Goal: Task Accomplishment & Management: Manage account settings

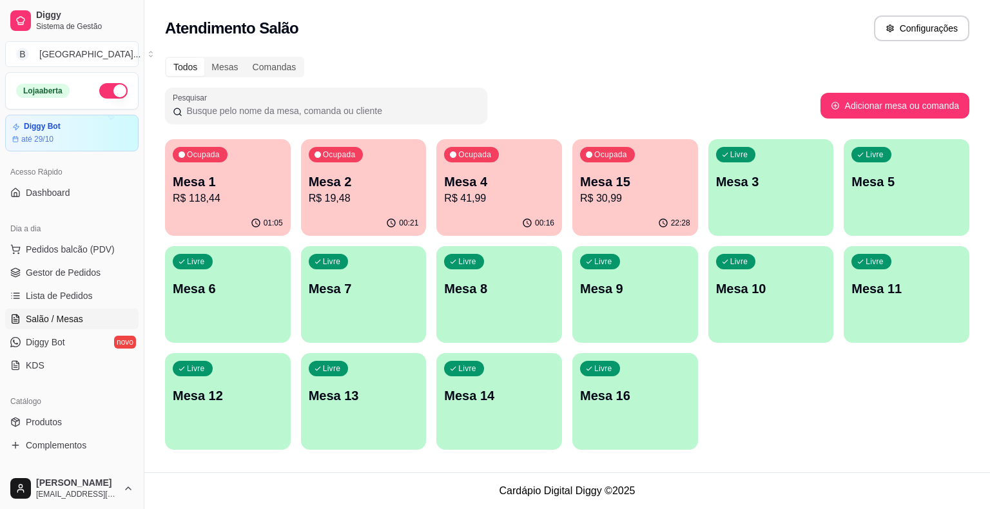
scroll to position [129, 0]
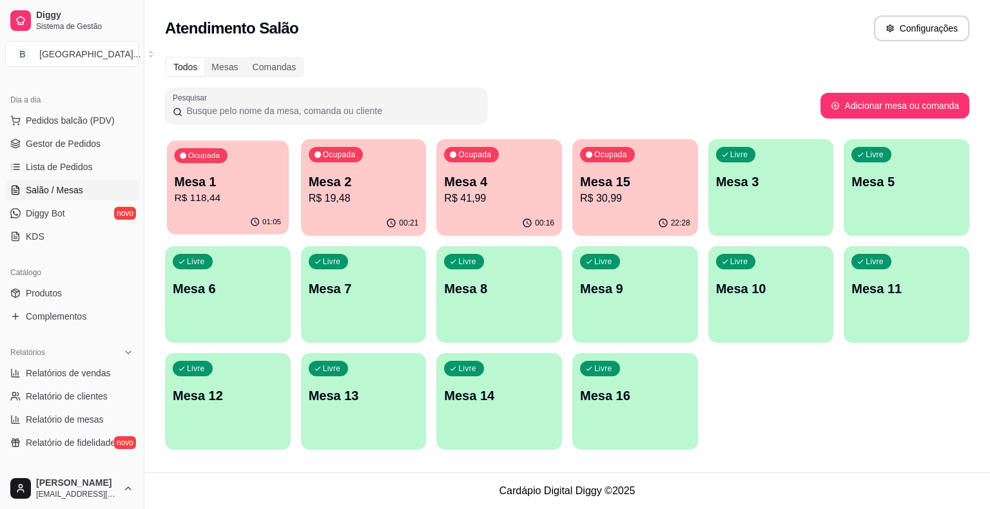
click at [255, 179] on p "Mesa 1" at bounding box center [228, 181] width 107 height 17
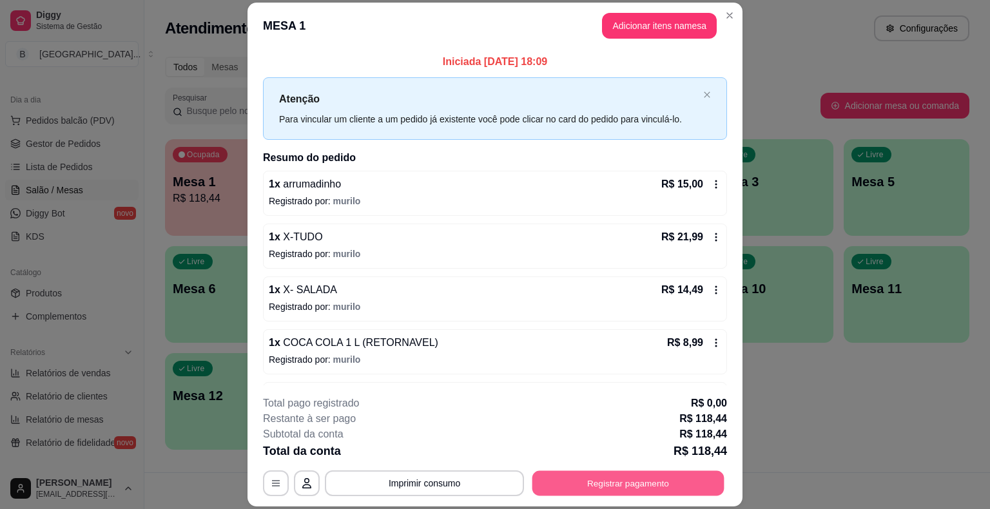
click at [603, 471] on button "Registrar pagamento" at bounding box center [628, 483] width 192 height 25
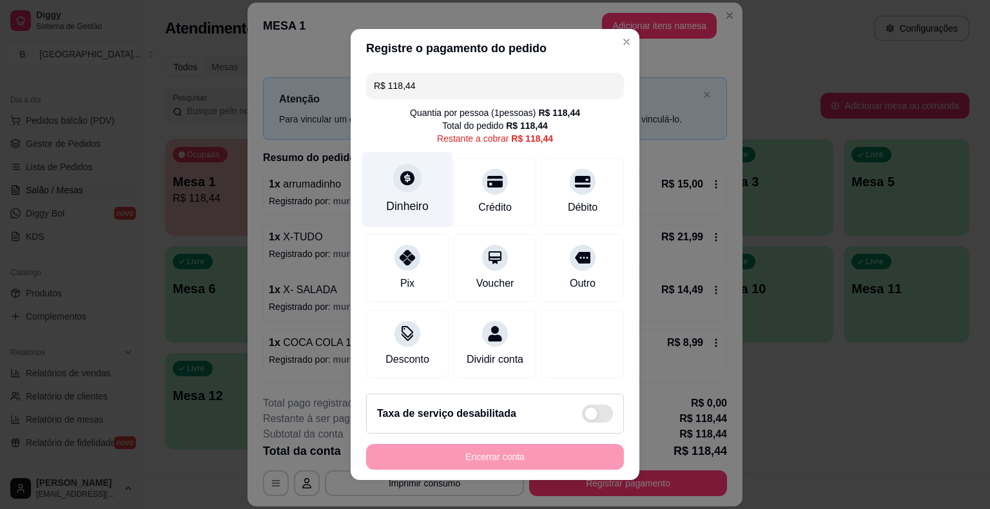
click at [418, 200] on div "Dinheiro" at bounding box center [407, 206] width 43 height 17
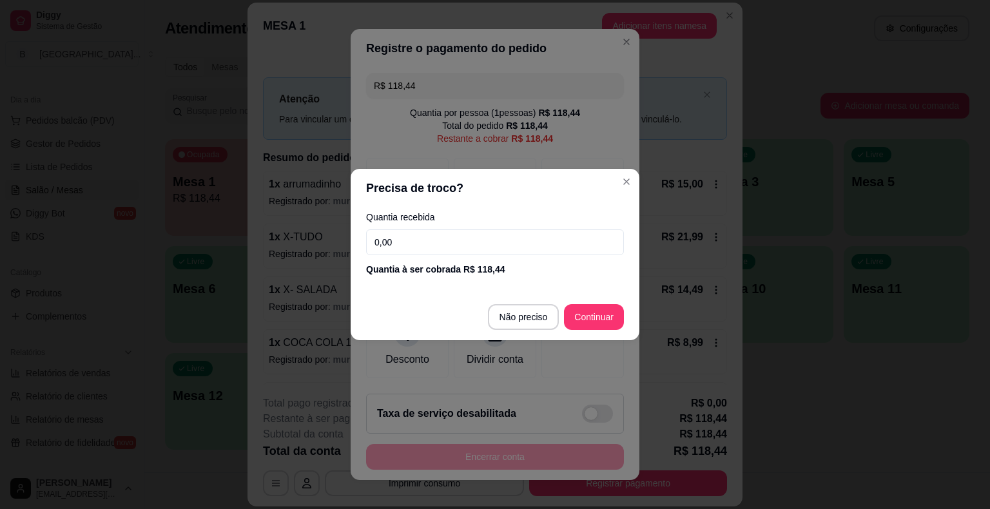
click at [462, 244] on input "0,00" at bounding box center [495, 242] width 258 height 26
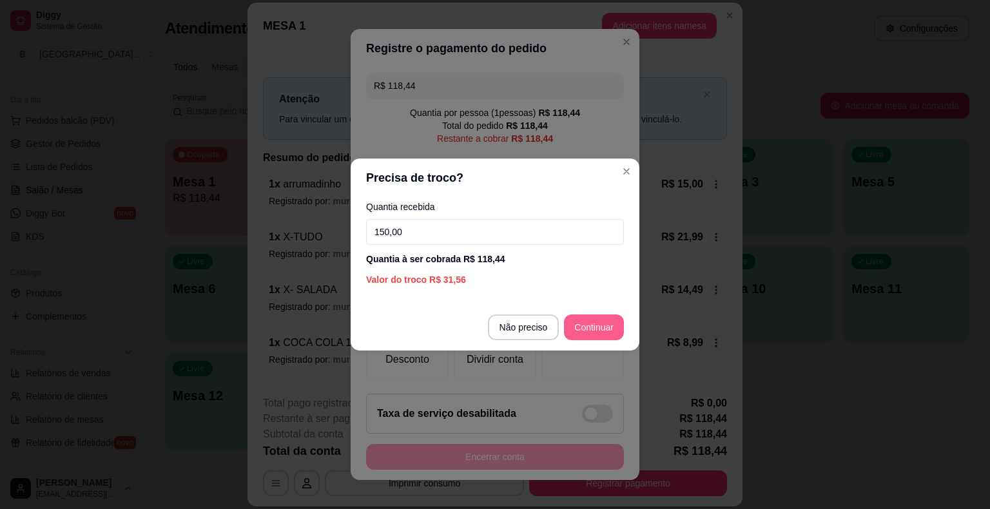
type input "150,00"
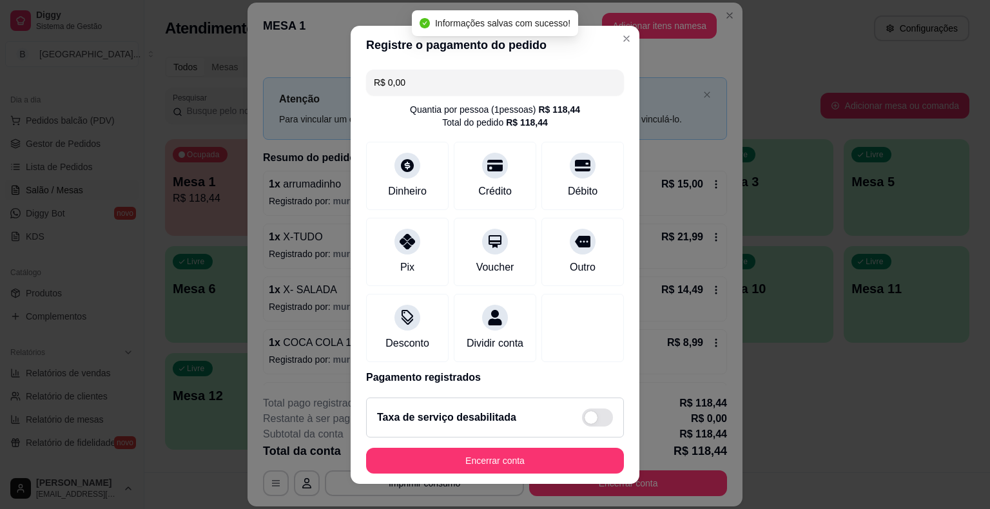
type input "R$ 0,00"
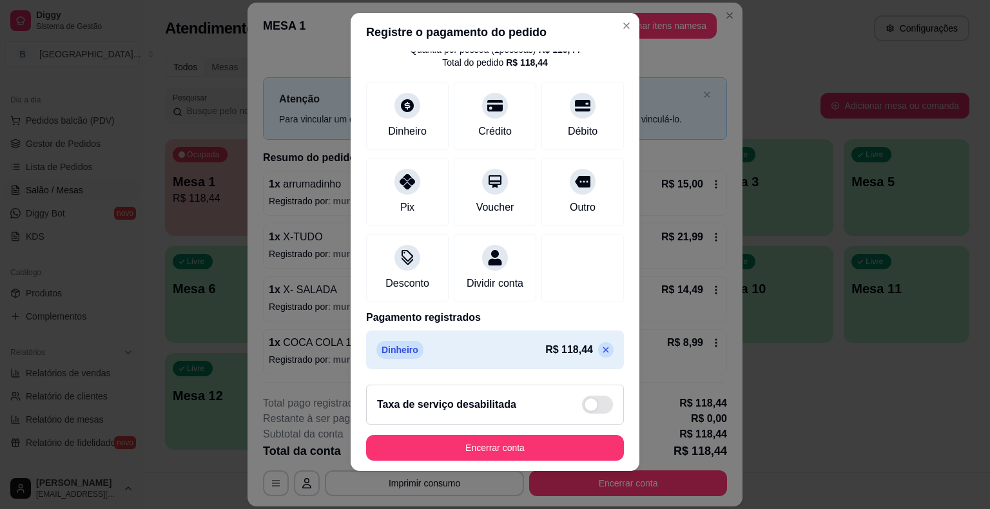
scroll to position [15, 0]
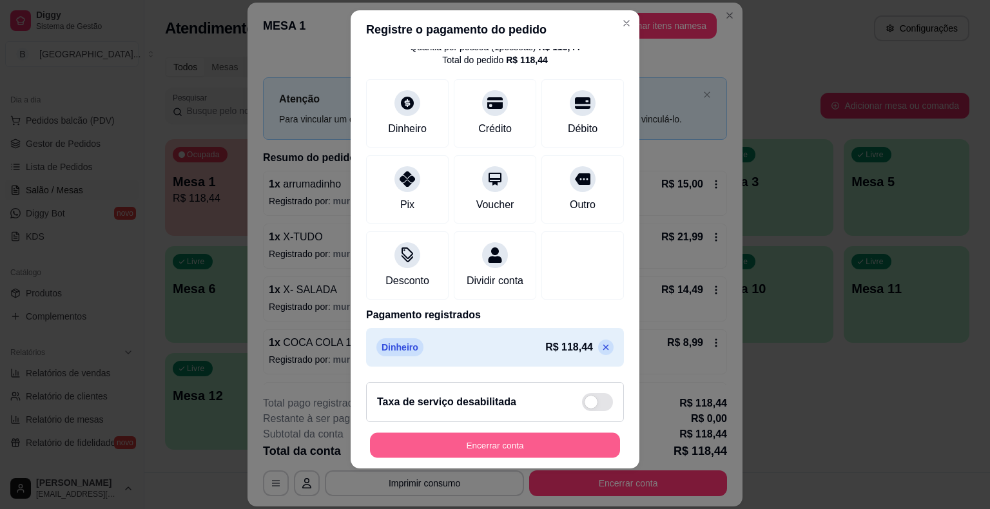
click at [500, 437] on button "Encerrar conta" at bounding box center [495, 445] width 250 height 25
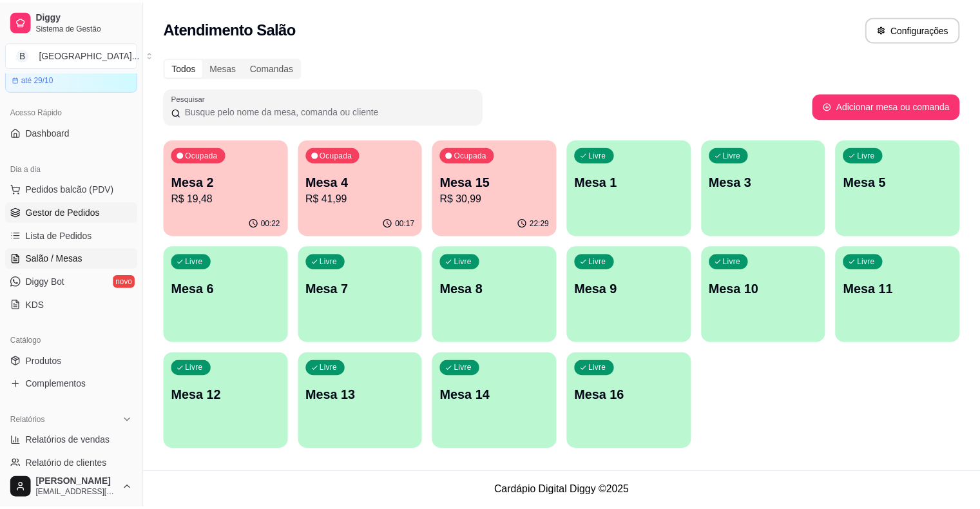
scroll to position [0, 0]
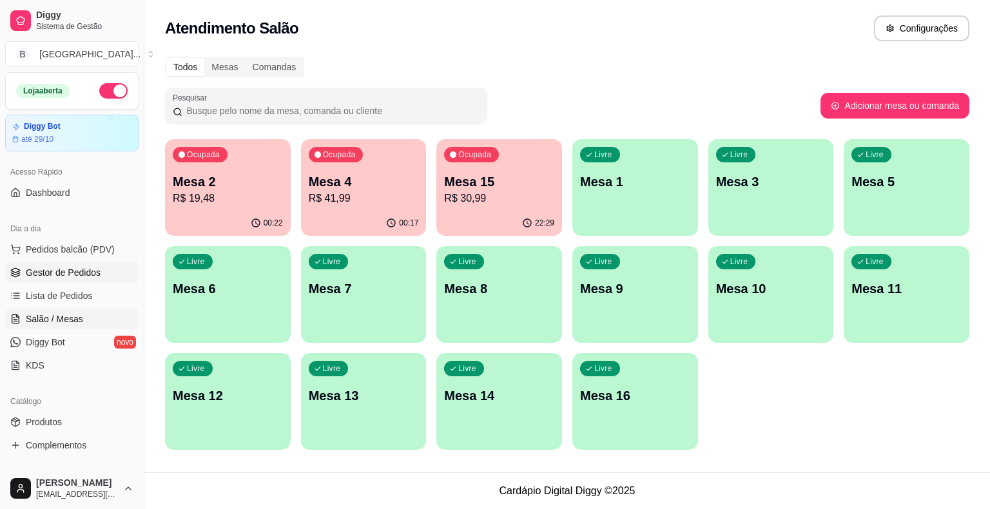
click at [66, 262] on link "Gestor de Pedidos" at bounding box center [71, 272] width 133 height 21
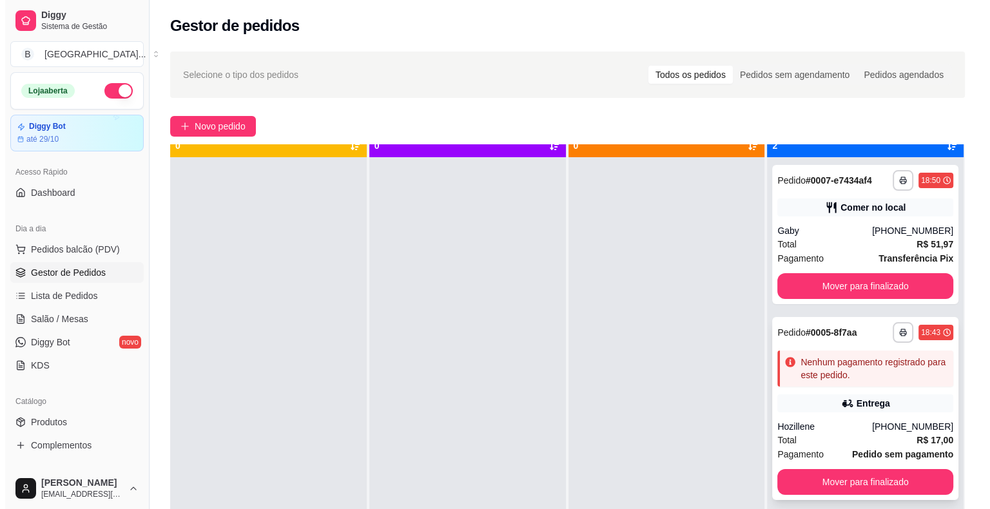
scroll to position [36, 0]
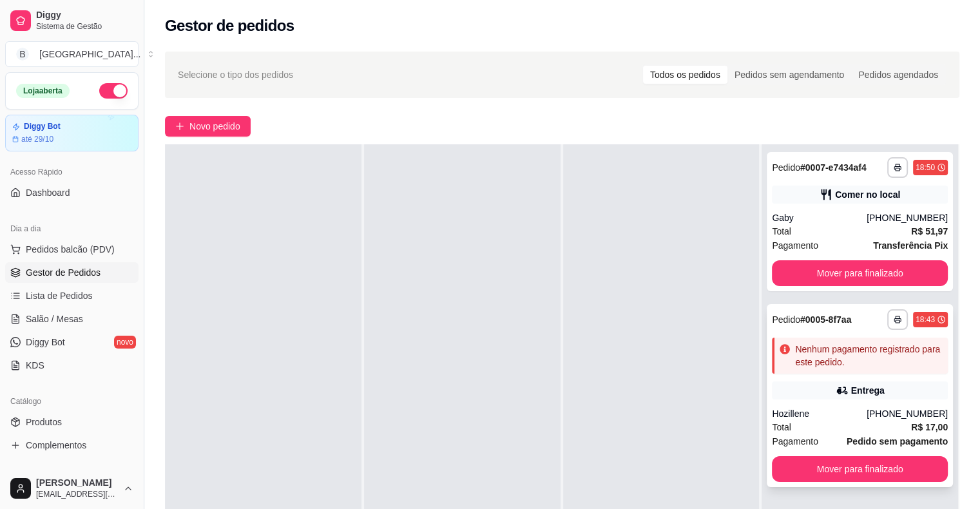
click at [876, 364] on div "Nenhum pagamento registrado para este pedido." at bounding box center [869, 356] width 148 height 26
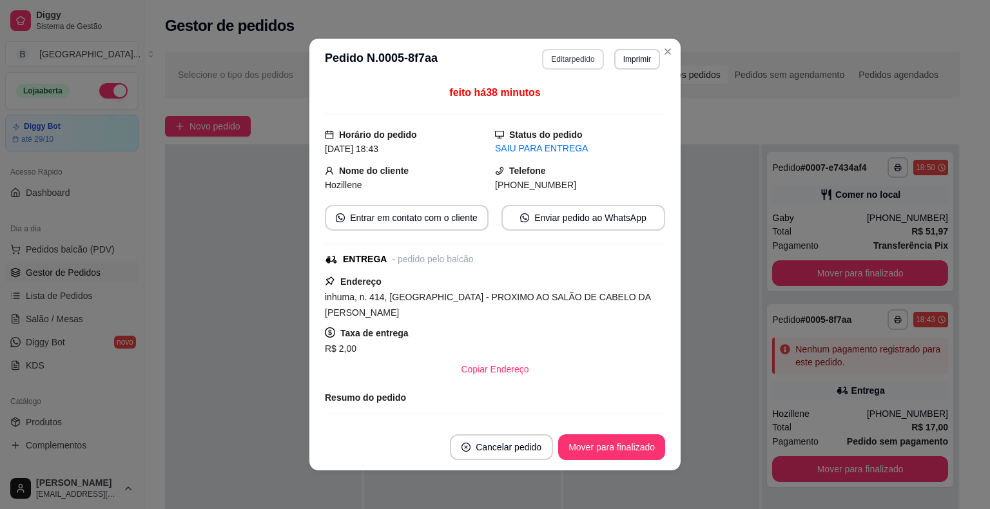
click at [552, 52] on button "Editar pedido" at bounding box center [572, 59] width 61 height 21
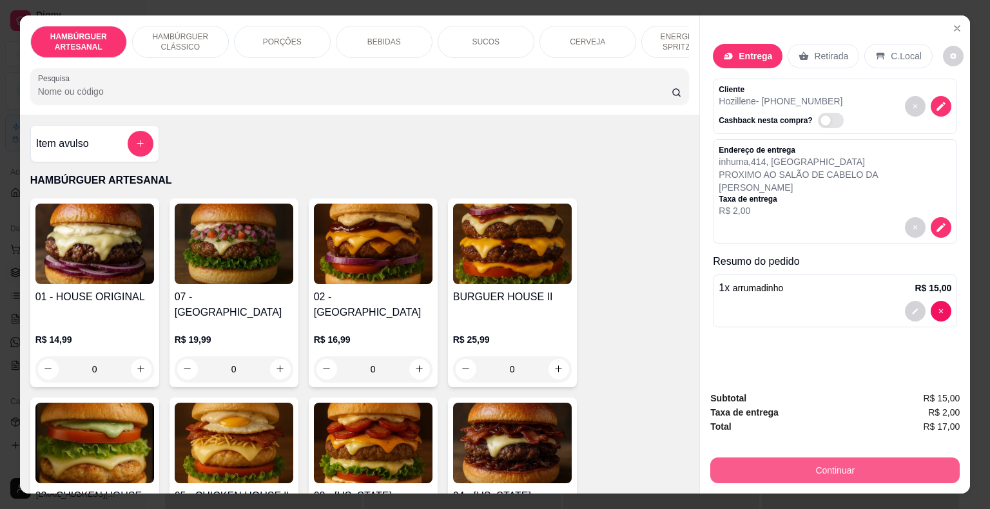
click at [780, 458] on button "Continuar" at bounding box center [834, 471] width 249 height 26
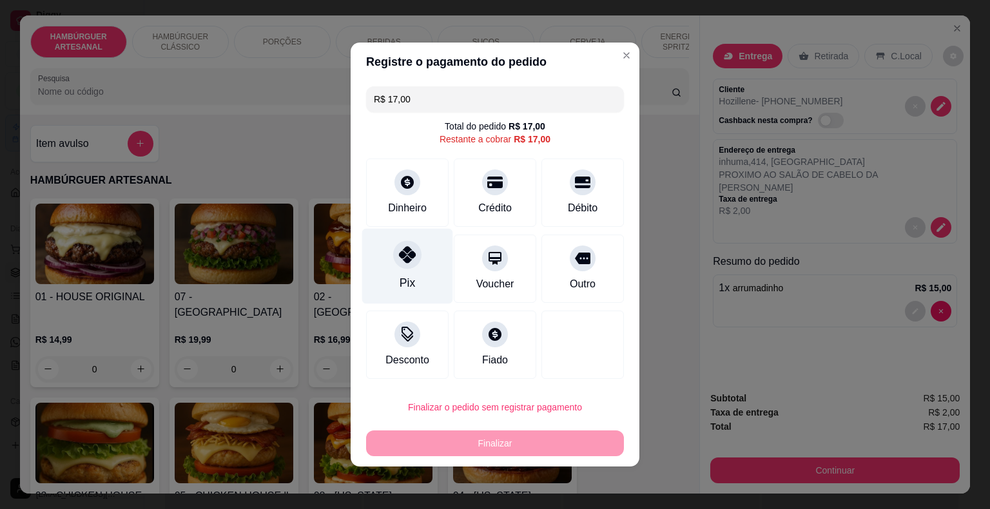
click at [413, 275] on div "Pix" at bounding box center [407, 266] width 91 height 75
type input "R$ 0,00"
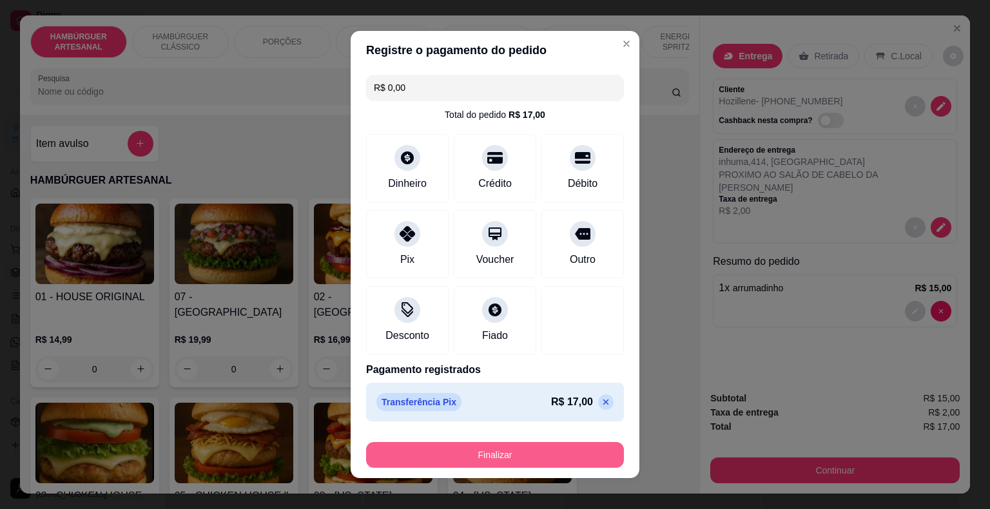
click at [393, 450] on button "Finalizar" at bounding box center [495, 455] width 258 height 26
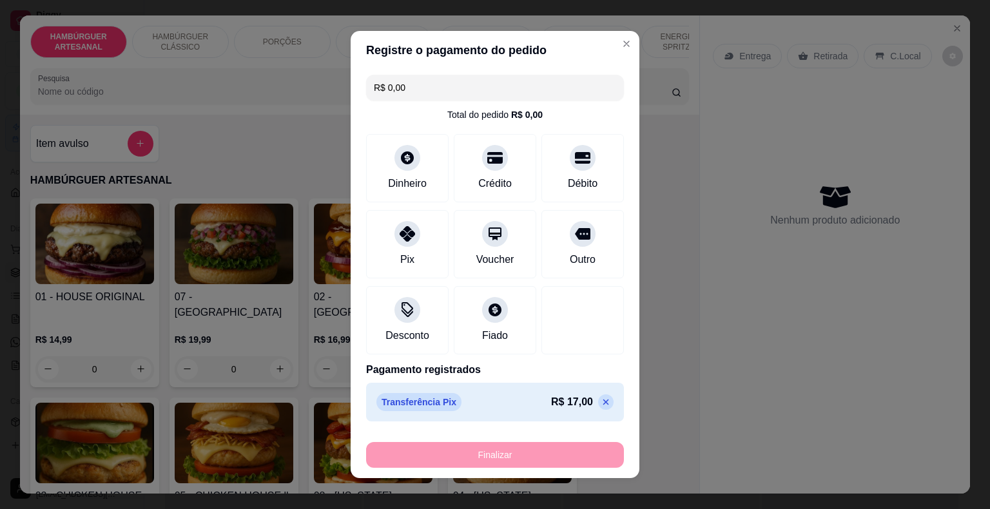
type input "0"
type input "-R$ 17,00"
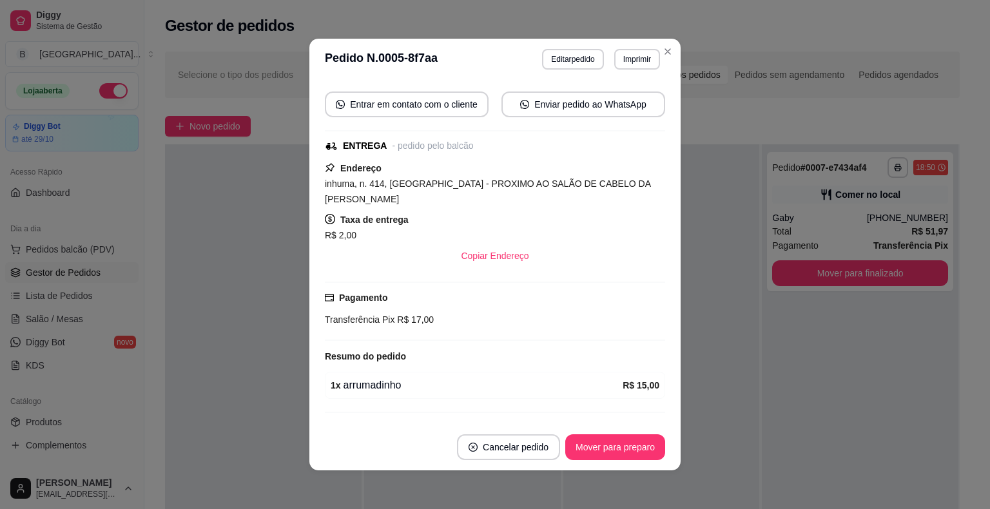
scroll to position [155, 0]
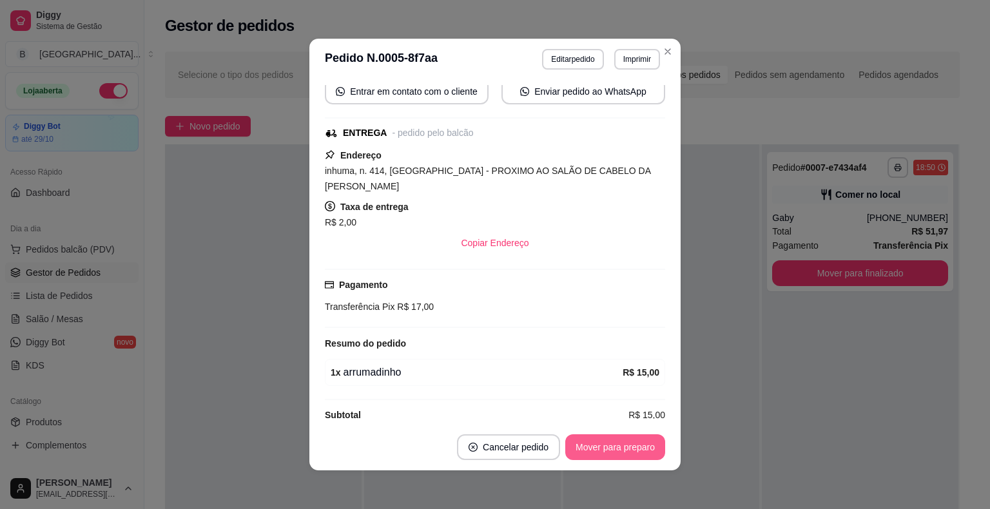
click at [625, 442] on button "Mover para preparo" at bounding box center [615, 447] width 100 height 26
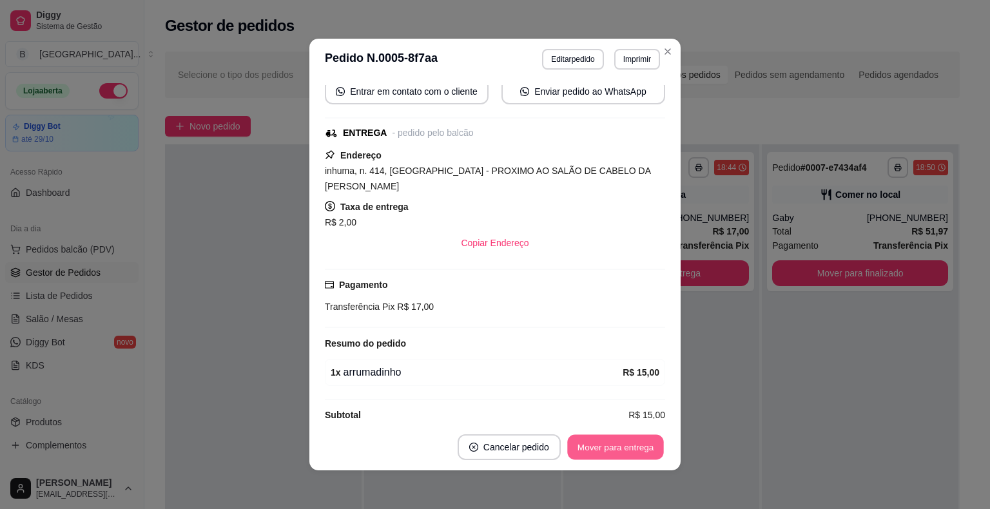
click at [625, 442] on button "Mover para entrega" at bounding box center [615, 447] width 97 height 25
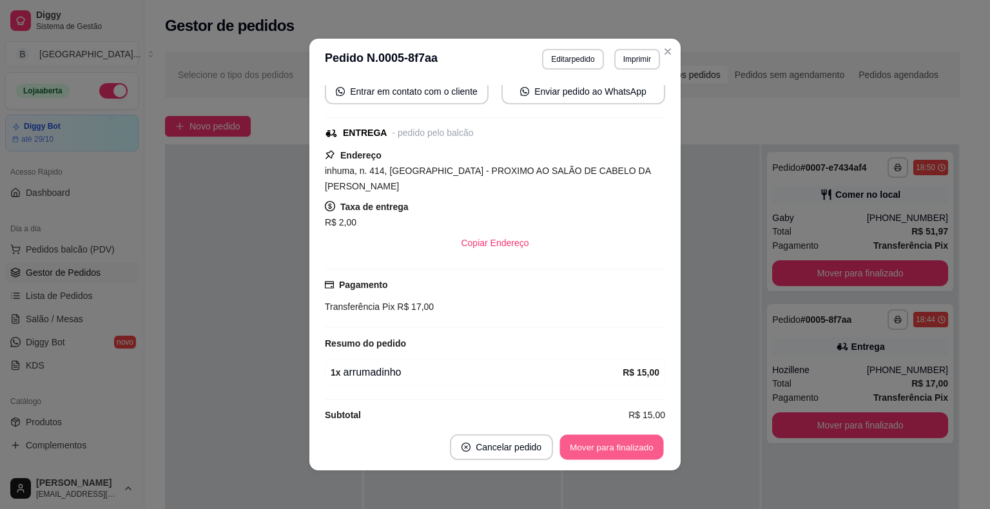
click at [625, 442] on button "Mover para finalizado" at bounding box center [612, 447] width 104 height 25
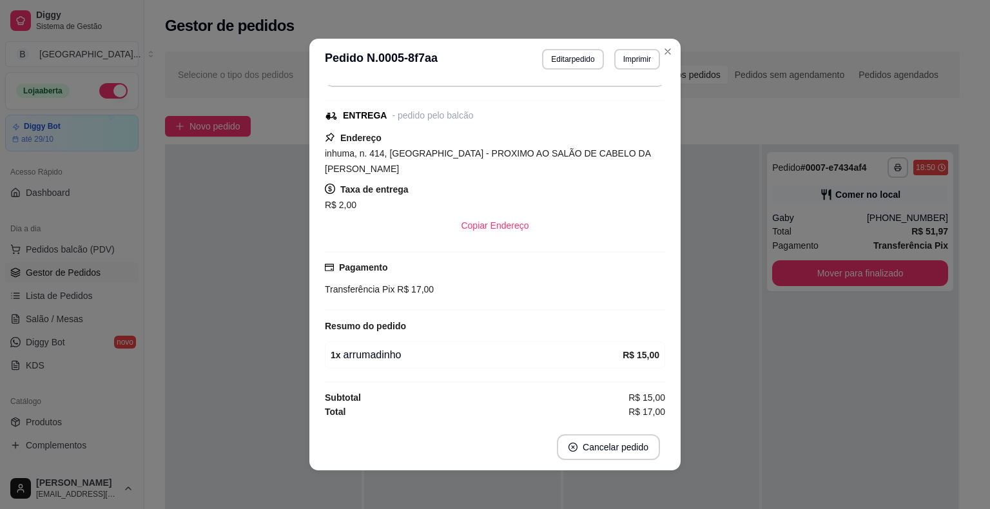
scroll to position [112, 0]
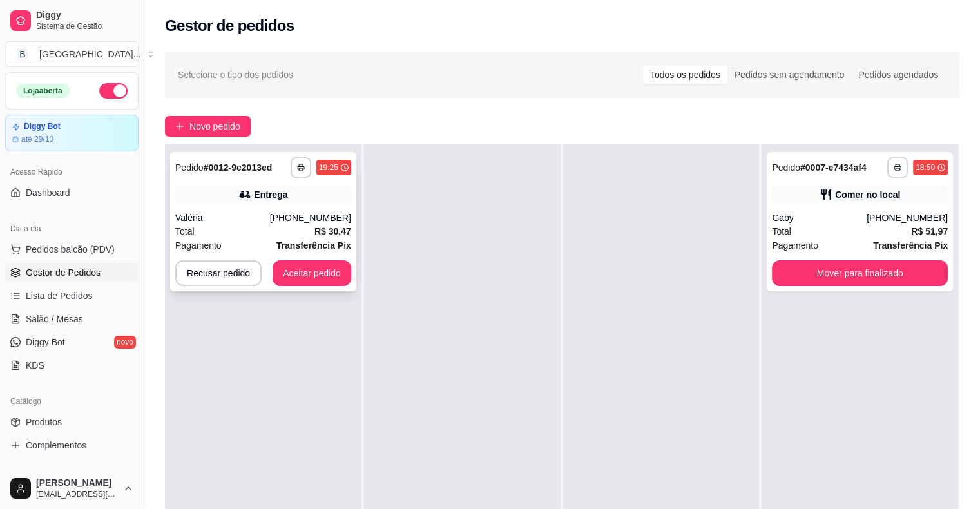
click at [228, 233] on div "Total R$ 30,47" at bounding box center [263, 231] width 176 height 14
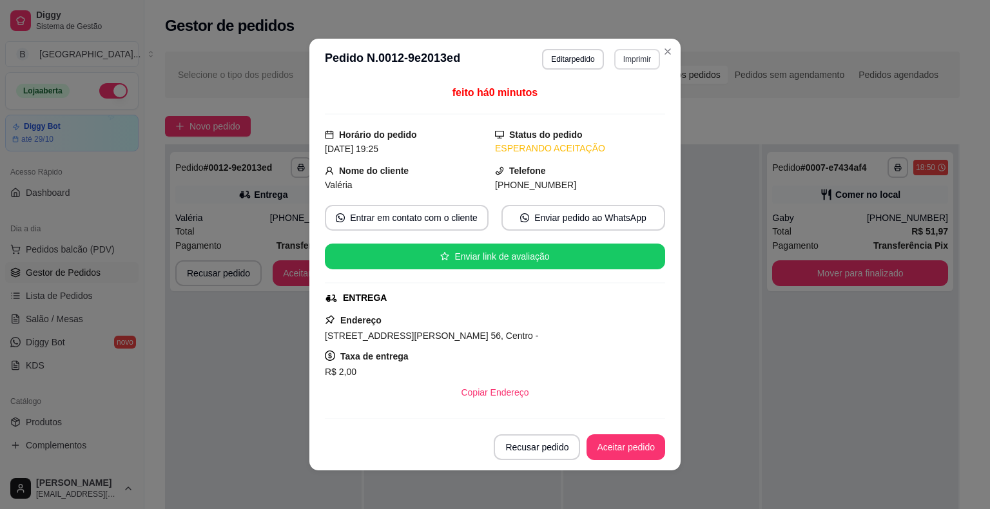
click at [624, 53] on button "Imprimir" at bounding box center [637, 59] width 46 height 21
click at [615, 95] on button "IMPRESSORA" at bounding box center [609, 104] width 93 height 21
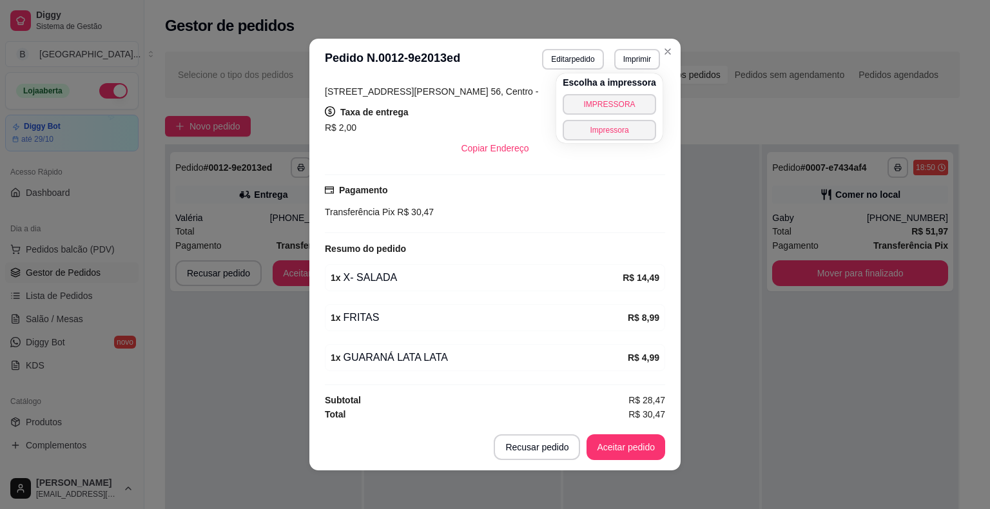
scroll to position [3, 0]
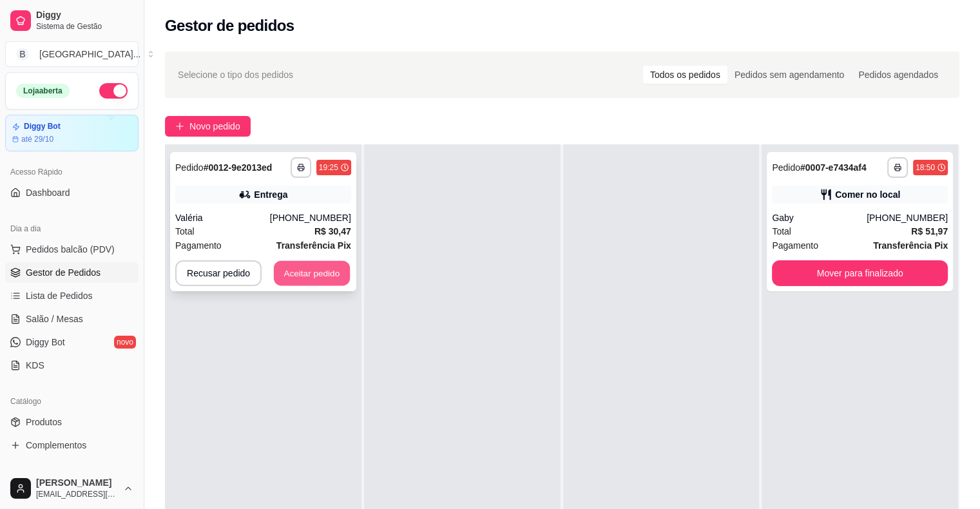
click at [331, 260] on div "Recusar pedido Aceitar pedido" at bounding box center [263, 273] width 176 height 26
click at [277, 264] on button "Aceitar pedido" at bounding box center [312, 273] width 76 height 25
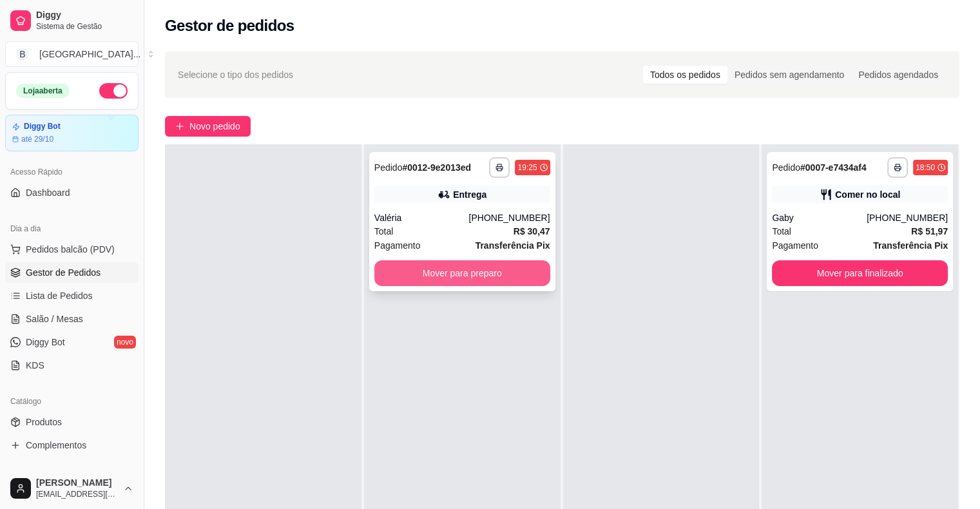
click at [403, 270] on button "Mover para preparo" at bounding box center [463, 273] width 176 height 26
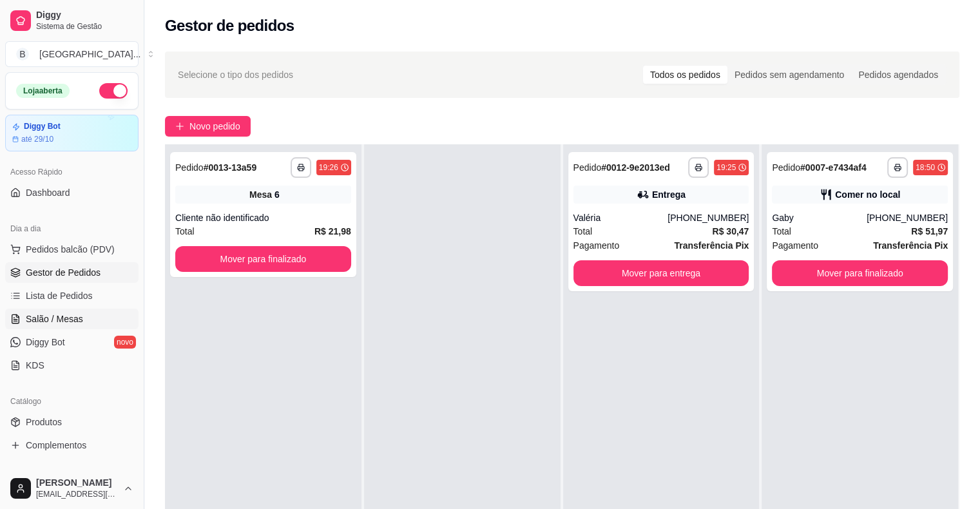
click at [51, 324] on span "Salão / Mesas" at bounding box center [54, 319] width 57 height 13
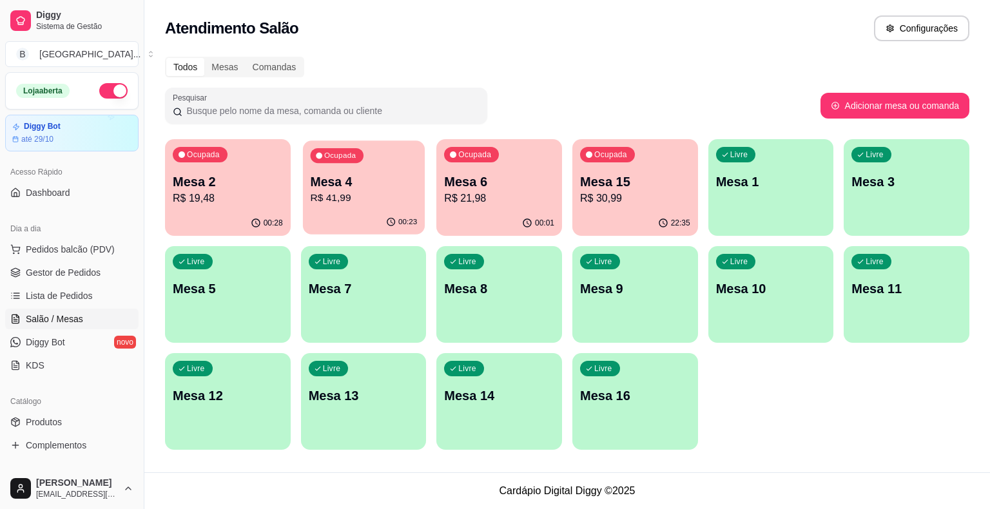
click at [360, 188] on p "Mesa 4" at bounding box center [363, 181] width 107 height 17
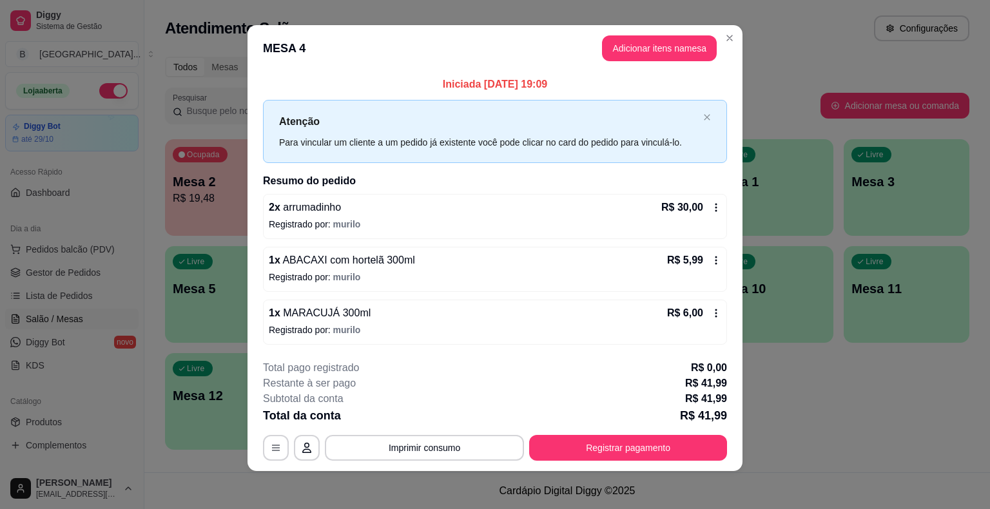
scroll to position [8, 0]
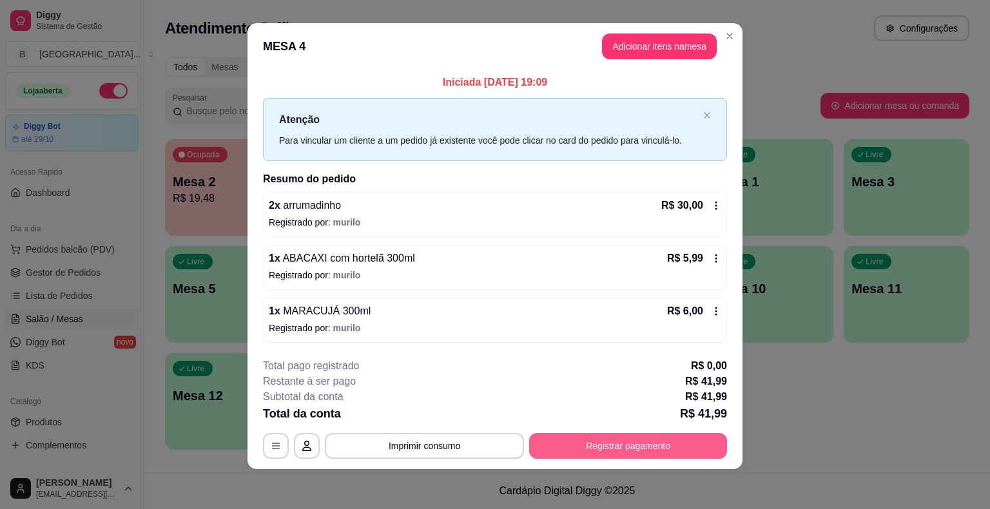
click at [690, 438] on button "Registrar pagamento" at bounding box center [628, 446] width 198 height 26
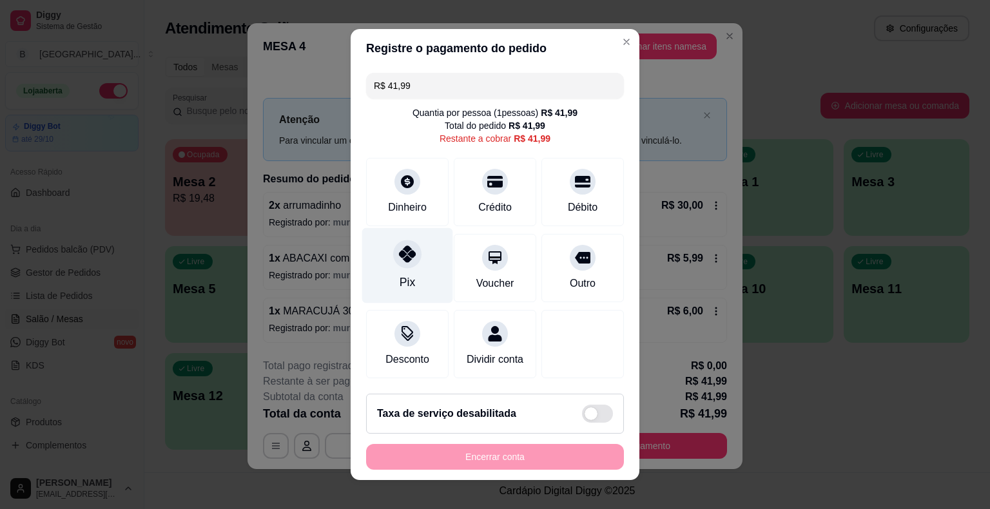
click at [385, 254] on div "Pix" at bounding box center [407, 265] width 91 height 75
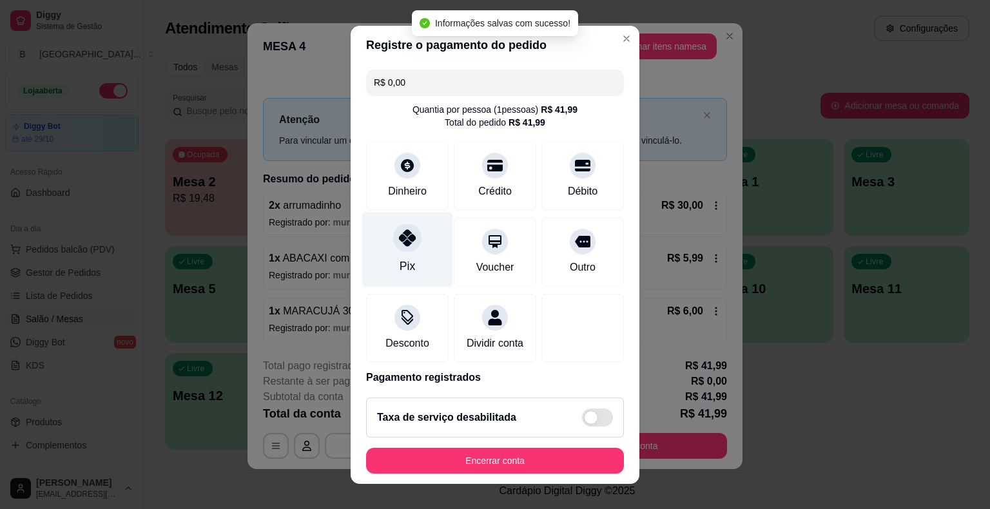
type input "R$ 0,00"
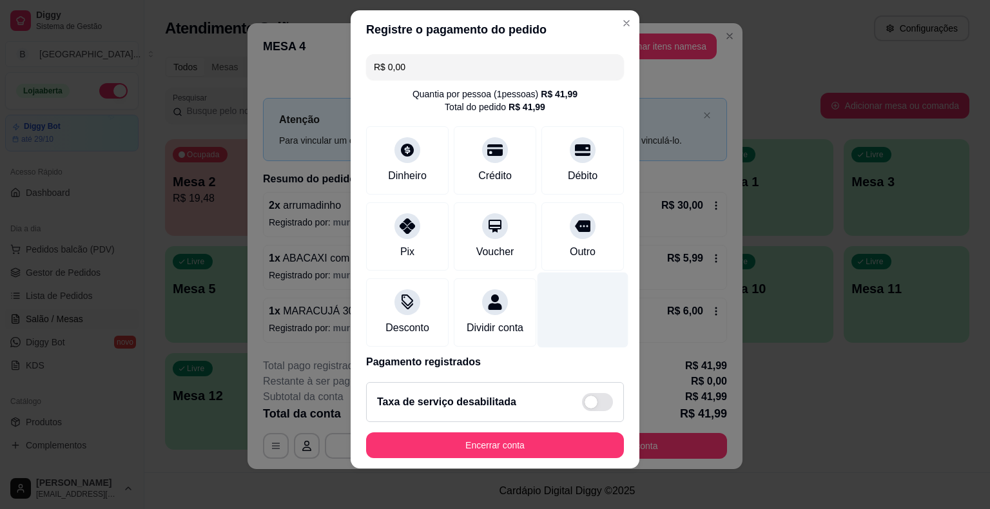
scroll to position [61, 0]
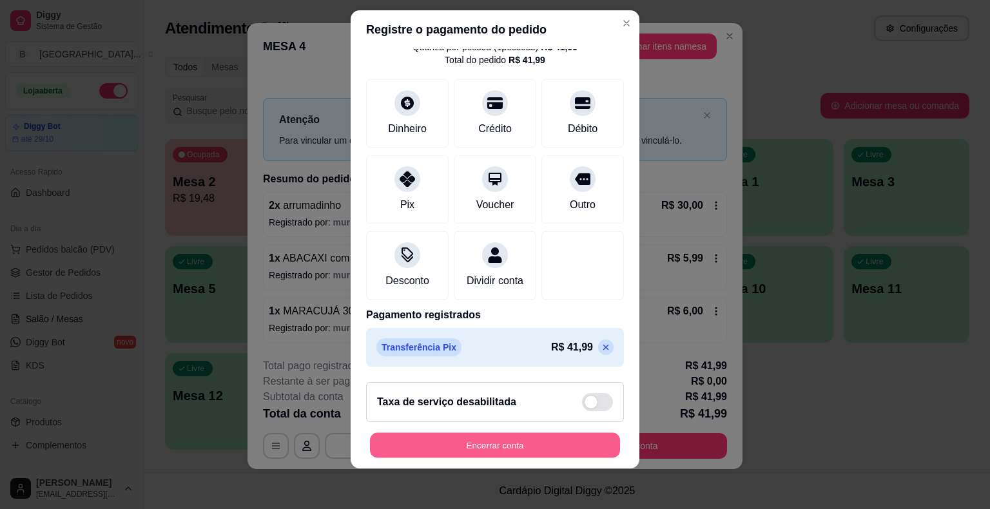
click at [540, 433] on button "Encerrar conta" at bounding box center [495, 445] width 250 height 25
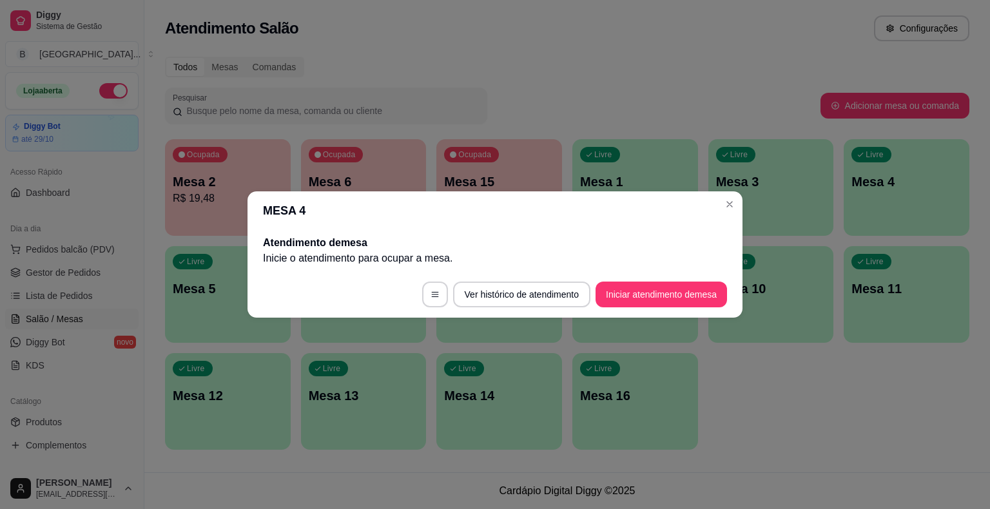
scroll to position [0, 0]
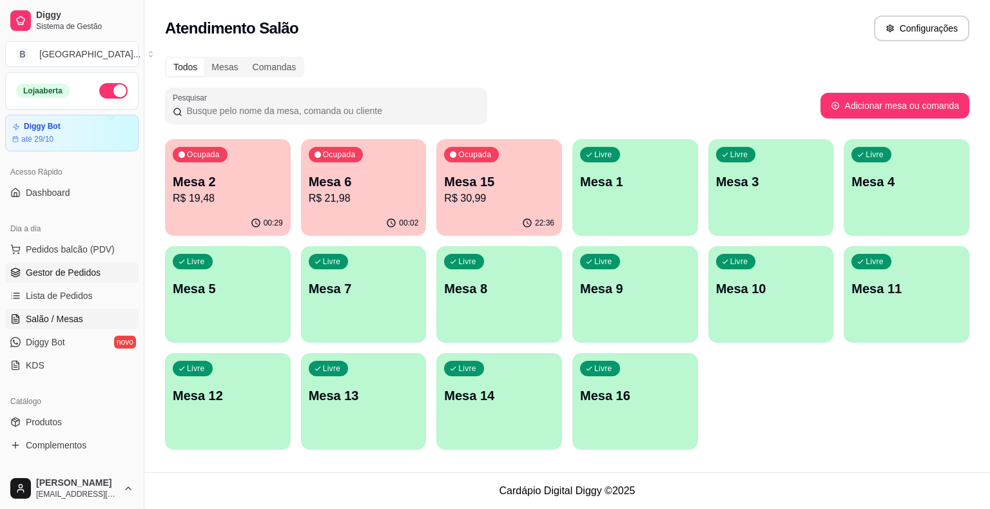
click at [72, 268] on span "Gestor de Pedidos" at bounding box center [63, 272] width 75 height 13
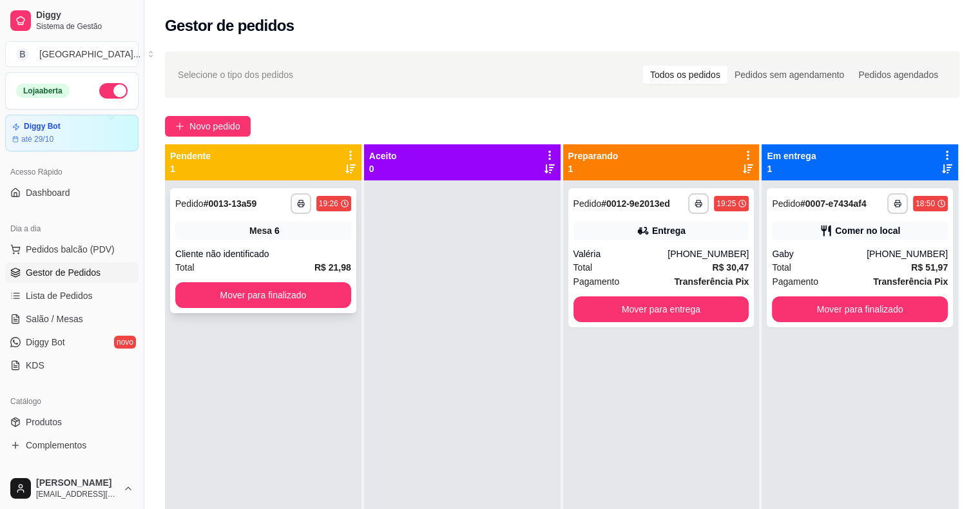
click at [268, 244] on div "**********" at bounding box center [263, 250] width 186 height 125
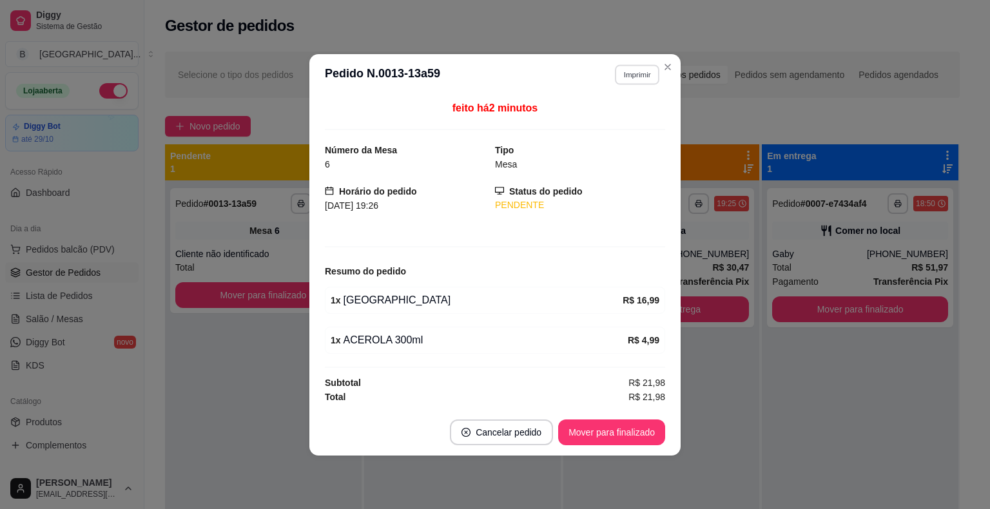
click at [625, 74] on button "Imprimir" at bounding box center [637, 74] width 44 height 20
click at [618, 126] on button "IMPRESSORA" at bounding box center [614, 120] width 90 height 20
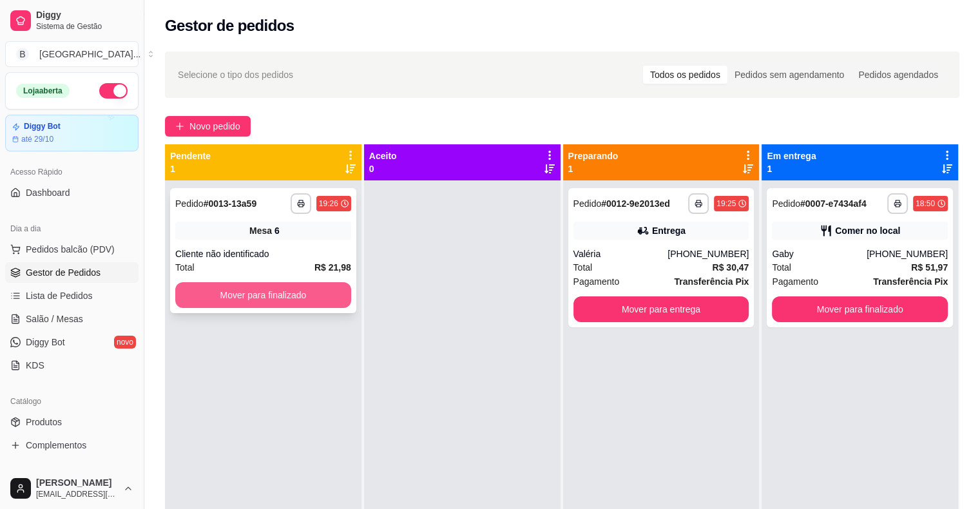
click at [307, 296] on button "Mover para finalizado" at bounding box center [263, 295] width 176 height 26
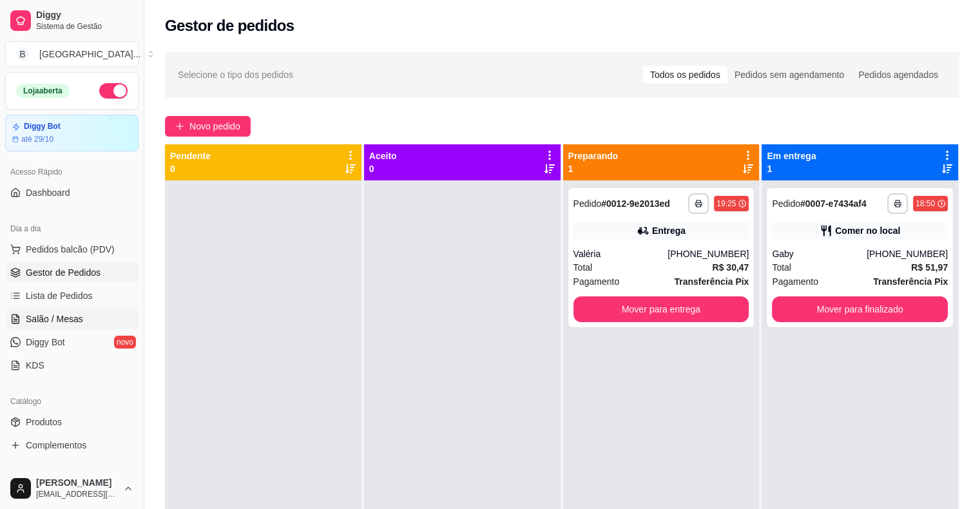
click at [88, 324] on link "Salão / Mesas" at bounding box center [71, 319] width 133 height 21
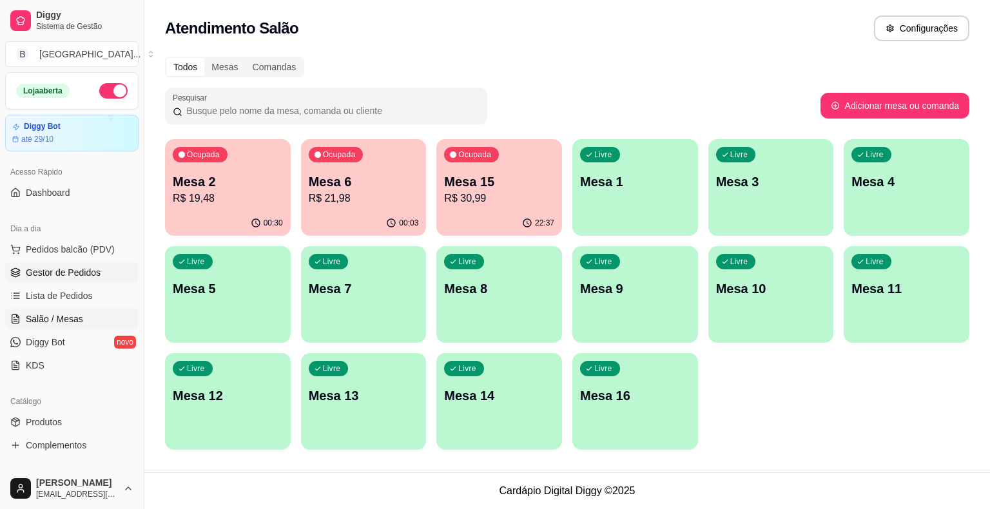
click at [75, 271] on span "Gestor de Pedidos" at bounding box center [63, 272] width 75 height 13
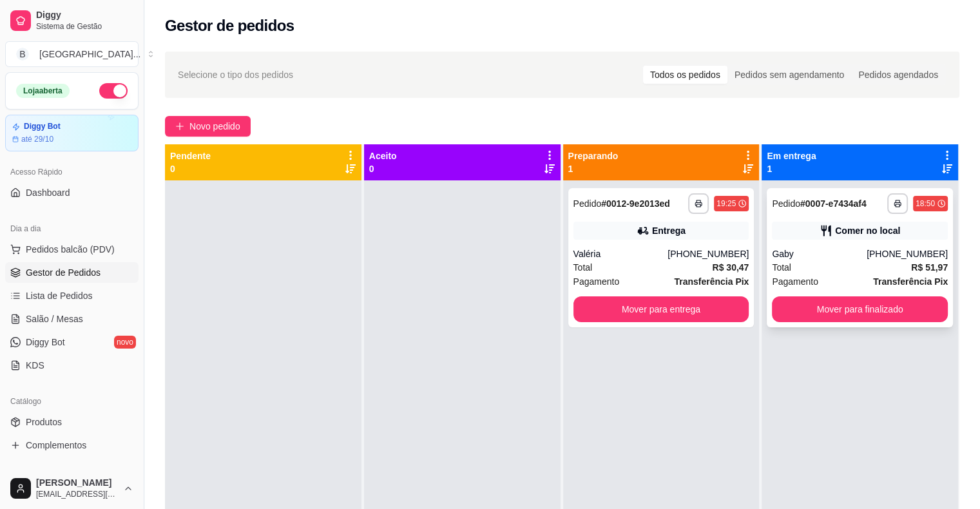
click at [837, 249] on div "Gaby" at bounding box center [819, 254] width 95 height 13
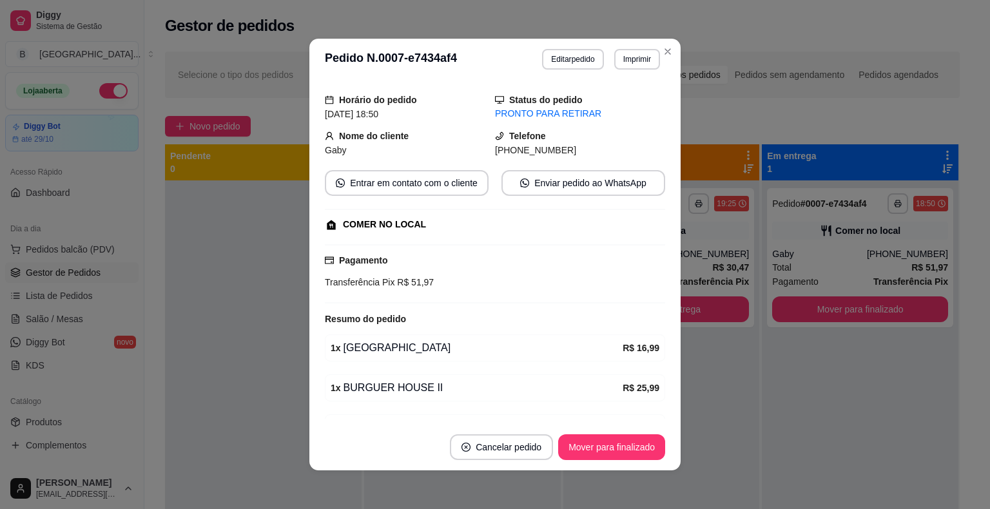
scroll to position [105, 0]
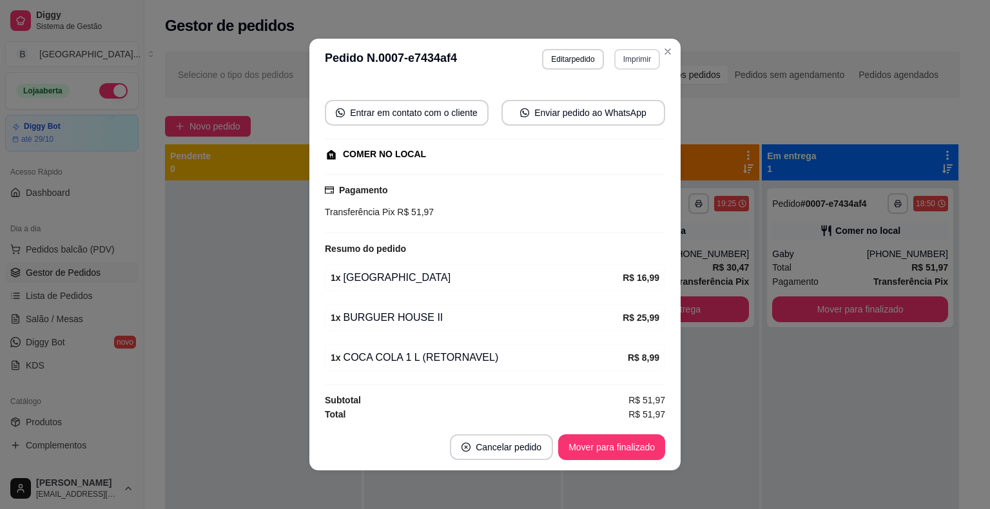
click at [633, 55] on button "Imprimir" at bounding box center [637, 59] width 46 height 21
click at [611, 104] on button "IMPRESSORA" at bounding box center [609, 104] width 93 height 21
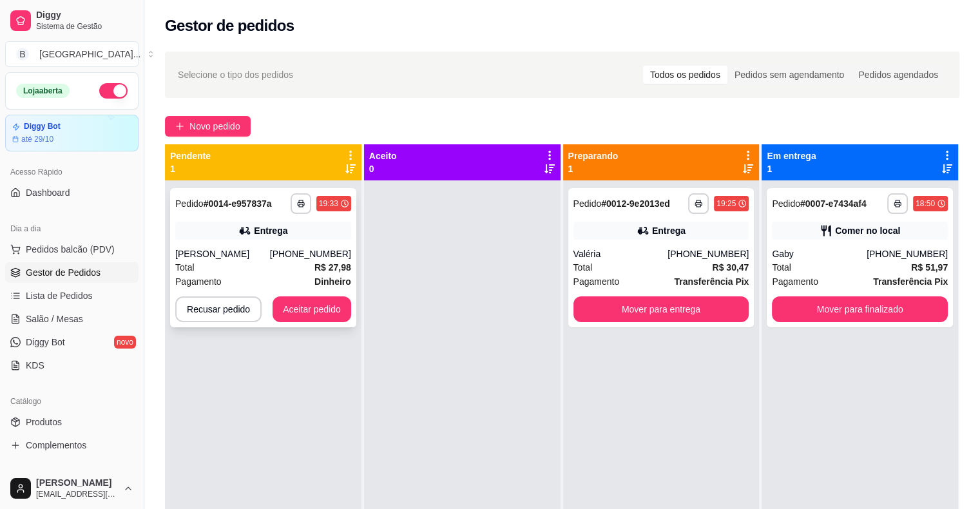
click at [289, 231] on div "Entrega" at bounding box center [263, 231] width 176 height 18
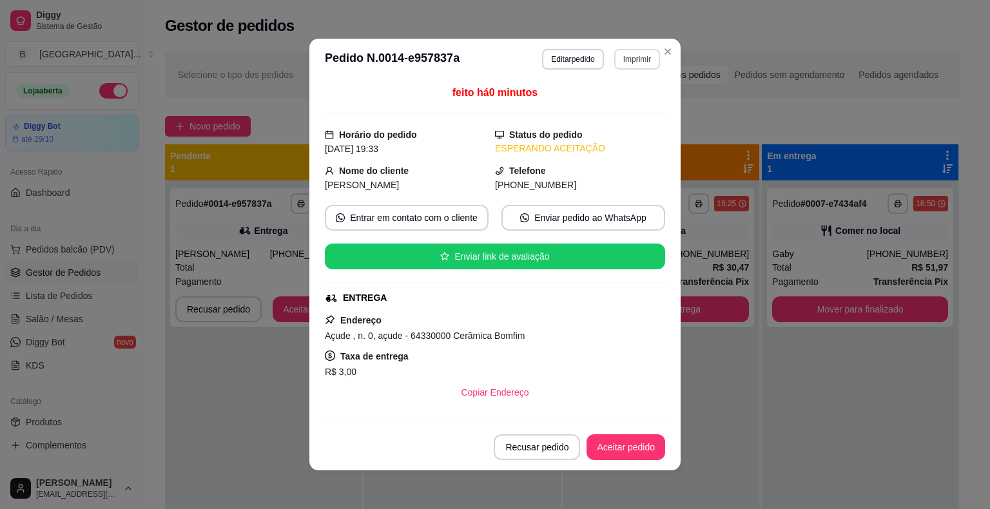
click at [616, 61] on button "Imprimir" at bounding box center [637, 59] width 46 height 21
click at [617, 112] on button "IMPRESSORA" at bounding box center [609, 104] width 93 height 21
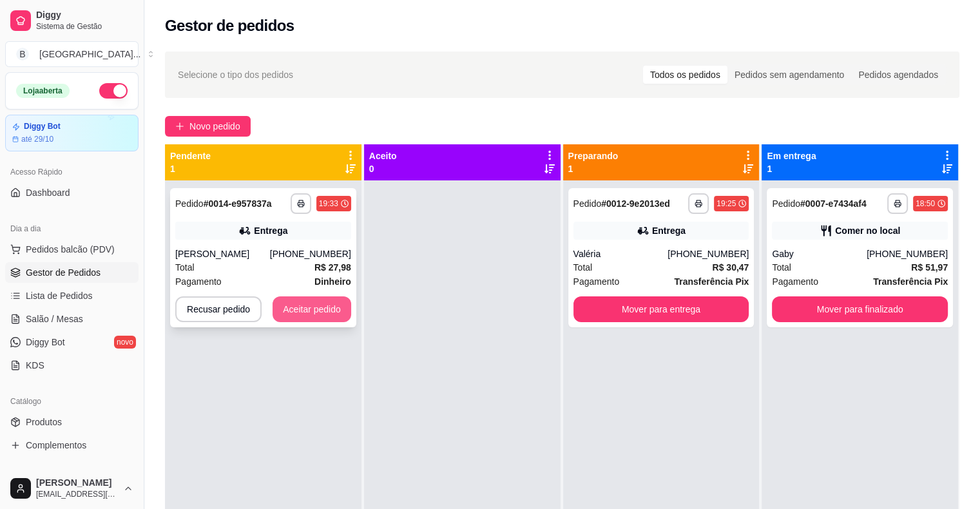
click at [326, 301] on button "Aceitar pedido" at bounding box center [312, 310] width 79 height 26
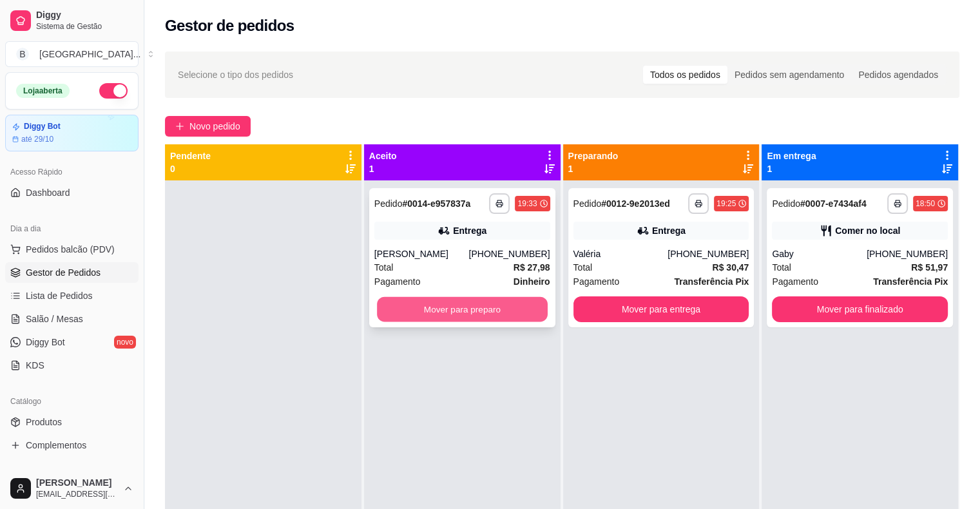
click at [469, 304] on button "Mover para preparo" at bounding box center [462, 309] width 171 height 25
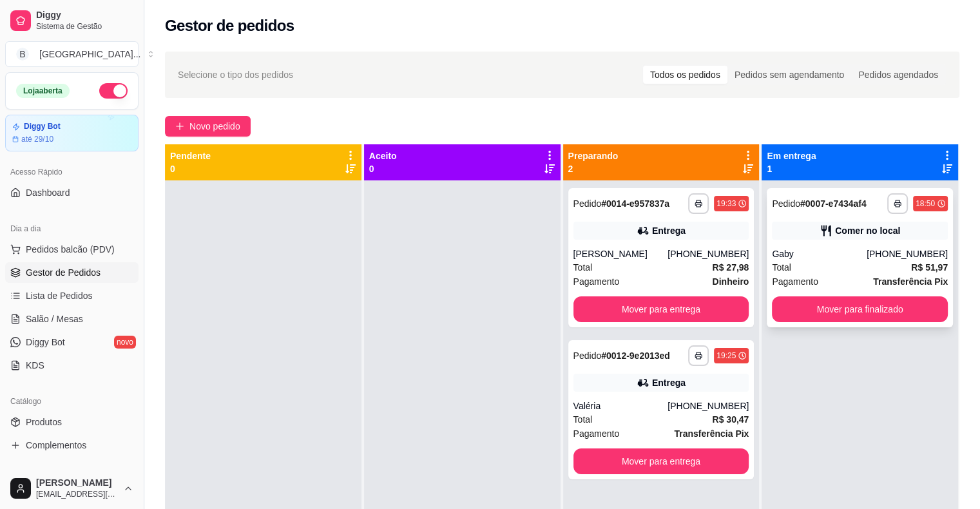
click at [841, 272] on div "Total R$ 51,97" at bounding box center [860, 267] width 176 height 14
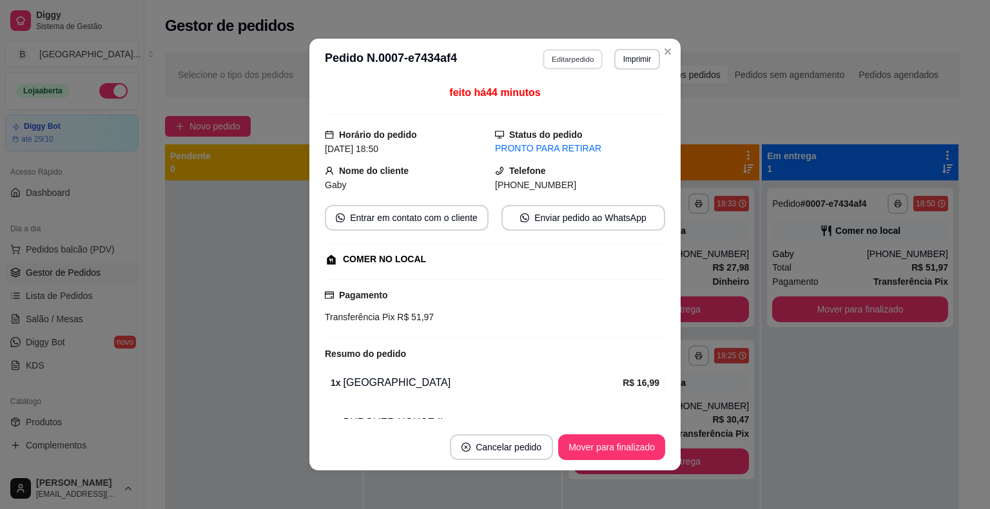
click at [559, 66] on button "Editar pedido" at bounding box center [573, 59] width 60 height 20
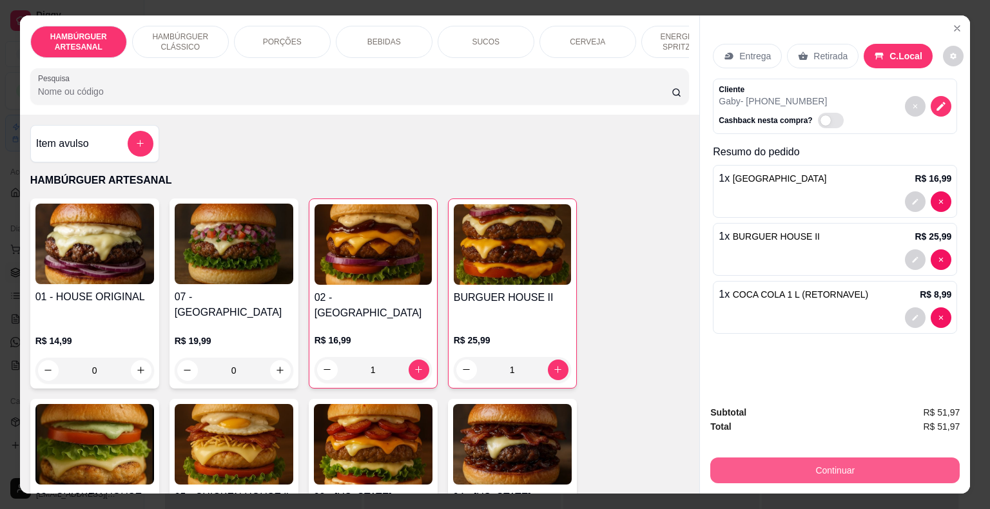
click at [786, 468] on button "Continuar" at bounding box center [834, 471] width 249 height 26
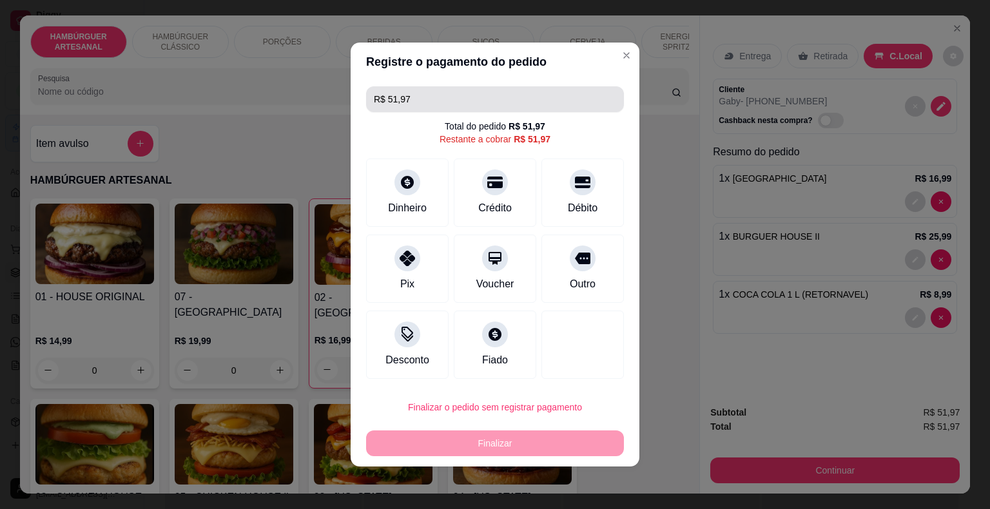
click at [463, 101] on input "R$ 51,97" at bounding box center [495, 99] width 242 height 26
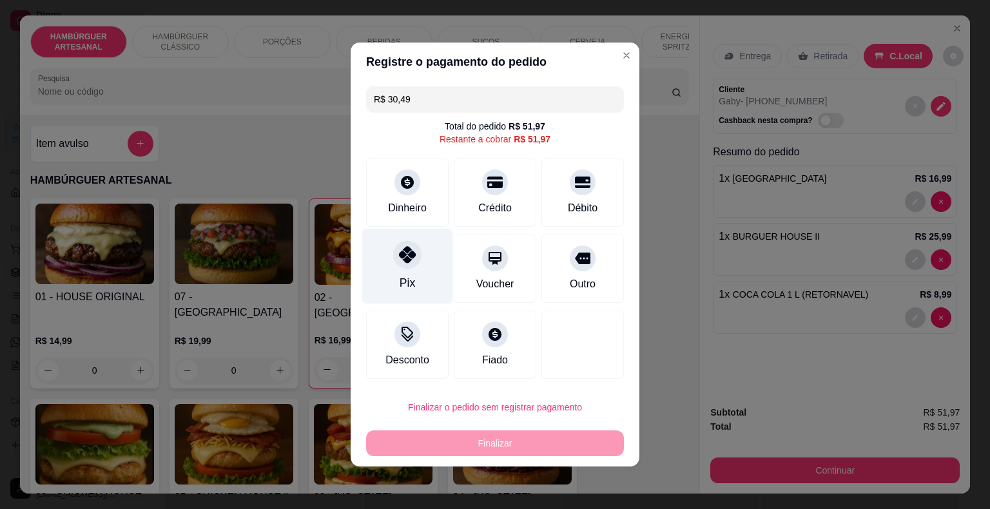
click at [418, 251] on div at bounding box center [407, 254] width 28 height 28
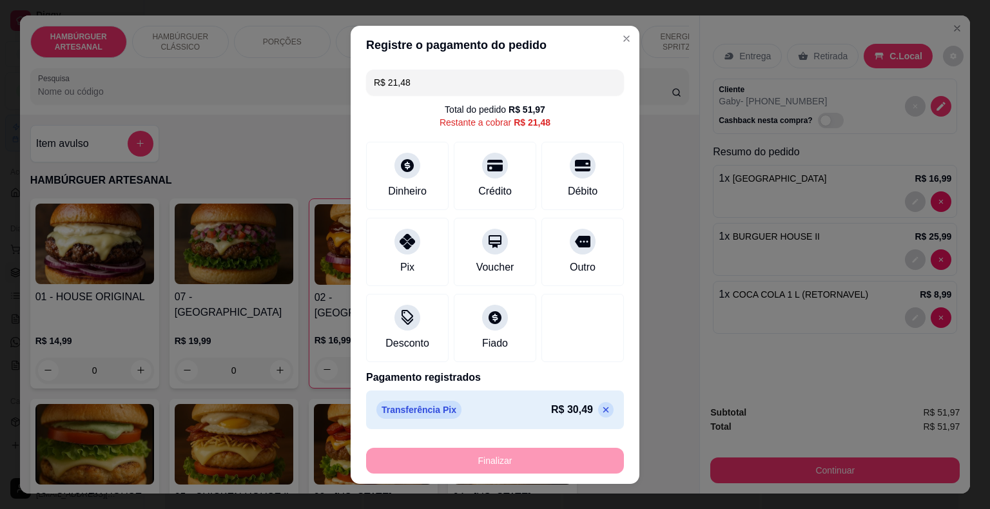
scroll to position [0, 0]
click at [418, 260] on div "Pix" at bounding box center [407, 248] width 91 height 75
type input "R$ 0,00"
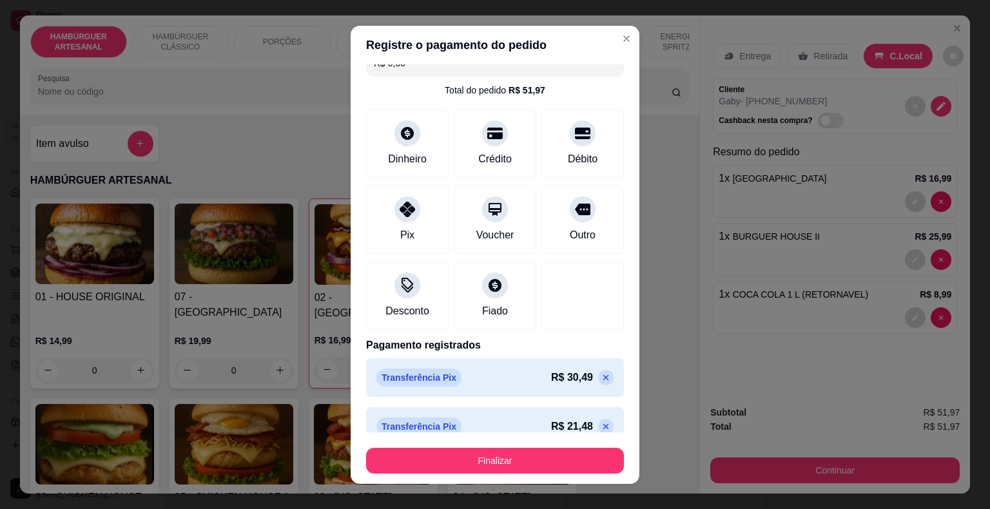
scroll to position [36, 0]
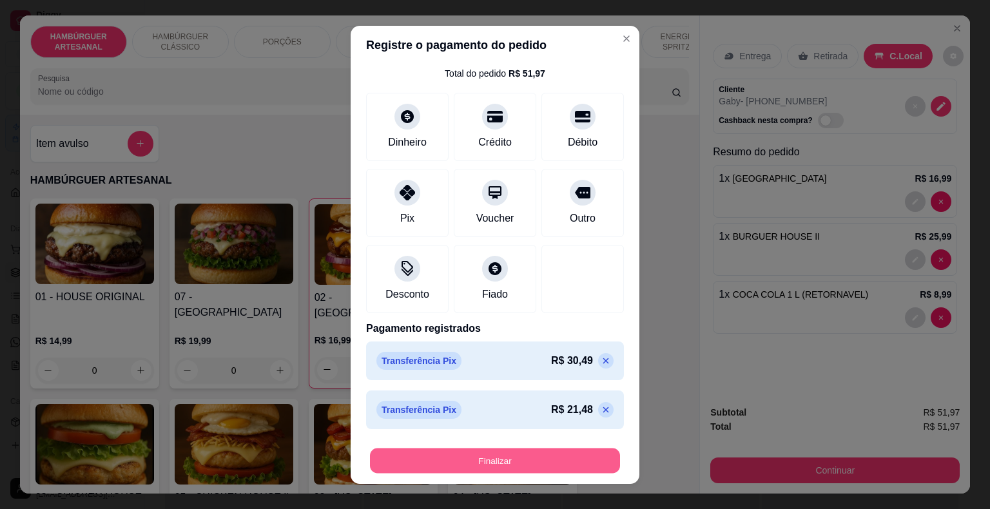
click at [459, 449] on button "Finalizar" at bounding box center [495, 460] width 250 height 25
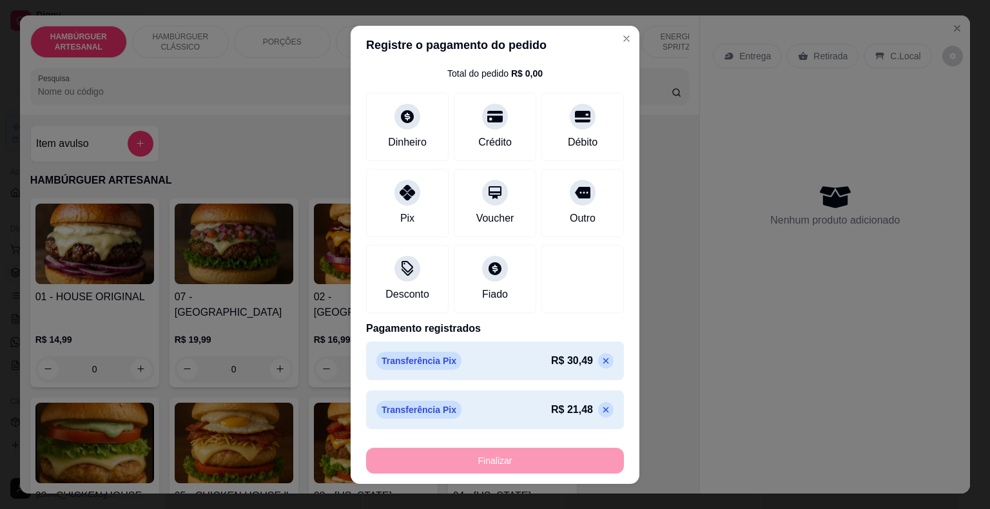
type input "0"
type input "-R$ 51,97"
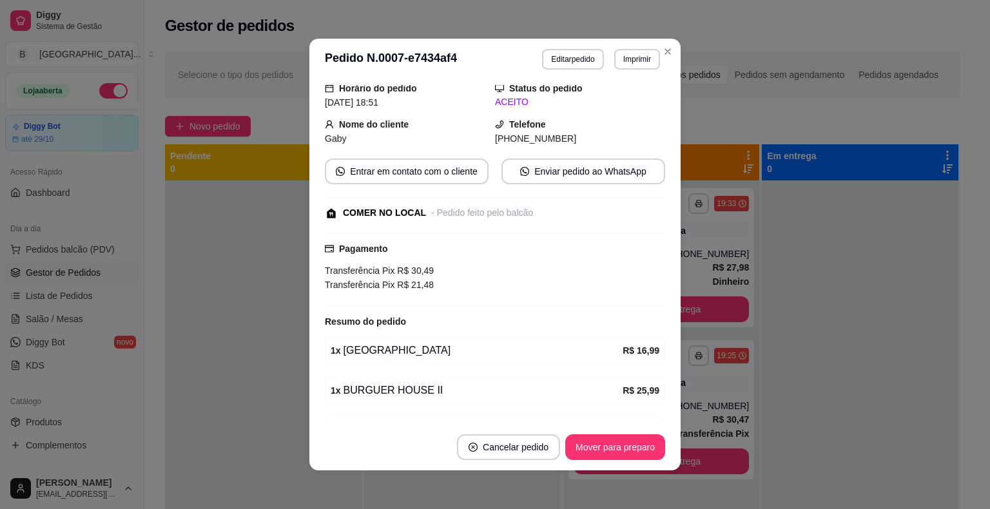
scroll to position [148, 0]
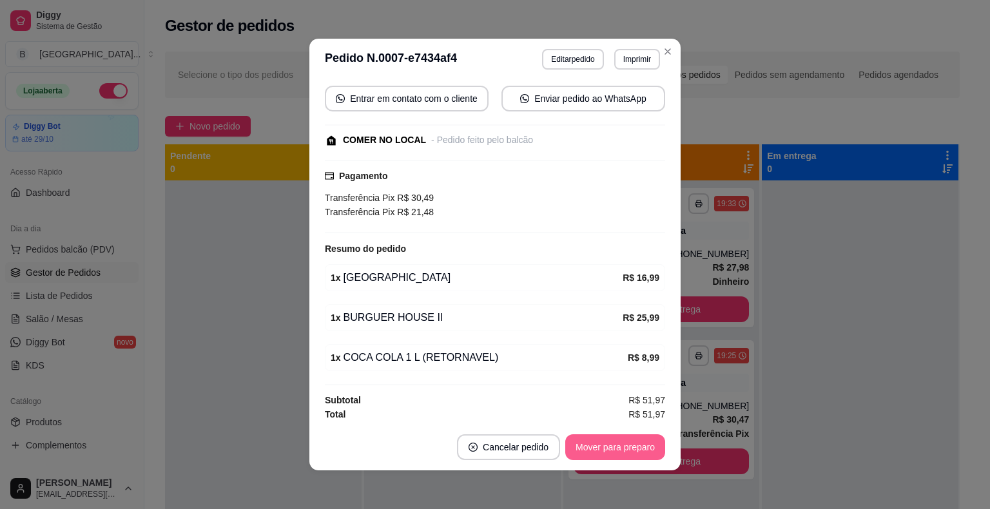
click at [572, 444] on button "Mover para preparo" at bounding box center [615, 447] width 100 height 26
click at [572, 444] on button "Mover para retirada disponível" at bounding box center [594, 447] width 138 height 25
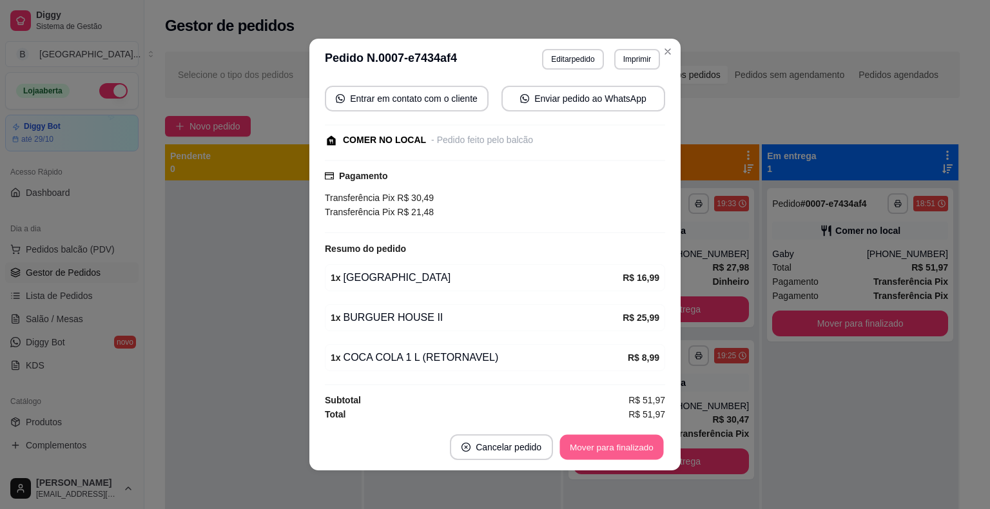
click at [598, 453] on button "Mover para finalizado" at bounding box center [612, 447] width 104 height 25
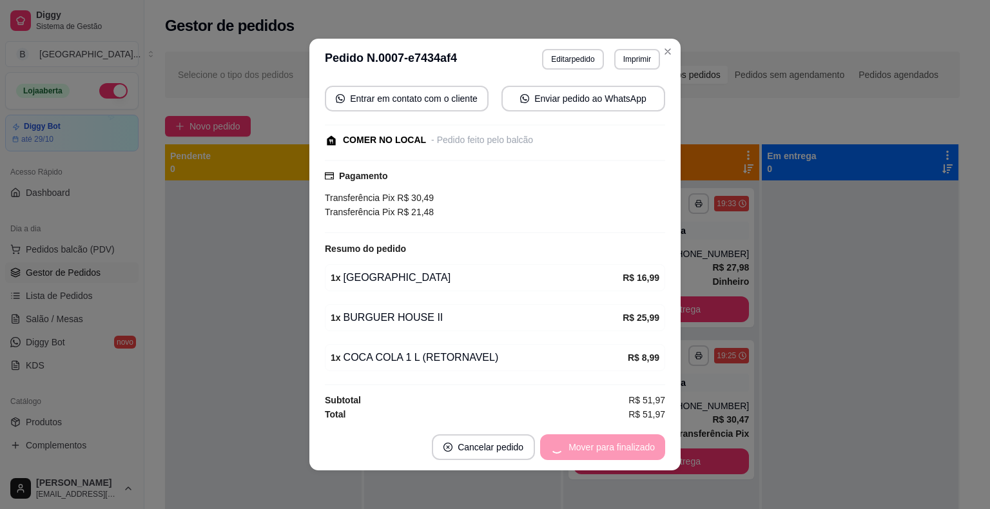
scroll to position [106, 0]
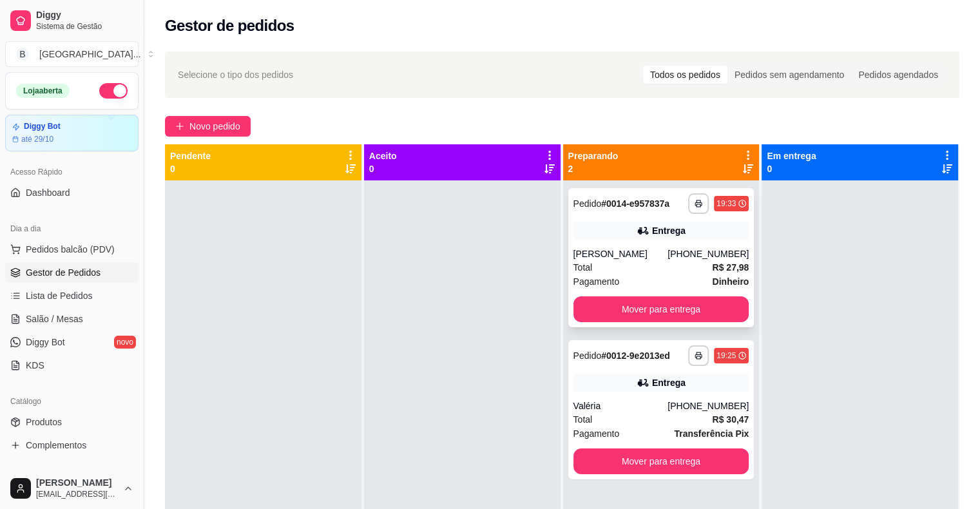
click at [589, 266] on div "Total R$ 27,98" at bounding box center [662, 267] width 176 height 14
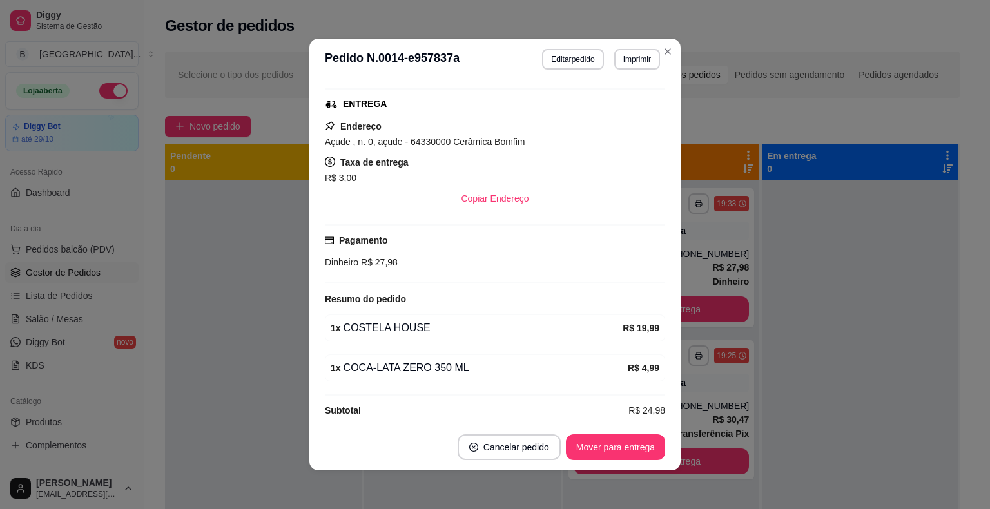
scroll to position [204, 0]
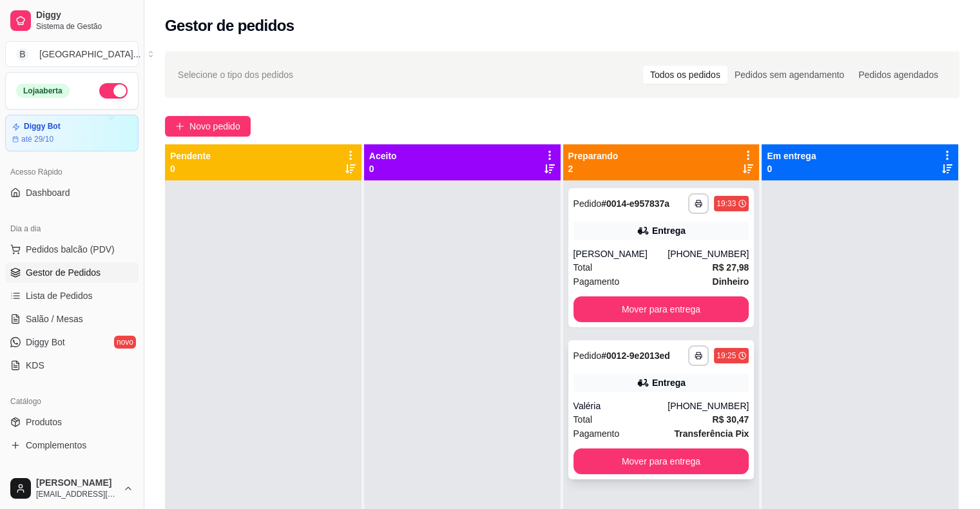
click at [598, 422] on div "Total R$ 30,47" at bounding box center [662, 420] width 176 height 14
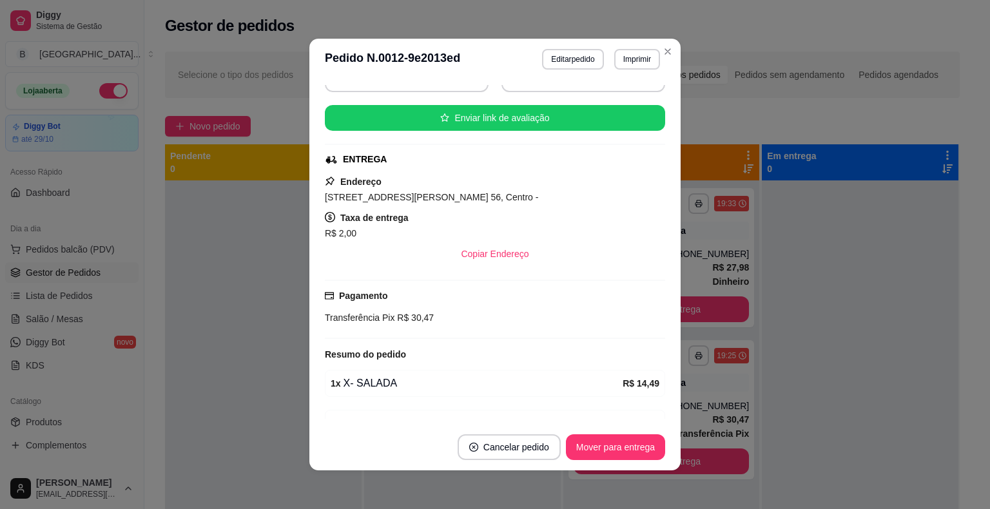
scroll to position [193, 0]
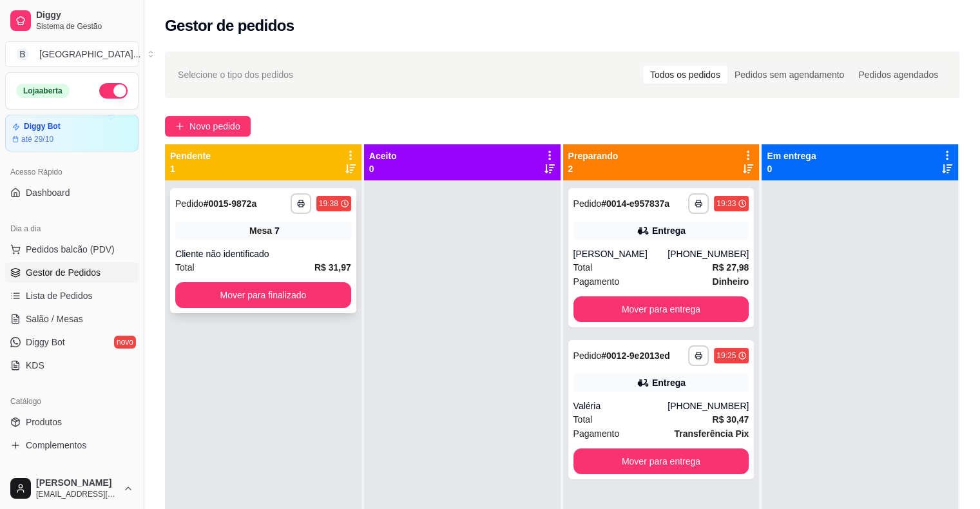
click at [289, 275] on div "**********" at bounding box center [263, 250] width 186 height 125
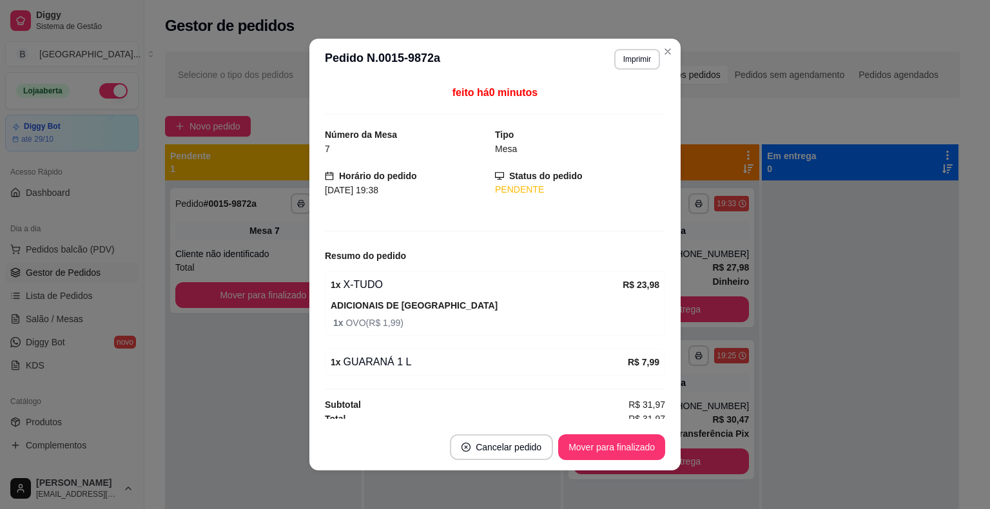
scroll to position [5, 0]
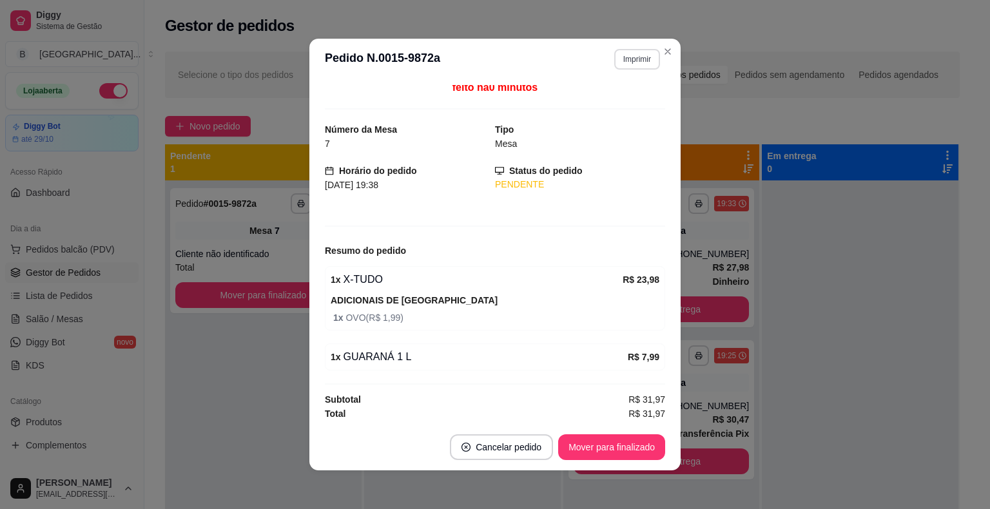
click at [624, 63] on button "Imprimir" at bounding box center [637, 59] width 46 height 21
click at [619, 95] on button "IMPRESSORA" at bounding box center [609, 104] width 93 height 21
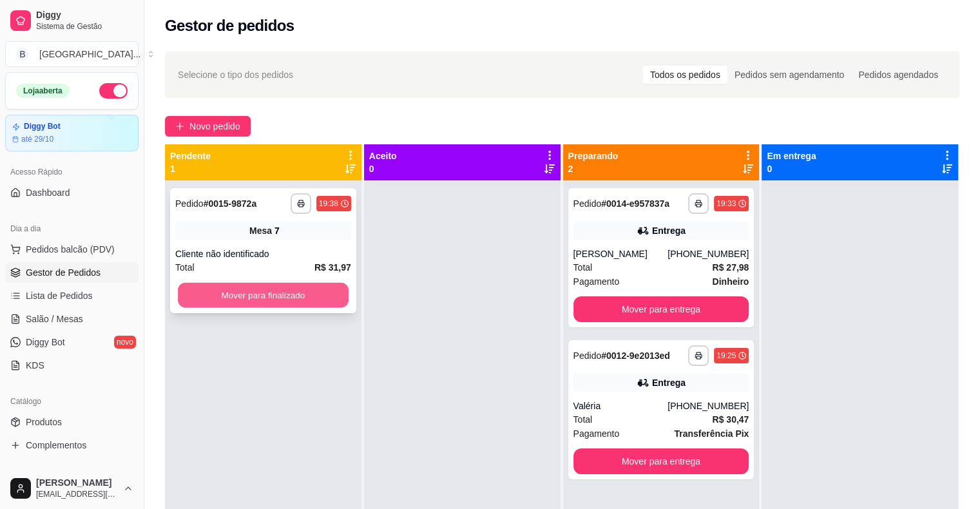
click at [273, 288] on button "Mover para finalizado" at bounding box center [263, 295] width 171 height 25
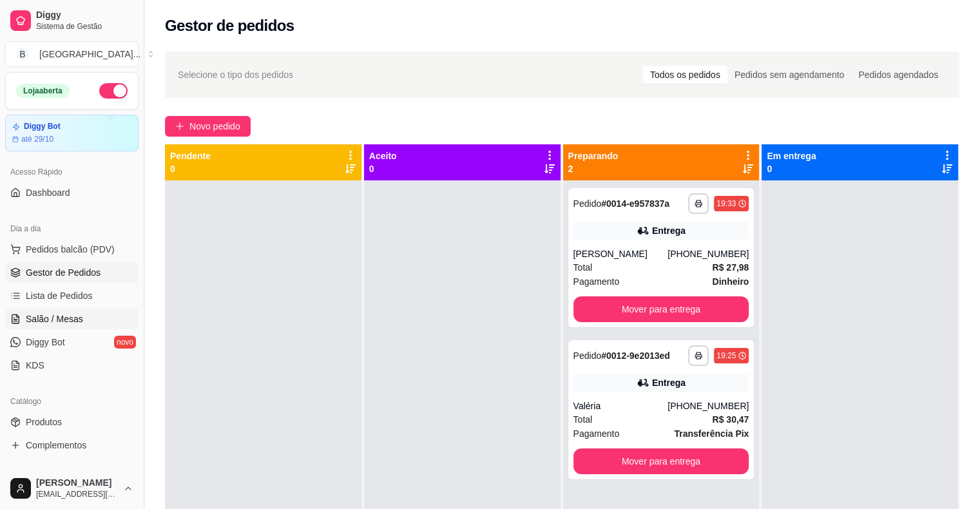
click at [61, 313] on span "Salão / Mesas" at bounding box center [54, 319] width 57 height 13
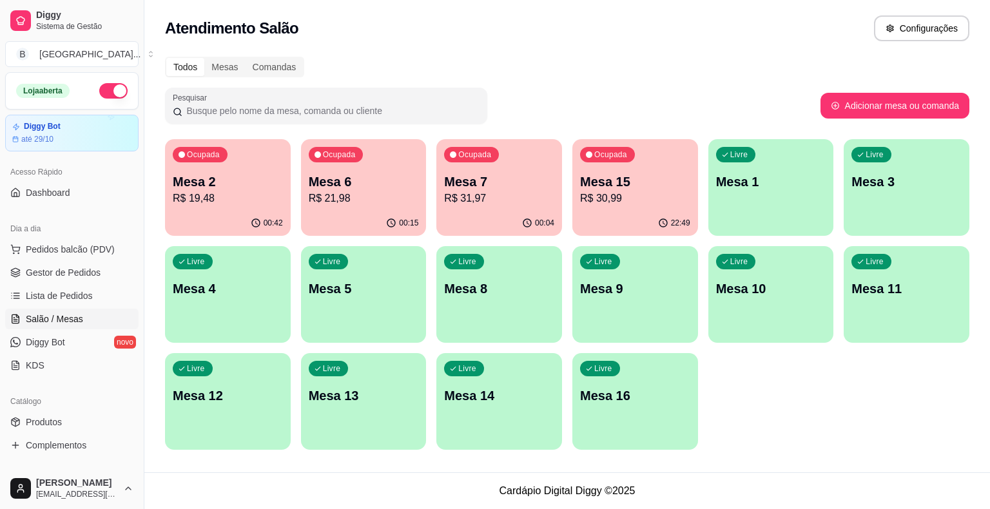
click at [245, 186] on p "Mesa 2" at bounding box center [228, 182] width 110 height 18
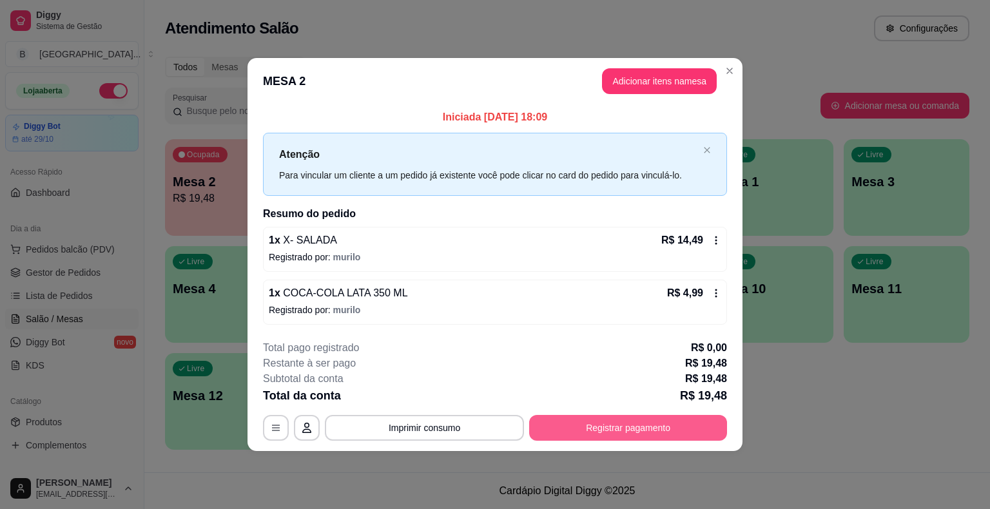
click at [679, 425] on button "Registrar pagamento" at bounding box center [628, 428] width 198 height 26
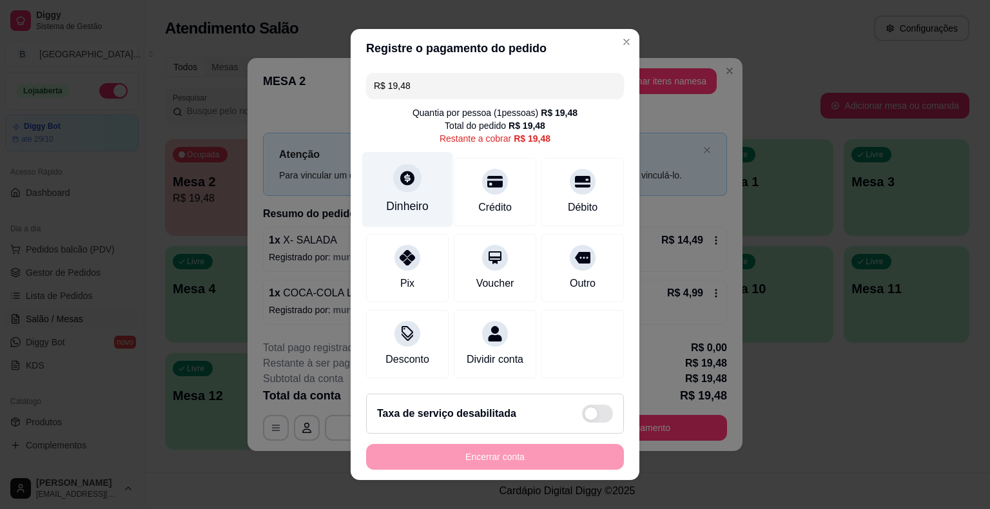
click at [372, 187] on div "Dinheiro" at bounding box center [407, 189] width 91 height 75
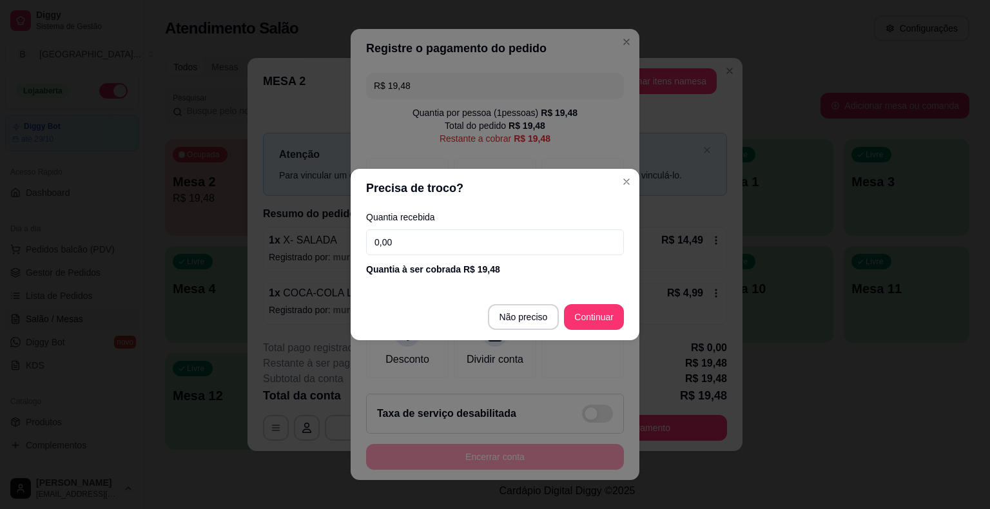
click at [464, 246] on input "0,00" at bounding box center [495, 242] width 258 height 26
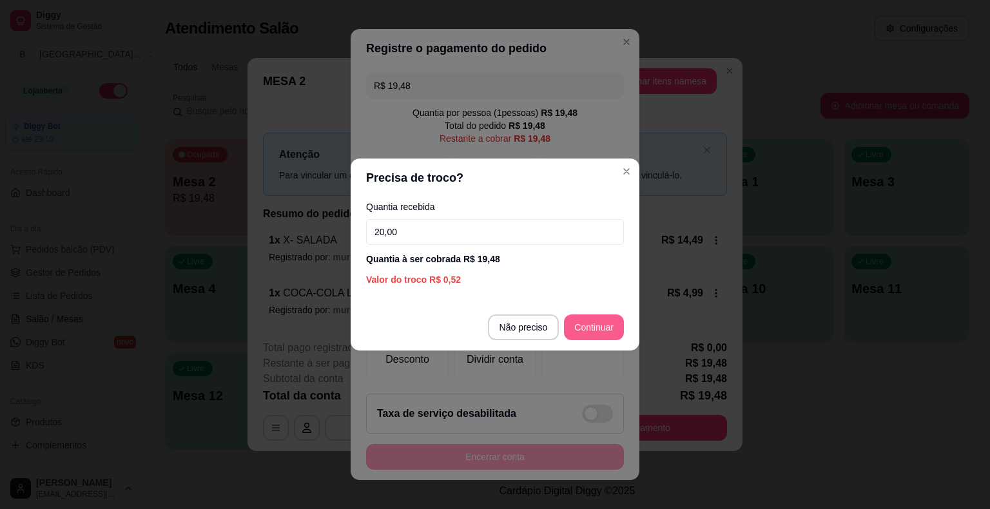
type input "20,00"
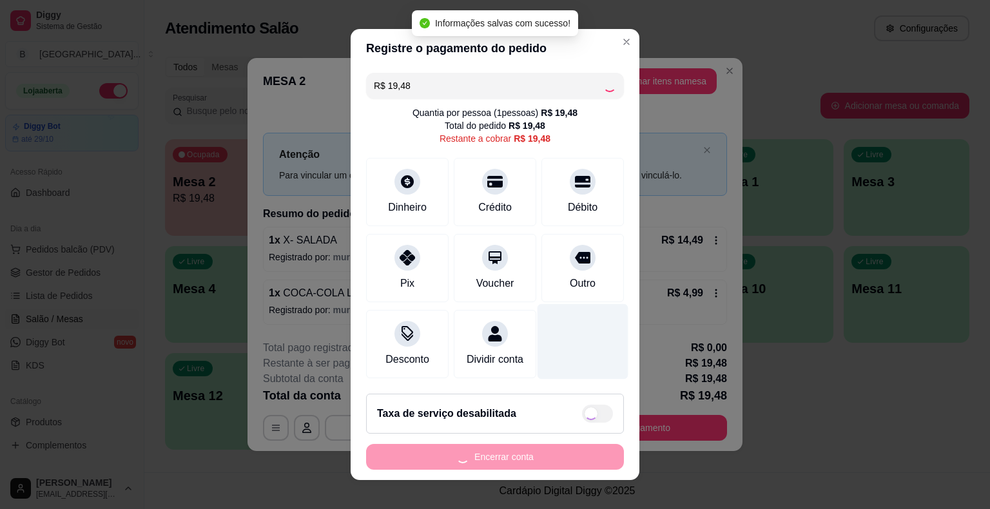
scroll to position [7, 0]
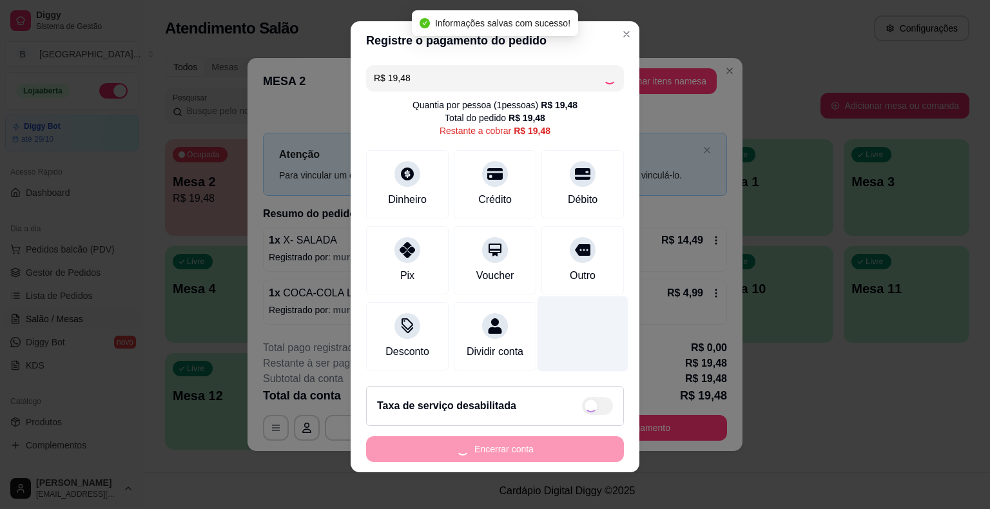
type input "R$ 0,00"
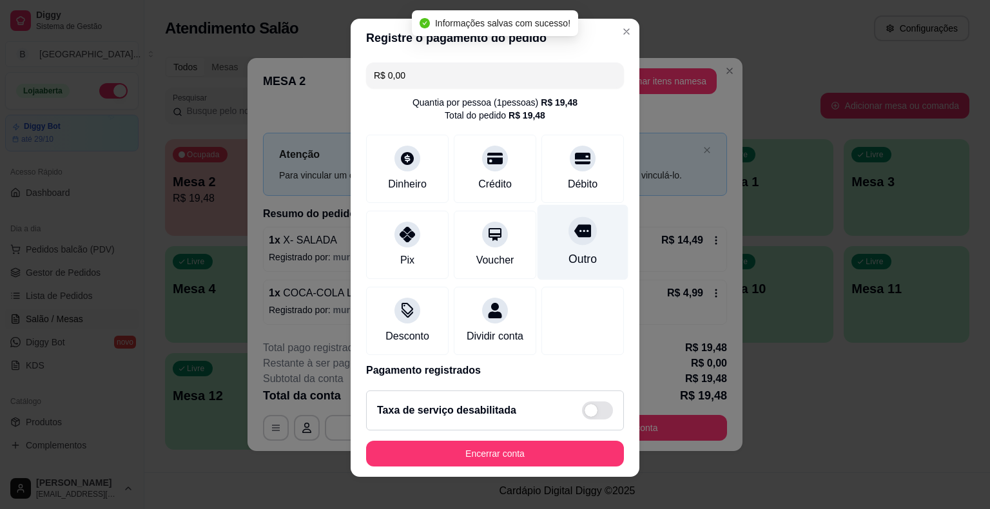
scroll to position [61, 0]
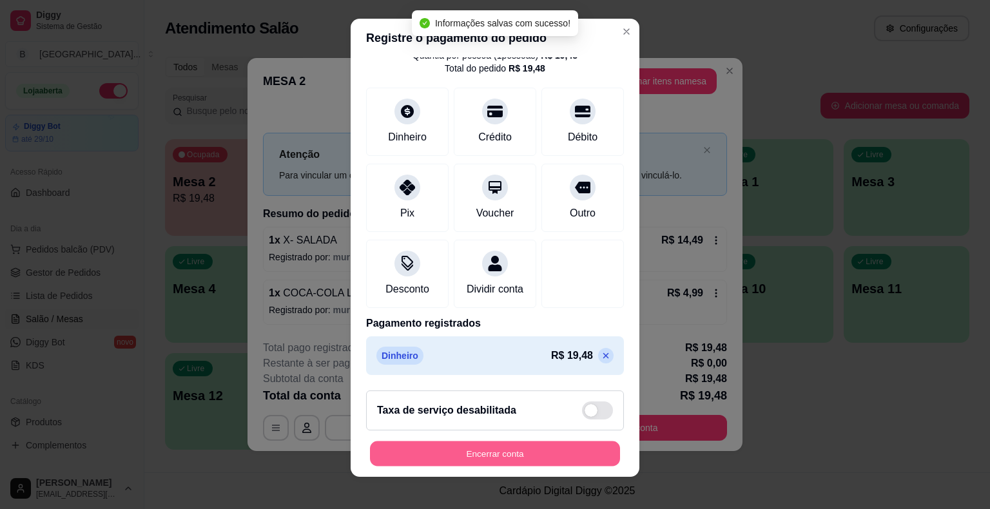
click at [513, 459] on button "Encerrar conta" at bounding box center [495, 453] width 250 height 25
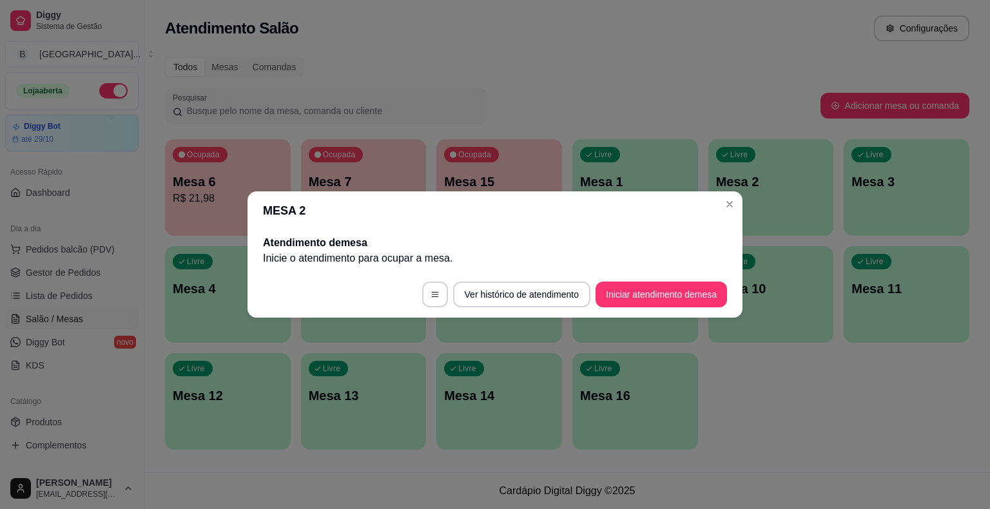
click at [255, 271] on footer "Ver histórico de atendimento Iniciar atendimento de mesa" at bounding box center [495, 294] width 495 height 46
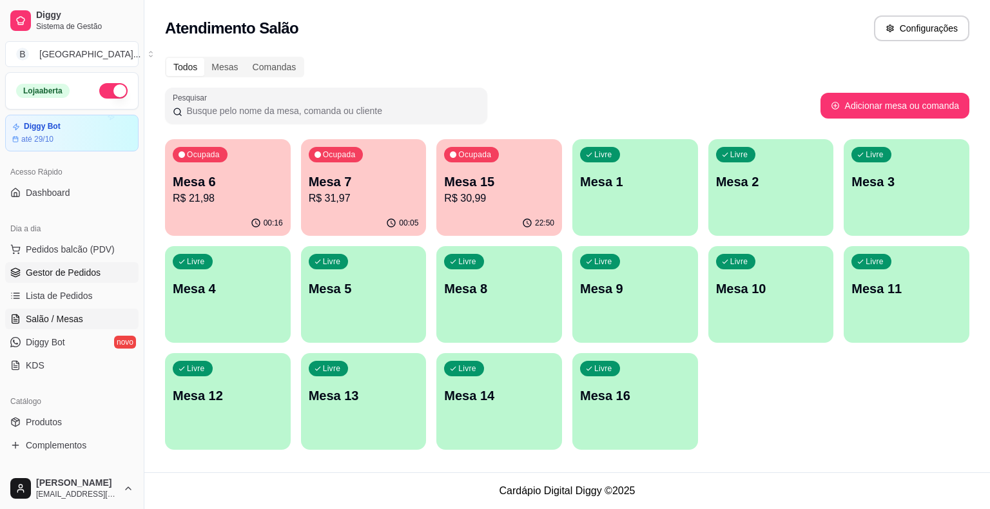
click at [95, 264] on link "Gestor de Pedidos" at bounding box center [71, 272] width 133 height 21
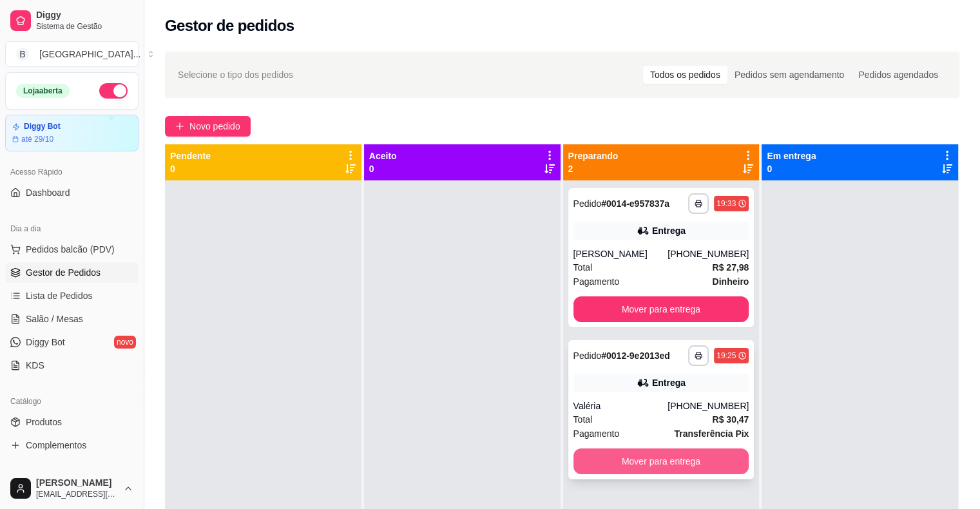
click at [598, 463] on button "Mover para entrega" at bounding box center [662, 462] width 176 height 26
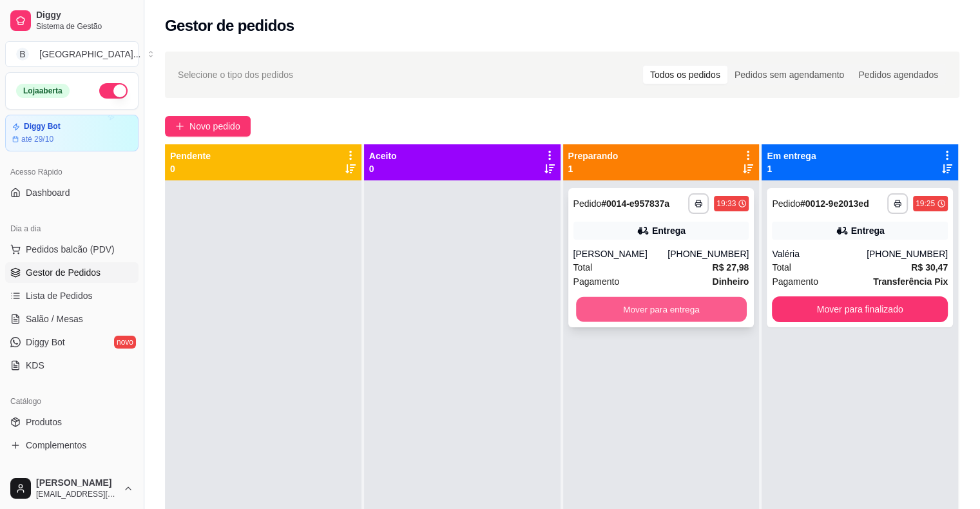
click at [668, 310] on button "Mover para entrega" at bounding box center [661, 309] width 171 height 25
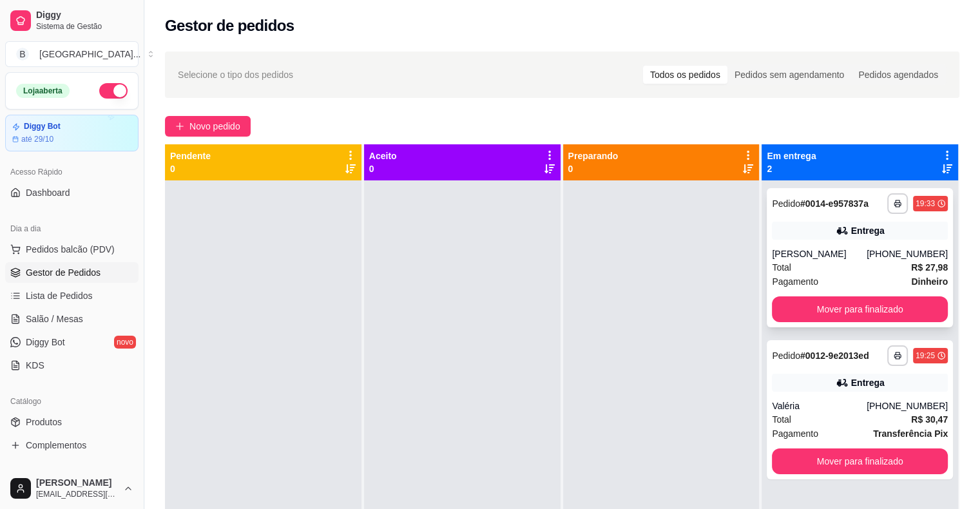
click at [833, 258] on div "[PERSON_NAME]" at bounding box center [819, 254] width 95 height 13
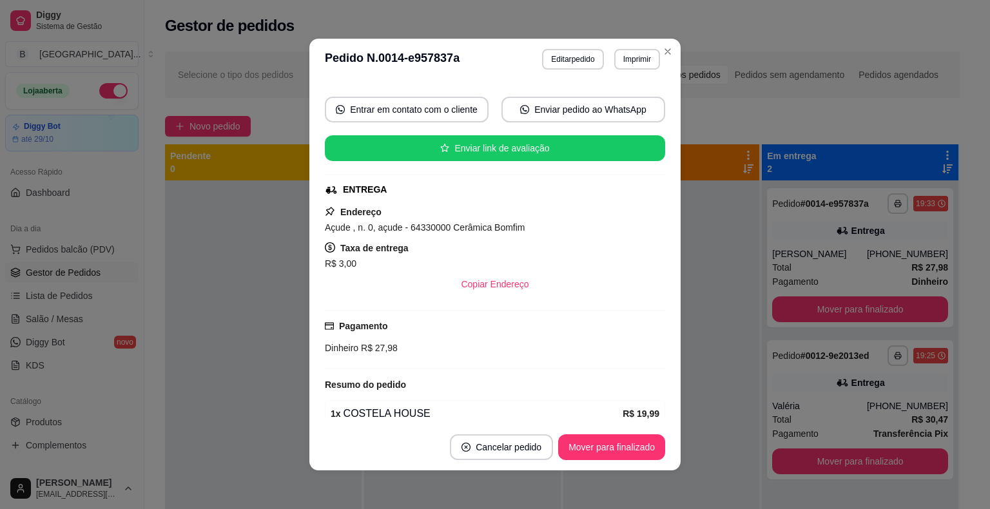
scroll to position [204, 0]
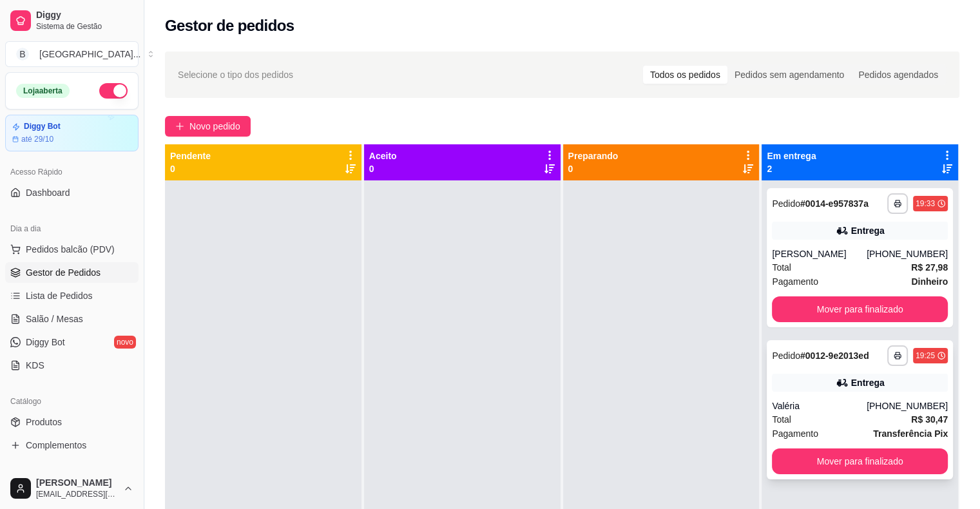
click at [819, 417] on div "Total R$ 30,47" at bounding box center [860, 420] width 176 height 14
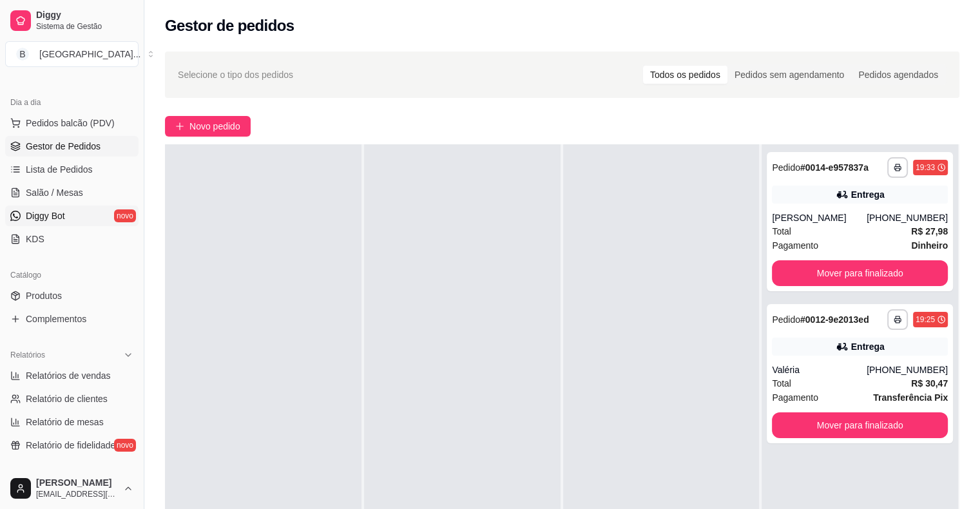
scroll to position [129, 0]
click at [75, 291] on link "Produtos" at bounding box center [71, 293] width 133 height 21
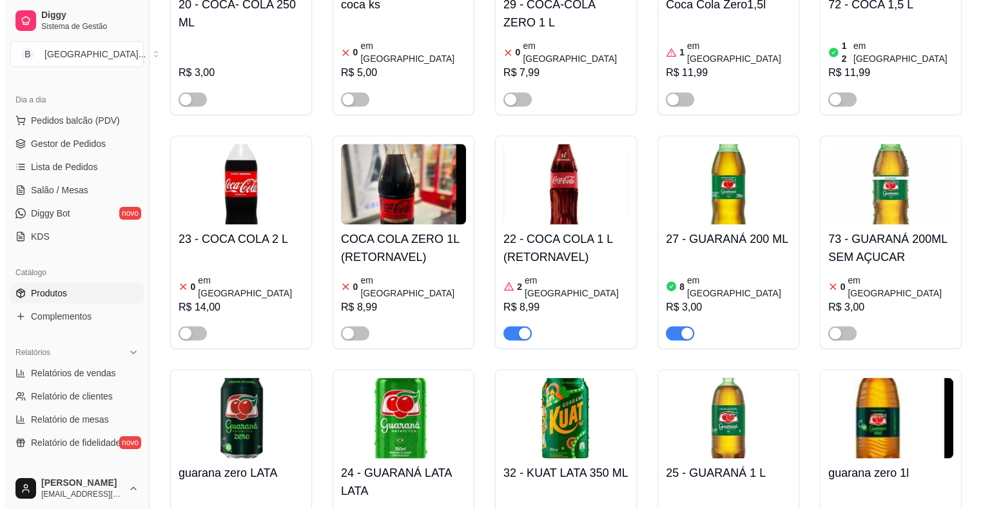
scroll to position [2321, 0]
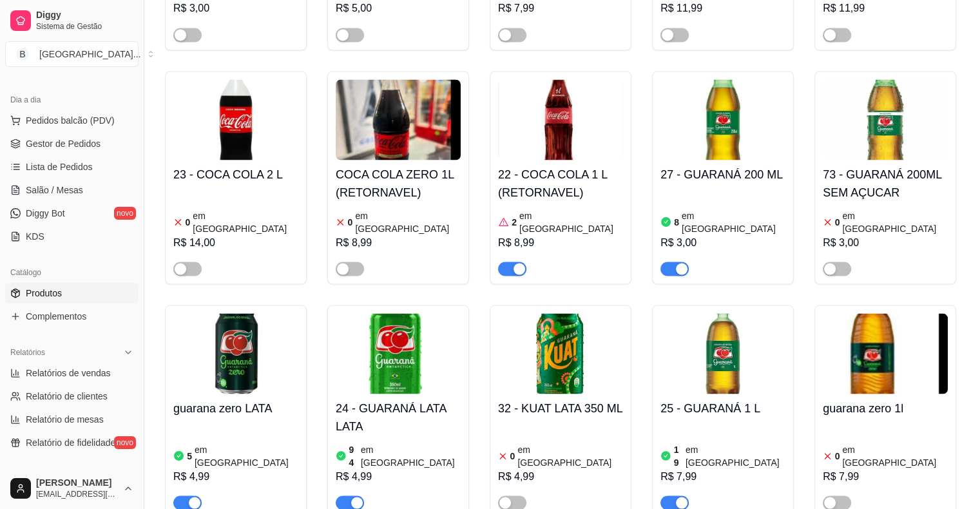
click at [424, 399] on h4 "24 - GUARANÁ LATA LATA" at bounding box center [398, 417] width 125 height 36
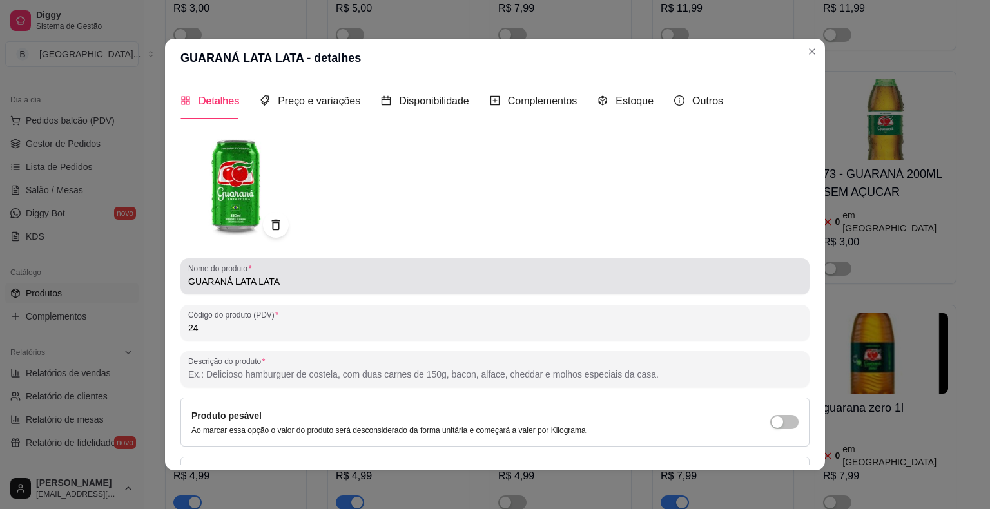
click at [362, 290] on div "Nome do produto GUARANÁ LATA LATA" at bounding box center [494, 277] width 629 height 36
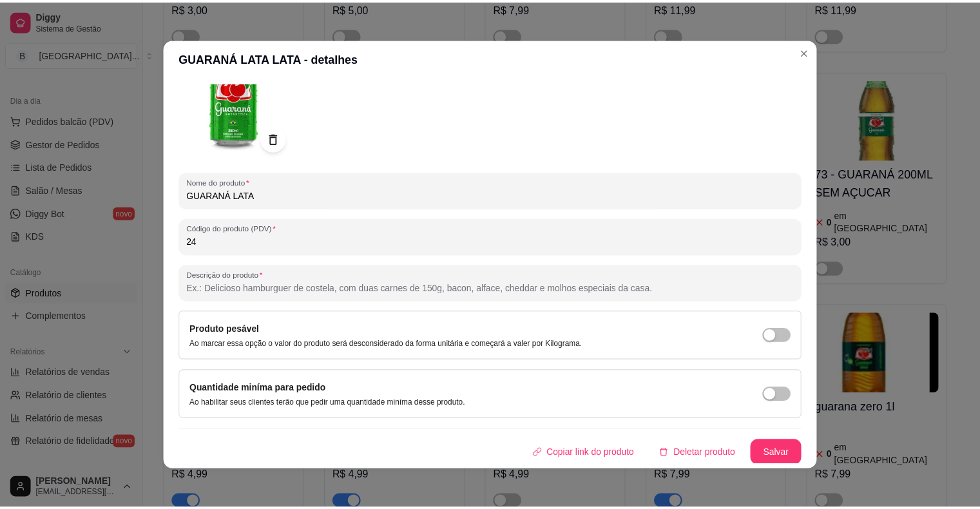
scroll to position [3, 0]
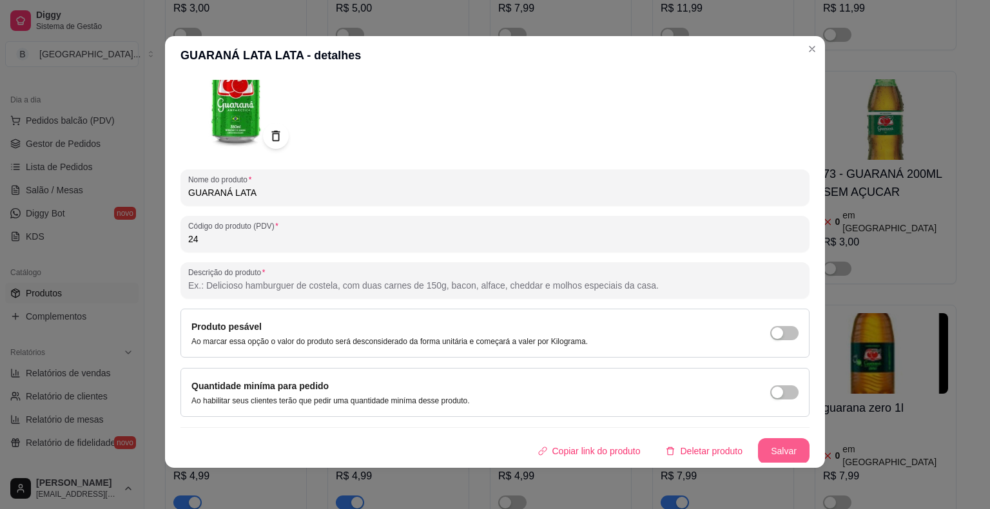
type input "GUARANÁ LATA"
click at [774, 454] on button "Salvar" at bounding box center [784, 451] width 50 height 25
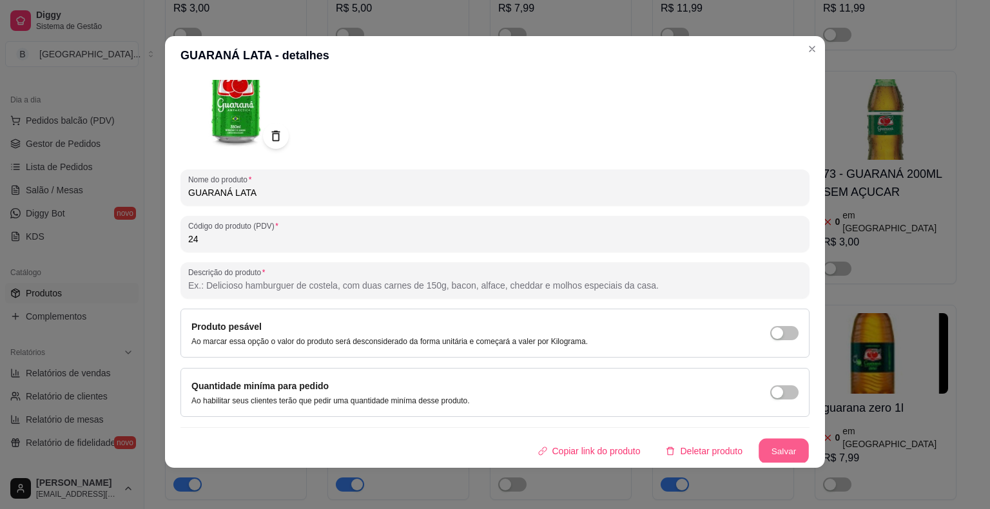
click at [791, 447] on button "Salvar" at bounding box center [784, 451] width 50 height 25
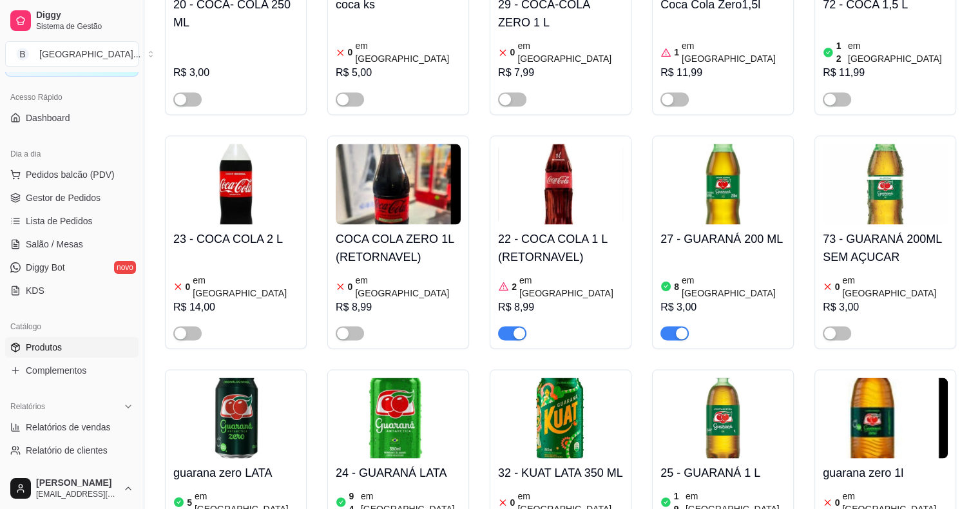
scroll to position [0, 0]
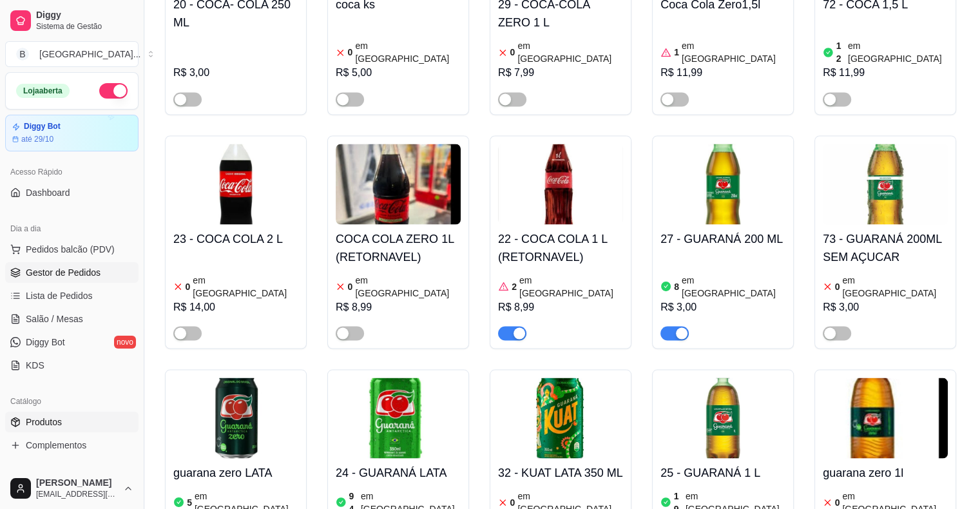
click at [47, 272] on span "Gestor de Pedidos" at bounding box center [63, 272] width 75 height 13
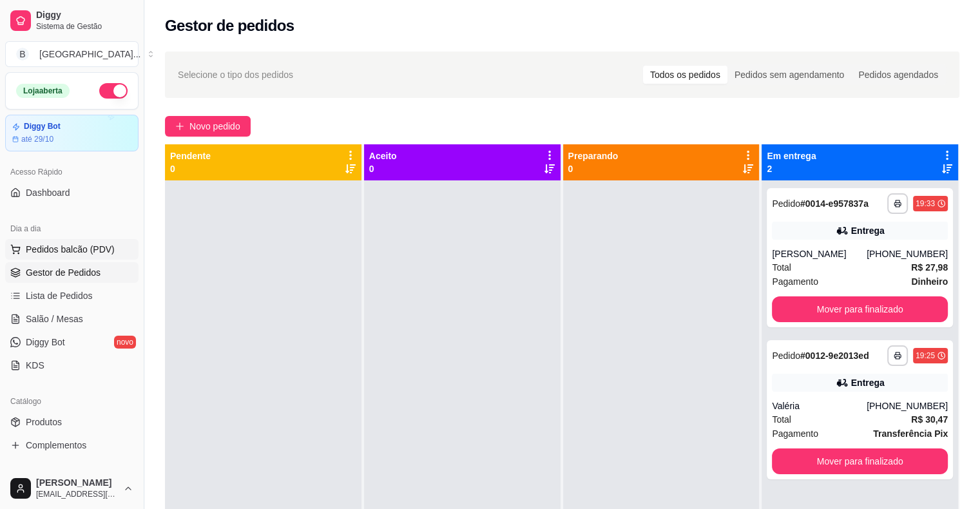
click at [64, 257] on button "Pedidos balcão (PDV)" at bounding box center [71, 249] width 133 height 21
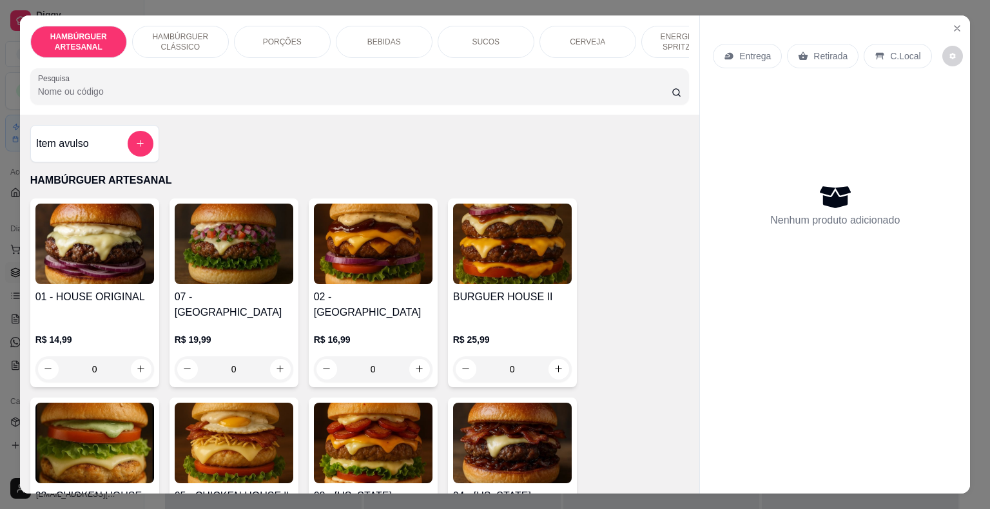
drag, startPoint x: 180, startPoint y: 12, endPoint x: 184, endPoint y: 32, distance: 20.5
click at [184, 30] on div "HAMBÚRGUER ARTESANAL HAMBÚRGUER CLÁSSICO PORÇÕES BEBIDAS SUCOS CERVEJA ENERGÉTI…" at bounding box center [360, 64] width 680 height 99
click at [184, 32] on p "HAMBÚRGUER CLÁSSICO" at bounding box center [180, 42] width 75 height 21
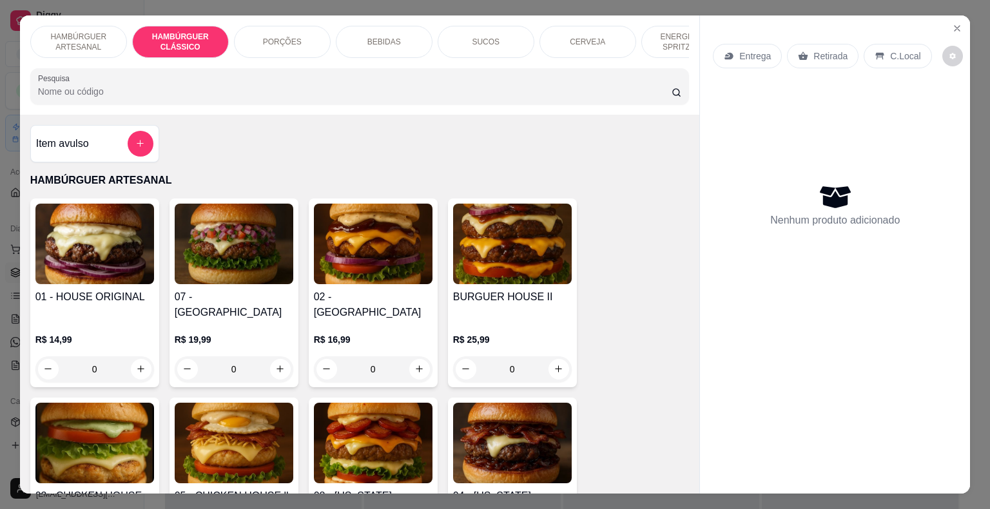
scroll to position [31, 0]
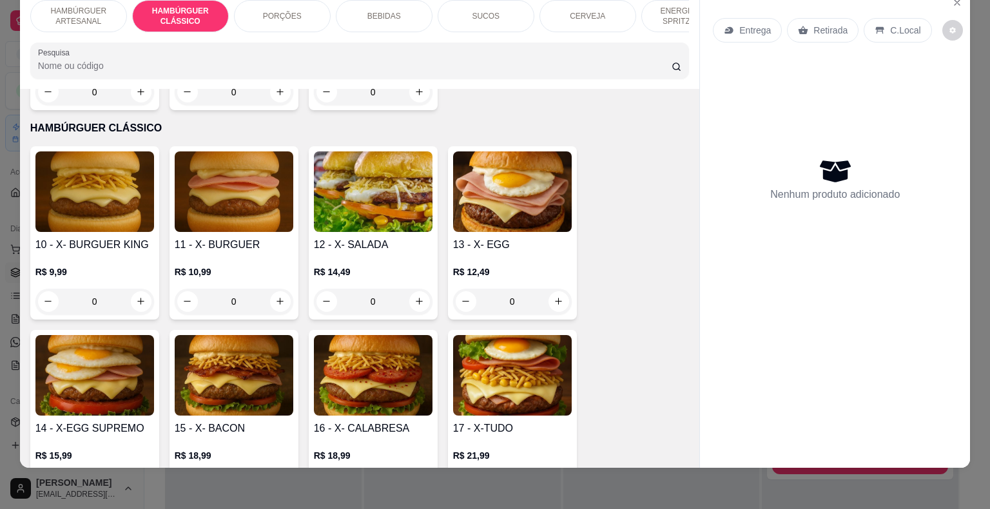
click at [135, 289] on div "0" at bounding box center [94, 302] width 119 height 26
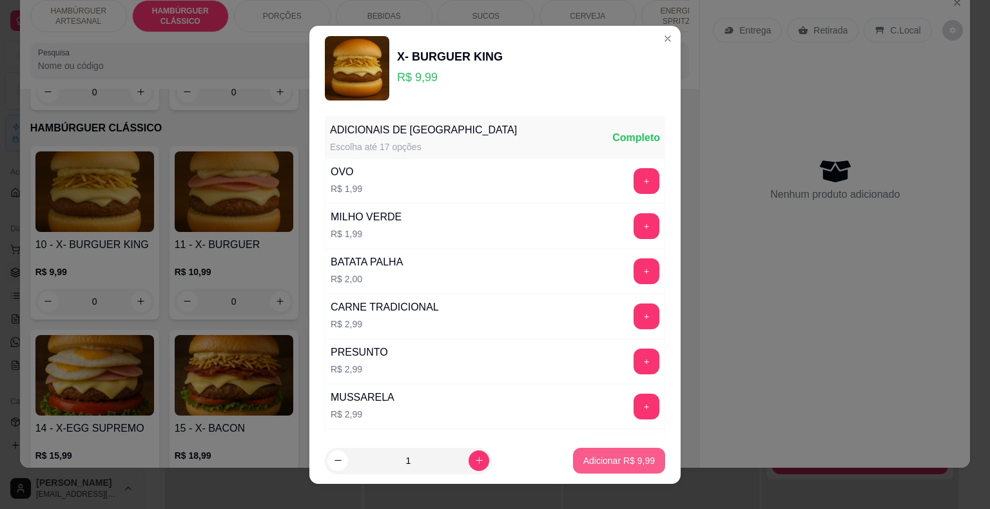
click at [583, 458] on p "Adicionar R$ 9,99" at bounding box center [619, 460] width 72 height 13
type input "1"
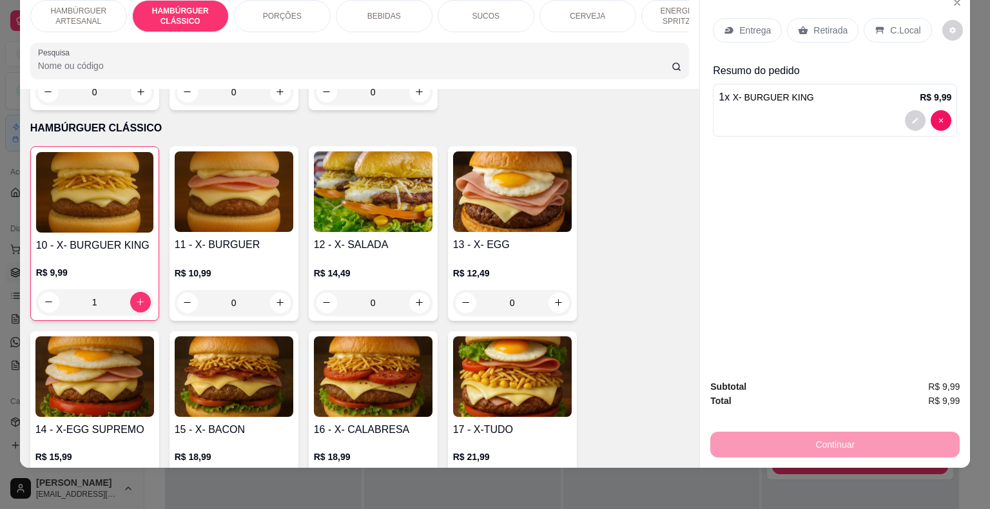
scroll to position [0, 44]
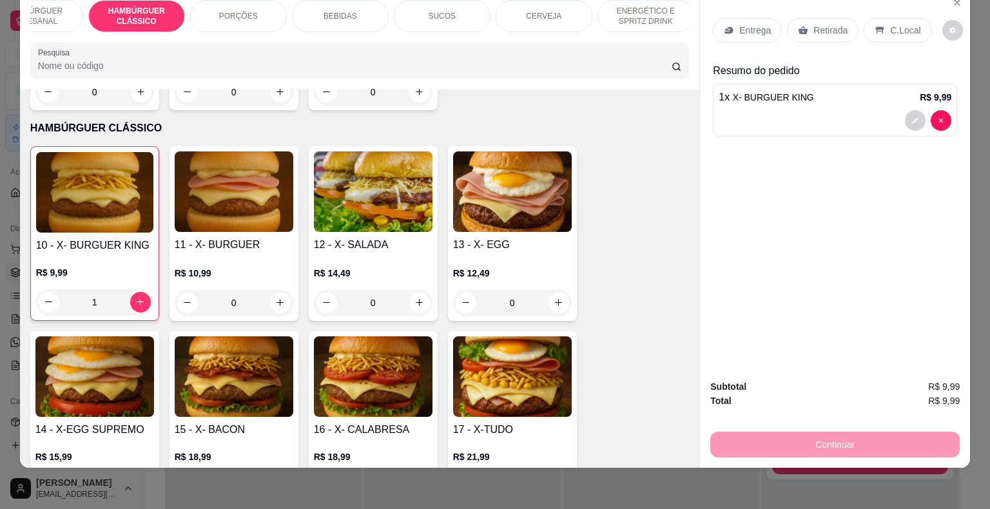
click at [219, 11] on p "PORÇÕES" at bounding box center [238, 16] width 39 height 10
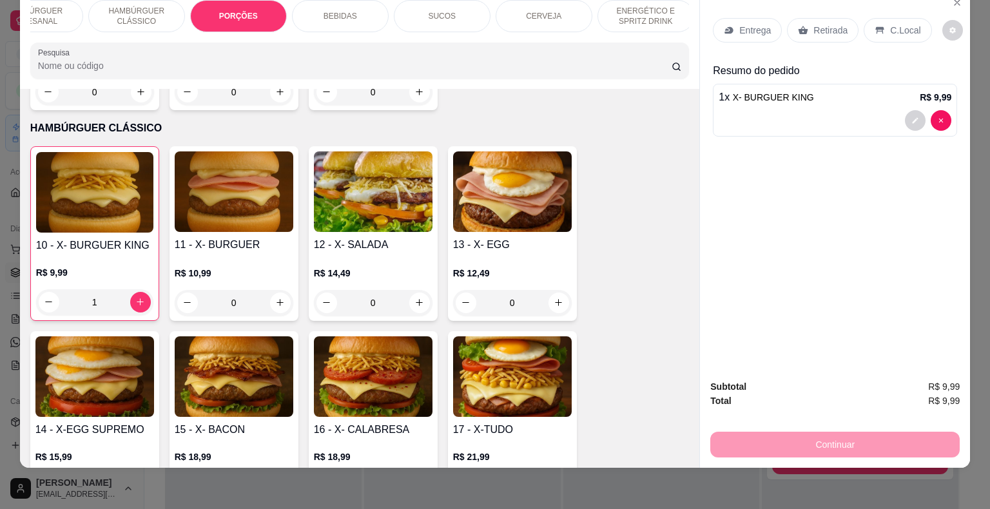
scroll to position [1029, 0]
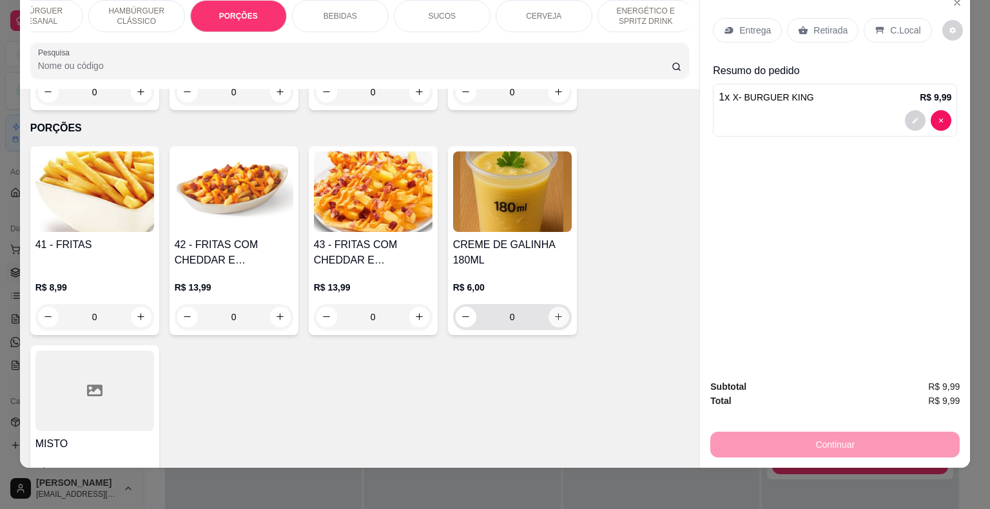
click at [557, 312] on icon "increase-product-quantity" at bounding box center [559, 317] width 10 height 10
type input "1"
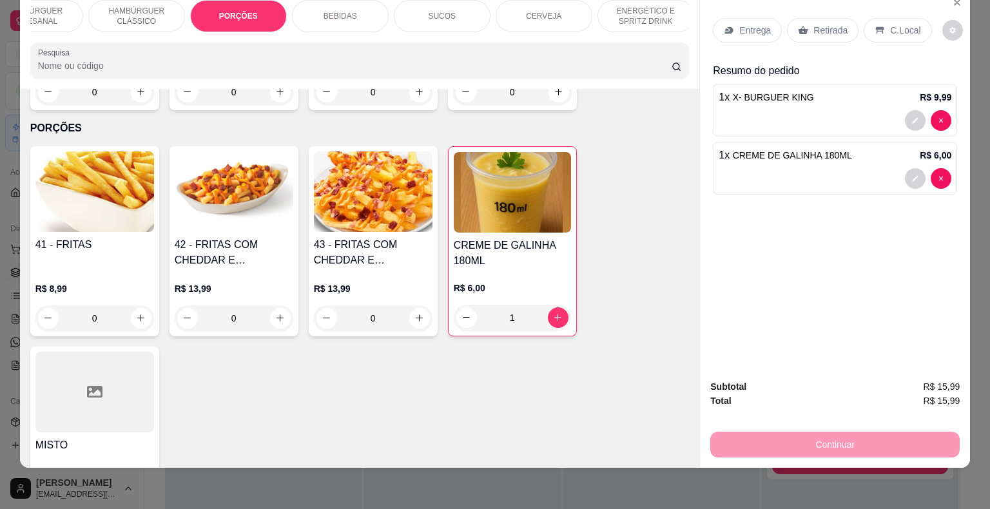
click at [755, 28] on div "Entrega" at bounding box center [747, 30] width 69 height 24
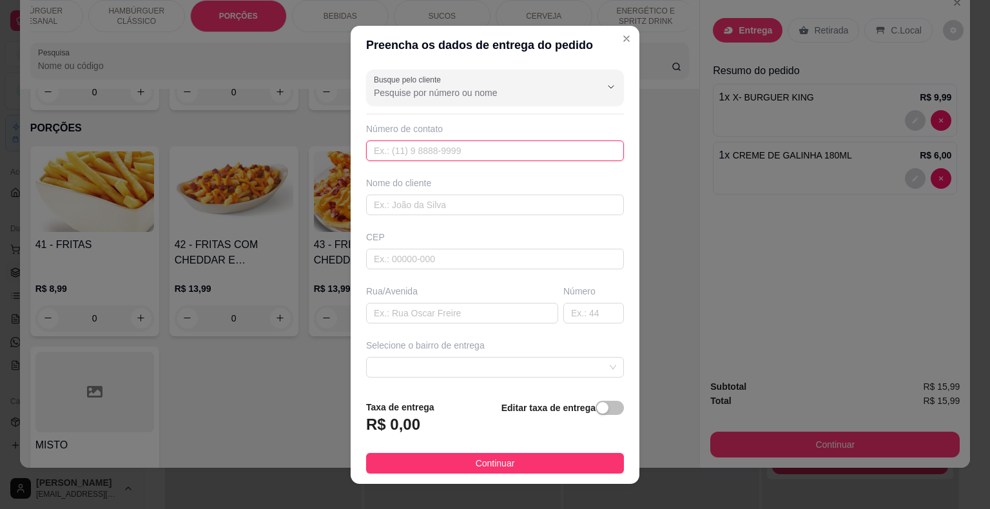
click at [482, 153] on input "text" at bounding box center [495, 151] width 258 height 21
click at [395, 150] on input "[PHONE_NUMBER]" at bounding box center [495, 151] width 258 height 21
type input "[PHONE_NUMBER]"
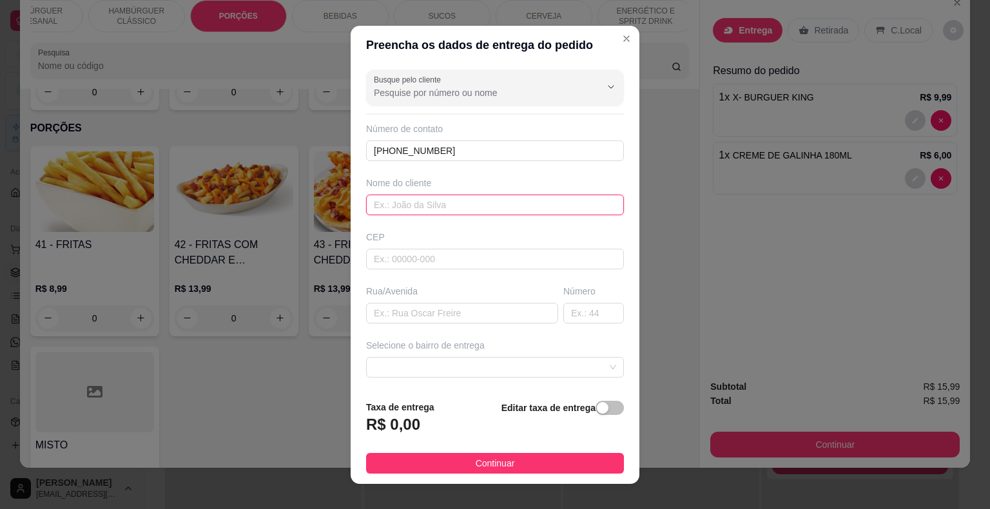
click at [418, 204] on input "text" at bounding box center [495, 205] width 258 height 21
type input "m"
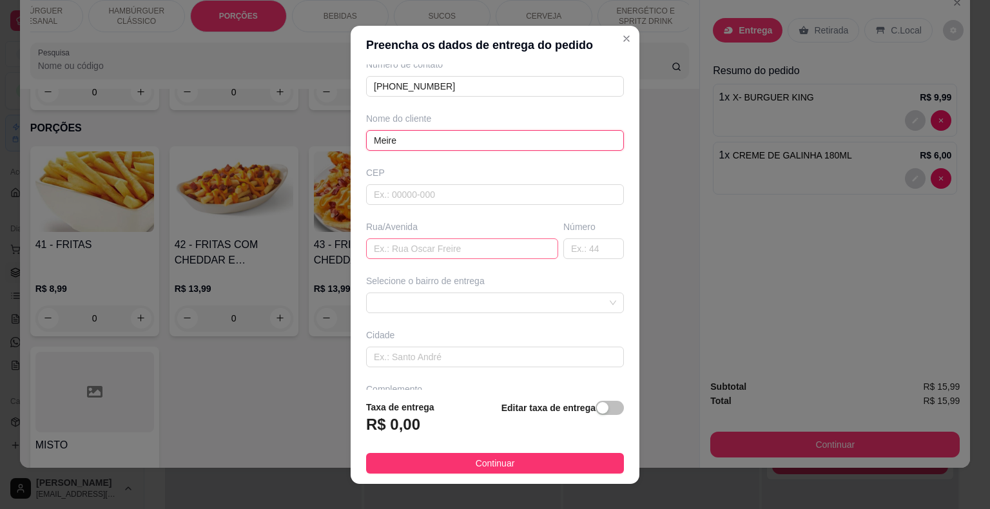
type input "Meire"
click at [402, 248] on input "text" at bounding box center [462, 249] width 192 height 21
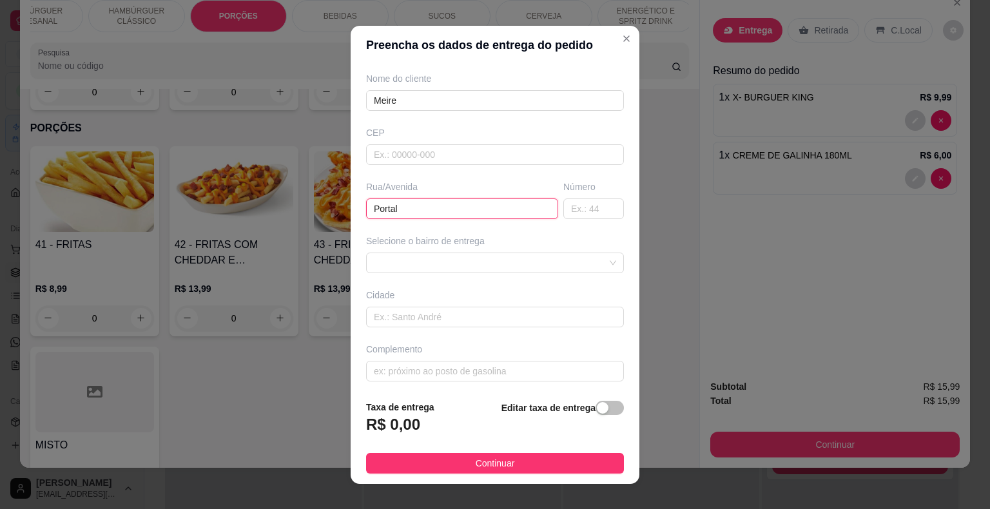
scroll to position [106, 0]
click at [433, 258] on span at bounding box center [495, 260] width 242 height 19
type input "Portal"
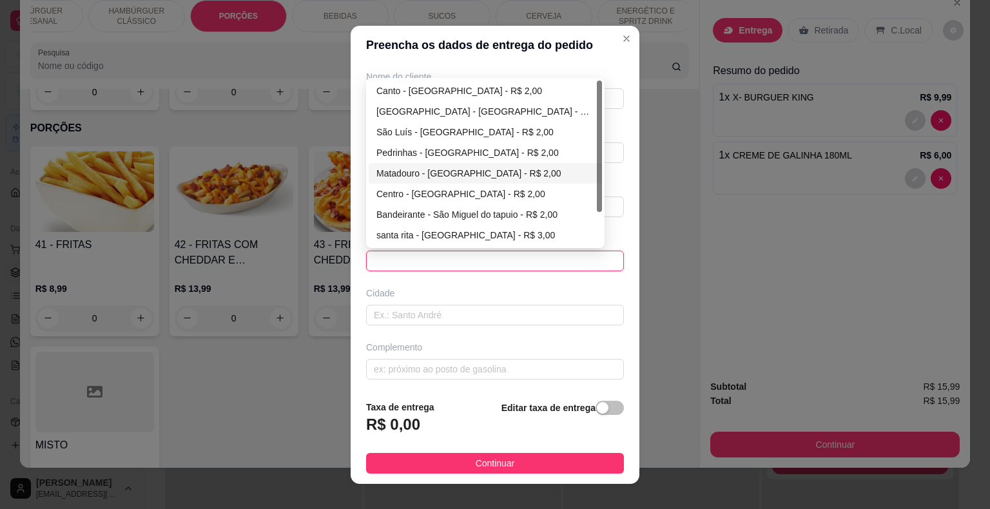
scroll to position [42, 0]
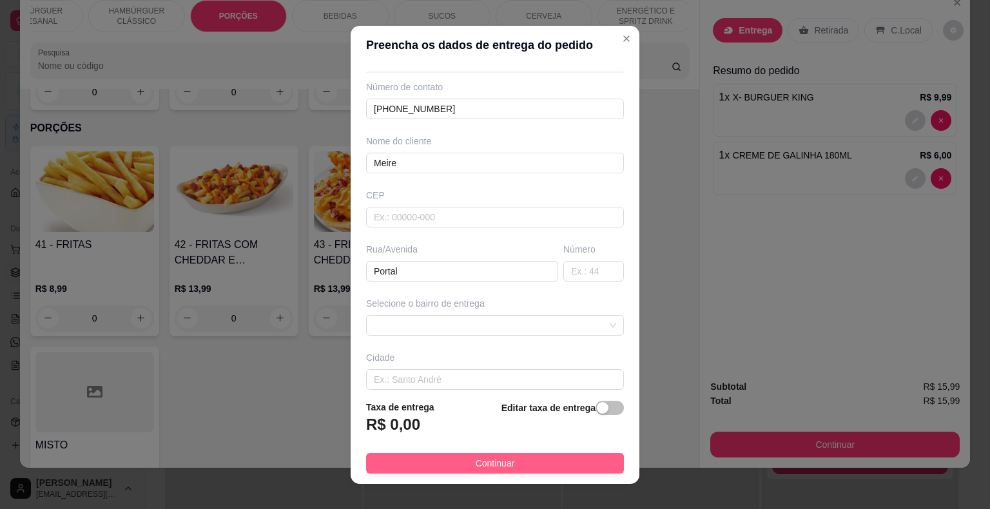
click at [476, 458] on span "Continuar" at bounding box center [495, 463] width 39 height 14
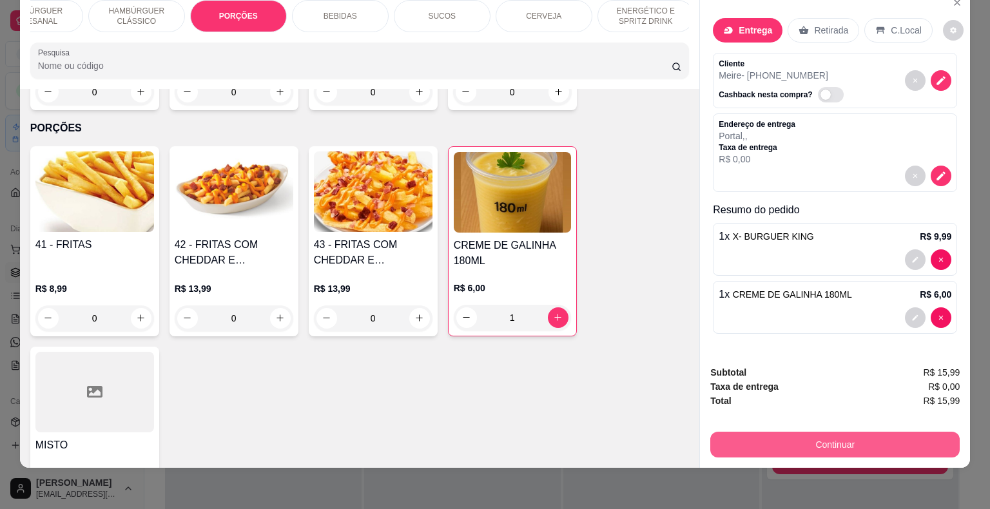
click at [843, 439] on button "Continuar" at bounding box center [834, 445] width 249 height 26
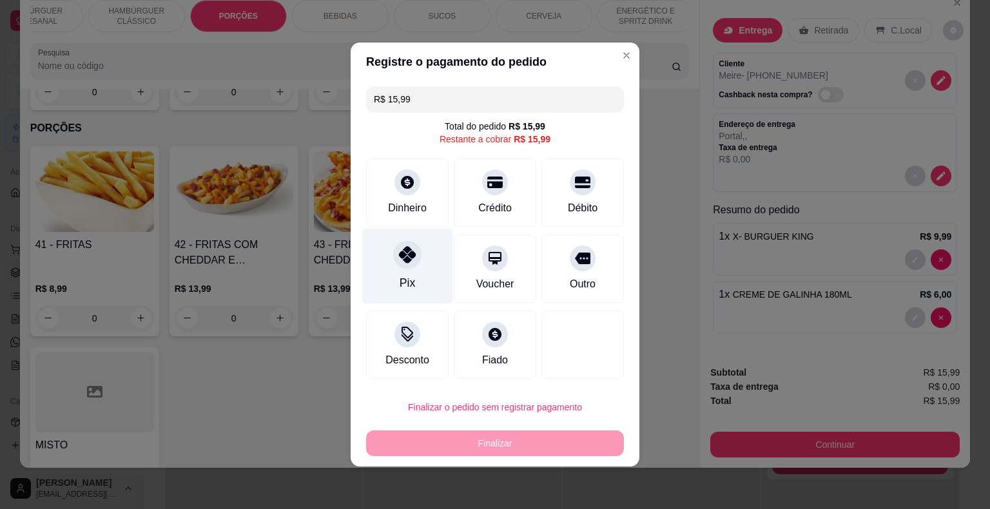
click at [417, 261] on div at bounding box center [407, 254] width 28 height 28
type input "R$ 0,00"
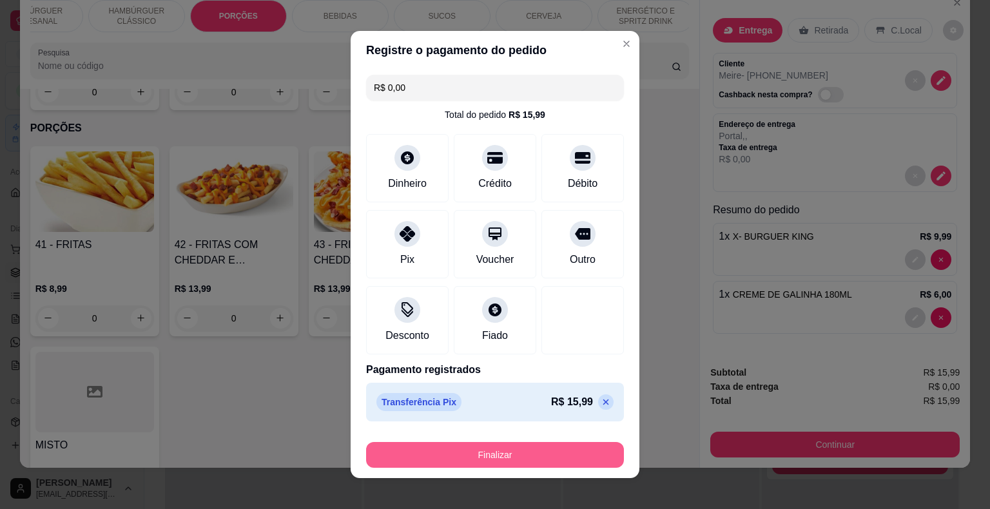
click at [474, 449] on button "Finalizar" at bounding box center [495, 455] width 258 height 26
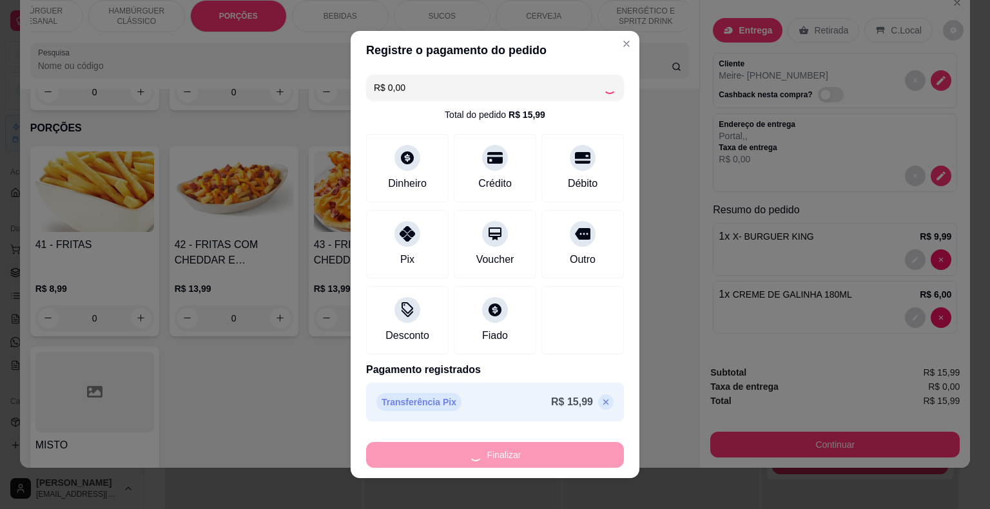
type input "0"
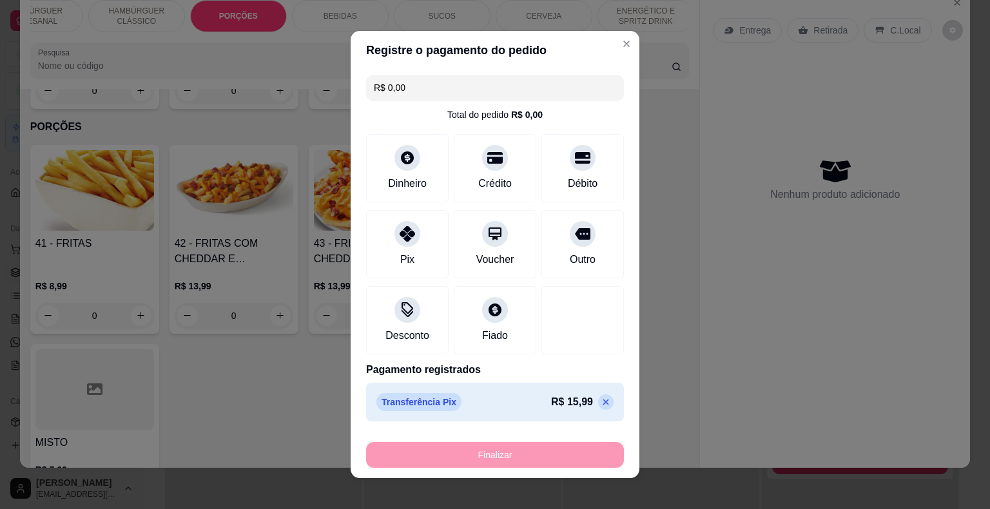
type input "-R$ 15,99"
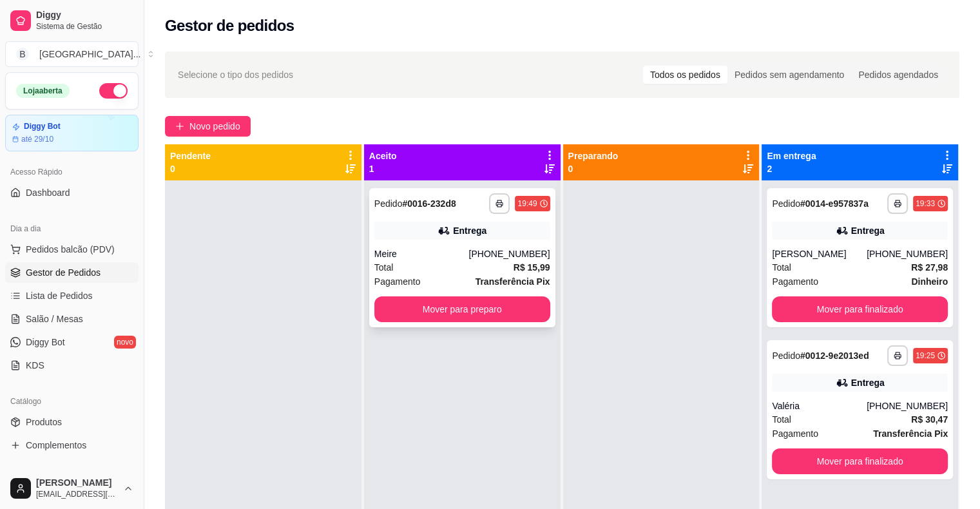
click at [509, 255] on div "[PHONE_NUMBER]" at bounding box center [509, 254] width 81 height 13
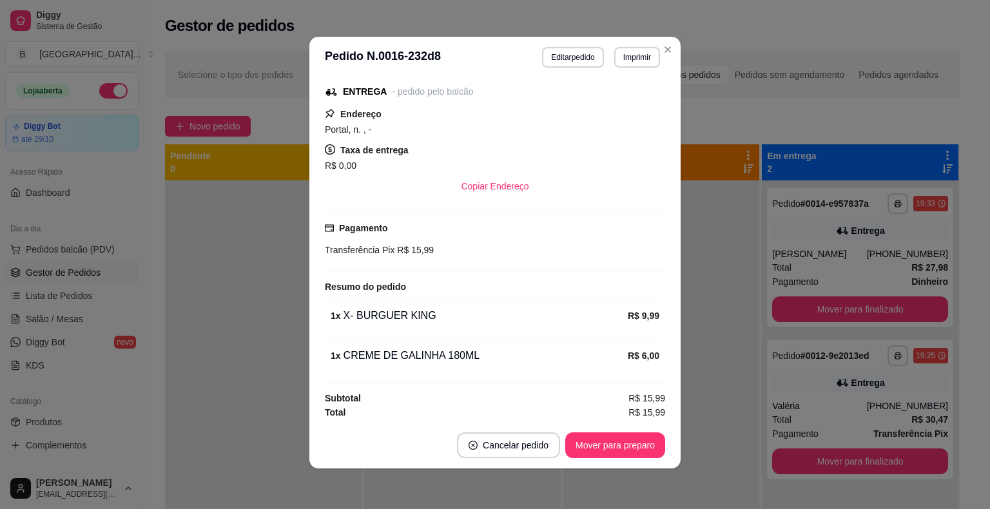
scroll to position [3, 0]
click at [590, 65] on button "Editar pedido" at bounding box center [572, 56] width 61 height 21
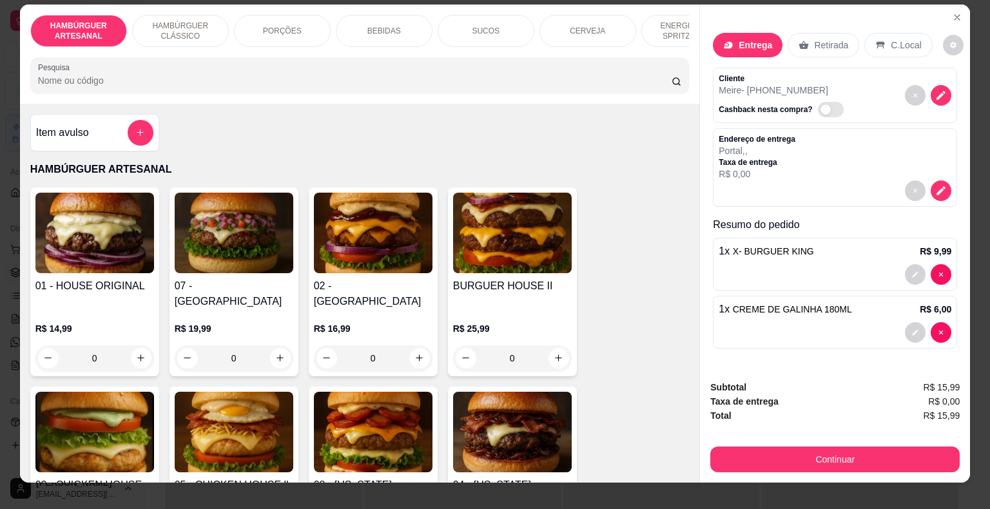
scroll to position [31, 0]
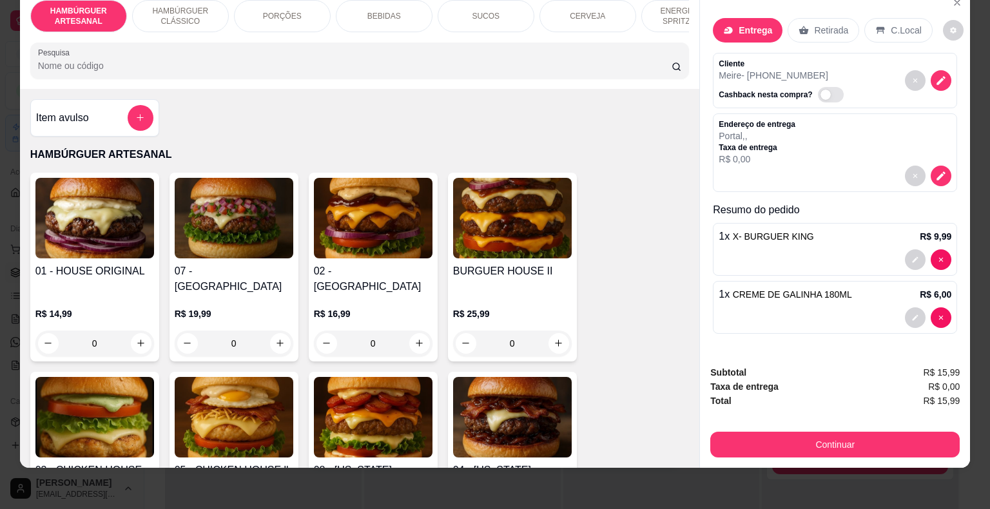
click at [833, 59] on p "Cliente" at bounding box center [784, 64] width 130 height 10
click at [937, 76] on icon "decrease-product-quantity" at bounding box center [941, 80] width 8 height 8
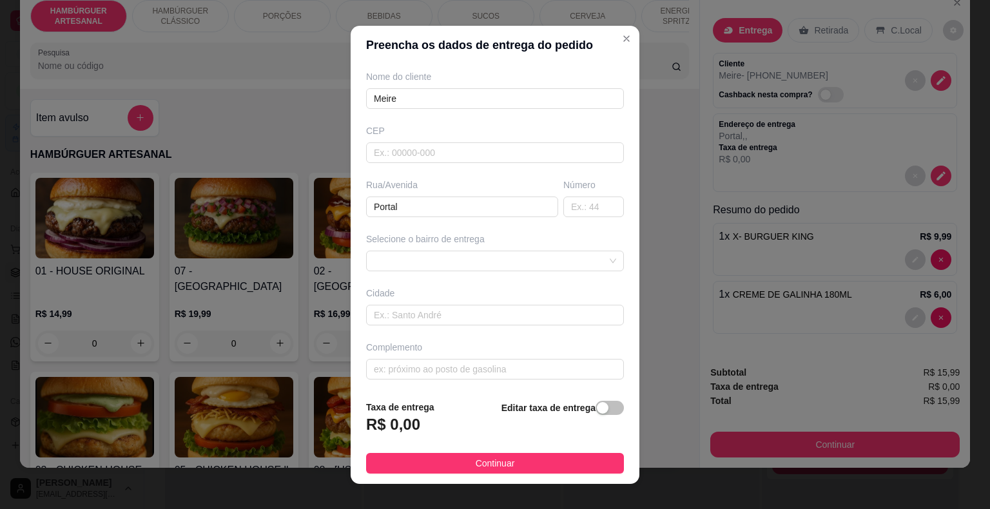
scroll to position [15, 0]
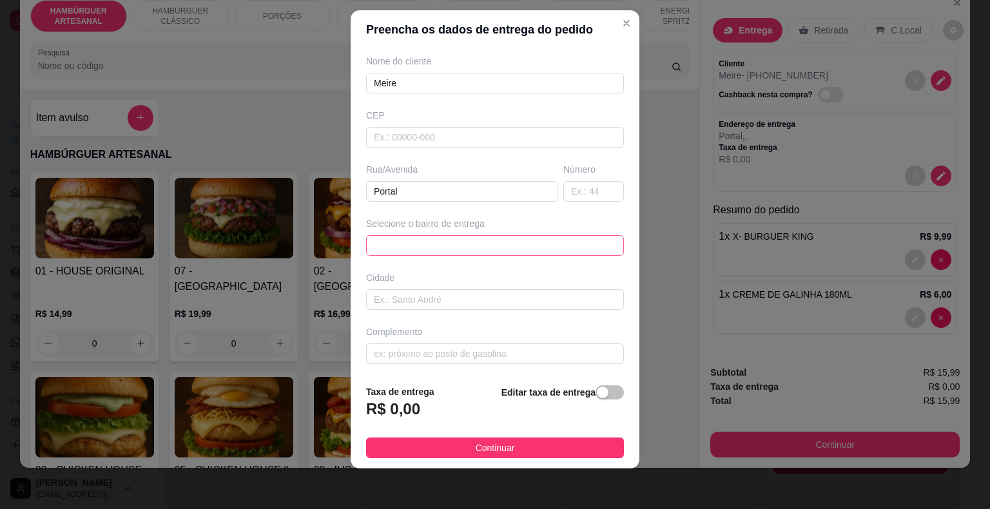
click at [551, 239] on span at bounding box center [495, 245] width 242 height 19
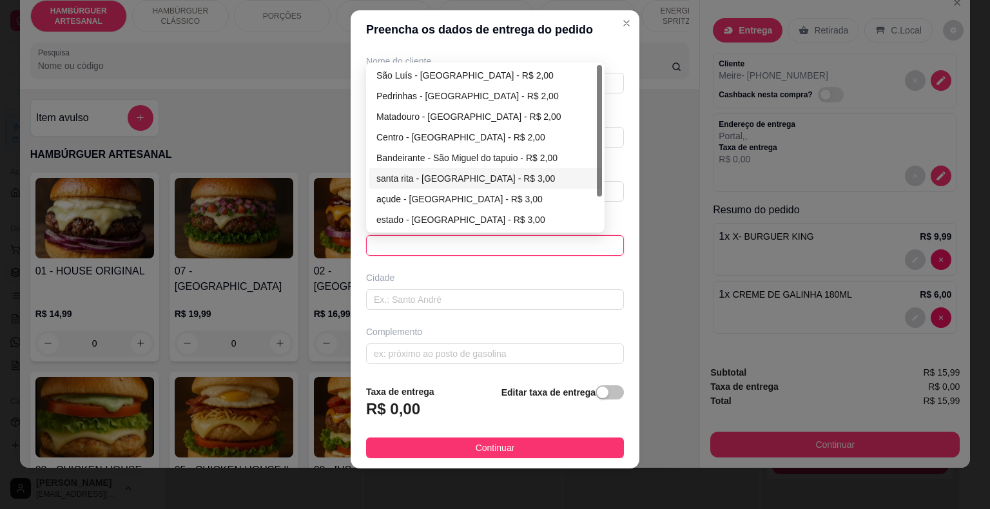
scroll to position [0, 0]
click at [497, 110] on div "São Luís - [GEOGRAPHIC_DATA] - R$ 2,00" at bounding box center [485, 117] width 218 height 14
type input "São Miguel do Tapuio"
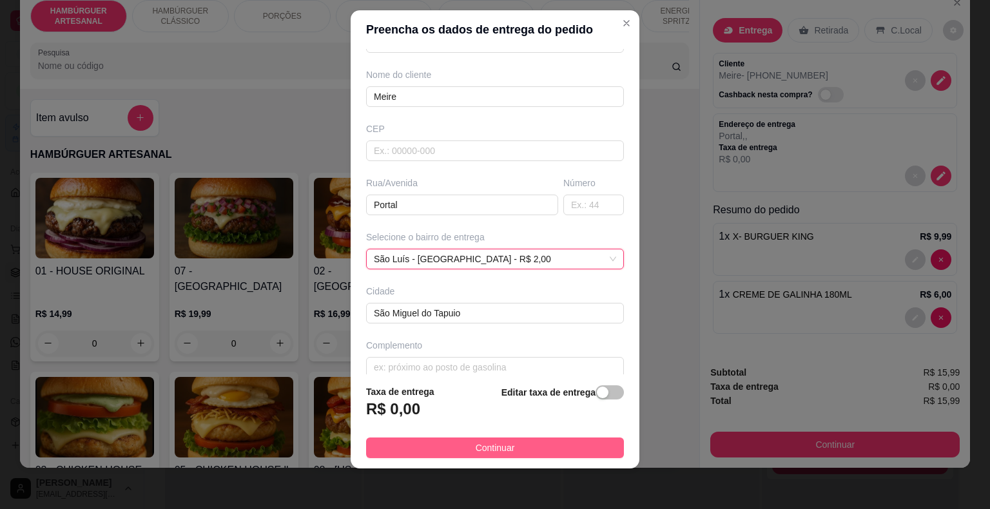
scroll to position [106, 0]
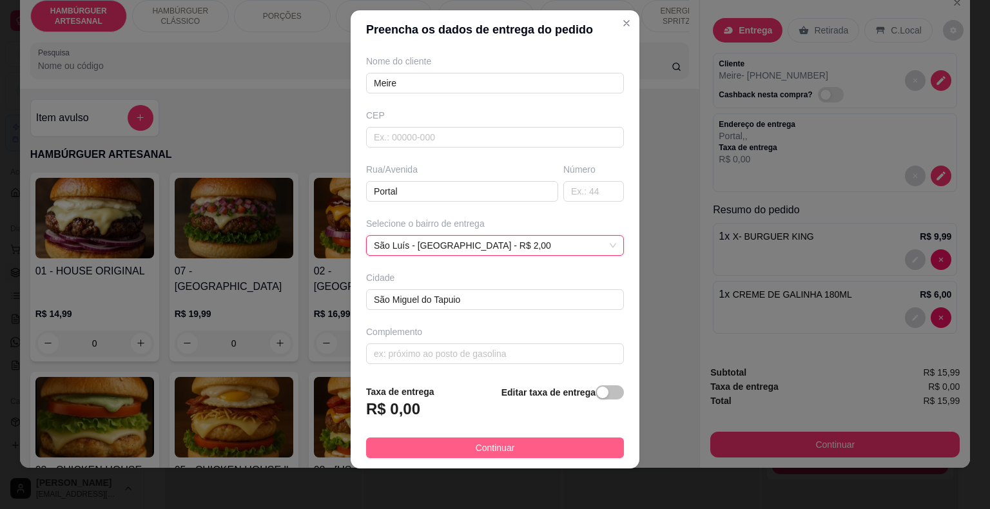
click at [572, 440] on button "Continuar" at bounding box center [495, 448] width 258 height 21
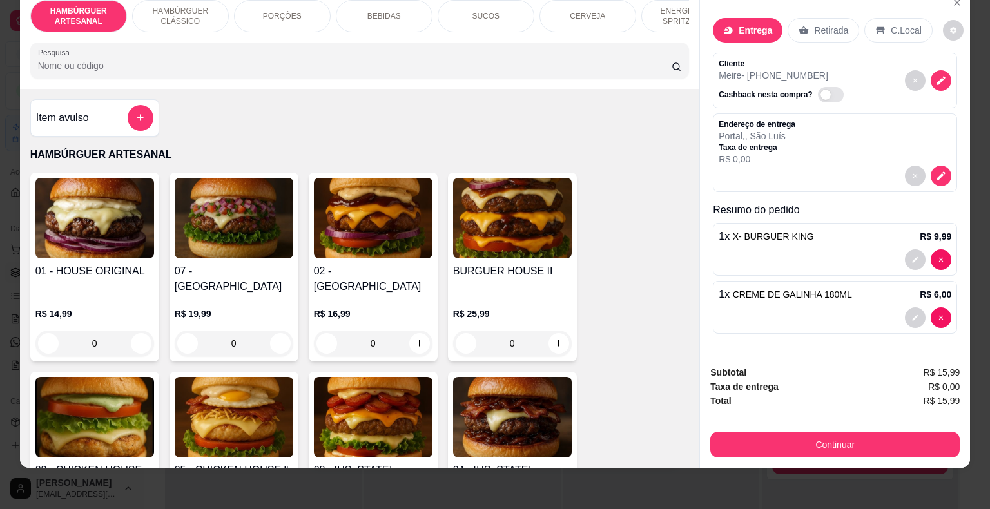
click at [768, 153] on p "R$ 0,00" at bounding box center [757, 159] width 77 height 13
click at [931, 166] on button "decrease-product-quantity" at bounding box center [941, 176] width 21 height 21
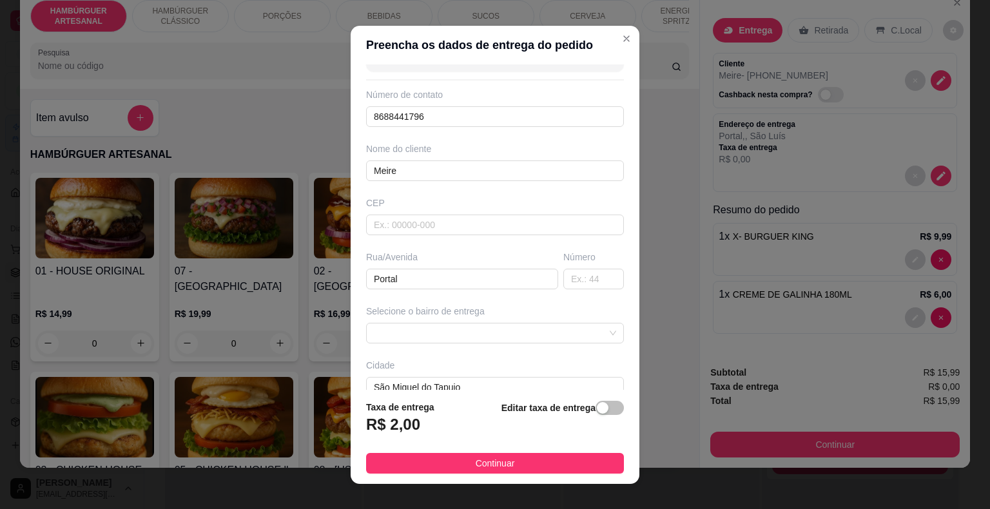
scroll to position [92, 0]
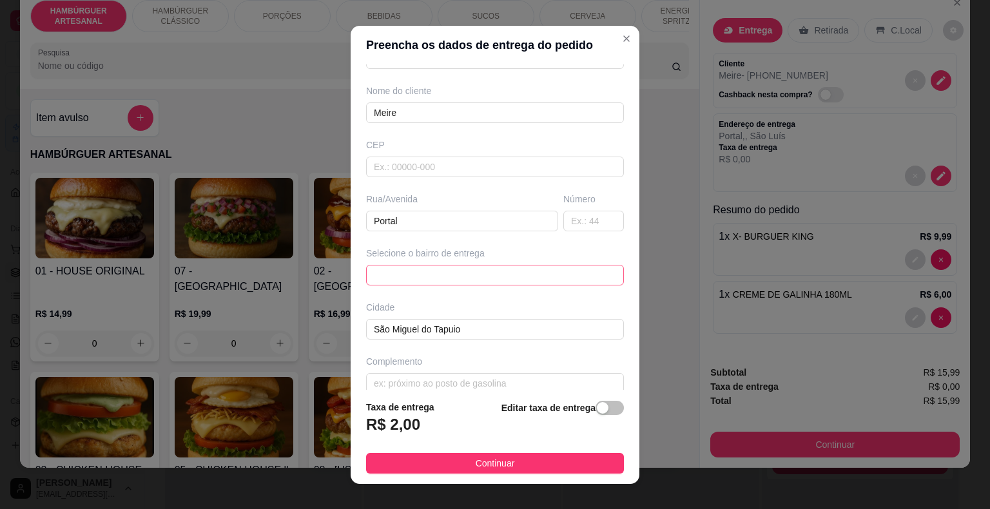
click at [541, 269] on span at bounding box center [495, 275] width 242 height 19
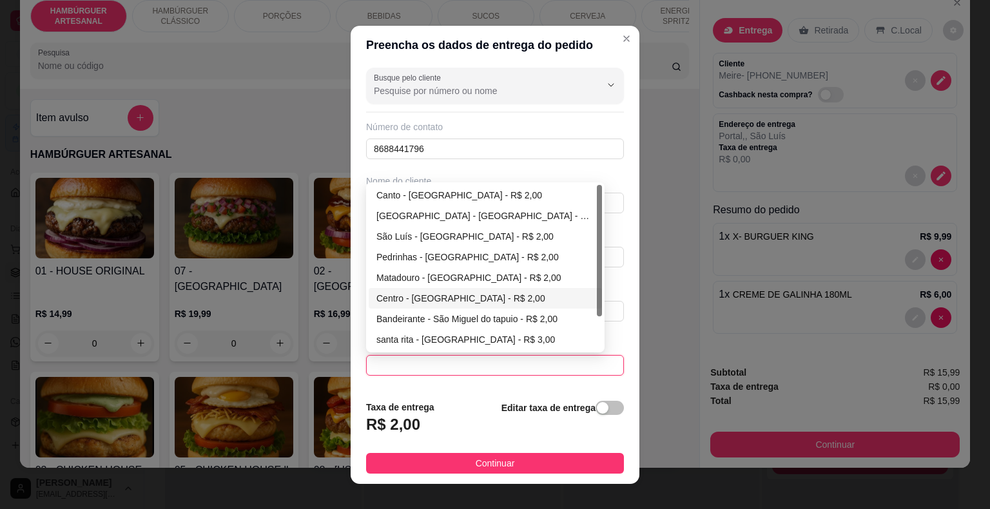
scroll to position [0, 0]
click at [490, 239] on div "São Luís - [GEOGRAPHIC_DATA] - R$ 2,00" at bounding box center [485, 238] width 218 height 14
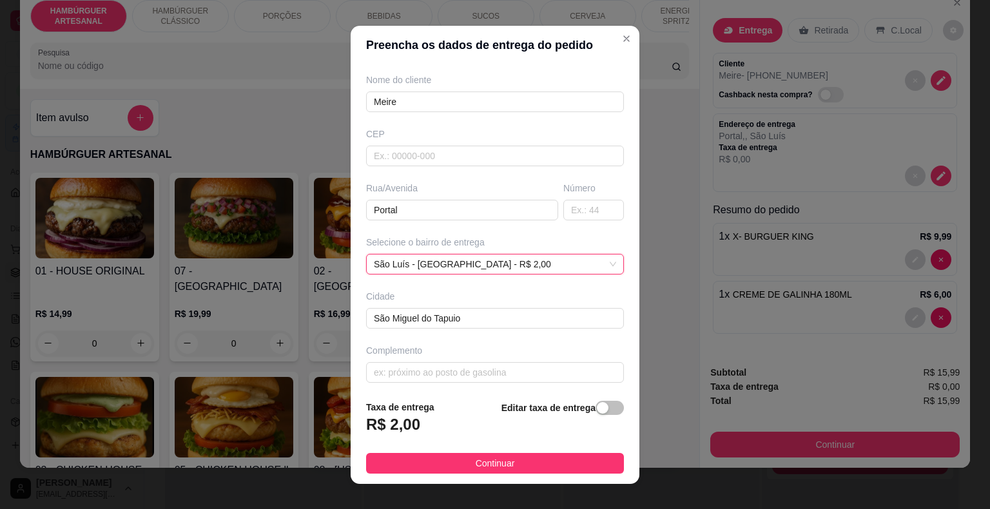
scroll to position [106, 0]
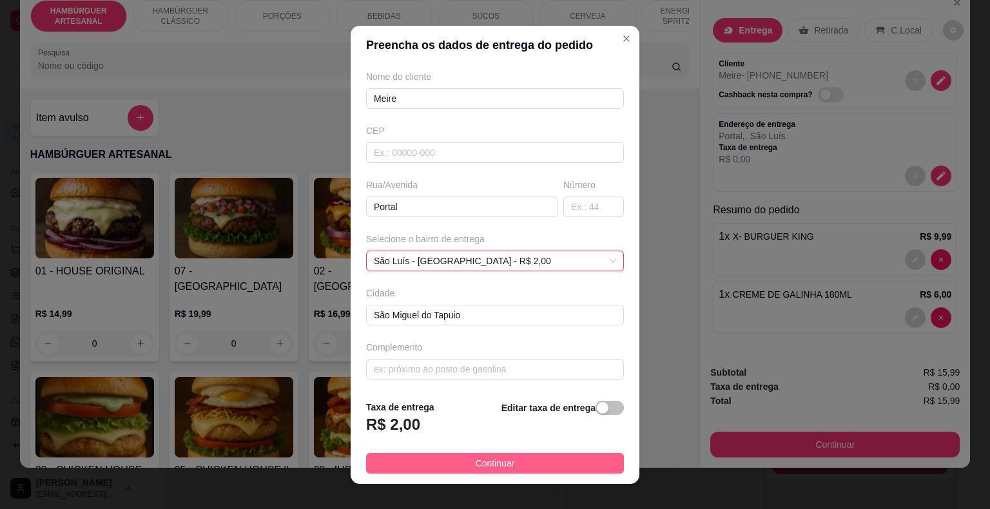
click at [527, 460] on button "Continuar" at bounding box center [495, 463] width 258 height 21
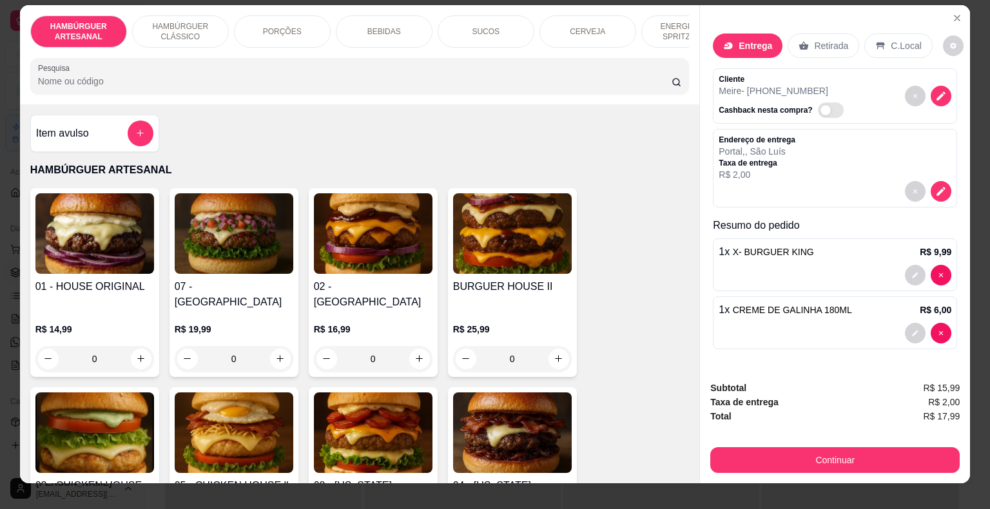
scroll to position [0, 0]
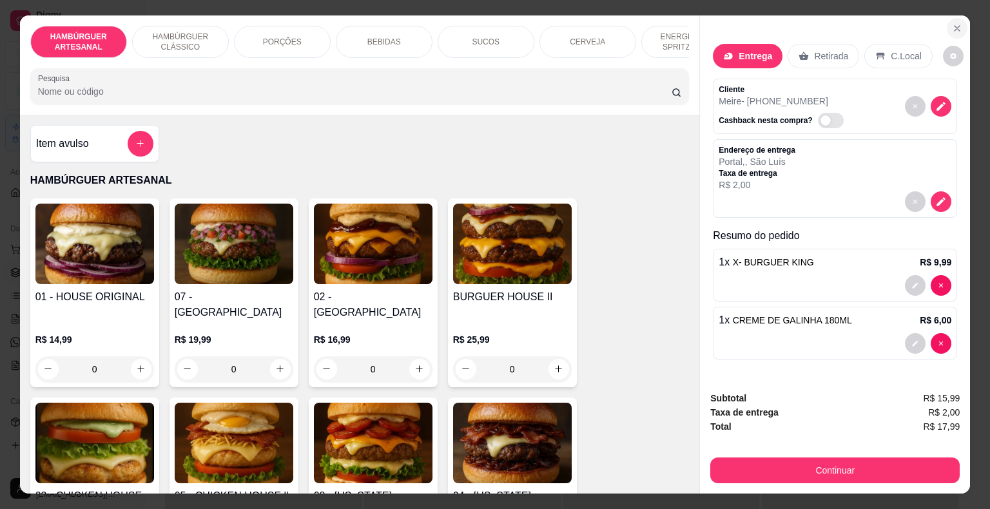
click at [957, 23] on icon "Close" at bounding box center [957, 28] width 10 height 10
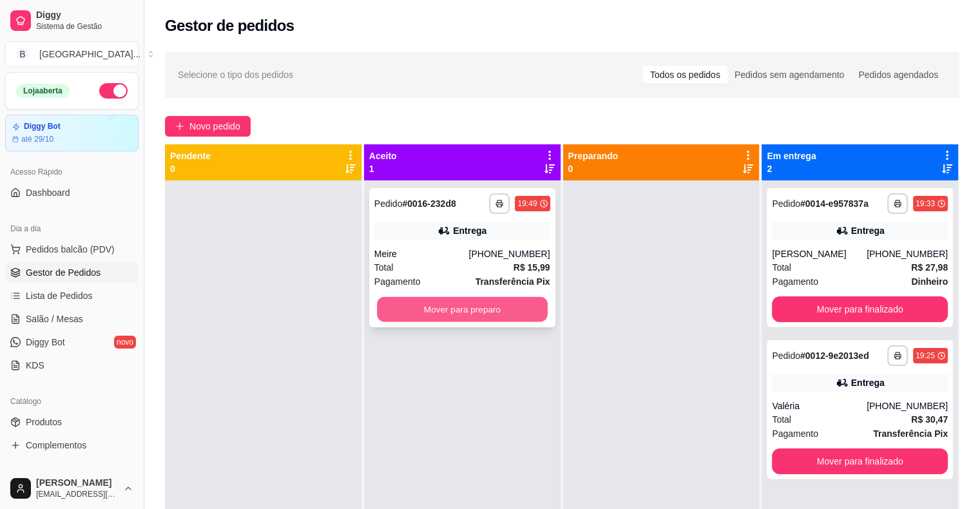
click at [493, 304] on button "Mover para preparo" at bounding box center [462, 309] width 171 height 25
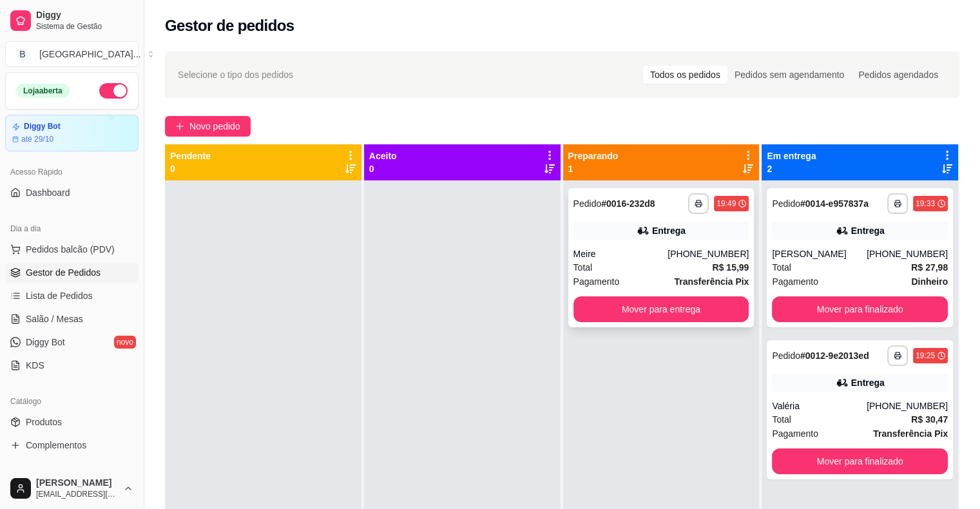
click at [608, 233] on div "Entrega" at bounding box center [662, 231] width 176 height 18
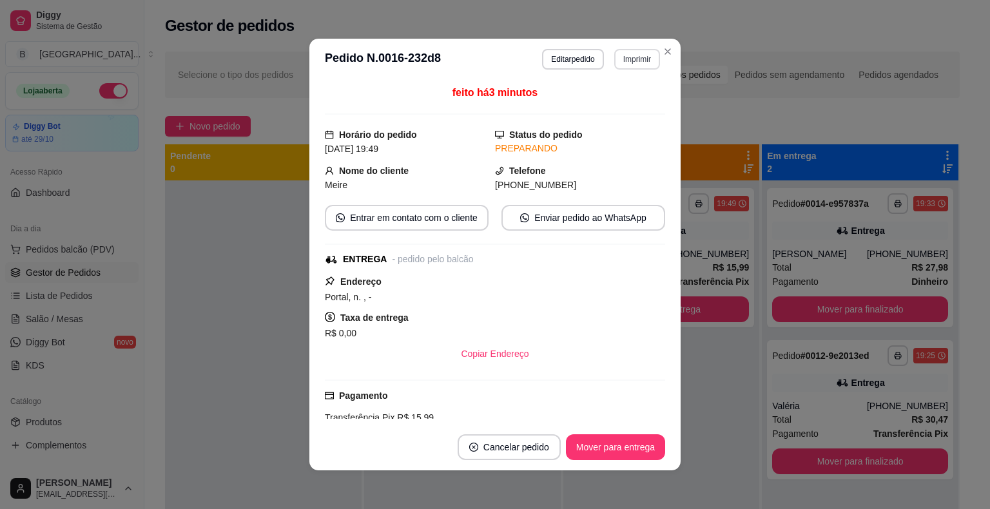
click at [641, 55] on button "Imprimir" at bounding box center [637, 59] width 46 height 21
click at [627, 108] on button "IMPRESSORA" at bounding box center [609, 104] width 93 height 21
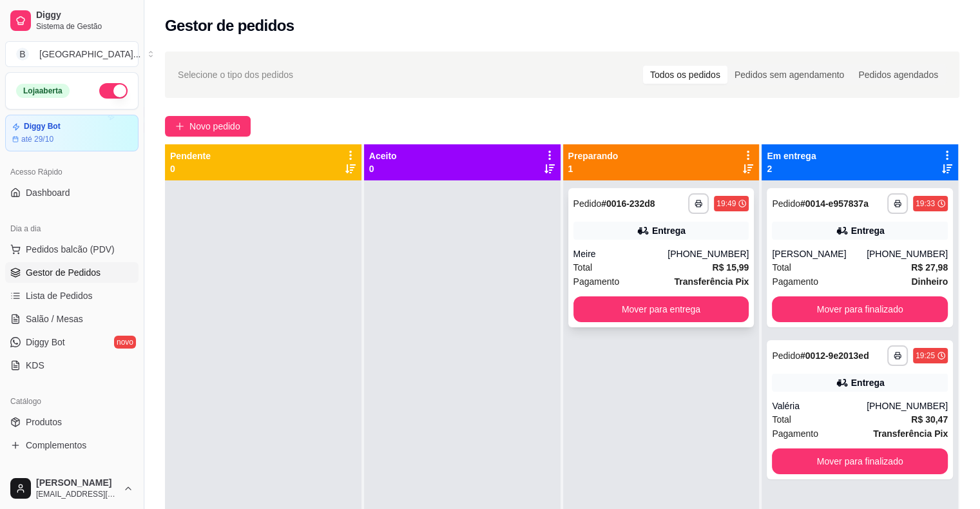
click at [641, 235] on icon at bounding box center [643, 230] width 13 height 13
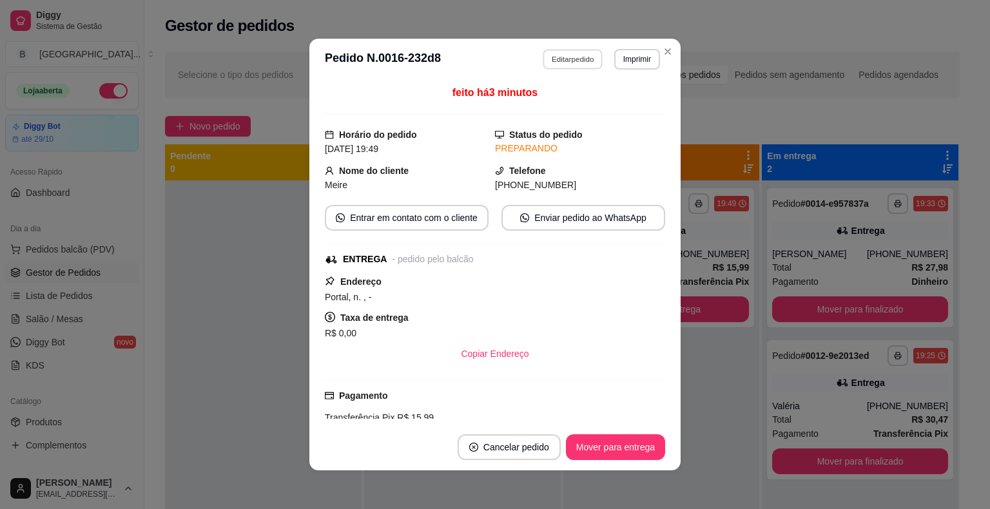
click at [573, 58] on button "Editar pedido" at bounding box center [573, 59] width 60 height 20
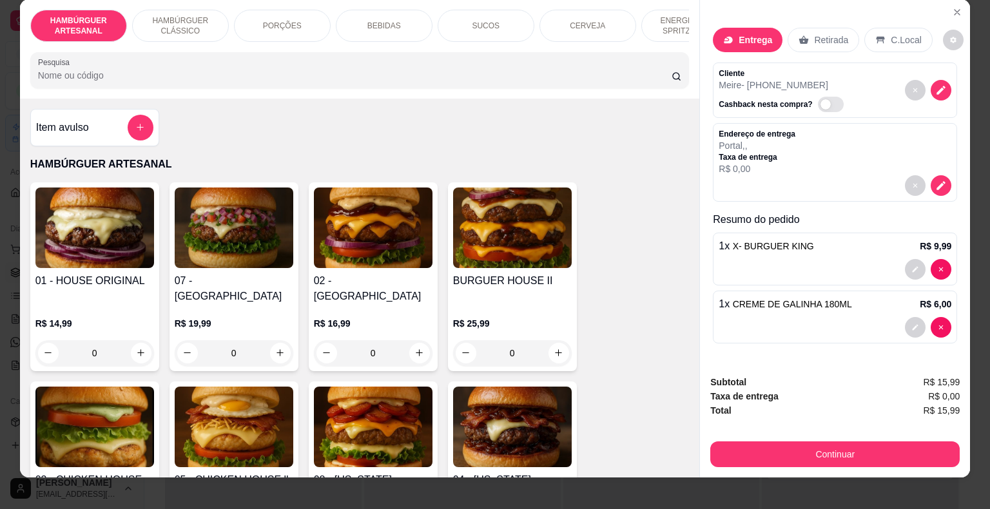
scroll to position [31, 0]
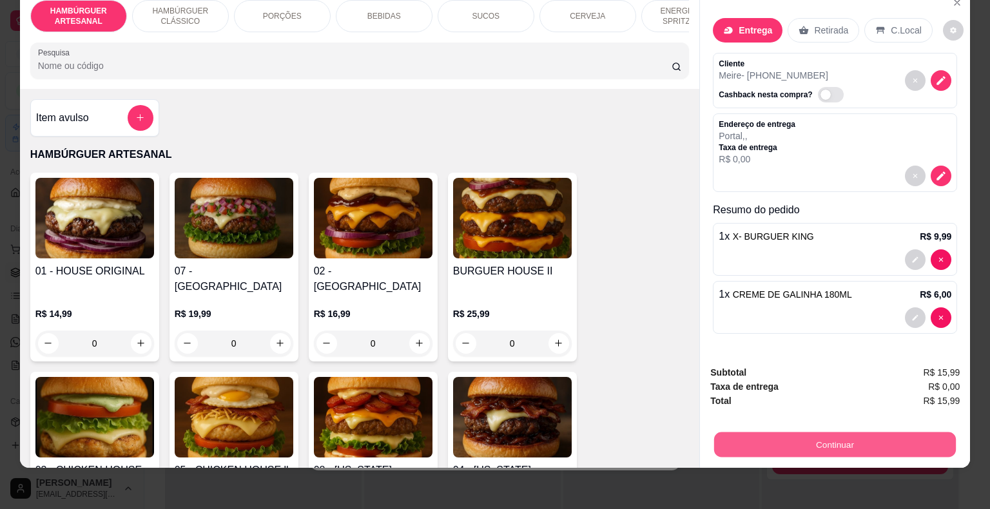
click at [799, 433] on button "Continuar" at bounding box center [835, 445] width 242 height 25
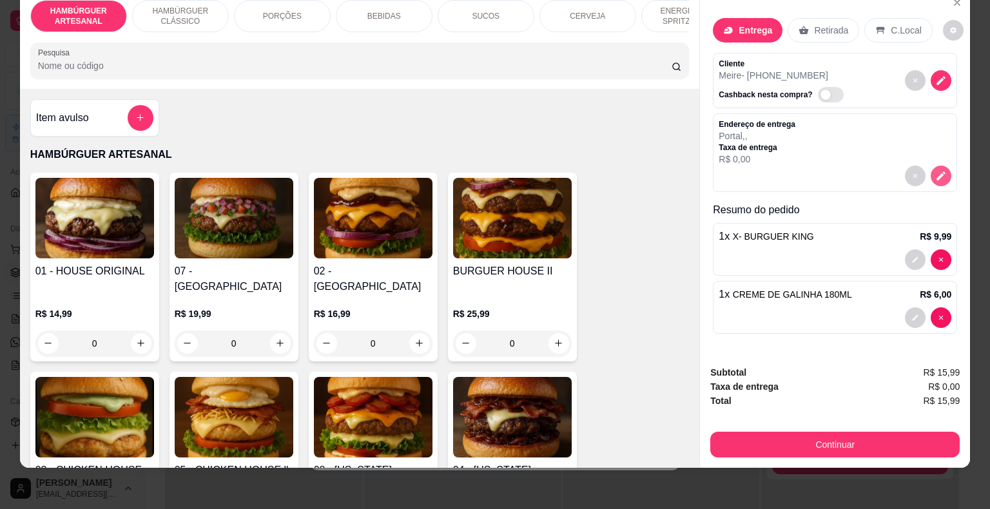
click at [935, 170] on icon "decrease-product-quantity" at bounding box center [941, 176] width 12 height 12
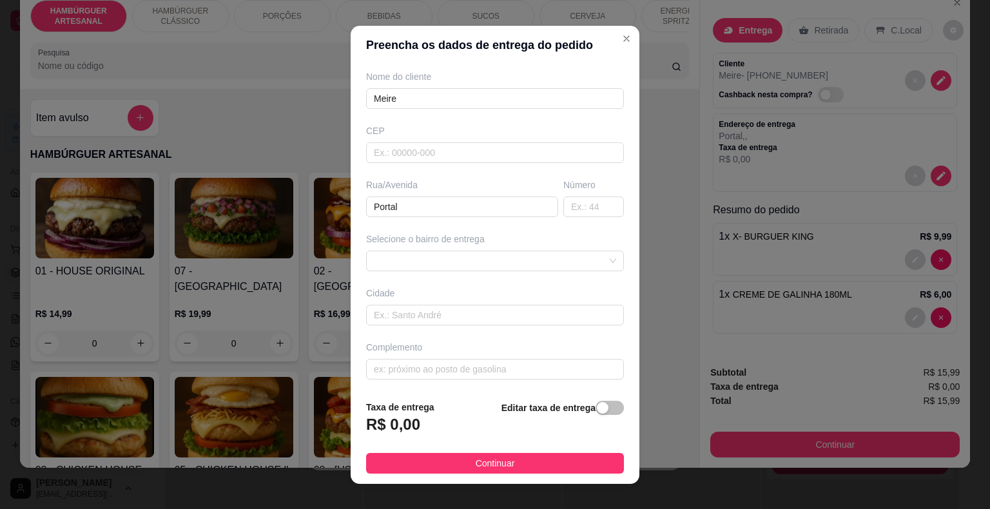
scroll to position [15, 0]
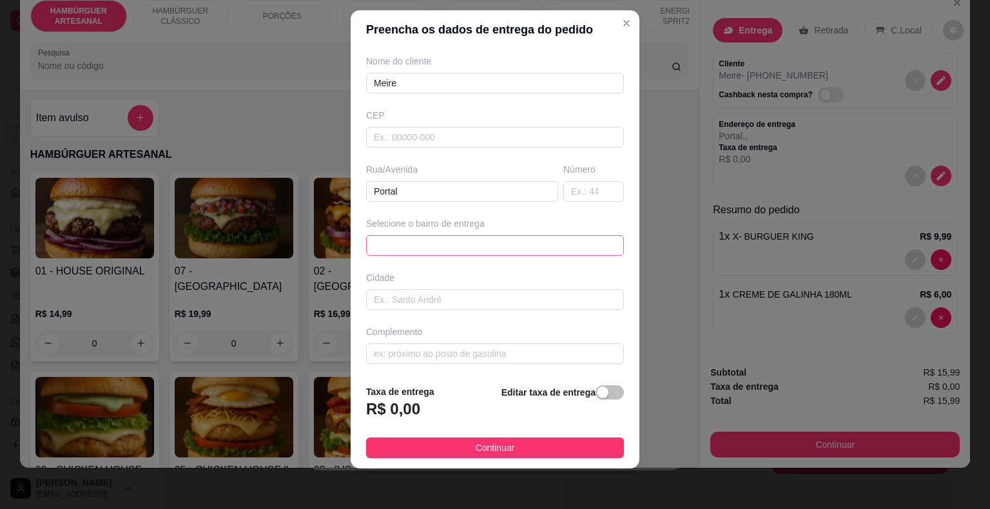
click at [565, 251] on span at bounding box center [495, 245] width 242 height 19
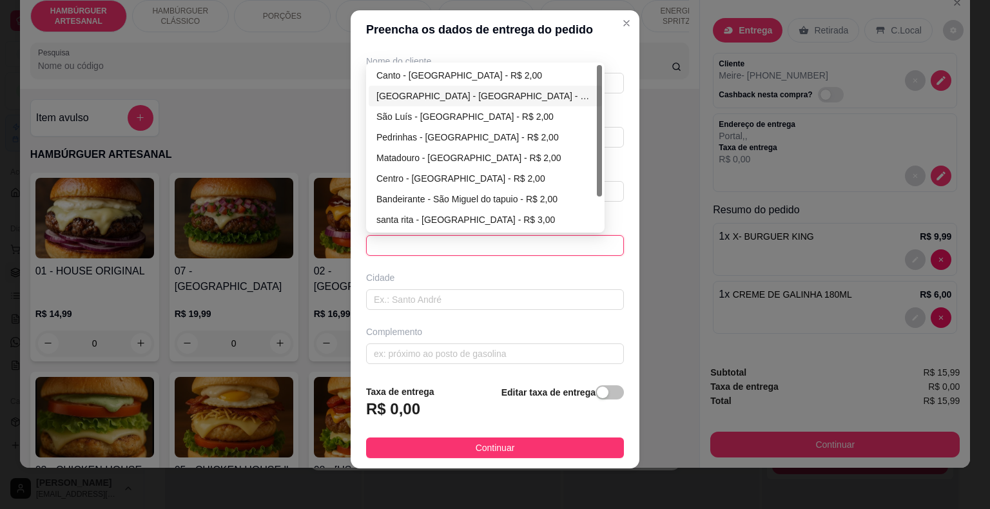
scroll to position [0, 0]
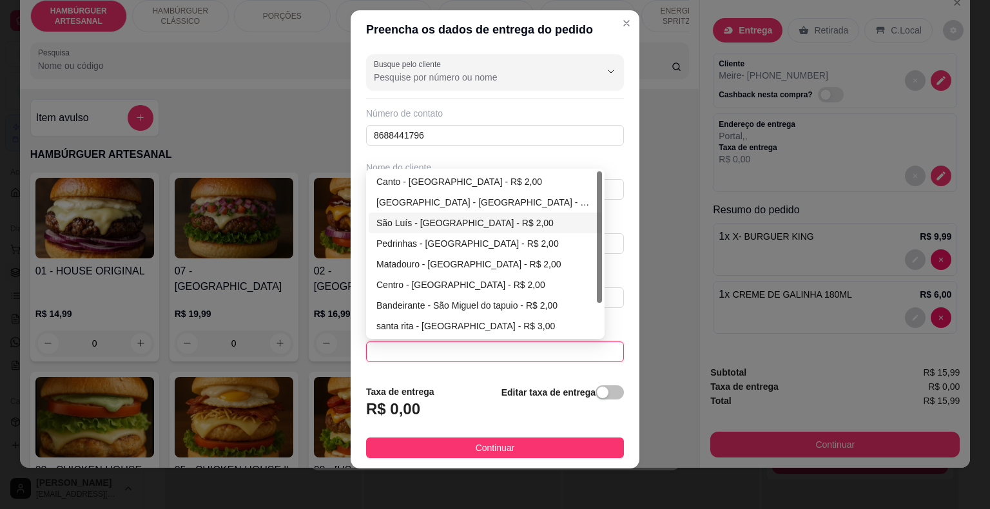
click at [505, 216] on div "São Luís - [GEOGRAPHIC_DATA] - R$ 2,00" at bounding box center [485, 223] width 218 height 14
type input "São Miguel do Tapuio"
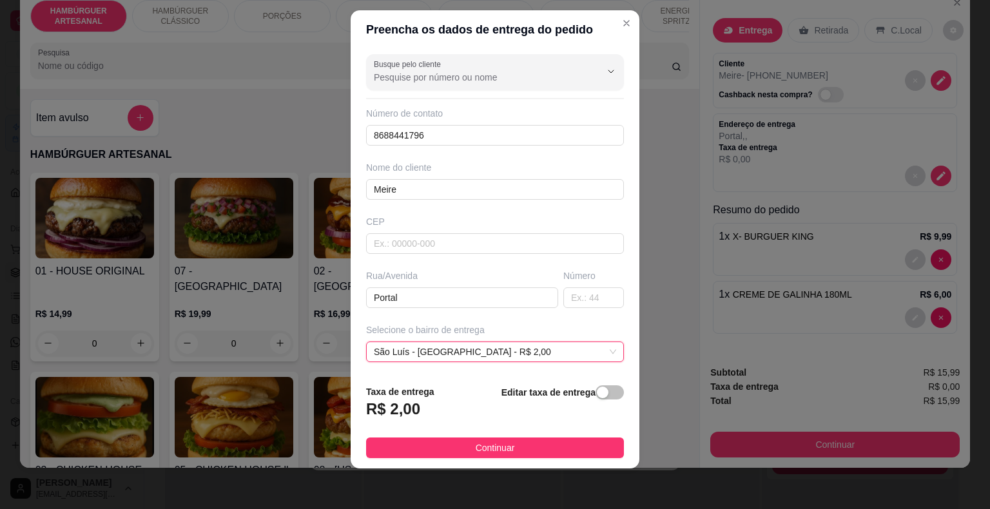
scroll to position [106, 0]
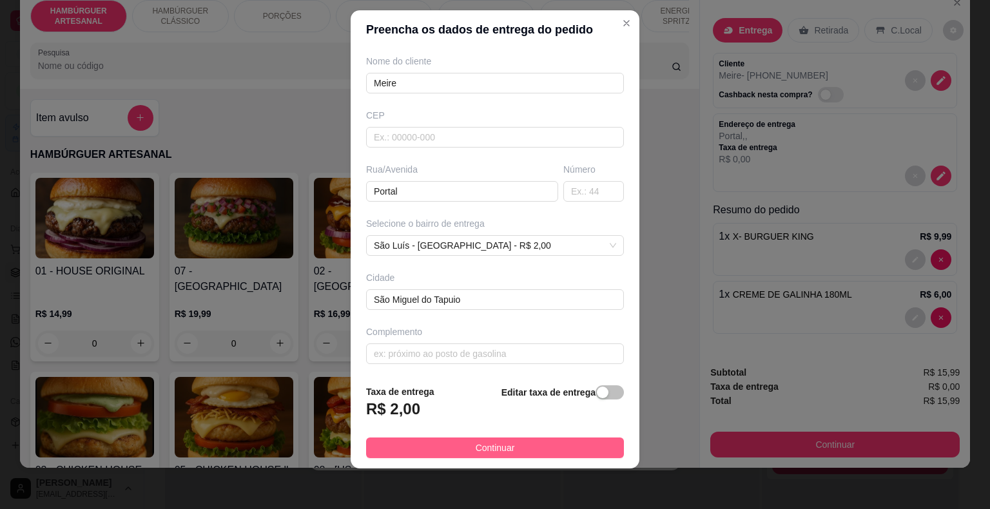
click at [415, 442] on button "Continuar" at bounding box center [495, 448] width 258 height 21
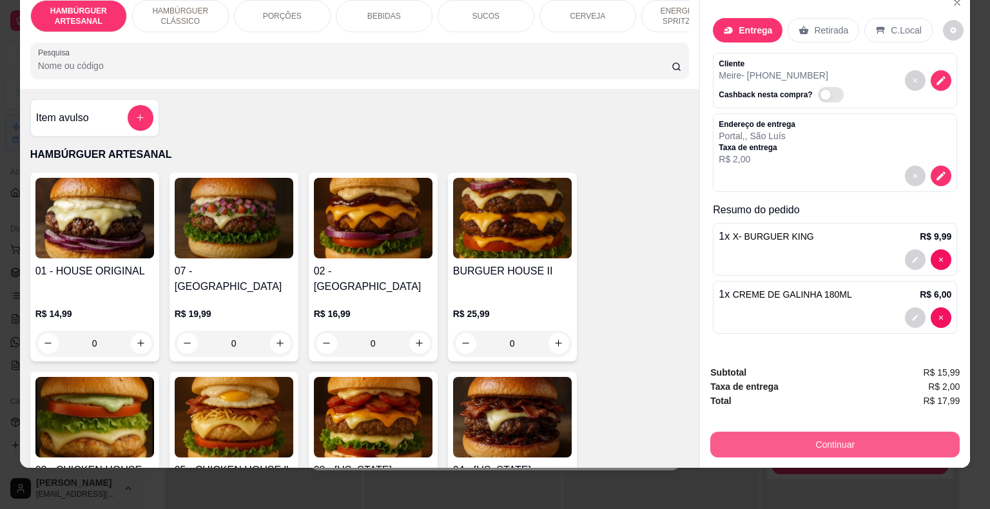
click at [806, 438] on button "Continuar" at bounding box center [834, 445] width 249 height 26
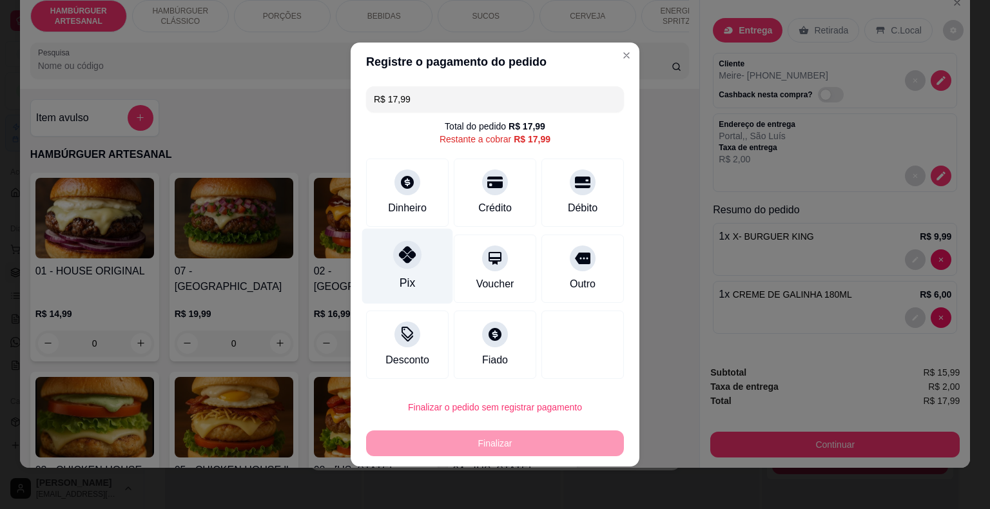
click at [423, 258] on div "Pix" at bounding box center [407, 266] width 91 height 75
type input "R$ 0,00"
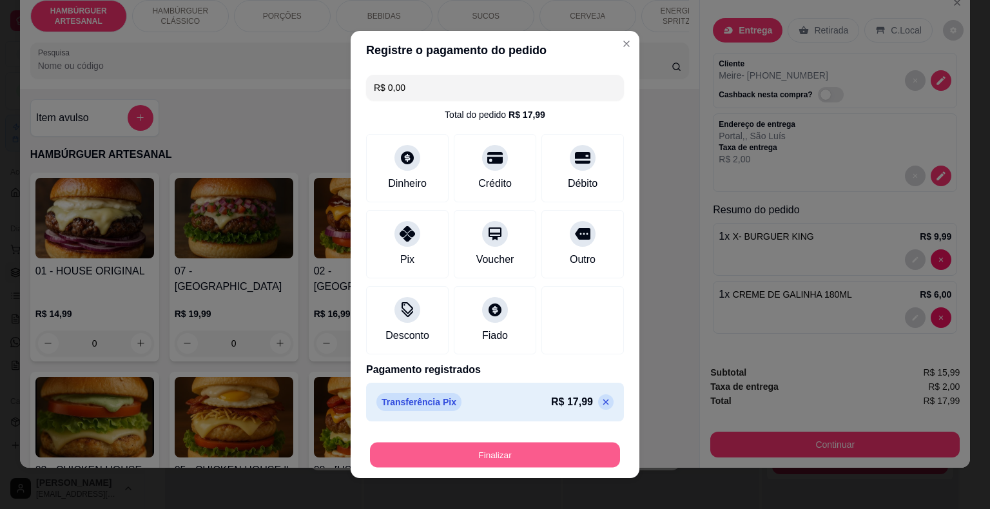
click at [516, 462] on button "Finalizar" at bounding box center [495, 455] width 250 height 25
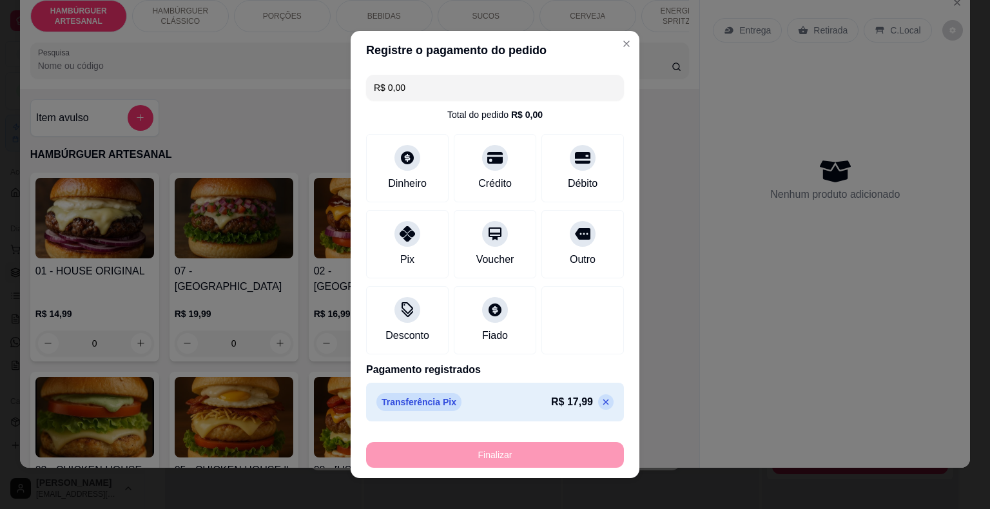
type input "0"
type input "-R$ 17,99"
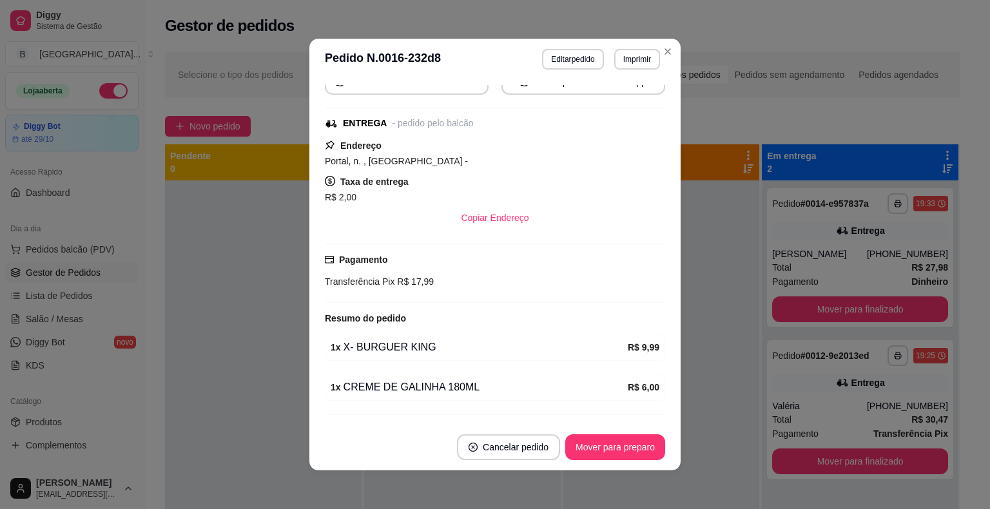
scroll to position [194, 0]
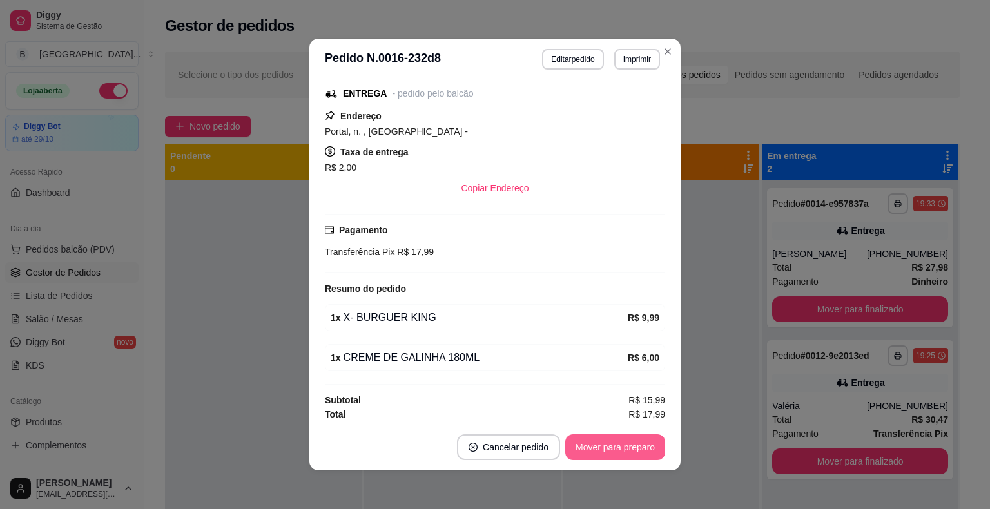
click at [612, 451] on button "Mover para preparo" at bounding box center [615, 447] width 100 height 26
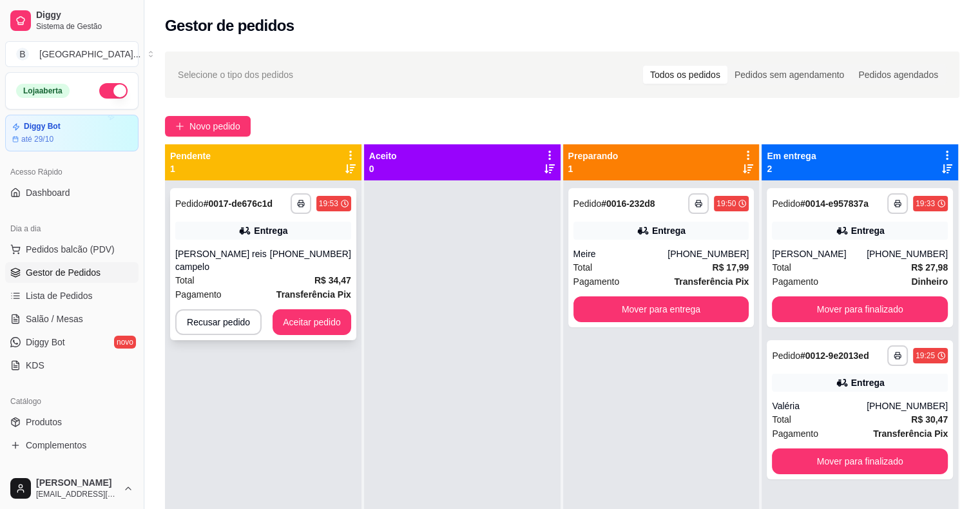
click at [273, 219] on div "**********" at bounding box center [263, 264] width 186 height 152
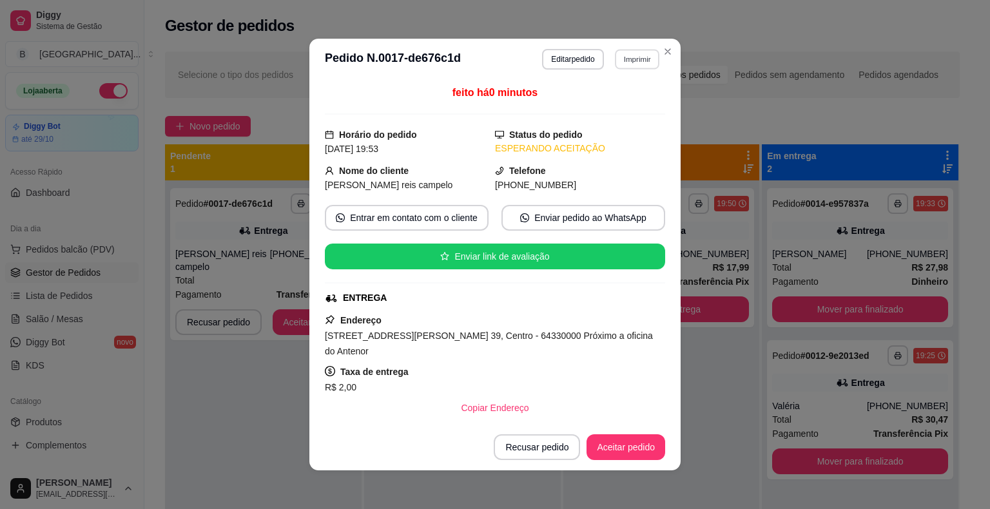
click at [629, 58] on button "Imprimir" at bounding box center [637, 59] width 44 height 20
click at [612, 95] on button "IMPRESSORA" at bounding box center [609, 104] width 93 height 21
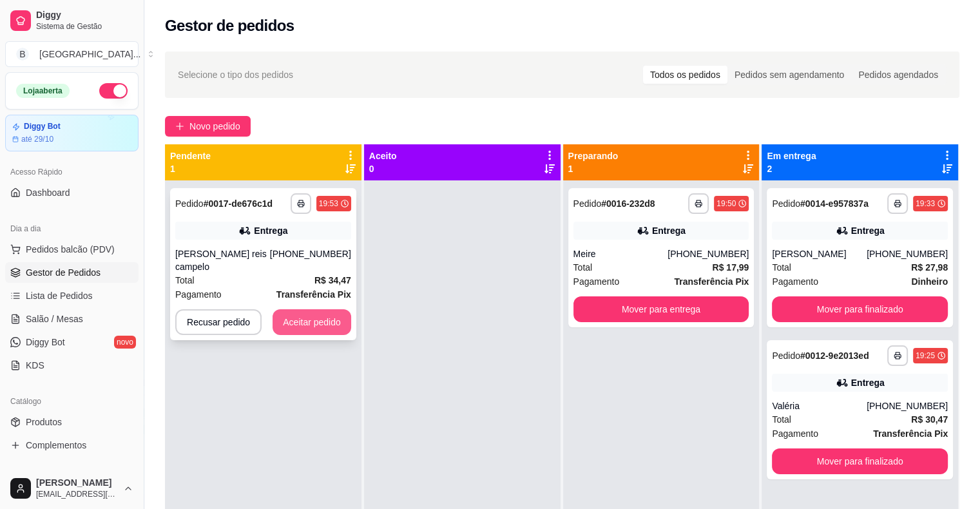
click at [337, 313] on button "Aceitar pedido" at bounding box center [312, 322] width 79 height 26
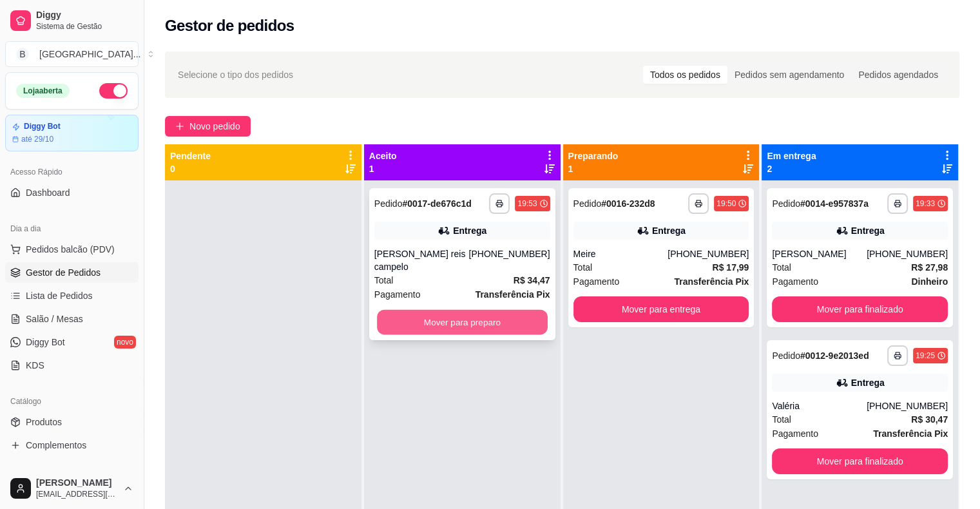
click at [397, 310] on button "Mover para preparo" at bounding box center [462, 322] width 171 height 25
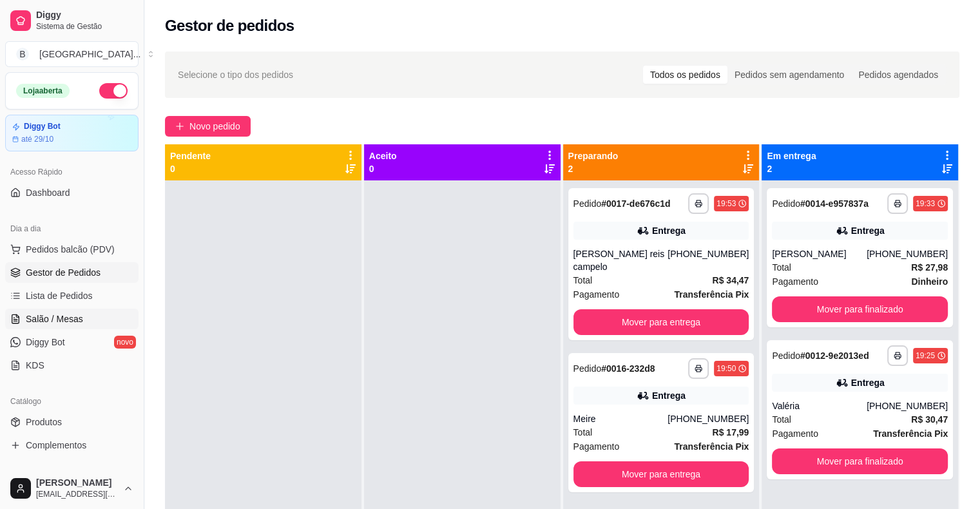
click at [54, 321] on span "Salão / Mesas" at bounding box center [54, 319] width 57 height 13
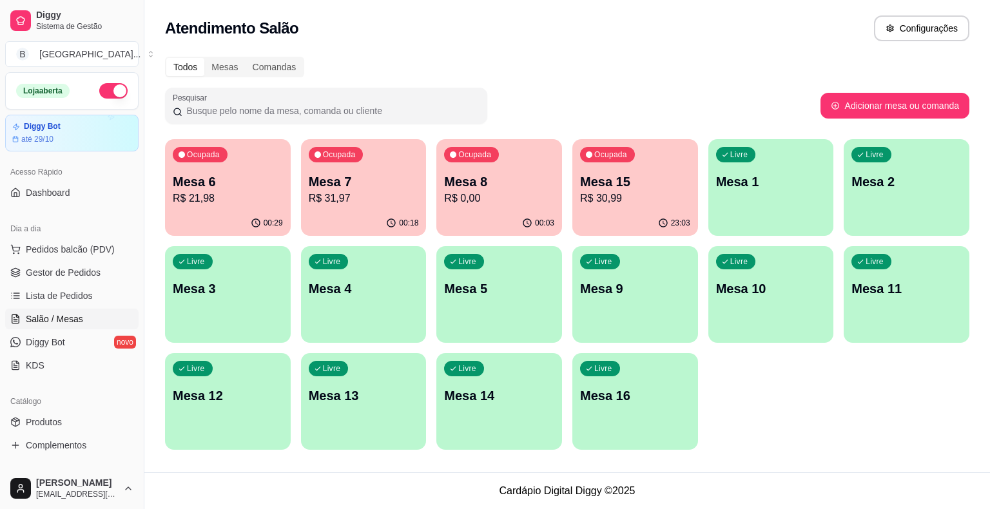
click at [322, 179] on p "Mesa 7" at bounding box center [364, 182] width 110 height 18
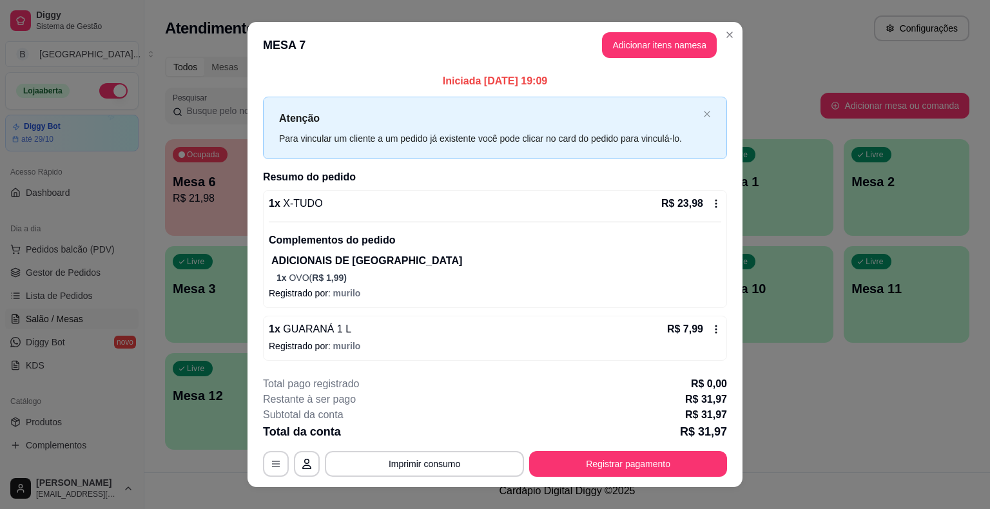
scroll to position [19, 0]
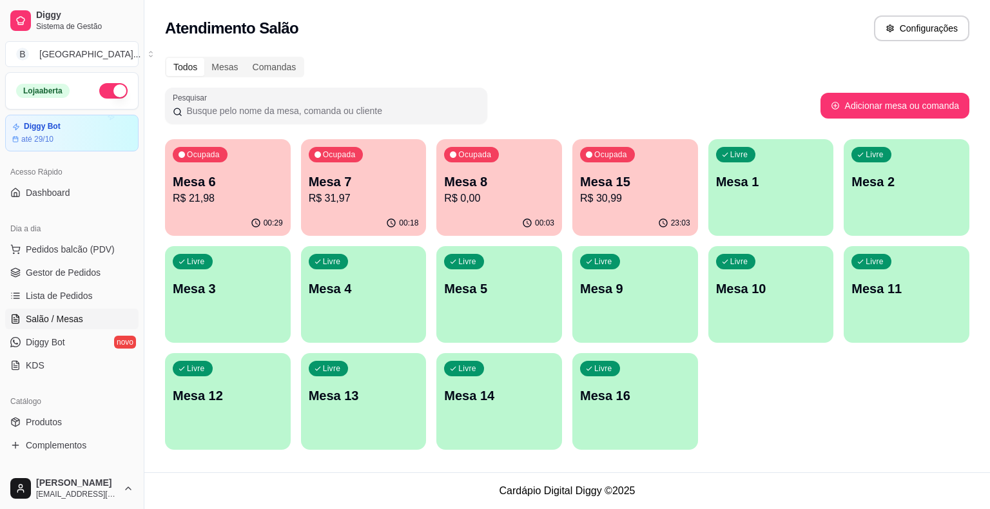
click at [263, 215] on div "00:29" at bounding box center [228, 223] width 126 height 25
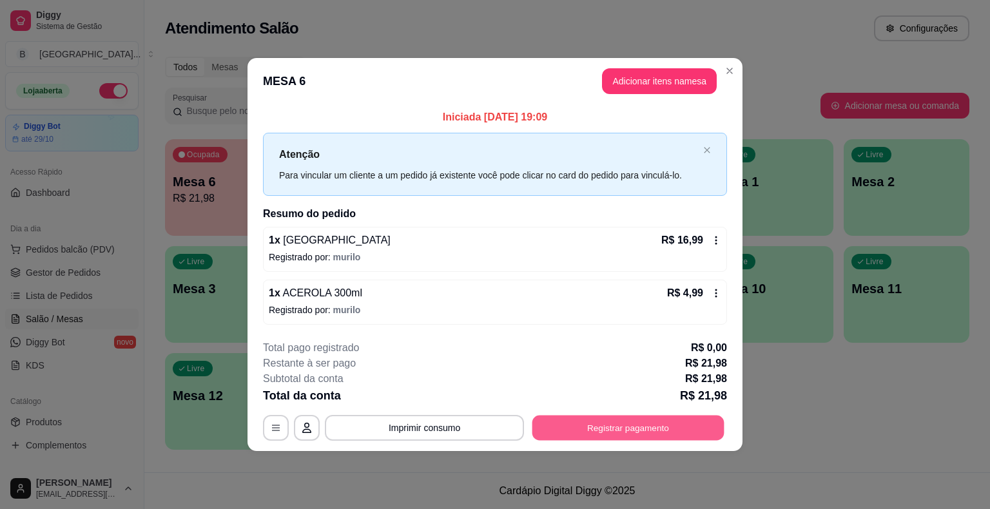
click at [573, 422] on button "Registrar pagamento" at bounding box center [628, 427] width 192 height 25
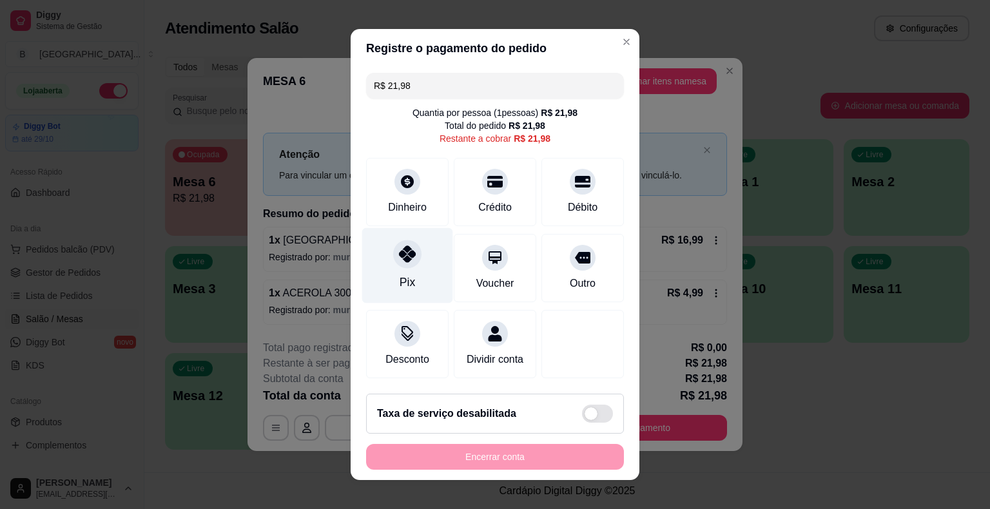
click at [394, 266] on div at bounding box center [407, 254] width 28 height 28
type input "R$ 0,00"
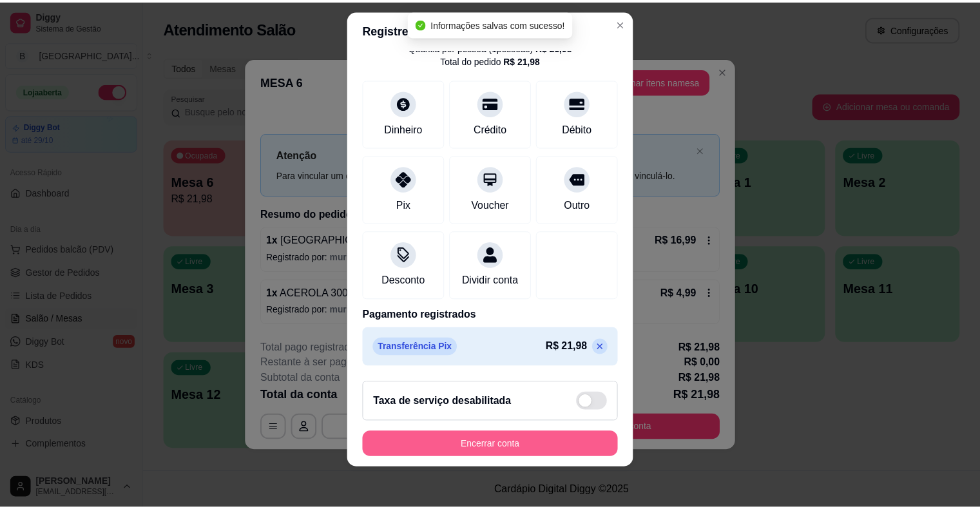
scroll to position [15, 0]
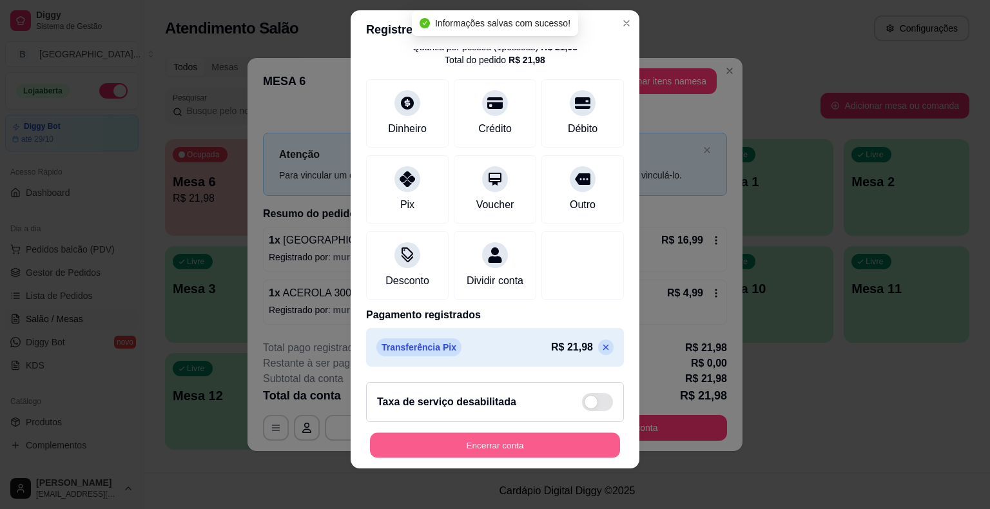
click at [463, 447] on button "Encerrar conta" at bounding box center [495, 445] width 250 height 25
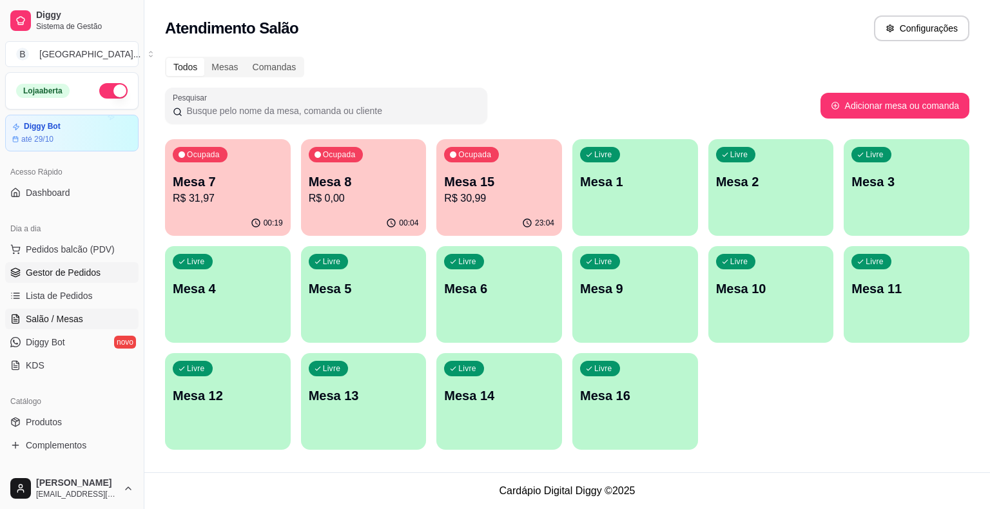
click at [18, 263] on link "Gestor de Pedidos" at bounding box center [71, 272] width 133 height 21
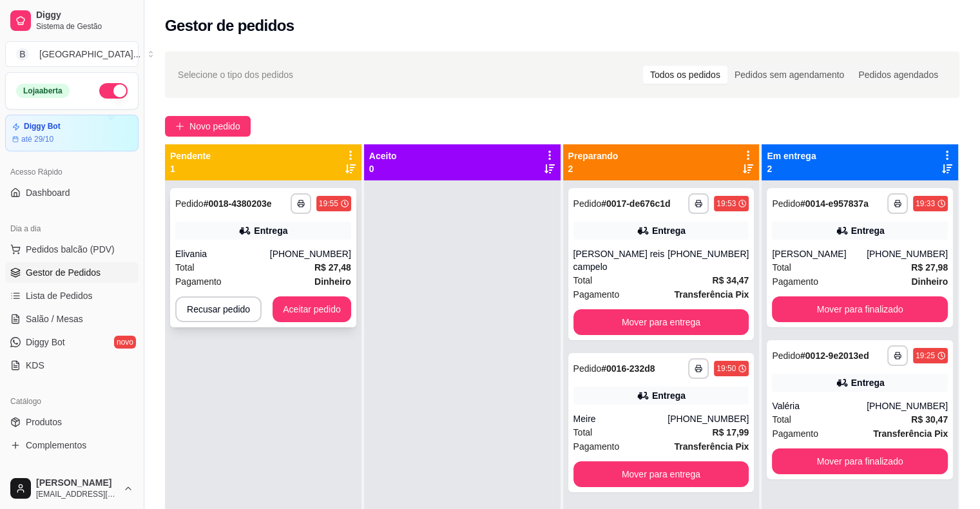
click at [190, 257] on div "Elivania" at bounding box center [222, 254] width 95 height 13
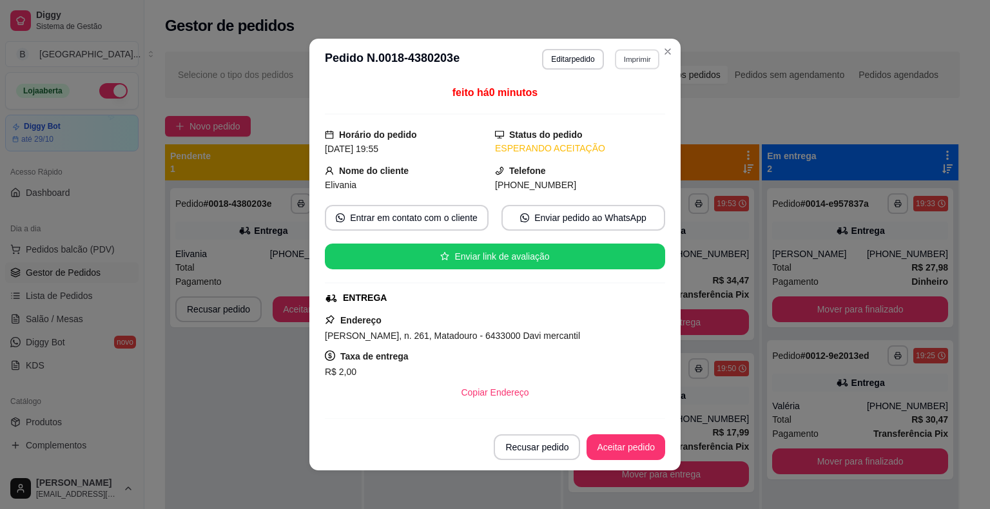
click at [642, 59] on button "Imprimir" at bounding box center [637, 59] width 44 height 20
click at [627, 104] on button "IMPRESSORA" at bounding box center [609, 104] width 90 height 20
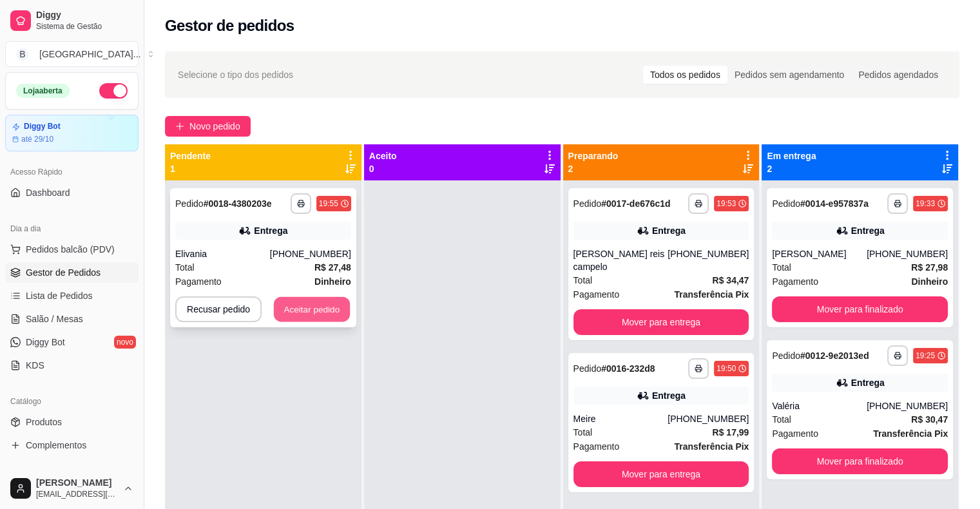
click at [324, 318] on button "Aceitar pedido" at bounding box center [312, 309] width 76 height 25
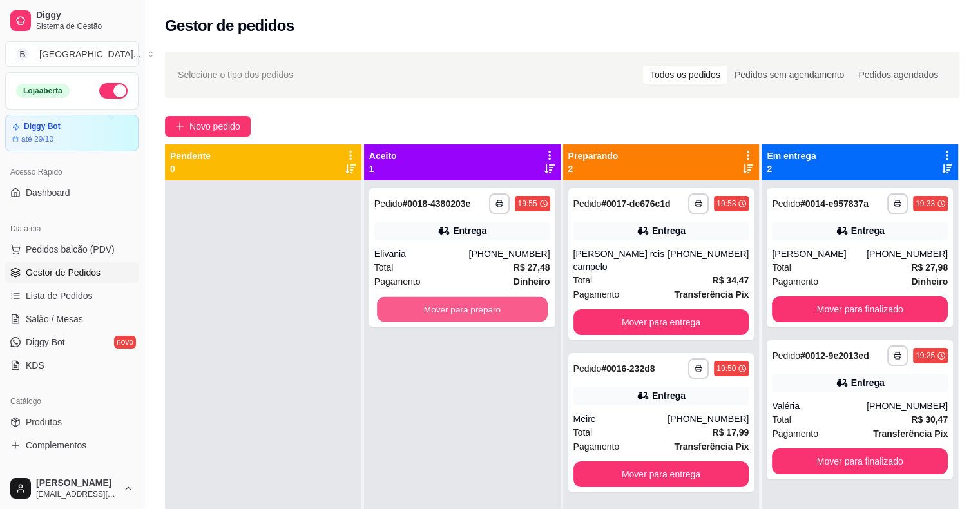
click at [422, 301] on button "Mover para preparo" at bounding box center [462, 309] width 171 height 25
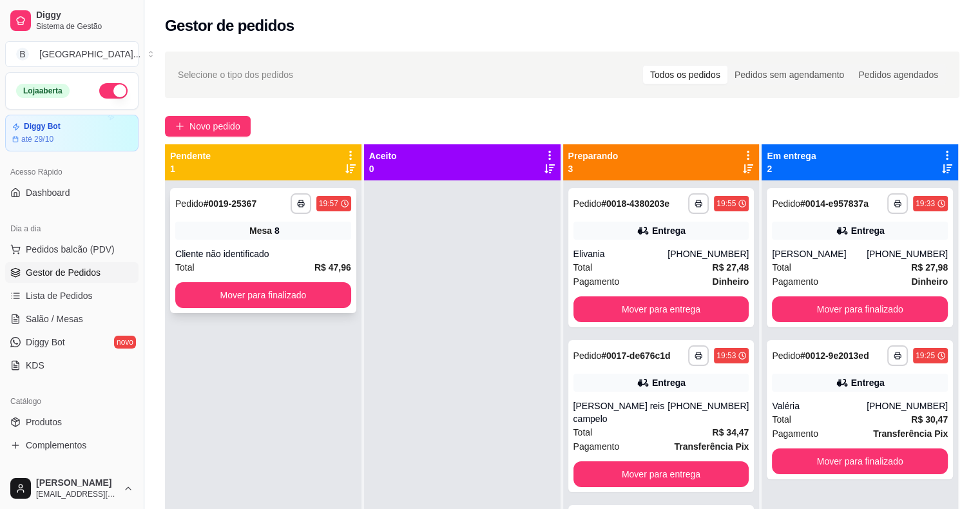
click at [313, 237] on div "Mesa 8" at bounding box center [263, 231] width 176 height 18
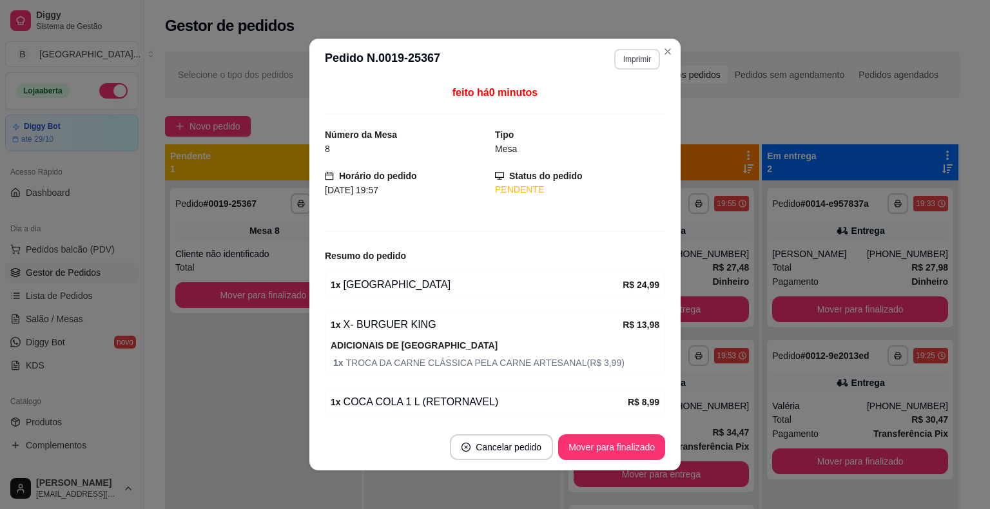
click at [627, 52] on button "Imprimir" at bounding box center [637, 59] width 46 height 21
click at [605, 106] on button "IMPRESSORA" at bounding box center [609, 104] width 93 height 21
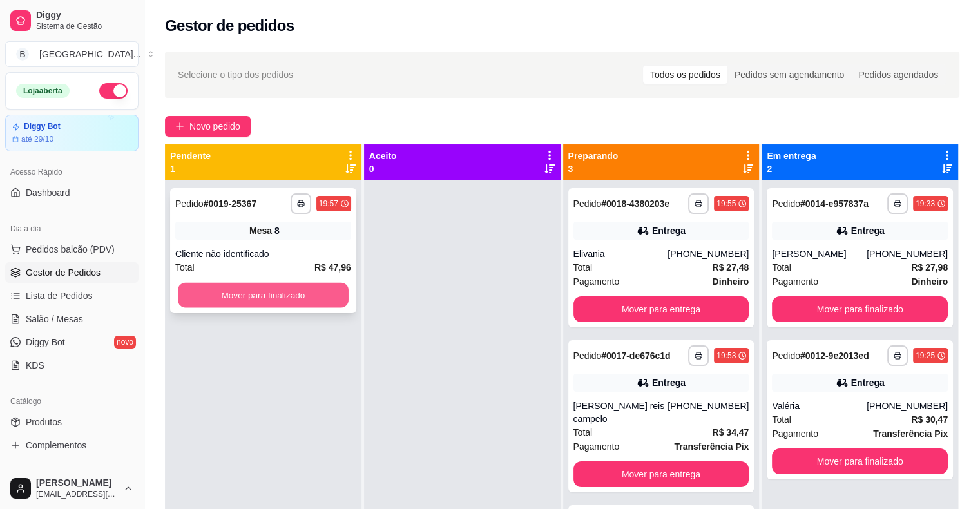
click at [291, 303] on button "Mover para finalizado" at bounding box center [263, 295] width 171 height 25
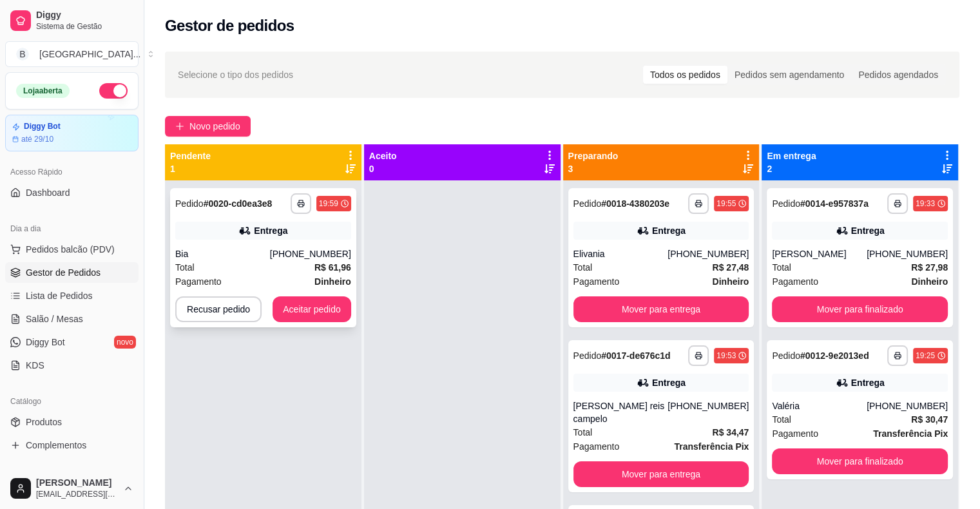
click at [257, 224] on div "Entrega" at bounding box center [271, 230] width 34 height 13
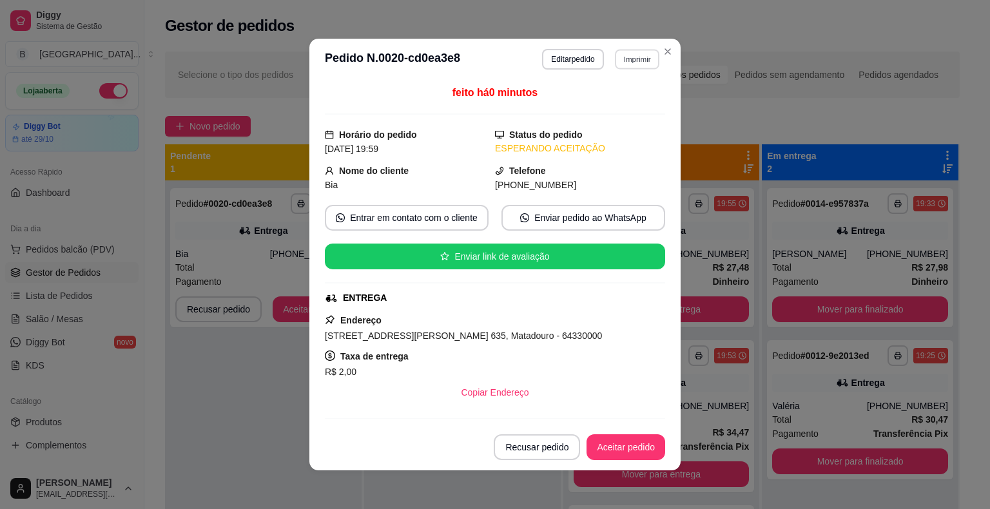
click at [632, 61] on button "Imprimir" at bounding box center [637, 59] width 44 height 20
click at [617, 102] on button "IMPRESSORA" at bounding box center [609, 104] width 93 height 21
click at [621, 442] on button "Aceitar pedido" at bounding box center [626, 447] width 76 height 25
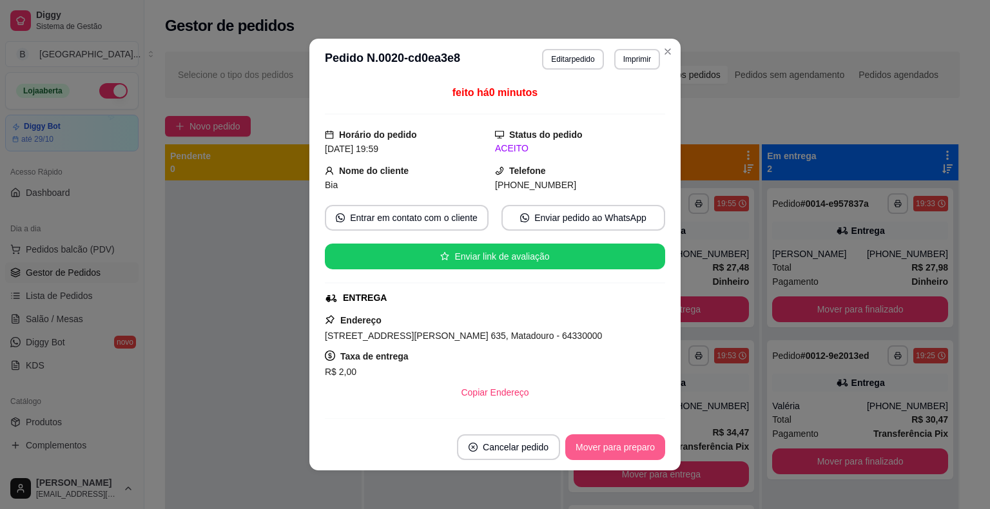
click at [636, 442] on button "Mover para preparo" at bounding box center [615, 447] width 100 height 26
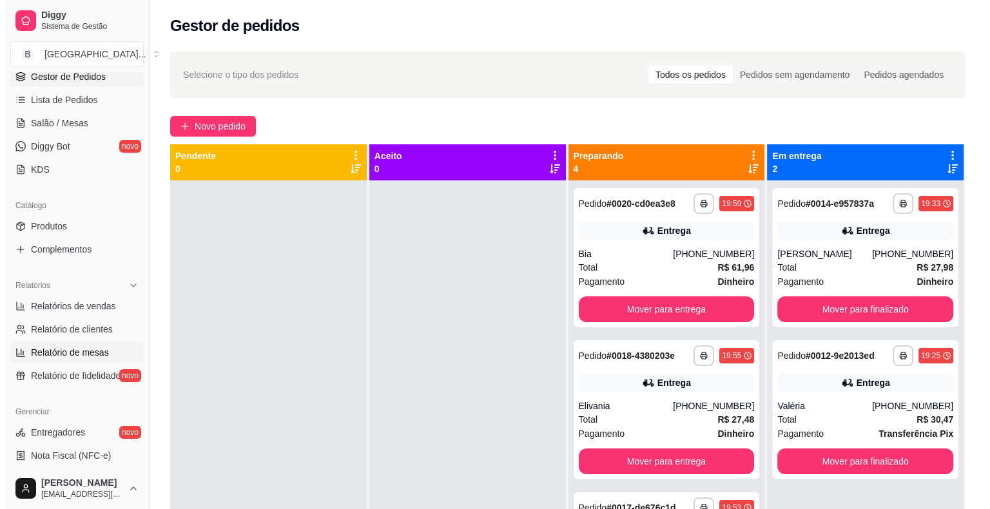
scroll to position [64, 0]
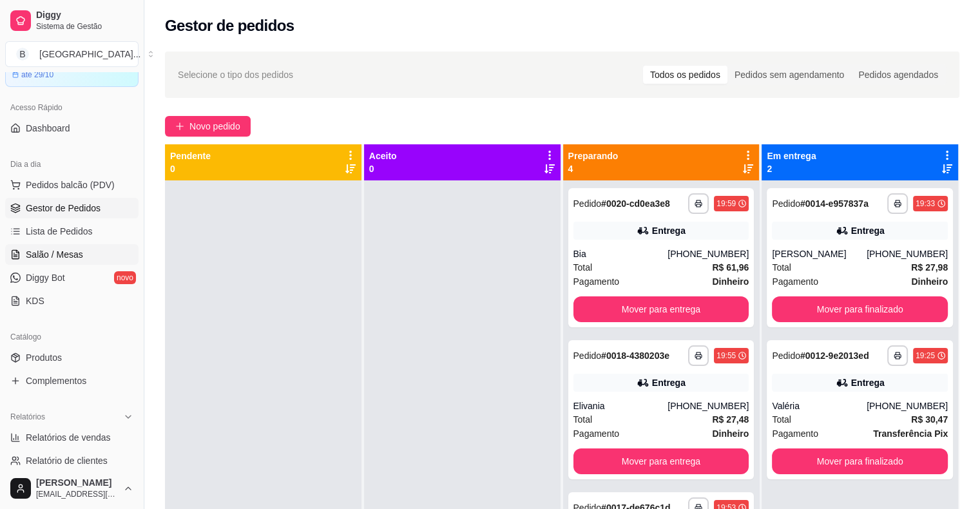
click at [72, 253] on span "Salão / Mesas" at bounding box center [54, 254] width 57 height 13
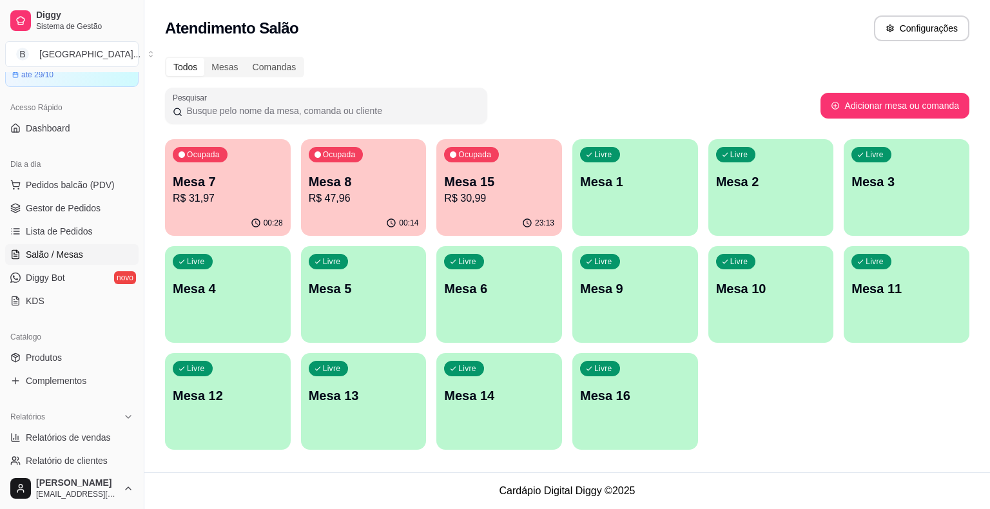
click at [219, 191] on p "R$ 31,97" at bounding box center [228, 198] width 110 height 15
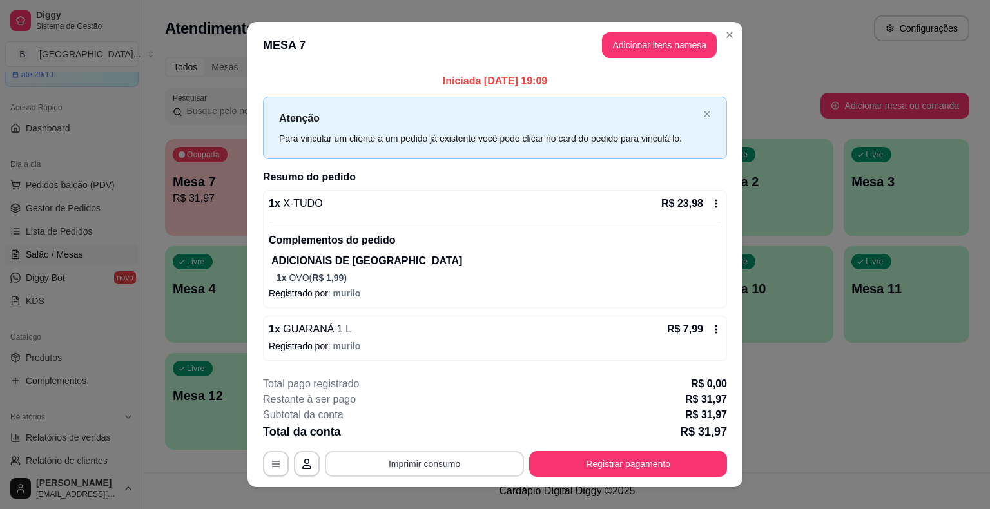
click at [431, 467] on button "Imprimir consumo" at bounding box center [424, 464] width 199 height 26
click at [430, 407] on button "IMPRESSORA" at bounding box center [423, 408] width 93 height 21
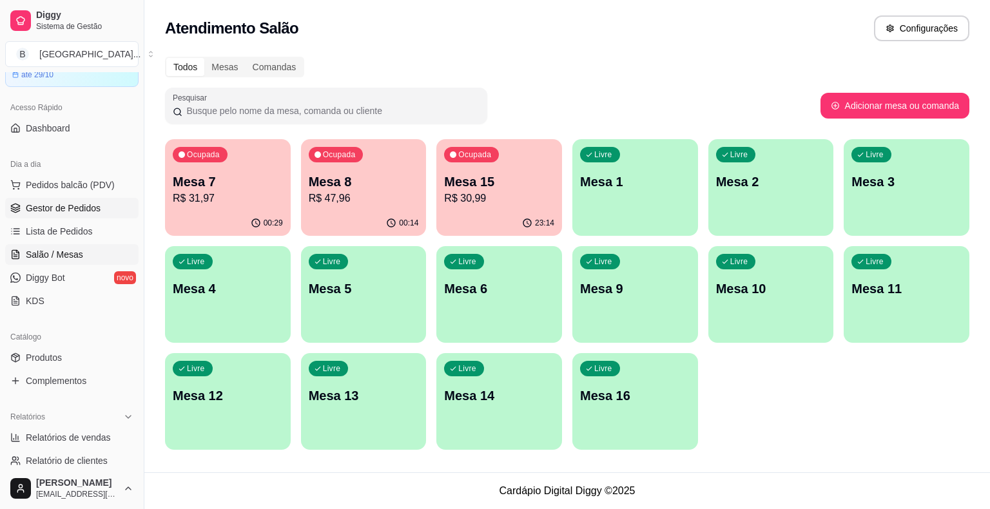
click at [98, 208] on span "Gestor de Pedidos" at bounding box center [63, 208] width 75 height 13
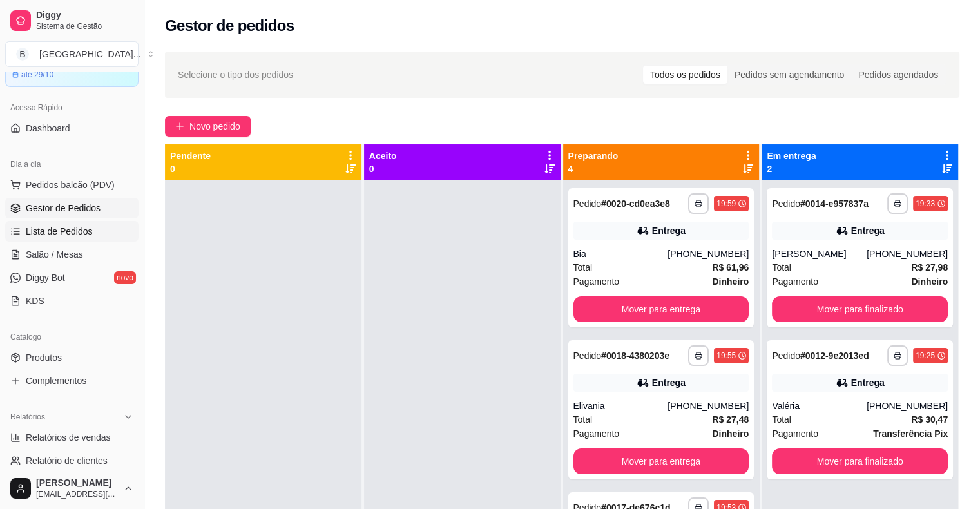
click at [78, 239] on link "Lista de Pedidos" at bounding box center [71, 231] width 133 height 21
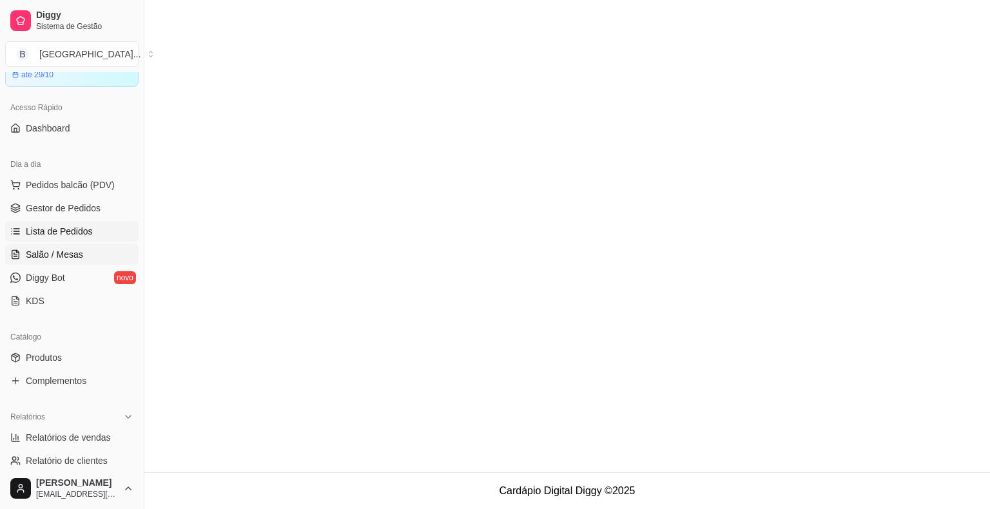
click at [77, 254] on span "Salão / Mesas" at bounding box center [54, 254] width 57 height 13
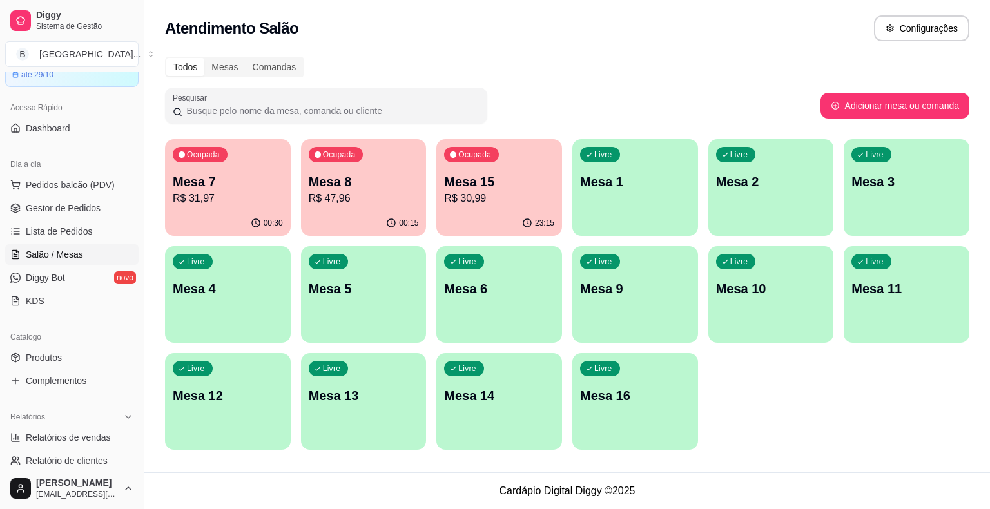
click at [232, 202] on p "R$ 31,97" at bounding box center [228, 198] width 110 height 15
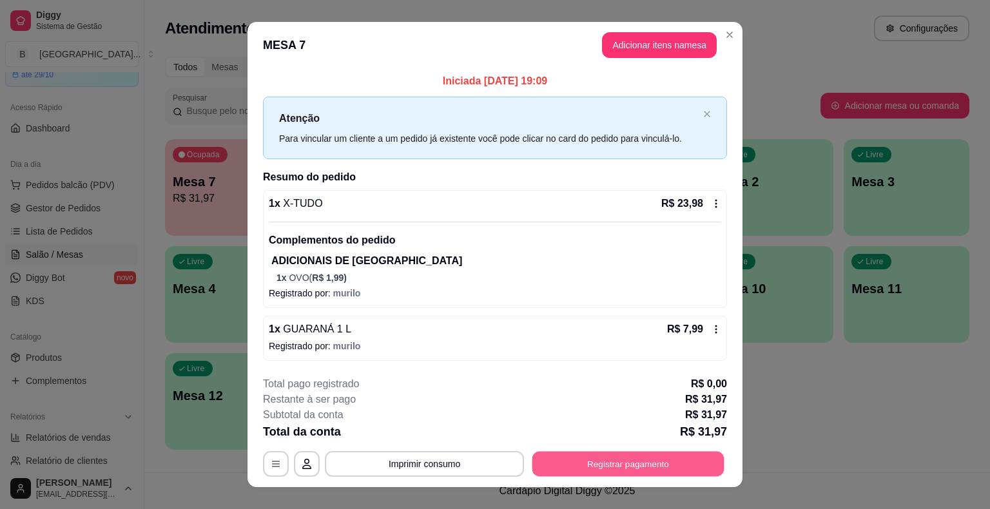
click at [675, 460] on button "Registrar pagamento" at bounding box center [628, 464] width 192 height 25
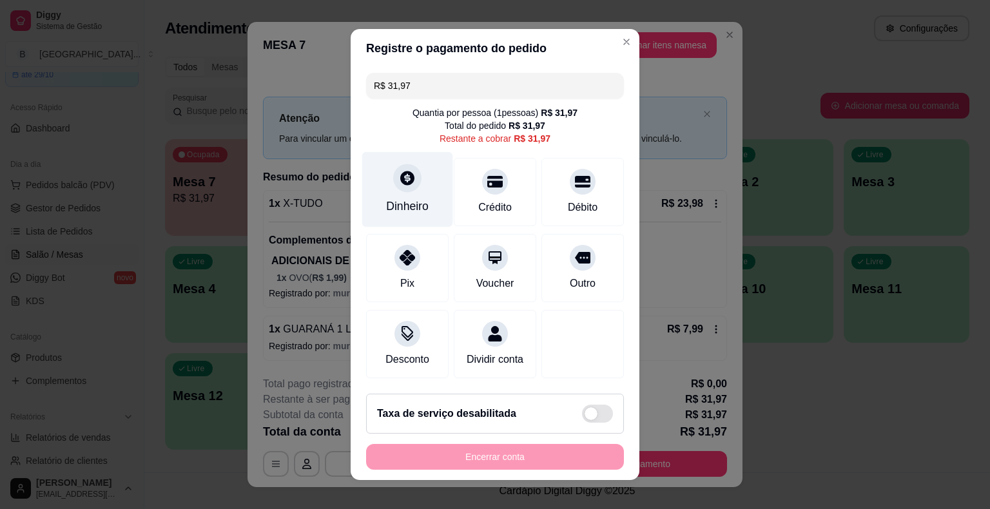
click at [405, 188] on div at bounding box center [407, 178] width 28 height 28
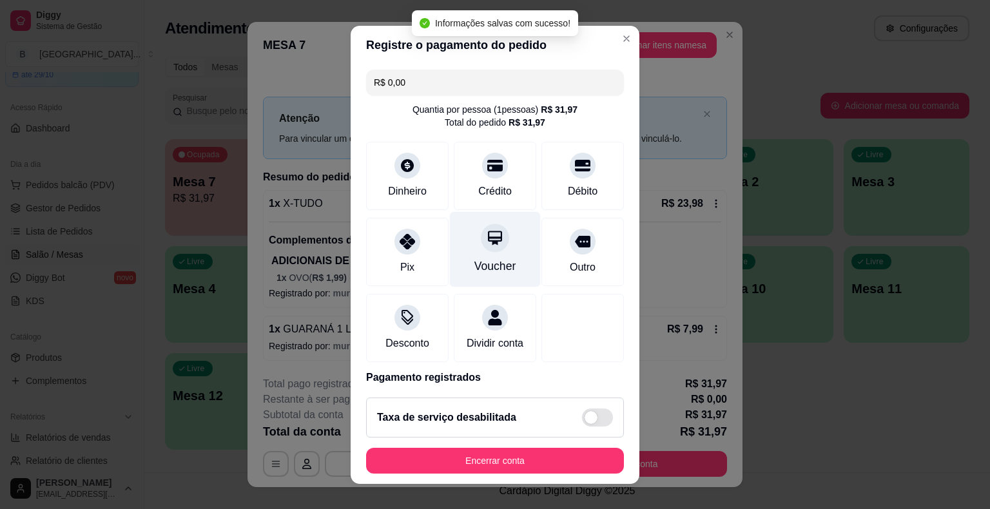
type input "R$ 0,00"
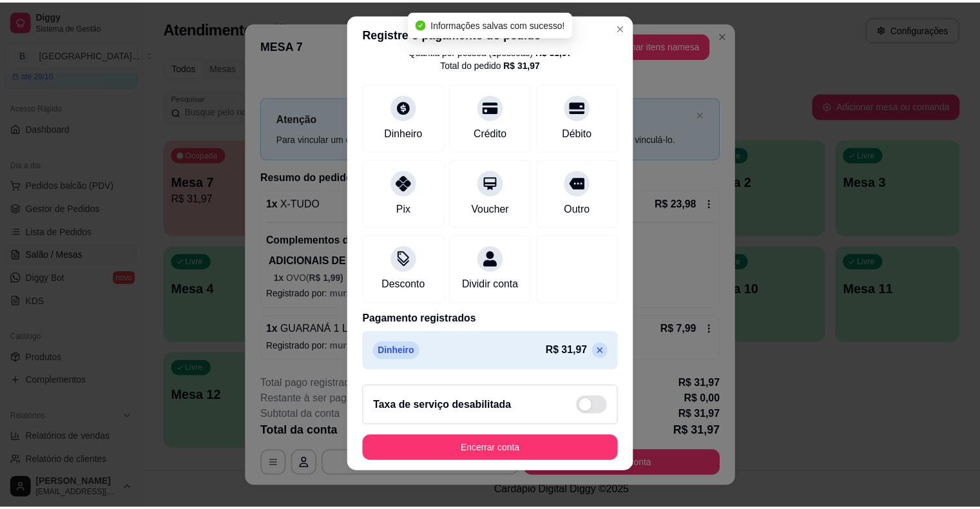
scroll to position [61, 0]
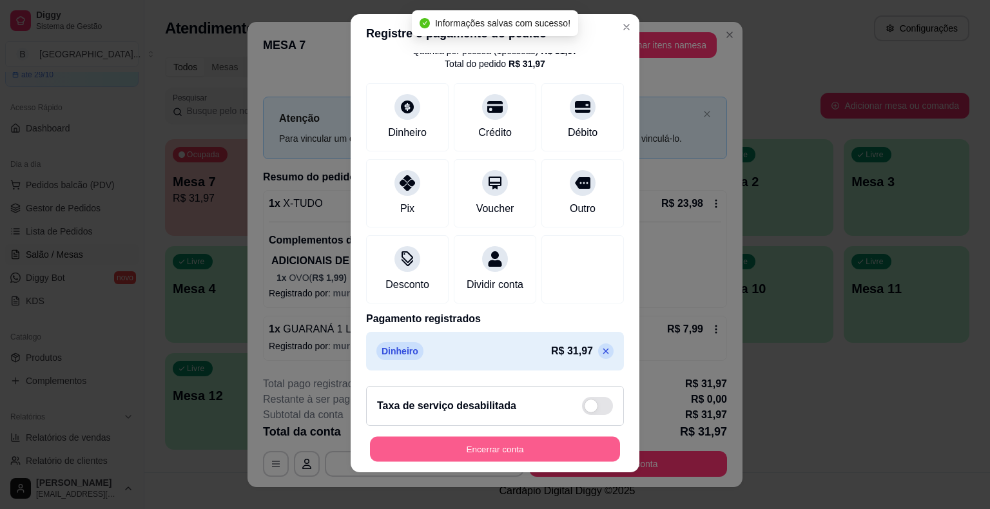
click at [485, 451] on button "Encerrar conta" at bounding box center [495, 448] width 250 height 25
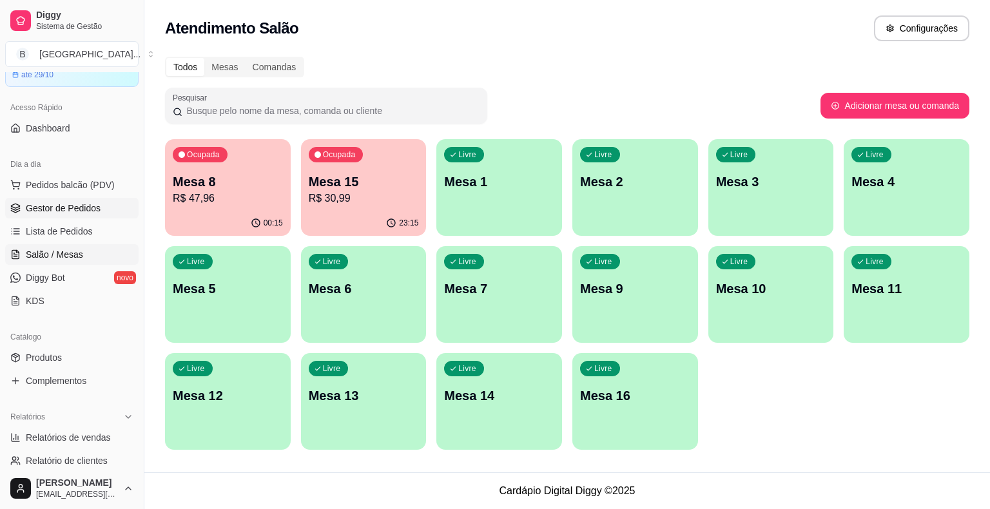
click at [87, 217] on link "Gestor de Pedidos" at bounding box center [71, 208] width 133 height 21
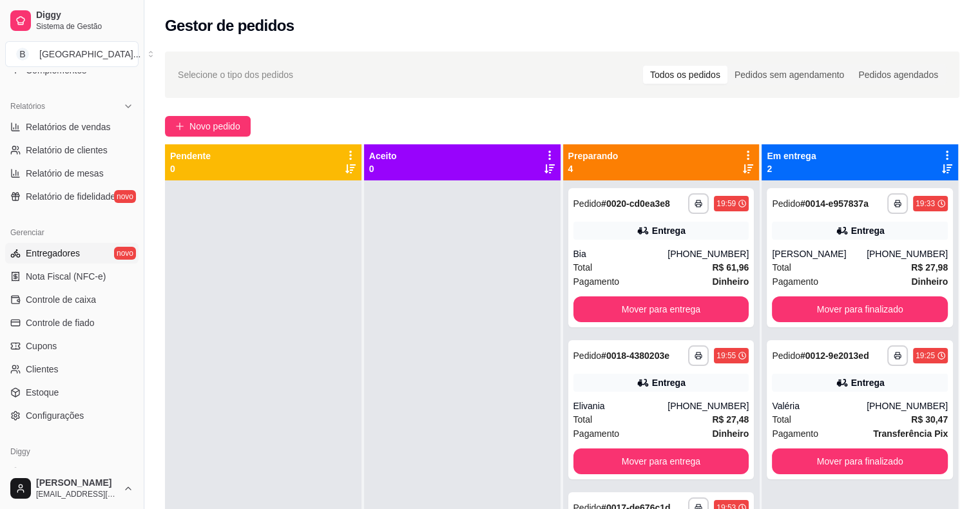
scroll to position [387, 0]
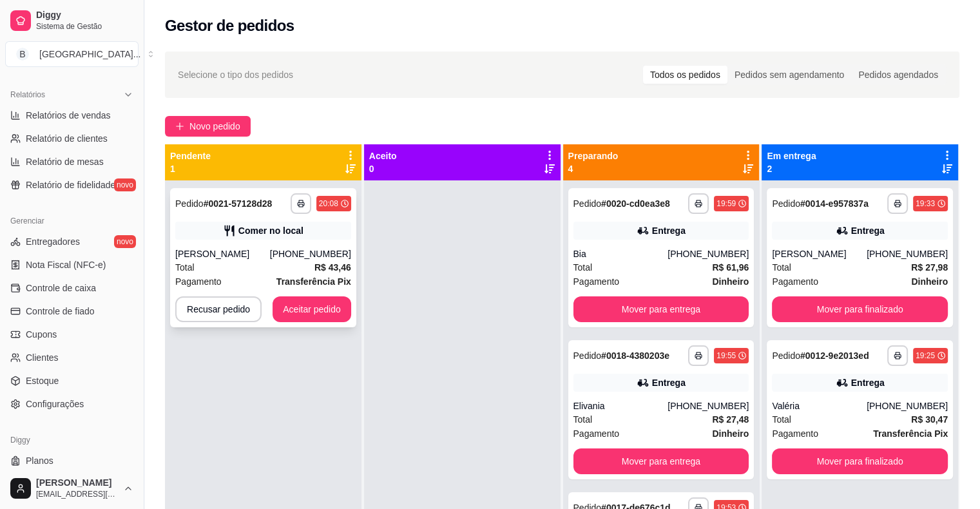
click at [248, 254] on div "[PERSON_NAME]" at bounding box center [222, 254] width 95 height 13
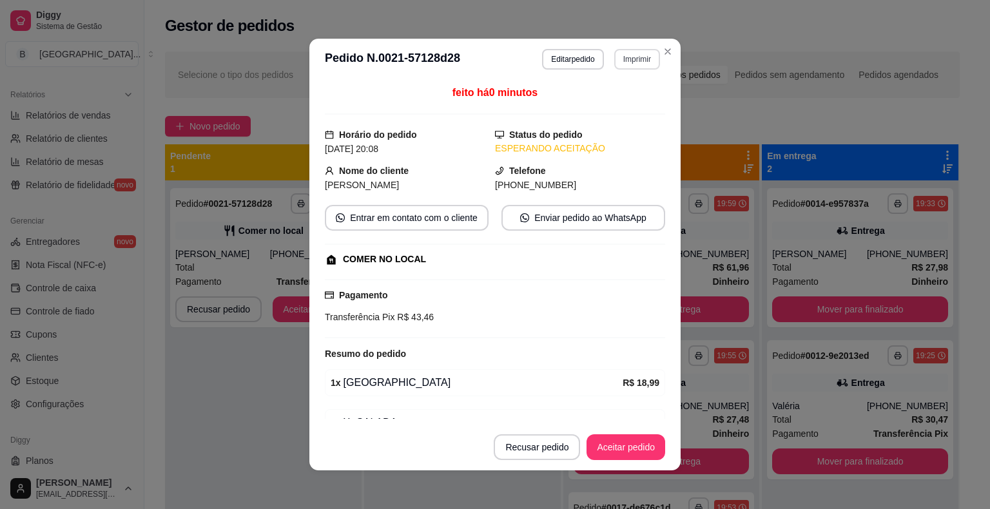
click at [620, 65] on button "Imprimir" at bounding box center [637, 59] width 46 height 21
click at [634, 110] on button "IMPRESSORA" at bounding box center [609, 104] width 90 height 20
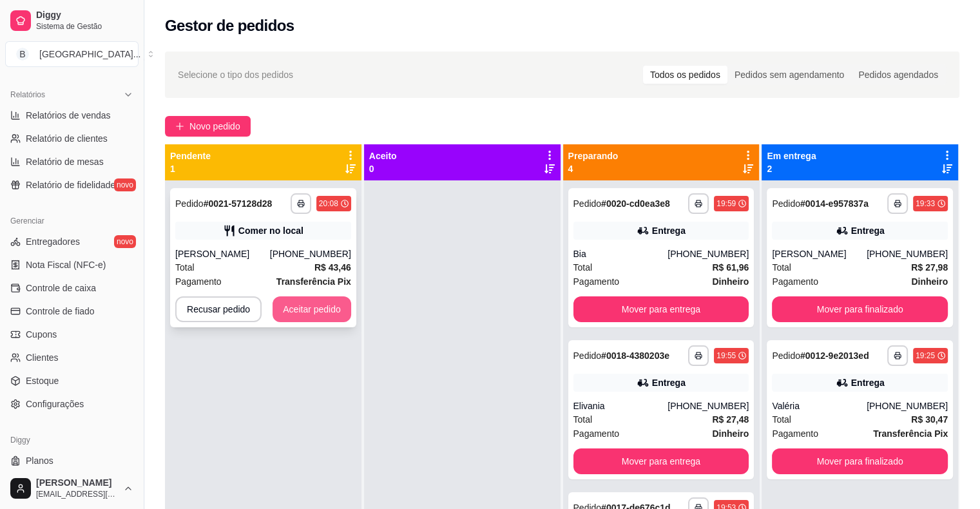
click at [333, 304] on button "Aceitar pedido" at bounding box center [312, 310] width 79 height 26
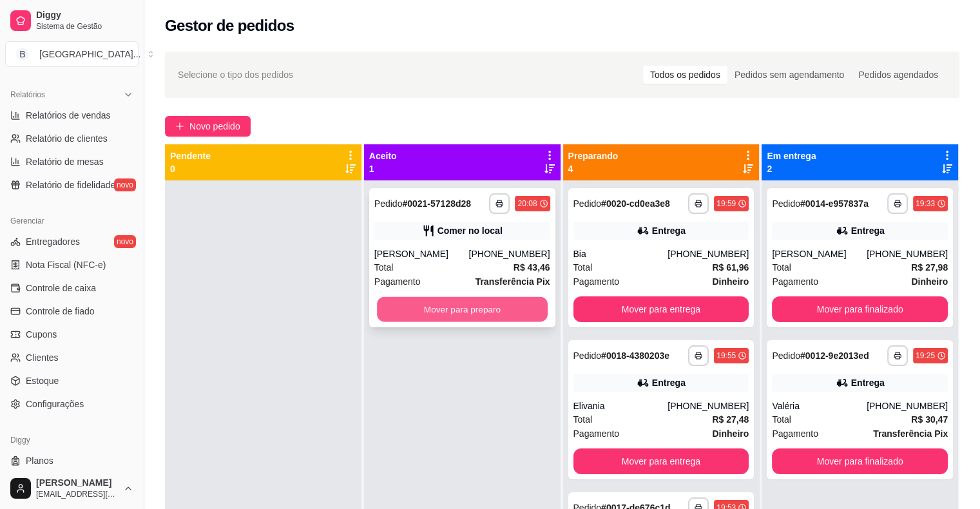
click at [464, 313] on button "Mover para preparo" at bounding box center [462, 309] width 171 height 25
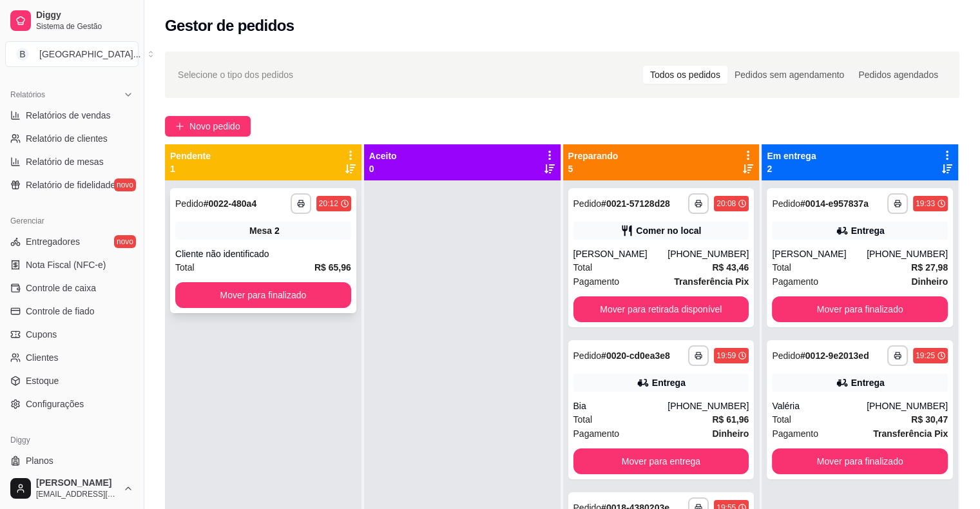
click at [248, 205] on strong "# 0022-480a4" at bounding box center [231, 204] width 54 height 10
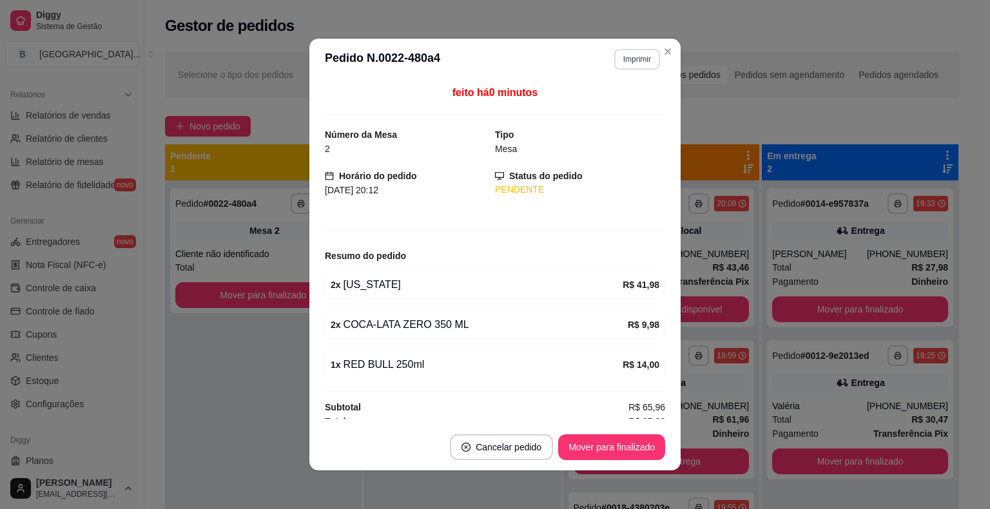
click at [630, 68] on button "Imprimir" at bounding box center [637, 59] width 46 height 21
click at [615, 106] on button "IMPRESSORA" at bounding box center [609, 104] width 93 height 21
click at [604, 448] on button "Mover para finalizado" at bounding box center [612, 447] width 104 height 25
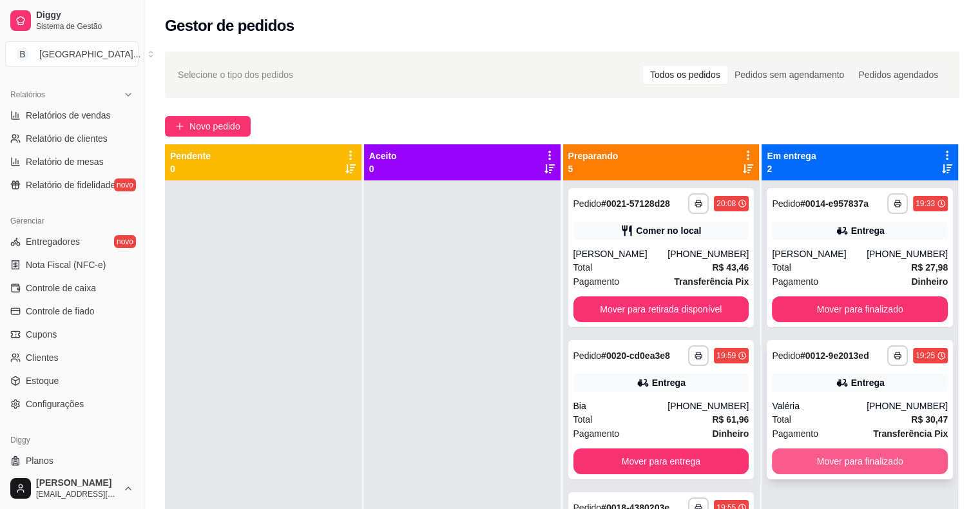
click at [846, 469] on button "Mover para finalizado" at bounding box center [860, 462] width 176 height 26
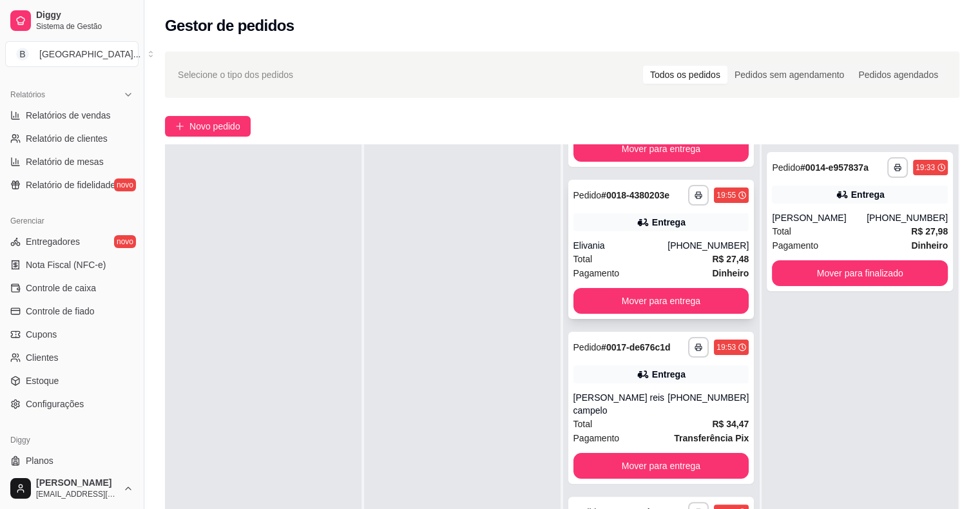
scroll to position [196, 0]
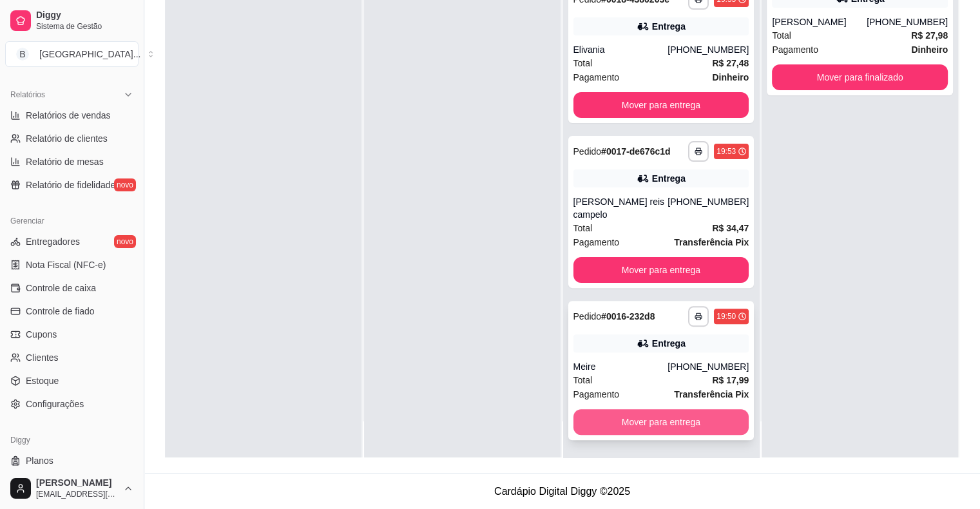
click at [614, 409] on button "Mover para entrega" at bounding box center [662, 422] width 176 height 26
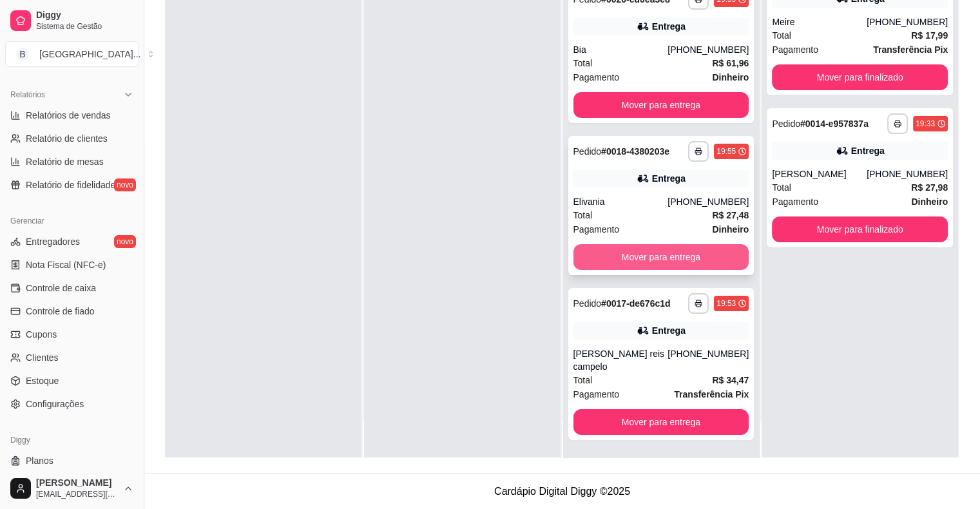
click at [661, 259] on button "Mover para entrega" at bounding box center [662, 257] width 176 height 26
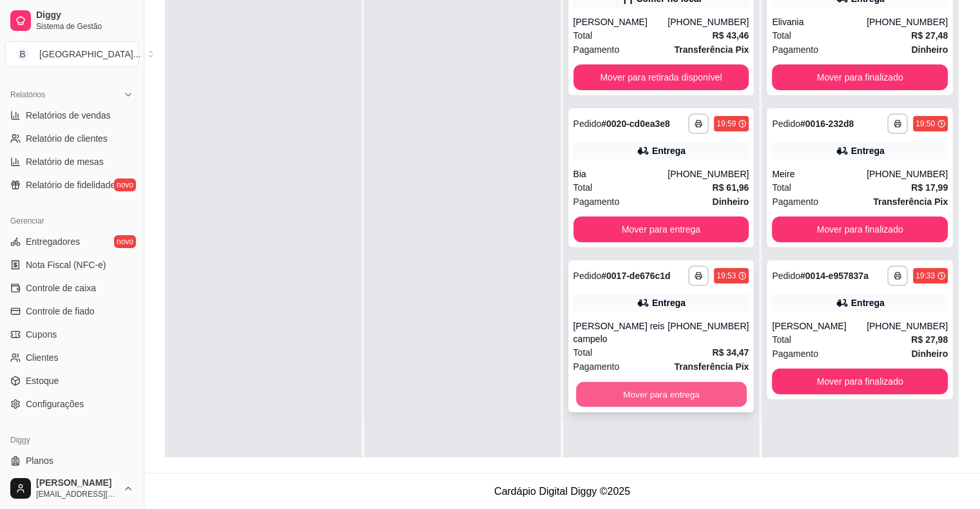
click at [703, 383] on button "Mover para entrega" at bounding box center [661, 394] width 171 height 25
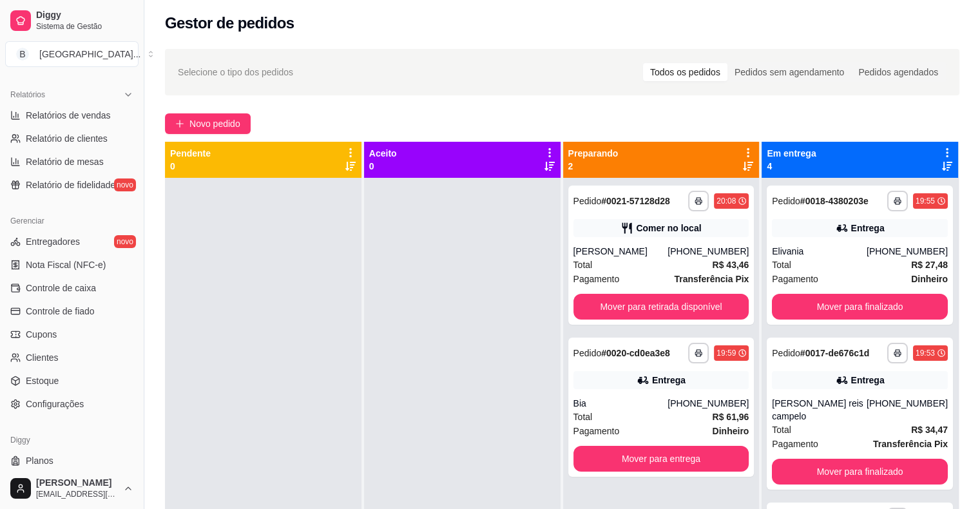
scroll to position [124, 0]
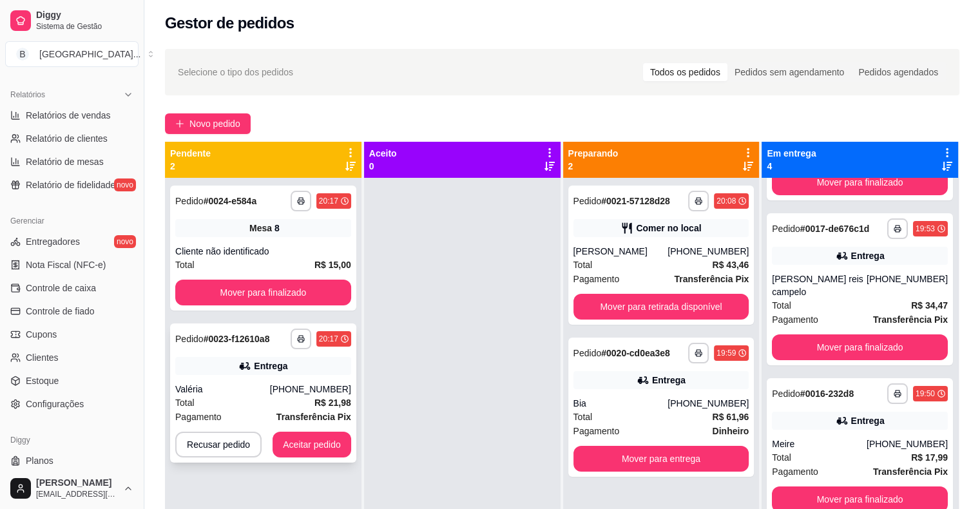
click at [276, 370] on div "Entrega" at bounding box center [271, 366] width 34 height 13
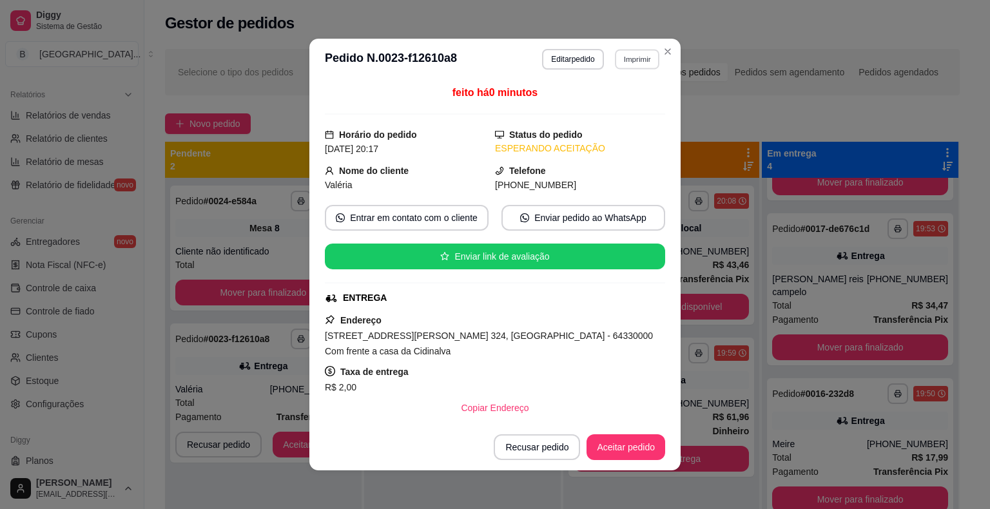
click at [624, 55] on button "Imprimir" at bounding box center [637, 59] width 44 height 20
click at [632, 96] on button "IMPRESSORA" at bounding box center [609, 105] width 93 height 21
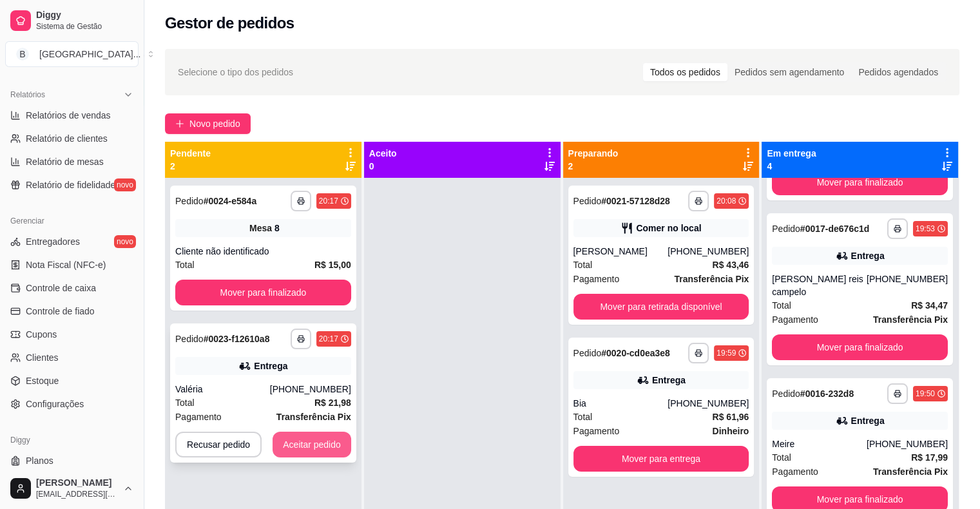
click at [286, 453] on button "Aceitar pedido" at bounding box center [312, 445] width 79 height 26
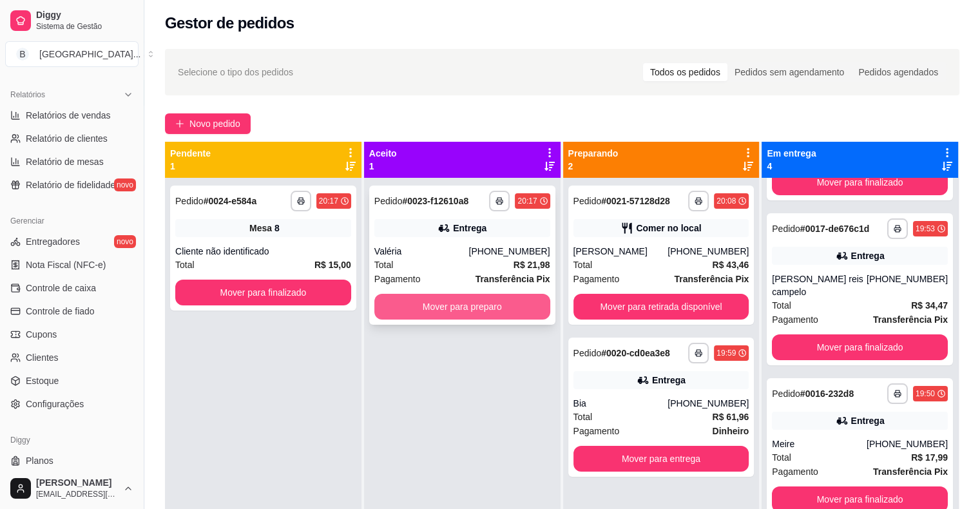
click at [493, 303] on button "Mover para preparo" at bounding box center [463, 307] width 176 height 26
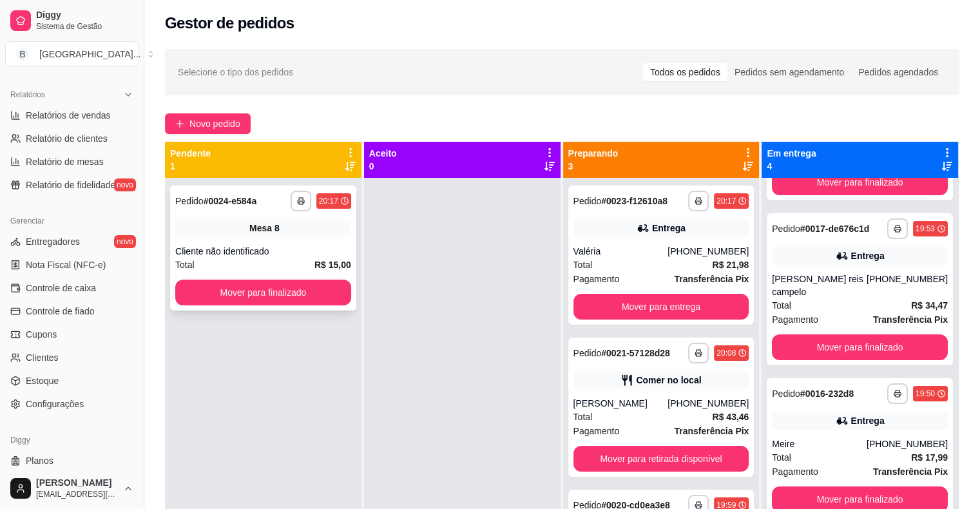
click at [315, 256] on div "Cliente não identificado" at bounding box center [263, 251] width 176 height 13
click at [255, 237] on div "**********" at bounding box center [263, 248] width 186 height 125
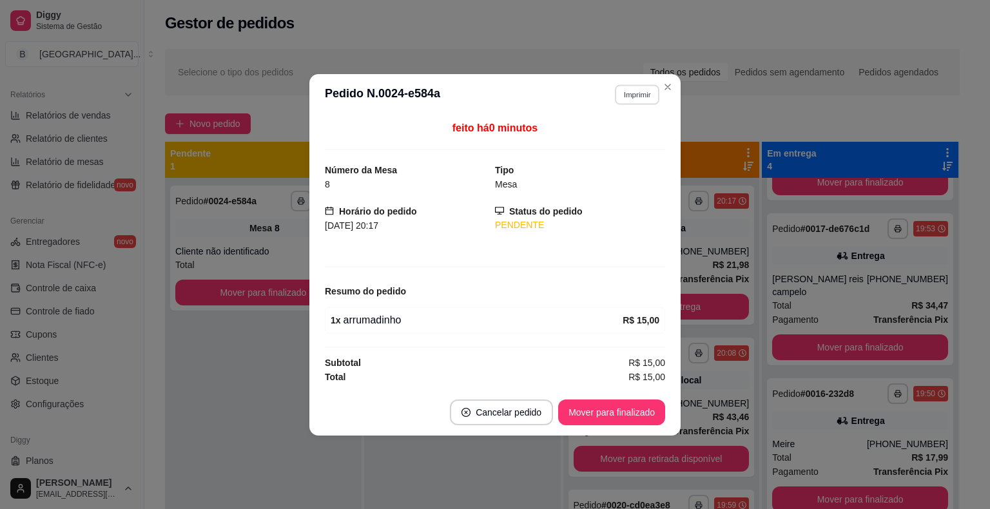
click at [629, 87] on button "Imprimir" at bounding box center [637, 94] width 44 height 20
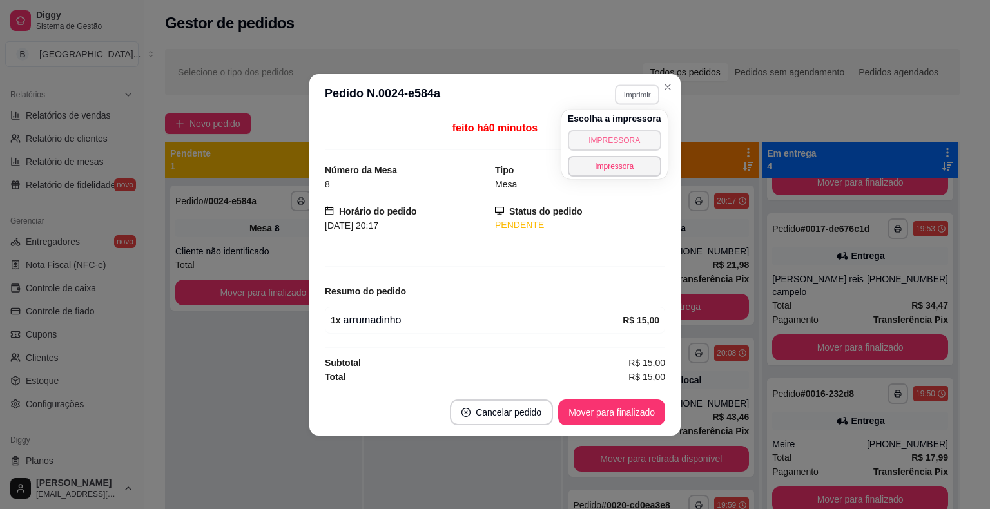
click at [622, 139] on button "IMPRESSORA" at bounding box center [614, 140] width 93 height 21
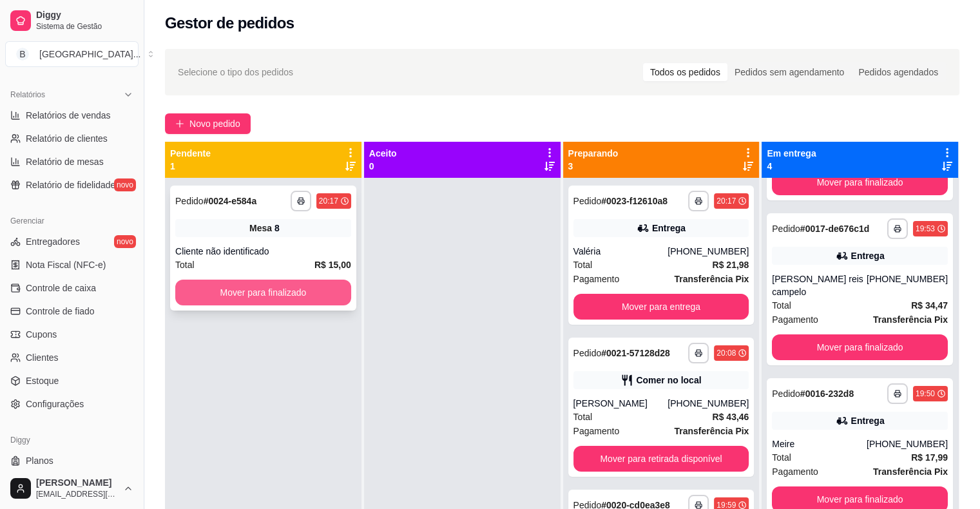
click at [339, 295] on button "Mover para finalizado" at bounding box center [263, 293] width 176 height 26
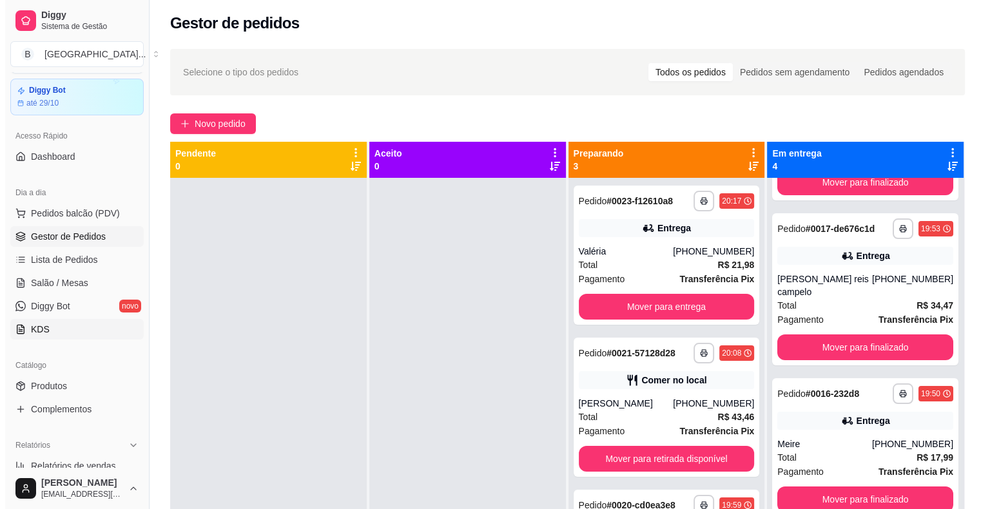
scroll to position [0, 0]
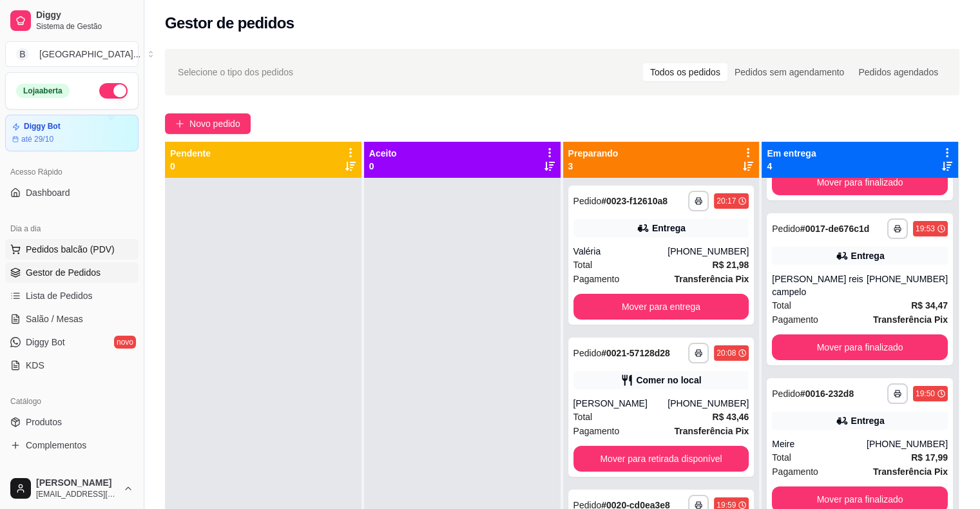
click at [95, 246] on span "Pedidos balcão (PDV)" at bounding box center [70, 249] width 89 height 13
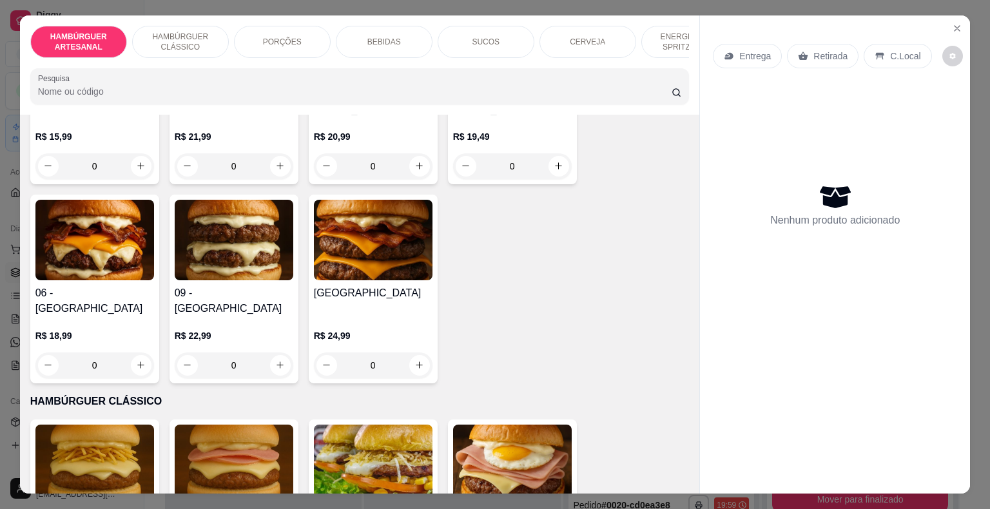
scroll to position [580, 0]
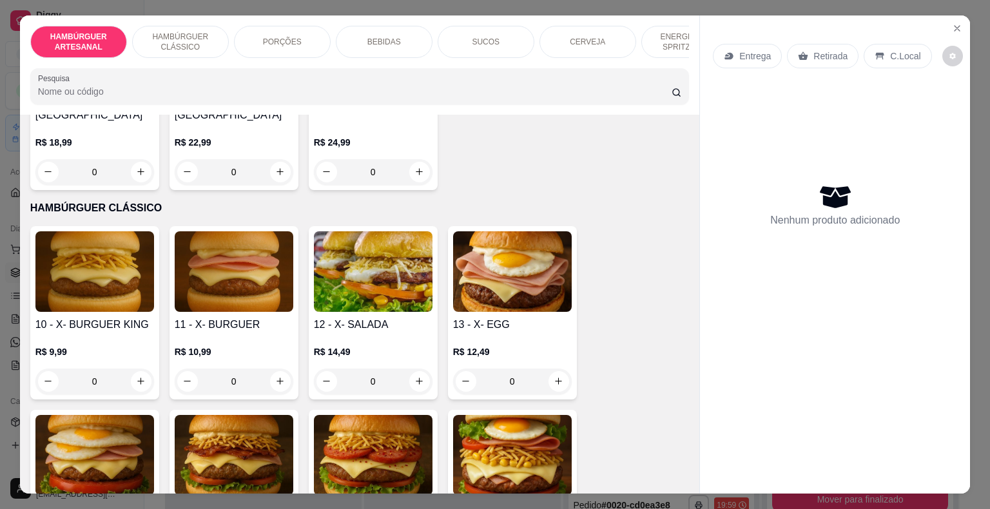
click at [134, 369] on div "0" at bounding box center [94, 382] width 119 height 26
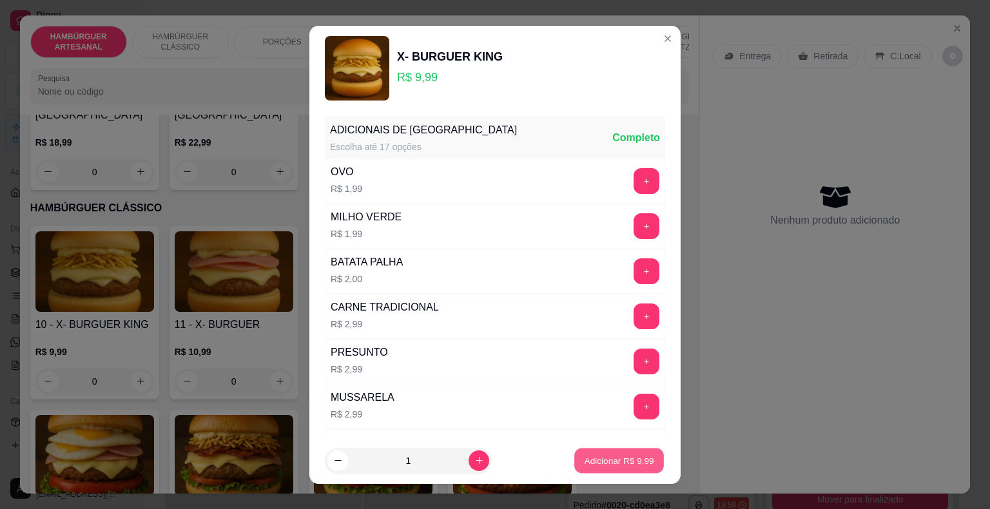
click at [597, 460] on p "Adicionar R$ 9,99" at bounding box center [619, 460] width 70 height 12
type input "1"
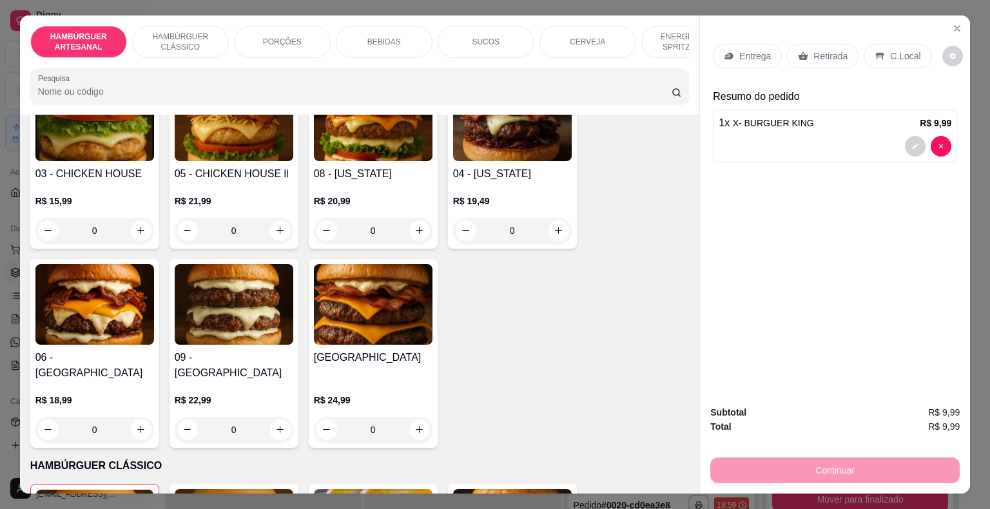
scroll to position [516, 0]
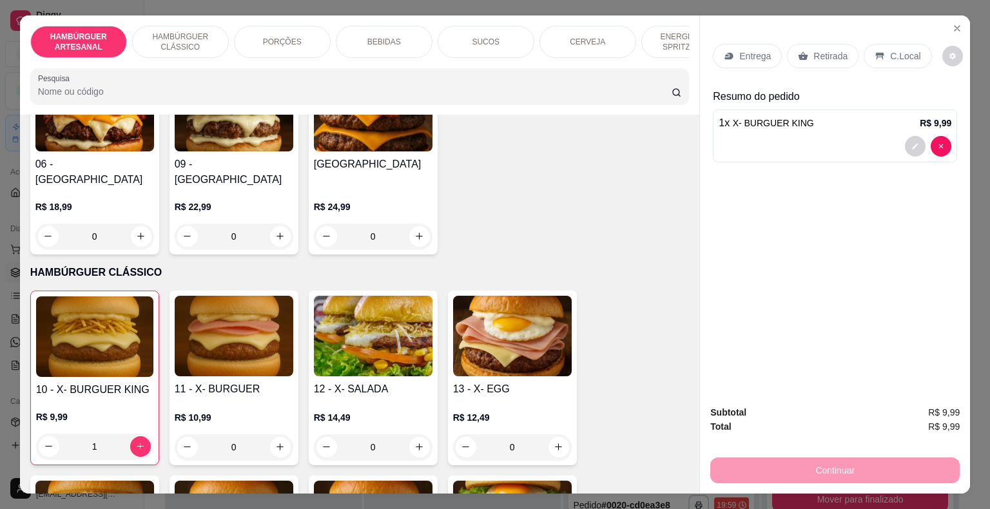
click at [730, 115] on p "1 x X- BURGUER KING" at bounding box center [766, 122] width 95 height 15
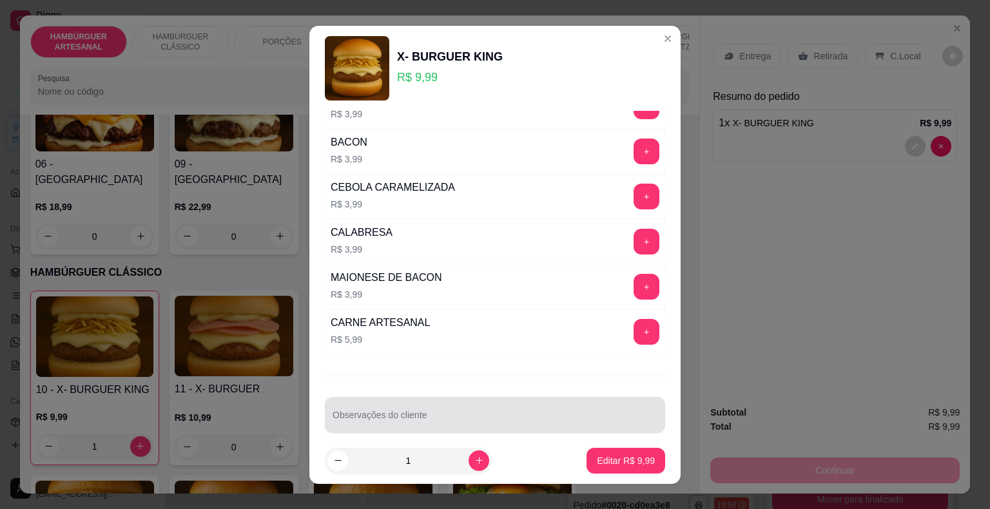
scroll to position [624, 0]
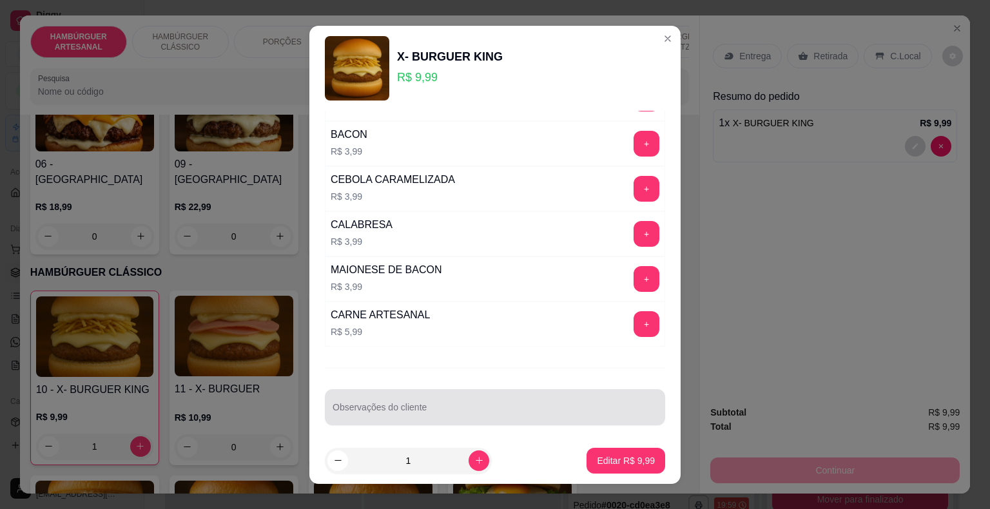
click at [459, 418] on div "Observações do cliente" at bounding box center [495, 407] width 340 height 36
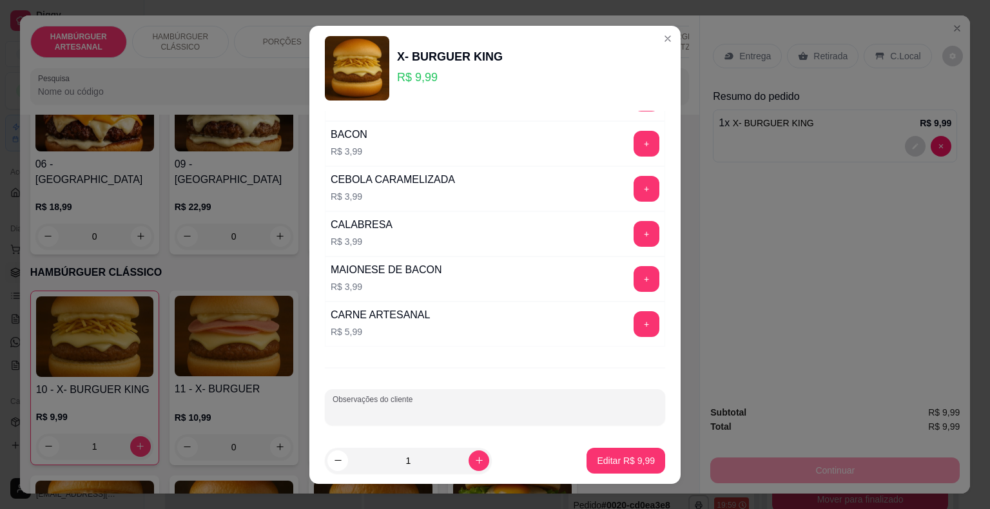
type input "z"
type input "sem batata e sem molho"
click at [636, 462] on p "Editar R$ 9,99" at bounding box center [626, 460] width 58 height 13
type input "0"
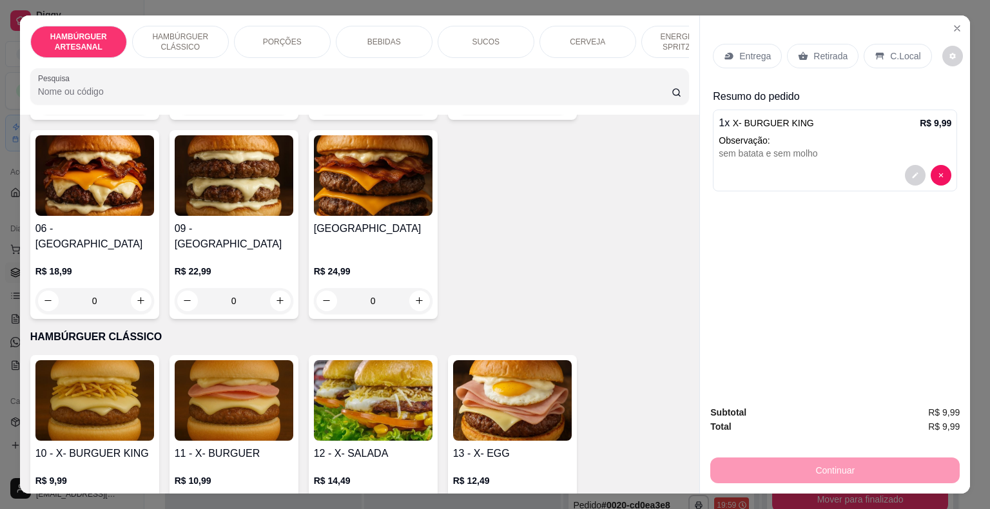
scroll to position [387, 0]
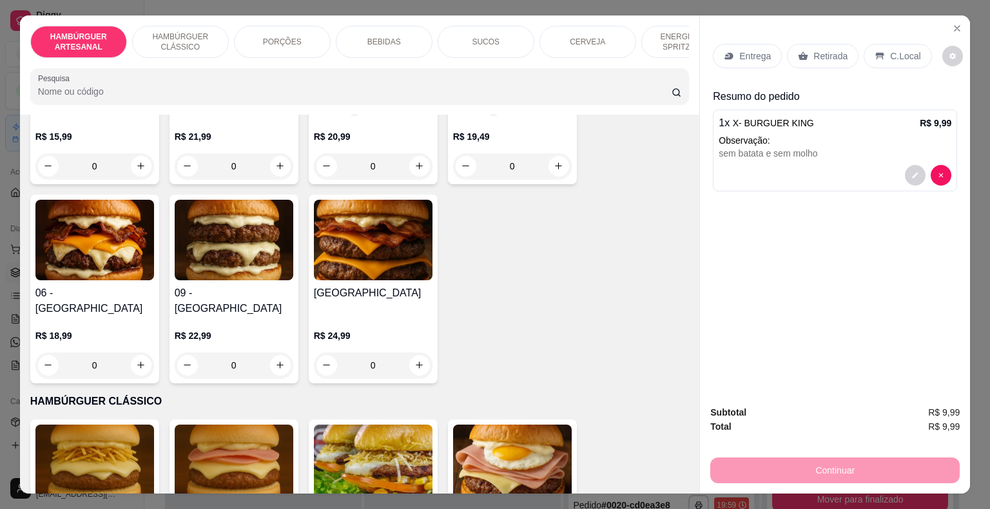
click at [278, 353] on div "0" at bounding box center [234, 366] width 119 height 26
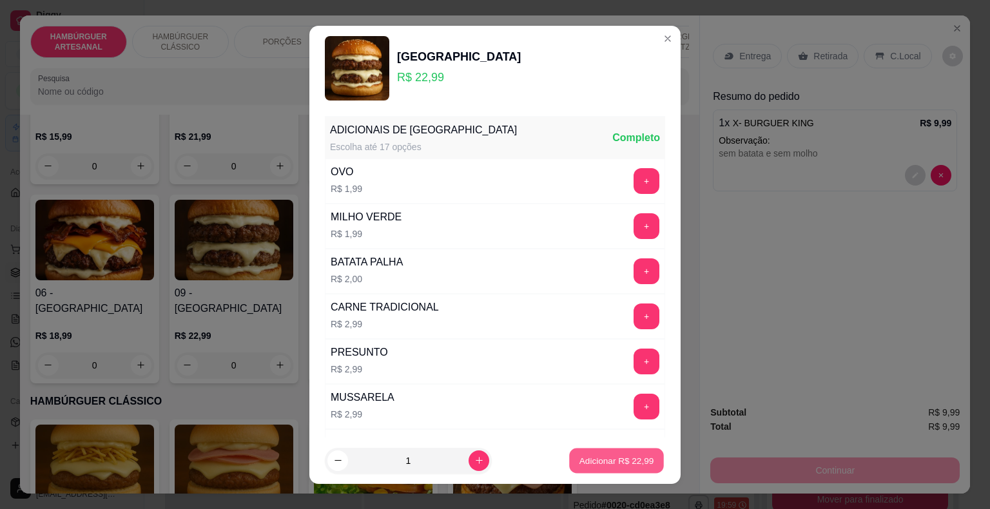
click at [585, 464] on p "Adicionar R$ 22,99" at bounding box center [617, 460] width 75 height 12
type input "1"
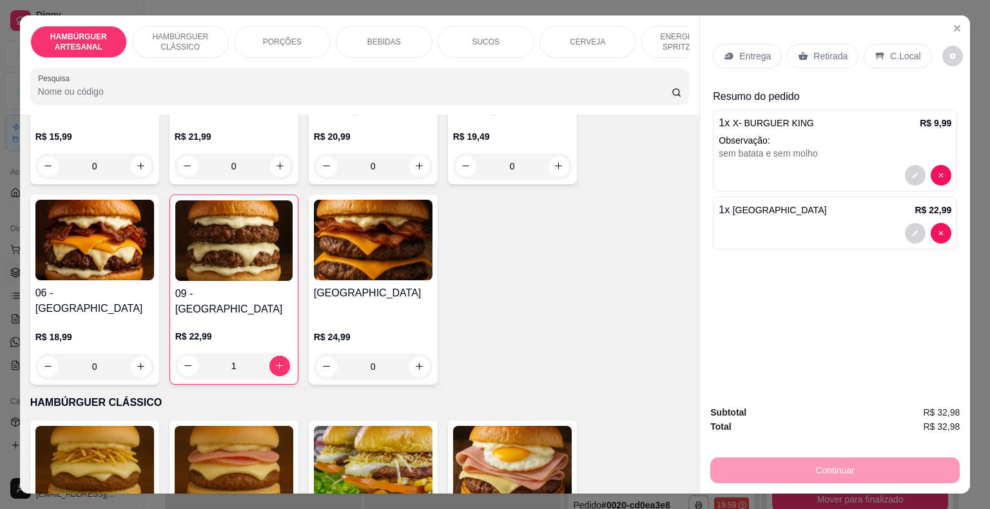
click at [376, 26] on div "BEBIDAS" at bounding box center [384, 42] width 97 height 32
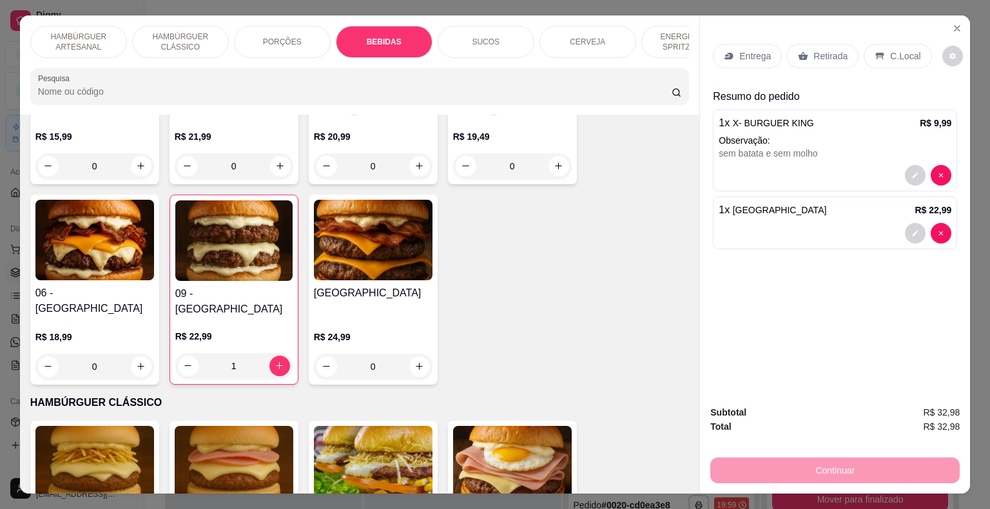
scroll to position [31, 0]
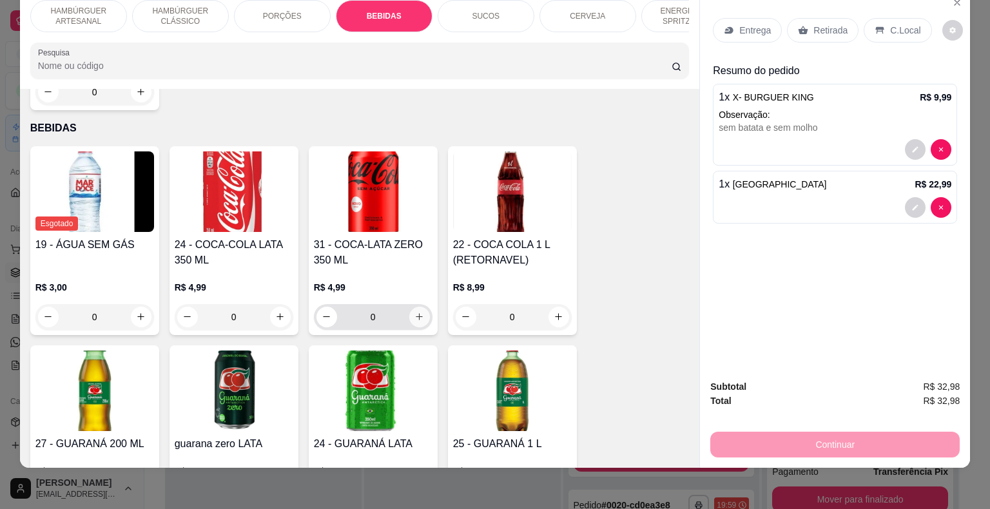
click at [415, 312] on icon "increase-product-quantity" at bounding box center [420, 317] width 10 height 10
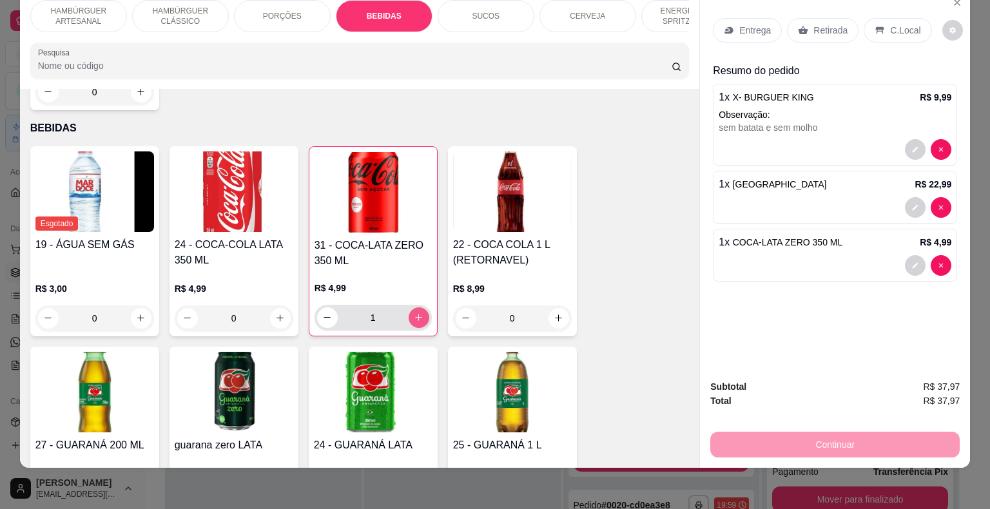
click at [414, 313] on icon "increase-product-quantity" at bounding box center [419, 318] width 10 height 10
type input "2"
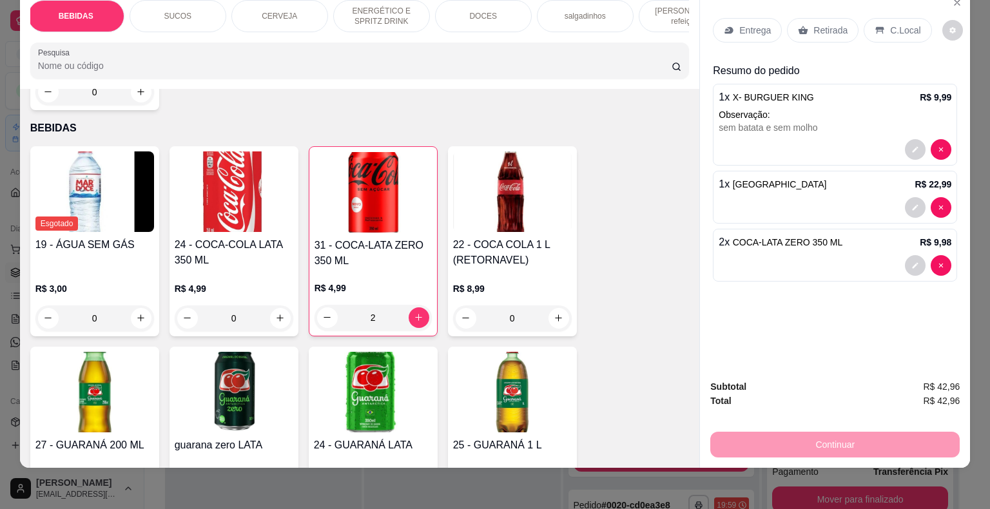
scroll to position [0, 354]
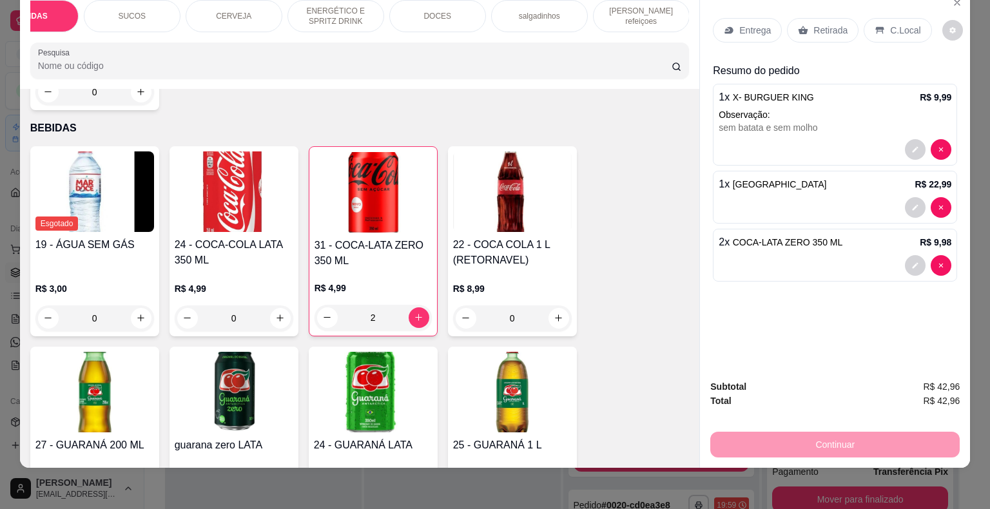
click at [451, 1] on div "DOCES" at bounding box center [437, 16] width 97 height 32
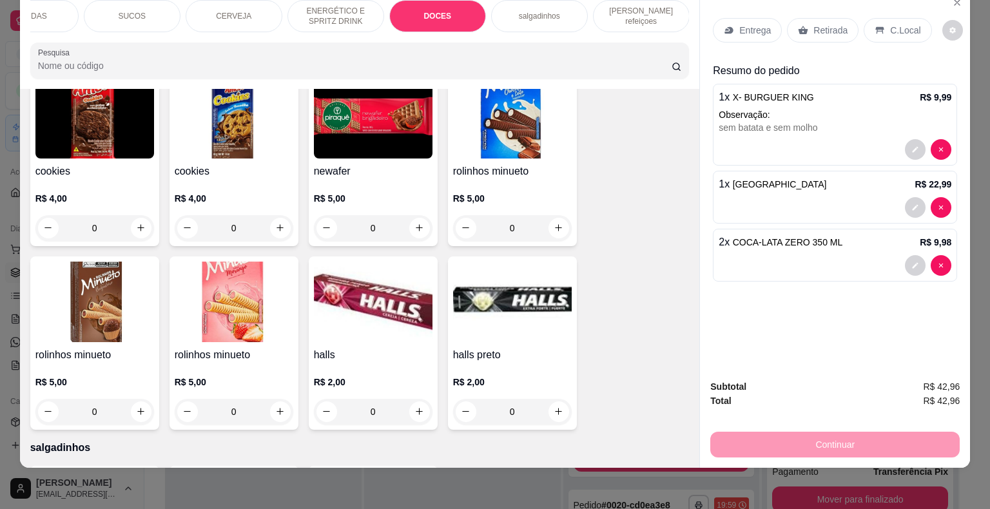
scroll to position [3530, 0]
click at [136, 407] on icon "increase-product-quantity" at bounding box center [141, 412] width 10 height 10
type input "1"
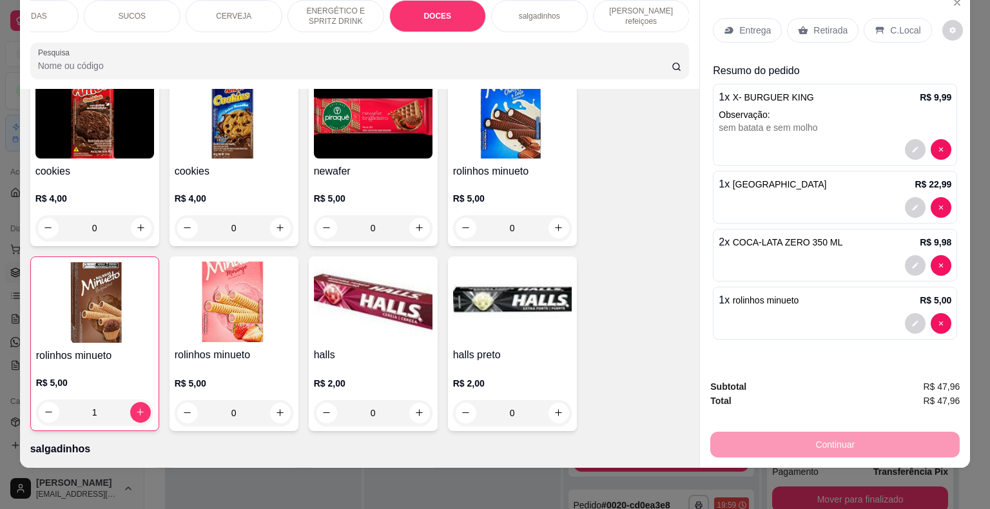
click at [881, 18] on div "C.Local" at bounding box center [898, 30] width 68 height 24
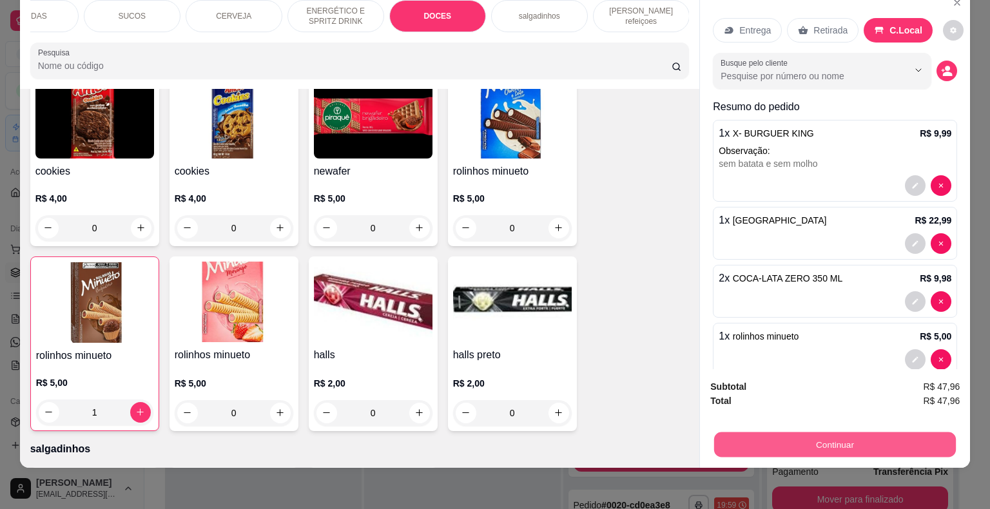
click at [834, 442] on button "Continuar" at bounding box center [835, 445] width 242 height 25
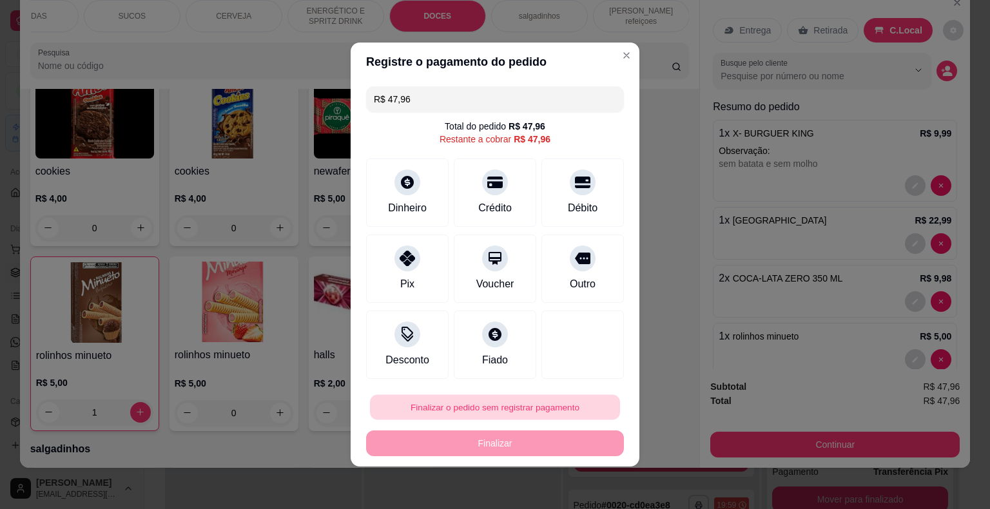
click at [476, 402] on button "Finalizar o pedido sem registrar pagamento" at bounding box center [495, 407] width 250 height 25
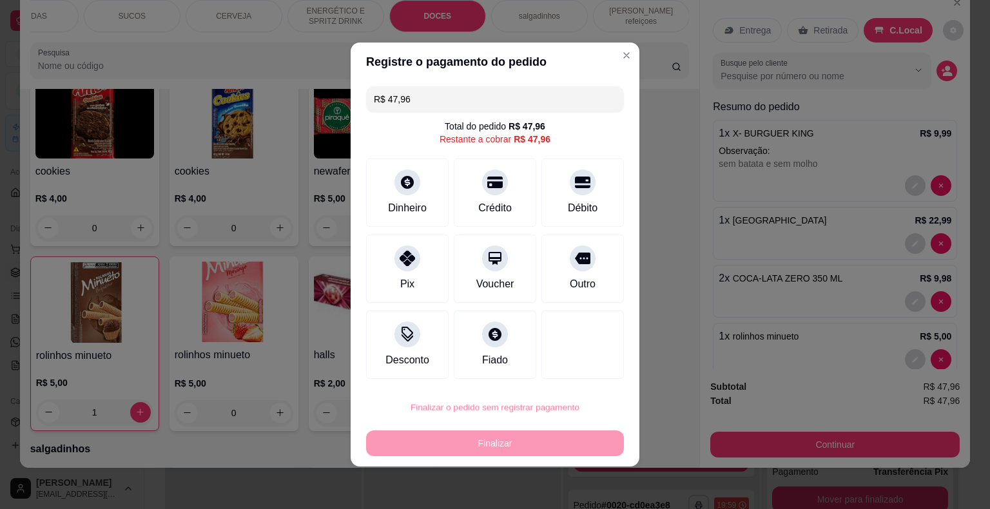
click at [559, 375] on button "Confirmar" at bounding box center [574, 370] width 46 height 19
type input "0"
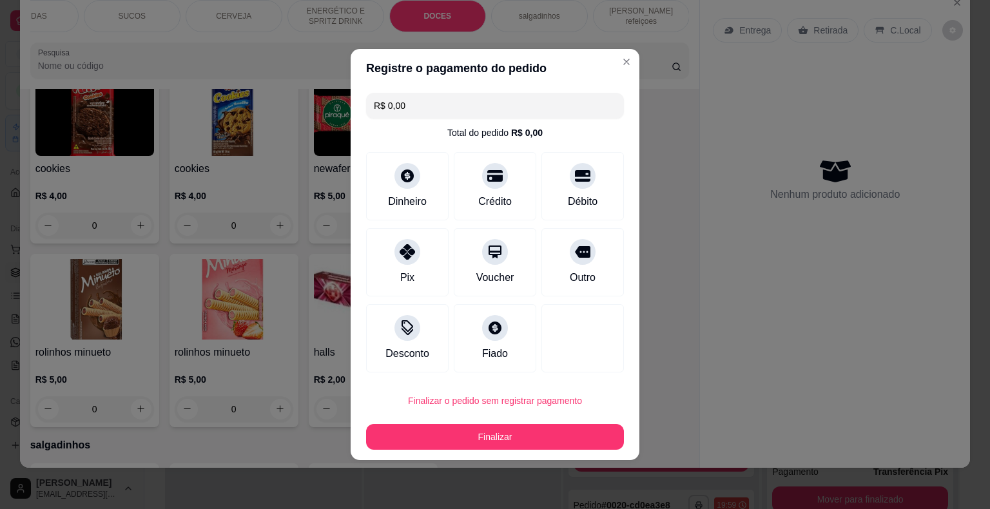
type input "R$ 0,00"
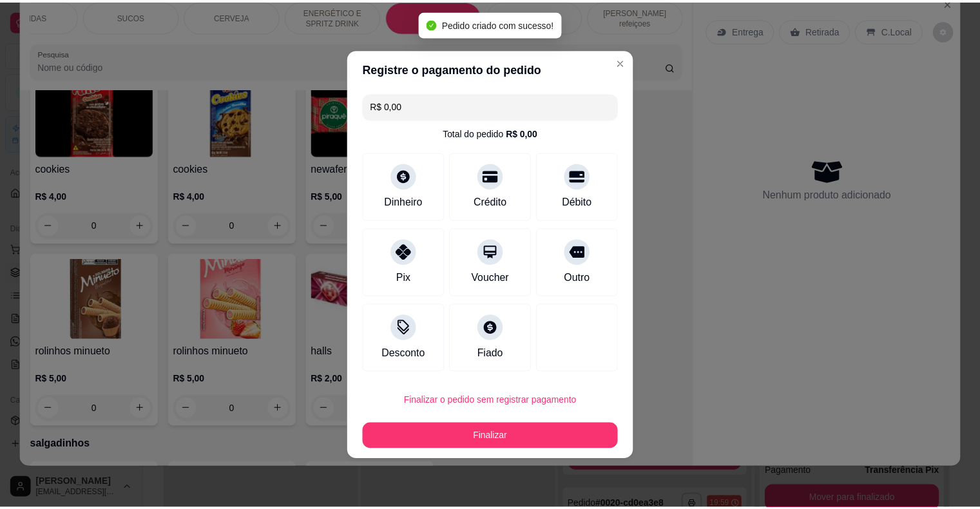
scroll to position [3528, 0]
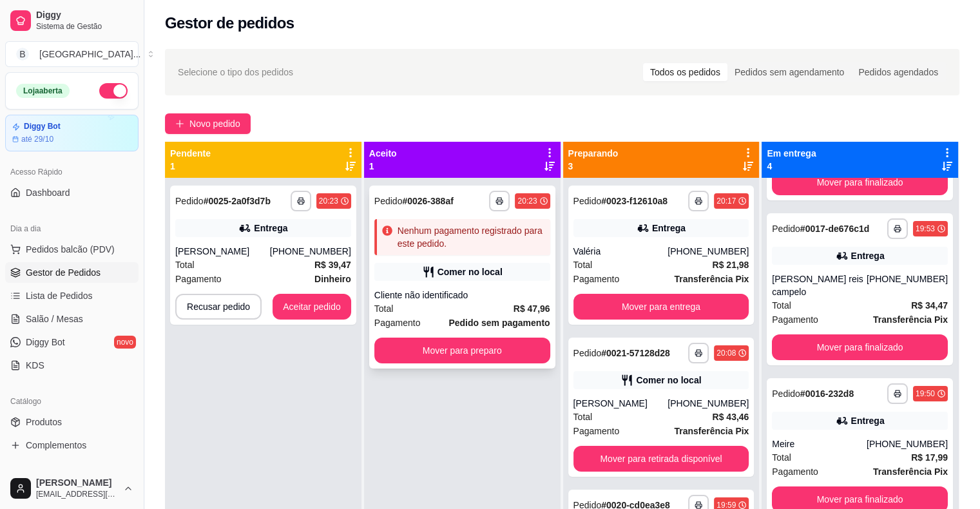
click at [485, 289] on div "Cliente não identificado" at bounding box center [463, 295] width 176 height 13
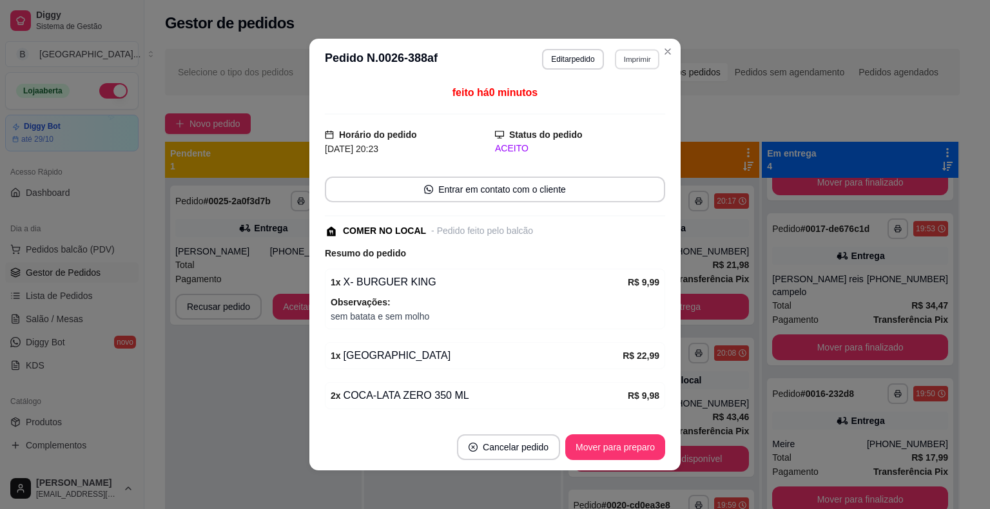
click at [619, 58] on button "Imprimir" at bounding box center [637, 59] width 44 height 20
click at [621, 112] on button "IMPRESSORA" at bounding box center [609, 105] width 93 height 21
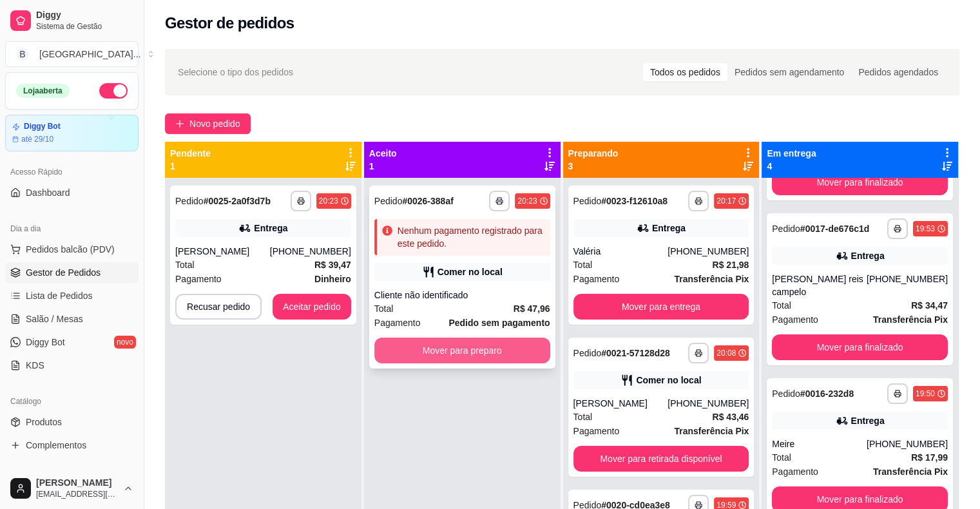
click at [431, 344] on button "Mover para preparo" at bounding box center [463, 351] width 176 height 26
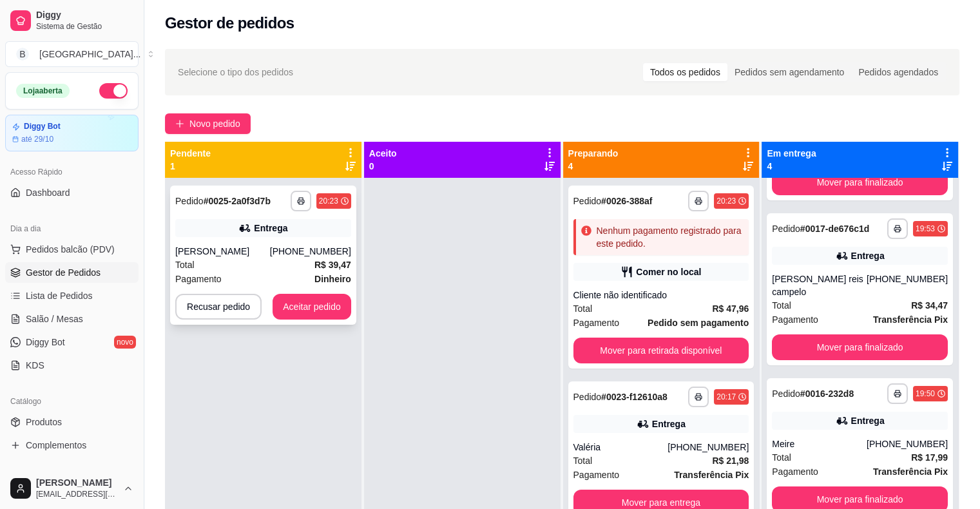
click at [270, 251] on div "[PERSON_NAME]" at bounding box center [222, 251] width 95 height 13
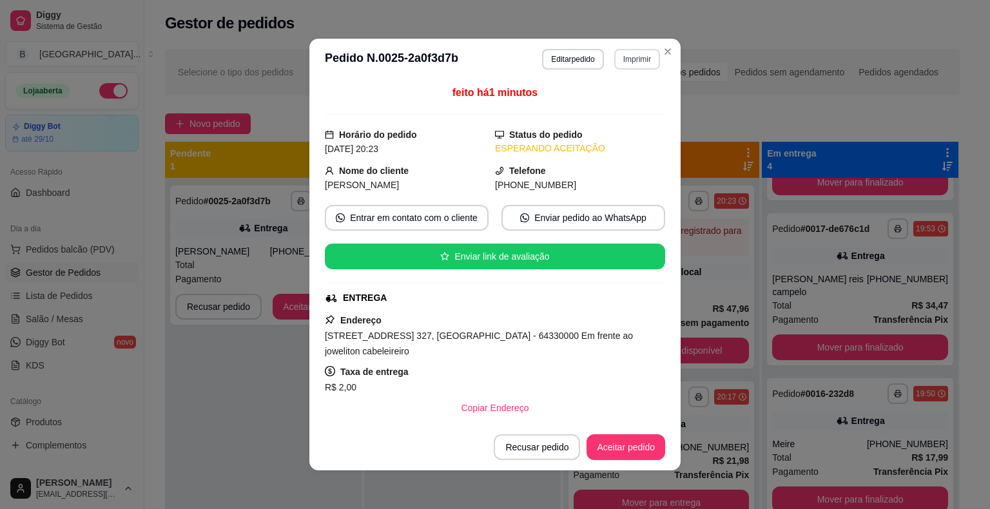
click at [627, 57] on button "Imprimir" at bounding box center [637, 59] width 46 height 21
click at [631, 104] on button "IMPRESSORA" at bounding box center [609, 105] width 90 height 20
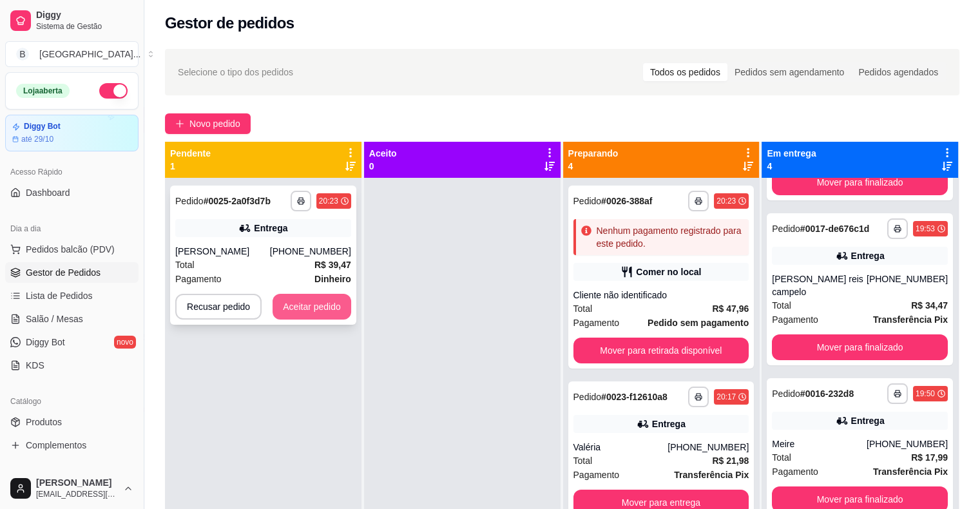
click at [329, 309] on button "Aceitar pedido" at bounding box center [312, 307] width 79 height 26
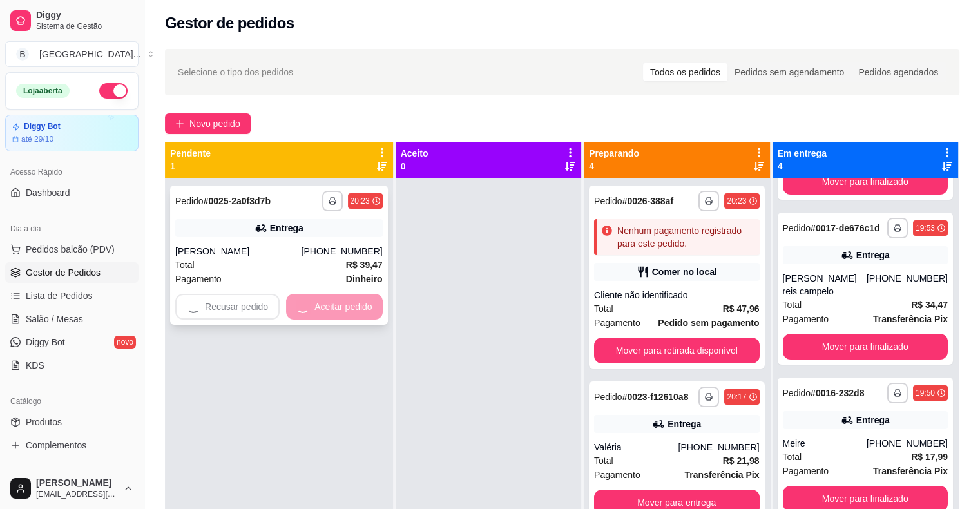
scroll to position [124, 0]
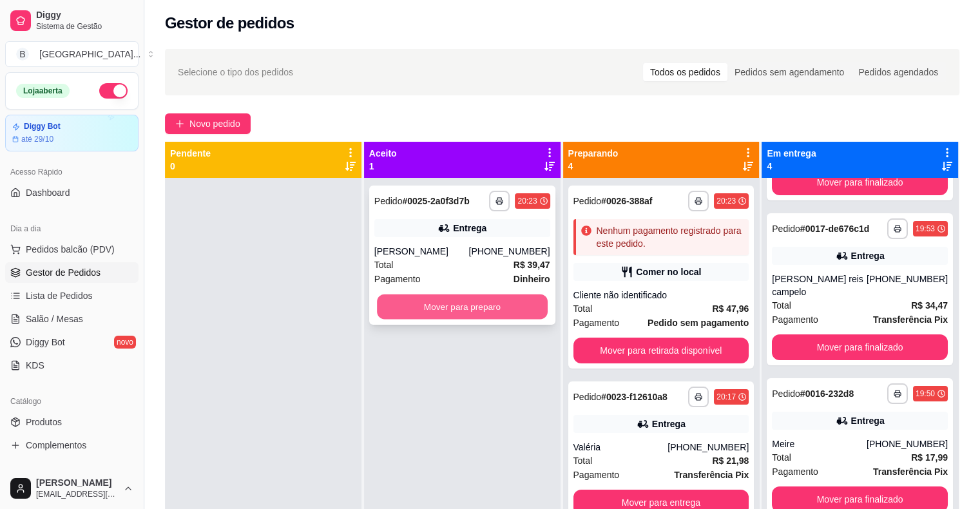
click at [377, 305] on button "Mover para preparo" at bounding box center [462, 307] width 171 height 25
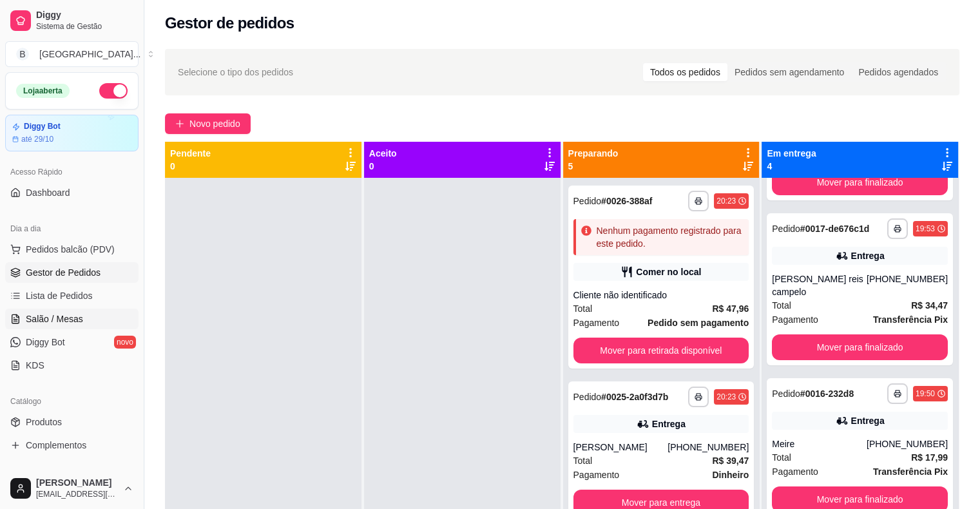
click at [72, 316] on span "Salão / Mesas" at bounding box center [54, 319] width 57 height 13
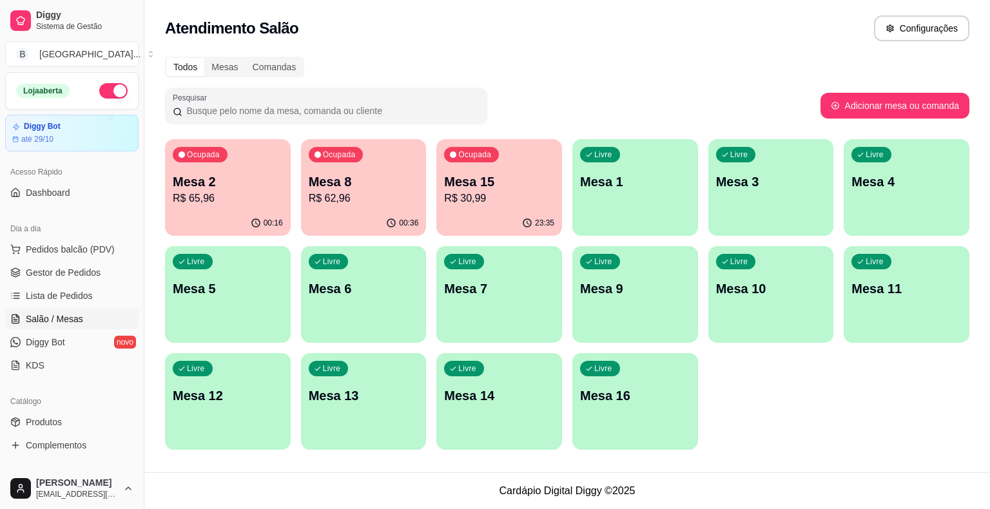
click at [356, 187] on p "Mesa 8" at bounding box center [364, 182] width 110 height 18
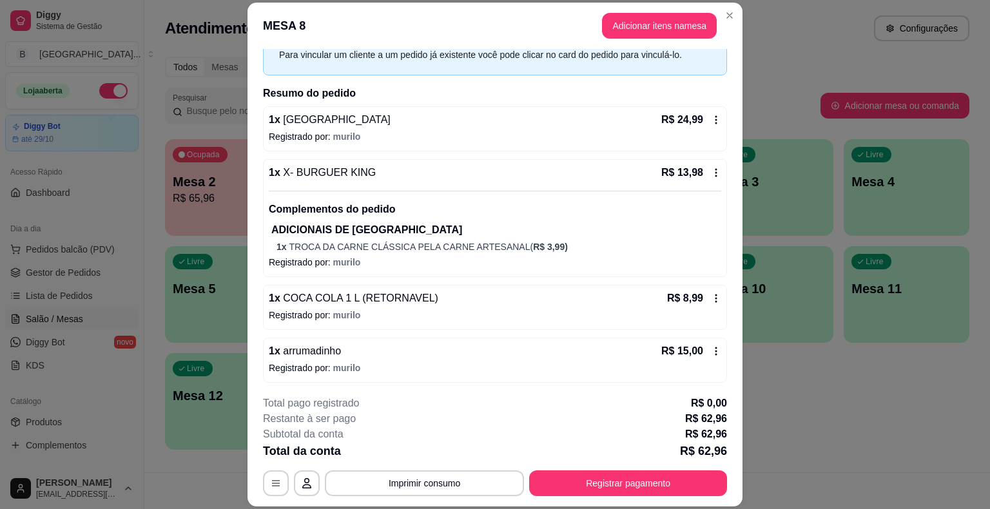
scroll to position [65, 0]
click at [672, 28] on button "Adicionar itens na mesa" at bounding box center [659, 26] width 111 height 25
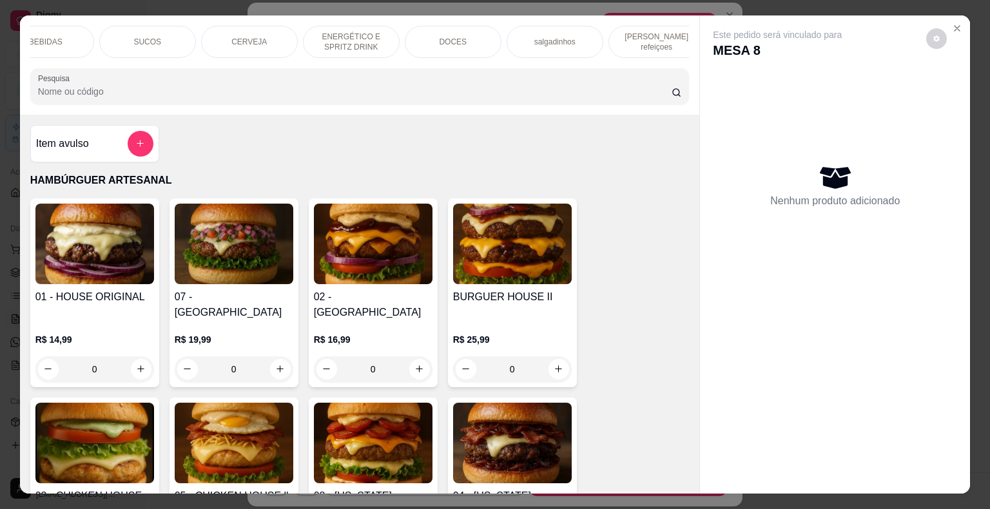
scroll to position [0, 354]
click at [446, 26] on div "DOCES" at bounding box center [437, 42] width 97 height 32
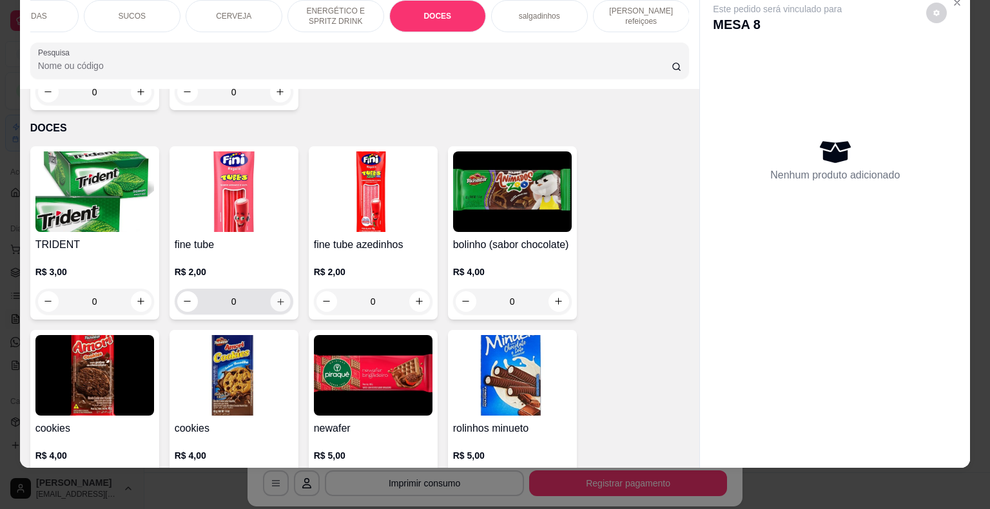
click at [275, 297] on icon "increase-product-quantity" at bounding box center [280, 302] width 10 height 10
type input "1"
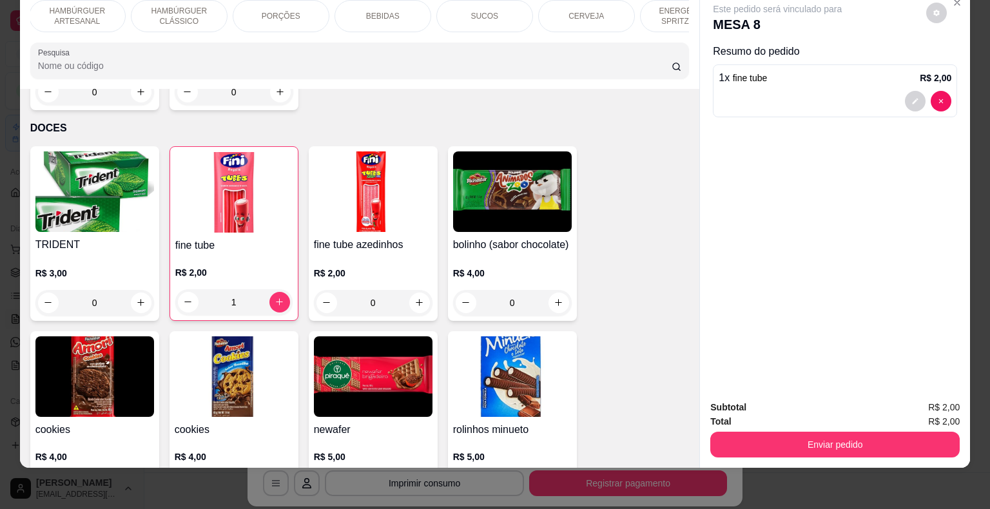
scroll to position [0, 0]
click at [374, 15] on div "BEBIDAS" at bounding box center [384, 16] width 97 height 32
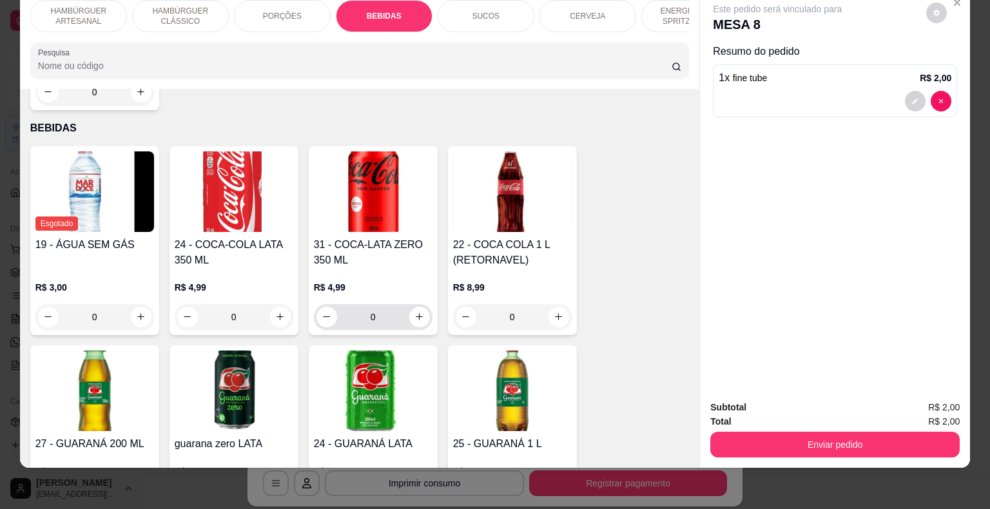
scroll to position [1630, 0]
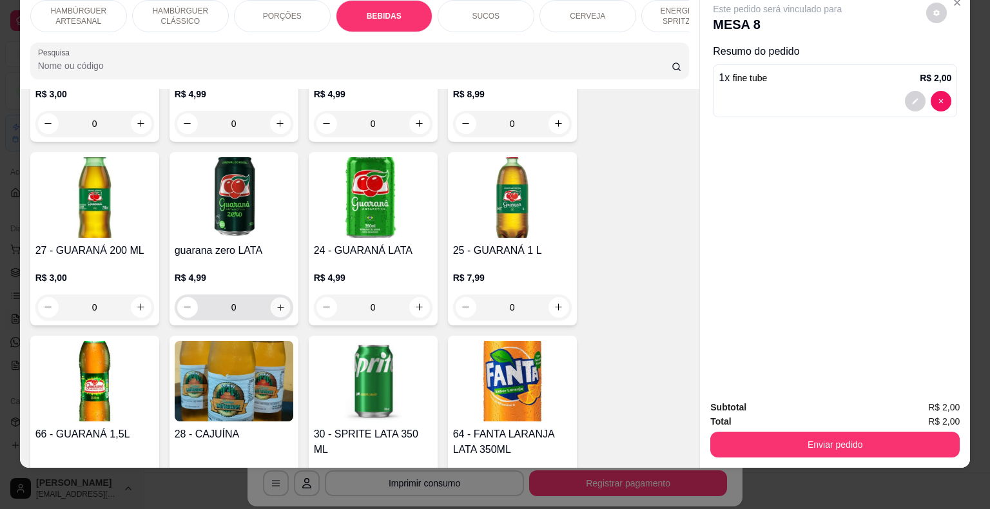
click at [278, 302] on icon "increase-product-quantity" at bounding box center [280, 307] width 10 height 10
type input "1"
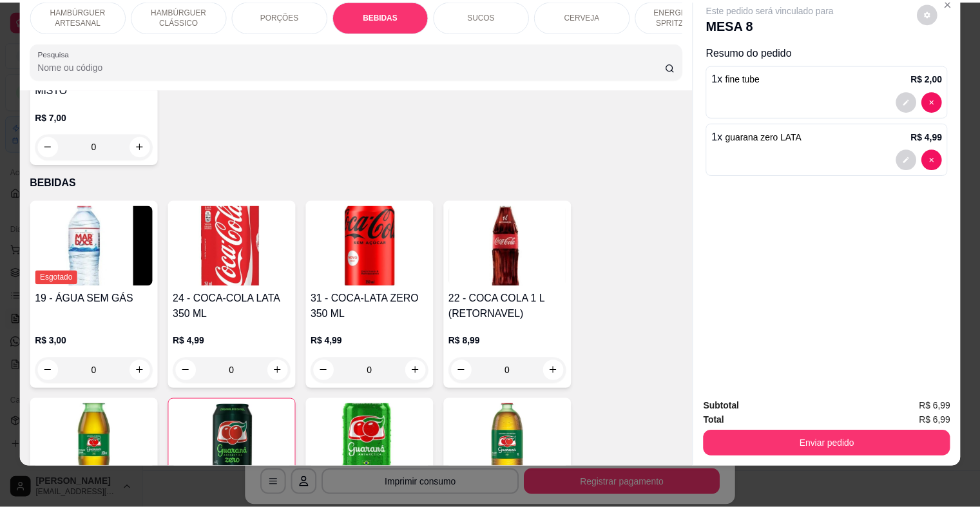
scroll to position [1307, 0]
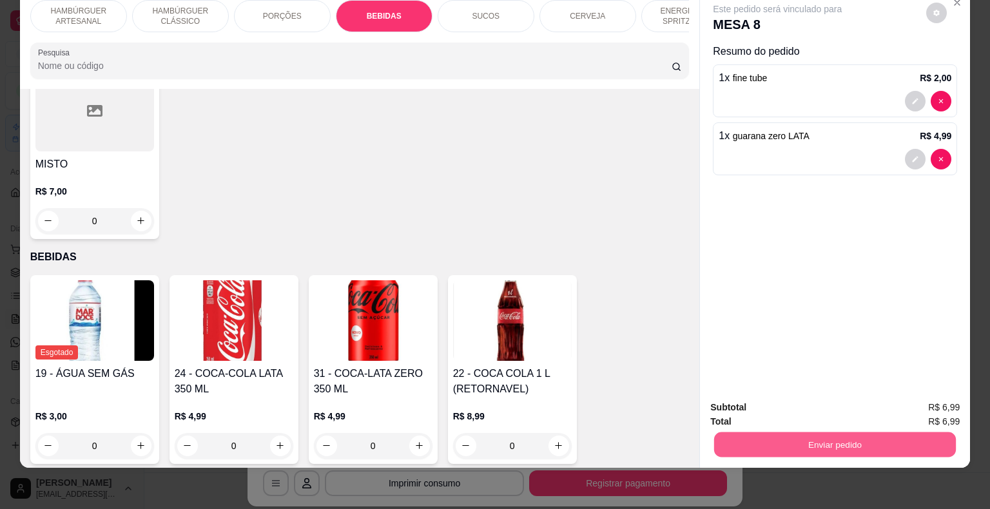
click at [790, 434] on button "Enviar pedido" at bounding box center [835, 445] width 242 height 25
click at [931, 398] on button "Enviar pedido" at bounding box center [926, 403] width 73 height 24
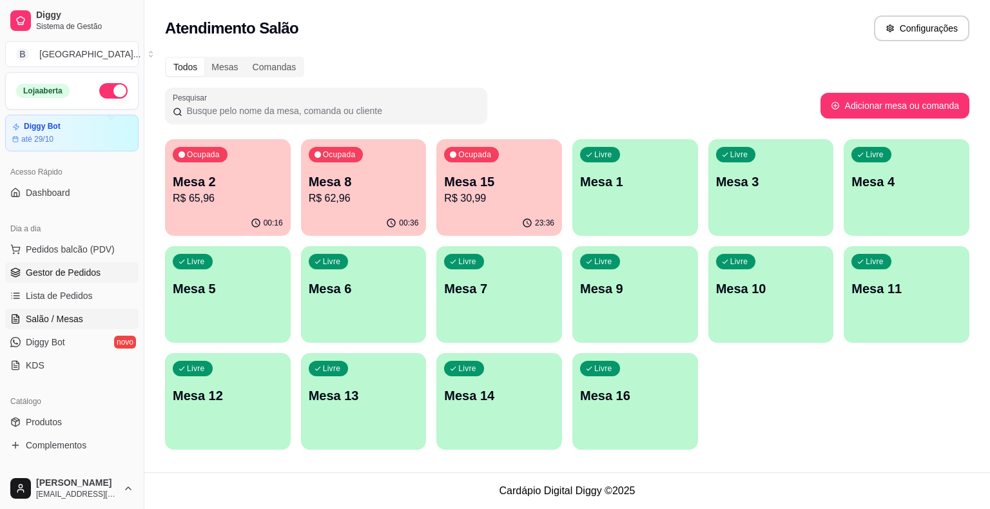
click at [106, 271] on link "Gestor de Pedidos" at bounding box center [71, 272] width 133 height 21
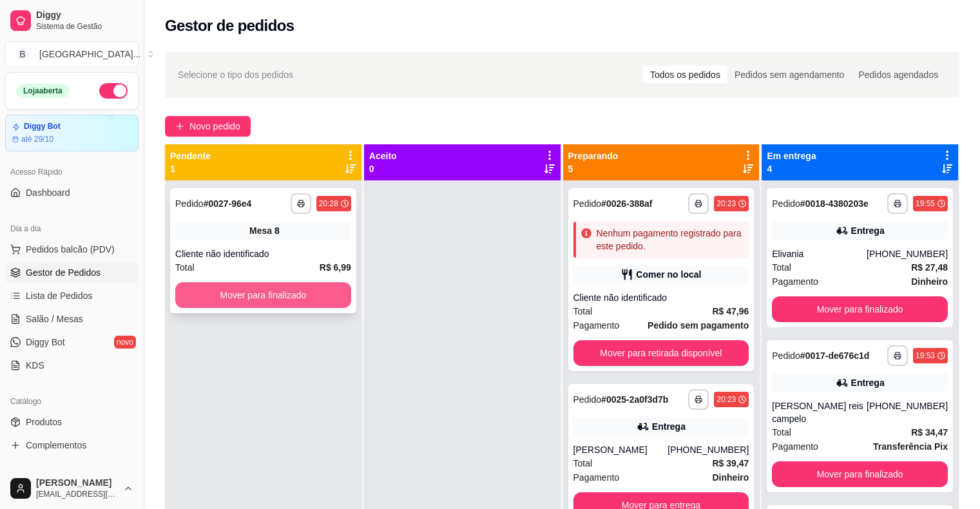
click at [324, 294] on button "Mover para finalizado" at bounding box center [263, 295] width 176 height 26
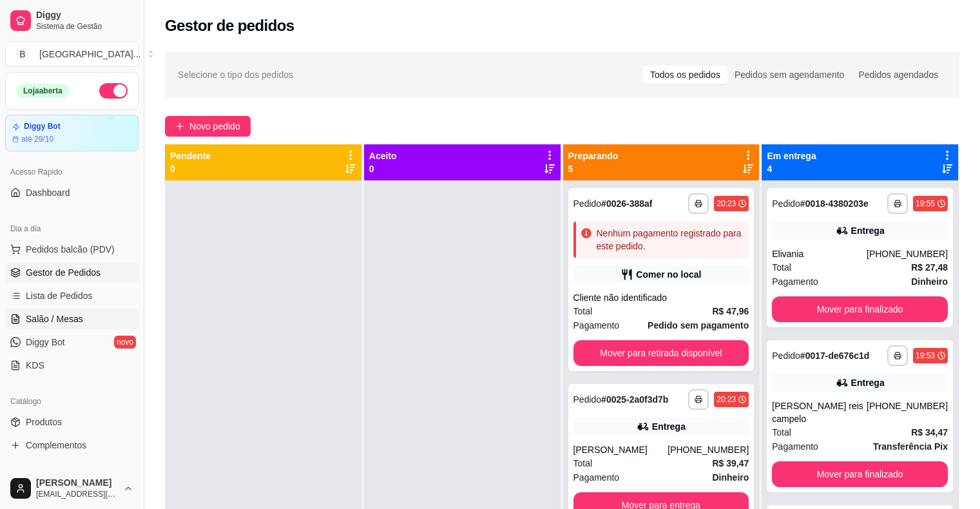
click at [69, 315] on span "Salão / Mesas" at bounding box center [54, 319] width 57 height 13
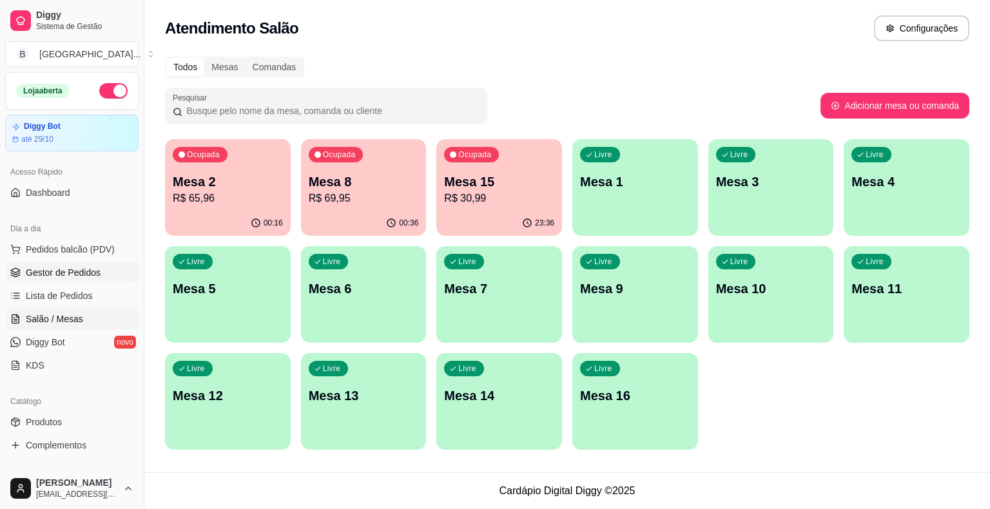
click at [81, 277] on span "Gestor de Pedidos" at bounding box center [63, 272] width 75 height 13
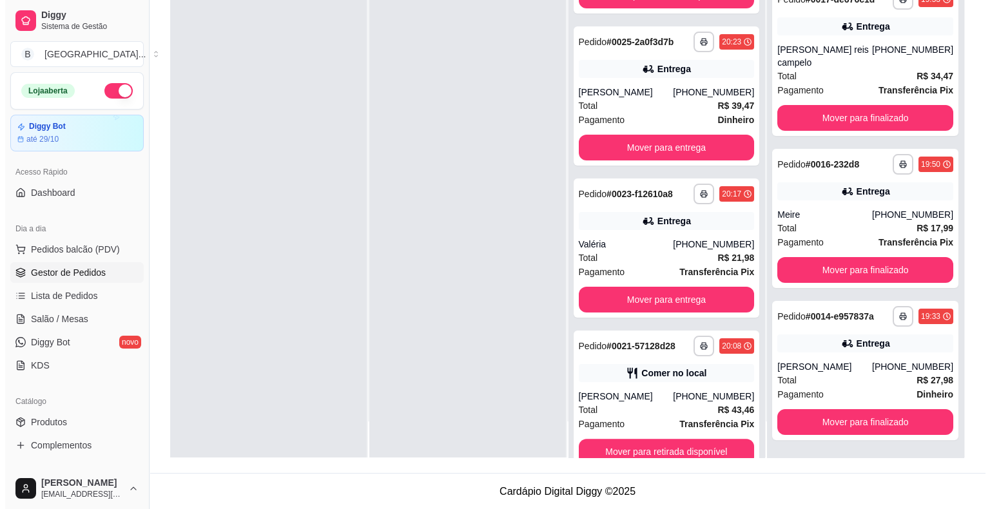
scroll to position [307, 0]
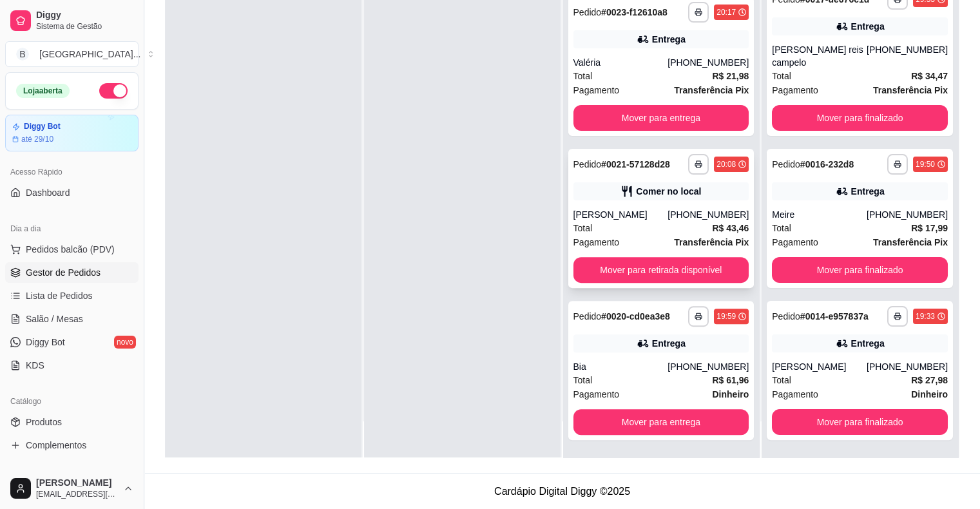
click at [645, 217] on div "[PERSON_NAME]" at bounding box center [621, 214] width 95 height 13
click at [643, 229] on div "Total R$ 43,46" at bounding box center [662, 228] width 176 height 14
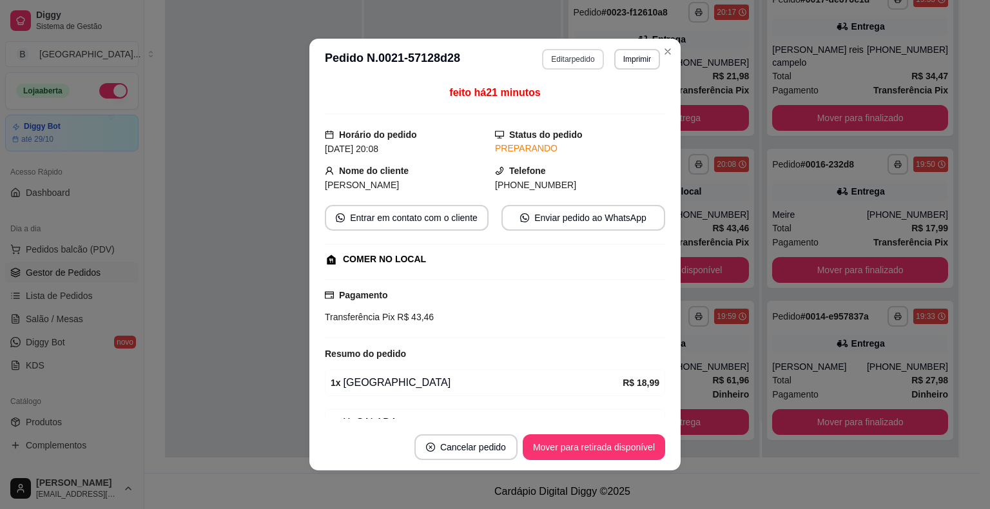
click at [572, 55] on button "Editar pedido" at bounding box center [572, 59] width 61 height 21
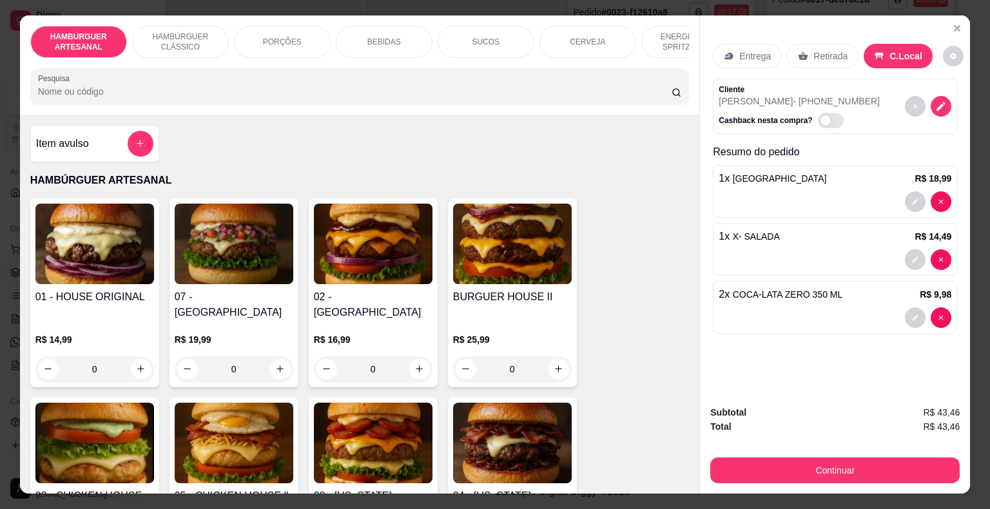
click at [798, 307] on div at bounding box center [835, 317] width 233 height 21
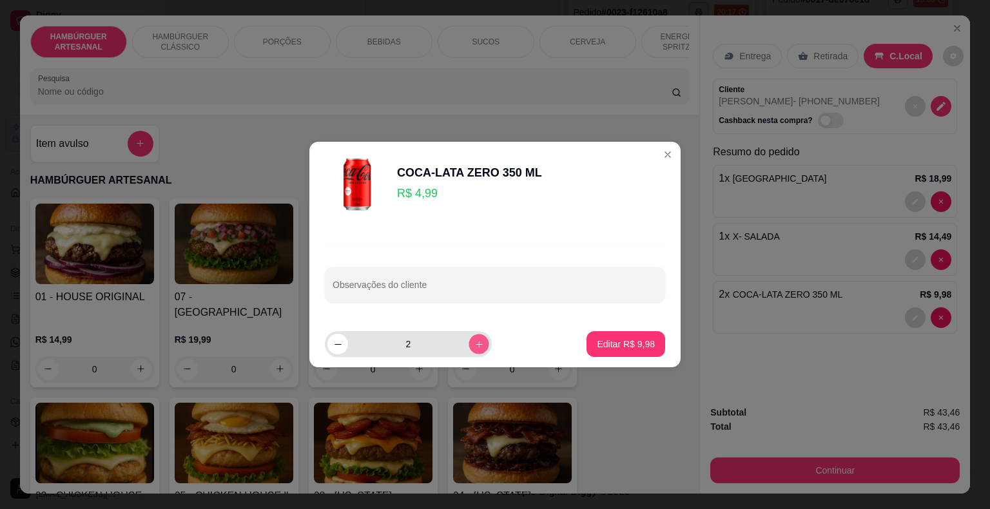
click at [474, 342] on icon "increase-product-quantity" at bounding box center [479, 345] width 10 height 10
type input "3"
click at [621, 349] on p "Editar R$ 14,97" at bounding box center [623, 344] width 61 height 12
type input "3"
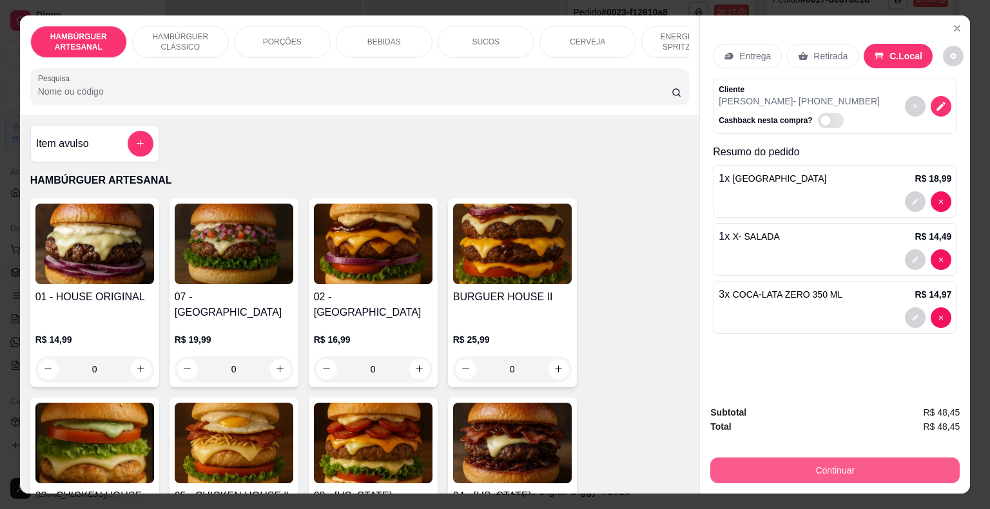
click at [735, 470] on button "Continuar" at bounding box center [834, 471] width 249 height 26
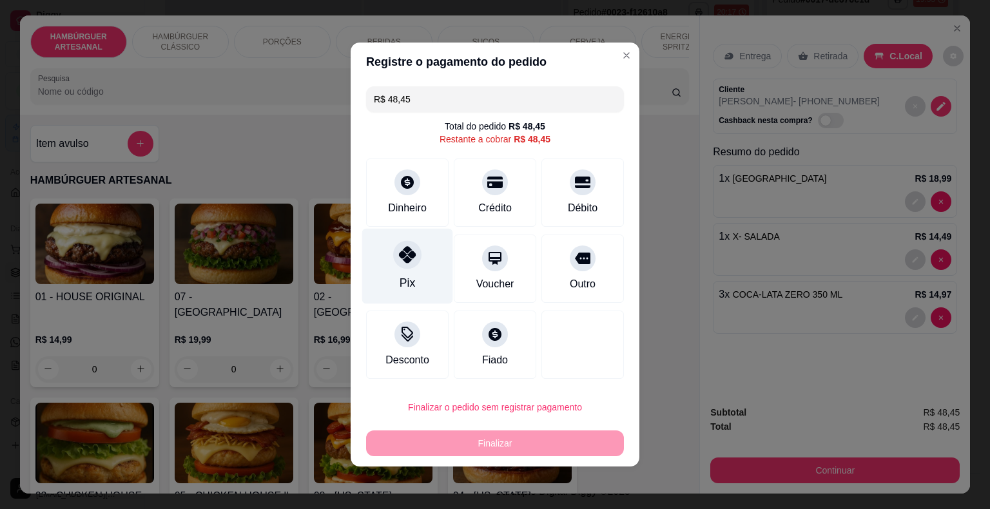
click at [429, 267] on div "Pix" at bounding box center [407, 266] width 91 height 75
type input "R$ 0,00"
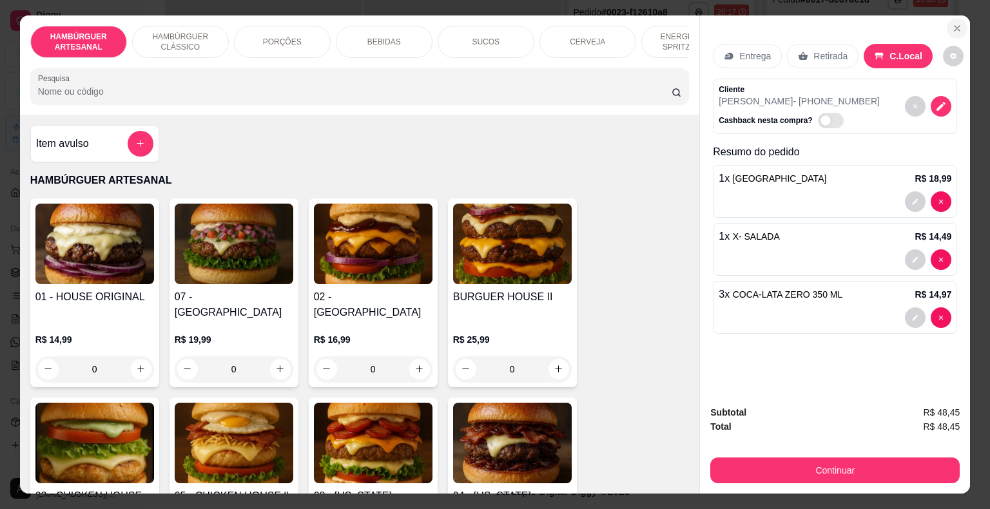
click at [947, 22] on button "Close" at bounding box center [957, 28] width 21 height 21
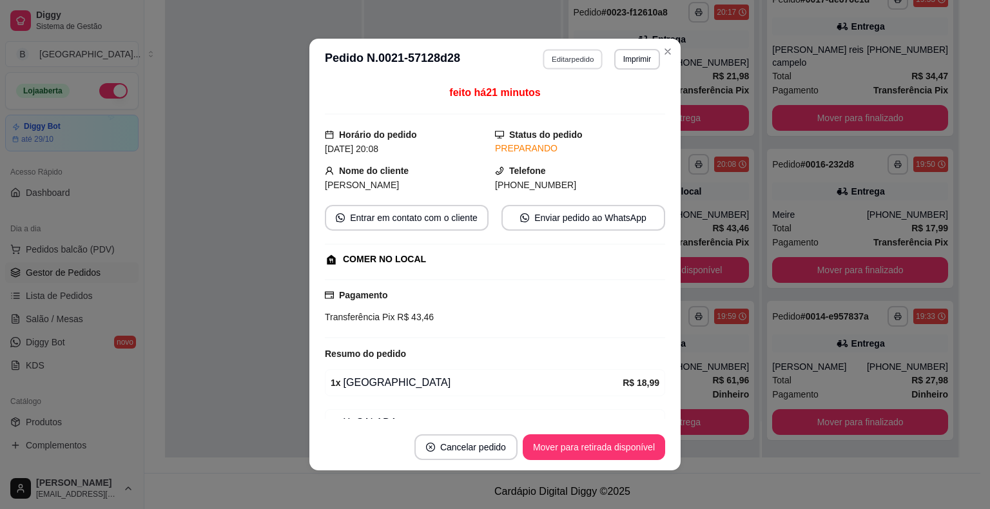
click at [572, 58] on button "Editar pedido" at bounding box center [573, 59] width 60 height 20
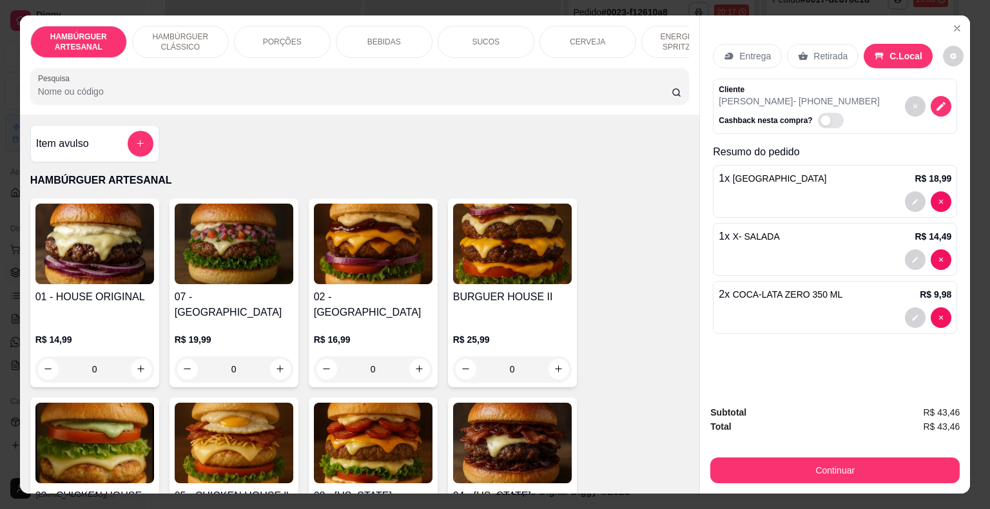
click at [825, 298] on div "2 x COCA-LATA ZERO 350 ML R$ 9,98" at bounding box center [835, 307] width 244 height 53
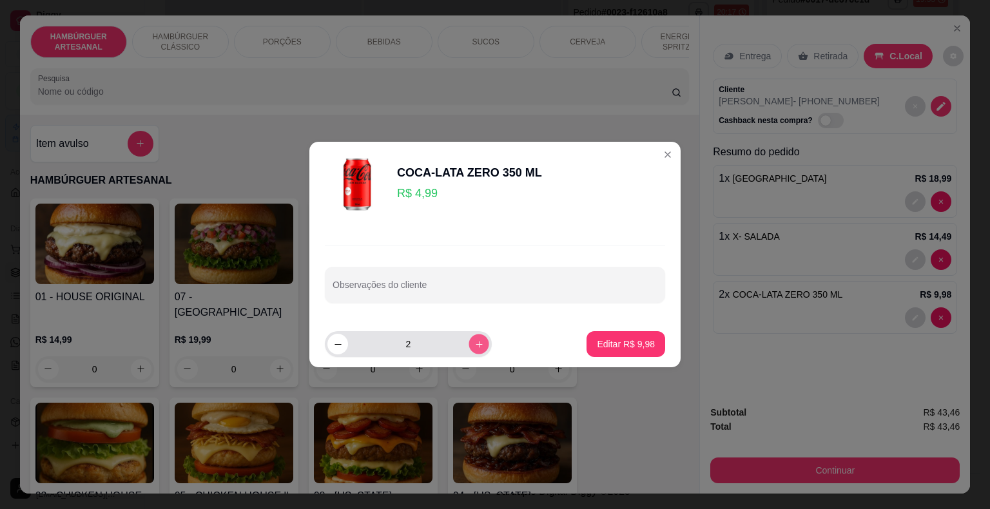
click at [469, 338] on button "increase-product-quantity" at bounding box center [479, 344] width 20 height 20
type input "3"
click at [583, 342] on button "Editar R$ 14,97" at bounding box center [623, 344] width 83 height 26
type input "3"
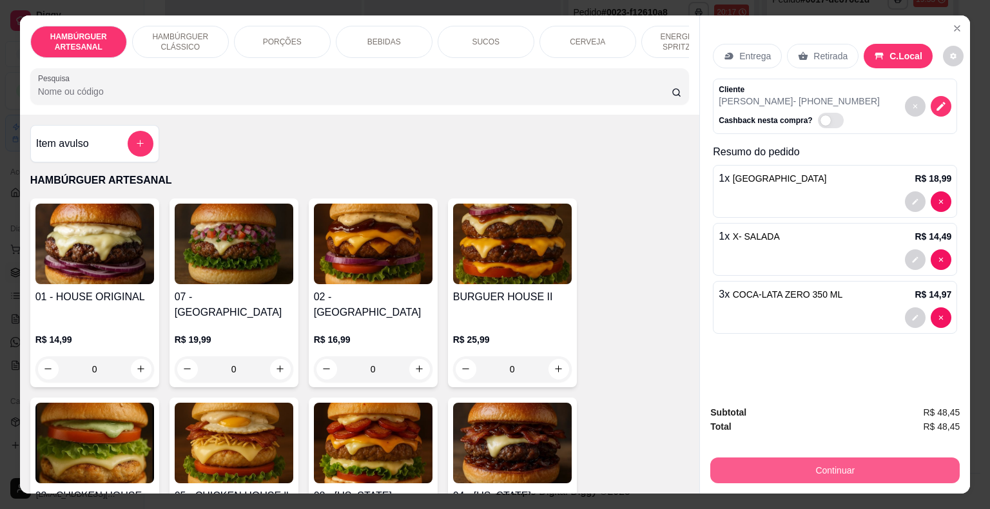
click at [772, 458] on button "Continuar" at bounding box center [834, 471] width 249 height 26
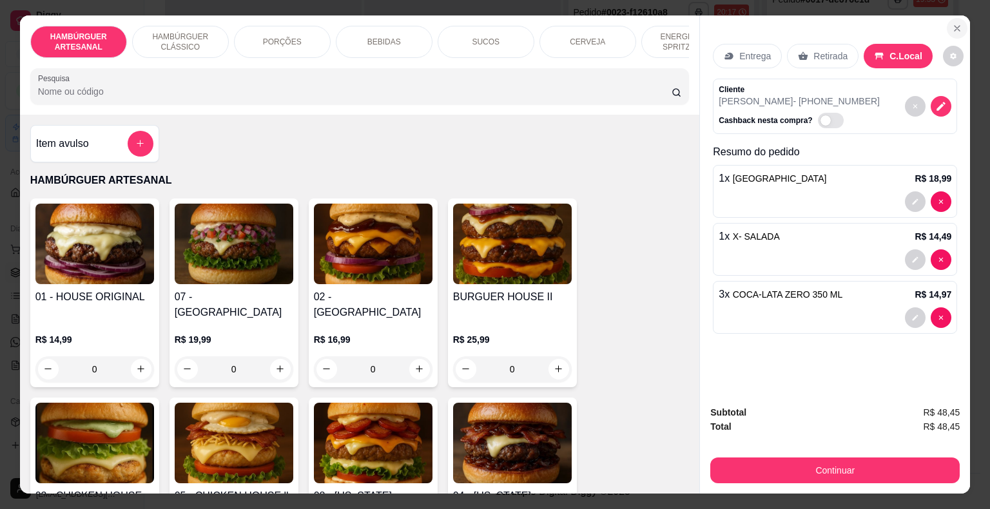
click at [947, 20] on button "Close" at bounding box center [957, 28] width 21 height 21
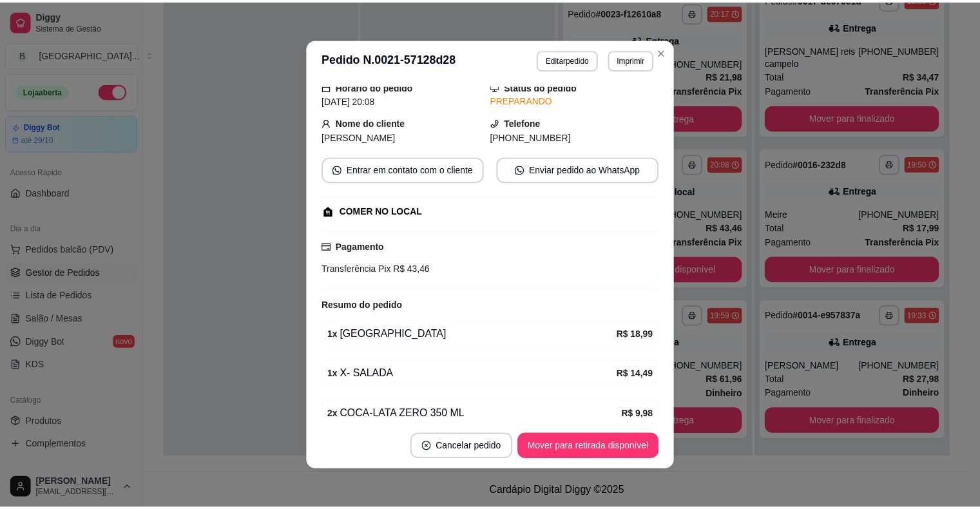
scroll to position [105, 0]
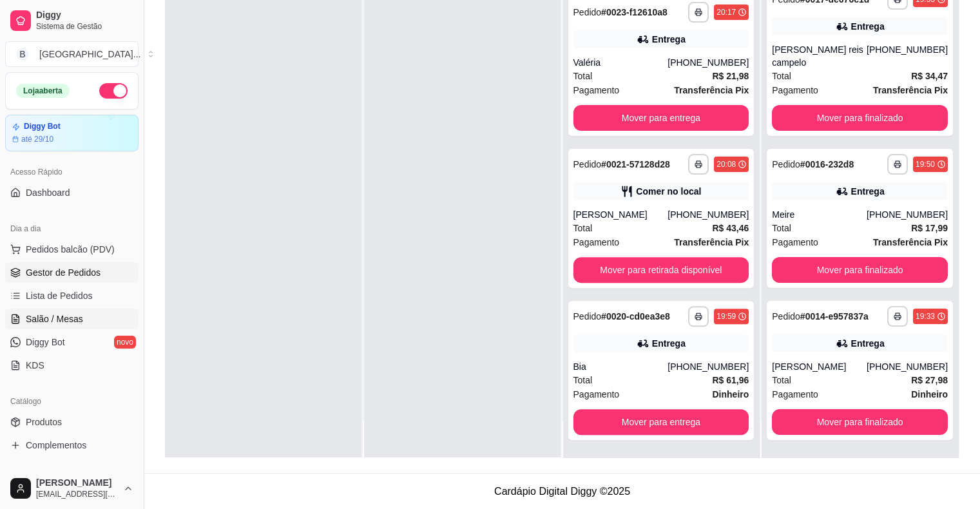
click at [90, 315] on link "Salão / Mesas" at bounding box center [71, 319] width 133 height 21
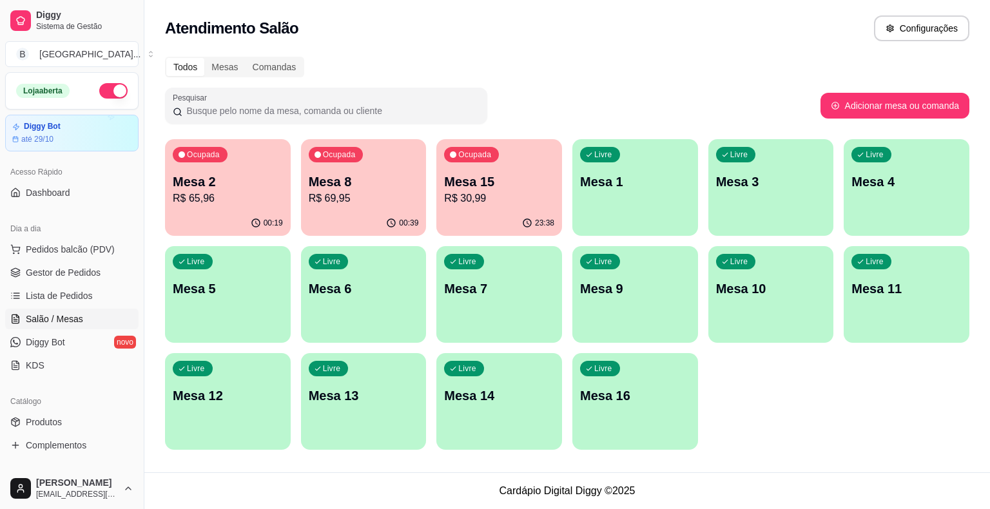
click at [276, 189] on p "Mesa 2" at bounding box center [228, 182] width 110 height 18
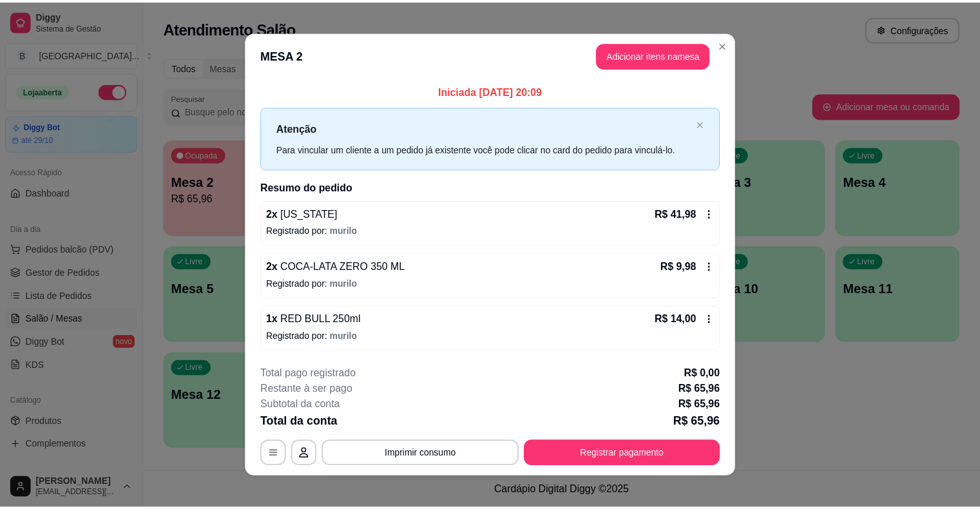
scroll to position [8, 0]
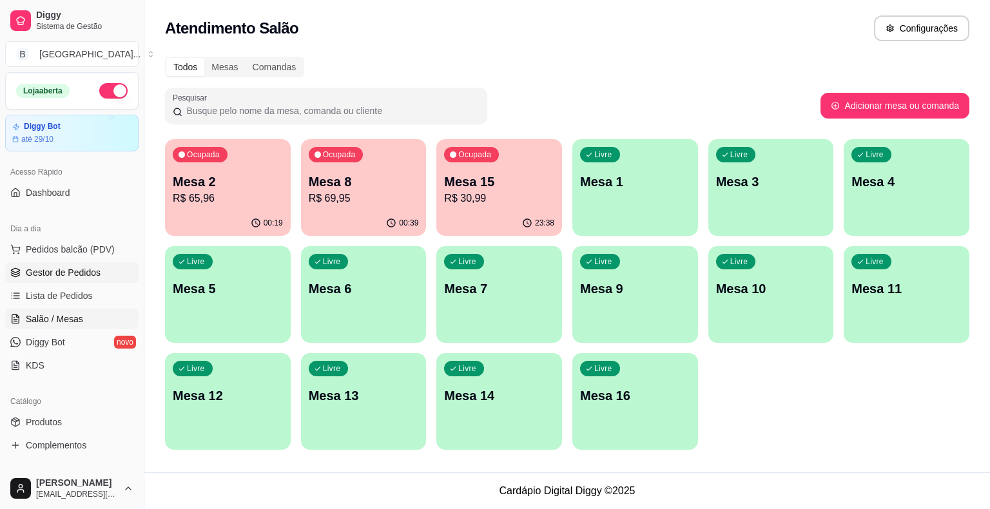
click at [86, 274] on span "Gestor de Pedidos" at bounding box center [63, 272] width 75 height 13
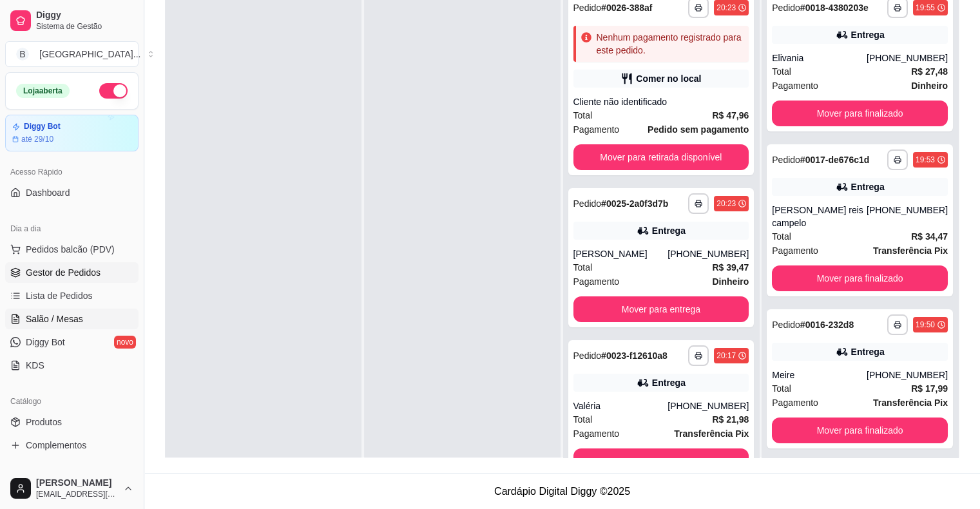
click at [57, 318] on span "Salão / Mesas" at bounding box center [54, 319] width 57 height 13
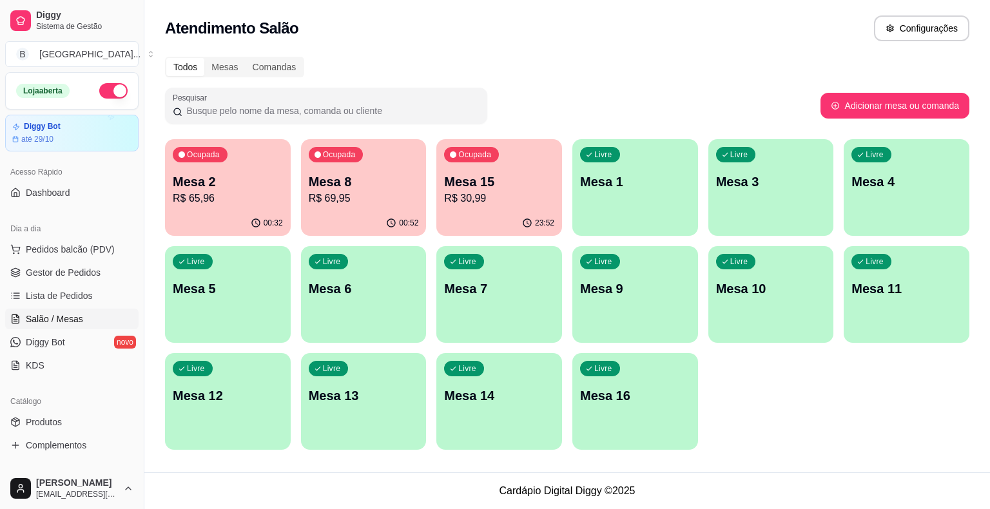
click at [231, 182] on p "Mesa 2" at bounding box center [228, 182] width 110 height 18
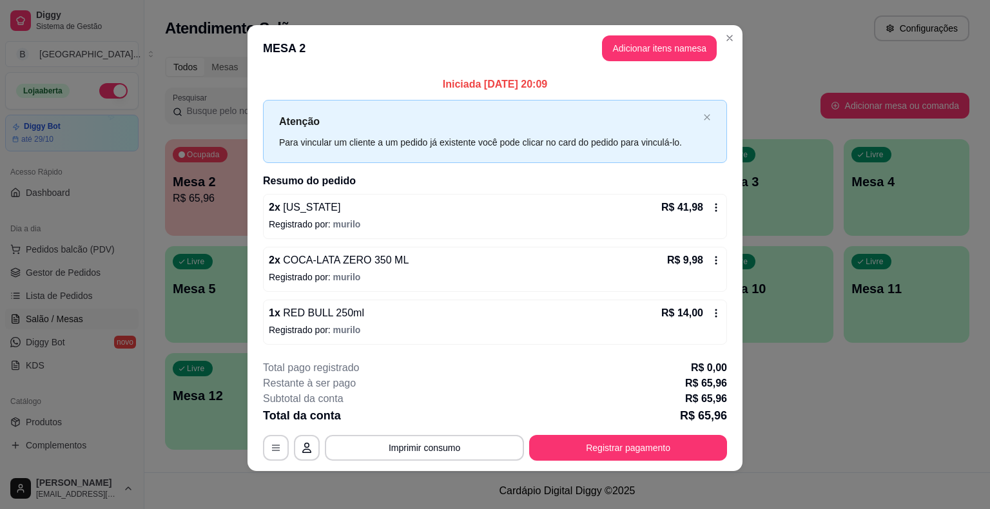
scroll to position [8, 0]
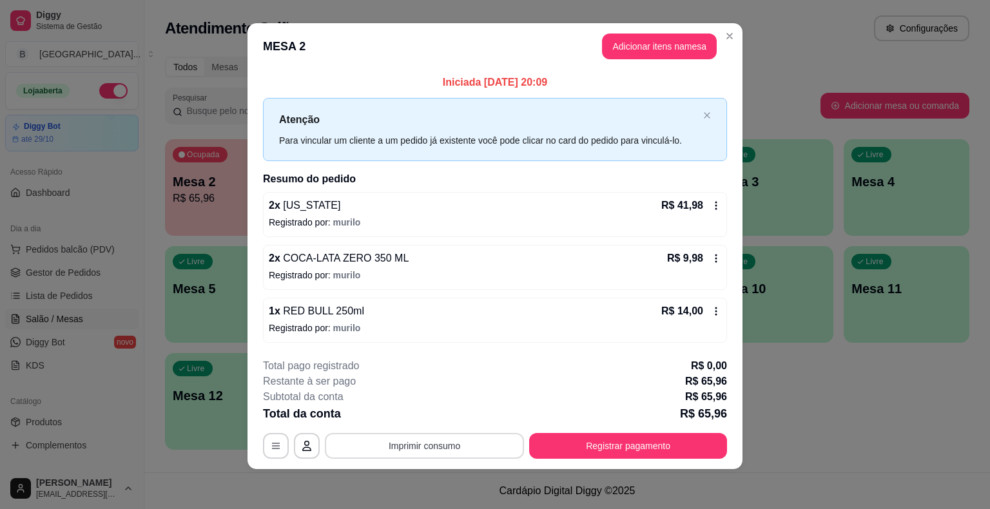
click at [429, 441] on button "Imprimir consumo" at bounding box center [424, 446] width 199 height 26
click at [428, 392] on button "IMPRESSORA" at bounding box center [423, 389] width 90 height 20
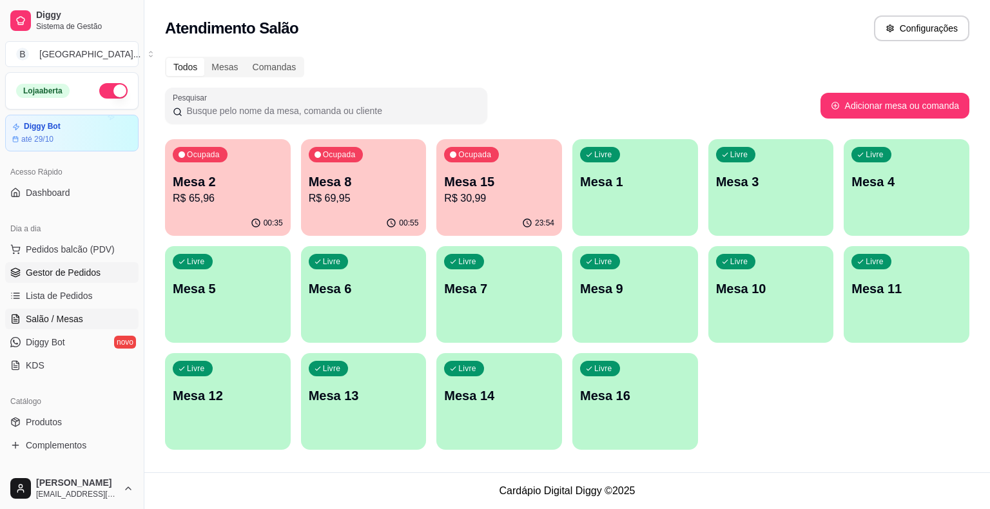
click at [55, 266] on span "Gestor de Pedidos" at bounding box center [63, 272] width 75 height 13
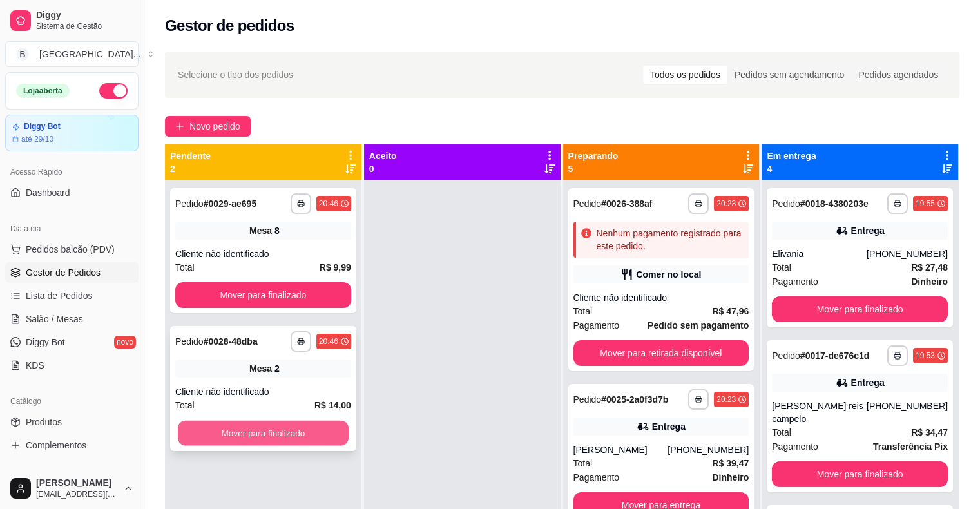
click at [283, 434] on button "Mover para finalizado" at bounding box center [263, 433] width 171 height 25
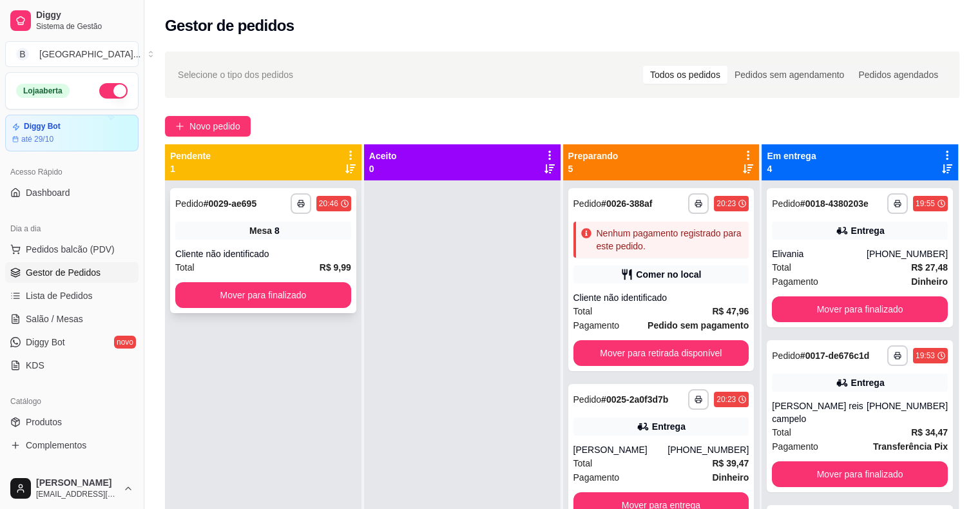
click at [292, 272] on div "Total R$ 9,99" at bounding box center [263, 267] width 176 height 14
click at [294, 267] on div "Total R$ 9,99" at bounding box center [263, 267] width 176 height 14
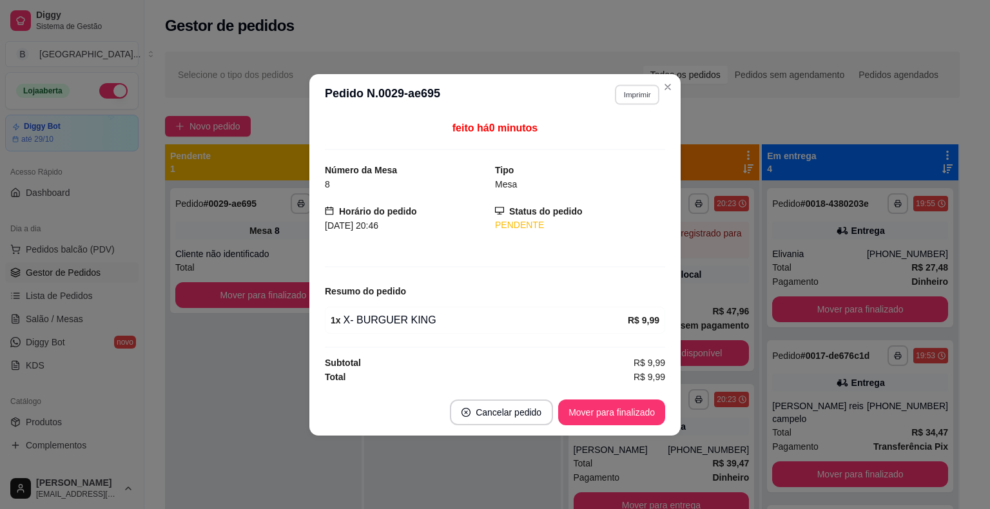
click at [629, 92] on button "Imprimir" at bounding box center [637, 94] width 44 height 20
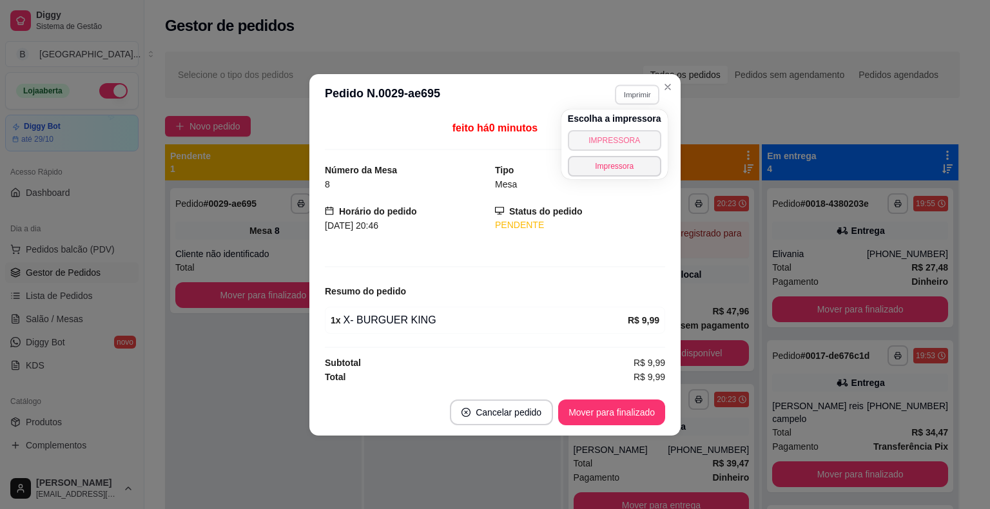
click at [632, 141] on button "IMPRESSORA" at bounding box center [614, 140] width 93 height 21
click at [722, 170] on div "Preparando 5" at bounding box center [662, 163] width 186 height 26
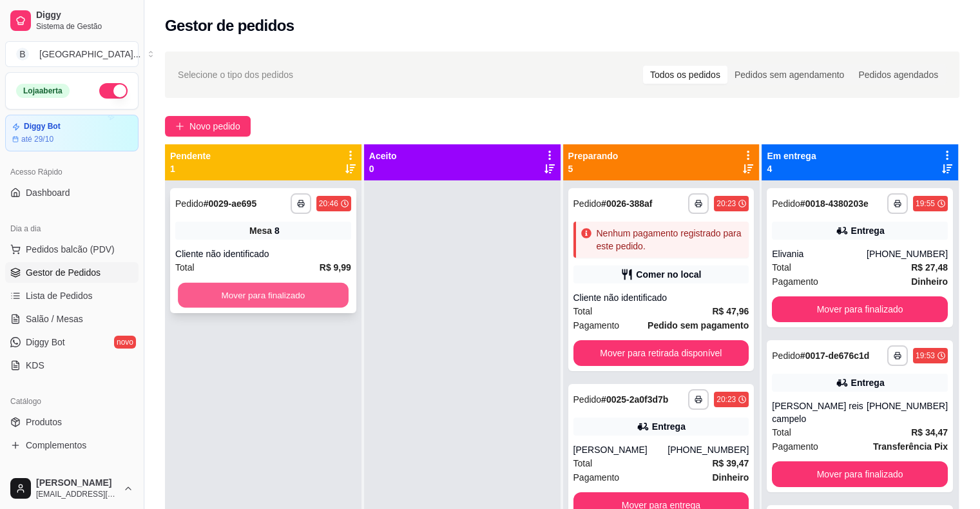
click at [315, 288] on button "Mover para finalizado" at bounding box center [263, 295] width 171 height 25
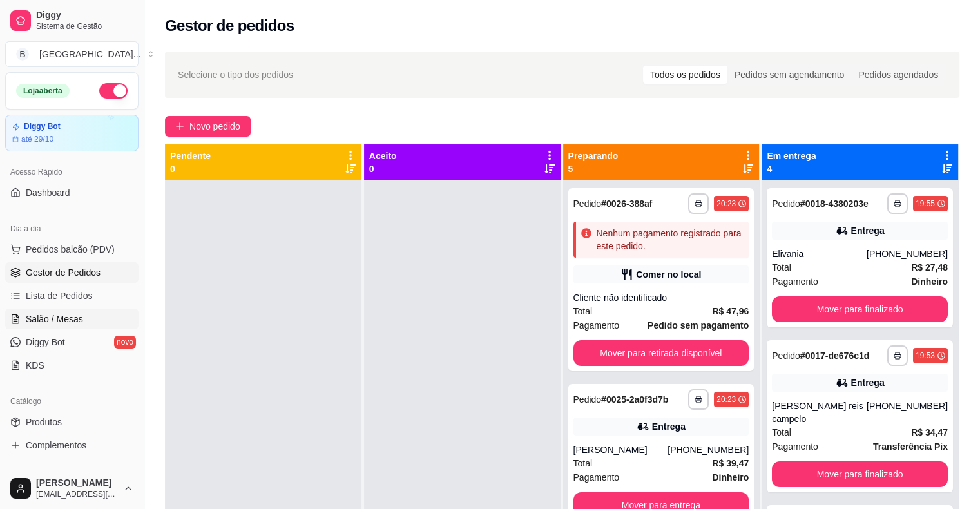
click at [96, 316] on link "Salão / Mesas" at bounding box center [71, 319] width 133 height 21
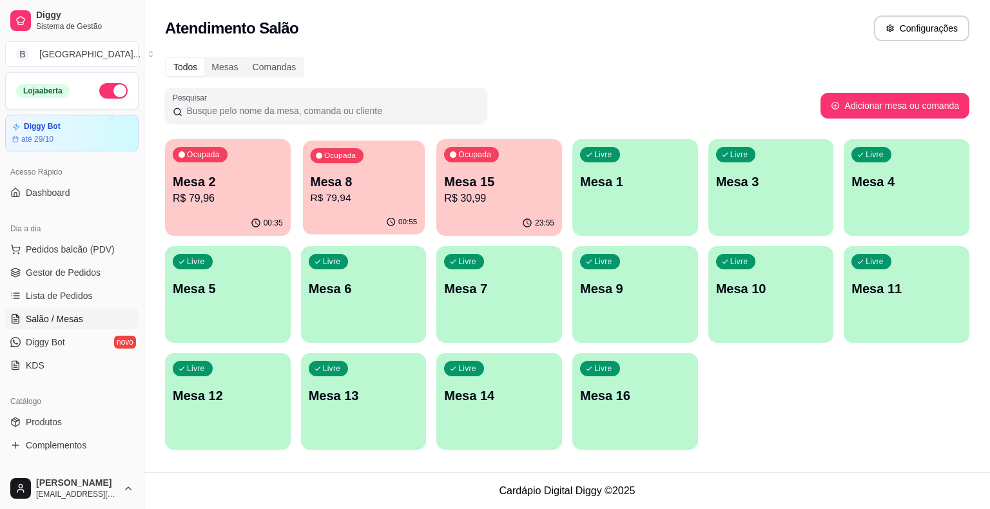
click at [349, 210] on button "Ocupada Mesa 8 R$ 79,94 00:55" at bounding box center [364, 188] width 122 height 94
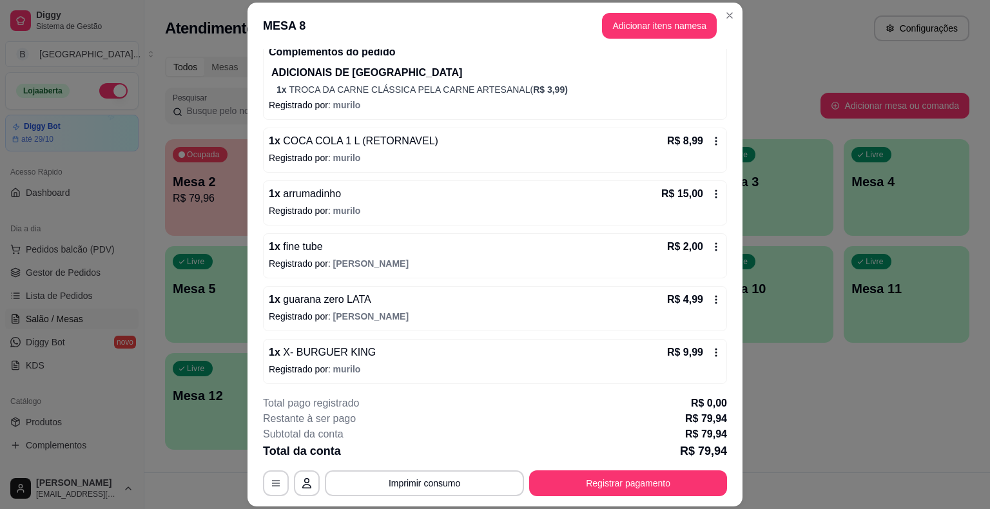
scroll to position [223, 0]
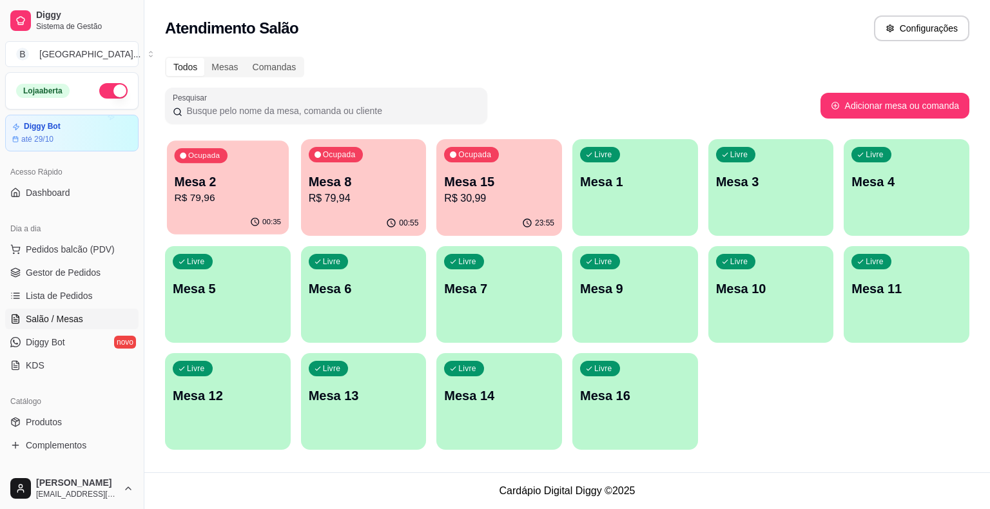
click at [204, 179] on p "Mesa 2" at bounding box center [228, 181] width 107 height 17
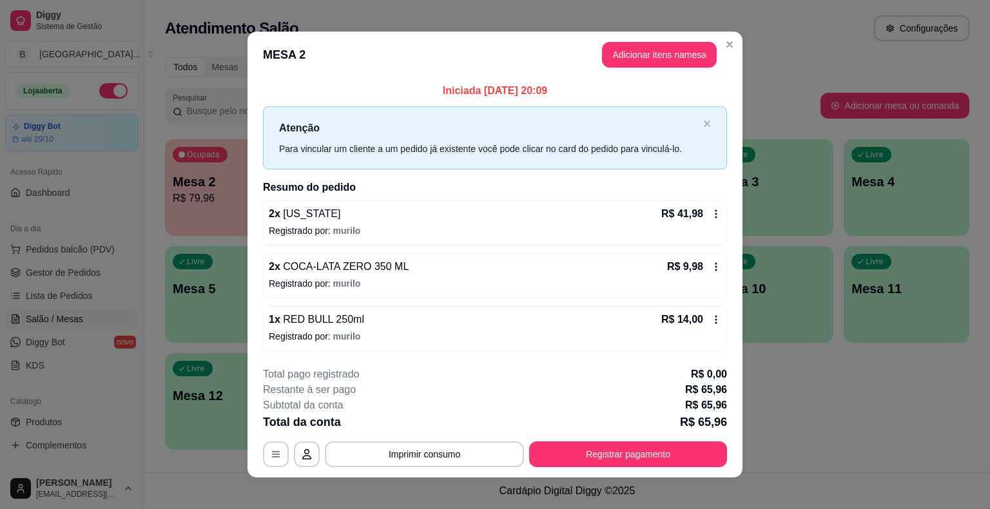
scroll to position [8, 0]
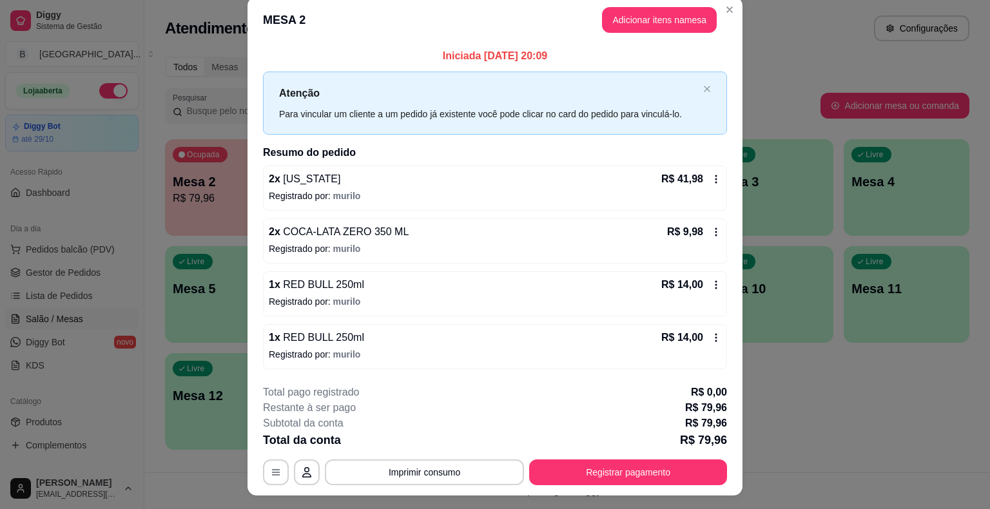
click at [642, 442] on div "Total da conta R$ 79,96" at bounding box center [495, 440] width 464 height 18
click at [614, 467] on button "Registrar pagamento" at bounding box center [628, 472] width 192 height 25
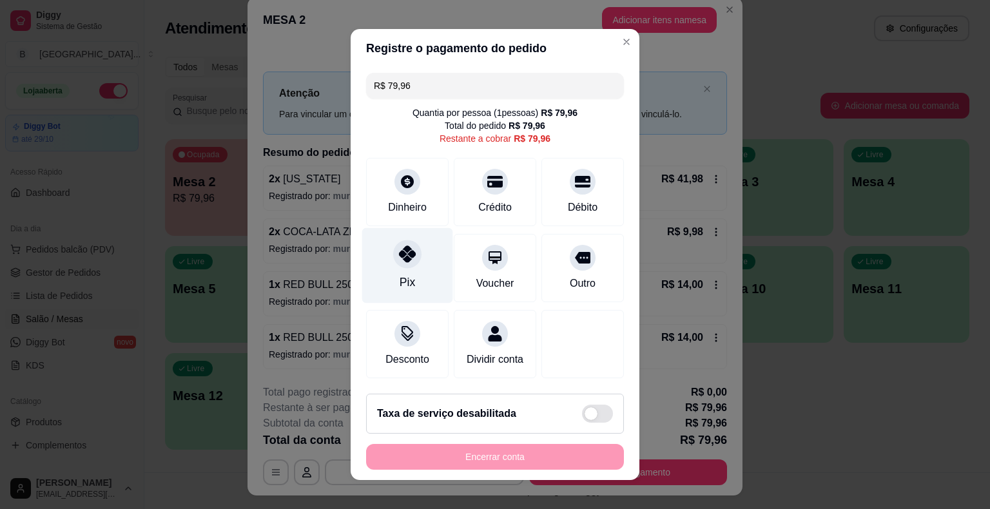
click at [404, 272] on div "Pix" at bounding box center [407, 265] width 91 height 75
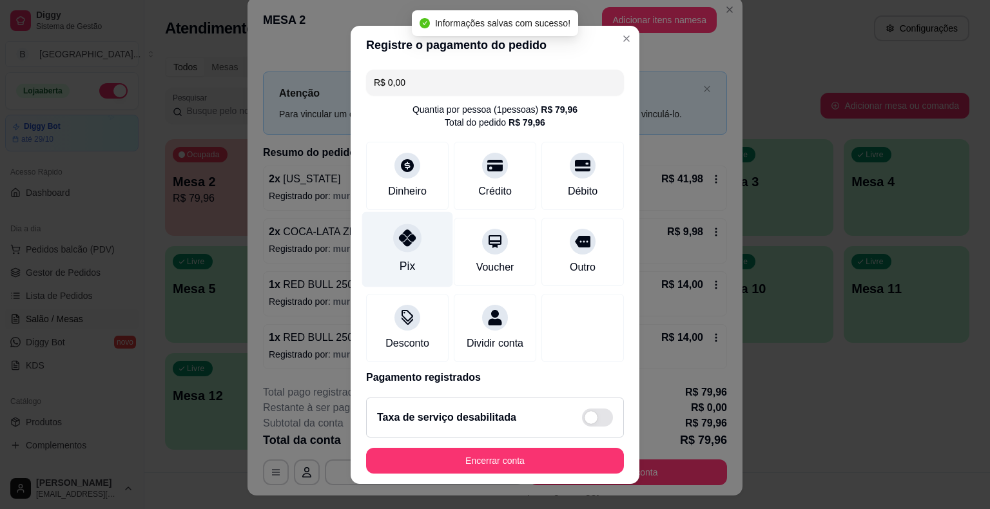
type input "R$ 0,00"
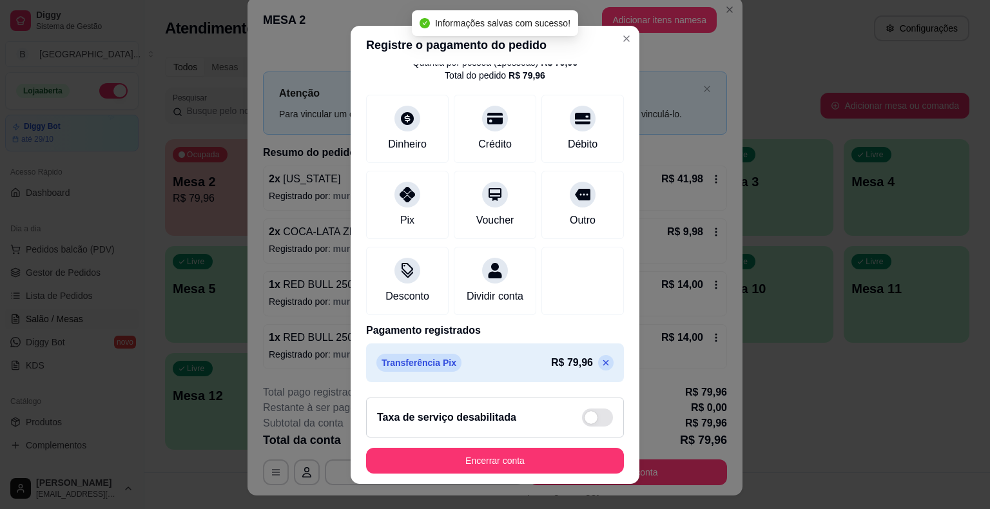
scroll to position [15, 0]
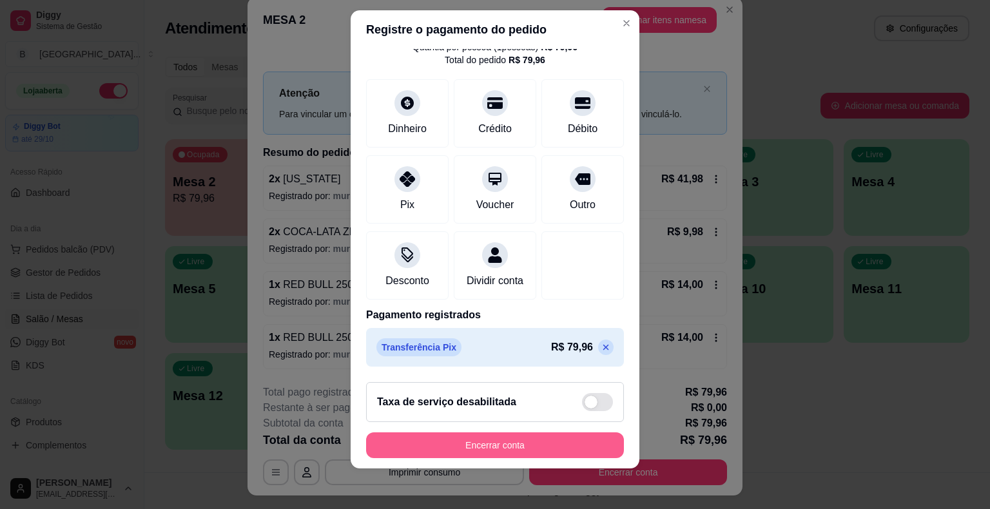
click at [523, 444] on button "Encerrar conta" at bounding box center [495, 446] width 258 height 26
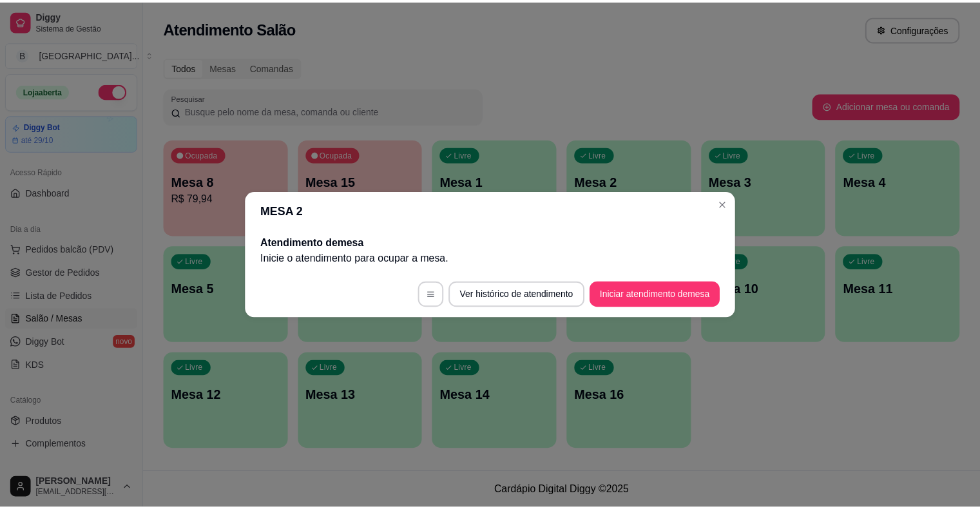
scroll to position [0, 0]
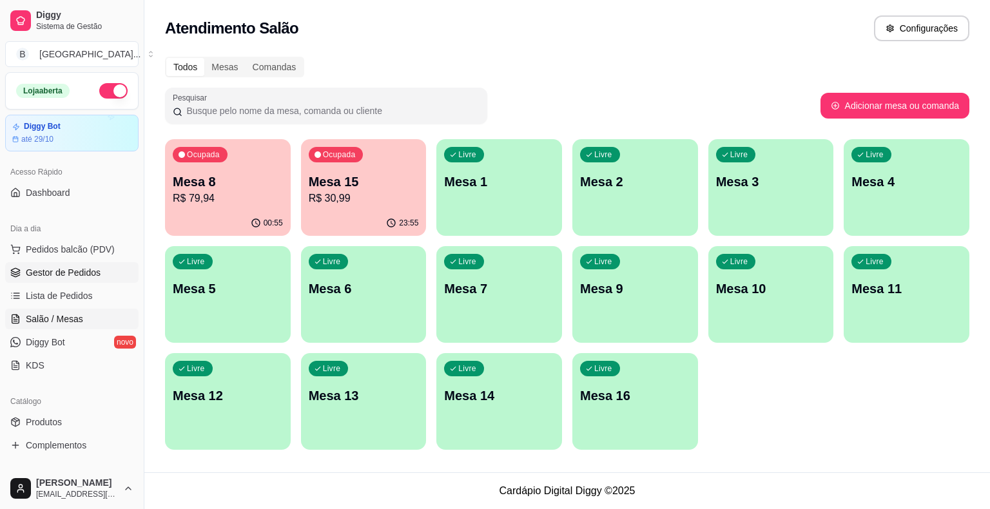
click at [90, 273] on span "Gestor de Pedidos" at bounding box center [63, 272] width 75 height 13
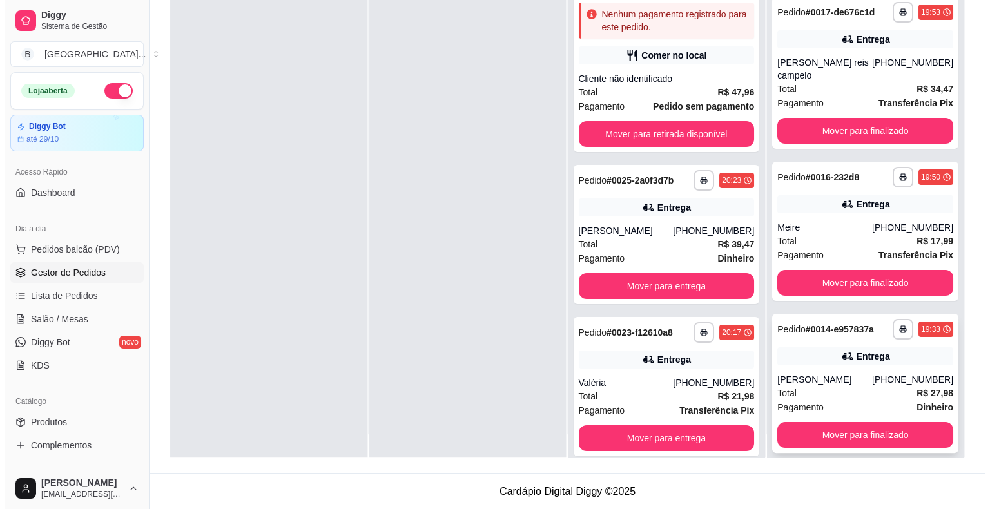
scroll to position [36, 0]
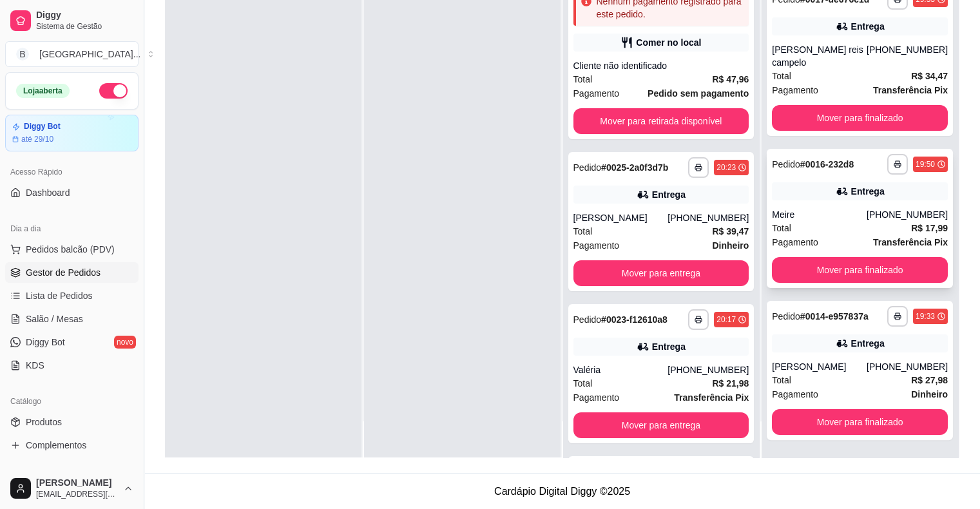
click at [772, 239] on span "Pagamento" at bounding box center [795, 242] width 46 height 14
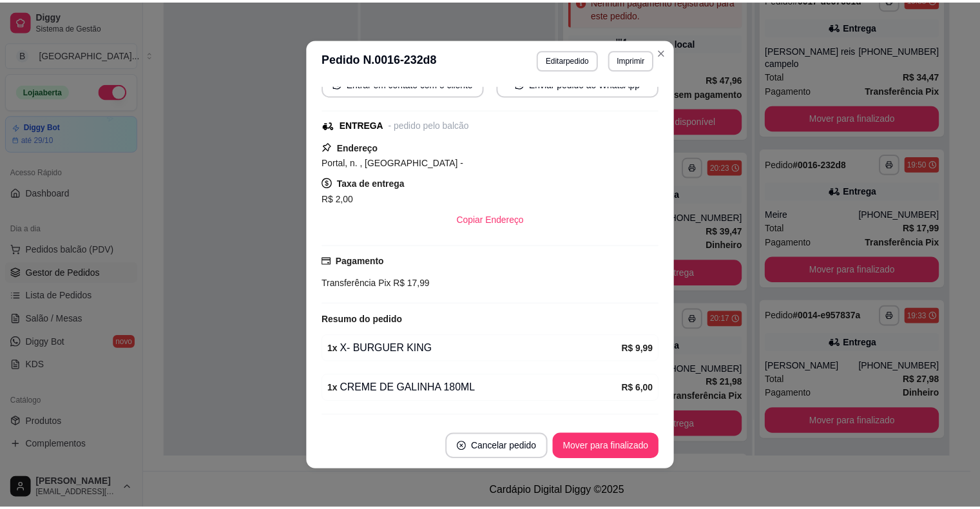
scroll to position [194, 0]
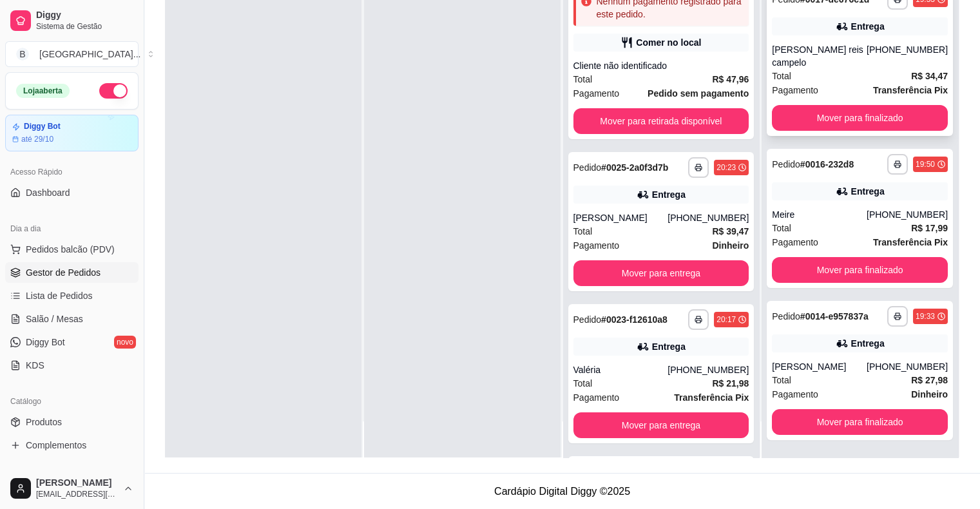
click at [799, 46] on div "[PERSON_NAME] reis campelo" at bounding box center [819, 56] width 95 height 26
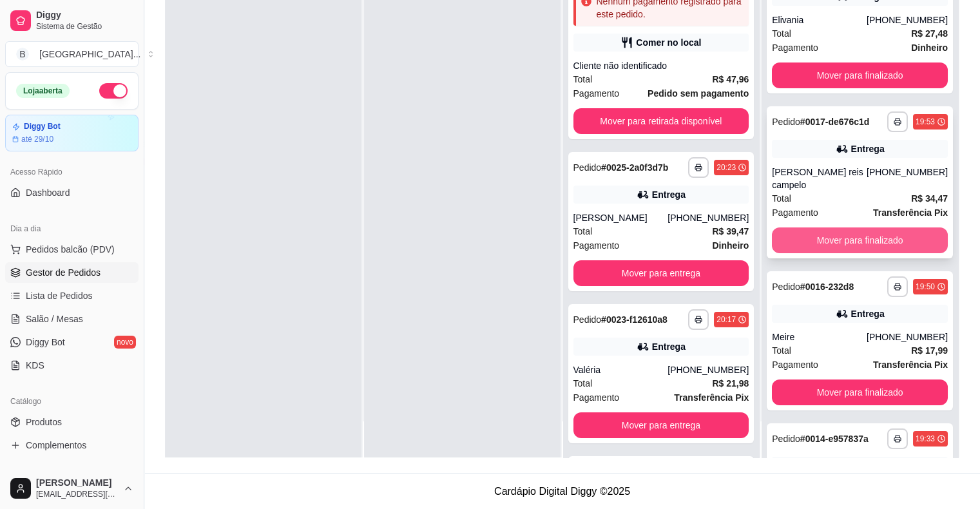
scroll to position [0, 0]
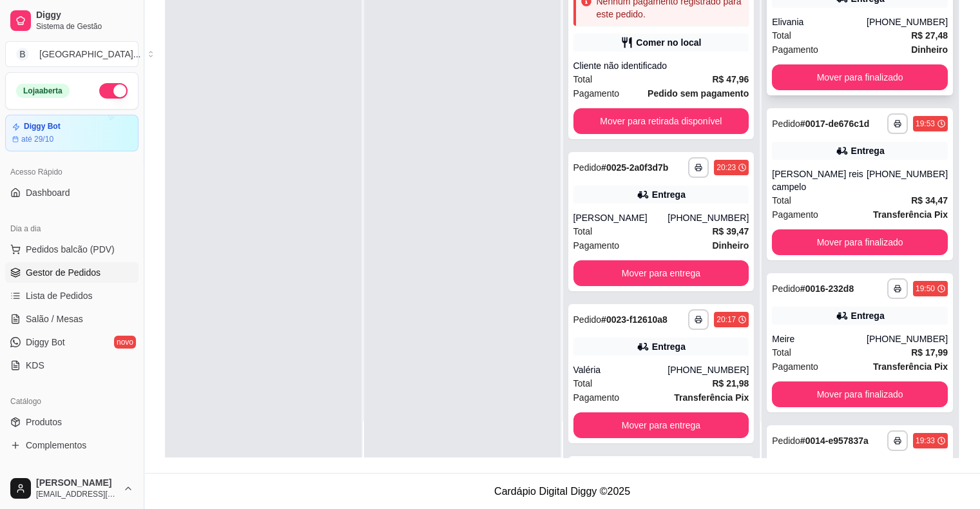
click at [846, 43] on div "Pagamento Dinheiro" at bounding box center [860, 50] width 176 height 14
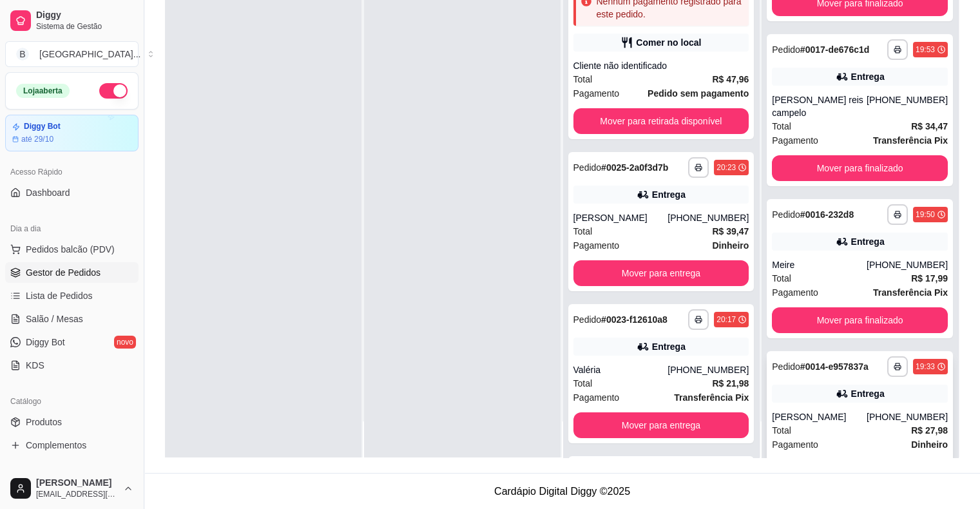
scroll to position [124, 0]
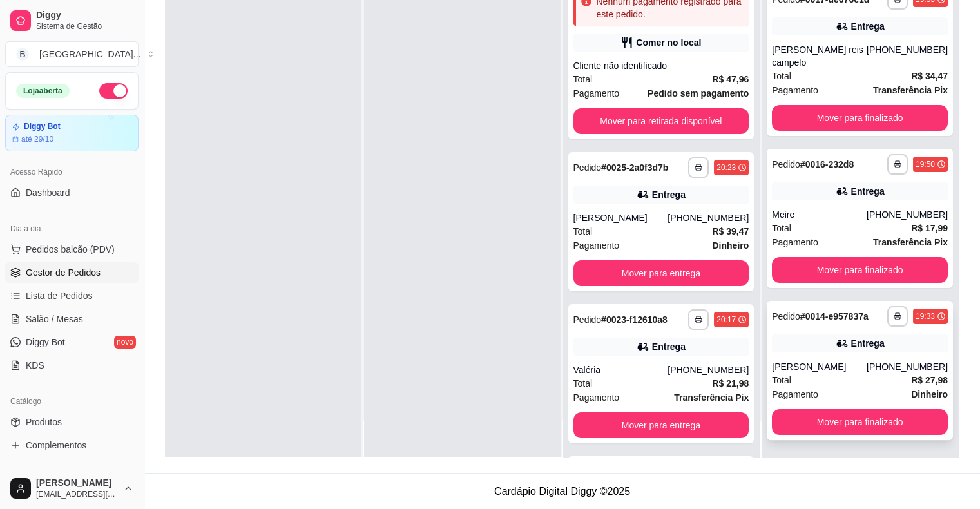
click at [868, 356] on div "**********" at bounding box center [860, 370] width 186 height 139
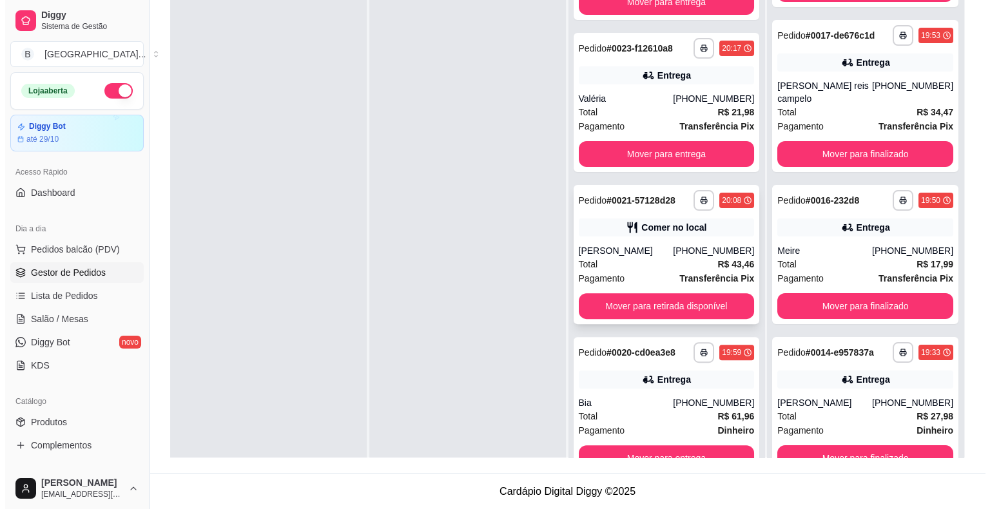
scroll to position [36, 0]
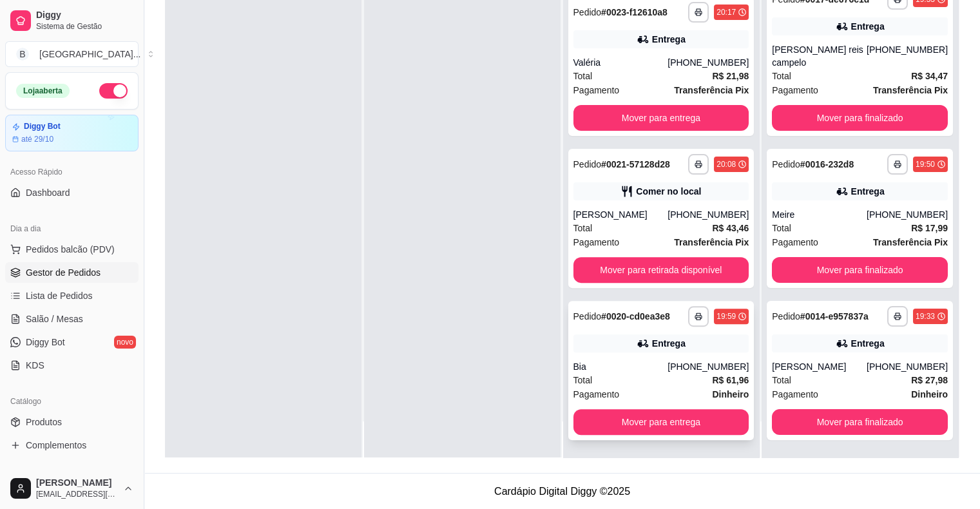
click at [596, 358] on div "**********" at bounding box center [662, 370] width 186 height 139
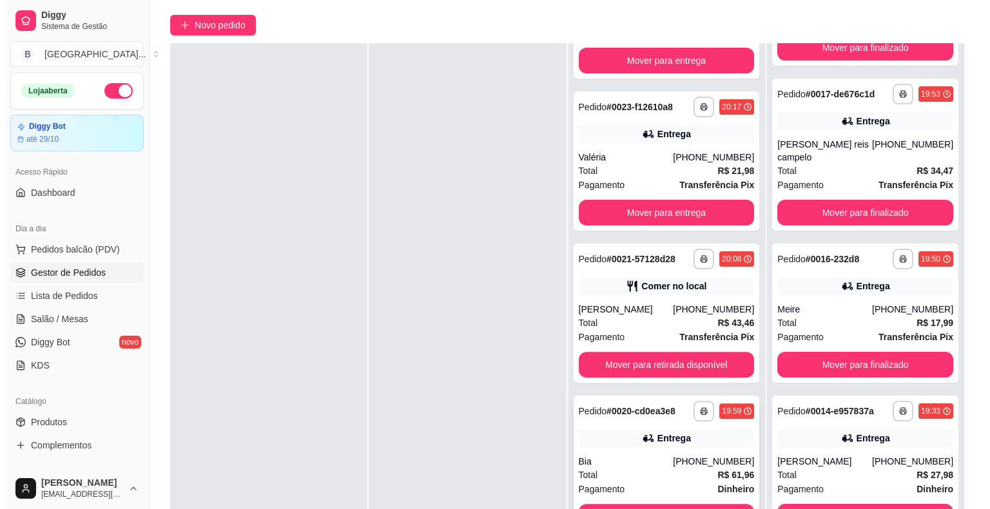
scroll to position [196, 0]
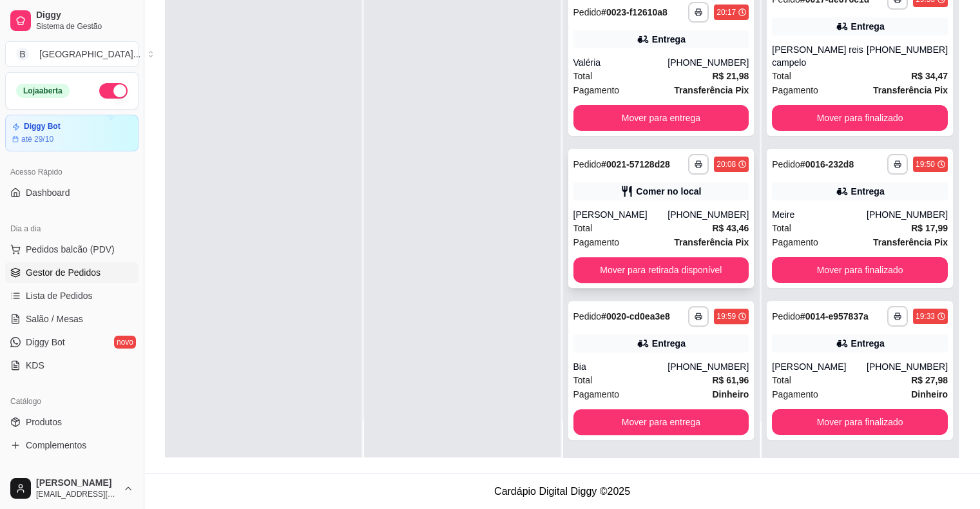
click at [636, 230] on div "Total R$ 43,46" at bounding box center [662, 228] width 176 height 14
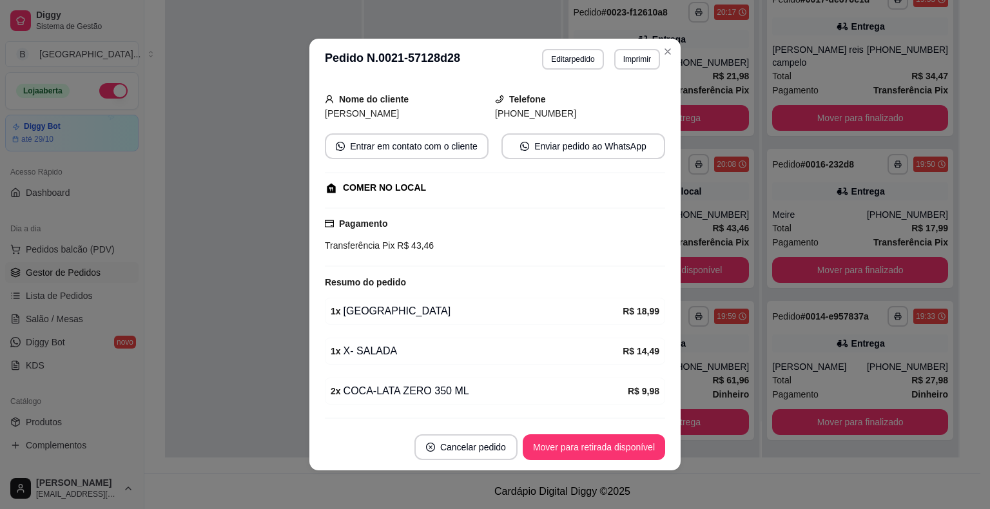
scroll to position [105, 0]
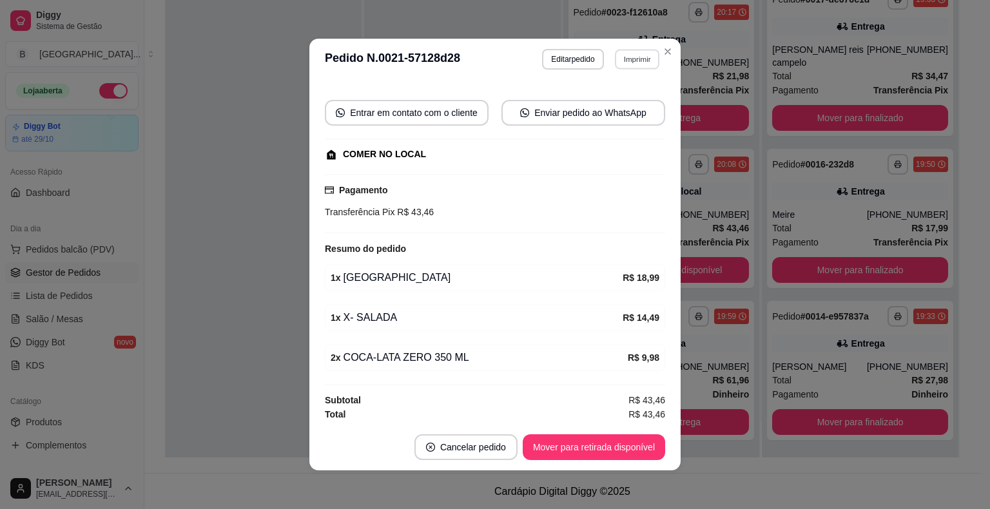
click at [629, 61] on button "Imprimir" at bounding box center [637, 59] width 44 height 20
click at [630, 106] on button "IMPRESSORA" at bounding box center [609, 105] width 93 height 21
click at [624, 442] on button "Mover para retirada disponível" at bounding box center [594, 447] width 138 height 25
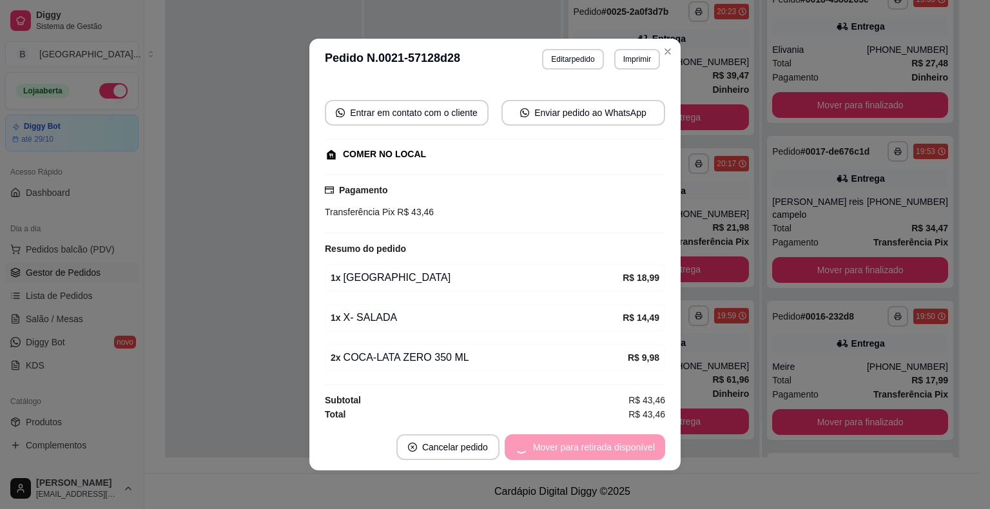
scroll to position [277, 0]
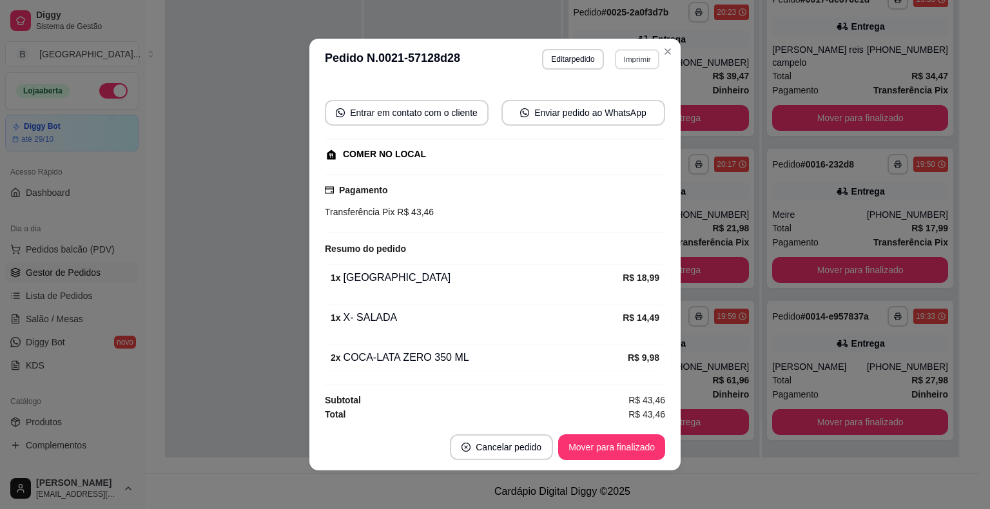
click at [630, 62] on button "Imprimir" at bounding box center [637, 59] width 44 height 20
click at [646, 102] on button "IMPRESSORA" at bounding box center [609, 105] width 93 height 21
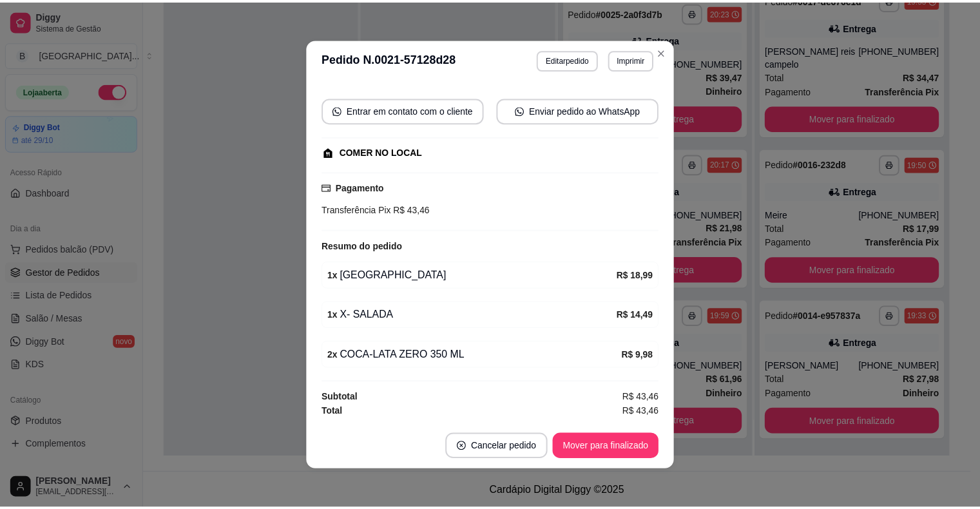
scroll to position [105, 0]
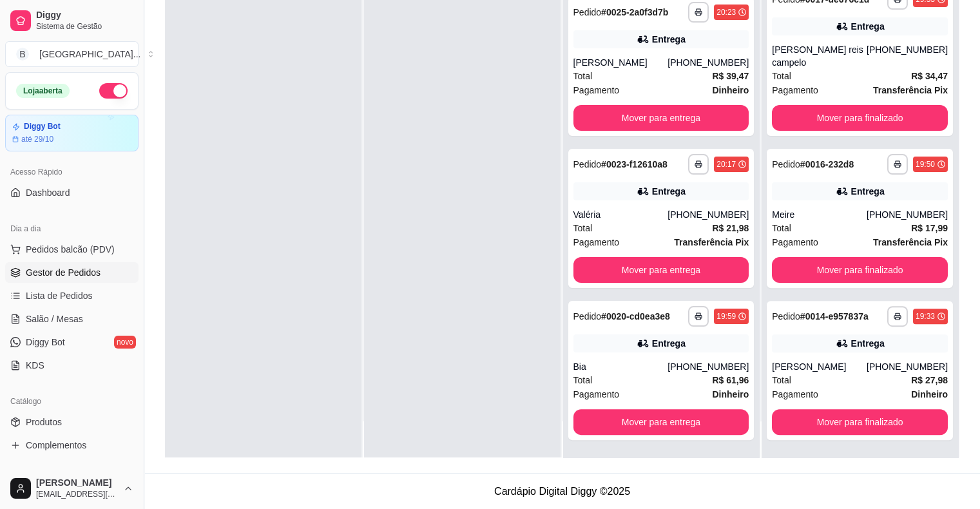
click at [41, 276] on span "Gestor de Pedidos" at bounding box center [63, 272] width 75 height 13
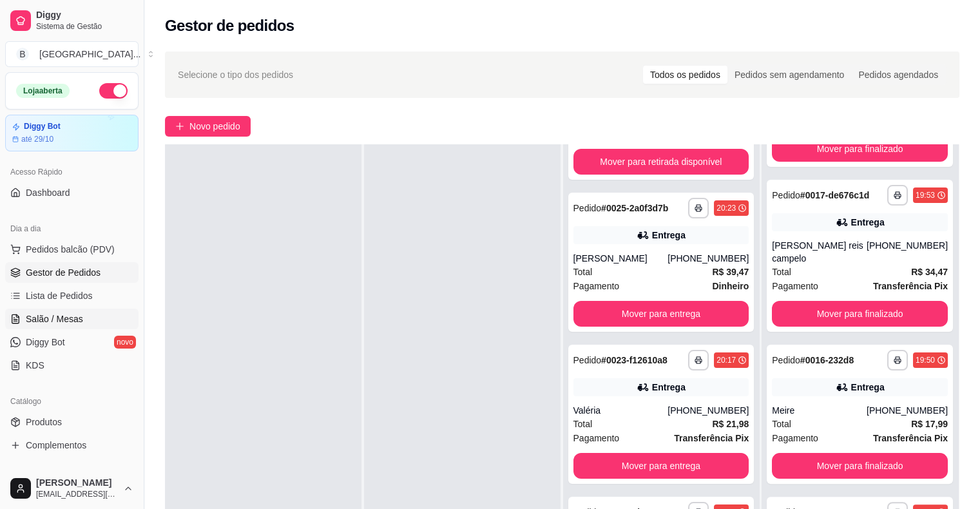
click at [62, 320] on span "Salão / Mesas" at bounding box center [54, 319] width 57 height 13
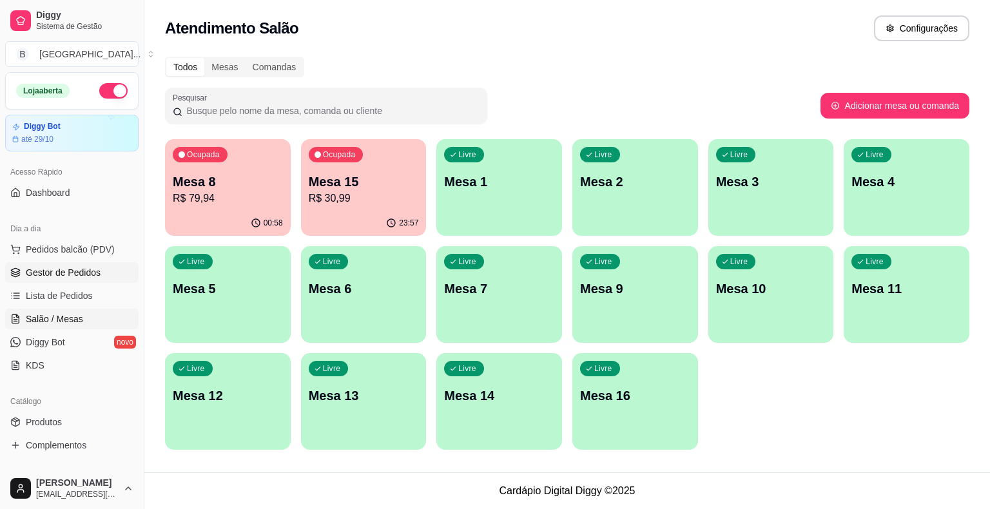
click at [51, 278] on span "Gestor de Pedidos" at bounding box center [63, 272] width 75 height 13
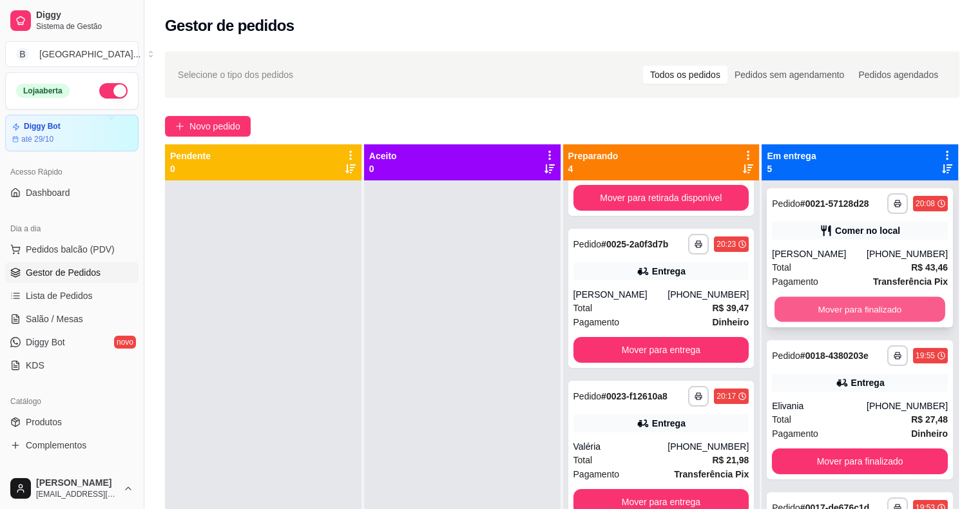
click at [882, 313] on button "Mover para finalizado" at bounding box center [860, 309] width 171 height 25
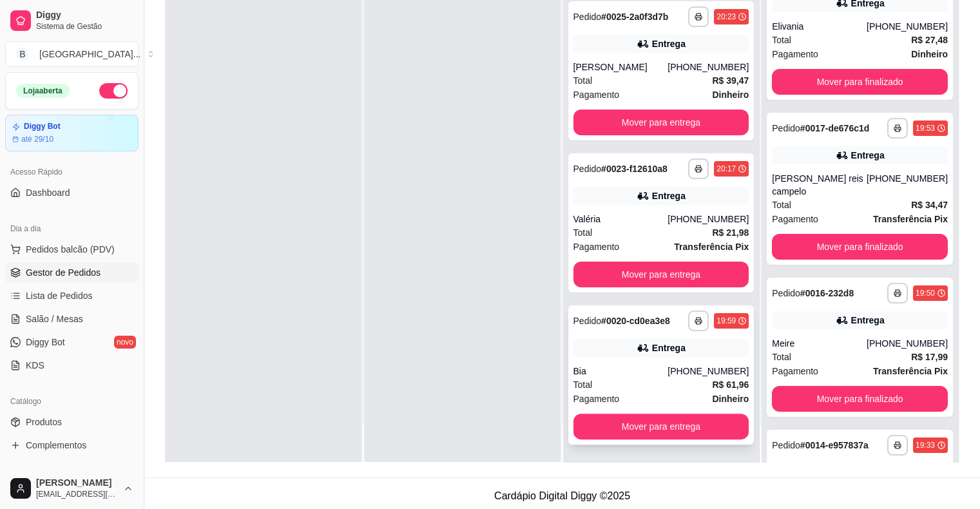
scroll to position [196, 0]
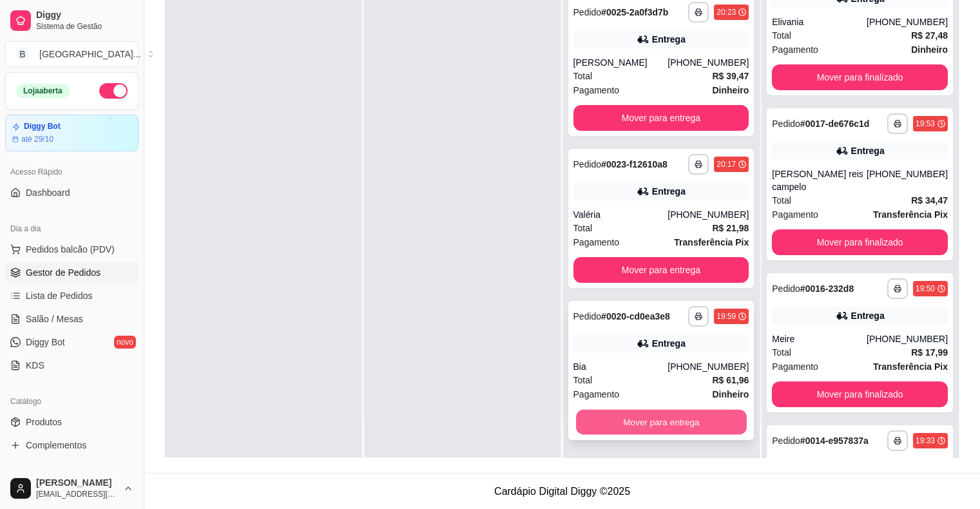
click at [629, 427] on button "Mover para entrega" at bounding box center [661, 422] width 171 height 25
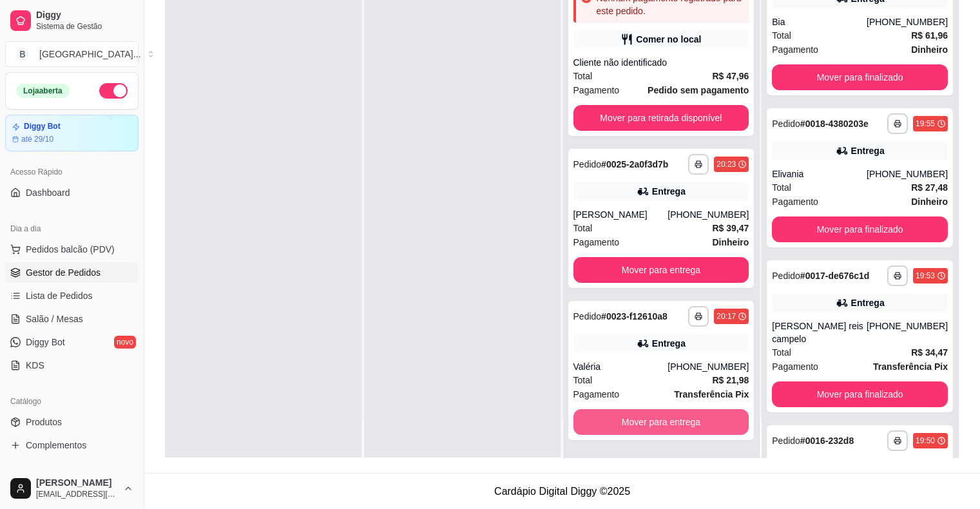
click at [629, 427] on button "Mover para entrega" at bounding box center [662, 422] width 176 height 26
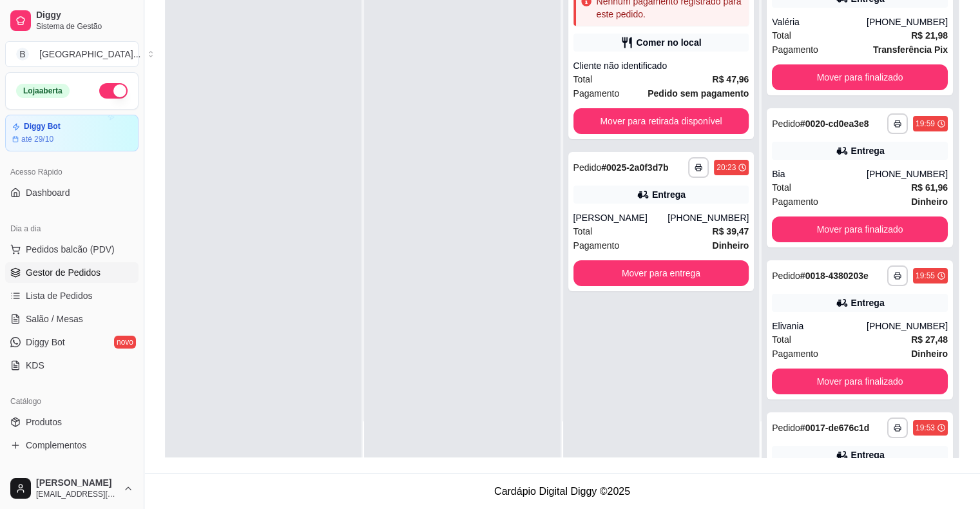
scroll to position [0, 0]
click at [632, 275] on button "Mover para entrega" at bounding box center [661, 273] width 171 height 25
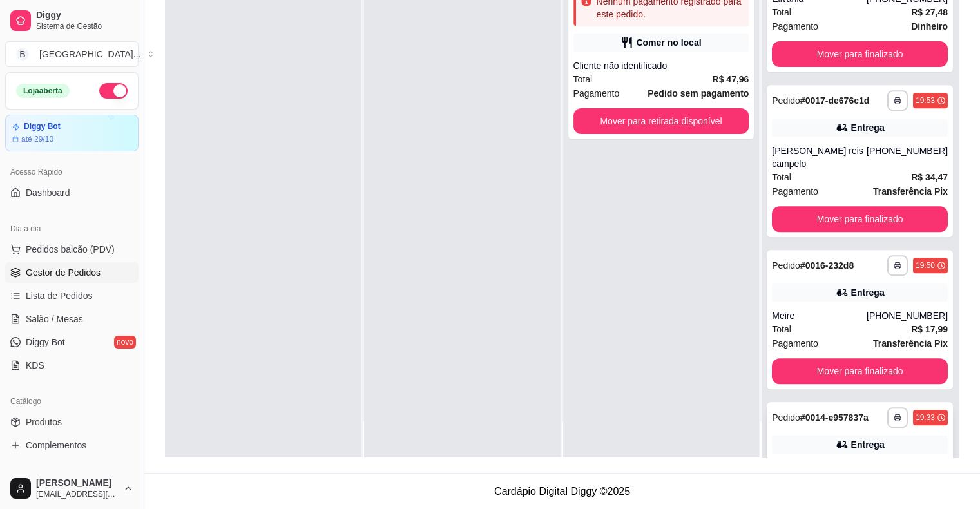
scroll to position [581, 0]
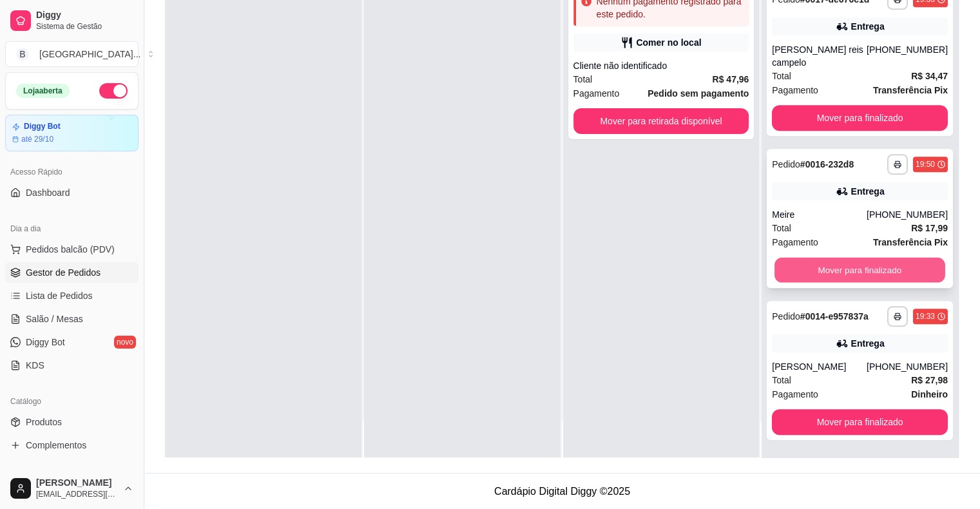
click at [841, 278] on button "Mover para finalizado" at bounding box center [860, 270] width 171 height 25
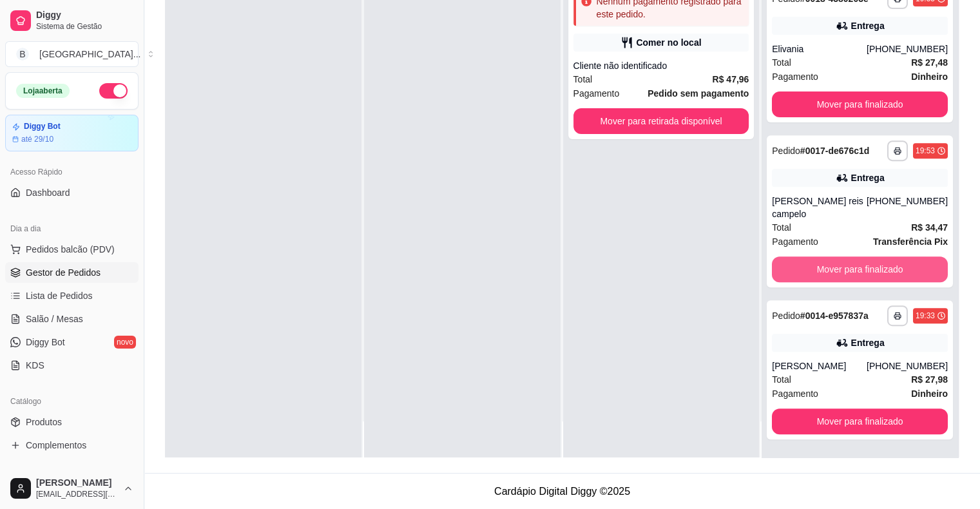
scroll to position [429, 0]
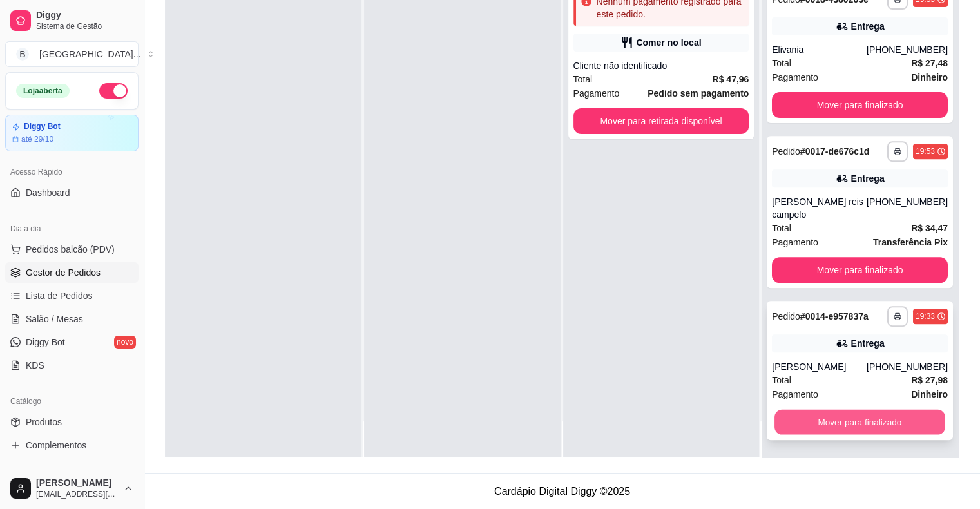
click at [855, 430] on button "Mover para finalizado" at bounding box center [860, 422] width 171 height 25
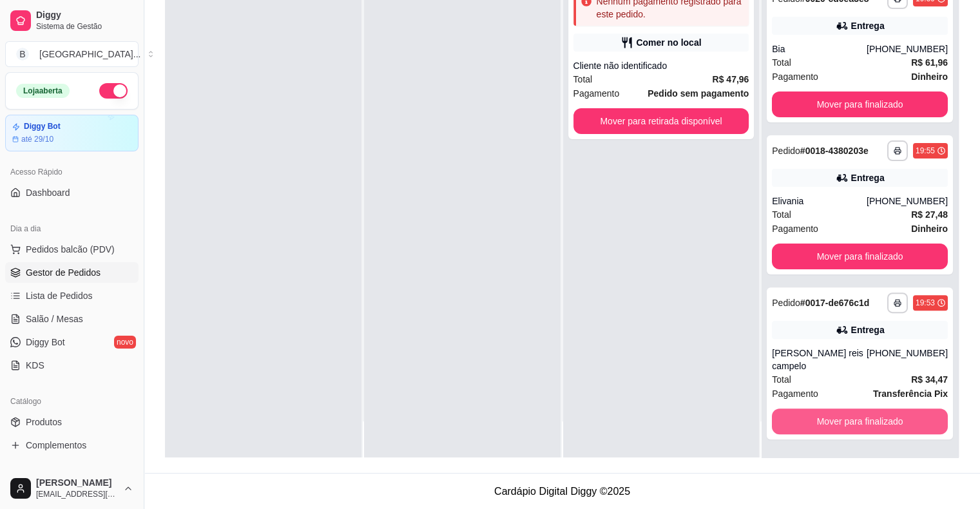
scroll to position [277, 0]
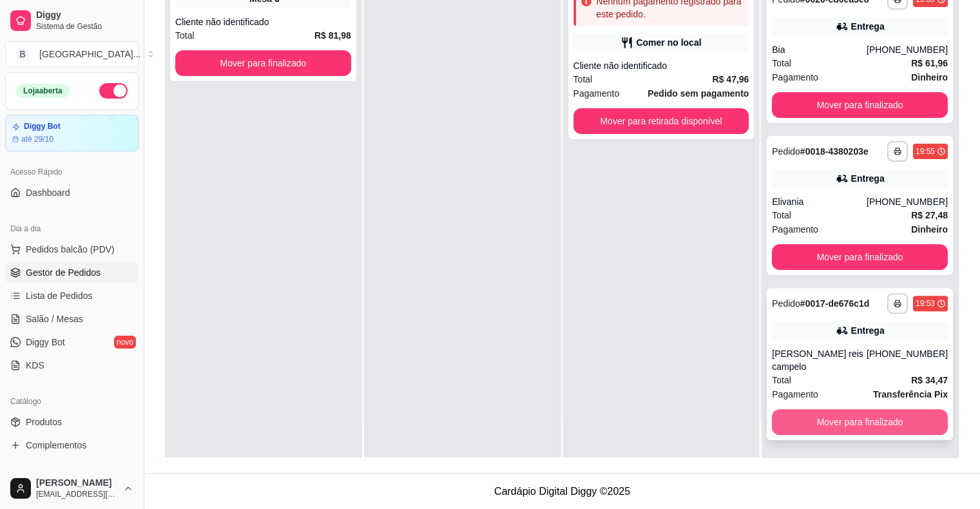
click at [836, 418] on button "Mover para finalizado" at bounding box center [860, 422] width 176 height 26
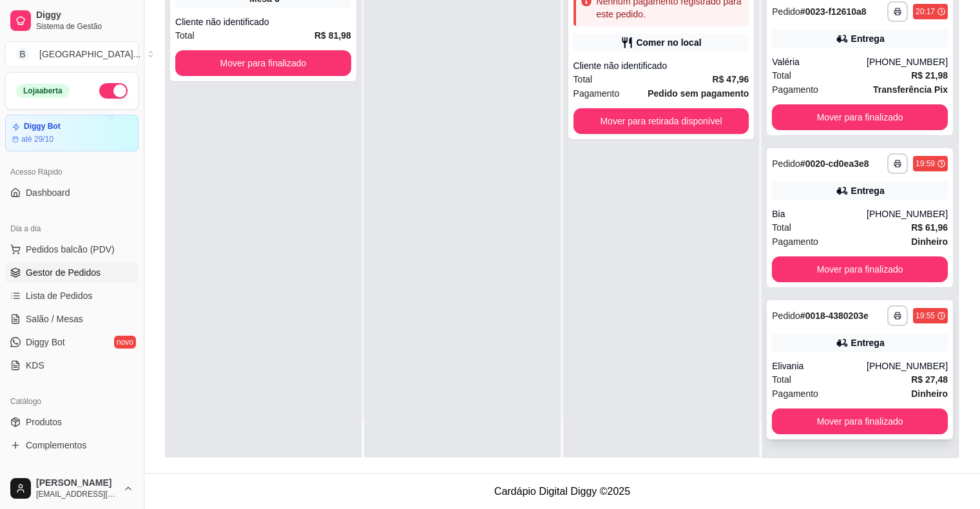
scroll to position [112, 0]
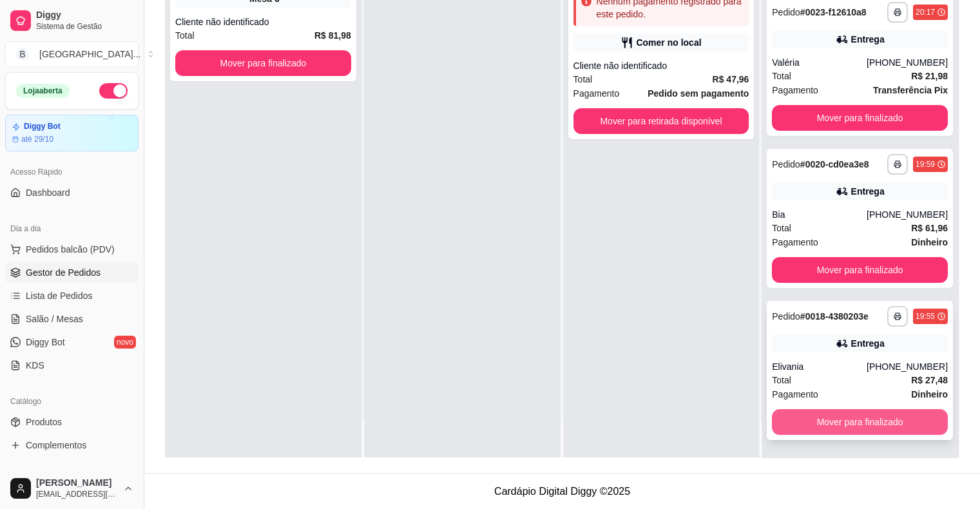
click at [847, 424] on button "Mover para finalizado" at bounding box center [860, 422] width 176 height 26
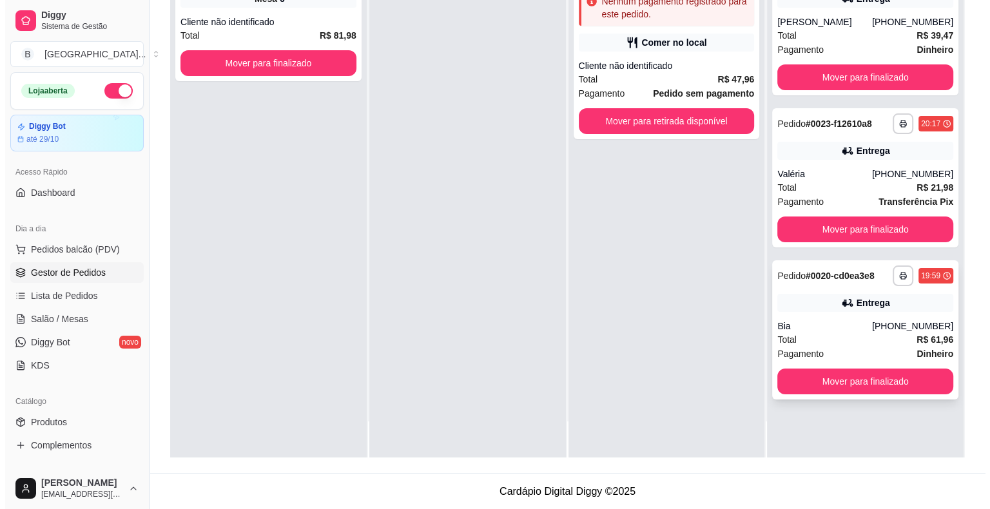
scroll to position [0, 0]
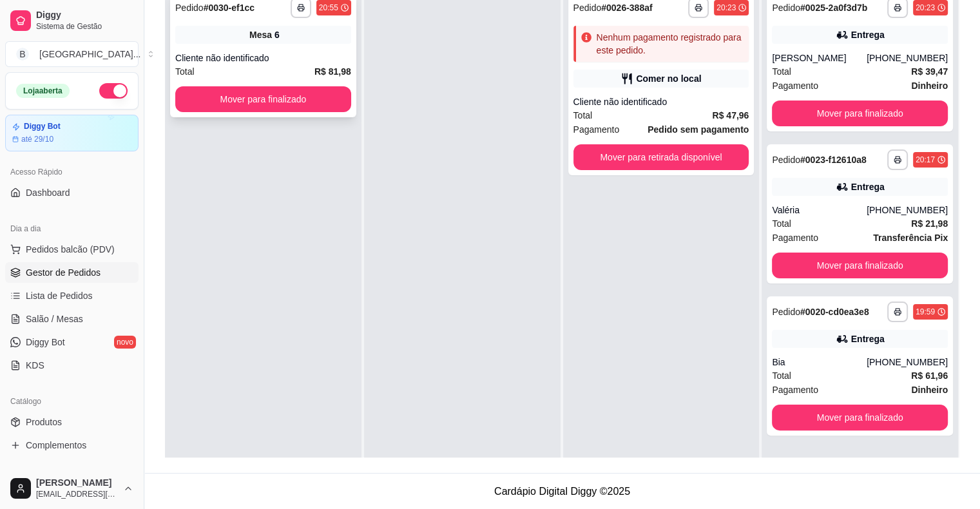
click at [284, 61] on div "Cliente não identificado" at bounding box center [263, 58] width 176 height 13
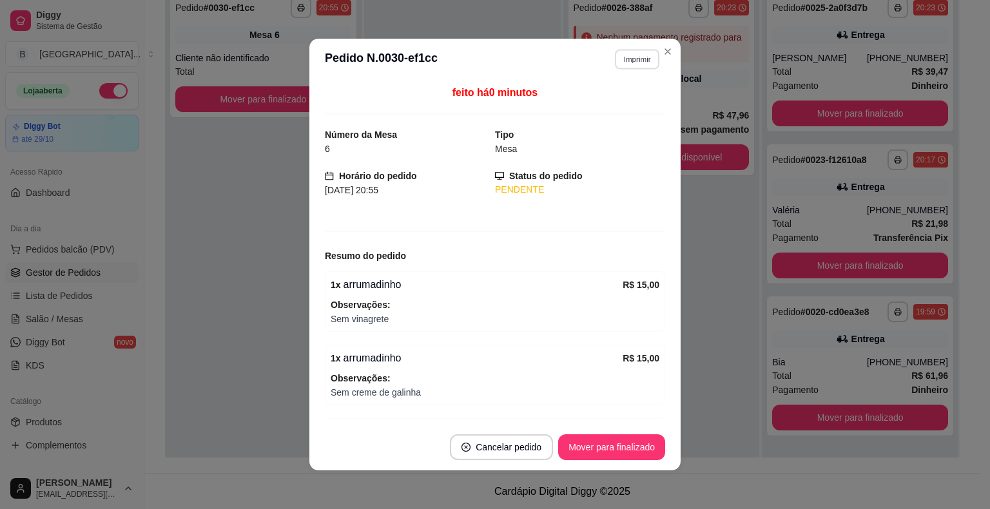
click at [618, 55] on button "Imprimir" at bounding box center [637, 59] width 44 height 20
click at [620, 102] on button "IMPRESSORA" at bounding box center [609, 105] width 93 height 21
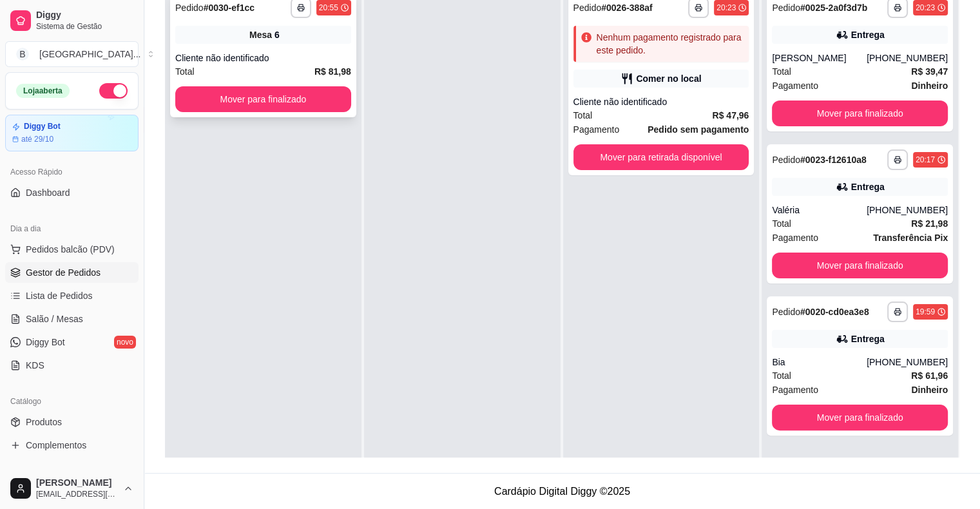
click at [336, 113] on div "**********" at bounding box center [263, 54] width 186 height 125
click at [327, 112] on div "**********" at bounding box center [263, 54] width 186 height 125
click at [219, 97] on button "Mover para finalizado" at bounding box center [263, 99] width 176 height 26
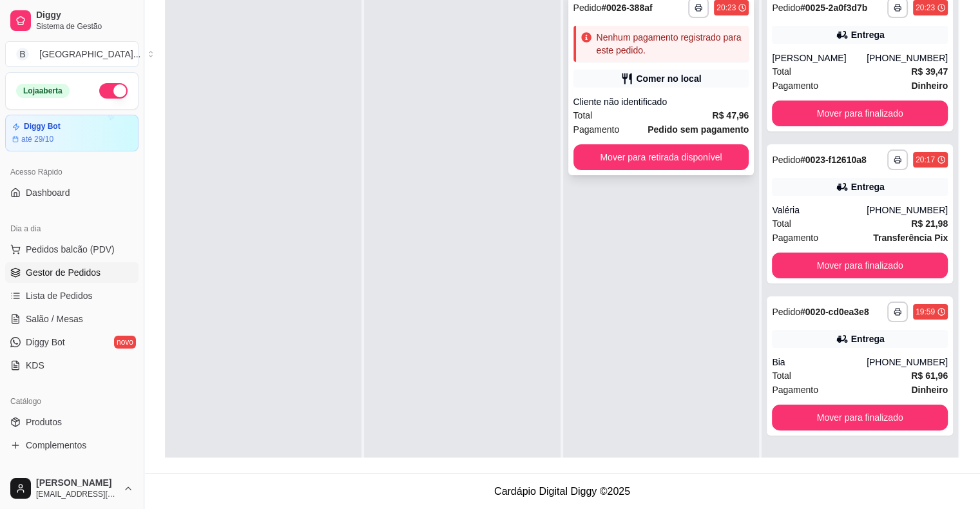
click at [611, 101] on div "Cliente não identificado" at bounding box center [662, 101] width 176 height 13
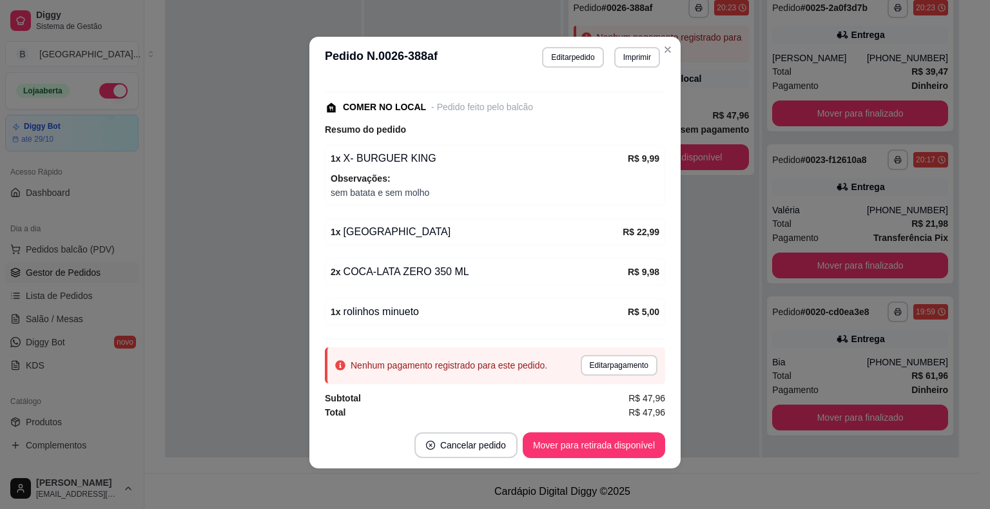
scroll to position [3, 0]
click at [596, 362] on button "Editar pagamento" at bounding box center [618, 365] width 75 height 20
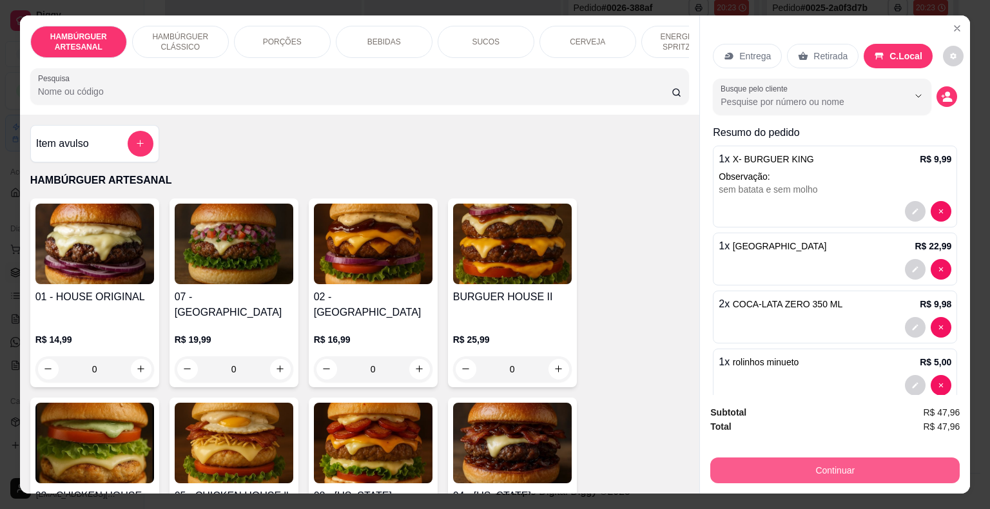
click at [774, 460] on button "Continuar" at bounding box center [834, 471] width 249 height 26
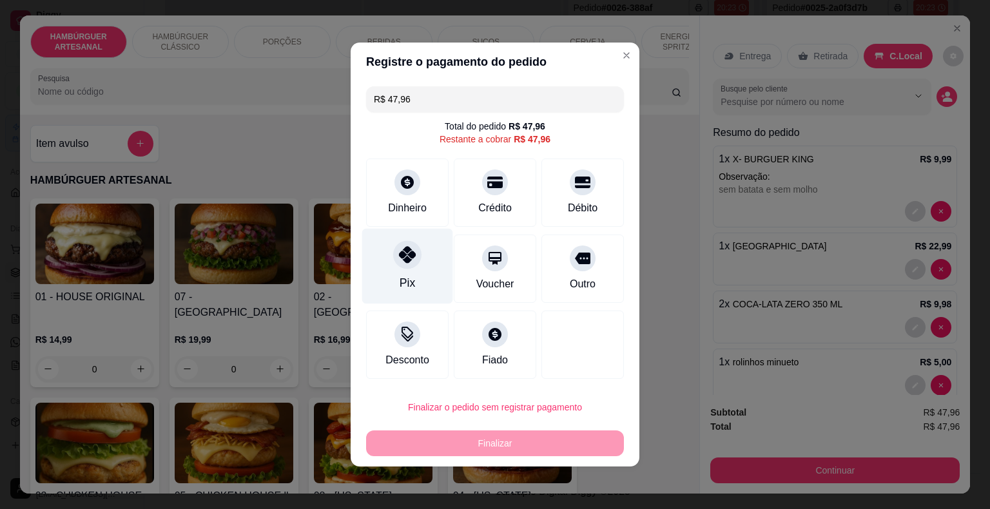
click at [395, 285] on div "Pix" at bounding box center [407, 266] width 91 height 75
type input "R$ 0,00"
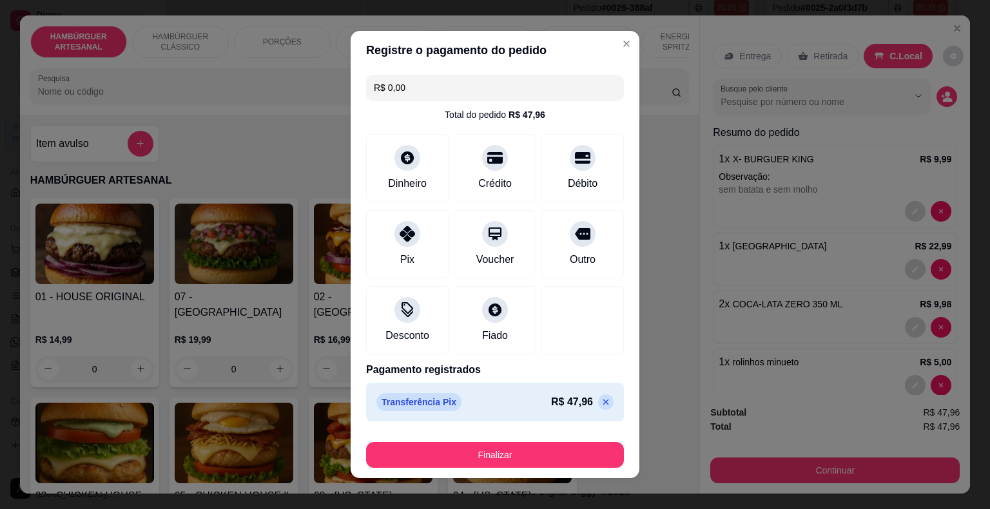
scroll to position [10, 0]
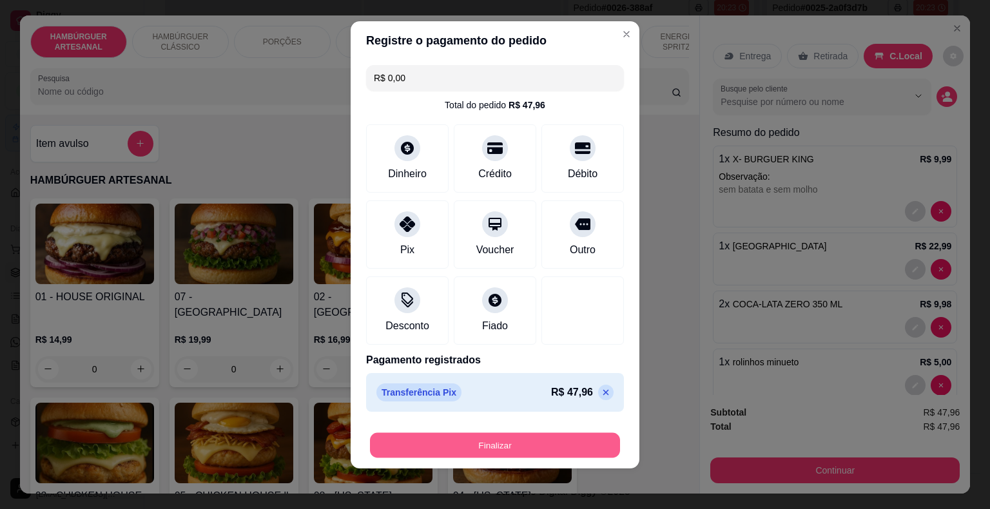
click at [571, 449] on button "Finalizar" at bounding box center [495, 445] width 250 height 25
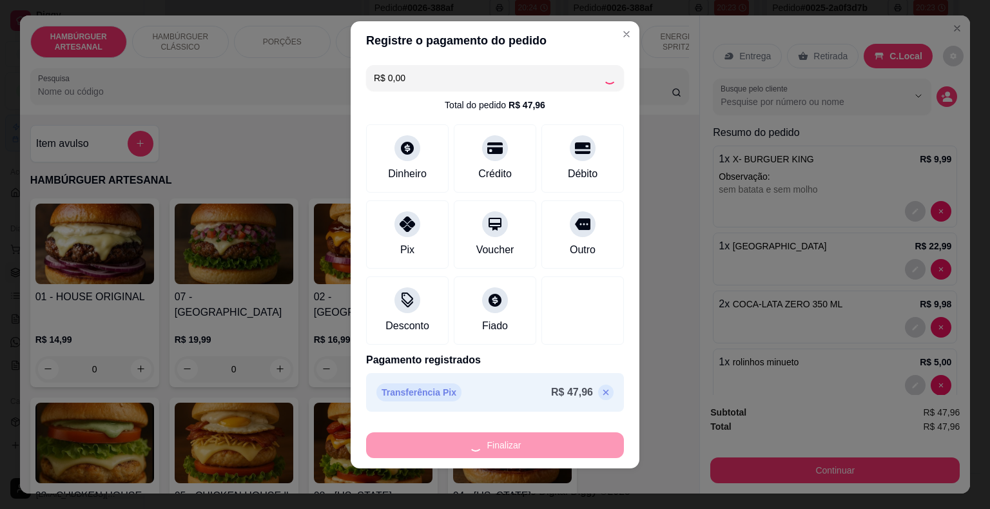
type input "0"
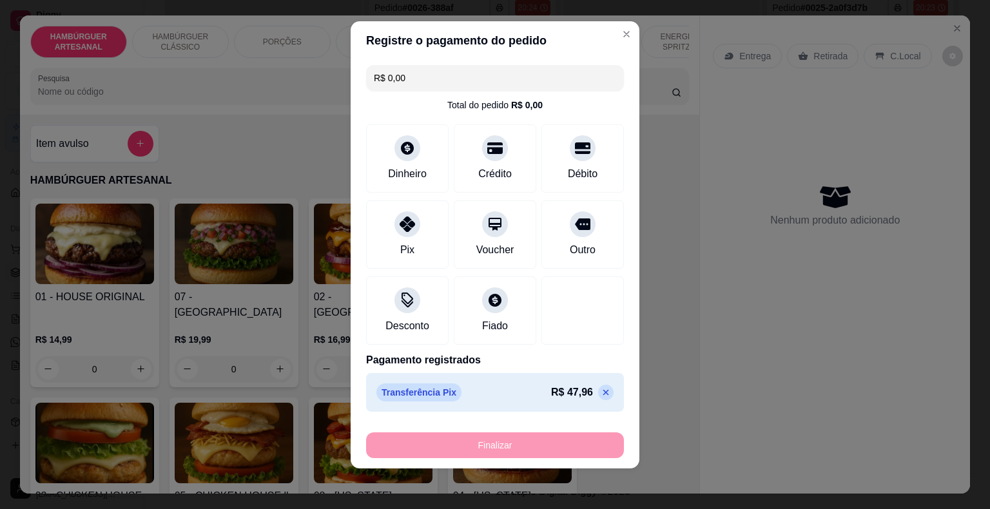
type input "-R$ 47,96"
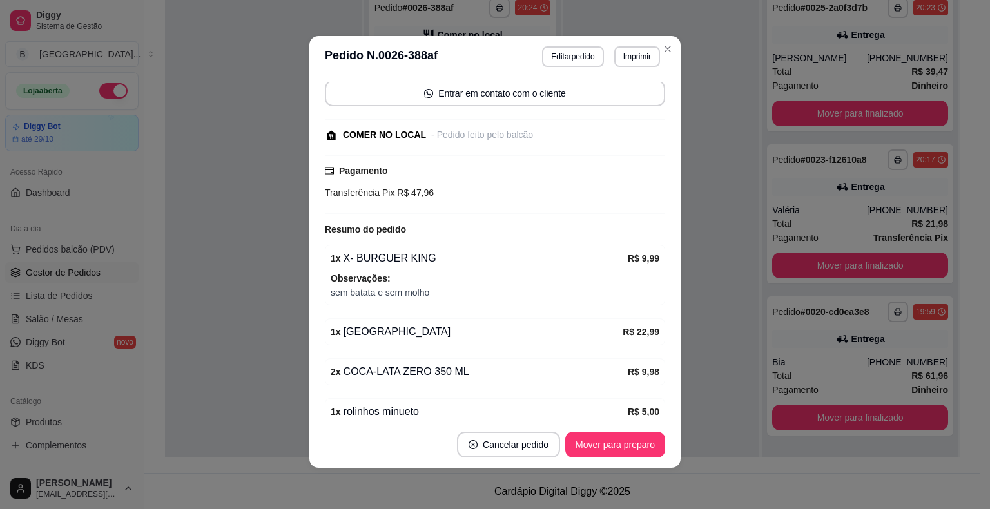
scroll to position [150, 0]
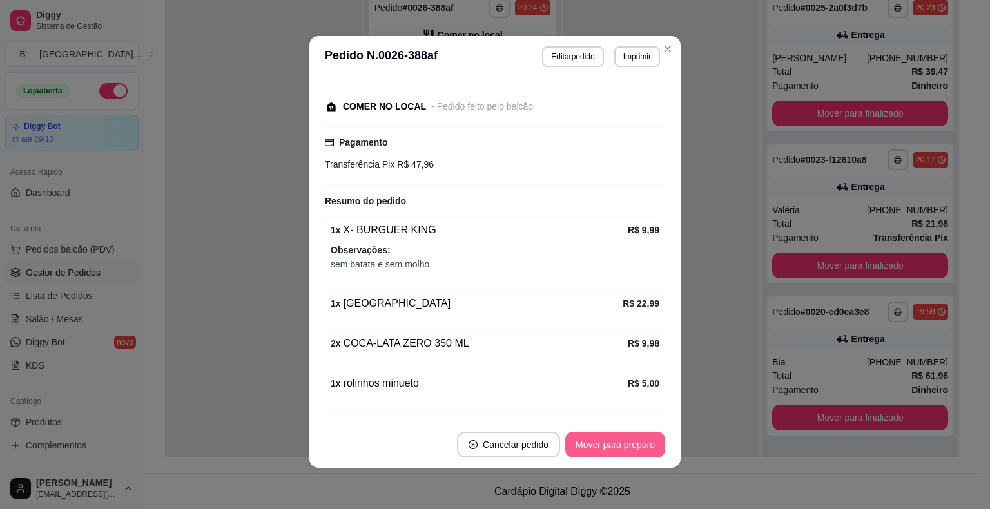
click at [645, 450] on button "Mover para preparo" at bounding box center [615, 445] width 100 height 26
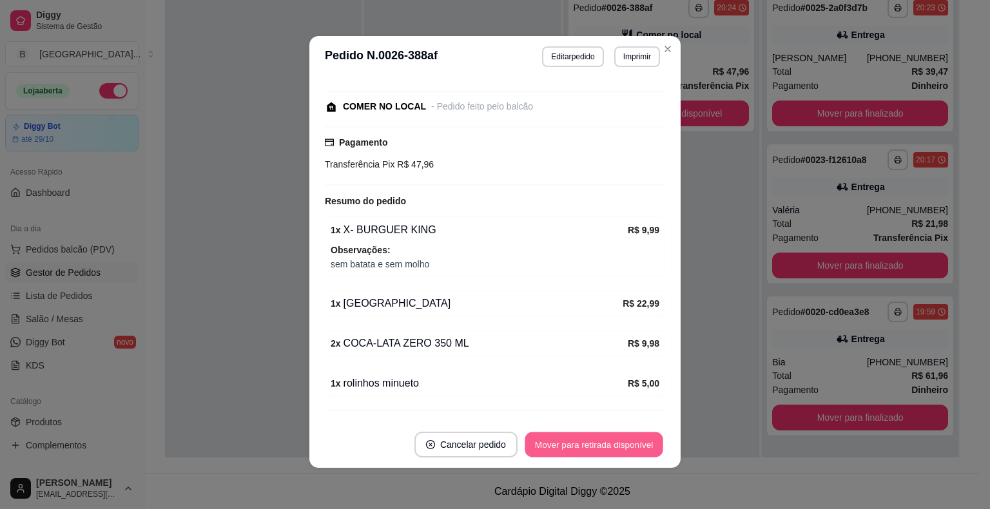
click at [645, 450] on button "Mover para retirada disponível" at bounding box center [594, 445] width 138 height 25
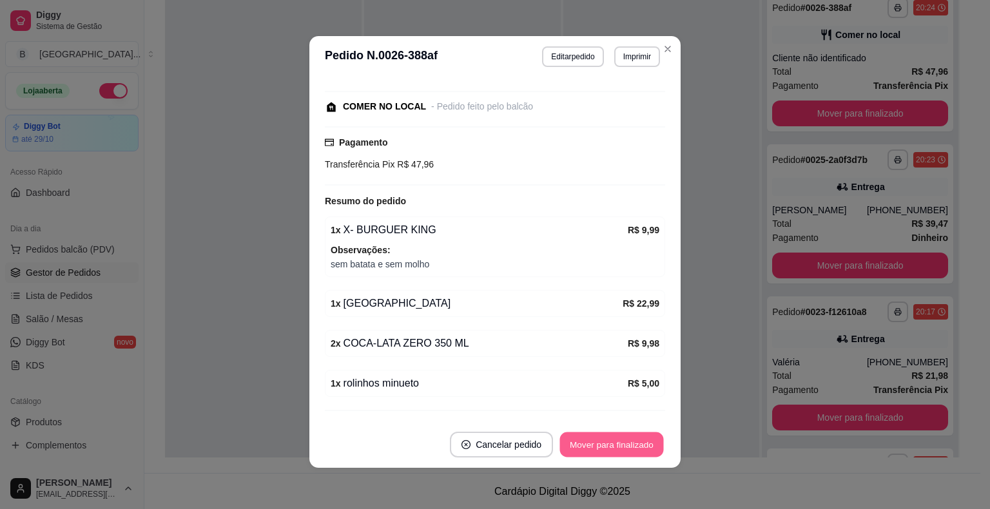
click at [645, 450] on button "Mover para finalizado" at bounding box center [612, 445] width 104 height 25
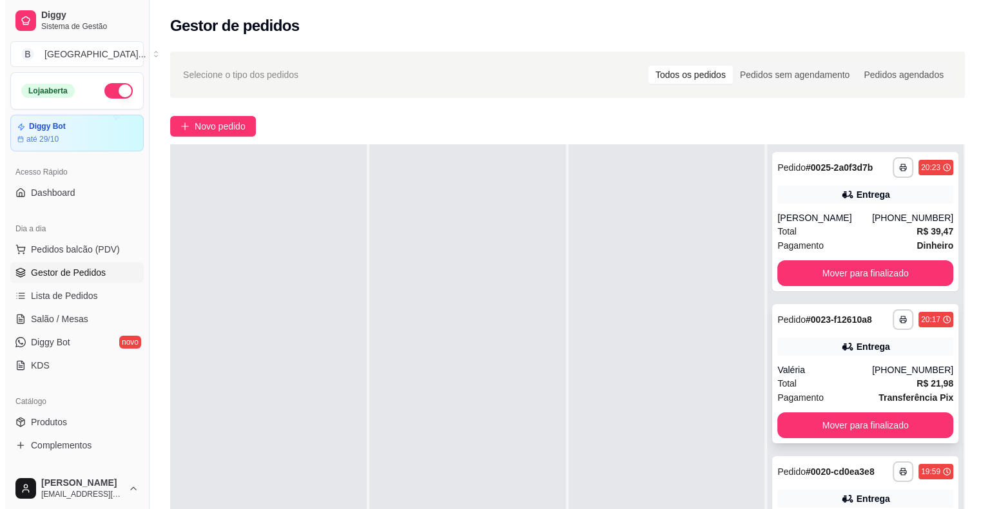
scroll to position [0, 0]
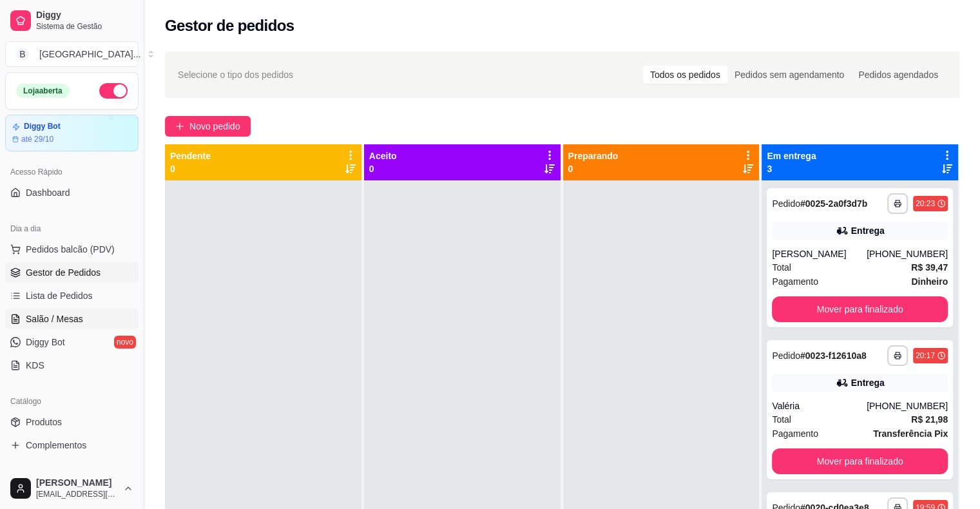
click at [52, 324] on span "Salão / Mesas" at bounding box center [54, 319] width 57 height 13
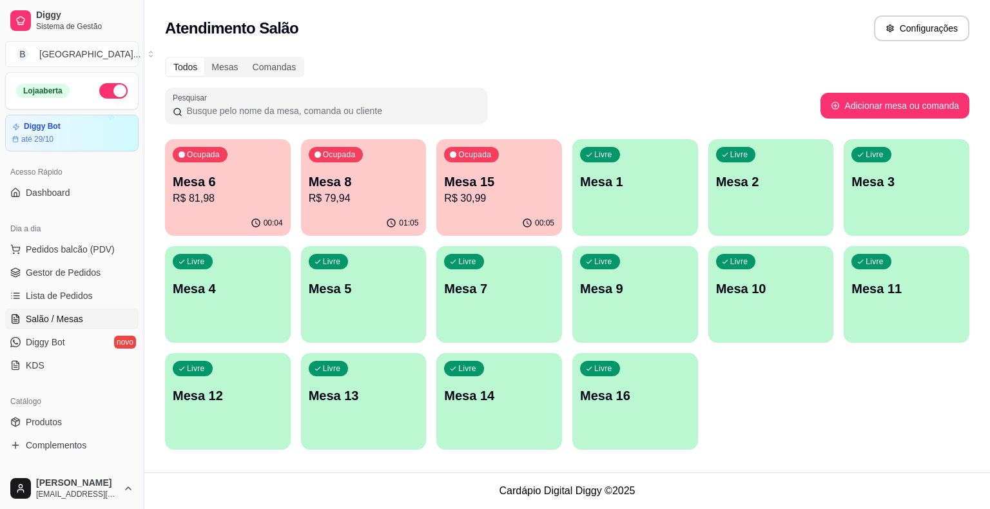
click at [369, 190] on p "Mesa 8" at bounding box center [364, 182] width 110 height 18
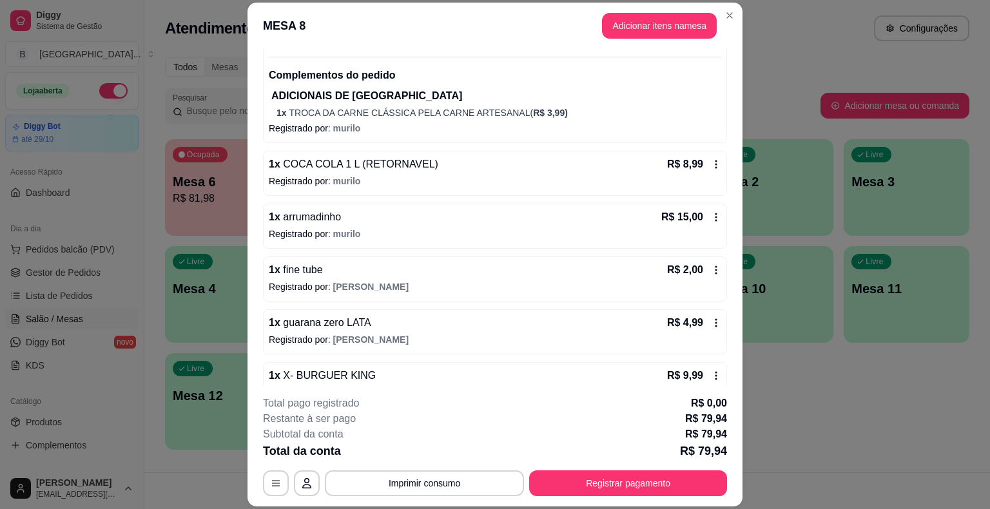
scroll to position [223, 0]
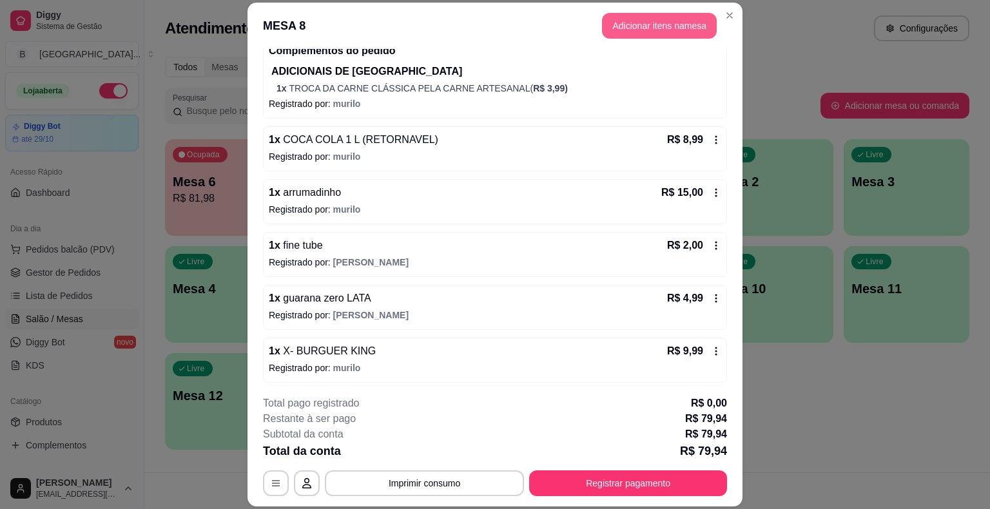
click at [683, 21] on button "Adicionar itens na mesa" at bounding box center [659, 26] width 115 height 26
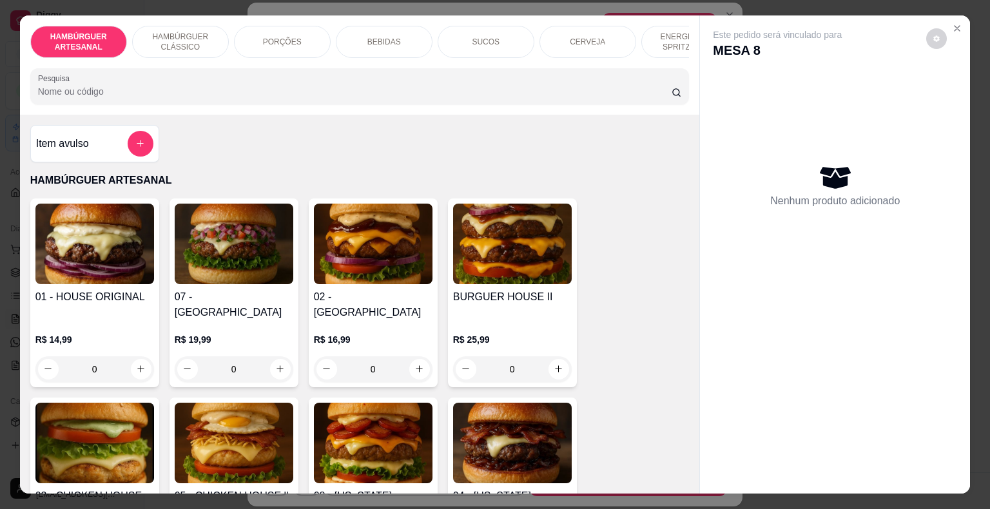
click at [404, 47] on div "BEBIDAS" at bounding box center [384, 42] width 97 height 32
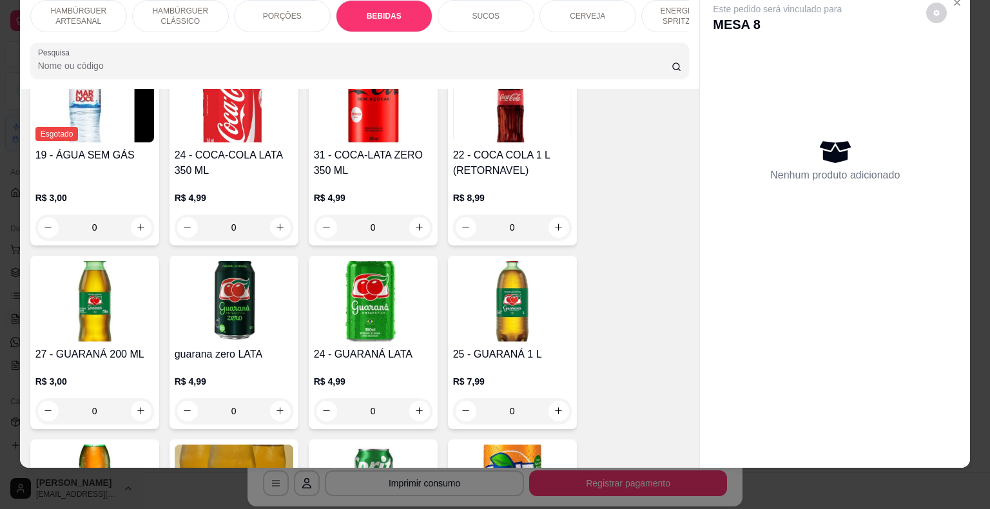
scroll to position [1565, 0]
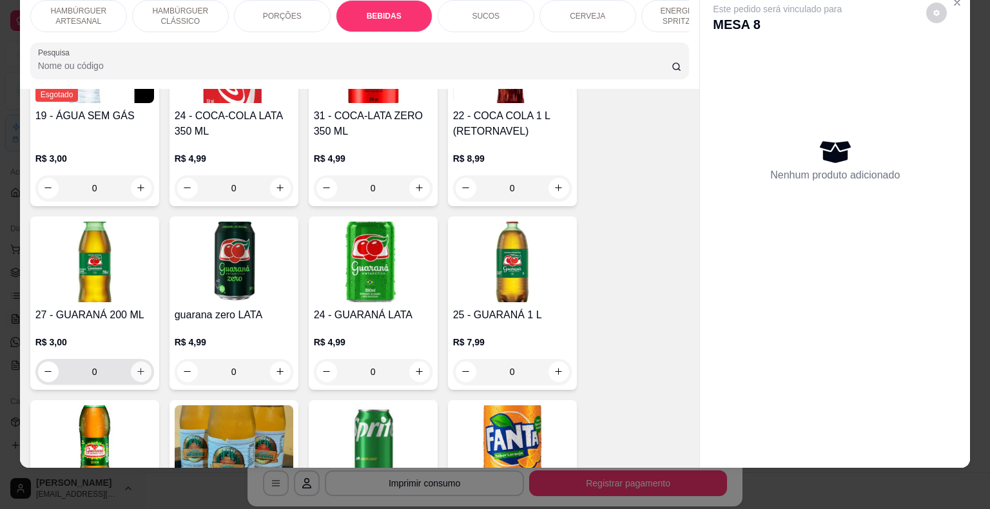
click at [133, 362] on button "increase-product-quantity" at bounding box center [141, 372] width 21 height 21
type input "1"
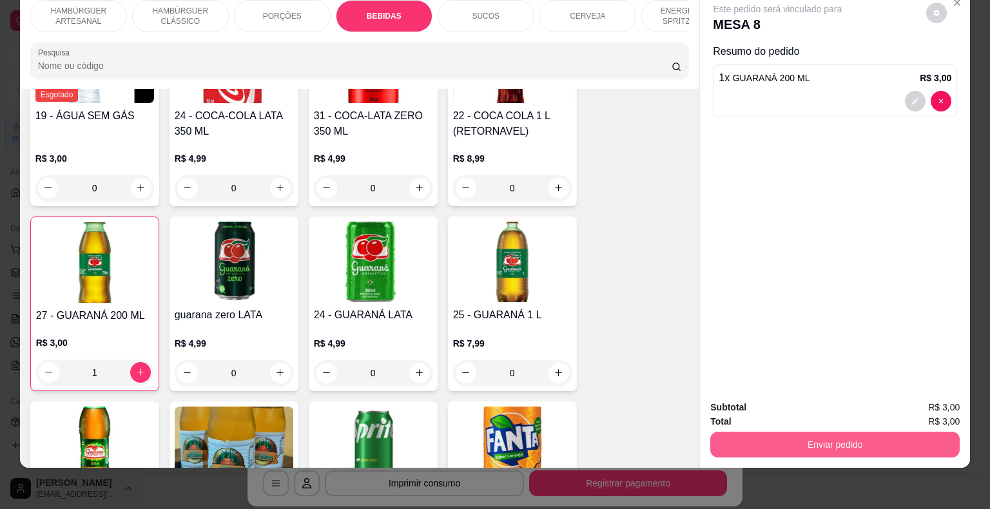
click at [758, 446] on button "Enviar pedido" at bounding box center [834, 445] width 249 height 26
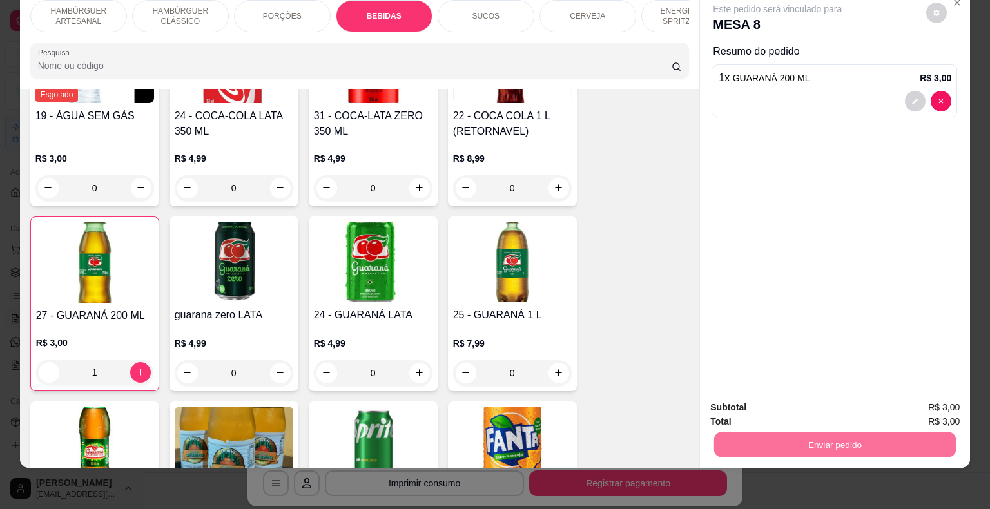
click at [933, 398] on button "Enviar pedido" at bounding box center [926, 403] width 73 height 24
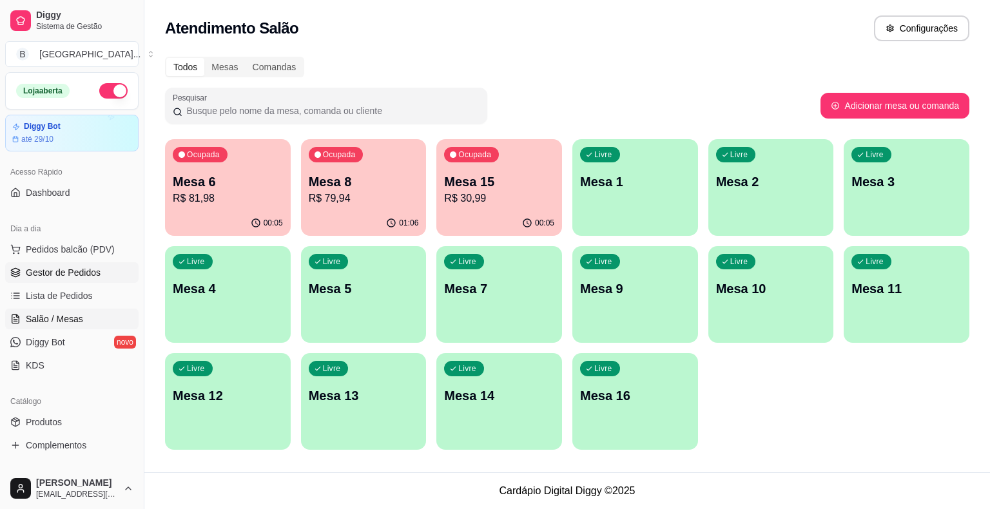
click at [66, 273] on span "Gestor de Pedidos" at bounding box center [63, 272] width 75 height 13
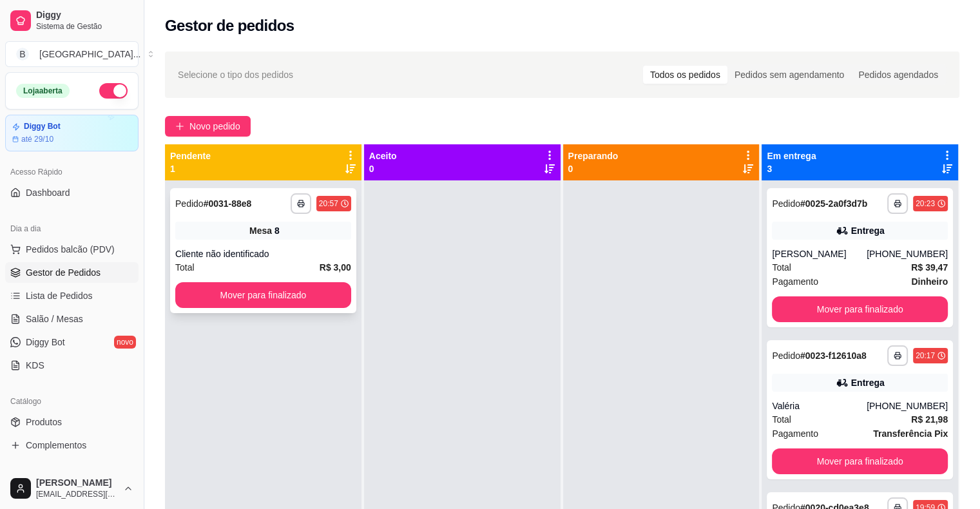
click at [271, 264] on div "Total R$ 3,00" at bounding box center [263, 267] width 176 height 14
click at [247, 294] on button "Mover para finalizado" at bounding box center [263, 295] width 176 height 26
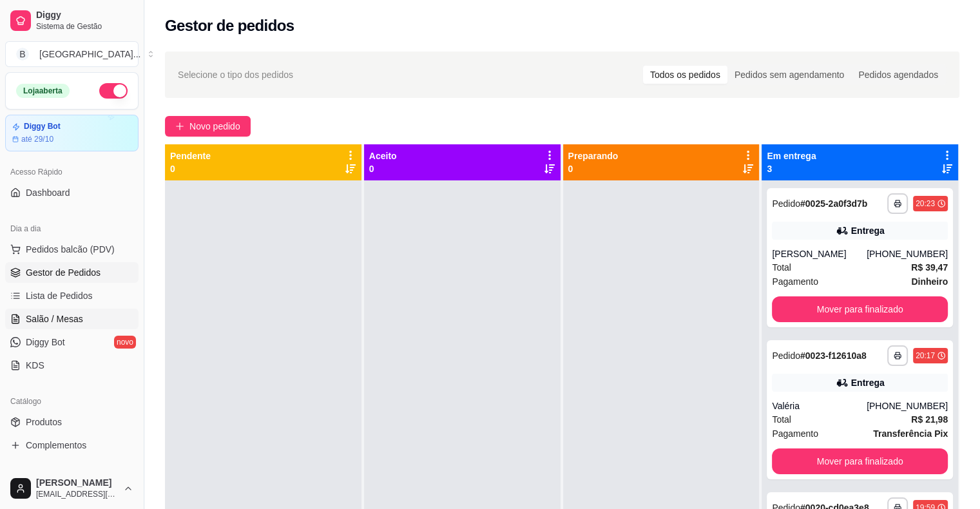
click at [91, 315] on link "Salão / Mesas" at bounding box center [71, 319] width 133 height 21
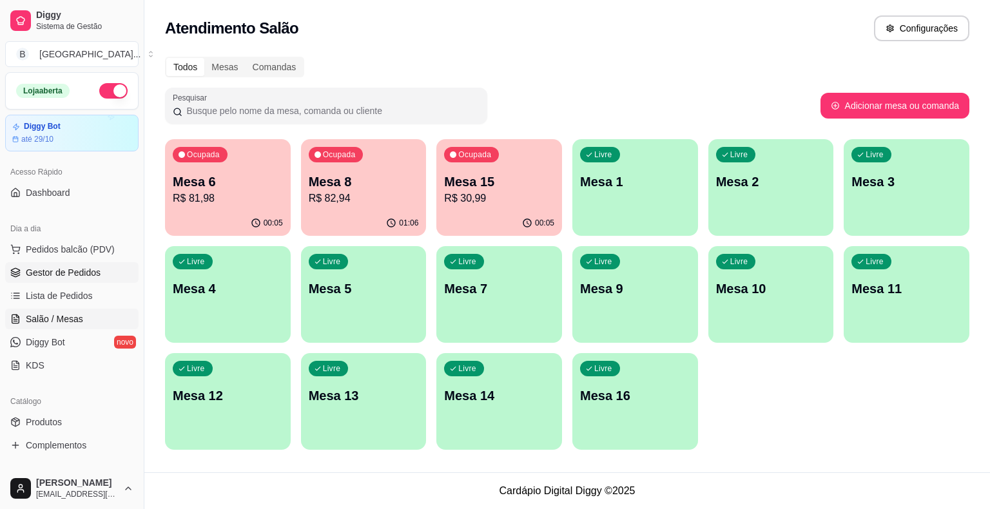
click at [96, 269] on span "Gestor de Pedidos" at bounding box center [63, 272] width 75 height 13
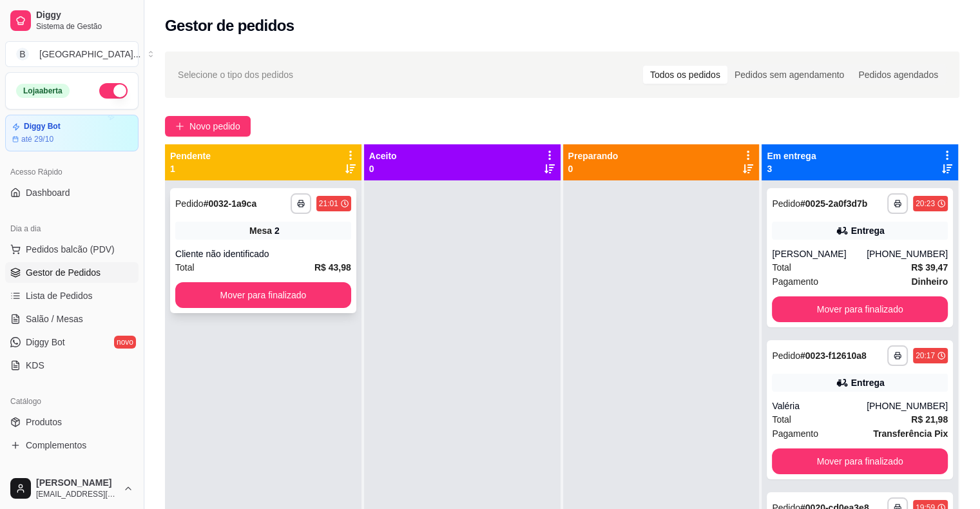
click at [297, 266] on div "Total R$ 43,98" at bounding box center [263, 267] width 176 height 14
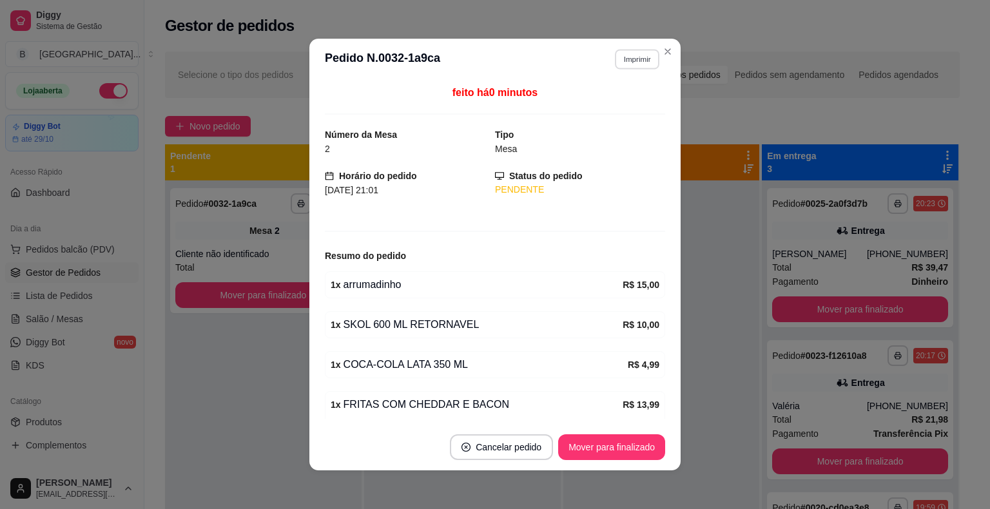
click at [643, 58] on button "Imprimir" at bounding box center [637, 59] width 44 height 20
click at [618, 107] on button "IMPRESSORA" at bounding box center [609, 104] width 93 height 21
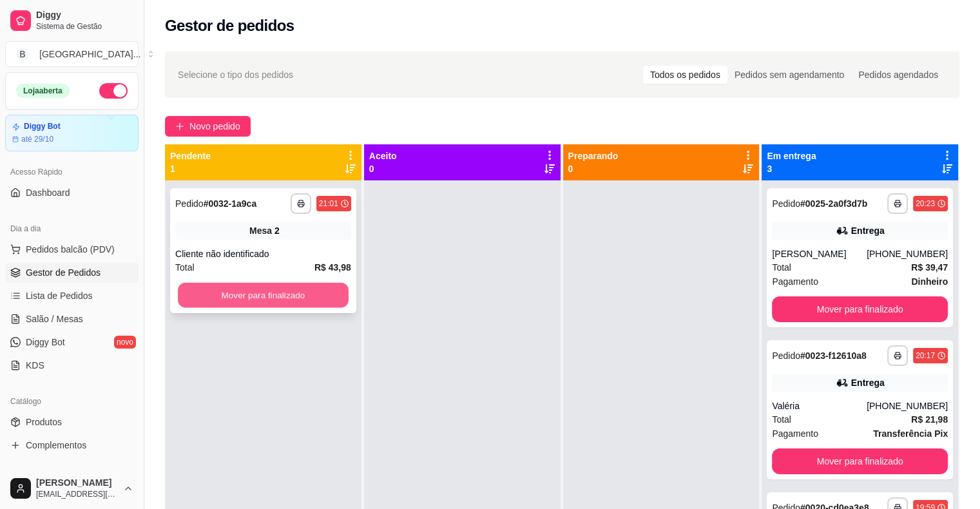
click at [322, 301] on button "Mover para finalizado" at bounding box center [263, 295] width 171 height 25
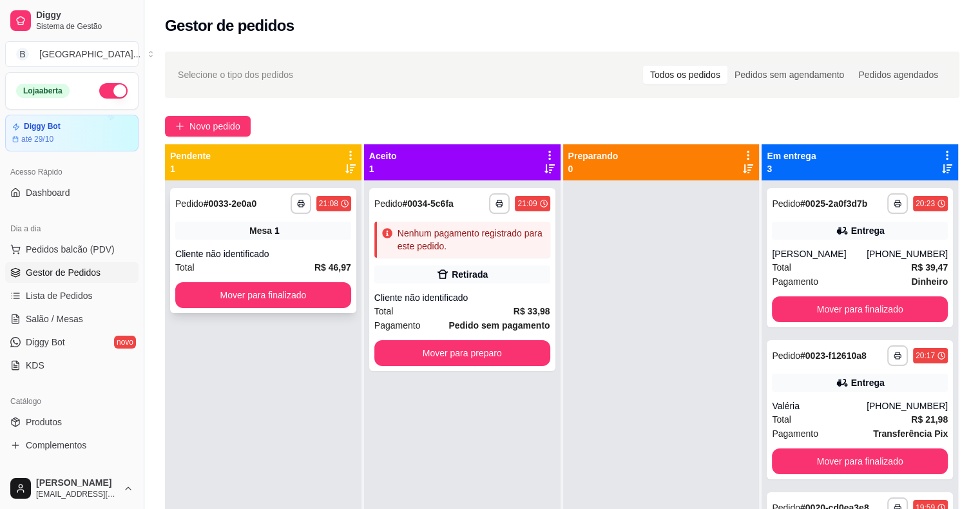
click at [266, 219] on div "**********" at bounding box center [263, 250] width 186 height 125
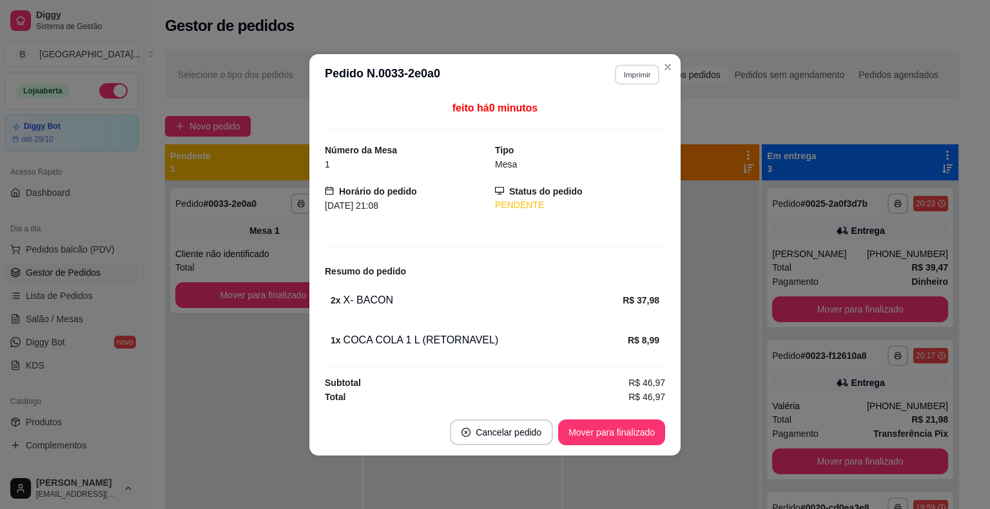
click at [645, 80] on button "Imprimir" at bounding box center [637, 74] width 44 height 20
click at [629, 122] on button "IMPRESSORA" at bounding box center [614, 120] width 93 height 21
click at [597, 431] on button "Mover para finalizado" at bounding box center [611, 433] width 107 height 26
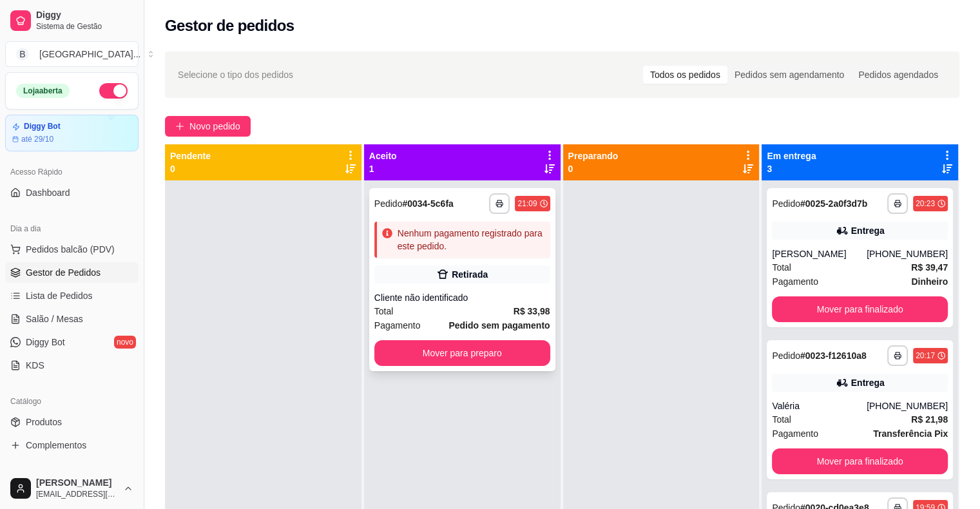
click at [462, 249] on div "Nenhum pagamento registrado para este pedido." at bounding box center [472, 240] width 148 height 26
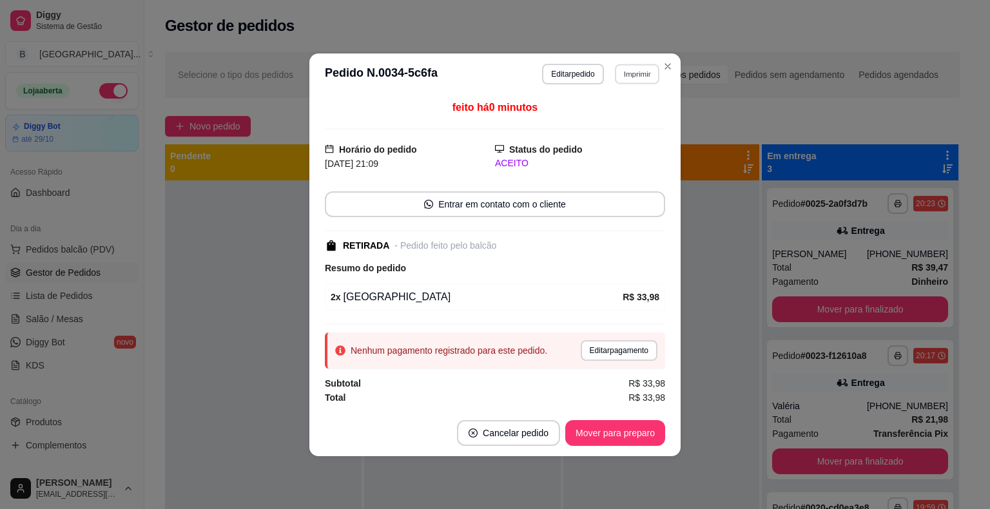
click at [629, 81] on button "Imprimir" at bounding box center [637, 74] width 44 height 20
click at [609, 124] on button "IMPRESSORA" at bounding box center [614, 120] width 93 height 21
click at [614, 425] on button "Mover para preparo" at bounding box center [615, 432] width 97 height 25
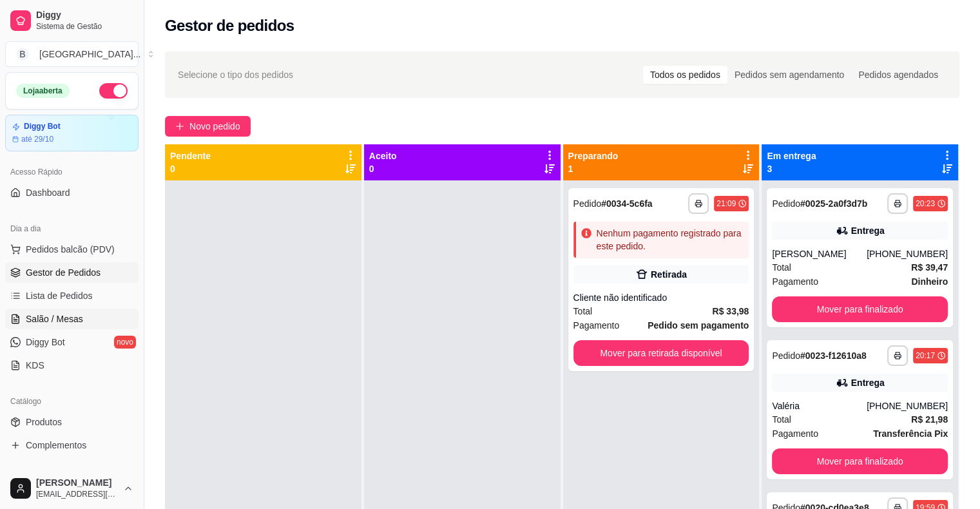
click at [75, 317] on span "Salão / Mesas" at bounding box center [54, 319] width 57 height 13
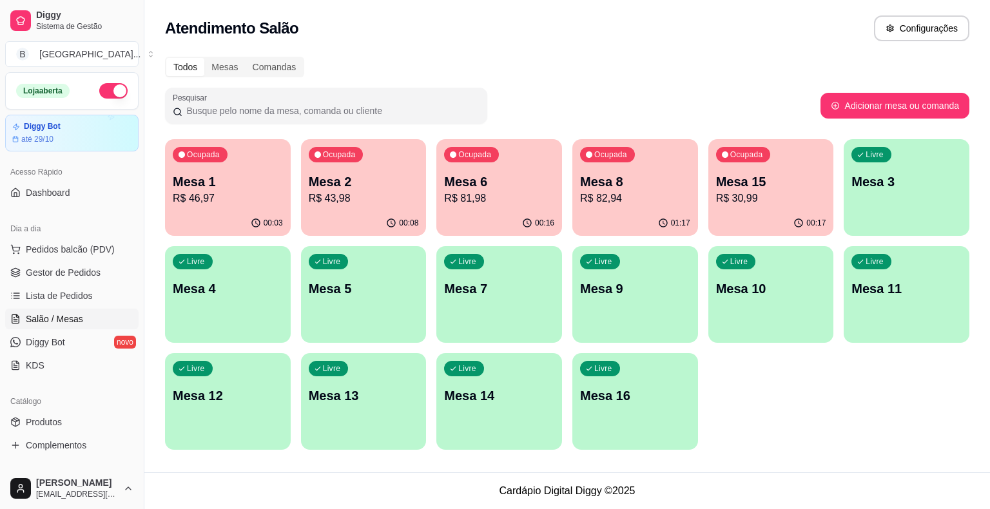
click at [655, 193] on p "R$ 82,94" at bounding box center [635, 198] width 110 height 15
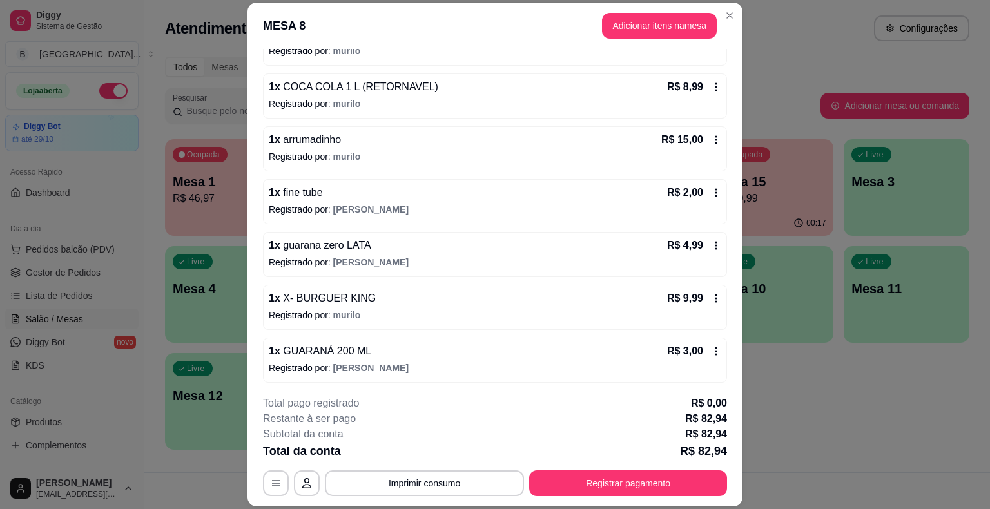
scroll to position [39, 0]
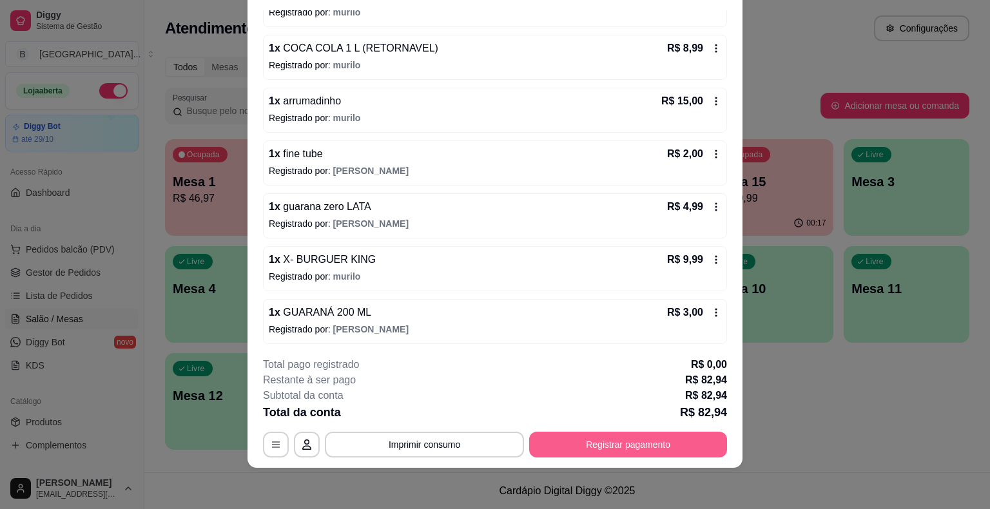
click at [569, 445] on button "Registrar pagamento" at bounding box center [628, 445] width 198 height 26
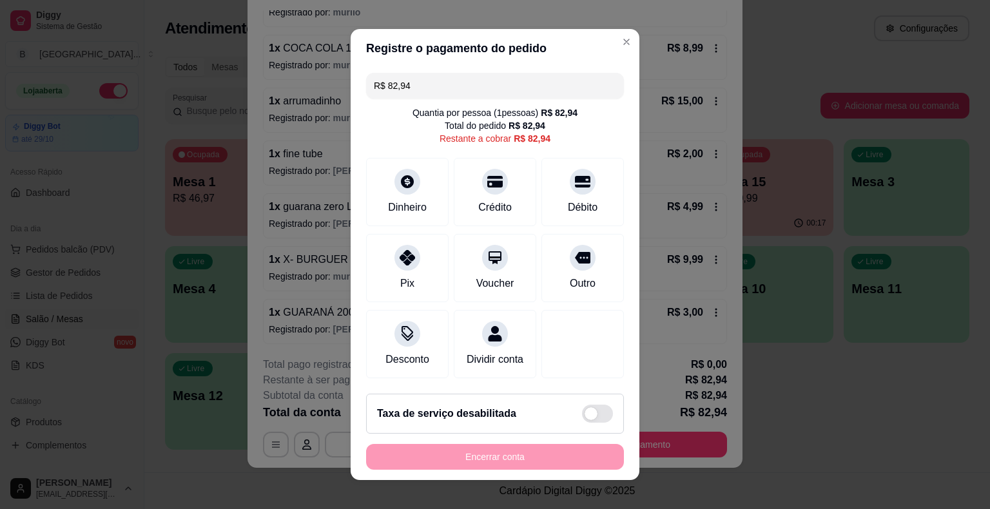
click at [509, 81] on input "R$ 82,94" at bounding box center [495, 86] width 242 height 26
type input "R$ 13,00"
click at [418, 183] on div "Dinheiro" at bounding box center [407, 189] width 91 height 75
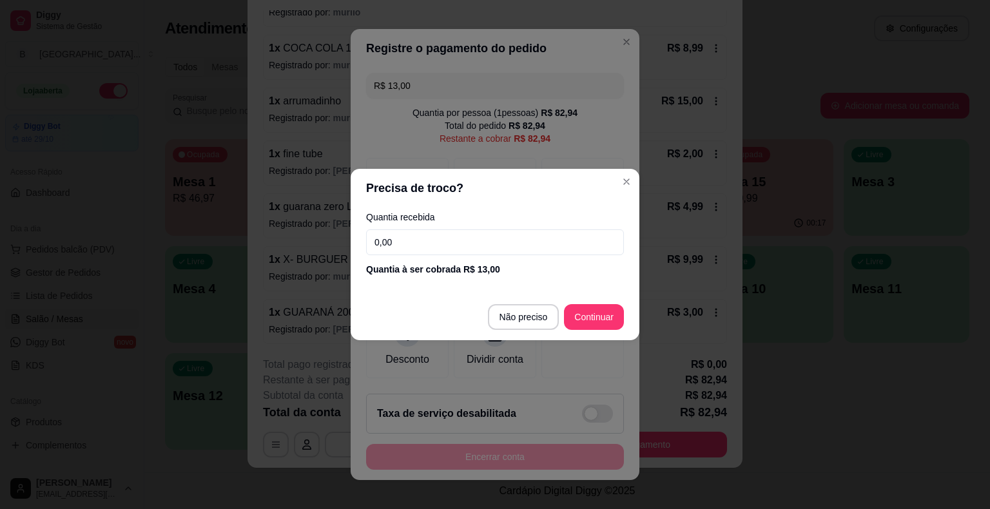
click at [454, 242] on input "0,00" at bounding box center [495, 242] width 258 height 26
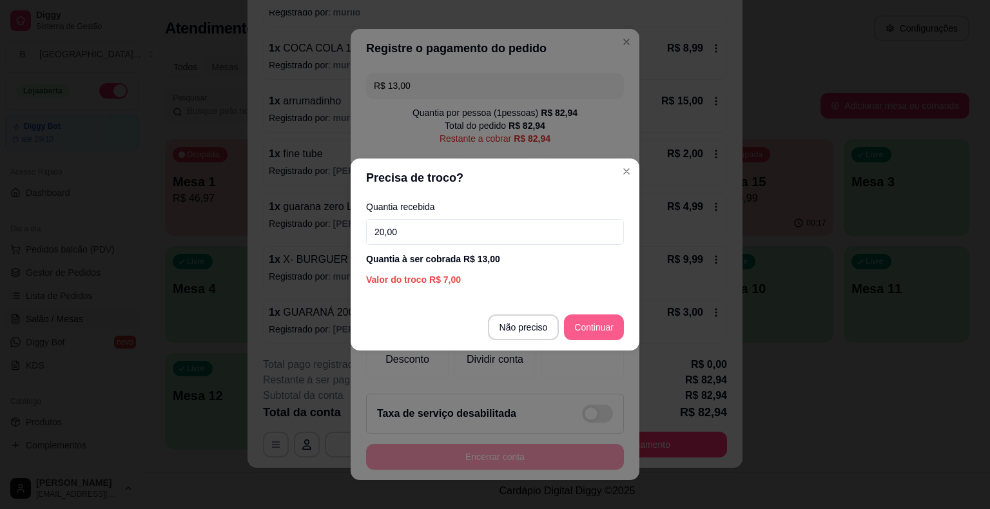
type input "20,00"
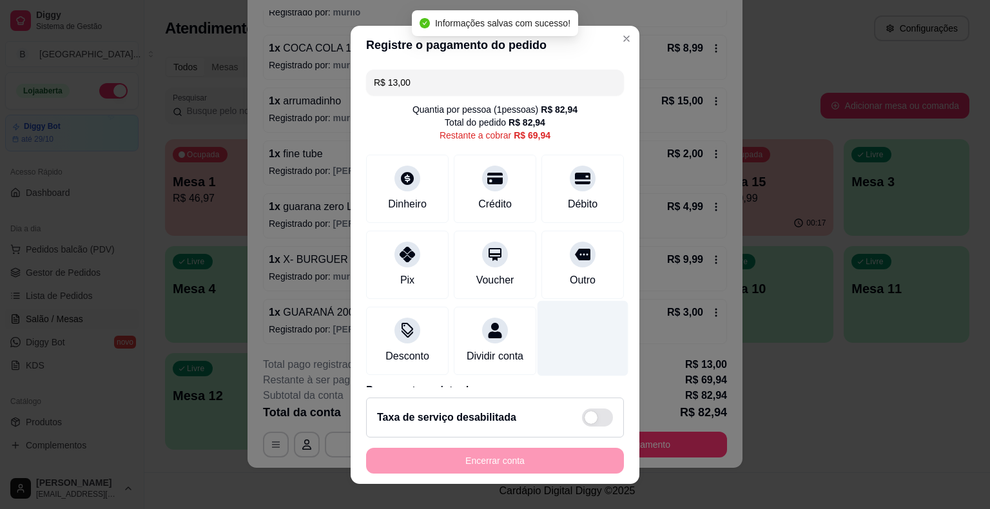
type input "R$ 69,94"
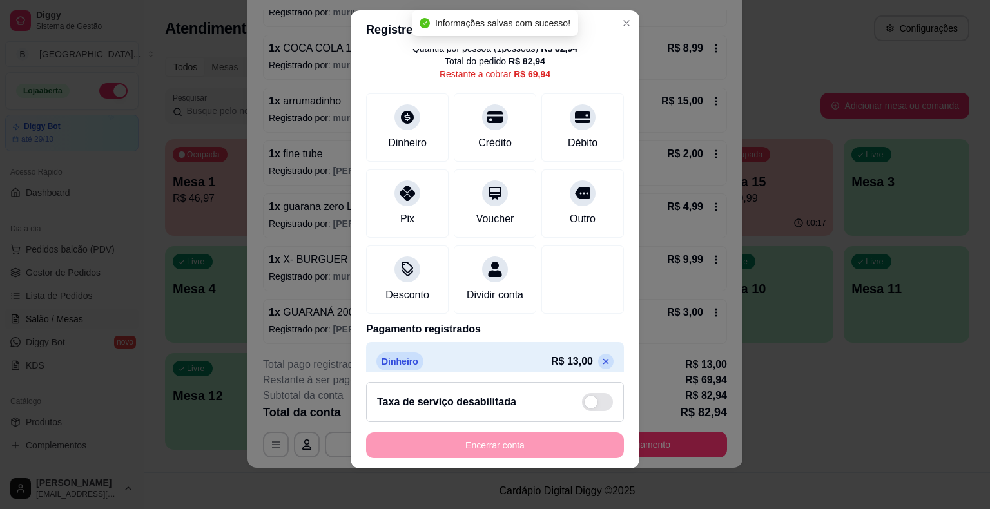
scroll to position [73, 0]
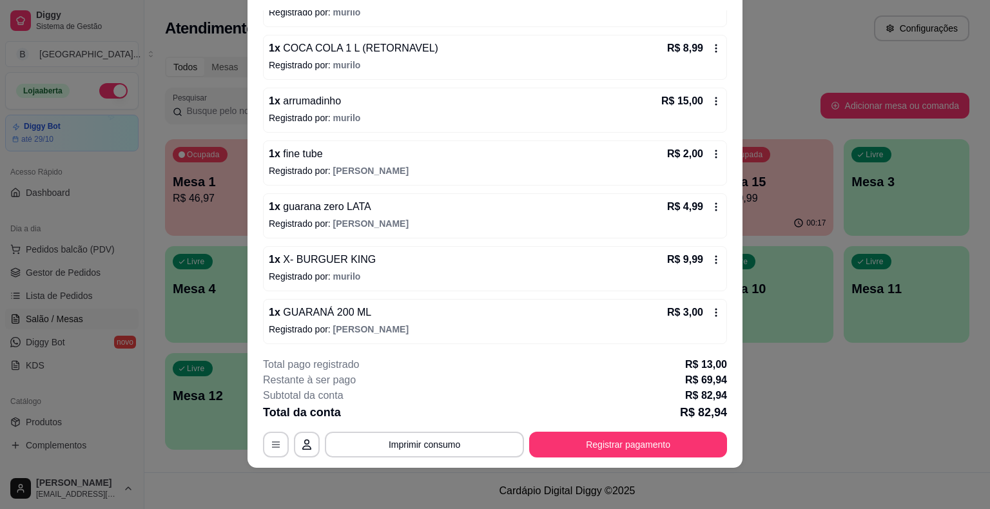
drag, startPoint x: 454, startPoint y: 425, endPoint x: 454, endPoint y: 434, distance: 9.0
click at [454, 427] on div "**********" at bounding box center [495, 407] width 464 height 101
click at [454, 434] on button "Imprimir consumo" at bounding box center [424, 445] width 193 height 25
click at [446, 395] on button "IMPRESSORA" at bounding box center [423, 389] width 93 height 21
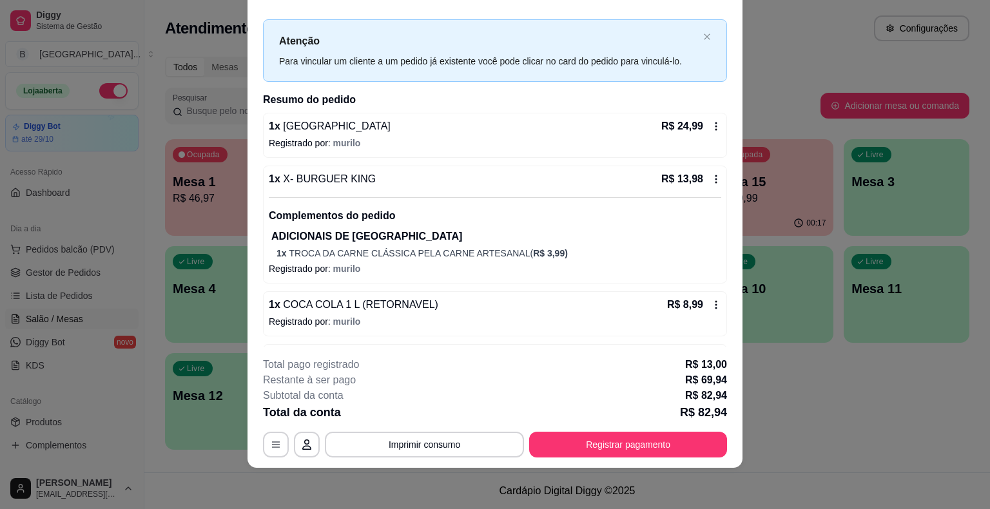
scroll to position [0, 0]
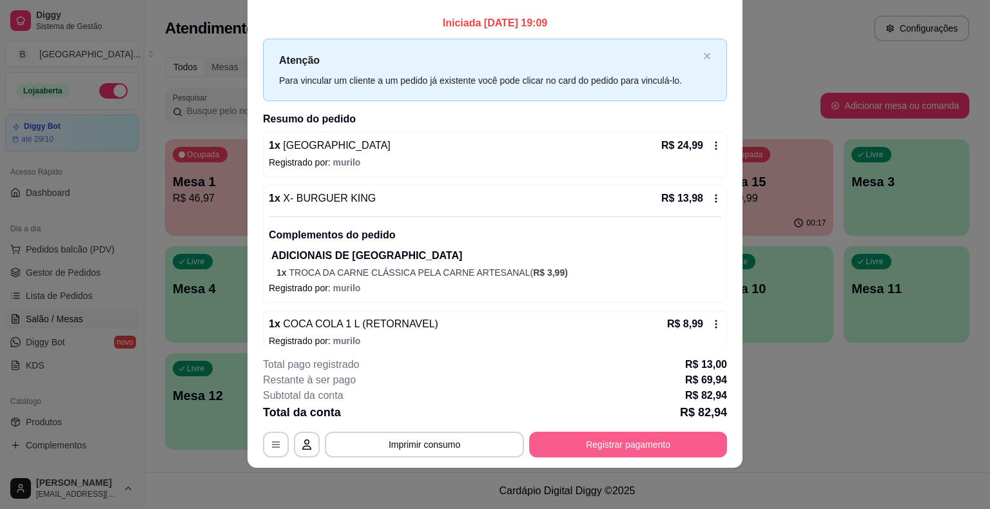
click at [663, 451] on button "Registrar pagamento" at bounding box center [628, 445] width 198 height 26
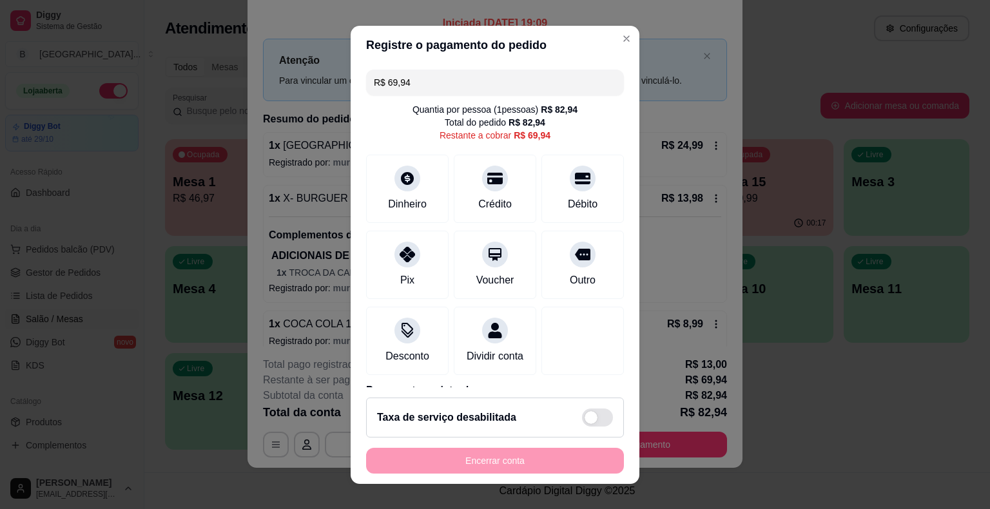
click at [524, 80] on input "R$ 69,94" at bounding box center [495, 83] width 242 height 26
type input "R$ 49,96"
click at [376, 210] on div "Dinheiro" at bounding box center [407, 185] width 91 height 75
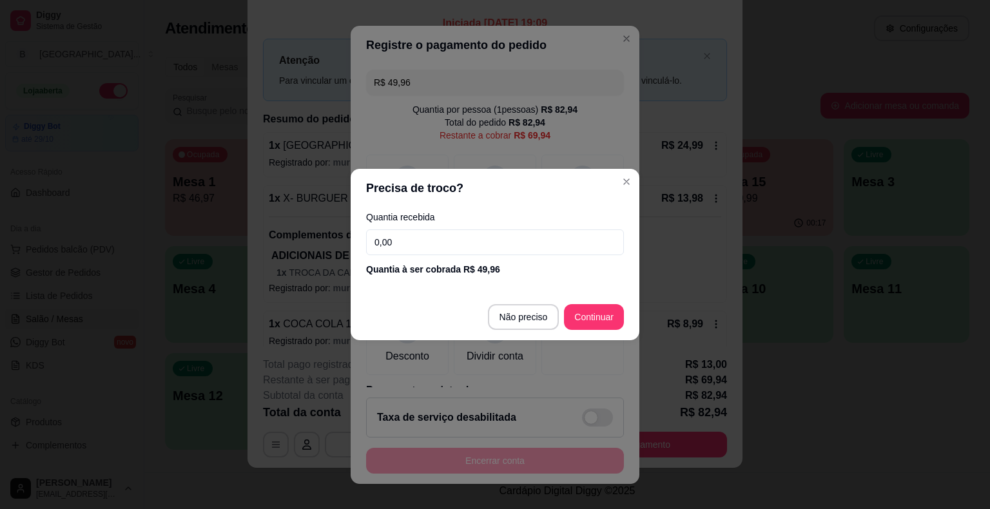
click at [434, 234] on input "0,00" at bounding box center [495, 242] width 258 height 26
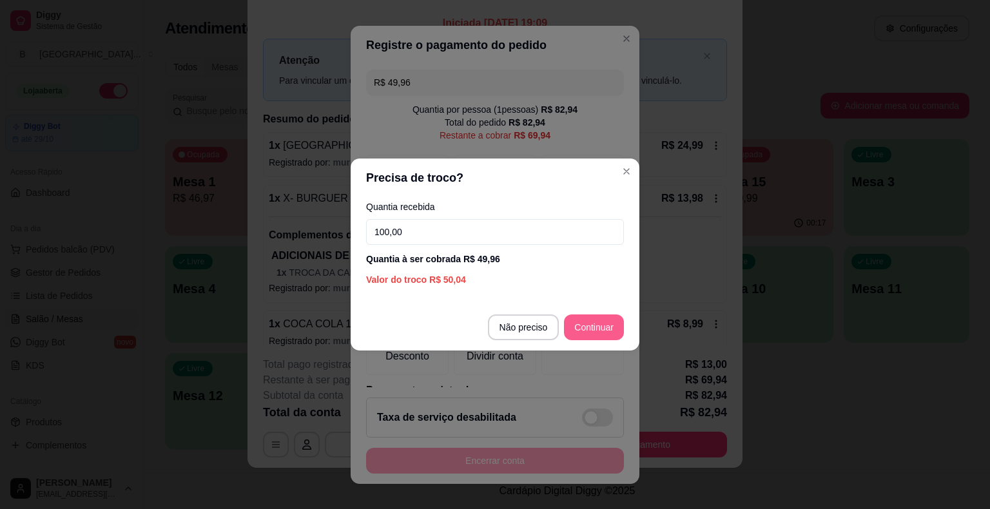
type input "100,00"
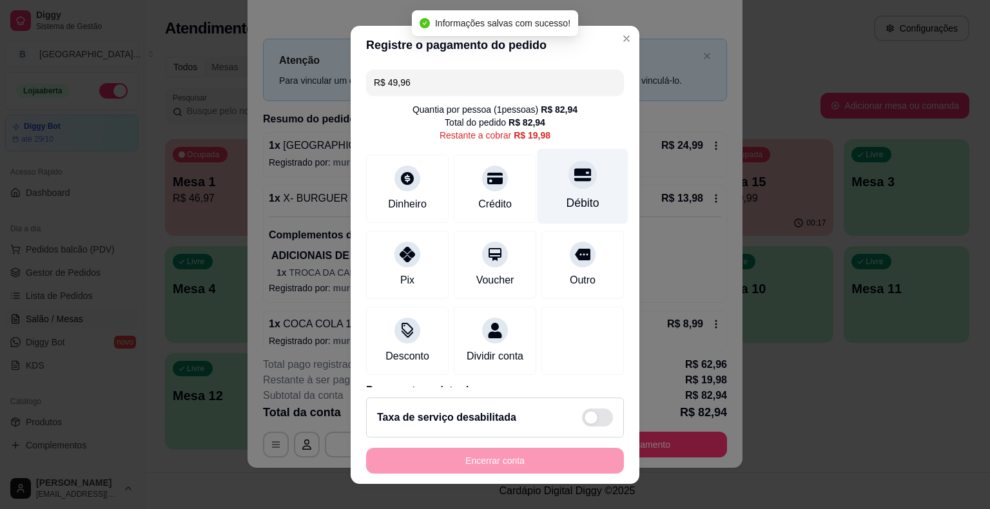
type input "R$ 19,98"
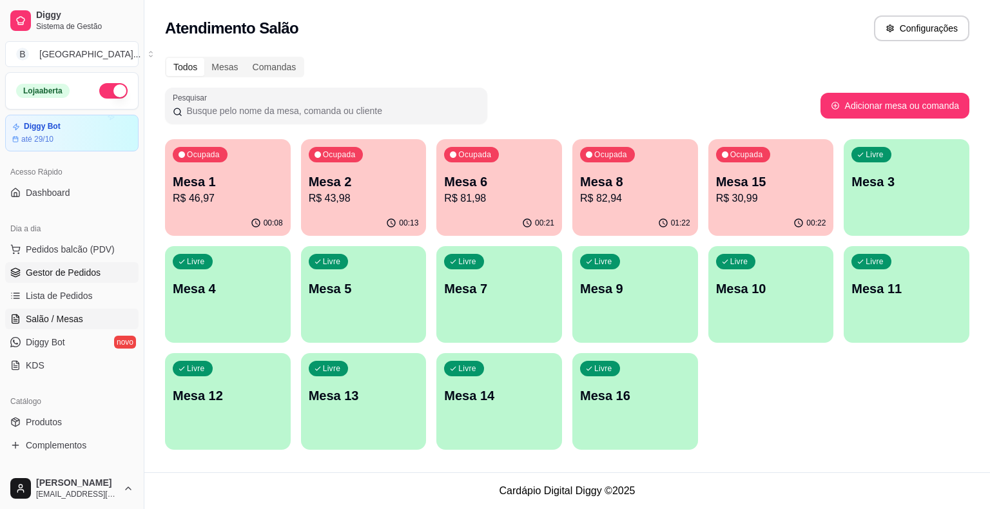
click at [88, 267] on span "Gestor de Pedidos" at bounding box center [63, 272] width 75 height 13
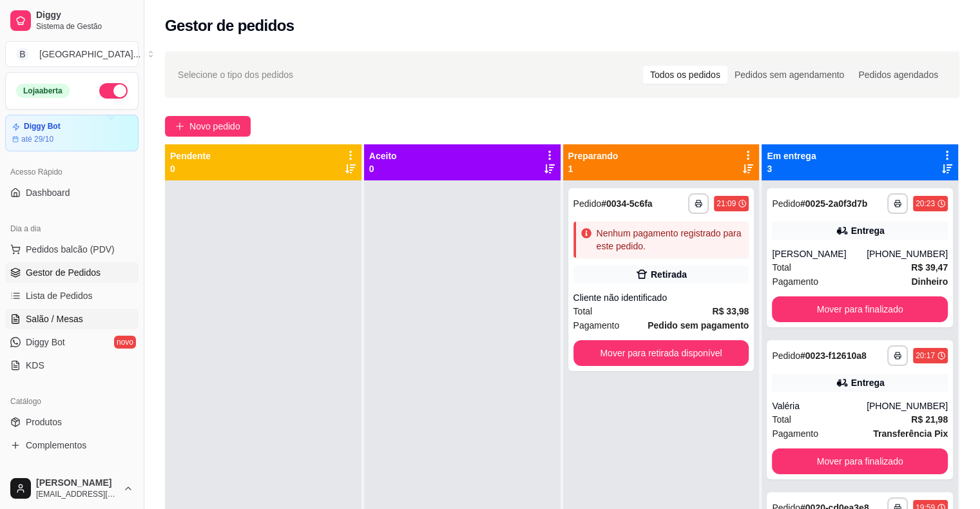
click at [78, 323] on span "Salão / Mesas" at bounding box center [54, 319] width 57 height 13
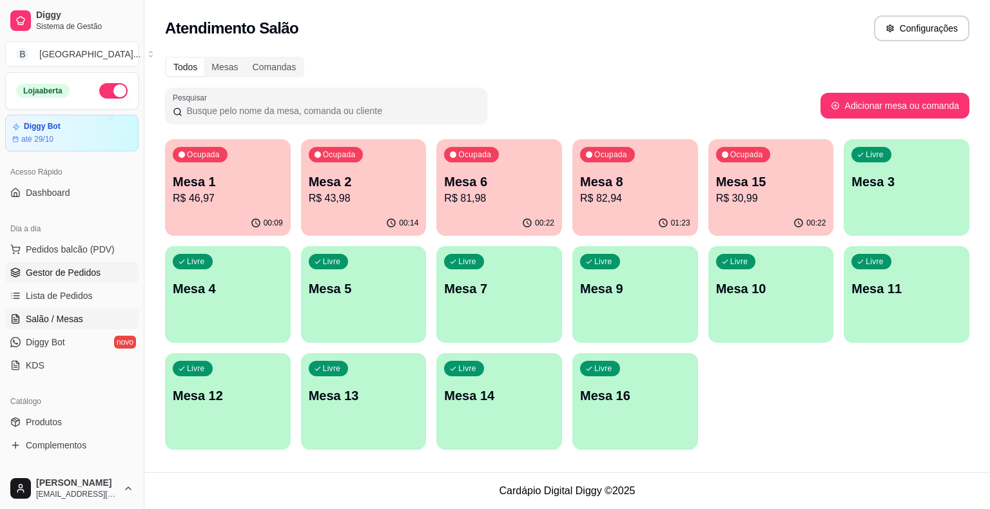
click at [107, 269] on link "Gestor de Pedidos" at bounding box center [71, 272] width 133 height 21
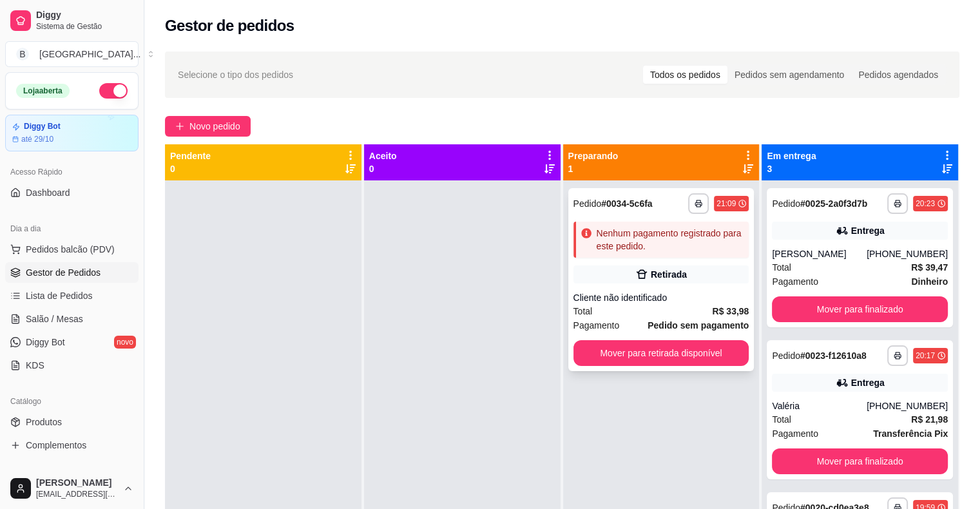
click at [603, 290] on div "**********" at bounding box center [662, 279] width 186 height 183
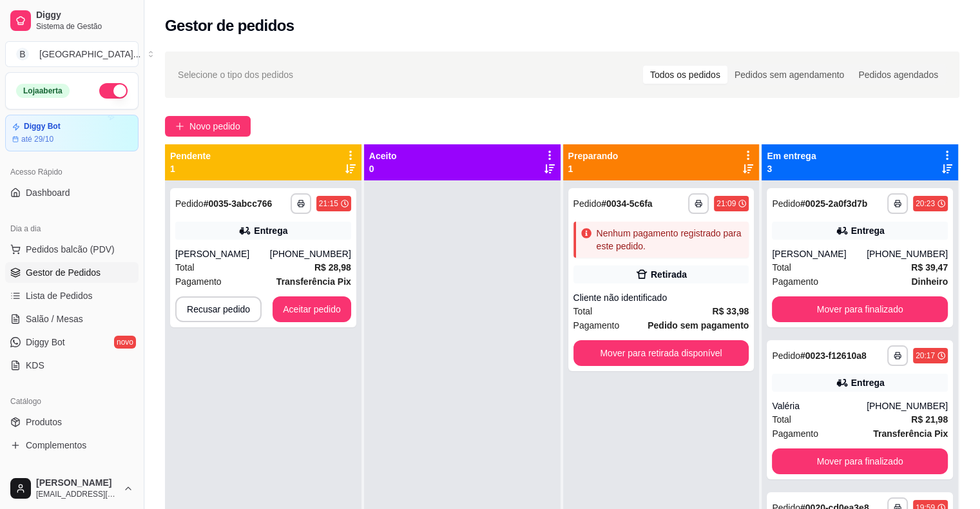
click at [356, 283] on div "**********" at bounding box center [263, 434] width 197 height 509
click at [346, 270] on strong "R$ 28,98" at bounding box center [333, 267] width 37 height 10
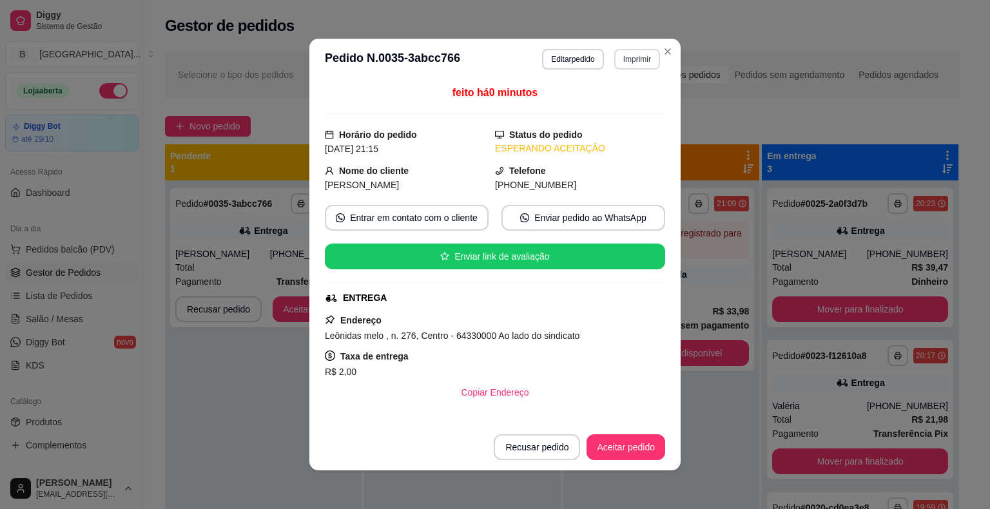
click at [632, 55] on button "Imprimir" at bounding box center [637, 59] width 46 height 21
click at [623, 97] on button "IMPRESSORA" at bounding box center [609, 104] width 93 height 21
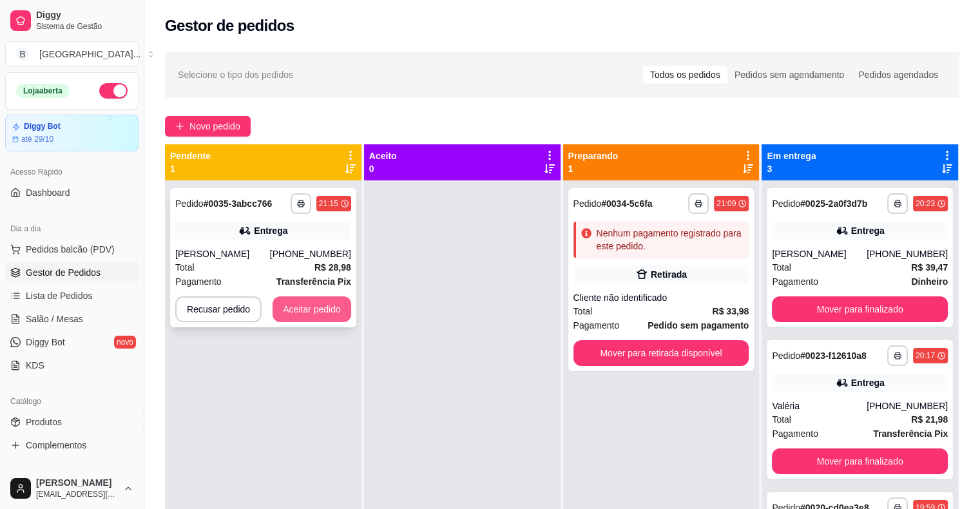
click at [297, 316] on button "Aceitar pedido" at bounding box center [312, 310] width 79 height 26
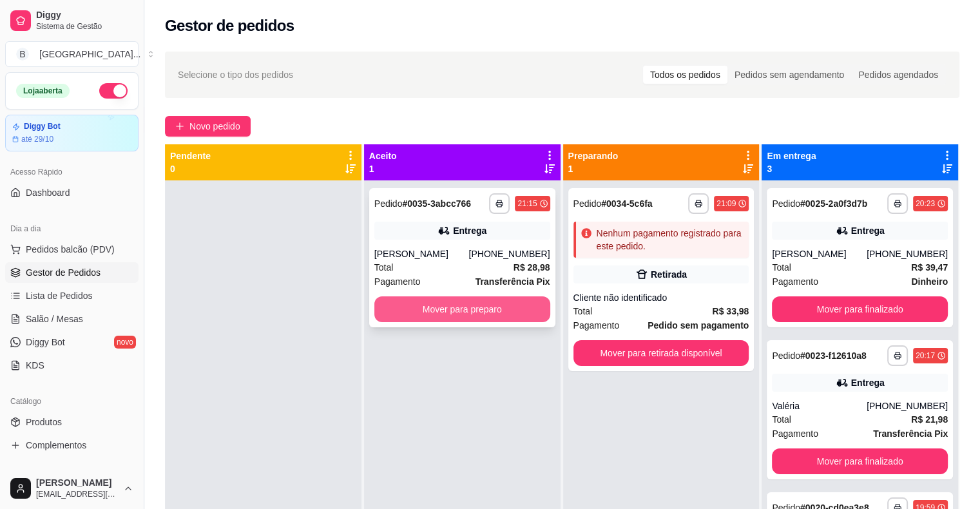
click at [422, 318] on button "Mover para preparo" at bounding box center [463, 310] width 176 height 26
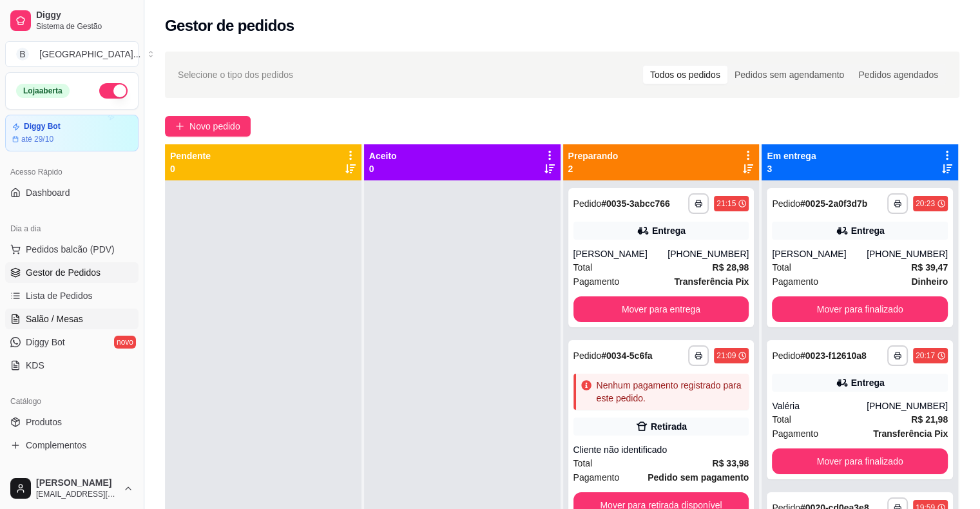
click at [56, 319] on span "Salão / Mesas" at bounding box center [54, 319] width 57 height 13
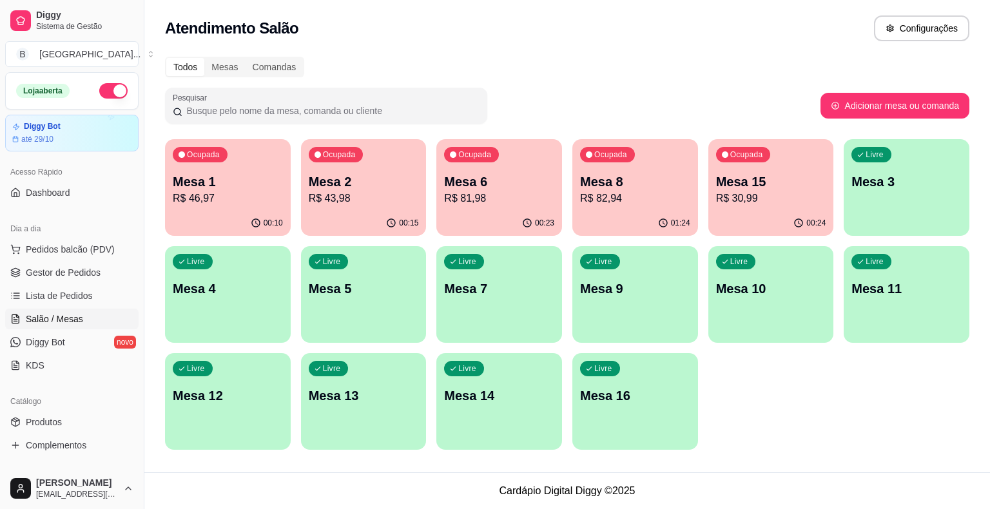
click at [453, 193] on p "R$ 81,98" at bounding box center [499, 198] width 110 height 15
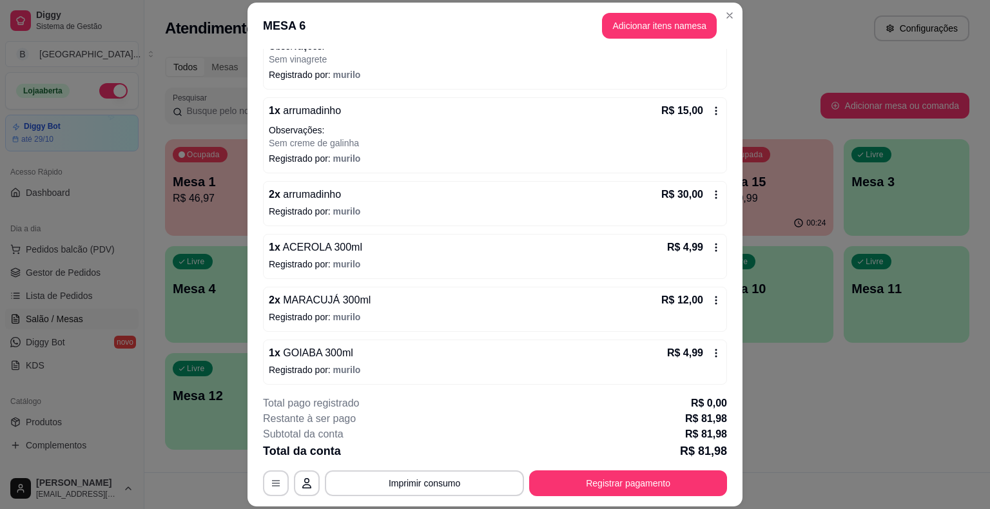
scroll to position [160, 0]
click at [500, 475] on button "Imprimir consumo" at bounding box center [424, 483] width 193 height 25
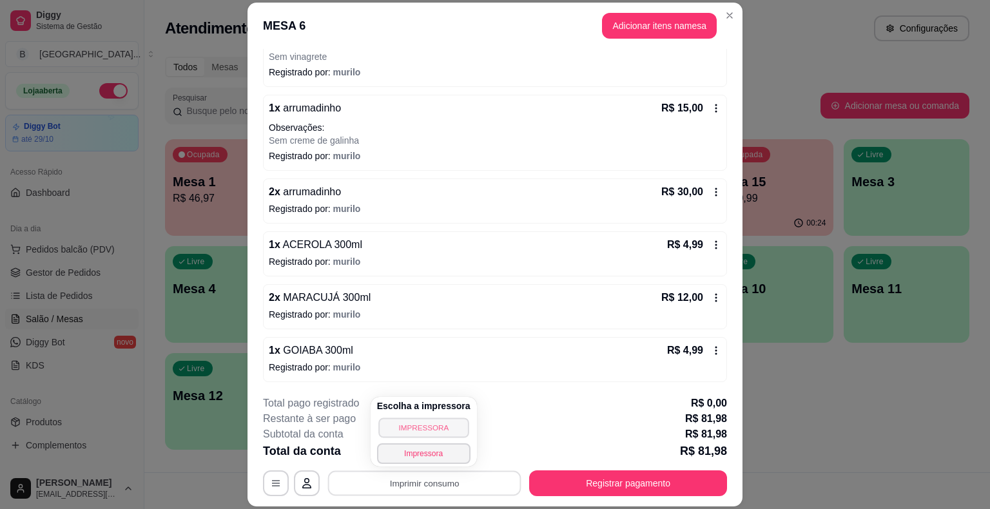
click at [433, 424] on button "IMPRESSORA" at bounding box center [423, 428] width 90 height 20
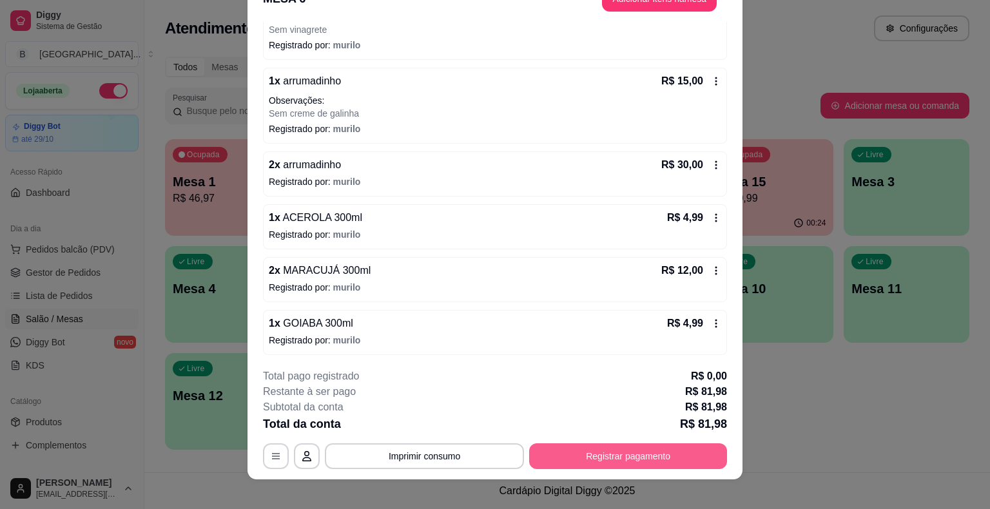
scroll to position [39, 0]
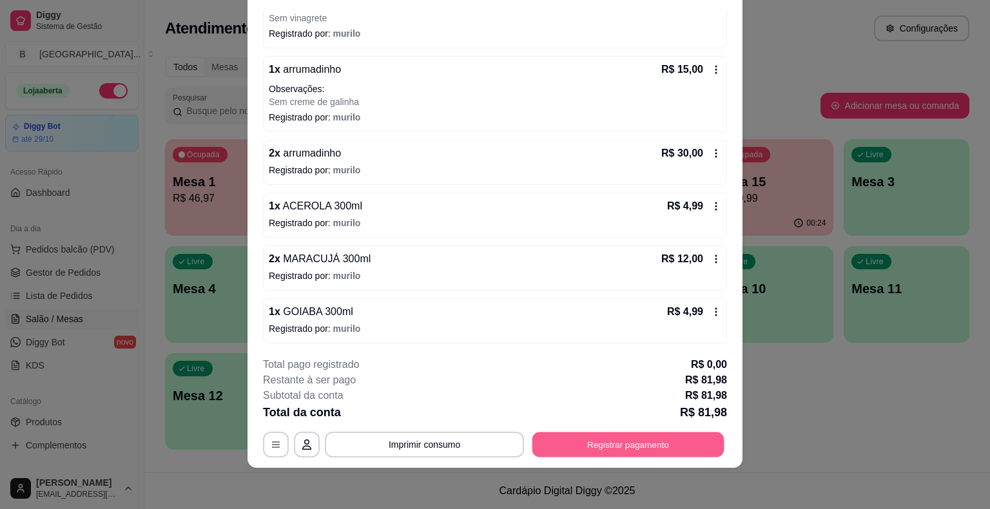
click at [655, 437] on button "Registrar pagamento" at bounding box center [628, 445] width 192 height 25
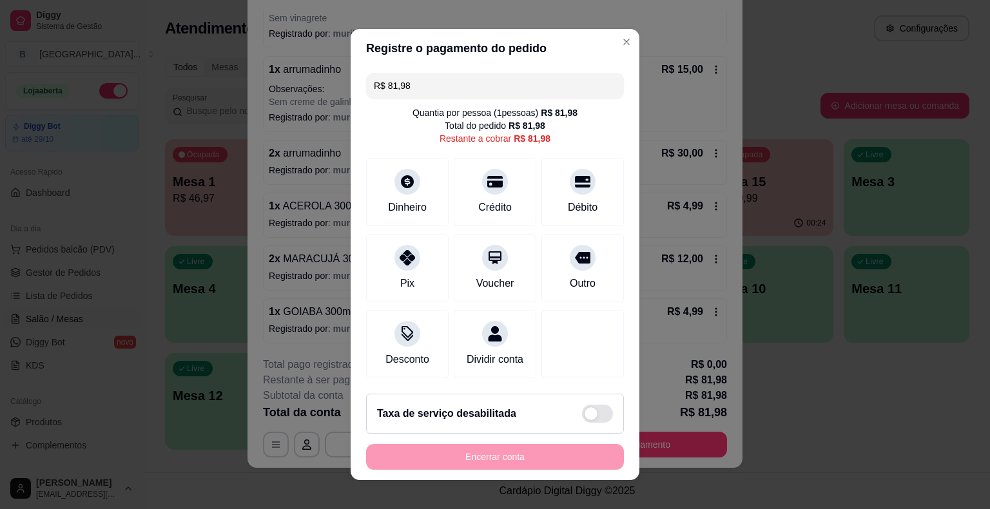
click at [551, 71] on div "R$ 81,98 Quantia por pessoa ( 1 pessoas) R$ 81,98 Total do pedido R$ 81,98 Rest…" at bounding box center [495, 226] width 289 height 316
click at [551, 86] on input "R$ 81,98" at bounding box center [495, 86] width 242 height 26
click at [415, 170] on div "Dinheiro" at bounding box center [407, 189] width 91 height 75
type input "R$ 40,98"
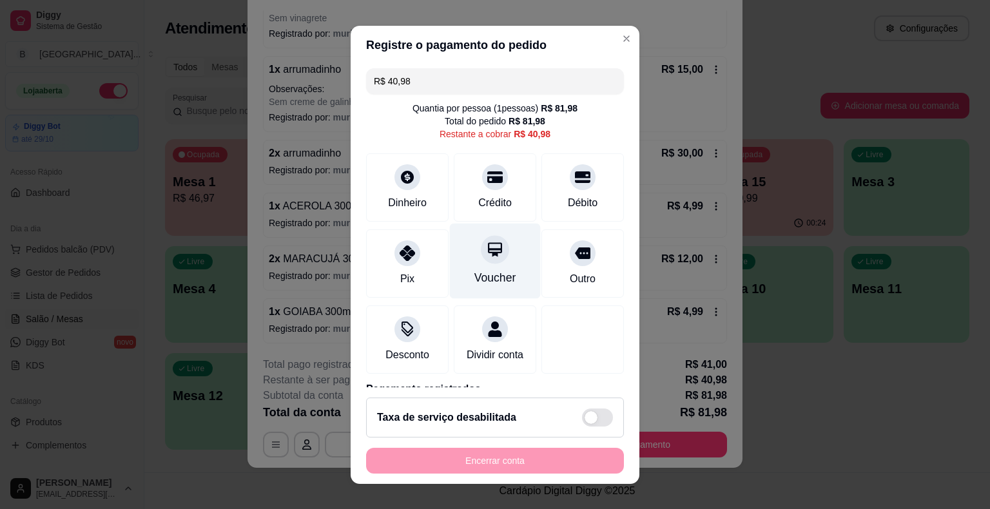
scroll to position [0, 0]
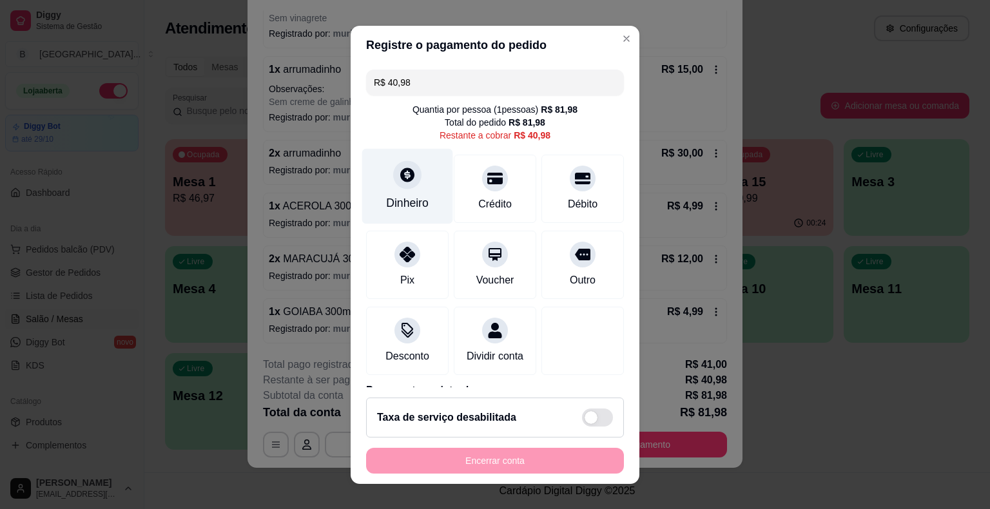
click at [389, 190] on div "Dinheiro" at bounding box center [407, 185] width 91 height 75
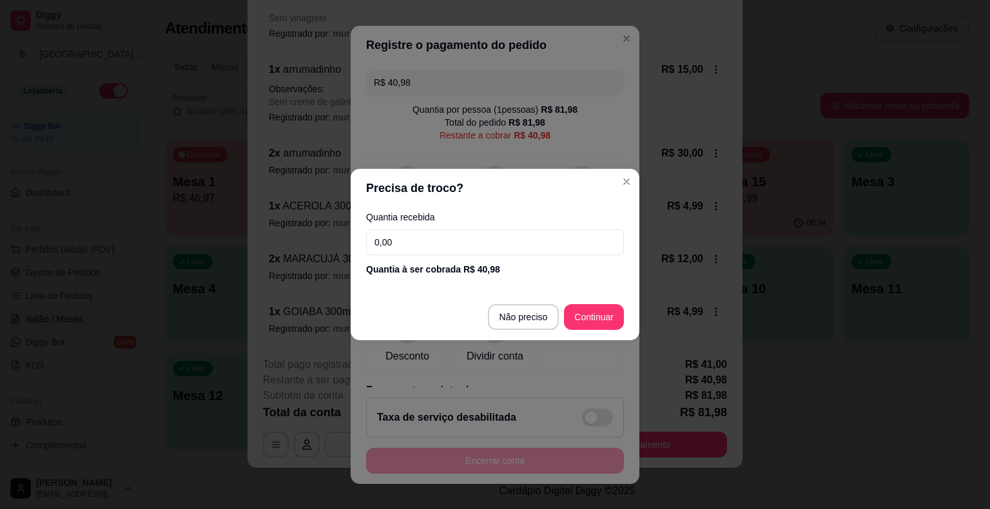
click at [460, 246] on input "0,00" at bounding box center [495, 242] width 258 height 26
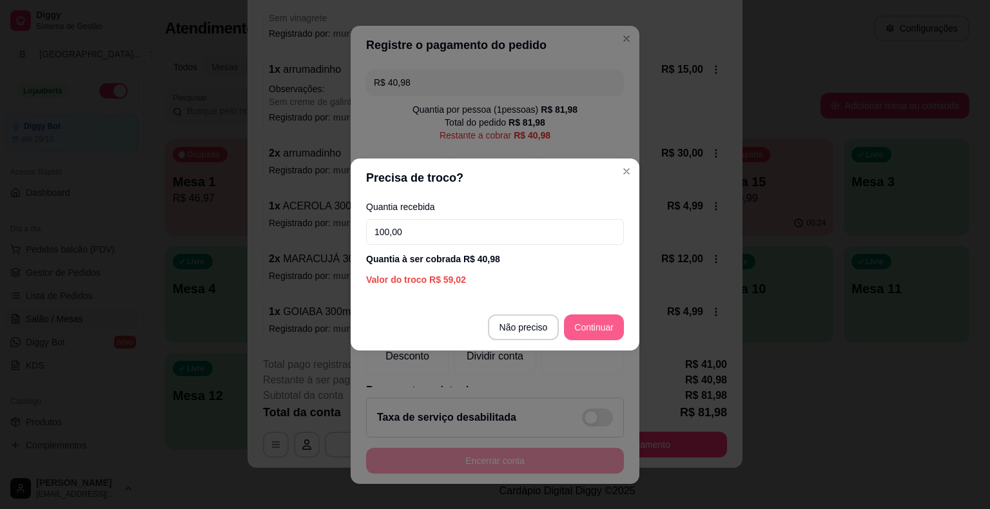
type input "100,00"
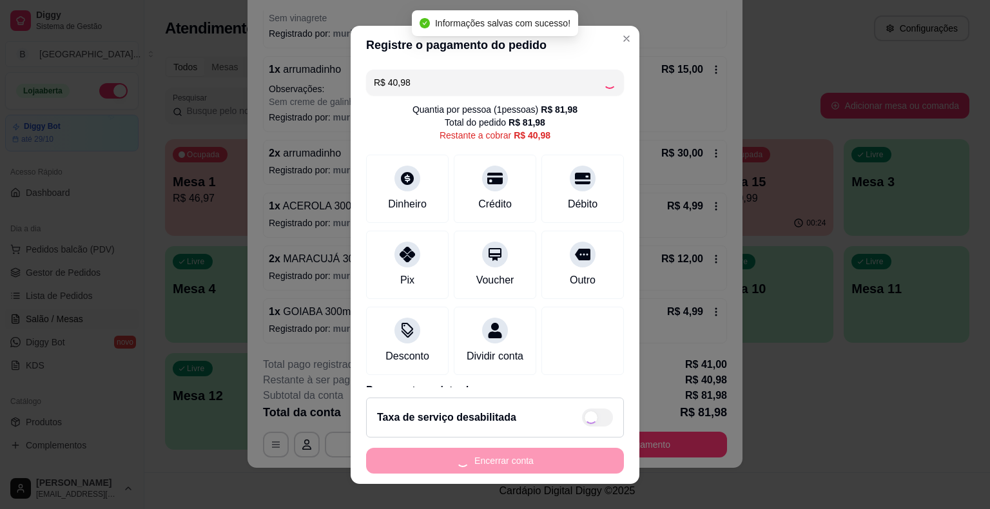
type input "R$ 0,00"
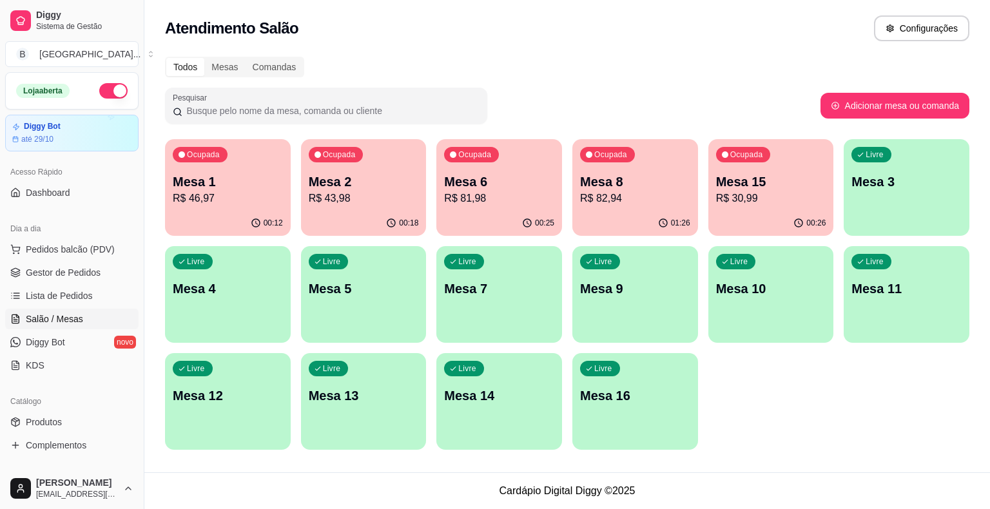
click at [490, 200] on p "R$ 81,98" at bounding box center [499, 198] width 110 height 15
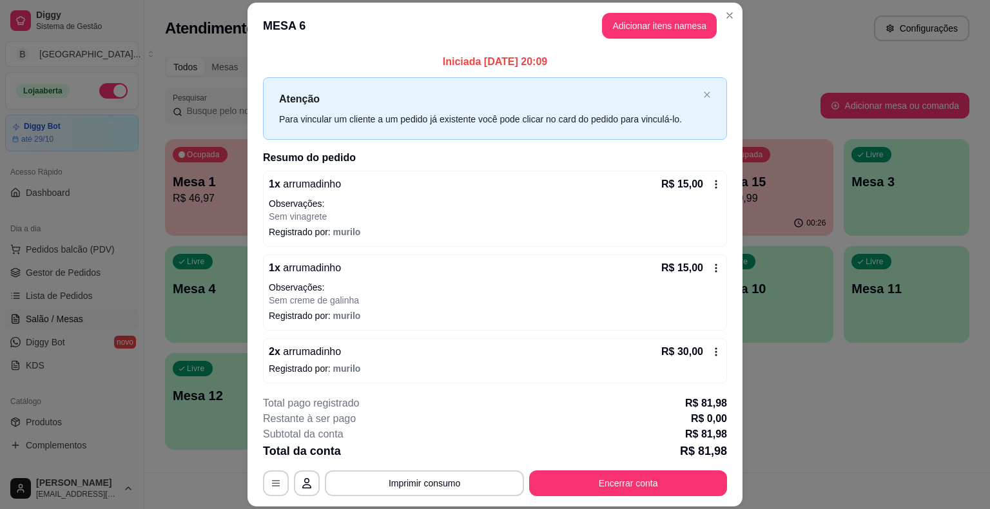
scroll to position [160, 0]
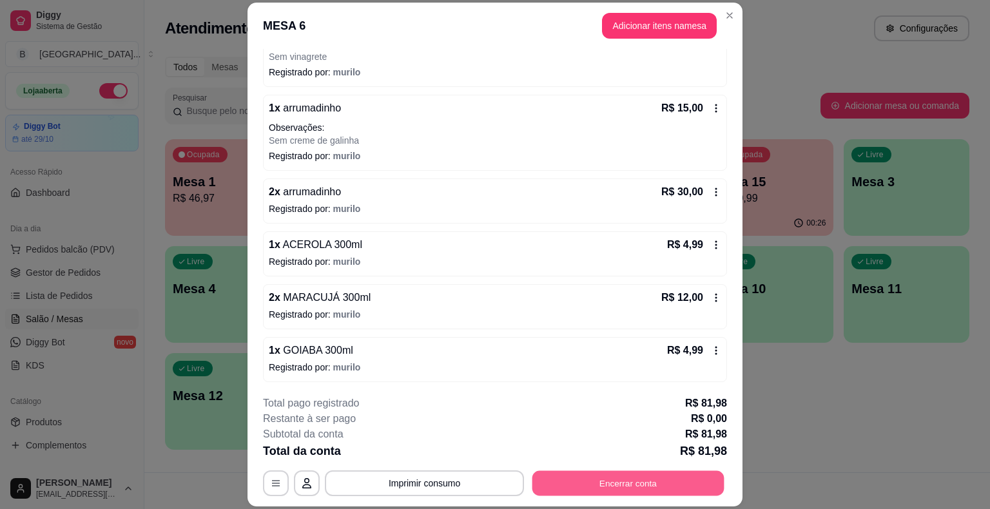
click at [639, 493] on button "Encerrar conta" at bounding box center [628, 483] width 192 height 25
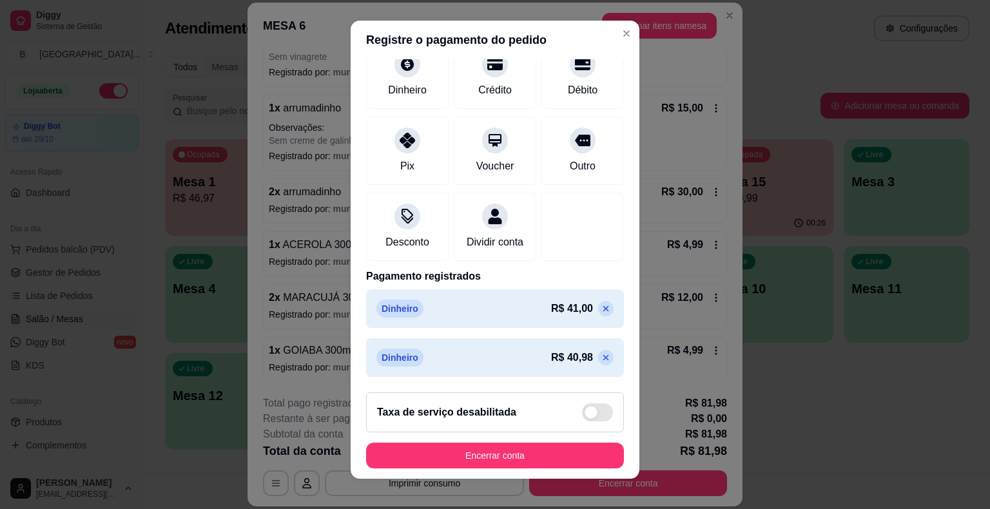
scroll to position [15, 0]
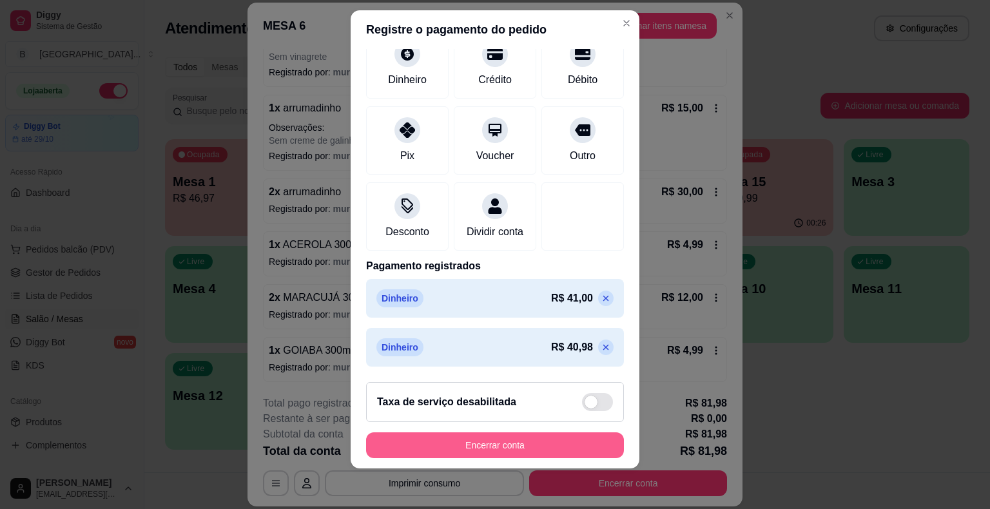
click at [534, 436] on button "Encerrar conta" at bounding box center [495, 446] width 258 height 26
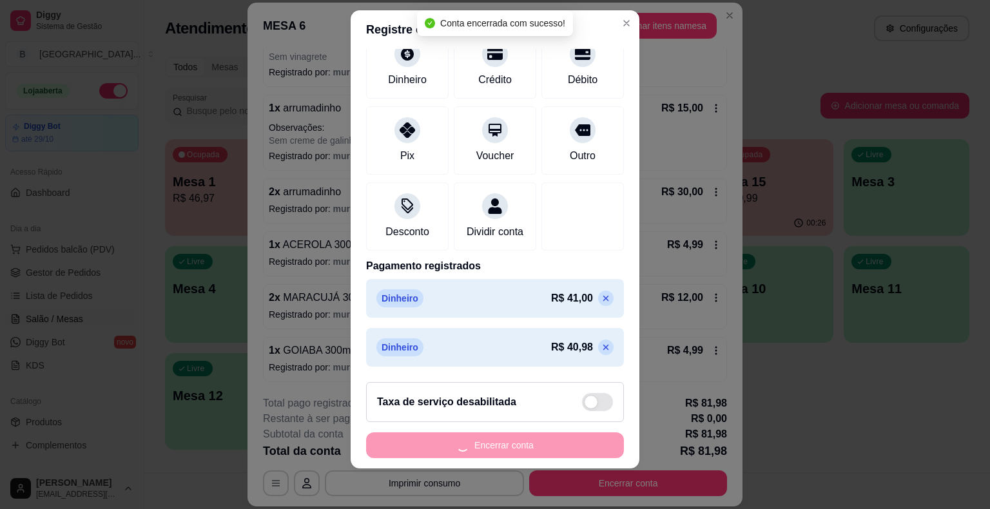
scroll to position [0, 0]
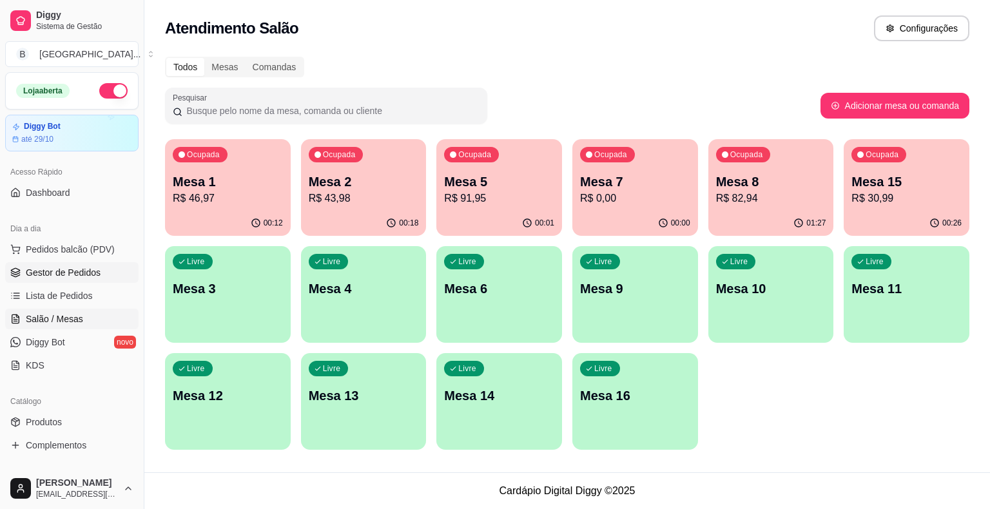
click at [80, 266] on span "Gestor de Pedidos" at bounding box center [63, 272] width 75 height 13
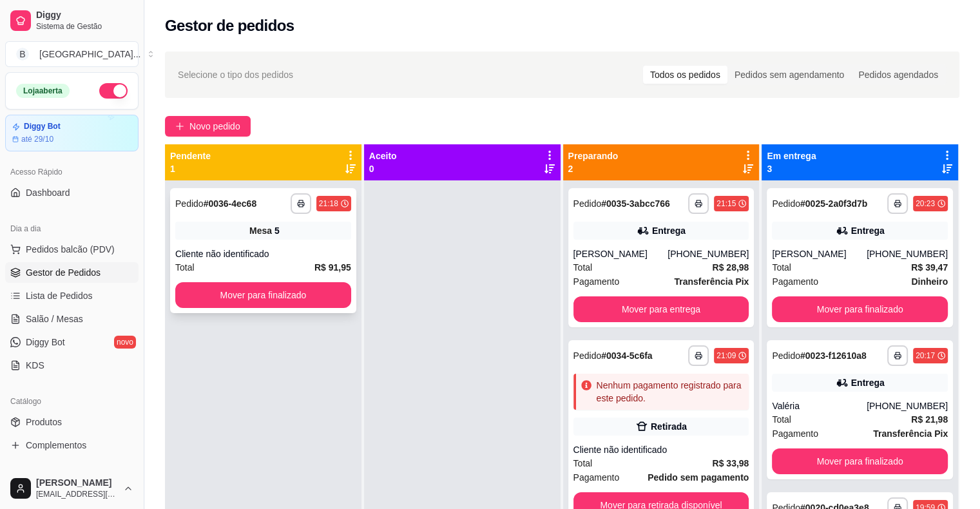
click at [330, 263] on strong "R$ 91,95" at bounding box center [333, 267] width 37 height 10
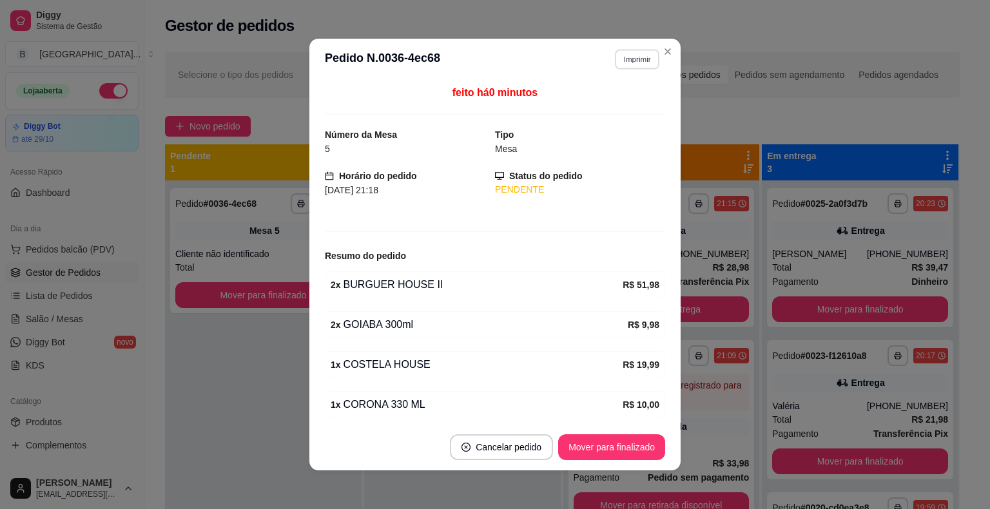
click at [629, 62] on button "Imprimir" at bounding box center [637, 59] width 44 height 20
click at [622, 102] on button "IMPRESSORA" at bounding box center [609, 104] width 93 height 21
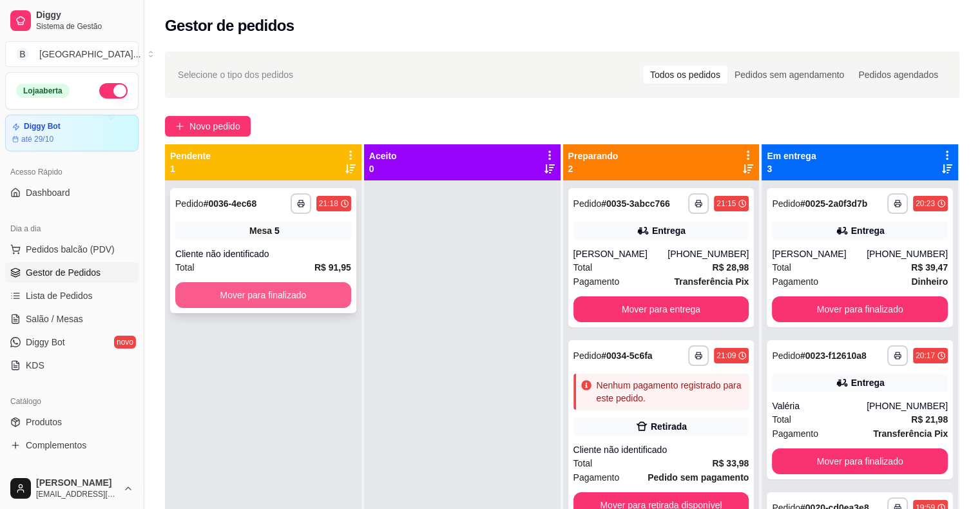
click at [328, 304] on button "Mover para finalizado" at bounding box center [263, 295] width 176 height 26
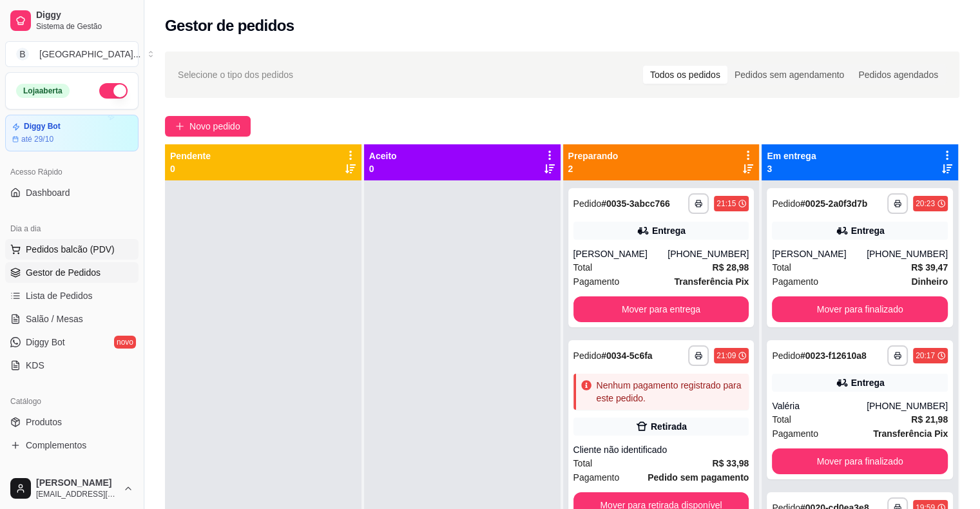
click at [56, 243] on span "Pedidos balcão (PDV)" at bounding box center [70, 249] width 89 height 13
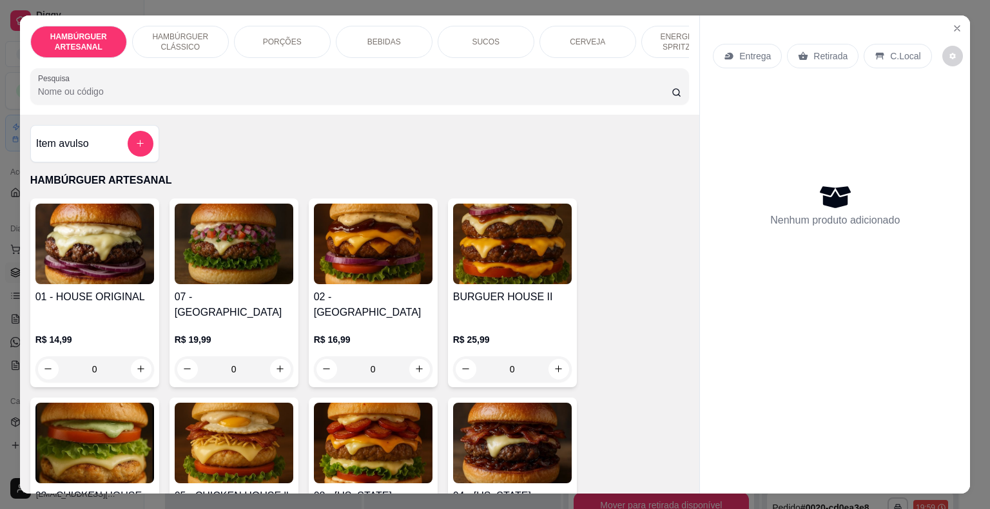
click at [667, 49] on div "ENERGÉTICO E SPRITZ DRINK" at bounding box center [689, 42] width 97 height 32
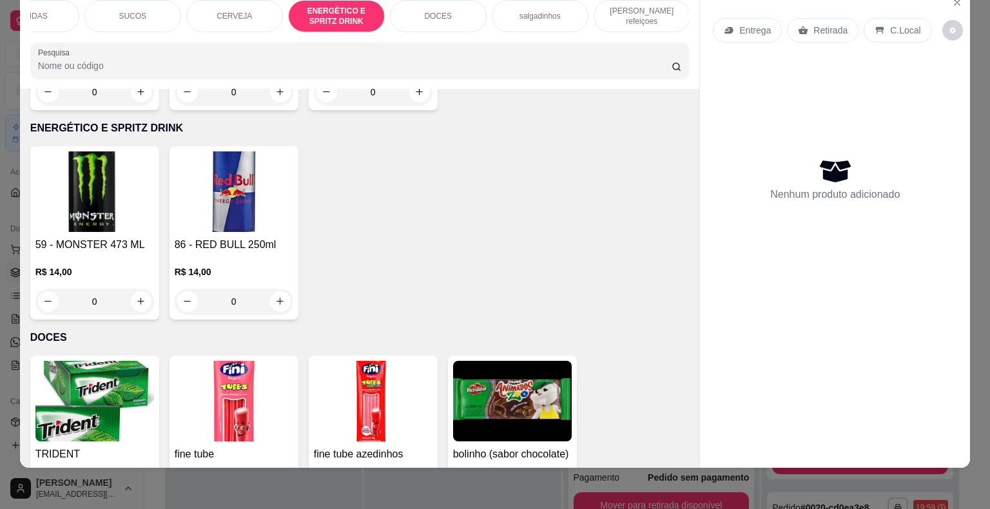
scroll to position [0, 354]
click at [430, 11] on p "DOCES" at bounding box center [438, 16] width 28 height 10
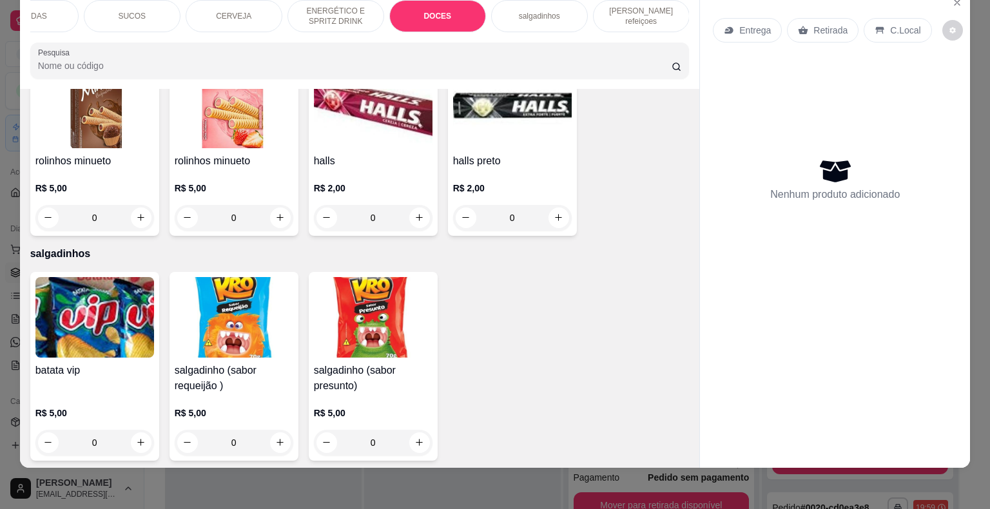
scroll to position [3657, 0]
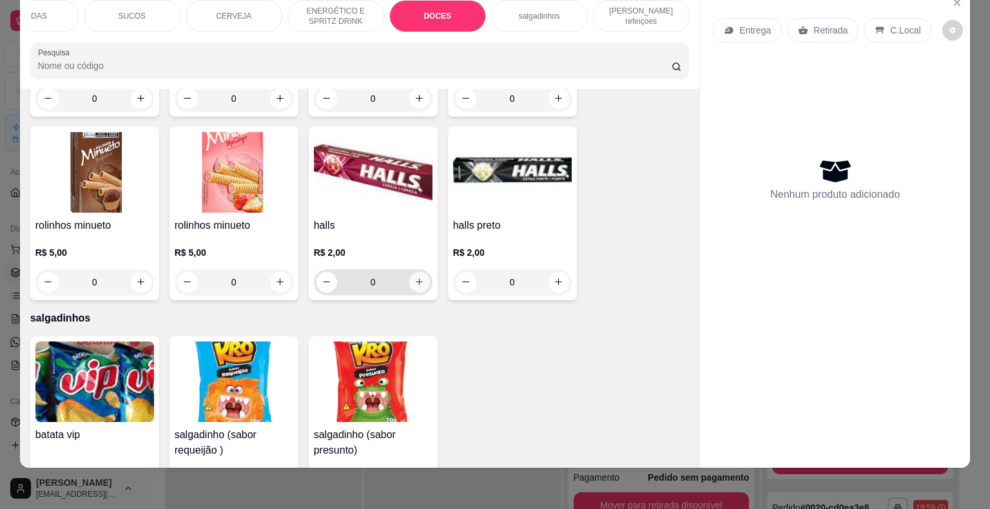
click at [420, 272] on button "increase-product-quantity" at bounding box center [419, 282] width 21 height 21
type input "1"
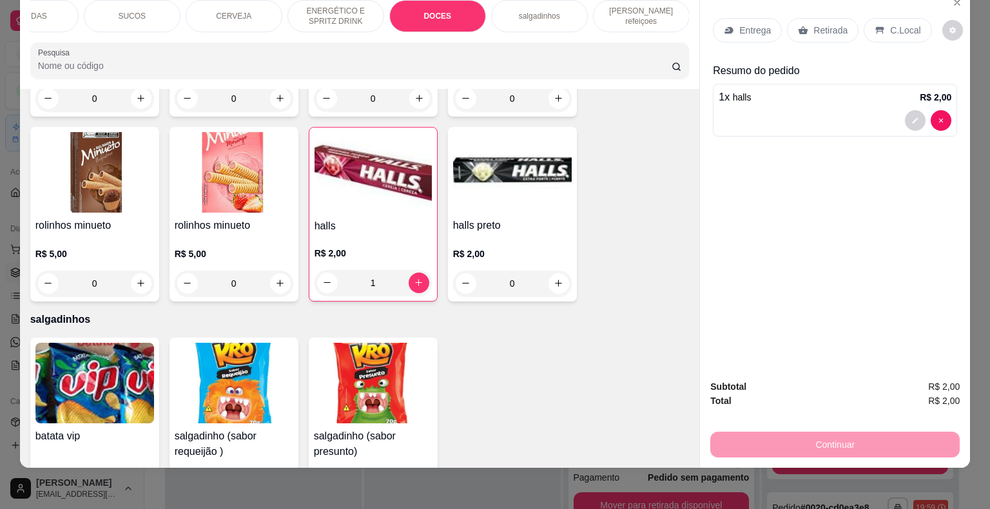
click at [836, 28] on div "Retirada" at bounding box center [823, 30] width 72 height 24
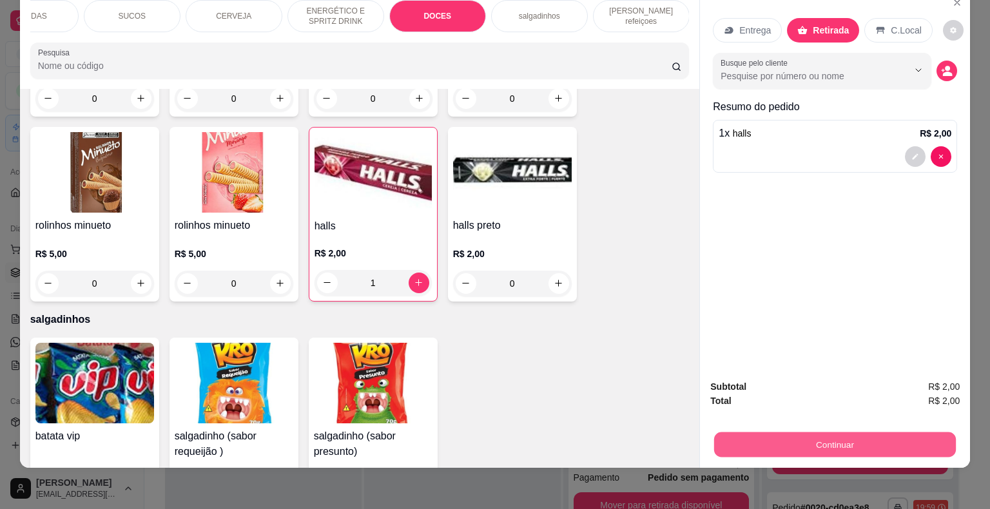
click at [797, 445] on button "Continuar" at bounding box center [835, 445] width 242 height 25
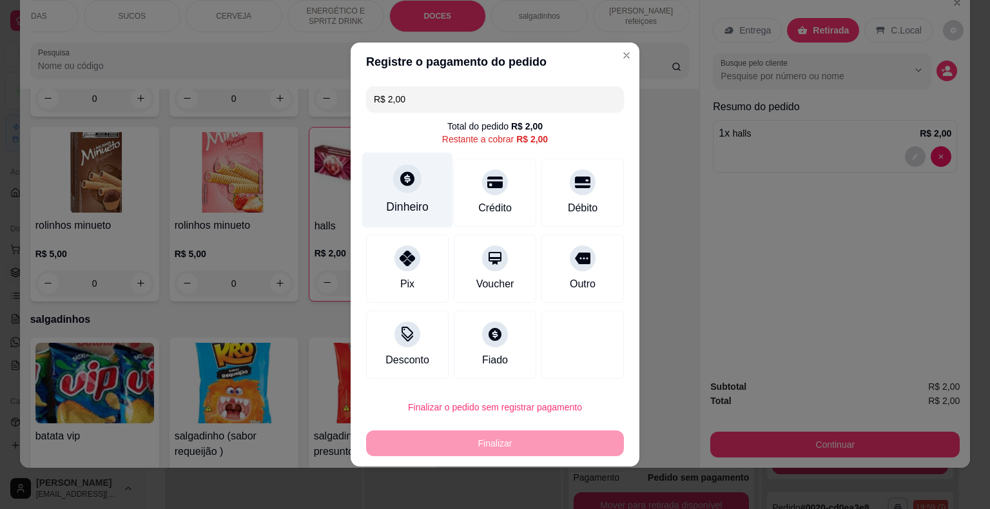
click at [425, 212] on div "Dinheiro" at bounding box center [407, 207] width 43 height 17
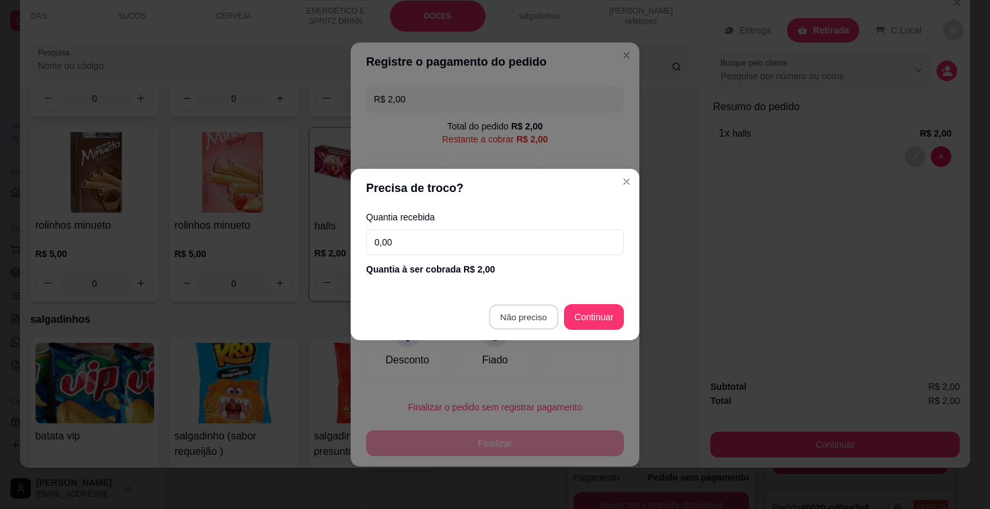
type input "R$ 0,00"
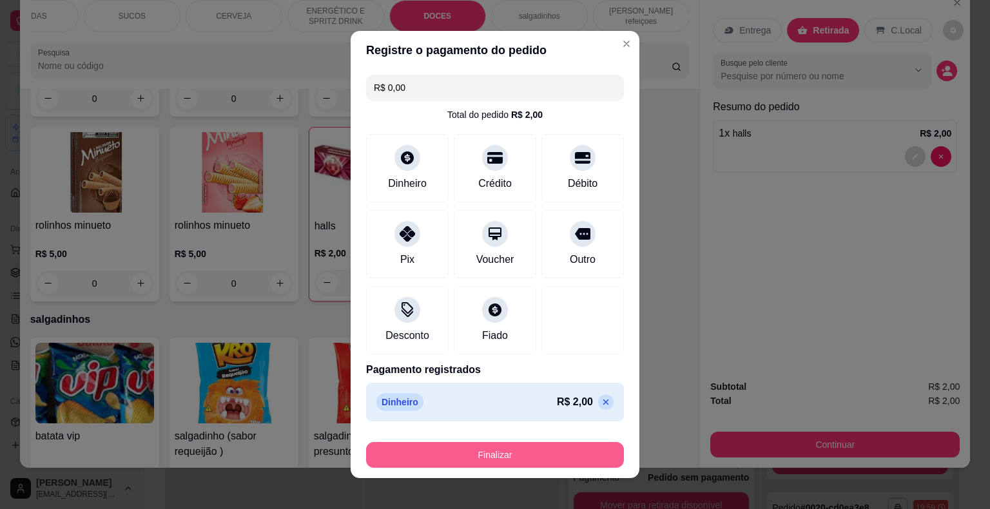
click at [542, 451] on button "Finalizar" at bounding box center [495, 455] width 258 height 26
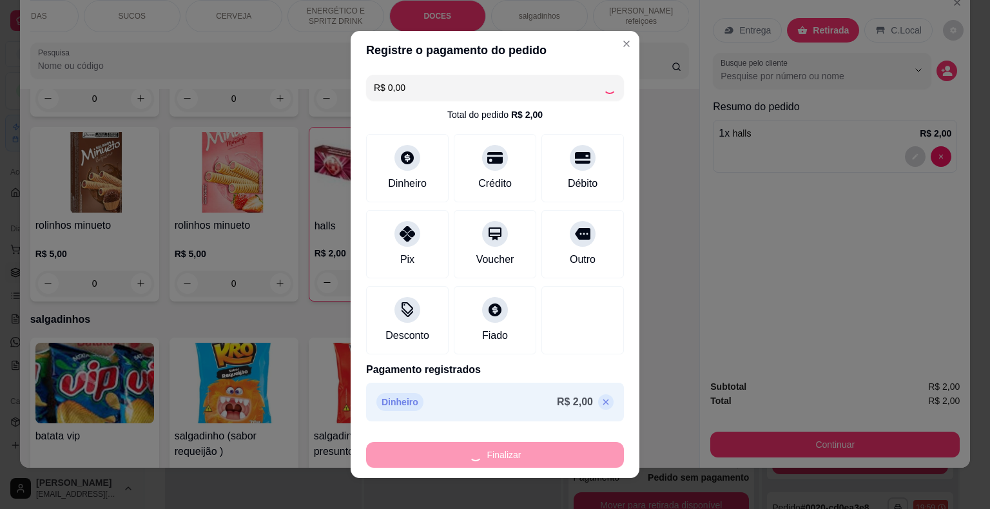
type input "0"
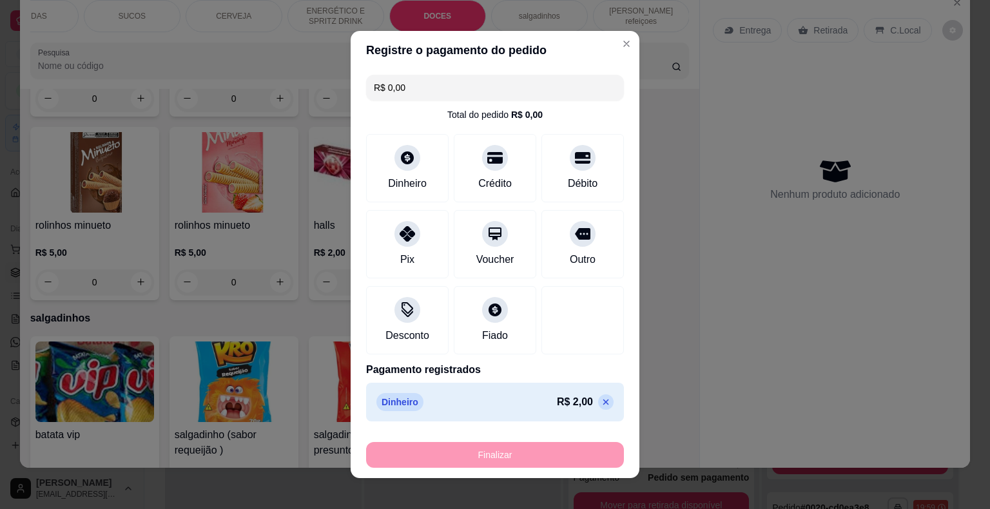
type input "-R$ 2,00"
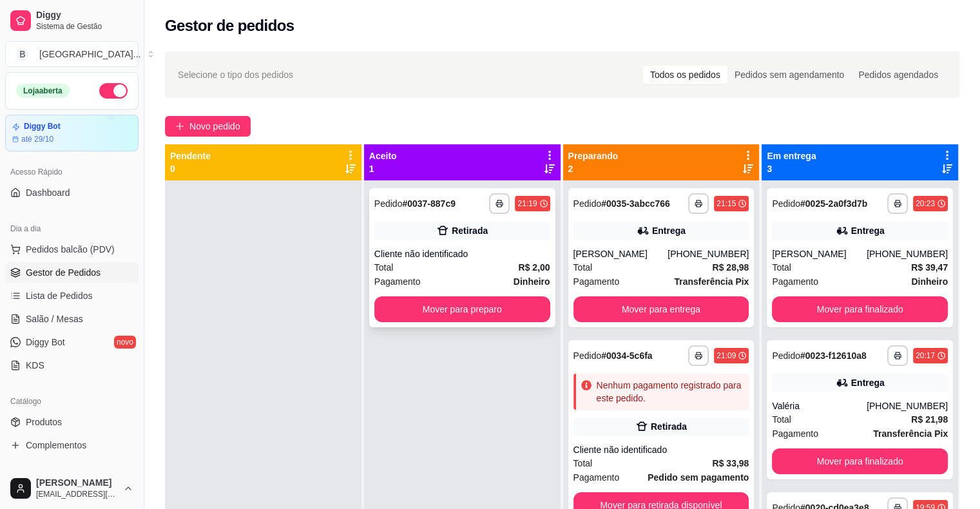
click at [454, 237] on div "Retirada" at bounding box center [463, 231] width 176 height 18
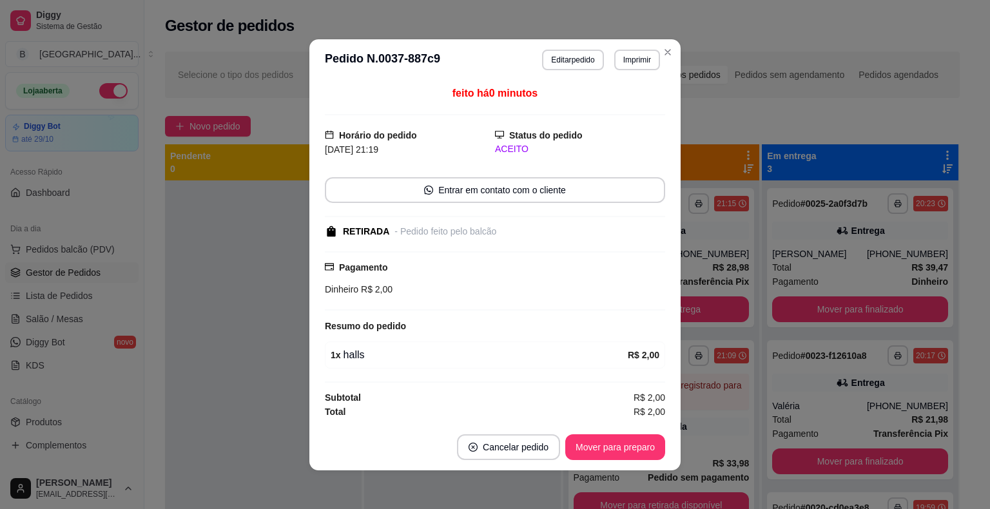
scroll to position [1, 0]
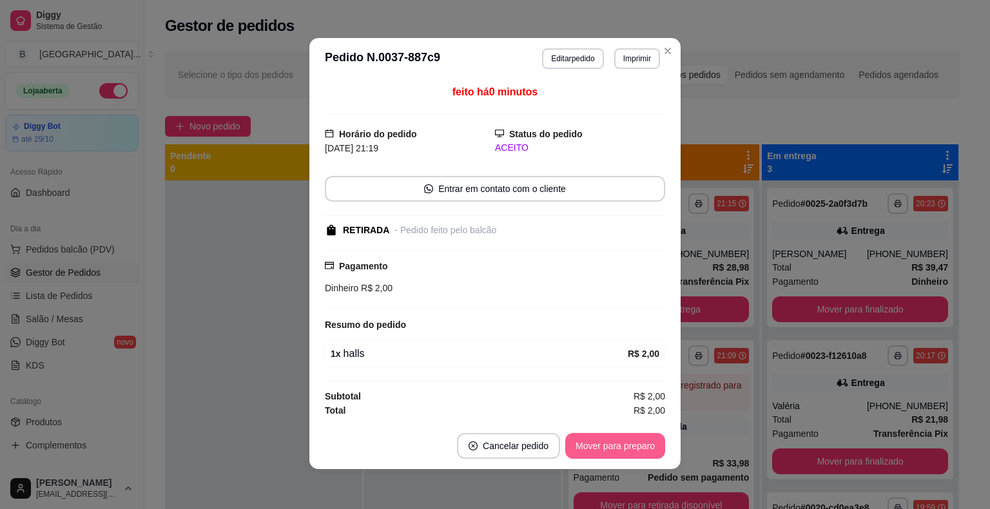
click at [634, 447] on button "Mover para preparo" at bounding box center [615, 446] width 100 height 26
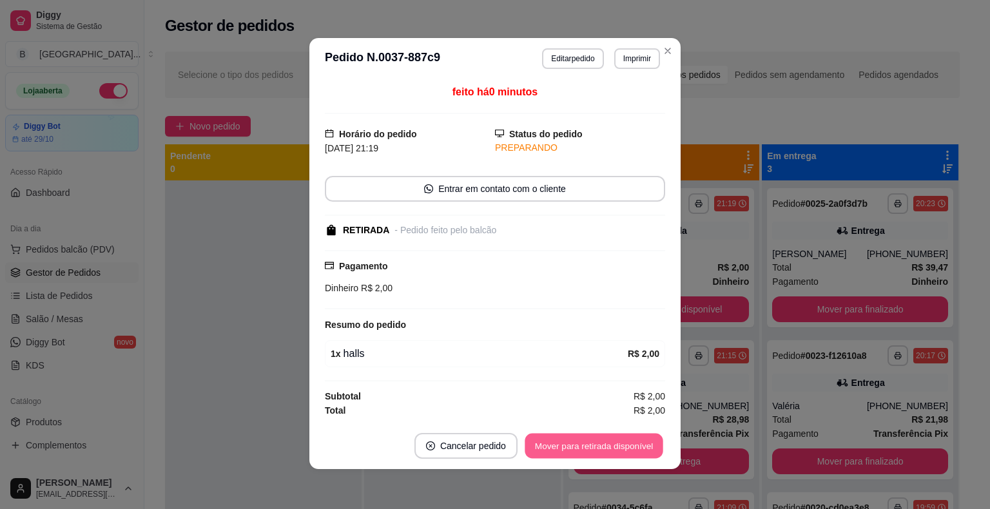
click at [634, 447] on button "Mover para retirada disponível" at bounding box center [594, 445] width 138 height 25
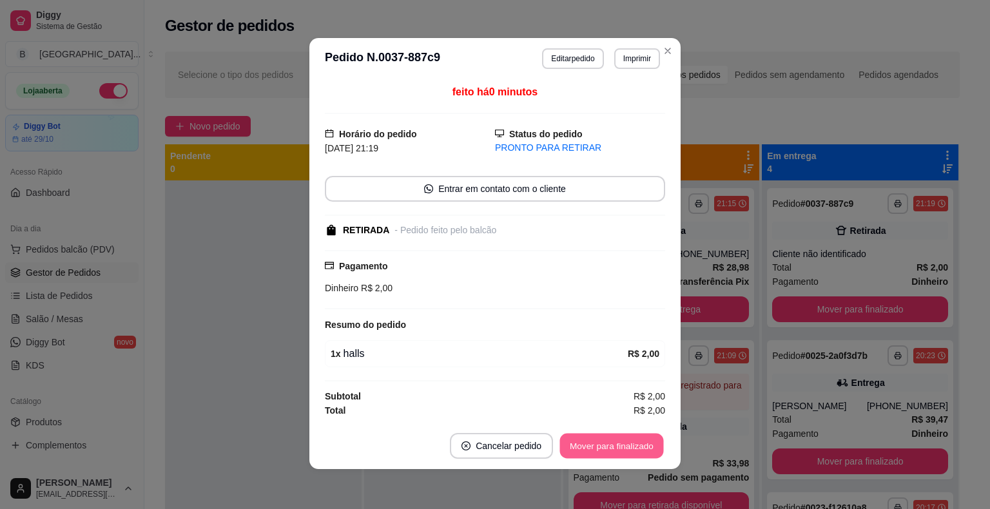
click at [634, 447] on button "Mover para finalizado" at bounding box center [612, 445] width 104 height 25
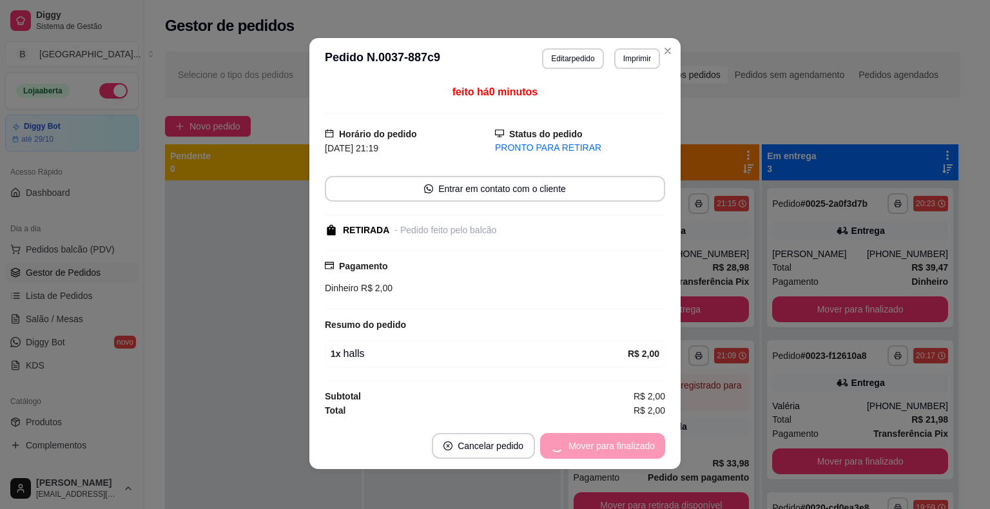
scroll to position [0, 0]
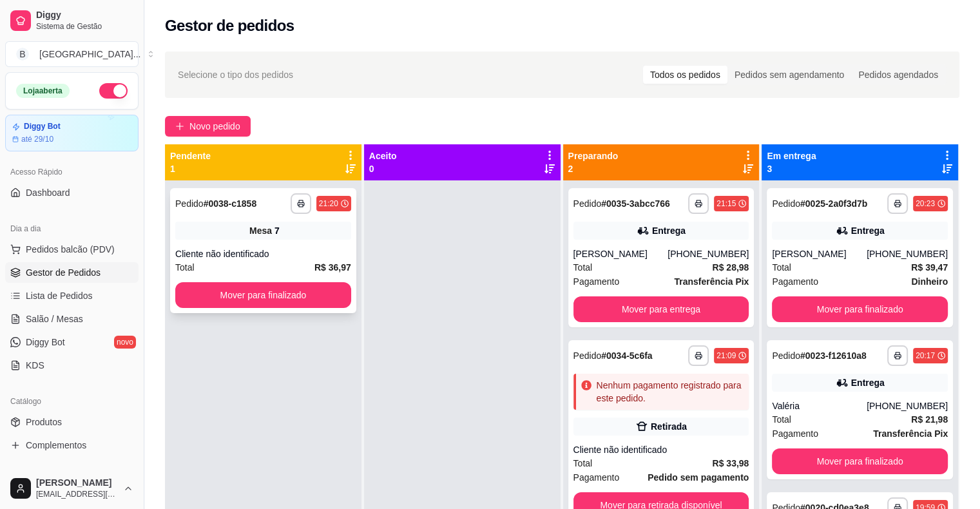
click at [278, 250] on div "Cliente não identificado" at bounding box center [263, 254] width 176 height 13
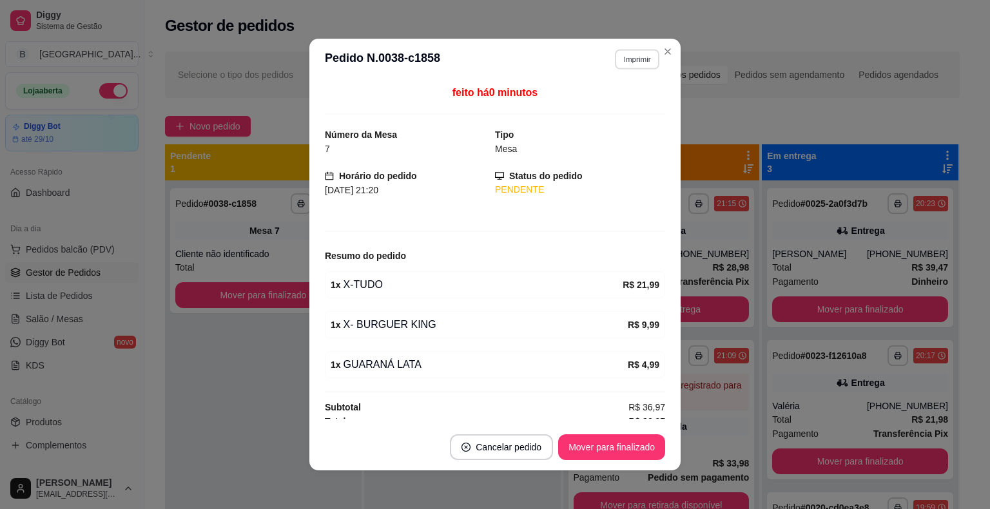
click at [627, 61] on button "Imprimir" at bounding box center [637, 59] width 44 height 20
click at [630, 99] on button "IMPRESSORA" at bounding box center [609, 104] width 90 height 20
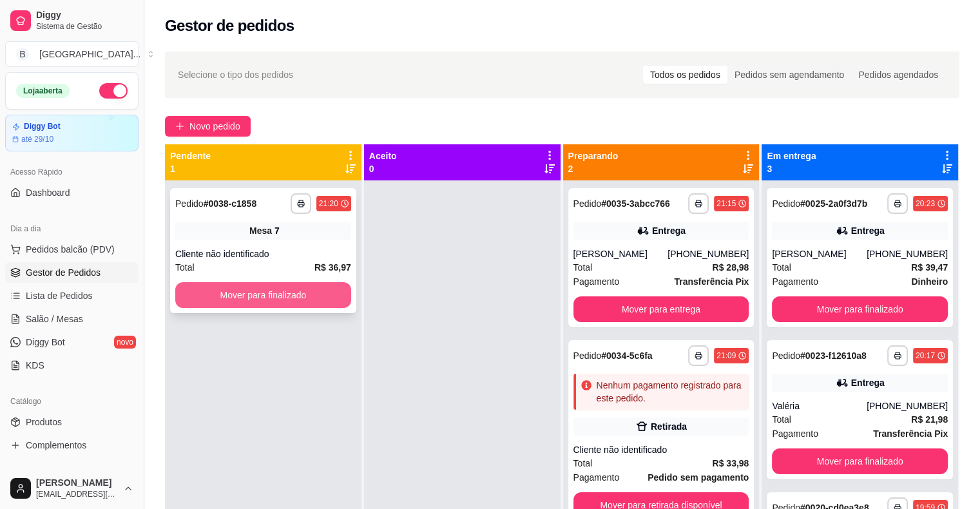
click at [263, 293] on button "Mover para finalizado" at bounding box center [263, 295] width 176 height 26
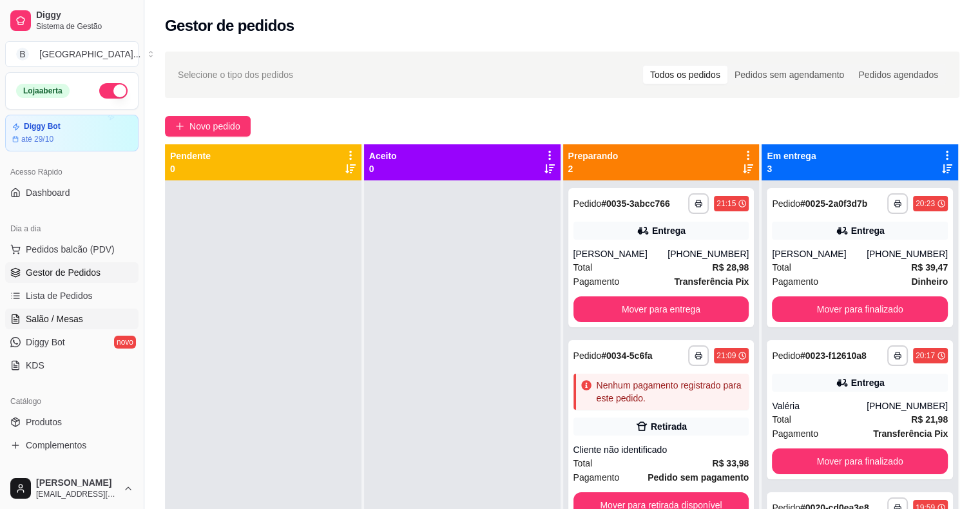
click at [39, 321] on span "Salão / Mesas" at bounding box center [54, 319] width 57 height 13
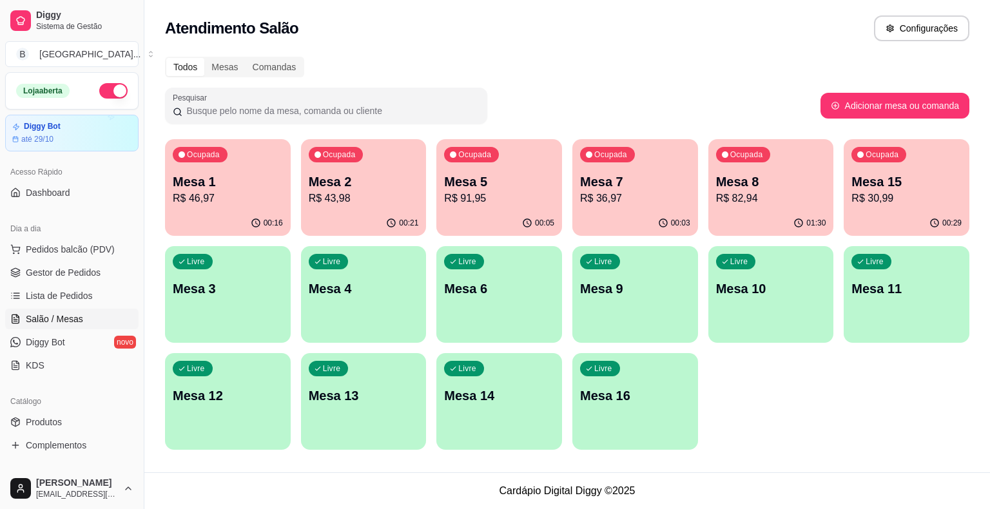
click at [743, 182] on p "Mesa 8" at bounding box center [771, 182] width 110 height 18
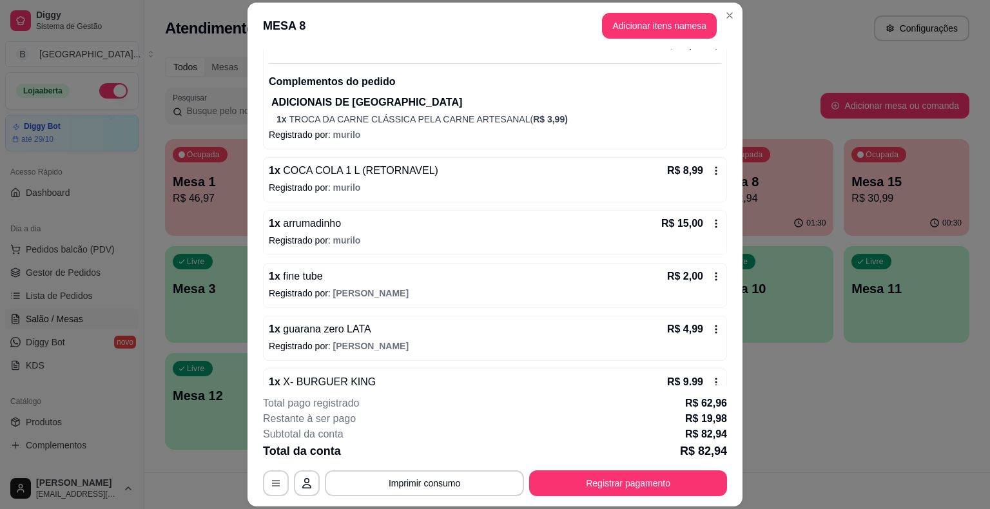
scroll to position [193, 0]
click at [609, 473] on button "Registrar pagamento" at bounding box center [628, 483] width 192 height 25
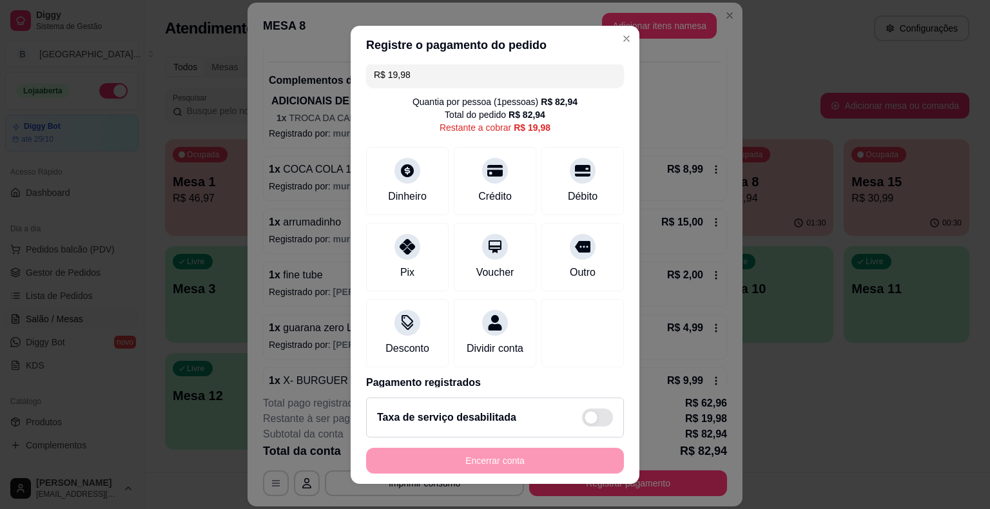
scroll to position [0, 0]
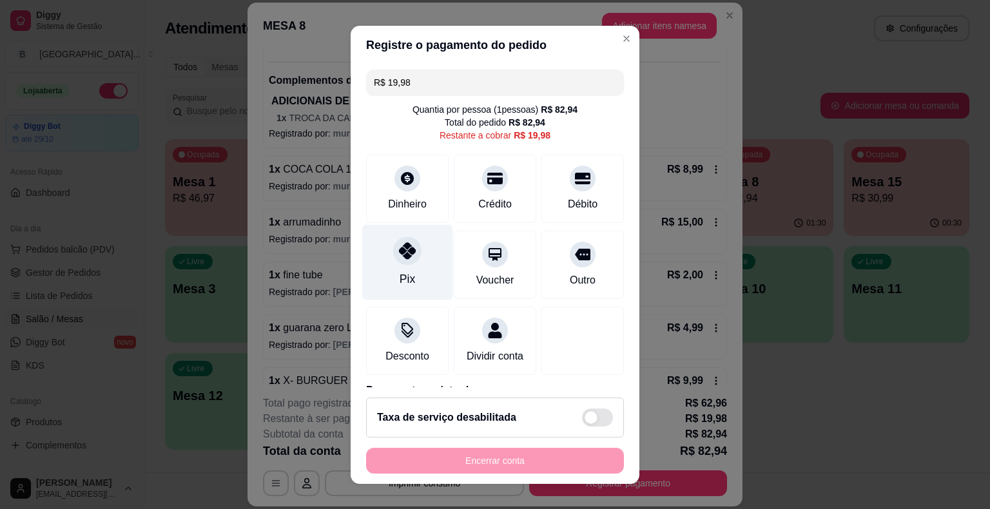
click at [410, 245] on div at bounding box center [407, 251] width 28 height 28
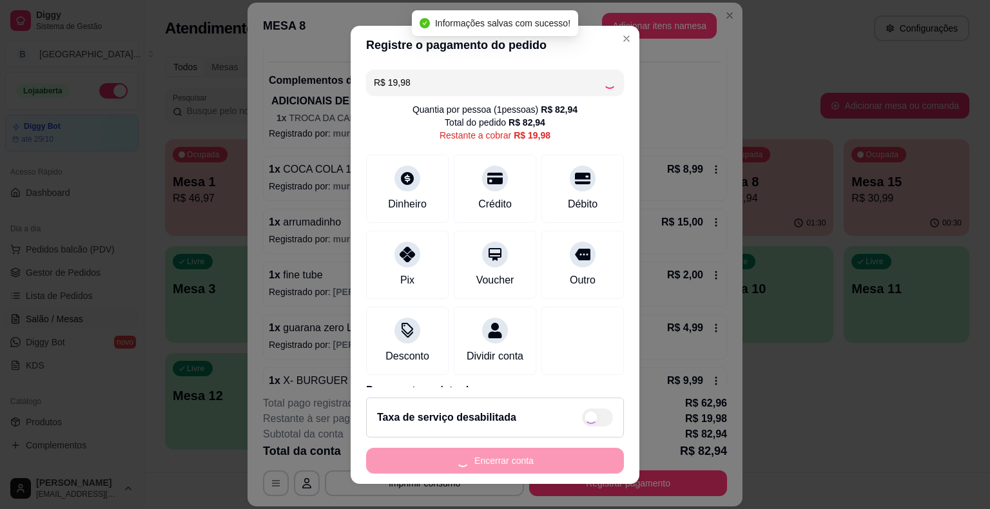
scroll to position [122, 0]
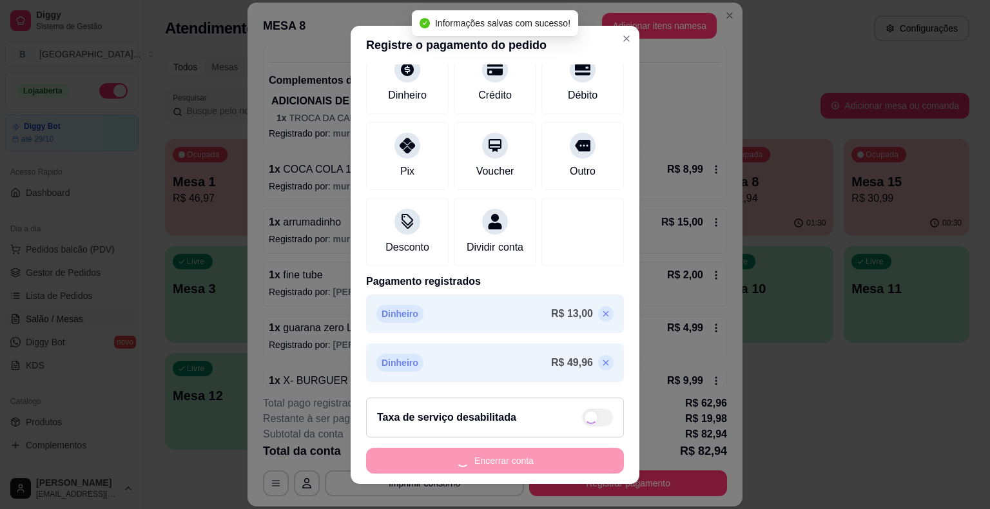
type input "R$ 0,00"
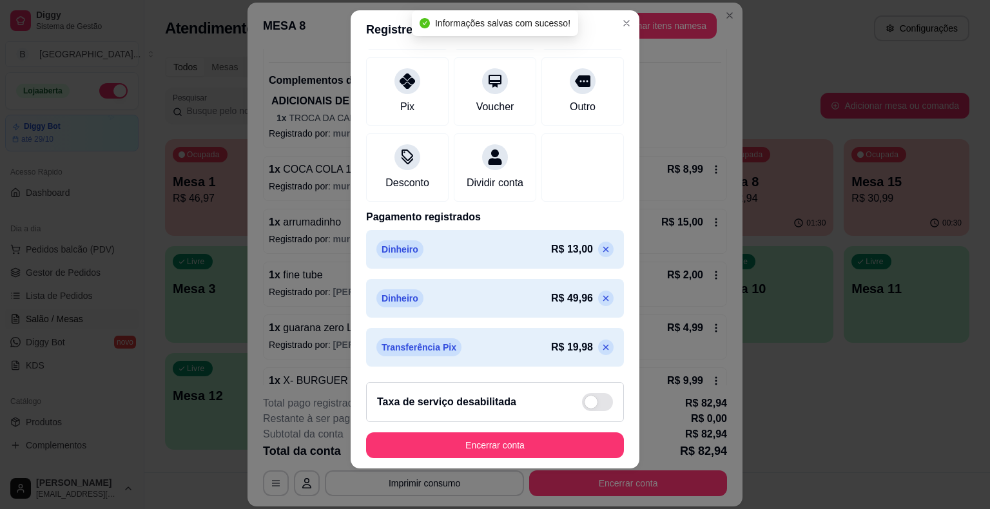
scroll to position [159, 0]
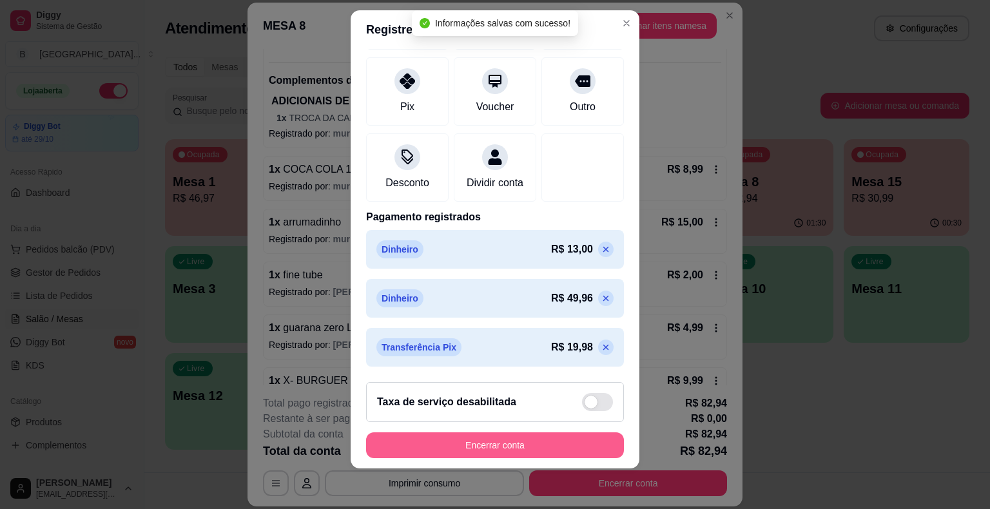
click at [472, 442] on button "Encerrar conta" at bounding box center [495, 446] width 258 height 26
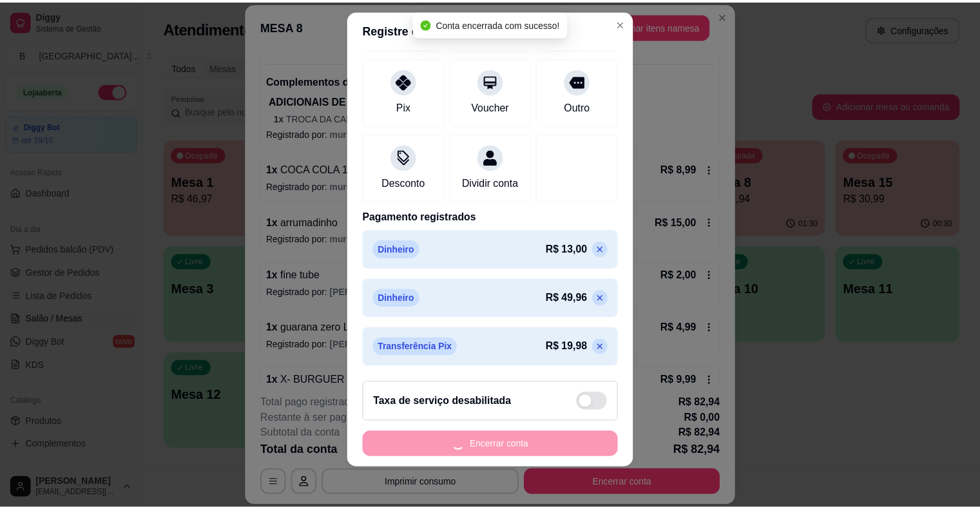
scroll to position [0, 0]
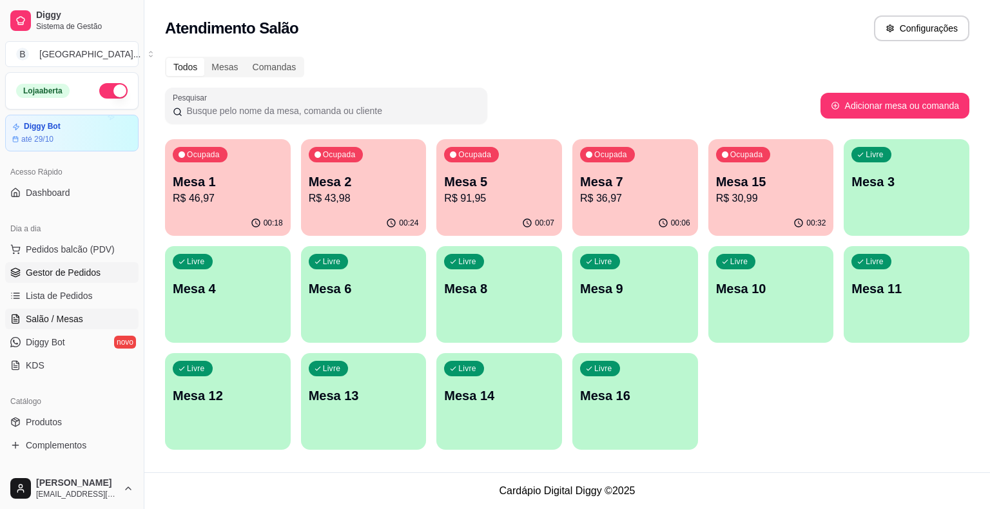
click at [82, 275] on span "Gestor de Pedidos" at bounding box center [63, 272] width 75 height 13
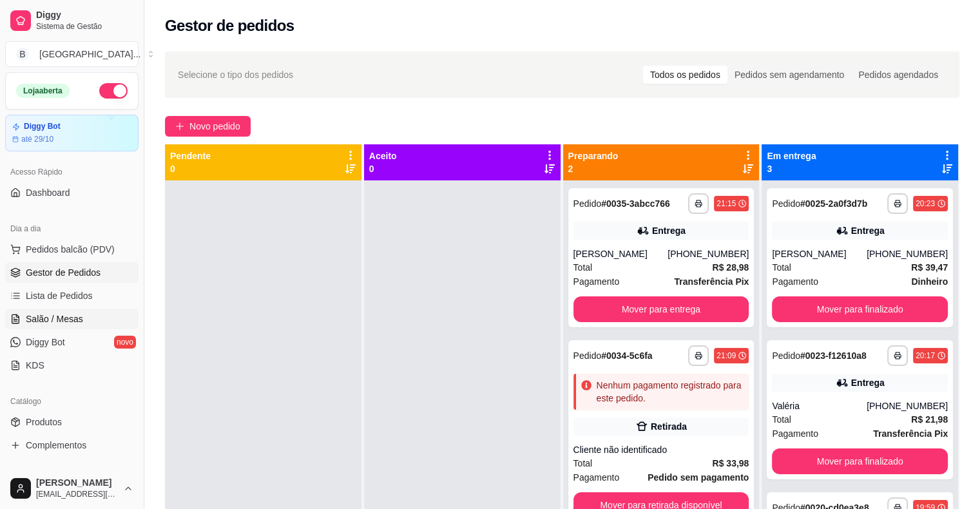
click at [84, 321] on link "Salão / Mesas" at bounding box center [71, 319] width 133 height 21
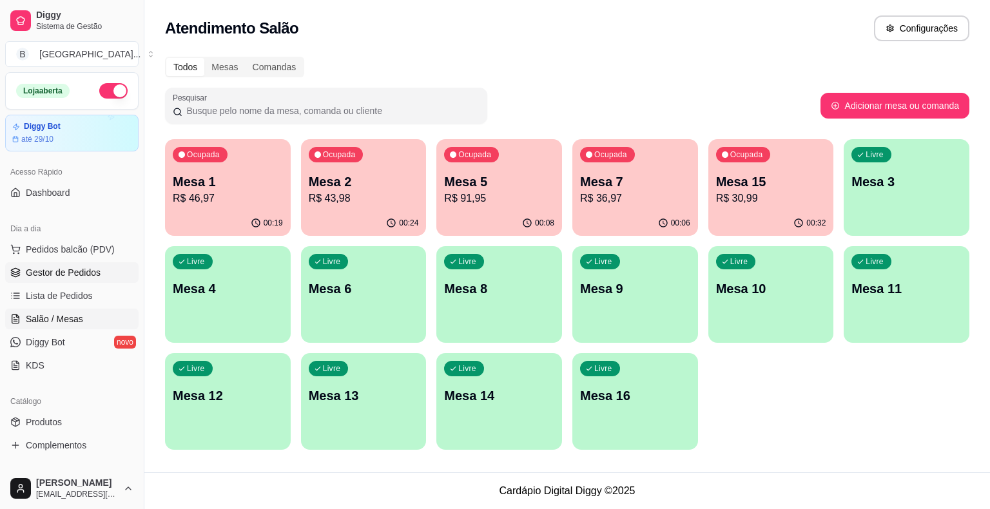
click at [80, 269] on span "Gestor de Pedidos" at bounding box center [63, 272] width 75 height 13
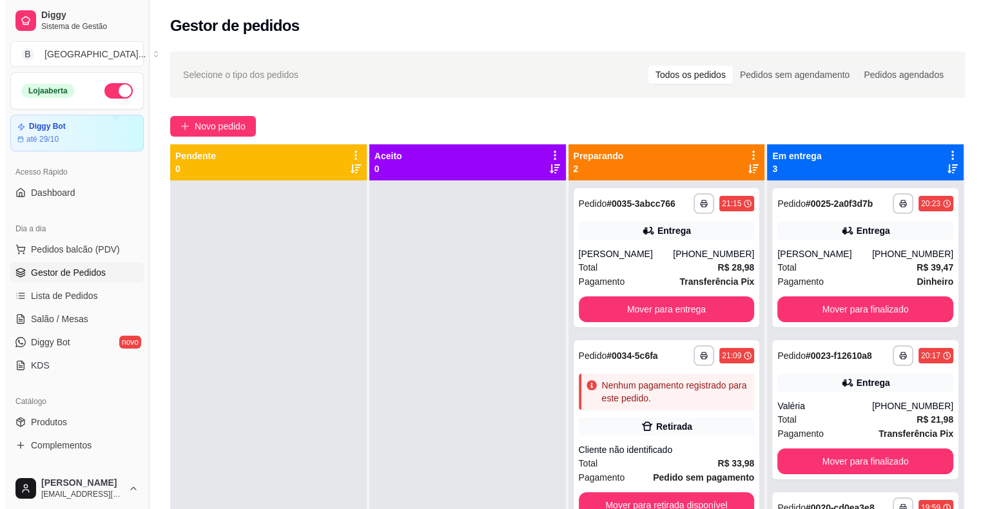
scroll to position [36, 0]
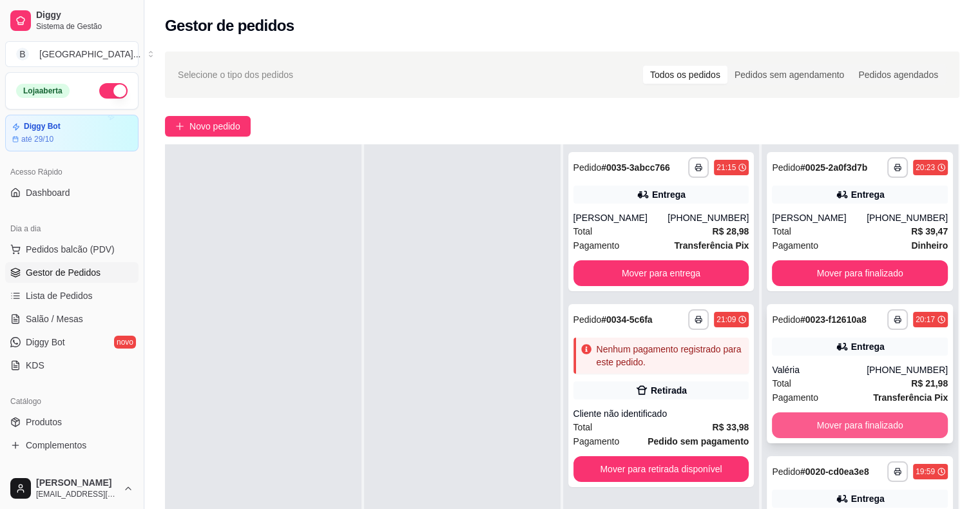
click at [772, 418] on button "Mover para finalizado" at bounding box center [860, 426] width 176 height 26
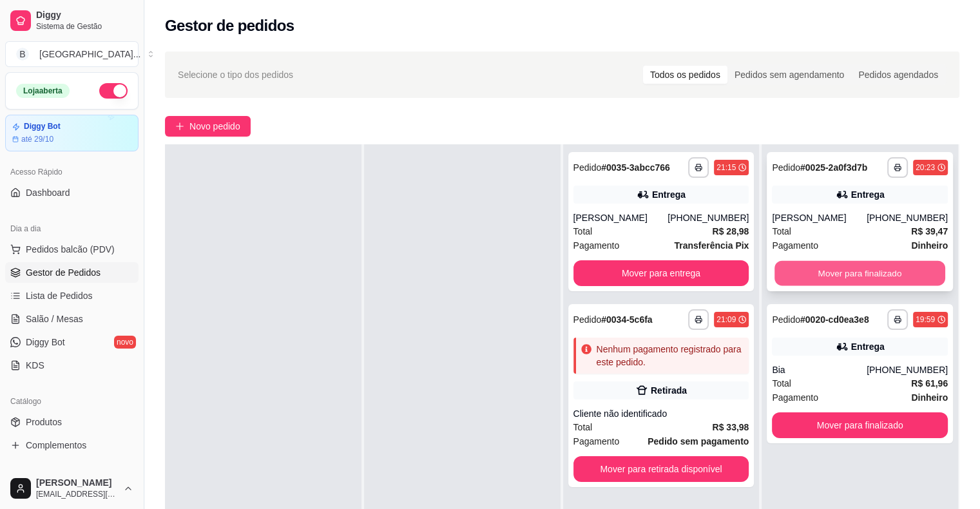
click at [819, 280] on button "Mover para finalizado" at bounding box center [860, 273] width 171 height 25
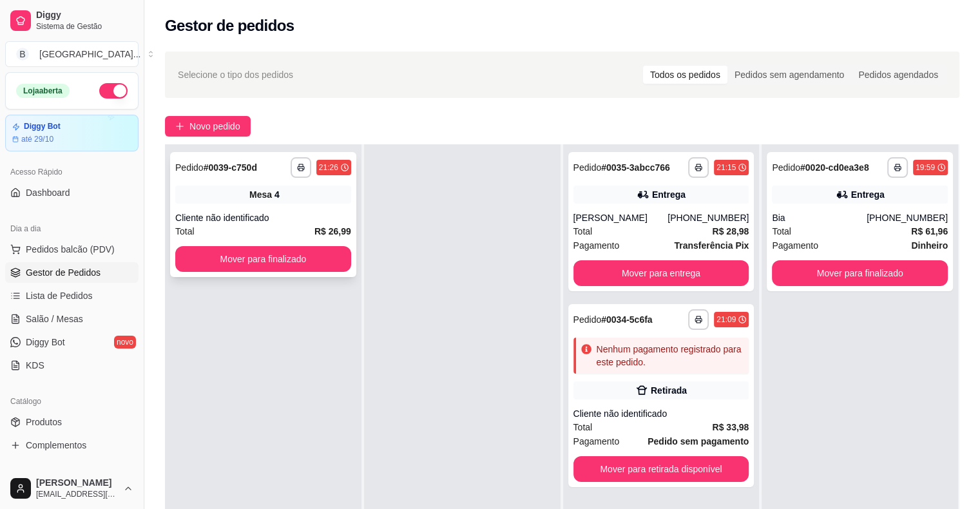
click at [245, 220] on div "Cliente não identificado" at bounding box center [263, 217] width 176 height 13
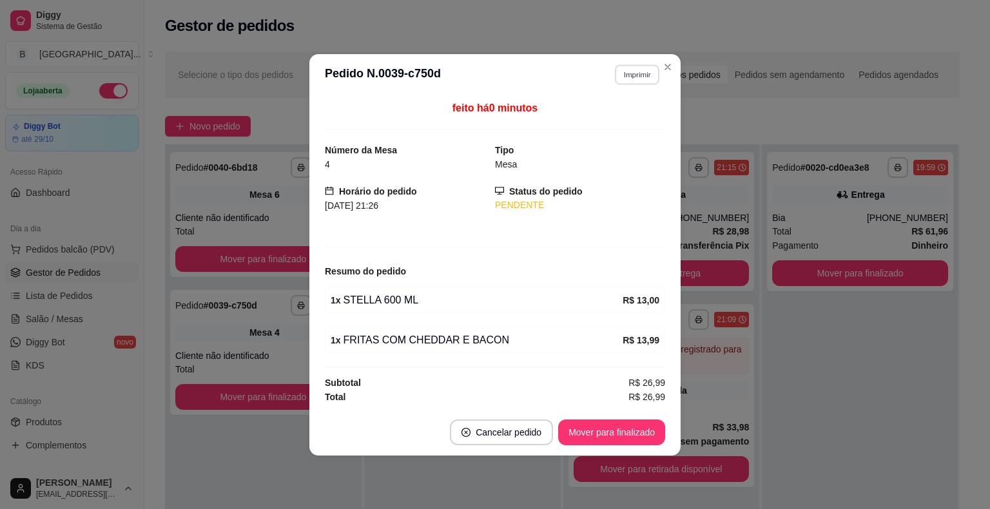
click at [626, 72] on button "Imprimir" at bounding box center [637, 74] width 44 height 20
click at [619, 121] on button "IMPRESSORA" at bounding box center [614, 120] width 90 height 20
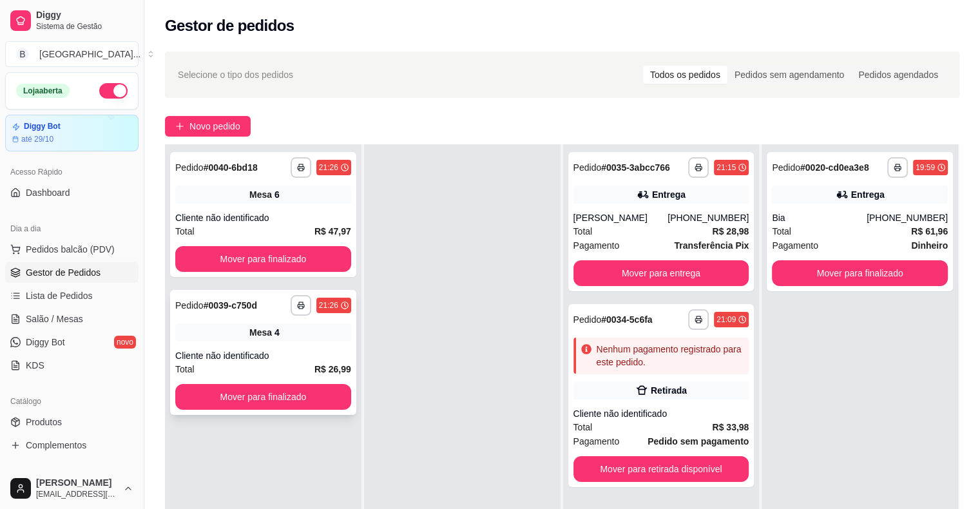
click at [289, 346] on div "**********" at bounding box center [263, 352] width 186 height 125
click at [264, 393] on button "Mover para finalizado" at bounding box center [263, 397] width 176 height 26
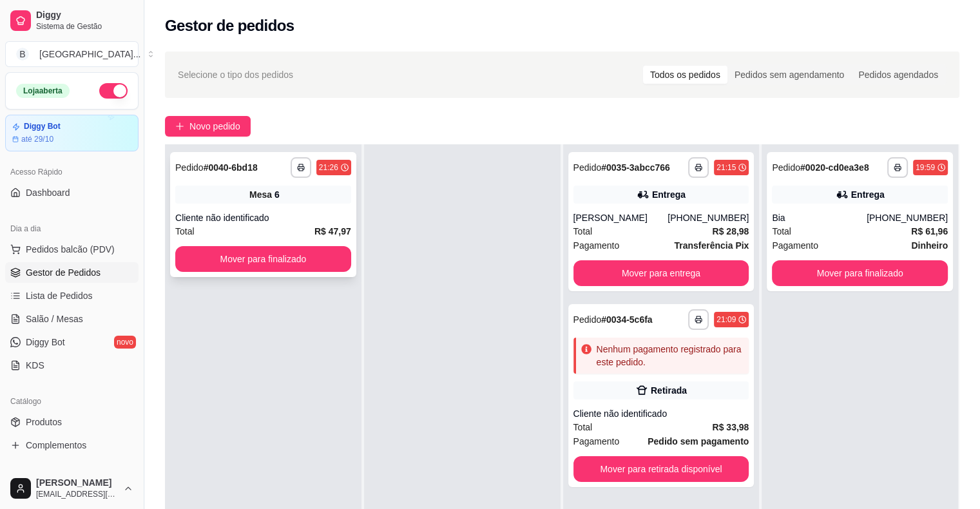
click at [235, 195] on div "Mesa 6" at bounding box center [263, 195] width 176 height 18
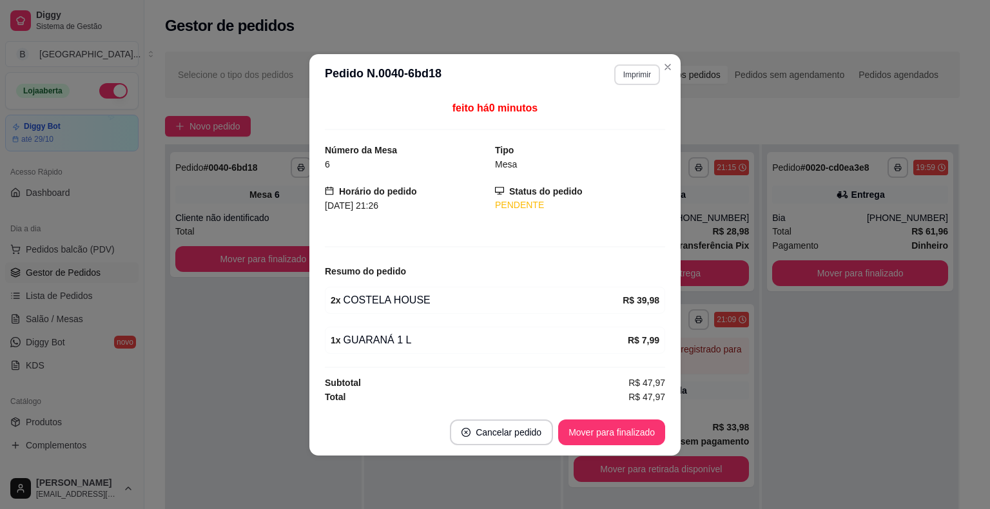
click at [642, 73] on button "Imprimir" at bounding box center [637, 74] width 46 height 21
click at [629, 112] on button "IMPRESSORA" at bounding box center [614, 120] width 93 height 21
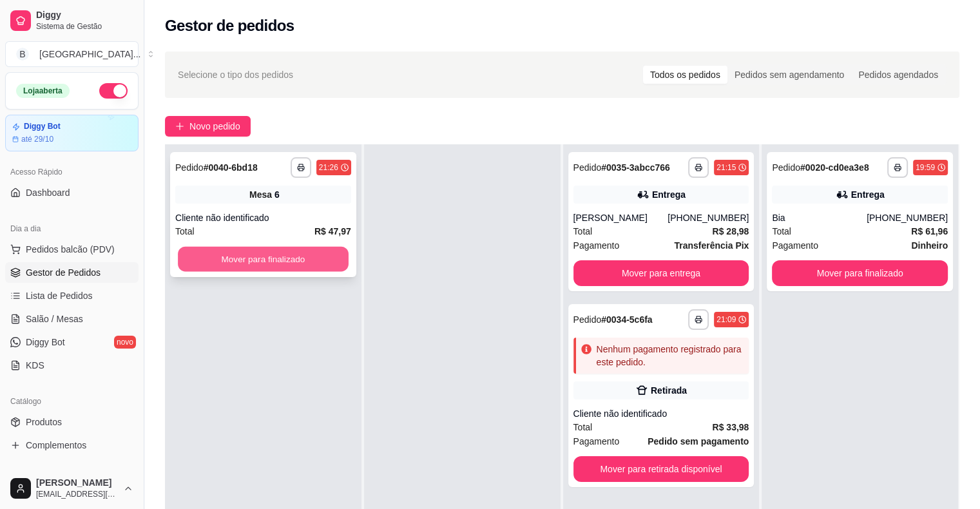
click at [253, 269] on button "Mover para finalizado" at bounding box center [263, 259] width 171 height 25
click at [313, 208] on div "**********" at bounding box center [263, 214] width 186 height 125
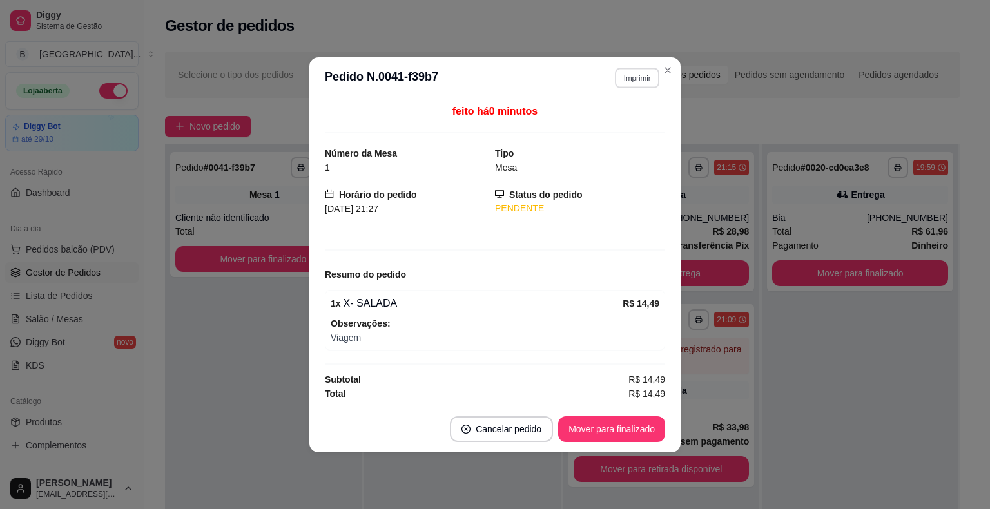
click at [629, 73] on button "Imprimir" at bounding box center [637, 78] width 44 height 20
click at [617, 124] on button "IMPRESSORA" at bounding box center [614, 123] width 93 height 21
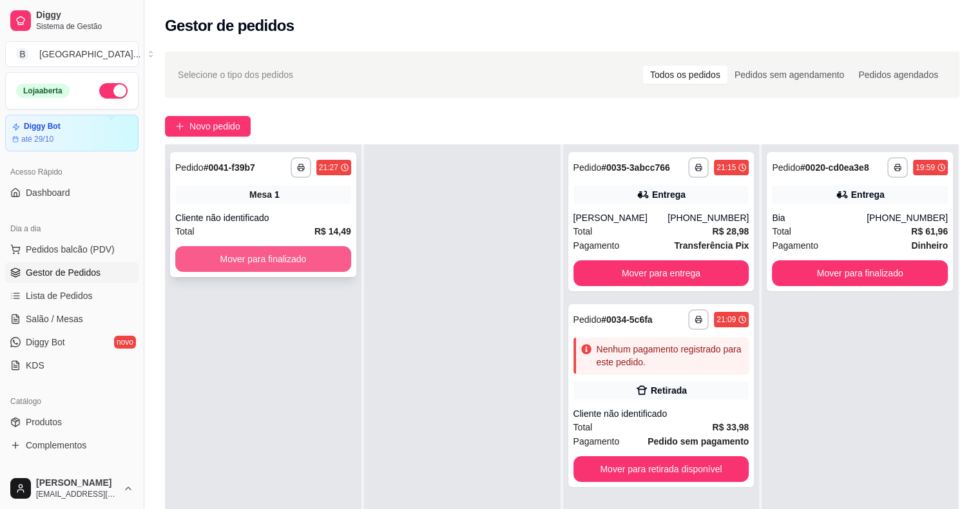
click at [278, 258] on button "Mover para finalizado" at bounding box center [263, 259] width 176 height 26
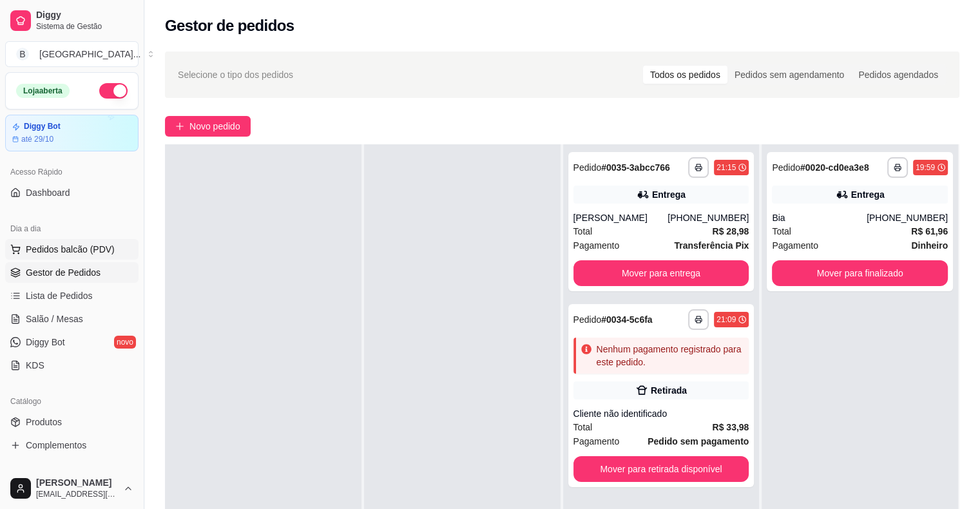
click at [68, 240] on button "Pedidos balcão (PDV)" at bounding box center [71, 249] width 133 height 21
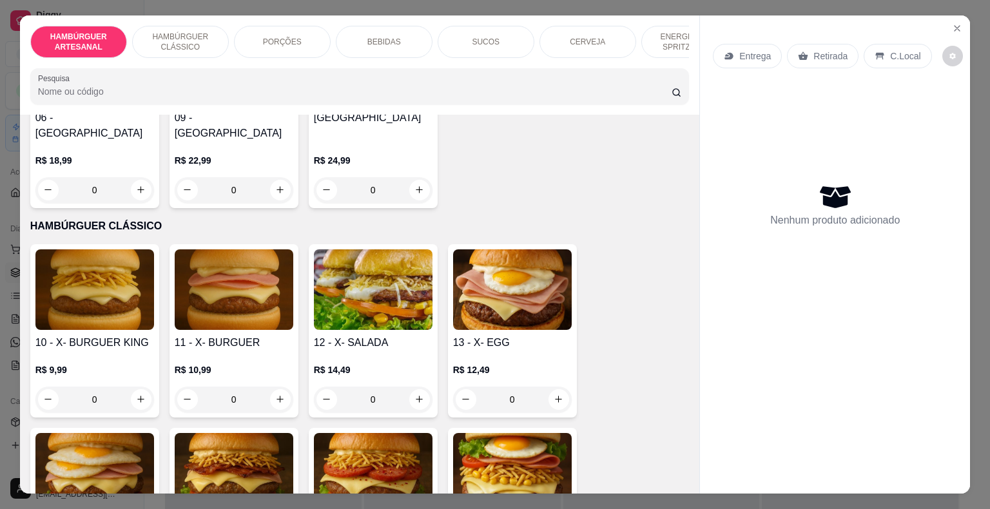
scroll to position [580, 0]
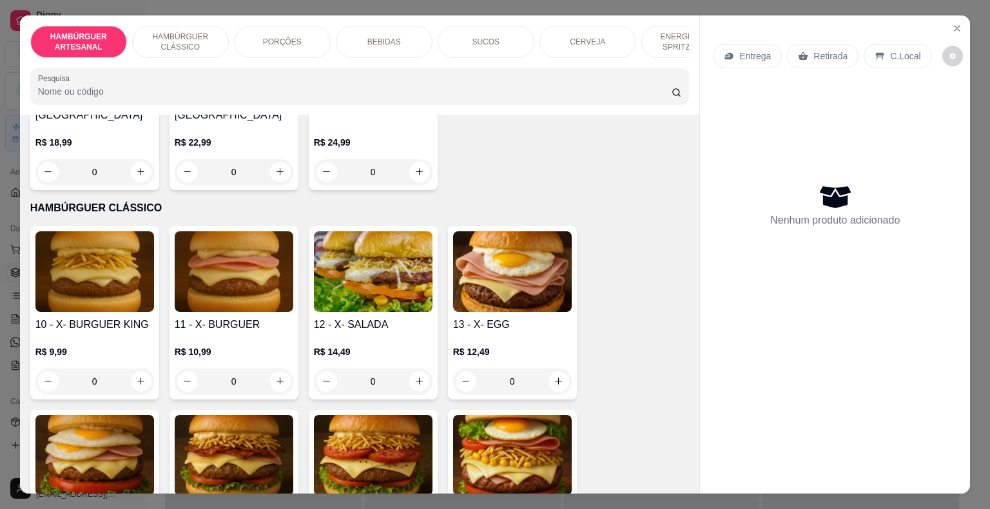
click at [555, 369] on div "0" at bounding box center [512, 382] width 119 height 26
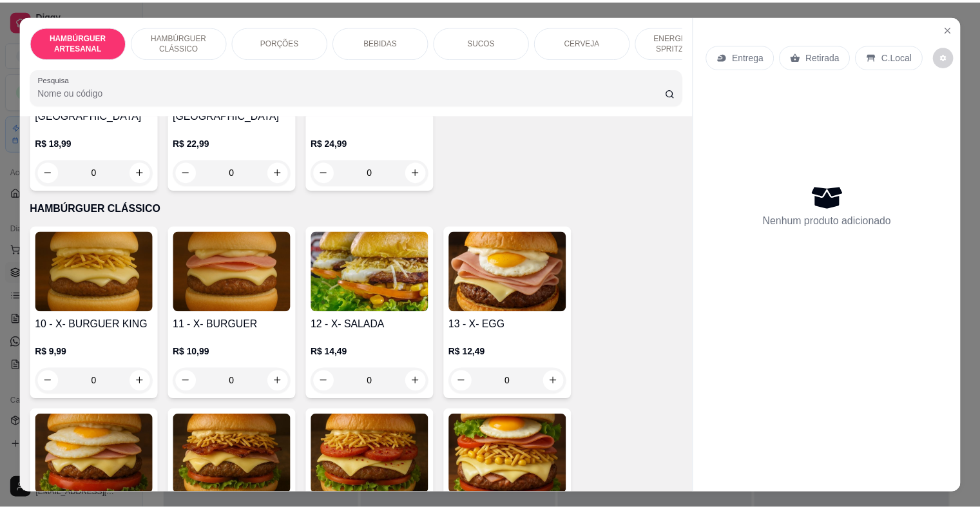
scroll to position [774, 0]
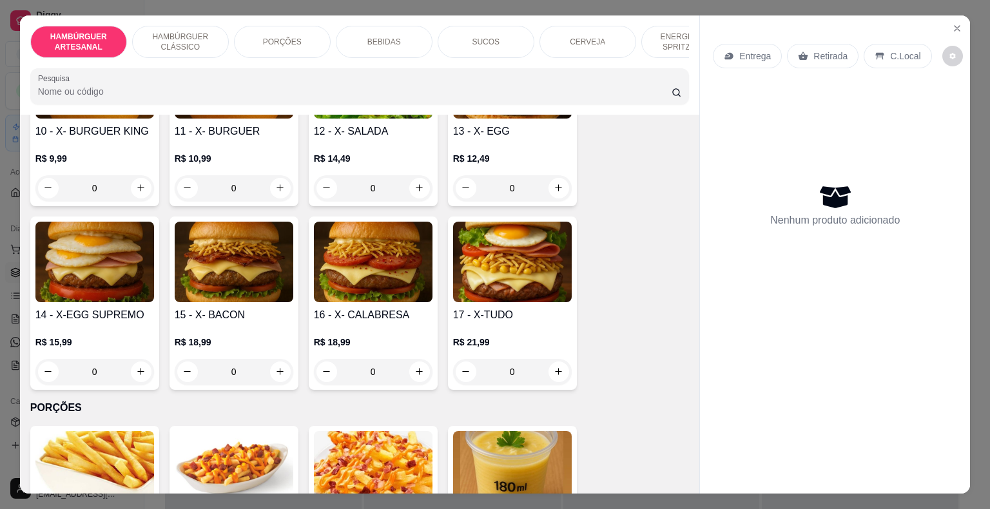
click at [99, 359] on div "0" at bounding box center [94, 372] width 119 height 26
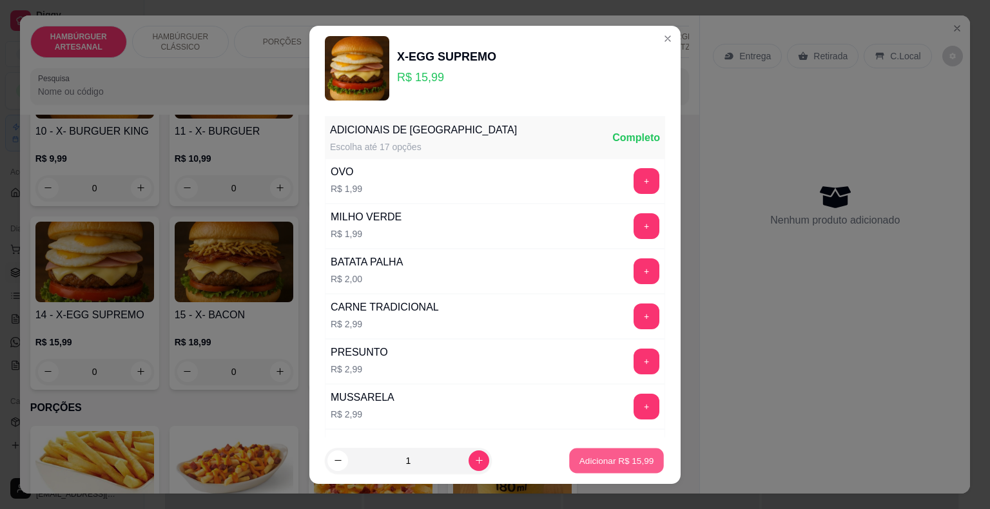
click at [580, 465] on p "Adicionar R$ 15,99" at bounding box center [617, 460] width 75 height 12
type input "1"
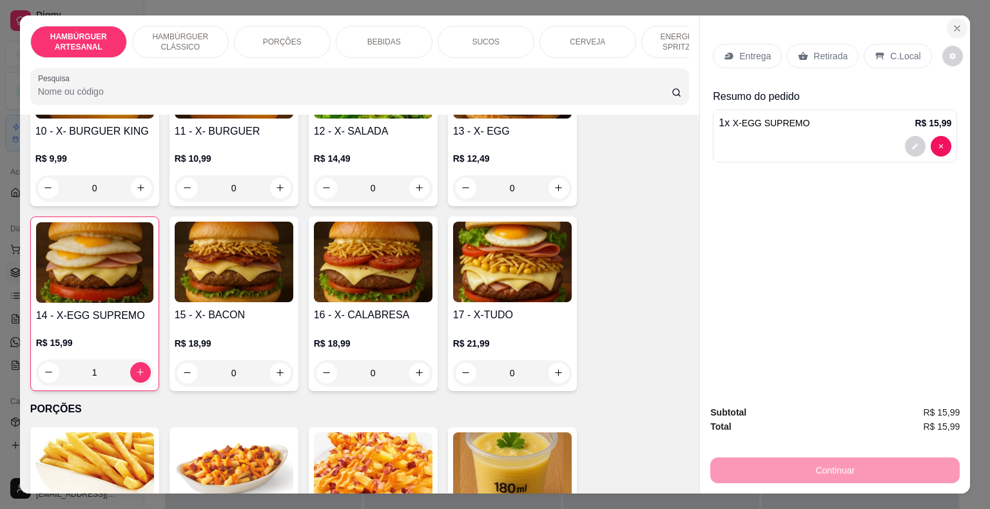
click at [957, 23] on icon "Close" at bounding box center [957, 28] width 10 height 10
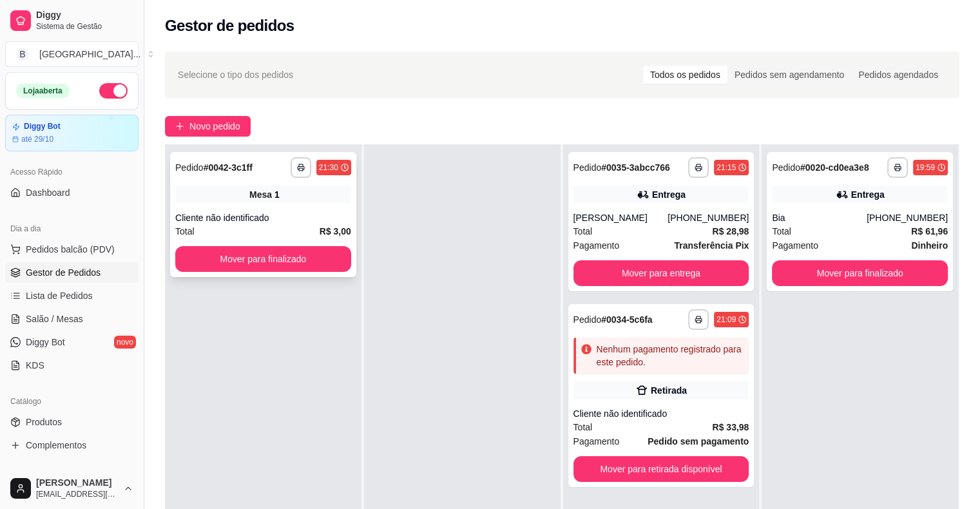
click at [315, 231] on div "Total R$ 3,00" at bounding box center [263, 231] width 176 height 14
click at [280, 246] on div "**********" at bounding box center [263, 214] width 186 height 125
click at [285, 230] on div "Total R$ 3,00" at bounding box center [263, 231] width 176 height 14
click at [264, 248] on button "Mover para finalizado" at bounding box center [263, 259] width 171 height 25
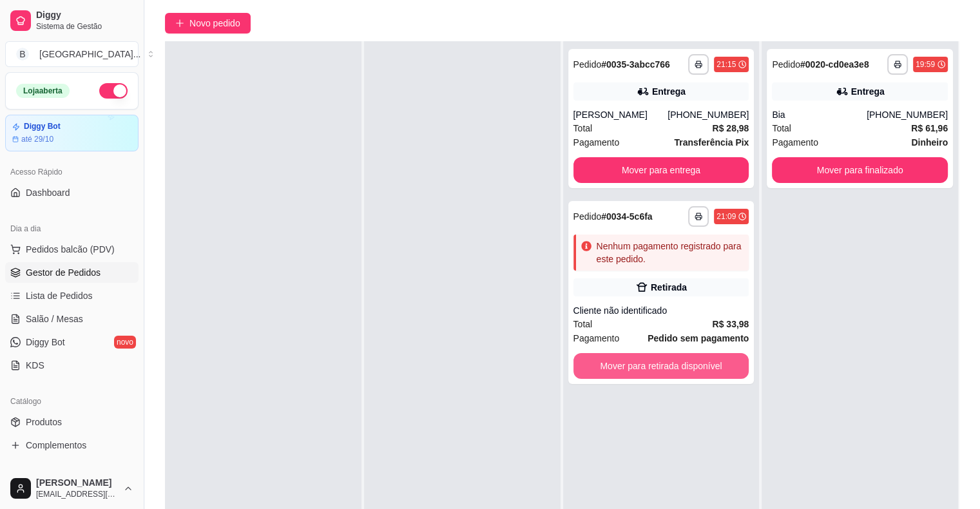
scroll to position [196, 0]
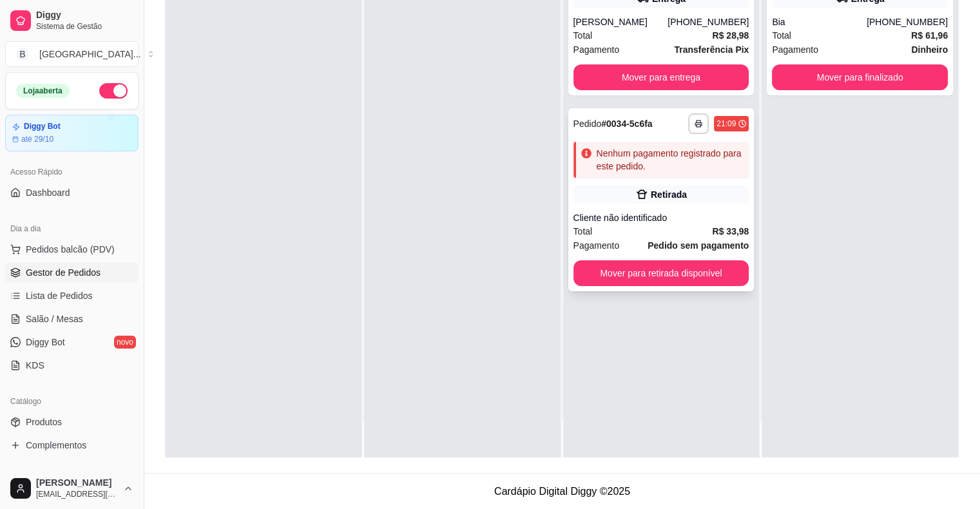
click at [648, 246] on strong "Pedido sem pagamento" at bounding box center [698, 245] width 101 height 10
click at [645, 233] on div "Total R$ 33,98" at bounding box center [662, 231] width 176 height 14
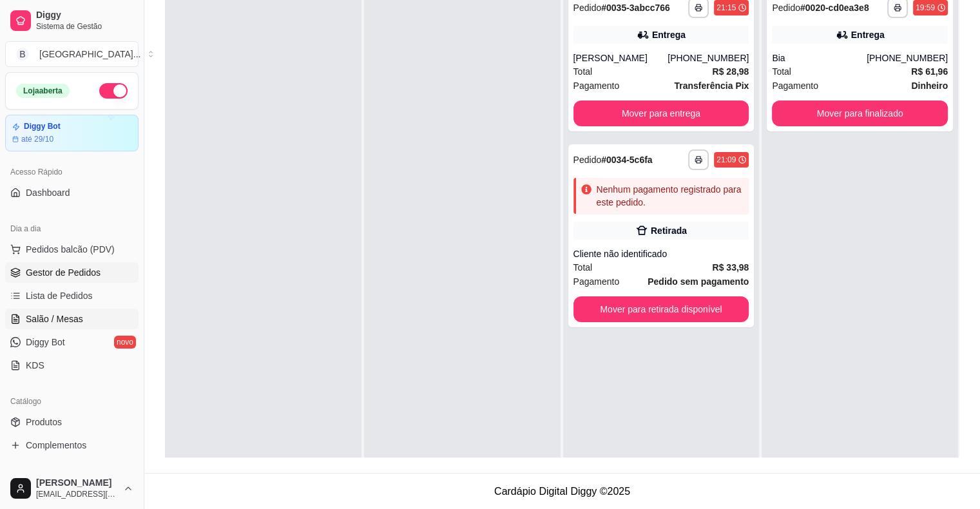
click at [89, 323] on link "Salão / Mesas" at bounding box center [71, 319] width 133 height 21
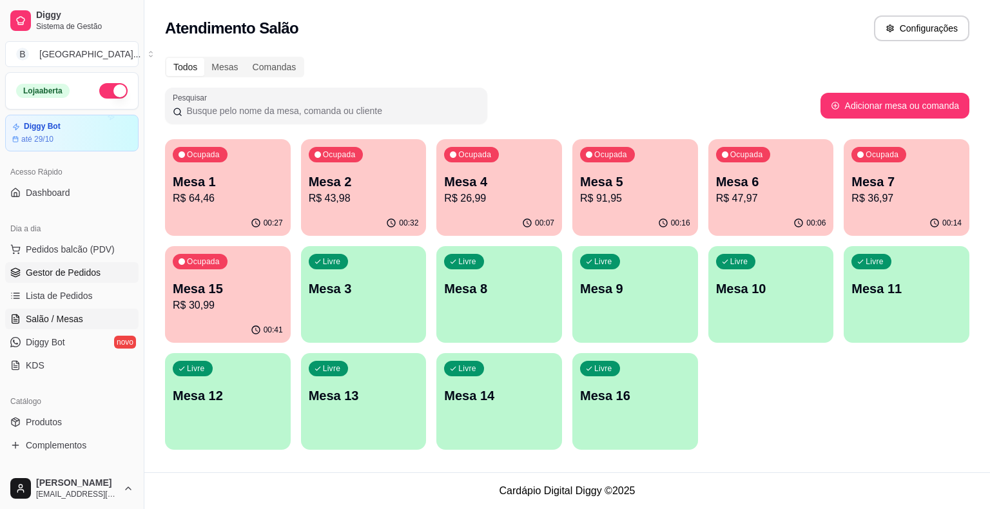
click at [78, 273] on span "Gestor de Pedidos" at bounding box center [63, 272] width 75 height 13
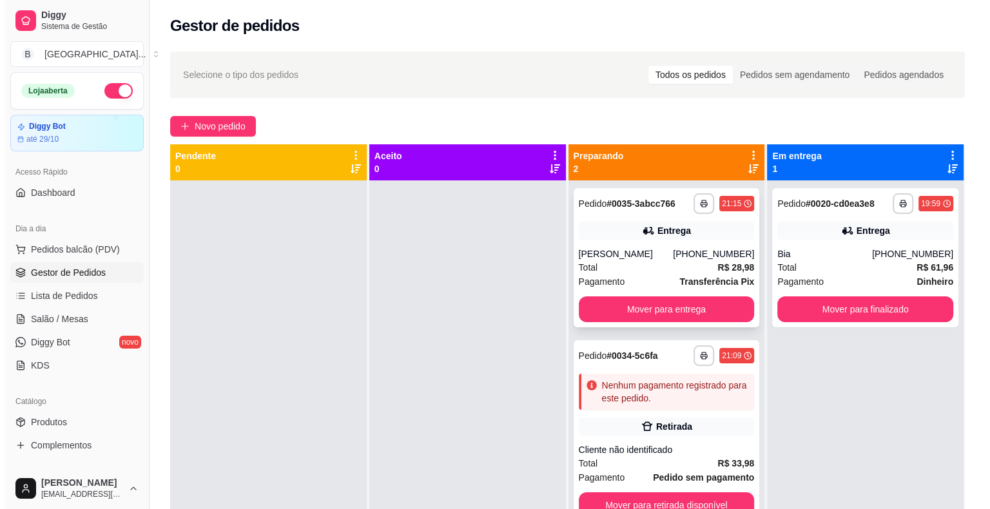
scroll to position [36, 0]
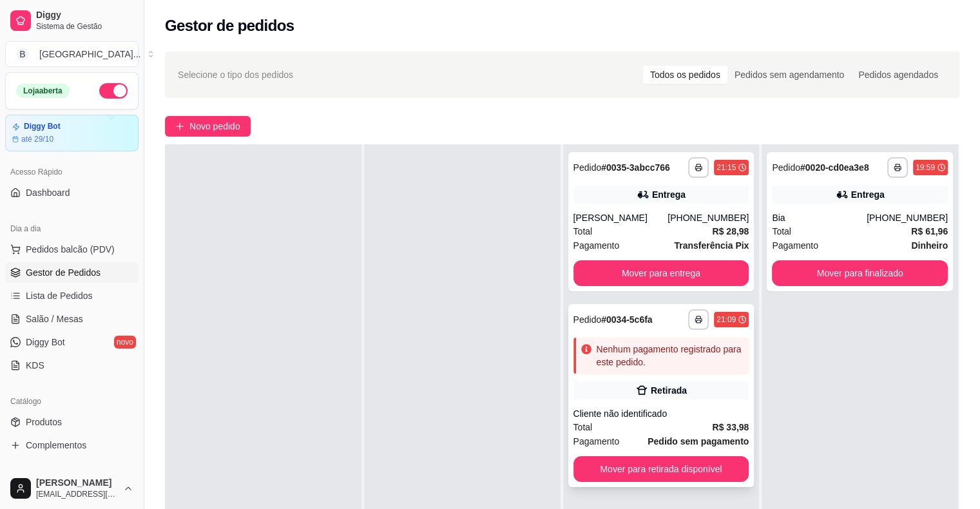
click at [678, 402] on div "**********" at bounding box center [662, 395] width 186 height 183
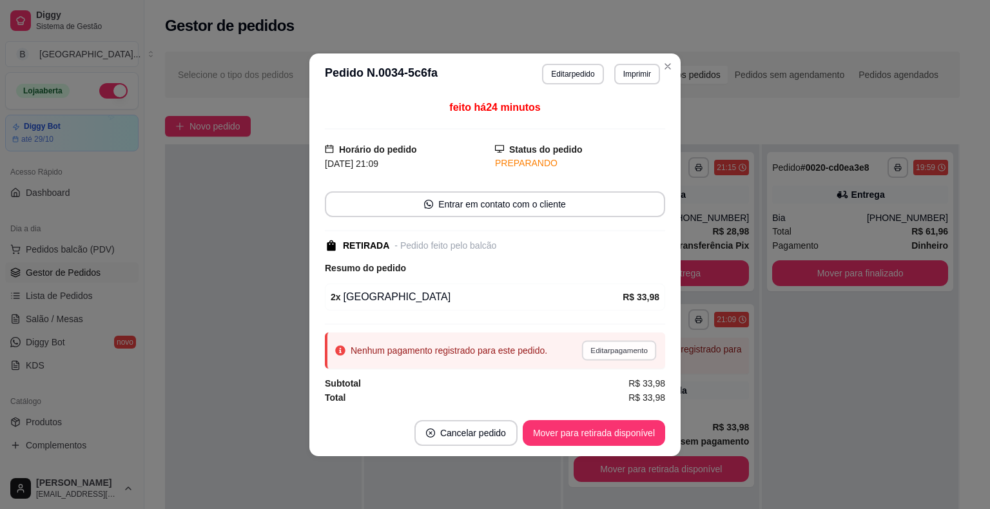
click at [624, 355] on button "Editar pagamento" at bounding box center [618, 350] width 75 height 20
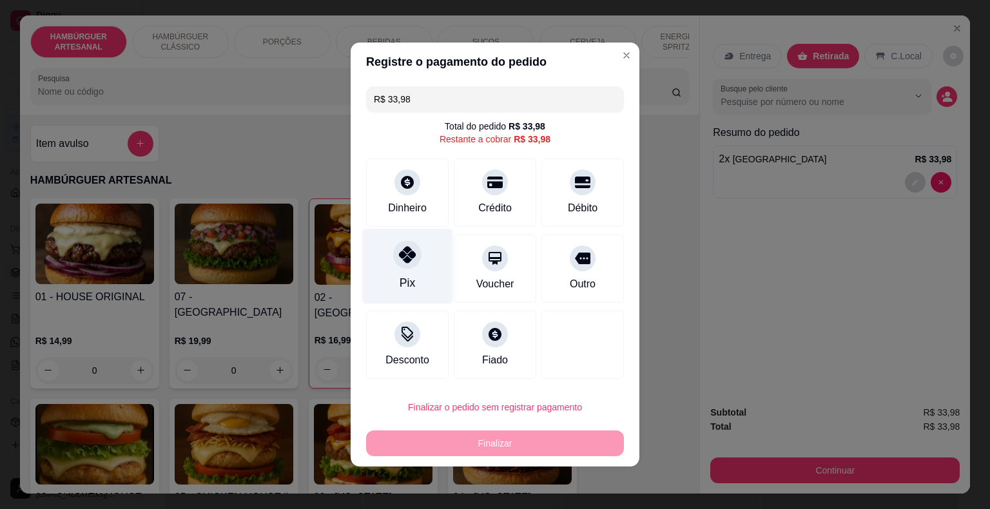
click at [411, 264] on div at bounding box center [407, 254] width 28 height 28
type input "R$ 0,00"
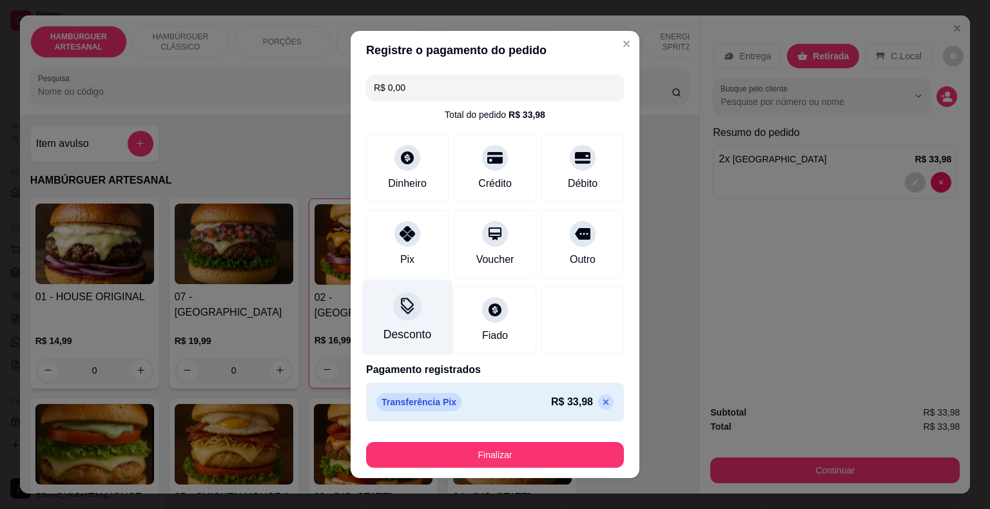
scroll to position [10, 0]
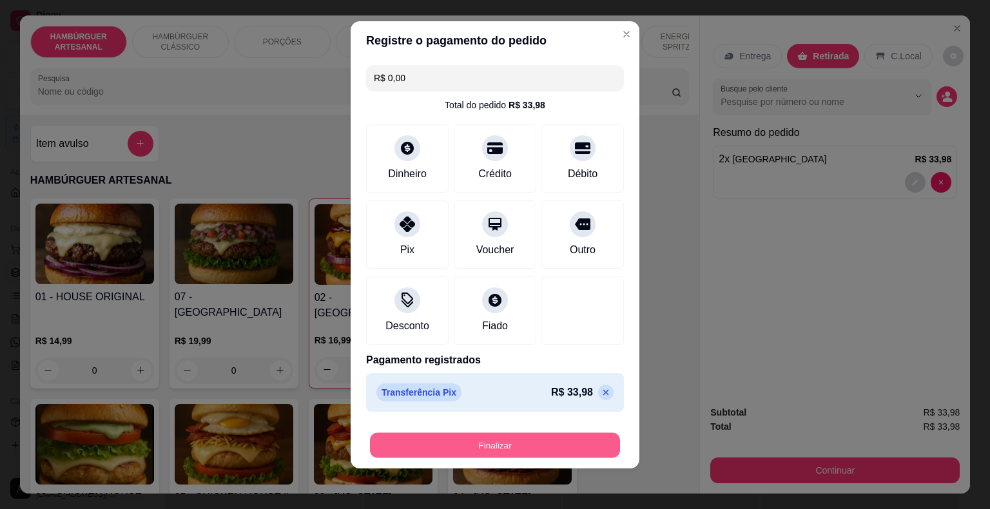
click at [572, 437] on button "Finalizar" at bounding box center [495, 445] width 250 height 25
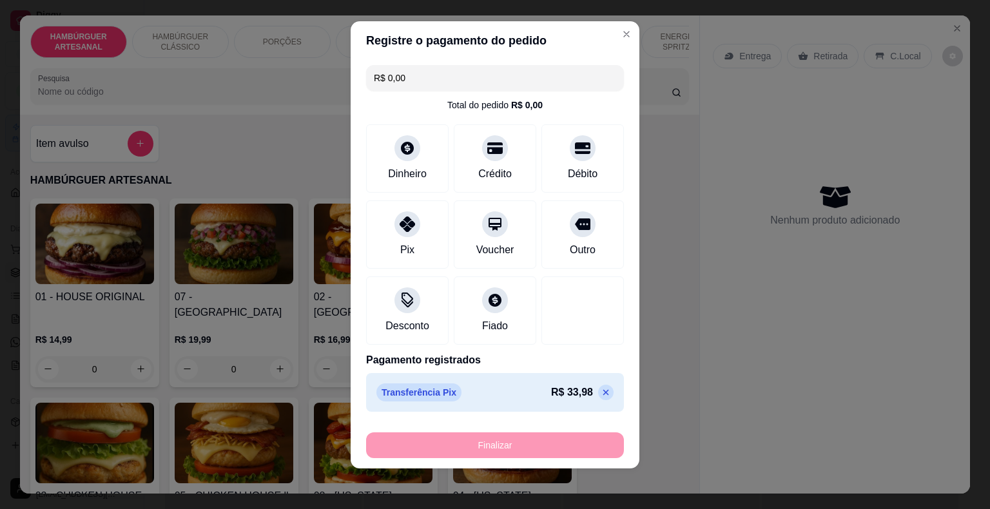
type input "0"
type input "-R$ 33,98"
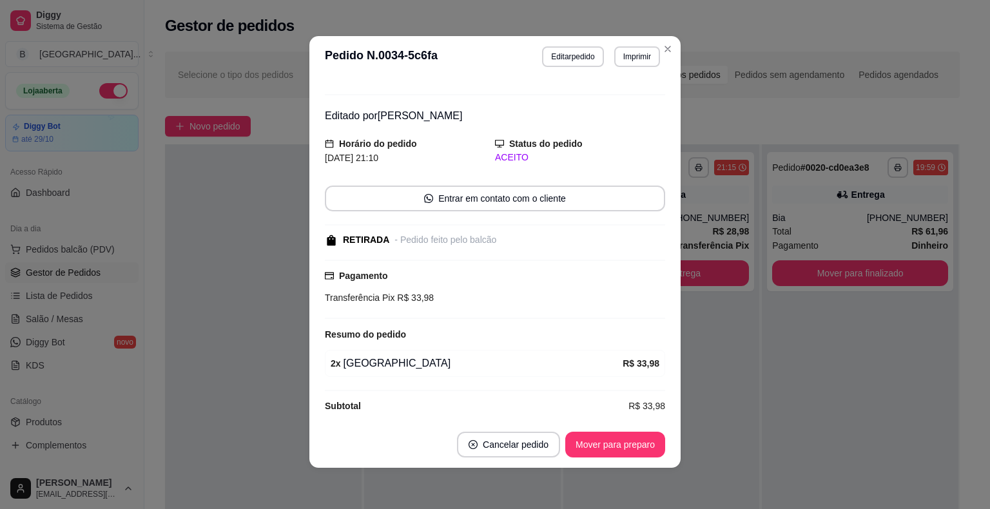
scroll to position [26, 0]
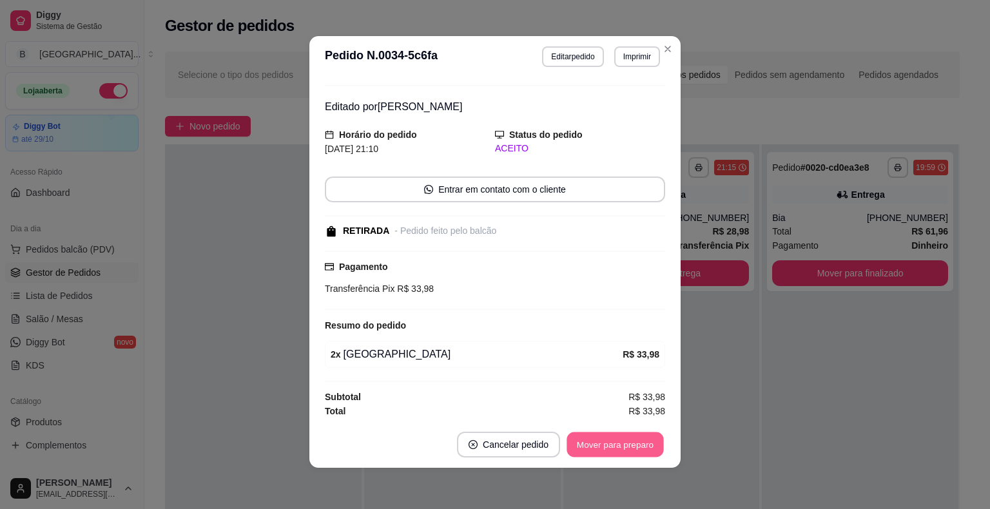
click at [645, 445] on button "Mover para preparo" at bounding box center [615, 445] width 97 height 25
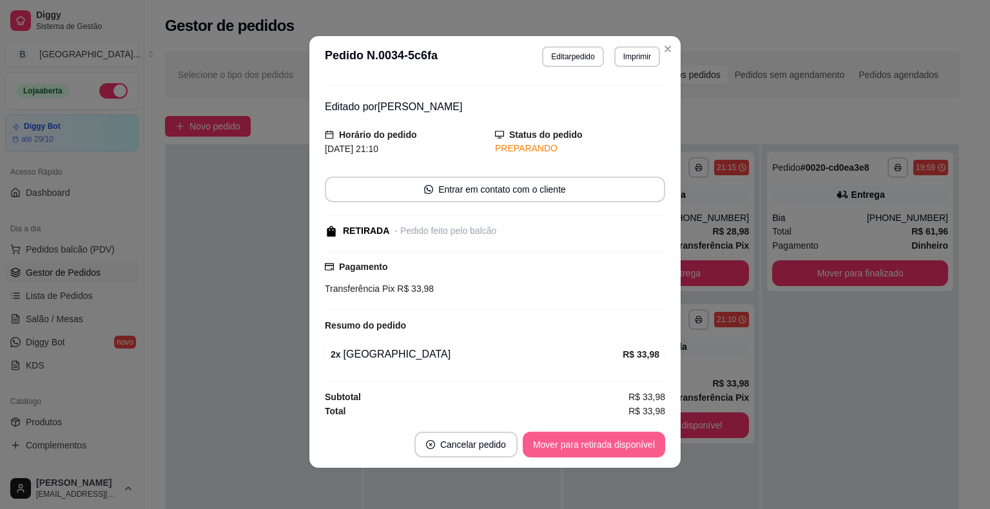
click at [573, 445] on button "Mover para retirada disponível" at bounding box center [594, 445] width 142 height 26
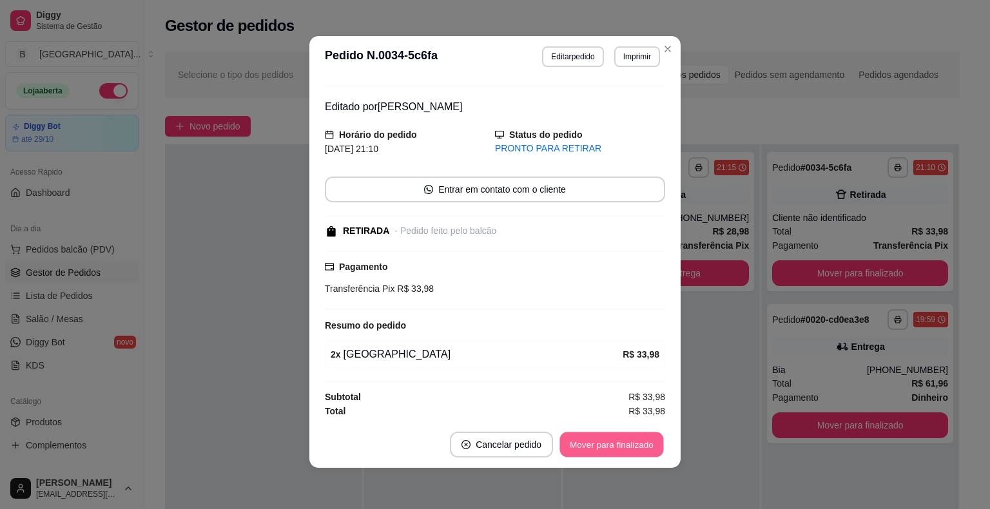
click at [624, 442] on button "Mover para finalizado" at bounding box center [612, 445] width 104 height 25
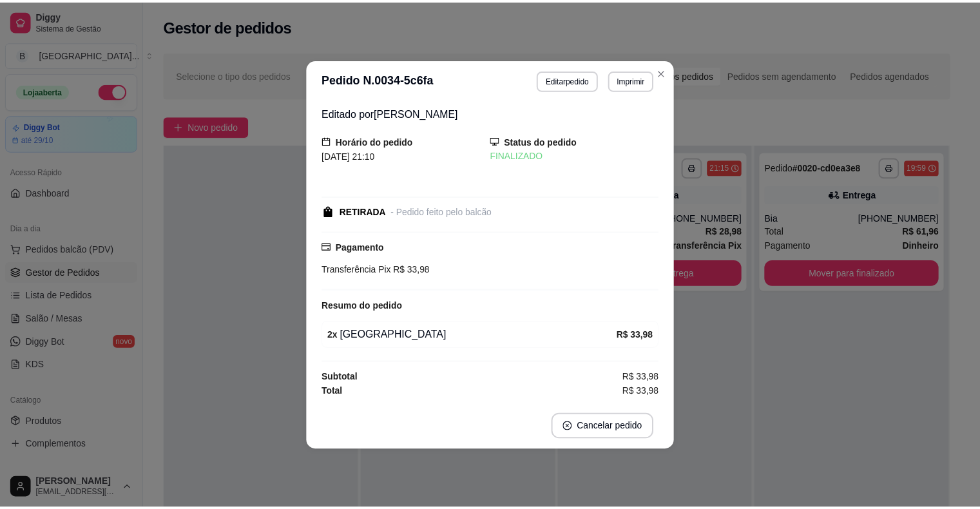
scroll to position [0, 0]
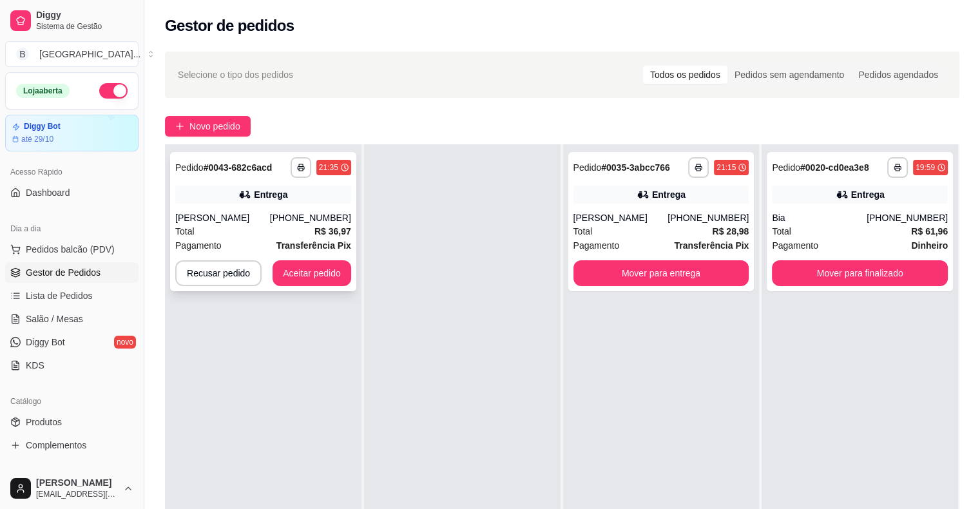
click at [312, 240] on strong "Transferência Pix" at bounding box center [314, 245] width 75 height 10
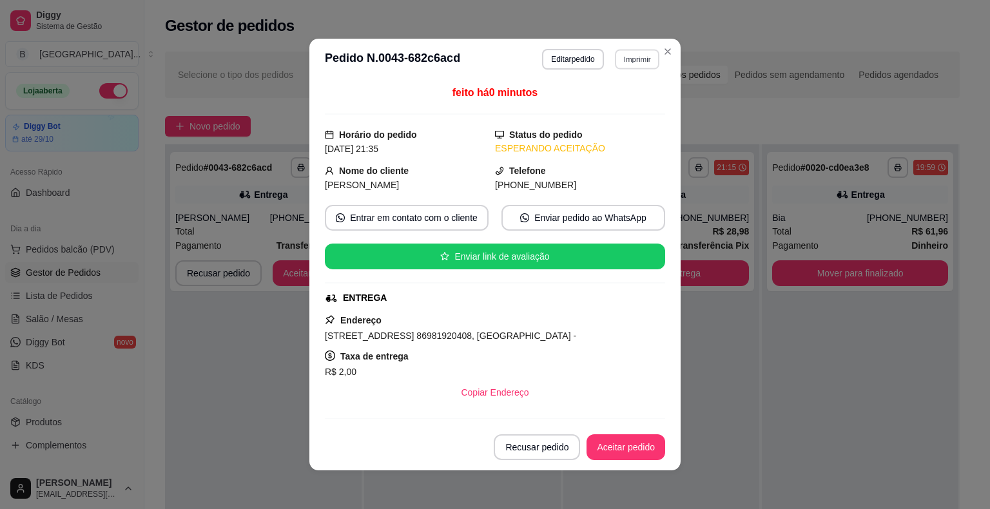
click at [641, 66] on button "Imprimir" at bounding box center [637, 59] width 44 height 20
click at [632, 95] on button "IMPRESSORA" at bounding box center [609, 104] width 93 height 21
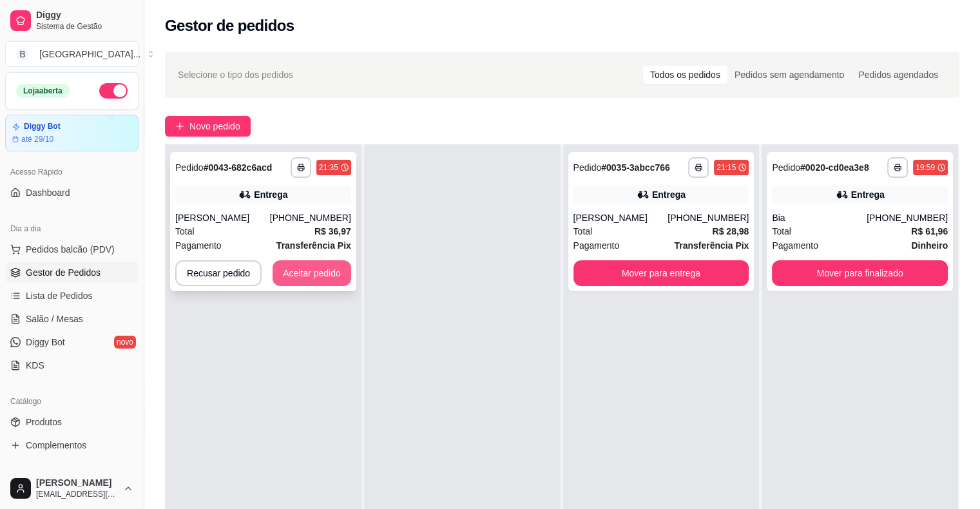
click at [335, 271] on button "Aceitar pedido" at bounding box center [312, 273] width 79 height 26
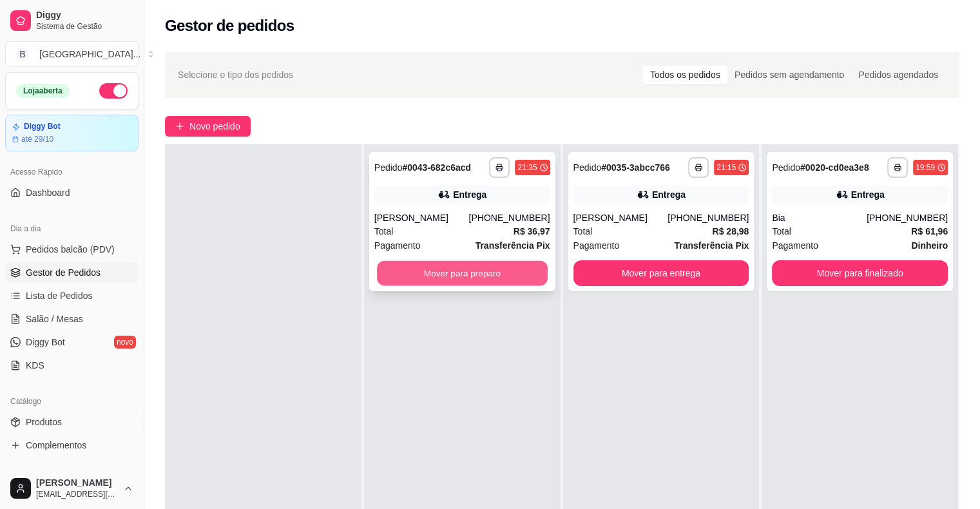
click at [423, 277] on button "Mover para preparo" at bounding box center [462, 273] width 171 height 25
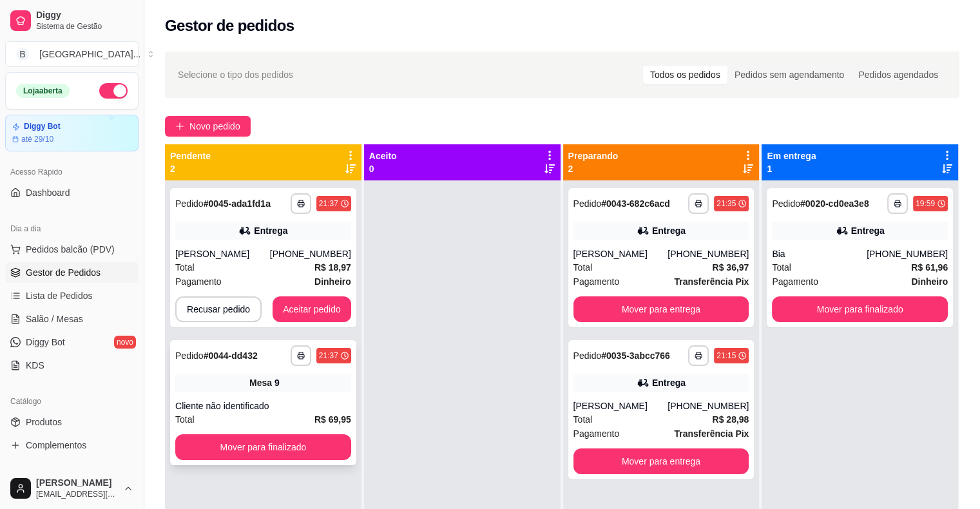
click at [248, 404] on div "Cliente não identificado" at bounding box center [263, 406] width 176 height 13
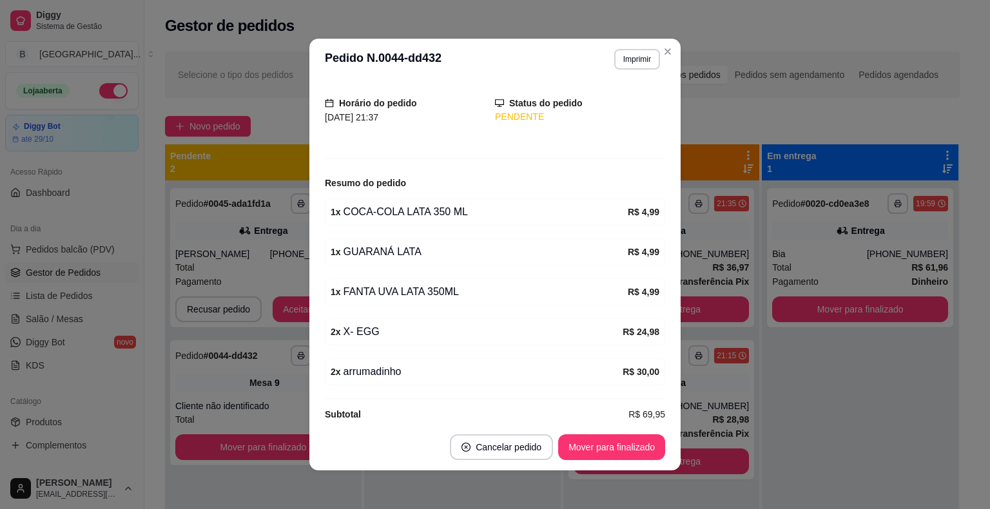
scroll to position [87, 0]
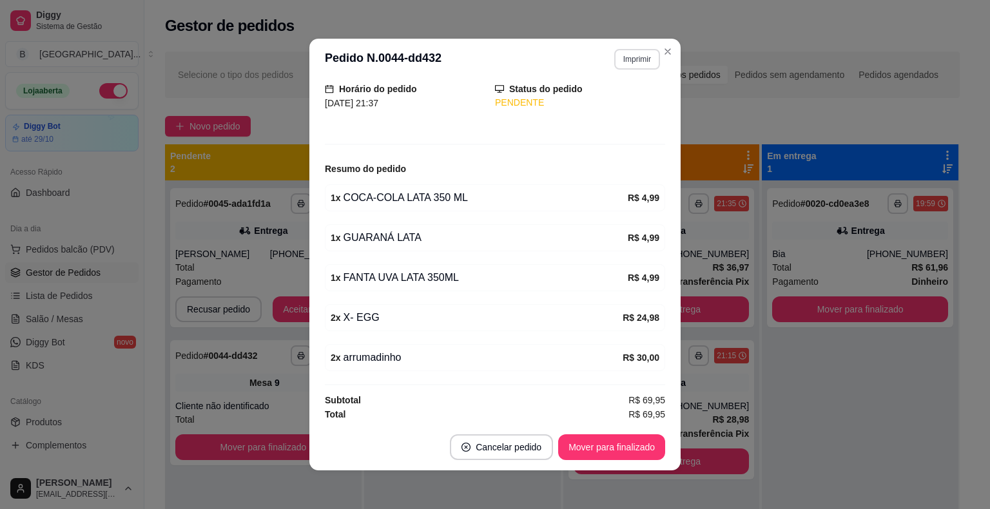
click at [627, 58] on button "Imprimir" at bounding box center [637, 59] width 46 height 21
click at [627, 61] on button "Imprimir" at bounding box center [637, 59] width 46 height 21
click at [619, 102] on button "IMPRESSORA" at bounding box center [609, 104] width 93 height 21
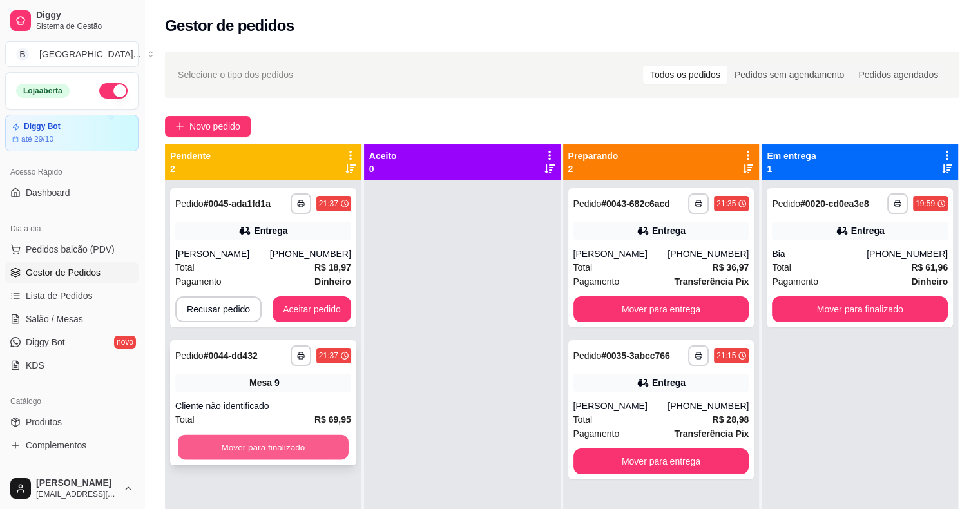
click at [325, 457] on button "Mover para finalizado" at bounding box center [263, 447] width 171 height 25
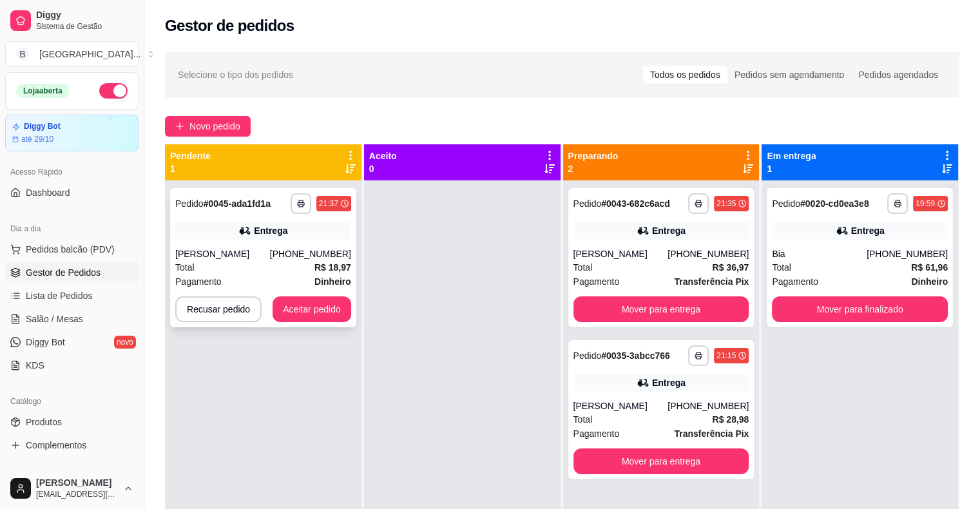
click at [266, 262] on div "Total R$ 18,97" at bounding box center [263, 267] width 176 height 14
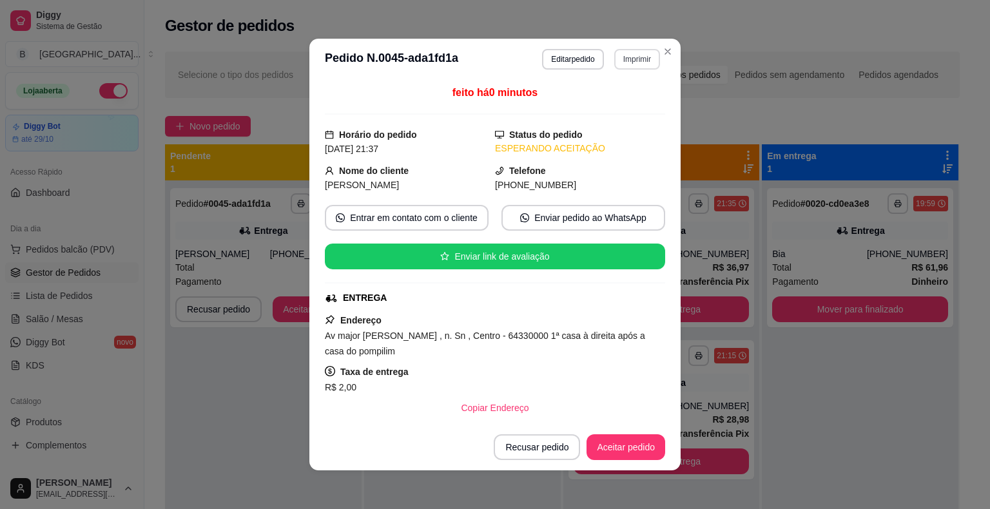
click at [622, 61] on button "Imprimir" at bounding box center [637, 59] width 46 height 21
click at [612, 99] on button "IMPRESSORA" at bounding box center [609, 104] width 90 height 20
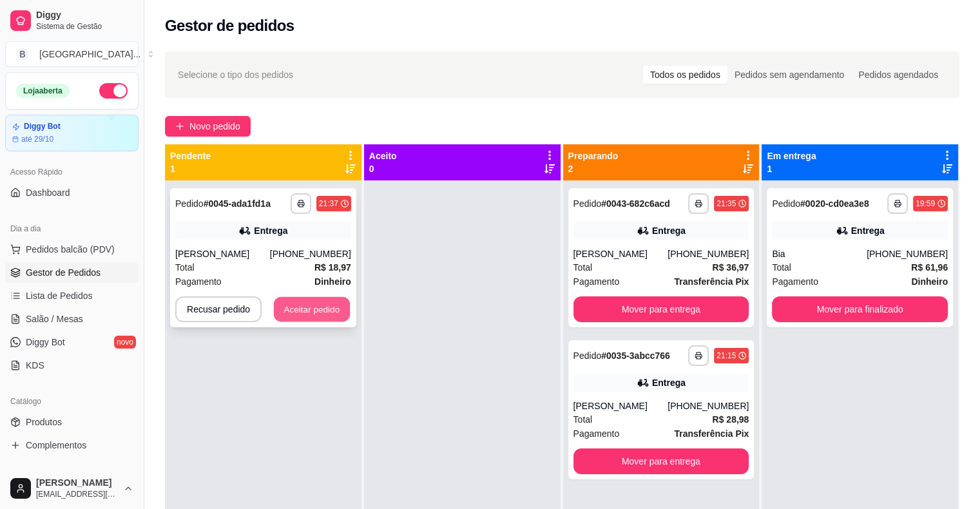
click at [313, 319] on button "Aceitar pedido" at bounding box center [312, 309] width 76 height 25
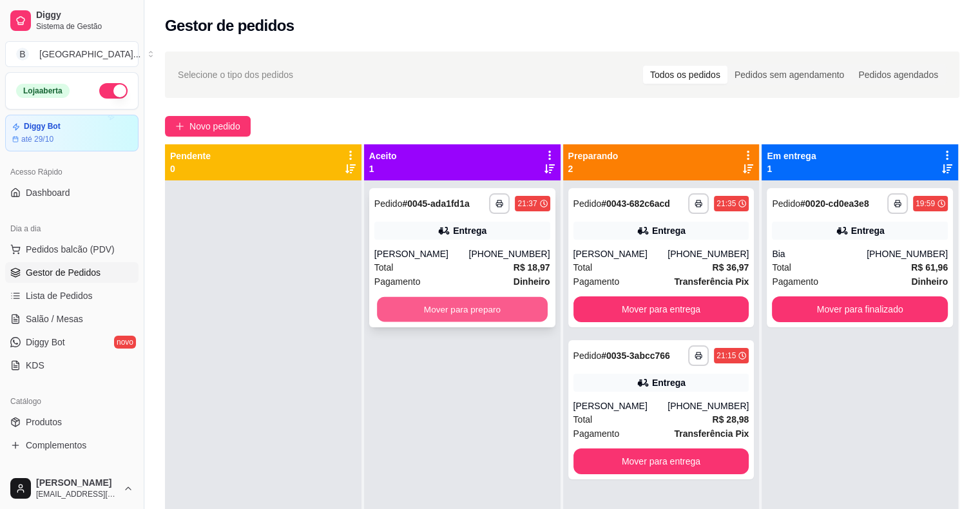
click at [402, 308] on button "Mover para preparo" at bounding box center [462, 309] width 171 height 25
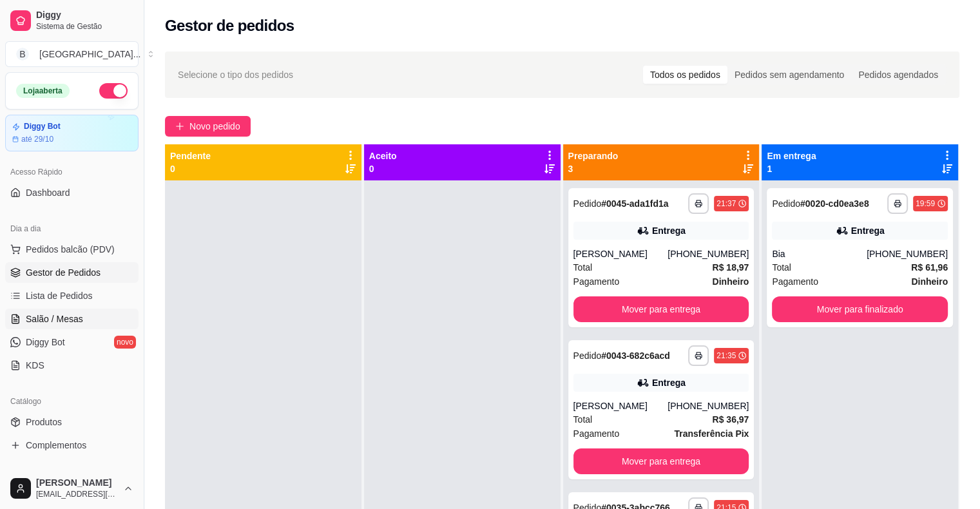
click at [93, 324] on link "Salão / Mesas" at bounding box center [71, 319] width 133 height 21
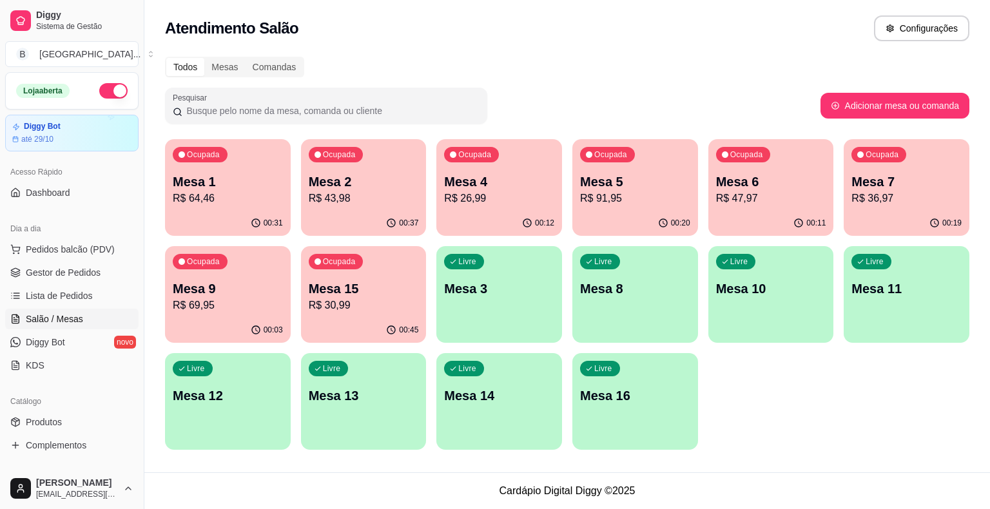
click at [235, 179] on p "Mesa 1" at bounding box center [228, 182] width 110 height 18
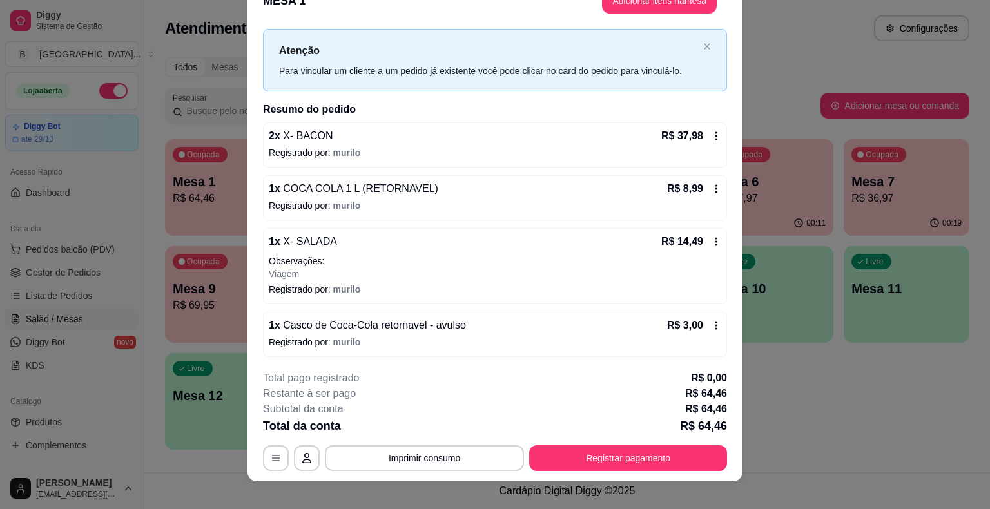
scroll to position [39, 0]
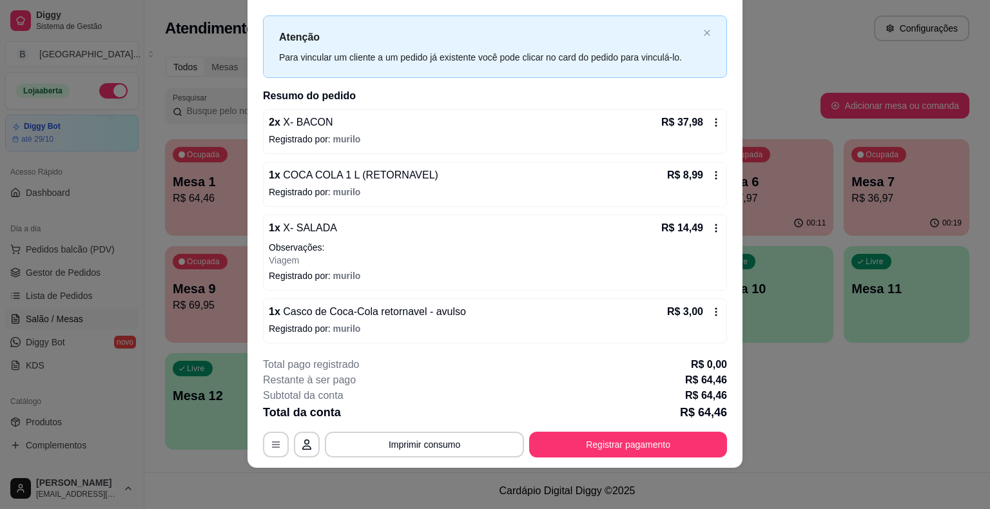
click at [696, 168] on div "R$ 8,99" at bounding box center [694, 175] width 54 height 15
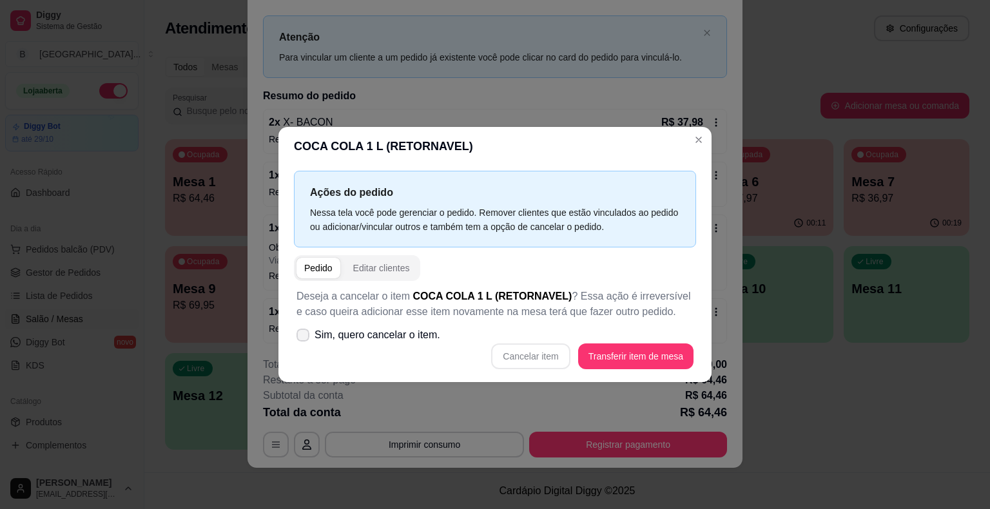
click at [389, 328] on span "Sim, quero cancelar o item." at bounding box center [378, 334] width 126 height 15
click at [304, 338] on input "Sim, quero cancelar o item." at bounding box center [300, 342] width 8 height 8
checkbox input "true"
click at [511, 356] on button "Cancelar item" at bounding box center [531, 356] width 77 height 25
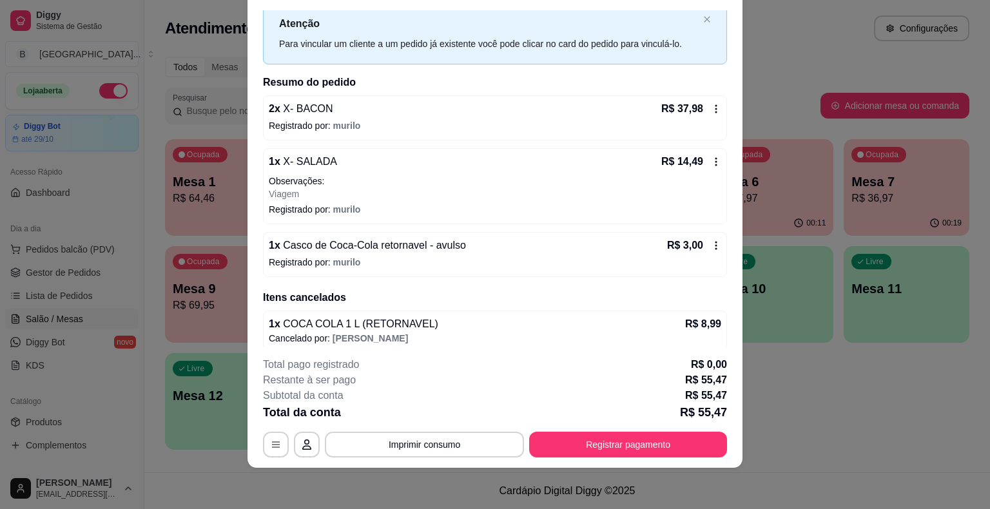
scroll to position [44, 0]
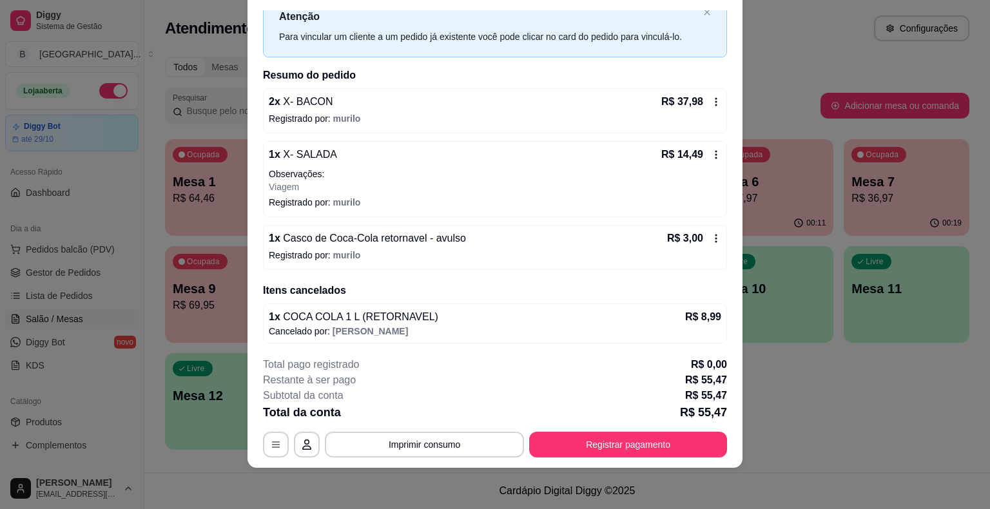
click at [707, 239] on div "1 x Casco de Coca-Cola retornavel - avulso R$ 3,00 Registrado por: murilo" at bounding box center [495, 247] width 464 height 45
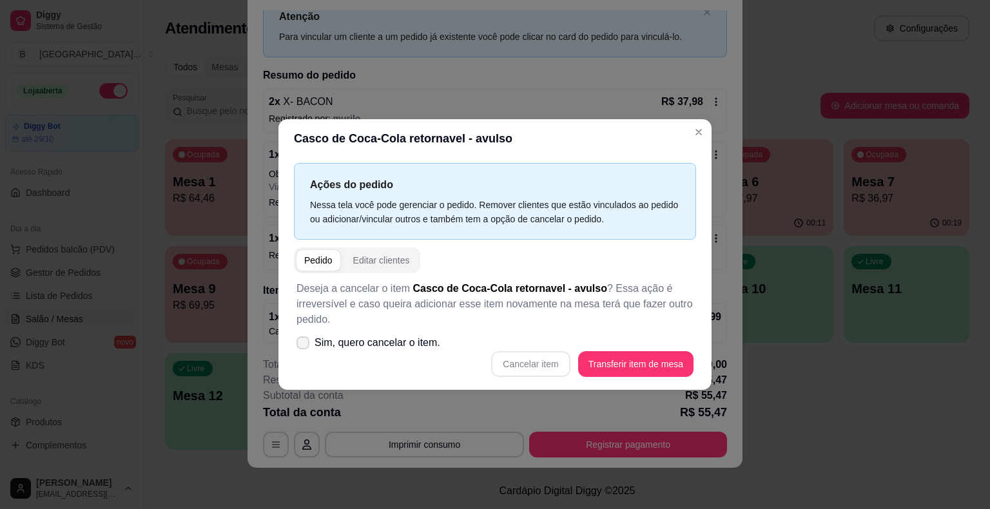
click at [379, 353] on label "Sim, quero cancelar o item." at bounding box center [368, 343] width 154 height 26
click at [304, 353] on input "Sim, quero cancelar o item." at bounding box center [300, 350] width 8 height 8
checkbox input "true"
click at [536, 373] on button "Cancelar item" at bounding box center [531, 364] width 77 height 25
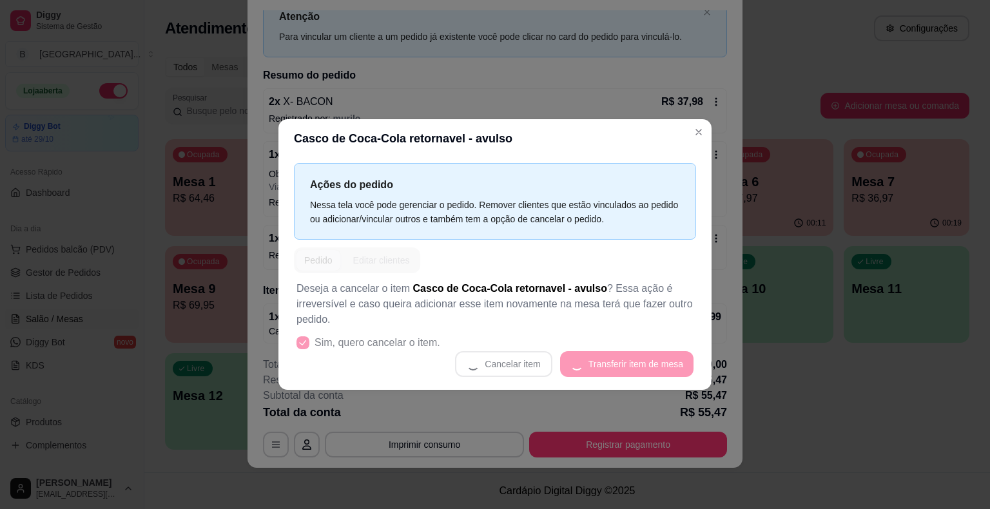
scroll to position [39, 0]
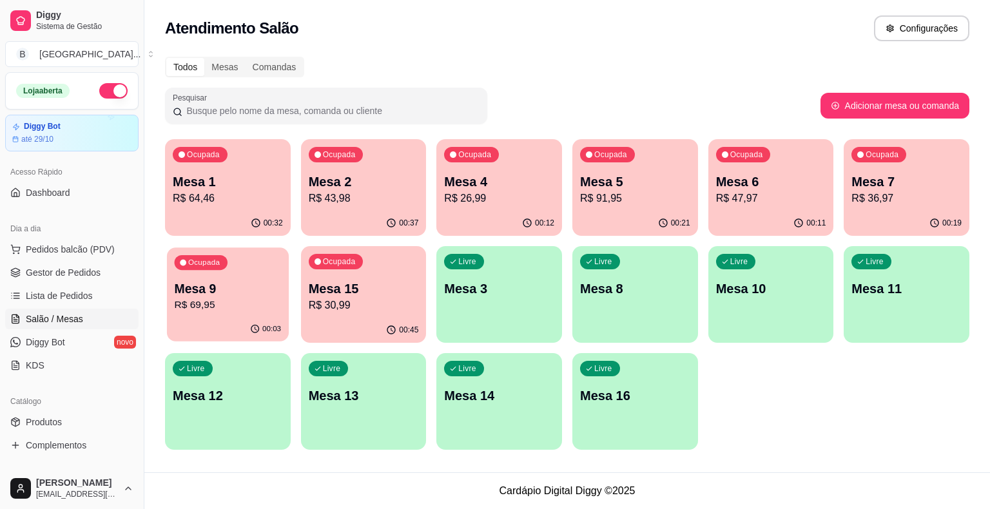
click at [191, 324] on div "00:03" at bounding box center [228, 329] width 122 height 24
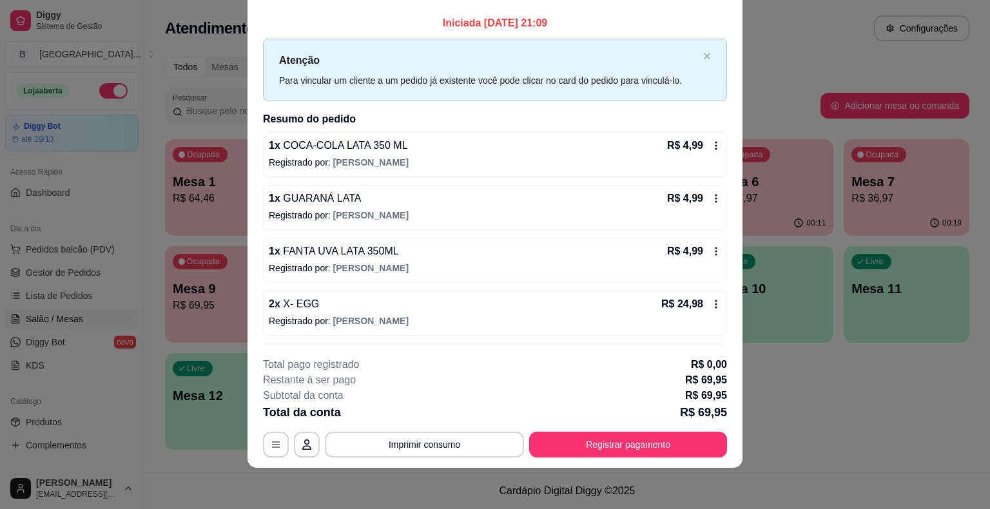
scroll to position [0, 0]
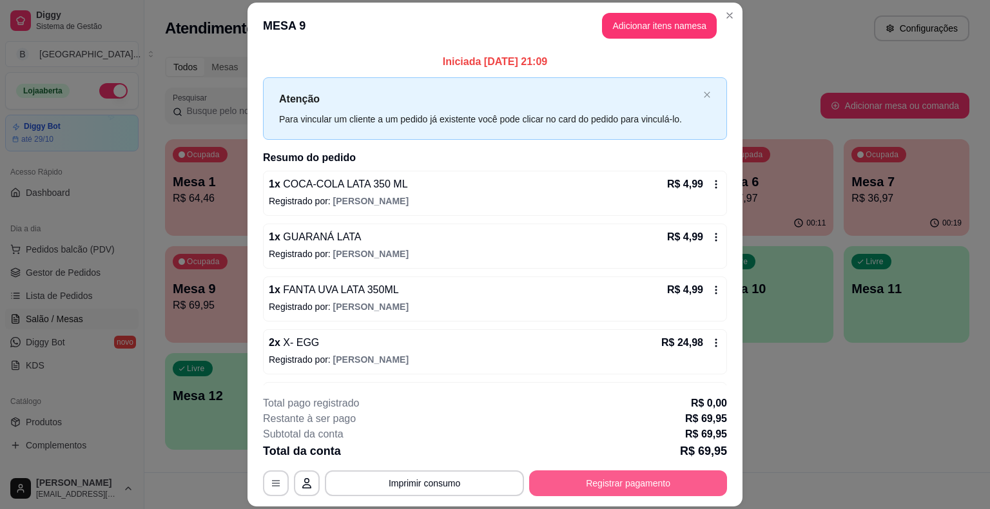
click at [564, 478] on button "Registrar pagamento" at bounding box center [628, 484] width 198 height 26
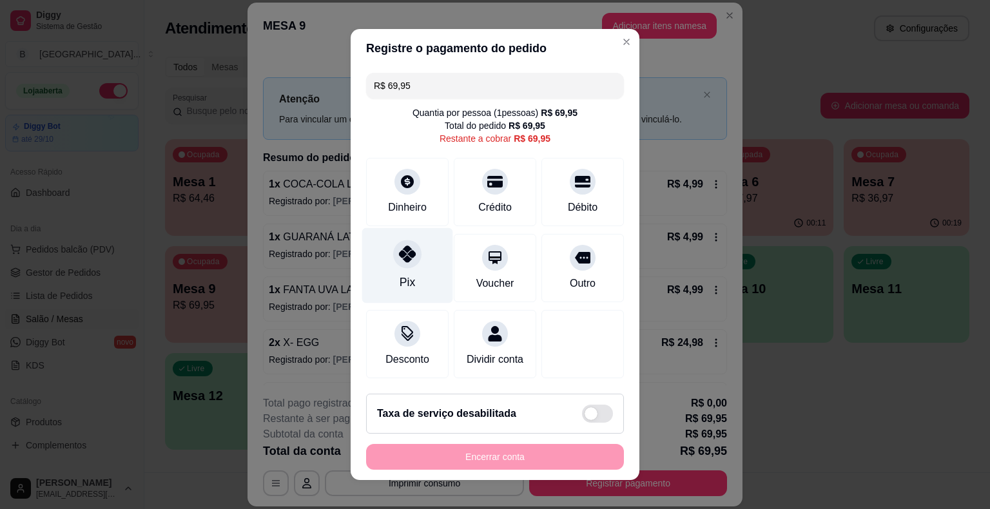
click at [418, 284] on div "Pix" at bounding box center [407, 265] width 91 height 75
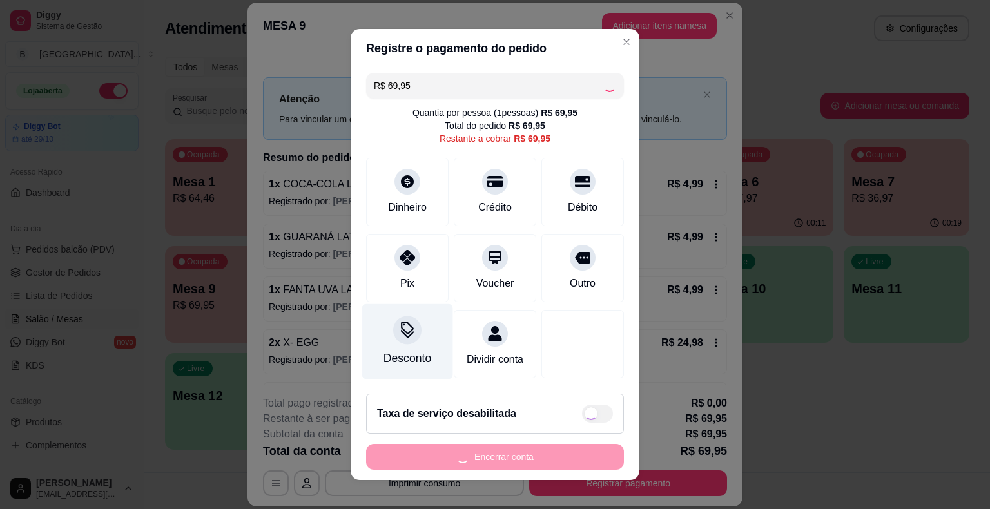
type input "R$ 0,00"
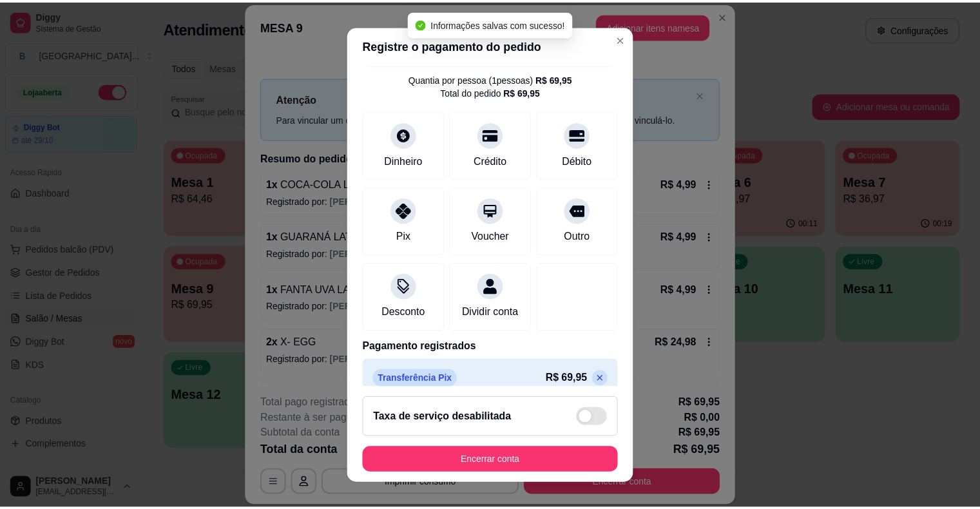
scroll to position [61, 0]
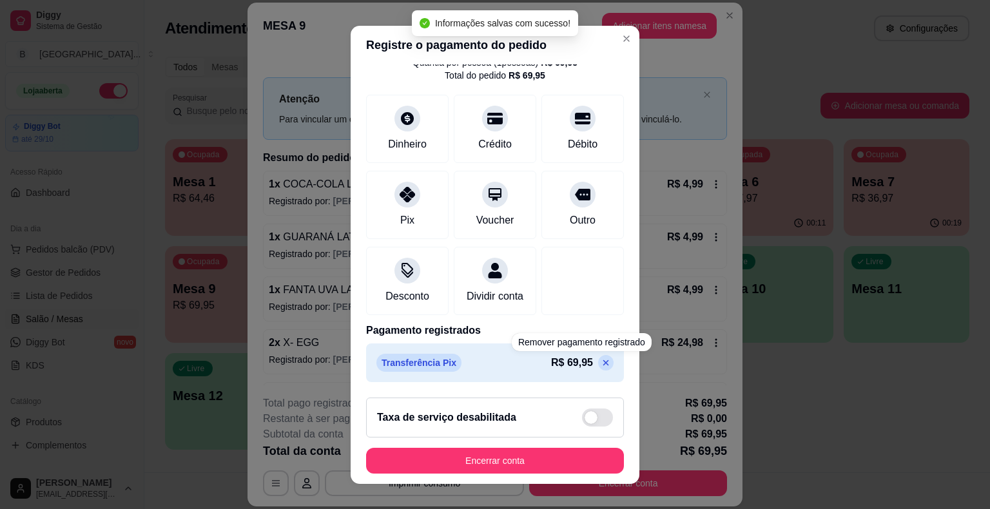
click at [724, 293] on div "Registre o pagamento do pedido R$ 0,00 Quantia por pessoa ( 1 pessoas) R$ 69,95…" at bounding box center [495, 254] width 990 height 509
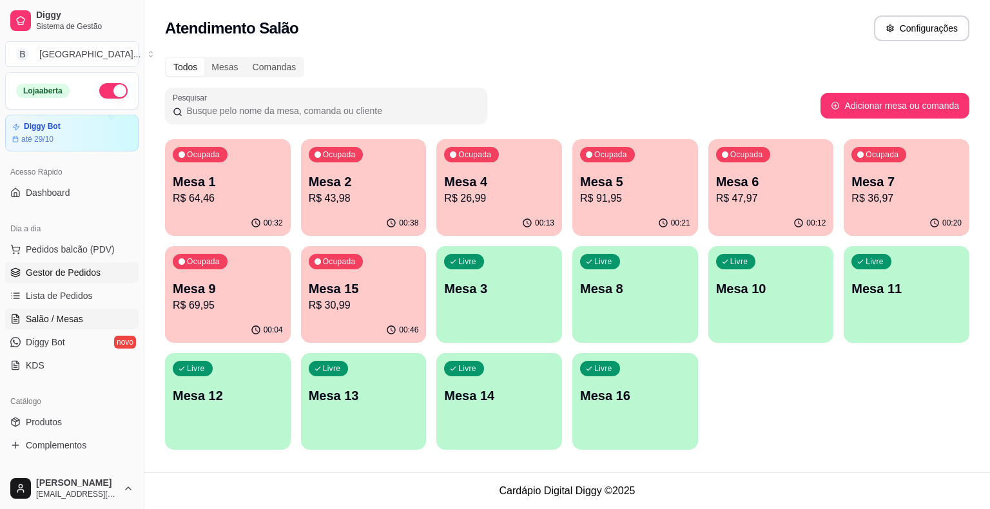
click at [48, 264] on link "Gestor de Pedidos" at bounding box center [71, 272] width 133 height 21
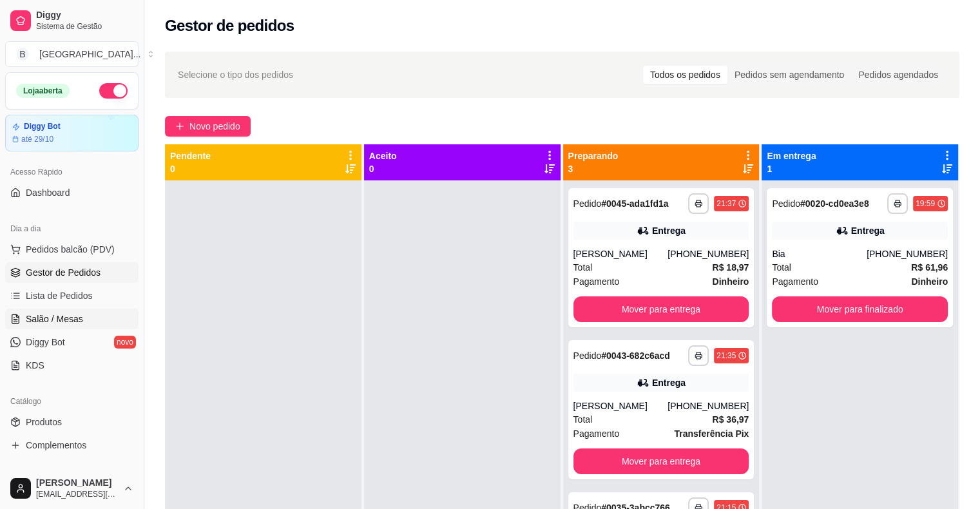
click at [57, 315] on span "Salão / Mesas" at bounding box center [54, 319] width 57 height 13
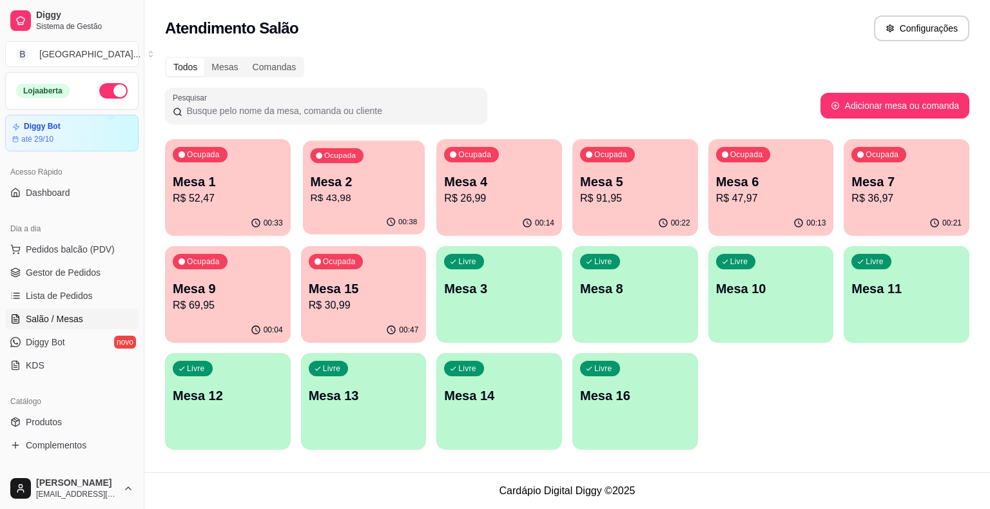
click at [349, 201] on p "R$ 43,98" at bounding box center [363, 198] width 107 height 15
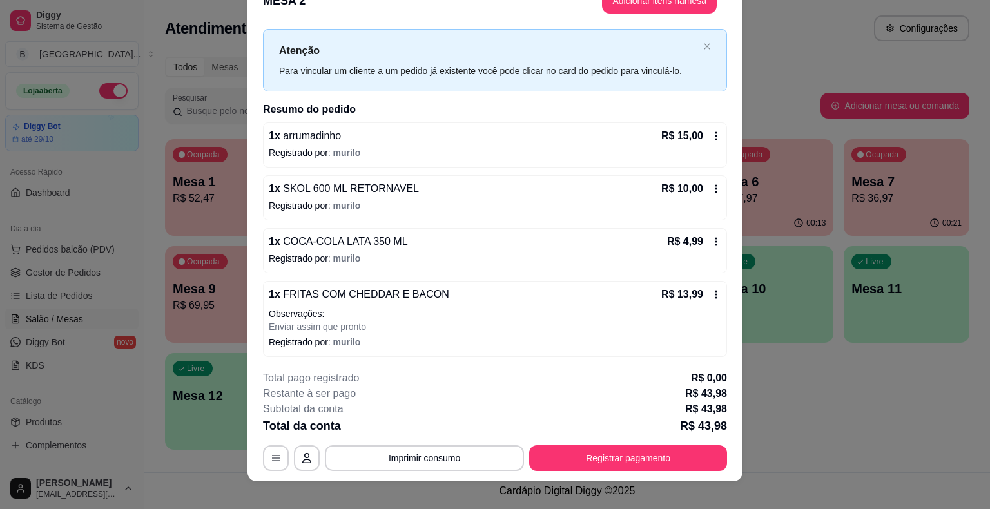
scroll to position [39, 0]
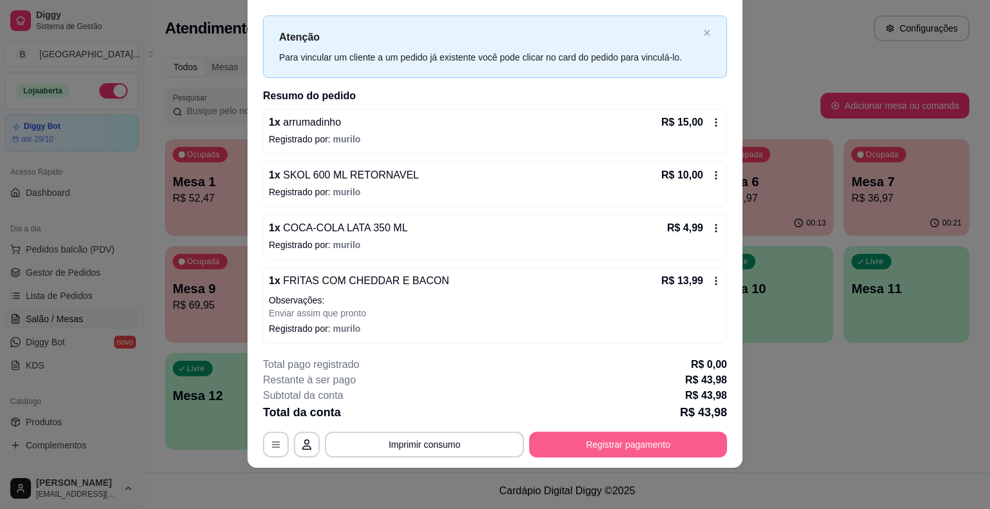
click at [599, 442] on button "Registrar pagamento" at bounding box center [628, 445] width 198 height 26
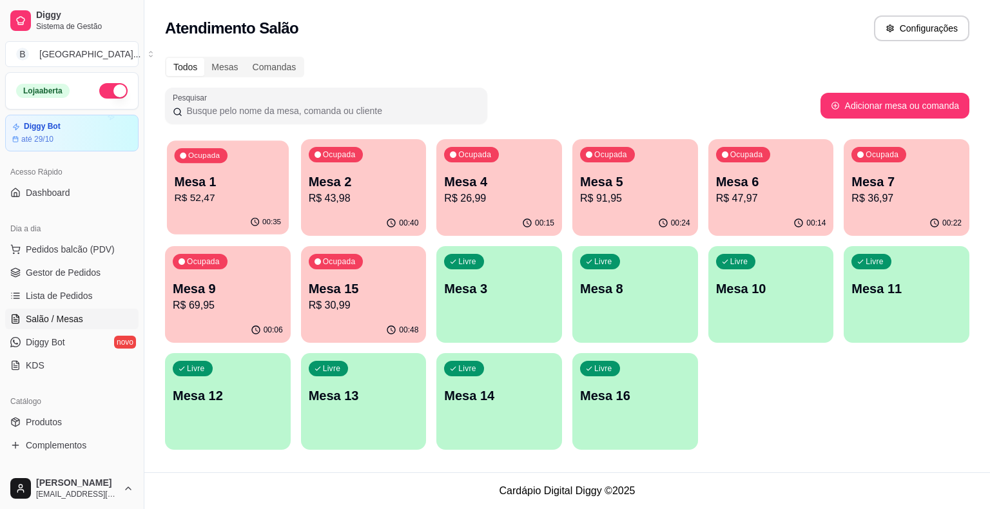
click at [257, 188] on p "Mesa 1" at bounding box center [228, 181] width 107 height 17
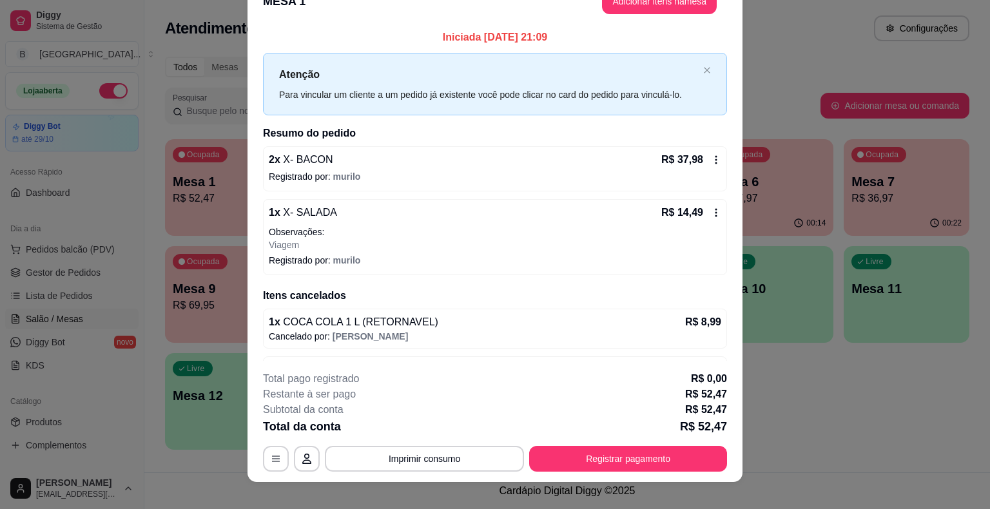
scroll to position [0, 0]
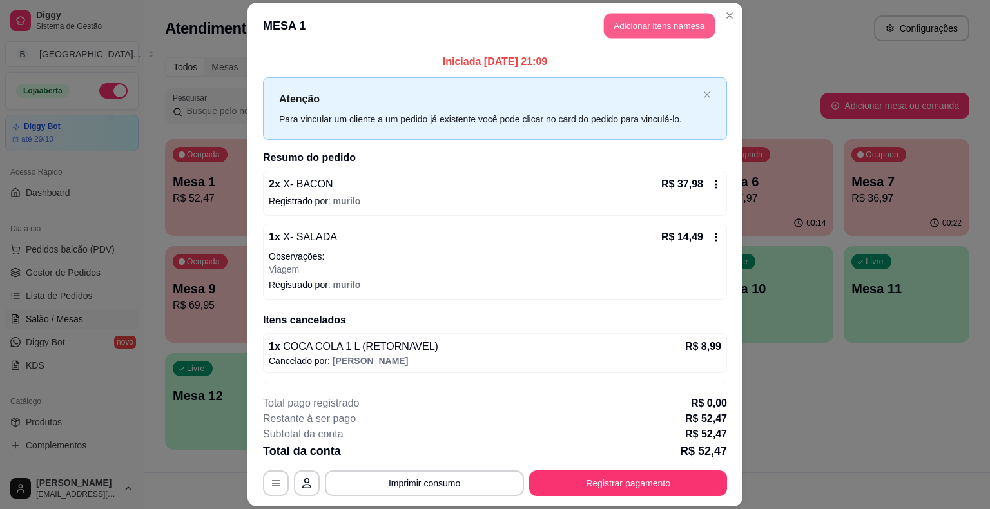
click at [632, 17] on button "Adicionar itens na mesa" at bounding box center [659, 26] width 111 height 25
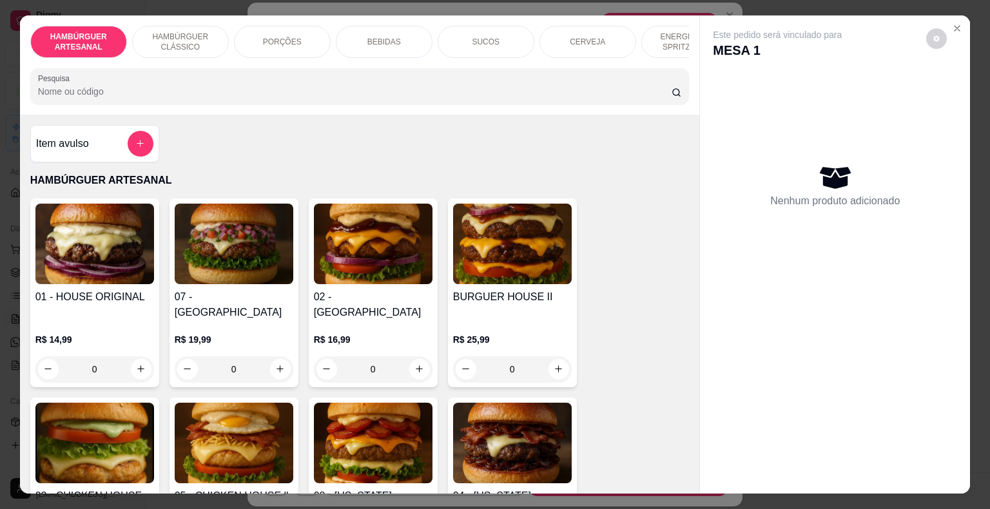
click at [389, 37] on p "BEBIDAS" at bounding box center [384, 42] width 34 height 10
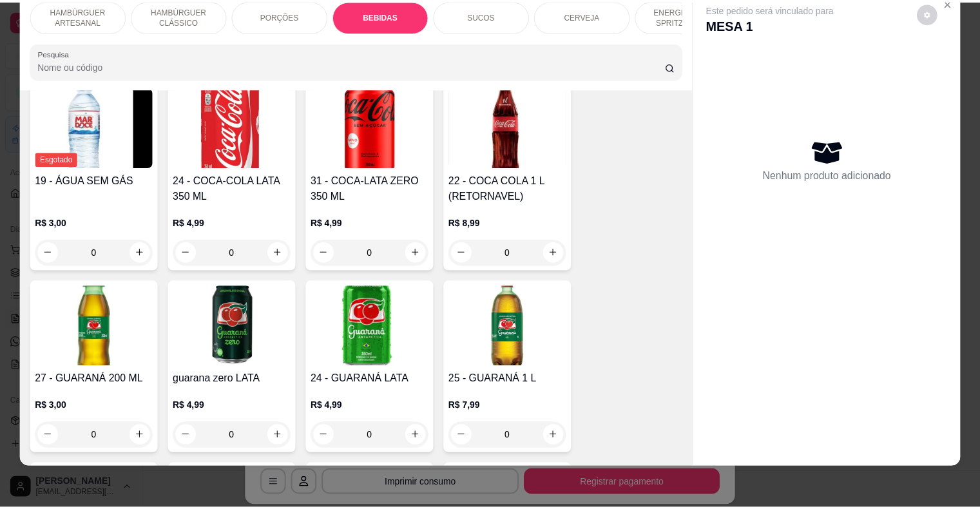
scroll to position [1630, 0]
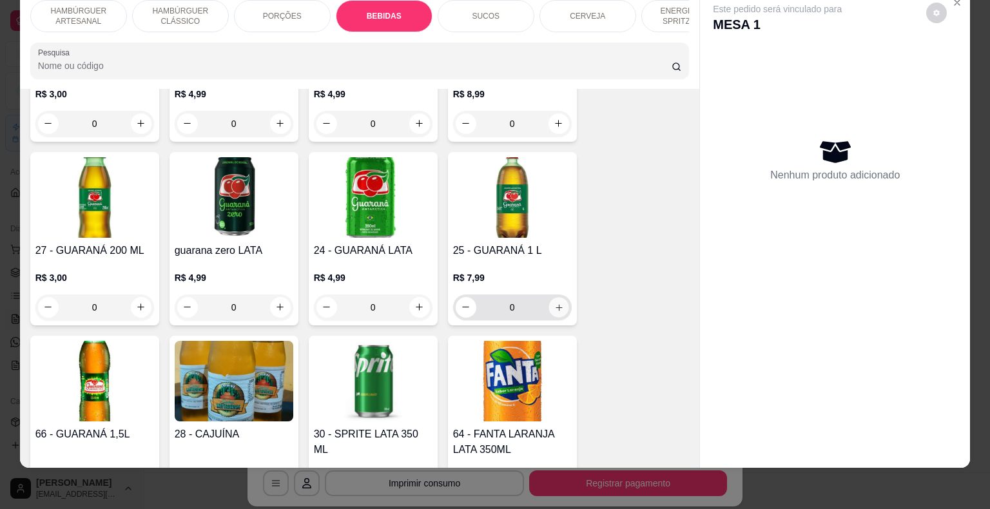
click at [557, 297] on button "increase-product-quantity" at bounding box center [559, 307] width 20 height 20
type input "1"
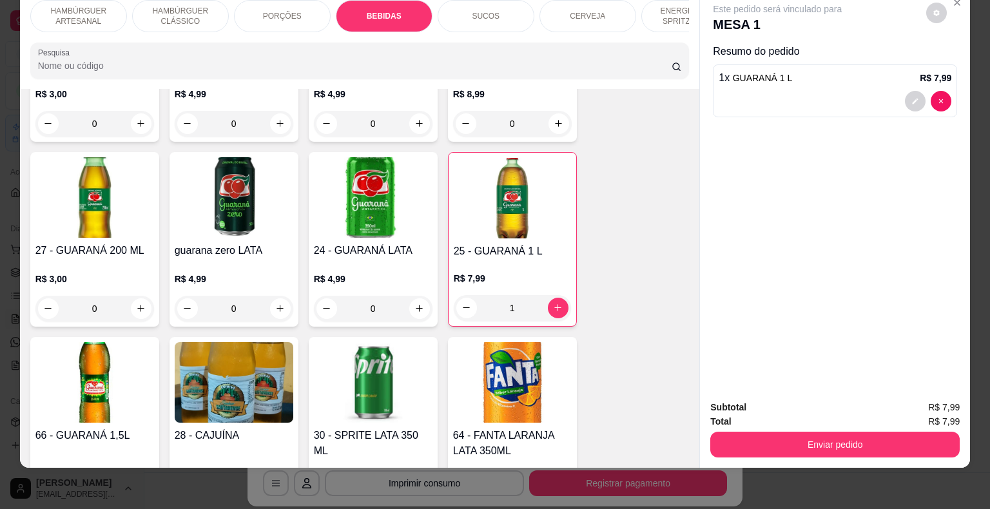
click at [811, 449] on div "Subtotal R$ 7,99 Total R$ 7,99 Enviar pedido" at bounding box center [835, 429] width 270 height 78
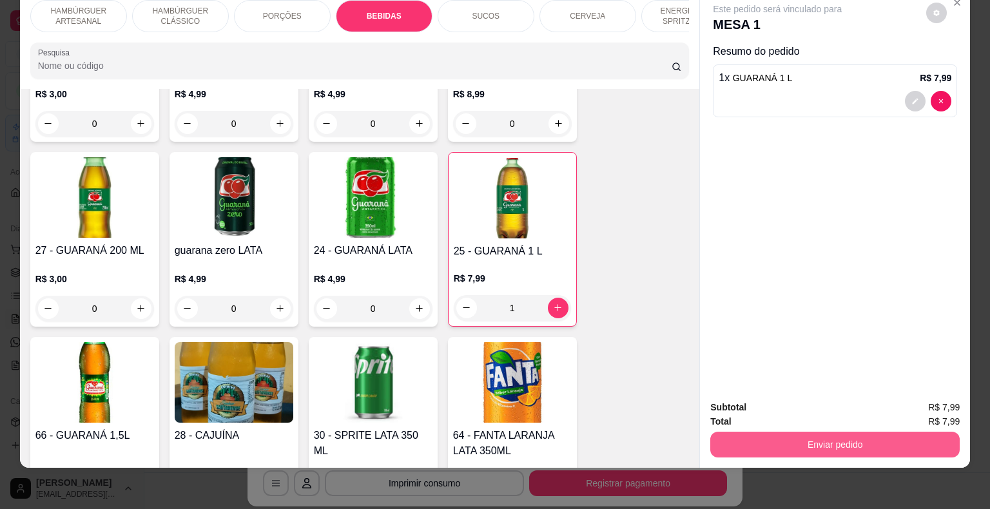
click at [807, 440] on button "Enviar pedido" at bounding box center [834, 445] width 249 height 26
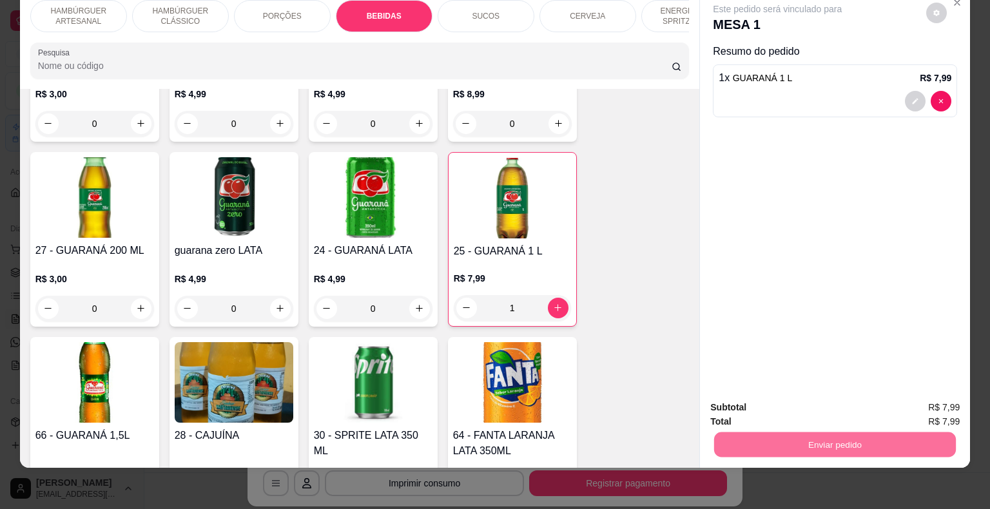
click at [908, 393] on button "Enviar pedido" at bounding box center [926, 403] width 73 height 24
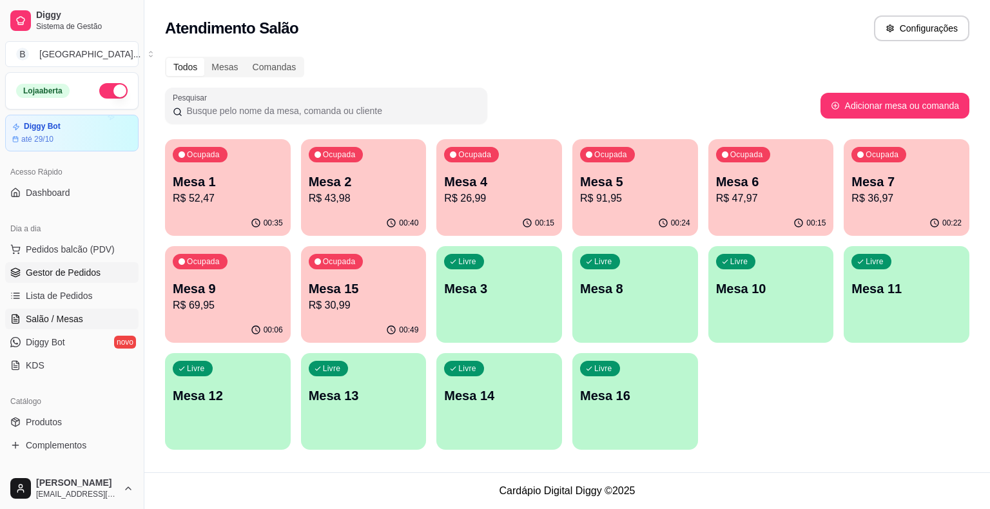
click at [88, 266] on span "Gestor de Pedidos" at bounding box center [63, 272] width 75 height 13
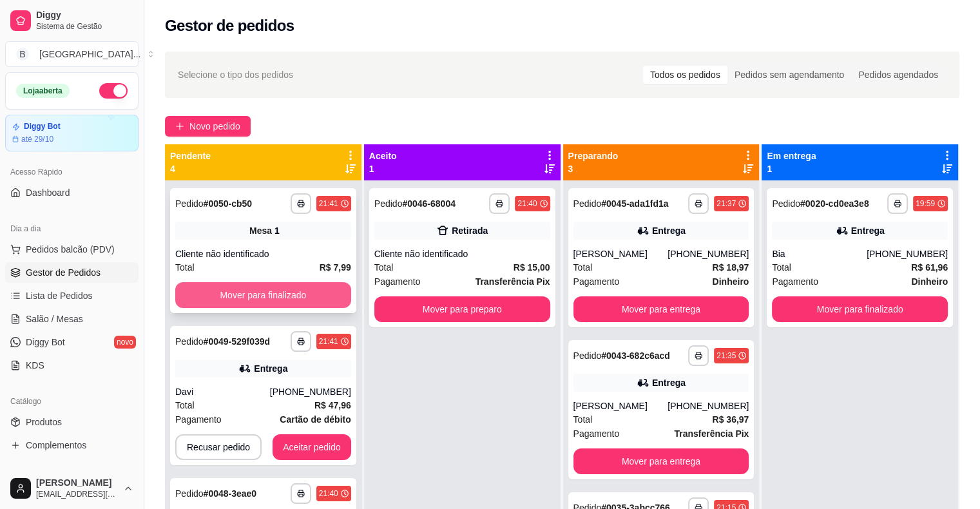
click at [270, 293] on button "Mover para finalizado" at bounding box center [263, 295] width 176 height 26
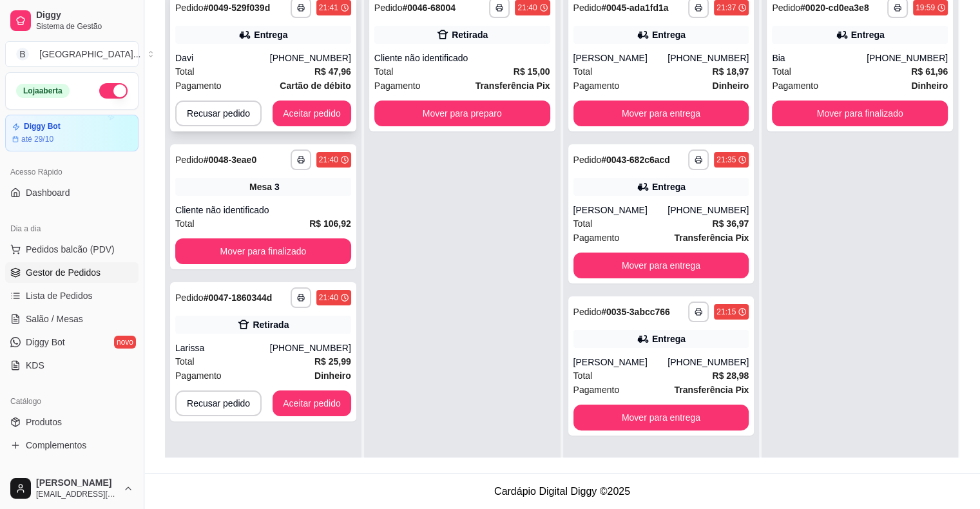
click at [256, 70] on div "Total R$ 47,96" at bounding box center [263, 71] width 176 height 14
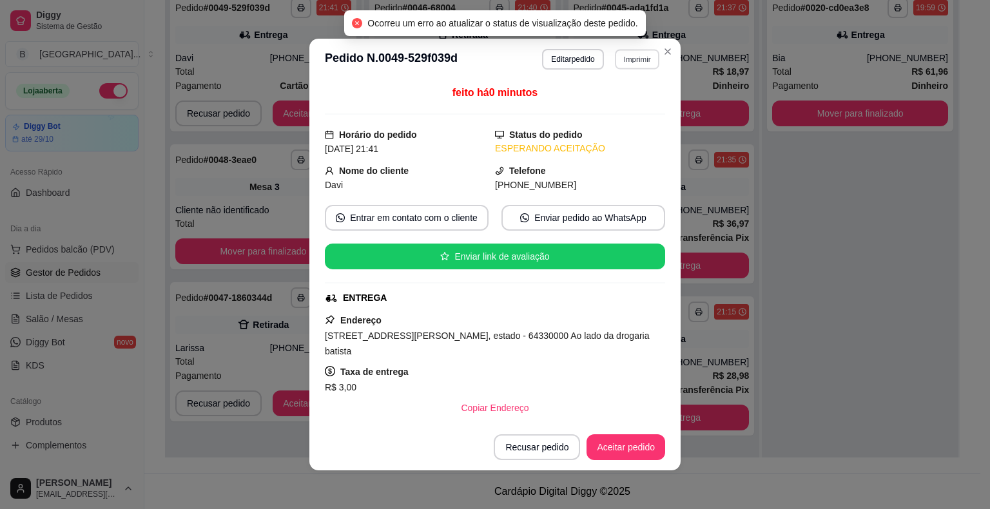
click at [637, 63] on button "Imprimir" at bounding box center [637, 59] width 44 height 20
click at [632, 99] on button "IMPRESSORA" at bounding box center [609, 105] width 93 height 21
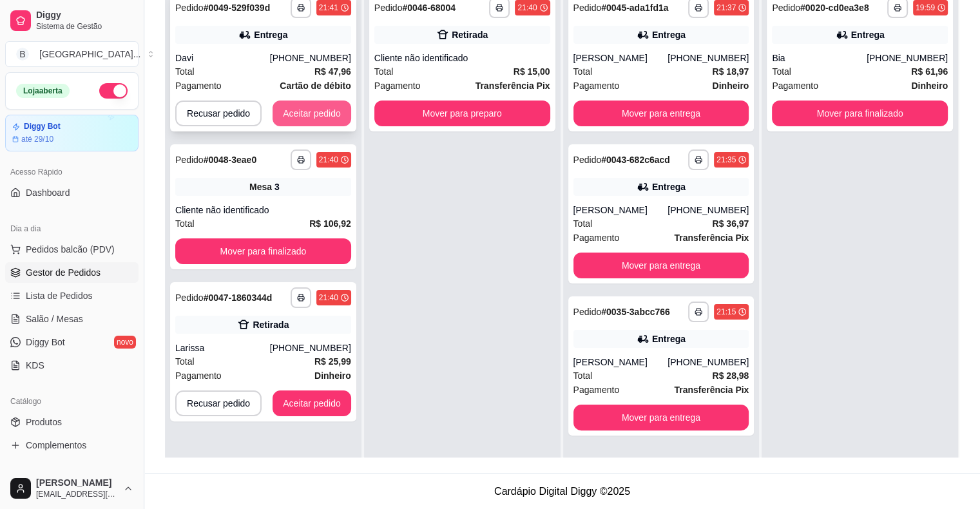
click at [337, 119] on button "Aceitar pedido" at bounding box center [312, 114] width 79 height 26
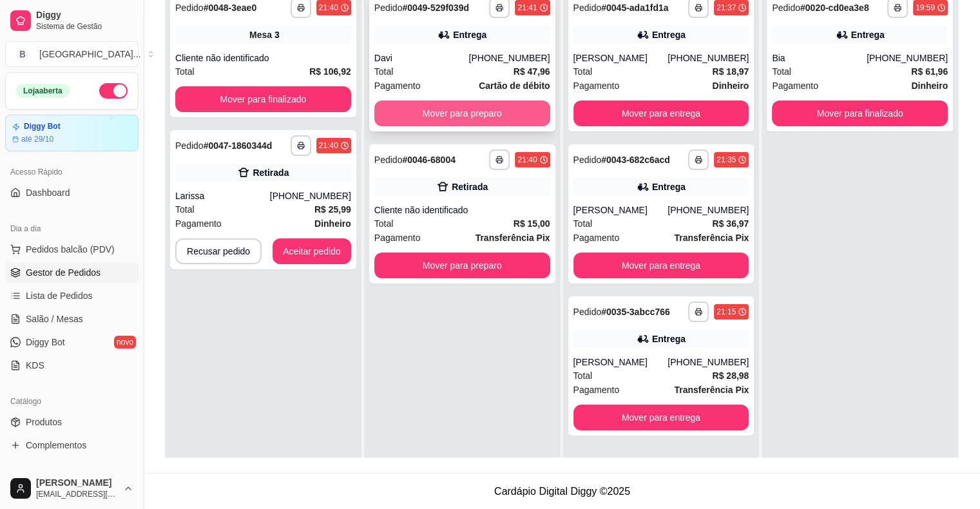
click at [479, 117] on button "Mover para preparo" at bounding box center [463, 114] width 176 height 26
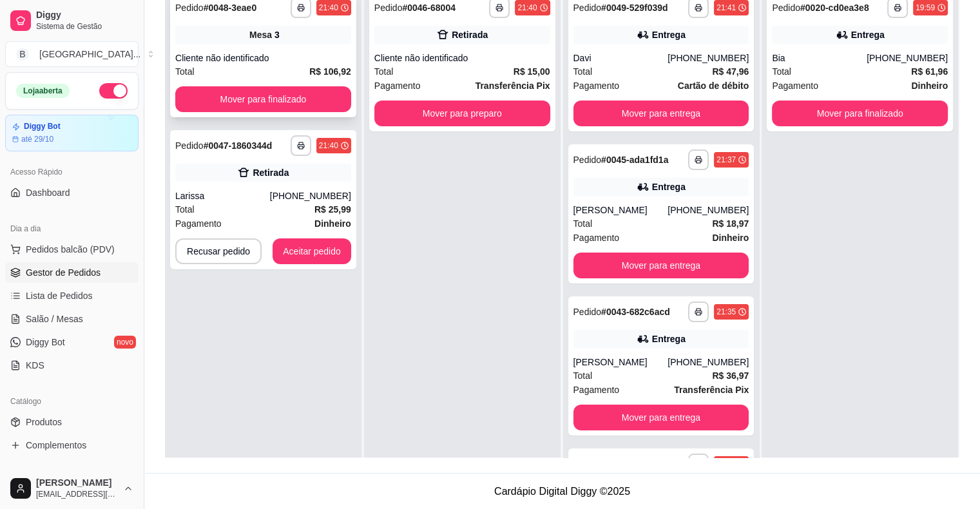
click at [286, 69] on div "Total R$ 106,92" at bounding box center [263, 71] width 176 height 14
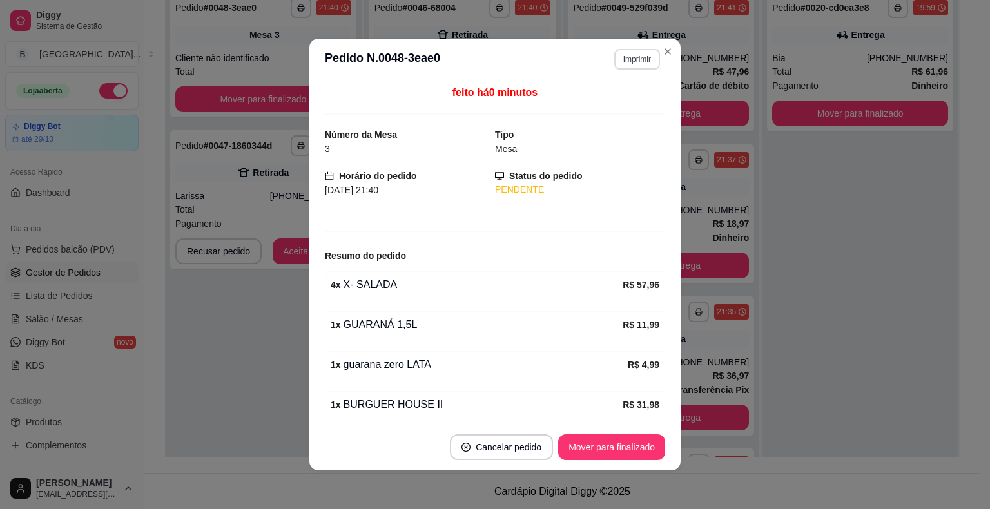
click at [637, 53] on button "Imprimir" at bounding box center [637, 59] width 46 height 21
click at [618, 100] on button "IMPRESSORA" at bounding box center [609, 105] width 93 height 21
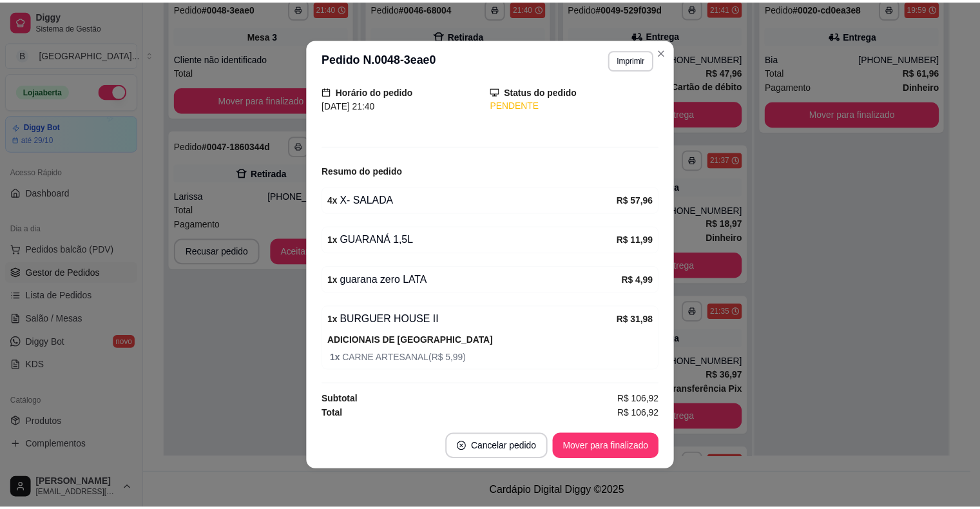
scroll to position [3, 0]
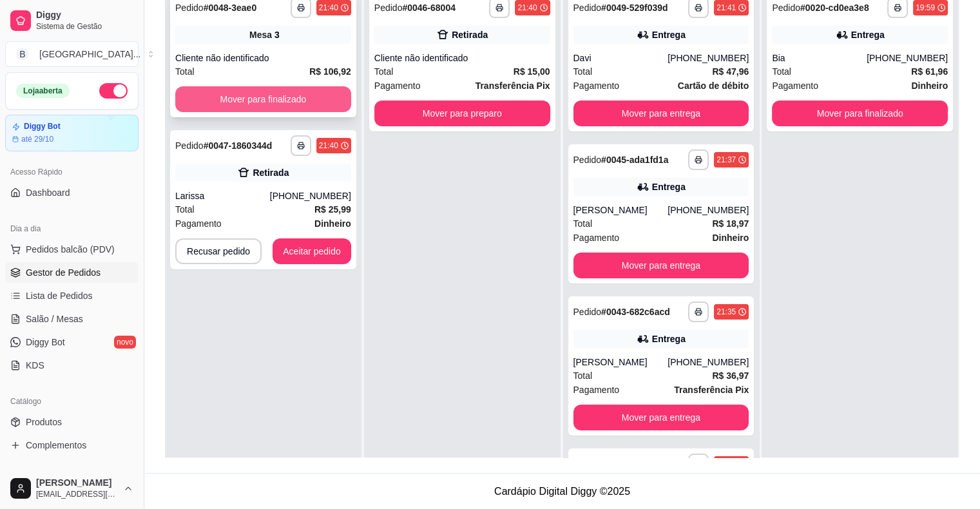
click at [262, 88] on button "Mover para finalizado" at bounding box center [263, 99] width 176 height 26
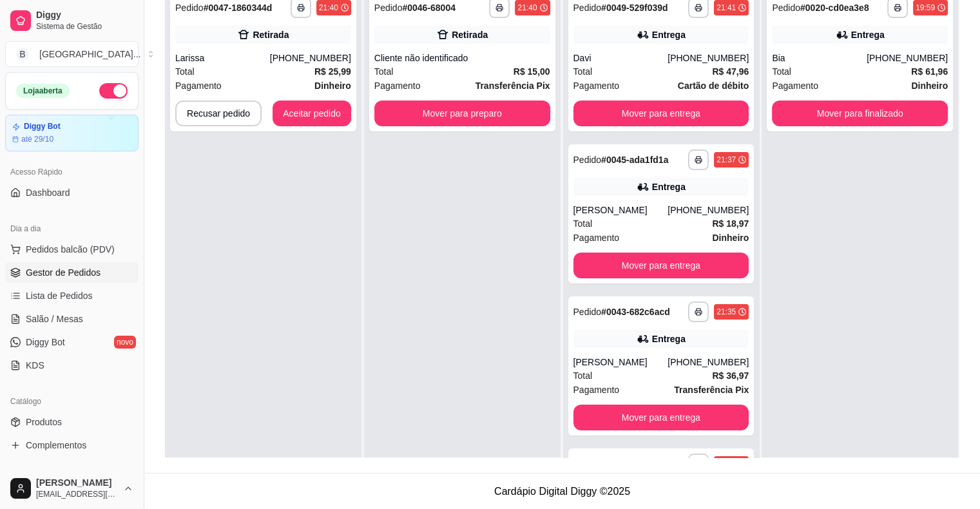
click at [264, 79] on div "Pagamento Dinheiro" at bounding box center [263, 86] width 176 height 14
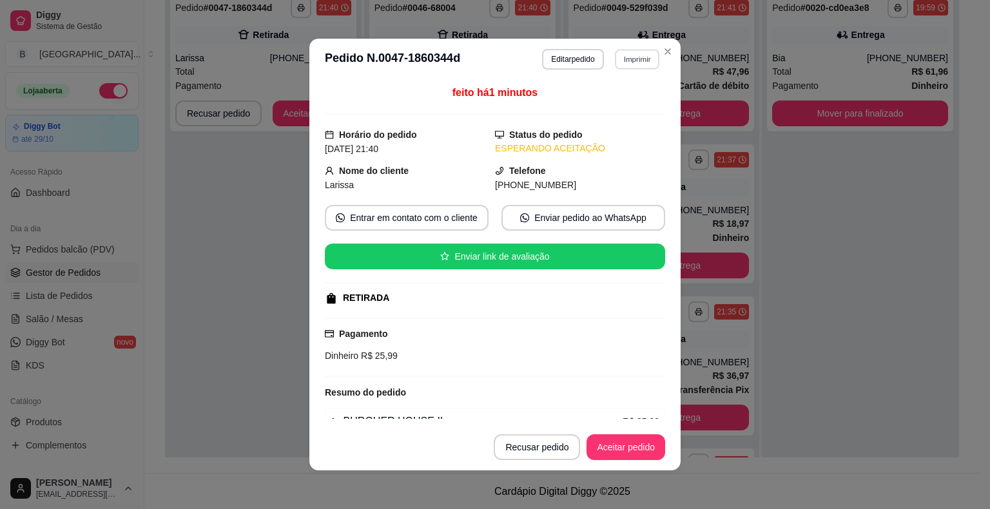
click at [618, 66] on button "Imprimir" at bounding box center [637, 59] width 44 height 20
click at [606, 110] on button "IMPRESSORA" at bounding box center [609, 105] width 90 height 20
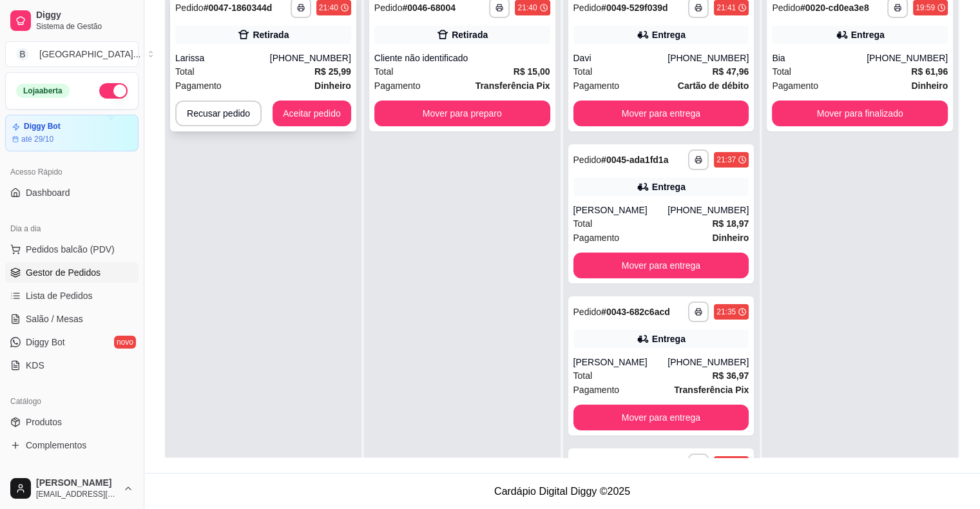
click at [300, 126] on div "**********" at bounding box center [263, 61] width 186 height 139
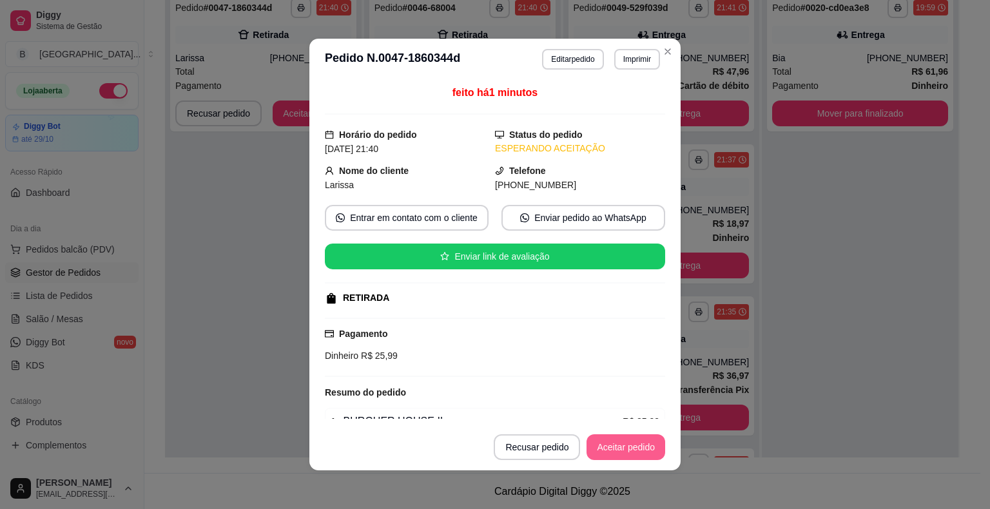
click at [601, 456] on button "Aceitar pedido" at bounding box center [626, 447] width 79 height 26
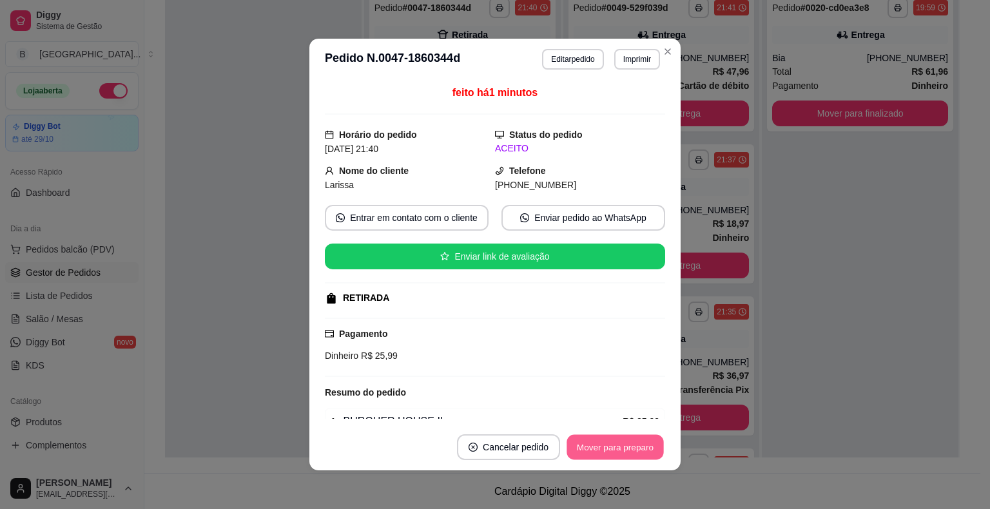
click at [601, 456] on button "Mover para preparo" at bounding box center [615, 447] width 97 height 25
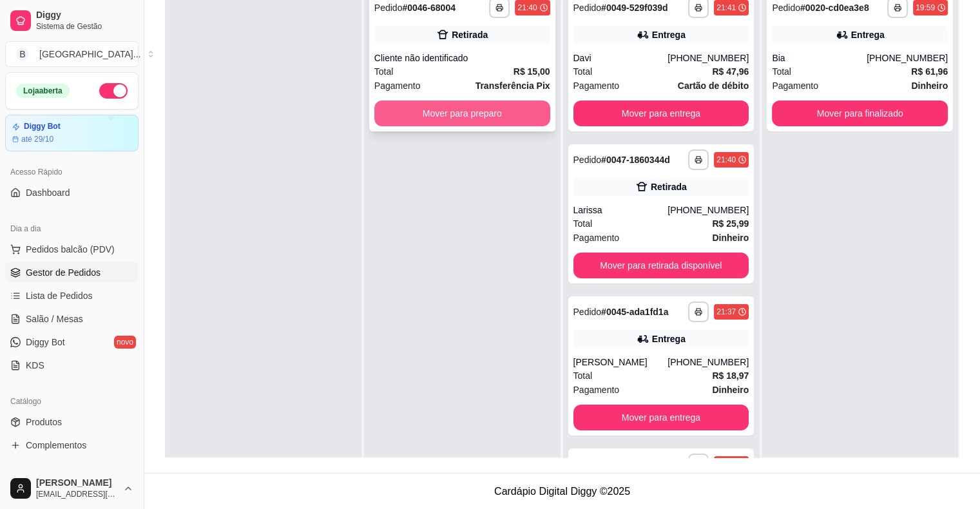
click at [483, 117] on button "Mover para preparo" at bounding box center [463, 114] width 176 height 26
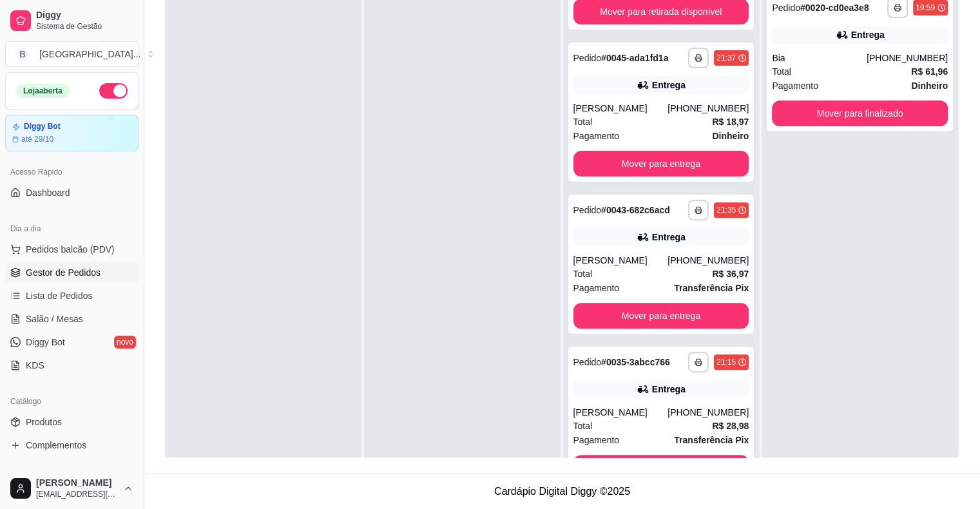
scroll to position [416, 0]
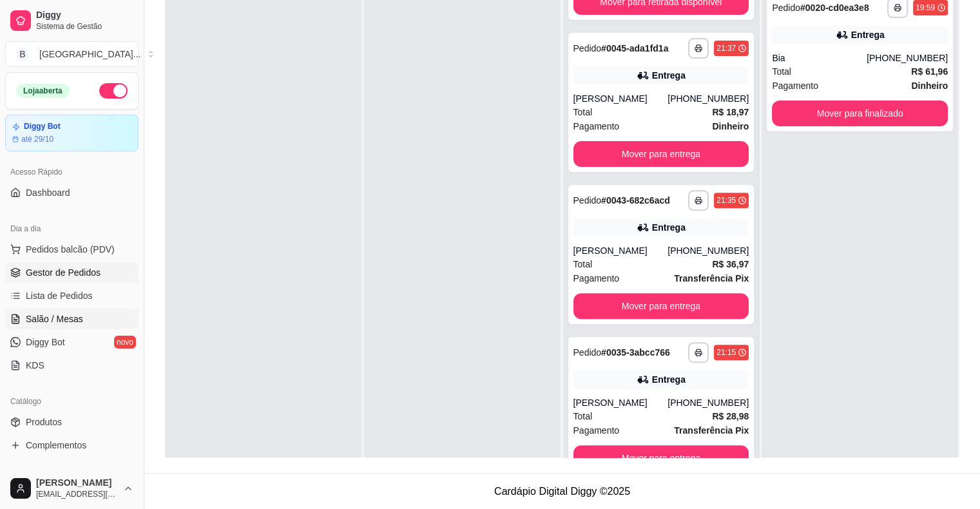
click at [97, 313] on link "Salão / Mesas" at bounding box center [71, 319] width 133 height 21
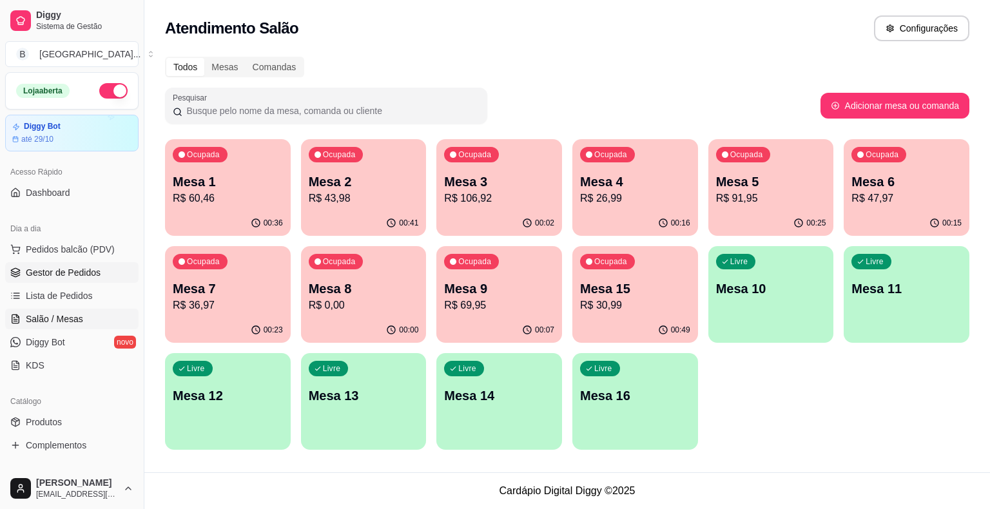
click at [31, 272] on span "Gestor de Pedidos" at bounding box center [63, 272] width 75 height 13
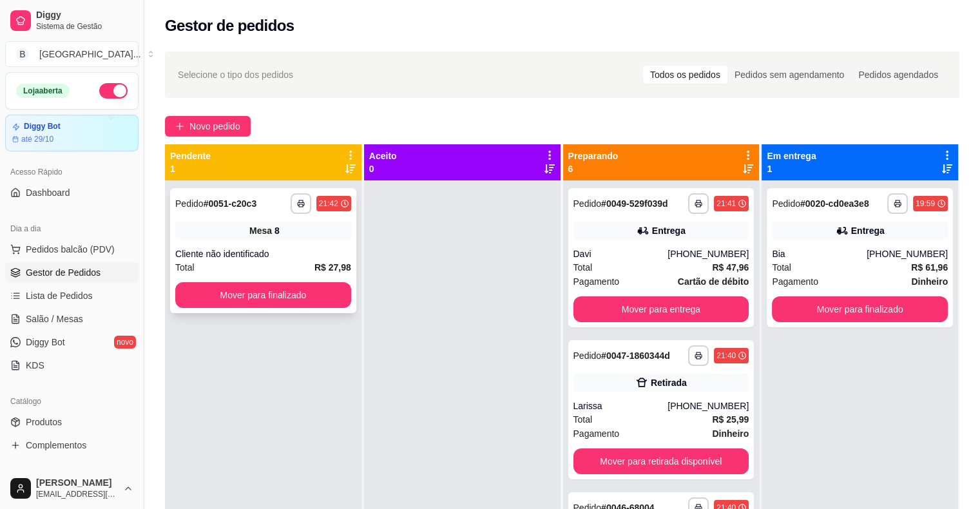
click at [286, 252] on div "Cliente não identificado" at bounding box center [263, 254] width 176 height 13
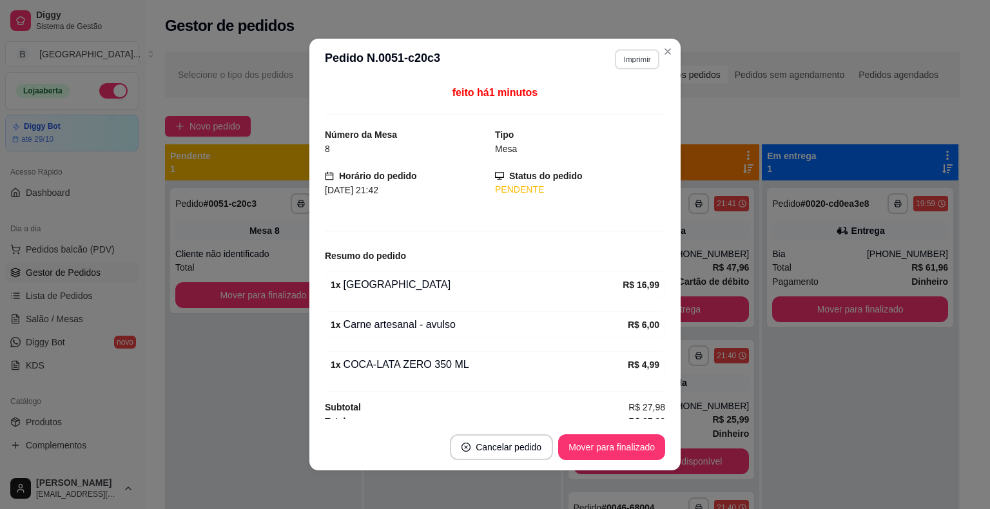
click at [632, 51] on button "Imprimir" at bounding box center [637, 59] width 44 height 20
click at [613, 99] on button "IMPRESSORA" at bounding box center [609, 104] width 93 height 21
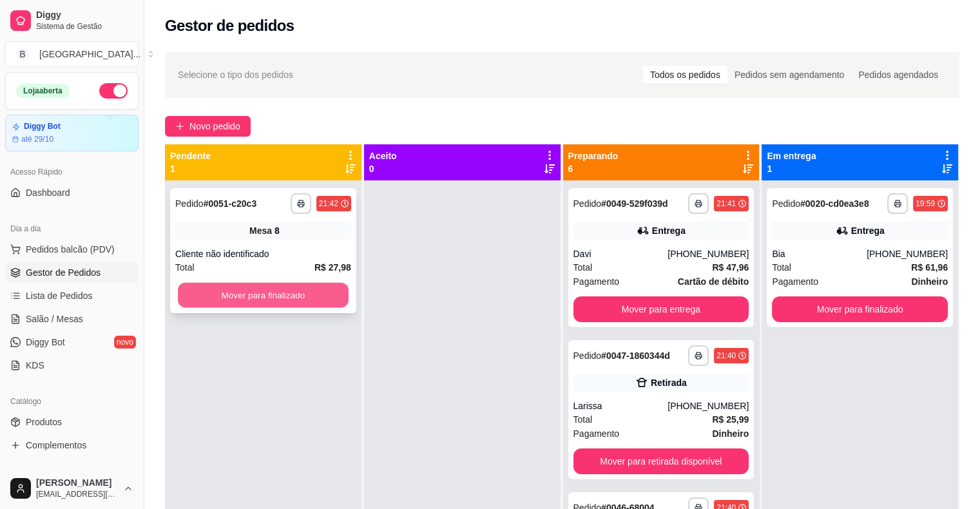
click at [303, 298] on button "Mover para finalizado" at bounding box center [263, 295] width 171 height 25
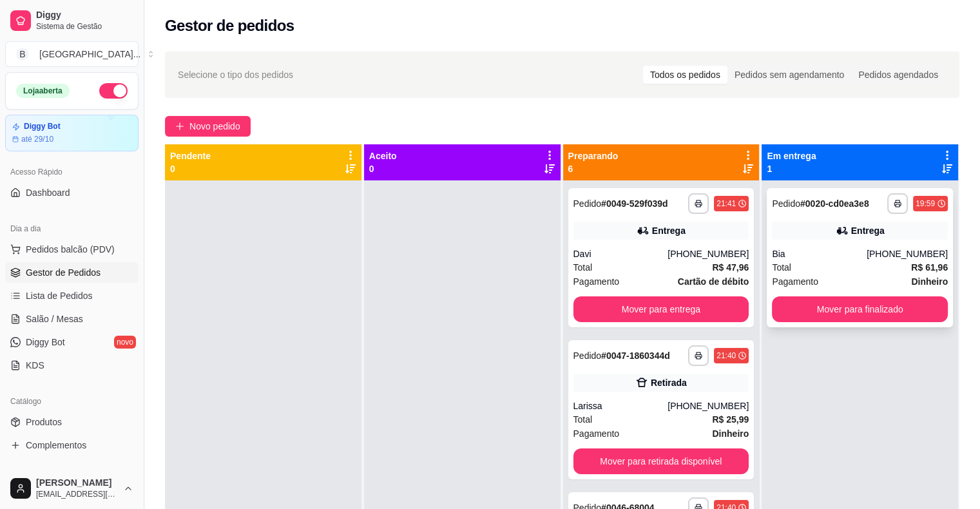
click at [819, 245] on div "**********" at bounding box center [860, 257] width 186 height 139
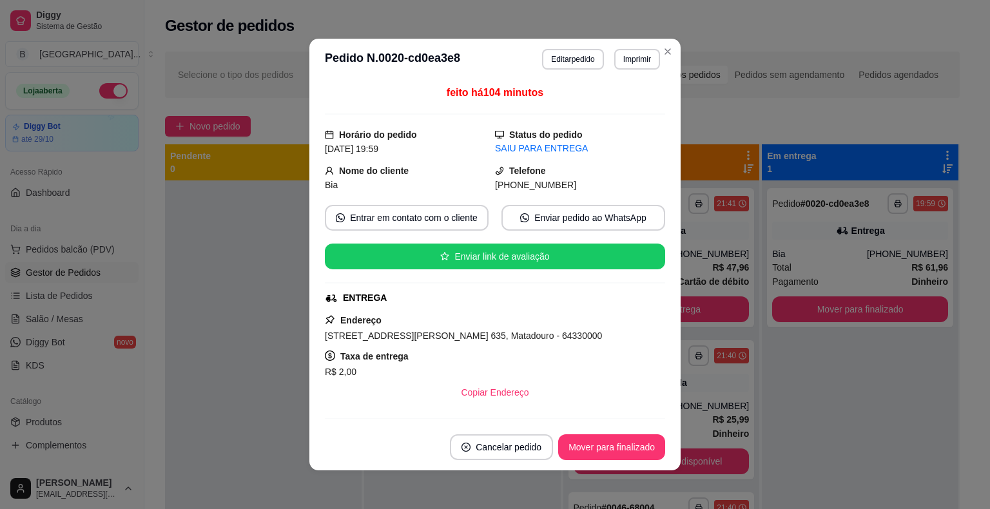
scroll to position [64, 0]
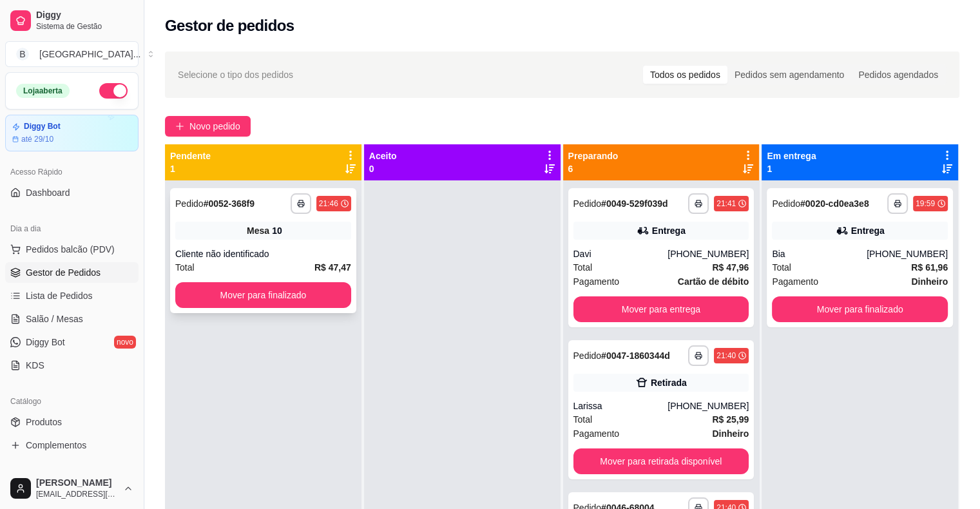
click at [275, 254] on div "Cliente não identificado" at bounding box center [263, 254] width 176 height 13
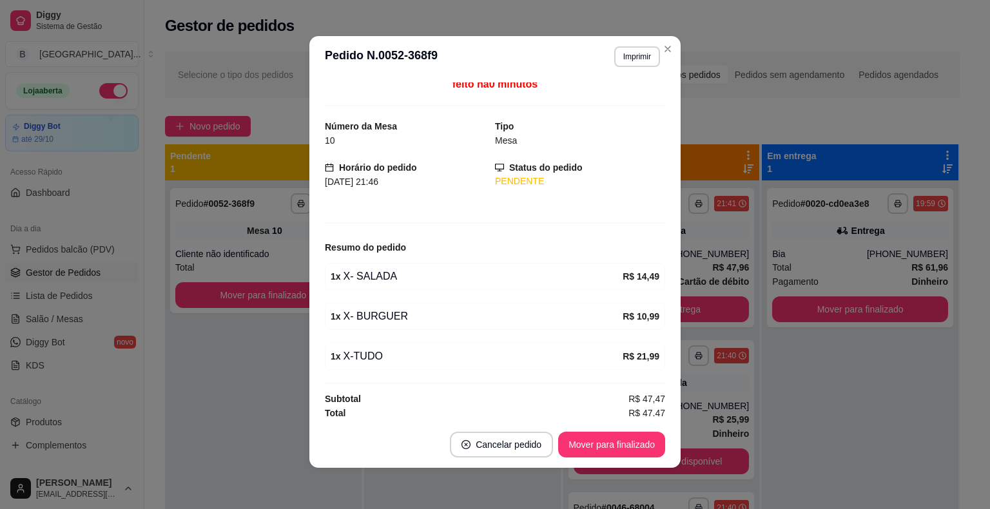
scroll to position [8, 0]
click at [636, 62] on button "Imprimir" at bounding box center [637, 56] width 46 height 21
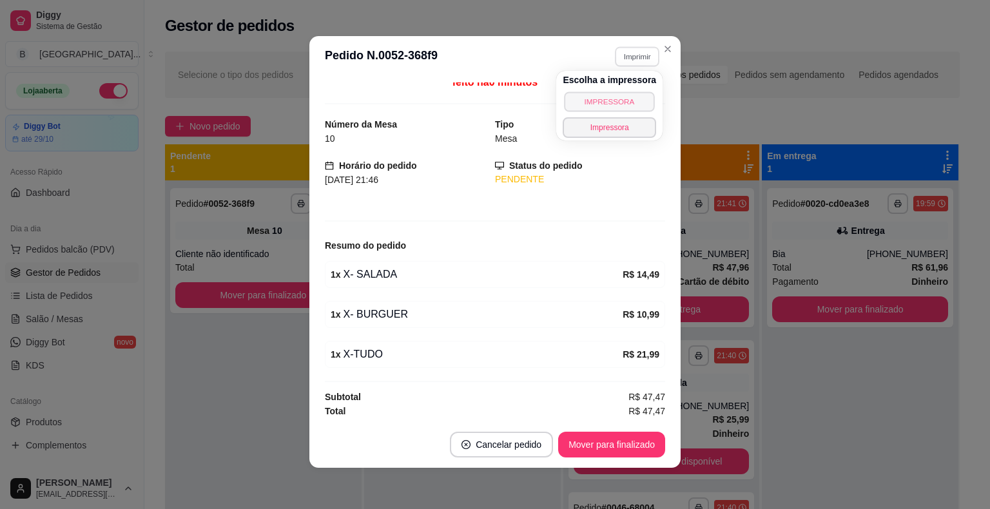
click at [628, 101] on button "IMPRESSORA" at bounding box center [610, 102] width 90 height 20
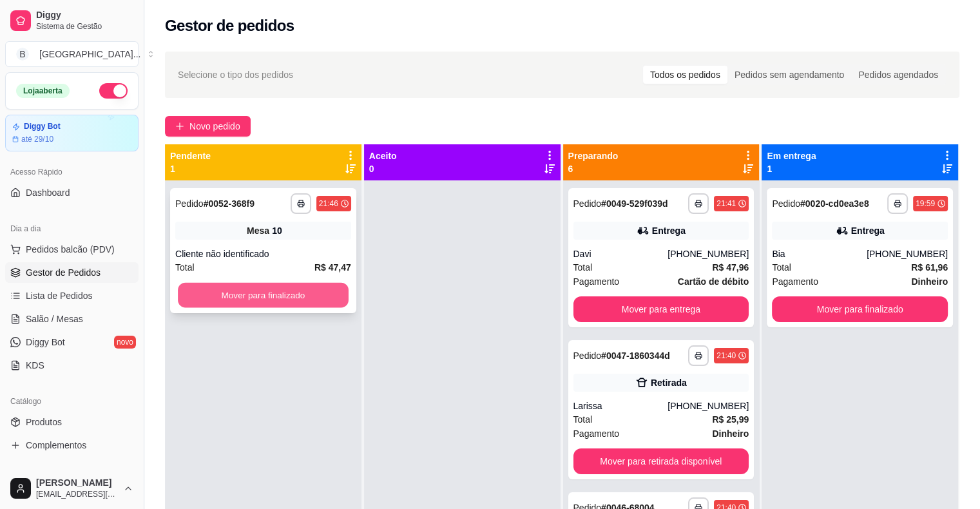
click at [245, 298] on button "Mover para finalizado" at bounding box center [263, 295] width 171 height 25
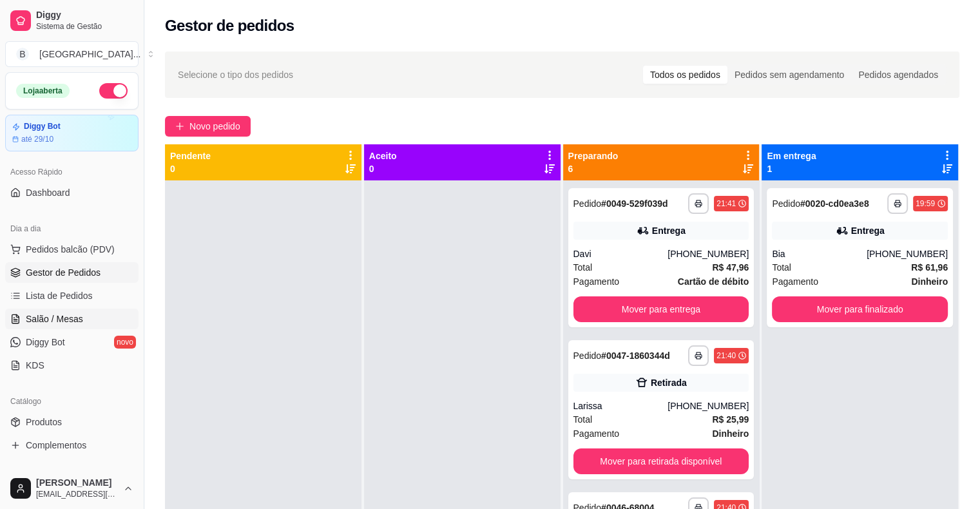
click at [68, 322] on span "Salão / Mesas" at bounding box center [54, 319] width 57 height 13
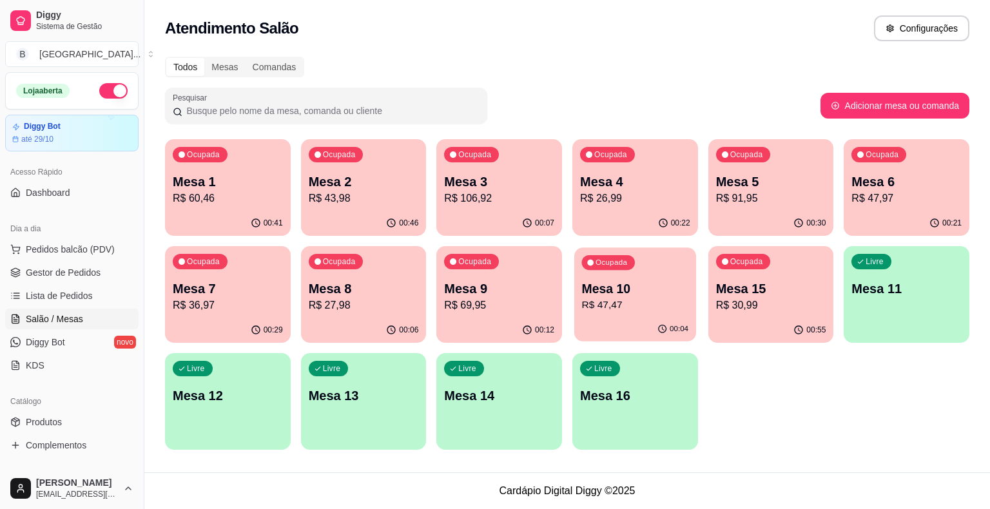
click at [610, 316] on div "Ocupada Mesa 10 R$ 47,47" at bounding box center [635, 283] width 122 height 70
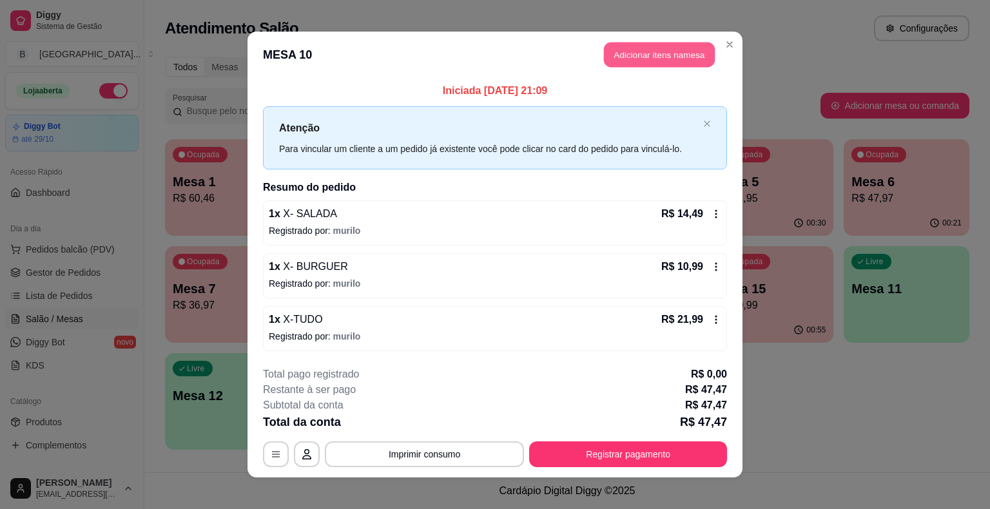
click at [652, 59] on button "Adicionar itens na mesa" at bounding box center [659, 55] width 111 height 25
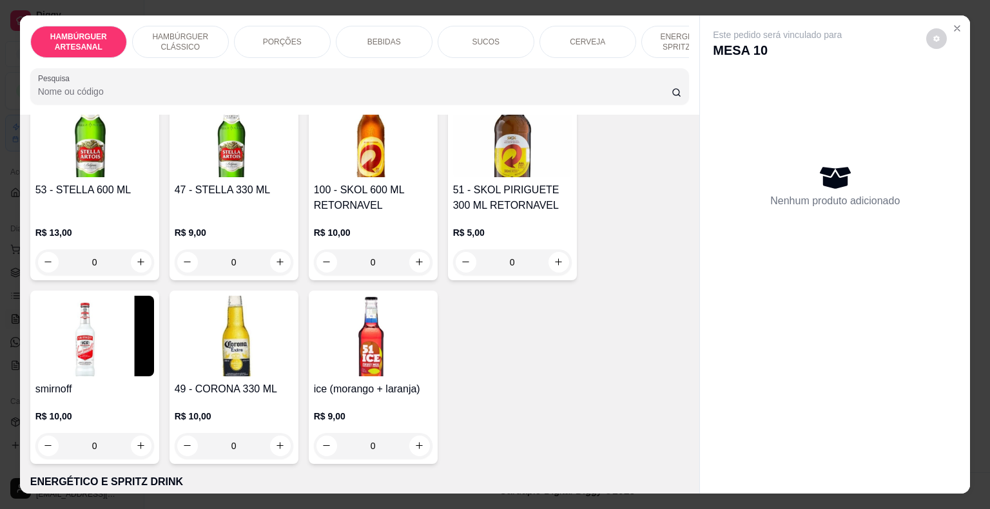
scroll to position [2707, 0]
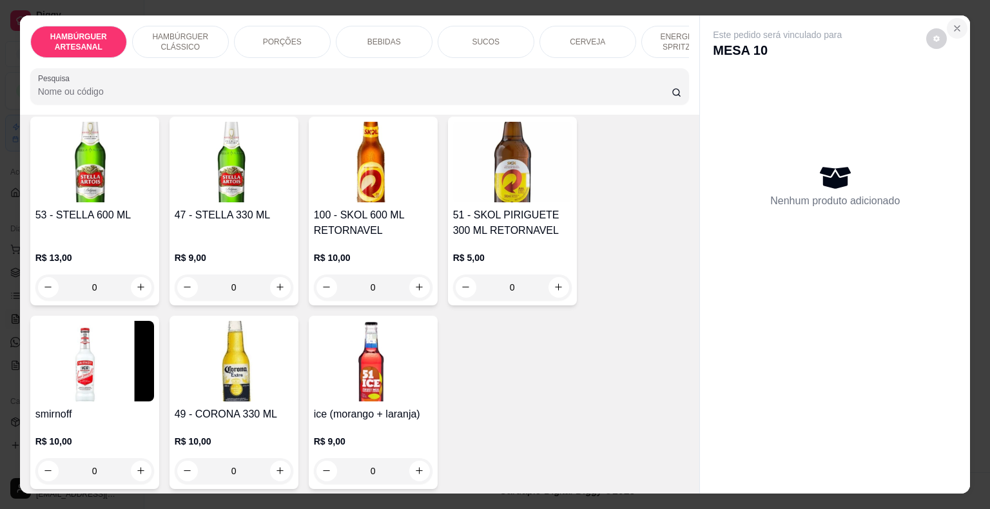
click at [953, 23] on icon "Close" at bounding box center [957, 28] width 10 height 10
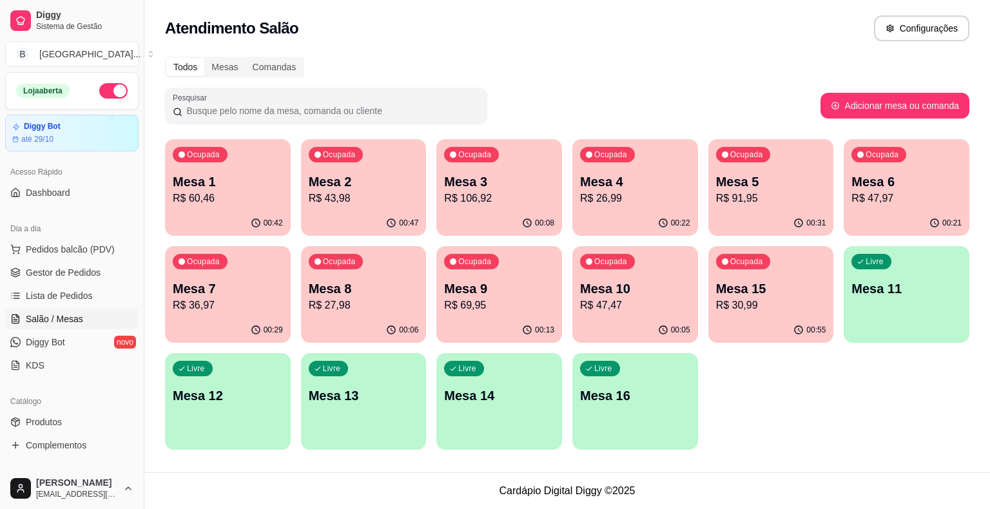
click at [371, 280] on p "Mesa 8" at bounding box center [364, 289] width 110 height 18
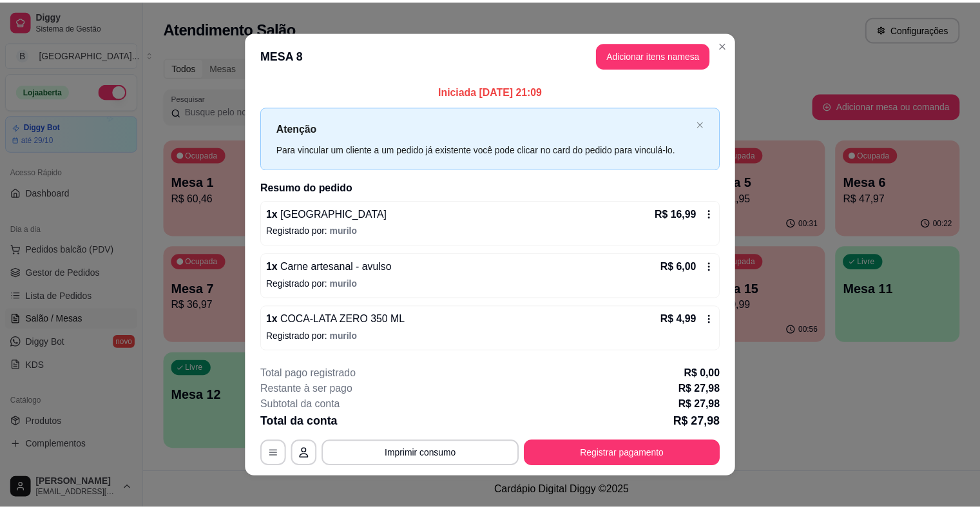
scroll to position [8, 0]
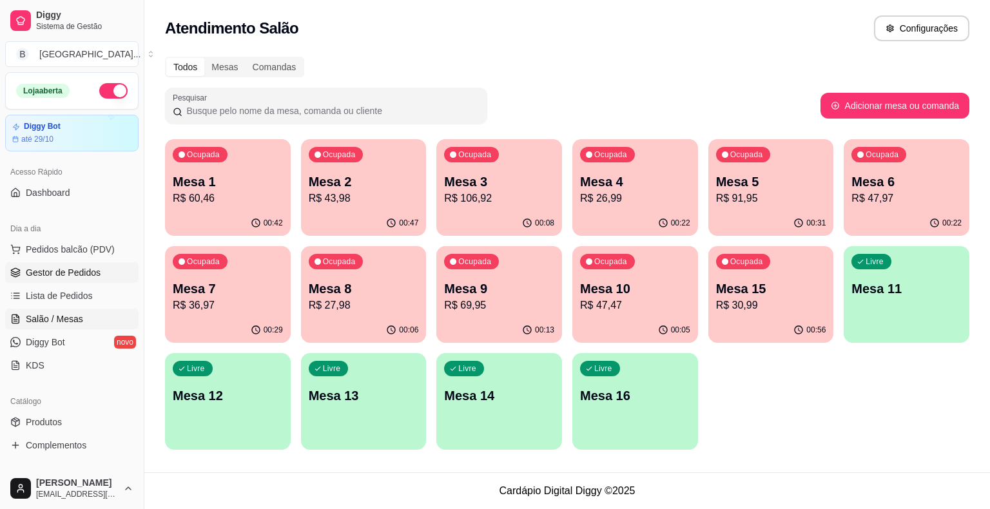
click at [86, 275] on span "Gestor de Pedidos" at bounding box center [63, 272] width 75 height 13
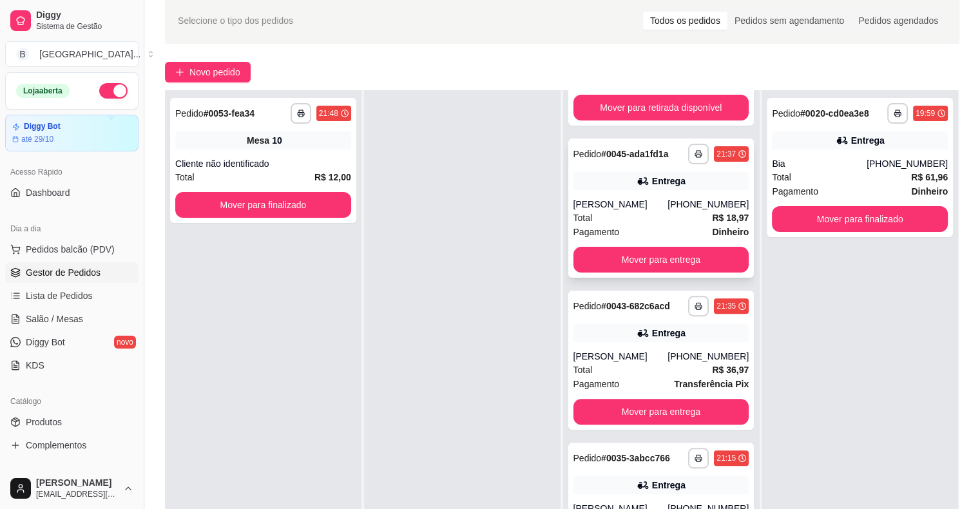
scroll to position [196, 0]
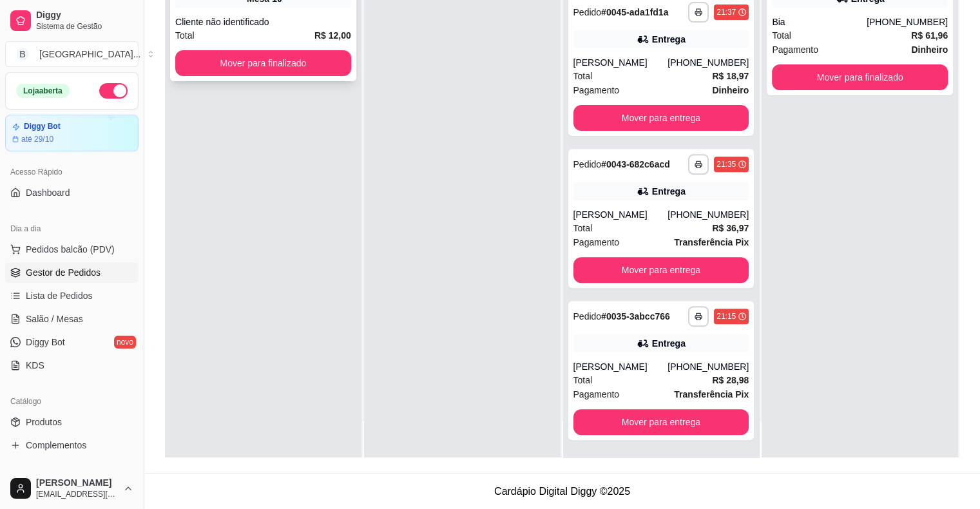
click at [346, 28] on span "R$ 12,00" at bounding box center [333, 35] width 37 height 14
click at [260, 64] on button "Mover para finalizado" at bounding box center [263, 63] width 171 height 25
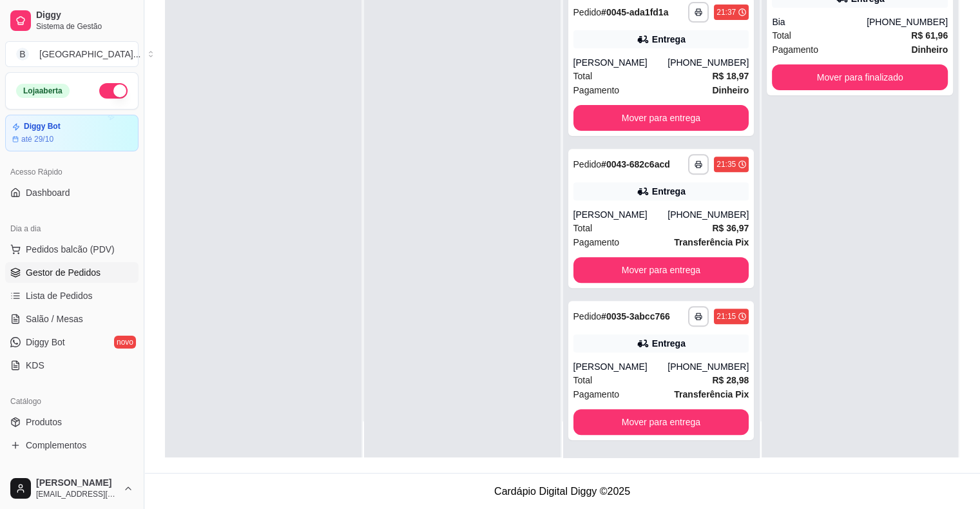
scroll to position [0, 0]
click at [129, 423] on div "Catálogo Produtos Complementos" at bounding box center [72, 423] width 144 height 75
click at [54, 417] on span "Produtos" at bounding box center [44, 422] width 36 height 13
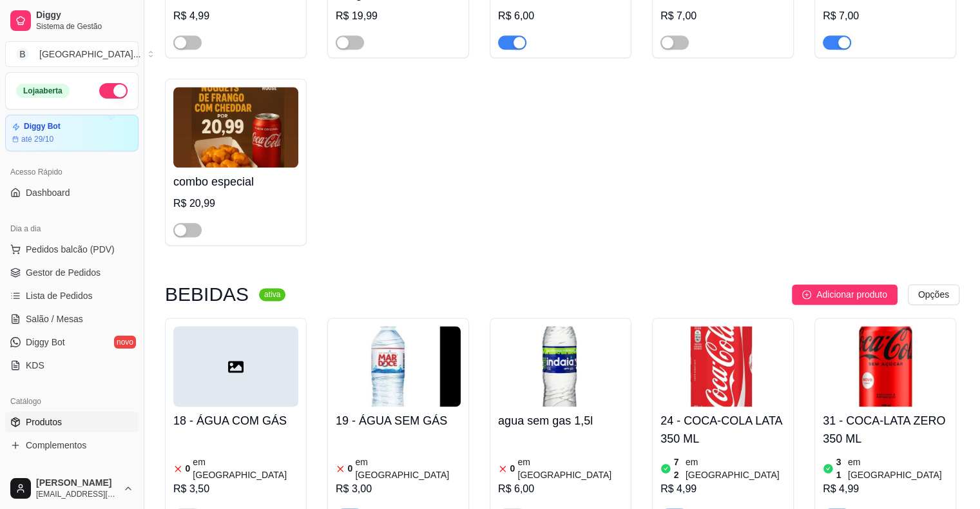
scroll to position [1805, 0]
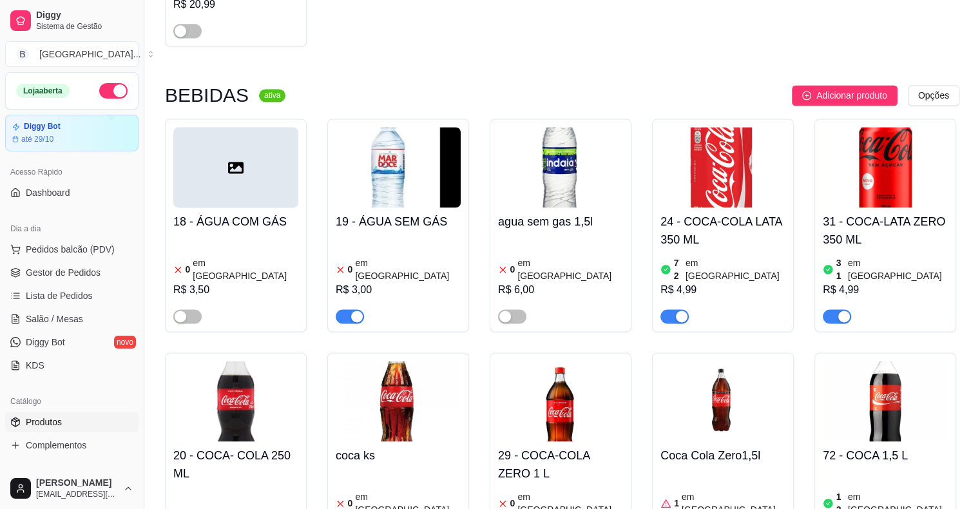
click at [400, 257] on article "em [GEOGRAPHIC_DATA]" at bounding box center [408, 270] width 106 height 26
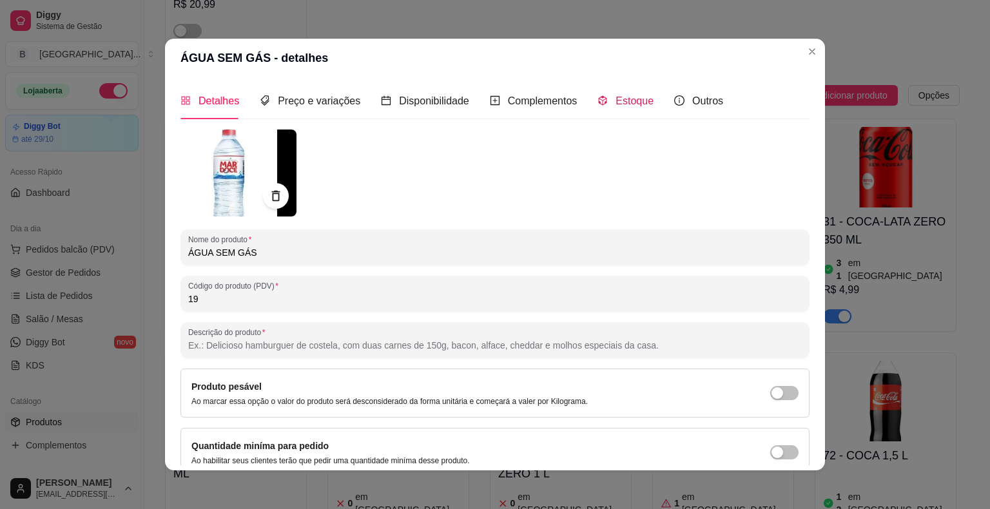
click at [616, 102] on span "Estoque" at bounding box center [635, 100] width 38 height 11
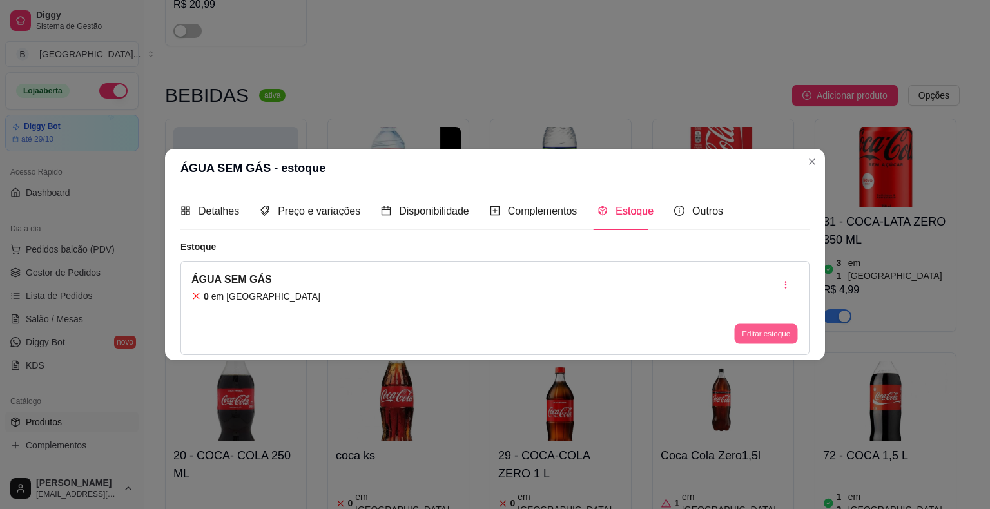
click at [737, 324] on div "Editar estoque" at bounding box center [766, 334] width 65 height 21
click at [750, 330] on button "Editar estoque" at bounding box center [766, 334] width 65 height 21
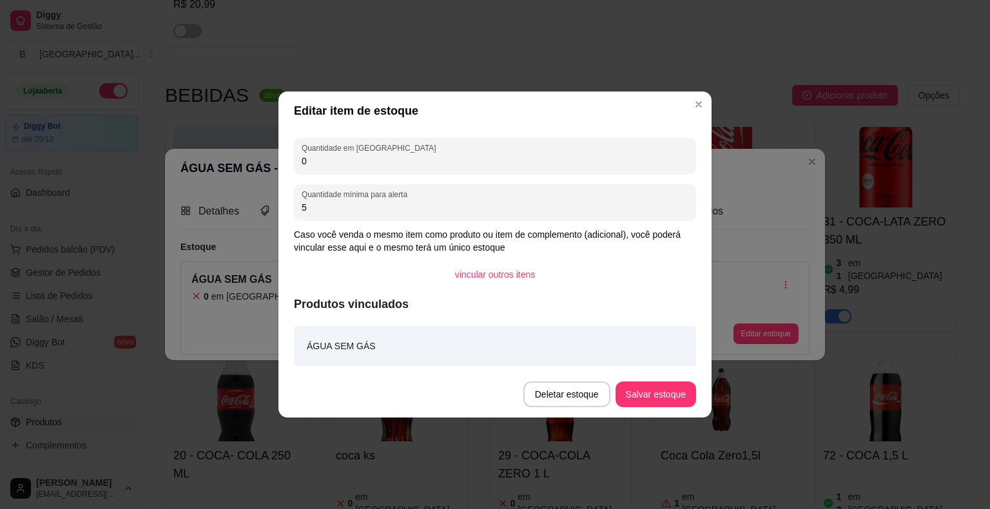
click at [558, 162] on input "0" at bounding box center [495, 161] width 387 height 13
type input "7"
click at [682, 398] on button "Salvar estoque" at bounding box center [655, 394] width 79 height 25
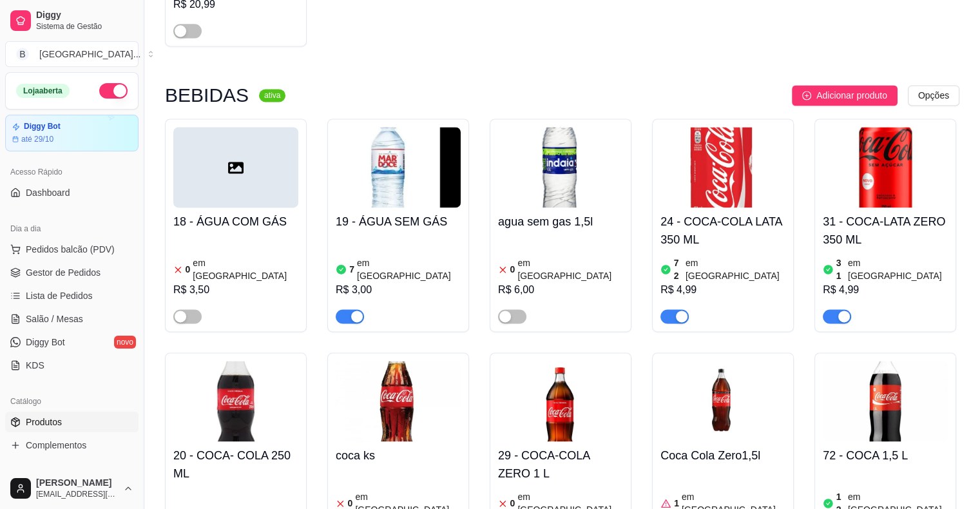
click at [70, 273] on span "Gestor de Pedidos" at bounding box center [63, 272] width 75 height 13
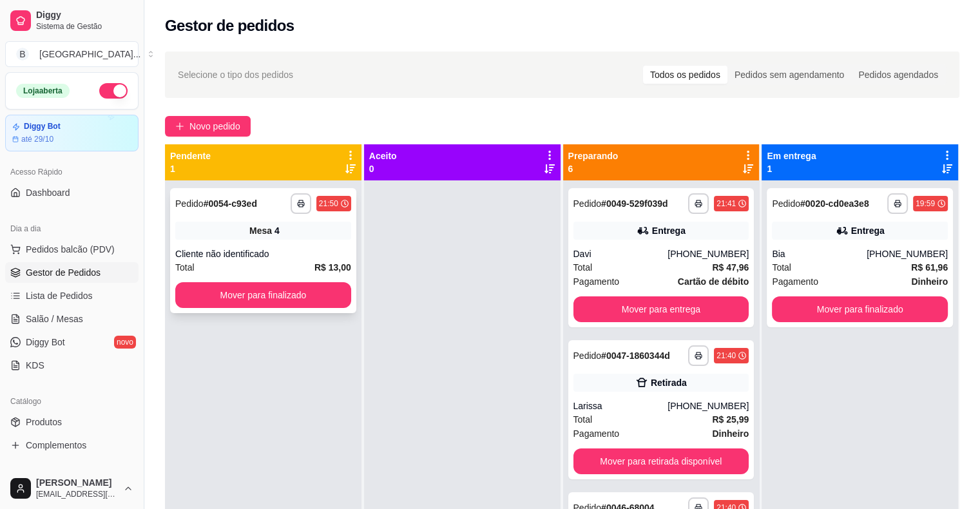
click at [286, 237] on div "Mesa 4" at bounding box center [263, 231] width 176 height 18
click at [253, 298] on button "Mover para finalizado" at bounding box center [263, 295] width 176 height 26
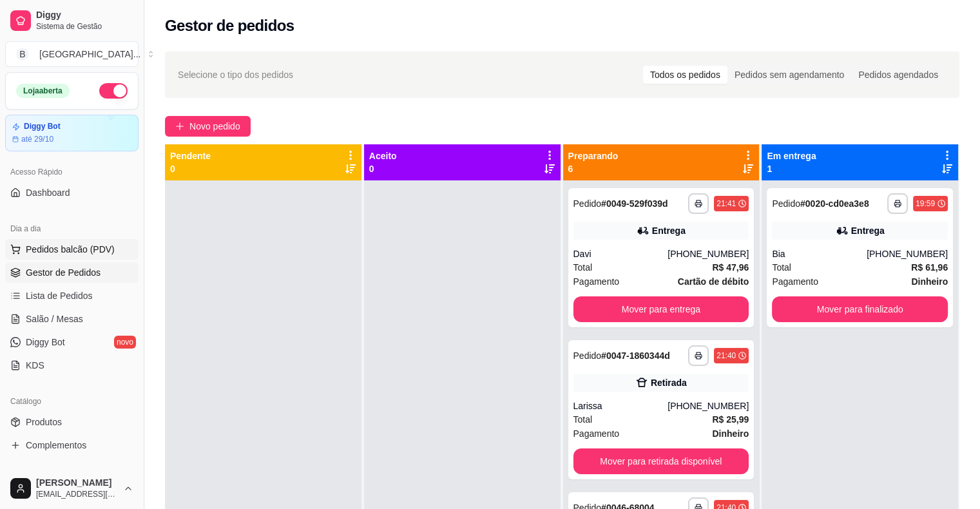
click at [86, 244] on span "Pedidos balcão (PDV)" at bounding box center [70, 249] width 89 height 13
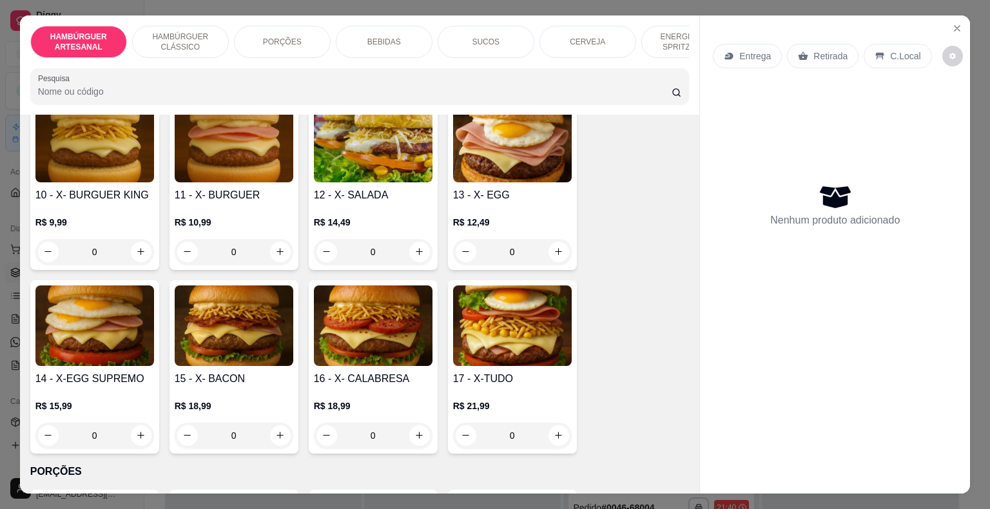
scroll to position [774, 0]
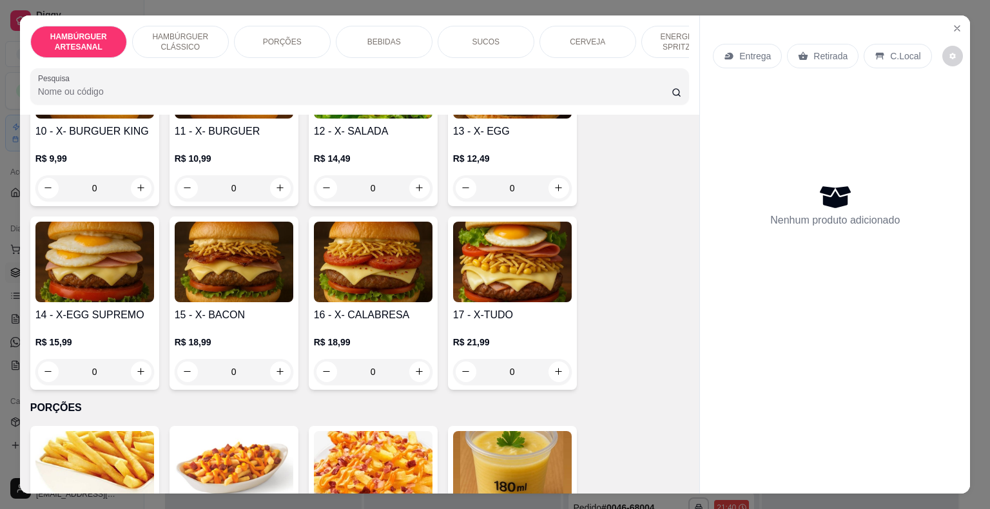
click at [134, 359] on div "0" at bounding box center [94, 372] width 119 height 26
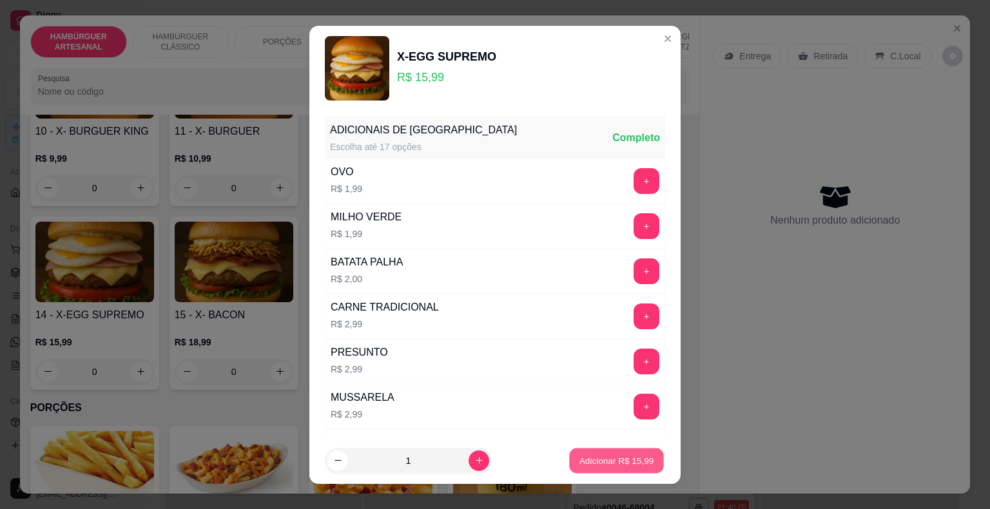
click at [572, 467] on button "Adicionar R$ 15,99" at bounding box center [616, 460] width 95 height 25
type input "1"
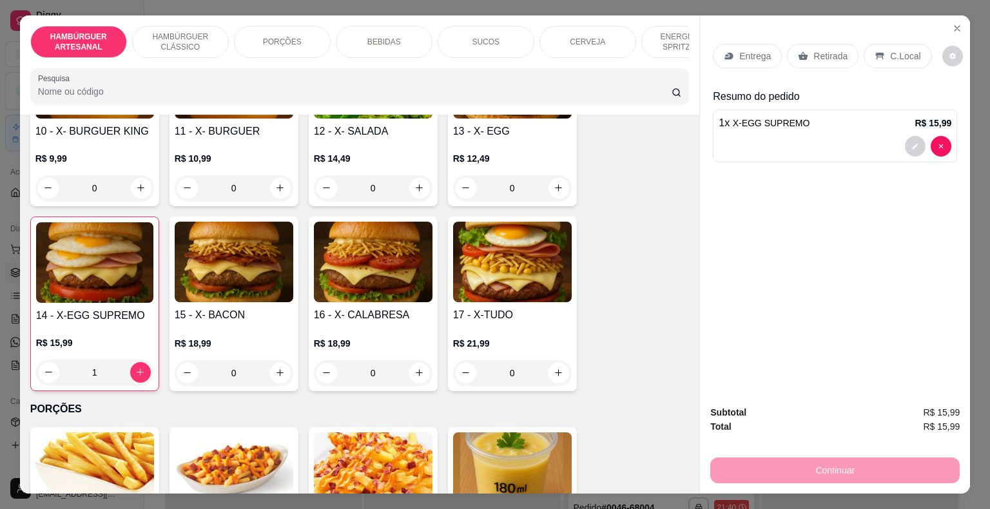
click at [369, 26] on div "BEBIDAS" at bounding box center [384, 42] width 97 height 32
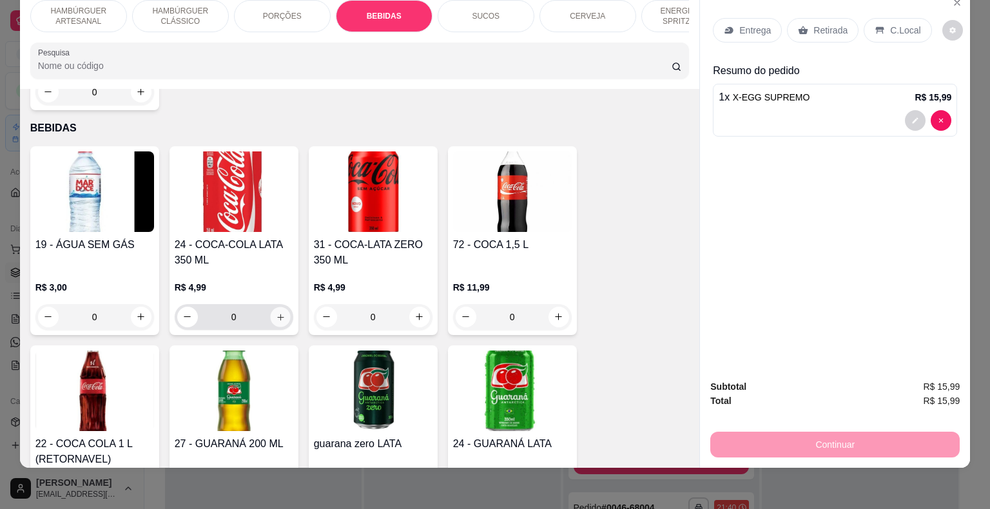
click at [282, 307] on button "increase-product-quantity" at bounding box center [280, 317] width 20 height 20
type input "1"
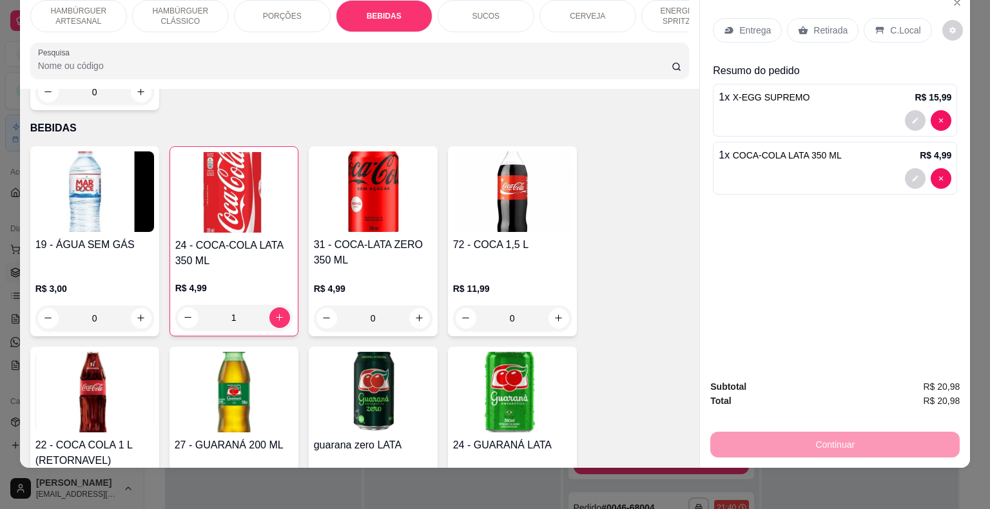
click at [740, 24] on p "Entrega" at bounding box center [755, 30] width 32 height 13
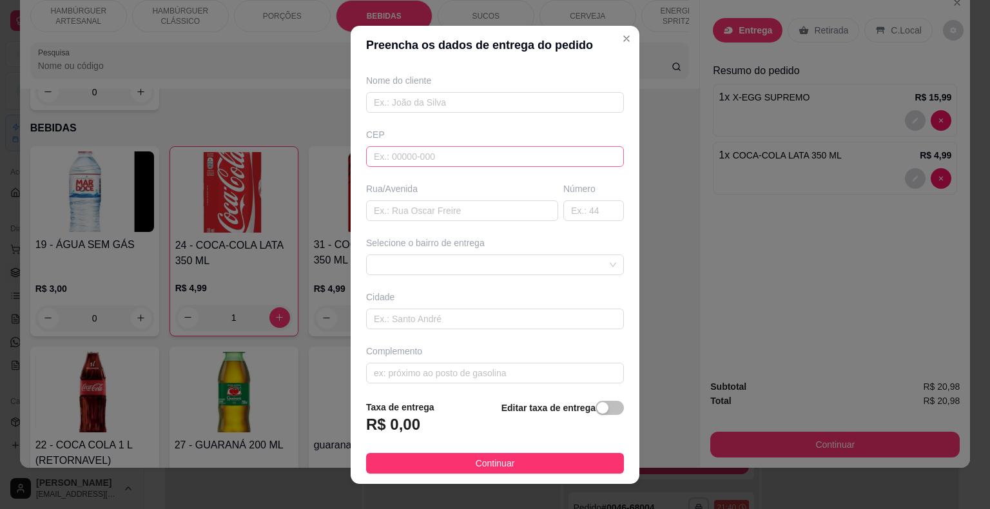
scroll to position [106, 0]
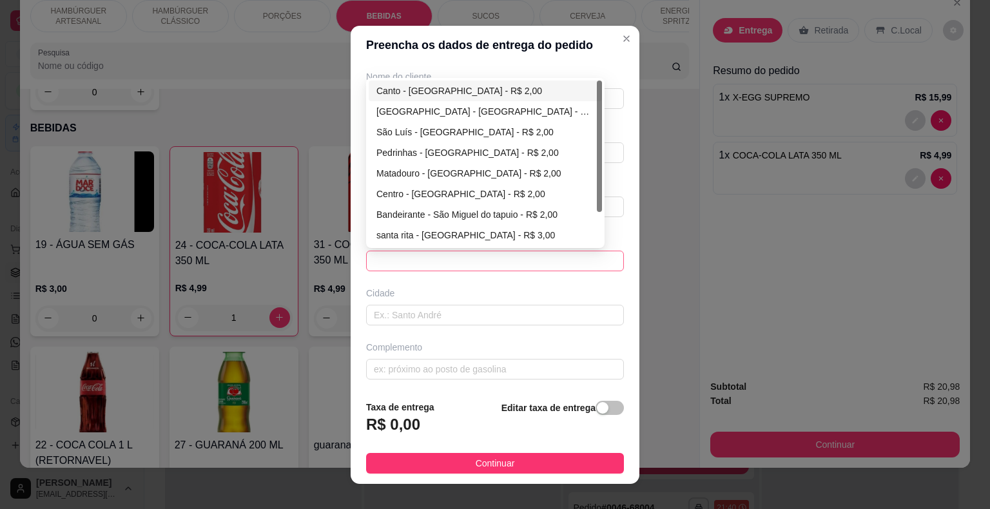
click at [456, 267] on span at bounding box center [495, 260] width 242 height 19
click at [447, 187] on div "Centro - [GEOGRAPHIC_DATA] - R$ 2,00" at bounding box center [485, 194] width 218 height 14
type input "São Miguel do Tapuio"
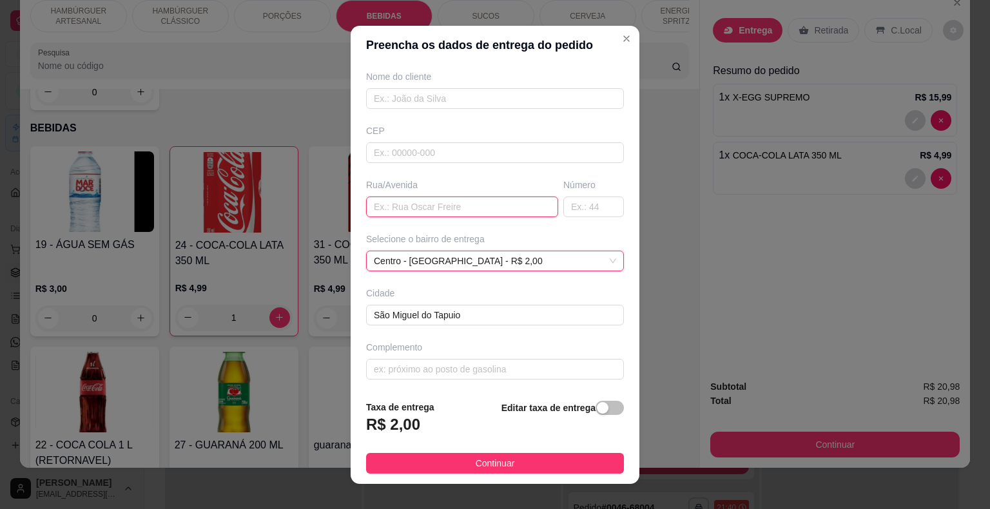
click at [437, 214] on input "text" at bounding box center [462, 207] width 192 height 21
click at [371, 209] on input "francisca de [PERSON_NAME]" at bounding box center [462, 207] width 192 height 21
click at [428, 205] on input "[PERSON_NAME]" at bounding box center [462, 207] width 192 height 21
click at [421, 213] on input "[PERSON_NAME]" at bounding box center [462, 207] width 192 height 21
click at [422, 210] on input "[PERSON_NAME]" at bounding box center [462, 207] width 192 height 21
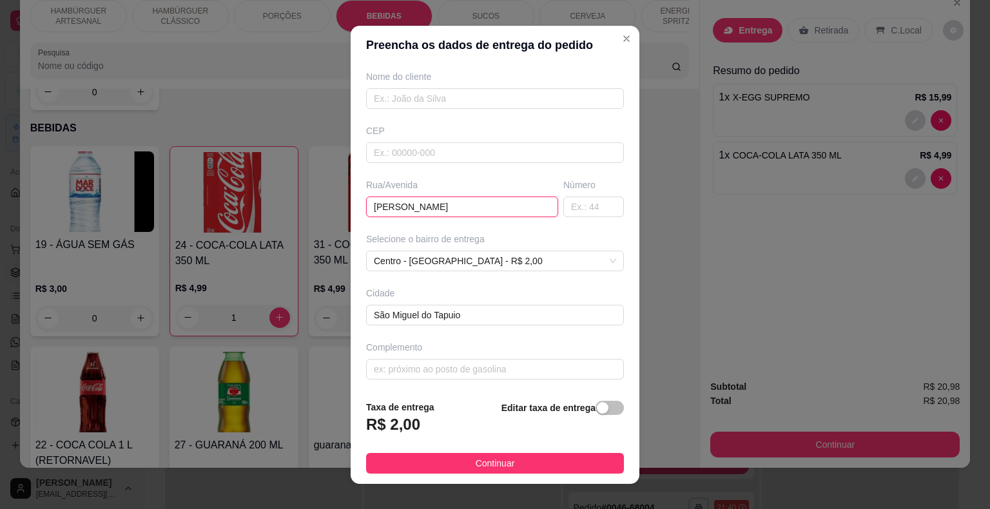
click at [459, 208] on input "[PERSON_NAME]" at bounding box center [462, 207] width 192 height 21
click at [457, 208] on input "[PERSON_NAME]" at bounding box center [462, 207] width 192 height 21
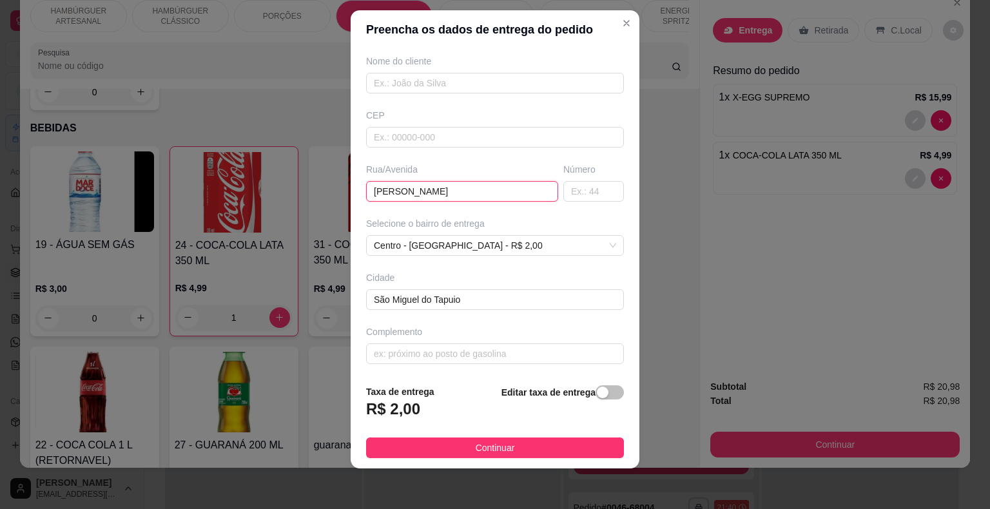
scroll to position [15, 0]
type input "[PERSON_NAME]"
click at [575, 188] on input "text" at bounding box center [593, 191] width 61 height 21
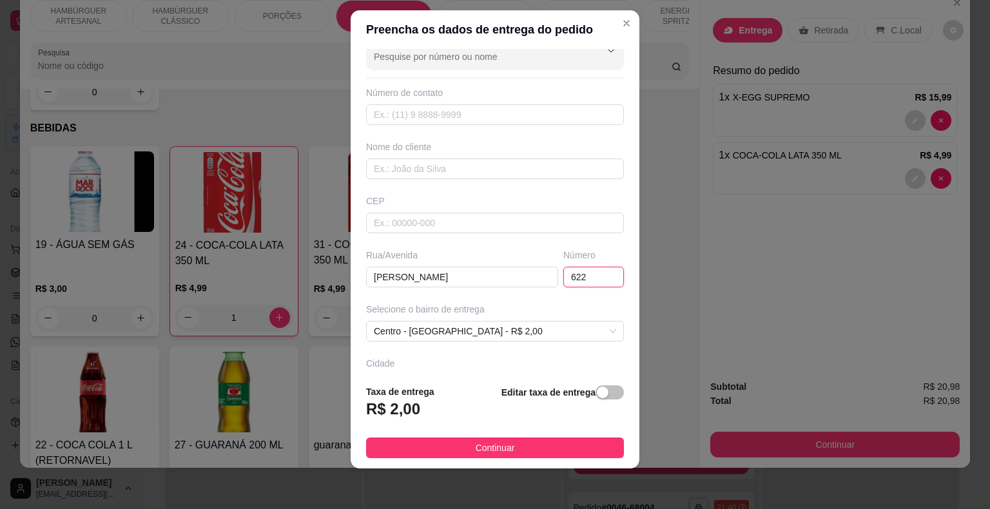
scroll to position [0, 0]
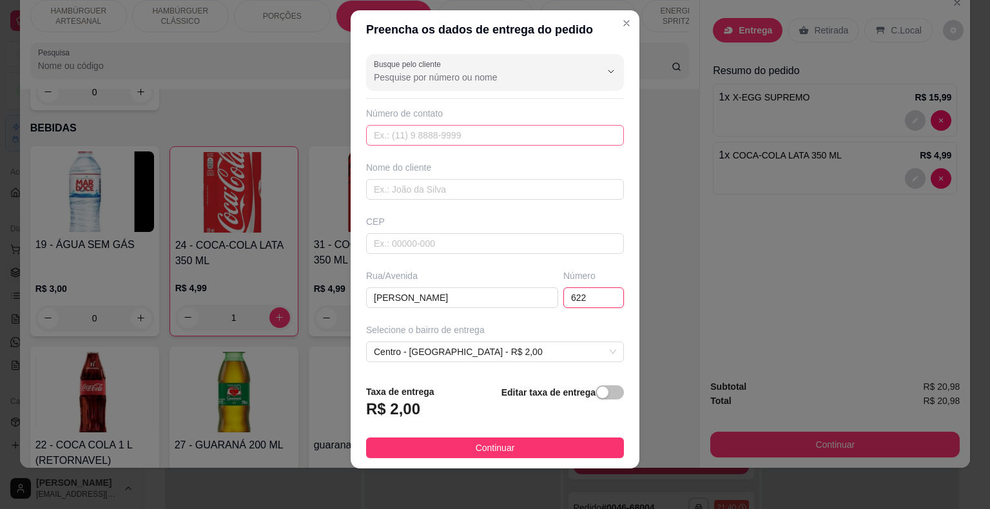
type input "622"
click at [505, 136] on input "text" at bounding box center [495, 135] width 258 height 21
type input "[PHONE_NUMBER]"
click at [482, 190] on input "text" at bounding box center [495, 189] width 258 height 21
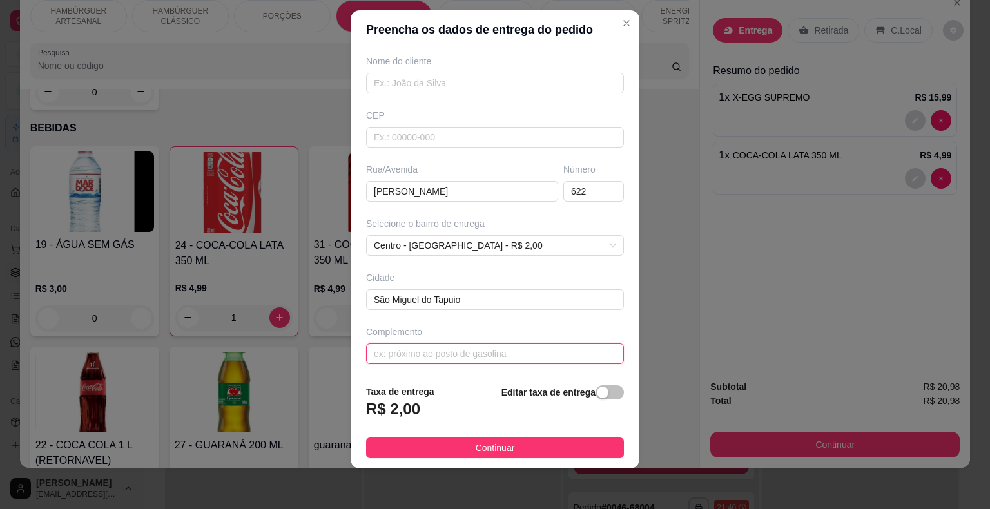
click at [487, 352] on input "text" at bounding box center [495, 354] width 258 height 21
type input "r"
type input "p"
click at [389, 352] on input "Pro´´oó" at bounding box center [495, 354] width 258 height 21
click at [391, 352] on input "Pro´´oó" at bounding box center [495, 354] width 258 height 21
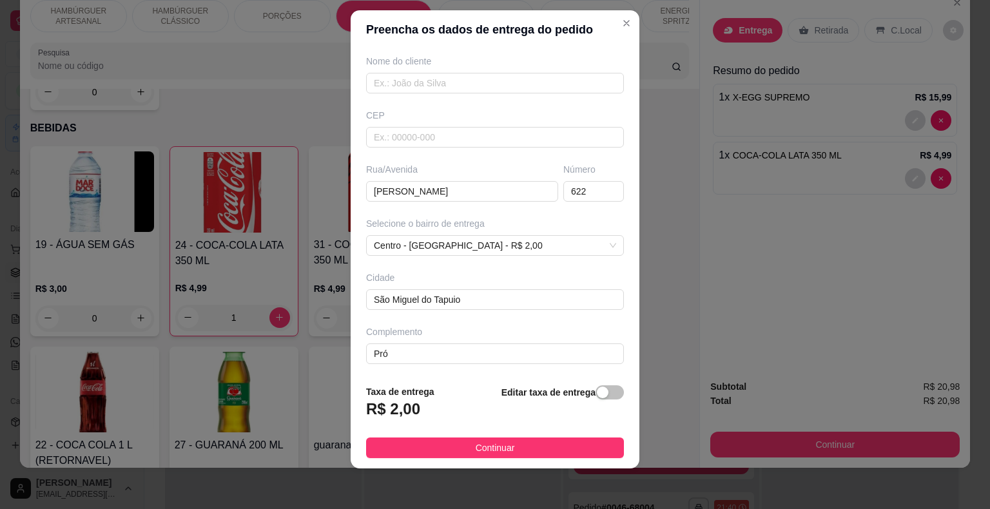
click at [451, 364] on div "Busque pelo cliente Número de contato [PHONE_NUMBER] Nome do cliente CEP Rua/[S…" at bounding box center [495, 212] width 289 height 326
click at [449, 352] on input "Pró" at bounding box center [495, 354] width 258 height 21
click at [398, 352] on input "Prócimo ao colégio" at bounding box center [495, 354] width 258 height 21
click at [400, 352] on input "Prócimo ao colégio" at bounding box center [495, 354] width 258 height 21
click at [389, 356] on input "rua ao colégio" at bounding box center [495, 354] width 258 height 21
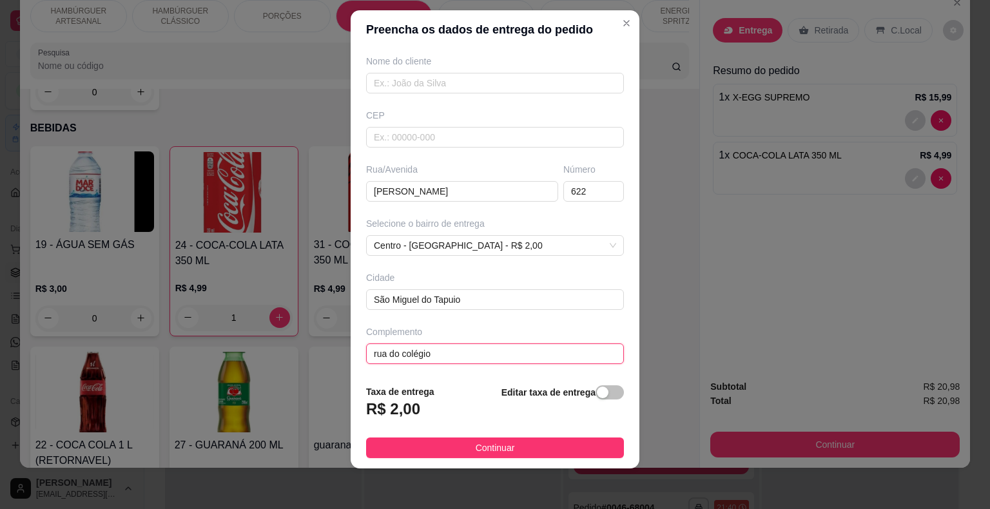
click at [438, 350] on input "rua do colégio" at bounding box center [495, 354] width 258 height 21
type input "rua do colégio lima rebelo"
click at [459, 440] on button "Continuar" at bounding box center [495, 448] width 258 height 21
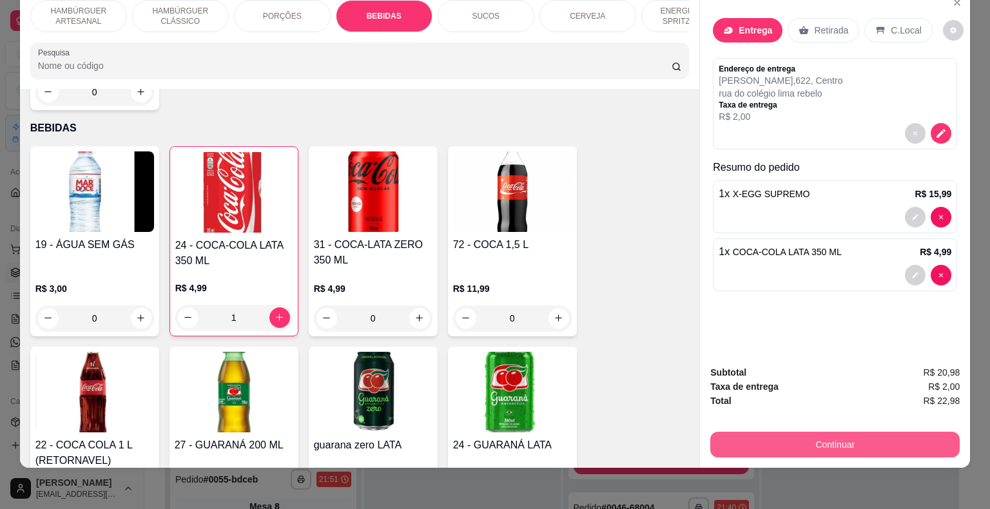
click at [724, 432] on button "Continuar" at bounding box center [834, 445] width 249 height 26
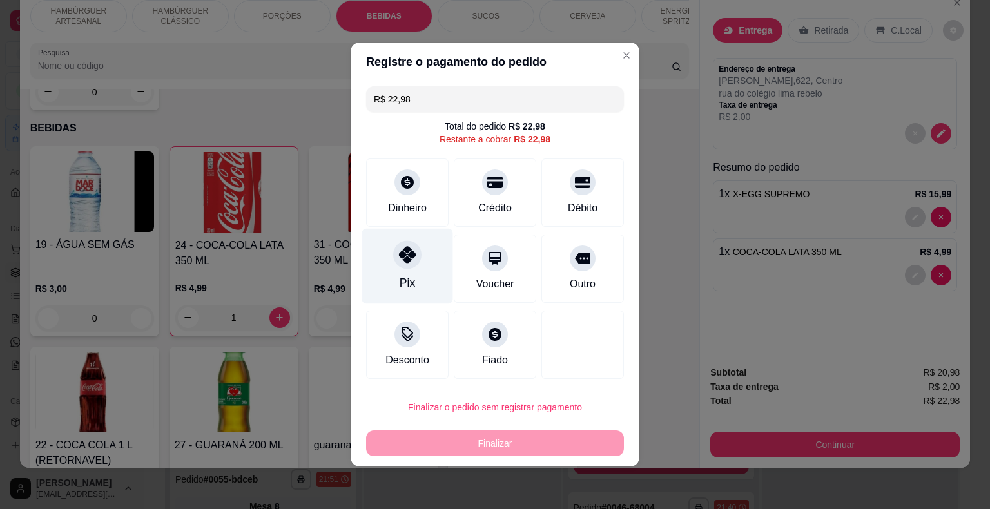
click at [418, 281] on div "Pix" at bounding box center [407, 266] width 91 height 75
type input "R$ 0,00"
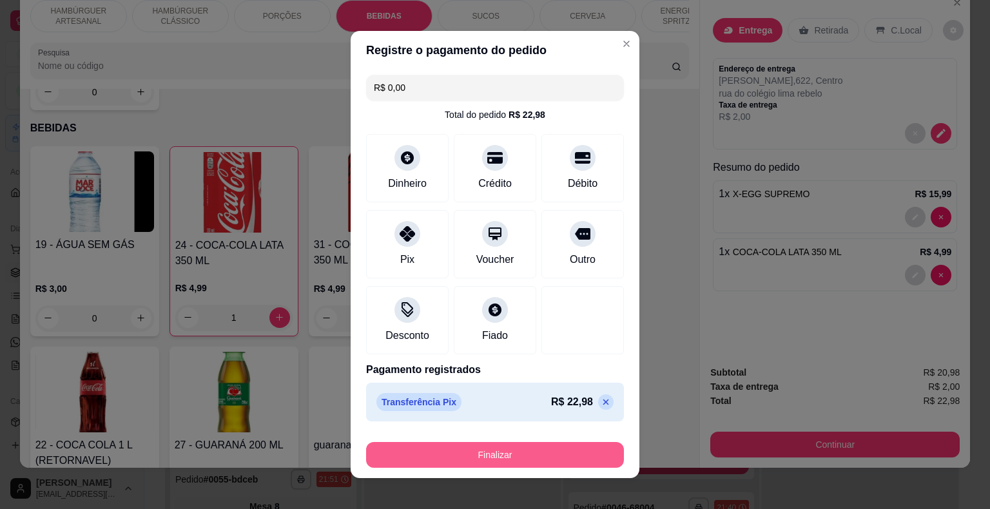
click at [462, 446] on button "Finalizar" at bounding box center [495, 455] width 258 height 26
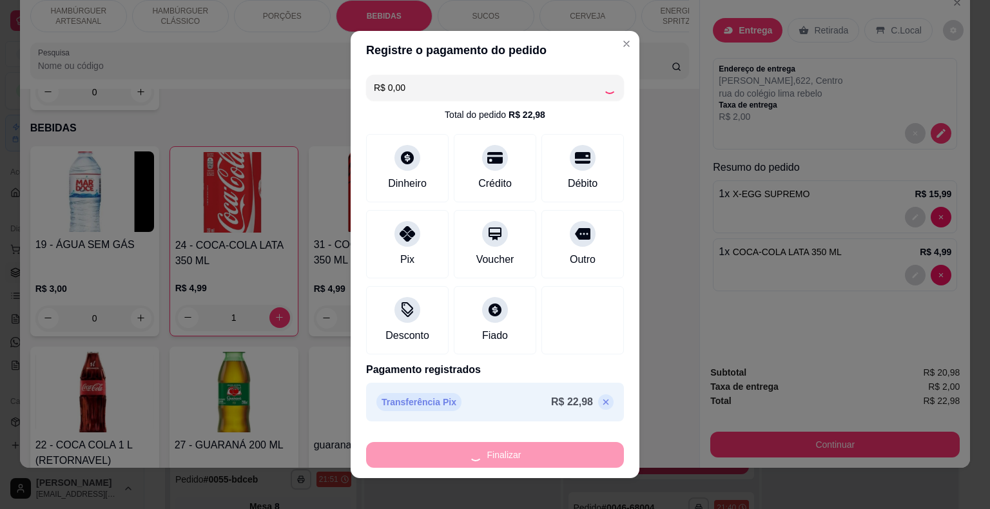
type input "0"
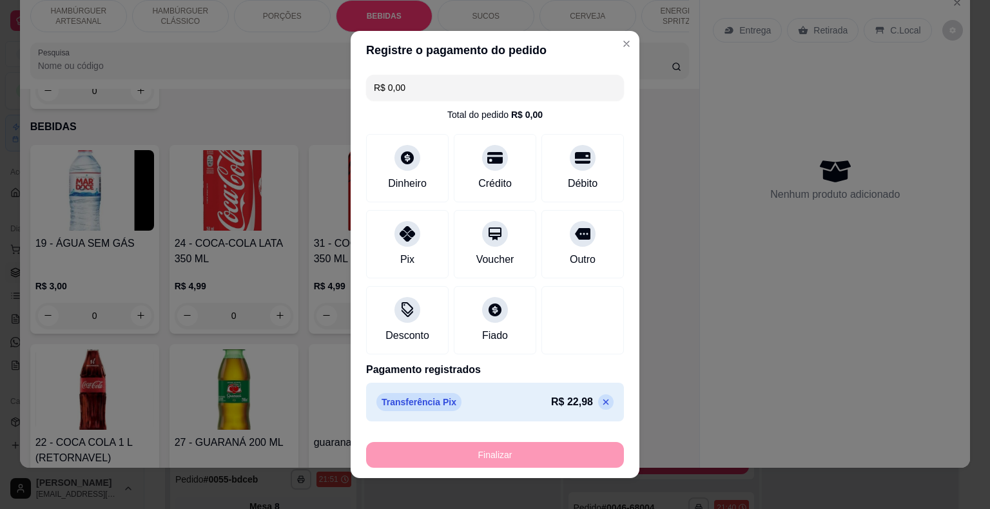
type input "-R$ 22,98"
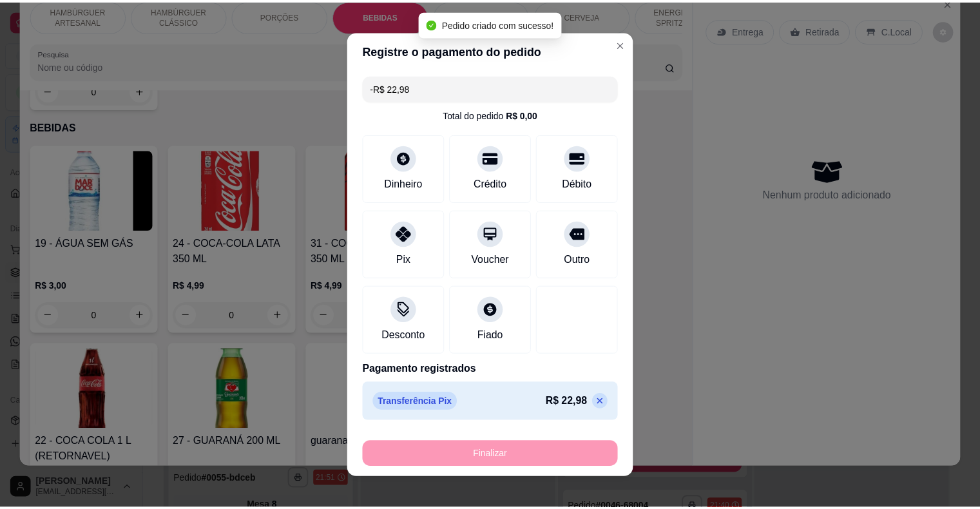
scroll to position [1436, 0]
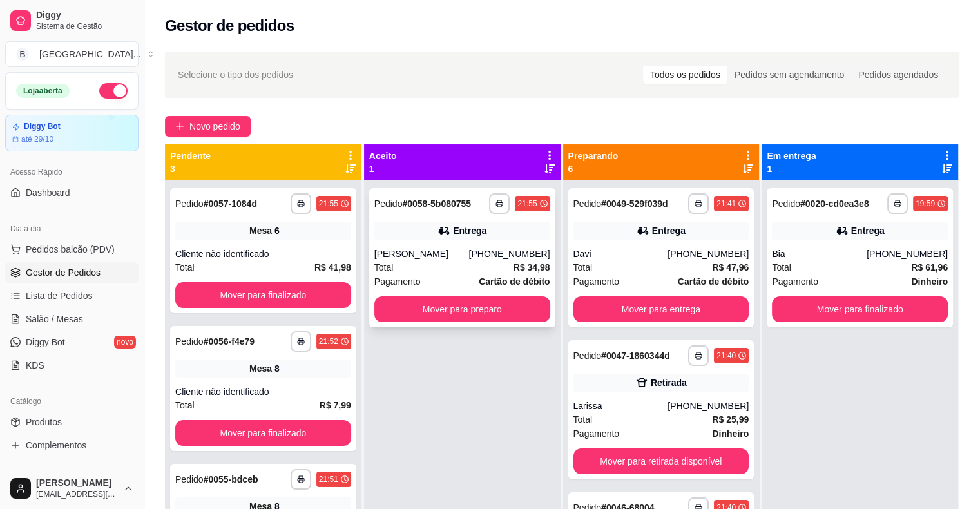
click at [473, 265] on div "Total R$ 34,98" at bounding box center [463, 267] width 176 height 14
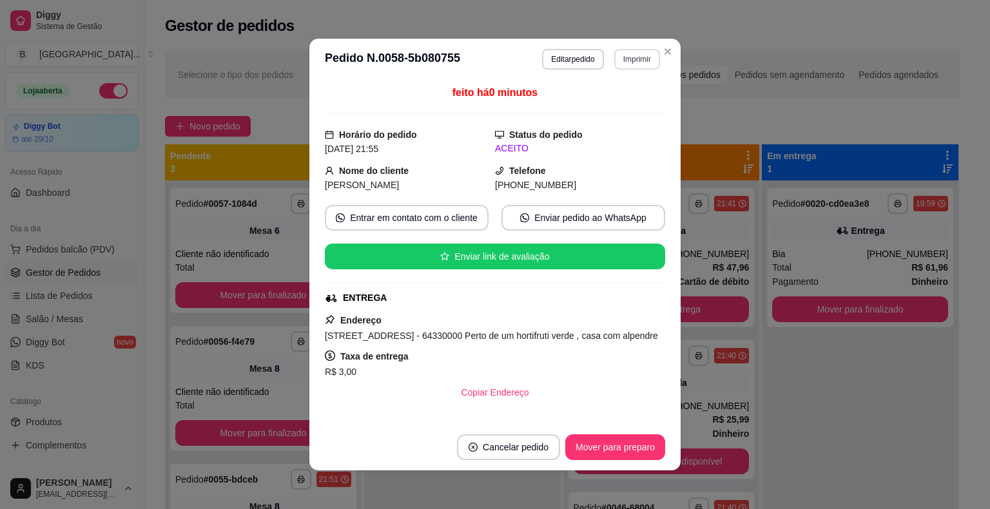
click at [638, 55] on button "Imprimir" at bounding box center [637, 59] width 46 height 21
click at [623, 107] on button "IMPRESSORA" at bounding box center [609, 104] width 93 height 21
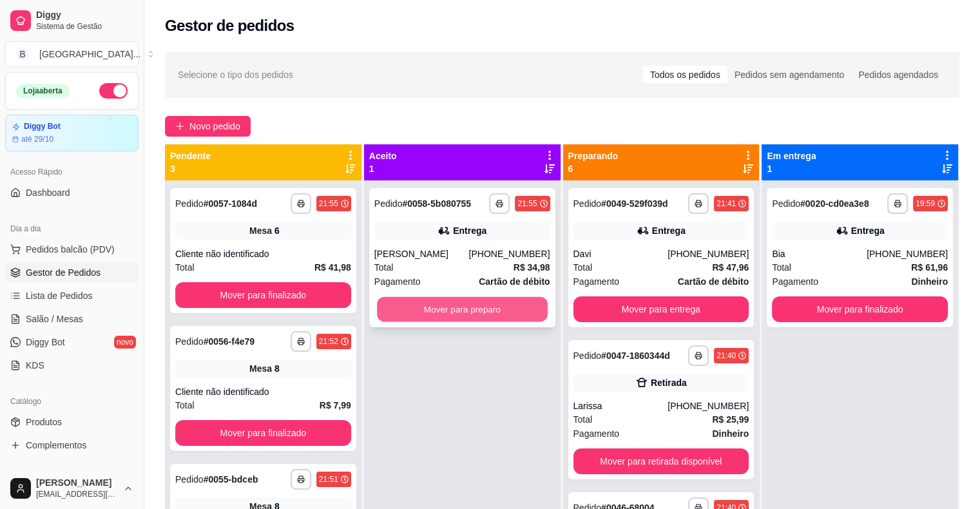
click at [455, 300] on button "Mover para preparo" at bounding box center [462, 309] width 171 height 25
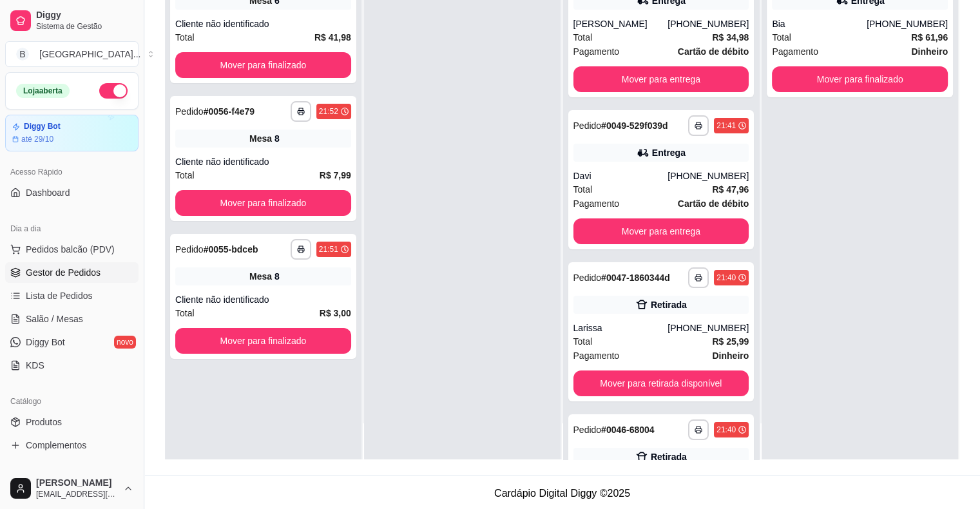
scroll to position [196, 0]
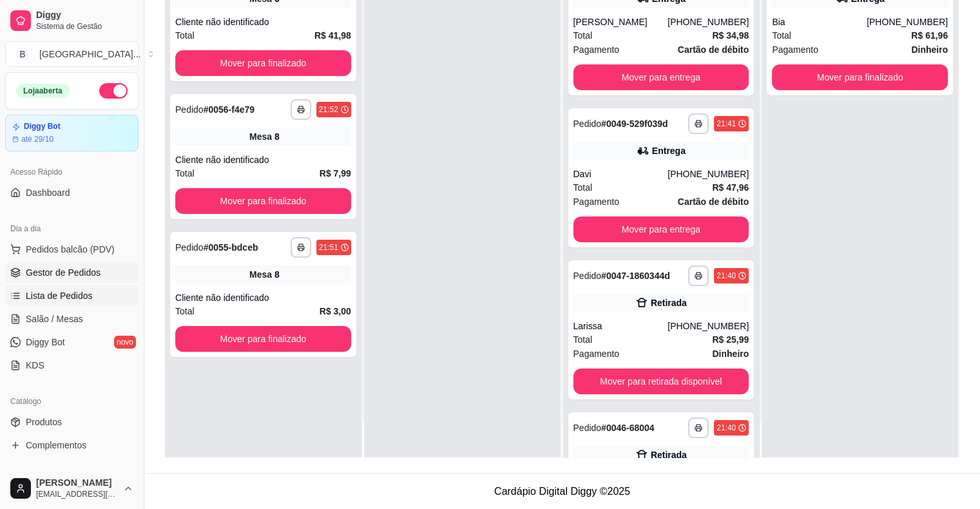
click at [96, 298] on link "Lista de Pedidos" at bounding box center [71, 296] width 133 height 21
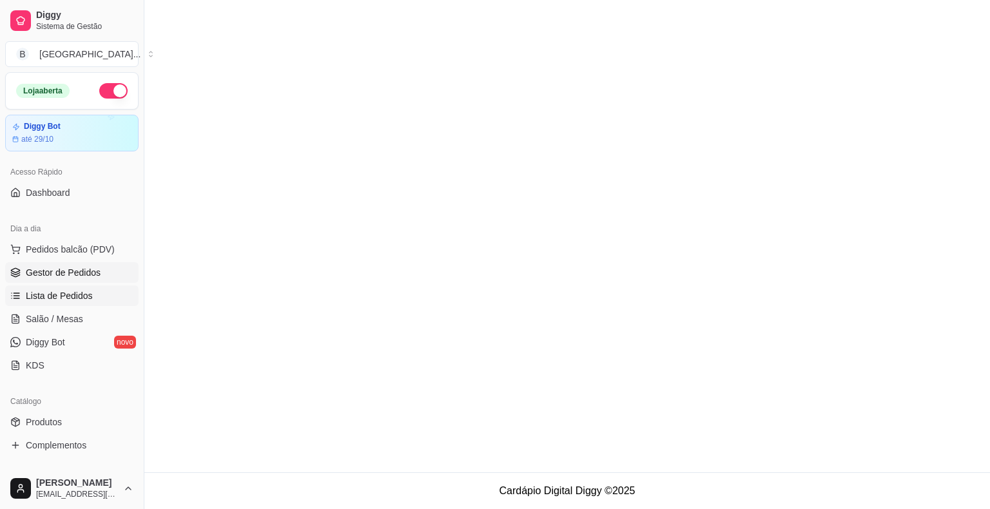
click at [96, 273] on span "Gestor de Pedidos" at bounding box center [63, 272] width 75 height 13
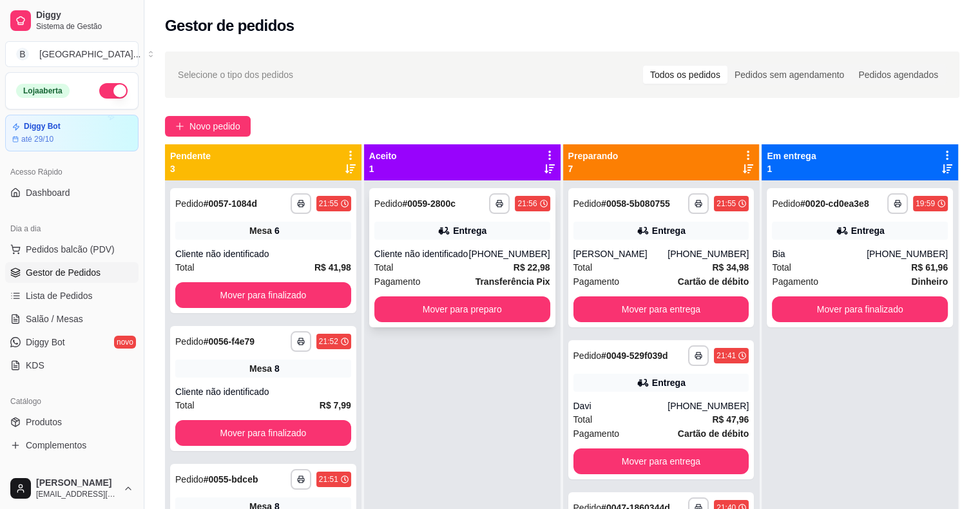
click at [417, 249] on div "Cliente não identificado" at bounding box center [422, 254] width 95 height 13
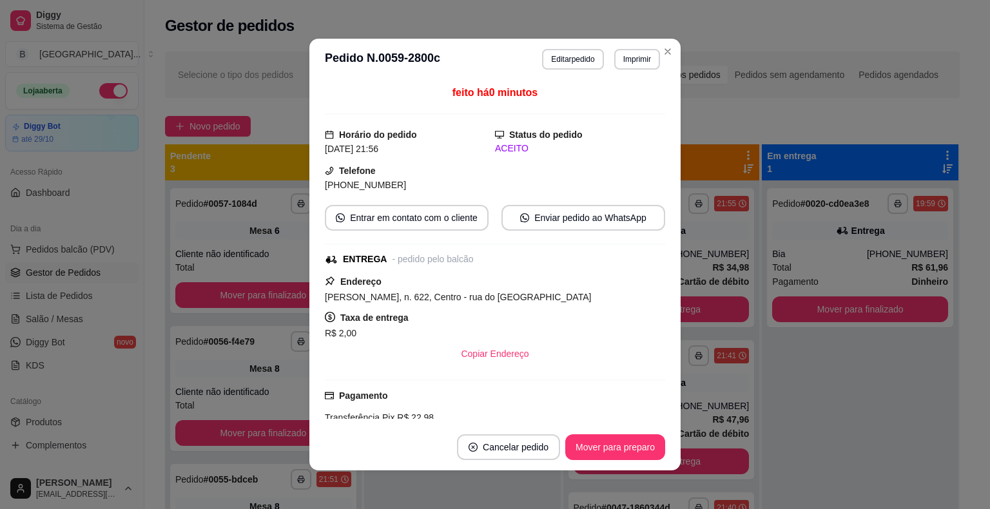
scroll to position [166, 0]
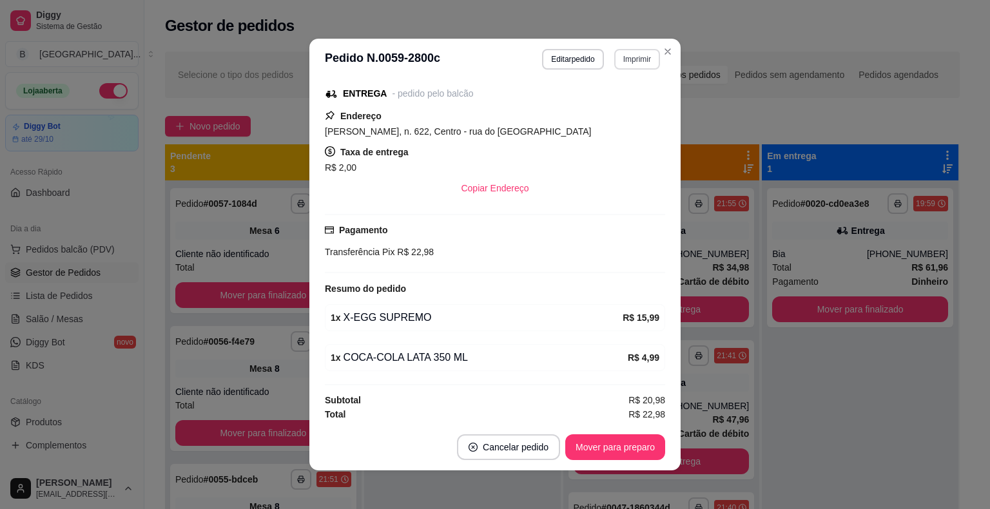
click at [634, 64] on button "Imprimir" at bounding box center [637, 59] width 46 height 21
click at [619, 106] on button "IMPRESSORA" at bounding box center [609, 104] width 90 height 20
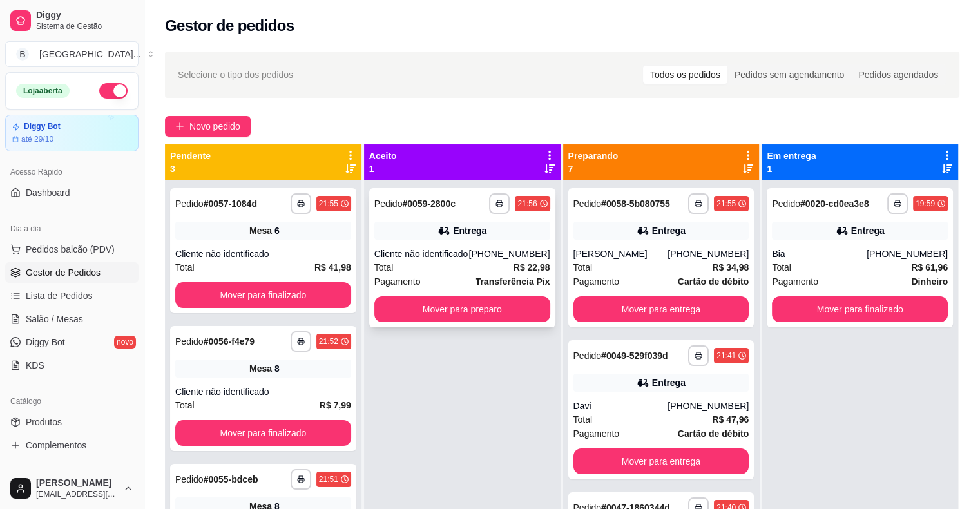
click at [512, 233] on div "Entrega" at bounding box center [463, 231] width 176 height 18
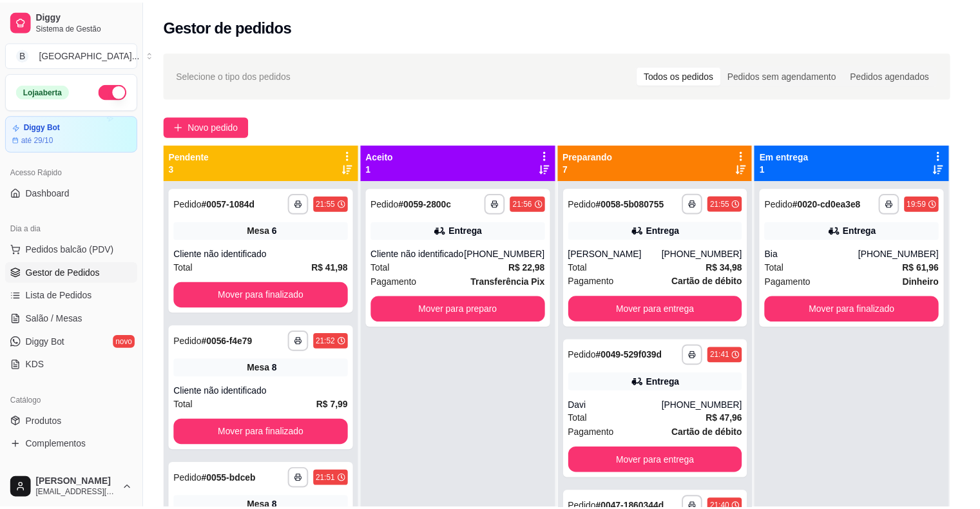
scroll to position [3, 0]
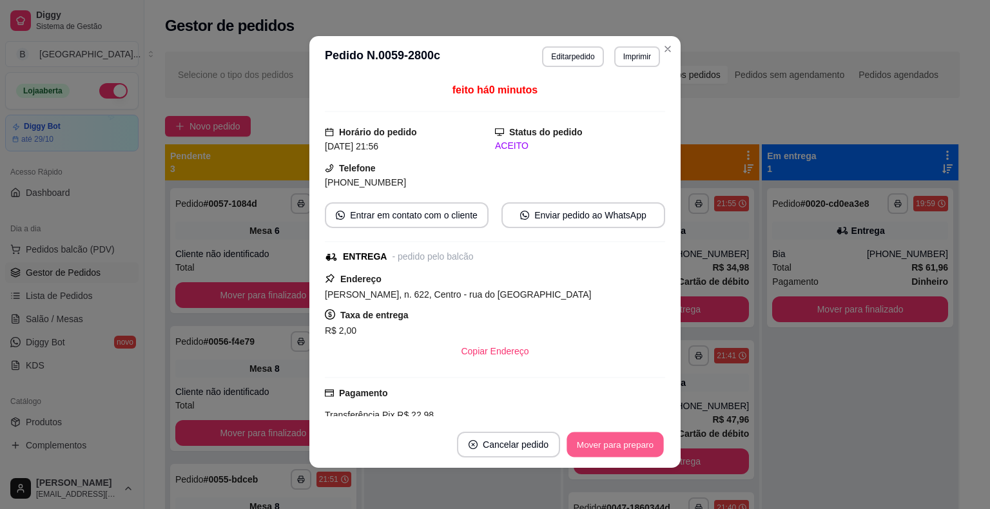
click at [601, 453] on button "Mover para preparo" at bounding box center [615, 445] width 97 height 25
click at [601, 453] on button "Mover para entrega" at bounding box center [615, 445] width 99 height 26
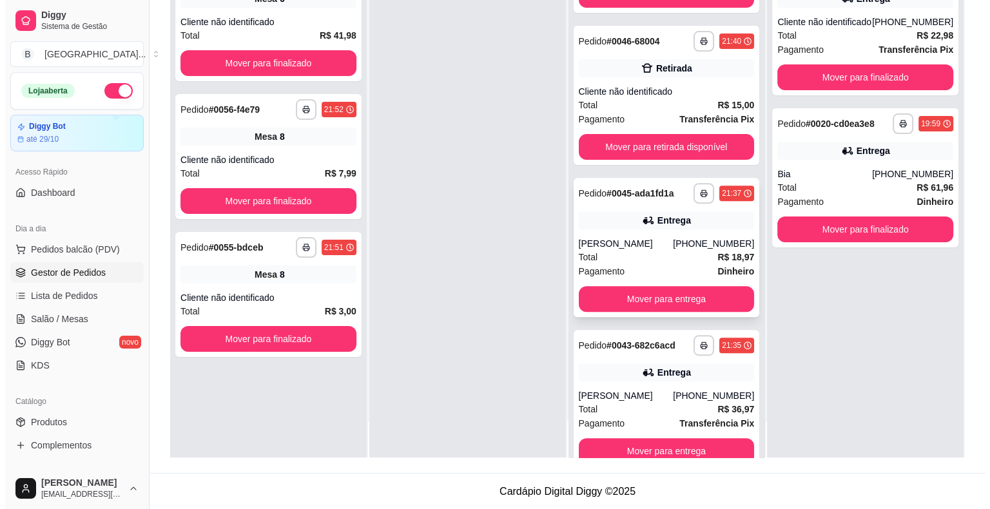
scroll to position [568, 0]
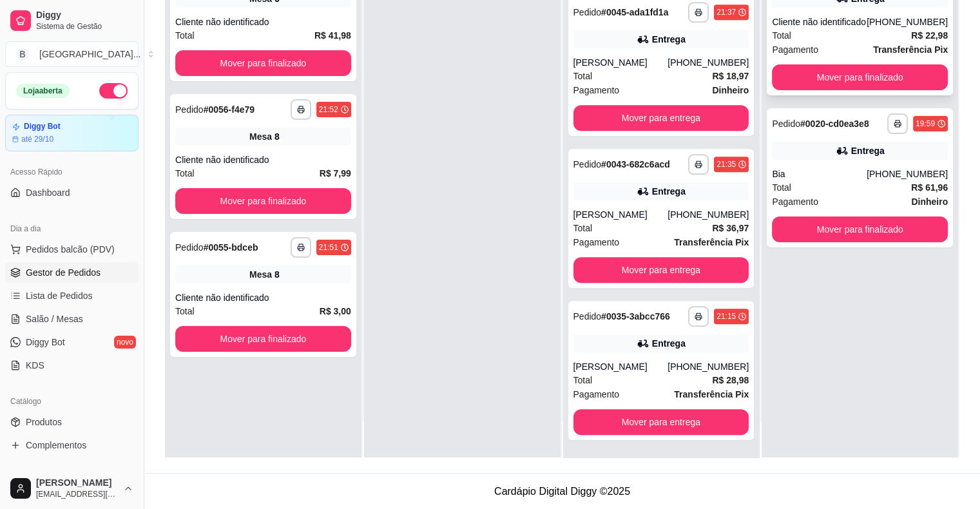
click at [837, 41] on div "Total R$ 22,98" at bounding box center [860, 35] width 176 height 14
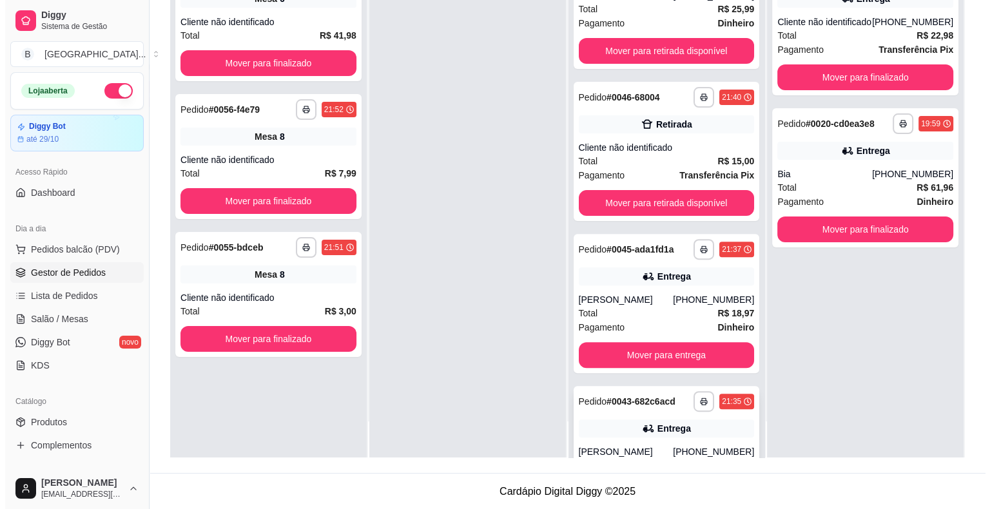
scroll to position [310, 0]
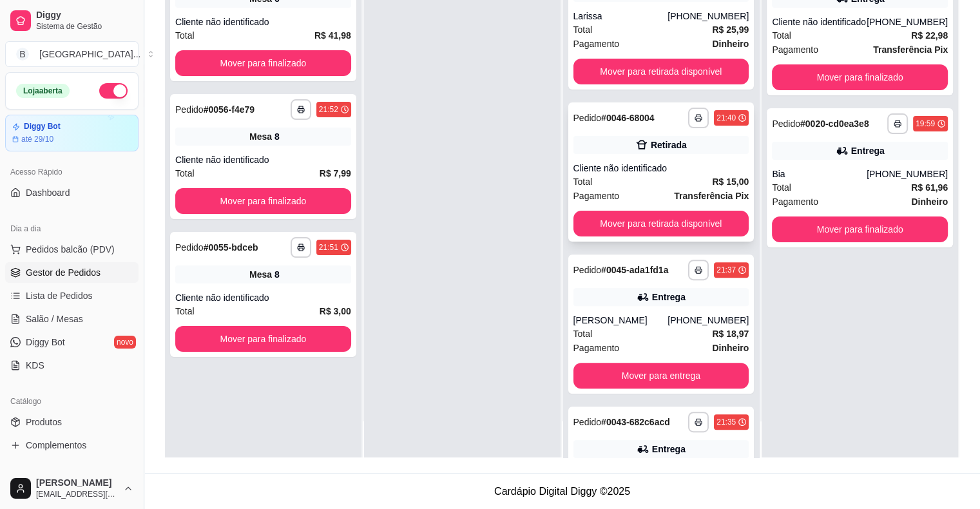
click at [652, 180] on div "Total R$ 15,00" at bounding box center [662, 182] width 176 height 14
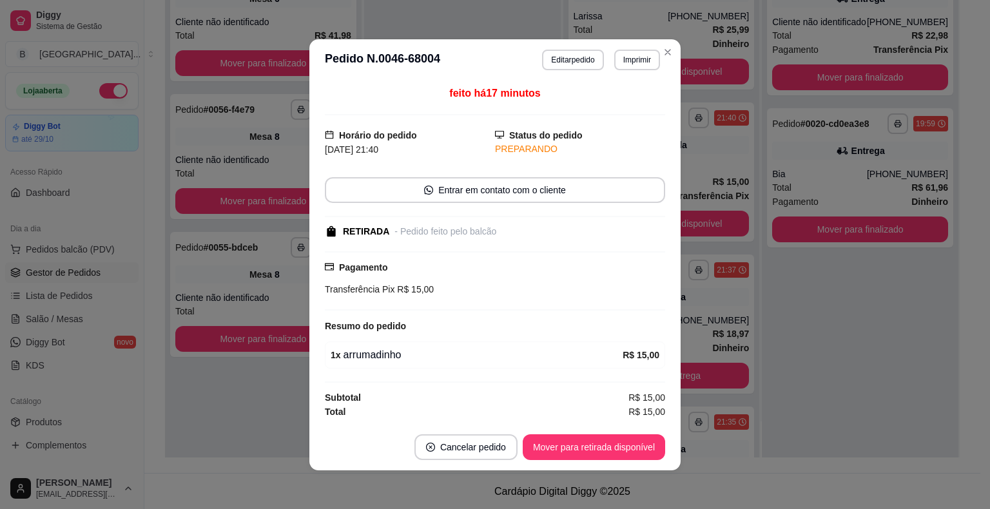
scroll to position [1, 0]
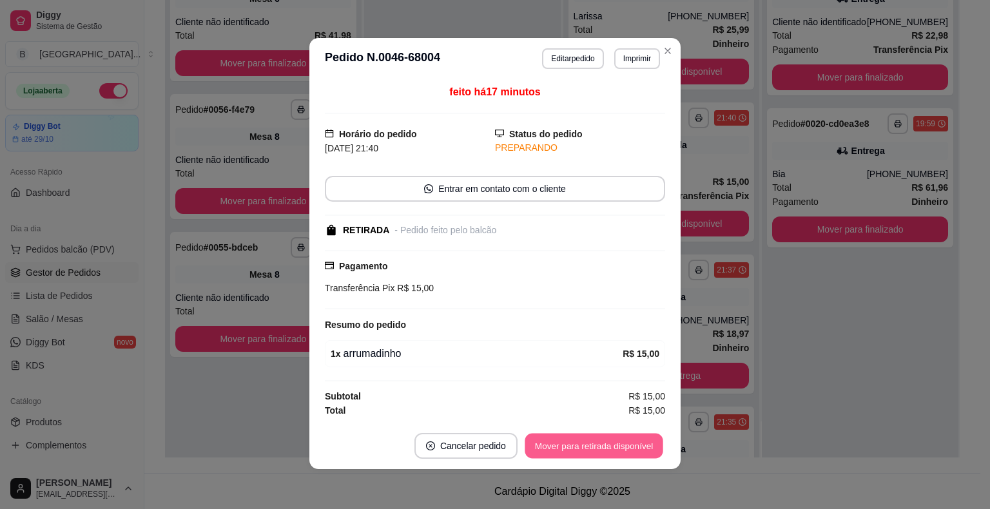
click at [598, 440] on button "Mover para retirada disponível" at bounding box center [594, 445] width 138 height 25
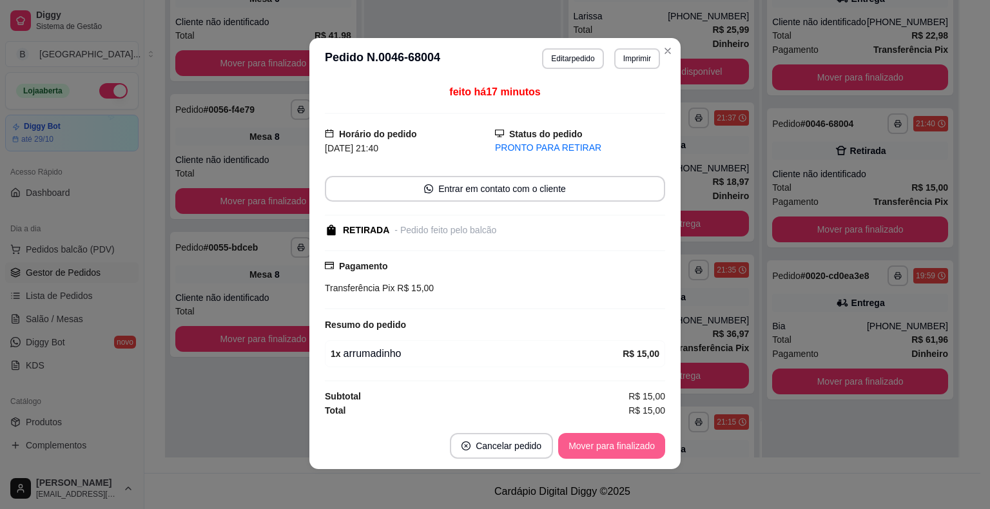
click at [623, 439] on button "Mover para finalizado" at bounding box center [611, 446] width 107 height 26
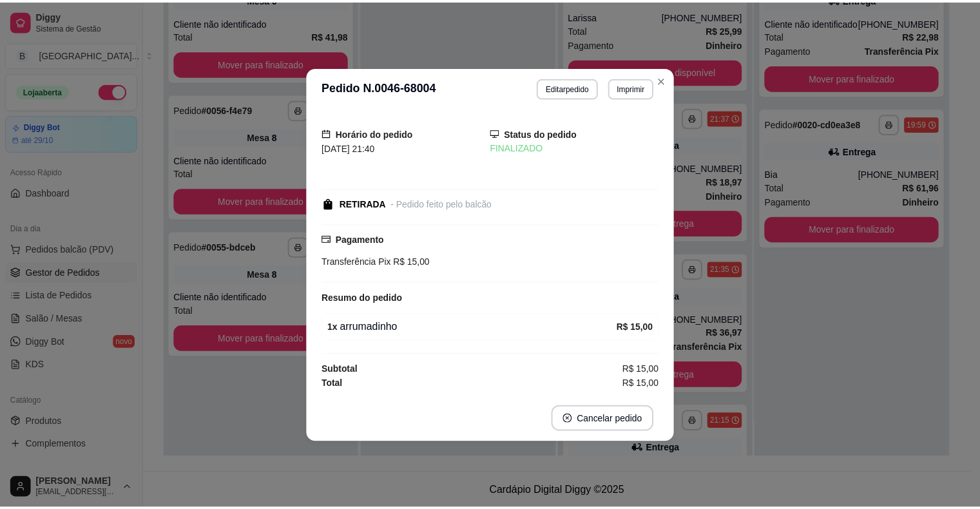
scroll to position [0, 0]
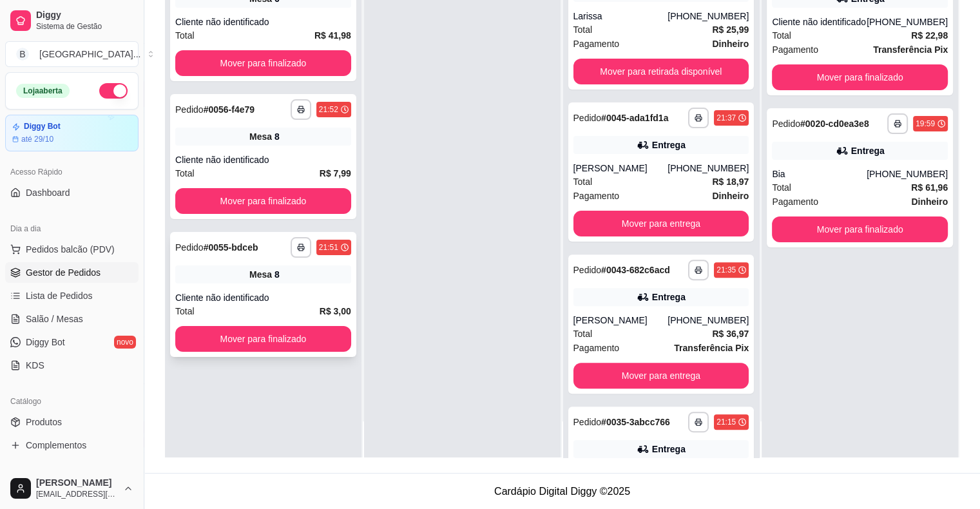
click at [318, 302] on div "Cliente não identificado" at bounding box center [263, 297] width 176 height 13
click at [286, 344] on button "Mover para finalizado" at bounding box center [263, 339] width 171 height 25
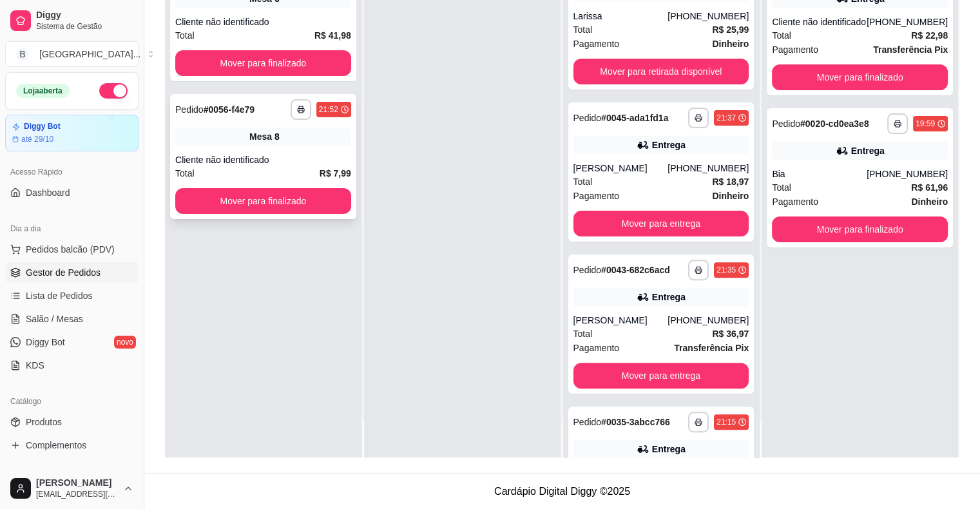
click at [309, 146] on div "**********" at bounding box center [263, 156] width 186 height 125
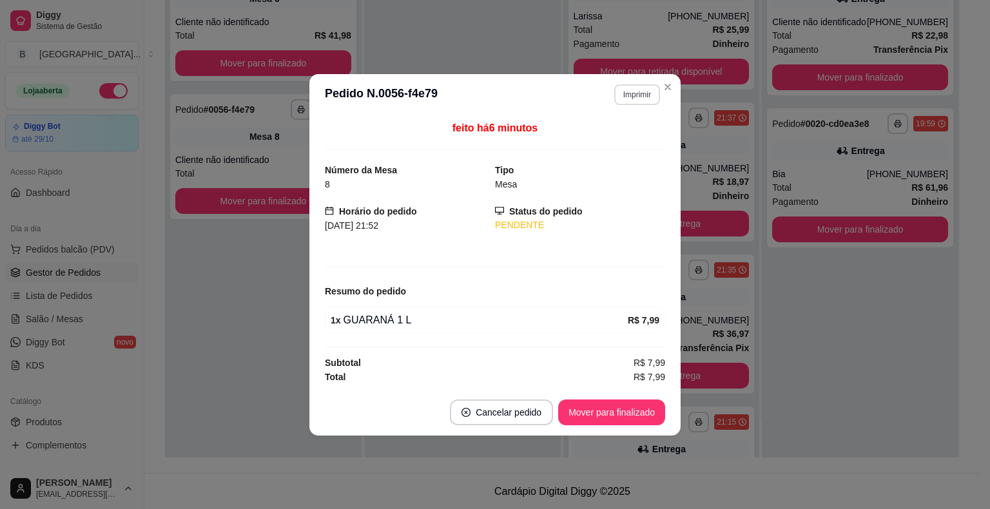
click at [647, 95] on button "Imprimir" at bounding box center [637, 94] width 46 height 21
click at [625, 138] on button "IMPRESSORA" at bounding box center [614, 141] width 93 height 21
click at [616, 419] on button "Mover para finalizado" at bounding box center [612, 412] width 104 height 25
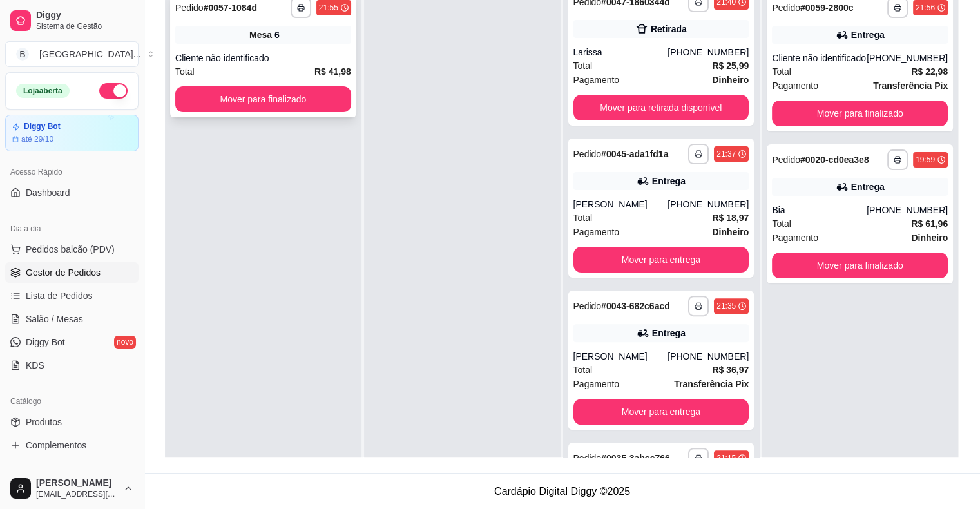
click at [266, 40] on span "Mesa" at bounding box center [260, 34] width 23 height 13
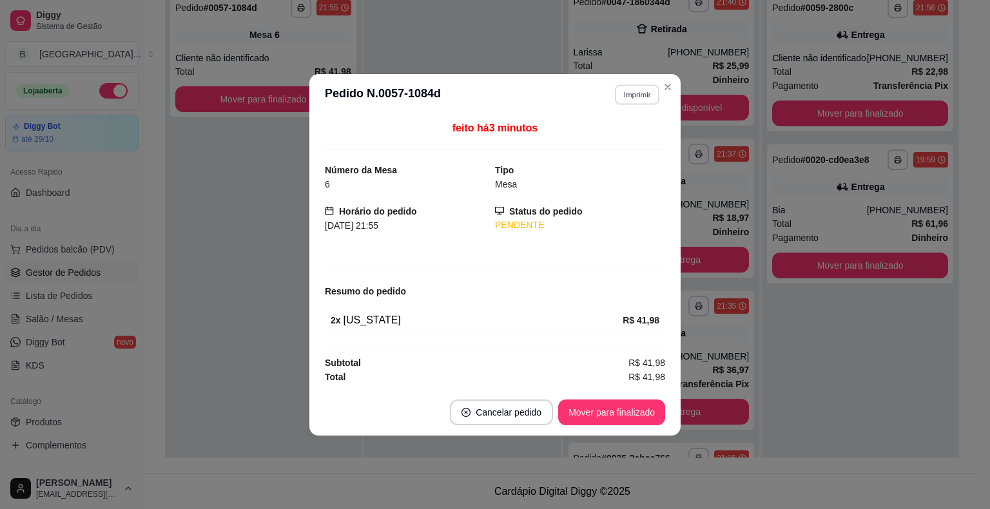
click at [645, 99] on button "Imprimir" at bounding box center [637, 94] width 44 height 20
click at [632, 144] on button "IMPRESSORA" at bounding box center [614, 140] width 90 height 20
click at [621, 413] on button "Mover para finalizado" at bounding box center [611, 413] width 107 height 26
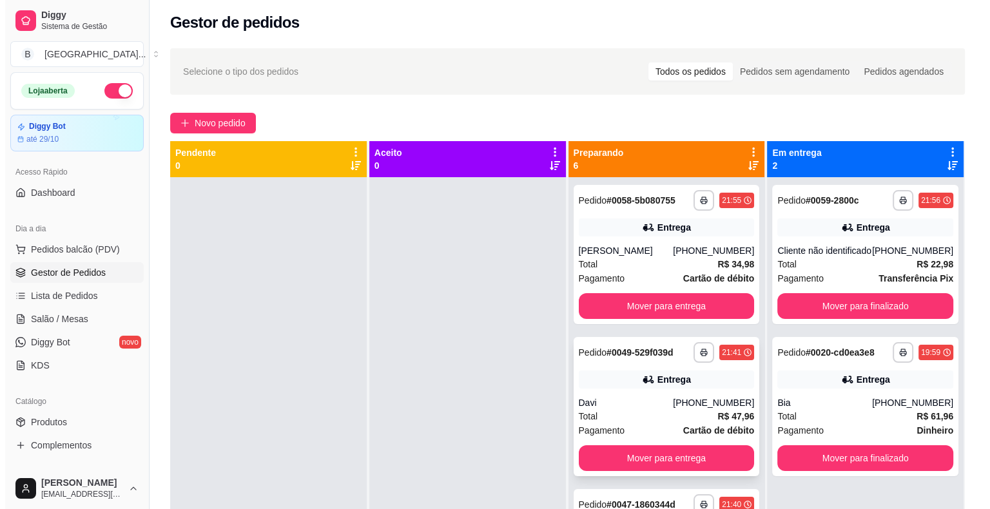
scroll to position [3, 0]
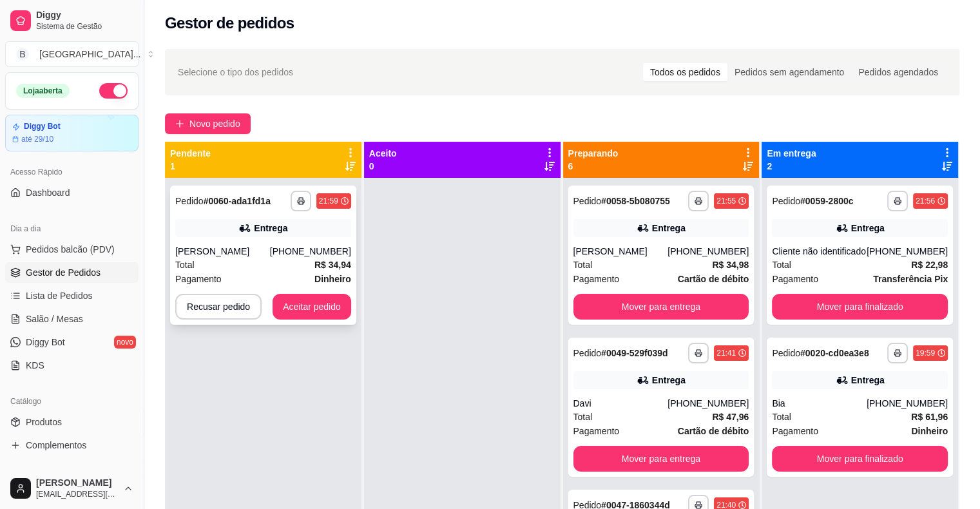
click at [309, 237] on div "**********" at bounding box center [263, 255] width 186 height 139
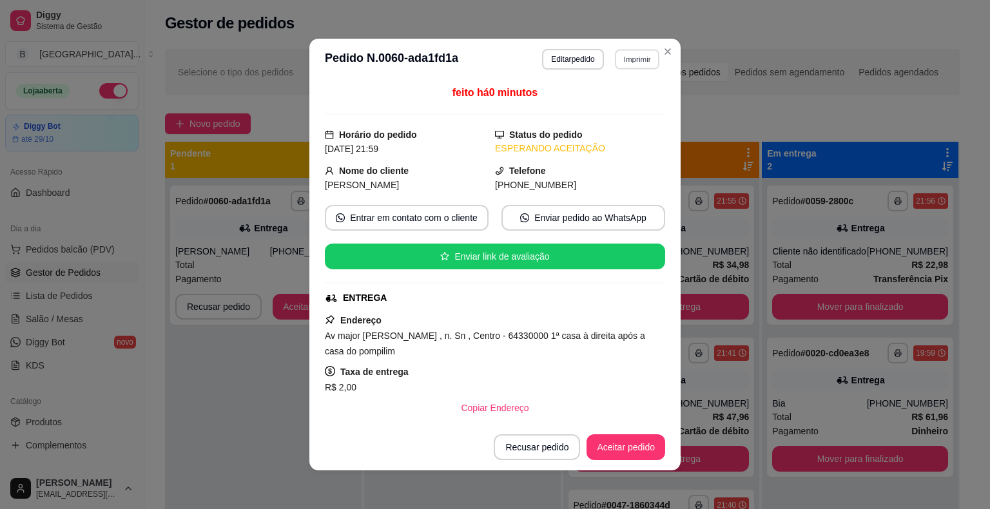
click at [636, 58] on button "Imprimir" at bounding box center [637, 59] width 44 height 20
click at [616, 102] on button "IMPRESSORA" at bounding box center [609, 105] width 93 height 21
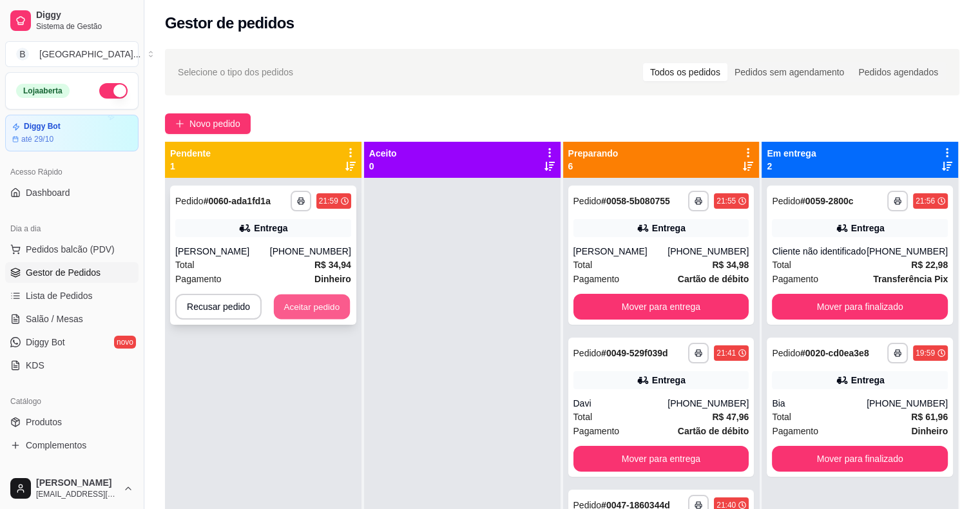
click at [279, 310] on button "Aceitar pedido" at bounding box center [312, 307] width 76 height 25
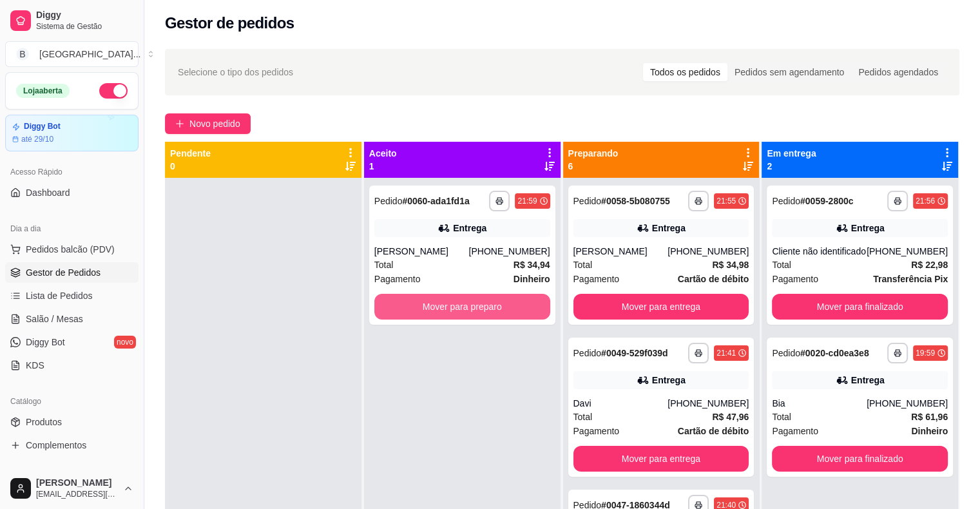
click at [393, 308] on button "Mover para preparo" at bounding box center [463, 307] width 176 height 26
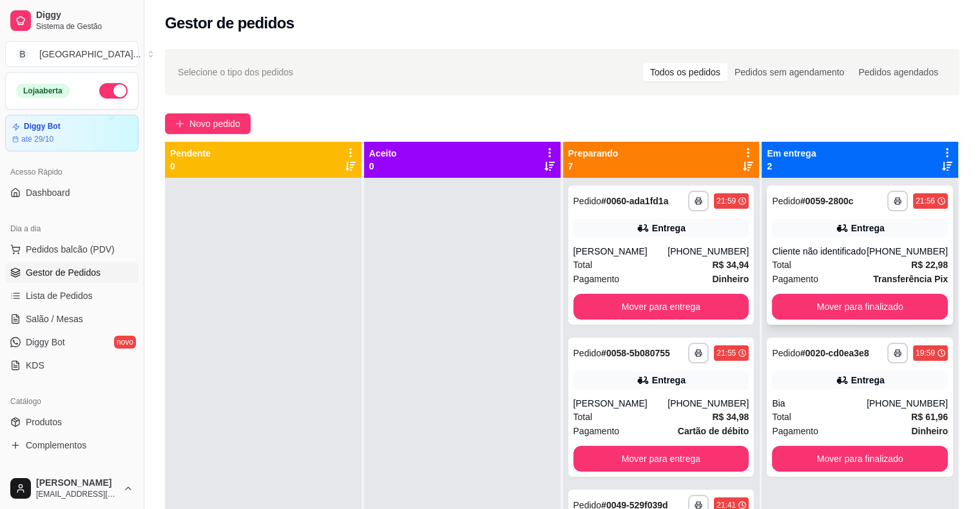
click at [887, 261] on div "Total R$ 22,98" at bounding box center [860, 265] width 176 height 14
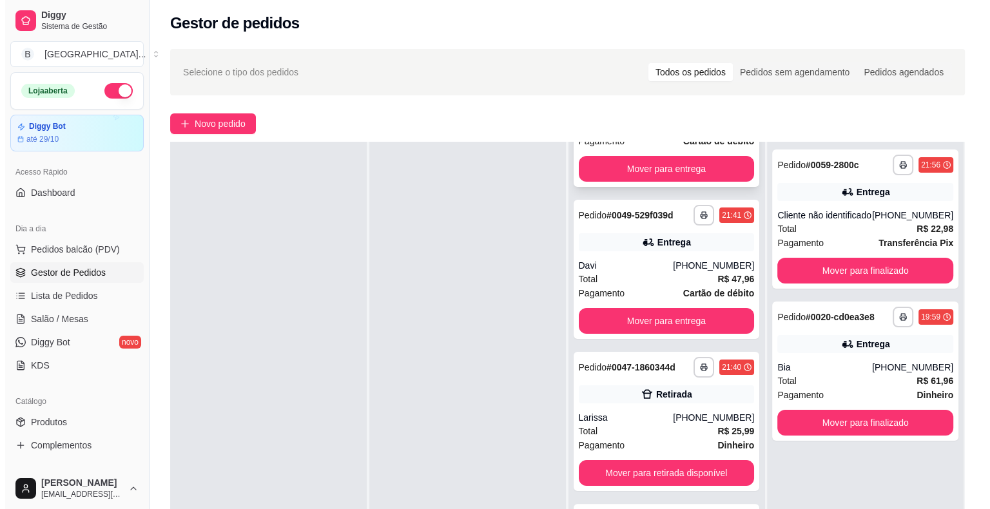
scroll to position [258, 0]
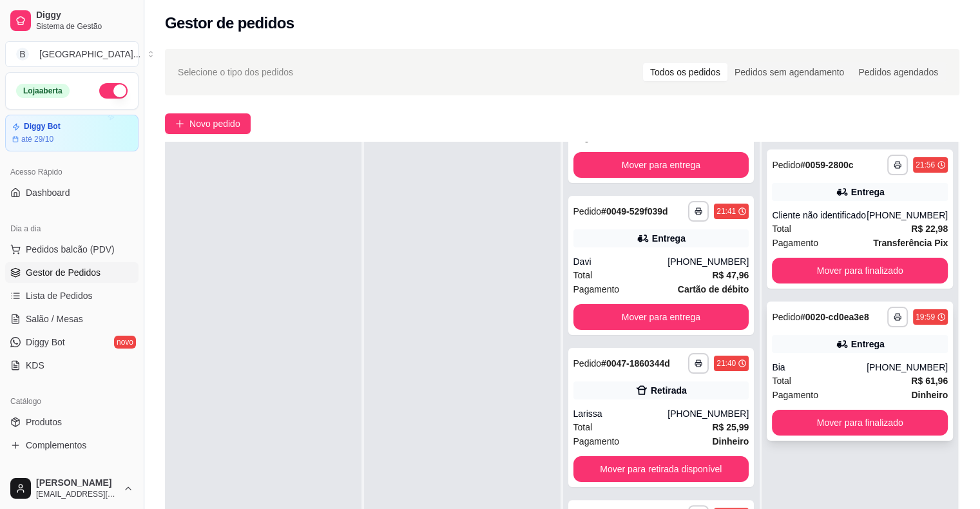
click at [833, 358] on div "**********" at bounding box center [860, 371] width 186 height 139
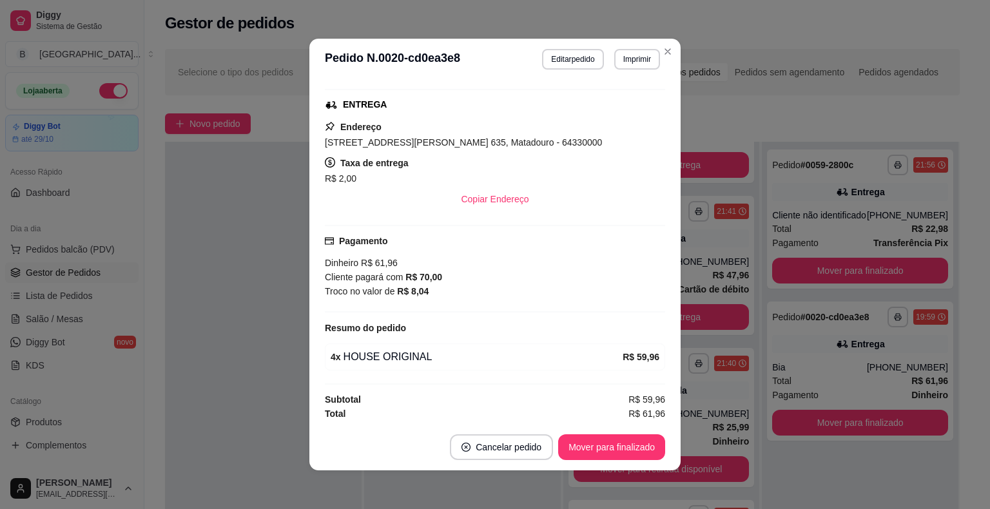
scroll to position [3, 0]
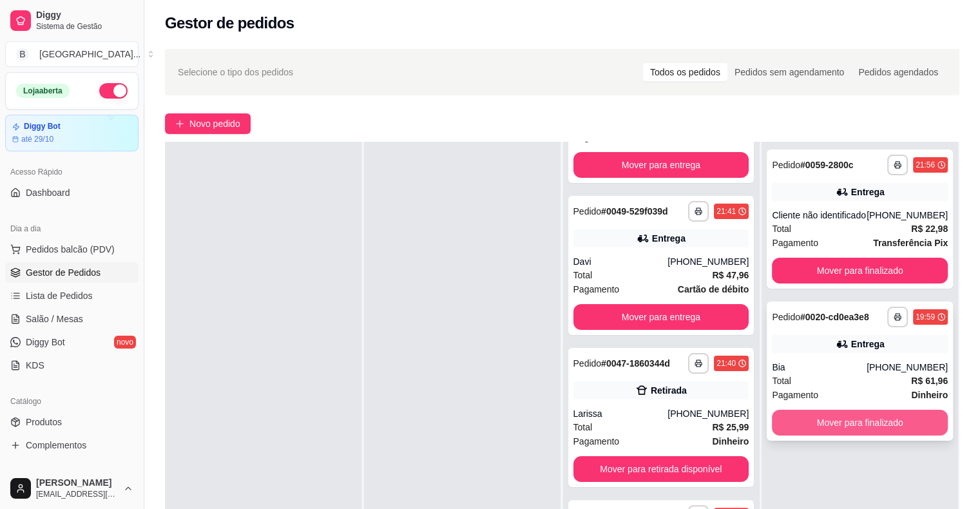
click at [868, 424] on button "Mover para finalizado" at bounding box center [860, 423] width 176 height 26
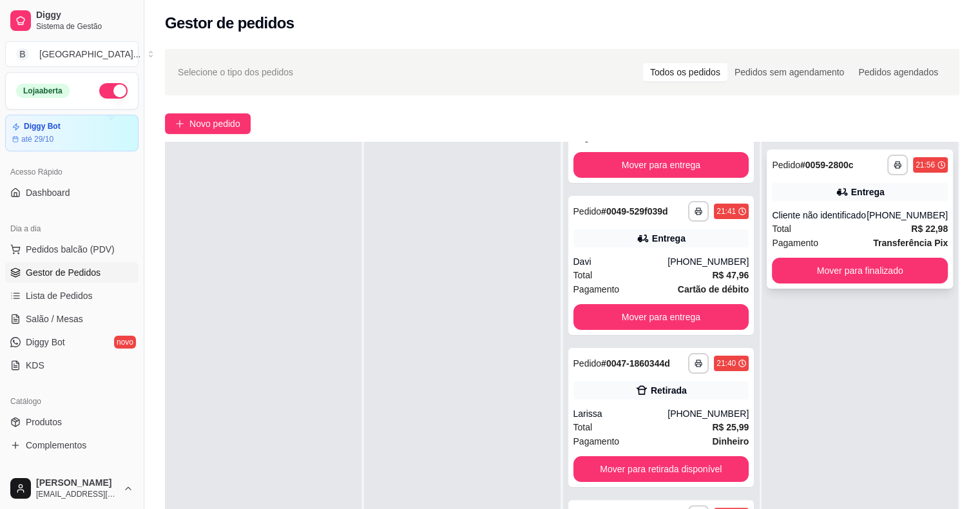
click at [874, 251] on div "**********" at bounding box center [860, 219] width 186 height 139
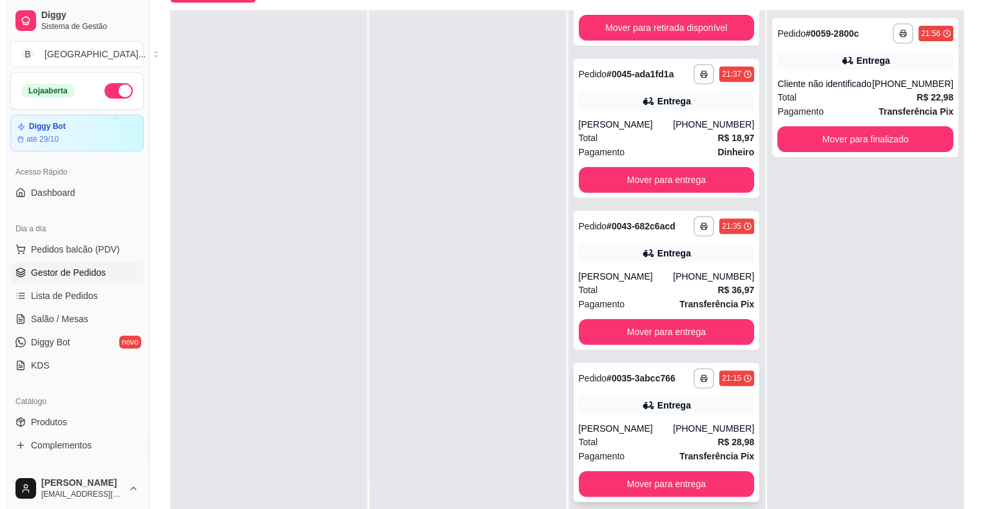
scroll to position [196, 0]
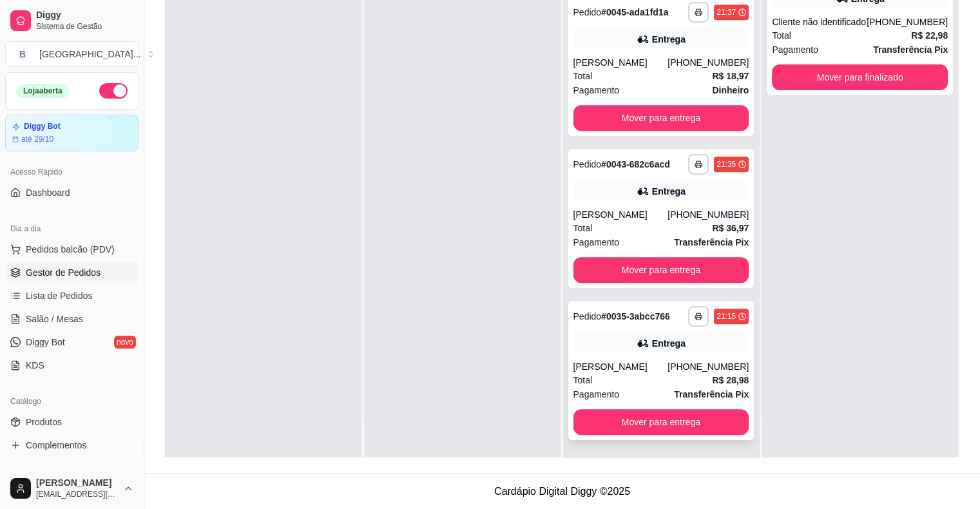
click at [659, 360] on div "[PERSON_NAME]" at bounding box center [621, 366] width 95 height 13
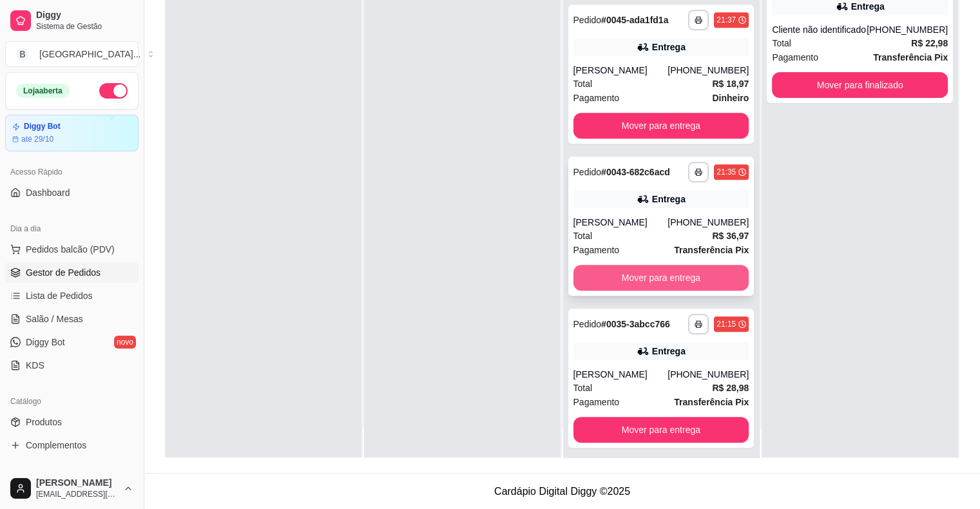
scroll to position [36, 0]
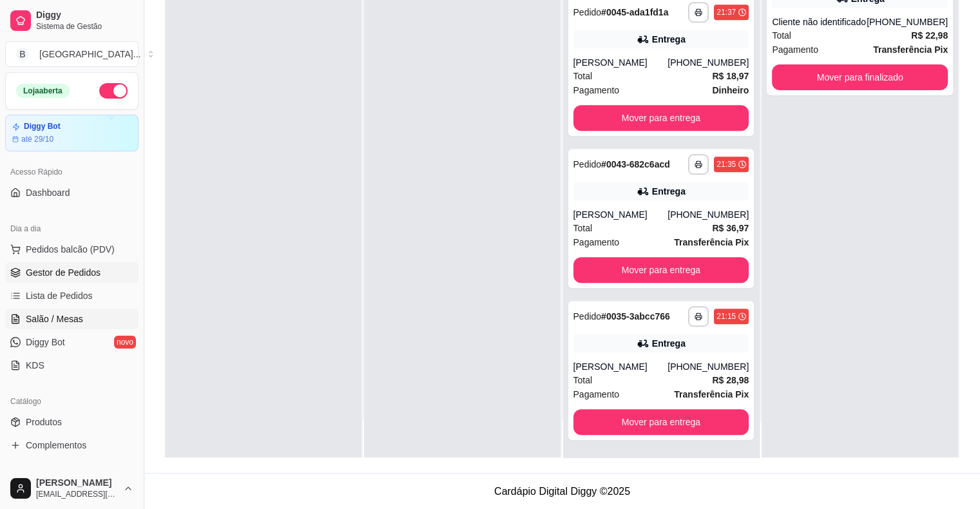
click at [31, 309] on link "Salão / Mesas" at bounding box center [71, 319] width 133 height 21
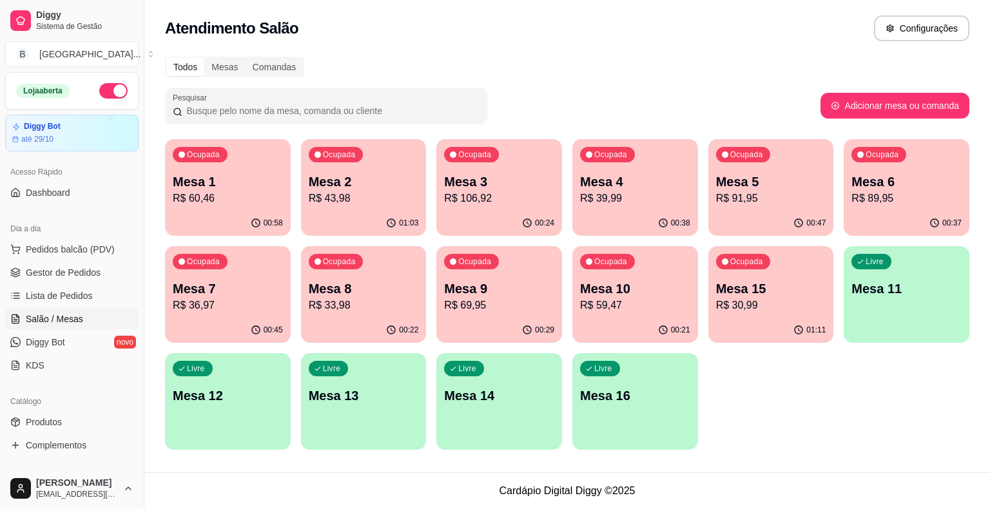
click at [761, 192] on p "R$ 91,95" at bounding box center [771, 198] width 110 height 15
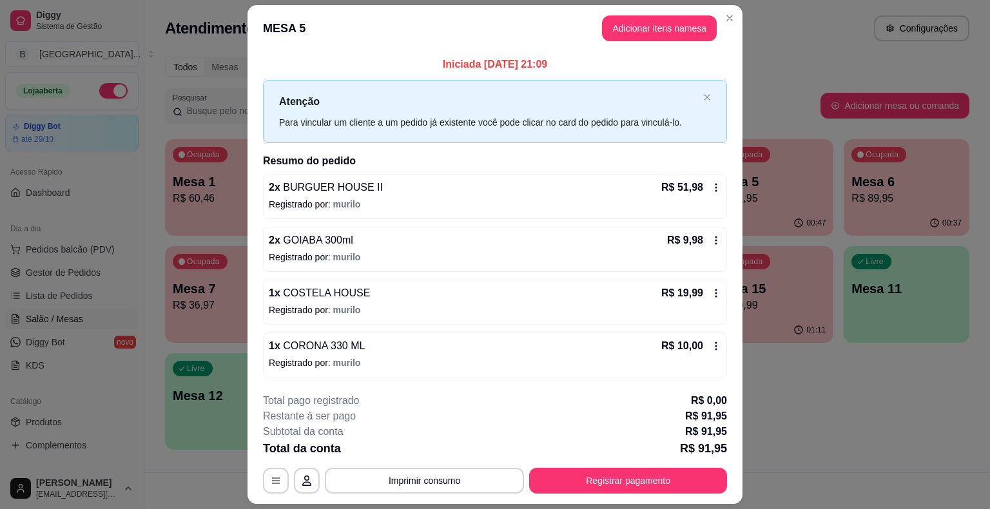
scroll to position [35, 0]
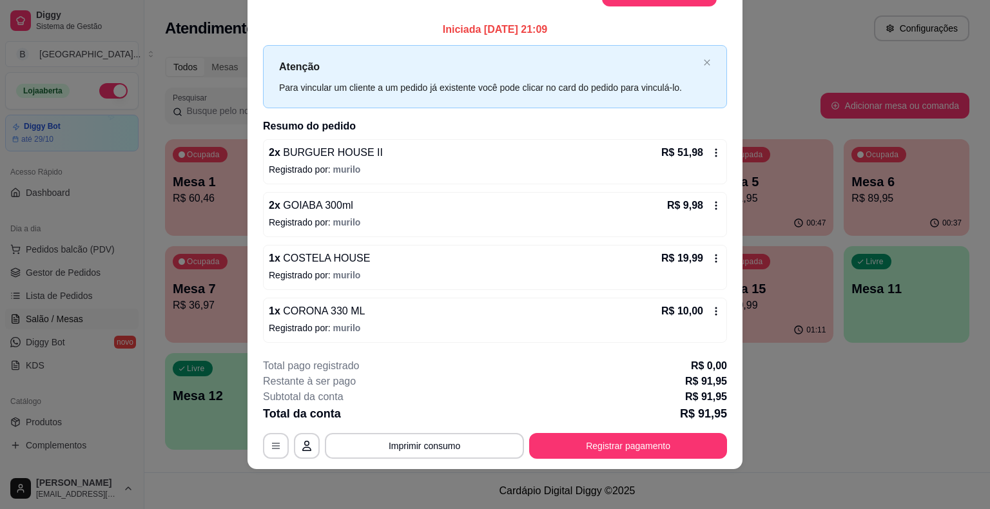
click at [118, 286] on link "Lista de Pedidos" at bounding box center [71, 296] width 133 height 21
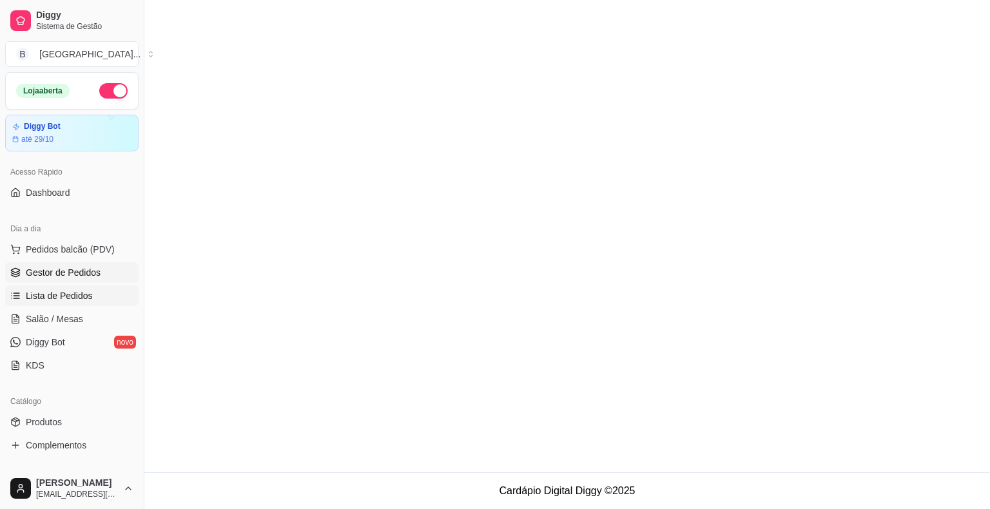
click at [84, 271] on span "Gestor de Pedidos" at bounding box center [63, 272] width 75 height 13
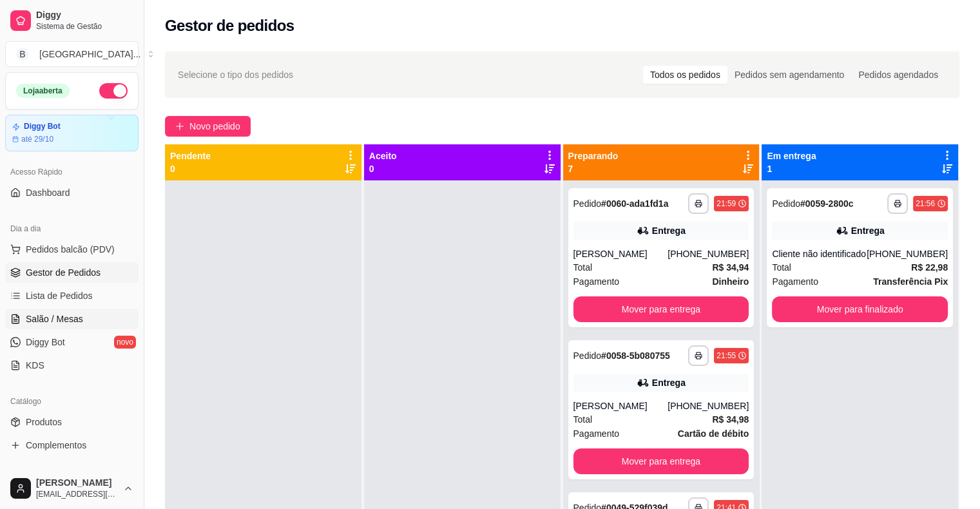
click at [74, 323] on span "Salão / Mesas" at bounding box center [54, 319] width 57 height 13
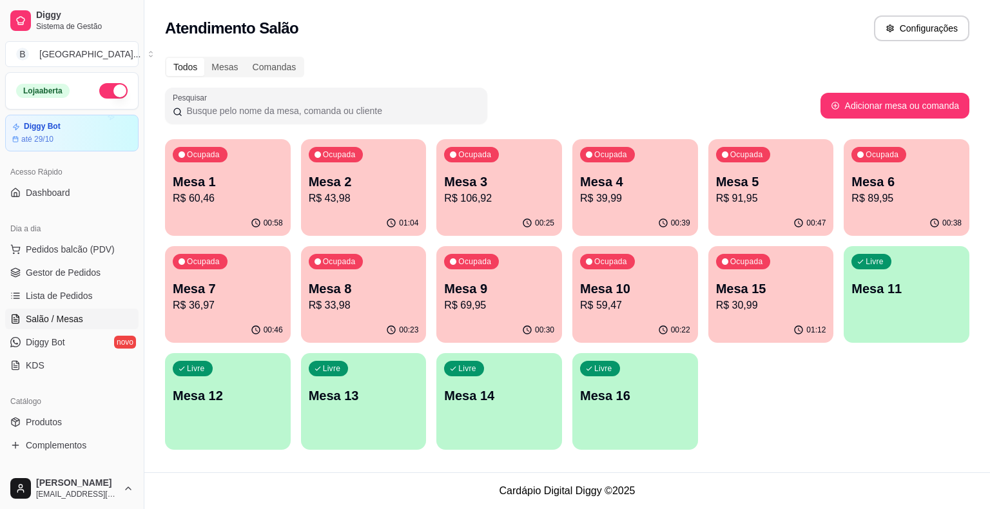
click at [753, 210] on div "Ocupada Mesa 5 R$ 91,95" at bounding box center [771, 175] width 126 height 72
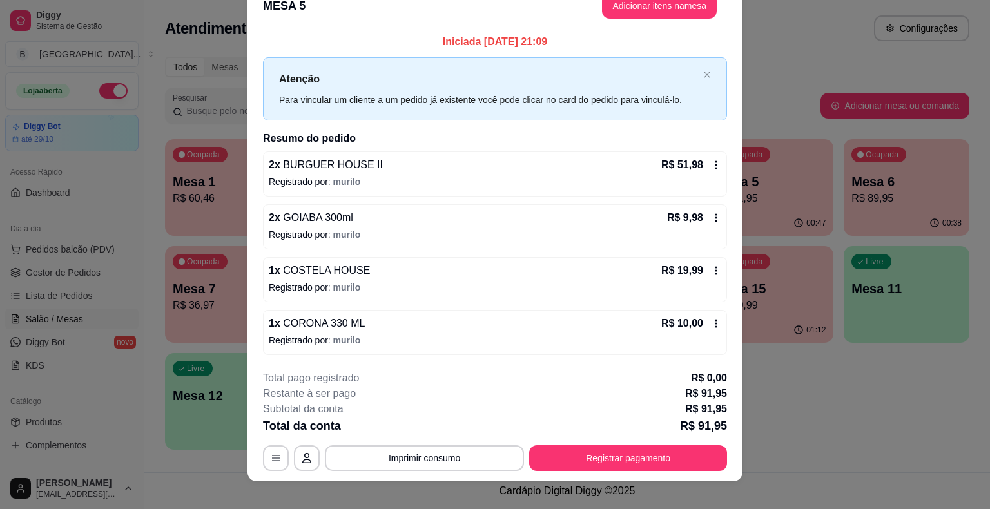
scroll to position [35, 0]
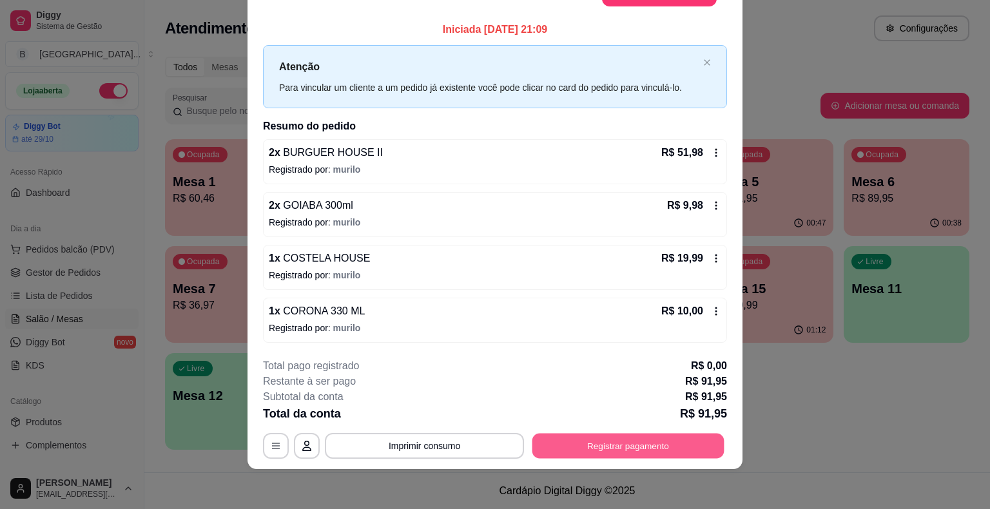
click at [647, 434] on button "Registrar pagamento" at bounding box center [628, 445] width 192 height 25
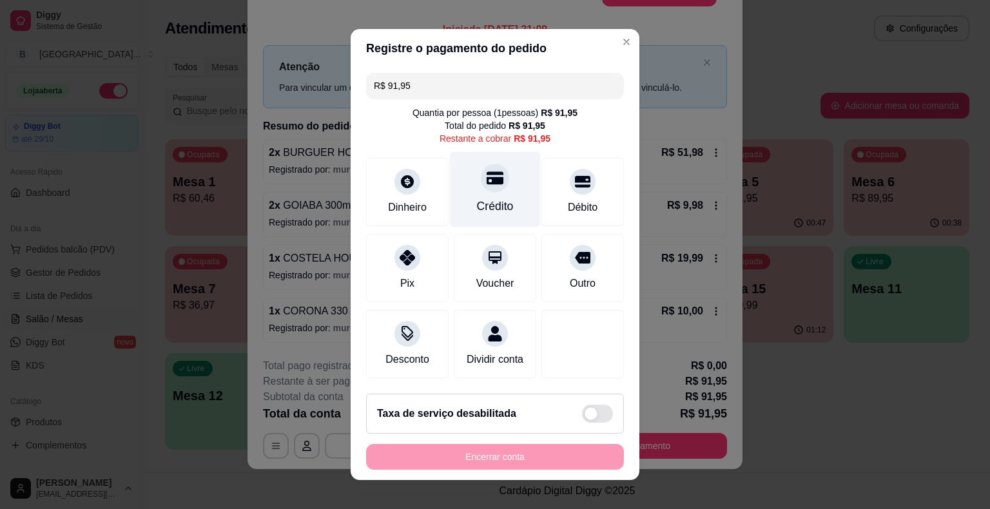
click at [506, 201] on div "Crédito" at bounding box center [495, 189] width 91 height 75
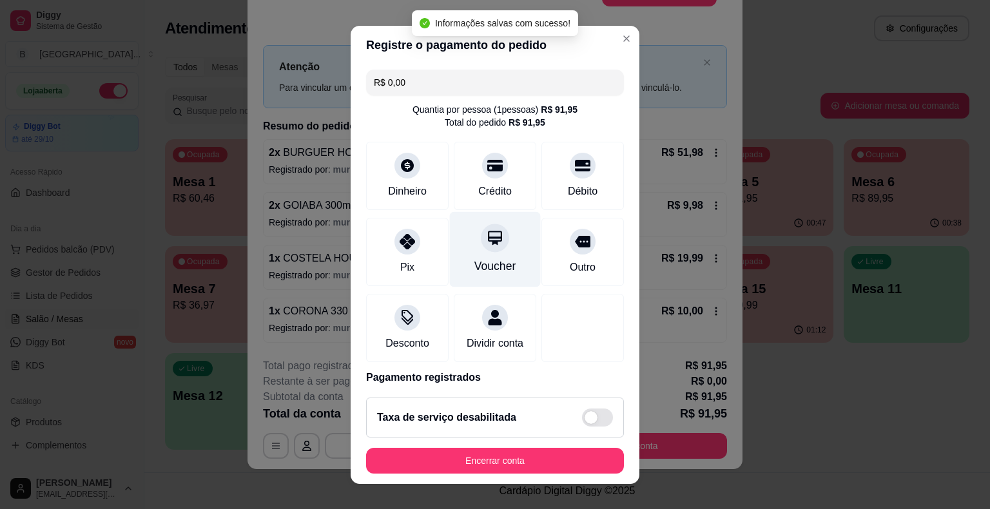
type input "R$ 0,00"
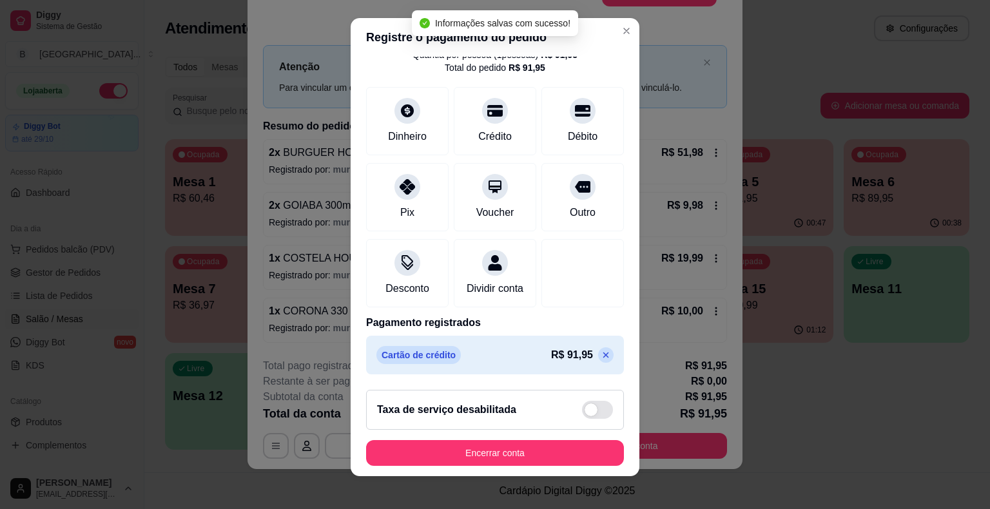
scroll to position [15, 0]
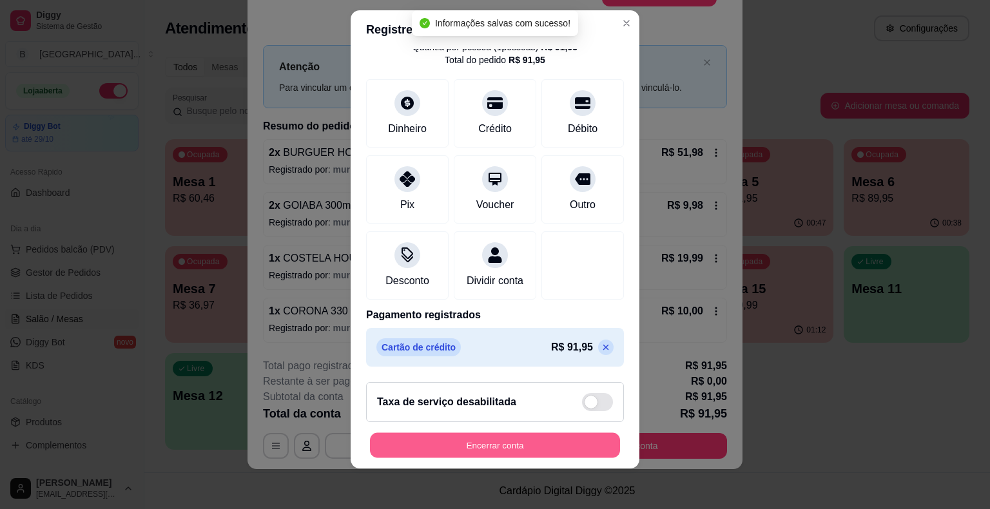
click at [522, 438] on button "Encerrar conta" at bounding box center [495, 445] width 250 height 25
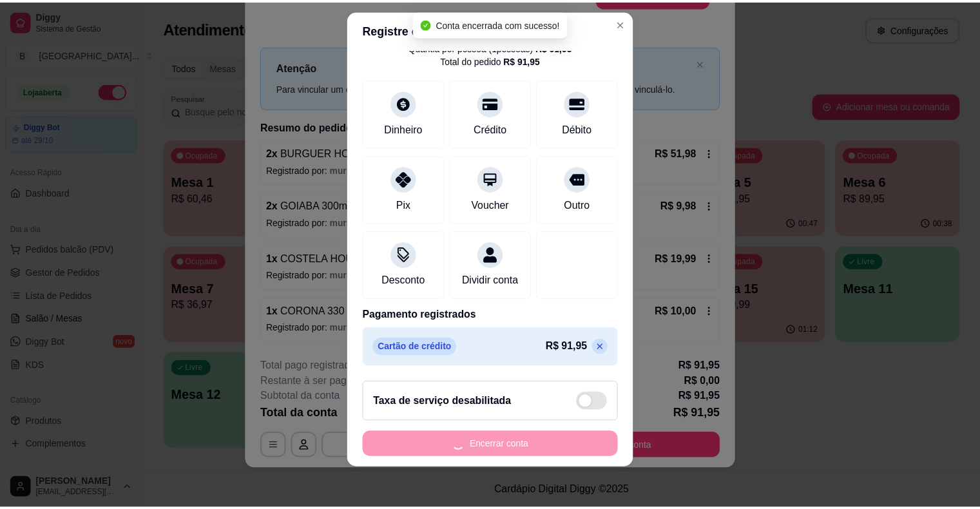
scroll to position [0, 0]
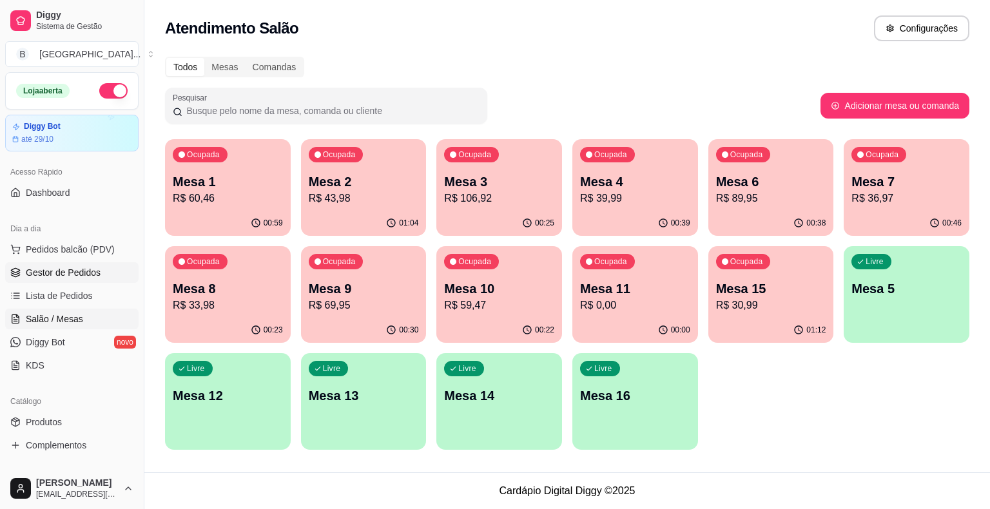
click at [82, 272] on span "Gestor de Pedidos" at bounding box center [63, 272] width 75 height 13
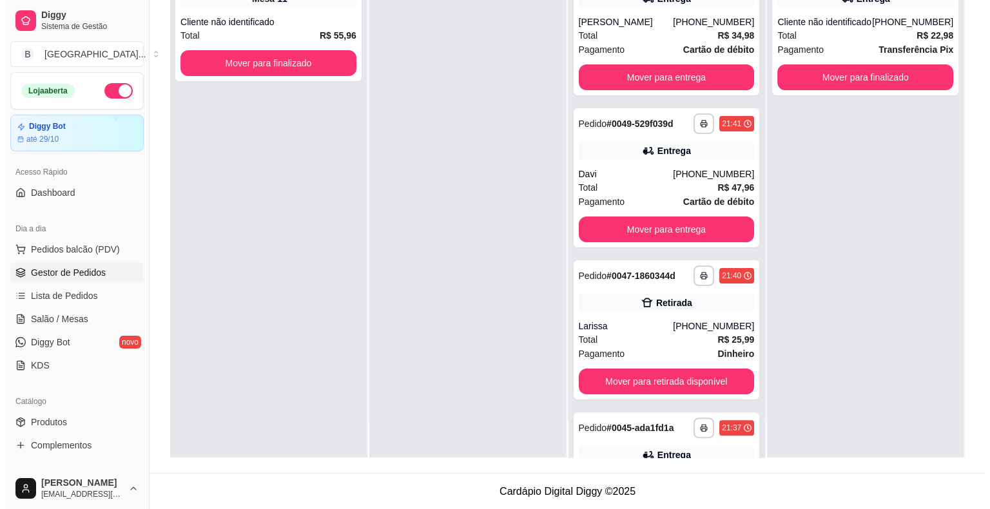
scroll to position [451, 0]
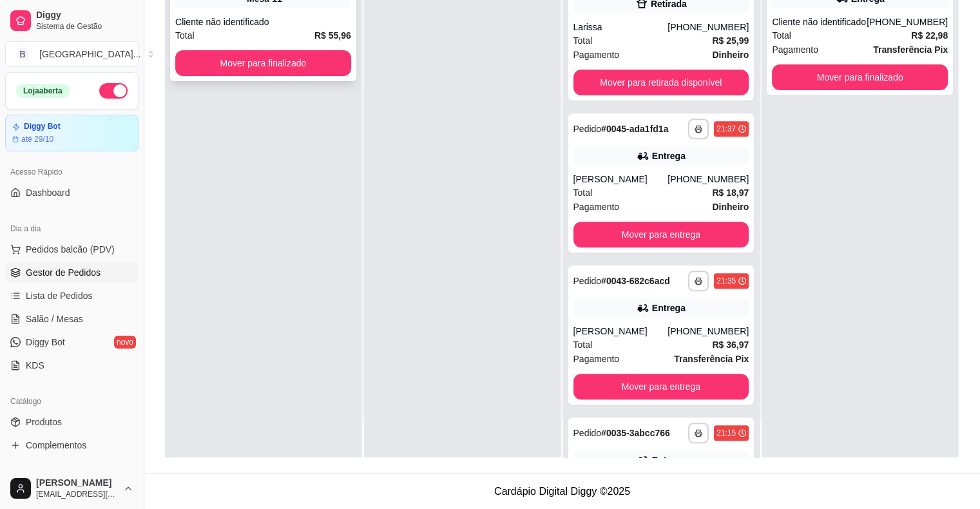
click at [271, 10] on div "**********" at bounding box center [263, 18] width 186 height 125
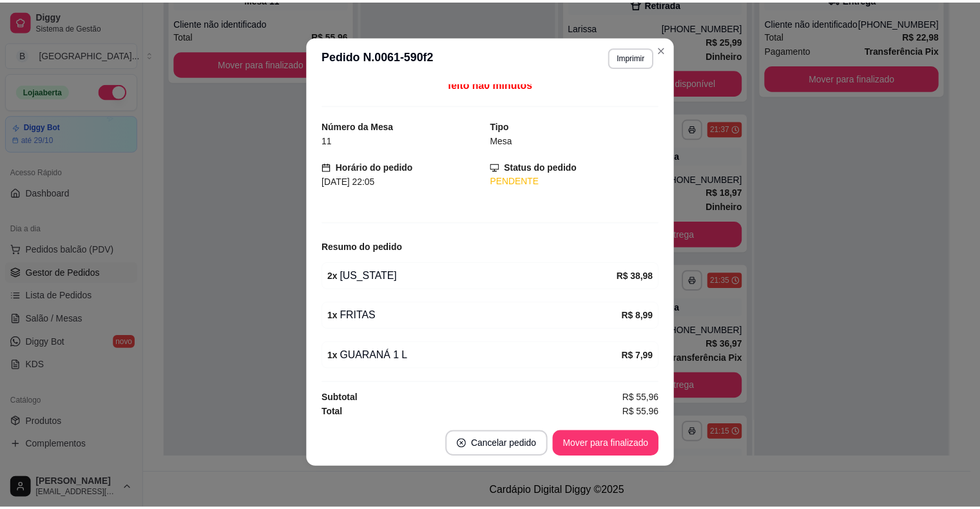
scroll to position [8, 0]
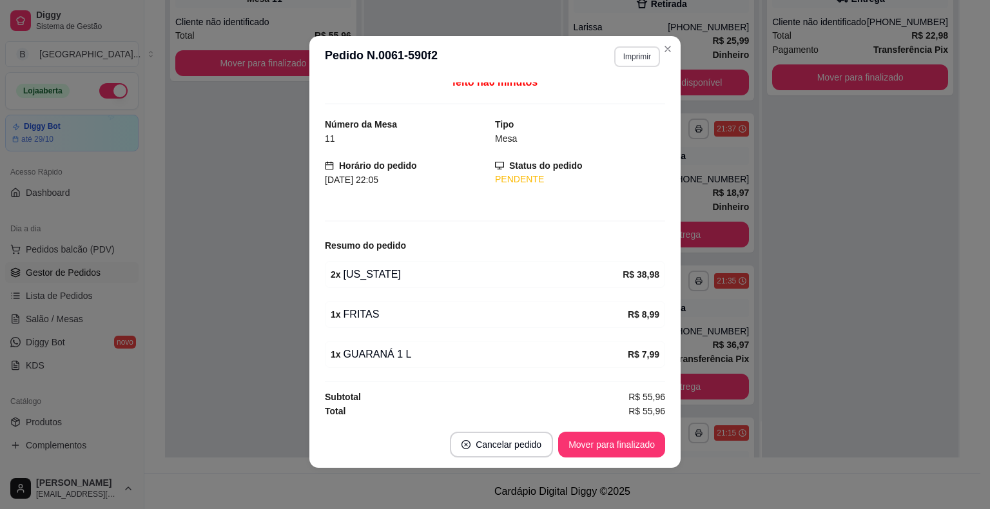
click at [616, 55] on button "Imprimir" at bounding box center [637, 56] width 46 height 21
click at [609, 104] on button "IMPRESSORA" at bounding box center [609, 102] width 90 height 20
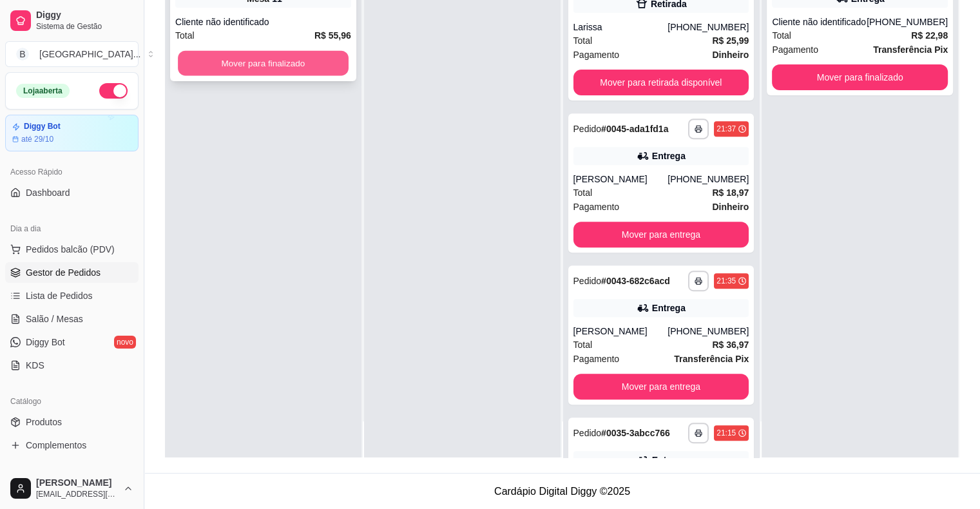
click at [284, 66] on button "Mover para finalizado" at bounding box center [263, 63] width 171 height 25
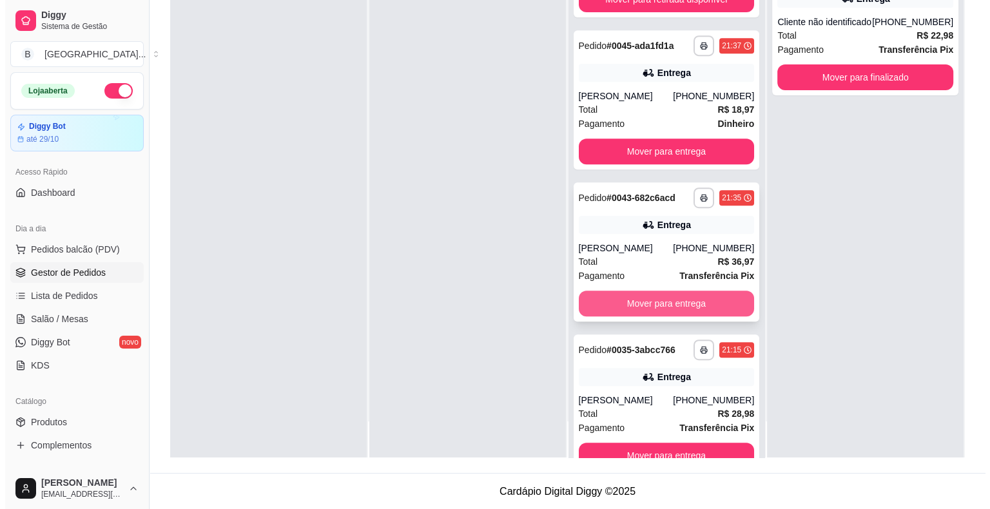
scroll to position [568, 0]
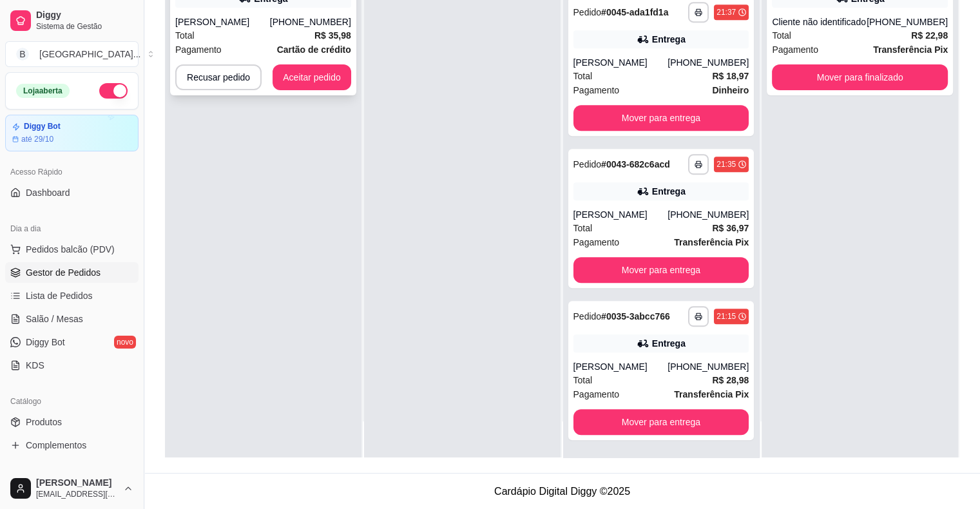
click at [229, 39] on div "Total R$ 35,98" at bounding box center [263, 35] width 176 height 14
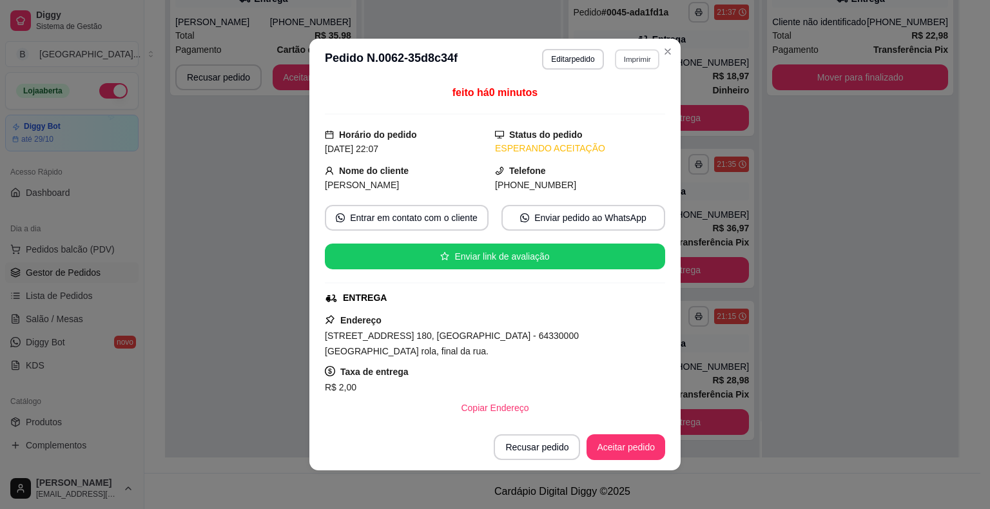
click at [629, 61] on button "Imprimir" at bounding box center [637, 59] width 44 height 20
click at [629, 108] on button "IMPRESSORA" at bounding box center [610, 105] width 90 height 20
click at [644, 444] on button "Aceitar pedido" at bounding box center [626, 447] width 79 height 26
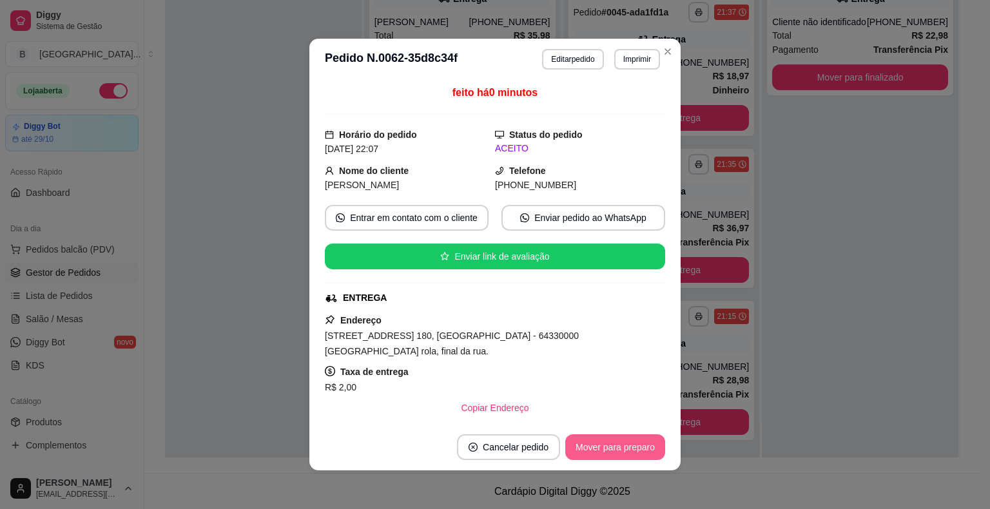
click at [643, 454] on button "Mover para preparo" at bounding box center [615, 447] width 100 height 26
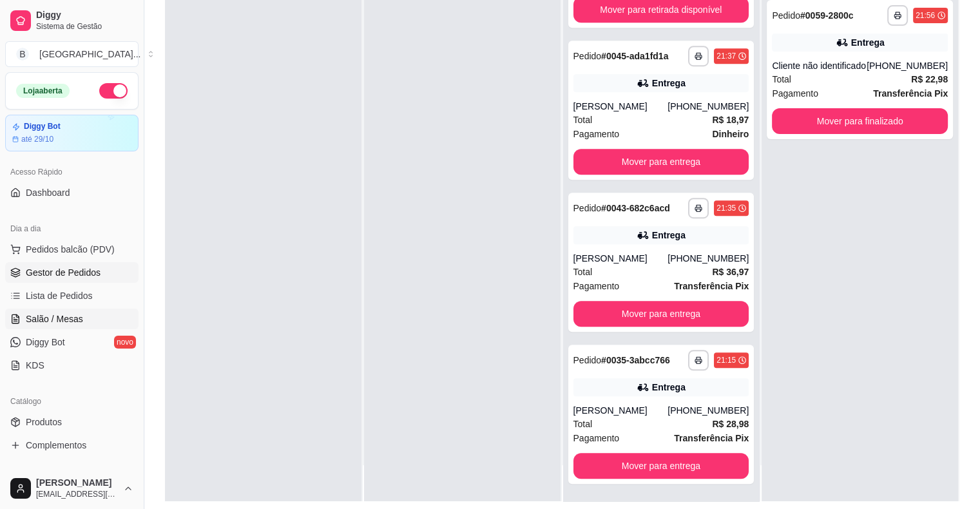
scroll to position [132, 0]
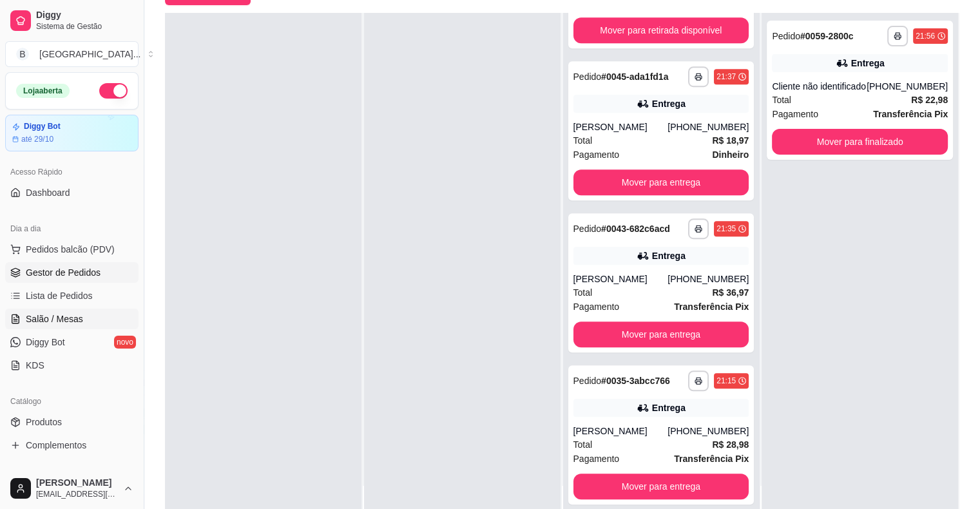
click at [49, 318] on span "Salão / Mesas" at bounding box center [54, 319] width 57 height 13
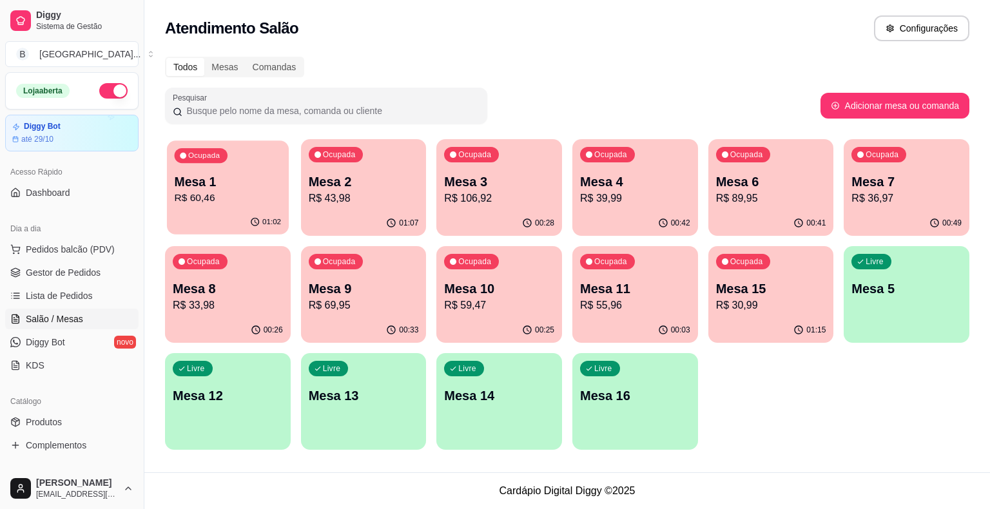
click at [217, 212] on div "01:02" at bounding box center [228, 222] width 122 height 24
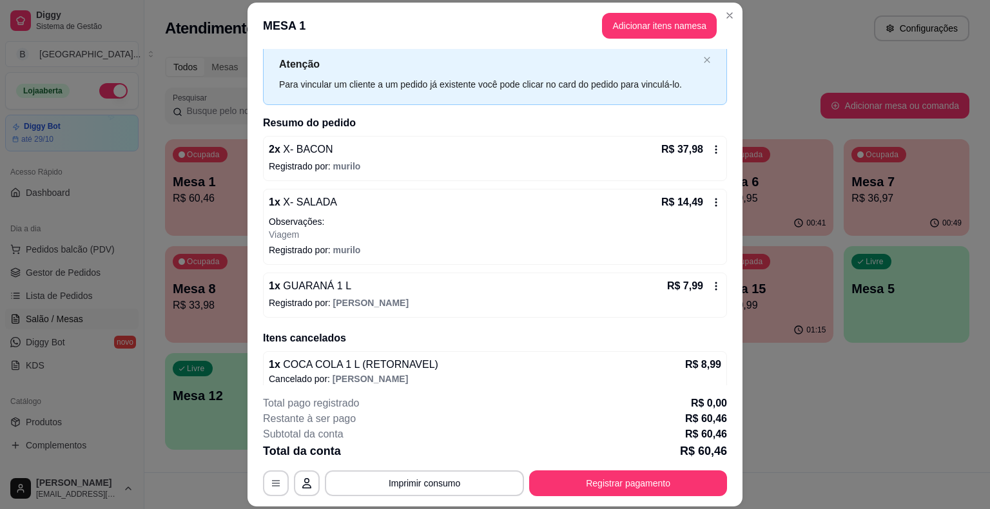
scroll to position [92, 0]
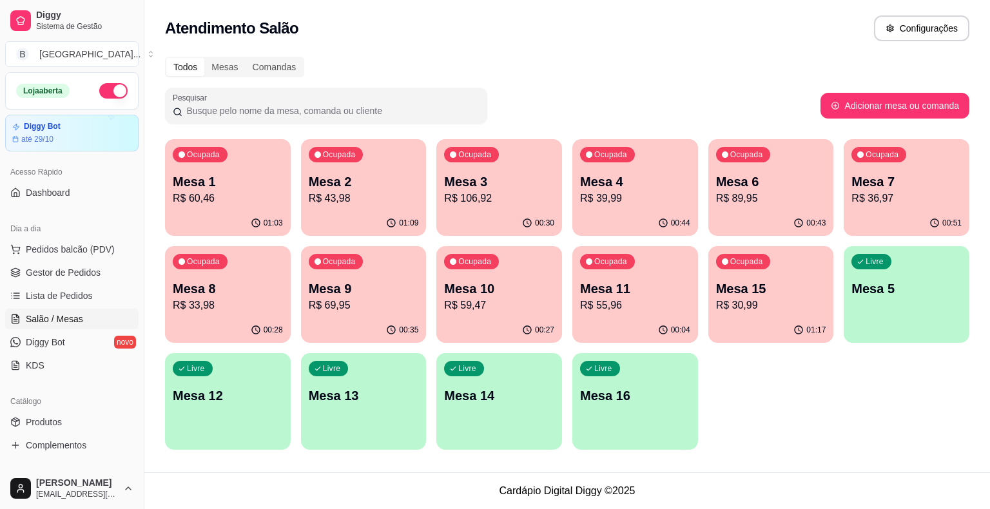
click at [361, 298] on p "R$ 69,95" at bounding box center [364, 305] width 110 height 15
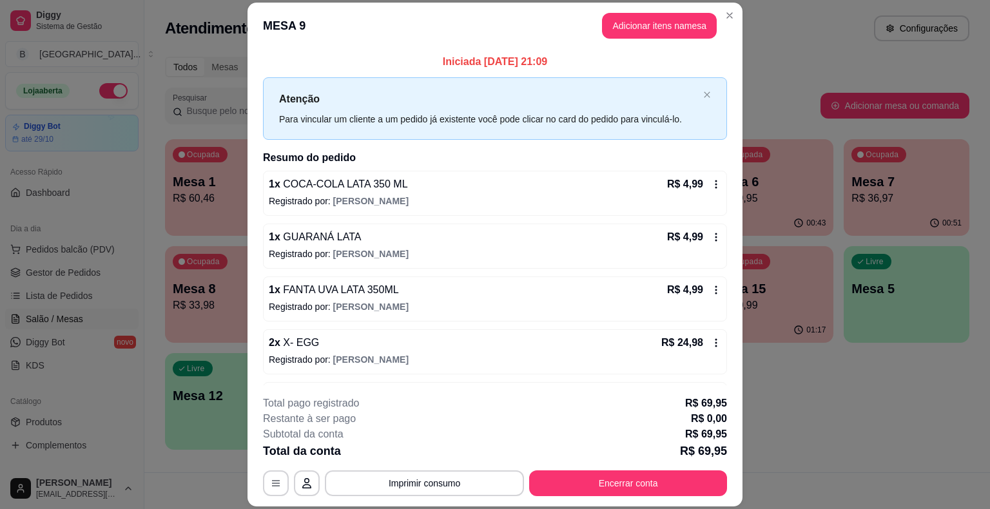
scroll to position [39, 0]
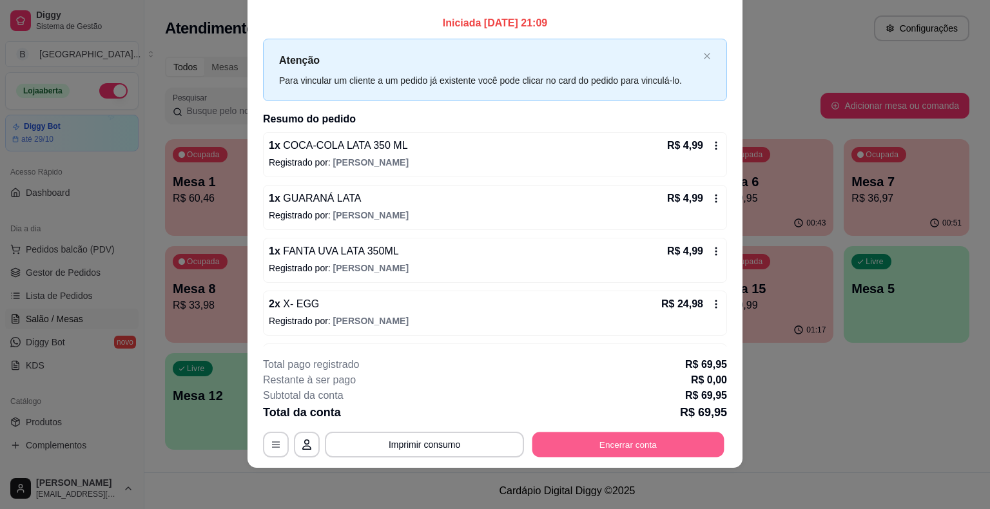
click at [634, 442] on button "Encerrar conta" at bounding box center [628, 445] width 192 height 25
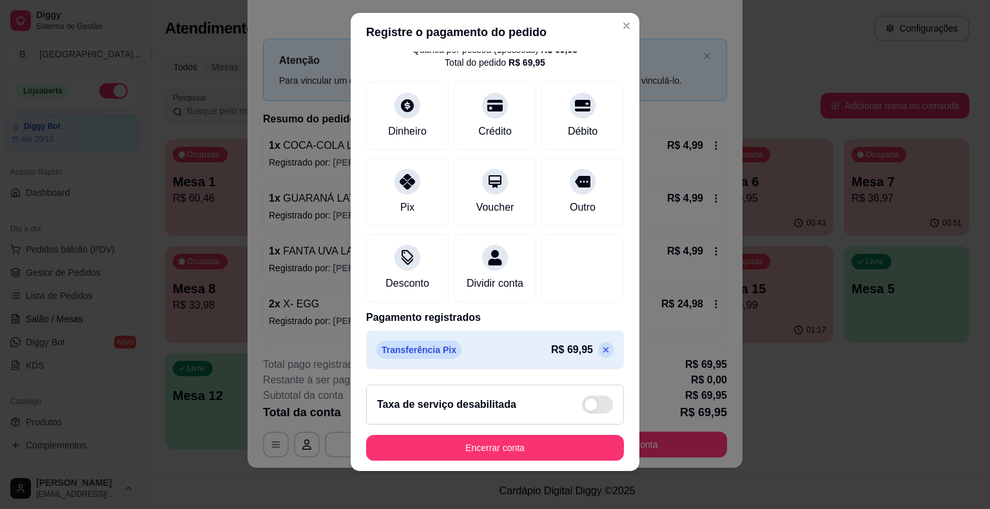
scroll to position [15, 0]
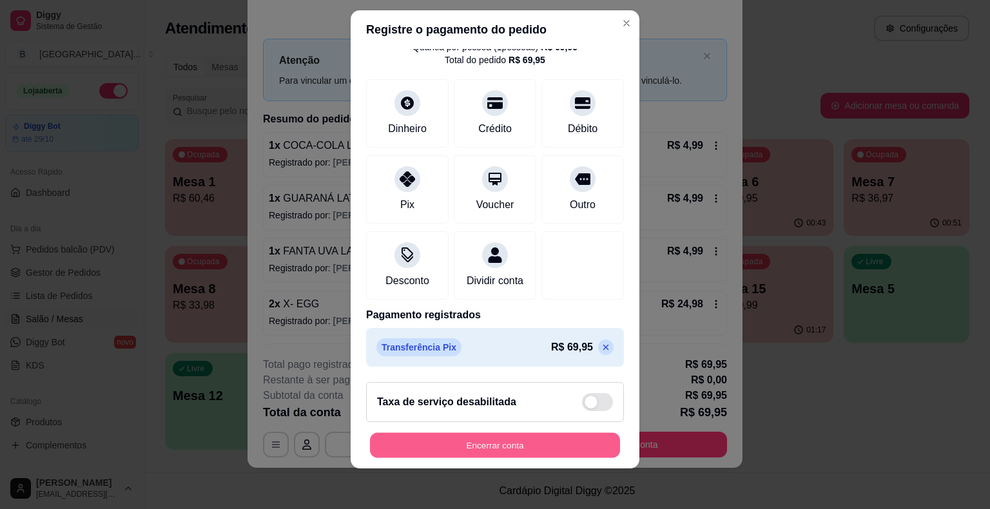
click at [508, 440] on button "Encerrar conta" at bounding box center [495, 445] width 250 height 25
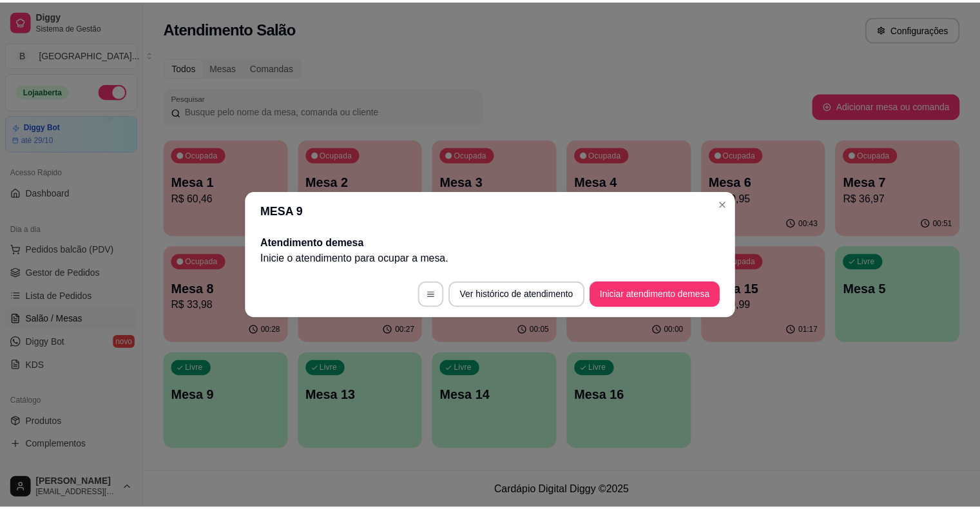
scroll to position [0, 0]
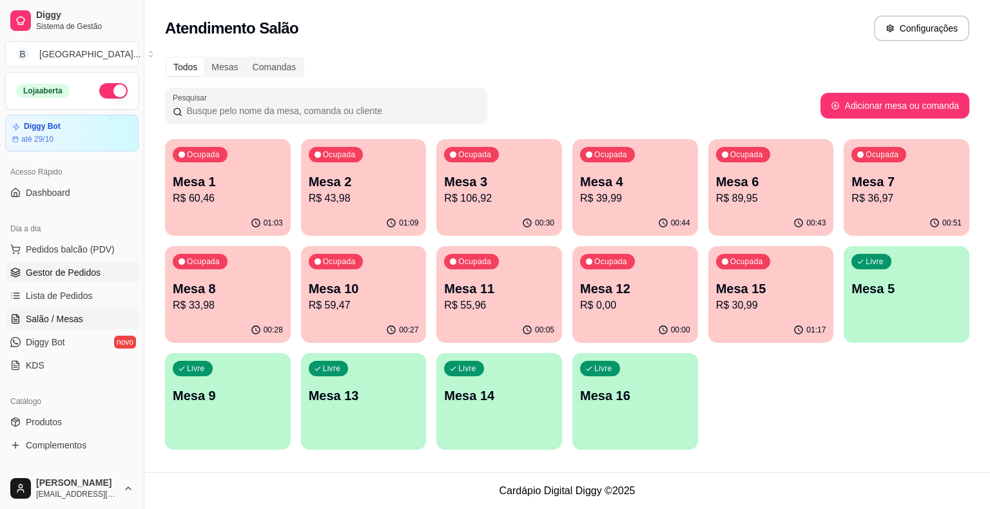
click at [82, 270] on span "Gestor de Pedidos" at bounding box center [63, 272] width 75 height 13
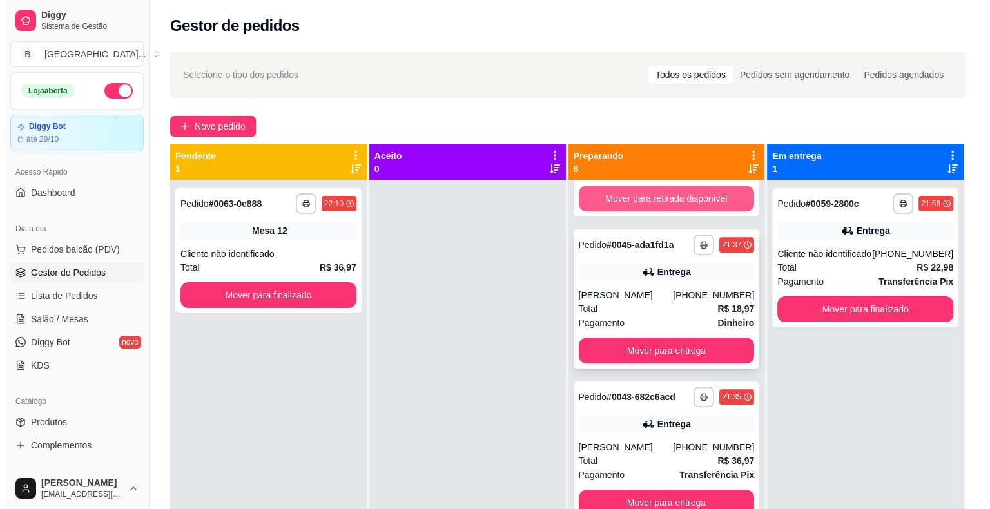
scroll to position [720, 0]
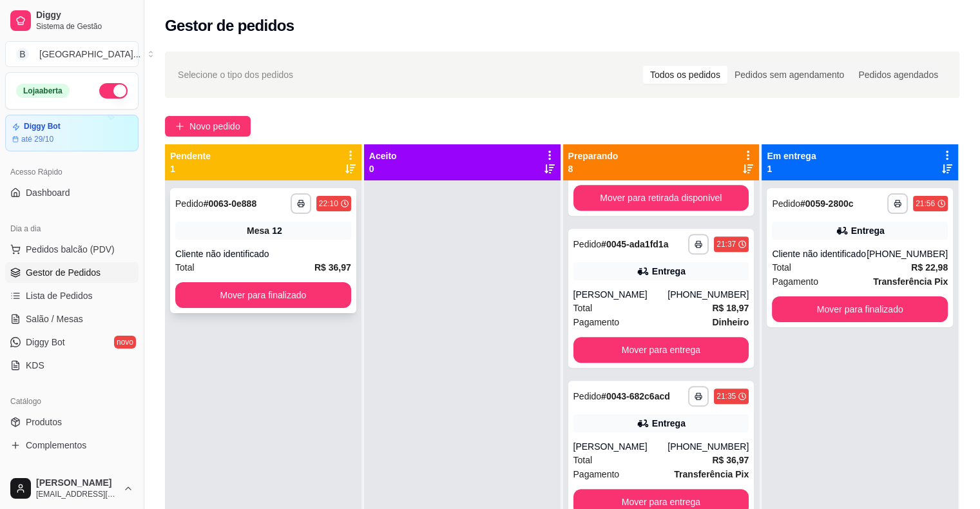
click at [313, 237] on div "Mesa 12" at bounding box center [263, 231] width 176 height 18
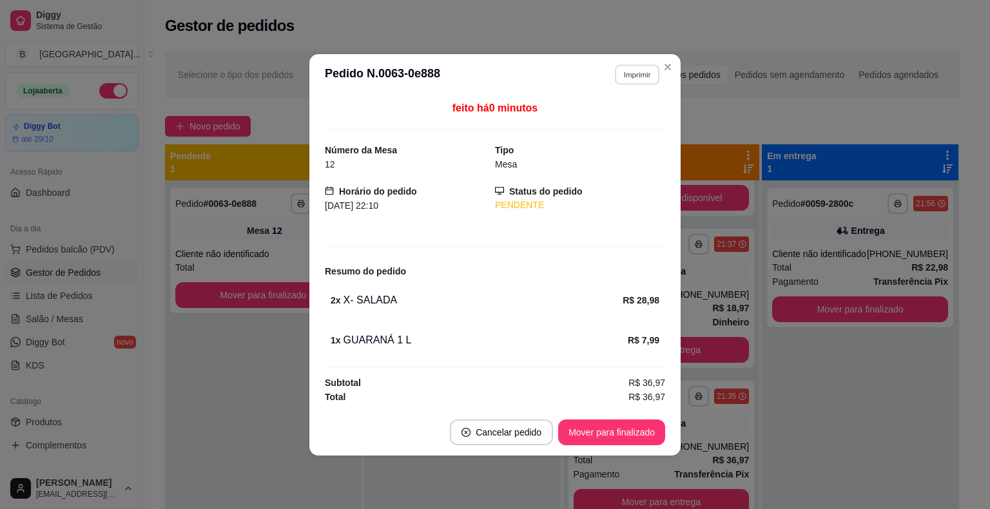
click at [637, 70] on button "Imprimir" at bounding box center [637, 74] width 44 height 20
click at [632, 119] on button "IMPRESSORA" at bounding box center [614, 120] width 90 height 20
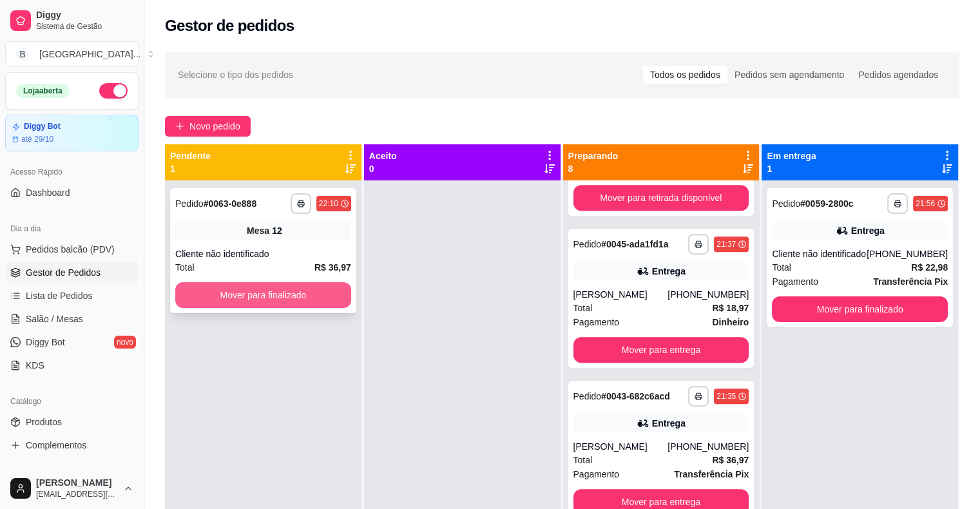
click at [333, 297] on button "Mover para finalizado" at bounding box center [263, 295] width 176 height 26
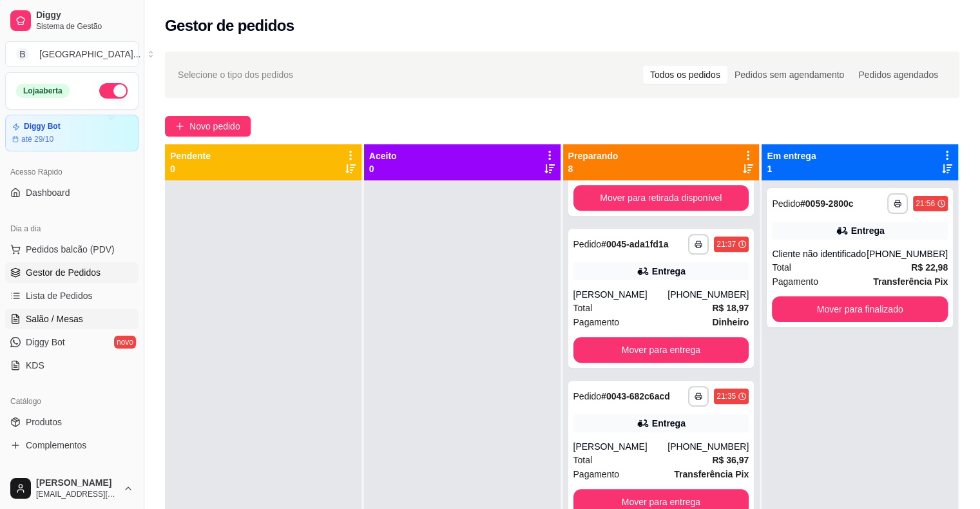
click at [51, 321] on span "Salão / Mesas" at bounding box center [54, 319] width 57 height 13
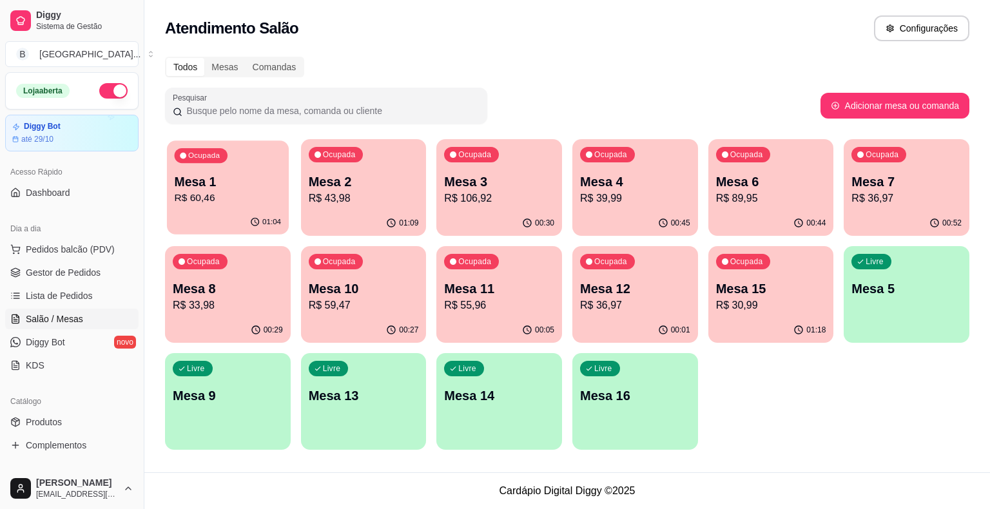
click at [242, 206] on p "R$ 60,46" at bounding box center [228, 198] width 107 height 15
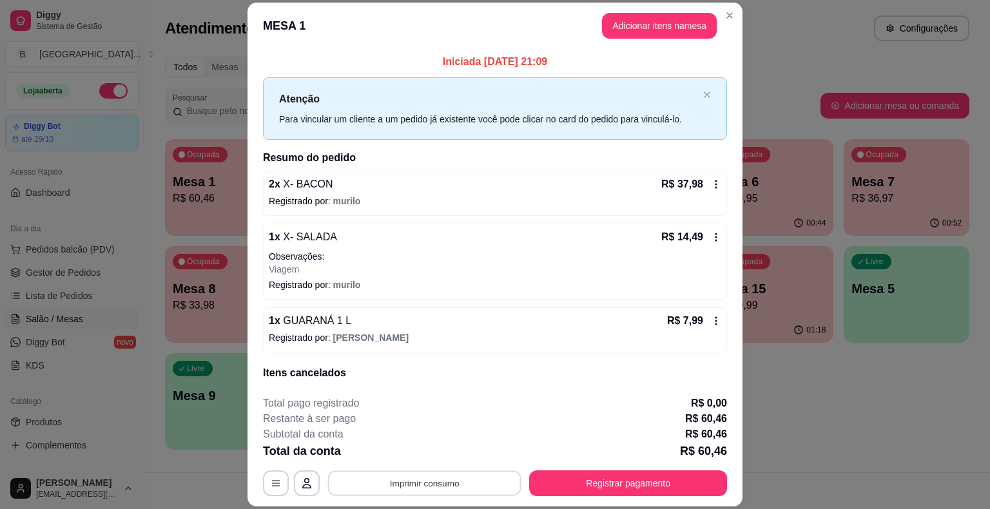
click at [470, 496] on button "Imprimir consumo" at bounding box center [424, 483] width 193 height 25
click at [425, 426] on button "IMPRESSORA" at bounding box center [423, 428] width 93 height 21
click at [586, 491] on button "Registrar pagamento" at bounding box center [628, 483] width 192 height 25
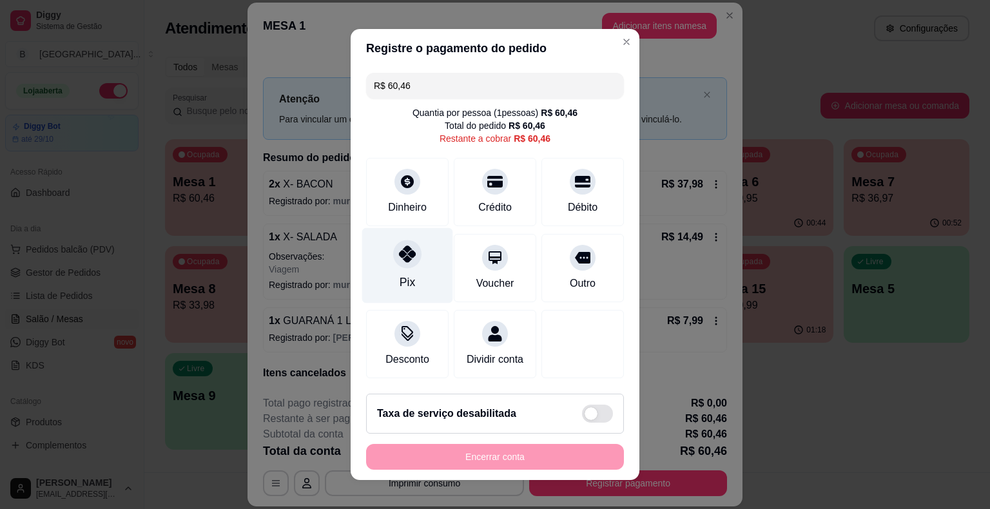
click at [411, 282] on div "Pix" at bounding box center [407, 265] width 91 height 75
type input "R$ 0,00"
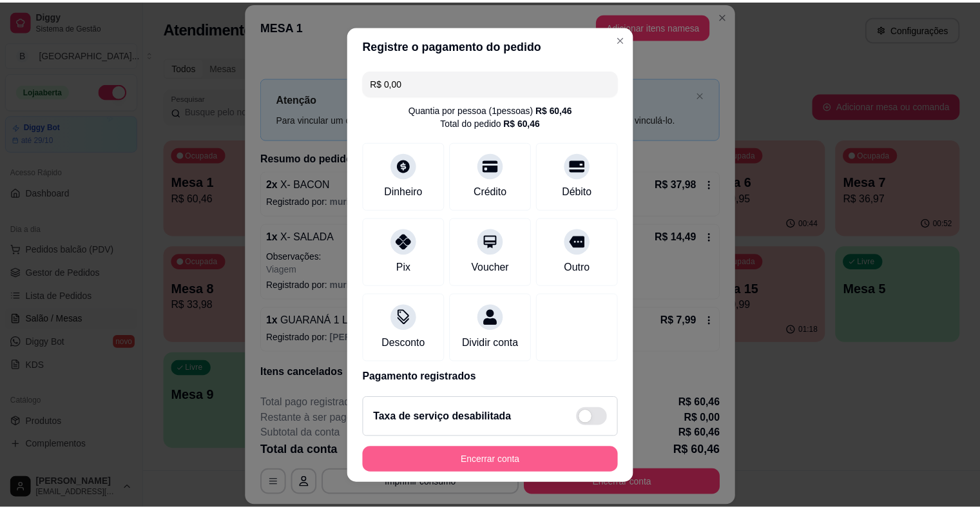
scroll to position [15, 0]
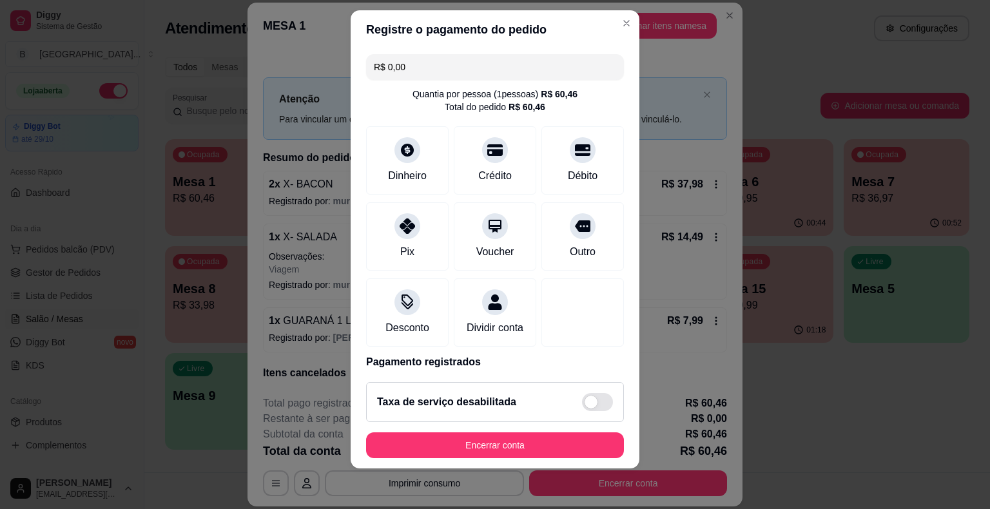
click at [507, 458] on footer "Taxa de serviço desabilitada Encerrar conta" at bounding box center [495, 420] width 289 height 97
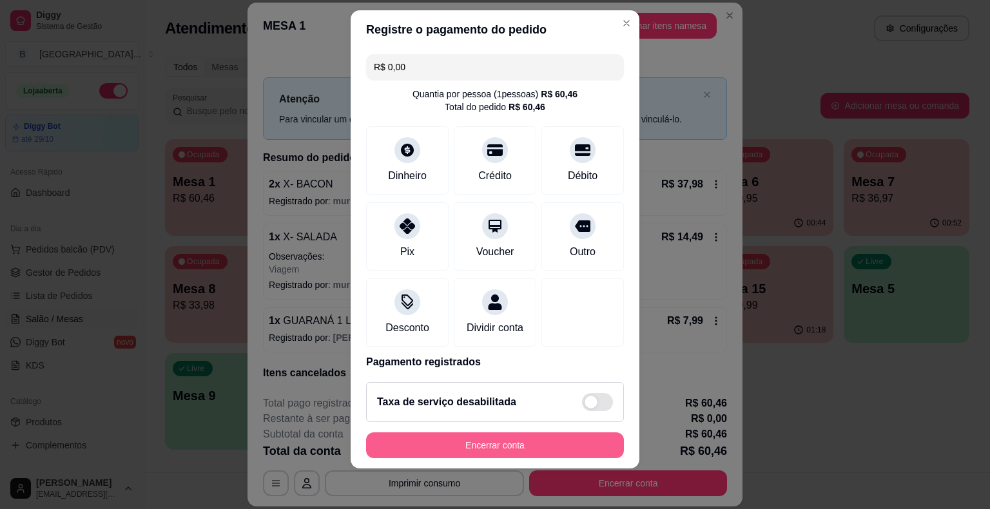
click at [507, 449] on button "Encerrar conta" at bounding box center [495, 446] width 258 height 26
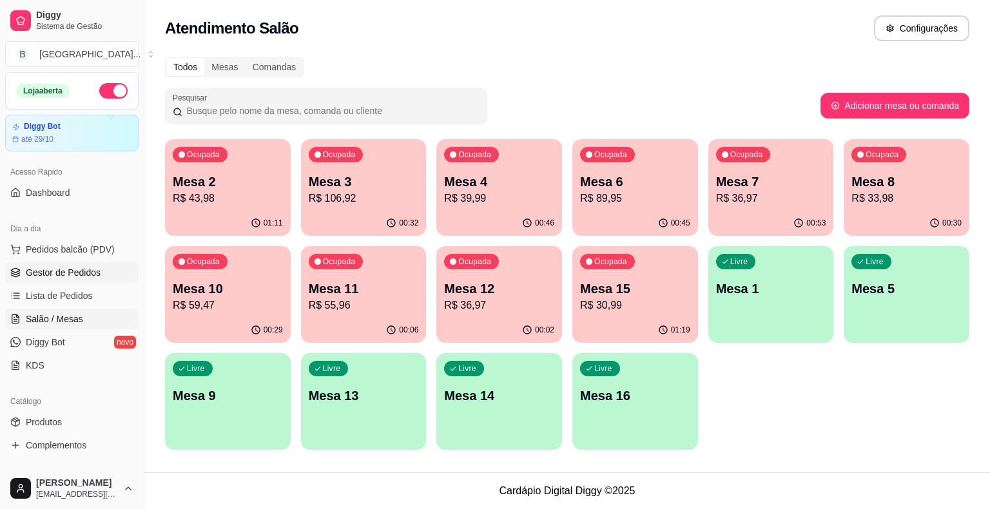
click at [54, 271] on span "Gestor de Pedidos" at bounding box center [63, 272] width 75 height 13
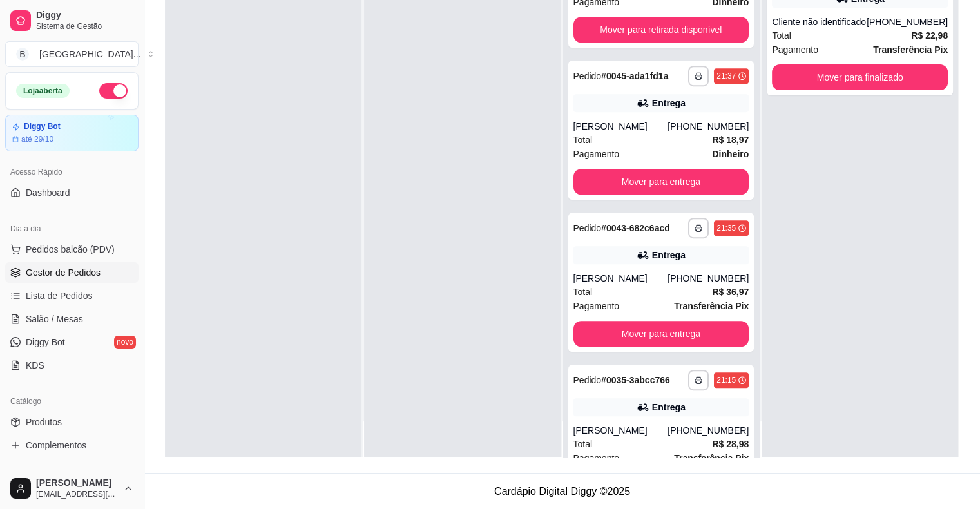
scroll to position [720, 0]
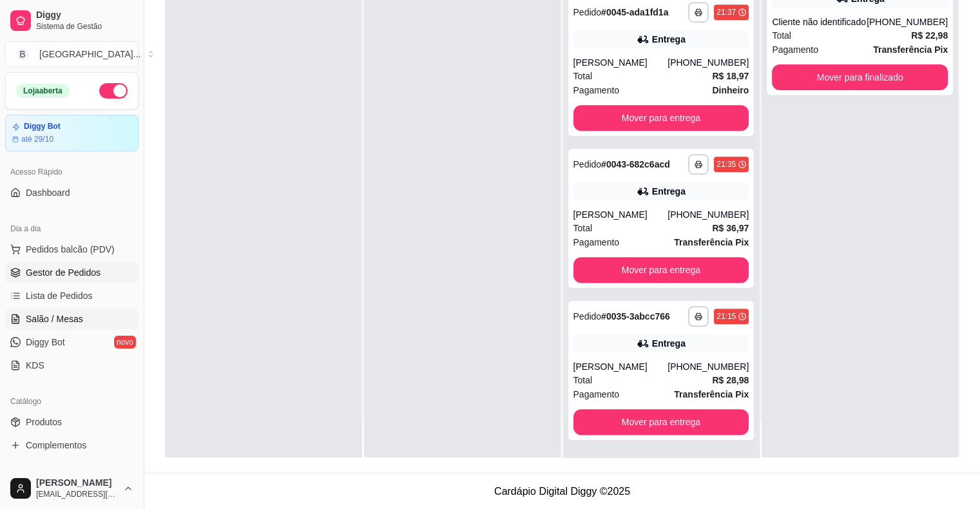
click at [55, 313] on span "Salão / Mesas" at bounding box center [54, 319] width 57 height 13
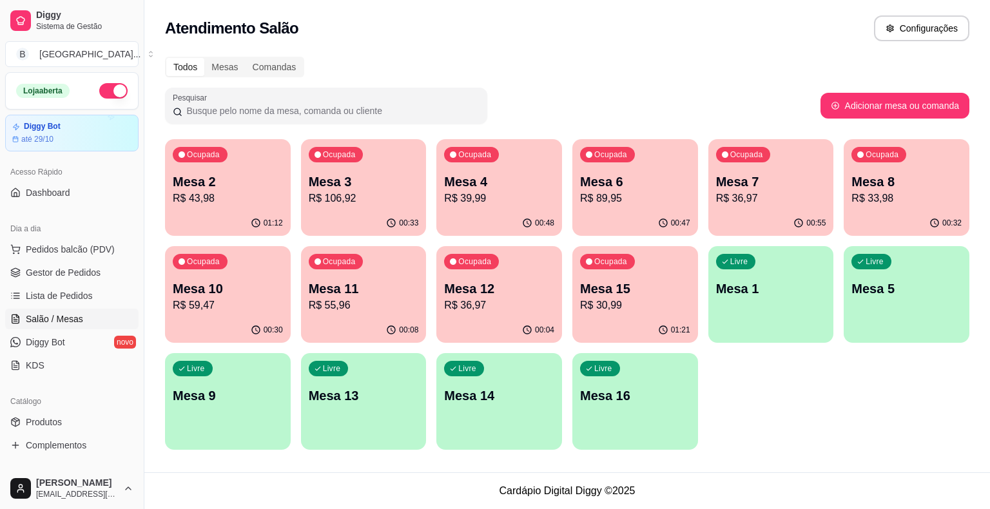
click at [743, 199] on p "R$ 36,97" at bounding box center [771, 198] width 110 height 15
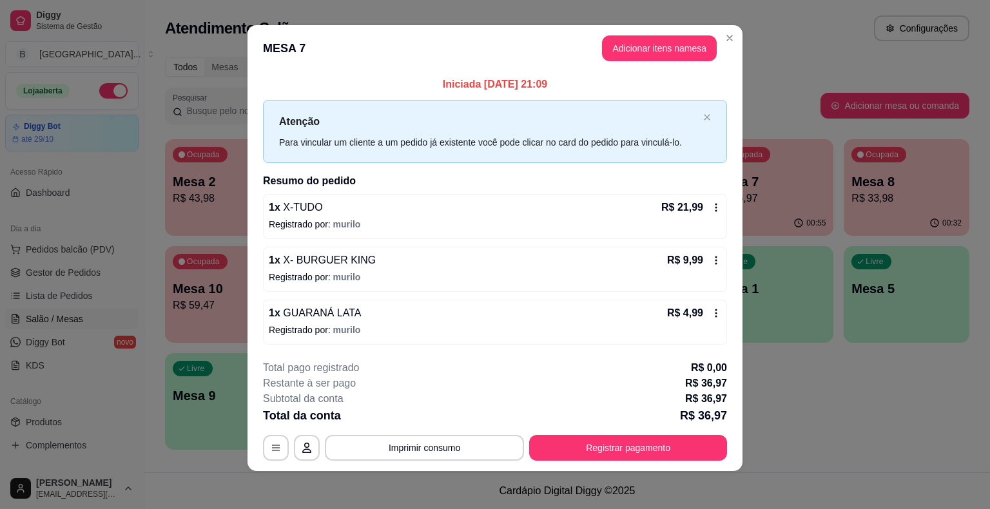
scroll to position [8, 0]
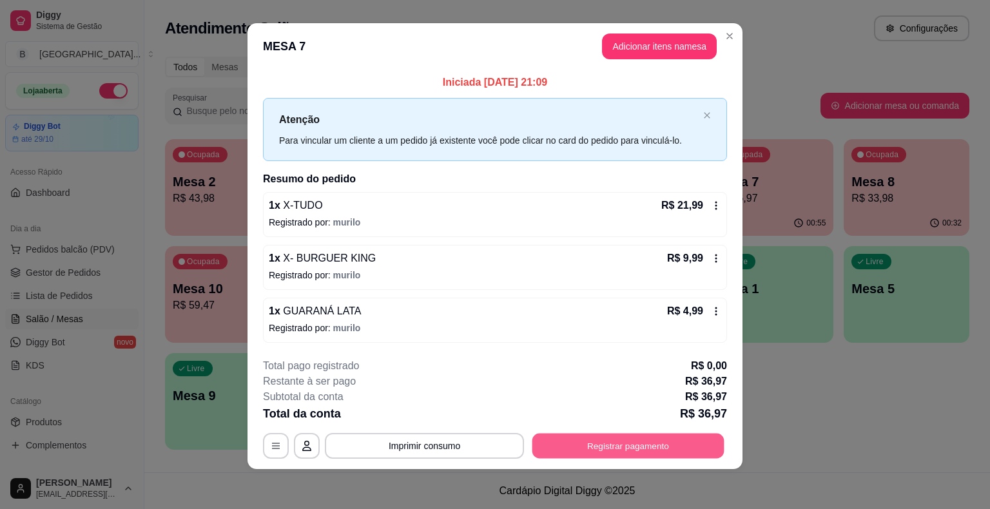
click at [650, 445] on button "Registrar pagamento" at bounding box center [628, 445] width 192 height 25
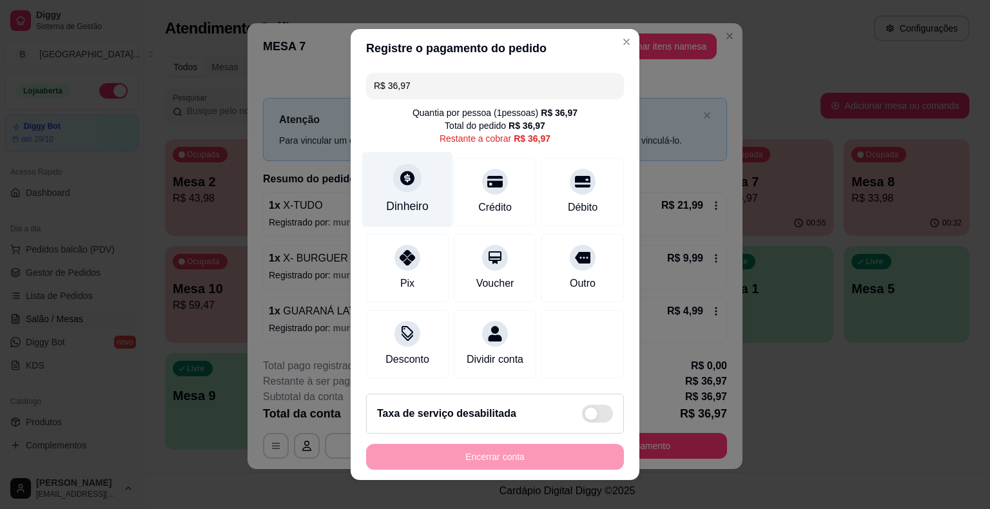
click at [402, 200] on div "Dinheiro" at bounding box center [407, 206] width 43 height 17
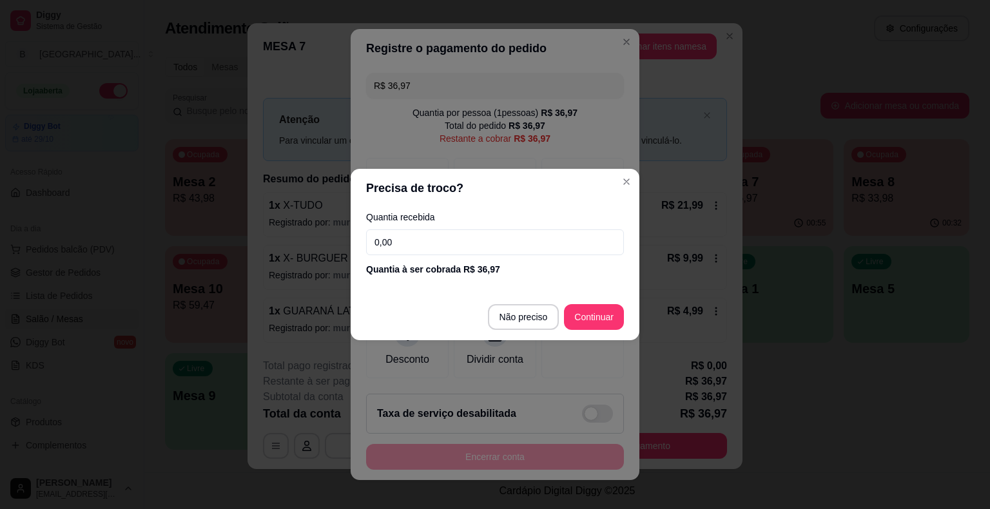
click at [434, 235] on input "0,00" at bounding box center [495, 242] width 258 height 26
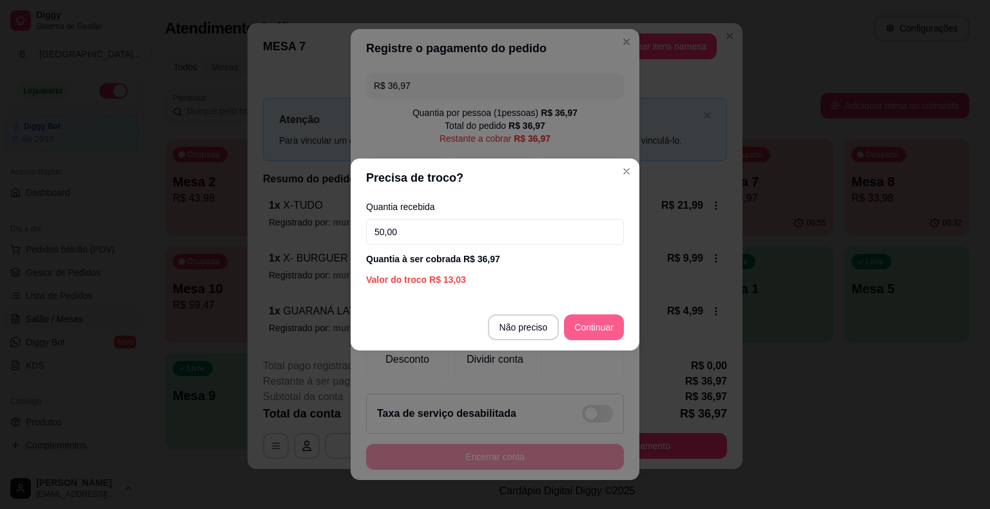
type input "50,00"
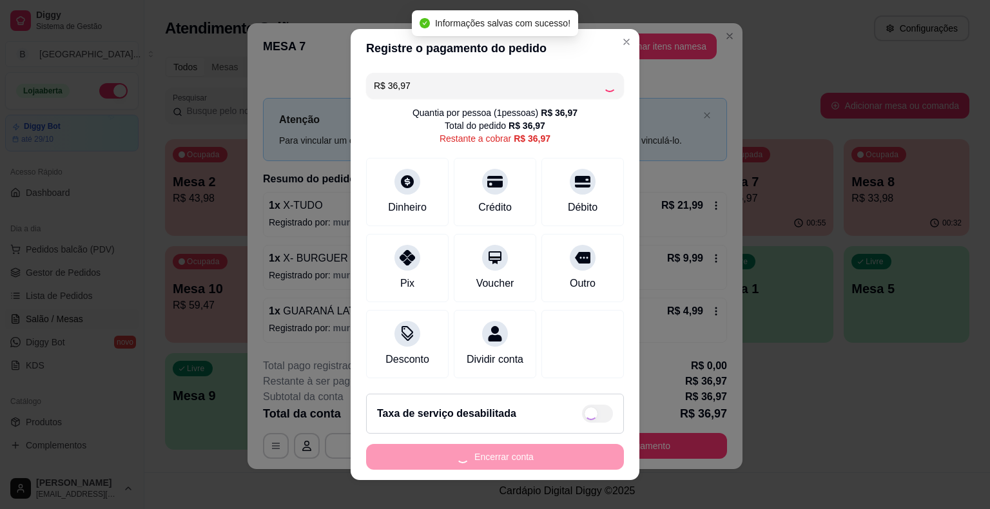
type input "R$ 0,00"
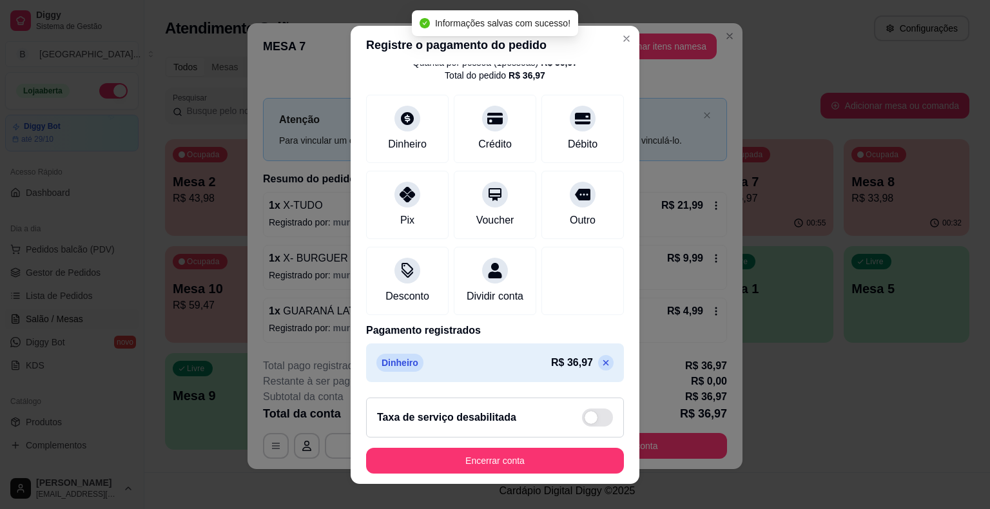
scroll to position [15, 0]
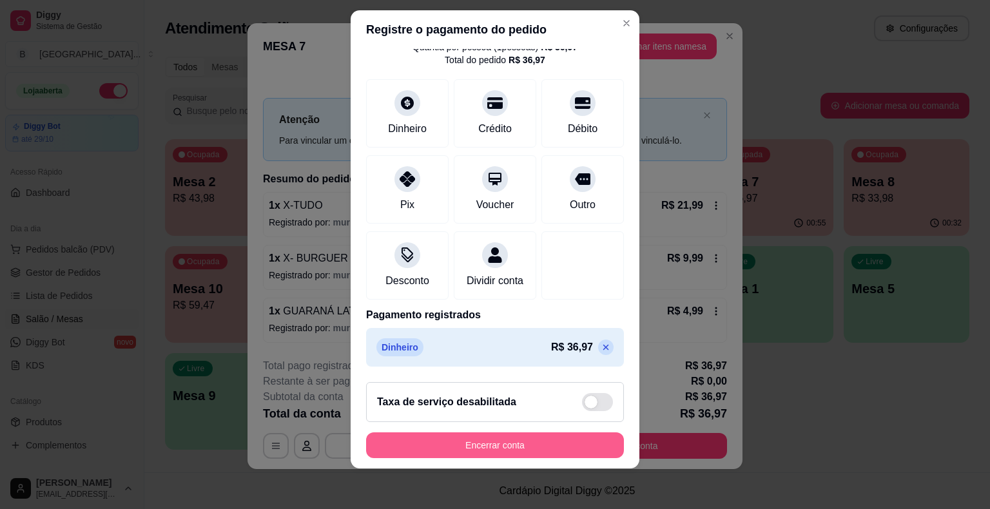
click at [535, 436] on button "Encerrar conta" at bounding box center [495, 446] width 258 height 26
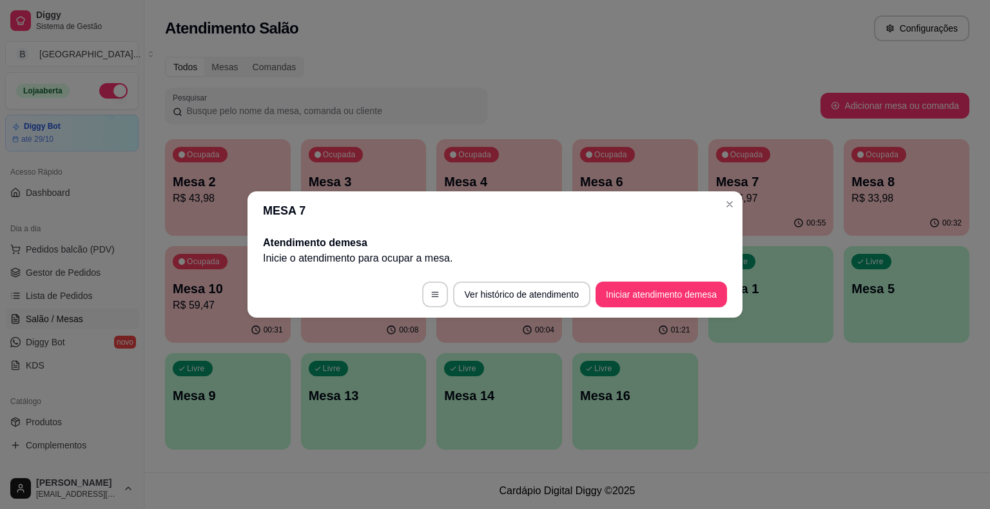
scroll to position [0, 0]
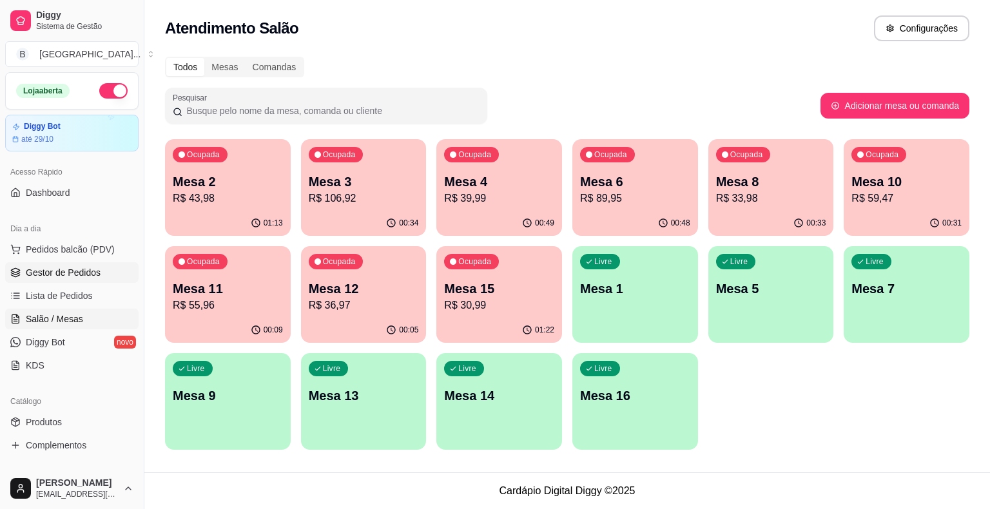
click at [30, 275] on span "Gestor de Pedidos" at bounding box center [63, 272] width 75 height 13
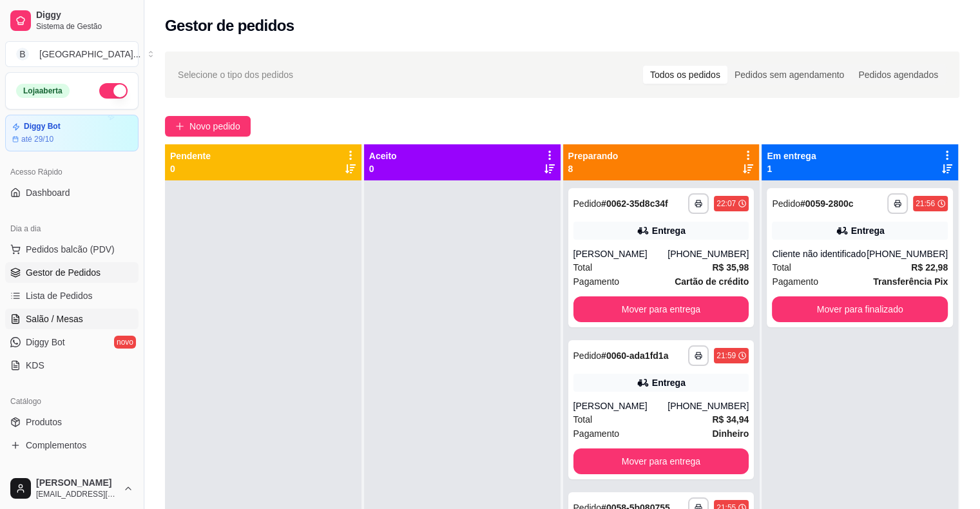
click at [64, 326] on link "Salão / Mesas" at bounding box center [71, 319] width 133 height 21
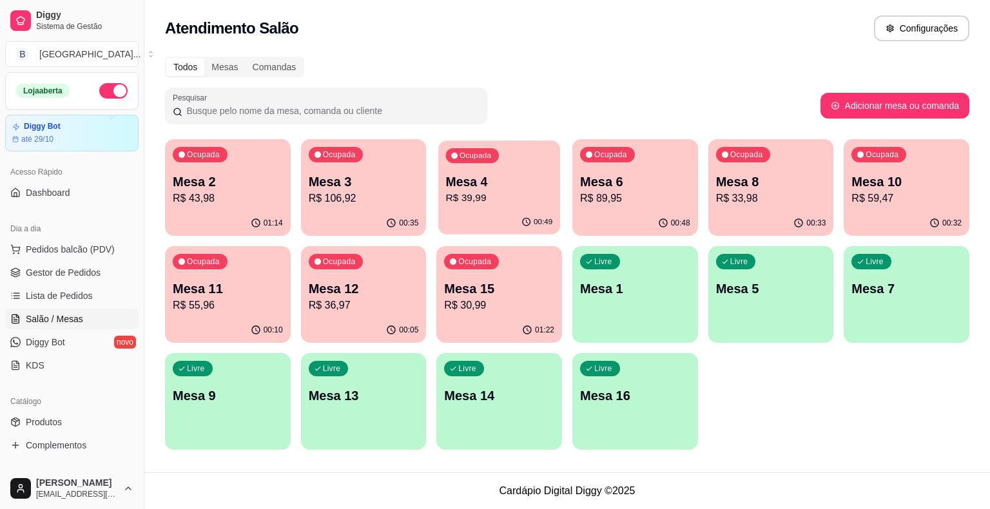
click at [474, 160] on div "Ocupada" at bounding box center [472, 155] width 53 height 15
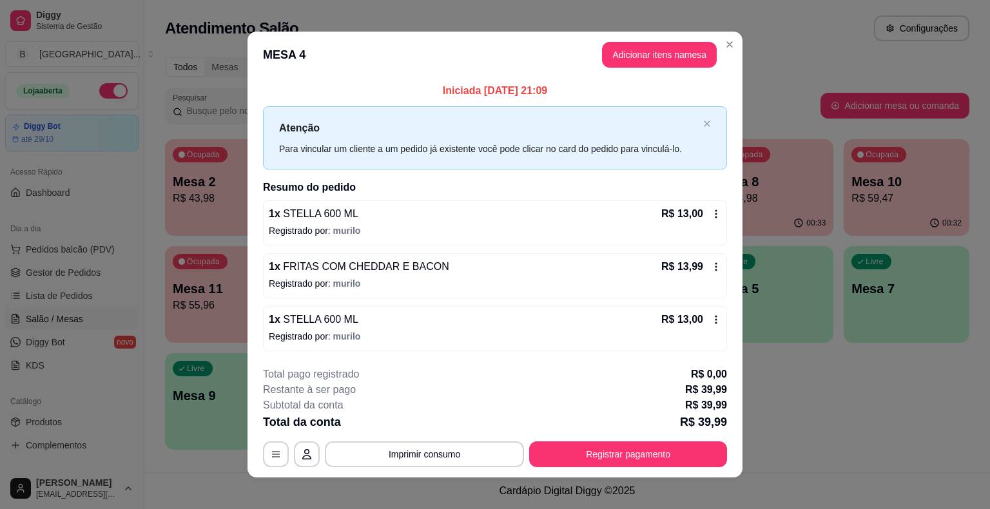
scroll to position [8, 0]
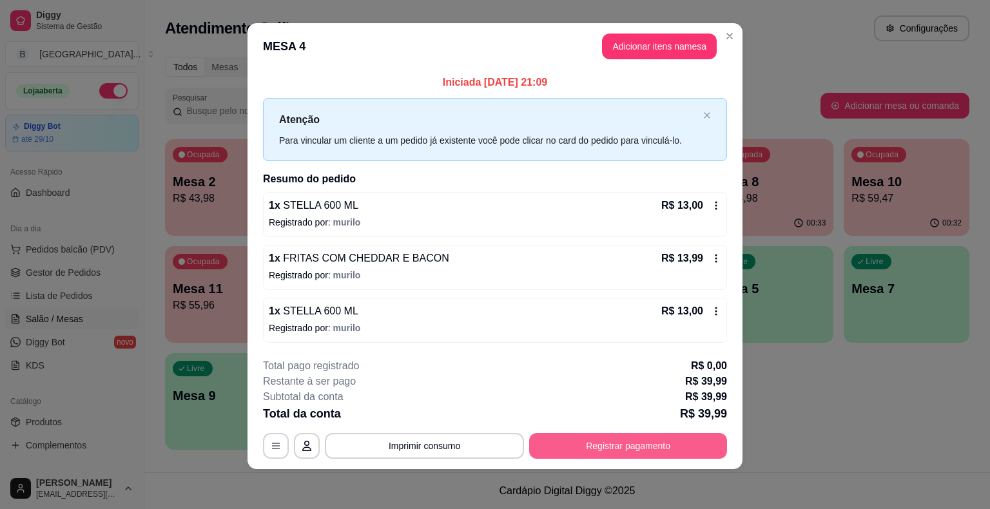
click at [647, 444] on button "Registrar pagamento" at bounding box center [628, 446] width 198 height 26
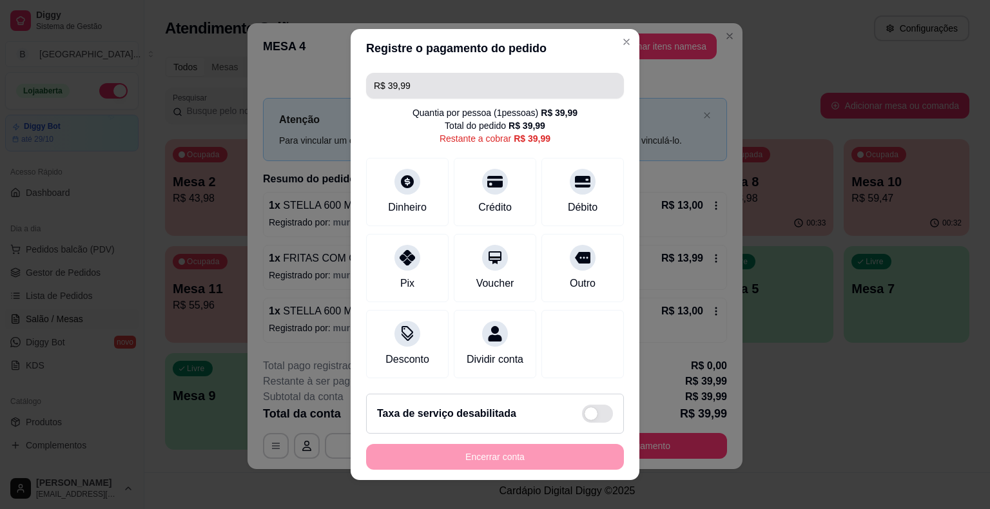
click at [515, 90] on input "R$ 39,99" at bounding box center [495, 86] width 242 height 26
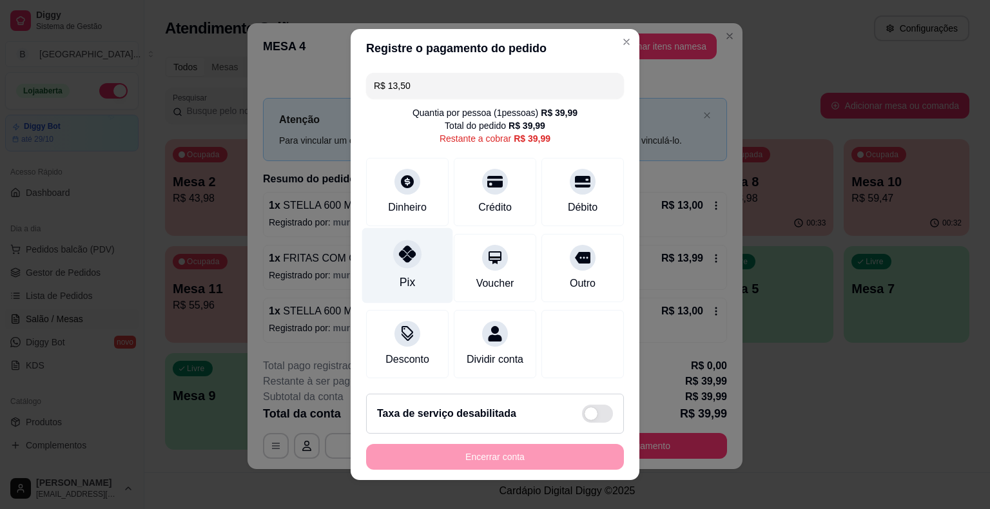
click at [407, 257] on icon at bounding box center [407, 254] width 17 height 17
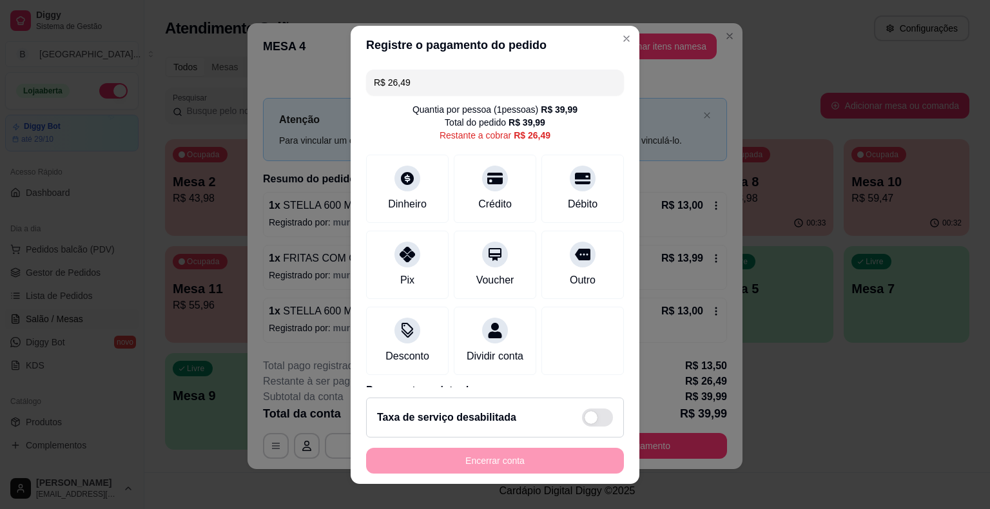
click at [498, 84] on input "R$ 26,49" at bounding box center [495, 83] width 242 height 26
click at [413, 251] on div at bounding box center [407, 251] width 28 height 28
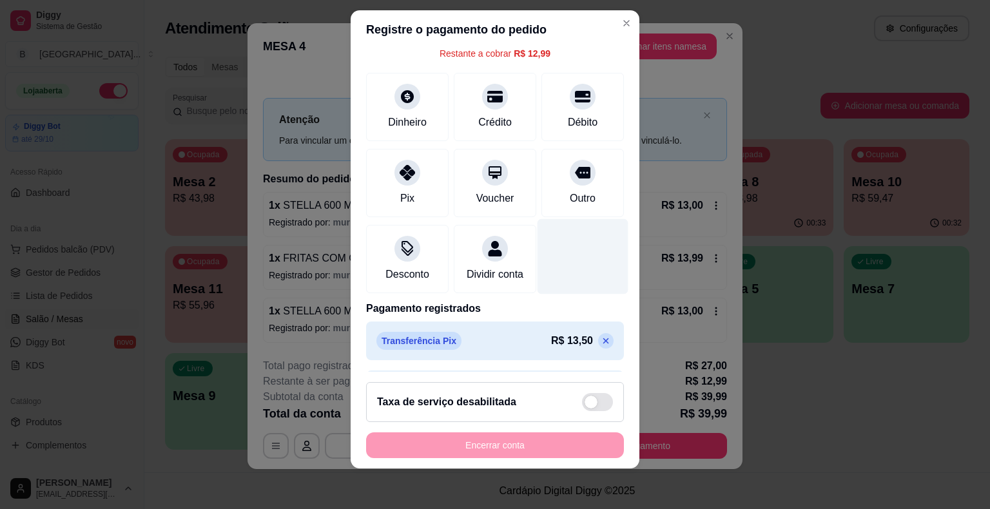
scroll to position [0, 0]
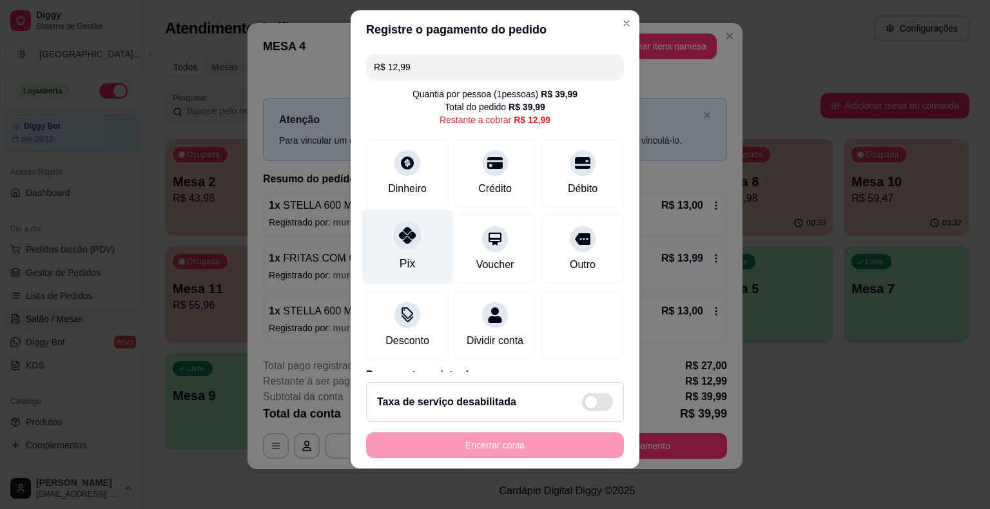
click at [387, 257] on div "Pix" at bounding box center [407, 246] width 91 height 75
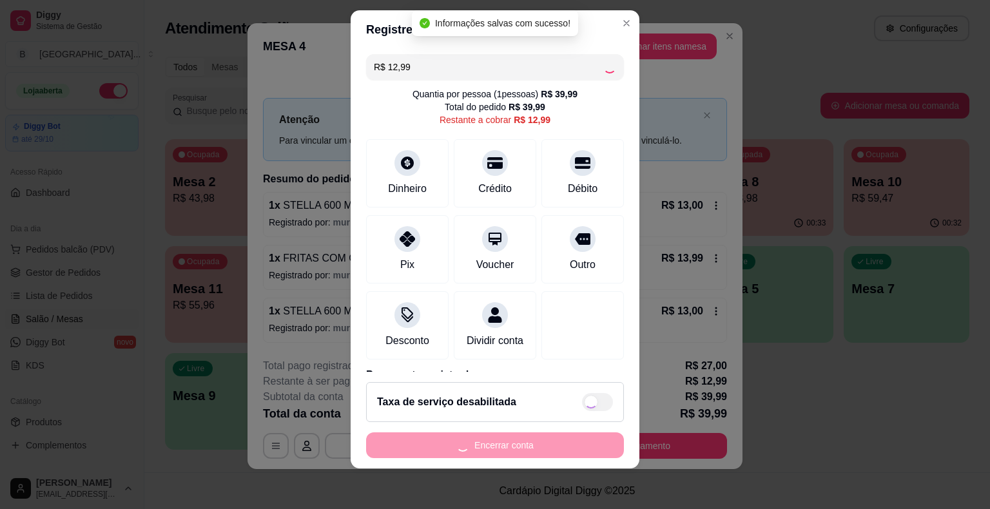
type input "R$ 0,00"
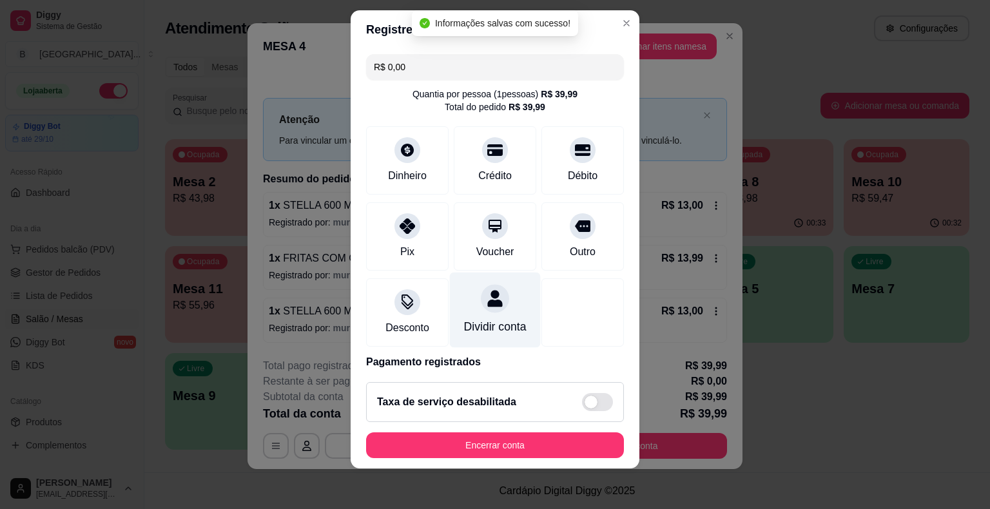
scroll to position [159, 0]
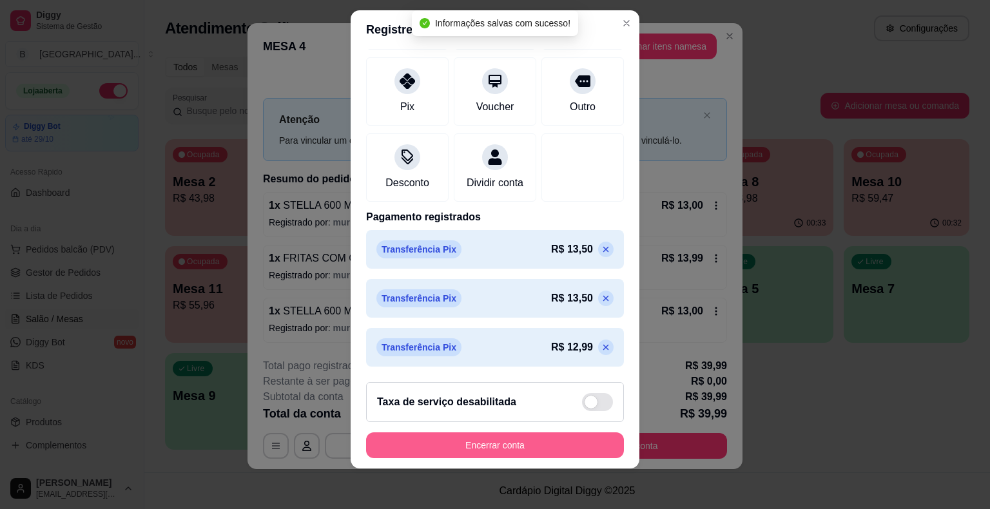
click at [509, 433] on button "Encerrar conta" at bounding box center [495, 446] width 258 height 26
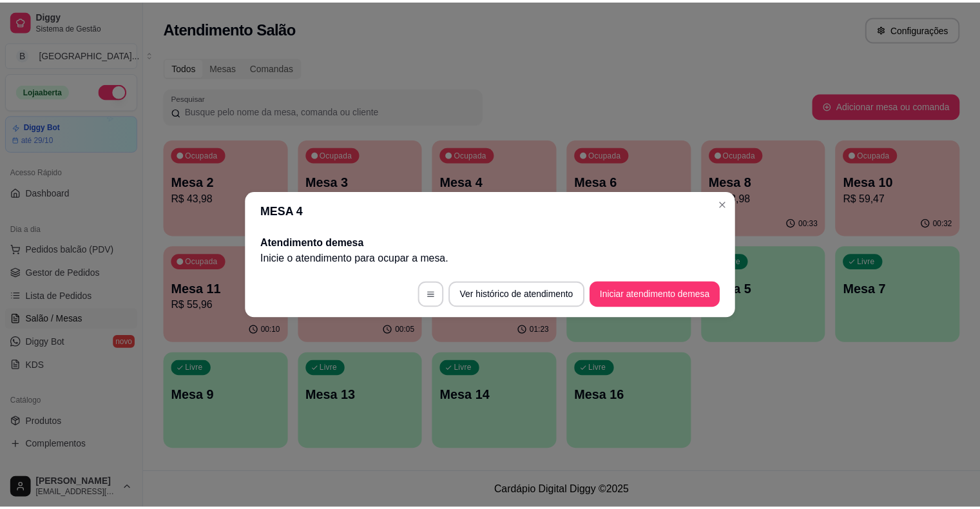
scroll to position [0, 0]
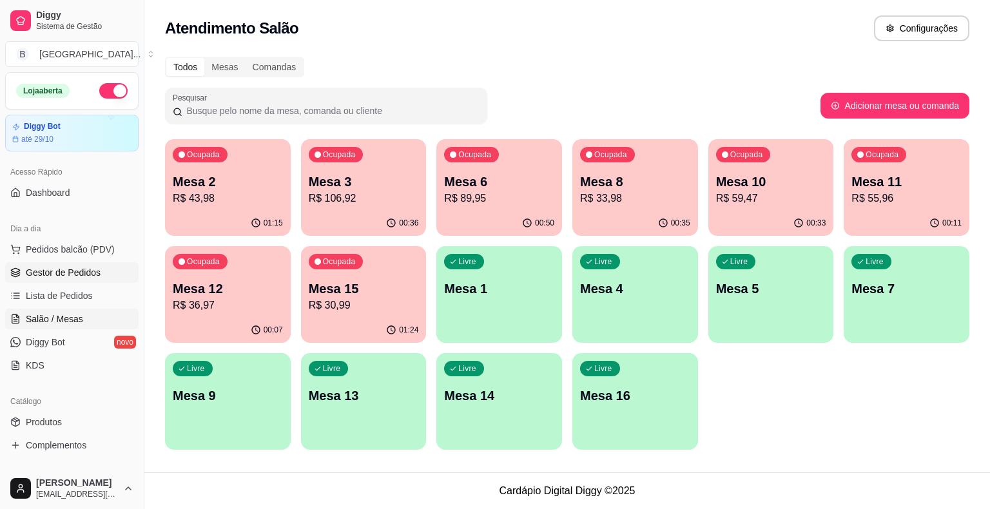
click at [42, 266] on span "Gestor de Pedidos" at bounding box center [63, 272] width 75 height 13
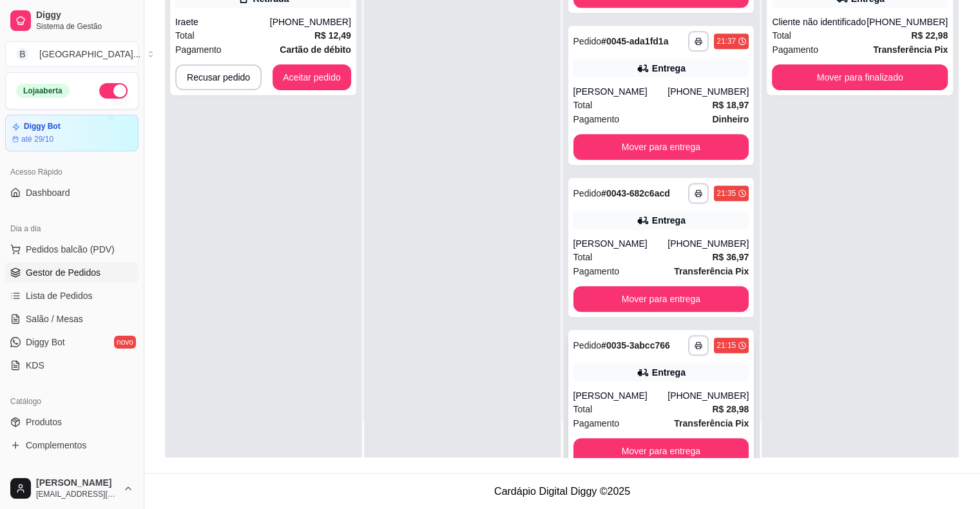
scroll to position [720, 0]
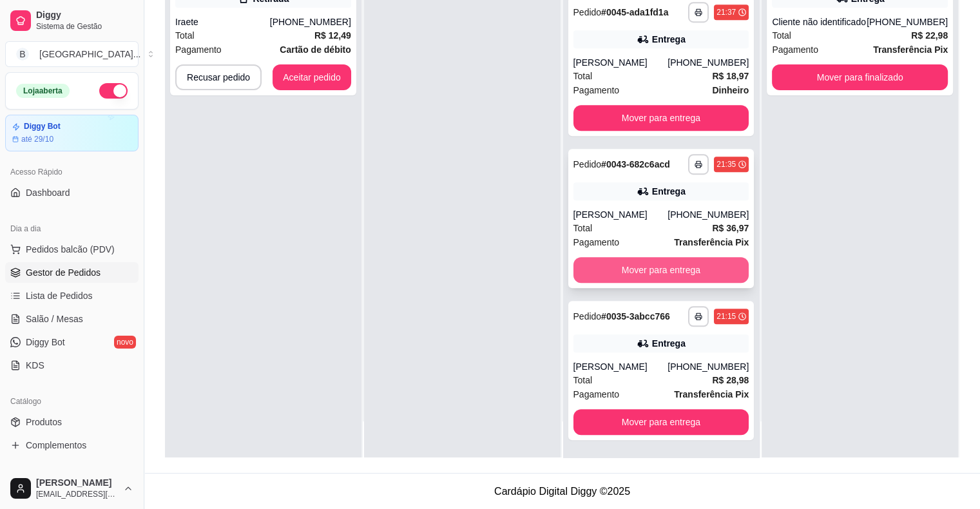
click at [614, 275] on button "Mover para entrega" at bounding box center [662, 270] width 176 height 26
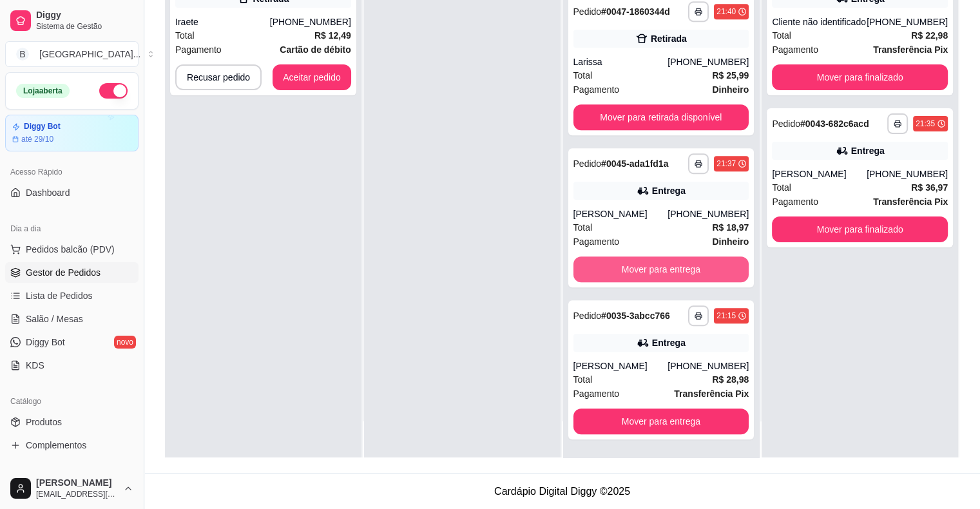
scroll to position [568, 0]
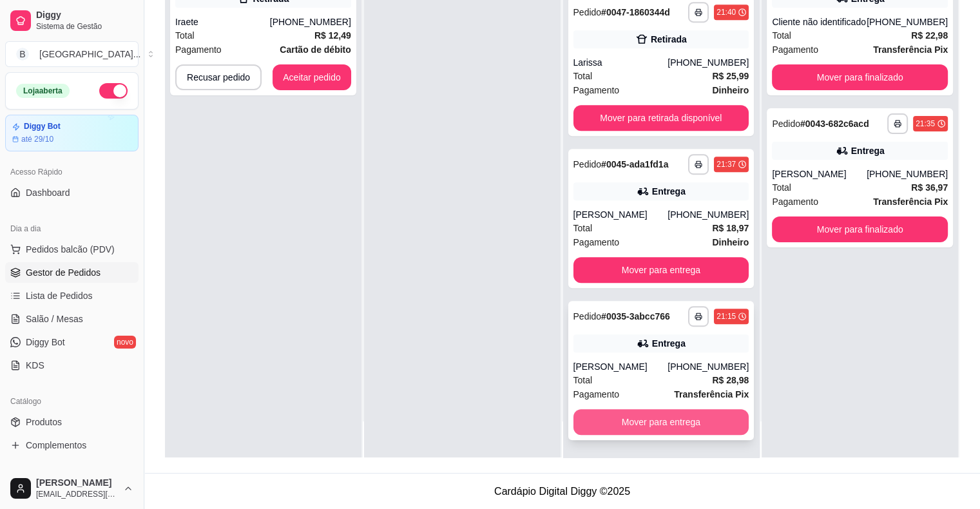
click at [598, 420] on button "Mover para entrega" at bounding box center [662, 422] width 176 height 26
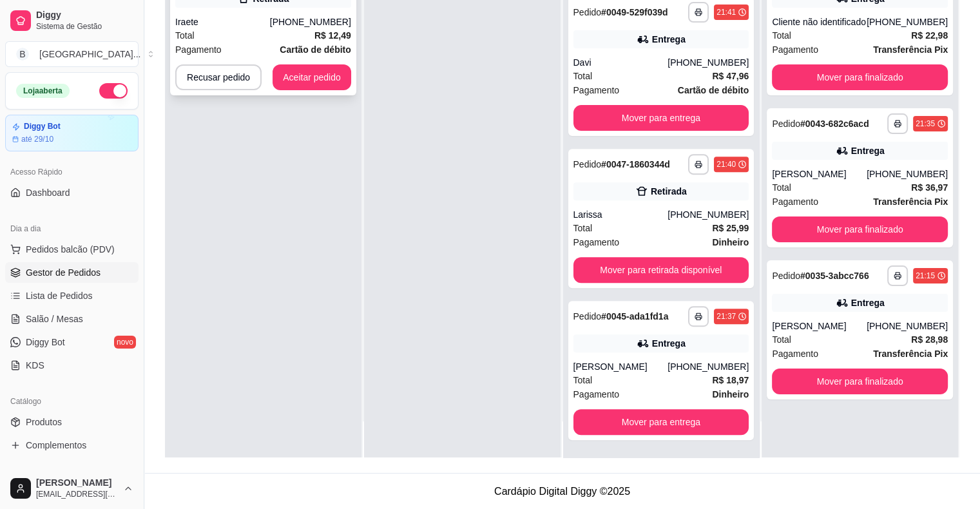
click at [245, 35] on div "Total R$ 12,49" at bounding box center [263, 35] width 176 height 14
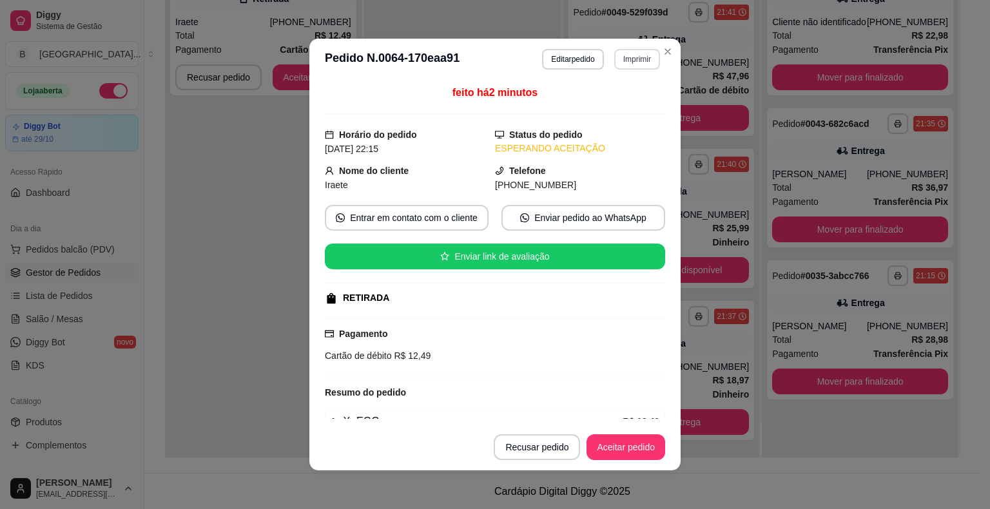
click at [629, 57] on button "Imprimir" at bounding box center [637, 59] width 46 height 21
click at [619, 97] on button "IMPRESSORA" at bounding box center [609, 105] width 93 height 21
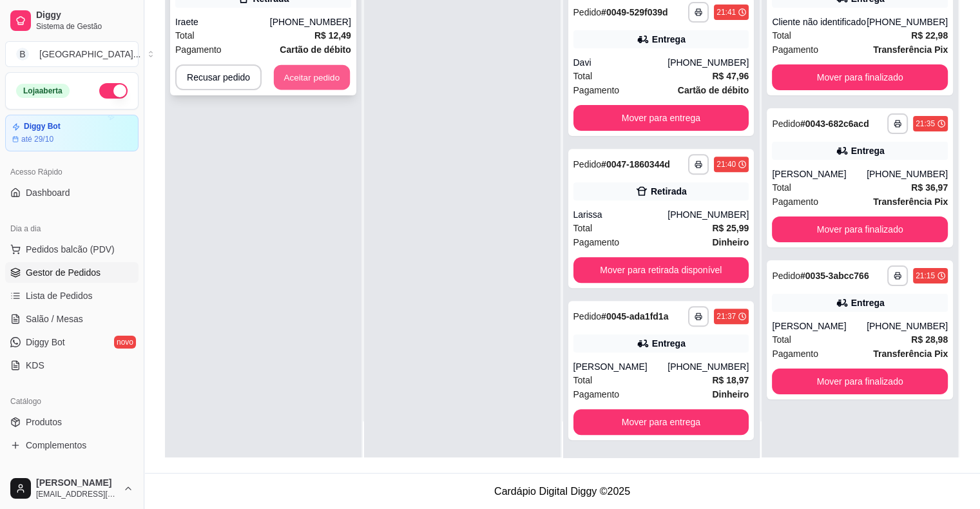
click at [317, 76] on button "Aceitar pedido" at bounding box center [312, 77] width 76 height 25
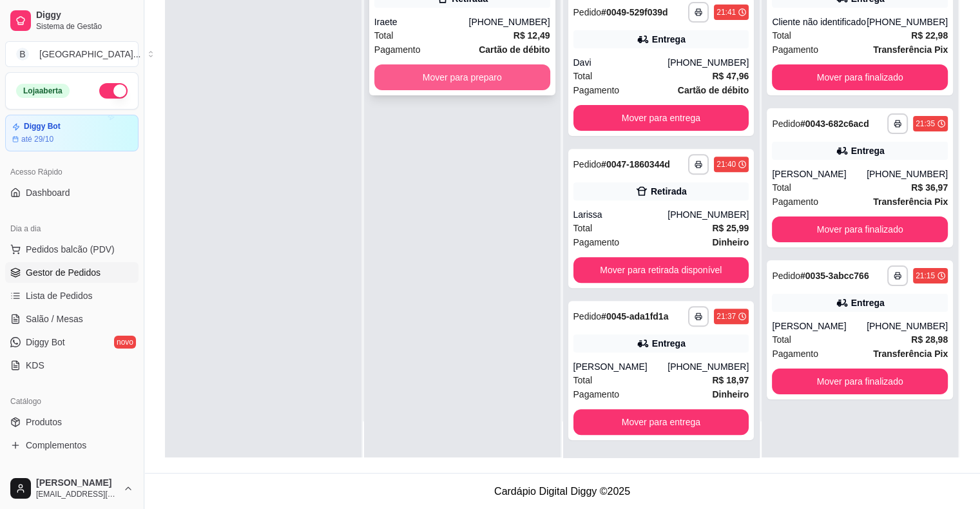
click at [413, 77] on button "Mover para preparo" at bounding box center [463, 77] width 176 height 26
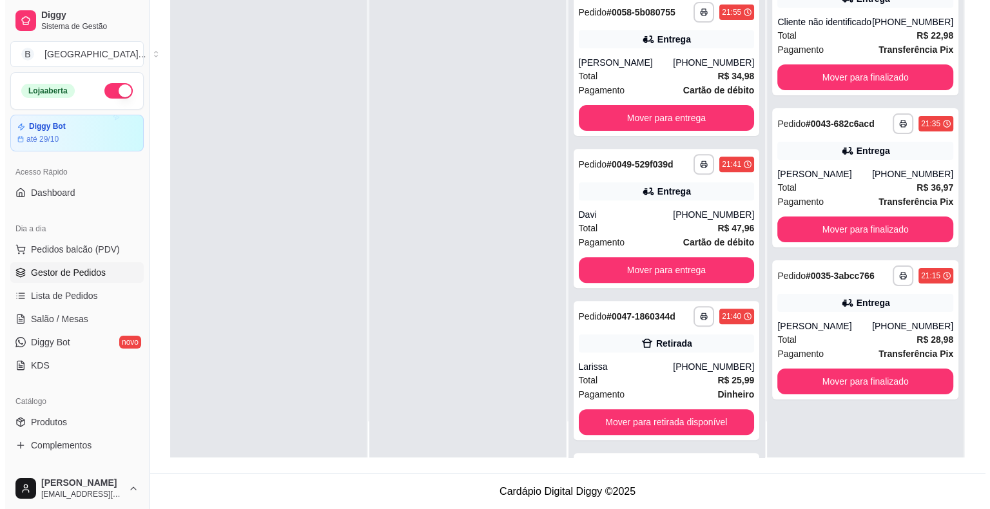
scroll to position [568, 0]
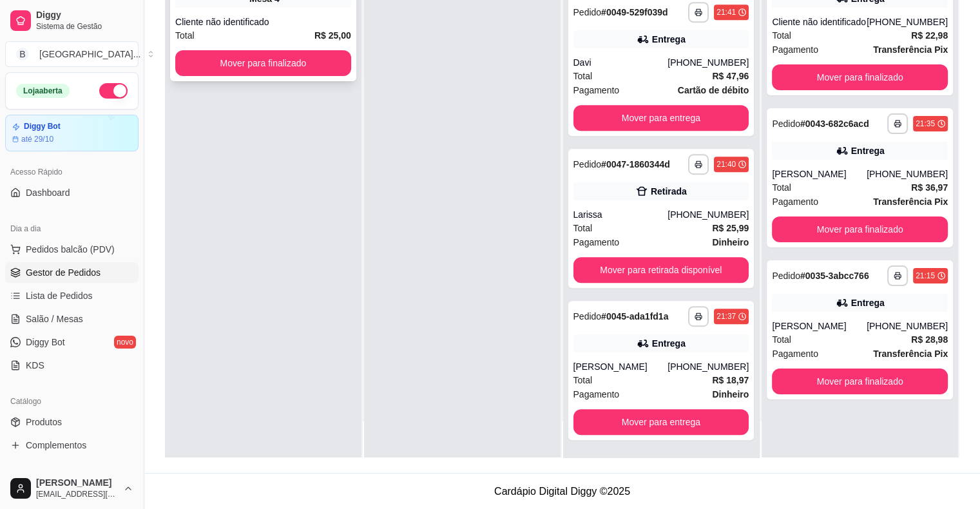
click at [260, 46] on div "**********" at bounding box center [263, 18] width 186 height 125
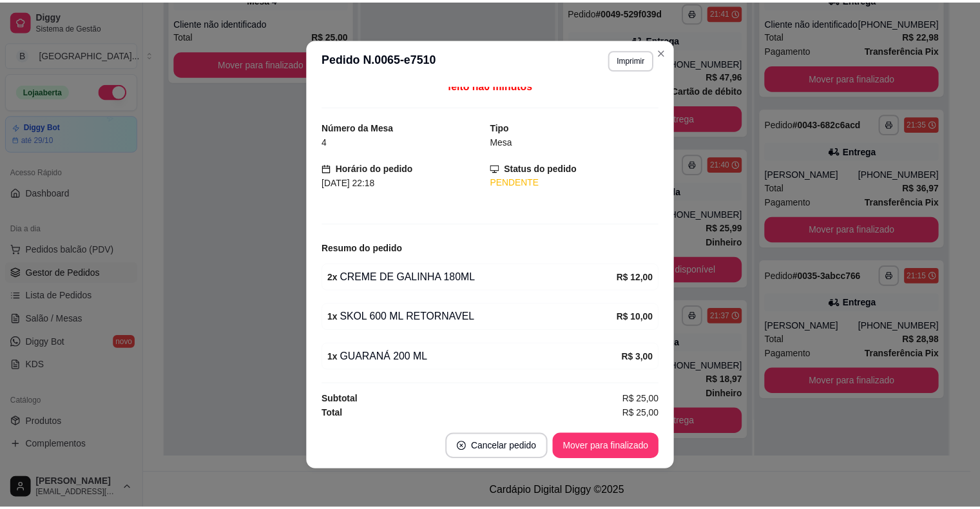
scroll to position [3, 0]
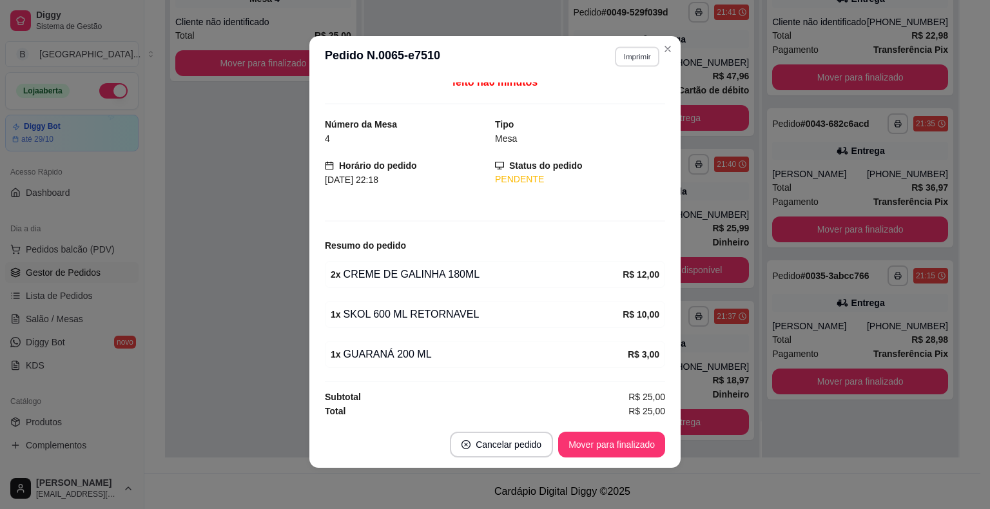
click at [619, 61] on button "Imprimir" at bounding box center [637, 56] width 44 height 20
click at [621, 104] on button "IMPRESSORA" at bounding box center [609, 102] width 90 height 20
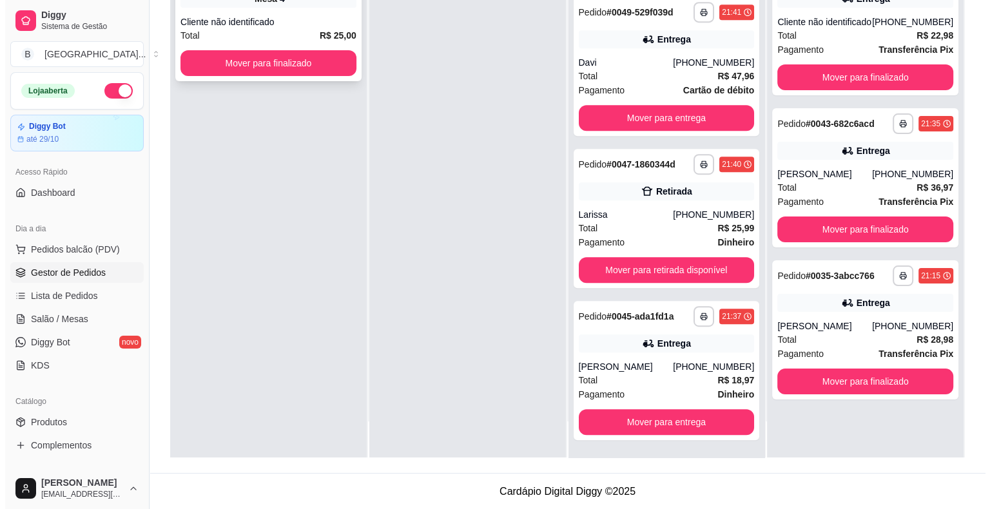
scroll to position [0, 0]
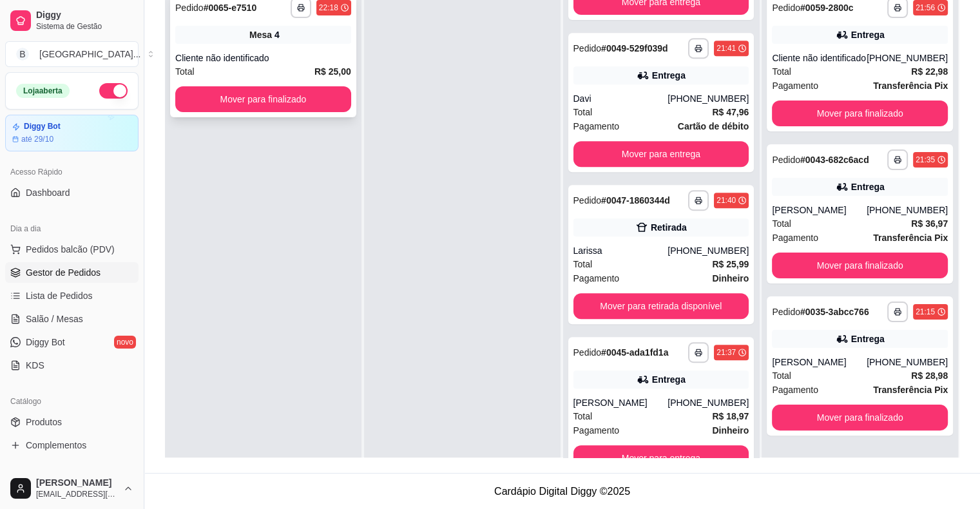
click at [269, 72] on div "Total R$ 25,00" at bounding box center [263, 71] width 176 height 14
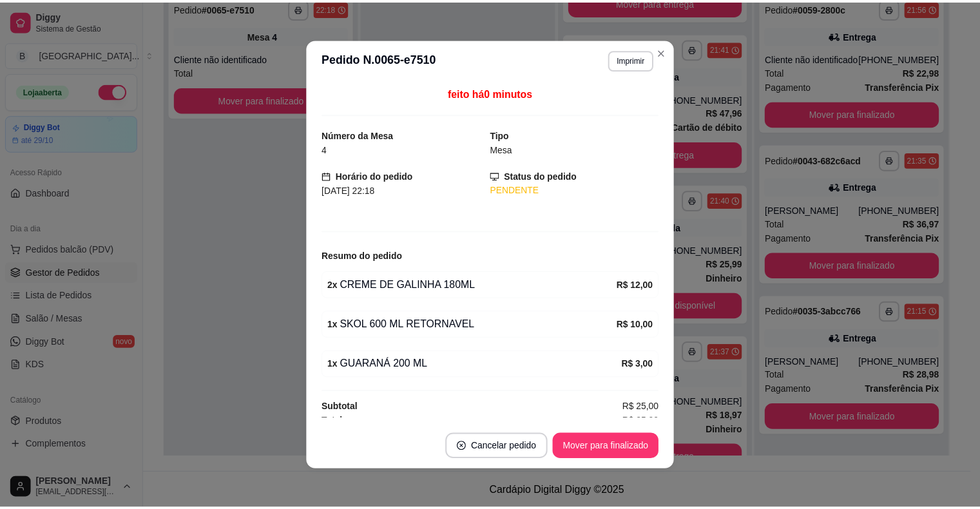
scroll to position [3, 0]
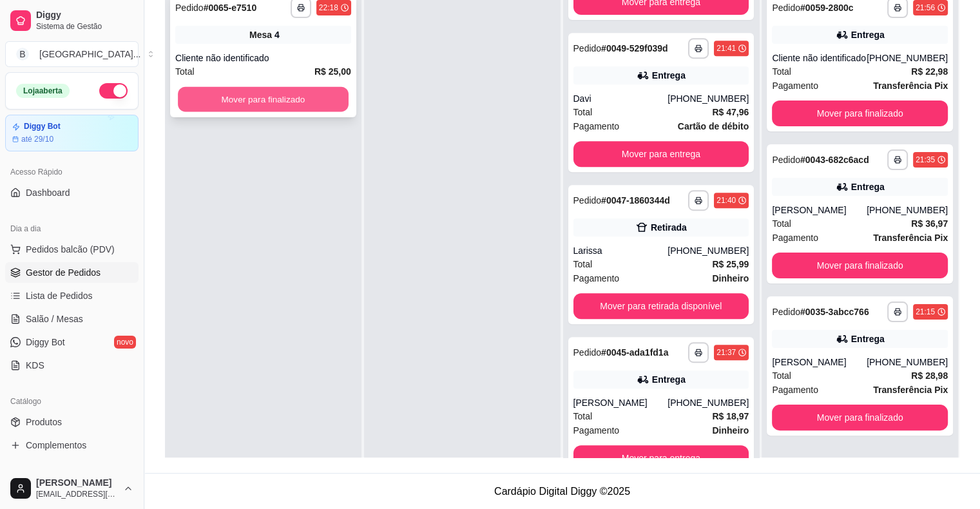
click at [271, 95] on button "Mover para finalizado" at bounding box center [263, 99] width 171 height 25
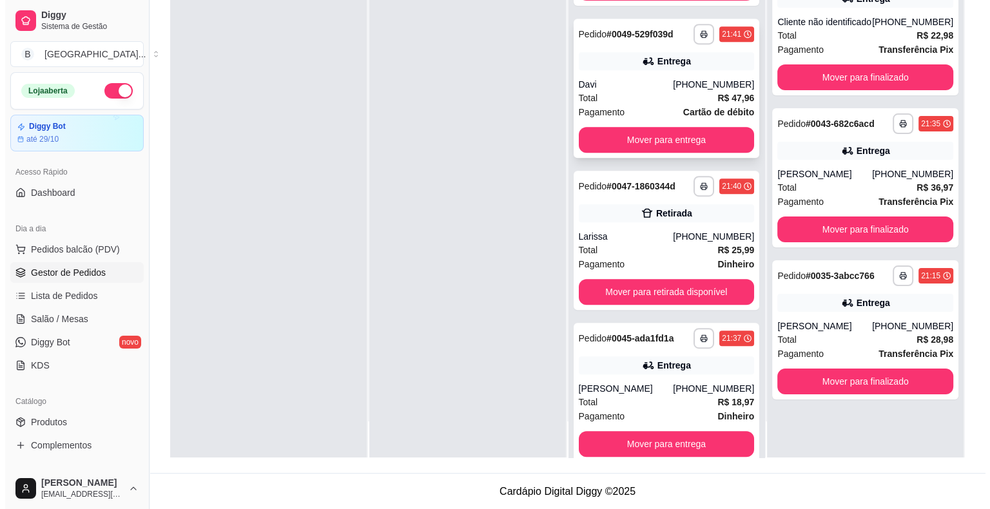
scroll to position [568, 0]
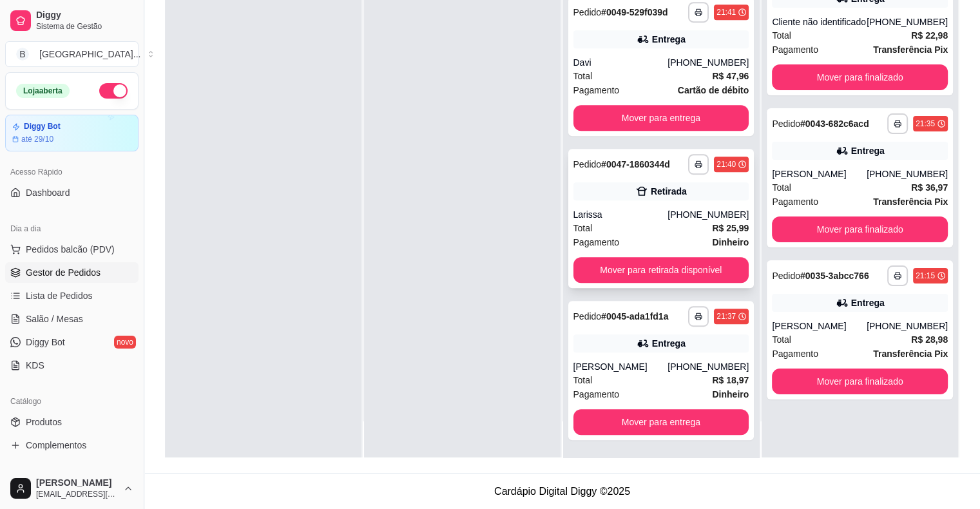
click at [647, 224] on div "Total R$ 25,99" at bounding box center [662, 228] width 176 height 14
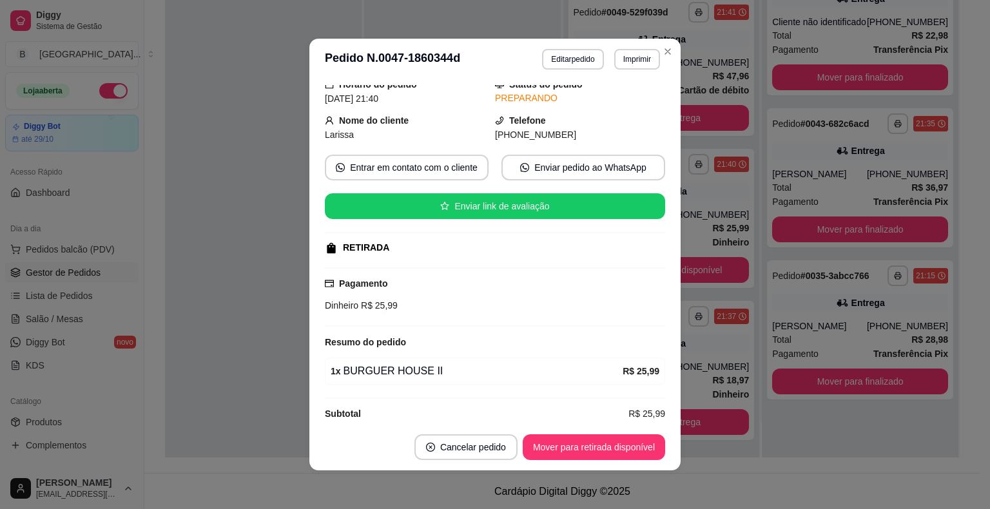
scroll to position [64, 0]
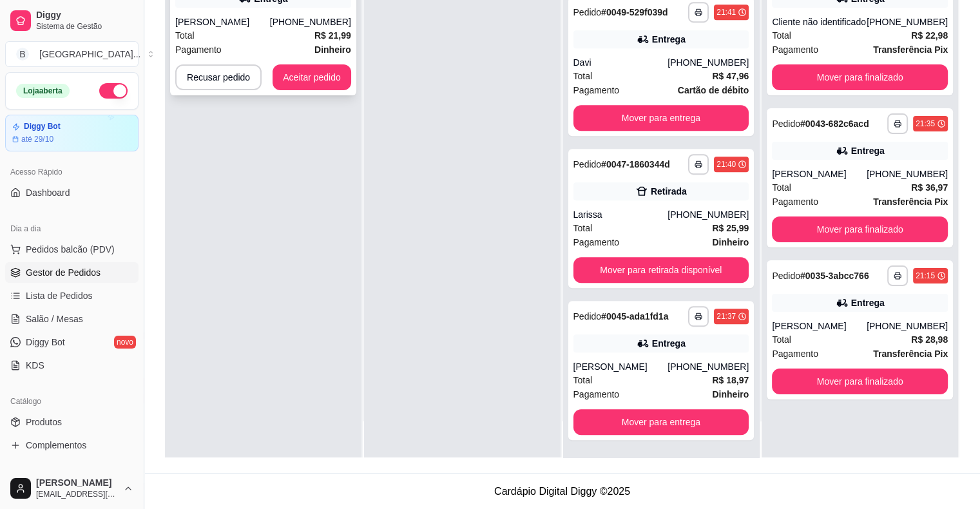
click at [270, 24] on div "[PERSON_NAME]" at bounding box center [222, 21] width 95 height 13
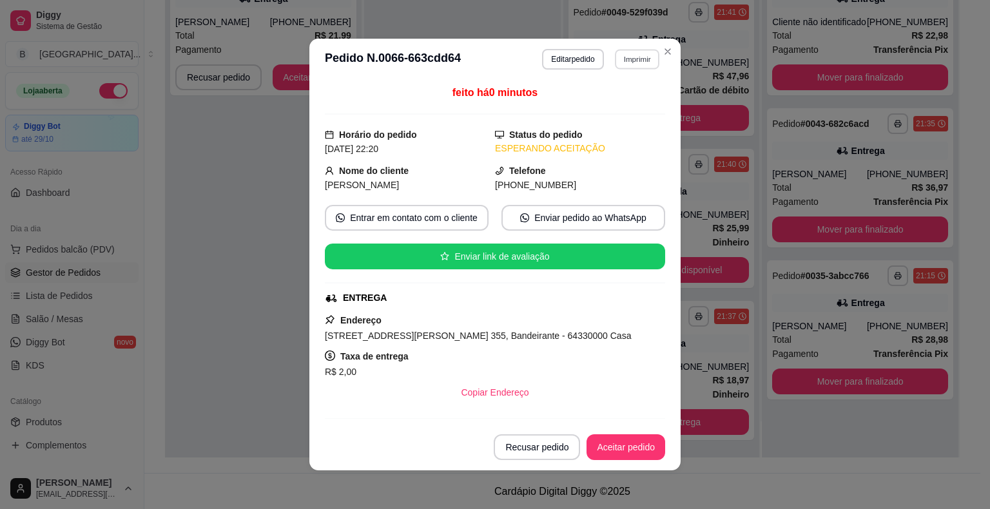
click at [621, 50] on button "Imprimir" at bounding box center [637, 59] width 44 height 20
click at [619, 104] on button "IMPRESSORA" at bounding box center [609, 105] width 93 height 21
click at [590, 444] on button "Aceitar pedido" at bounding box center [626, 447] width 76 height 25
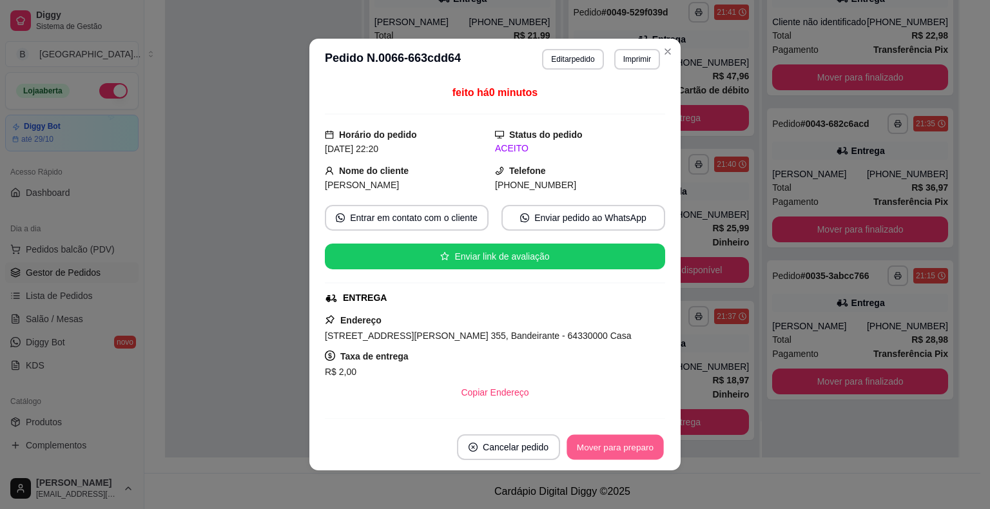
click at [603, 444] on button "Mover para preparo" at bounding box center [615, 447] width 97 height 25
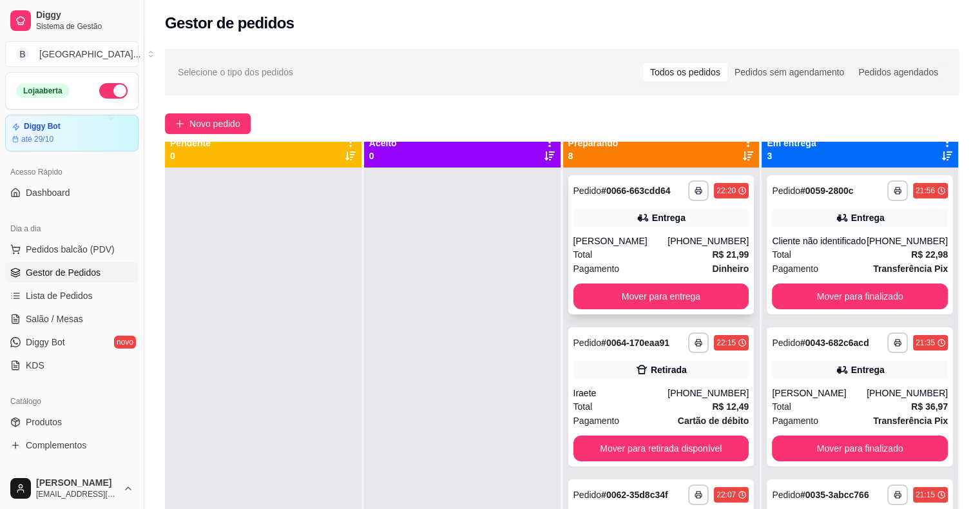
scroll to position [0, 0]
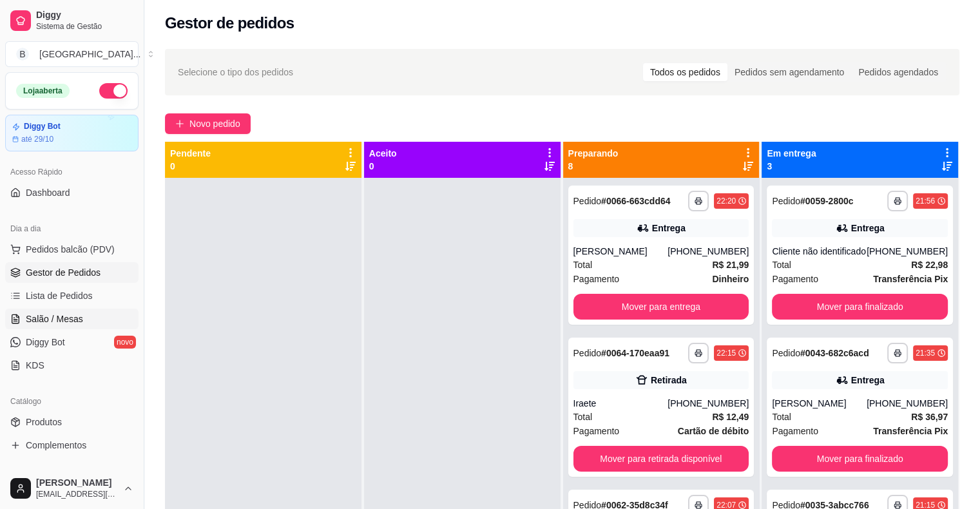
click at [113, 318] on link "Salão / Mesas" at bounding box center [71, 319] width 133 height 21
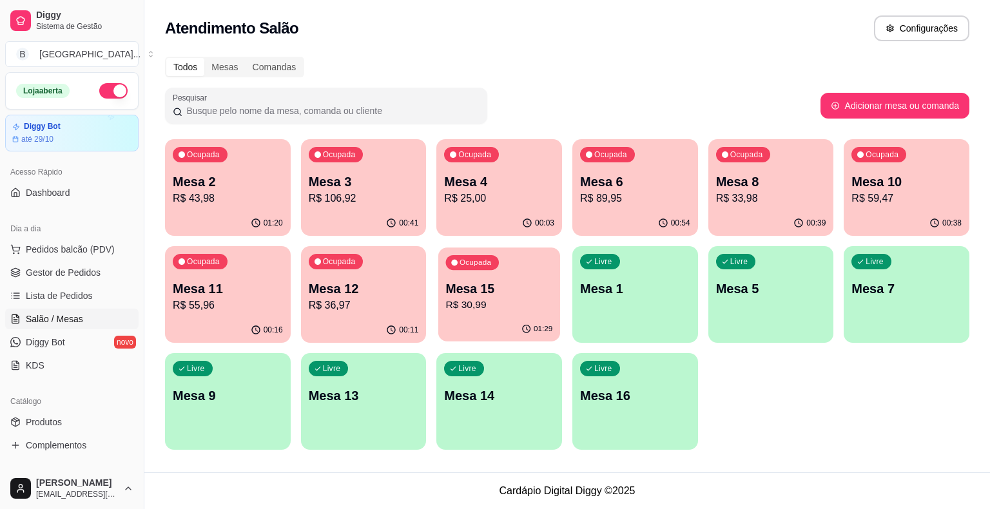
click at [454, 302] on p "R$ 30,99" at bounding box center [499, 305] width 107 height 15
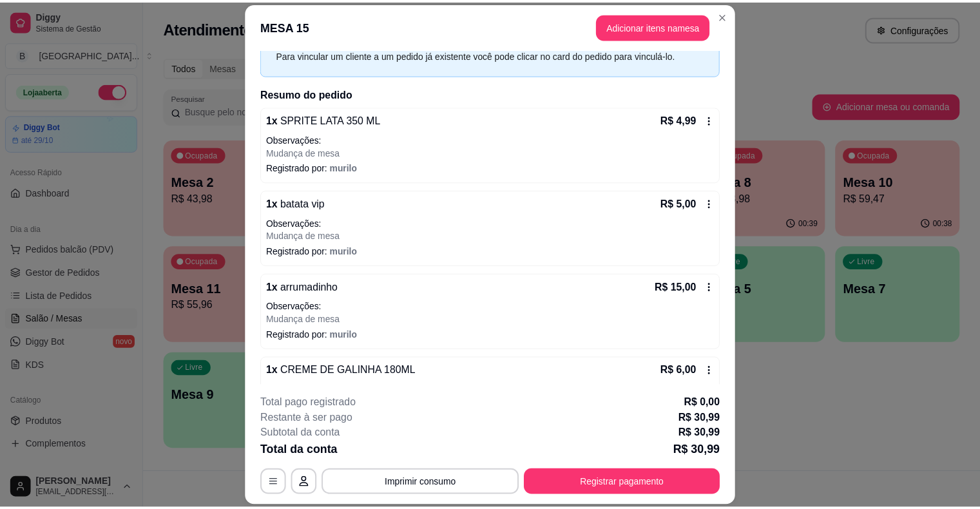
scroll to position [116, 0]
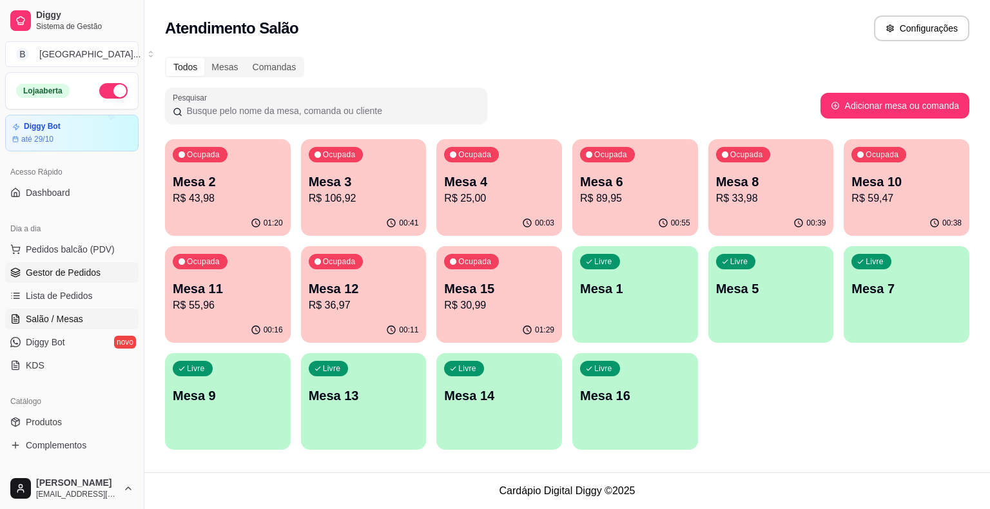
click at [78, 267] on span "Gestor de Pedidos" at bounding box center [63, 272] width 75 height 13
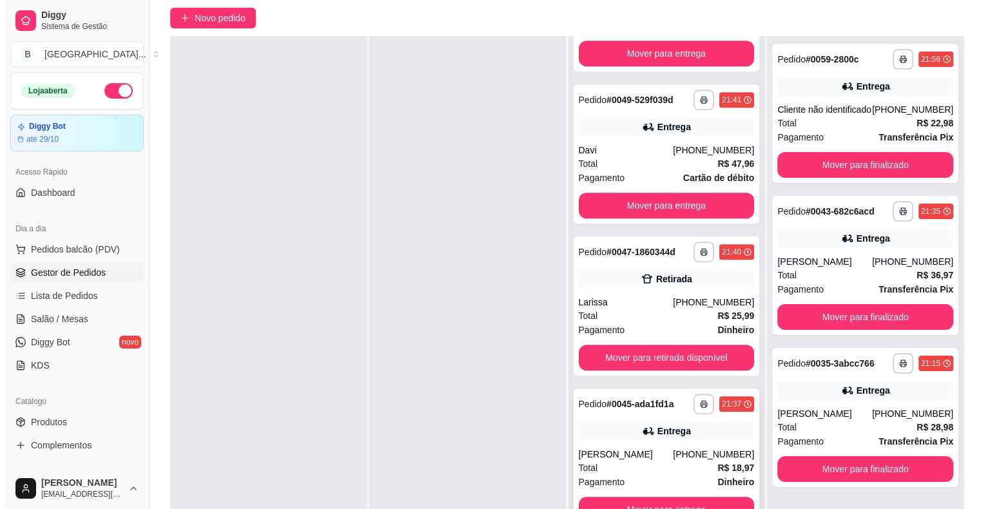
scroll to position [196, 0]
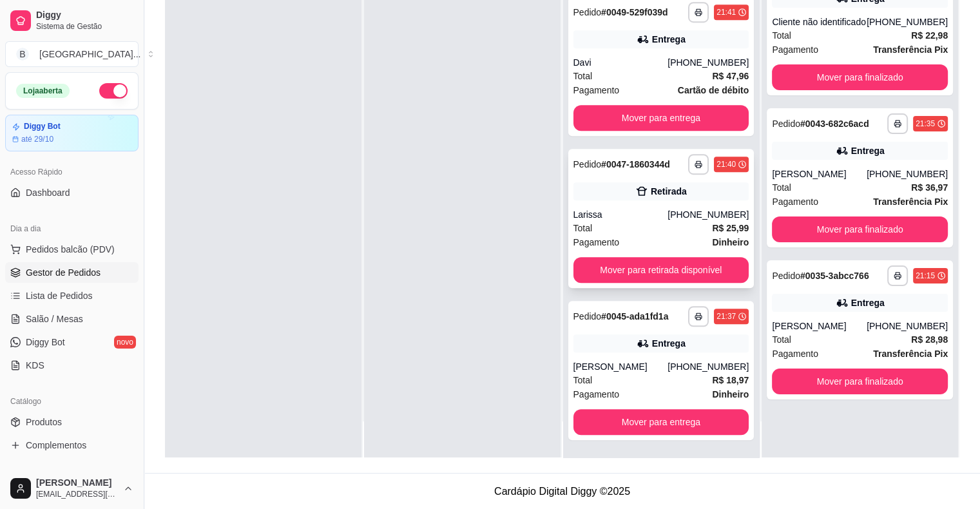
click at [622, 229] on div "Total R$ 25,99" at bounding box center [662, 228] width 176 height 14
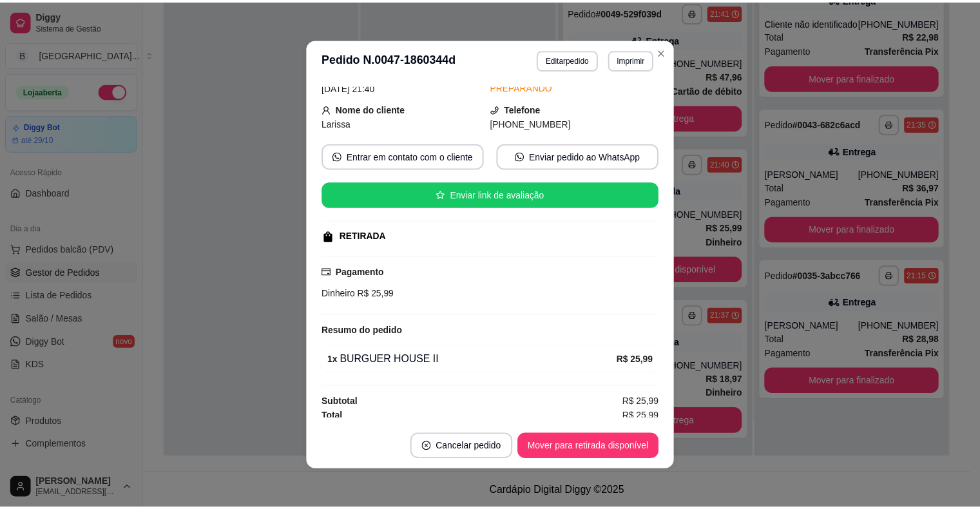
scroll to position [64, 0]
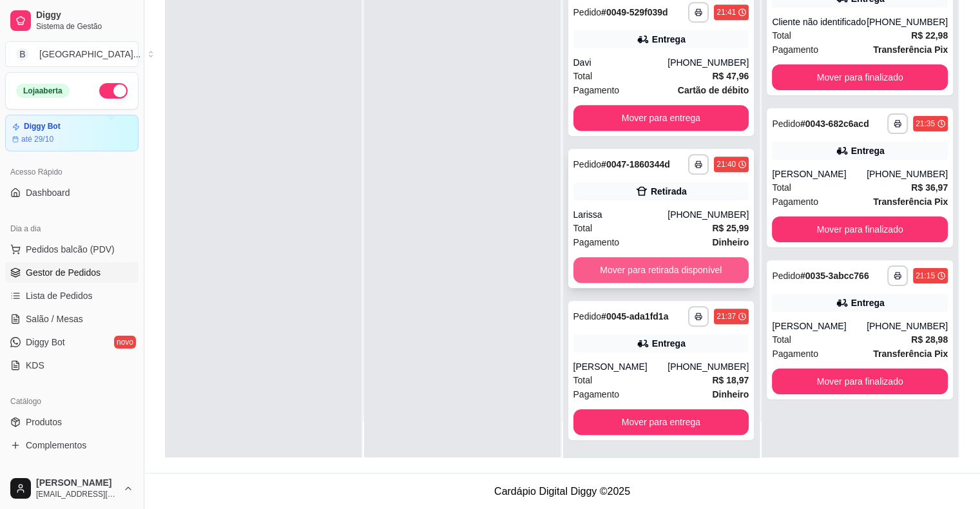
click at [696, 264] on button "Mover para retirada disponível" at bounding box center [662, 270] width 176 height 26
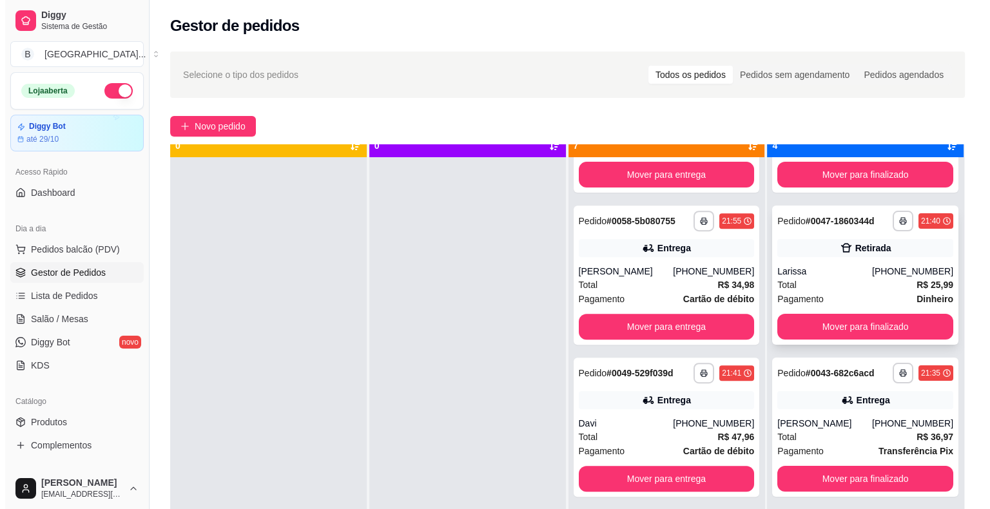
scroll to position [36, 0]
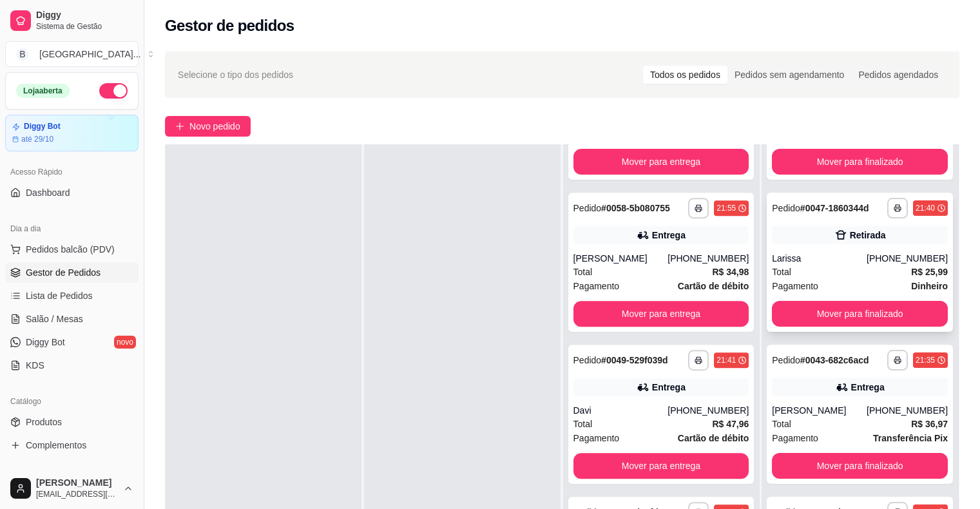
click at [841, 257] on div "Larissa" at bounding box center [819, 258] width 95 height 13
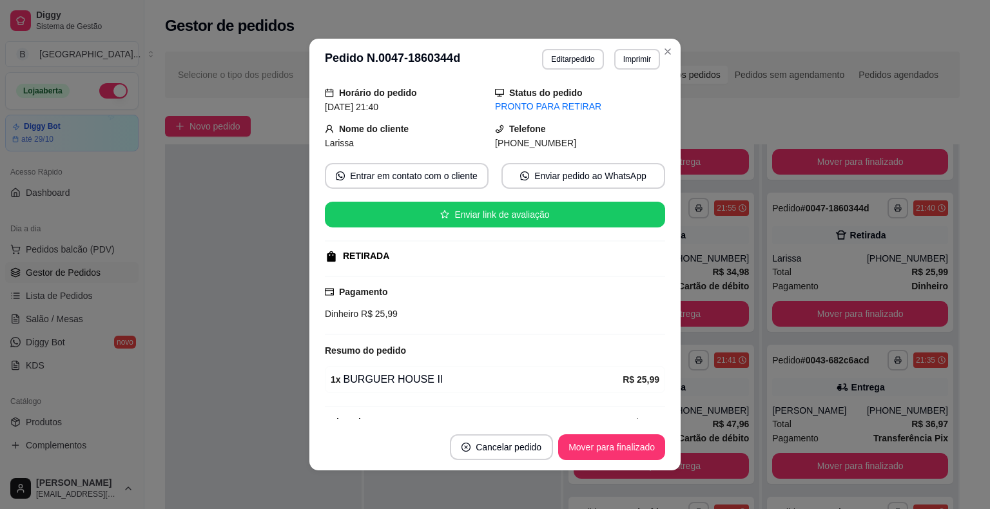
scroll to position [64, 0]
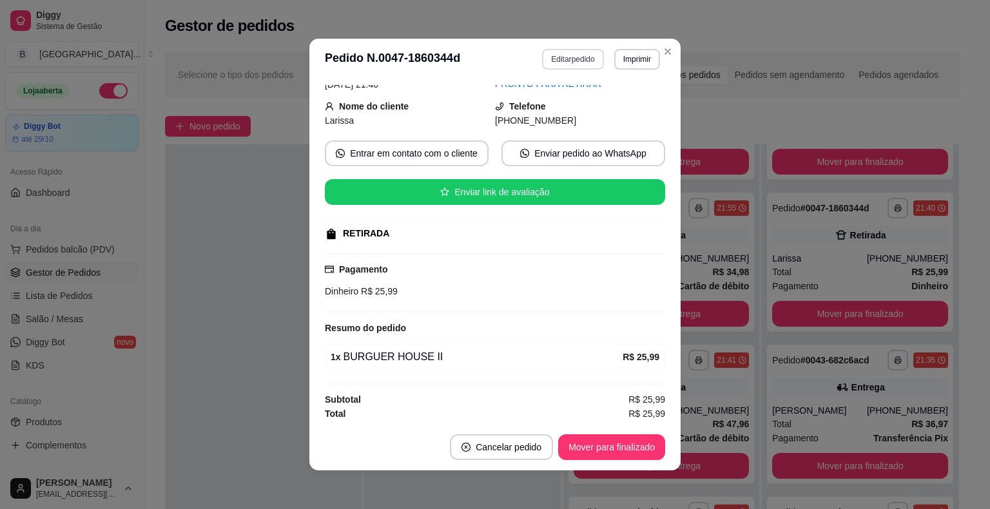
click at [588, 65] on button "Editar pedido" at bounding box center [572, 59] width 61 height 21
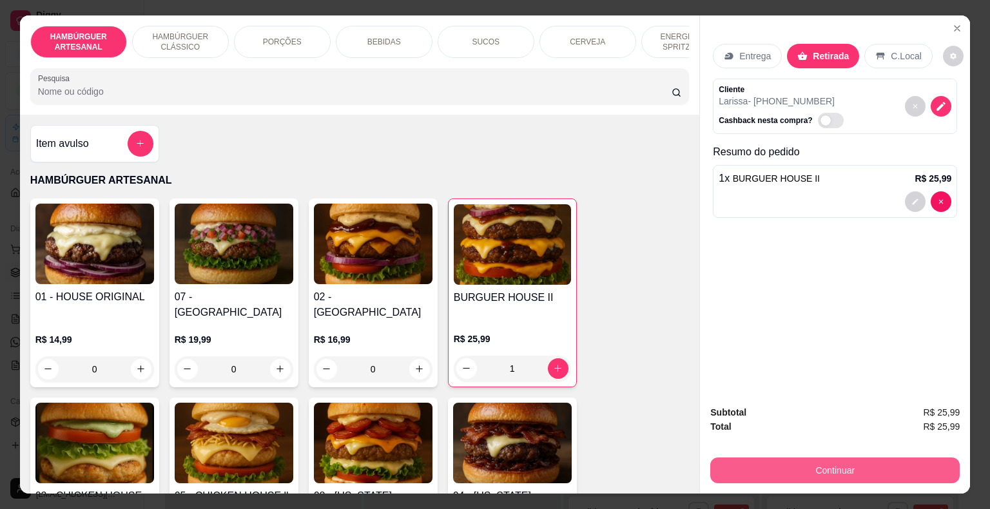
click at [820, 470] on button "Continuar" at bounding box center [834, 471] width 249 height 26
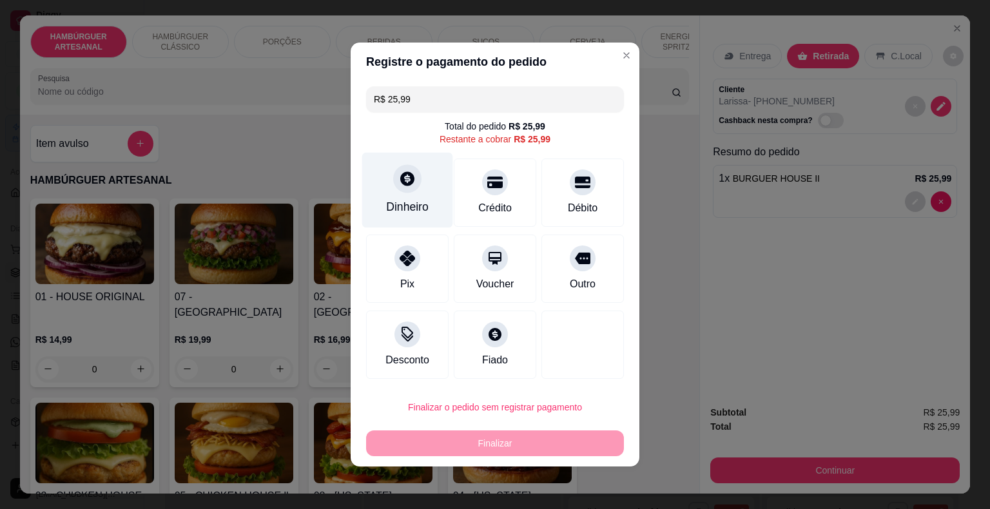
click at [417, 194] on div "Dinheiro" at bounding box center [407, 190] width 91 height 75
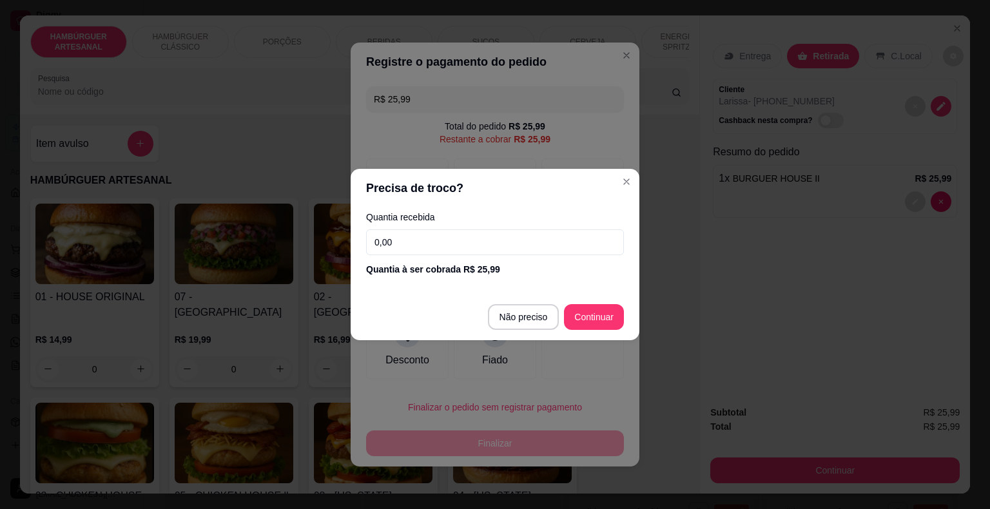
click at [514, 248] on input "0,00" at bounding box center [495, 242] width 258 height 26
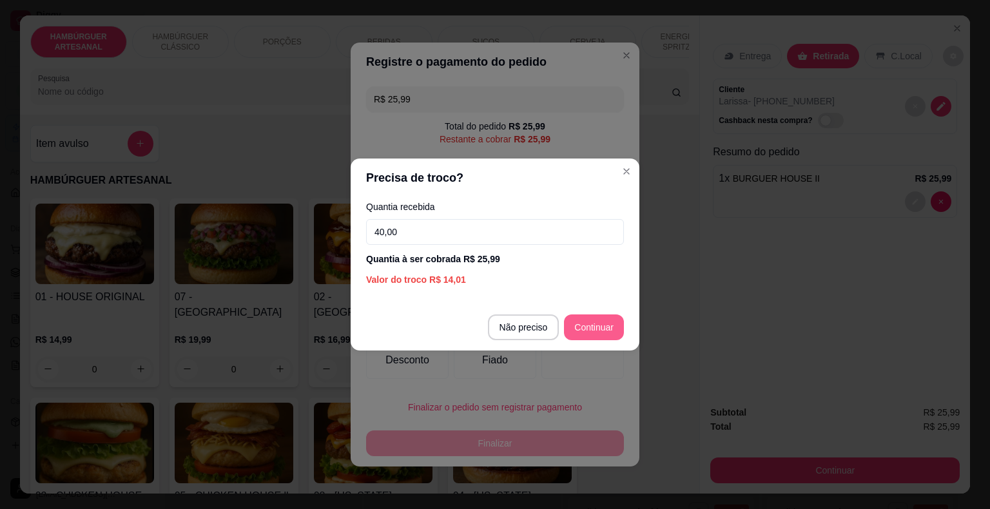
type input "40,00"
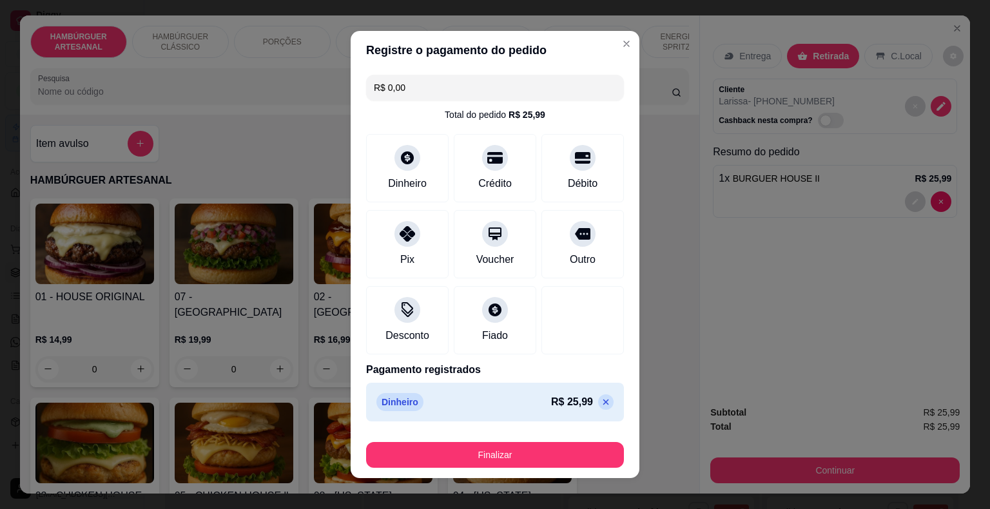
type input "R$ 0,00"
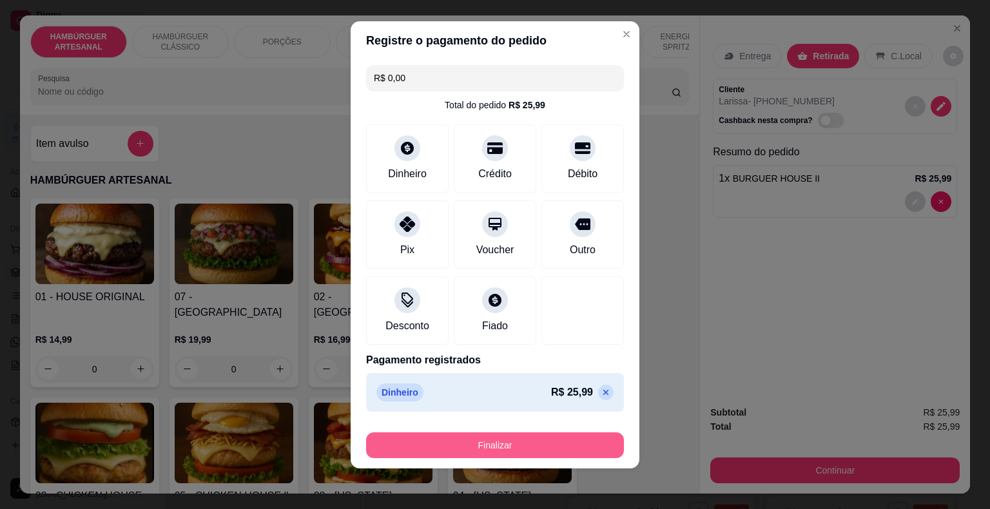
click at [518, 441] on button "Finalizar" at bounding box center [495, 446] width 258 height 26
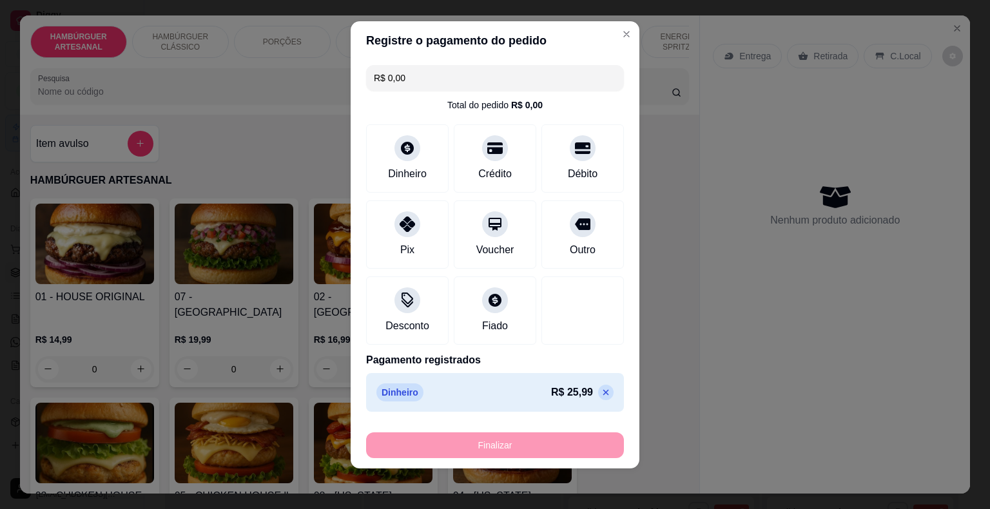
type input "0"
type input "-R$ 25,99"
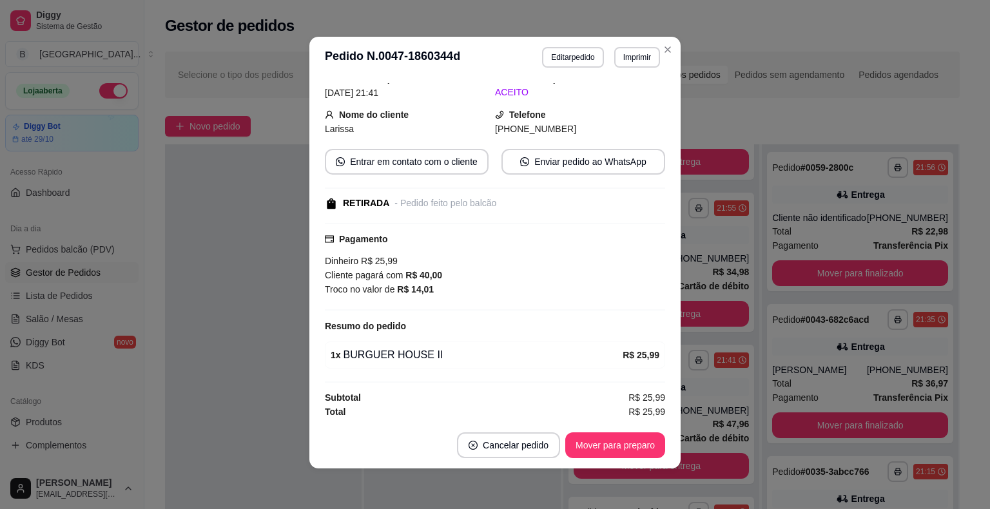
scroll to position [3, 0]
click at [646, 438] on button "Mover para preparo" at bounding box center [615, 445] width 97 height 25
click at [565, 442] on button "Mover para retirada disponível" at bounding box center [594, 445] width 142 height 26
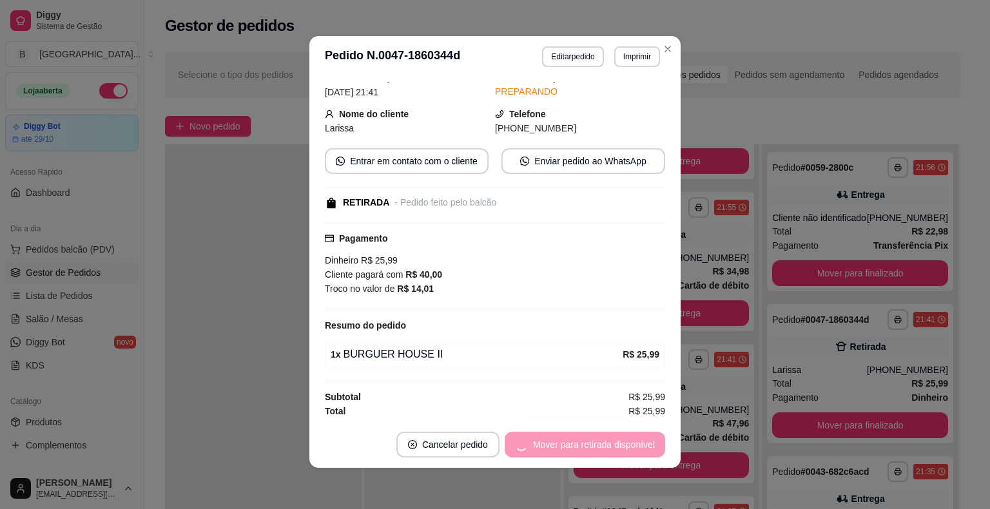
scroll to position [568, 0]
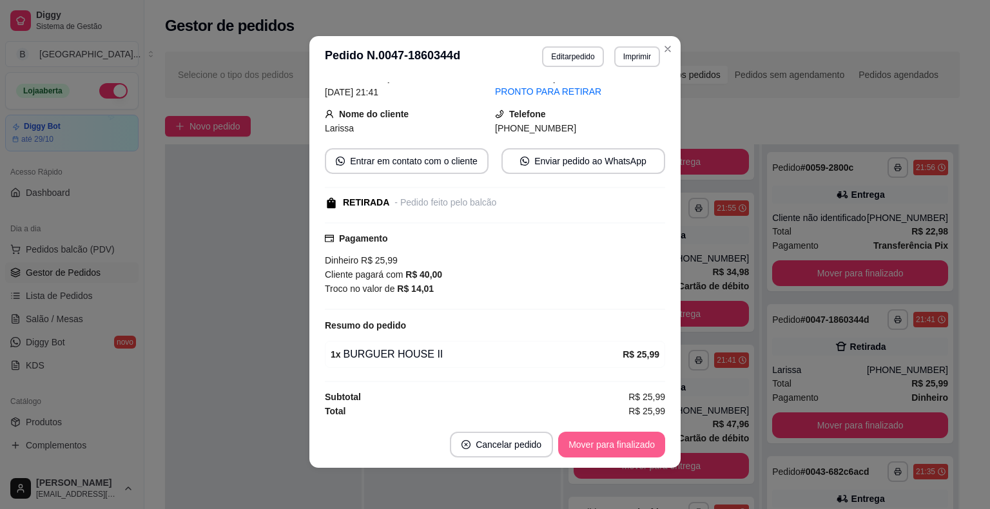
click at [593, 442] on button "Mover para finalizado" at bounding box center [611, 445] width 107 height 26
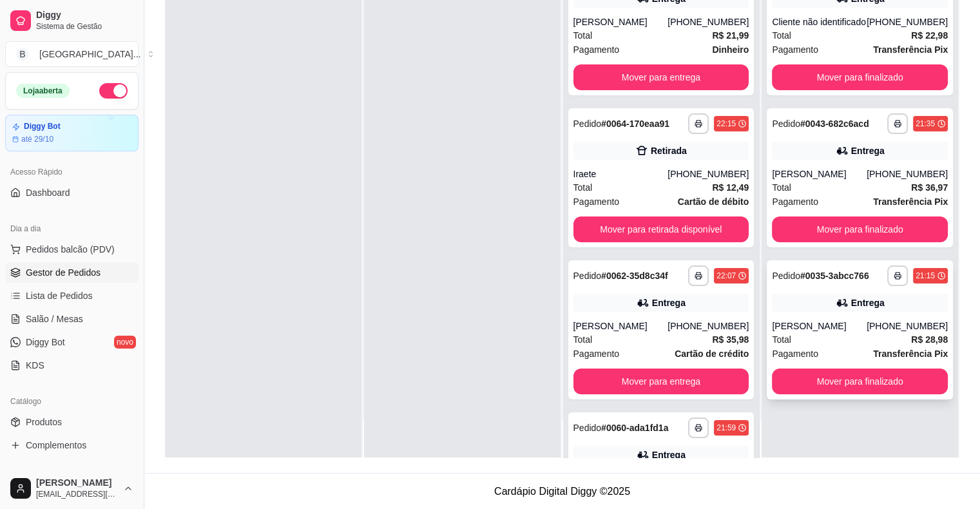
scroll to position [196, 0]
click at [841, 380] on button "Mover para finalizado" at bounding box center [860, 382] width 176 height 26
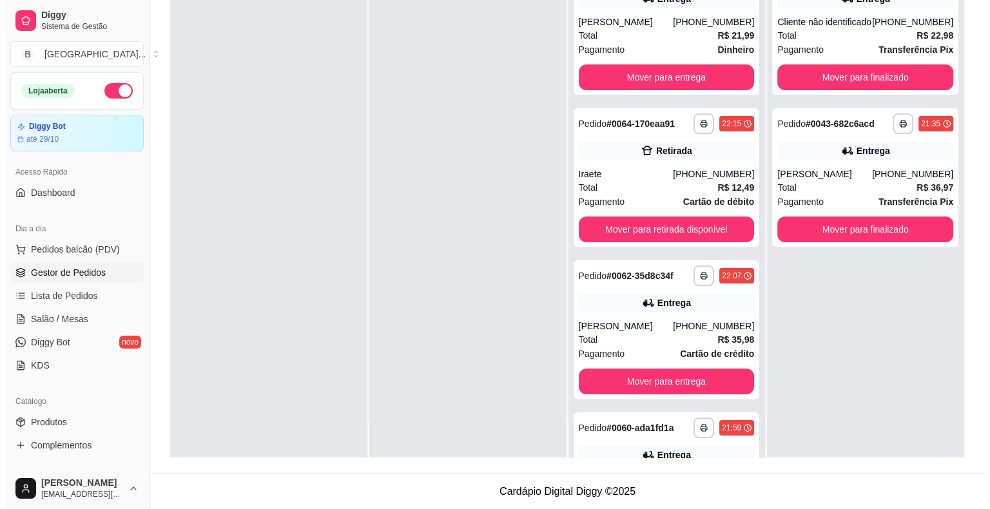
scroll to position [0, 0]
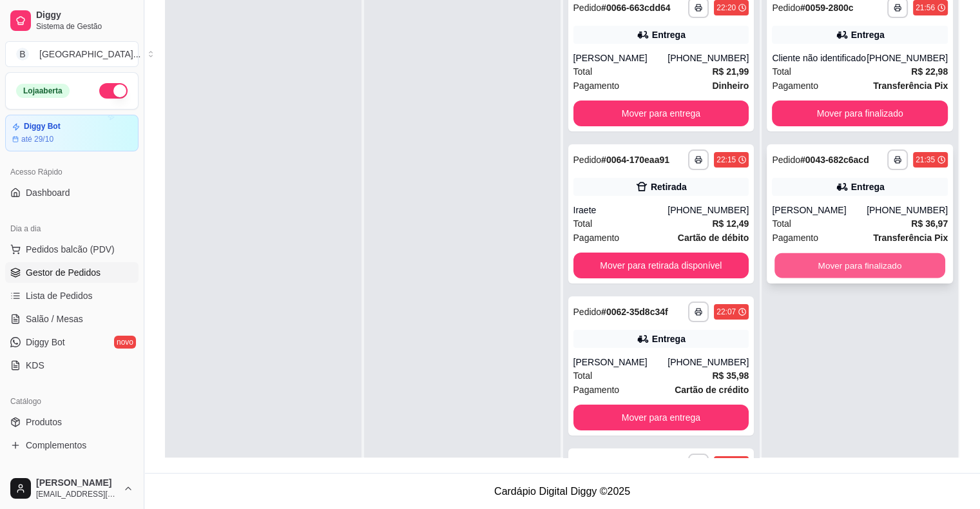
click at [864, 270] on button "Mover para finalizado" at bounding box center [860, 265] width 171 height 25
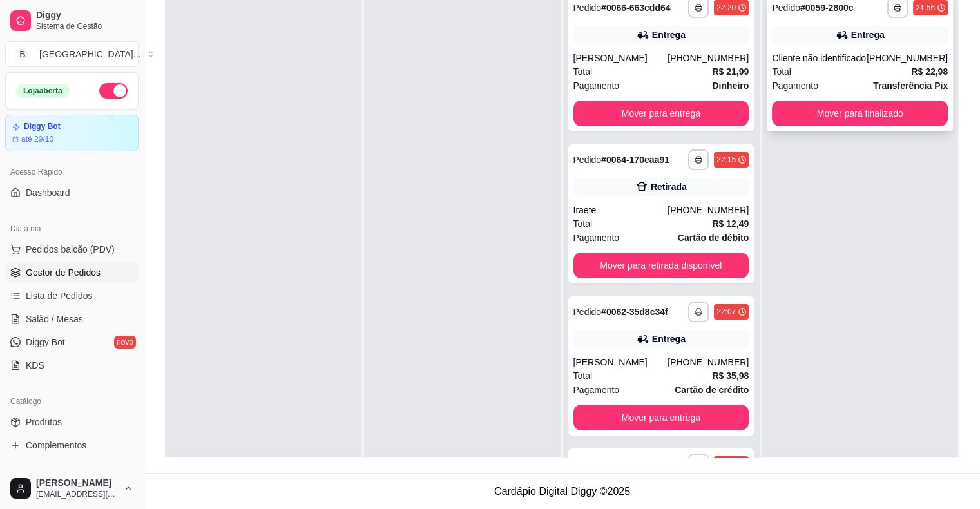
click at [866, 68] on div "Total R$ 22,98" at bounding box center [860, 71] width 176 height 14
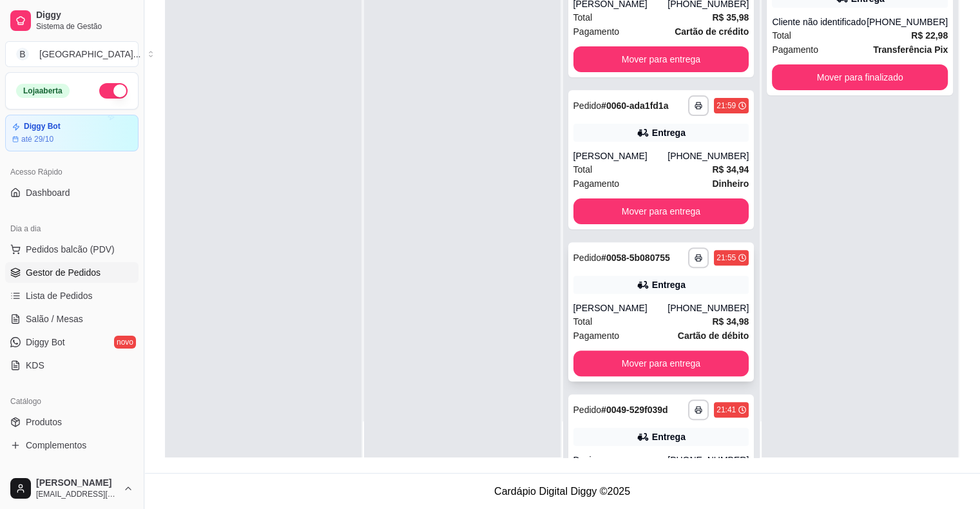
scroll to position [568, 0]
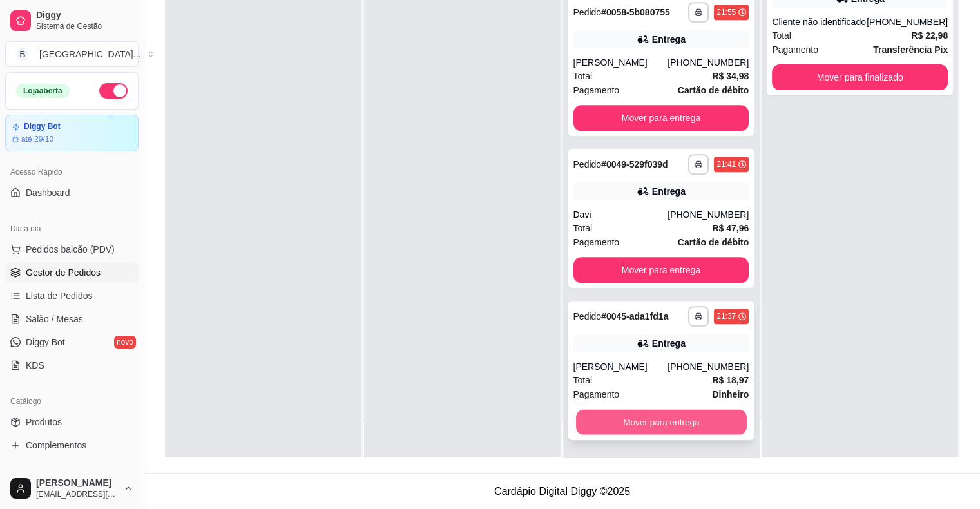
click at [658, 419] on button "Mover para entrega" at bounding box center [661, 422] width 171 height 25
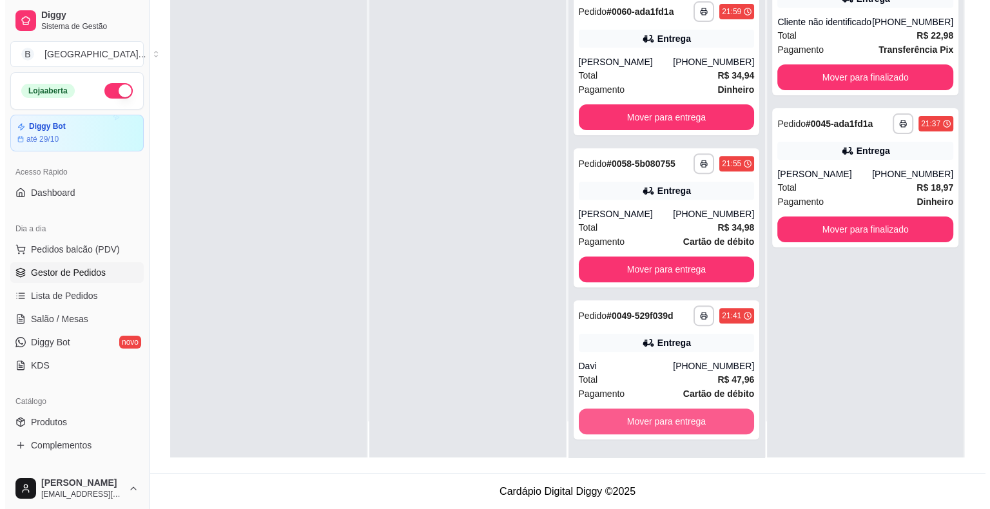
scroll to position [416, 0]
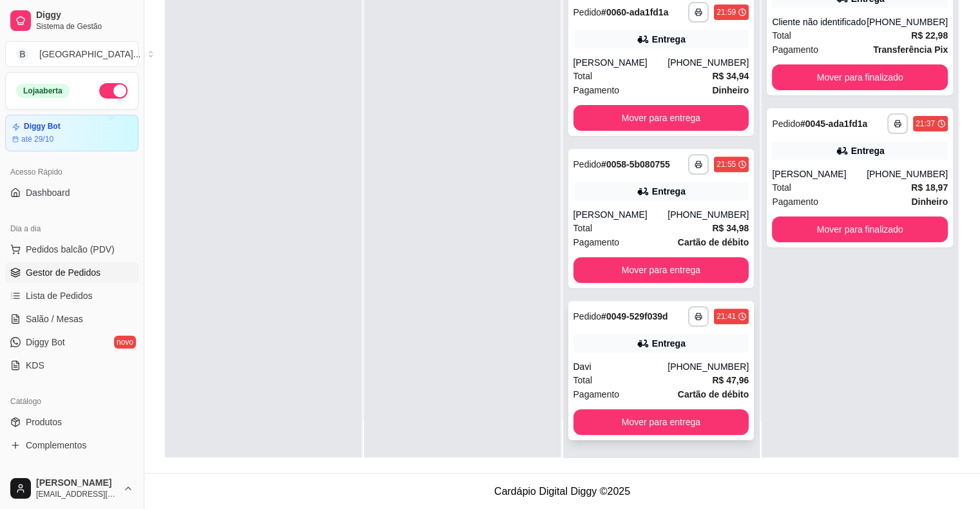
click at [610, 370] on div "Davi" at bounding box center [621, 366] width 95 height 13
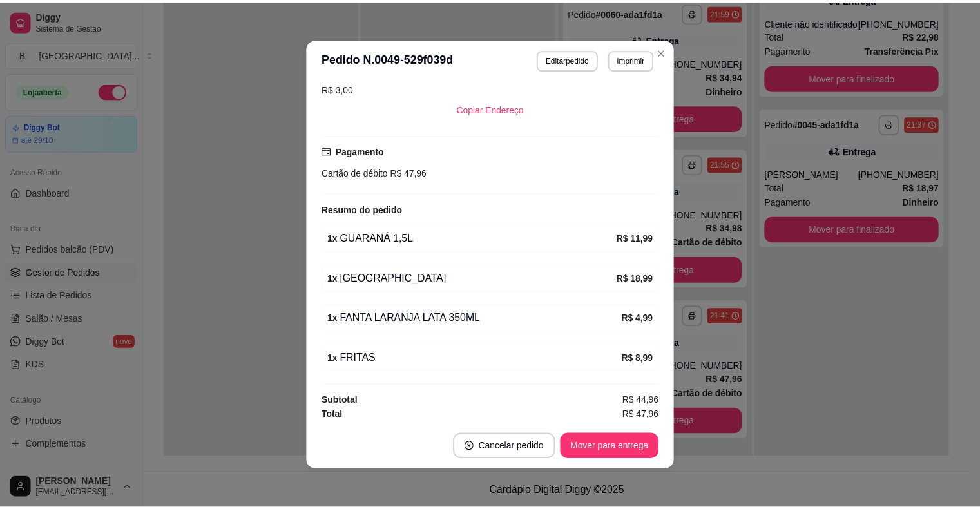
scroll to position [3, 0]
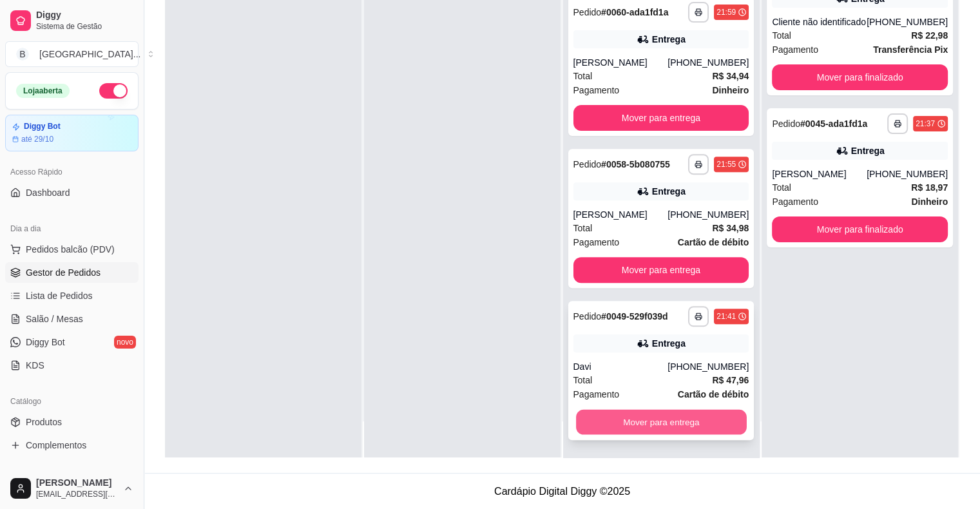
click at [720, 414] on button "Mover para entrega" at bounding box center [661, 422] width 171 height 25
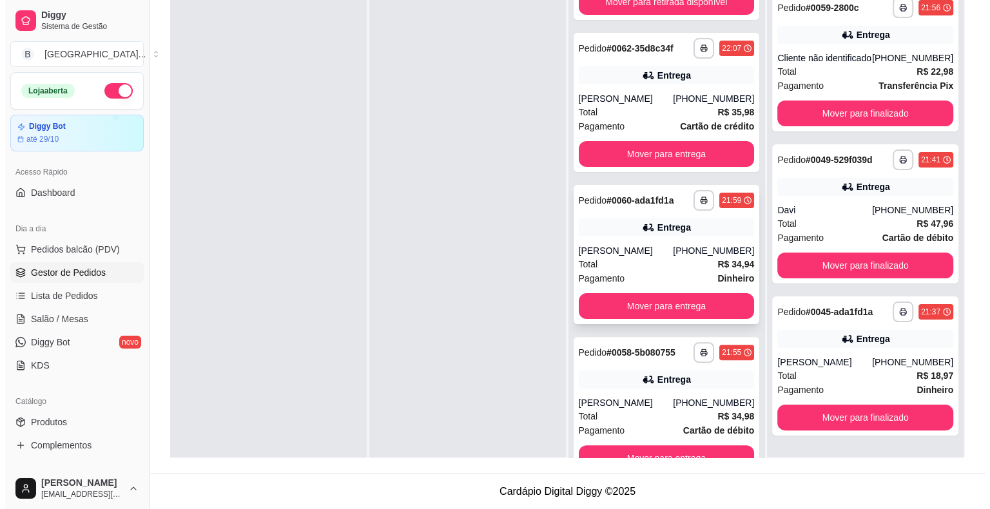
scroll to position [36, 0]
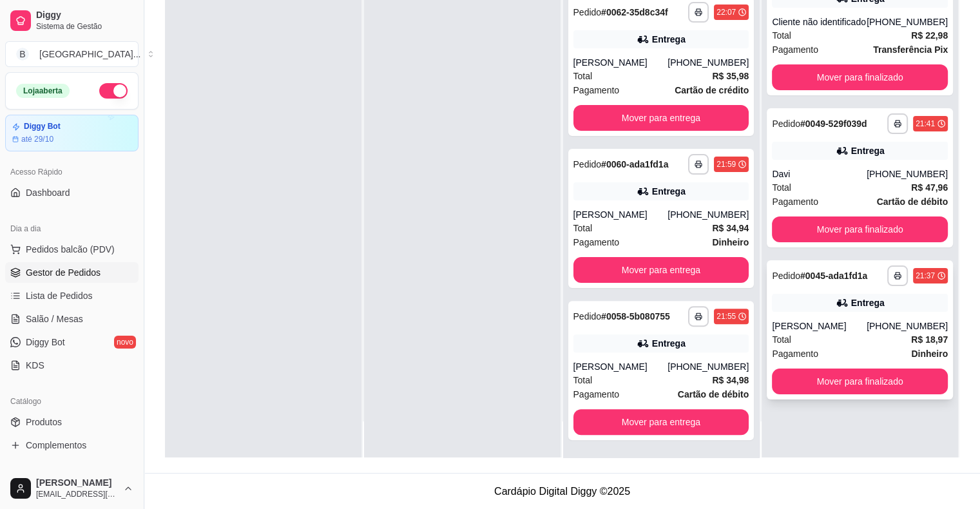
click at [816, 337] on div "Total R$ 18,97" at bounding box center [860, 340] width 176 height 14
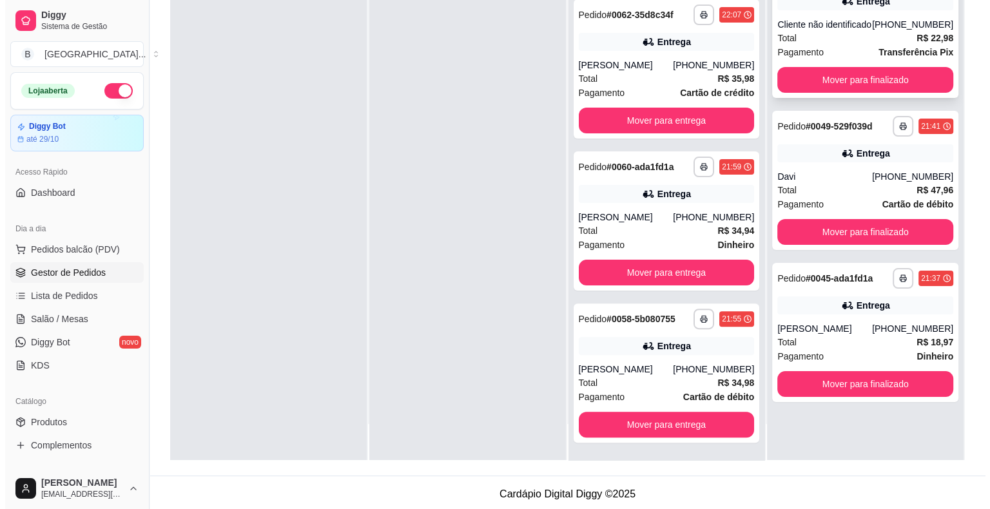
scroll to position [196, 0]
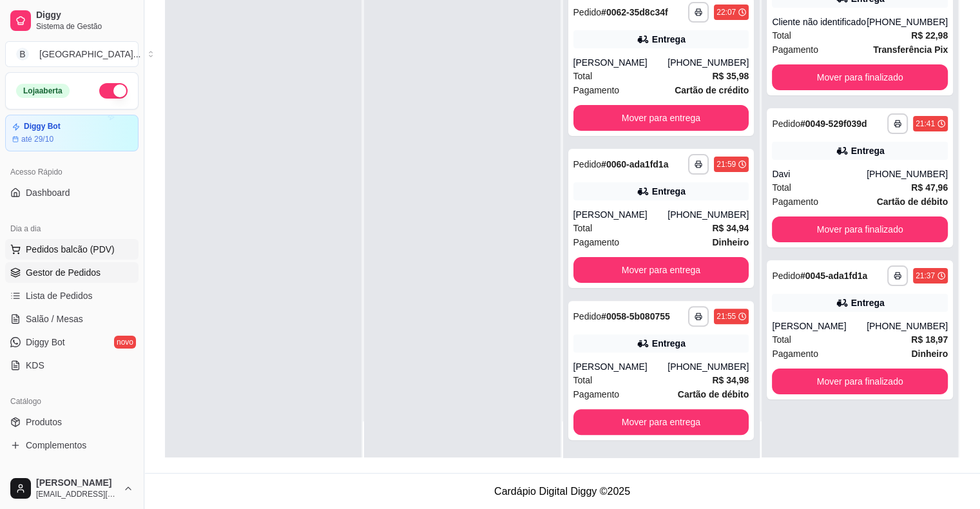
click at [65, 248] on span "Pedidos balcão (PDV)" at bounding box center [70, 249] width 89 height 13
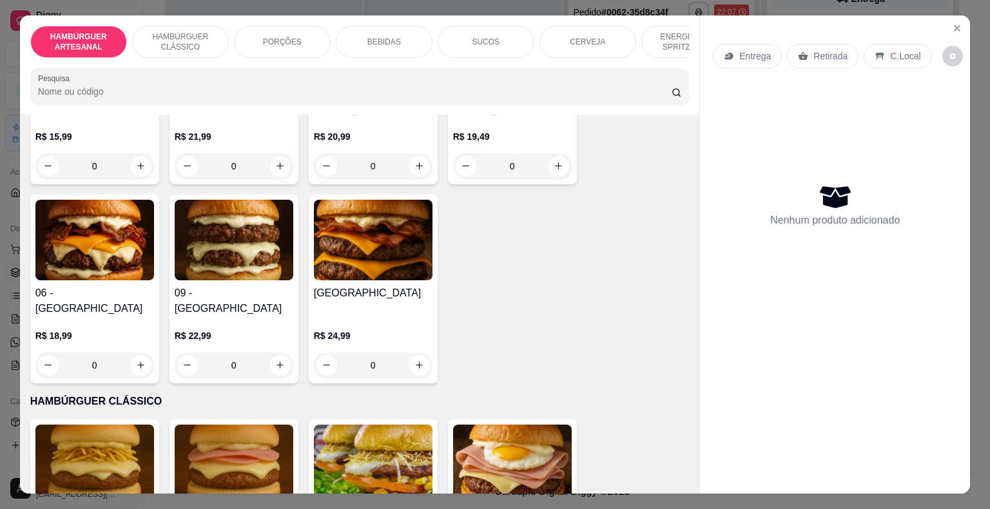
scroll to position [516, 0]
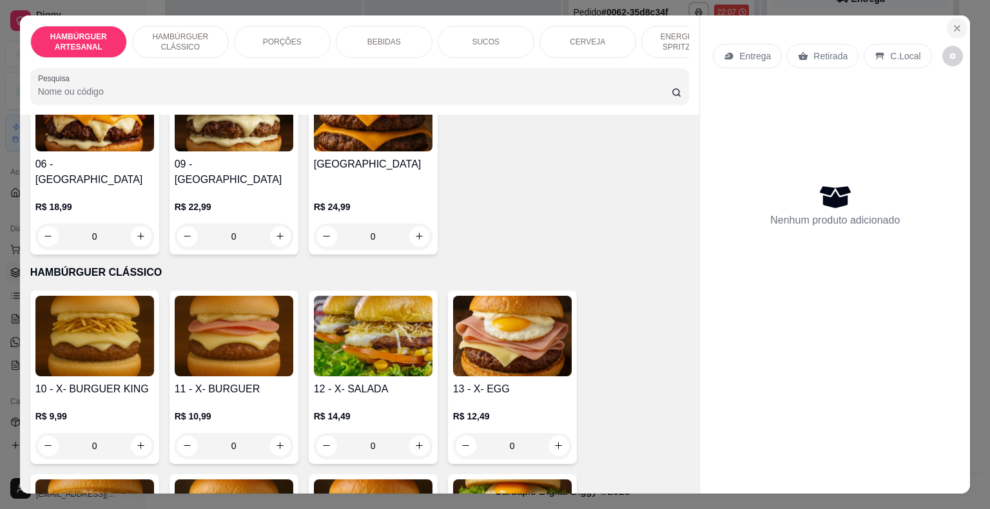
click at [952, 23] on icon "Close" at bounding box center [957, 28] width 10 height 10
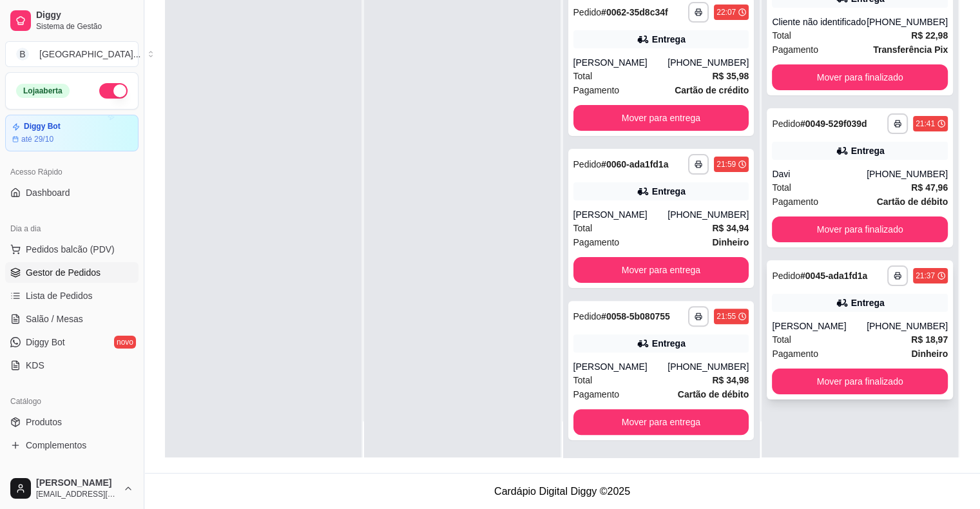
click at [816, 349] on div "Pagamento Dinheiro" at bounding box center [860, 354] width 176 height 14
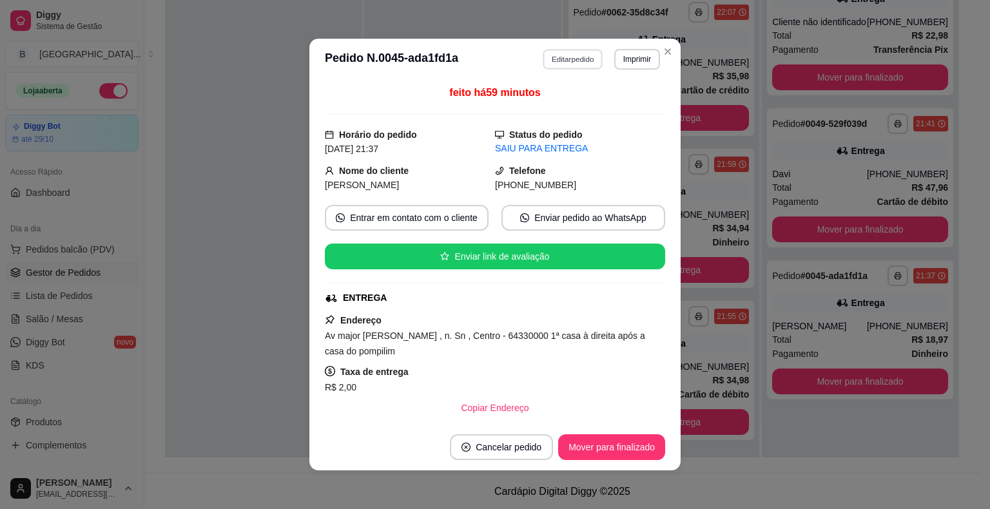
click at [575, 50] on button "Editar pedido" at bounding box center [573, 59] width 60 height 20
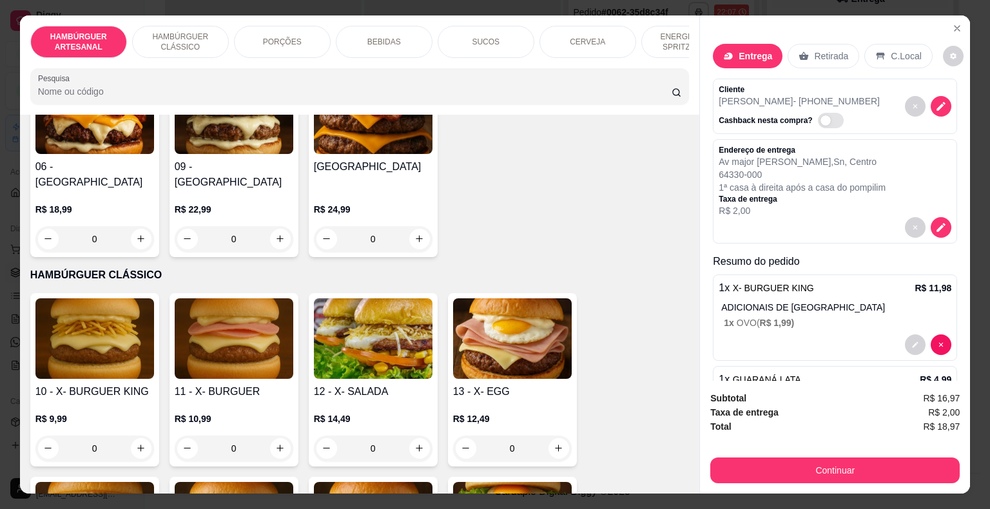
scroll to position [645, 0]
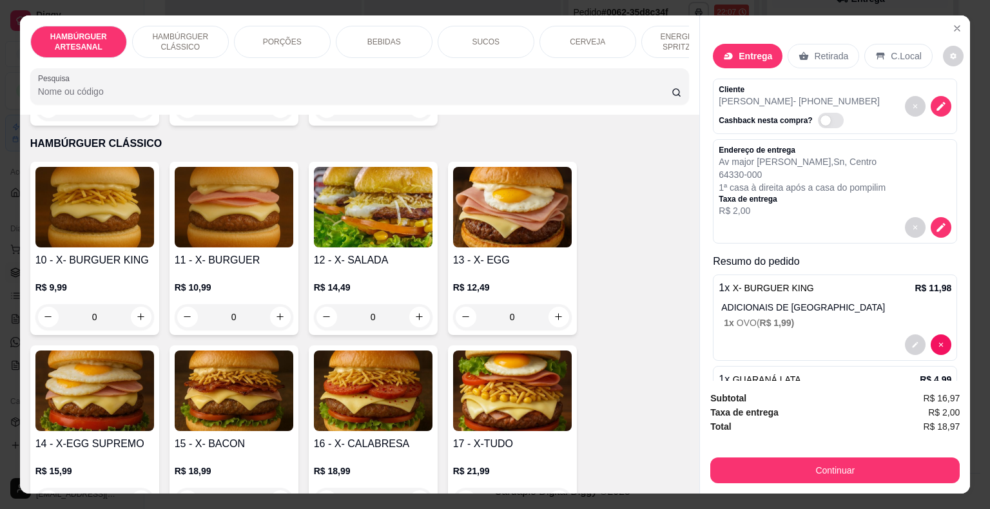
click at [268, 281] on p "R$ 10,99" at bounding box center [234, 287] width 119 height 13
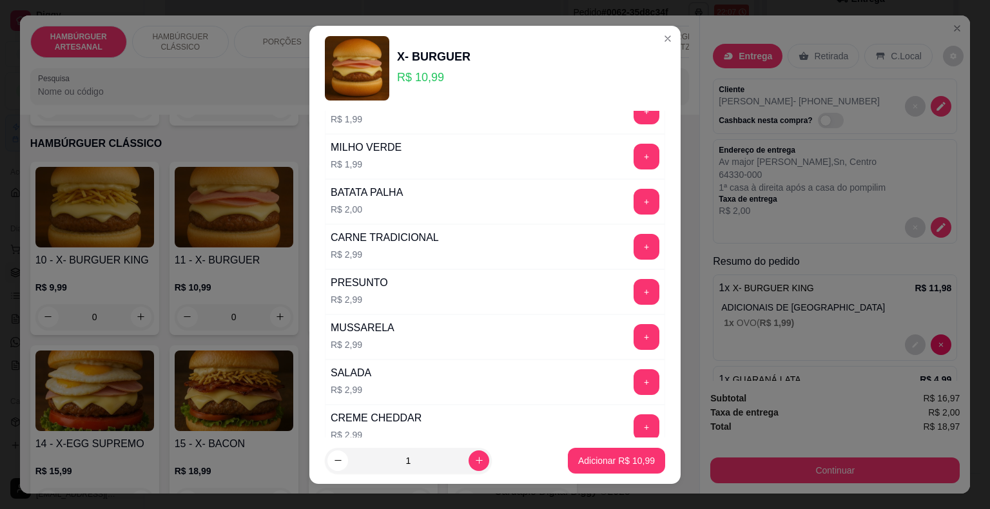
scroll to position [0, 0]
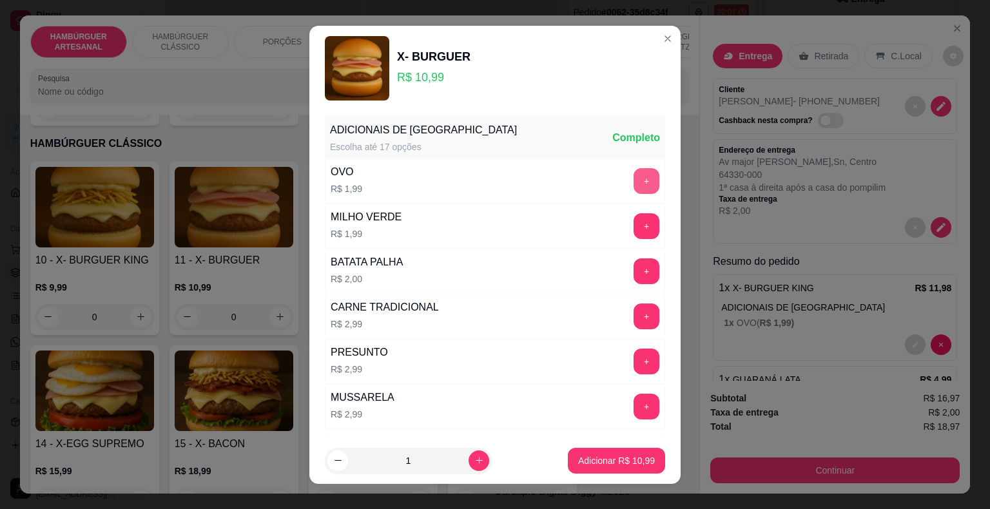
click at [634, 177] on button "+" at bounding box center [647, 181] width 26 height 26
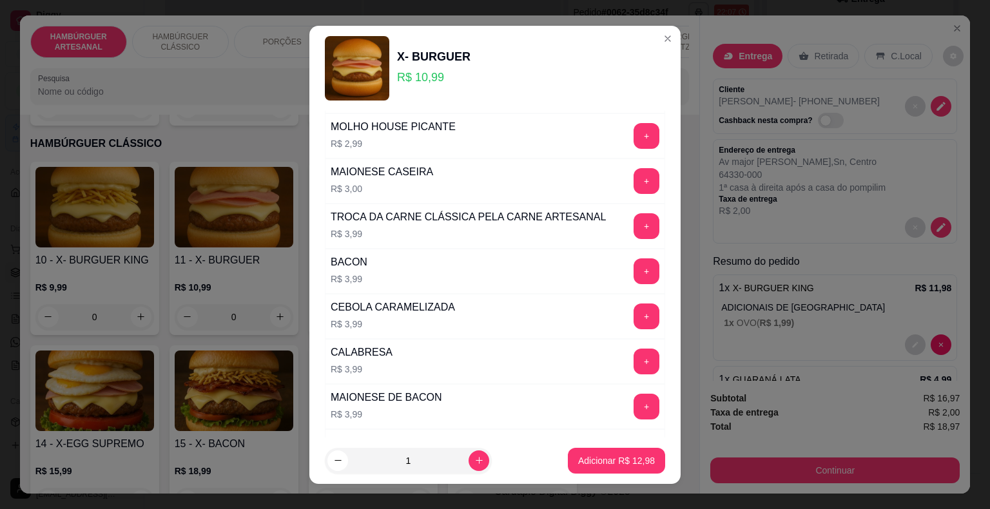
scroll to position [516, 0]
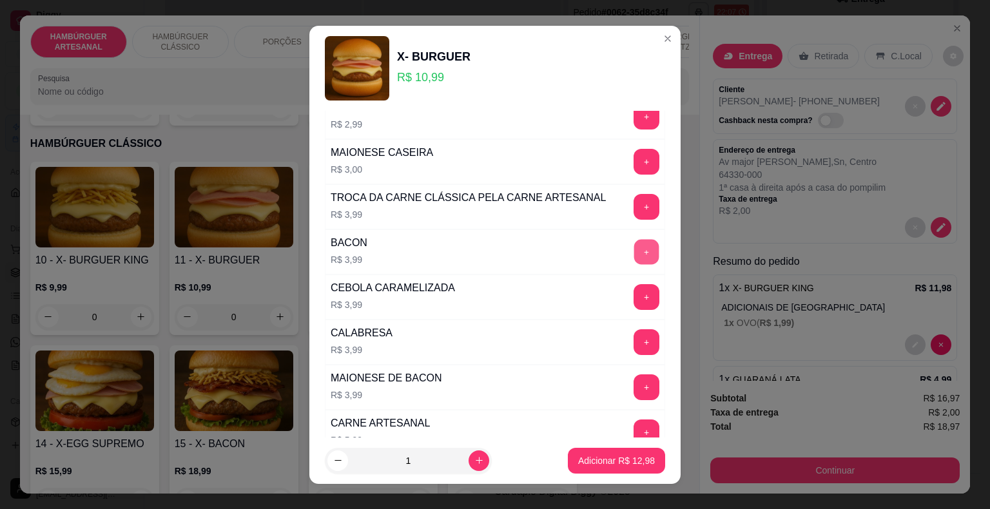
click at [634, 254] on button "+" at bounding box center [646, 251] width 25 height 25
click at [587, 459] on p "Adicionar R$ 16,97" at bounding box center [617, 460] width 75 height 12
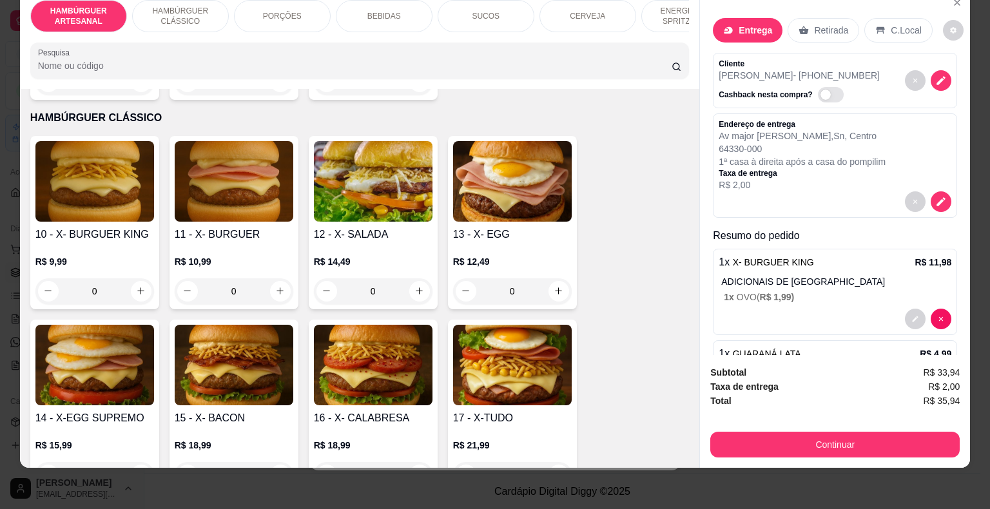
scroll to position [161, 0]
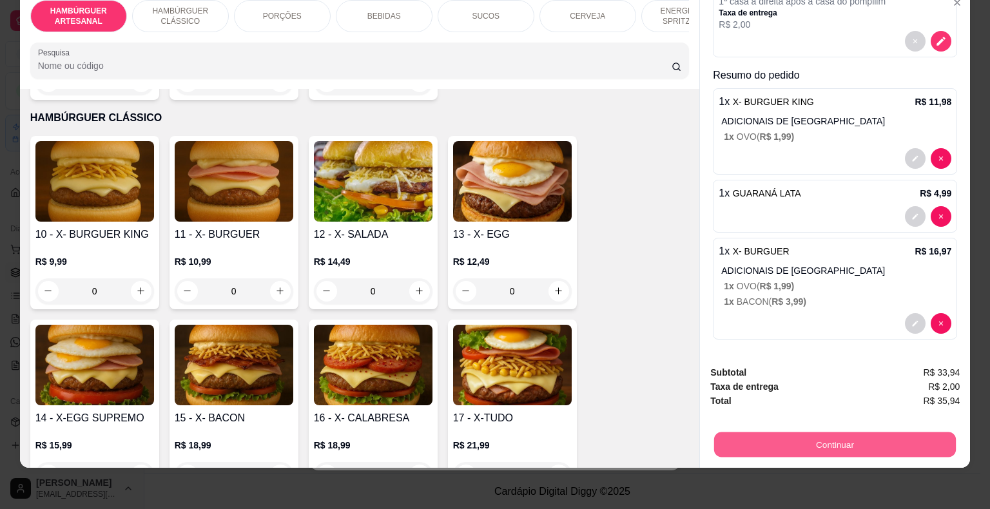
click at [748, 433] on button "Continuar" at bounding box center [835, 445] width 242 height 25
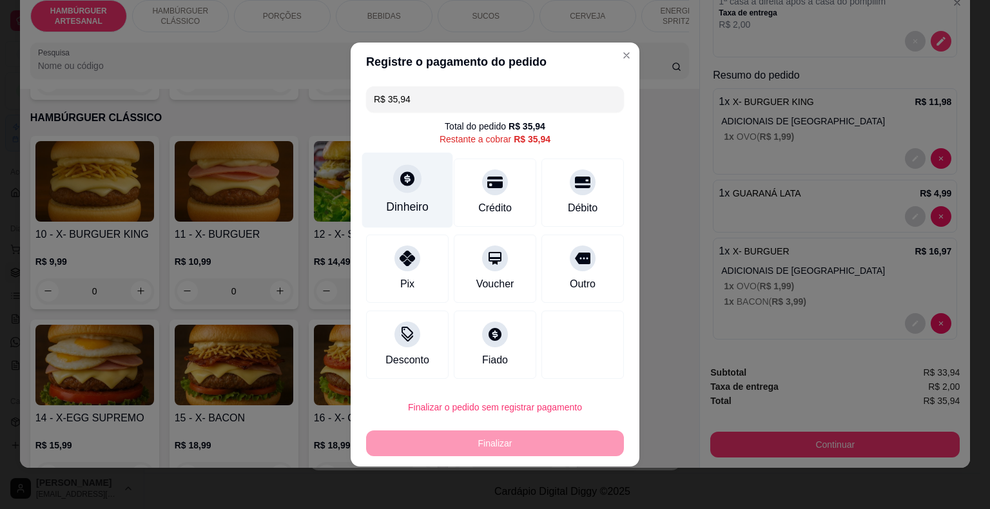
click at [419, 196] on div "Dinheiro" at bounding box center [407, 190] width 91 height 75
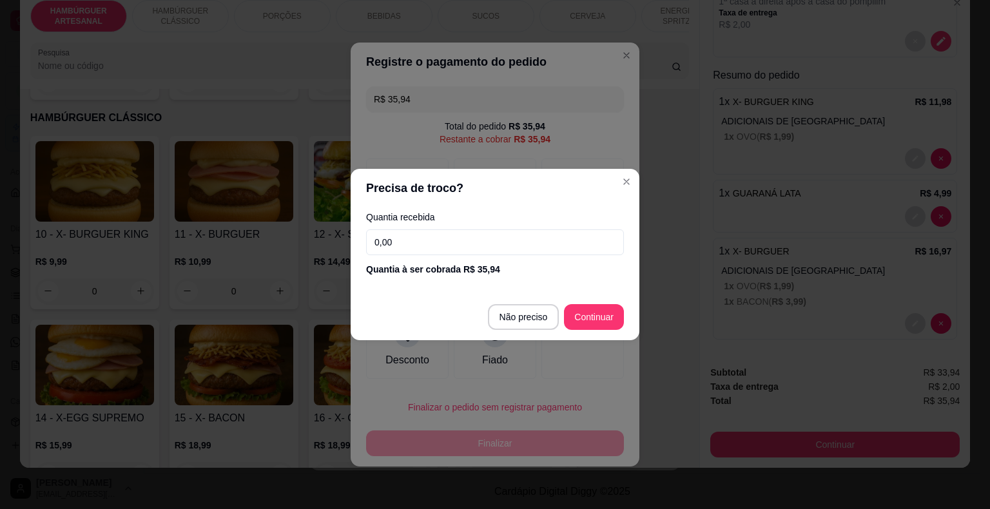
click at [412, 246] on input "0,00" at bounding box center [495, 242] width 258 height 26
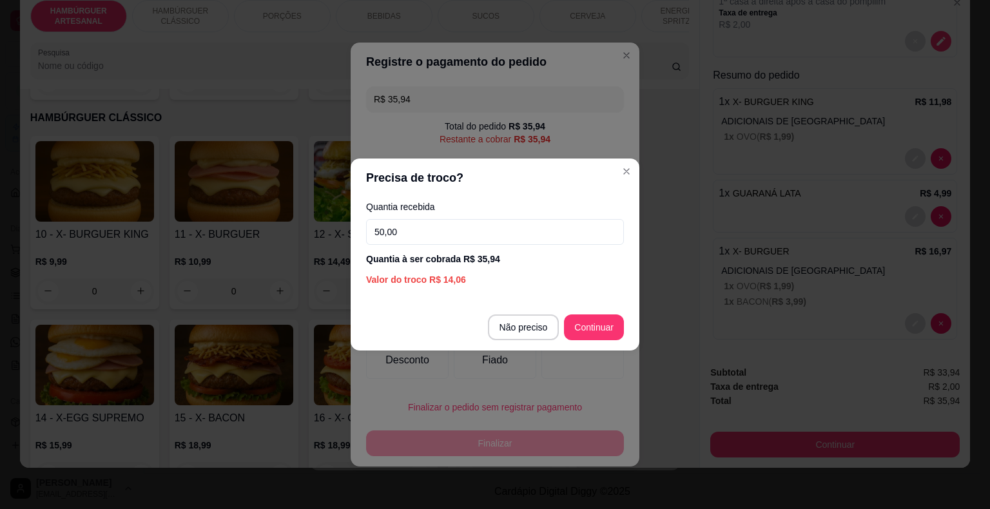
type input "50,00"
type input "R$ 0,00"
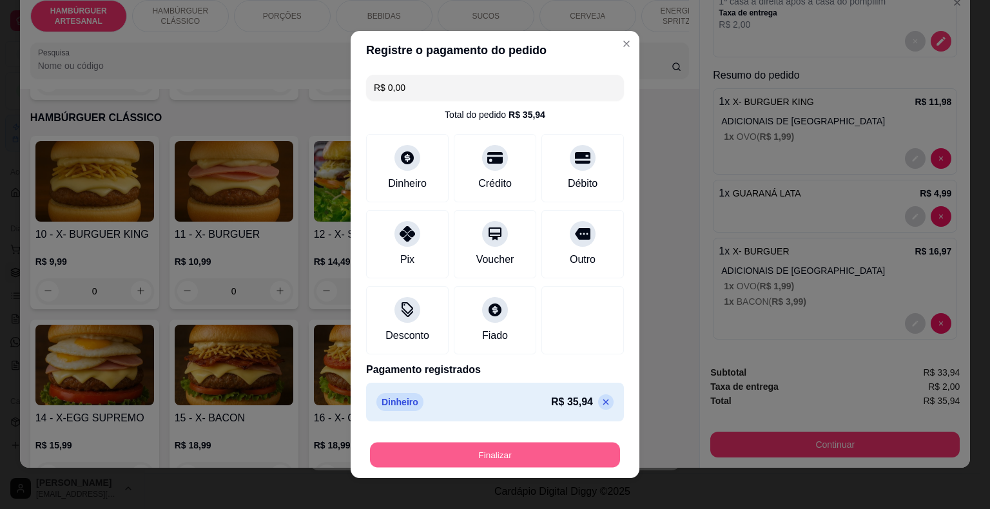
click at [586, 456] on button "Finalizar" at bounding box center [495, 455] width 250 height 25
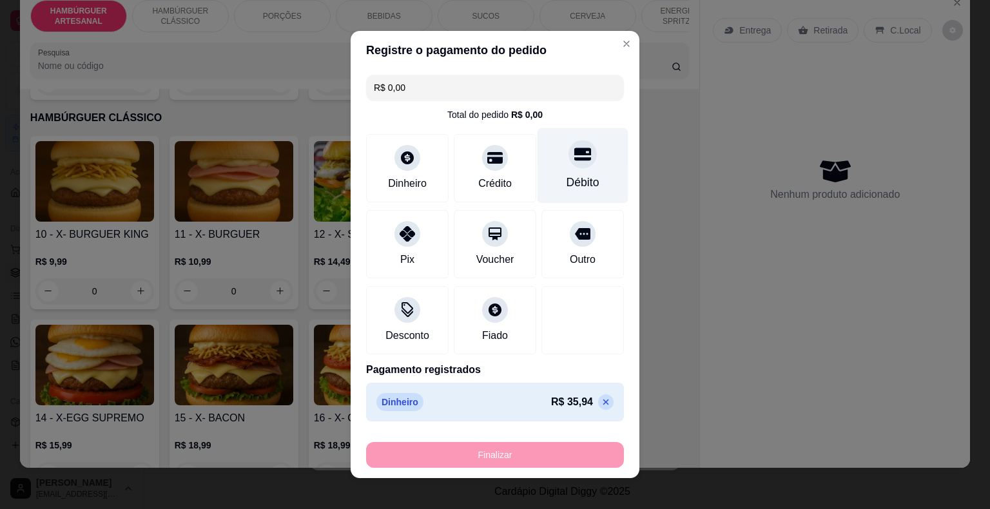
type input "0"
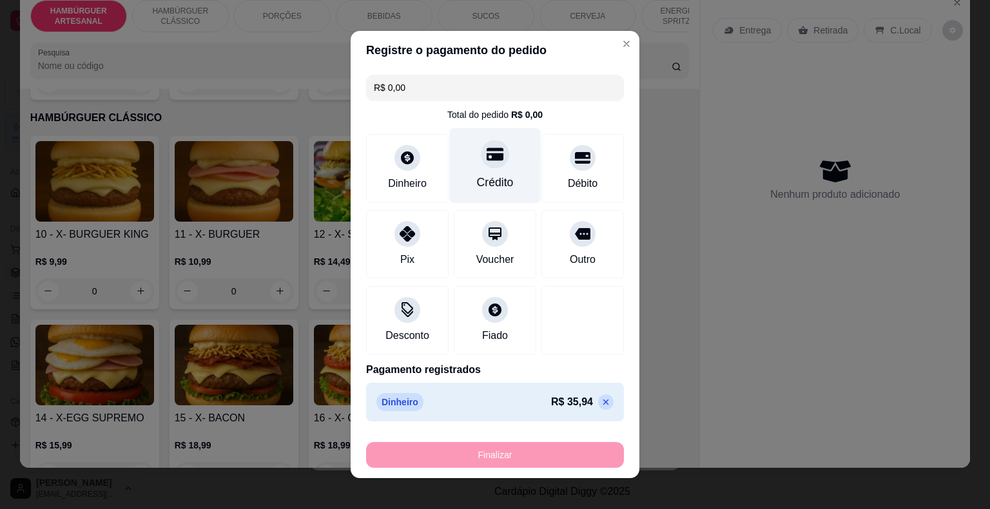
type input "-R$ 35,94"
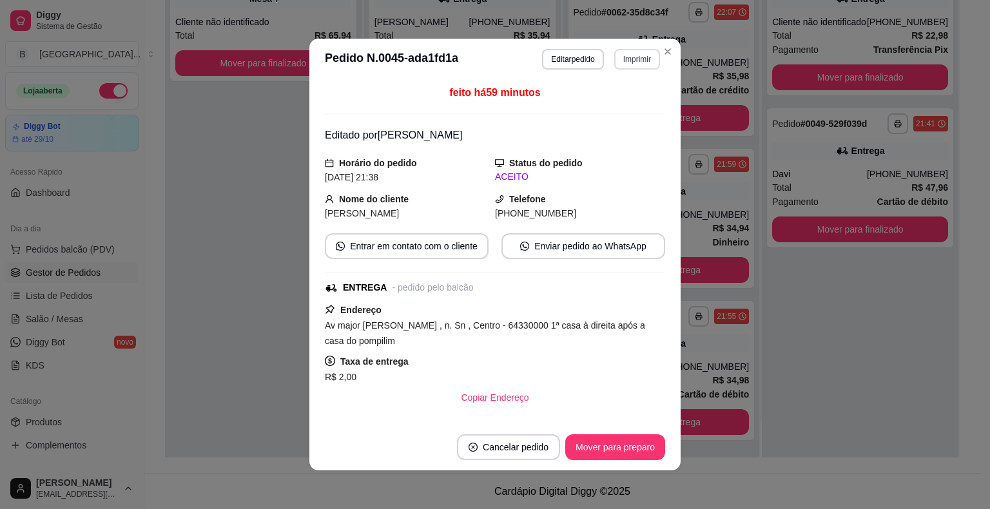
click at [619, 58] on button "Imprimir" at bounding box center [637, 59] width 46 height 21
click at [621, 95] on button "IMPRESSORA" at bounding box center [609, 105] width 90 height 20
click at [591, 449] on button "Mover para preparo" at bounding box center [615, 447] width 100 height 26
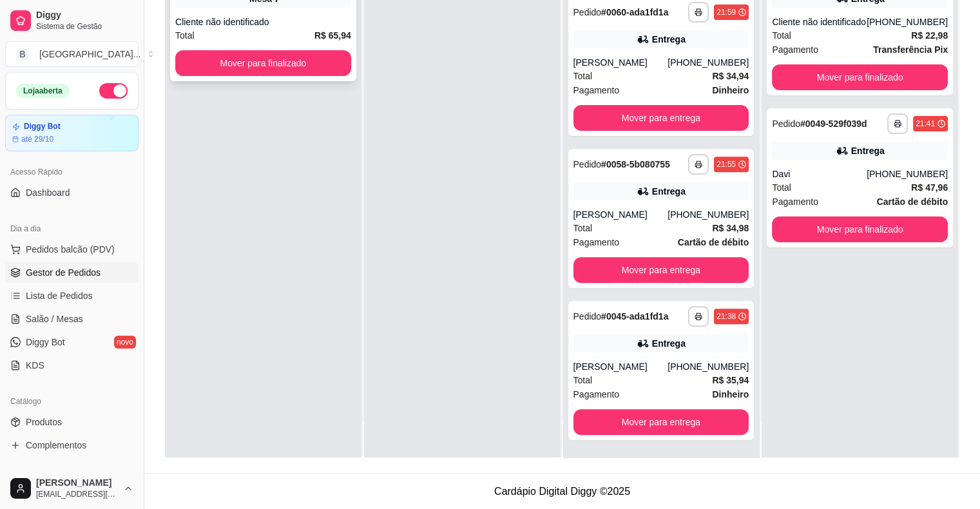
click at [222, 41] on div "Total R$ 65,94" at bounding box center [263, 35] width 176 height 14
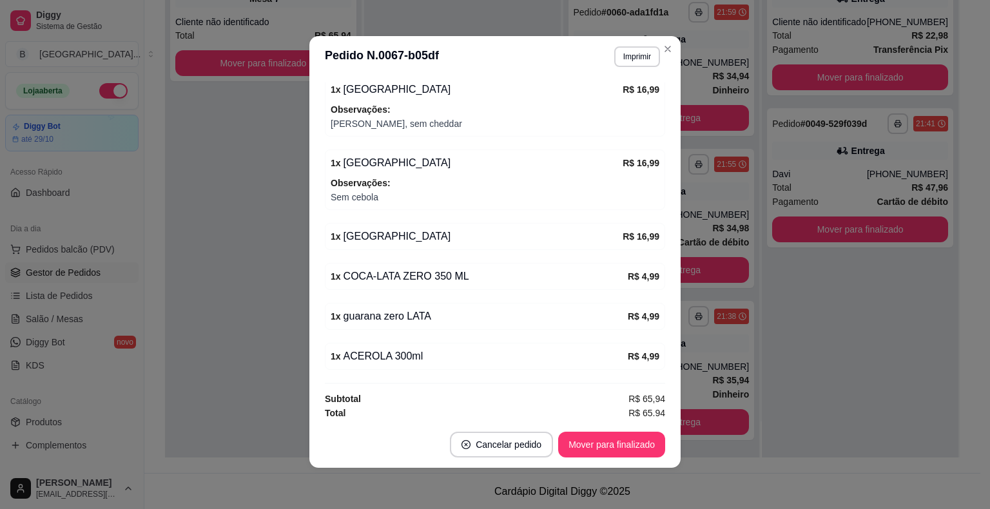
scroll to position [193, 0]
click at [653, 58] on button "Imprimir" at bounding box center [637, 56] width 44 height 20
click at [625, 96] on button "IMPRESSORA" at bounding box center [609, 102] width 90 height 20
click at [672, 70] on header "**********" at bounding box center [494, 56] width 371 height 41
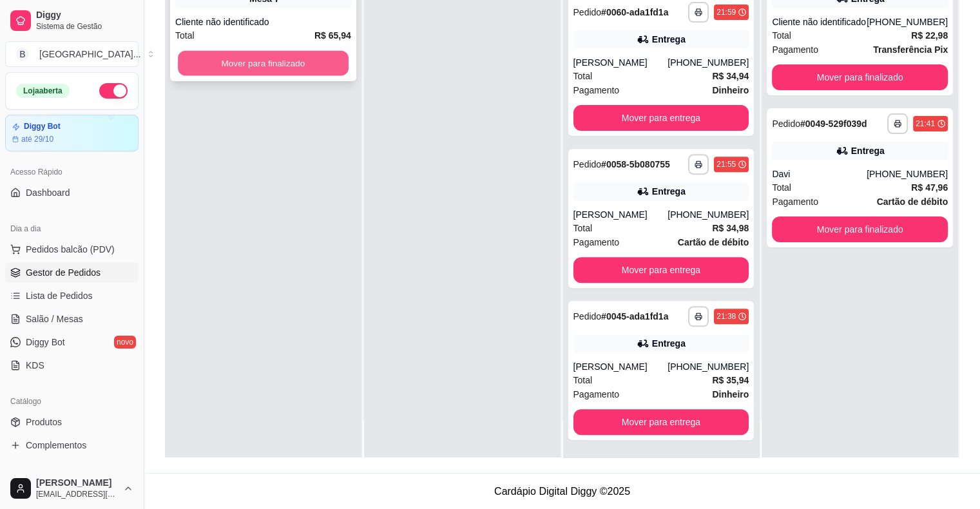
click at [263, 68] on button "Mover para finalizado" at bounding box center [263, 63] width 171 height 25
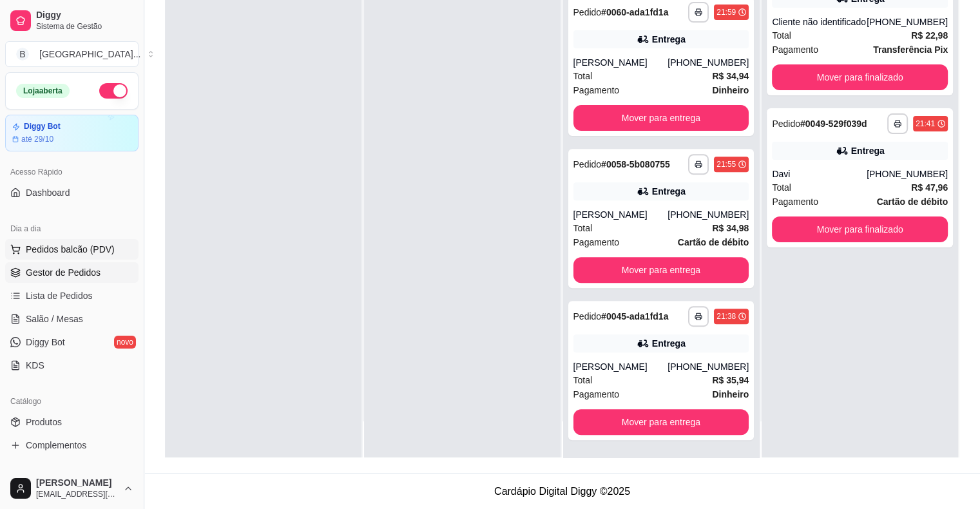
click at [75, 243] on span "Pedidos balcão (PDV)" at bounding box center [70, 249] width 89 height 13
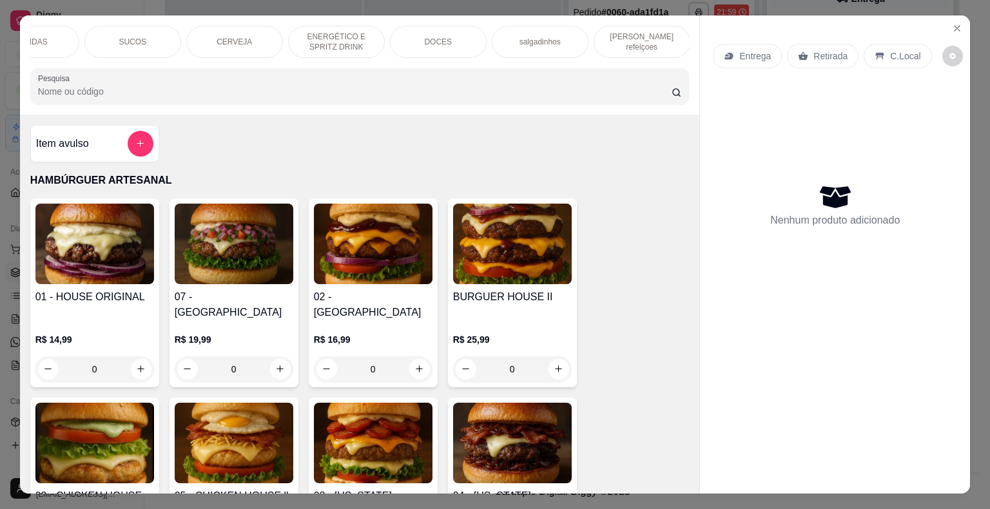
scroll to position [0, 354]
click at [663, 42] on div "[PERSON_NAME] refeiçoes" at bounding box center [641, 42] width 97 height 32
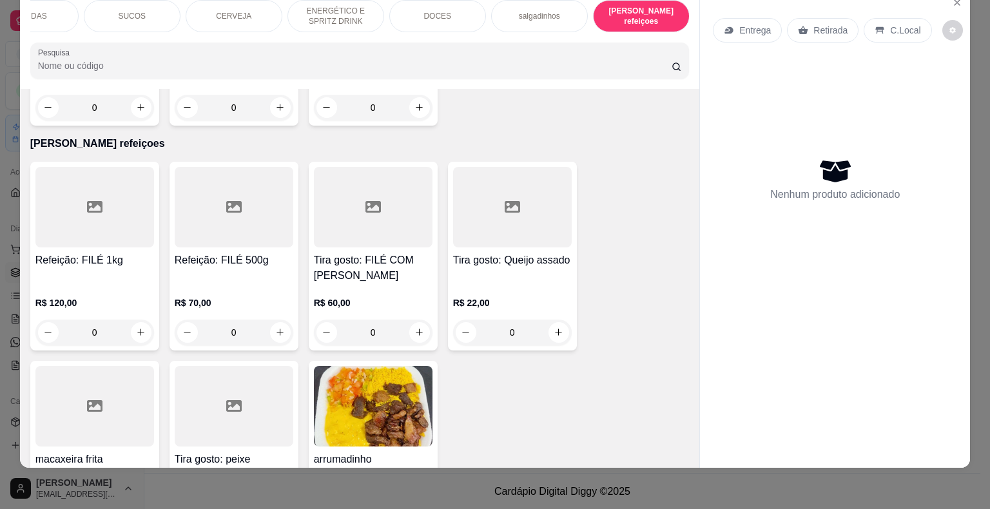
scroll to position [4111, 0]
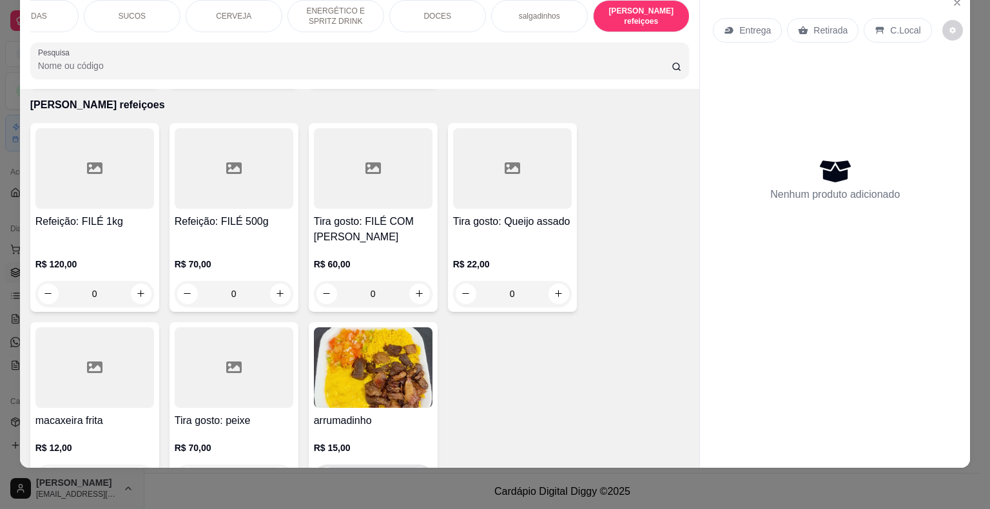
click at [423, 467] on button "increase-product-quantity" at bounding box center [419, 477] width 20 height 20
type input "1"
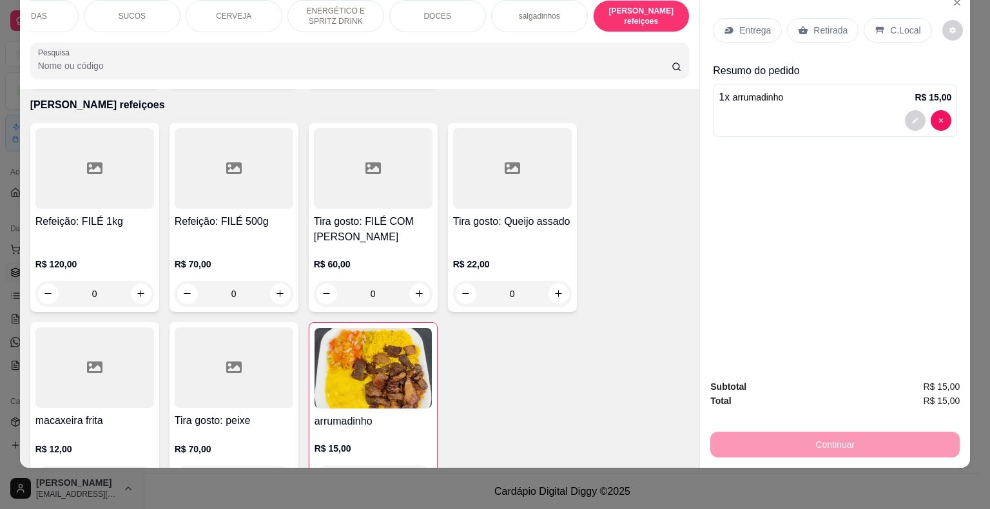
click at [739, 24] on p "Entrega" at bounding box center [755, 30] width 32 height 13
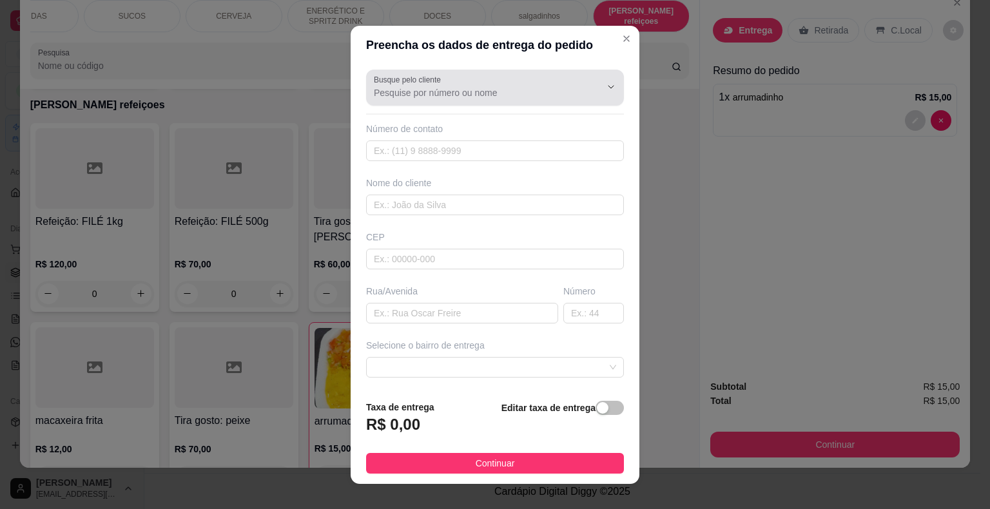
click at [554, 75] on div at bounding box center [495, 88] width 242 height 26
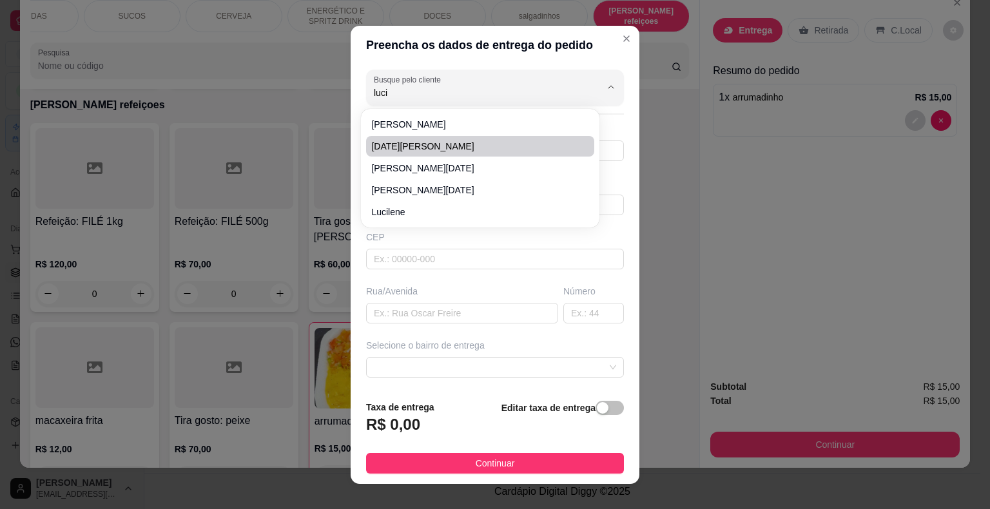
click at [552, 142] on span "[DATE][PERSON_NAME]" at bounding box center [473, 146] width 205 height 13
type input "[DATE][PERSON_NAME]"
type input "8681135443"
type input "[DATE][PERSON_NAME]"
type input "São Miguel do Tapuio"
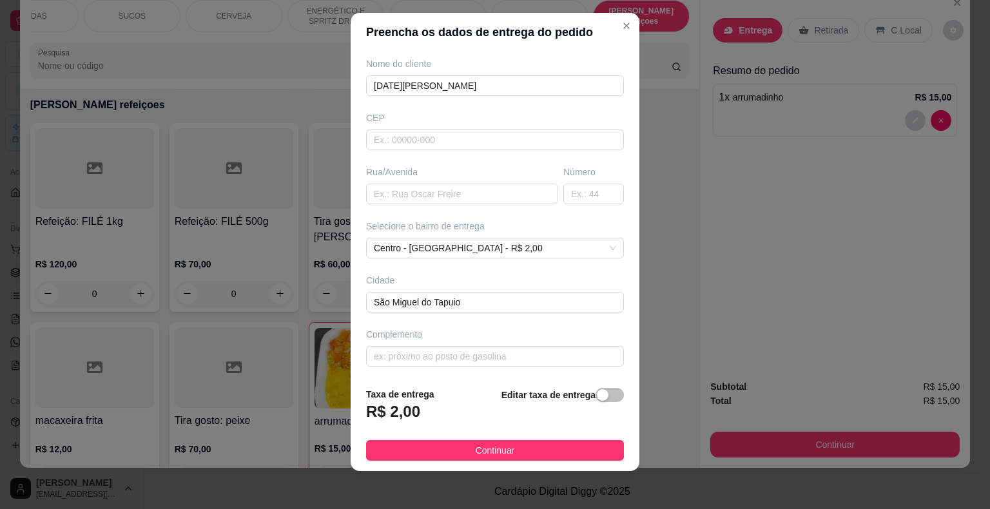
scroll to position [15, 0]
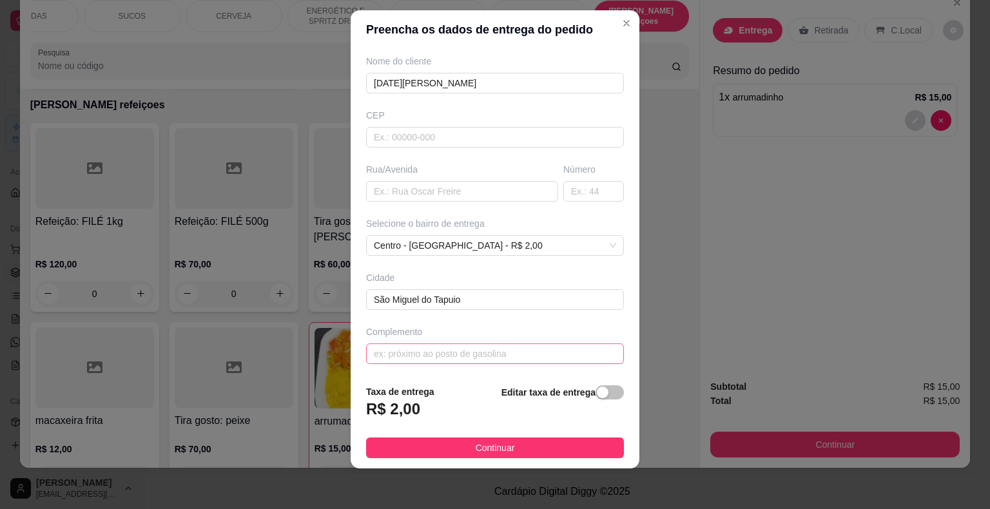
type input "[DATE][PERSON_NAME]"
click at [494, 350] on input "text" at bounding box center [495, 354] width 258 height 21
click at [525, 438] on button "Continuar" at bounding box center [495, 448] width 258 height 21
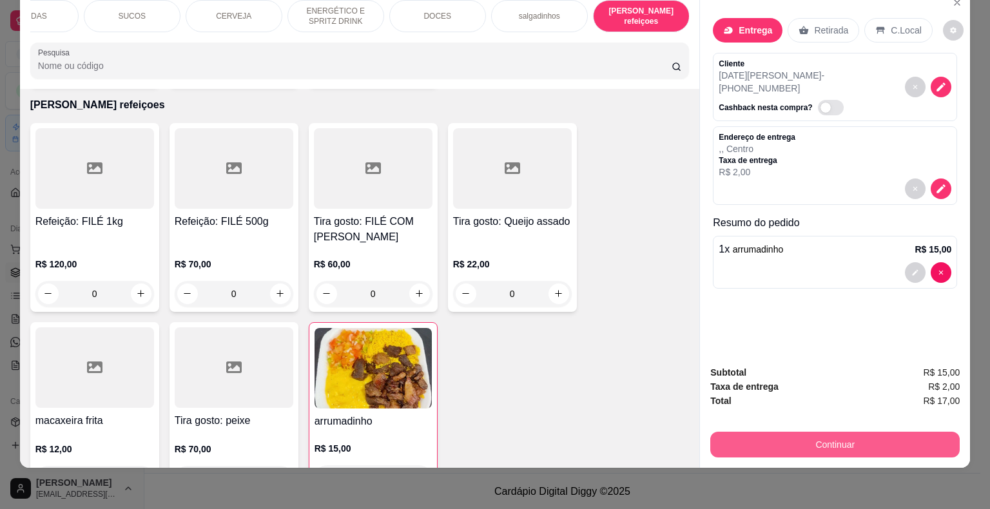
click at [805, 432] on button "Continuar" at bounding box center [834, 445] width 249 height 26
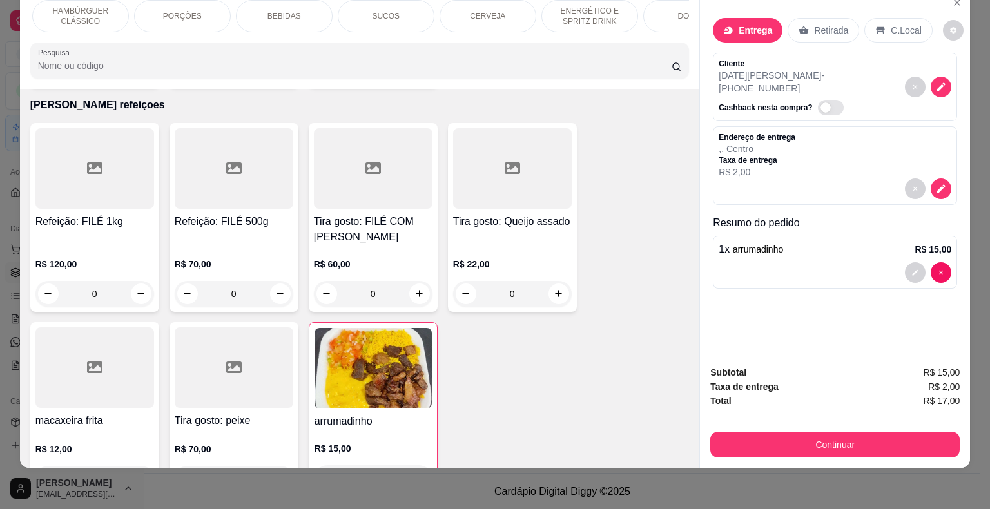
scroll to position [0, 96]
click at [276, 11] on p "BEBIDAS" at bounding box center [288, 16] width 34 height 10
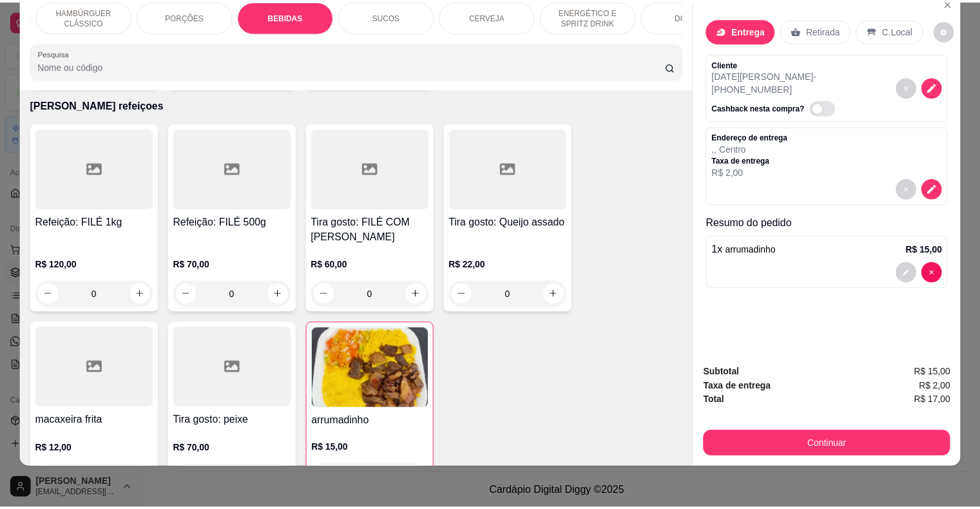
scroll to position [1436, 0]
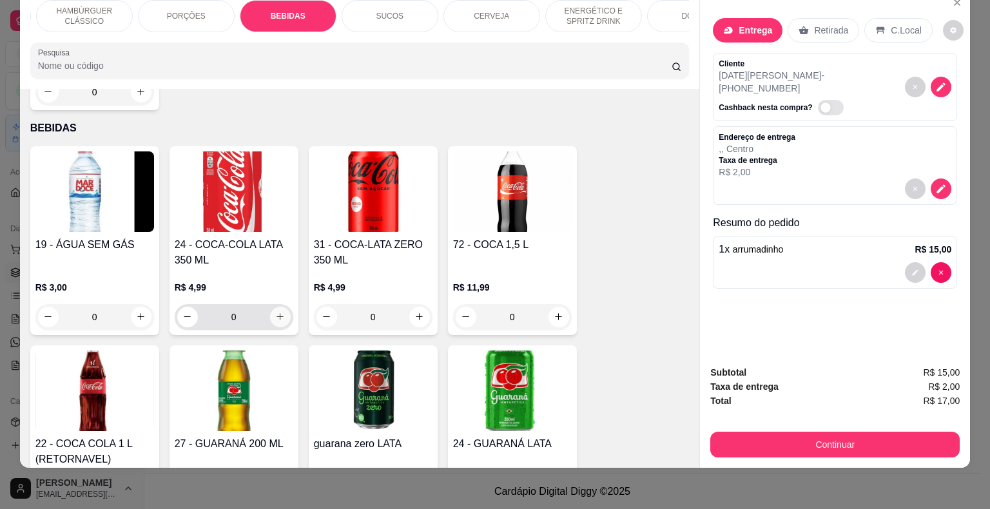
click at [277, 312] on icon "increase-product-quantity" at bounding box center [280, 317] width 10 height 10
type input "1"
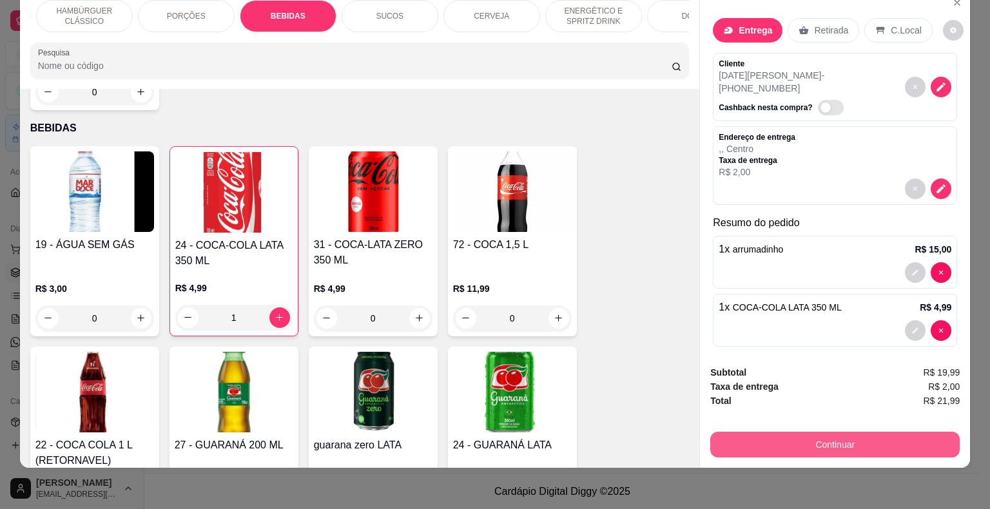
click at [890, 432] on button "Continuar" at bounding box center [834, 445] width 249 height 26
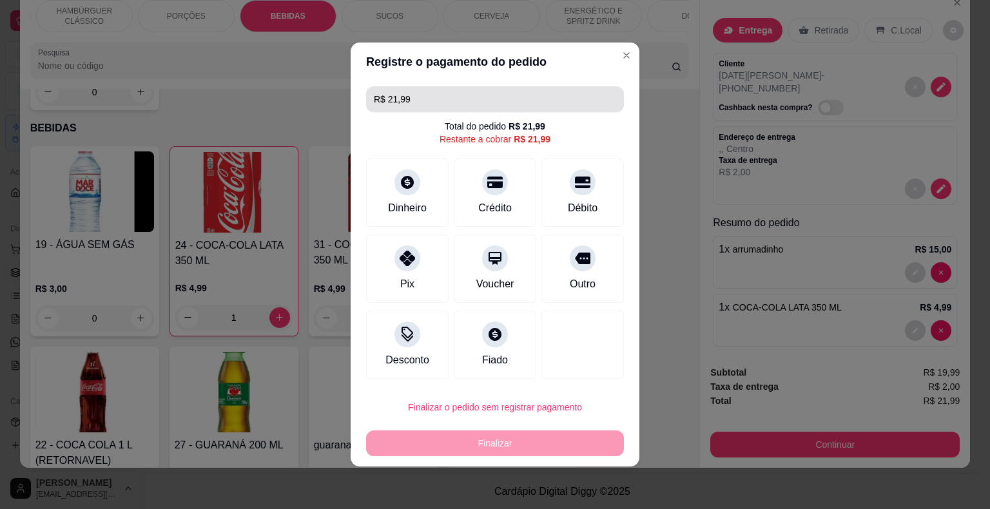
click at [452, 103] on input "R$ 21,99" at bounding box center [495, 99] width 242 height 26
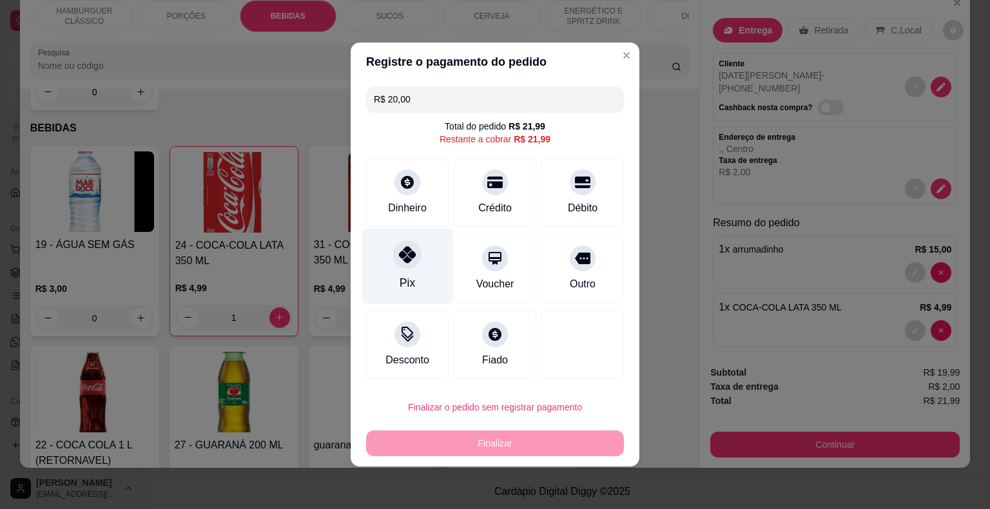
click at [369, 262] on div "Pix" at bounding box center [407, 266] width 91 height 75
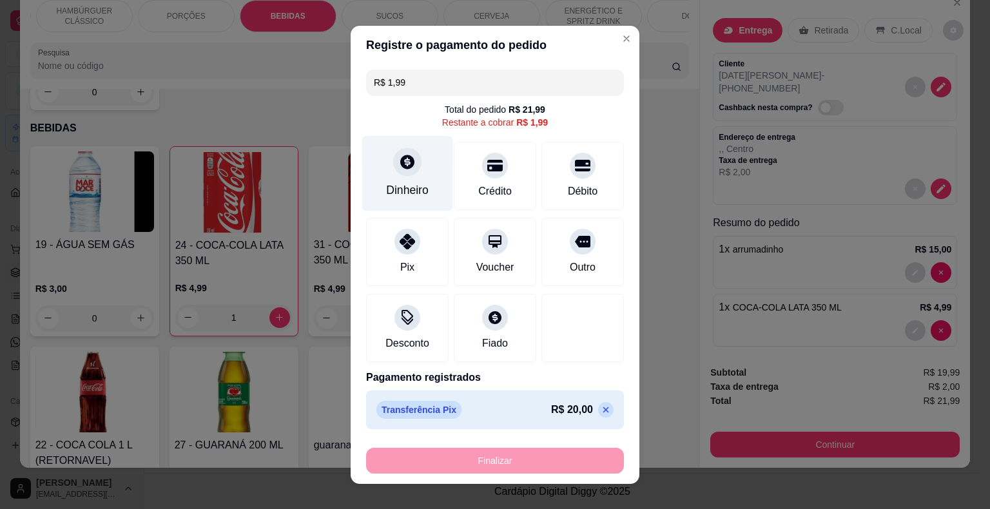
click at [434, 169] on div "Dinheiro" at bounding box center [407, 172] width 91 height 75
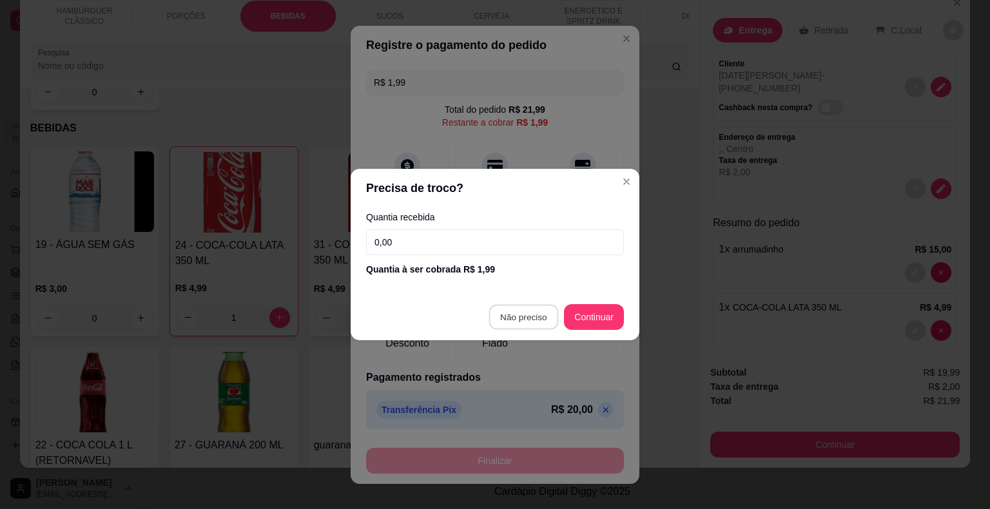
type input "R$ 0,00"
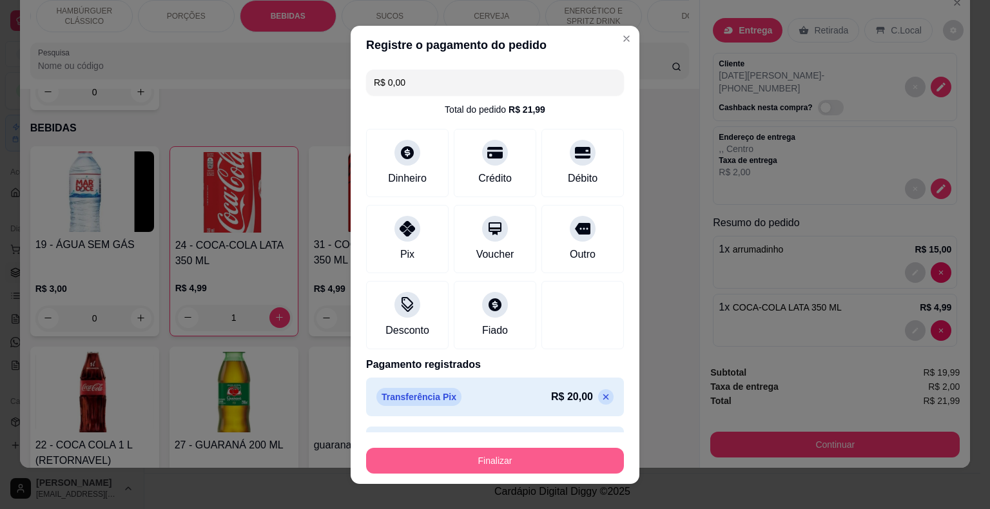
click at [525, 455] on button "Finalizar" at bounding box center [495, 461] width 258 height 26
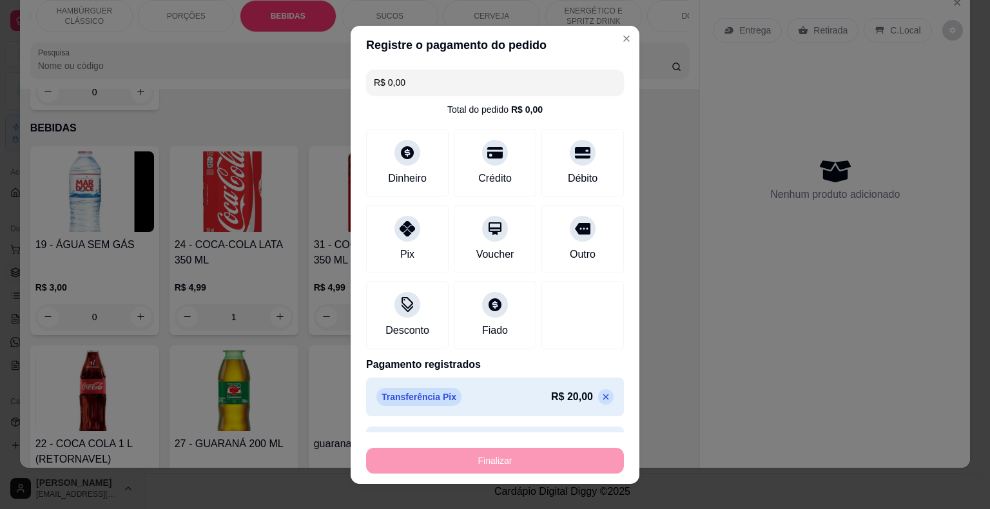
type input "0"
type input "-R$ 21,99"
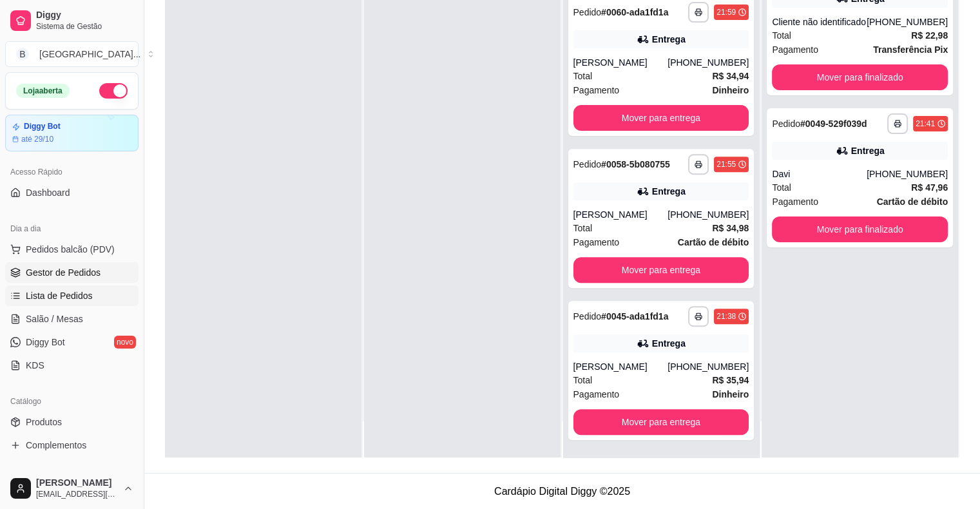
click at [58, 290] on span "Lista de Pedidos" at bounding box center [59, 295] width 67 height 13
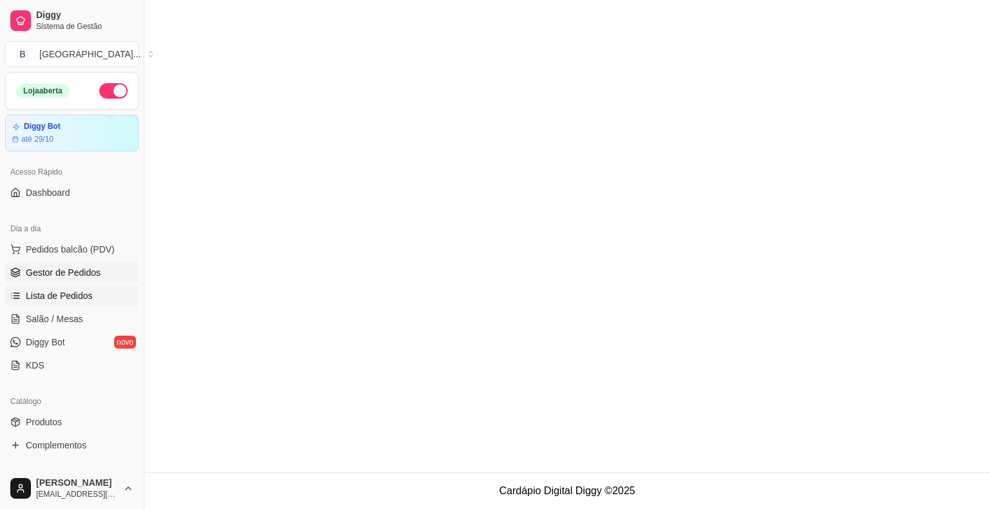
click at [67, 264] on link "Gestor de Pedidos" at bounding box center [71, 272] width 133 height 21
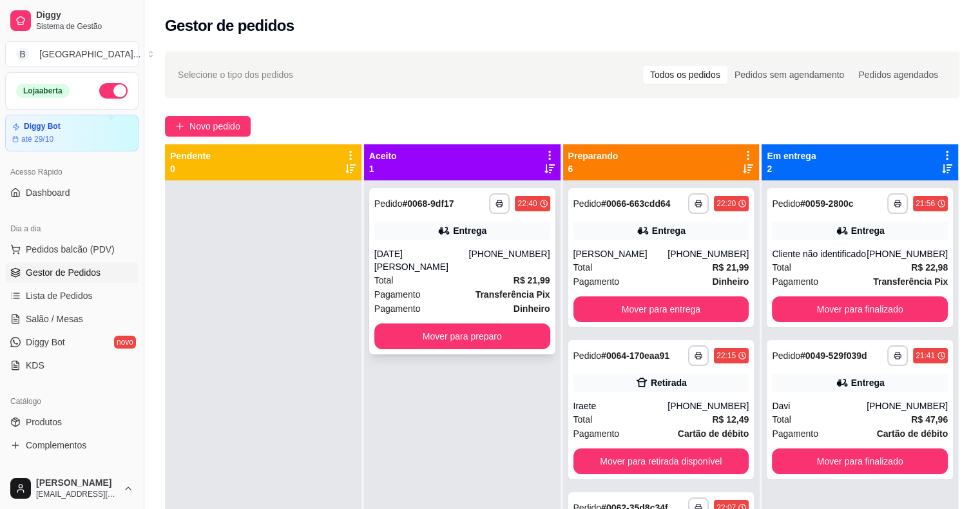
click at [439, 233] on icon at bounding box center [443, 231] width 9 height 8
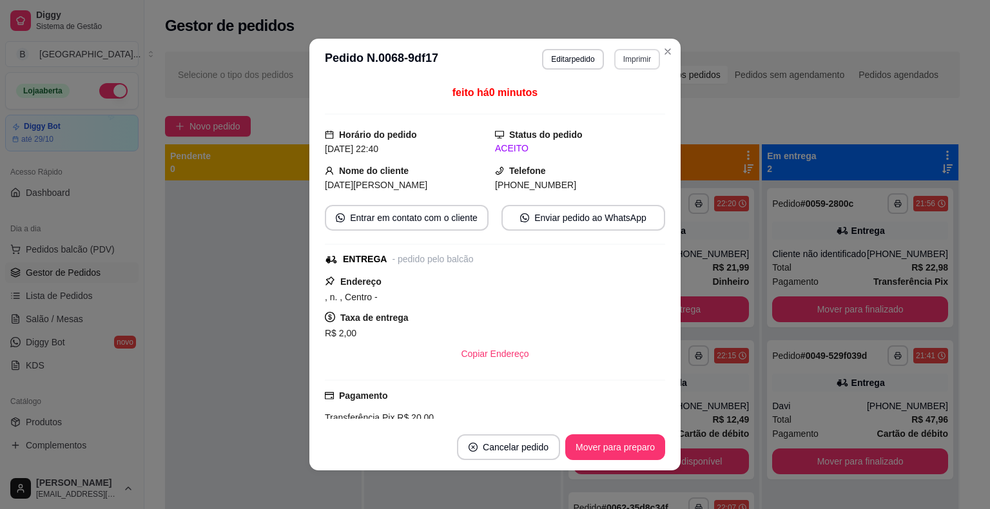
click at [645, 66] on button "Imprimir" at bounding box center [637, 59] width 46 height 21
click at [629, 112] on button "IMPRESSORA" at bounding box center [609, 104] width 93 height 21
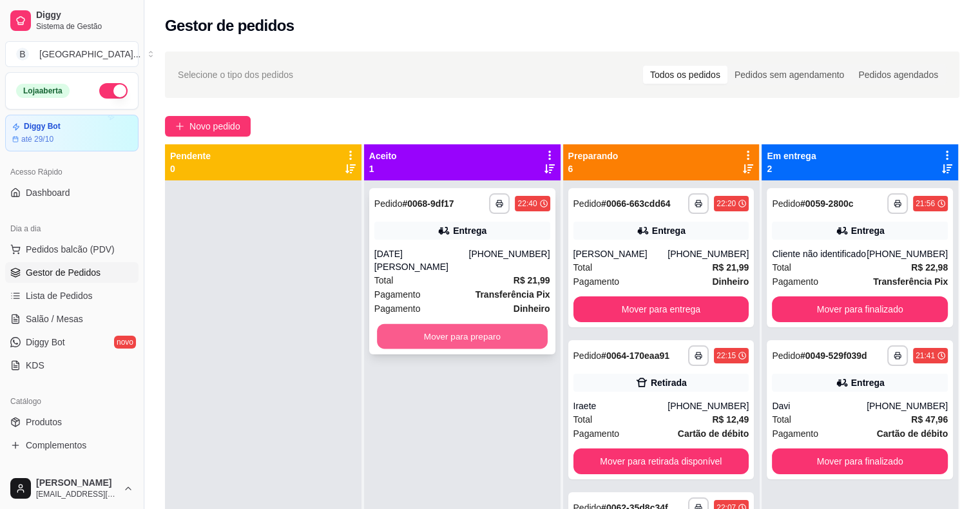
click at [460, 324] on button "Mover para preparo" at bounding box center [462, 336] width 171 height 25
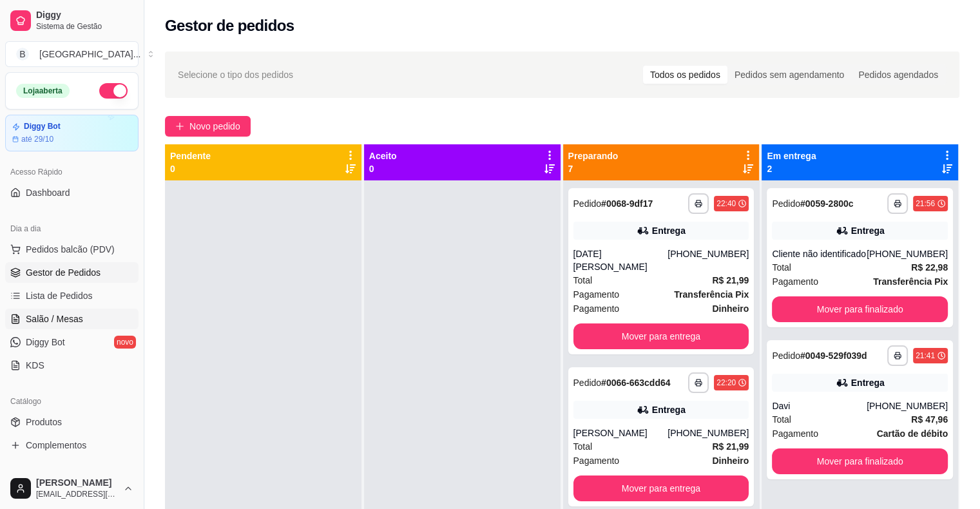
click at [72, 321] on span "Salão / Mesas" at bounding box center [54, 319] width 57 height 13
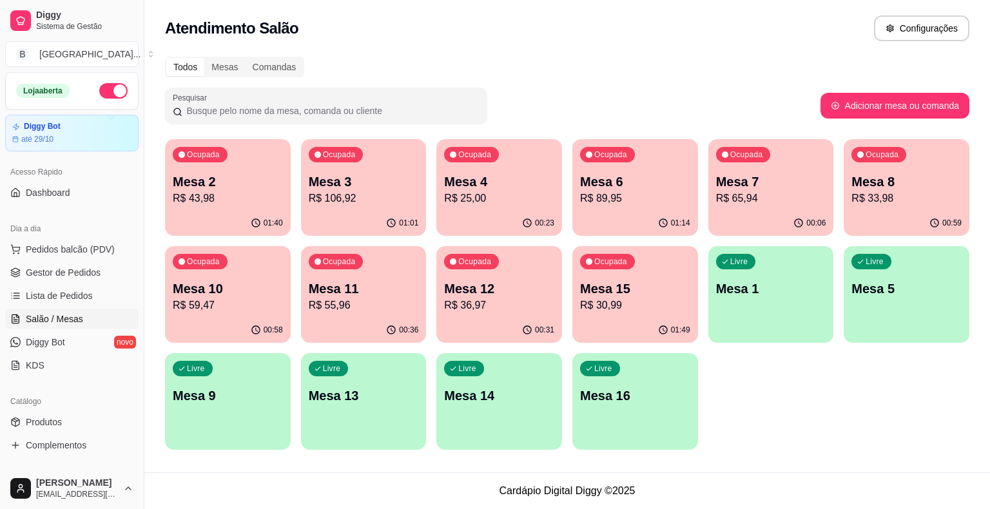
click at [360, 195] on p "R$ 106,92" at bounding box center [364, 198] width 110 height 15
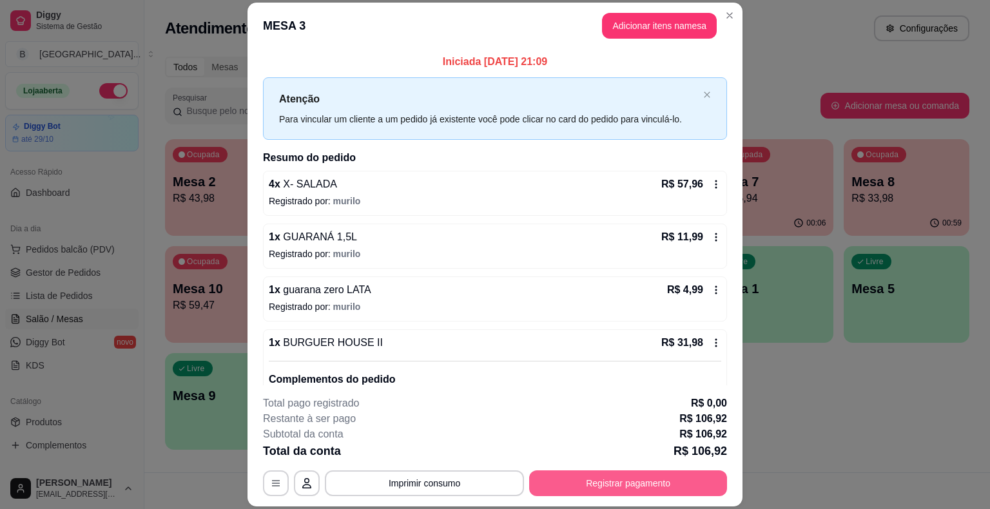
click at [614, 478] on button "Registrar pagamento" at bounding box center [628, 484] width 198 height 26
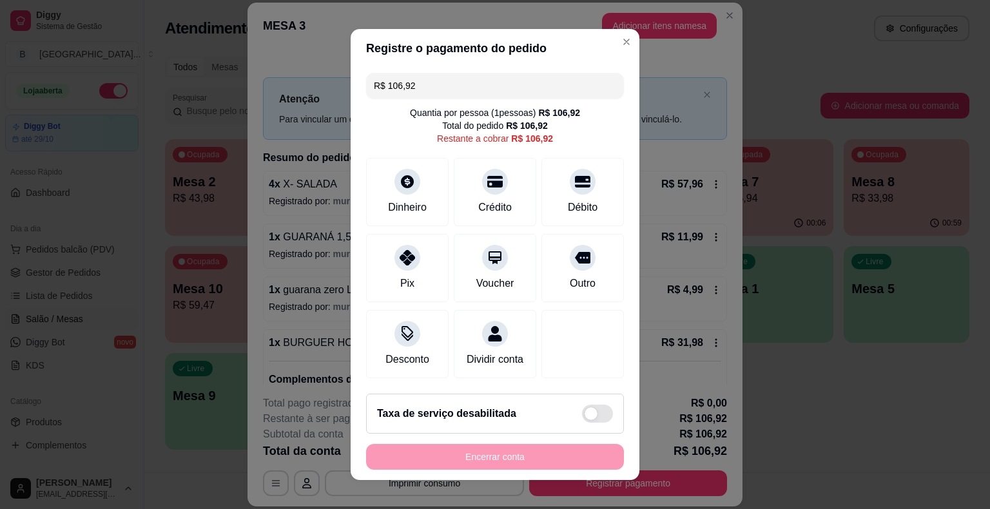
scroll to position [12, 0]
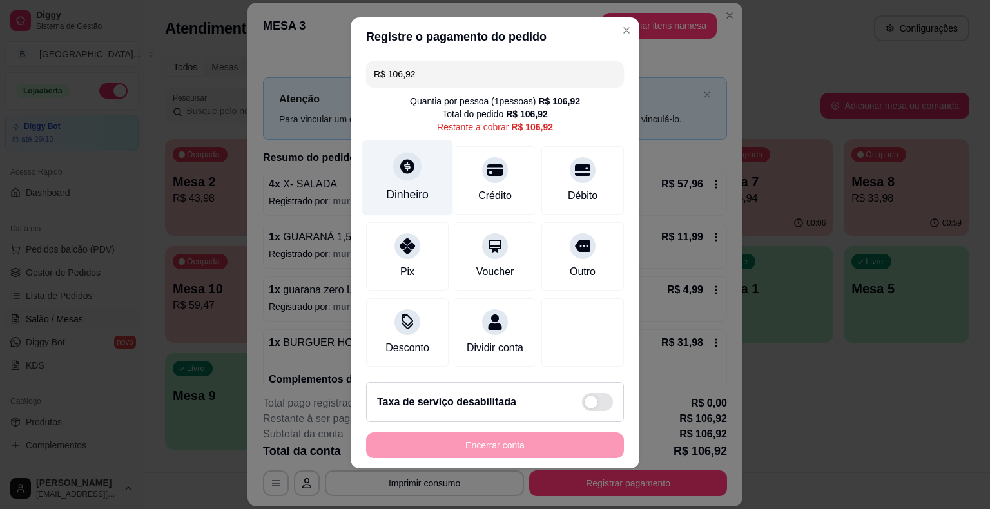
click at [399, 159] on icon at bounding box center [407, 166] width 17 height 17
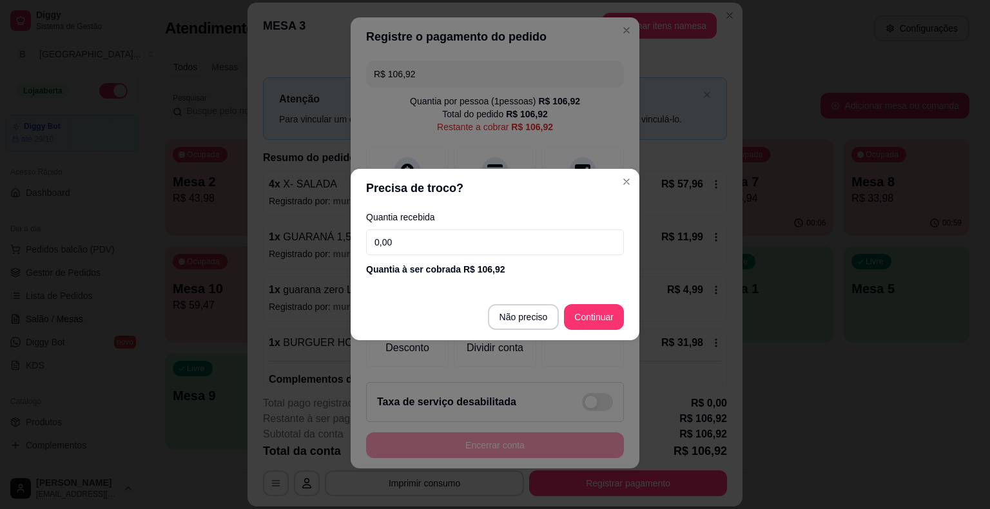
click at [425, 245] on input "0,00" at bounding box center [495, 242] width 258 height 26
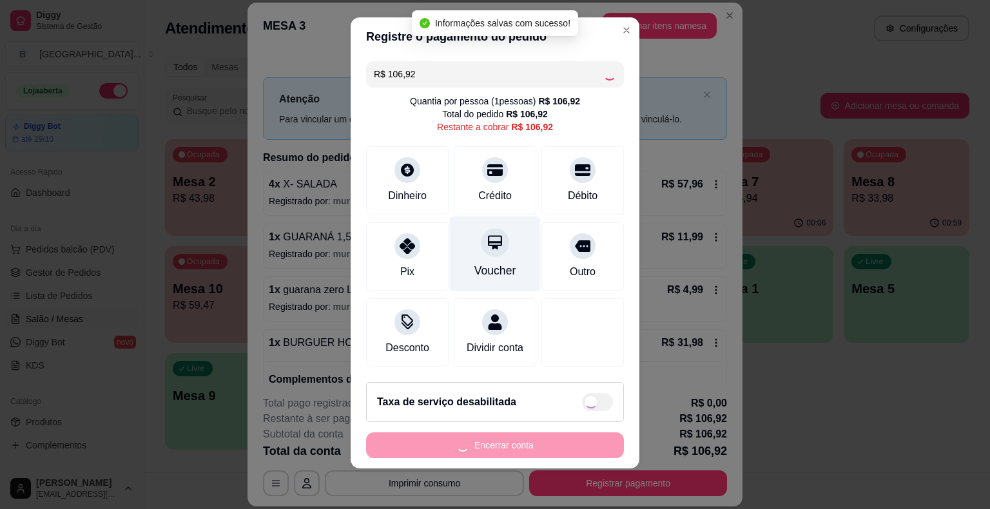
type input "R$ 0,00"
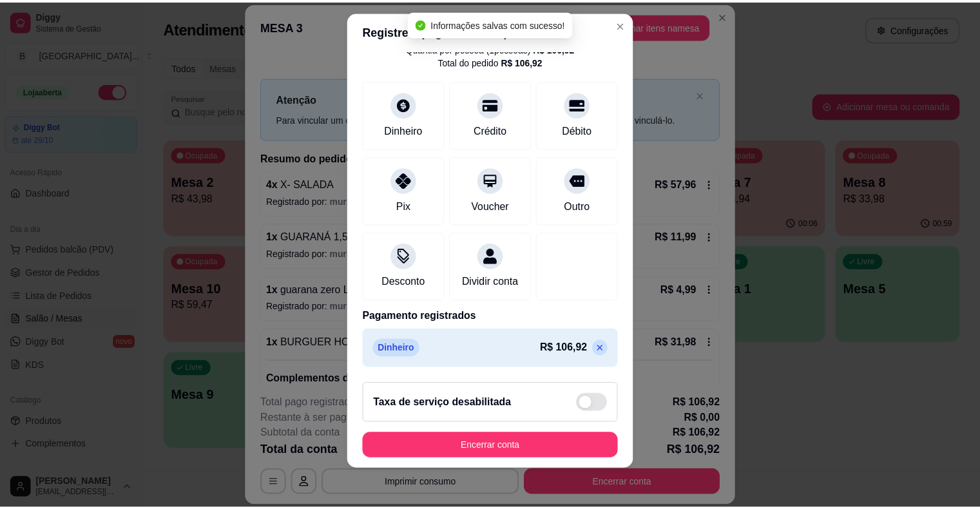
scroll to position [15, 0]
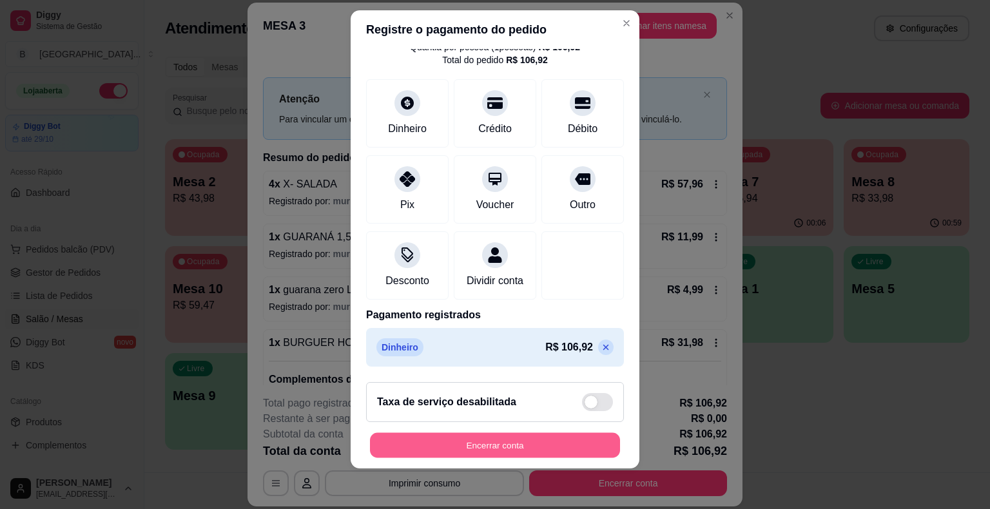
click at [516, 440] on button "Encerrar conta" at bounding box center [495, 445] width 250 height 25
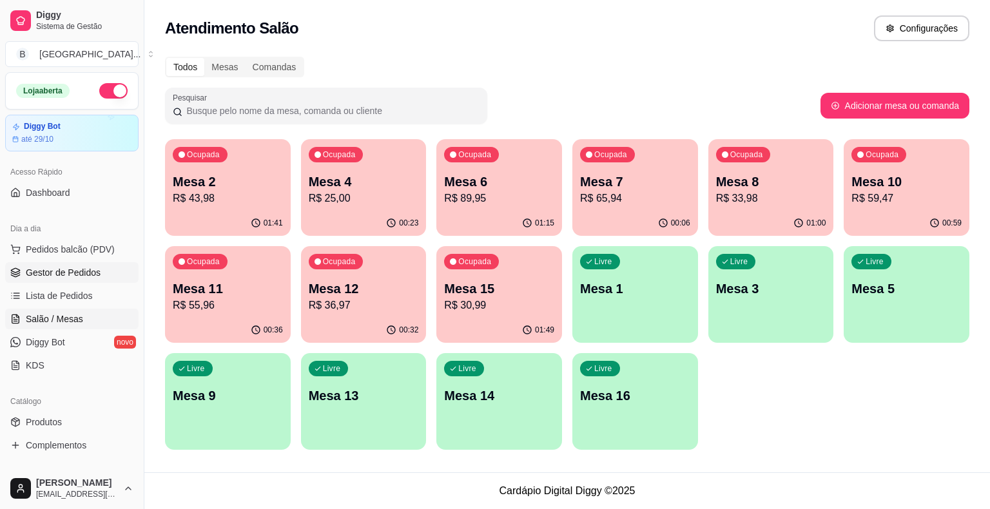
click at [28, 277] on span "Gestor de Pedidos" at bounding box center [63, 272] width 75 height 13
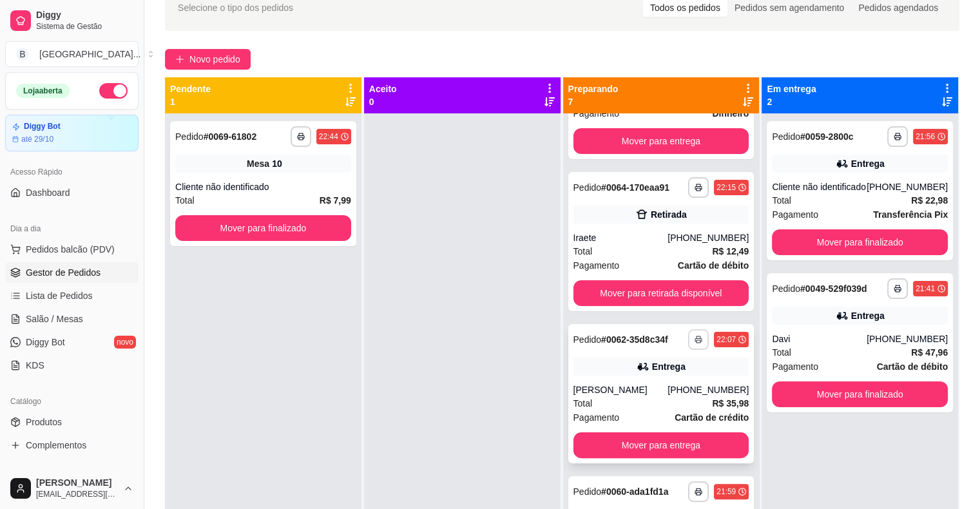
scroll to position [258, 0]
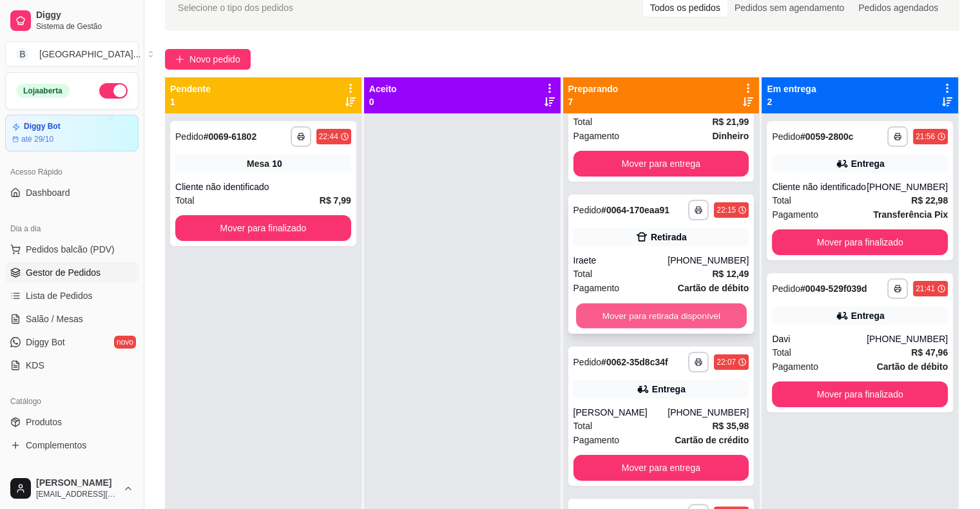
click at [617, 304] on button "Mover para retirada disponível" at bounding box center [661, 316] width 171 height 25
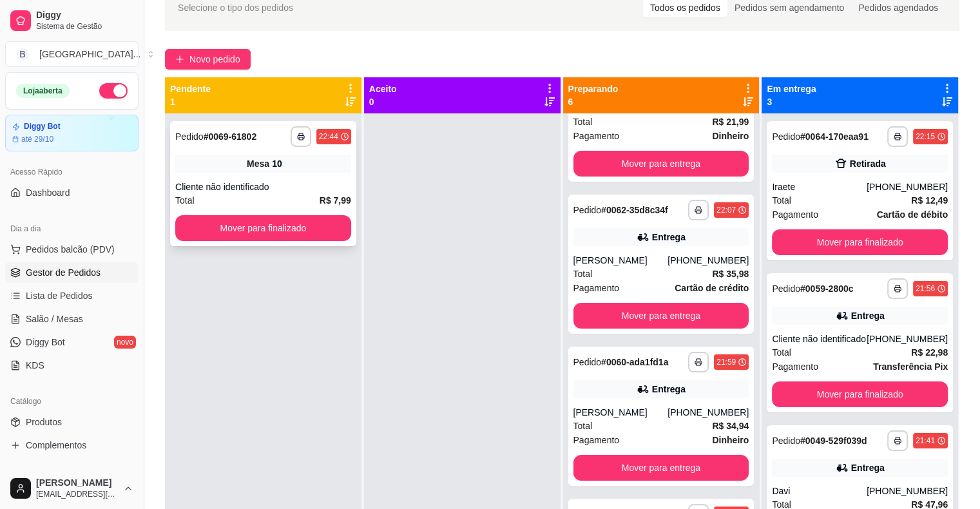
click at [288, 191] on div "Cliente não identificado" at bounding box center [263, 186] width 176 height 13
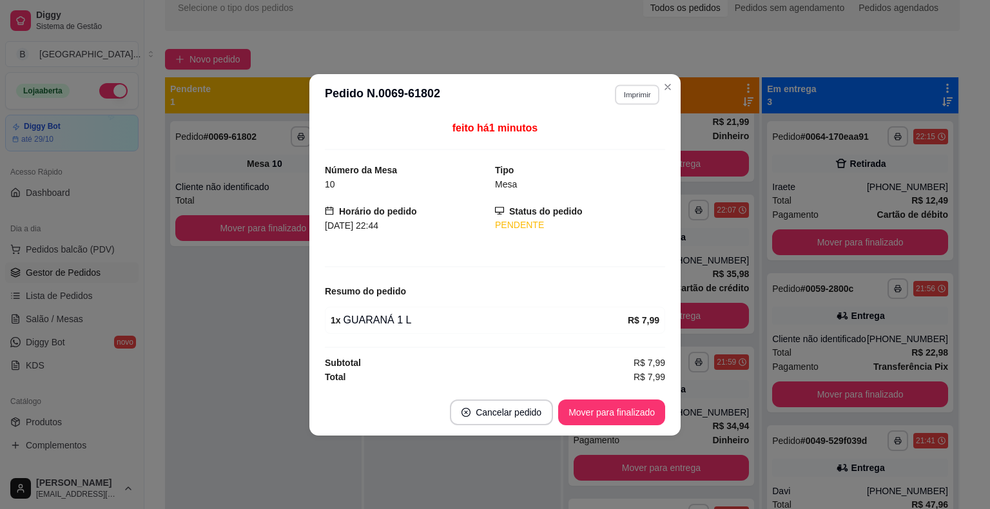
click at [639, 97] on button "Imprimir" at bounding box center [637, 94] width 44 height 20
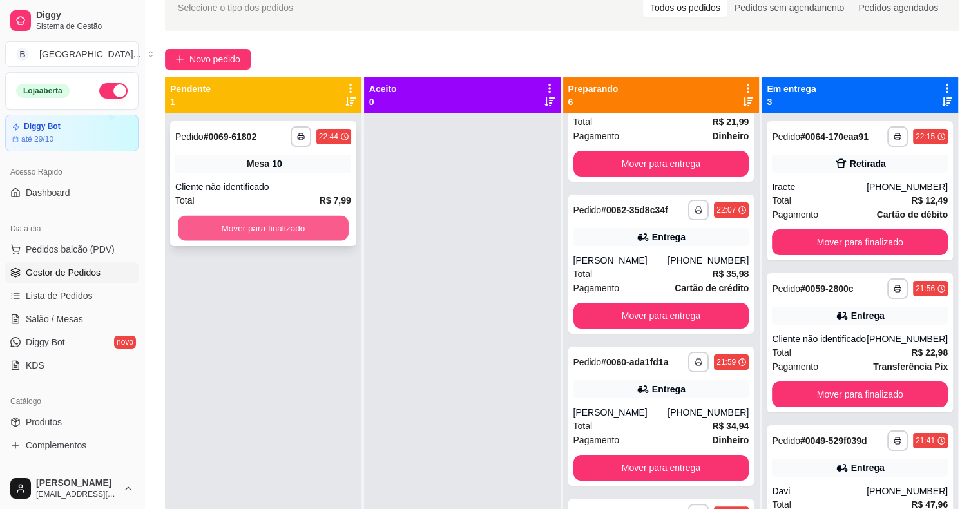
click at [246, 235] on button "Mover para finalizado" at bounding box center [263, 228] width 171 height 25
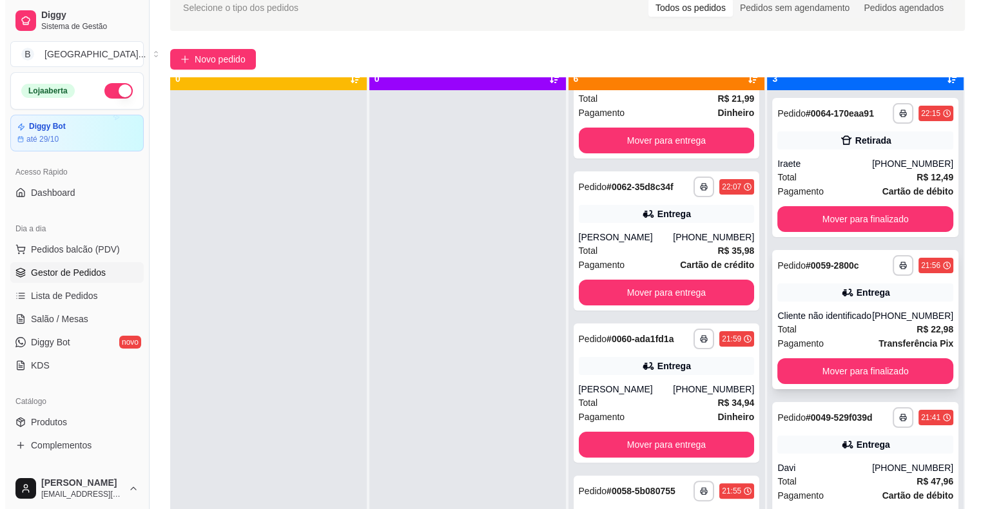
scroll to position [36, 0]
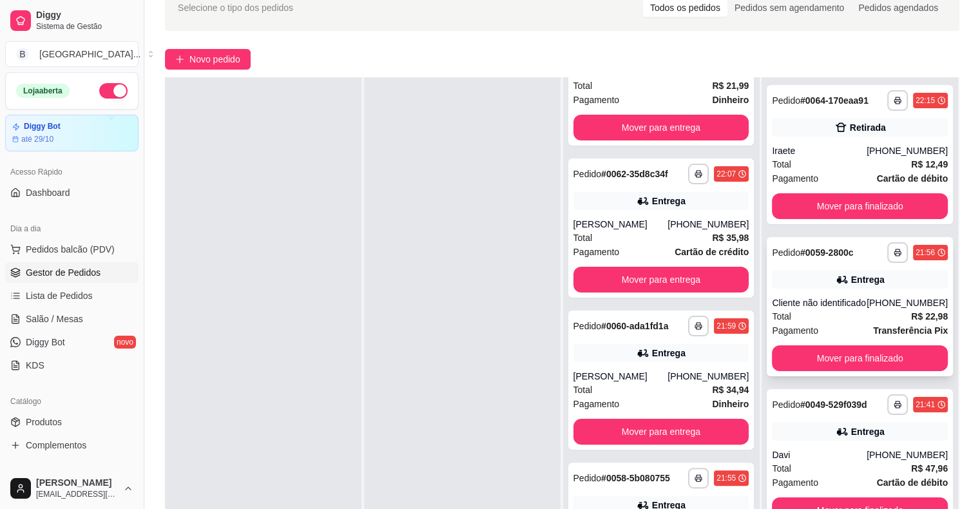
click at [852, 295] on div "**********" at bounding box center [860, 306] width 186 height 139
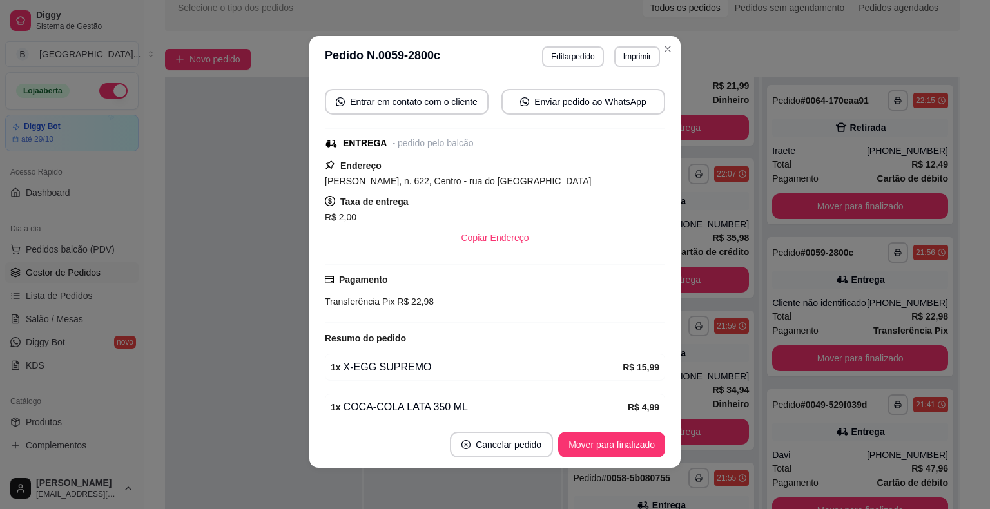
scroll to position [166, 0]
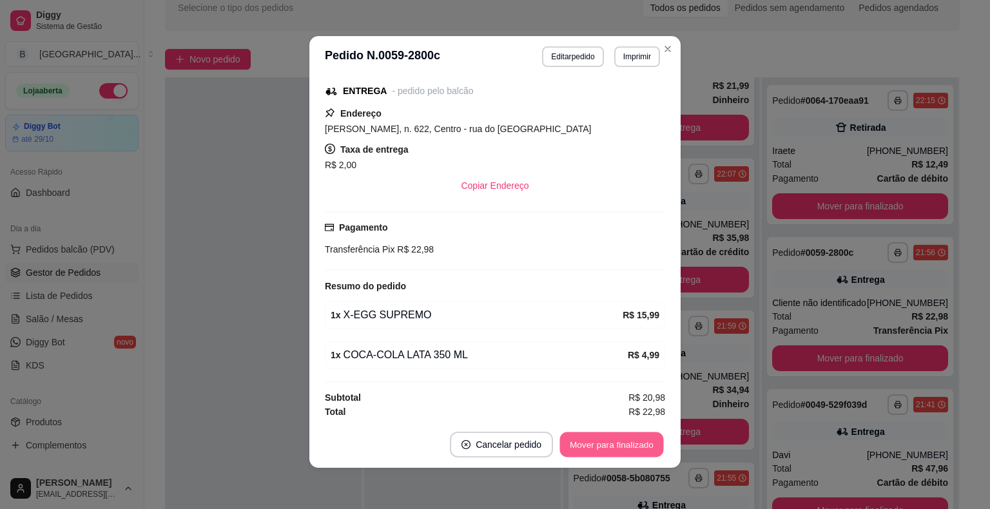
click at [625, 435] on button "Mover para finalizado" at bounding box center [612, 445] width 104 height 25
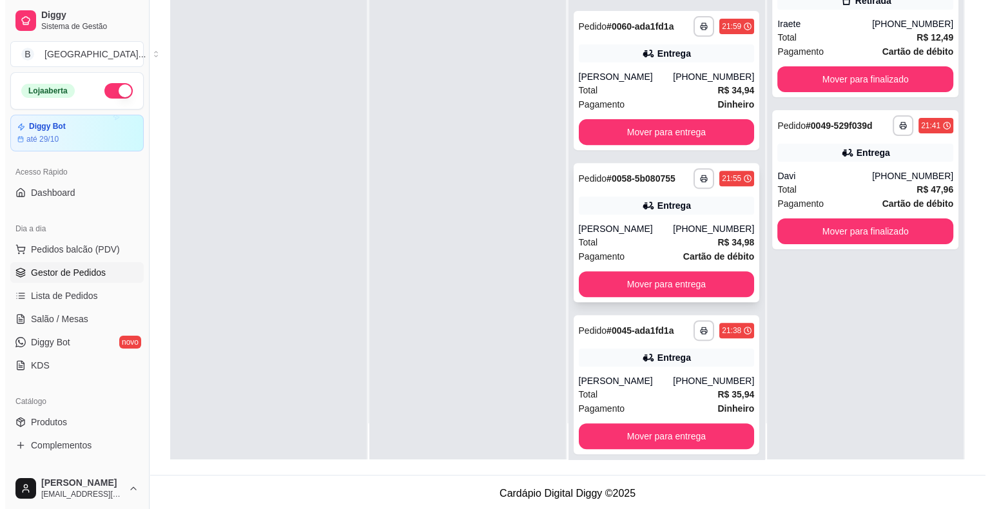
scroll to position [196, 0]
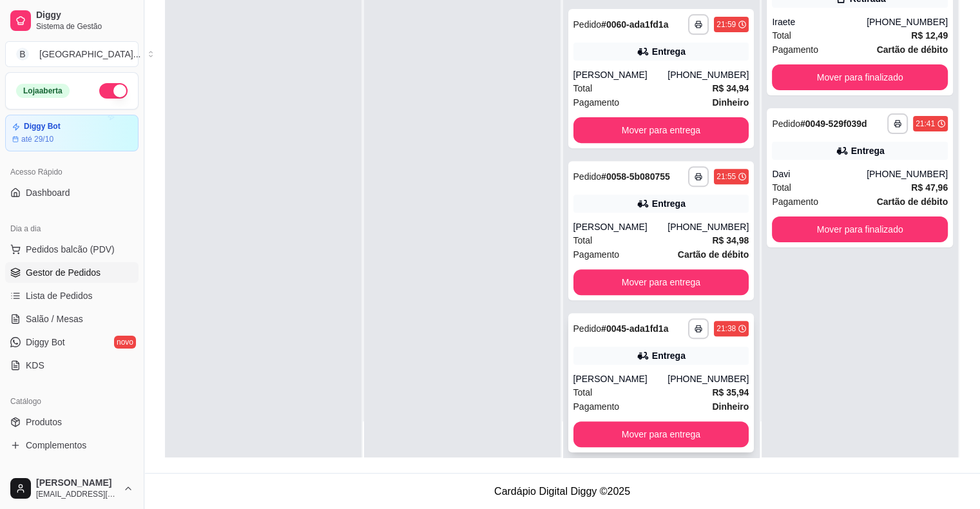
click at [672, 373] on div "[PHONE_NUMBER]" at bounding box center [708, 379] width 81 height 13
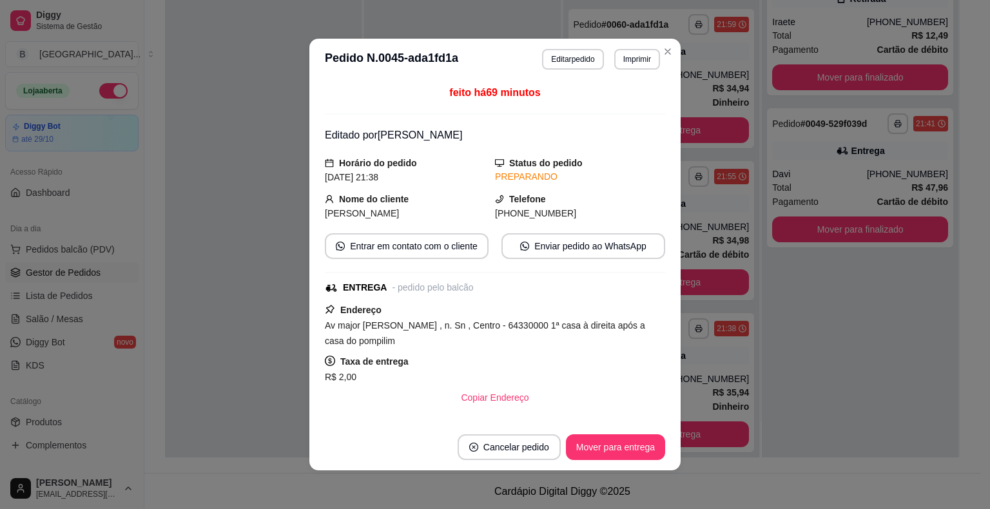
scroll to position [369, 0]
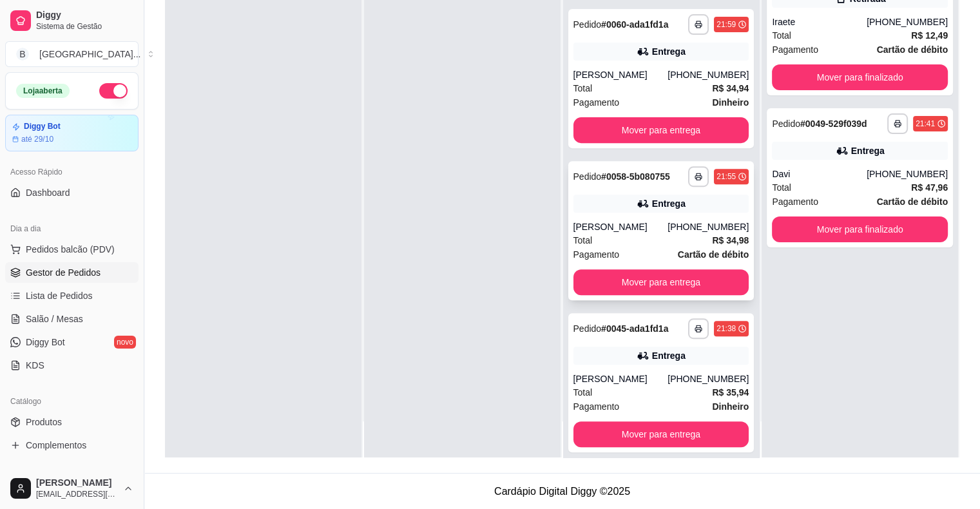
click at [585, 233] on span "Total" at bounding box center [583, 240] width 19 height 14
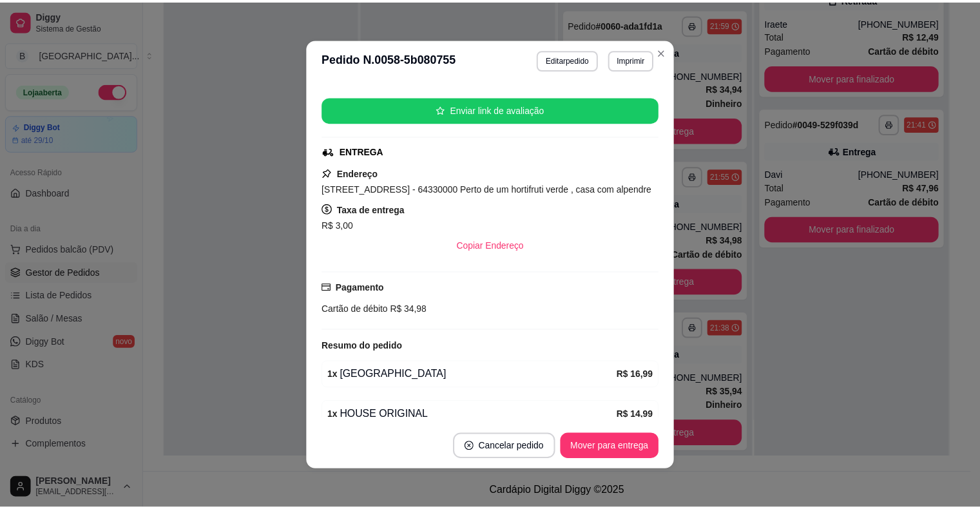
scroll to position [193, 0]
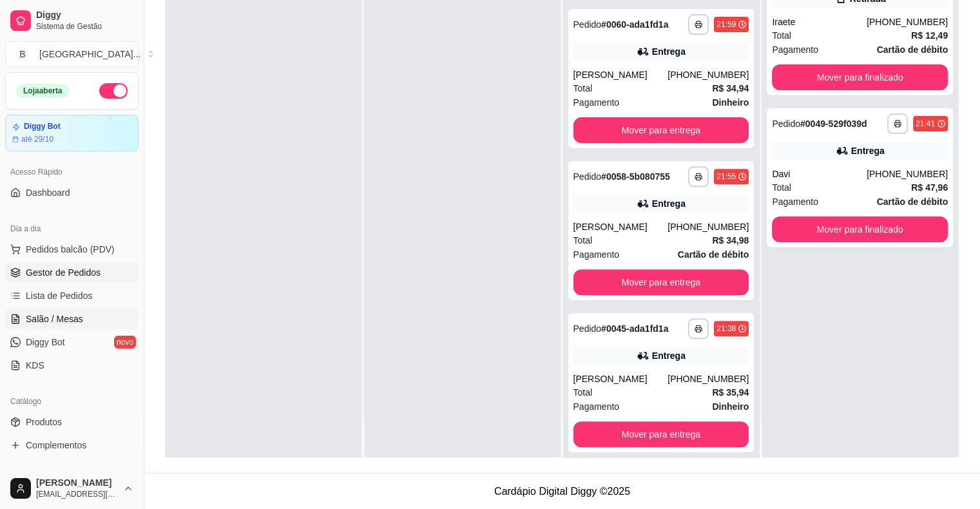
click at [87, 318] on link "Salão / Mesas" at bounding box center [71, 319] width 133 height 21
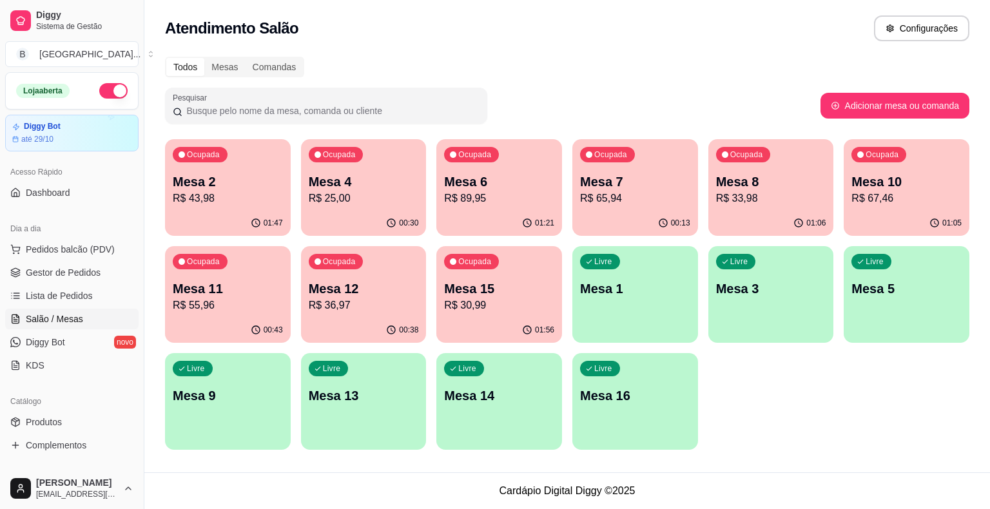
click at [222, 200] on p "R$ 43,98" at bounding box center [228, 198] width 110 height 15
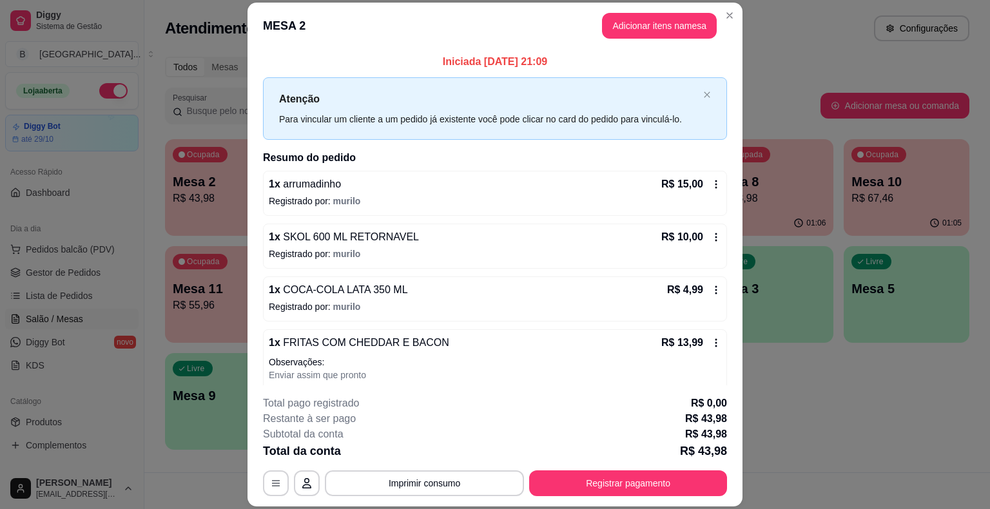
scroll to position [23, 0]
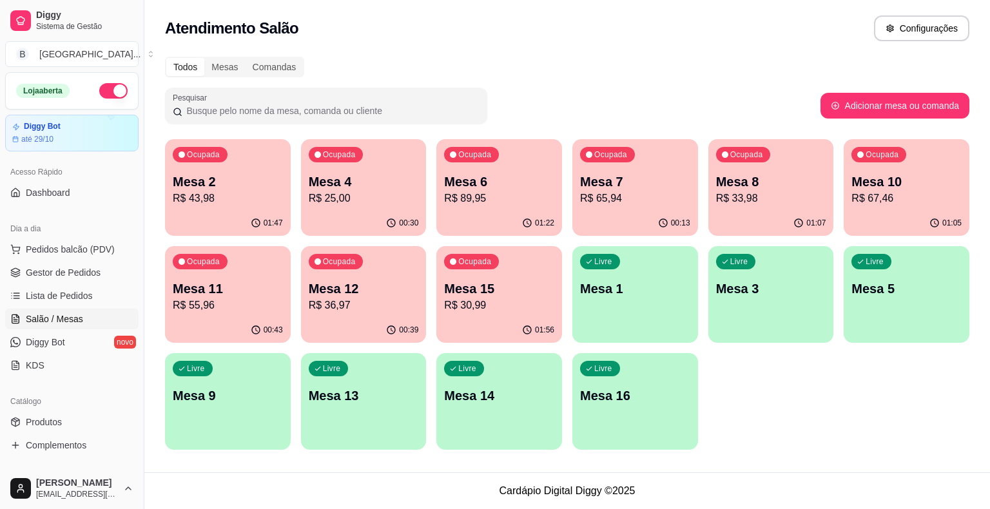
click at [363, 311] on p "R$ 36,97" at bounding box center [364, 305] width 110 height 15
click at [472, 312] on p "R$ 30,99" at bounding box center [499, 305] width 107 height 15
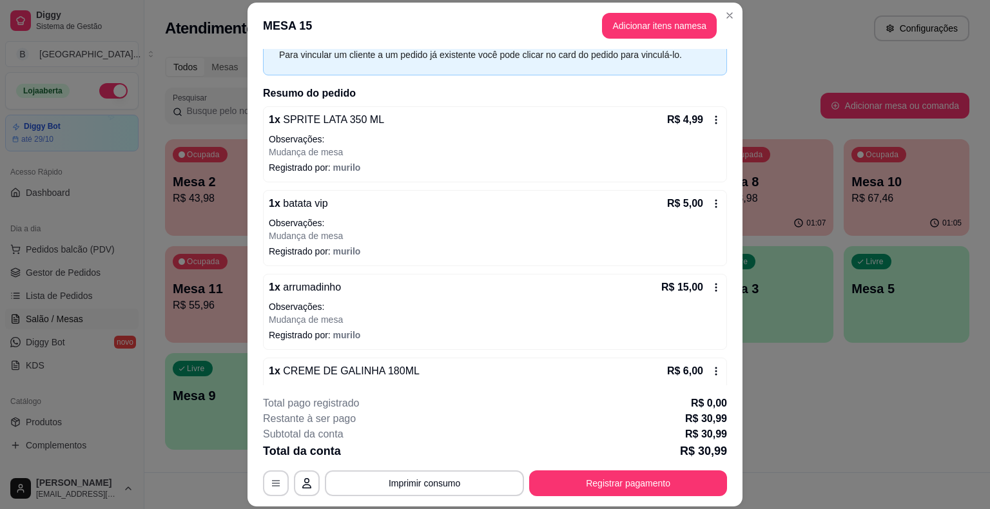
scroll to position [116, 0]
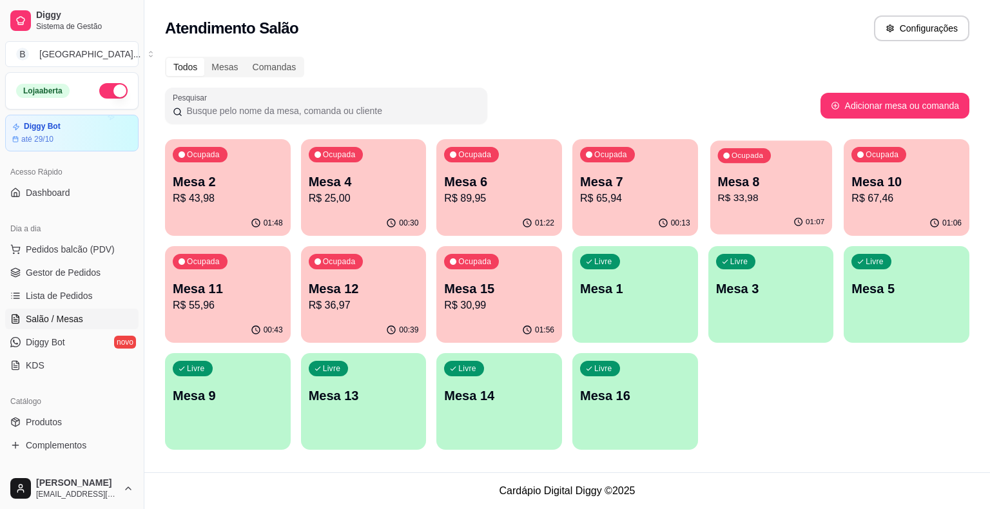
click at [812, 204] on p "R$ 33,98" at bounding box center [770, 198] width 107 height 15
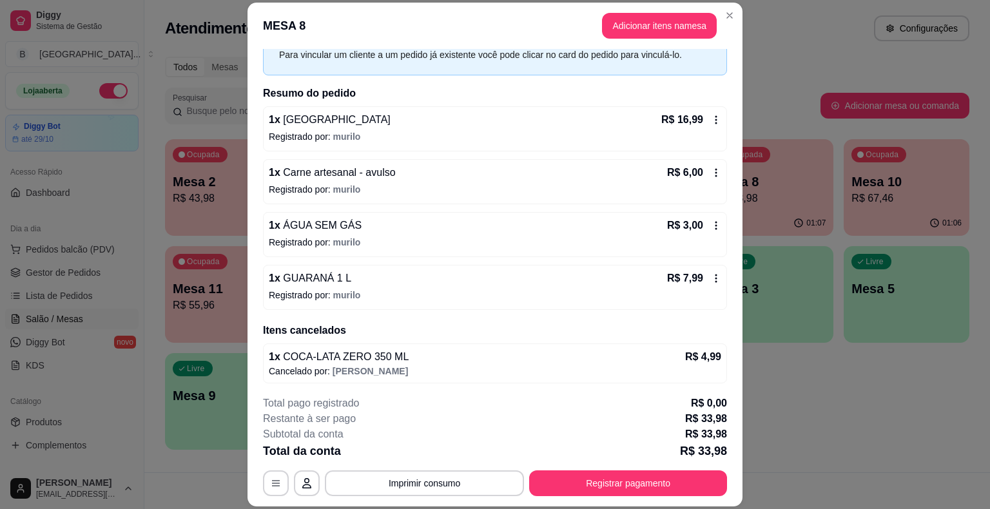
scroll to position [66, 0]
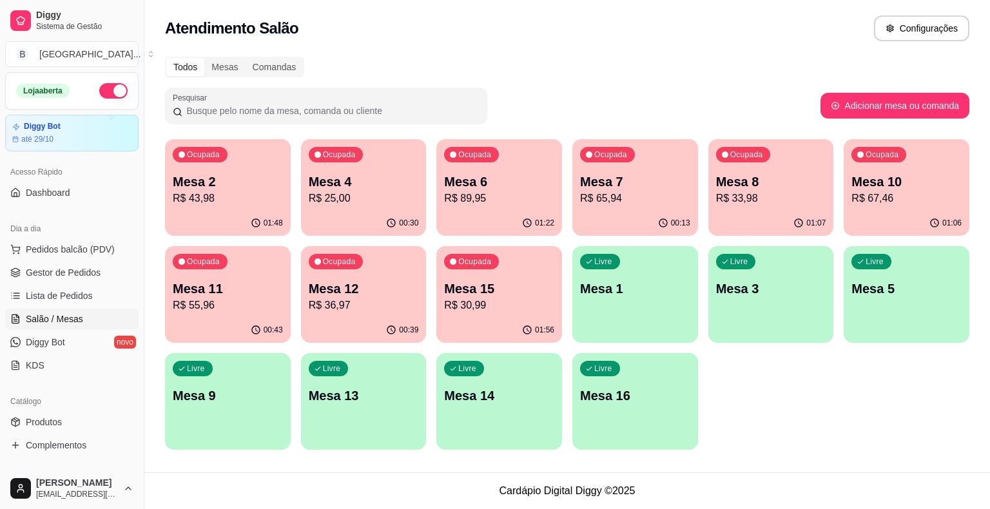
click at [353, 217] on div "00:30" at bounding box center [364, 223] width 126 height 25
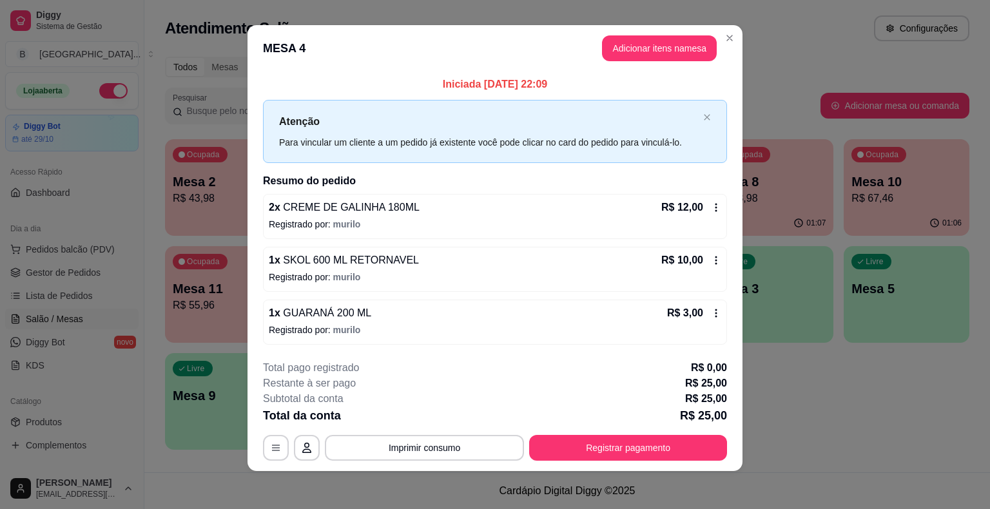
scroll to position [8, 0]
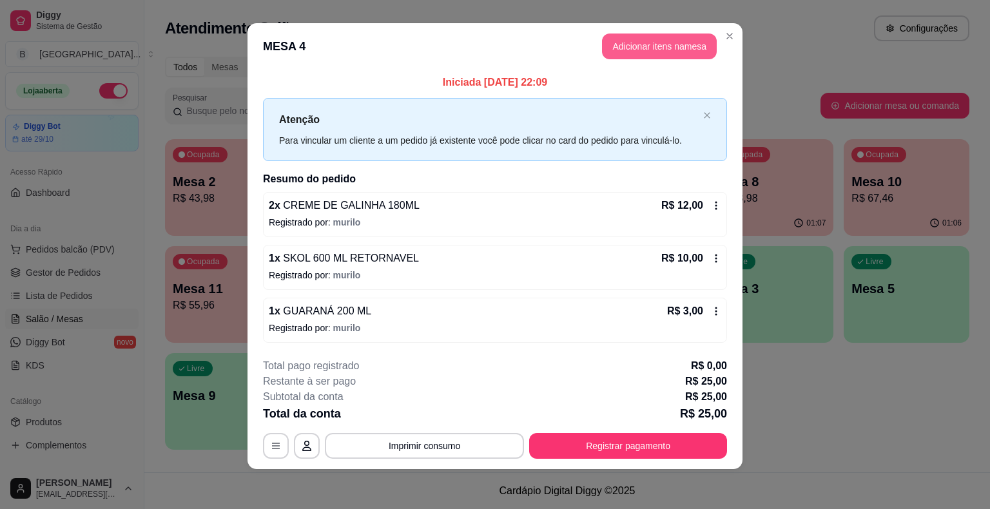
click at [636, 38] on button "Adicionar itens na mesa" at bounding box center [659, 47] width 115 height 26
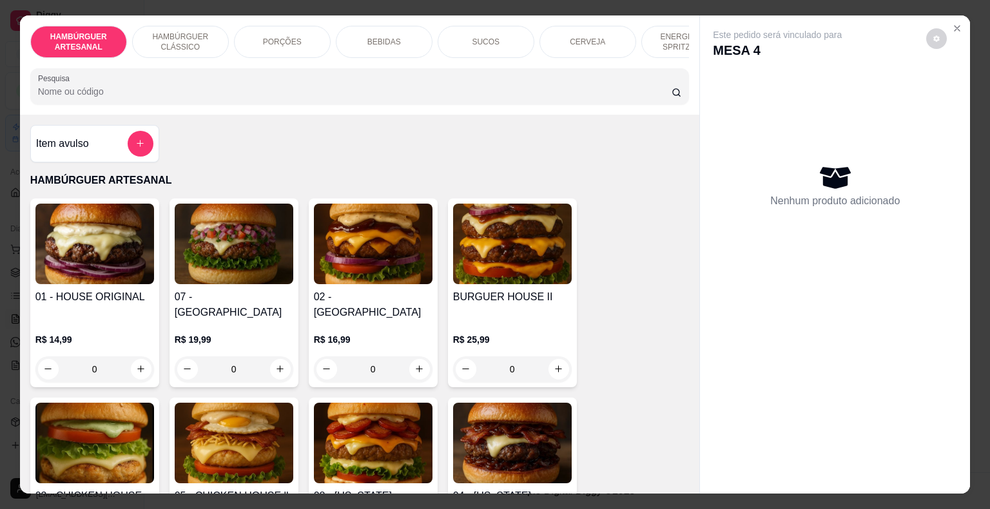
drag, startPoint x: 672, startPoint y: 52, endPoint x: 683, endPoint y: 70, distance: 20.9
click at [683, 70] on div "HAMBÚRGUER ARTESANAL HAMBÚRGUER CLÁSSICO PORÇÕES BEBIDAS SUCOS CERVEJA ENERGÉTI…" at bounding box center [360, 64] width 680 height 99
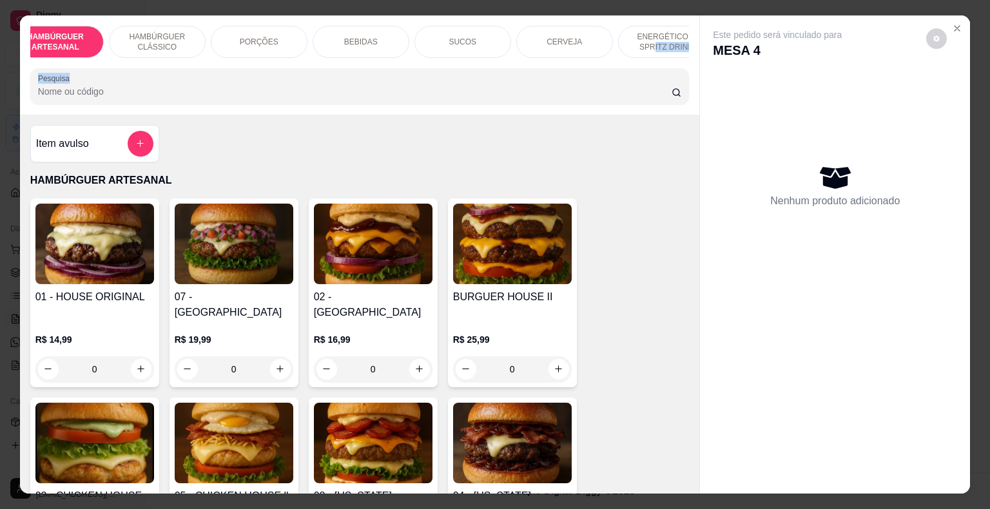
click at [679, 66] on div "HAMBÚRGUER ARTESANAL HAMBÚRGUER CLÁSSICO PORÇÕES BEBIDAS SUCOS CERVEJA ENERGÉTI…" at bounding box center [360, 64] width 680 height 99
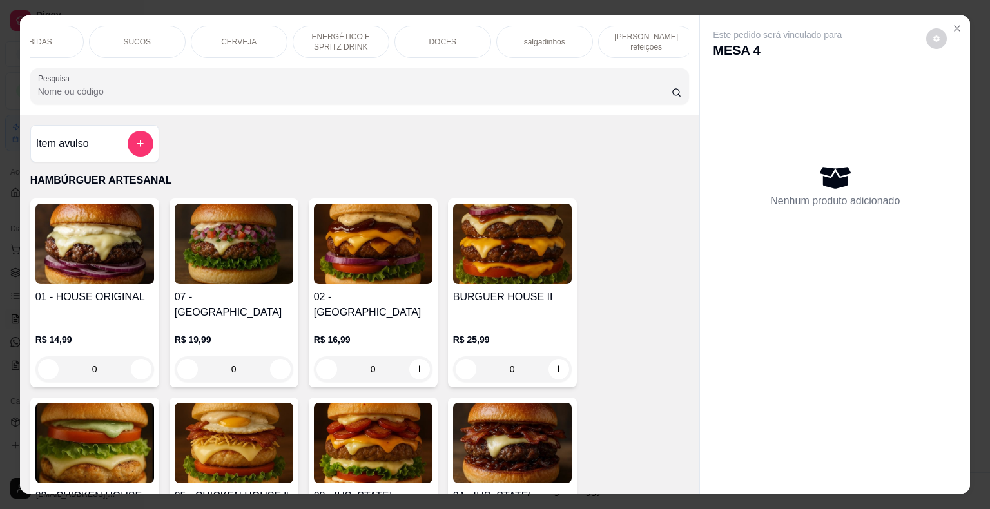
scroll to position [0, 354]
click at [443, 45] on div "DOCES" at bounding box center [437, 42] width 97 height 32
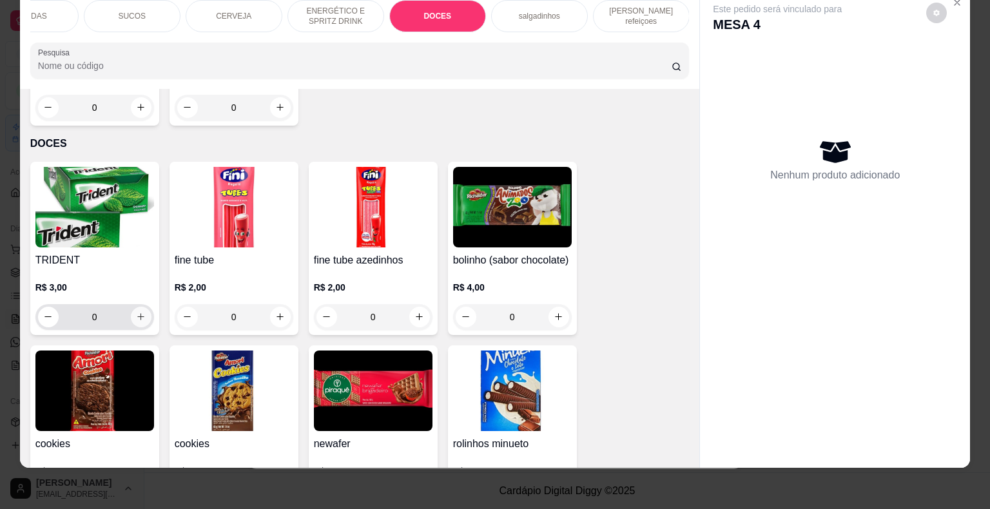
click at [139, 312] on icon "increase-product-quantity" at bounding box center [141, 317] width 10 height 10
type input "1"
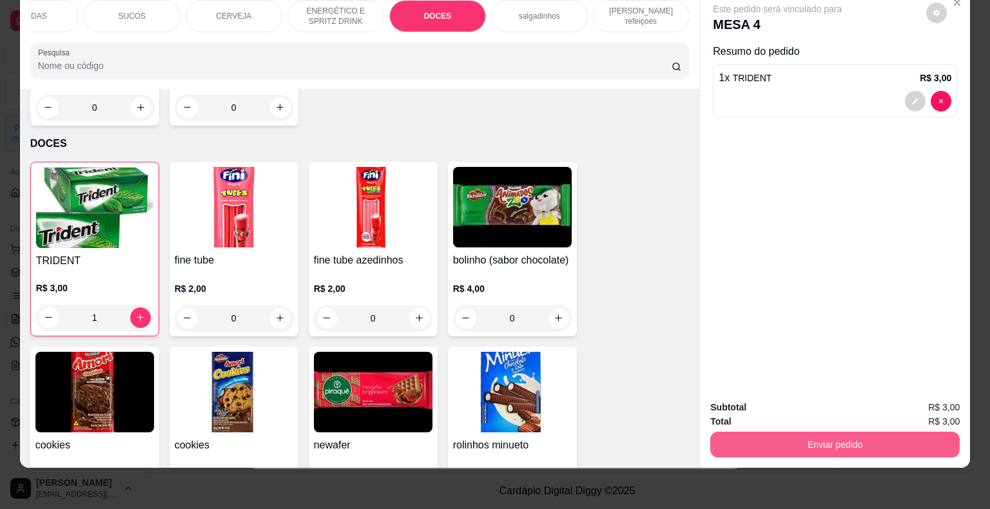
click at [779, 439] on button "Enviar pedido" at bounding box center [834, 445] width 249 height 26
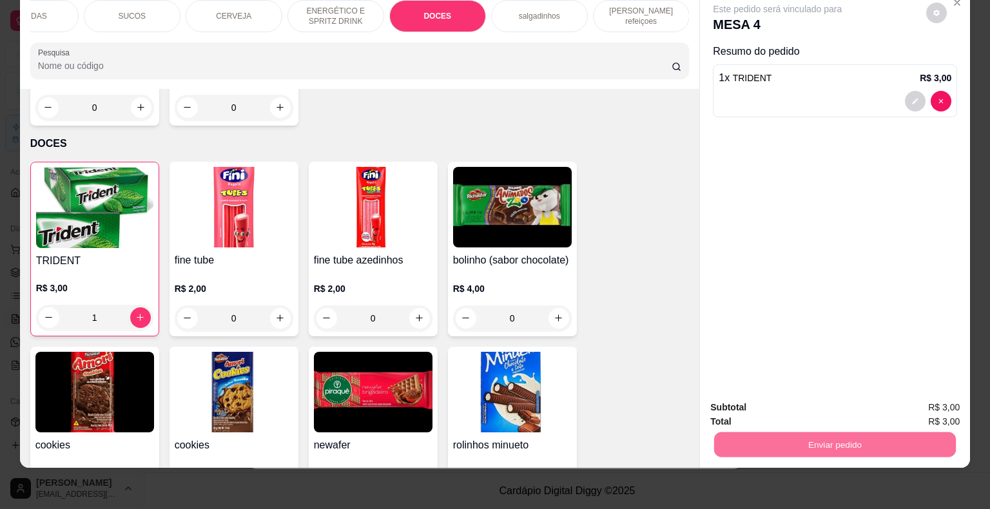
click at [945, 402] on button "Enviar pedido" at bounding box center [926, 403] width 73 height 24
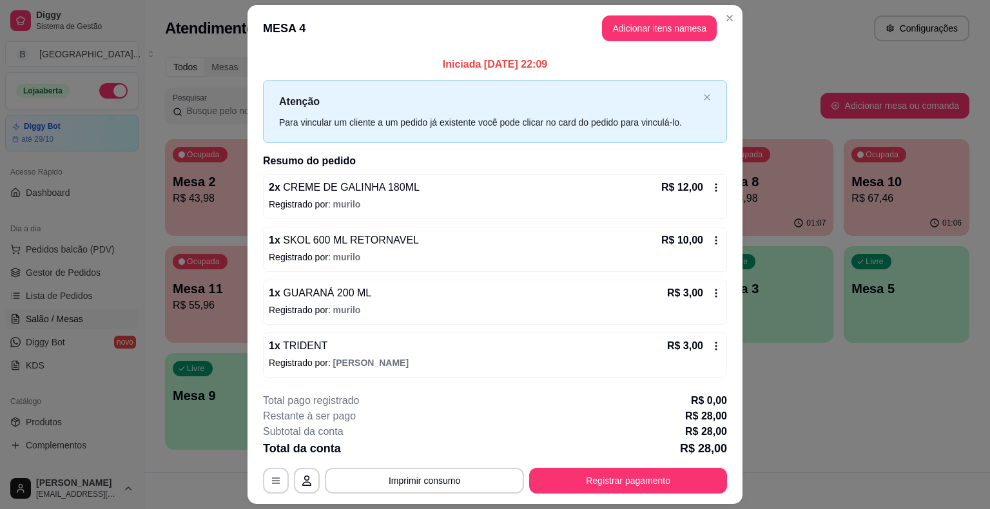
scroll to position [35, 0]
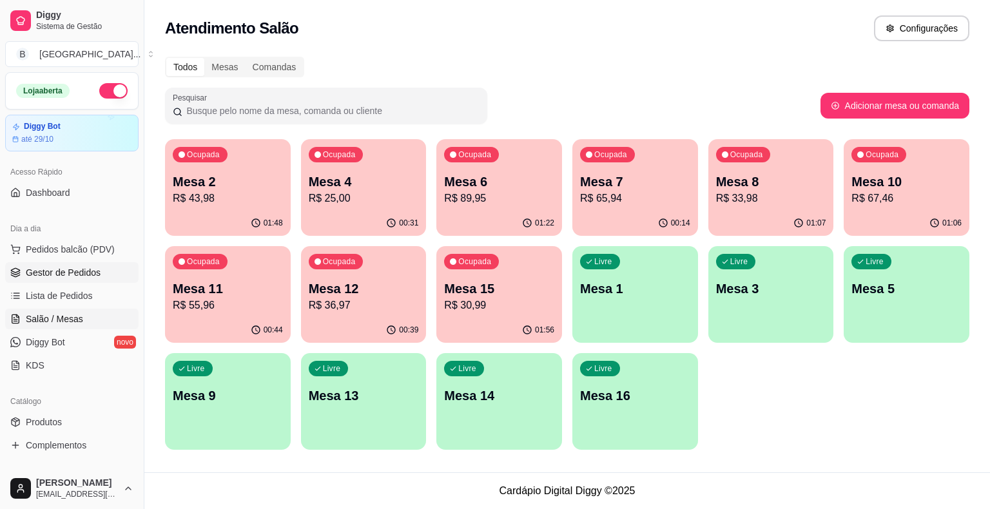
click at [67, 275] on span "Gestor de Pedidos" at bounding box center [63, 272] width 75 height 13
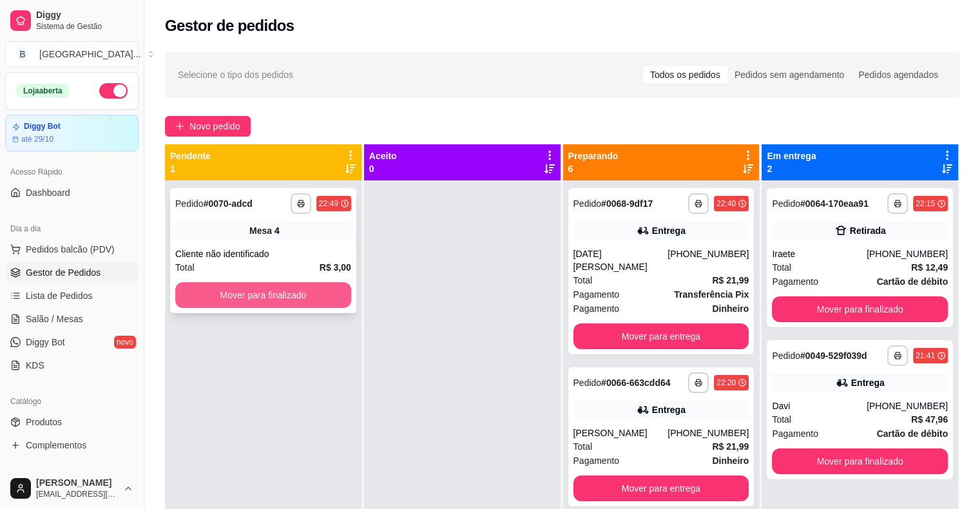
click at [312, 297] on button "Mover para finalizado" at bounding box center [263, 295] width 176 height 26
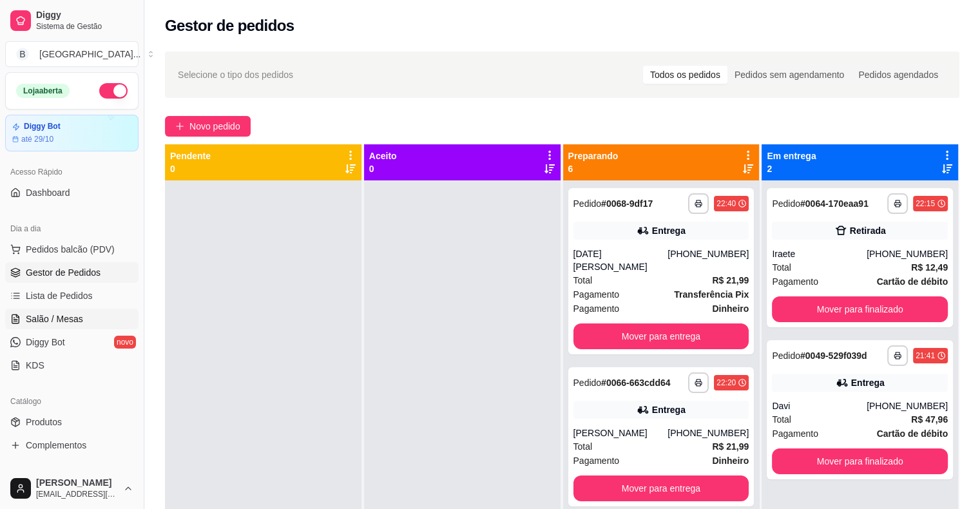
click at [68, 315] on span "Salão / Mesas" at bounding box center [54, 319] width 57 height 13
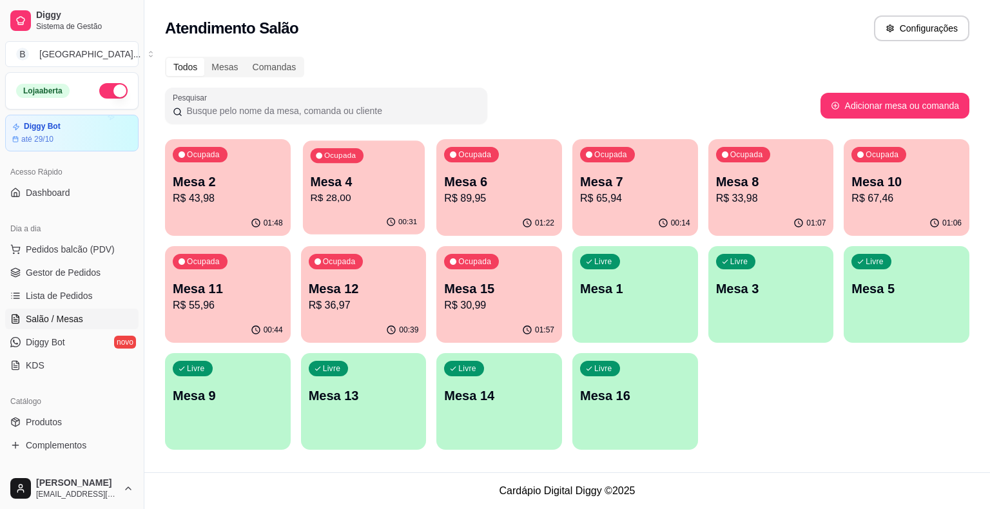
click at [341, 214] on div "00:31" at bounding box center [364, 222] width 122 height 24
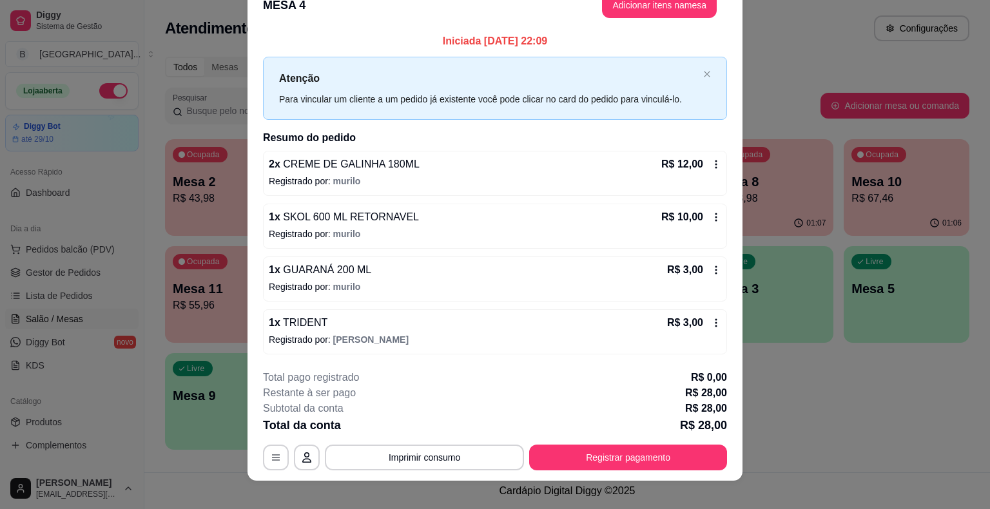
scroll to position [35, 0]
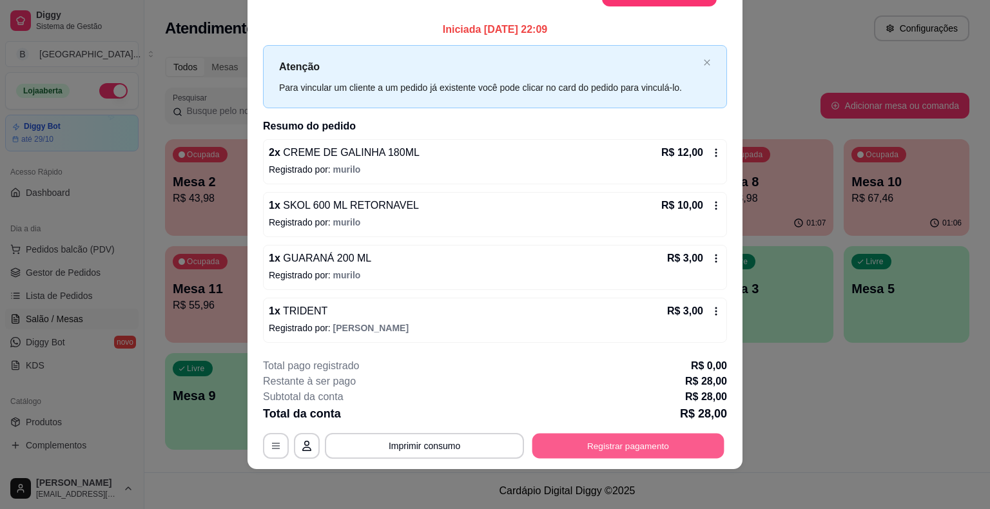
click at [587, 449] on button "Registrar pagamento" at bounding box center [628, 445] width 192 height 25
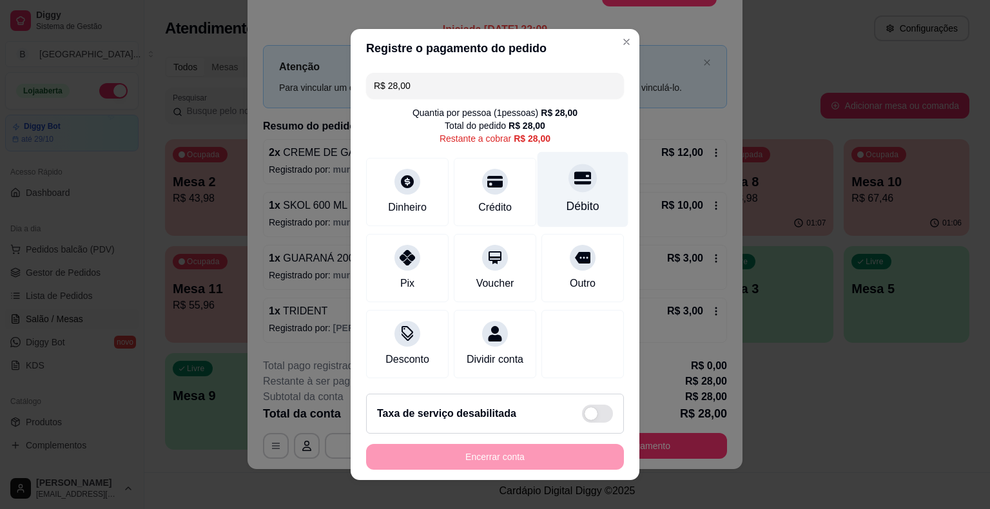
click at [538, 218] on div "Débito" at bounding box center [583, 189] width 91 height 75
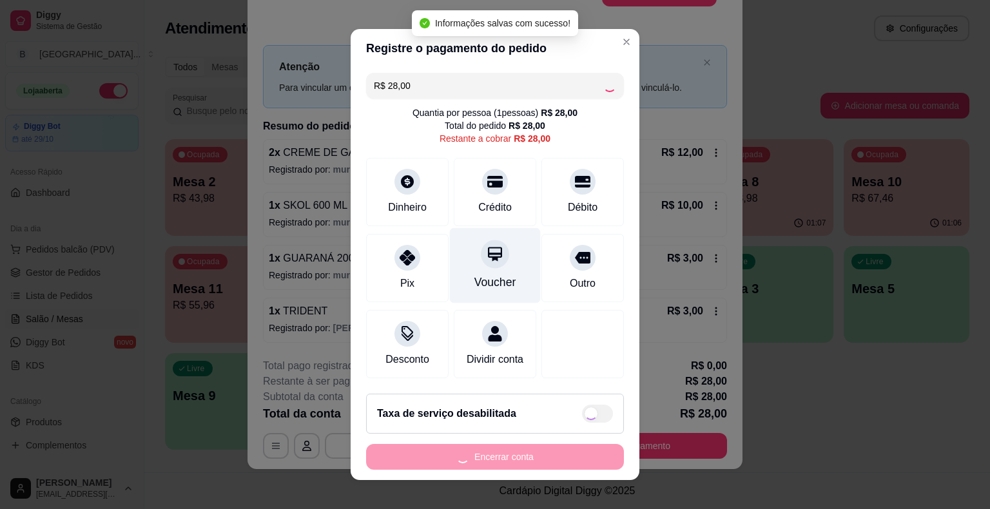
type input "R$ 0,00"
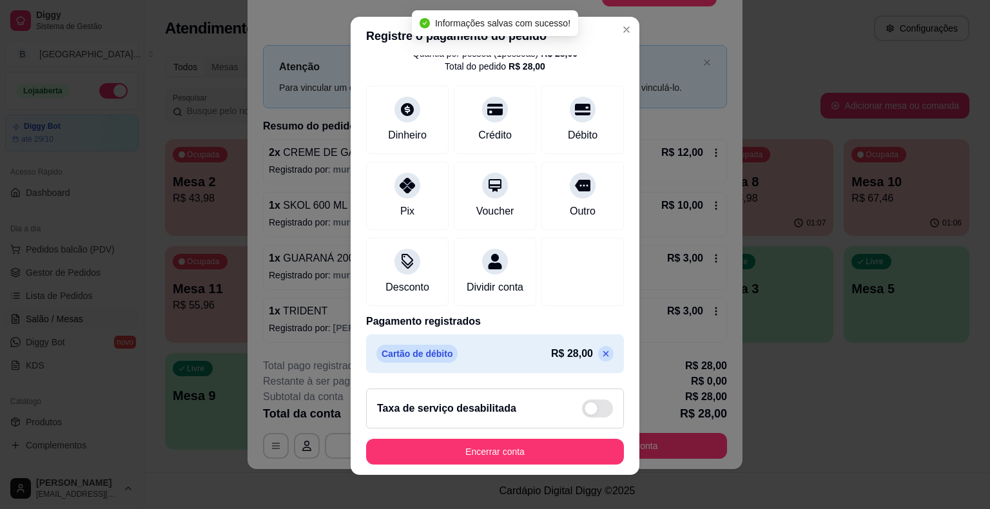
scroll to position [15, 0]
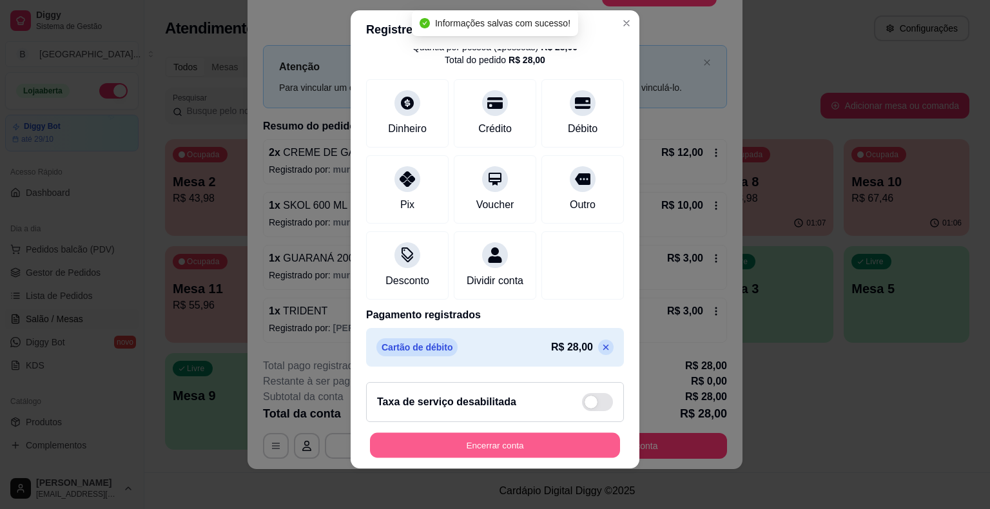
click at [437, 438] on button "Encerrar conta" at bounding box center [495, 445] width 250 height 25
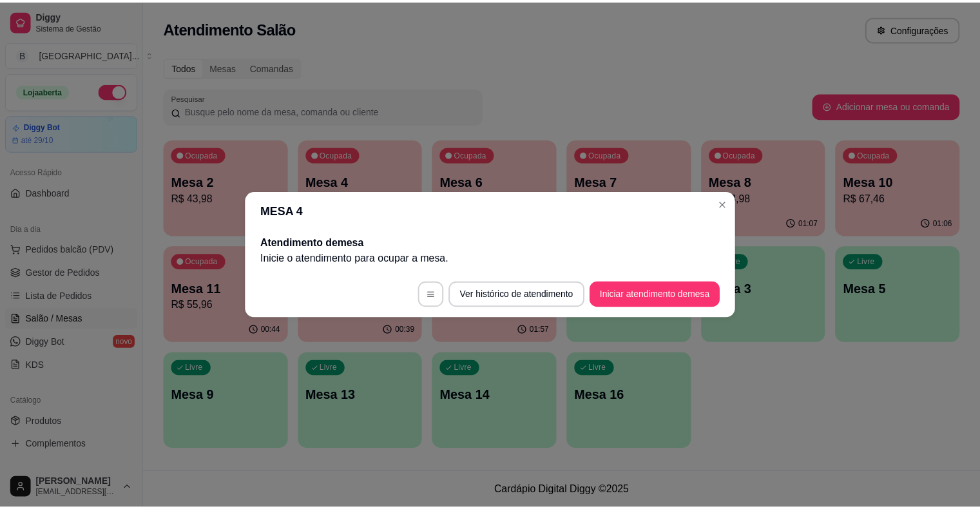
scroll to position [0, 0]
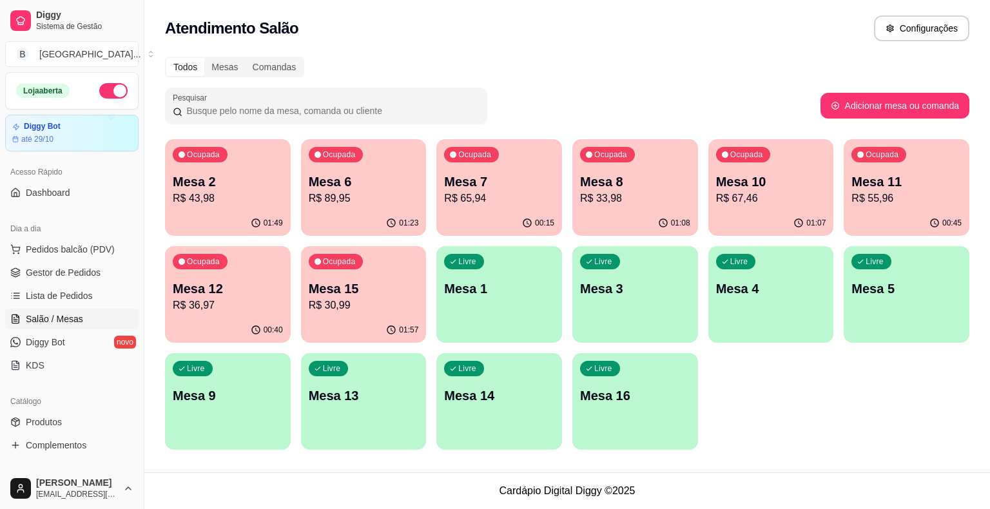
click at [95, 259] on ul "Pedidos balcão (PDV) Gestor de Pedidos Lista de Pedidos Salão / Mesas Diggy Bot…" at bounding box center [71, 307] width 133 height 137
click at [67, 282] on link "Gestor de Pedidos" at bounding box center [71, 272] width 133 height 21
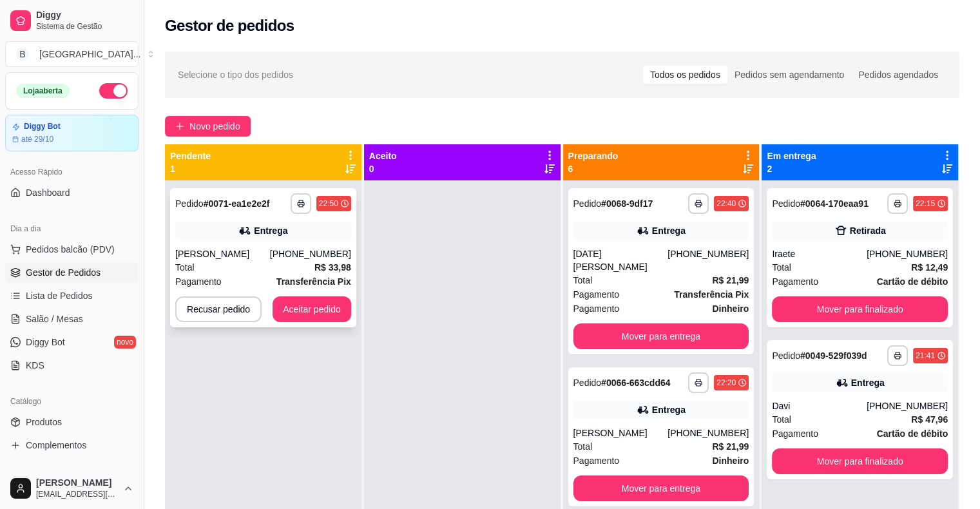
click at [270, 254] on div "[PERSON_NAME]" at bounding box center [222, 254] width 95 height 13
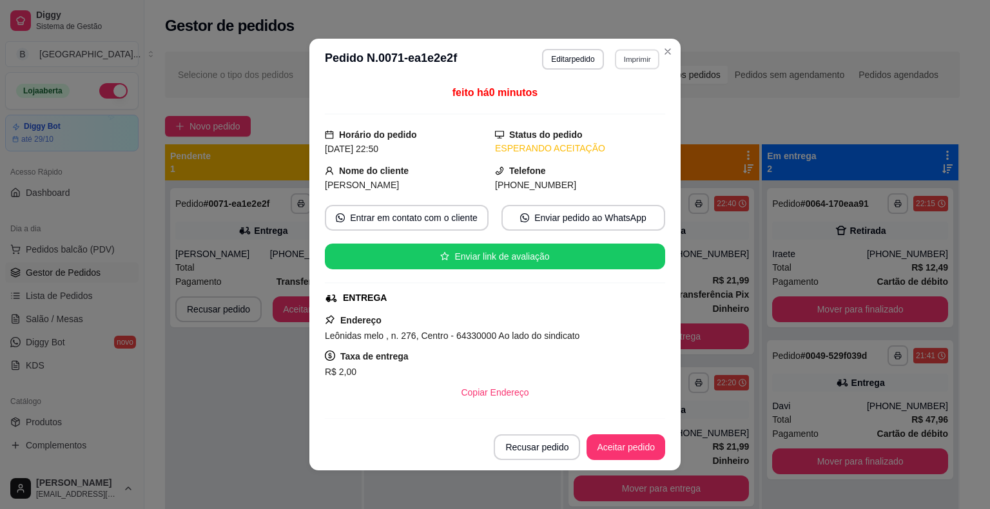
click at [615, 56] on button "Imprimir" at bounding box center [637, 59] width 44 height 20
click at [633, 105] on button "IMPRESSORA" at bounding box center [609, 104] width 90 height 20
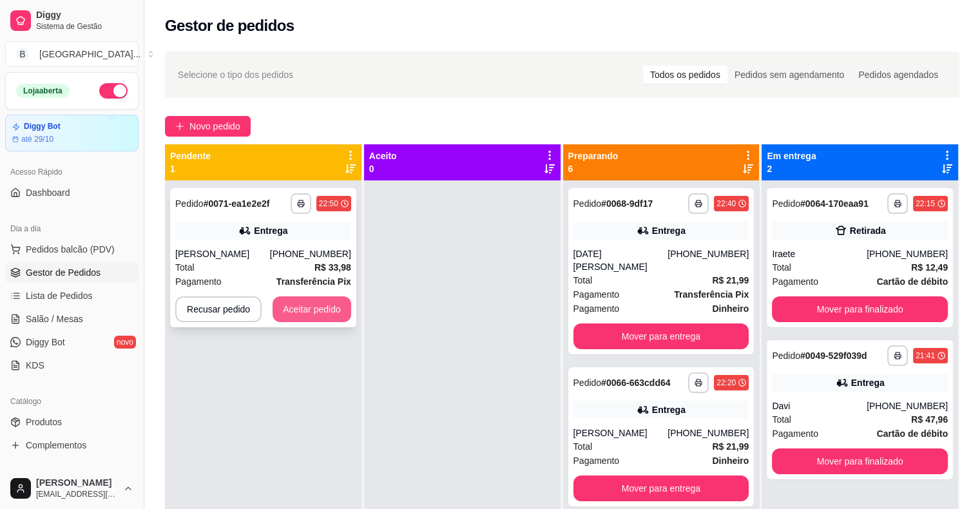
click at [302, 321] on button "Aceitar pedido" at bounding box center [312, 310] width 79 height 26
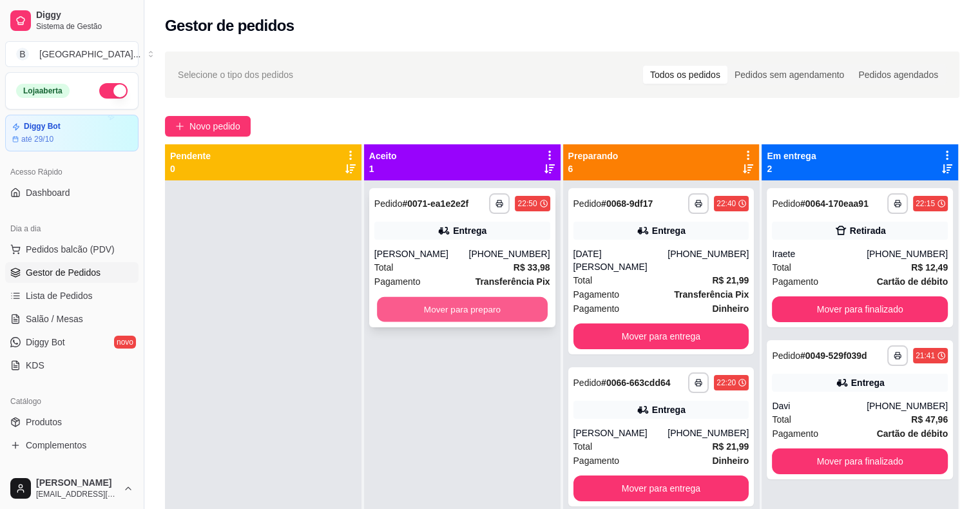
click at [401, 307] on button "Mover para preparo" at bounding box center [462, 309] width 171 height 25
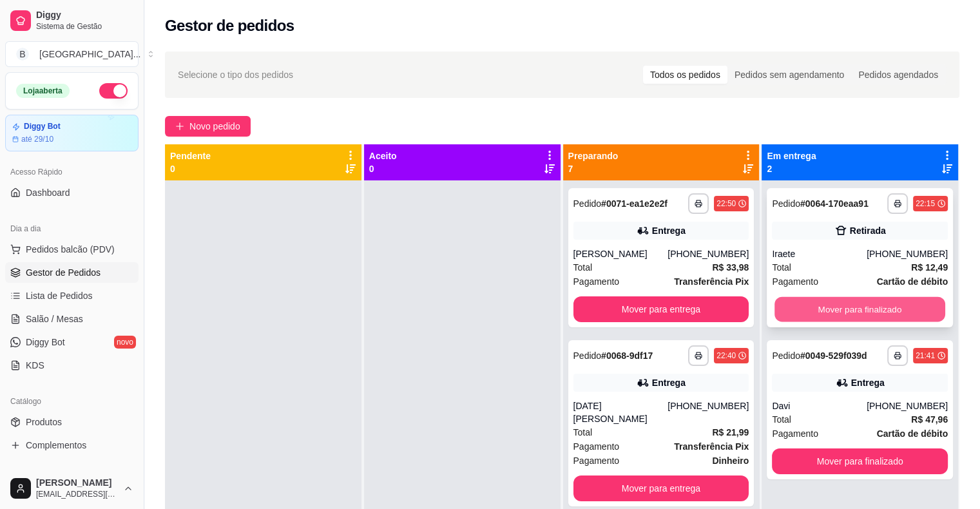
click at [790, 306] on button "Mover para finalizado" at bounding box center [860, 309] width 171 height 25
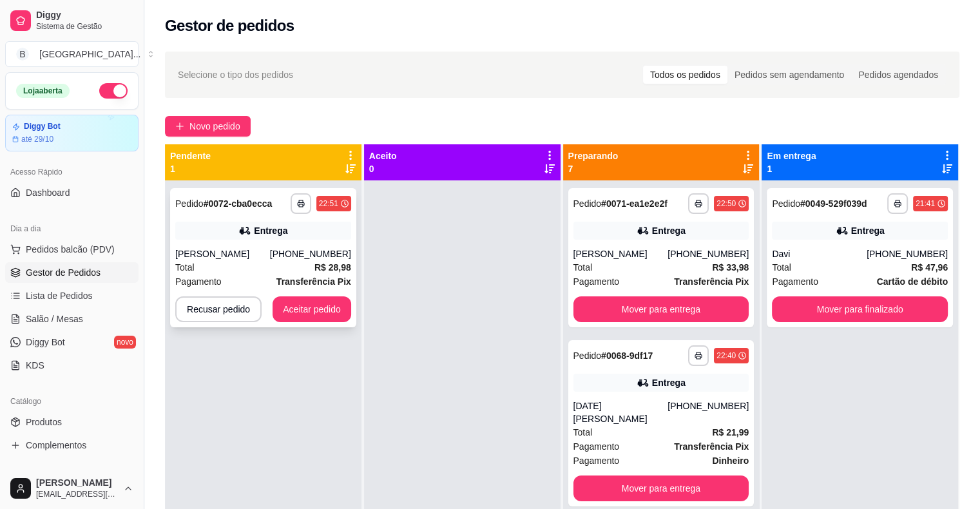
click at [215, 227] on div "Entrega" at bounding box center [263, 231] width 176 height 18
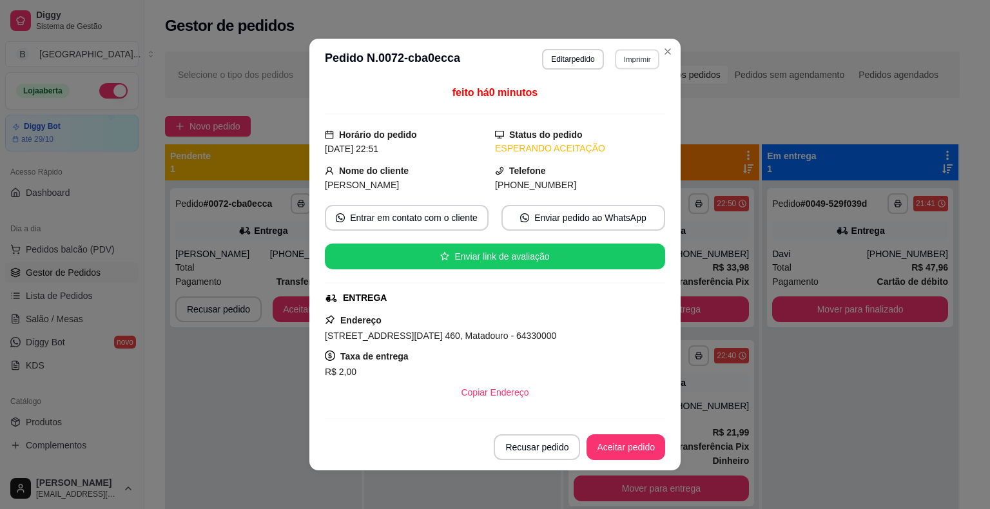
click at [624, 66] on button "Imprimir" at bounding box center [637, 59] width 44 height 20
click at [600, 104] on button "IMPRESSORA" at bounding box center [609, 104] width 90 height 20
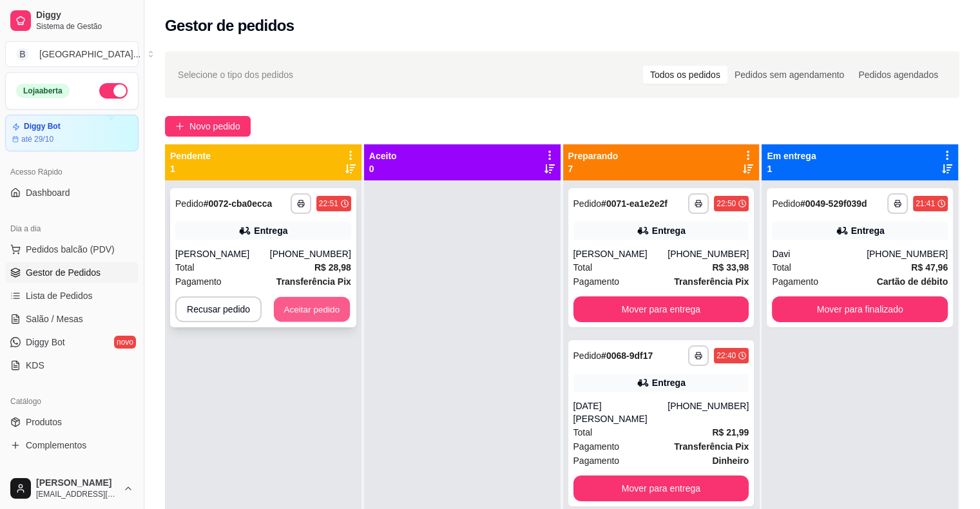
click at [307, 318] on button "Aceitar pedido" at bounding box center [312, 309] width 76 height 25
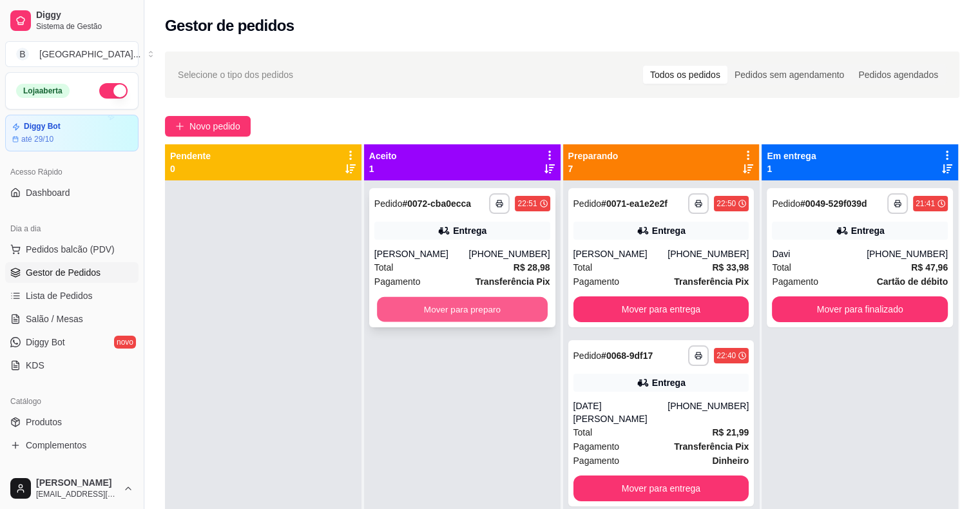
click at [451, 317] on button "Mover para preparo" at bounding box center [462, 309] width 171 height 25
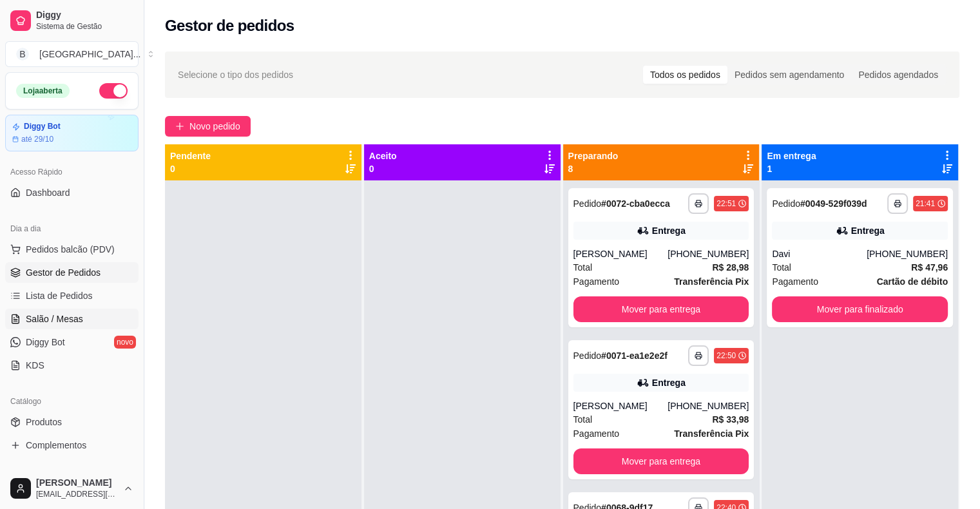
click at [108, 321] on link "Salão / Mesas" at bounding box center [71, 319] width 133 height 21
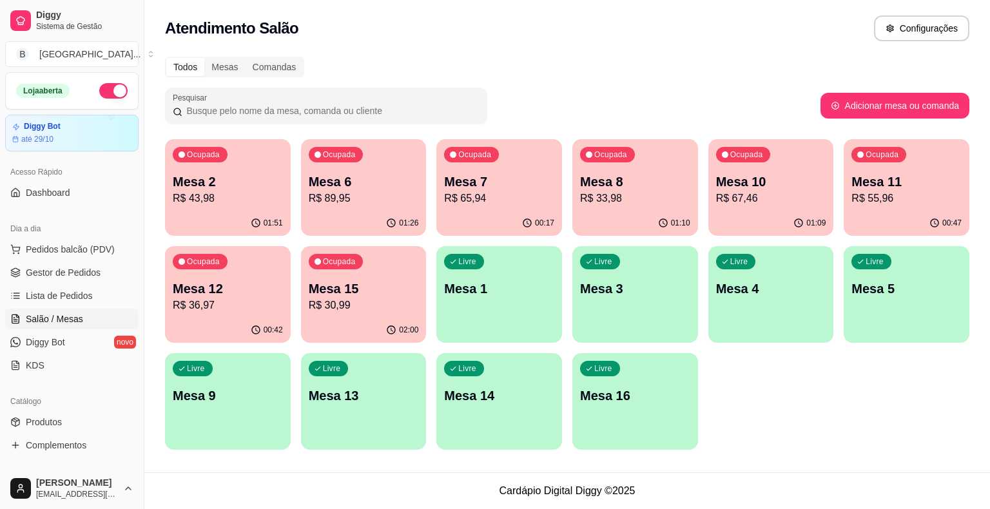
click at [380, 211] on div "01:26" at bounding box center [364, 223] width 126 height 25
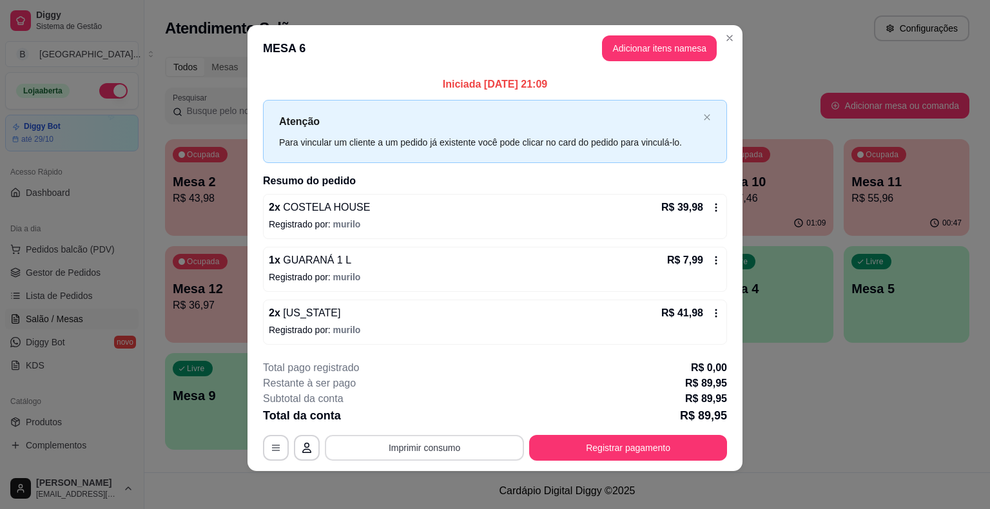
scroll to position [8, 0]
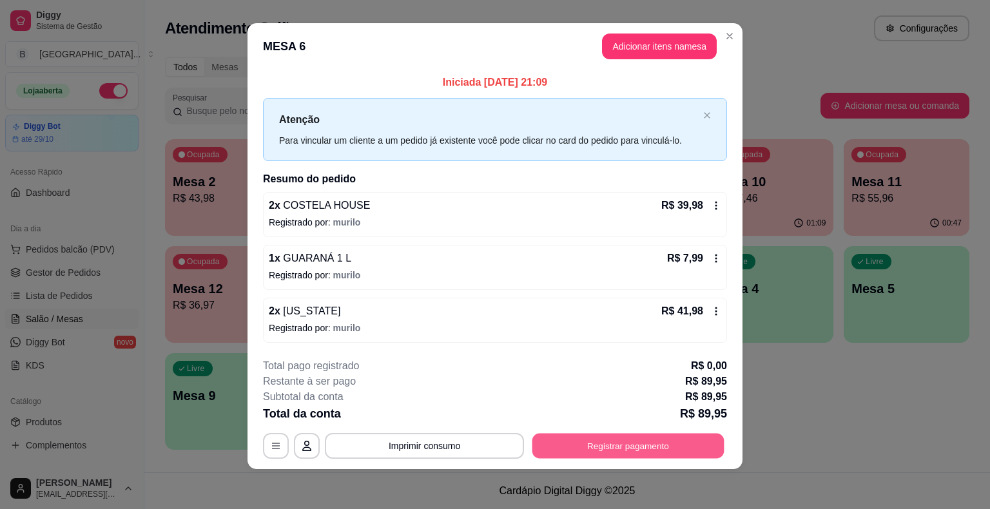
click at [618, 440] on button "Registrar pagamento" at bounding box center [628, 445] width 192 height 25
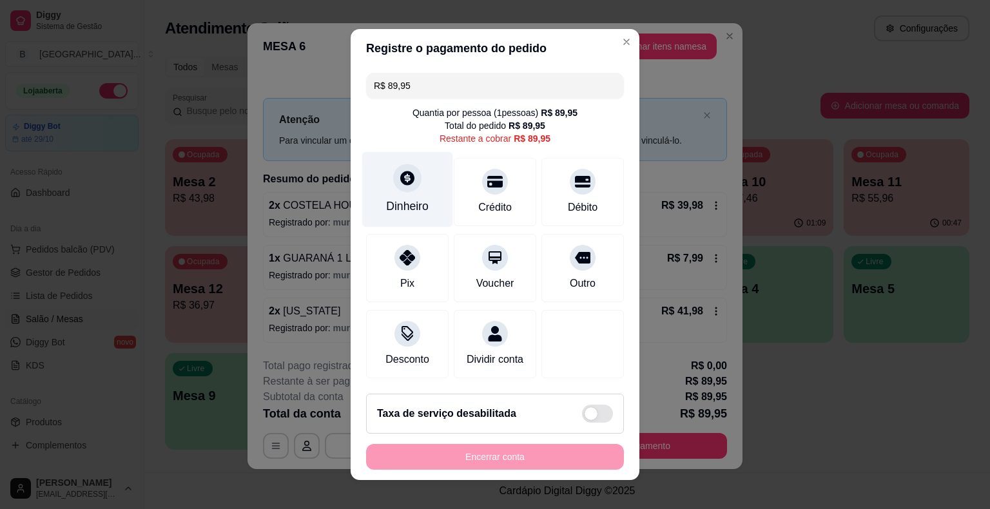
click at [395, 197] on div "Dinheiro" at bounding box center [407, 189] width 91 height 75
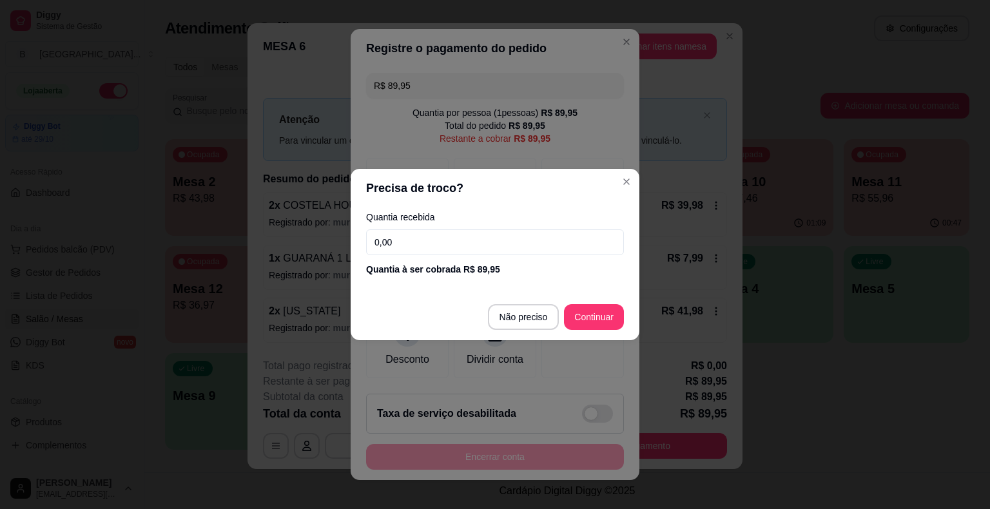
click at [420, 246] on input "0,00" at bounding box center [495, 242] width 258 height 26
type input "50,00"
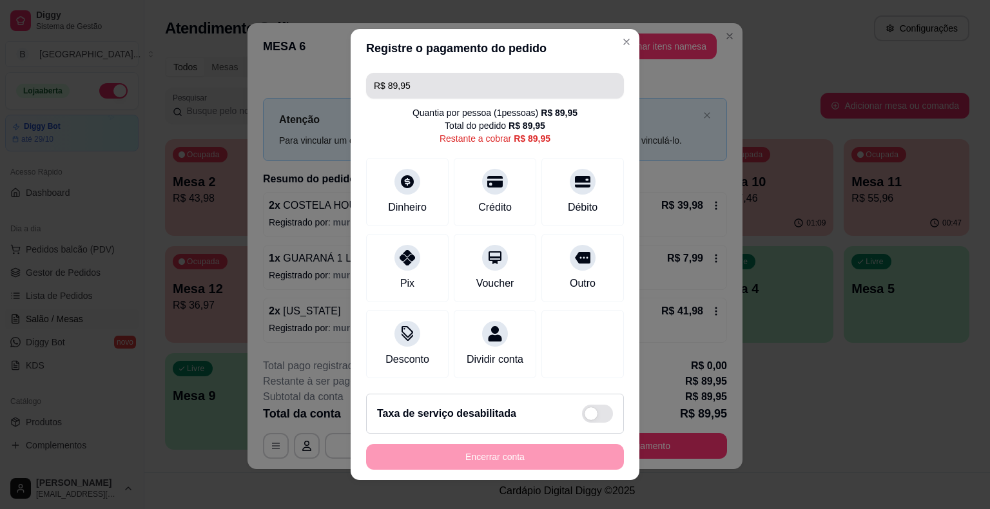
click at [452, 79] on input "R$ 89,95" at bounding box center [495, 86] width 242 height 26
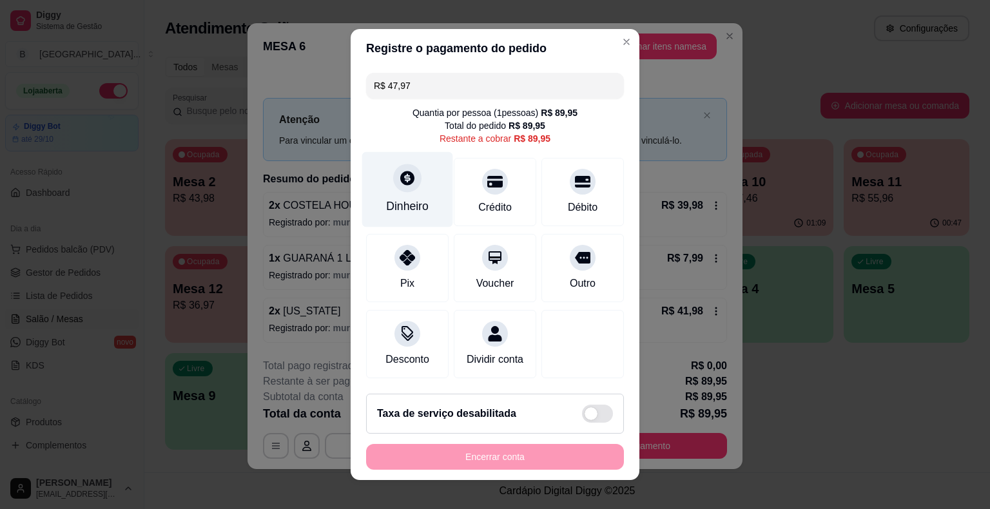
type input "R$ 47,97"
click at [407, 218] on div "Dinheiro" at bounding box center [407, 189] width 91 height 75
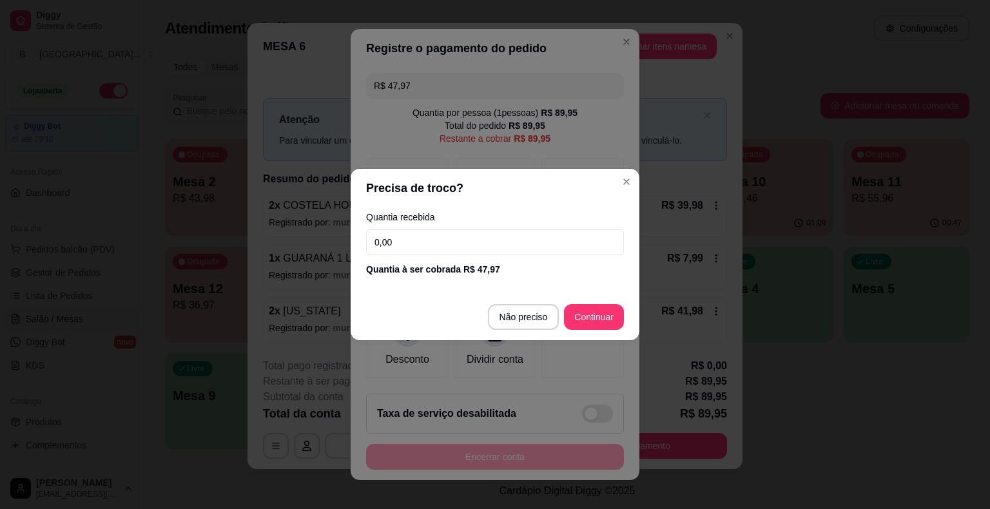
click at [440, 244] on input "0,00" at bounding box center [495, 242] width 258 height 26
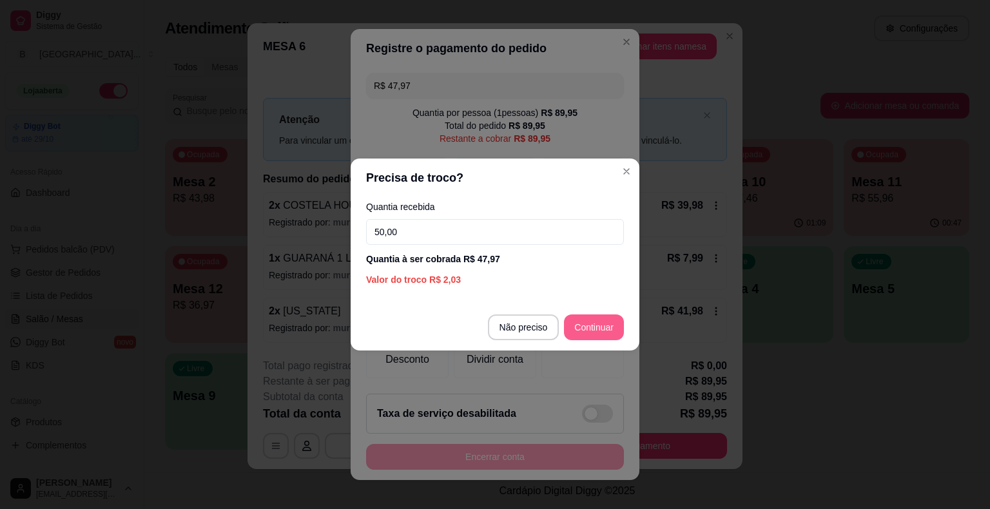
type input "50,00"
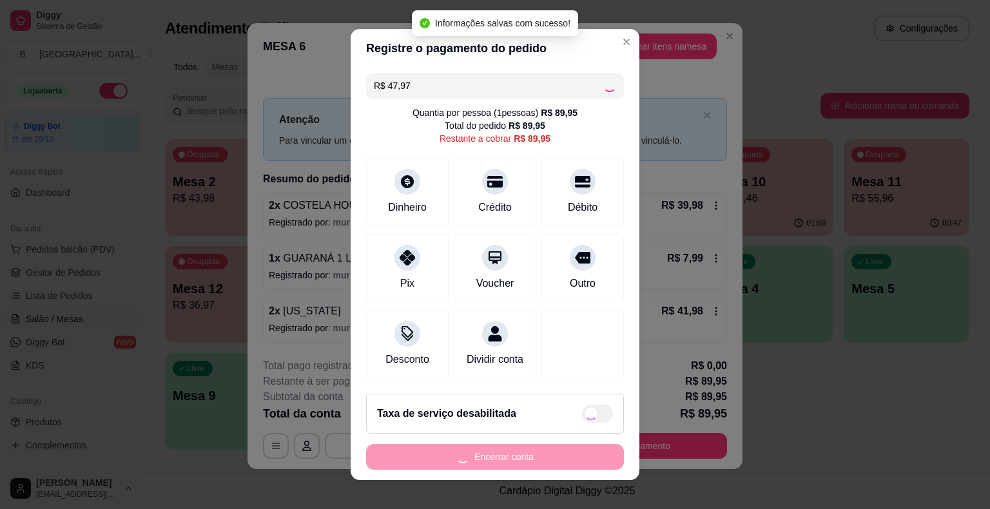
type input "R$ 41,98"
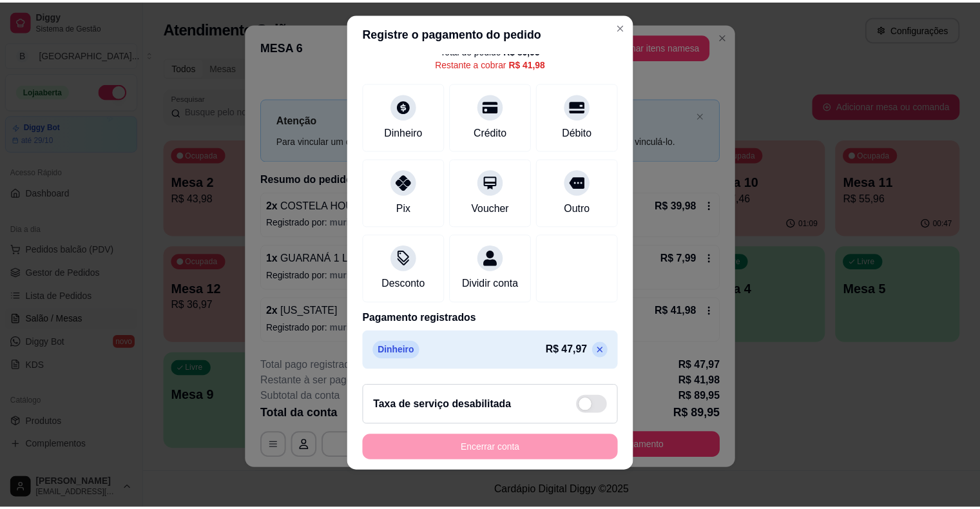
scroll to position [15, 0]
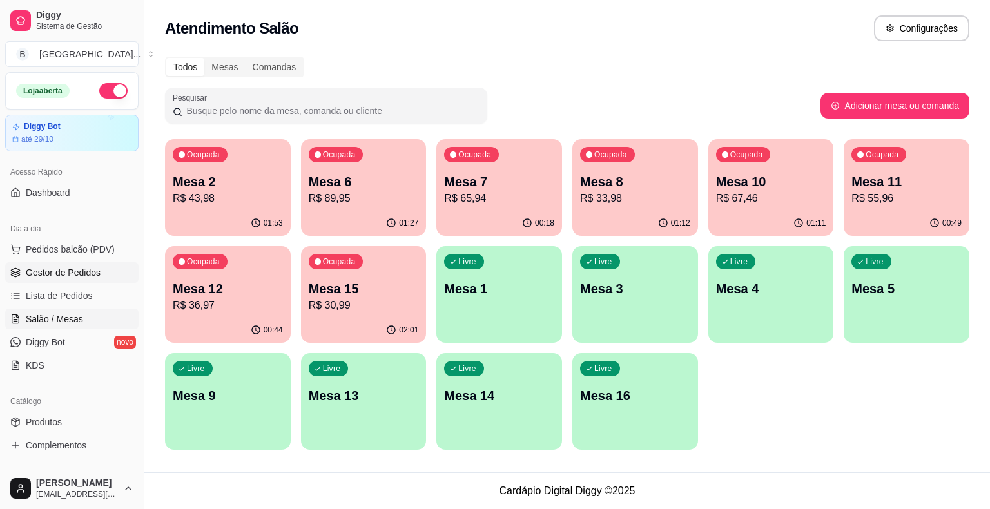
click at [73, 269] on span "Gestor de Pedidos" at bounding box center [63, 272] width 75 height 13
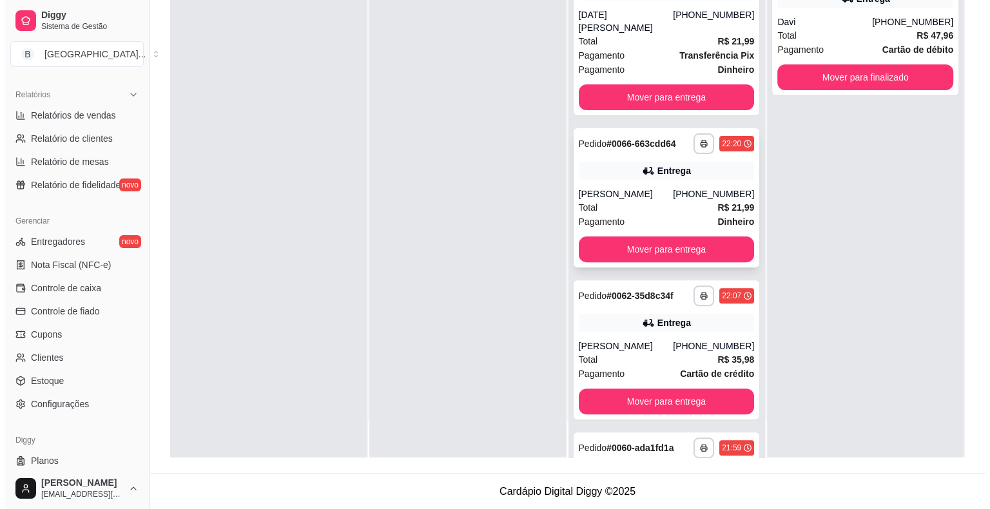
scroll to position [284, 0]
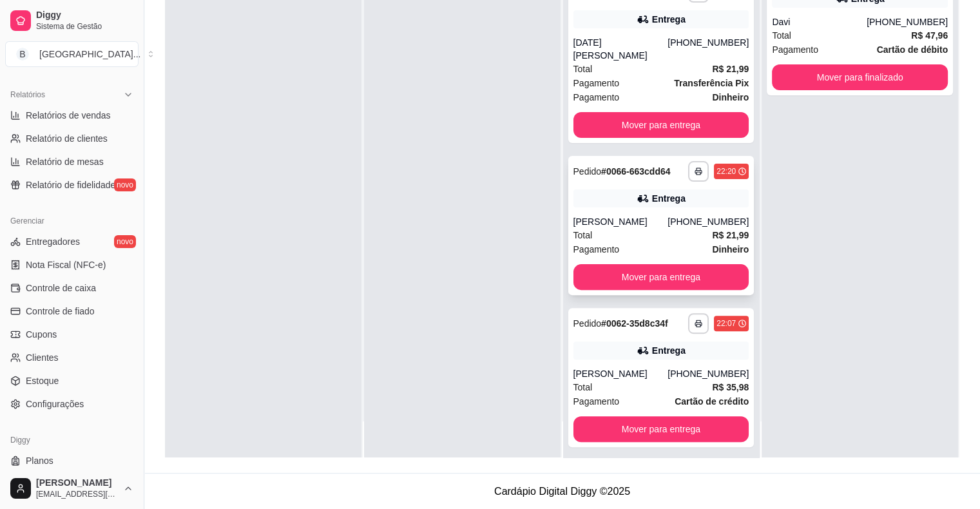
click at [650, 215] on div "[PERSON_NAME]" at bounding box center [621, 221] width 95 height 13
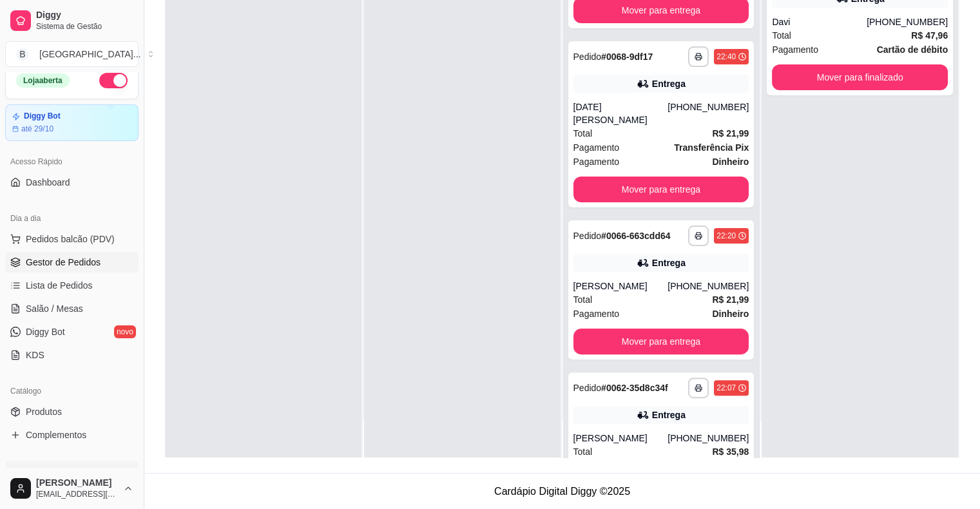
scroll to position [0, 0]
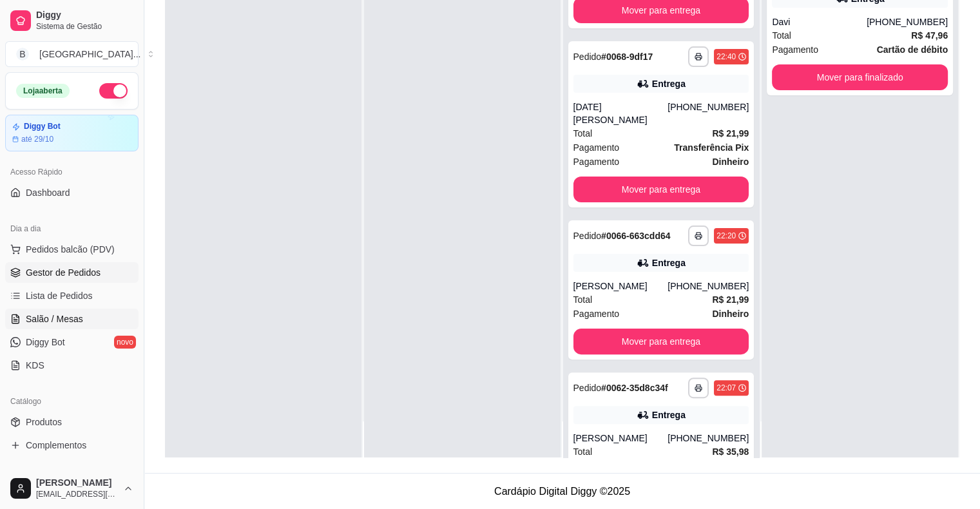
click at [40, 322] on span "Salão / Mesas" at bounding box center [54, 319] width 57 height 13
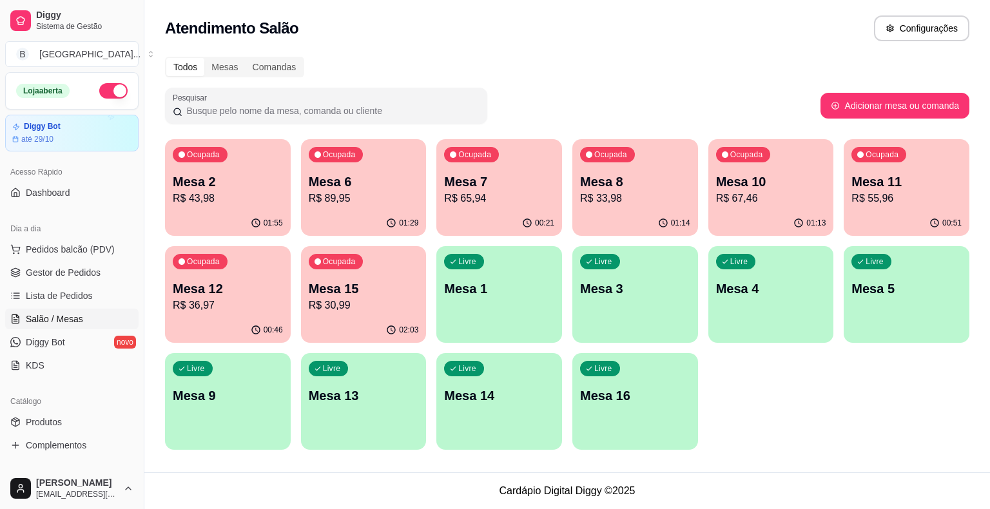
click at [648, 193] on p "R$ 33,98" at bounding box center [635, 198] width 110 height 15
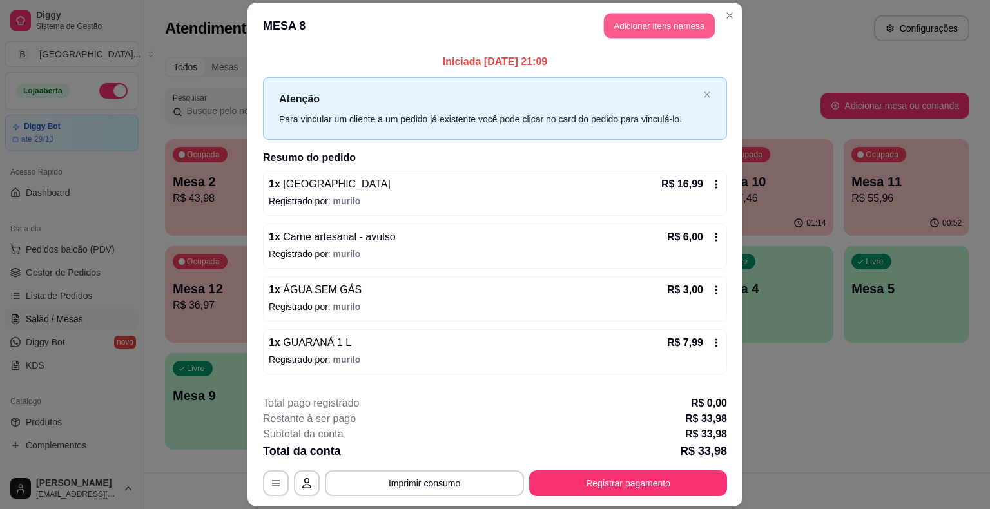
click at [618, 19] on button "Adicionar itens na mesa" at bounding box center [659, 26] width 111 height 25
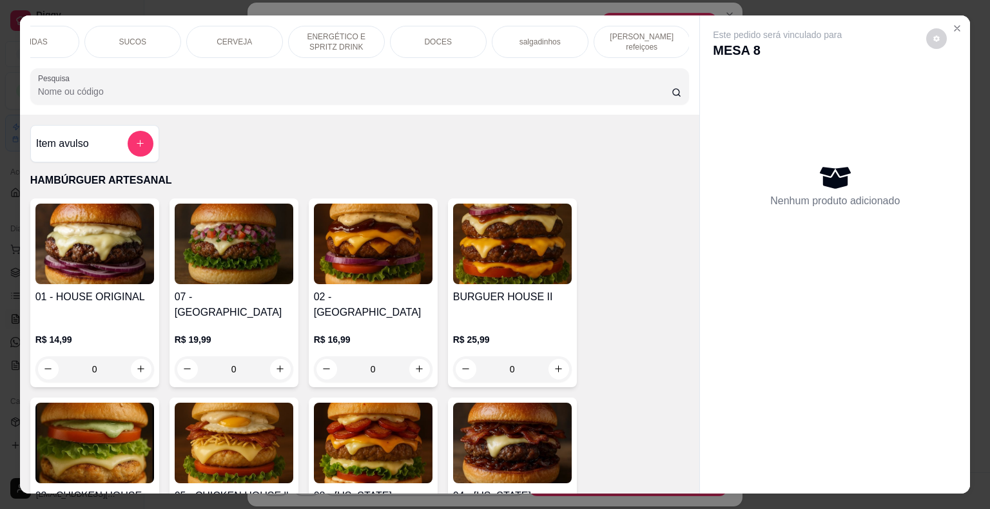
scroll to position [0, 354]
click at [456, 42] on div "DOCES" at bounding box center [437, 42] width 97 height 32
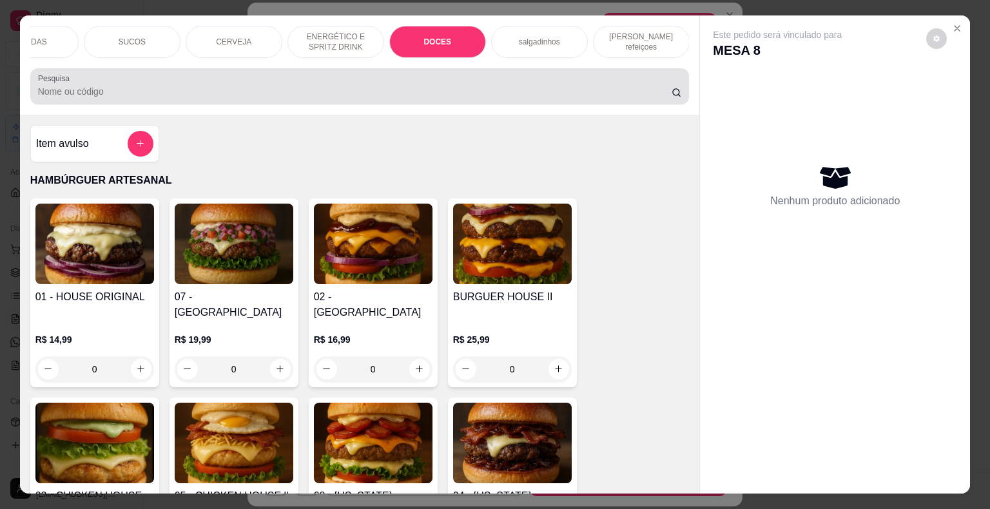
scroll to position [31, 0]
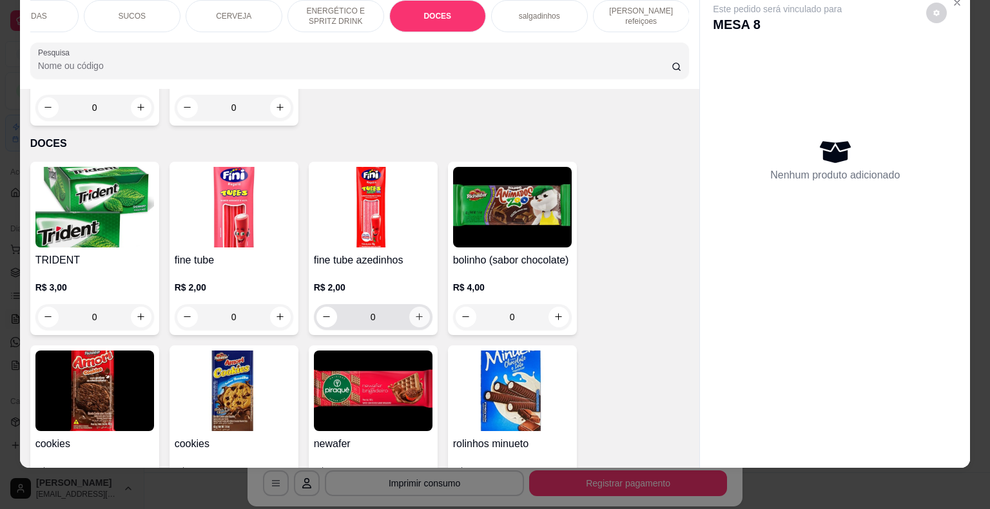
click at [413, 307] on button "increase-product-quantity" at bounding box center [419, 317] width 21 height 21
type input "1"
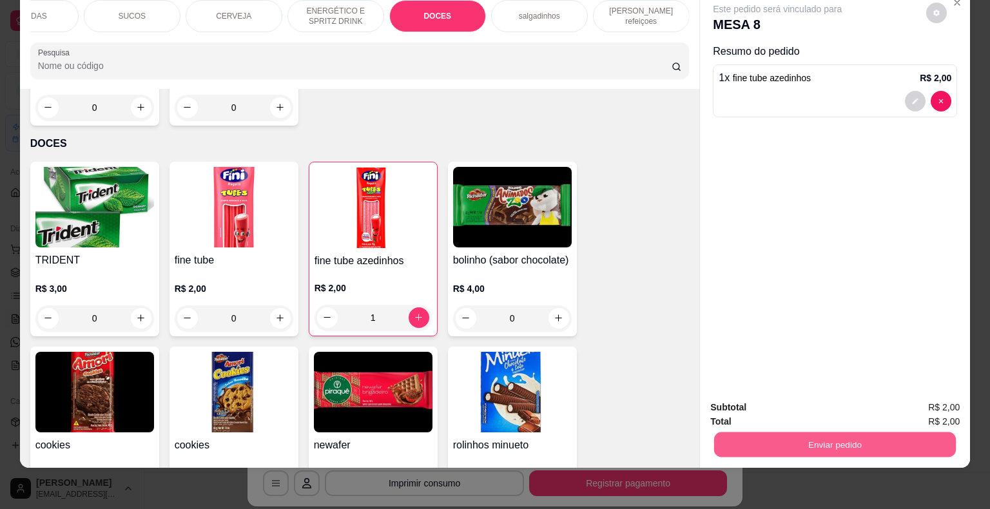
click at [788, 437] on button "Enviar pedido" at bounding box center [835, 445] width 242 height 25
click at [918, 404] on button "Enviar pedido" at bounding box center [926, 403] width 73 height 24
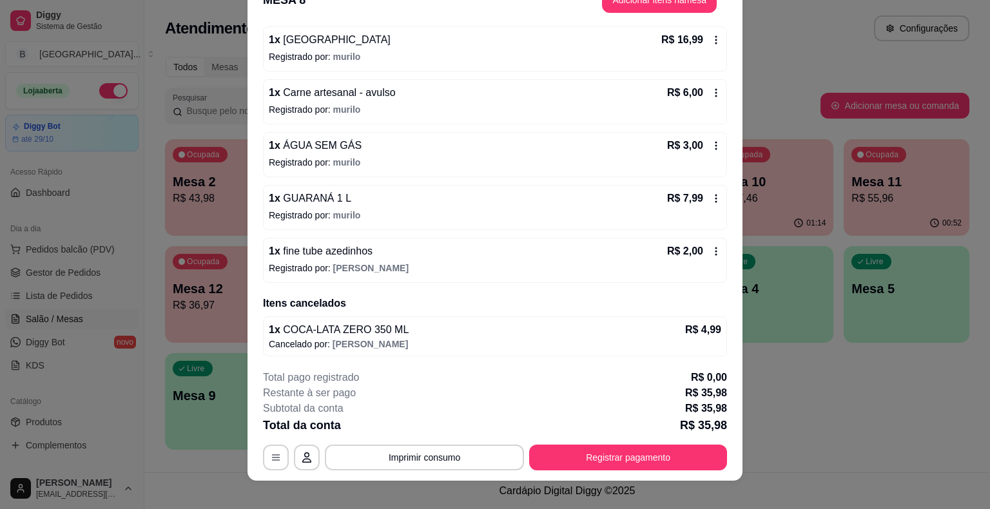
scroll to position [39, 0]
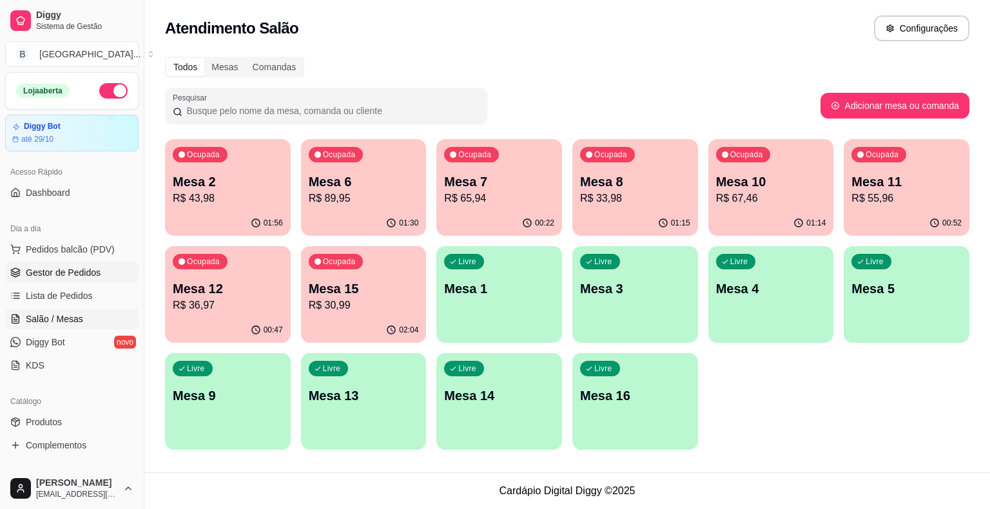
click at [41, 273] on span "Gestor de Pedidos" at bounding box center [63, 272] width 75 height 13
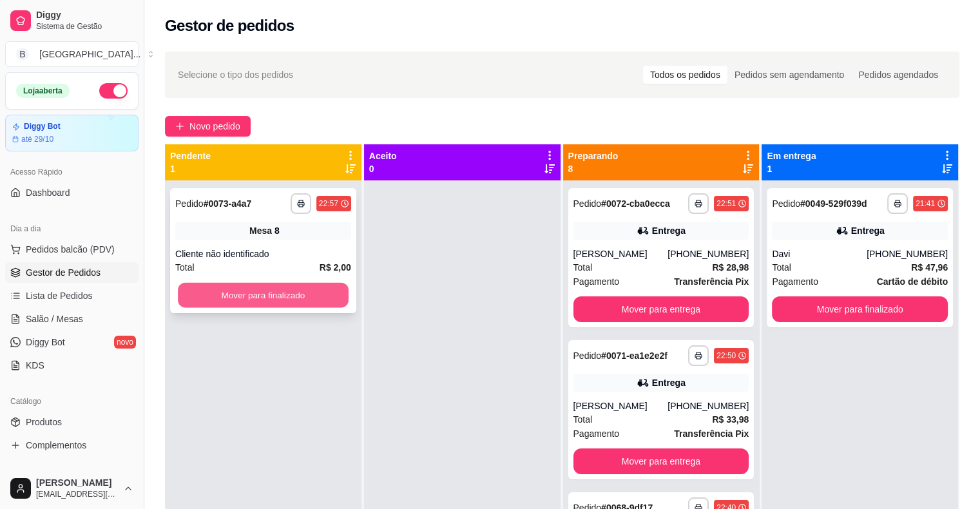
click at [231, 297] on button "Mover para finalizado" at bounding box center [263, 295] width 171 height 25
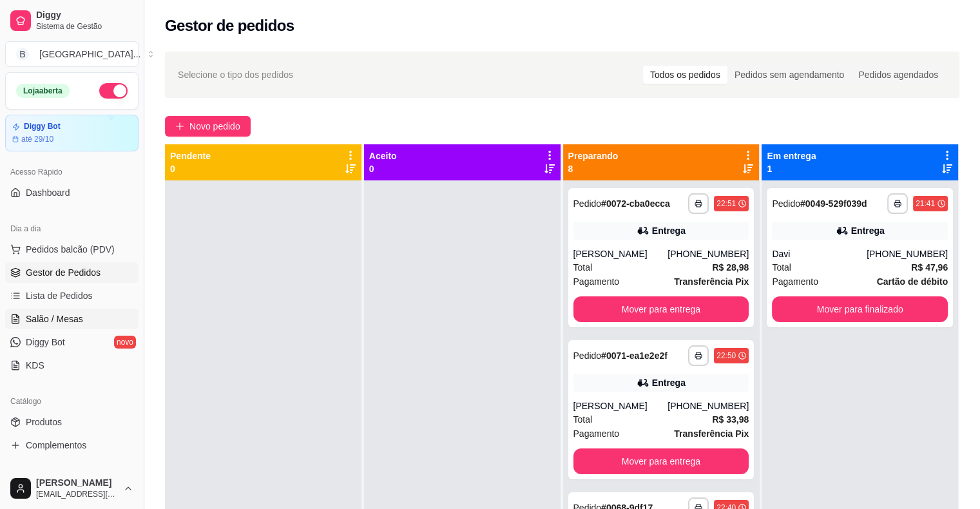
click at [34, 317] on span "Salão / Mesas" at bounding box center [54, 319] width 57 height 13
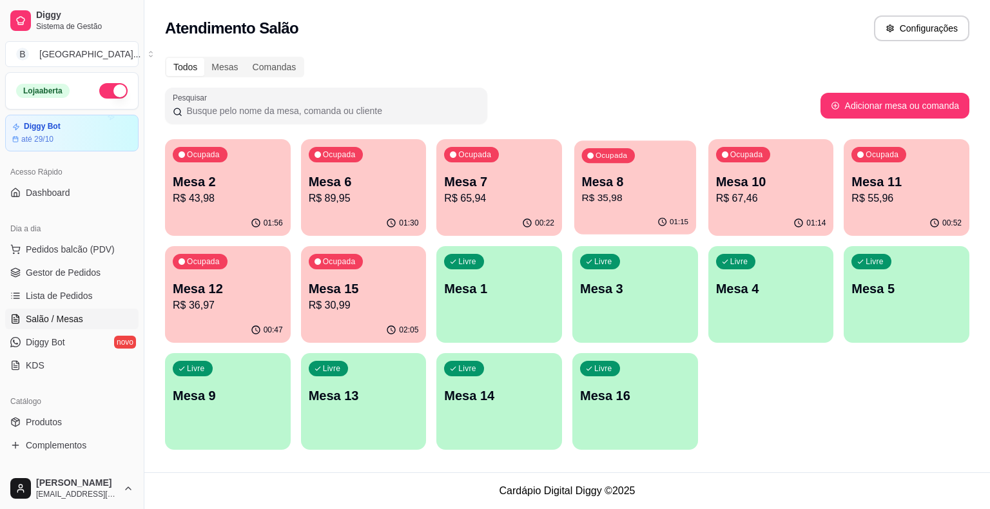
click at [641, 219] on div "01:15" at bounding box center [635, 222] width 122 height 24
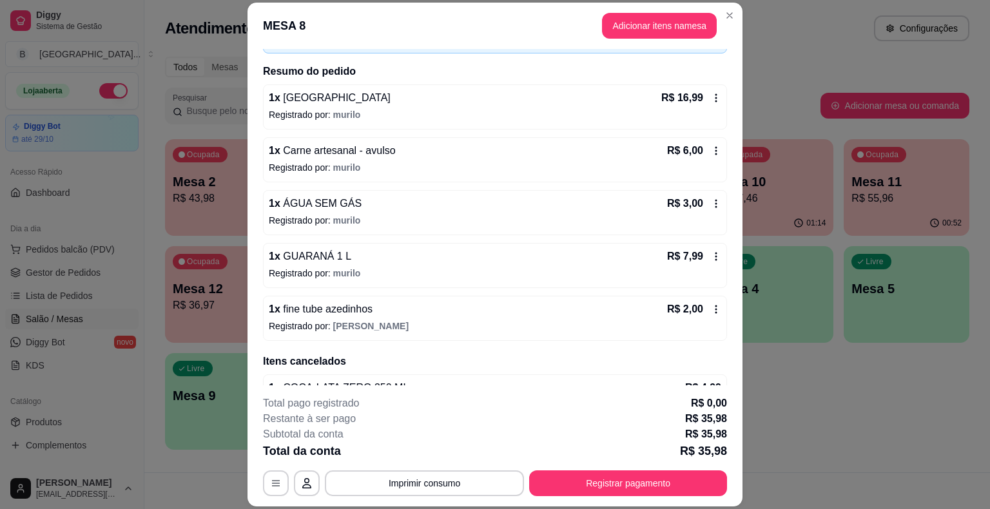
scroll to position [119, 0]
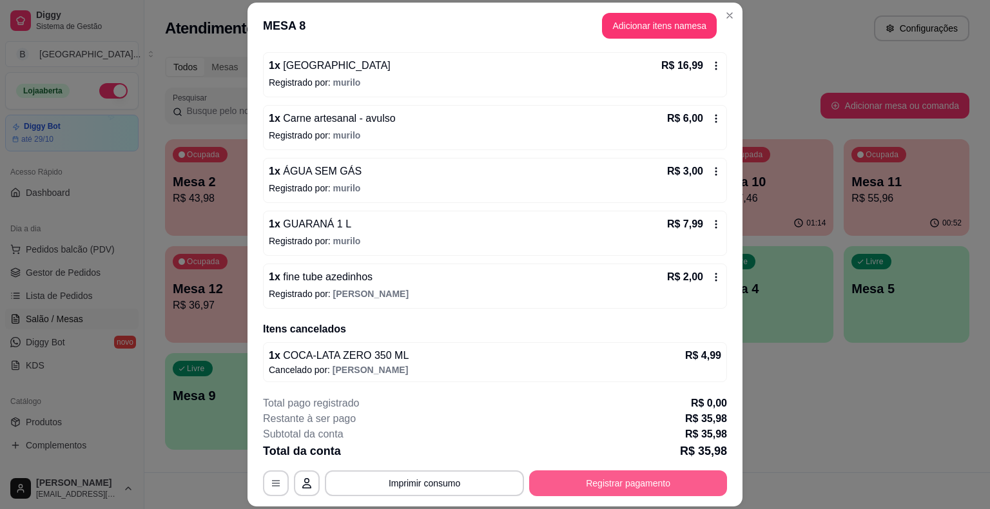
click at [590, 479] on button "Registrar pagamento" at bounding box center [628, 484] width 198 height 26
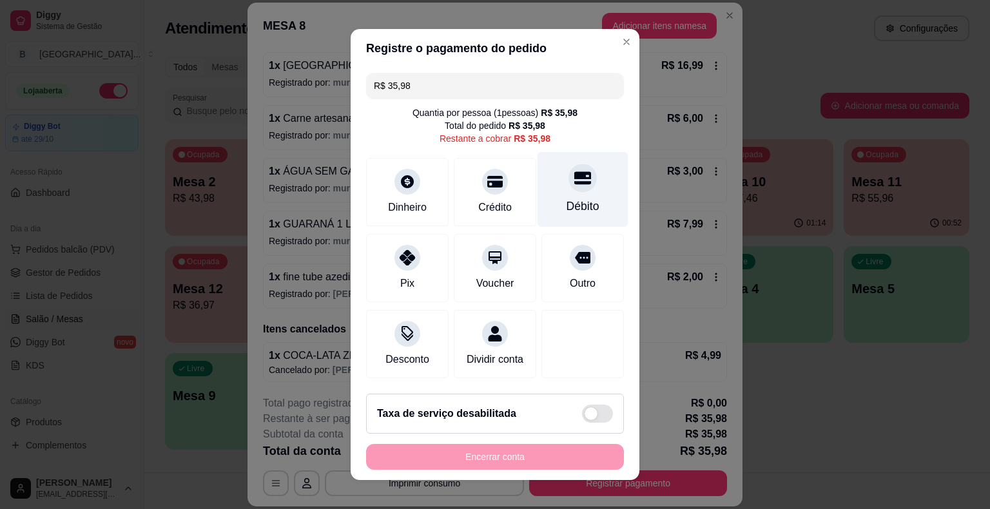
click at [574, 177] on icon at bounding box center [582, 178] width 17 height 13
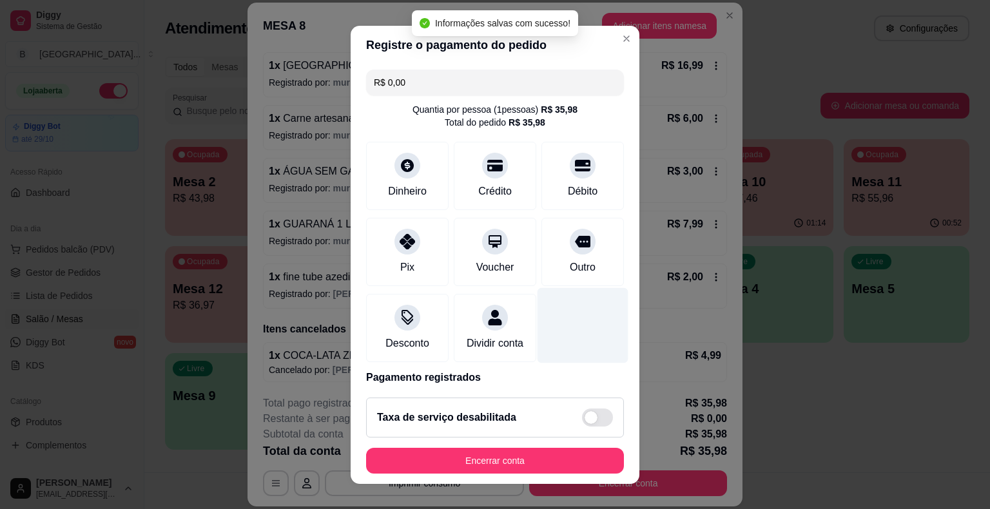
type input "R$ 0,00"
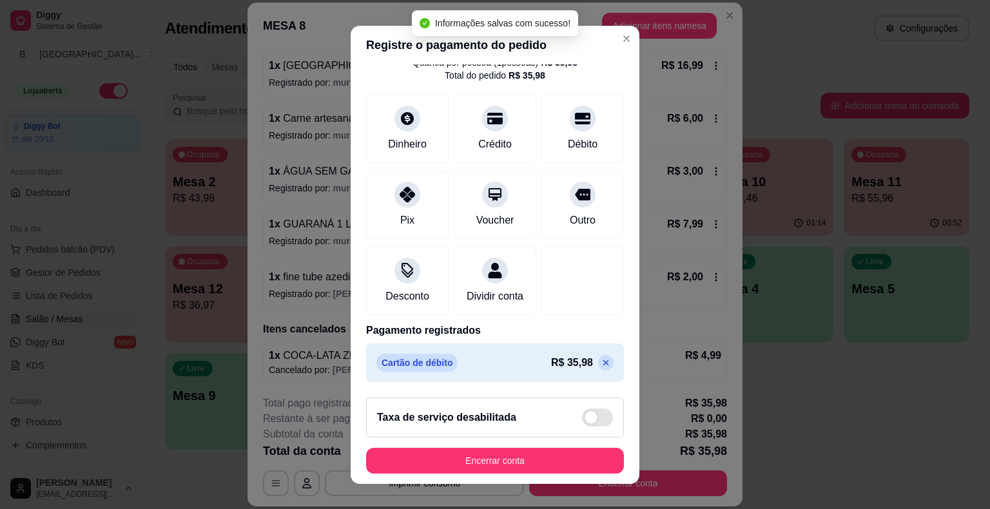
scroll to position [15, 0]
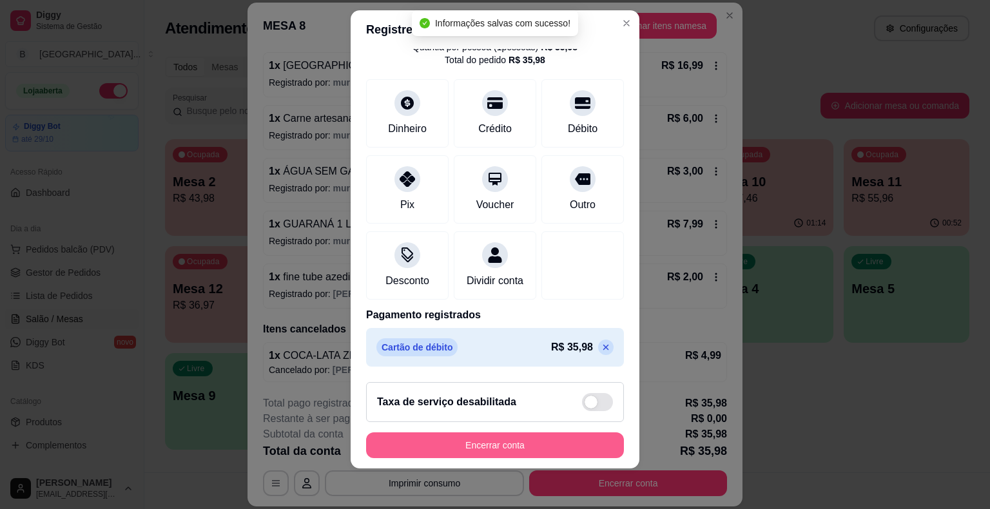
click at [530, 447] on button "Encerrar conta" at bounding box center [495, 446] width 258 height 26
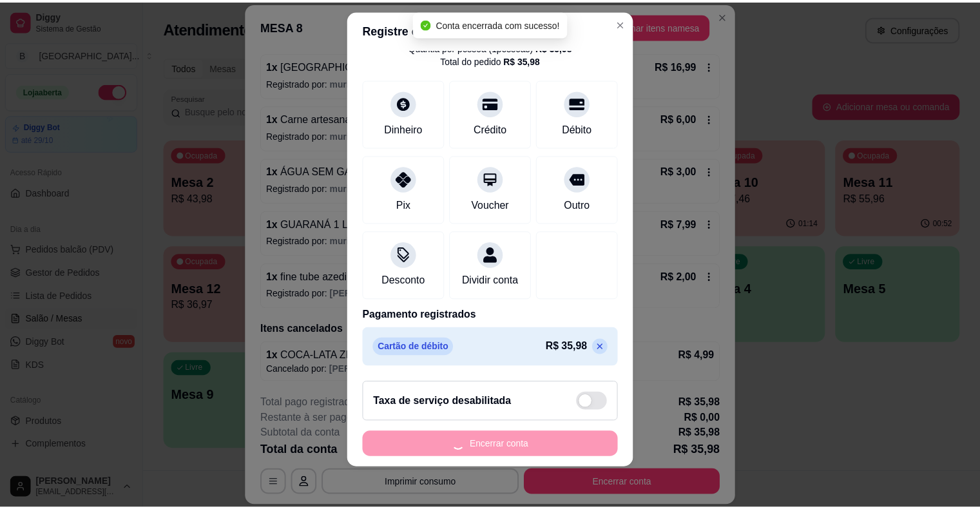
scroll to position [0, 0]
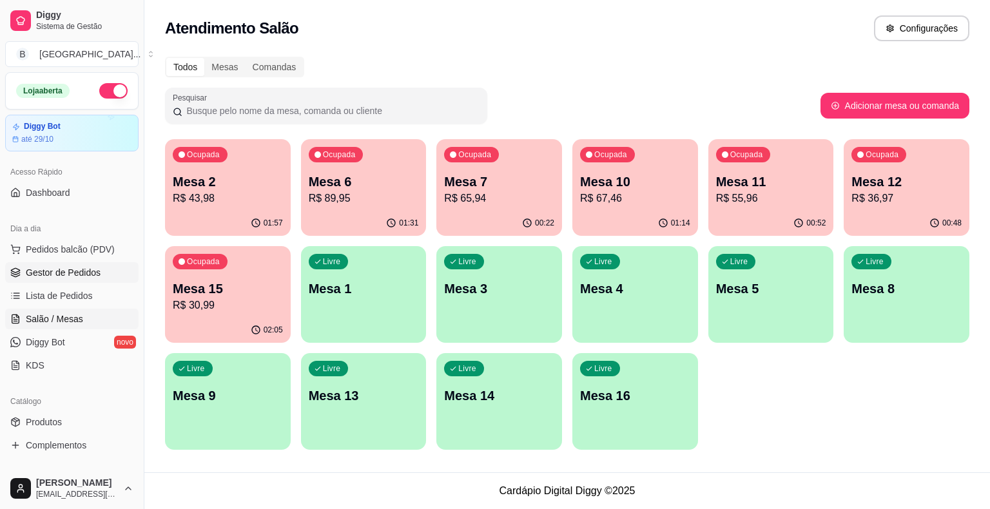
click at [23, 272] on link "Gestor de Pedidos" at bounding box center [71, 272] width 133 height 21
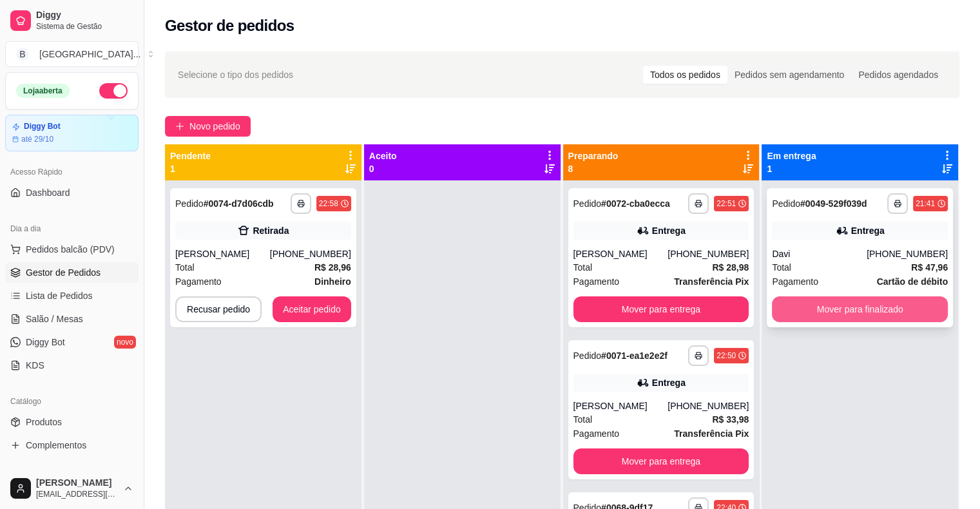
click at [902, 306] on button "Mover para finalizado" at bounding box center [860, 310] width 176 height 26
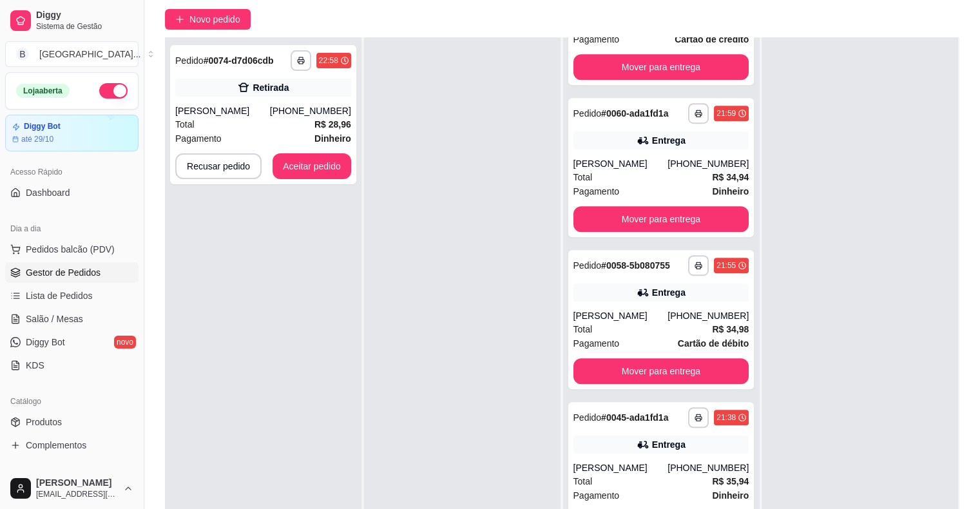
scroll to position [196, 0]
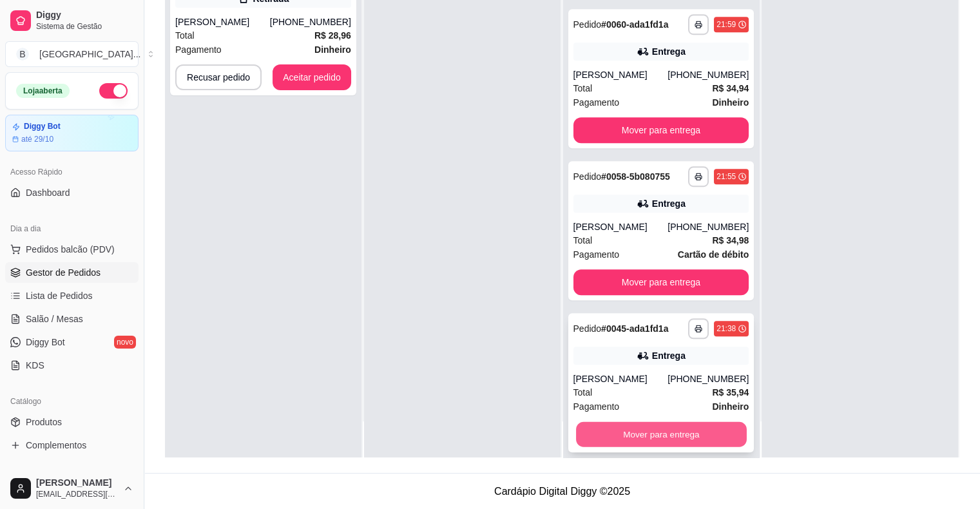
click at [645, 428] on button "Mover para entrega" at bounding box center [661, 434] width 171 height 25
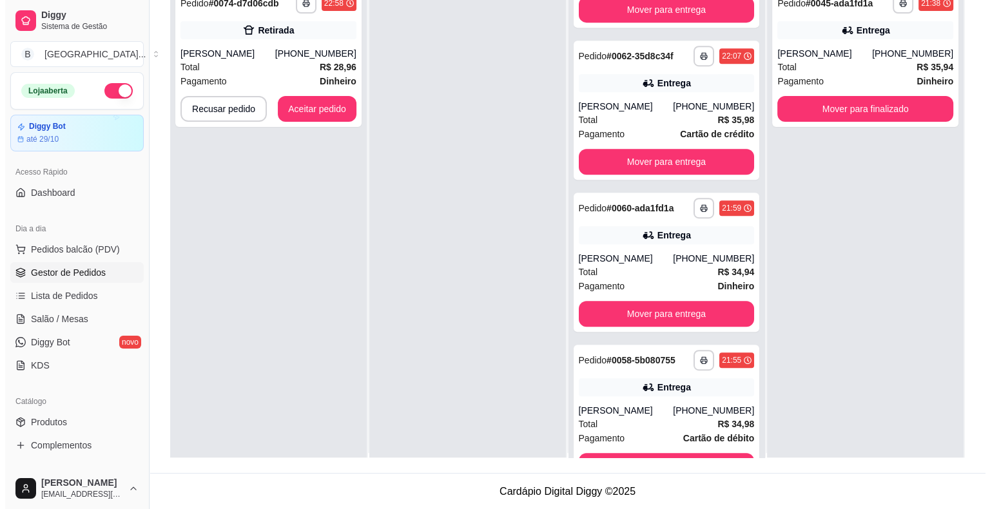
scroll to position [0, 0]
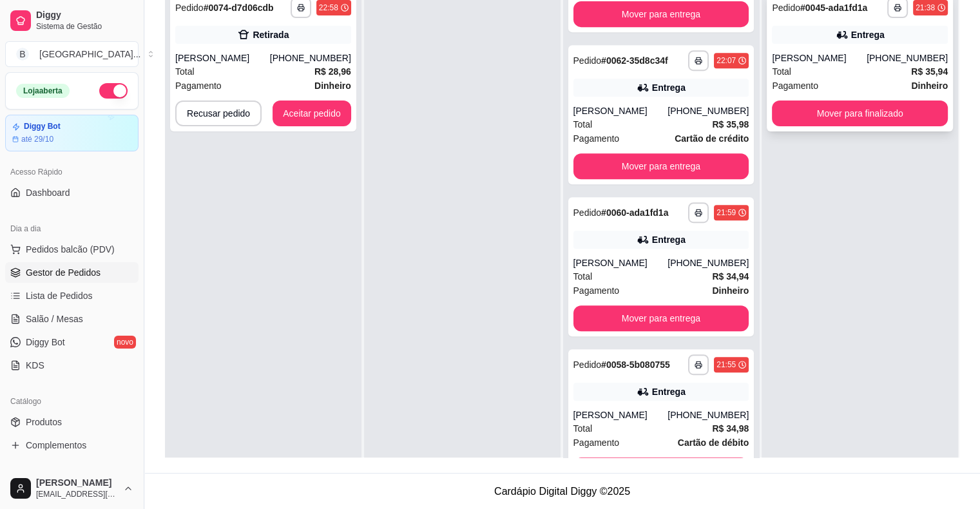
click at [819, 80] on div "Pagamento Dinheiro" at bounding box center [860, 86] width 176 height 14
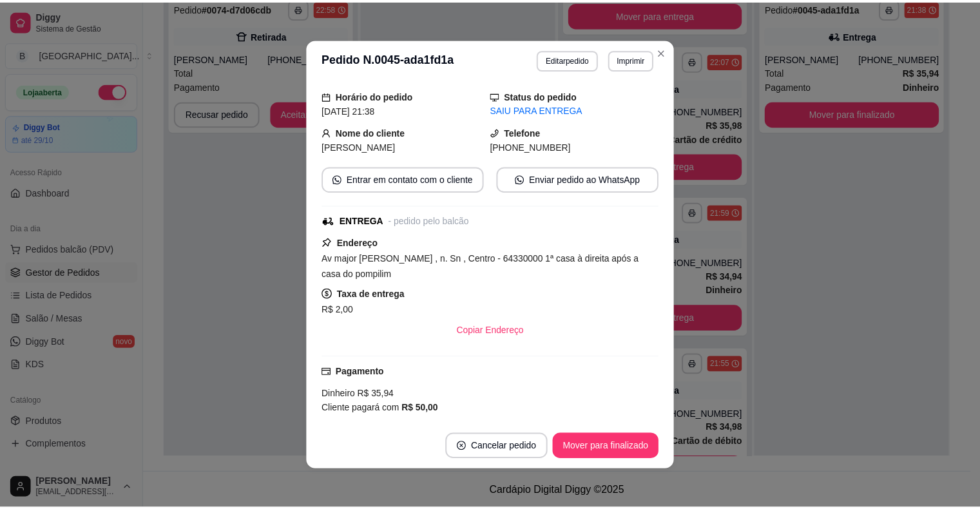
scroll to position [369, 0]
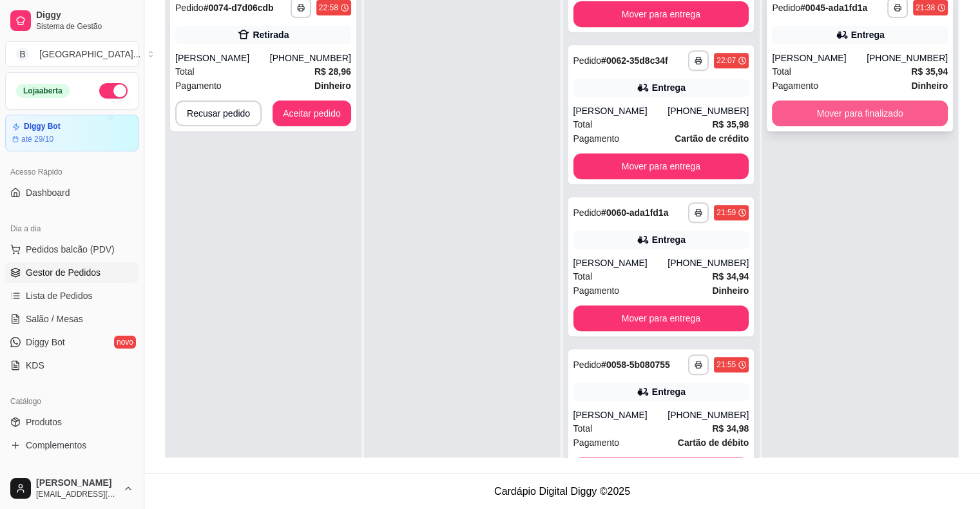
click at [843, 121] on button "Mover para finalizado" at bounding box center [860, 114] width 176 height 26
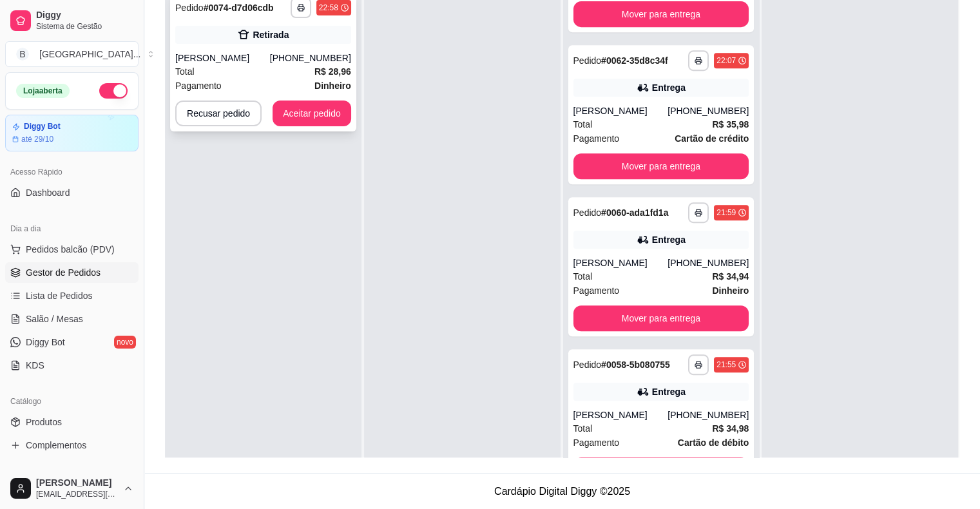
click at [305, 88] on div "Pagamento Dinheiro" at bounding box center [263, 86] width 176 height 14
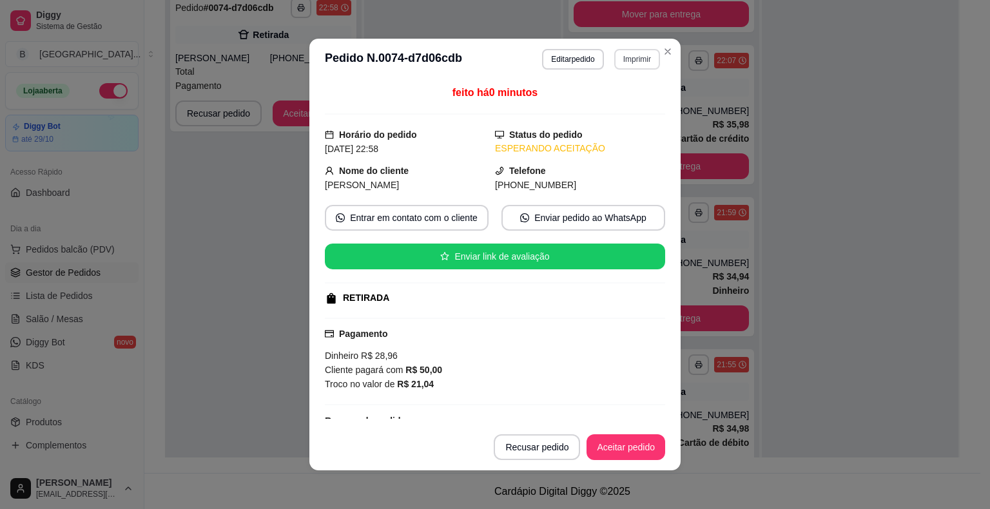
click at [624, 62] on button "Imprimir" at bounding box center [637, 59] width 46 height 21
click at [614, 100] on button "IMPRESSORA" at bounding box center [609, 105] width 90 height 20
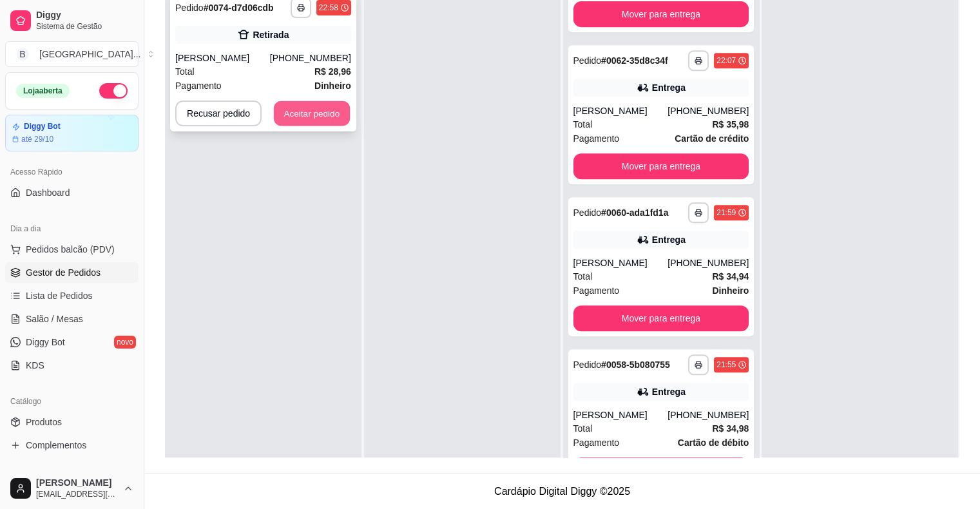
click at [324, 112] on button "Aceitar pedido" at bounding box center [312, 113] width 76 height 25
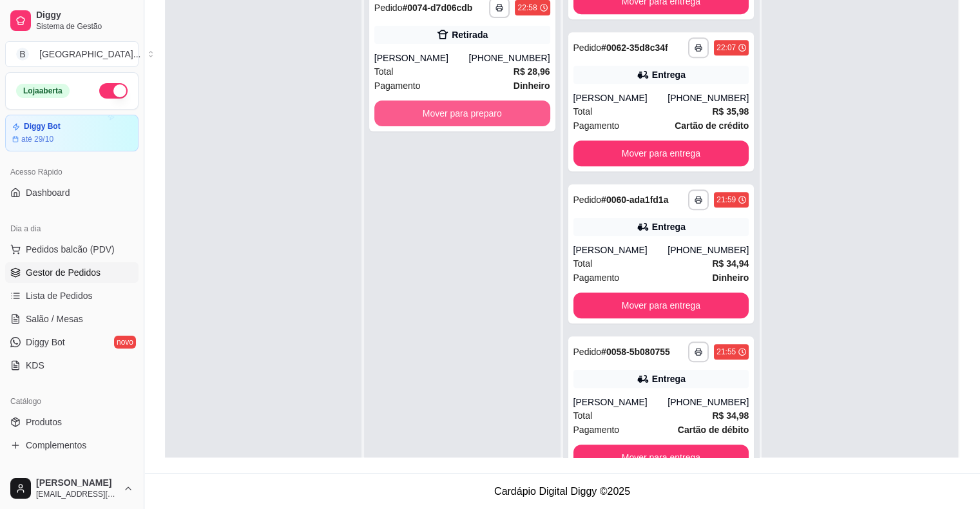
scroll to position [583, 0]
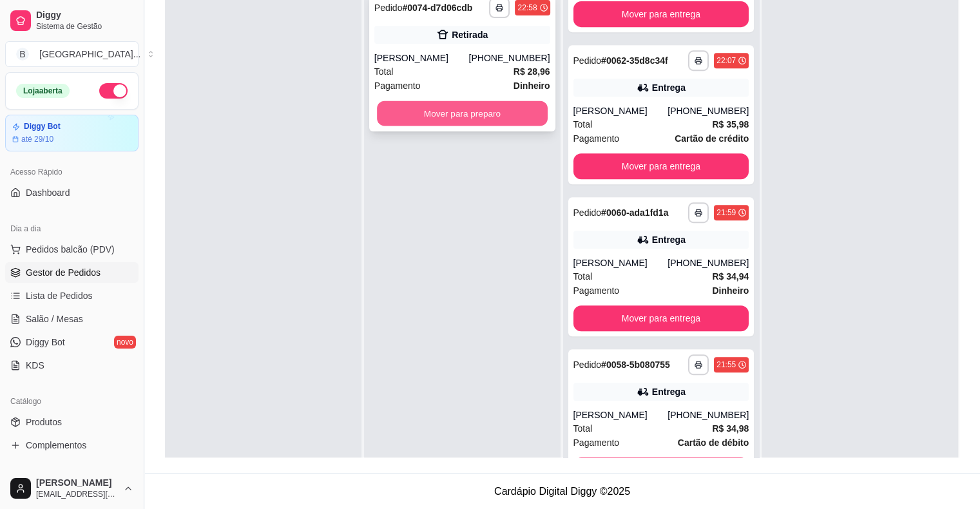
click at [476, 115] on button "Mover para preparo" at bounding box center [462, 113] width 171 height 25
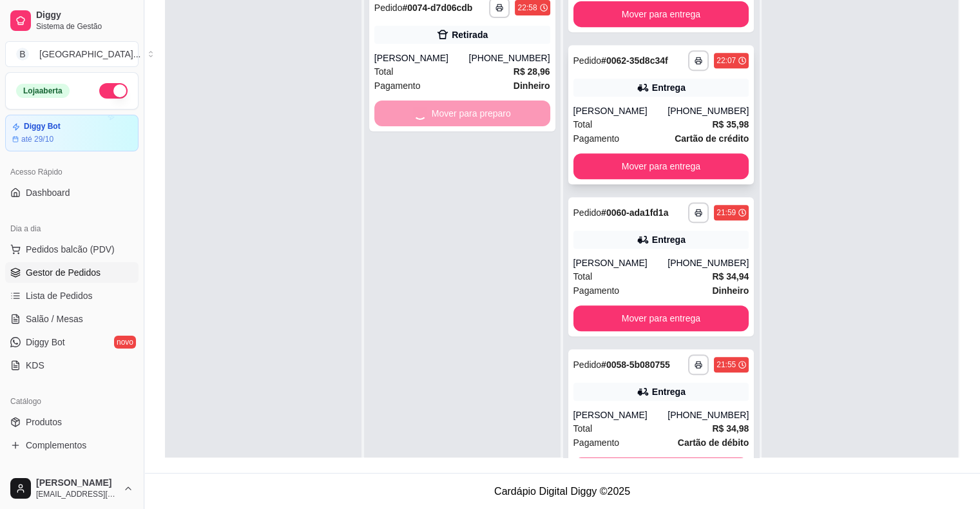
scroll to position [735, 0]
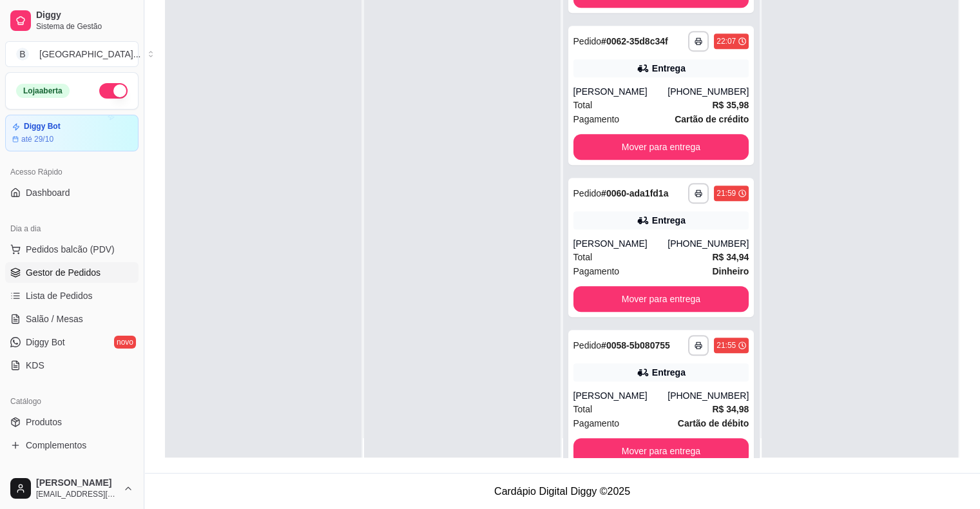
scroll to position [36, 0]
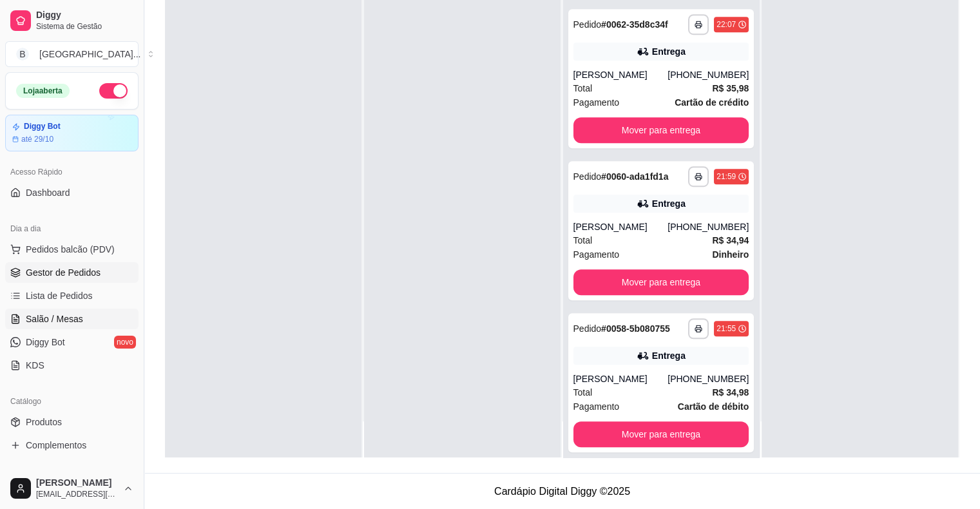
click at [73, 318] on span "Salão / Mesas" at bounding box center [54, 319] width 57 height 13
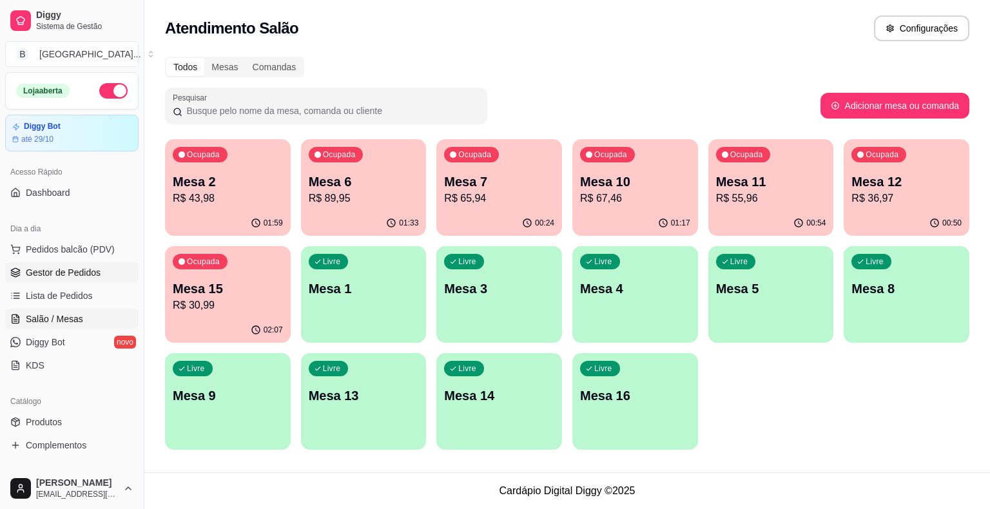
click at [92, 277] on span "Gestor de Pedidos" at bounding box center [63, 272] width 75 height 13
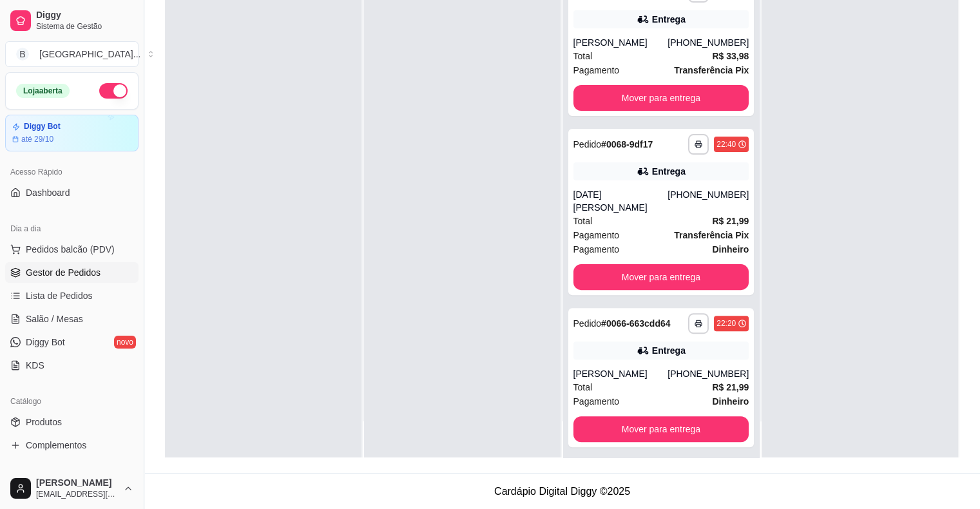
scroll to position [219, 0]
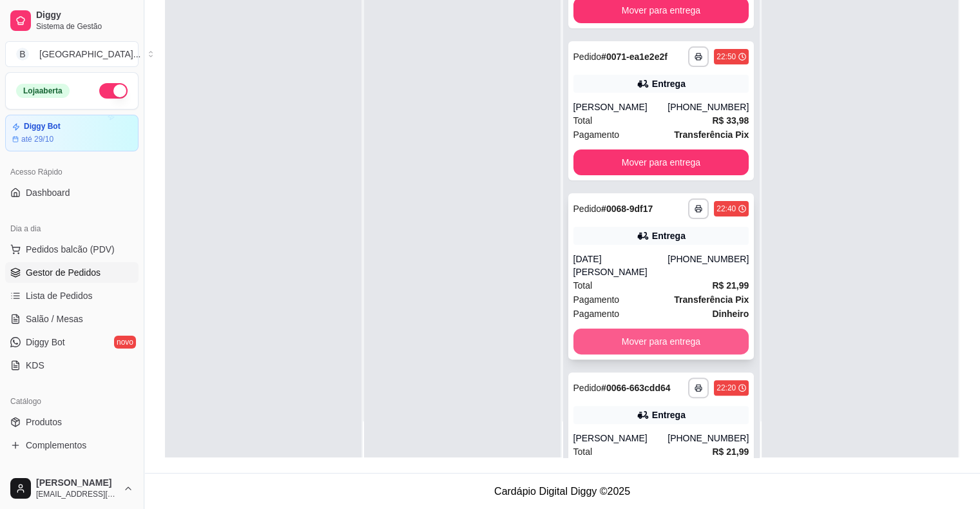
click at [663, 329] on button "Mover para entrega" at bounding box center [662, 342] width 176 height 26
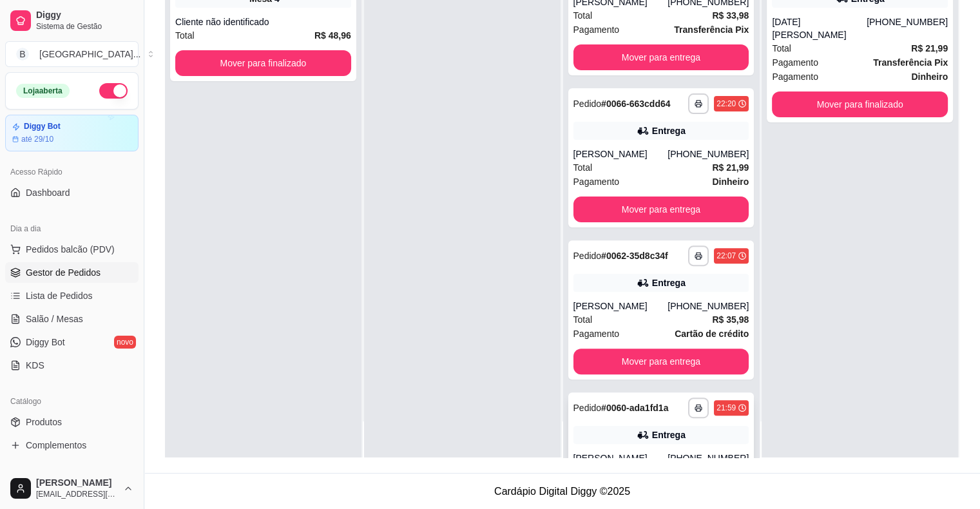
scroll to position [246, 0]
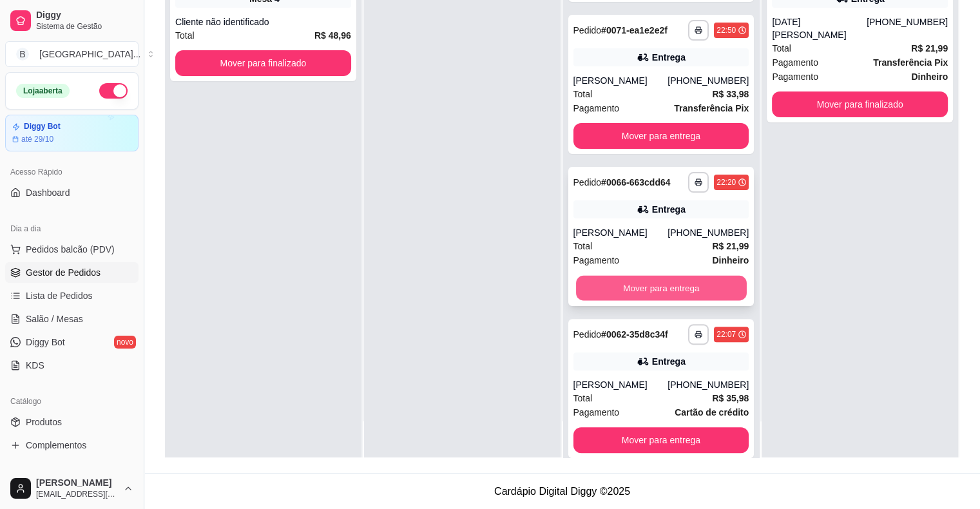
click at [643, 285] on button "Mover para entrega" at bounding box center [661, 288] width 171 height 25
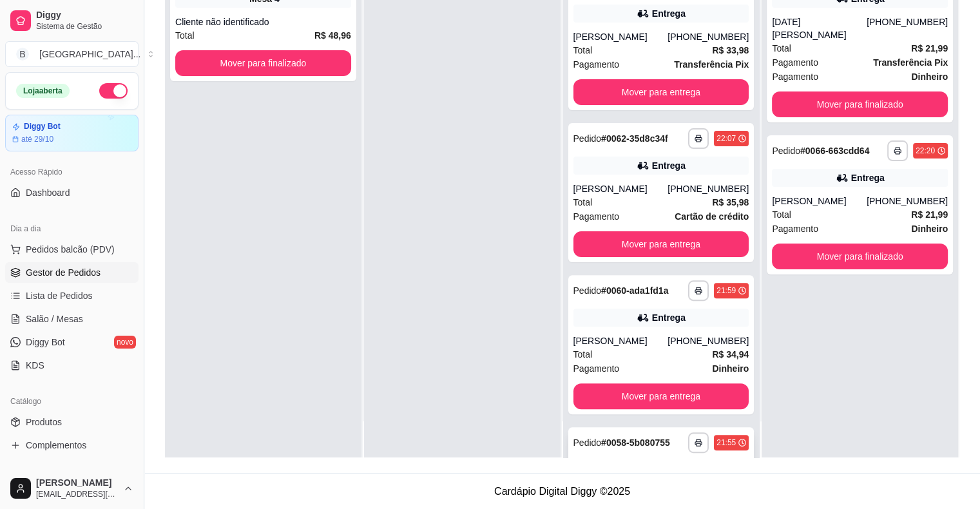
scroll to position [416, 0]
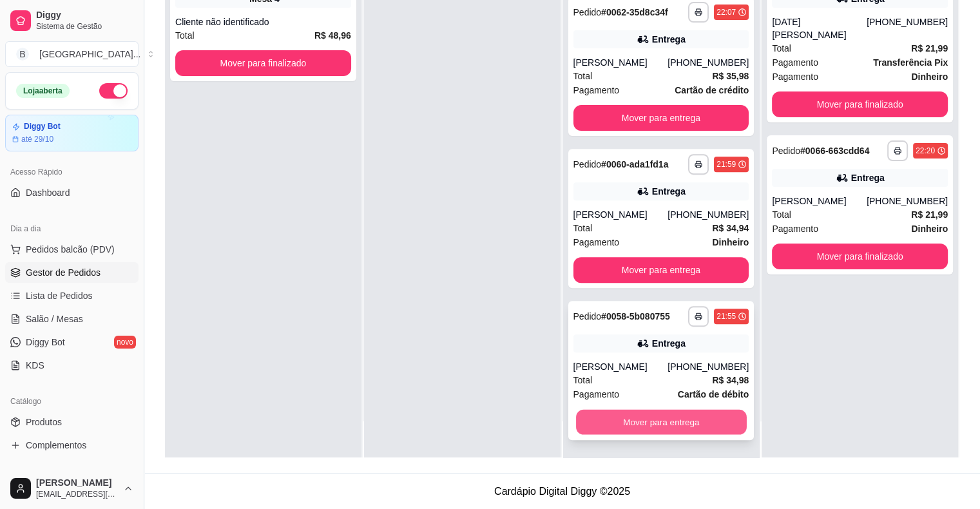
click at [611, 422] on button "Mover para entrega" at bounding box center [661, 422] width 171 height 25
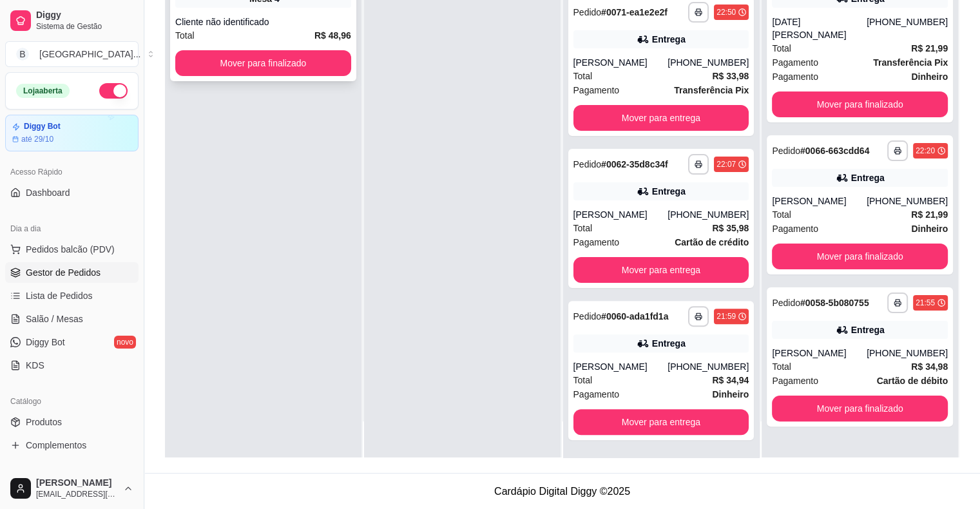
click at [265, 27] on div "Cliente não identificado" at bounding box center [263, 21] width 176 height 13
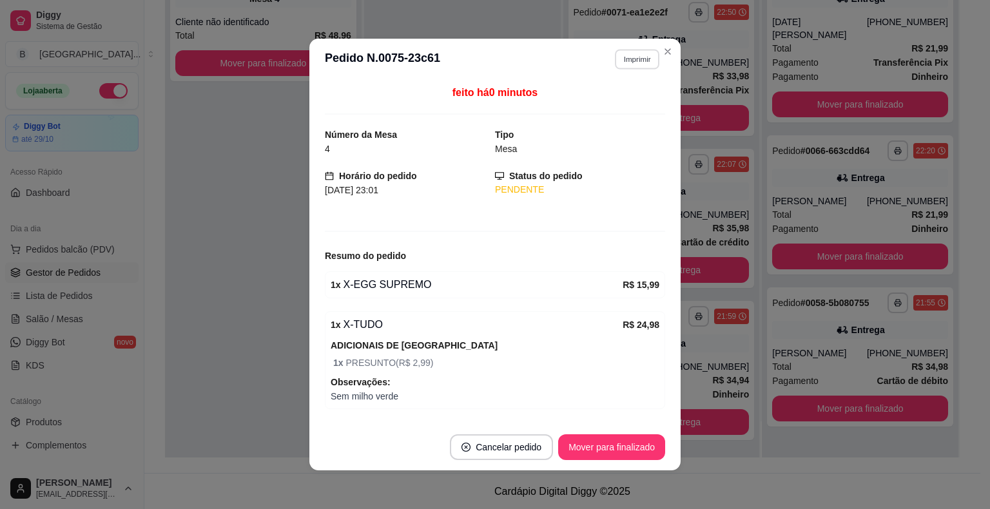
click at [615, 59] on button "Imprimir" at bounding box center [637, 59] width 44 height 20
click at [611, 93] on div "Escolha a impressora IMPRESSORA Impressora" at bounding box center [609, 109] width 106 height 70
click at [639, 104] on button "IMPRESSORA" at bounding box center [609, 105] width 90 height 20
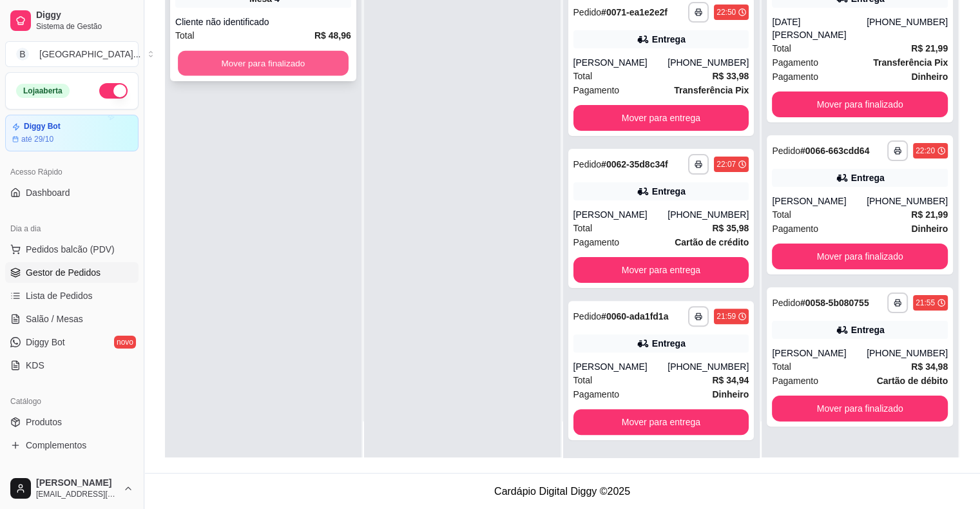
click at [317, 58] on button "Mover para finalizado" at bounding box center [263, 63] width 171 height 25
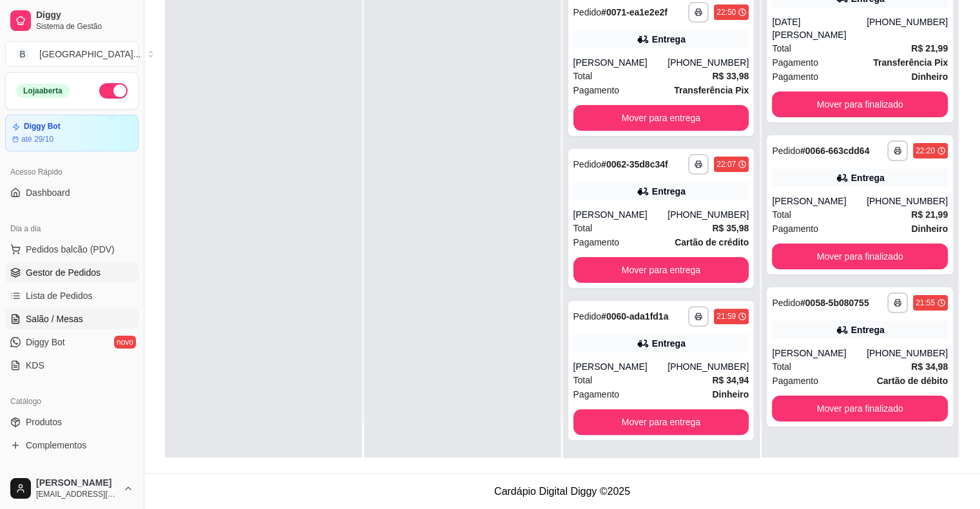
click at [70, 320] on span "Salão / Mesas" at bounding box center [54, 319] width 57 height 13
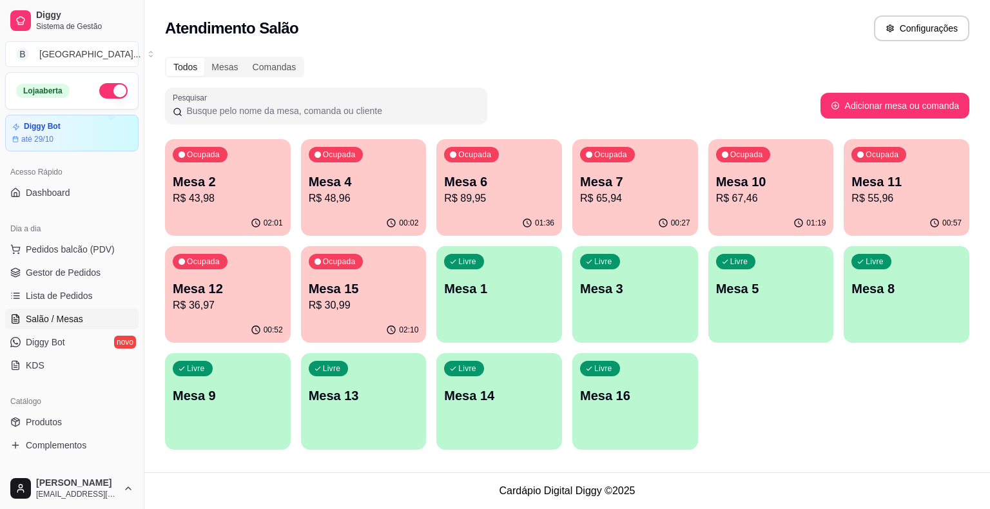
click at [776, 210] on button "Ocupada Mesa 10 R$ 67,46 01:19" at bounding box center [771, 187] width 126 height 97
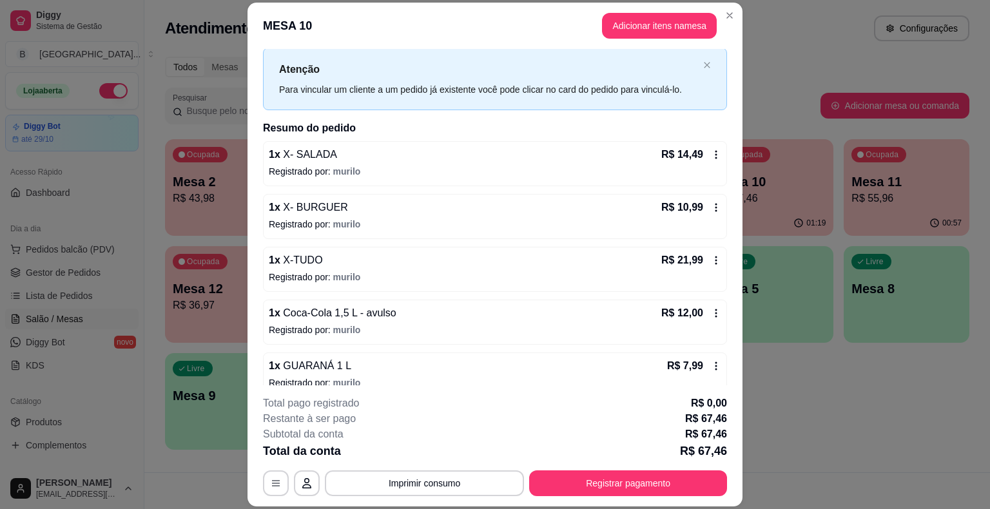
scroll to position [45, 0]
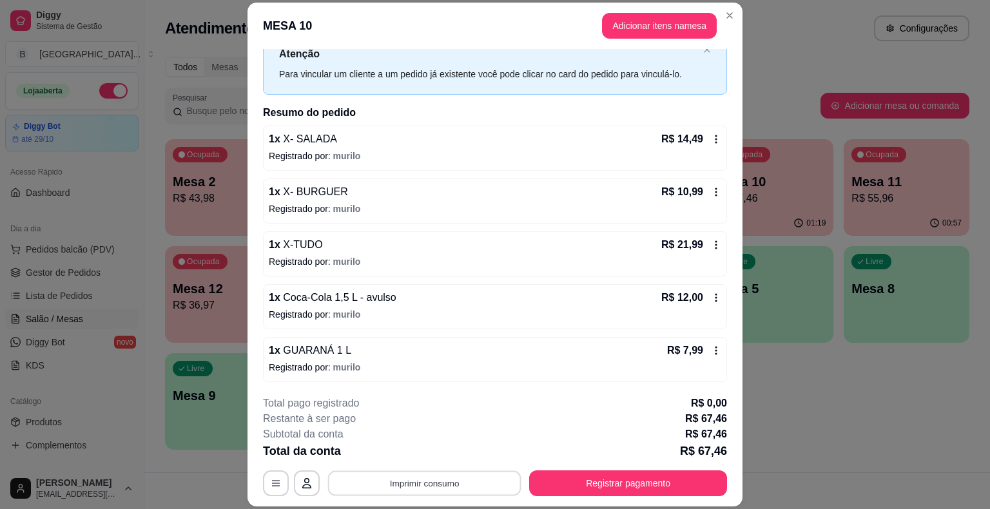
click at [440, 485] on button "Imprimir consumo" at bounding box center [424, 483] width 193 height 25
click at [423, 422] on button "IMPRESSORA" at bounding box center [423, 428] width 90 height 20
click at [574, 483] on button "Registrar pagamento" at bounding box center [628, 483] width 192 height 25
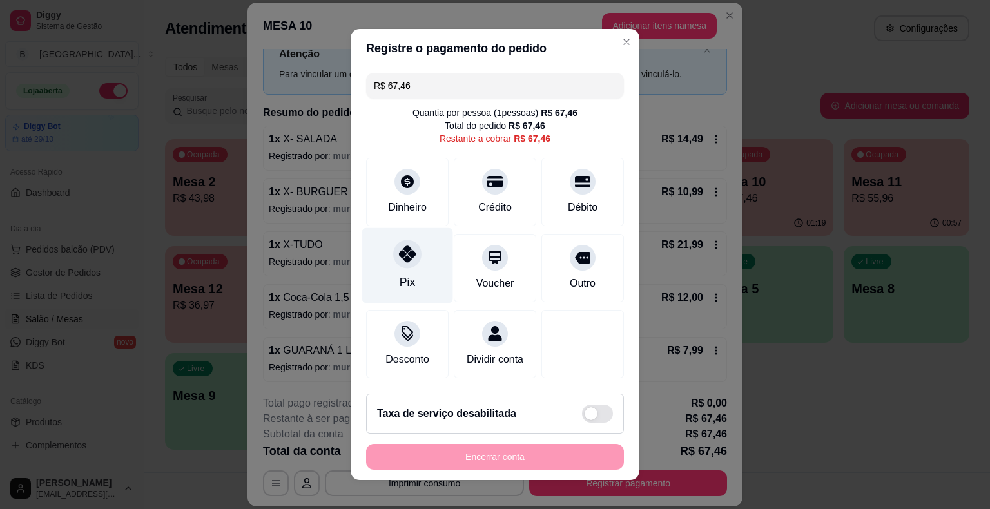
click at [401, 280] on div "Pix" at bounding box center [407, 282] width 15 height 17
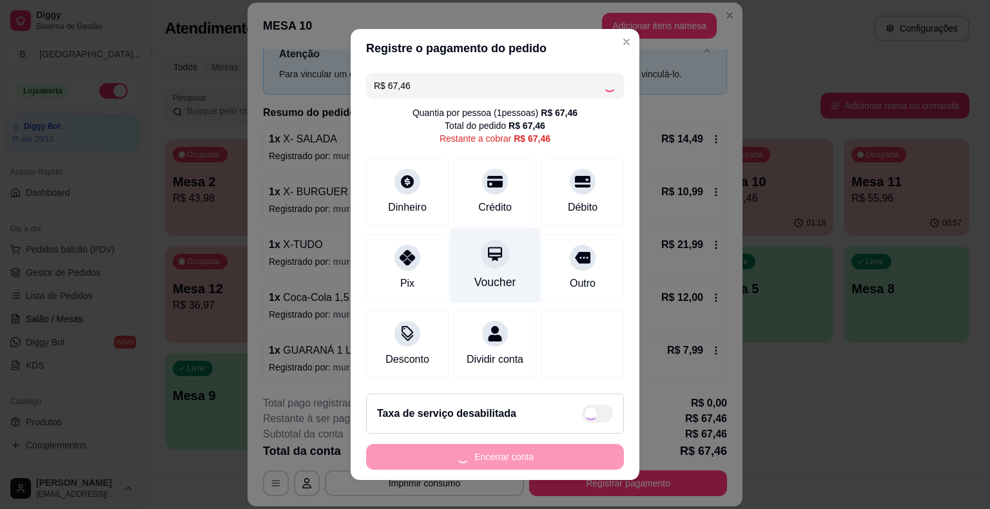
type input "R$ 0,00"
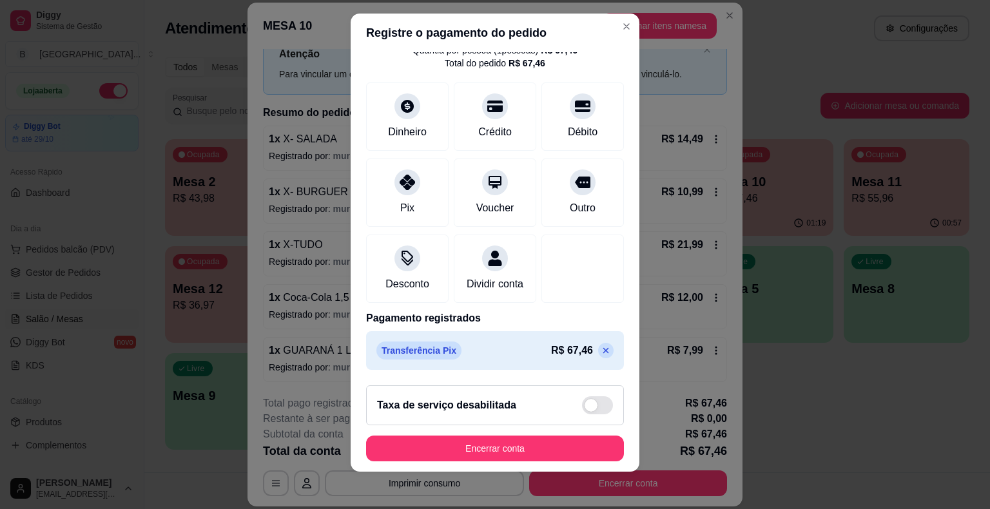
scroll to position [15, 0]
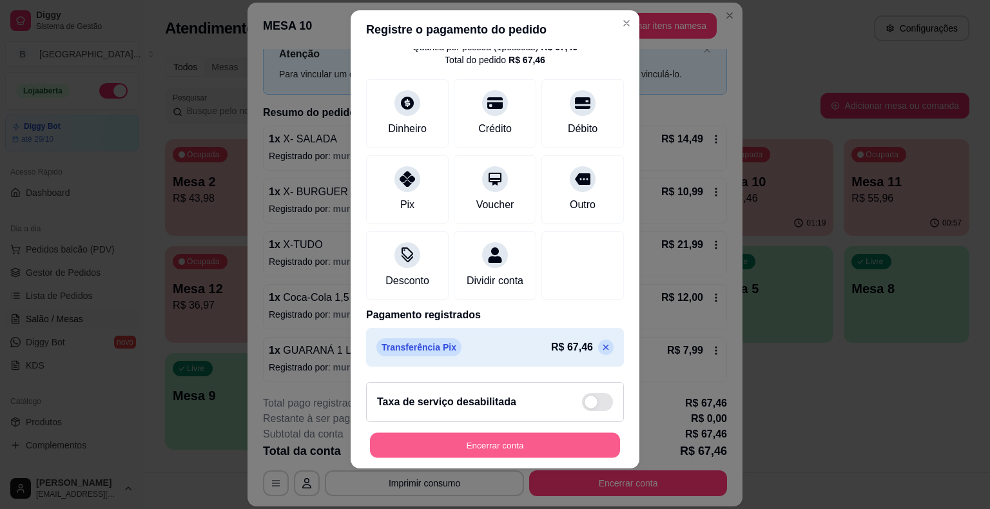
click at [482, 447] on button "Encerrar conta" at bounding box center [495, 445] width 250 height 25
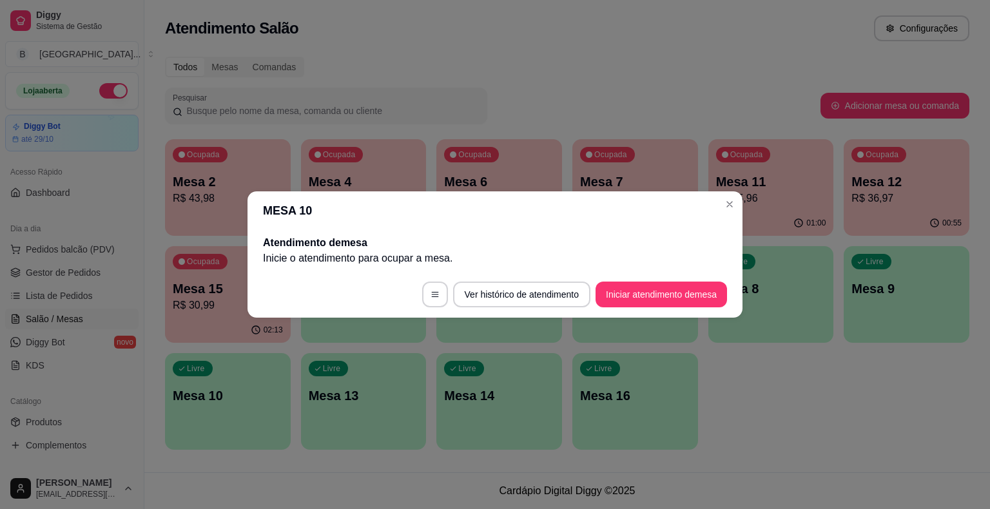
scroll to position [0, 0]
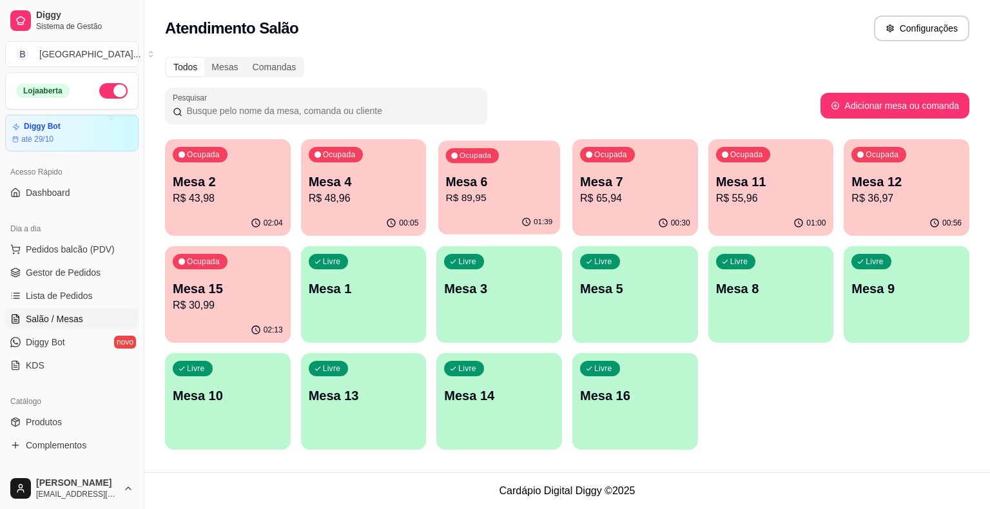
click at [485, 198] on p "R$ 89,95" at bounding box center [499, 198] width 107 height 15
click at [219, 173] on p "Mesa 2" at bounding box center [228, 181] width 107 height 17
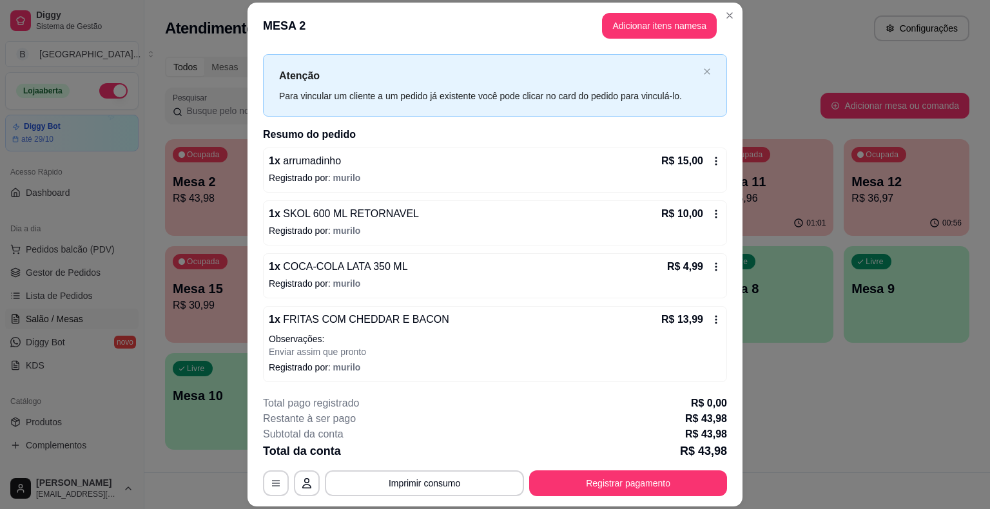
scroll to position [39, 0]
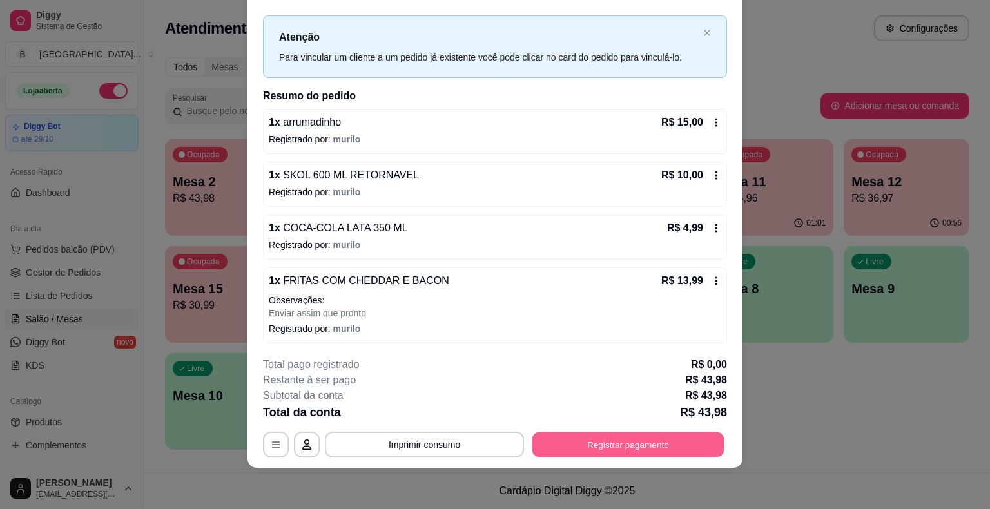
click at [634, 443] on button "Registrar pagamento" at bounding box center [628, 445] width 192 height 25
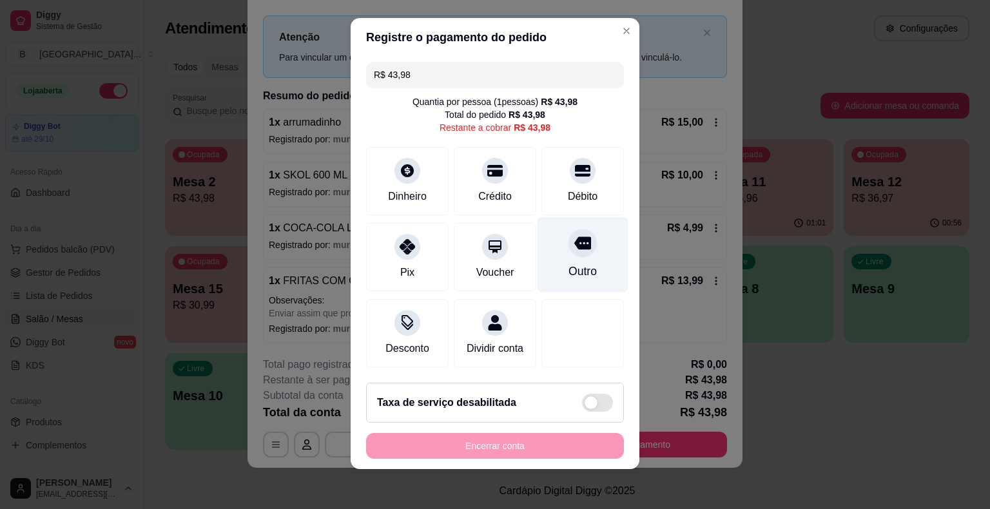
scroll to position [12, 0]
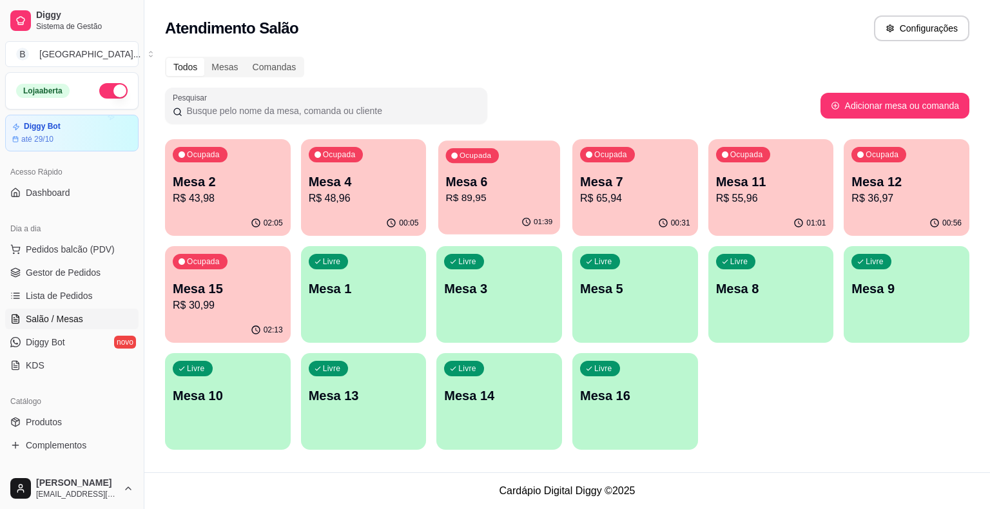
click at [539, 184] on p "Mesa 6" at bounding box center [499, 181] width 107 height 17
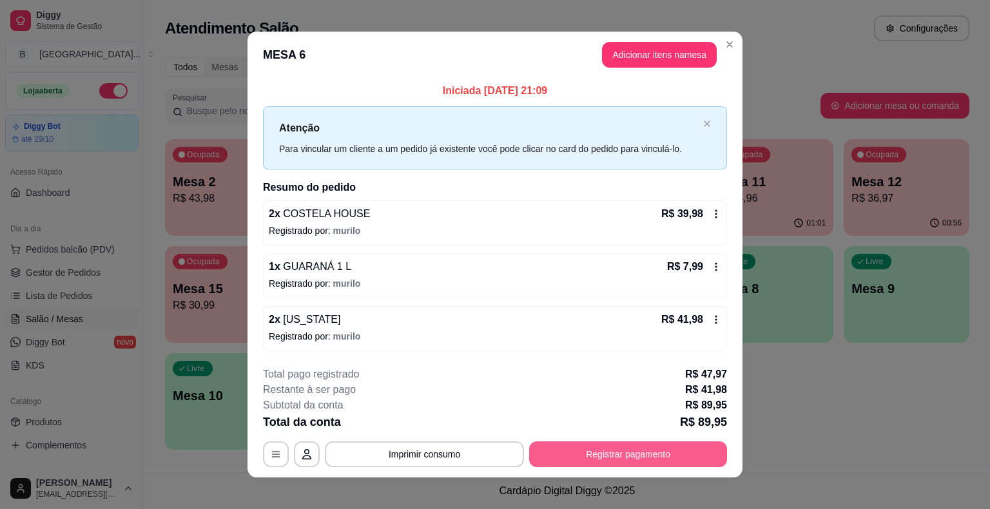
click at [676, 458] on button "Registrar pagamento" at bounding box center [628, 455] width 198 height 26
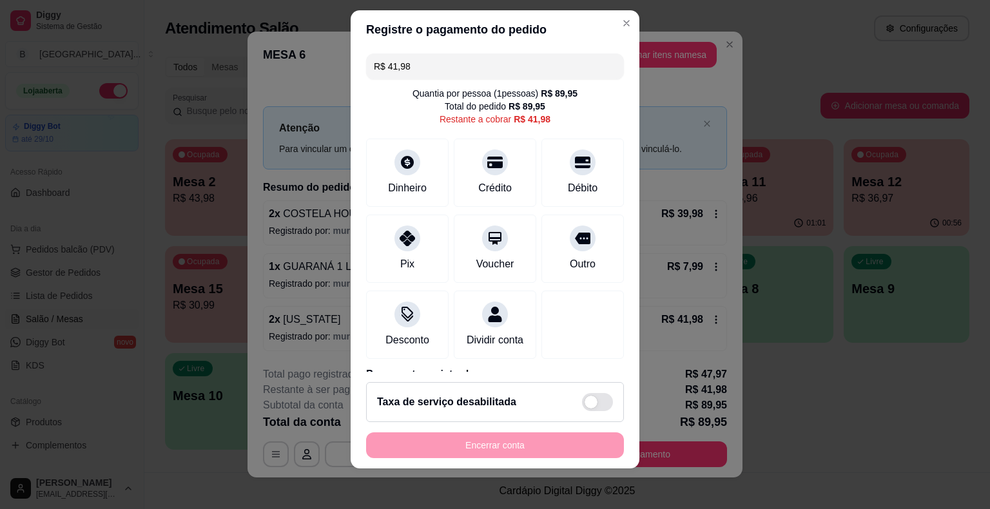
scroll to position [0, 0]
click at [404, 244] on div at bounding box center [407, 235] width 28 height 28
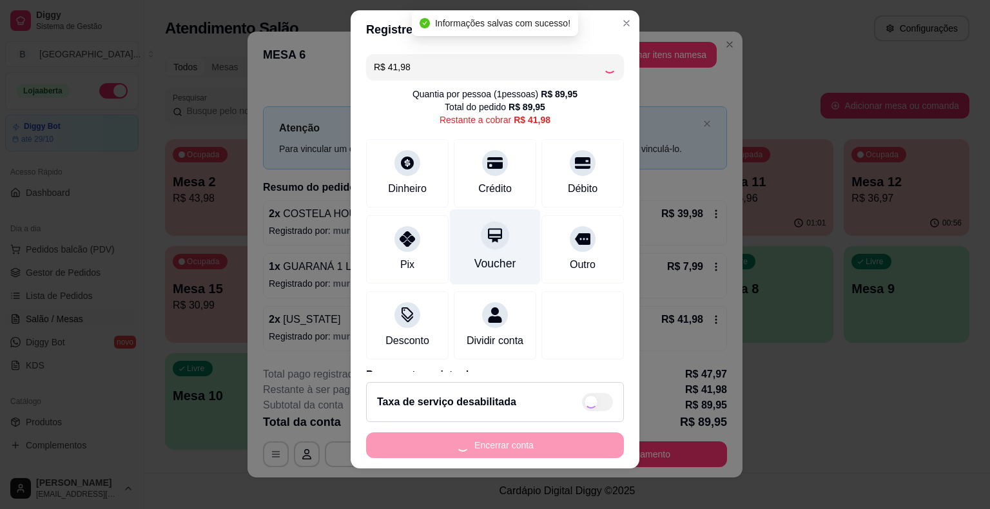
type input "R$ 0,00"
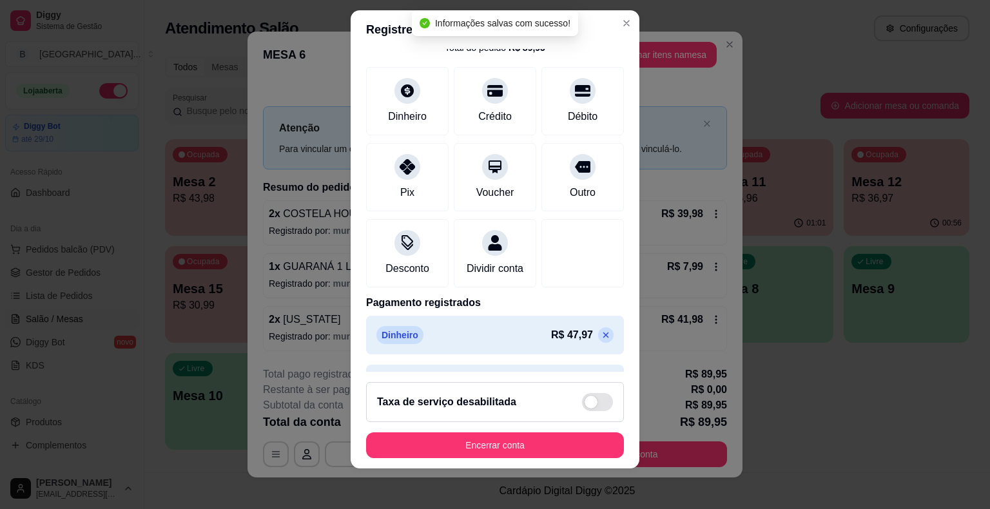
scroll to position [110, 0]
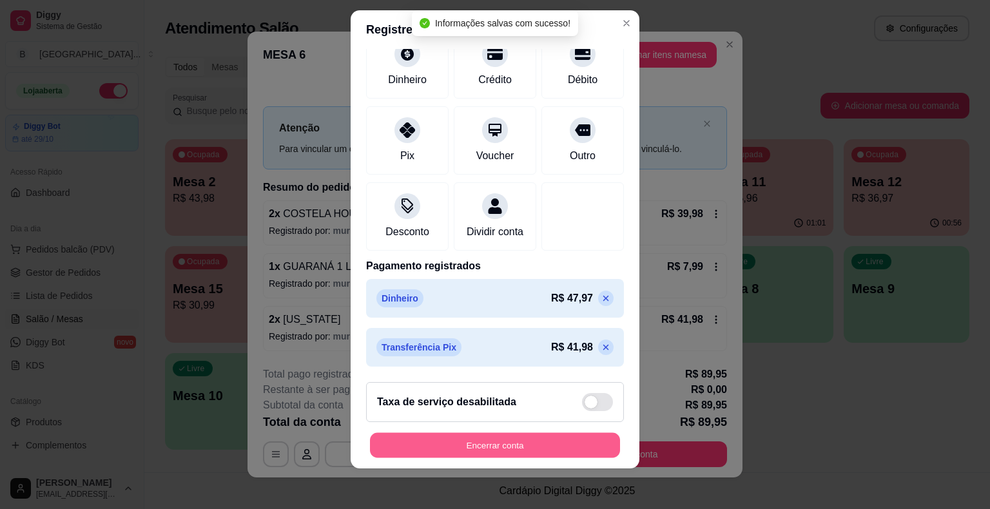
click at [558, 441] on button "Encerrar conta" at bounding box center [495, 445] width 250 height 25
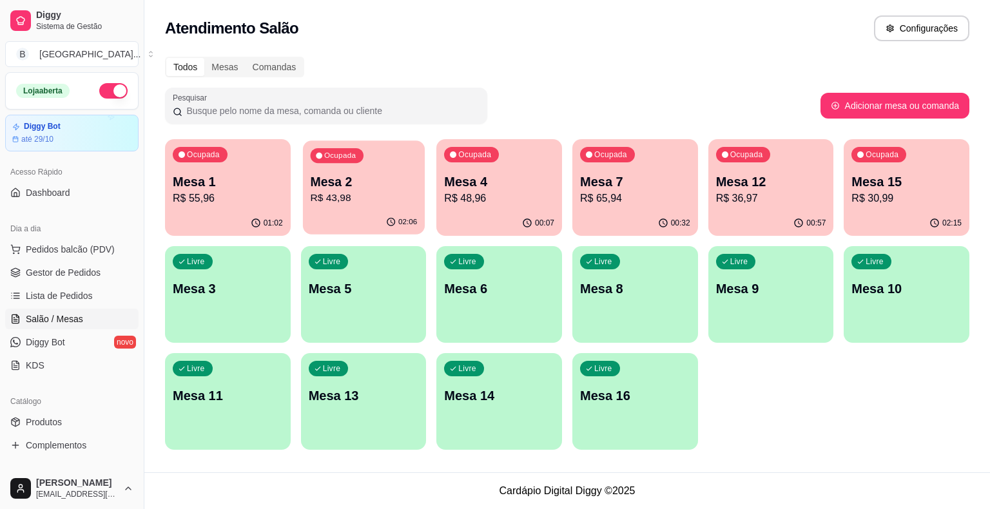
click at [342, 209] on div "Ocupada Mesa 2 R$ 43,98" at bounding box center [364, 176] width 122 height 70
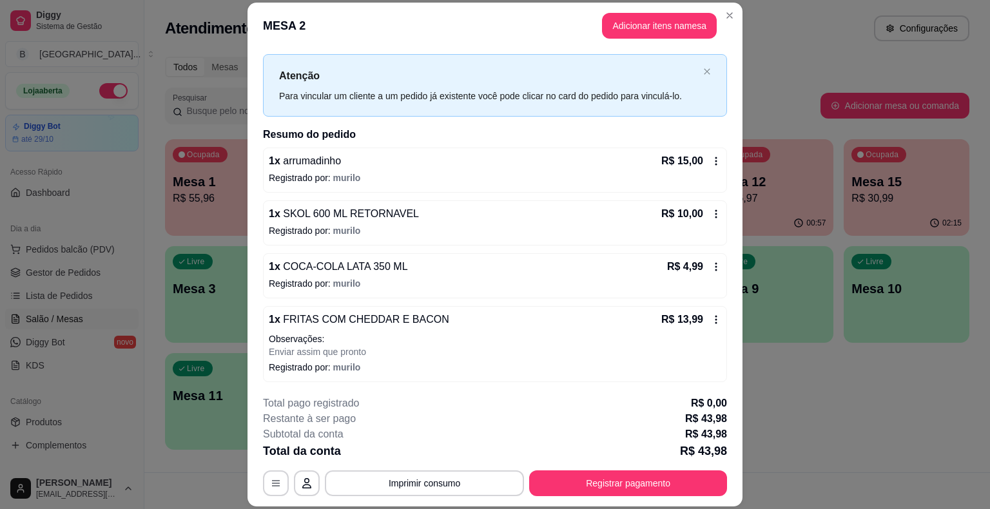
scroll to position [39, 0]
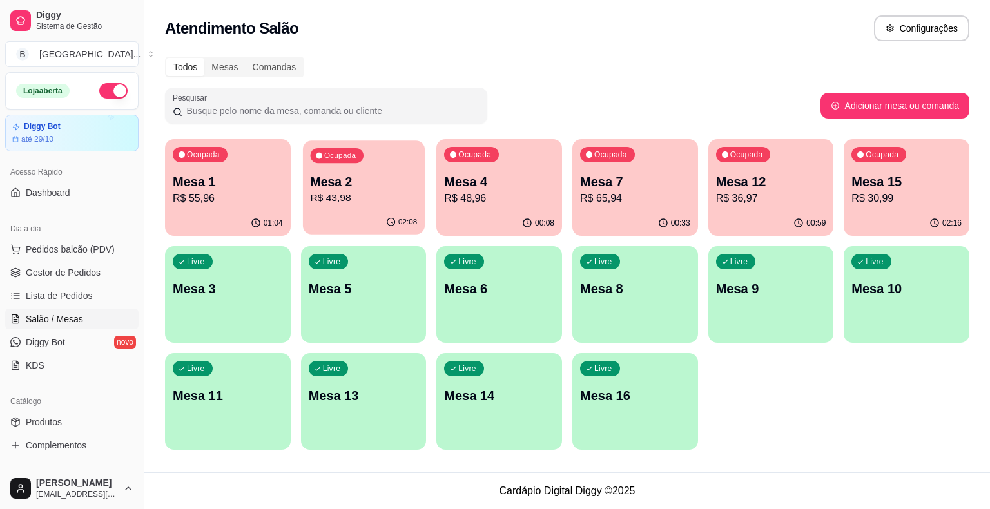
click at [327, 183] on p "Mesa 2" at bounding box center [363, 181] width 107 height 17
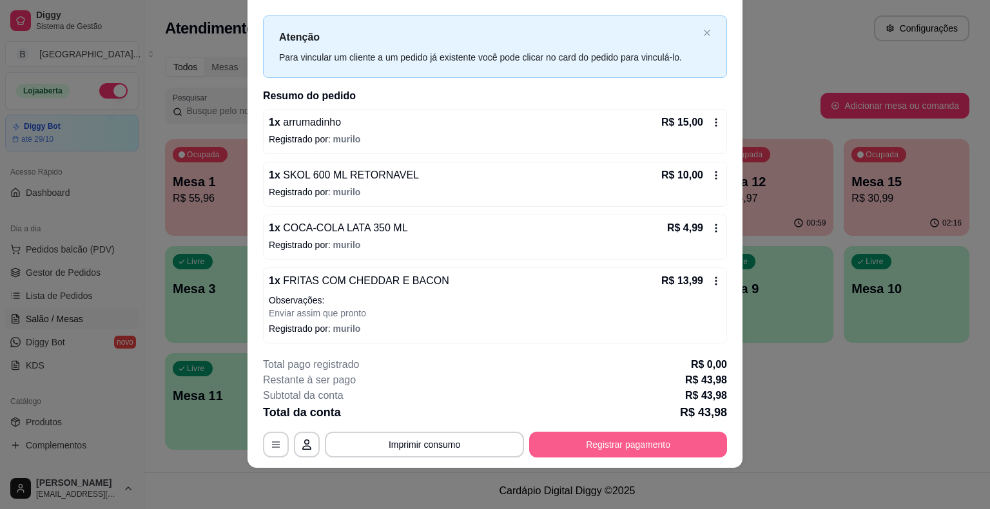
click at [596, 442] on button "Registrar pagamento" at bounding box center [628, 445] width 198 height 26
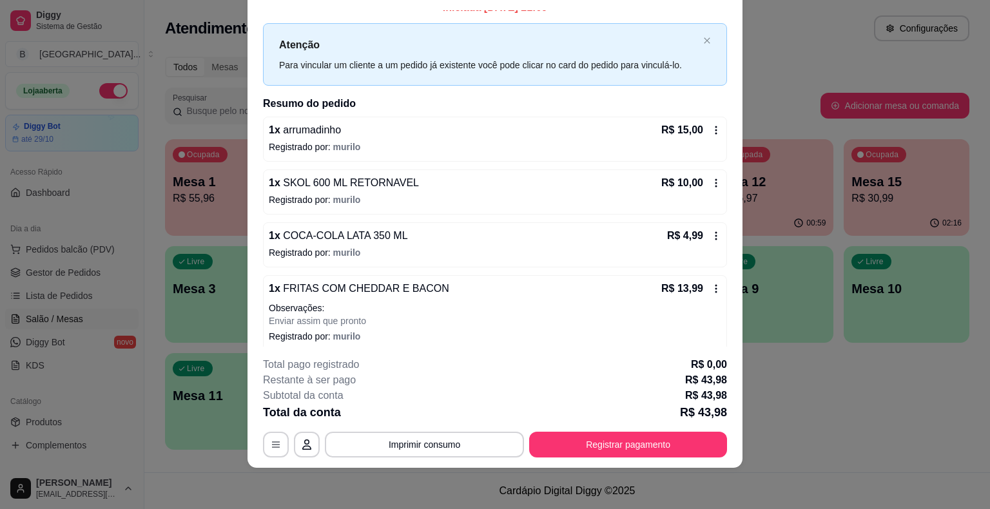
scroll to position [23, 0]
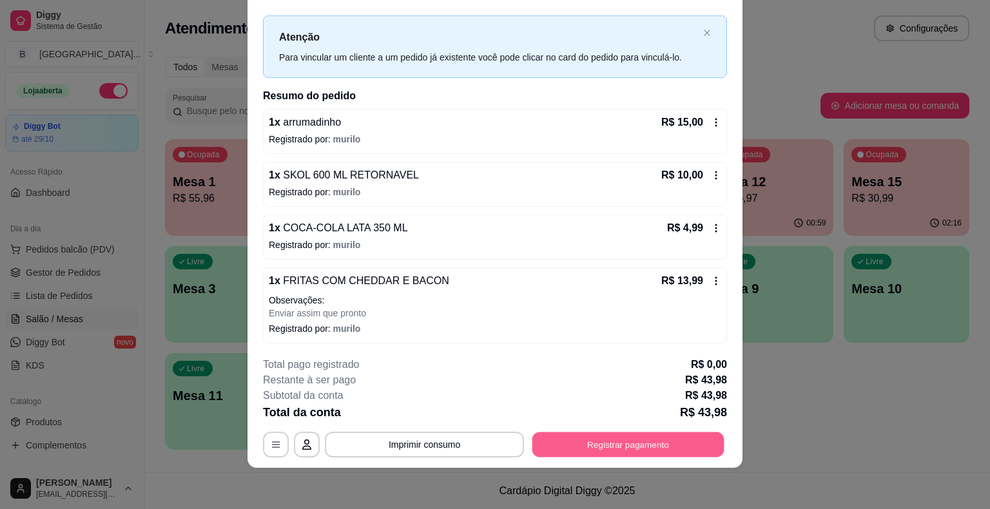
click at [592, 434] on button "Registrar pagamento" at bounding box center [628, 445] width 192 height 25
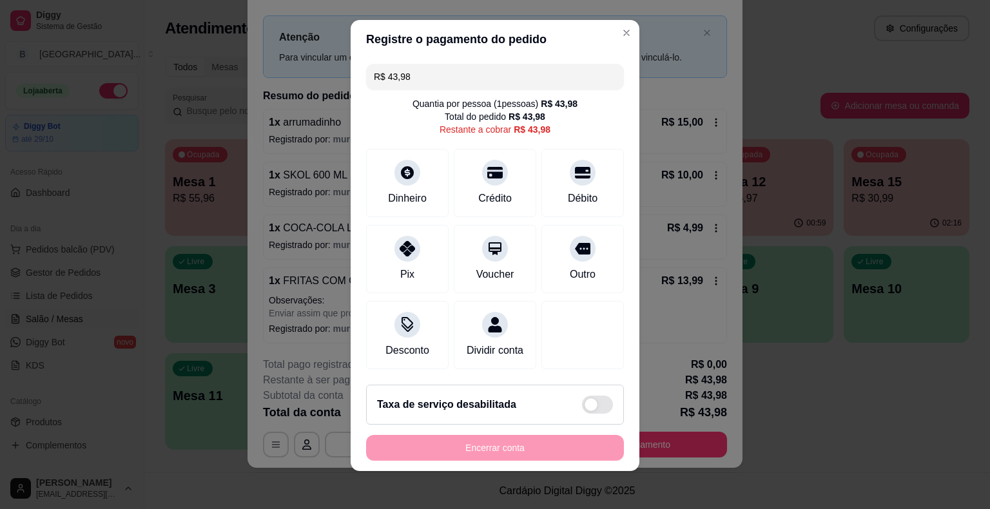
scroll to position [12, 0]
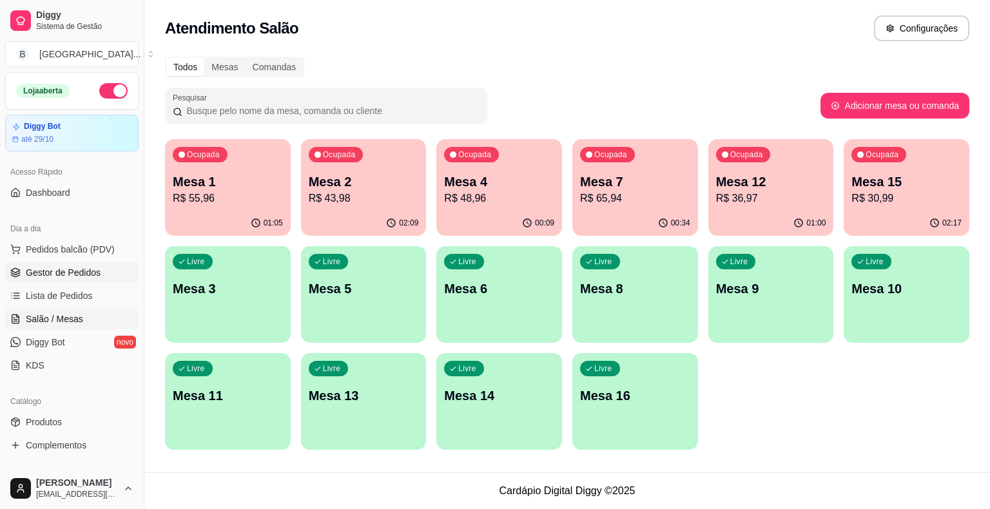
click at [86, 273] on span "Gestor de Pedidos" at bounding box center [63, 272] width 75 height 13
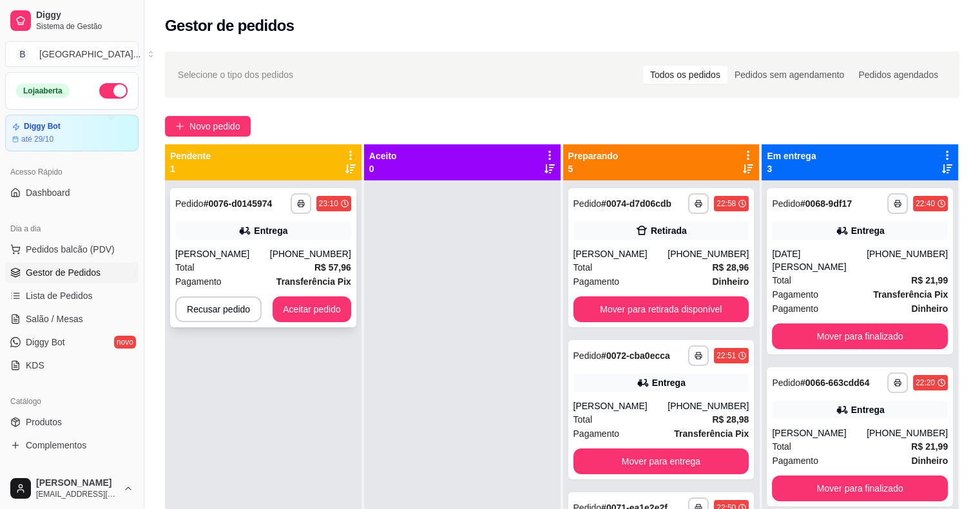
click at [197, 242] on div "**********" at bounding box center [263, 257] width 186 height 139
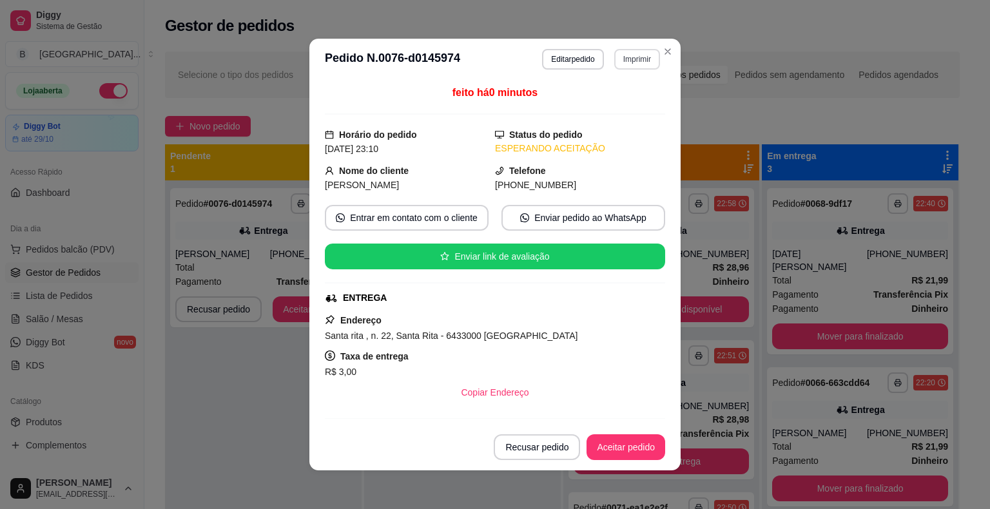
click at [623, 58] on button "Imprimir" at bounding box center [637, 59] width 46 height 21
click at [603, 112] on button "IMPRESSORA" at bounding box center [609, 104] width 90 height 20
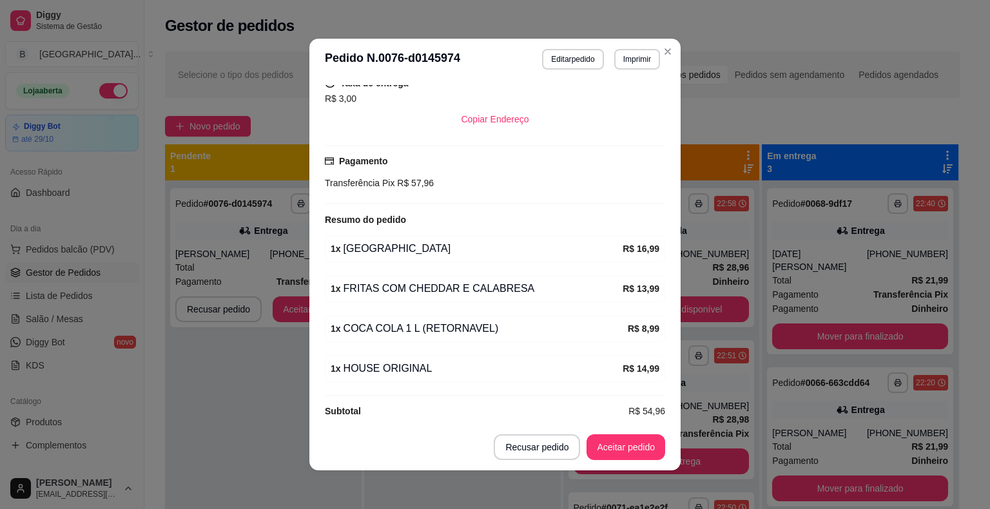
scroll to position [284, 0]
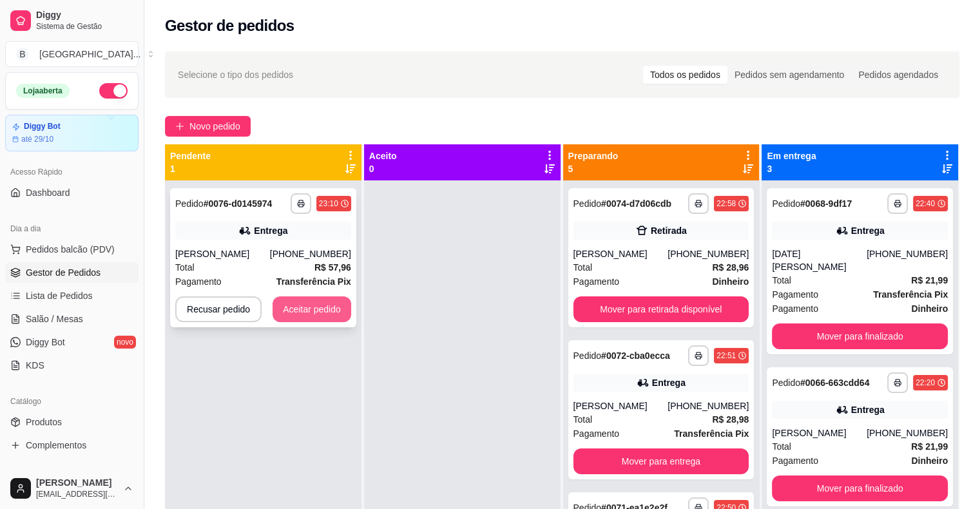
click at [302, 310] on button "Aceitar pedido" at bounding box center [312, 310] width 79 height 26
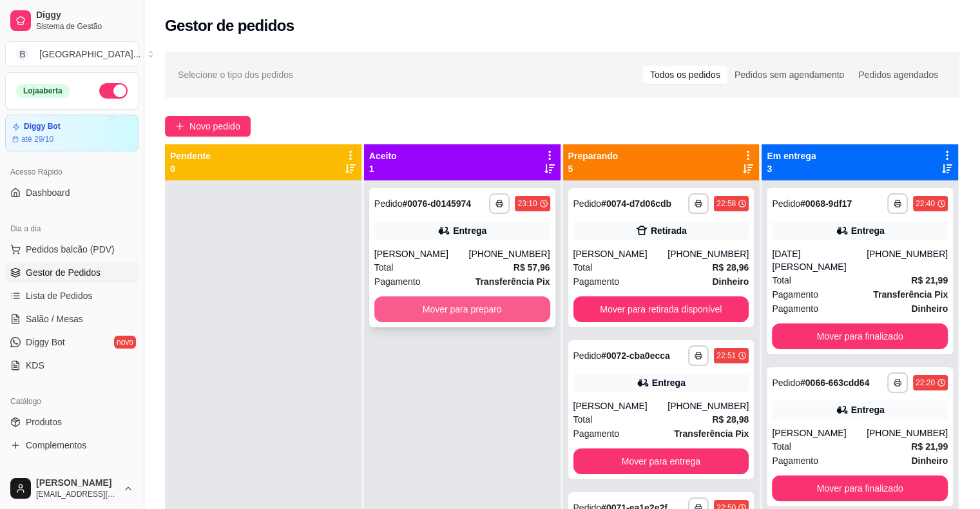
click at [425, 316] on button "Mover para preparo" at bounding box center [463, 310] width 176 height 26
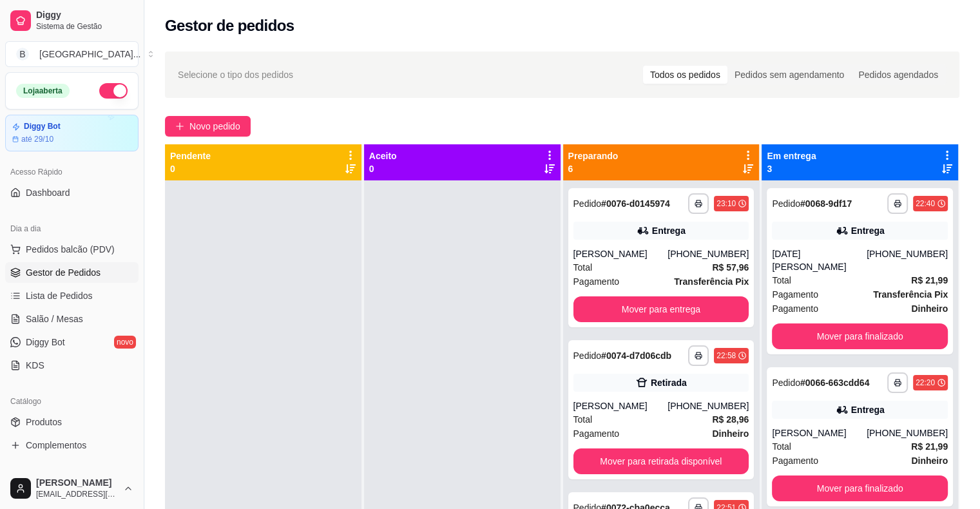
click at [86, 260] on ul "Pedidos balcão (PDV) Gestor de Pedidos Lista de Pedidos Salão / Mesas Diggy Bot…" at bounding box center [71, 307] width 133 height 137
click at [97, 251] on span "Pedidos balcão (PDV)" at bounding box center [70, 249] width 89 height 13
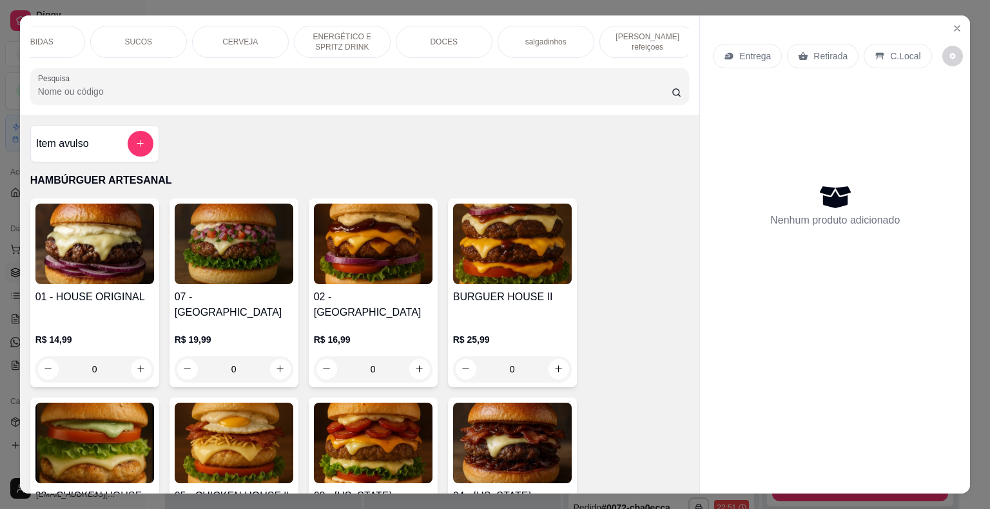
scroll to position [0, 354]
click at [667, 39] on p "[PERSON_NAME] refeiçoes" at bounding box center [641, 42] width 75 height 21
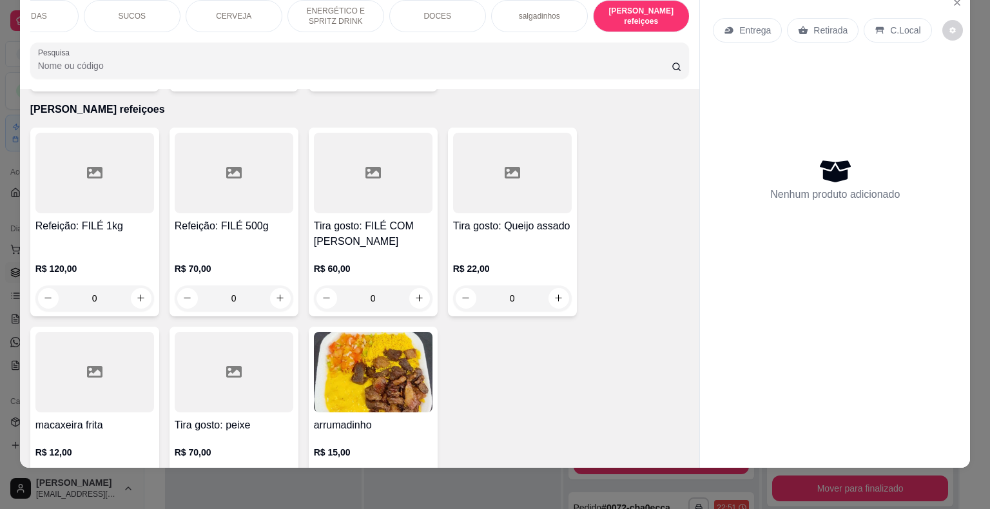
scroll to position [4111, 0]
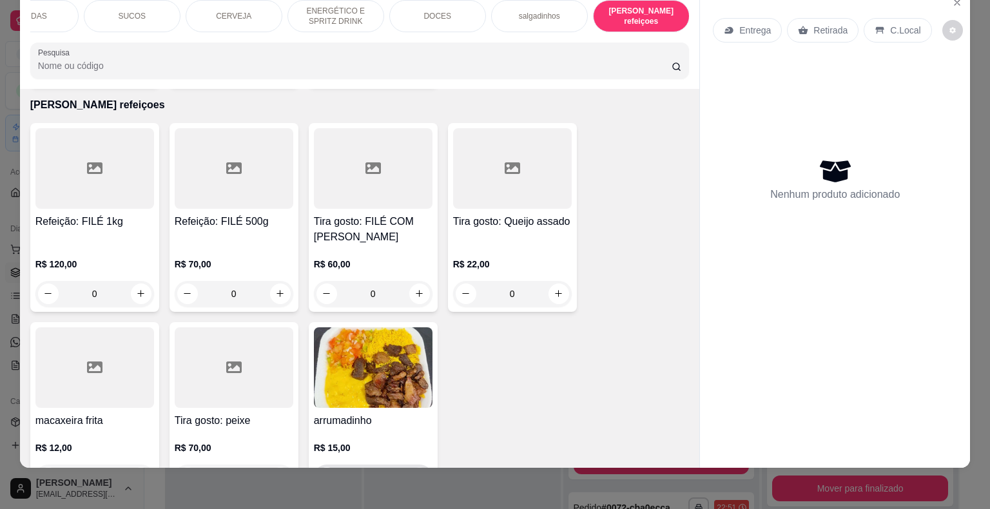
click at [416, 474] on icon "increase-product-quantity" at bounding box center [419, 477] width 6 height 6
type input "1"
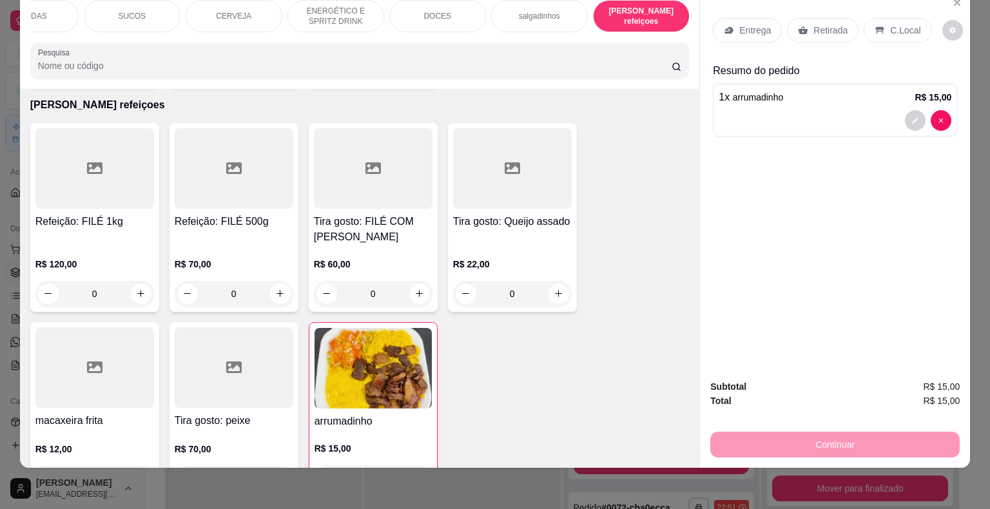
scroll to position [4112, 0]
click at [820, 24] on p "Retirada" at bounding box center [831, 30] width 34 height 13
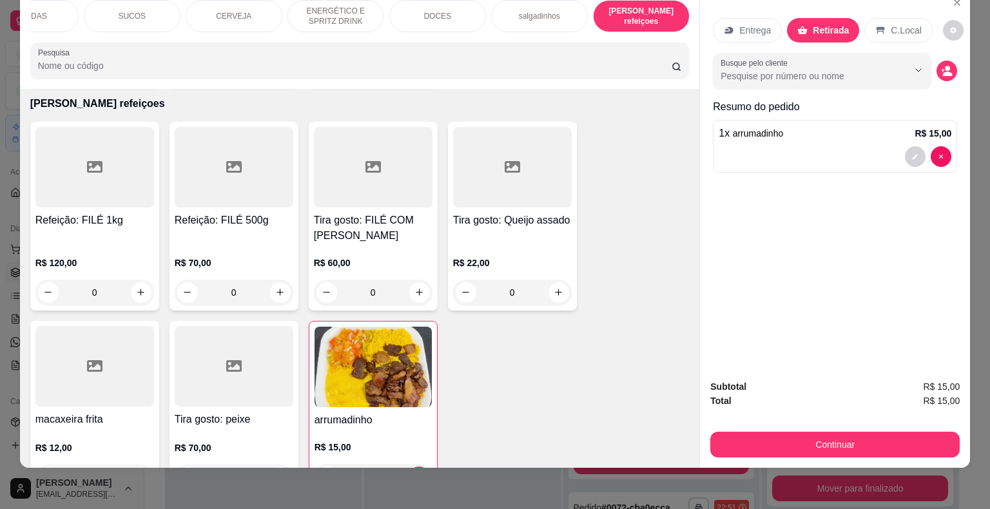
click at [791, 150] on div at bounding box center [835, 156] width 233 height 21
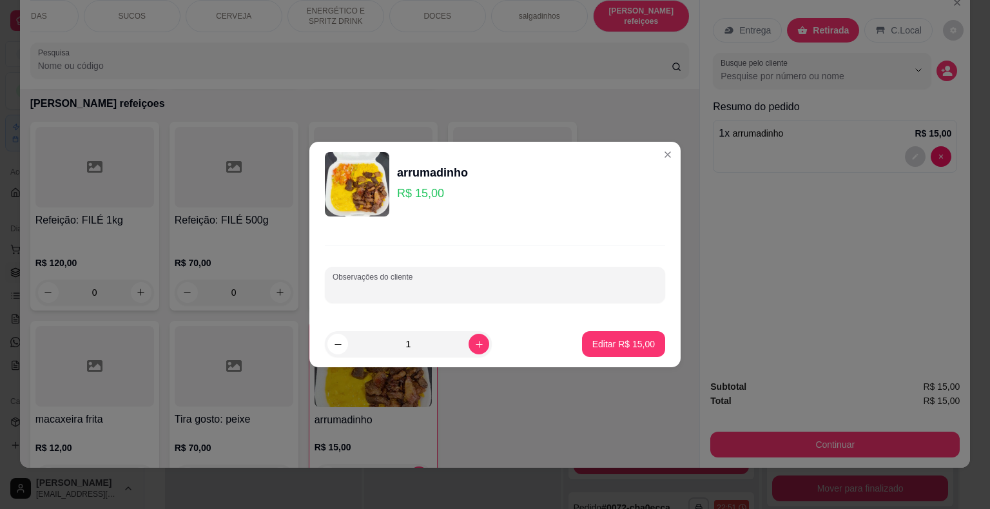
click at [463, 290] on input "Observações do cliente" at bounding box center [495, 290] width 325 height 13
type input "colocar muita Carne"
click at [629, 338] on p "Editar R$ 15,00" at bounding box center [623, 344] width 61 height 12
type input "0"
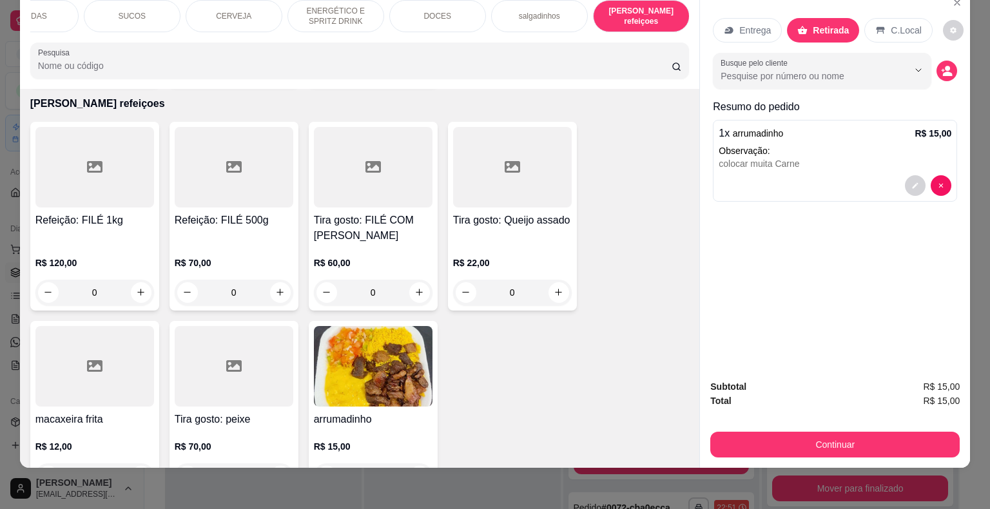
scroll to position [4111, 0]
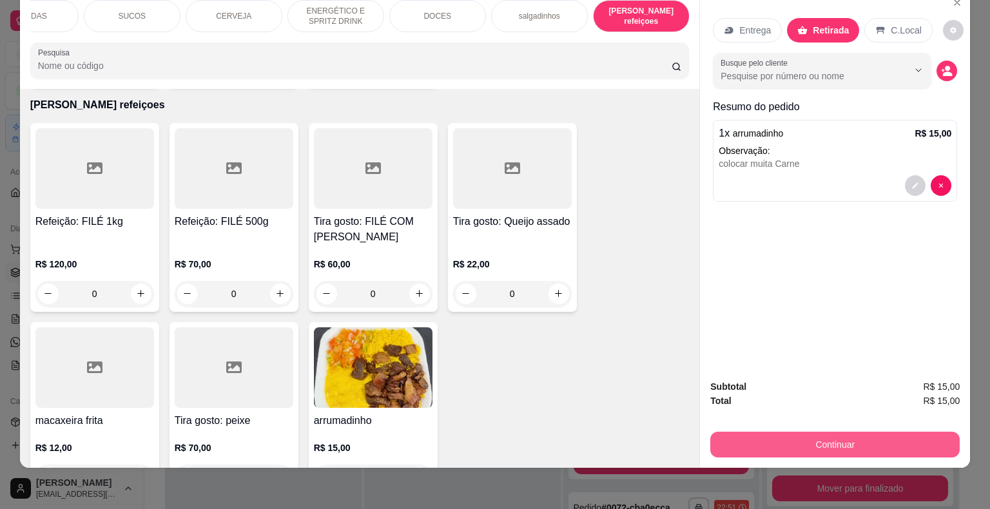
click at [772, 432] on button "Continuar" at bounding box center [834, 445] width 249 height 26
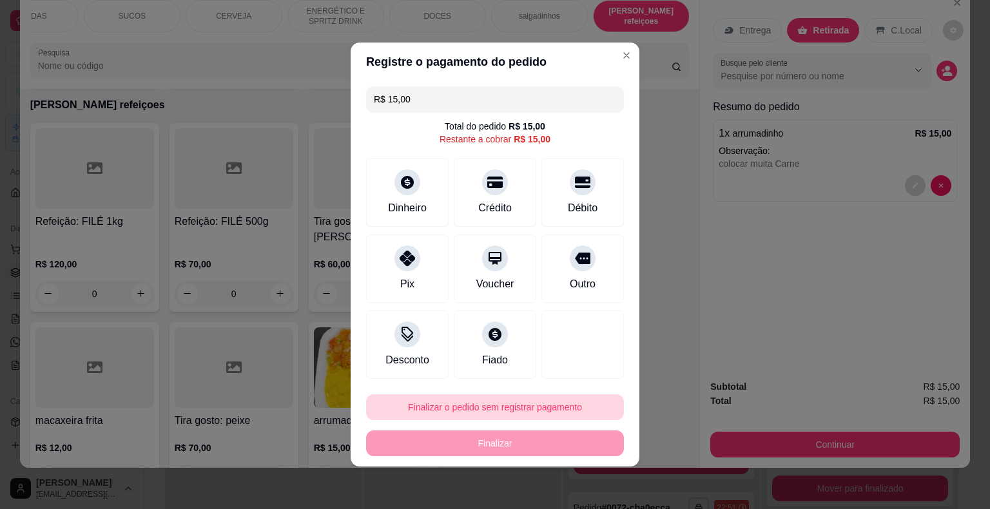
click at [563, 411] on button "Finalizar o pedido sem registrar pagamento" at bounding box center [495, 408] width 258 height 26
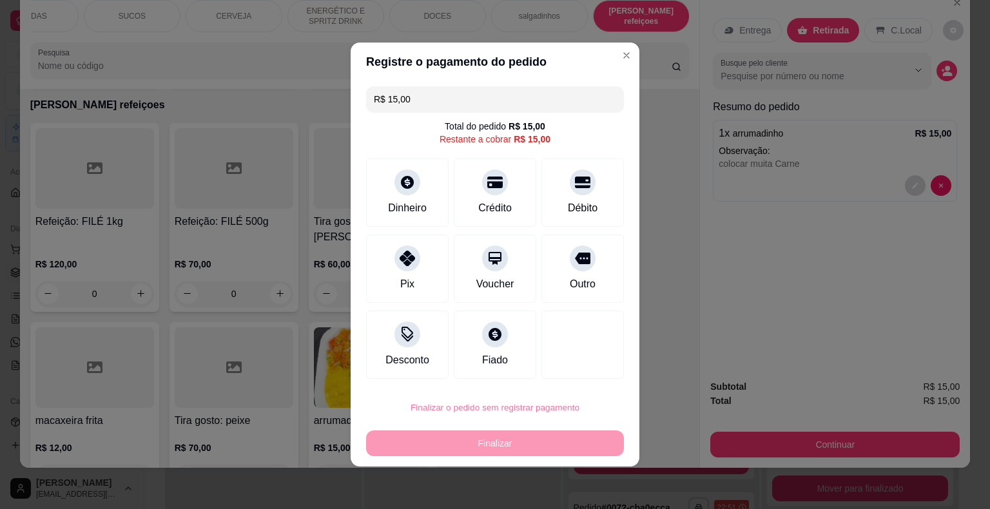
click at [587, 370] on button "Confirmar" at bounding box center [574, 370] width 46 height 19
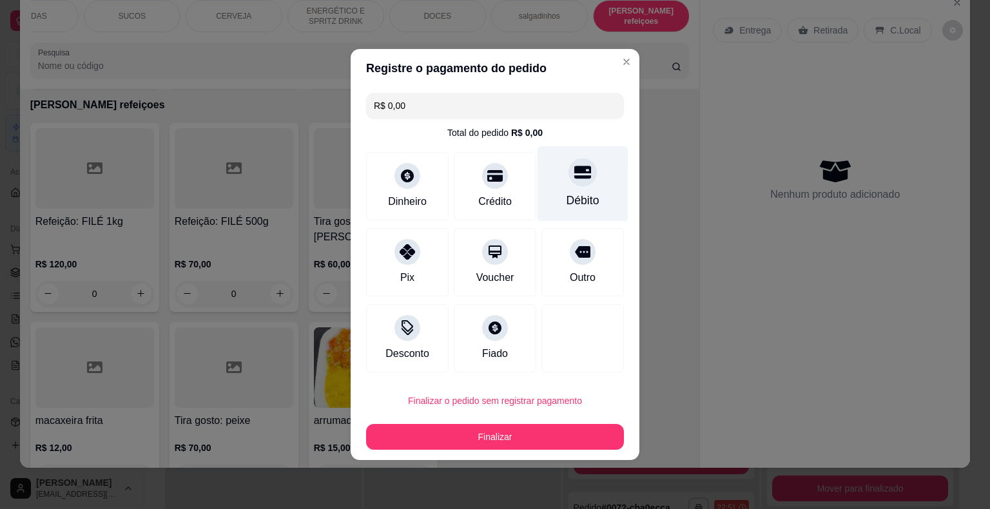
type input "R$ 0,00"
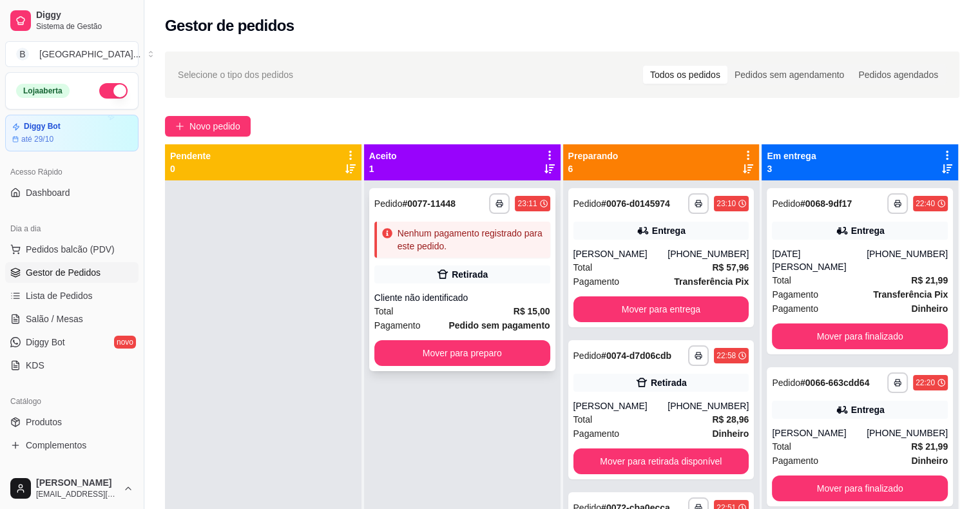
click at [471, 260] on div "**********" at bounding box center [462, 279] width 186 height 183
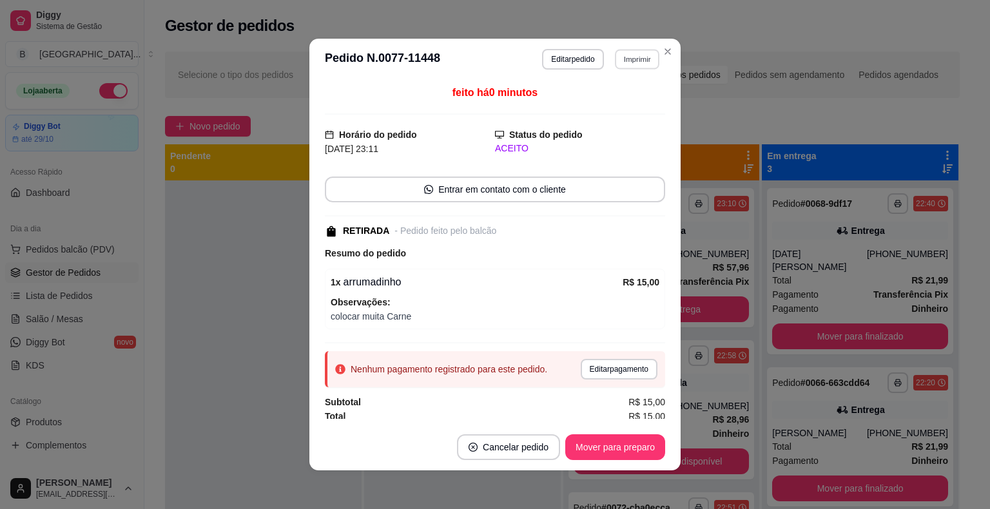
click at [631, 55] on button "Imprimir" at bounding box center [637, 59] width 44 height 20
click at [632, 109] on button "IMPRESSORA" at bounding box center [609, 104] width 93 height 21
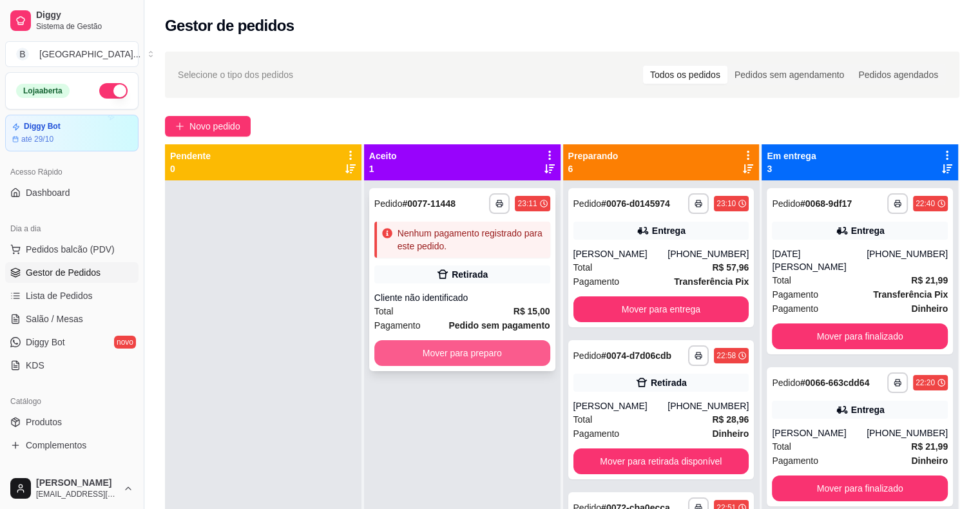
click at [446, 349] on button "Mover para preparo" at bounding box center [463, 353] width 176 height 26
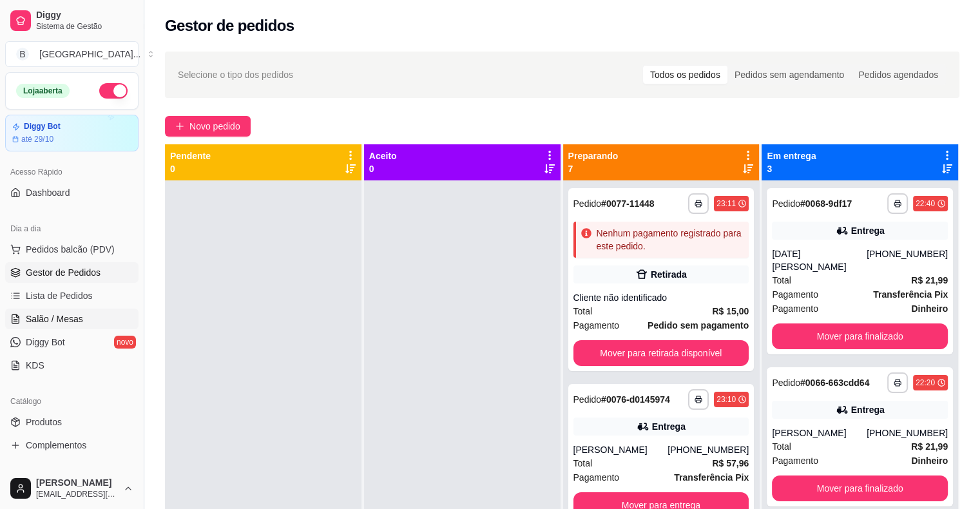
click at [31, 316] on span "Salão / Mesas" at bounding box center [54, 319] width 57 height 13
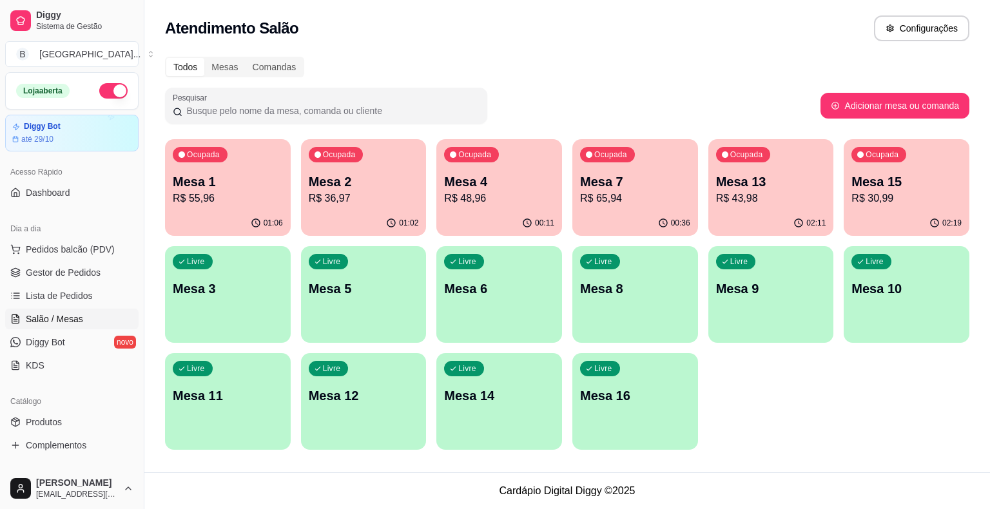
click at [748, 216] on div "02:11" at bounding box center [771, 223] width 126 height 25
click at [377, 198] on p "R$ 36,97" at bounding box center [364, 198] width 110 height 15
click at [790, 193] on p "R$ 43,98" at bounding box center [771, 198] width 110 height 15
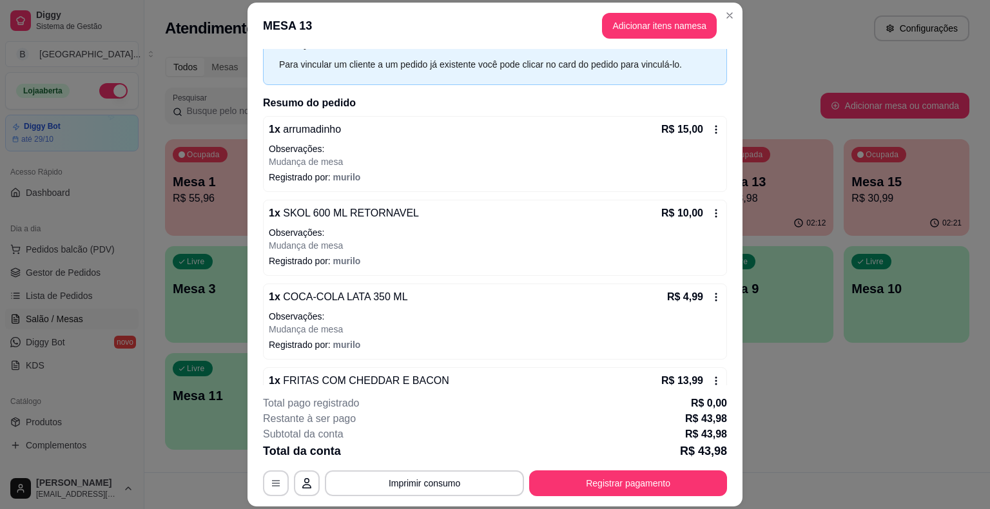
scroll to position [129, 0]
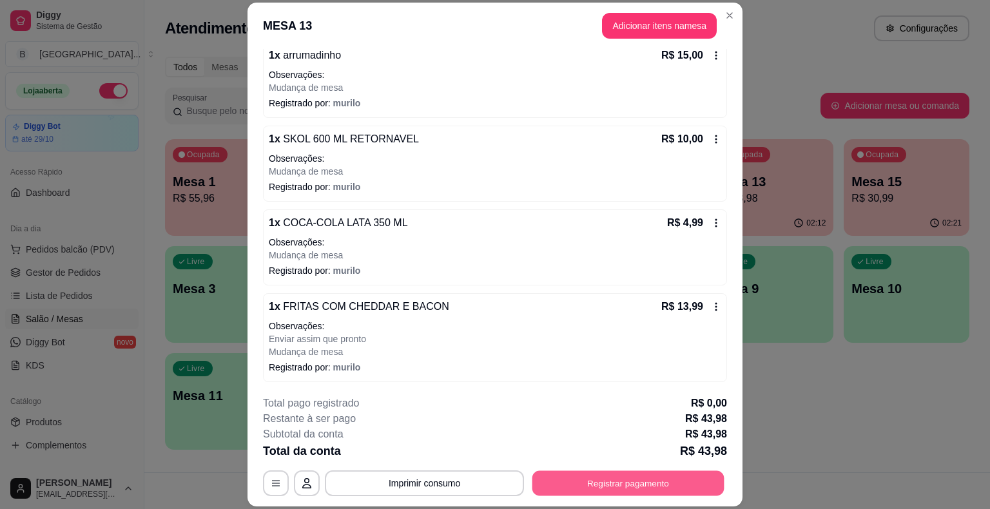
click at [638, 483] on button "Registrar pagamento" at bounding box center [628, 483] width 192 height 25
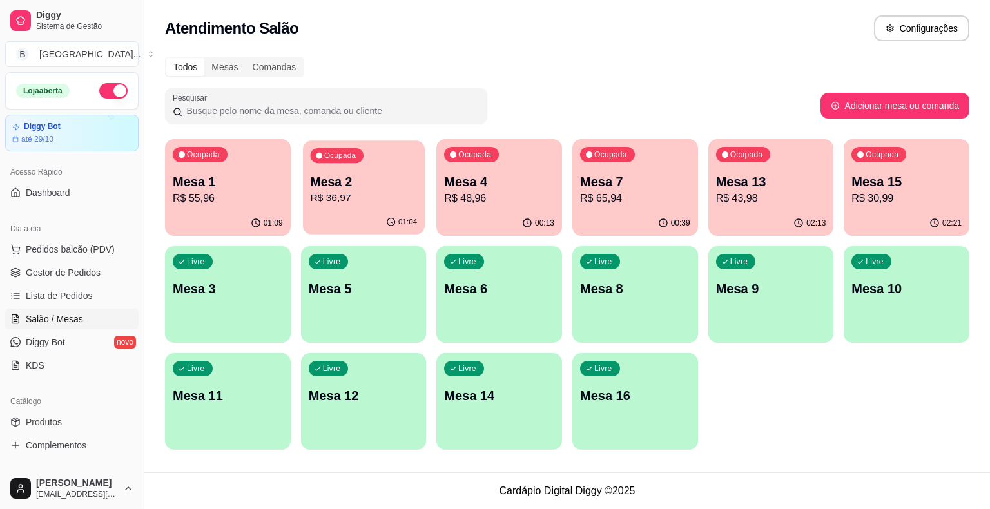
click at [354, 187] on p "Mesa 2" at bounding box center [363, 181] width 107 height 17
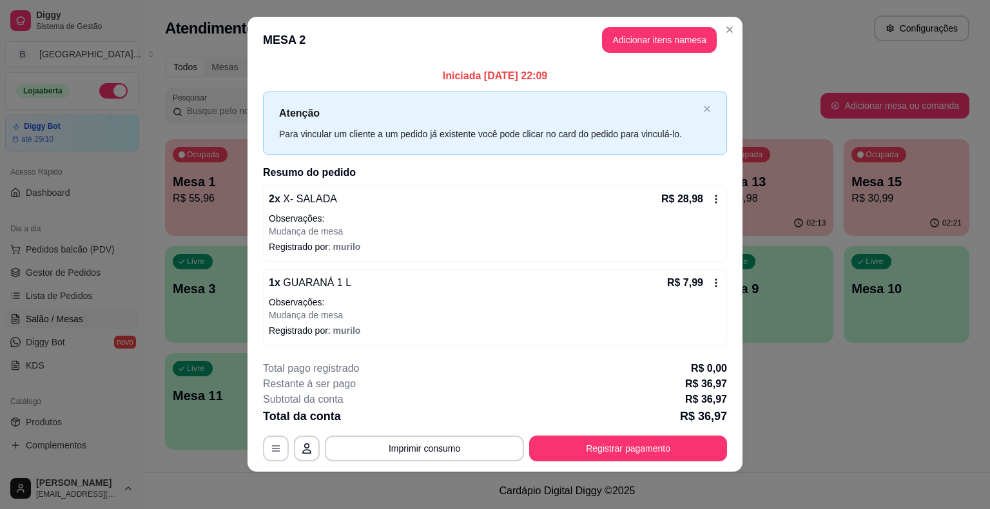
scroll to position [13, 0]
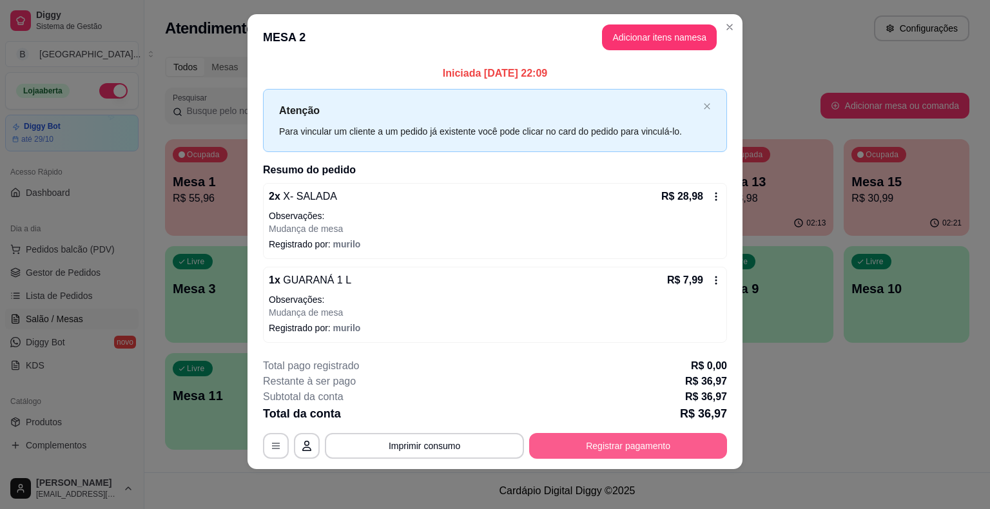
click at [704, 442] on button "Registrar pagamento" at bounding box center [628, 446] width 198 height 26
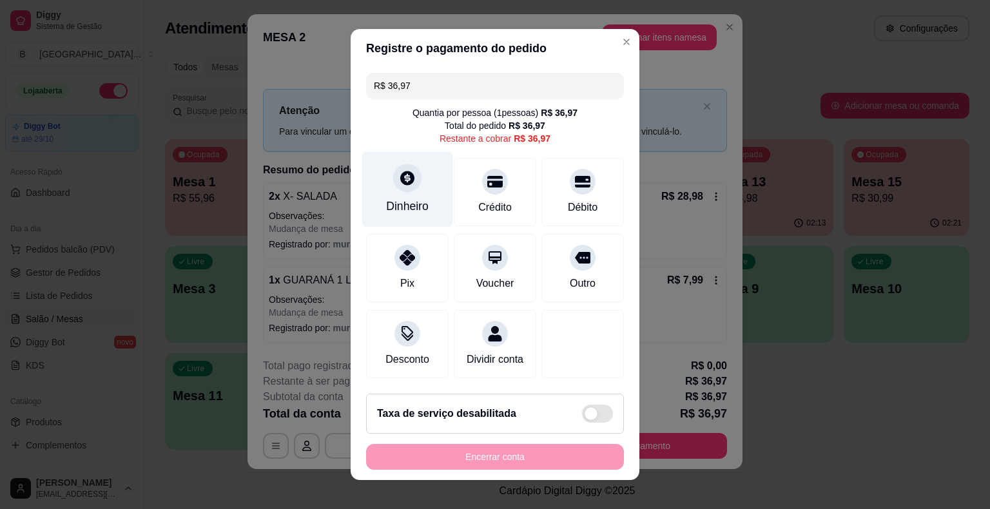
click at [393, 177] on div at bounding box center [407, 178] width 28 height 28
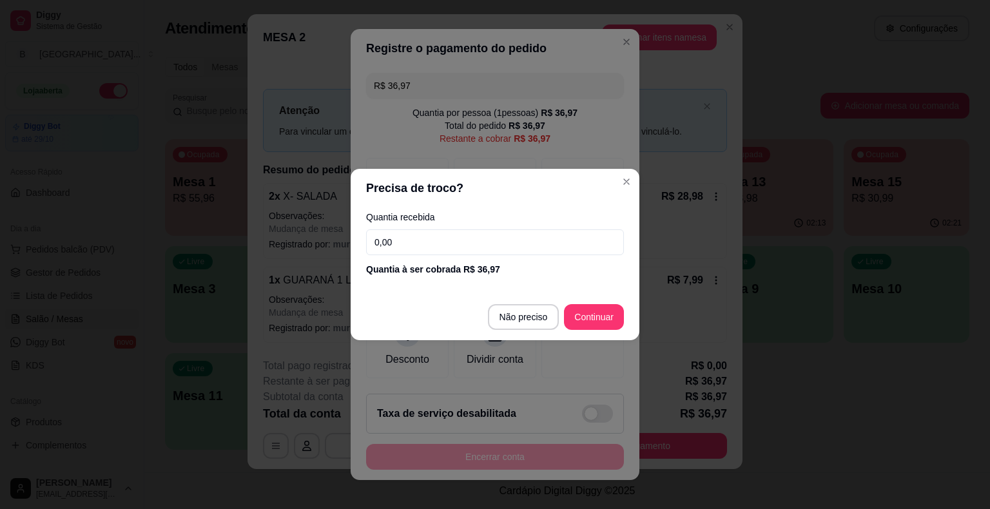
click at [446, 244] on input "0,00" at bounding box center [495, 242] width 258 height 26
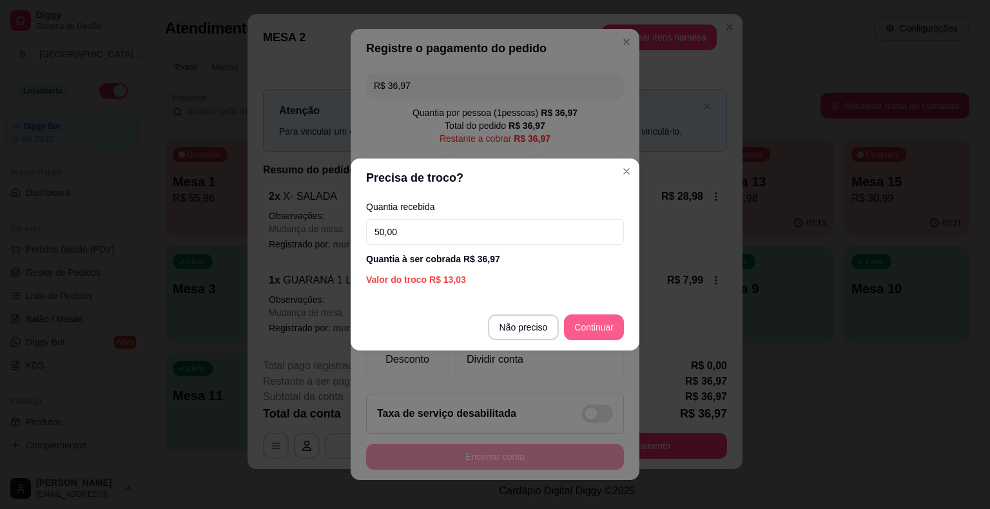
type input "50,00"
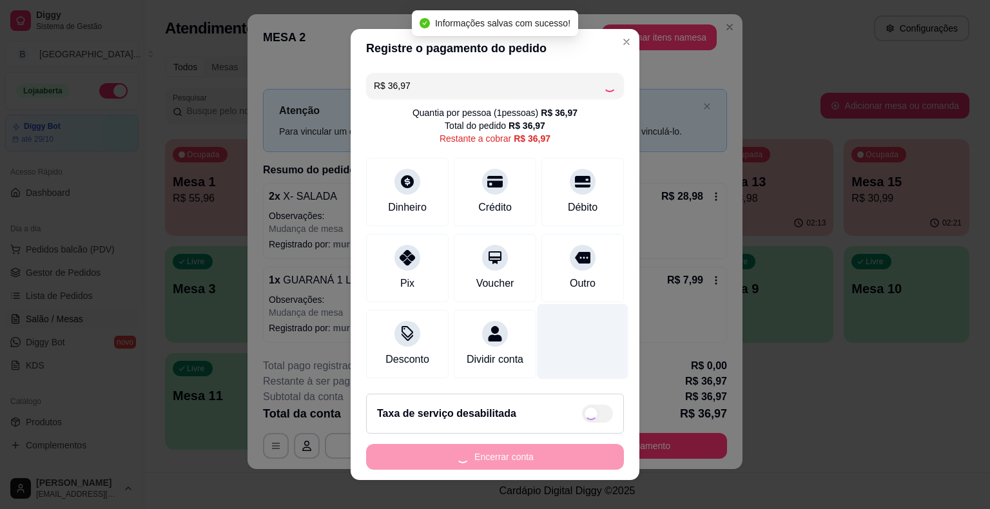
type input "R$ 0,00"
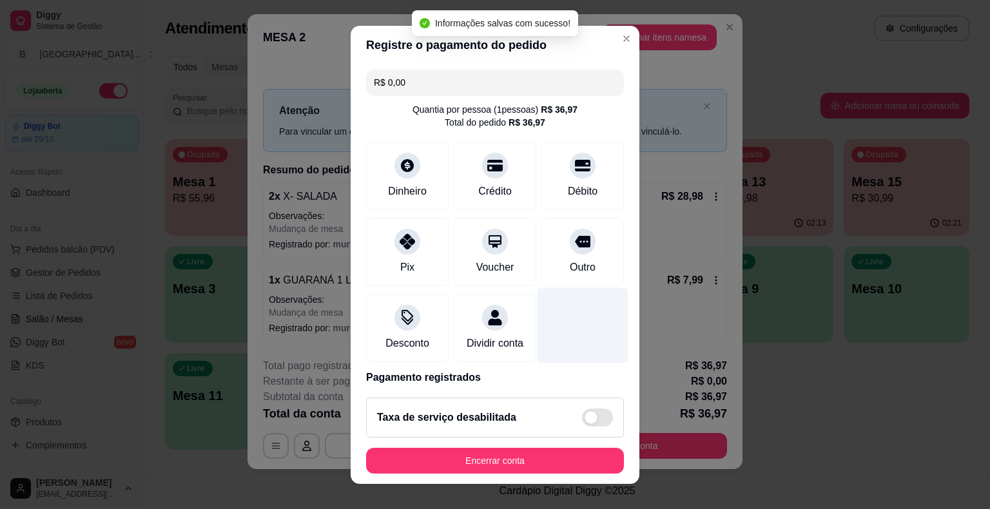
scroll to position [61, 0]
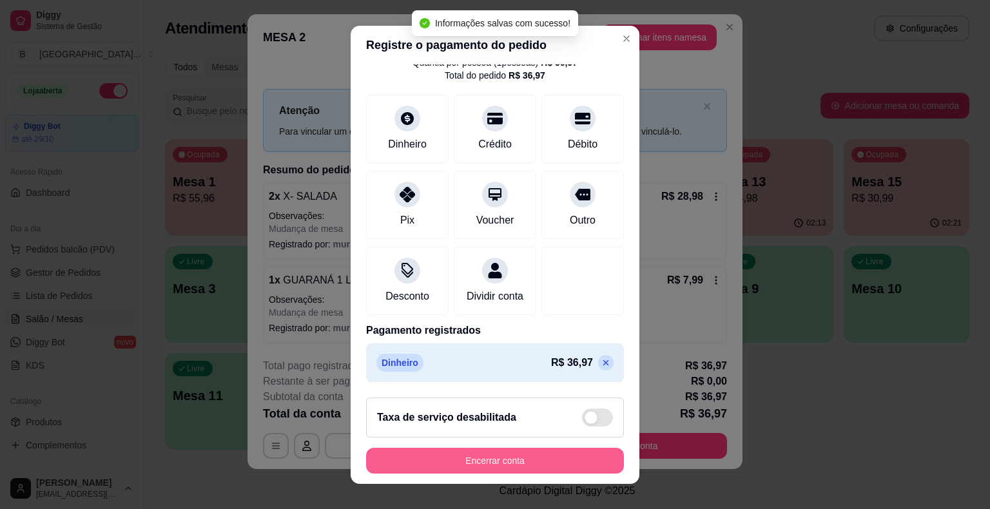
click at [588, 461] on button "Encerrar conta" at bounding box center [495, 461] width 258 height 26
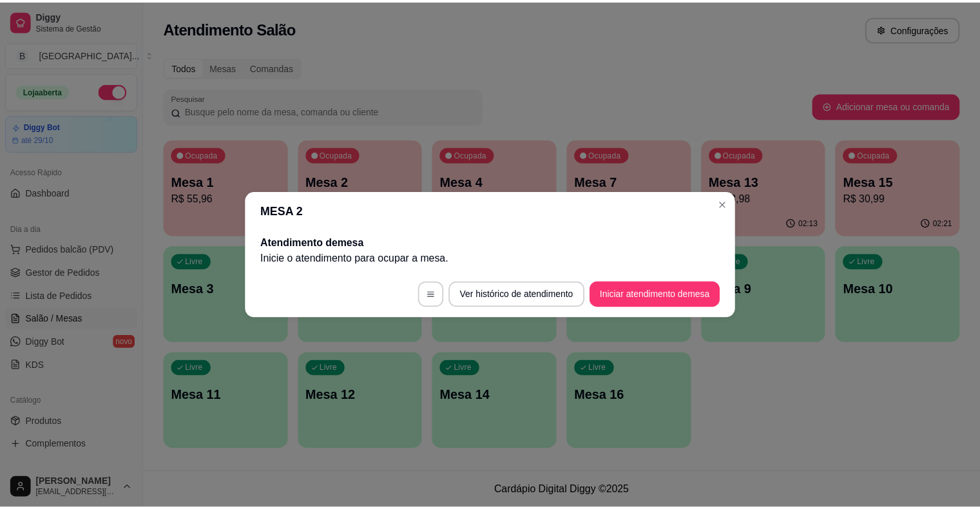
scroll to position [0, 0]
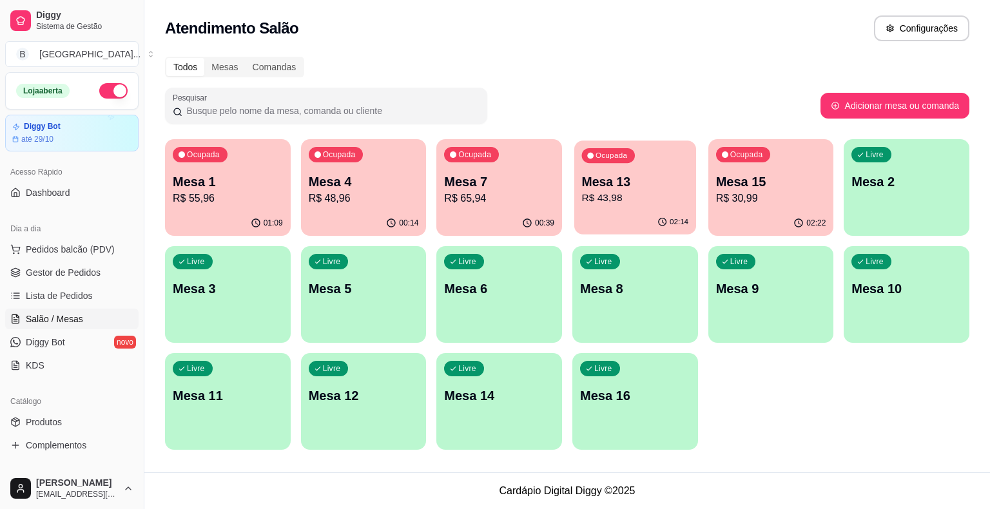
click at [632, 197] on p "R$ 43,98" at bounding box center [635, 198] width 107 height 15
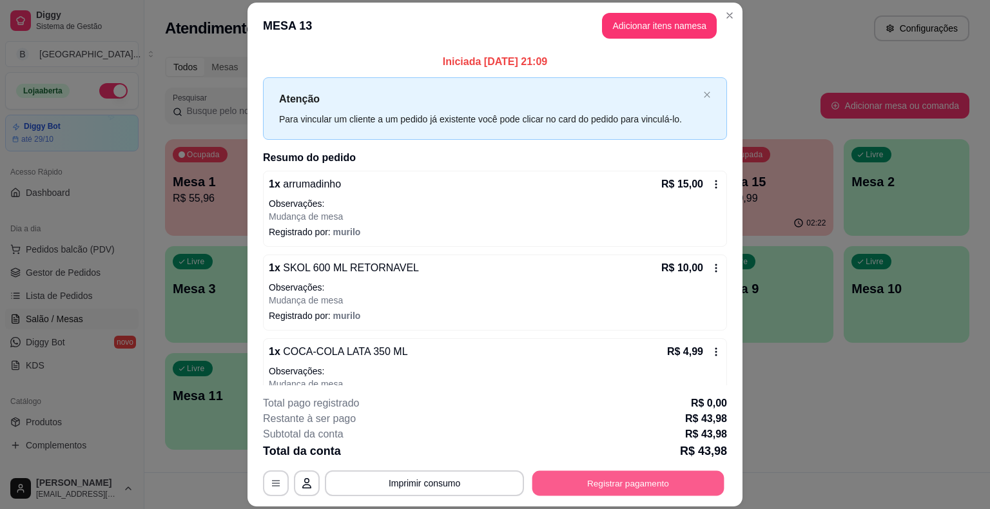
click at [658, 476] on button "Registrar pagamento" at bounding box center [628, 483] width 192 height 25
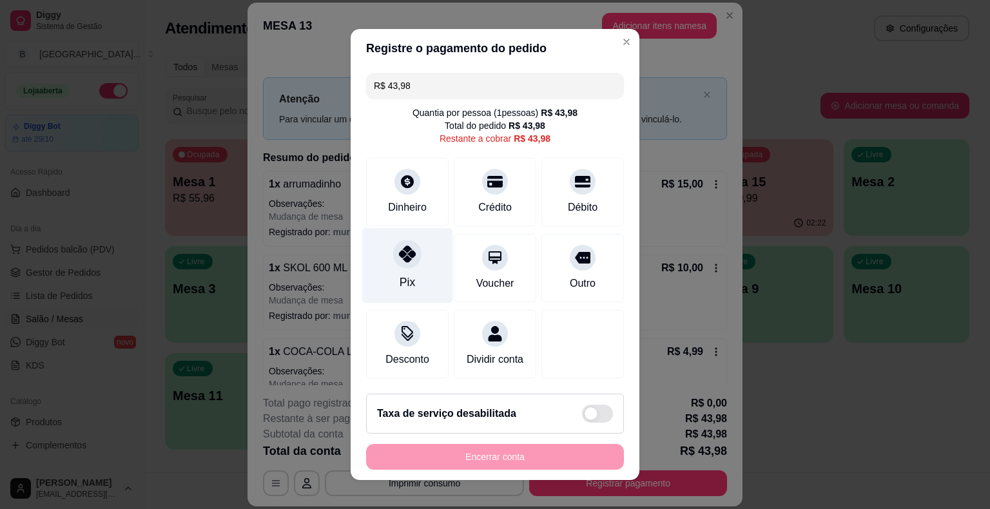
click at [384, 271] on div "Pix" at bounding box center [407, 265] width 91 height 75
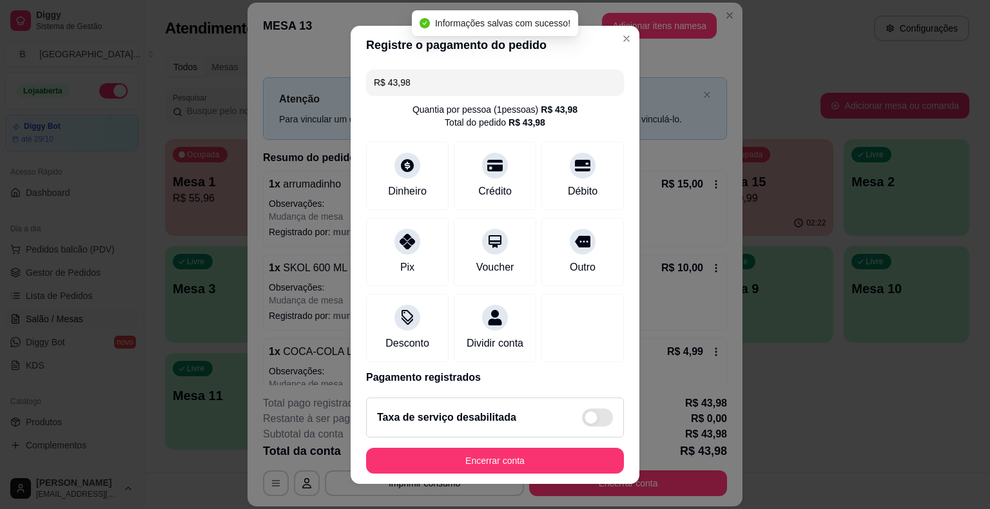
type input "R$ 0,00"
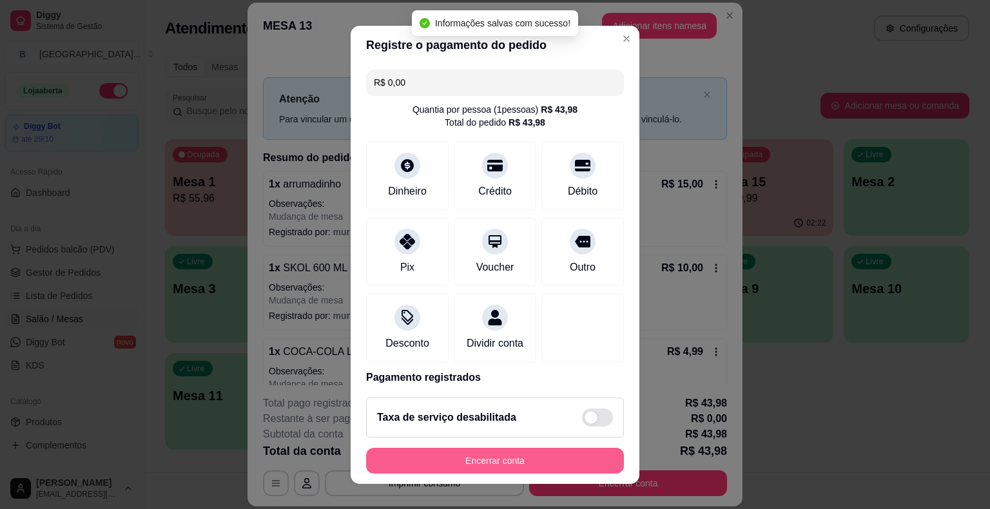
click at [451, 455] on button "Encerrar conta" at bounding box center [495, 461] width 258 height 26
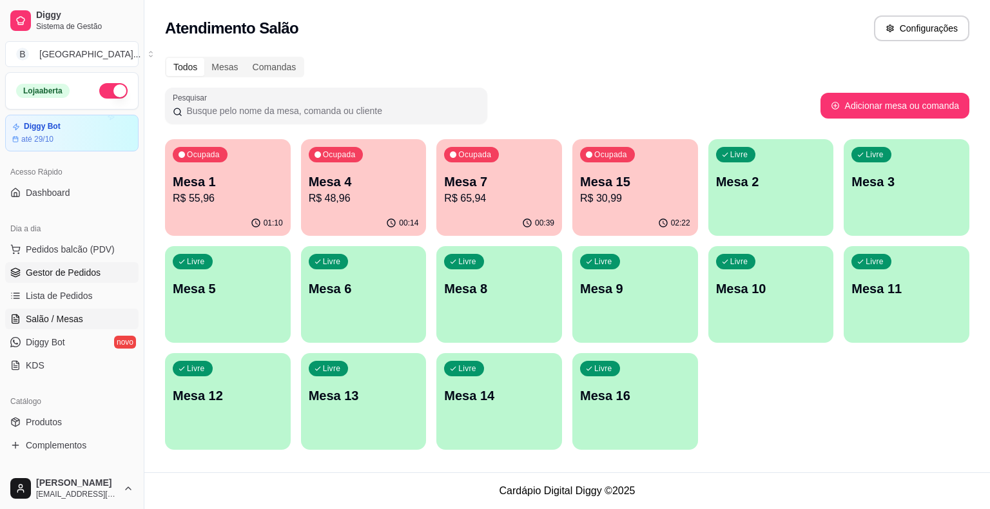
click at [43, 268] on span "Gestor de Pedidos" at bounding box center [63, 272] width 75 height 13
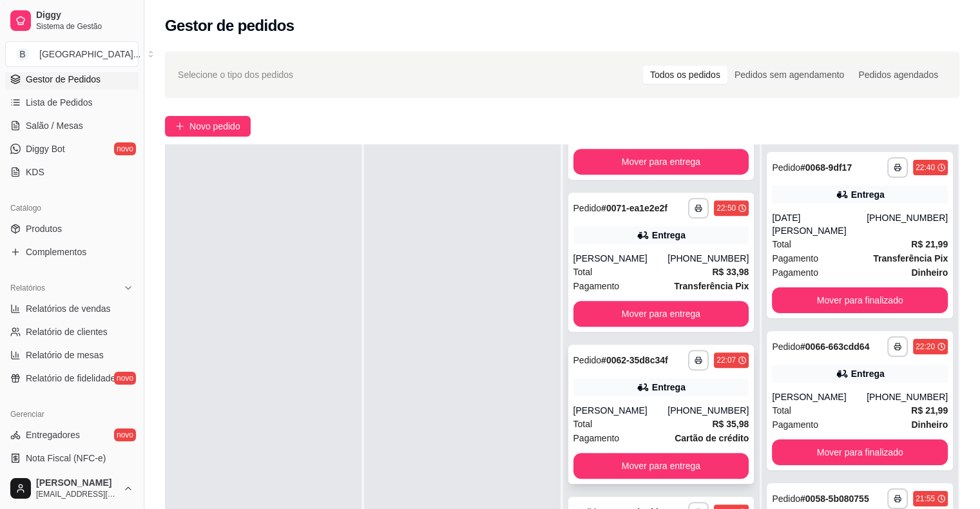
scroll to position [196, 0]
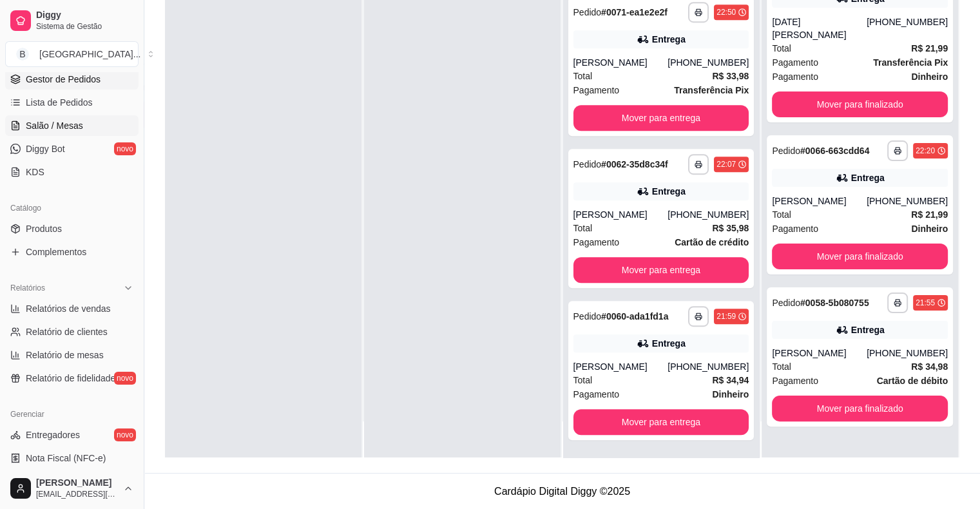
click at [119, 118] on link "Salão / Mesas" at bounding box center [71, 125] width 133 height 21
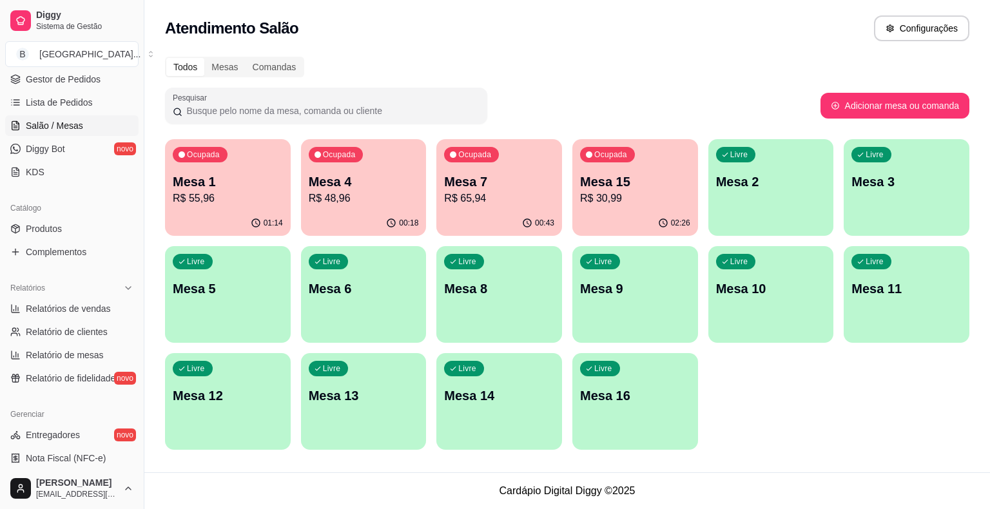
click at [240, 192] on p "R$ 55,96" at bounding box center [228, 198] width 110 height 15
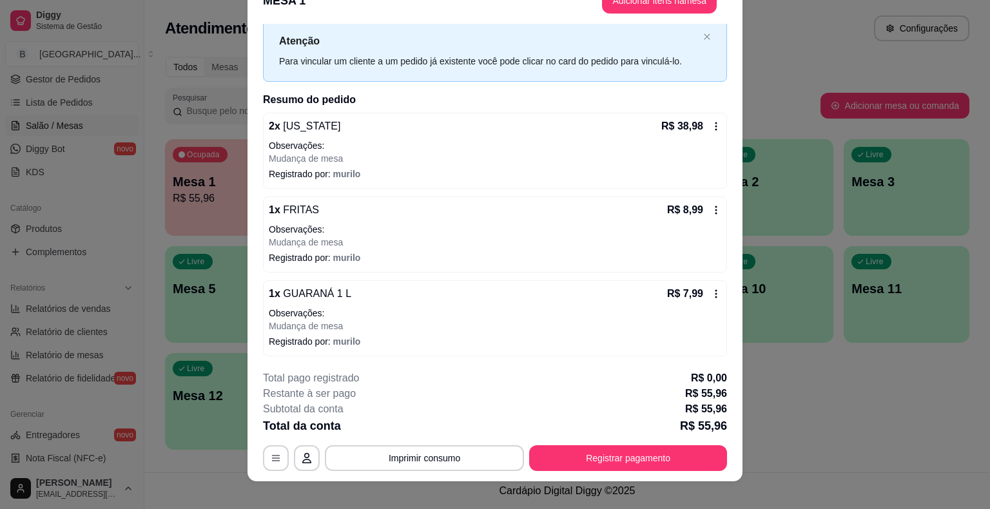
scroll to position [39, 0]
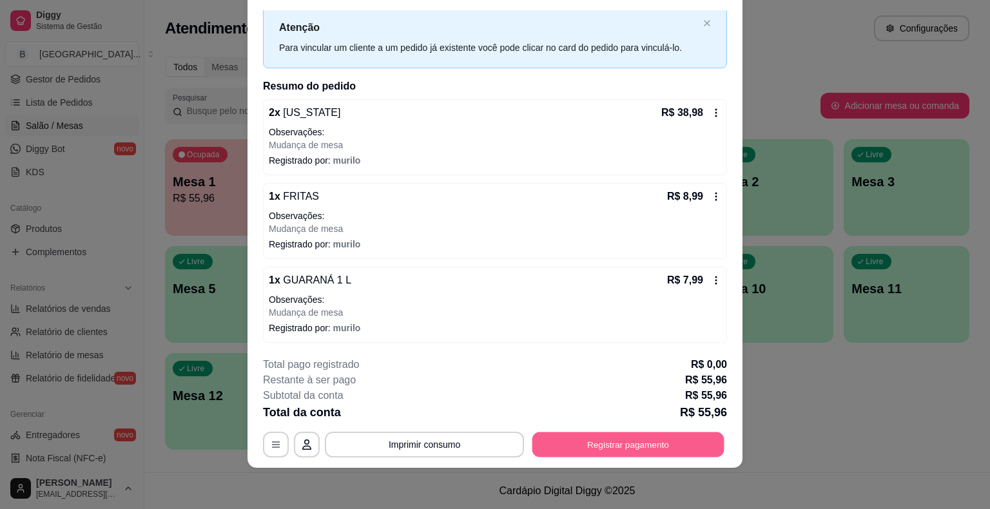
click at [647, 445] on button "Registrar pagamento" at bounding box center [628, 445] width 192 height 25
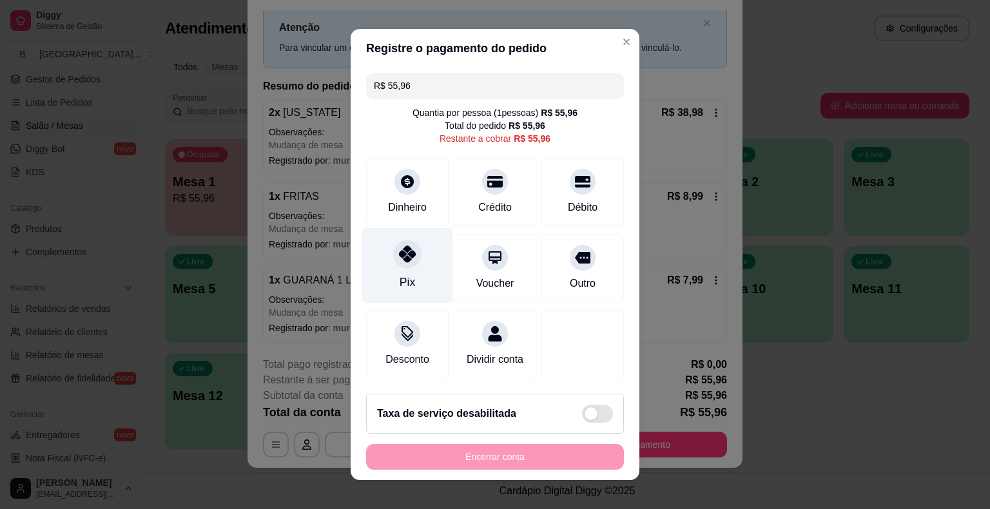
click at [400, 247] on icon at bounding box center [407, 254] width 17 height 17
type input "R$ 0,00"
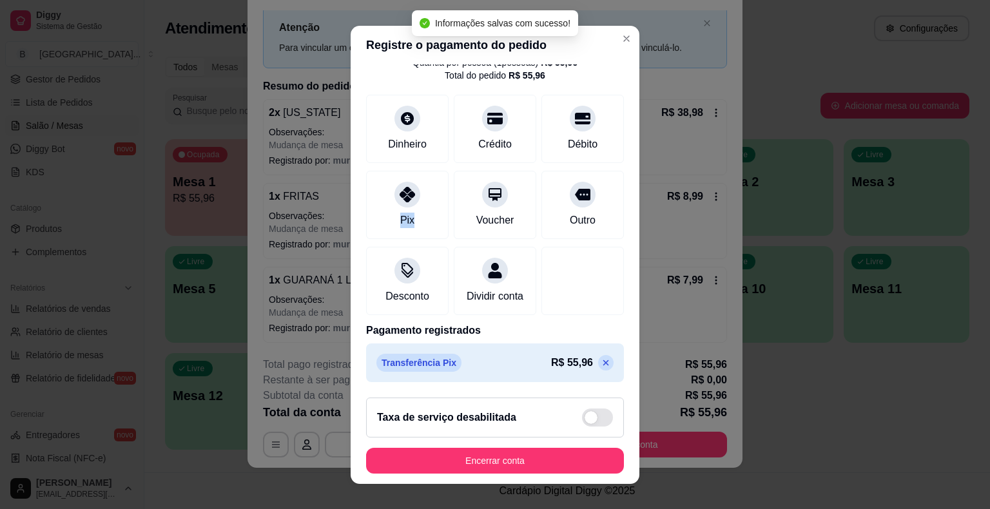
scroll to position [15, 0]
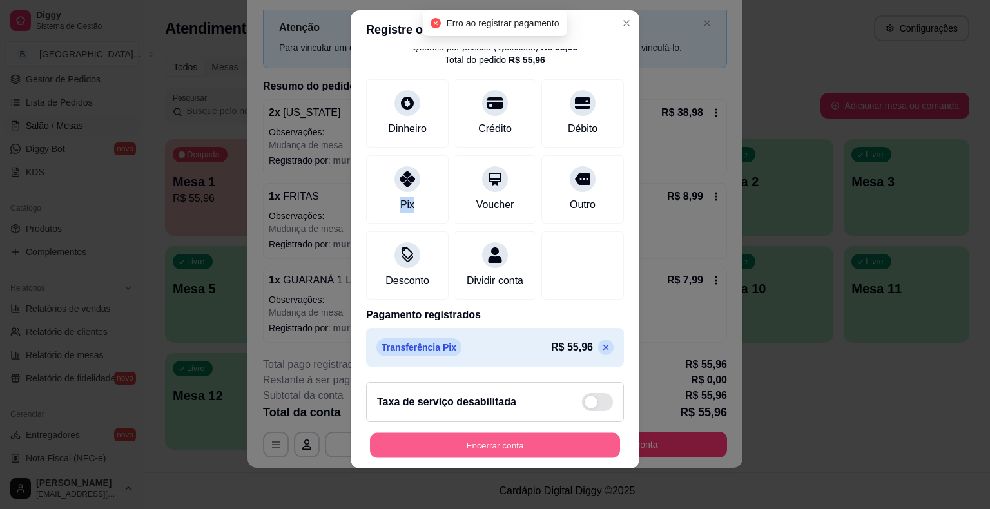
click at [477, 449] on button "Encerrar conta" at bounding box center [495, 445] width 250 height 25
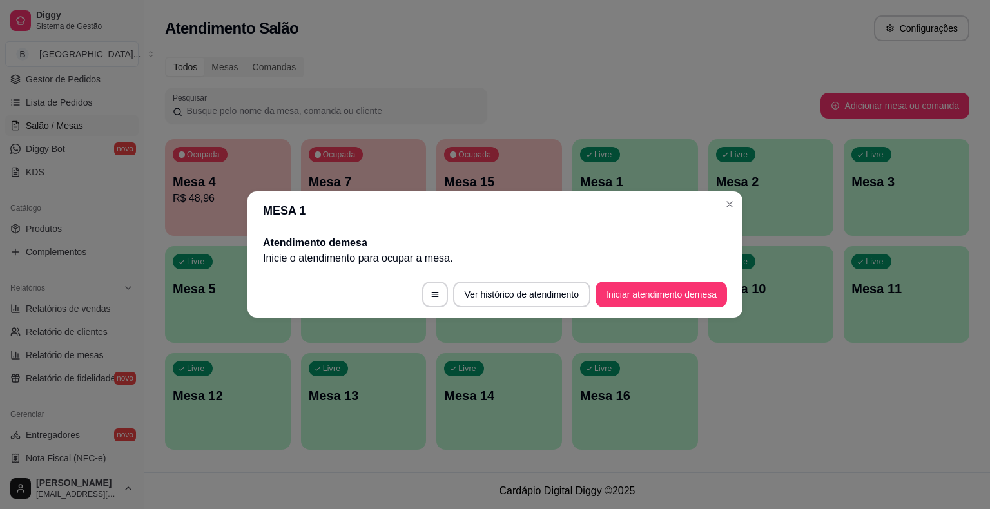
scroll to position [0, 0]
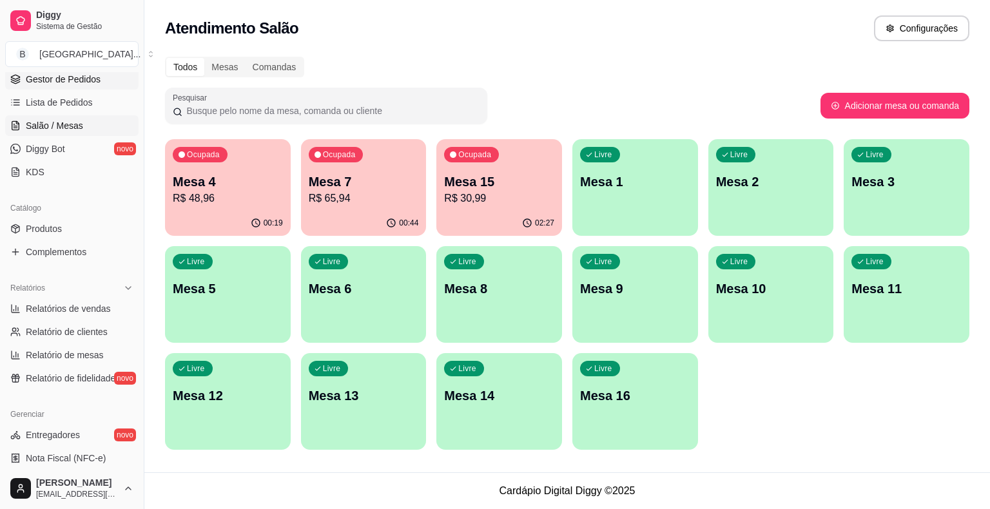
click at [68, 76] on span "Gestor de Pedidos" at bounding box center [63, 79] width 75 height 13
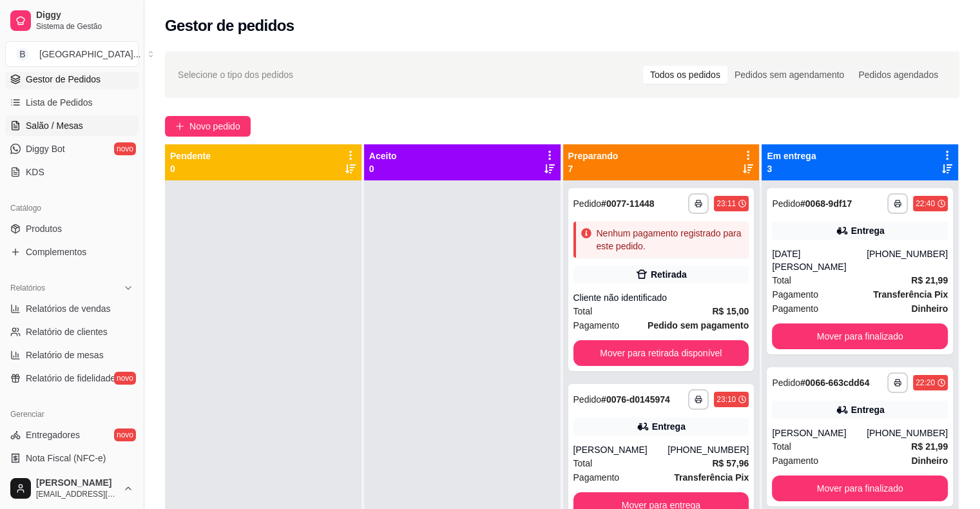
click at [90, 130] on link "Salão / Mesas" at bounding box center [71, 125] width 133 height 21
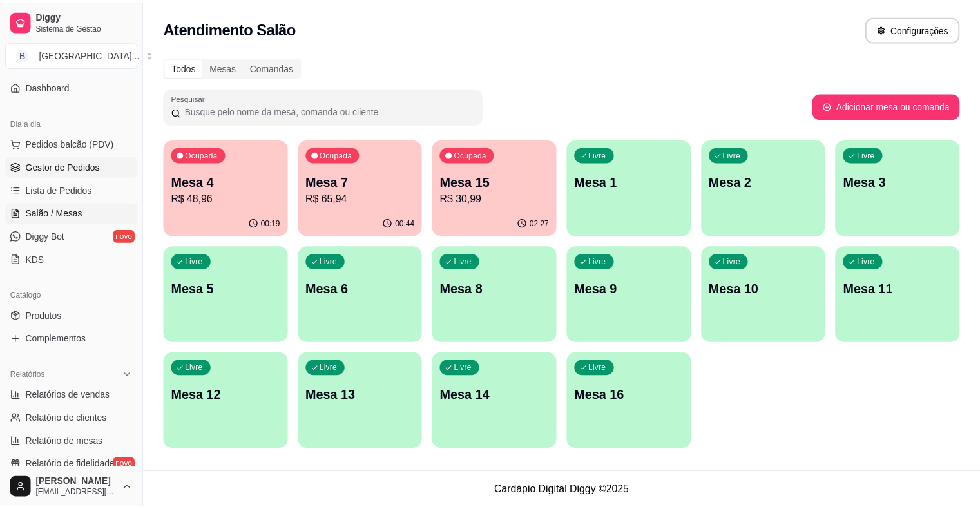
scroll to position [129, 0]
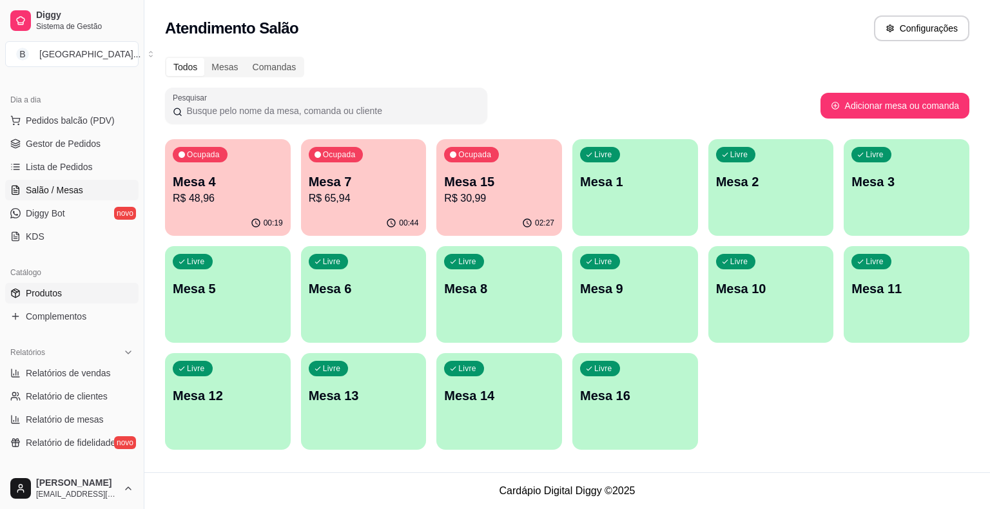
click at [80, 290] on link "Produtos" at bounding box center [71, 293] width 133 height 21
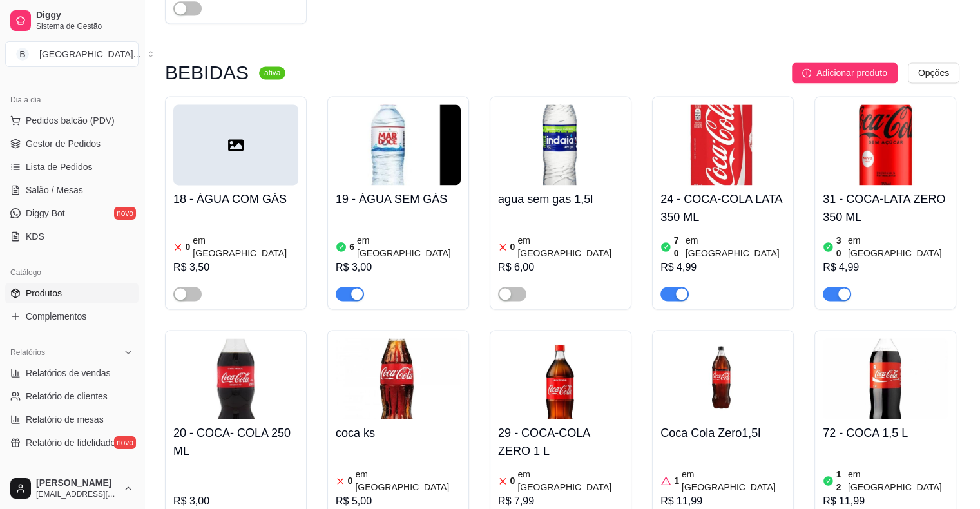
scroll to position [1805, 0]
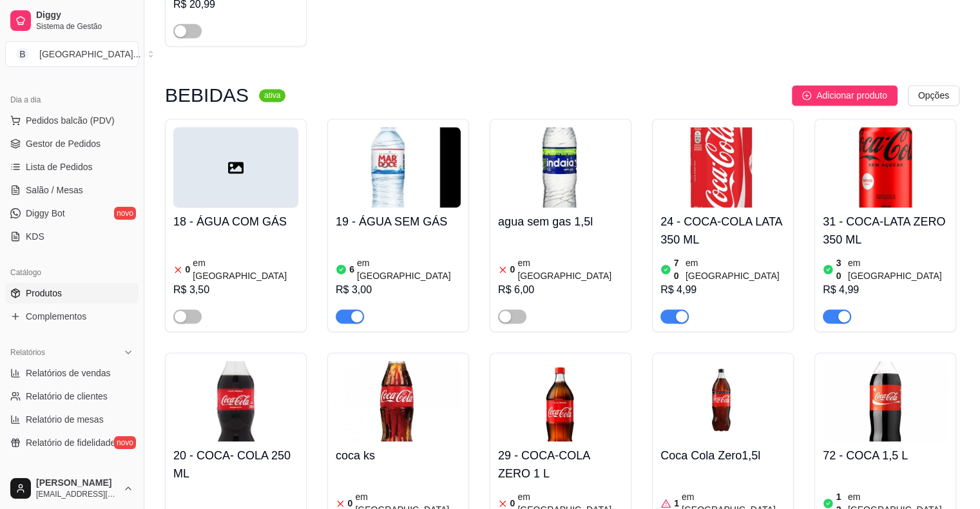
click at [837, 309] on span "button" at bounding box center [837, 316] width 28 height 14
click at [850, 298] on div at bounding box center [885, 311] width 125 height 26
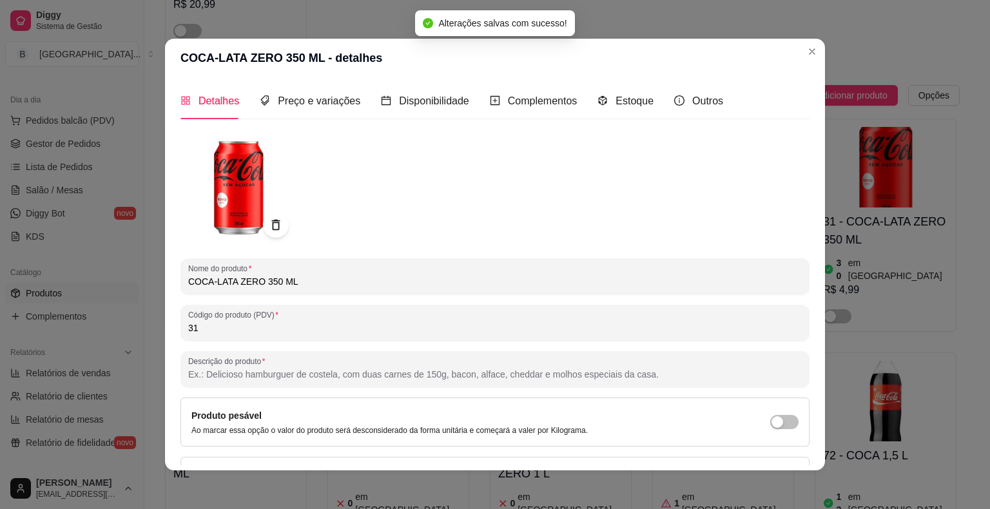
click at [573, 88] on div "Detalhes Preço e variações Disponibilidade Complementos Estoque Outros" at bounding box center [451, 101] width 543 height 37
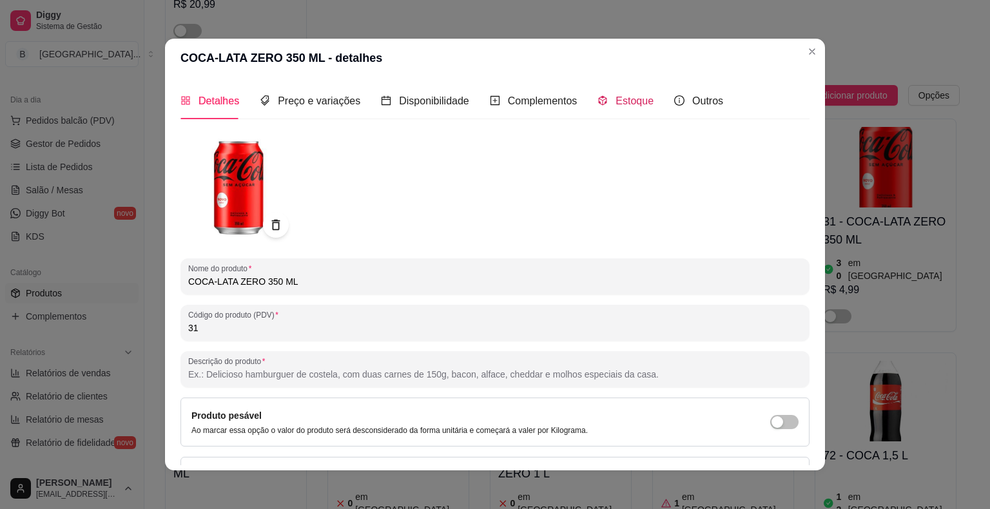
click at [602, 100] on div "Estoque" at bounding box center [626, 101] width 56 height 16
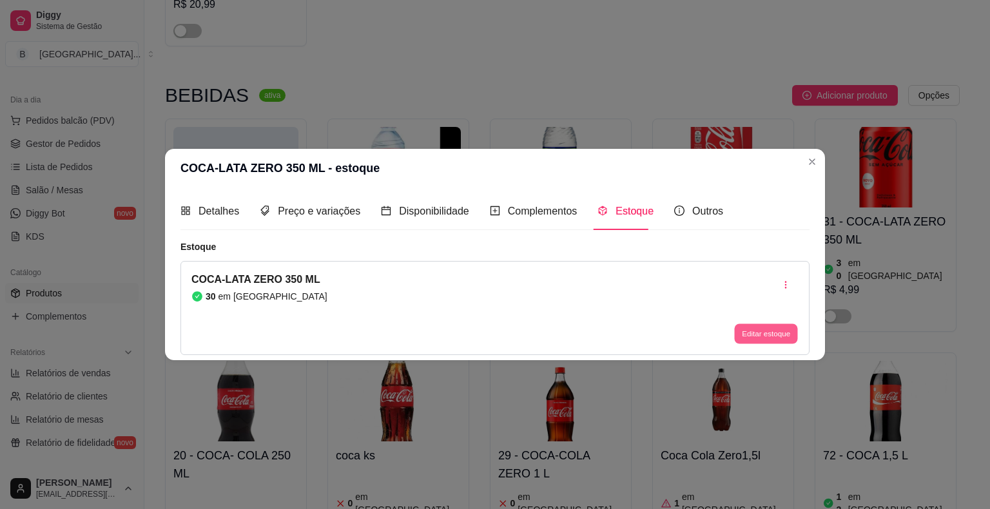
click at [743, 339] on button "Editar estoque" at bounding box center [765, 334] width 63 height 20
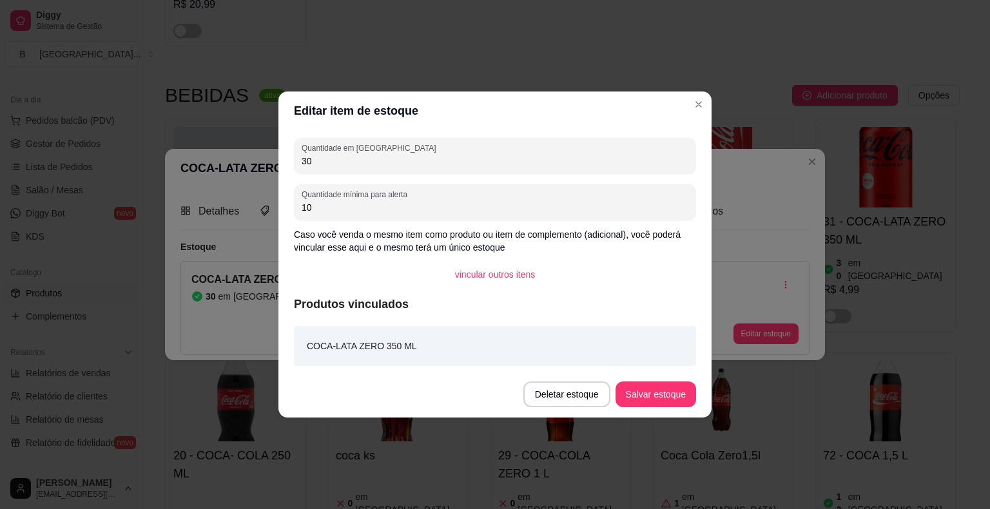
click at [624, 166] on input "30" at bounding box center [495, 161] width 387 height 13
type input "3"
type input "0"
click at [668, 391] on button "Salvar estoque" at bounding box center [656, 395] width 81 height 26
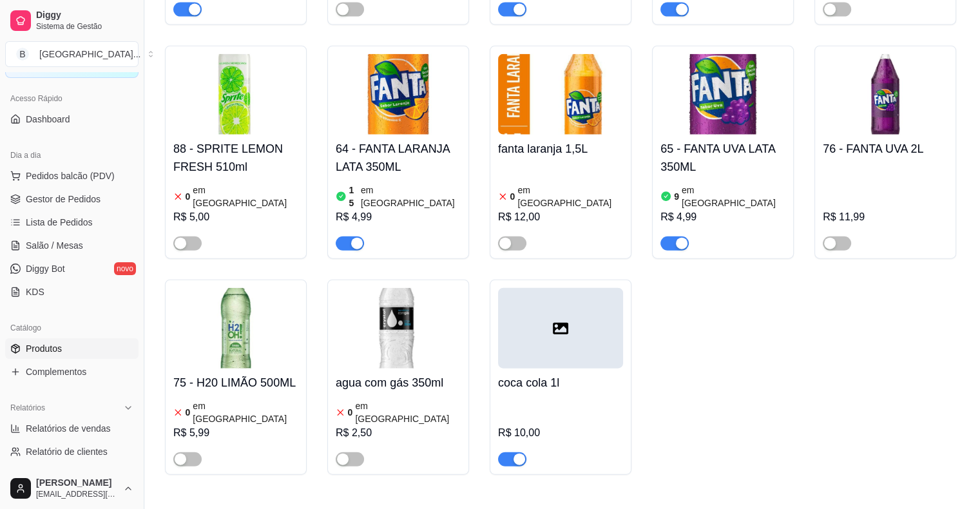
scroll to position [0, 0]
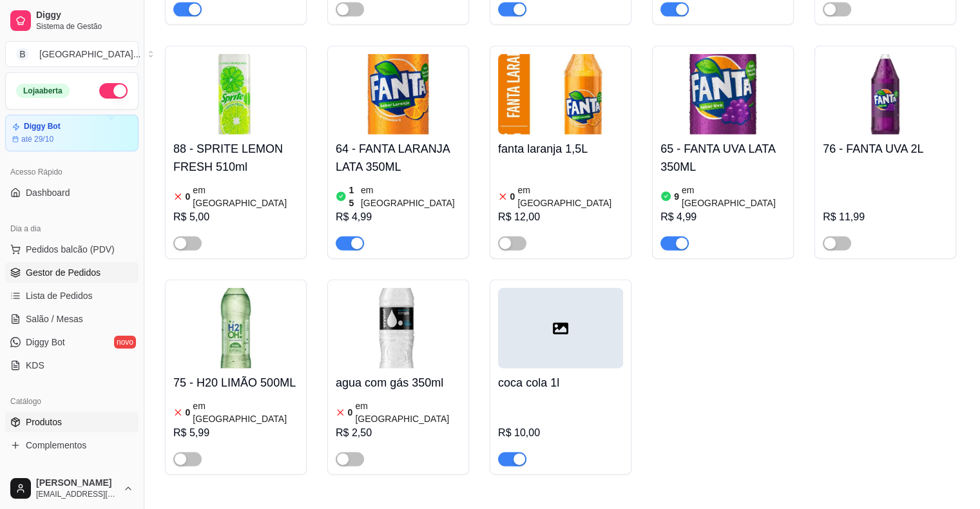
click at [56, 272] on span "Gestor de Pedidos" at bounding box center [63, 272] width 75 height 13
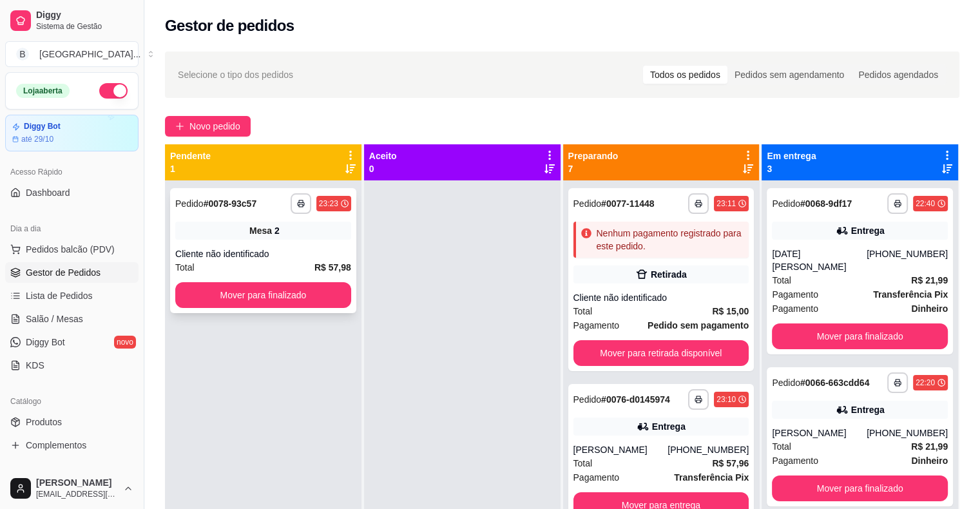
click at [297, 229] on div "Mesa 2" at bounding box center [263, 231] width 176 height 18
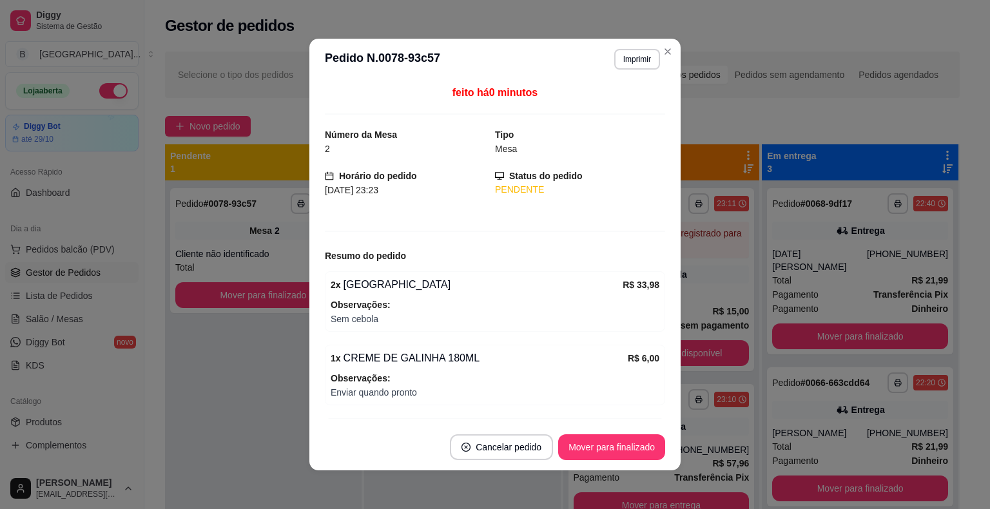
click at [633, 70] on header "**********" at bounding box center [494, 59] width 371 height 41
click at [639, 55] on button "Imprimir" at bounding box center [637, 59] width 44 height 20
click at [639, 106] on button "IMPRESSORA" at bounding box center [609, 104] width 93 height 21
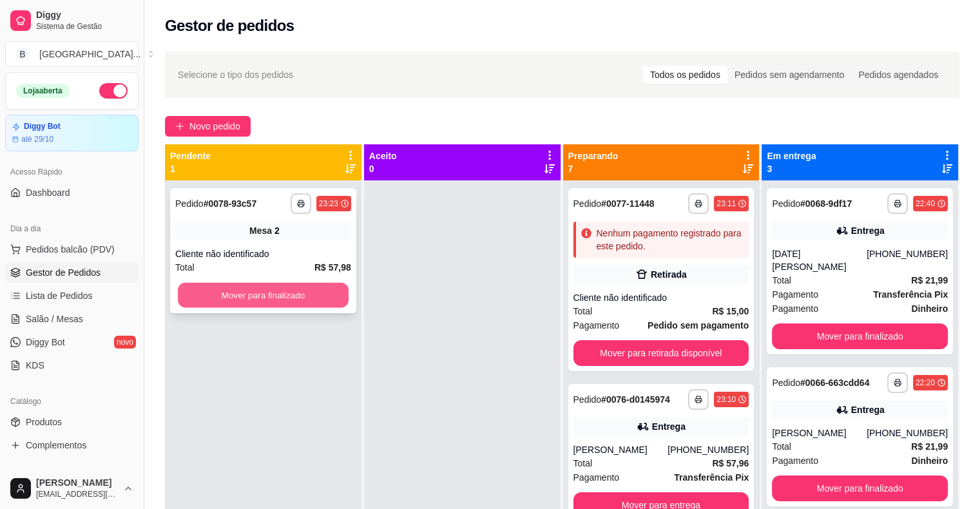
click at [300, 295] on button "Mover para finalizado" at bounding box center [263, 295] width 171 height 25
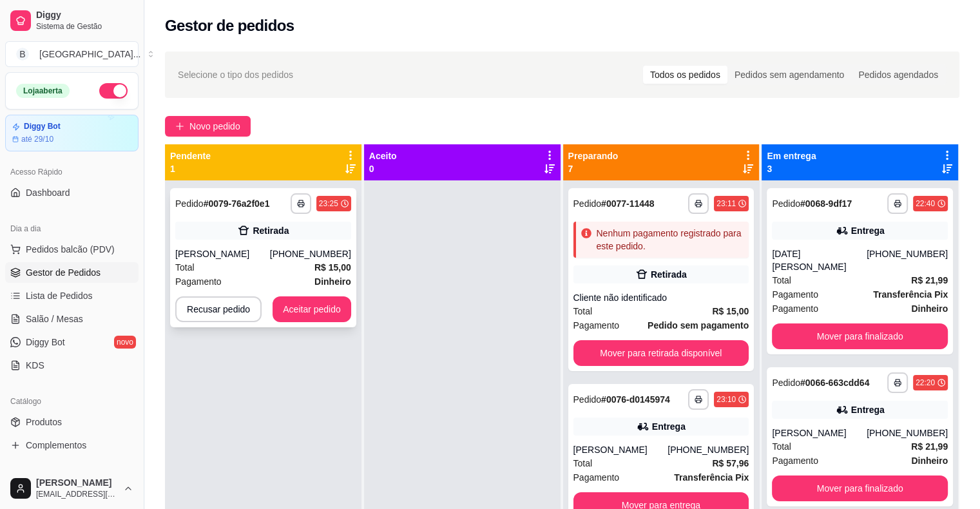
click at [263, 249] on div "Vanessa Vieira" at bounding box center [222, 254] width 95 height 13
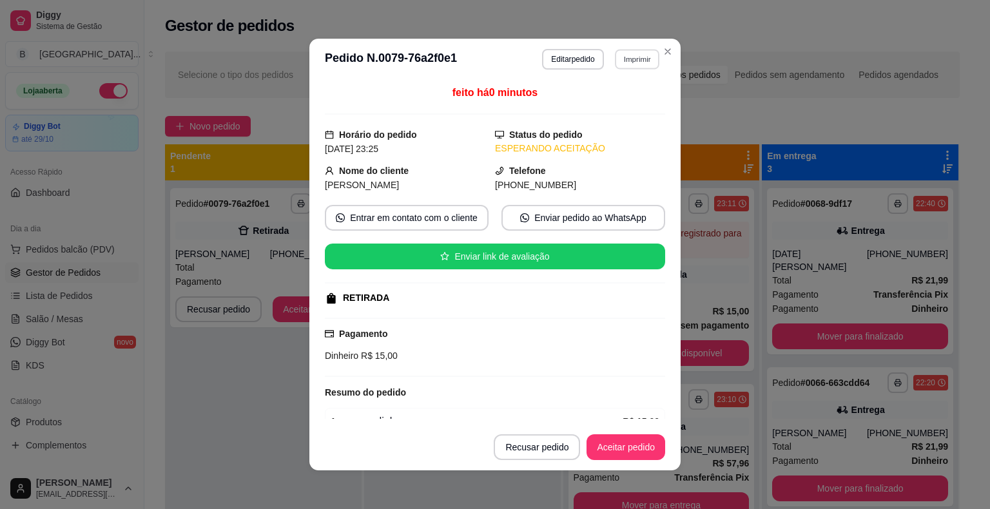
click at [634, 63] on button "Imprimir" at bounding box center [637, 59] width 44 height 20
click at [619, 97] on button "IMPRESSORA" at bounding box center [609, 104] width 93 height 21
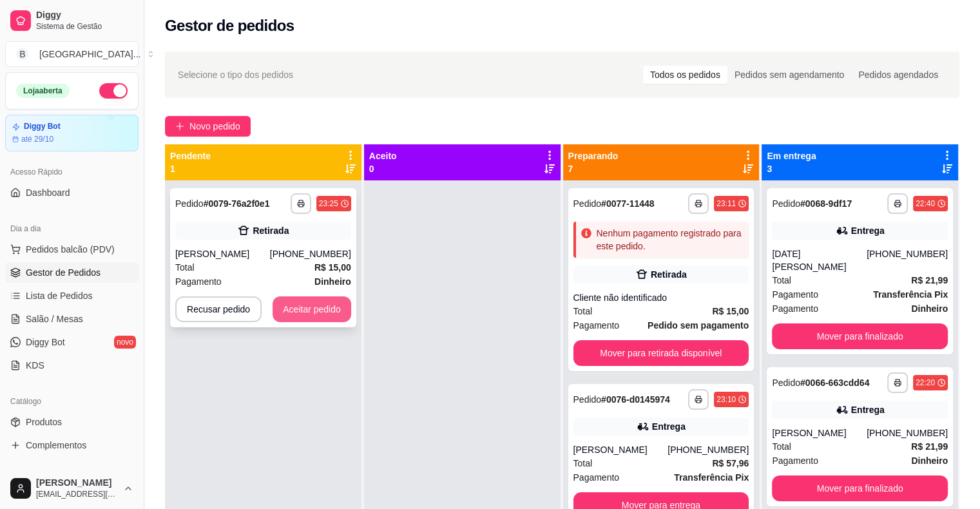
click at [338, 313] on button "Aceitar pedido" at bounding box center [312, 310] width 79 height 26
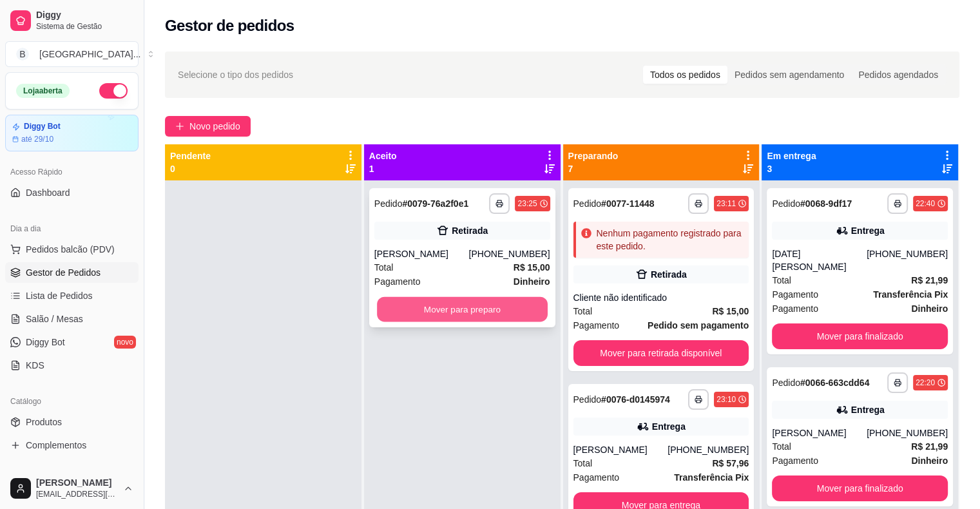
click at [407, 316] on button "Mover para preparo" at bounding box center [462, 309] width 171 height 25
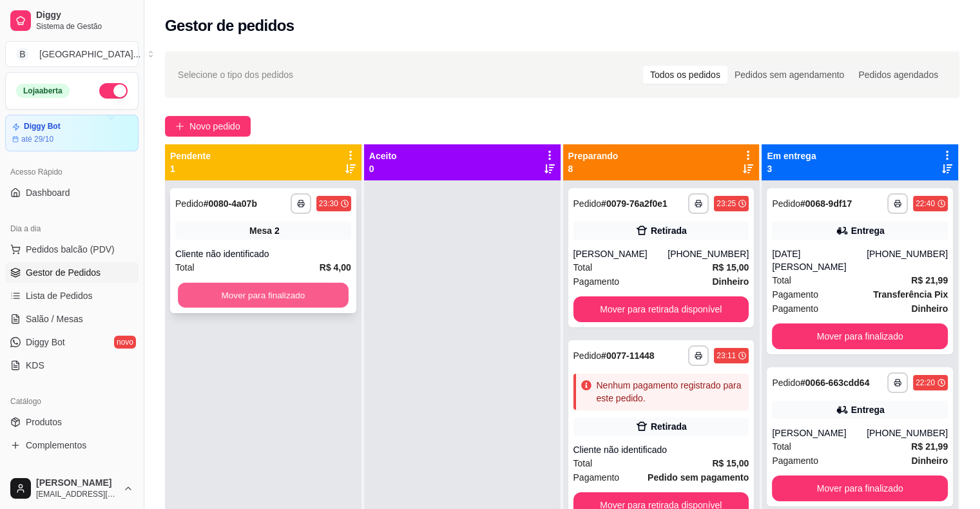
click at [295, 286] on button "Mover para finalizado" at bounding box center [263, 295] width 171 height 25
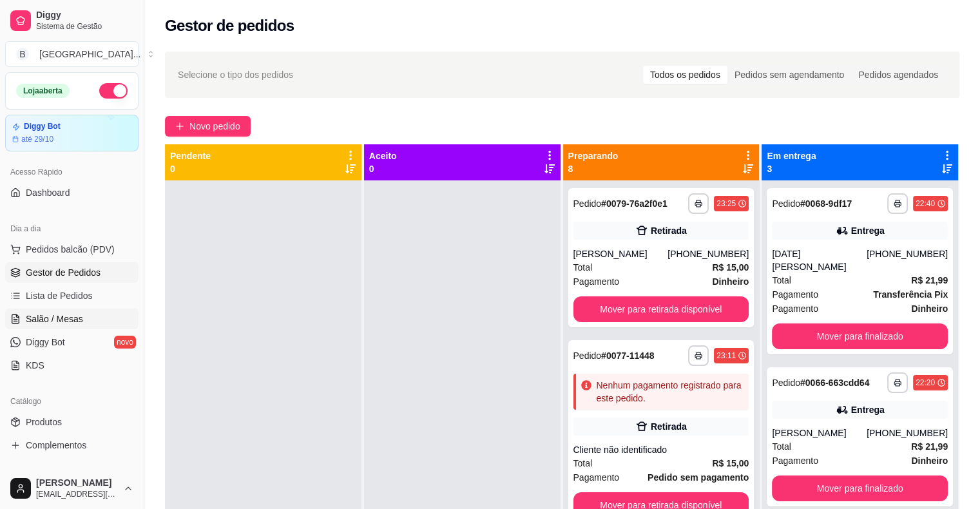
click at [39, 314] on span "Salão / Mesas" at bounding box center [54, 319] width 57 height 13
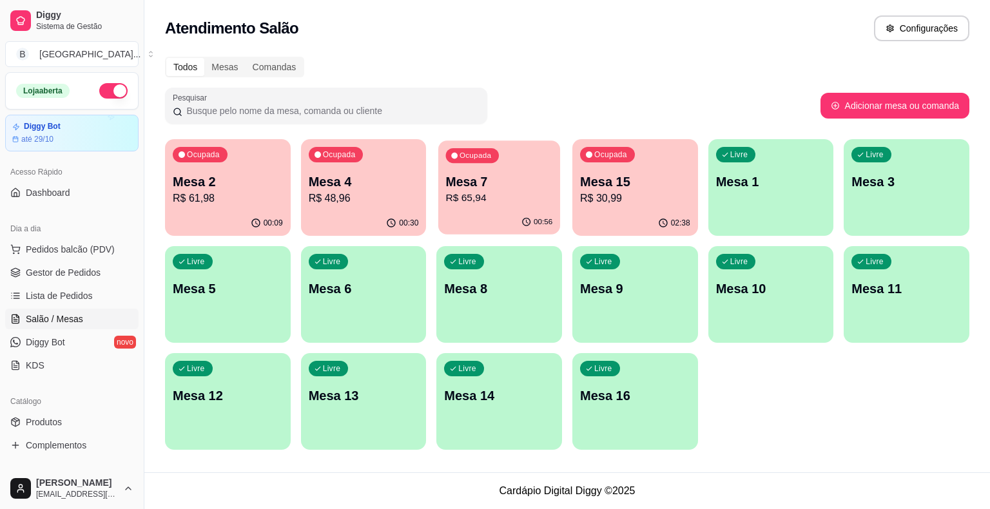
click at [489, 191] on p "R$ 65,94" at bounding box center [499, 198] width 107 height 15
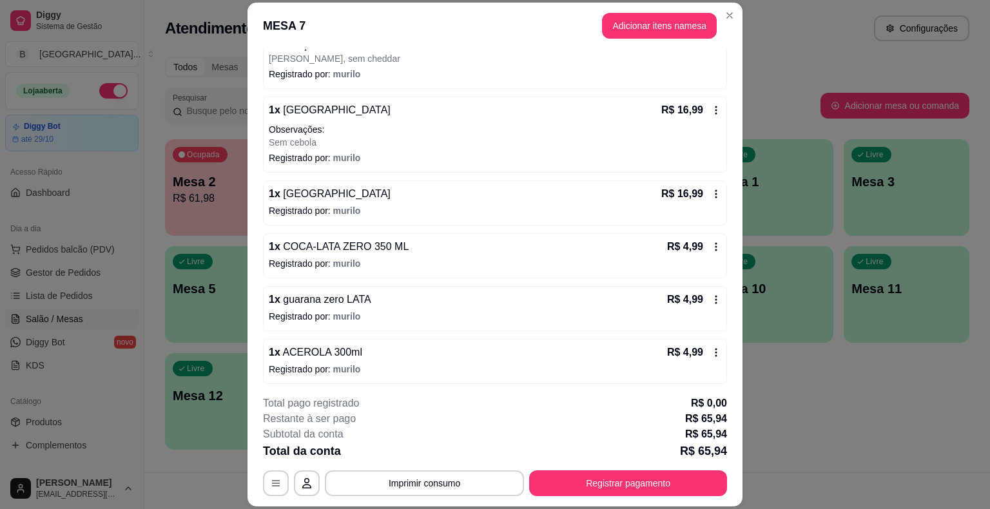
scroll to position [160, 0]
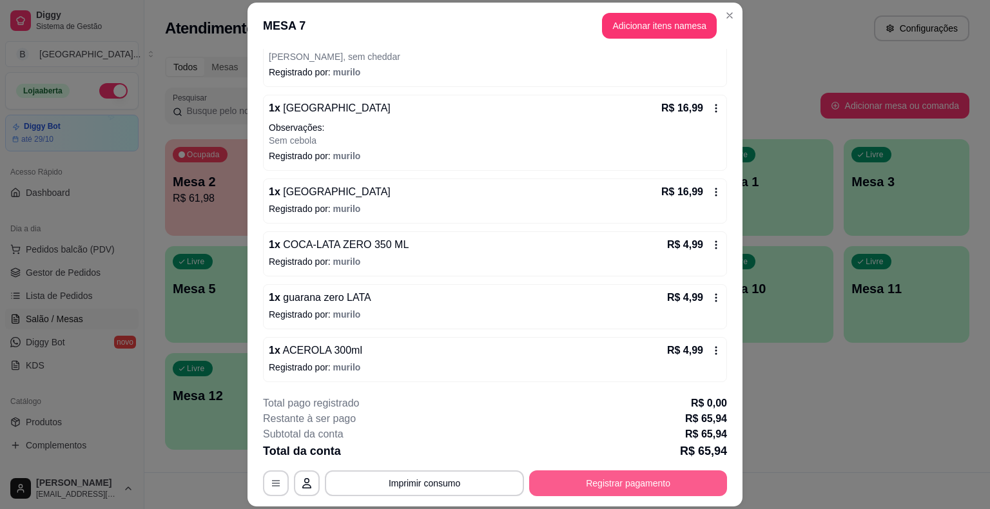
click at [579, 484] on button "Registrar pagamento" at bounding box center [628, 484] width 198 height 26
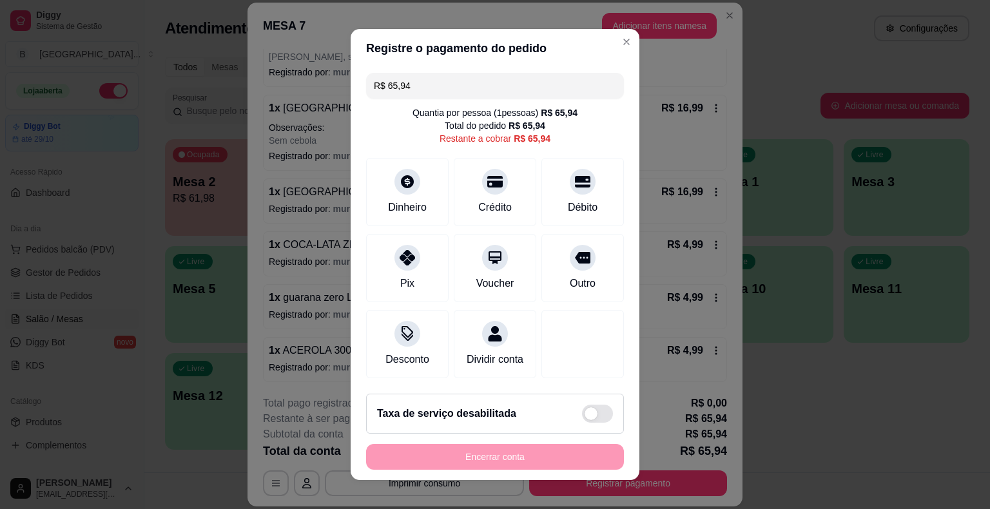
click at [487, 86] on input "R$ 65,94" at bounding box center [495, 86] width 242 height 26
click at [416, 271] on div "Pix" at bounding box center [407, 265] width 91 height 75
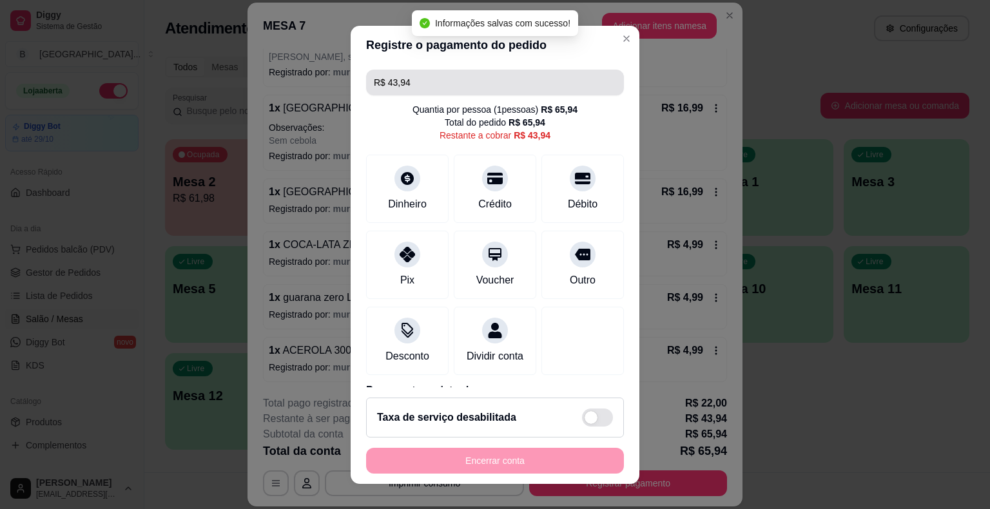
click at [462, 84] on input "R$ 43,94" at bounding box center [495, 83] width 242 height 26
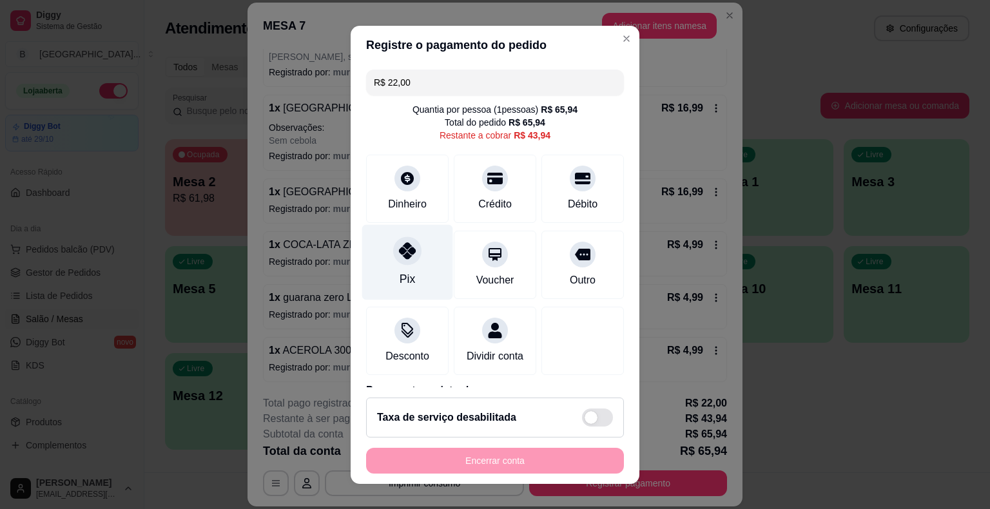
click at [378, 254] on div "Pix" at bounding box center [407, 261] width 91 height 75
click at [419, 258] on div "Pix" at bounding box center [407, 261] width 91 height 75
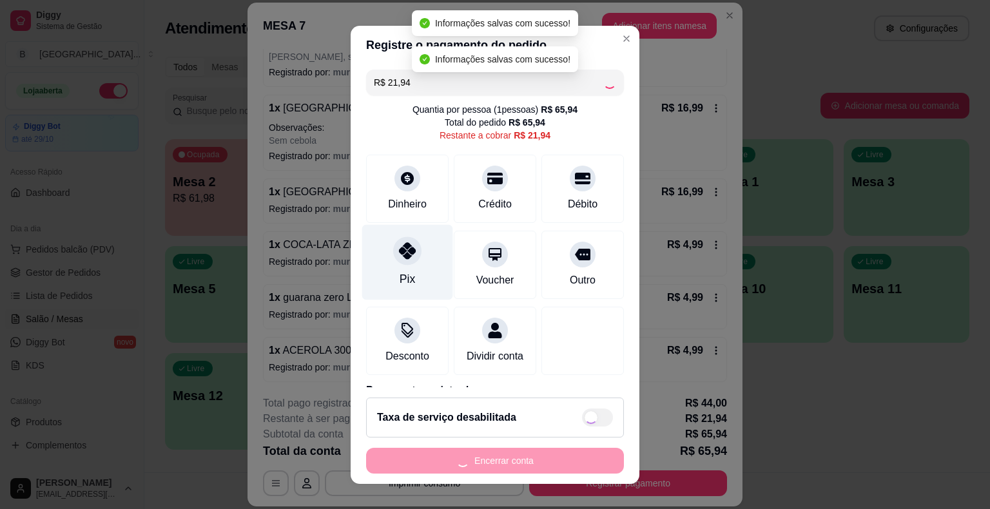
type input "R$ 0,00"
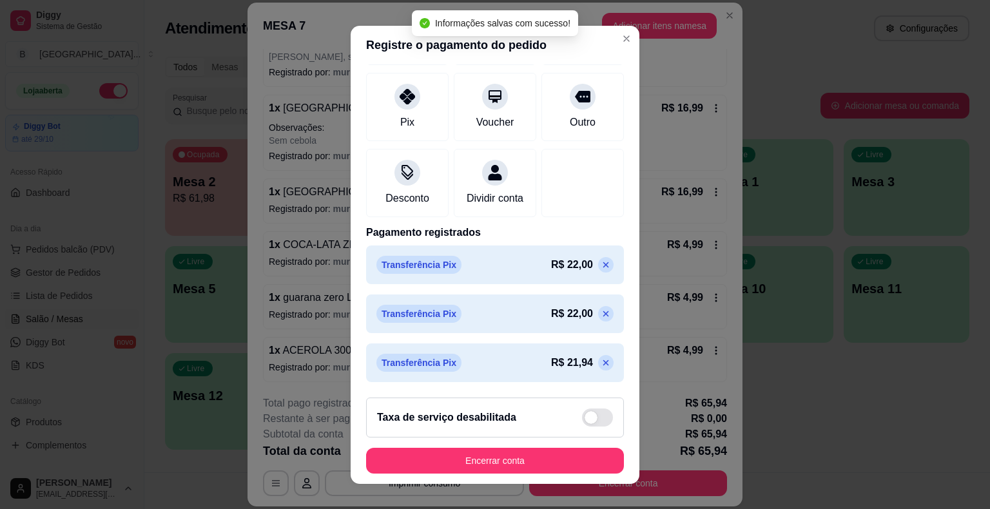
scroll to position [15, 0]
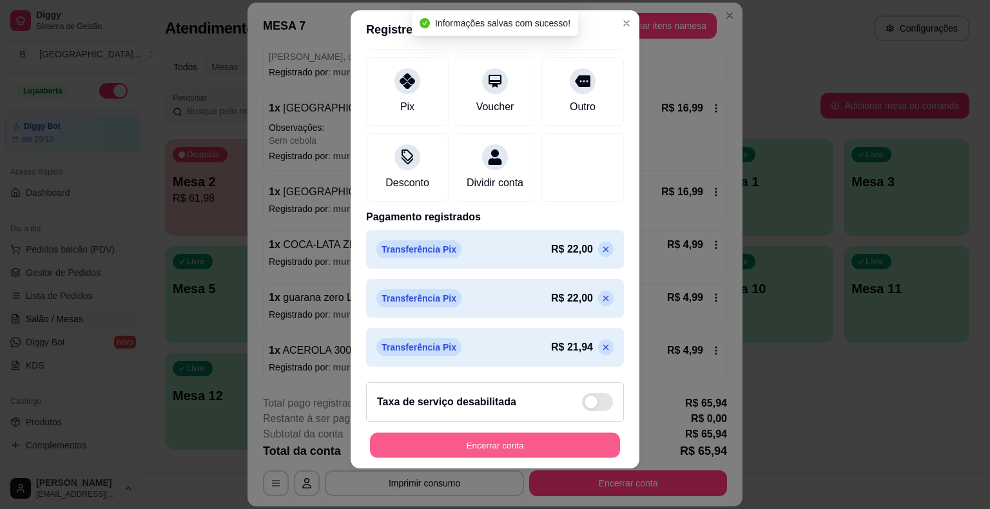
click at [477, 433] on button "Encerrar conta" at bounding box center [495, 445] width 250 height 25
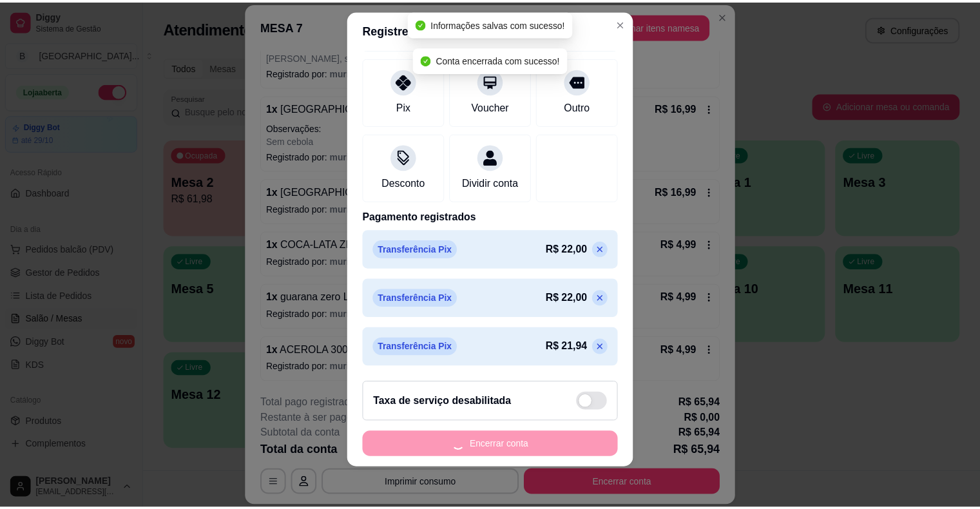
scroll to position [0, 0]
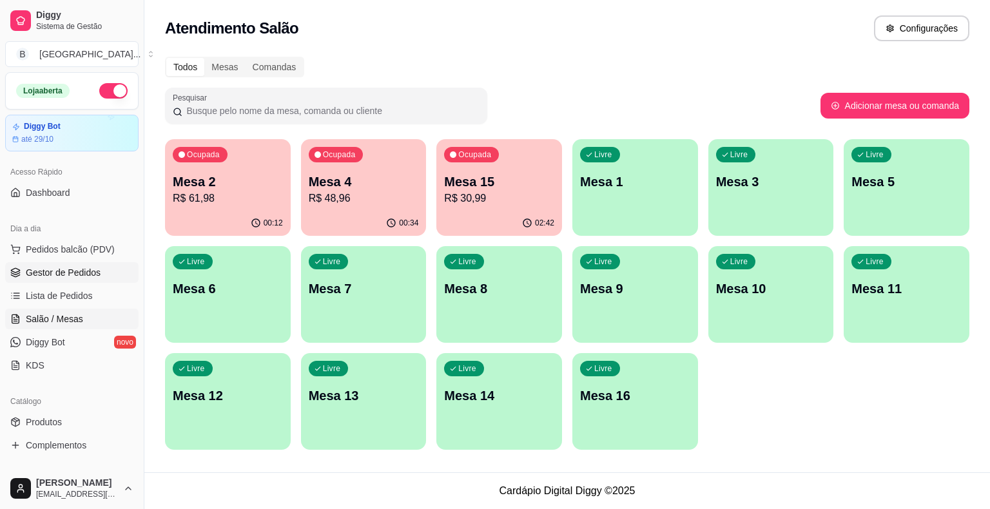
click at [65, 267] on span "Gestor de Pedidos" at bounding box center [63, 272] width 75 height 13
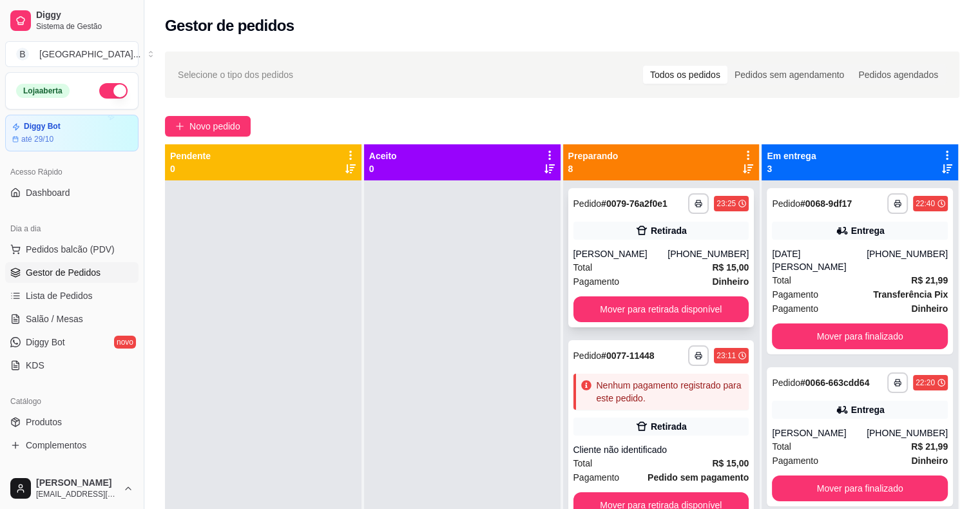
click at [634, 254] on div "Vanessa Vieira" at bounding box center [621, 254] width 95 height 13
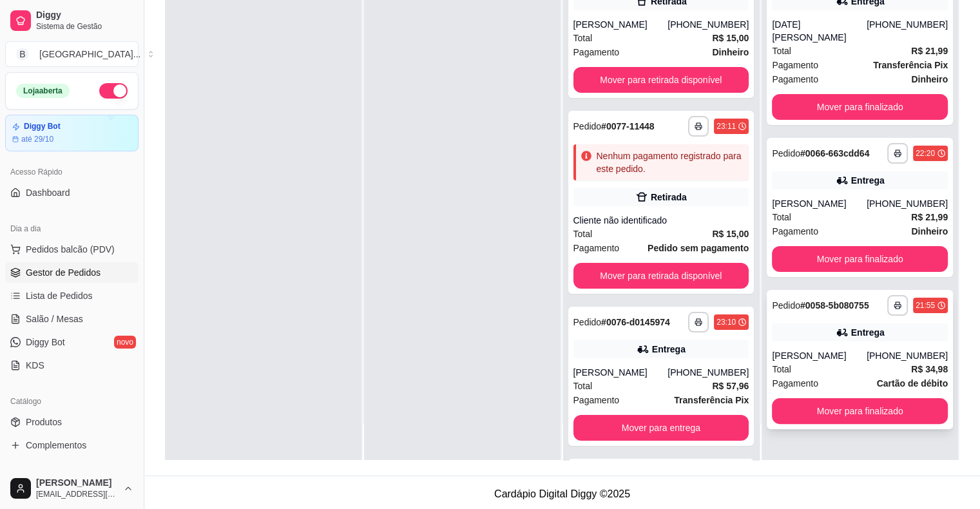
scroll to position [196, 0]
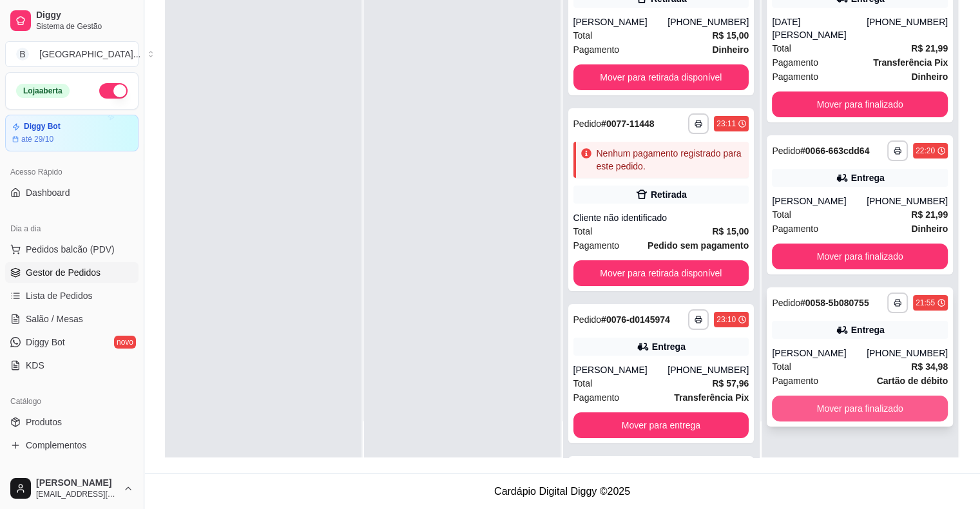
click at [847, 396] on button "Mover para finalizado" at bounding box center [860, 409] width 176 height 26
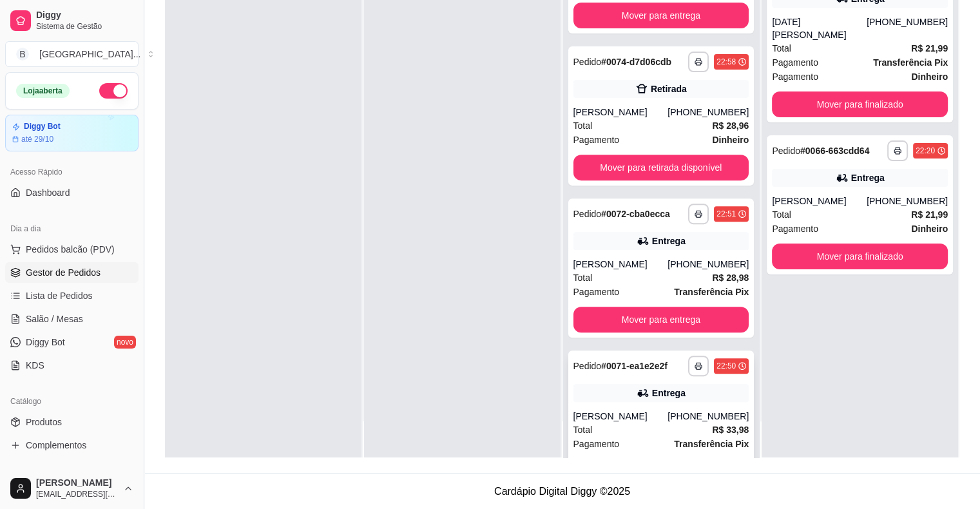
scroll to position [377, 0]
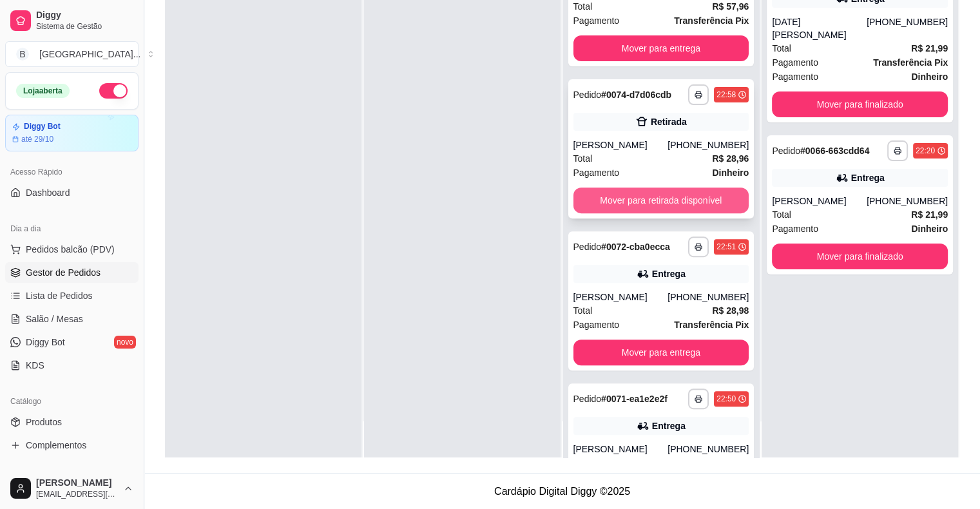
click at [654, 202] on button "Mover para retirada disponível" at bounding box center [662, 201] width 176 height 26
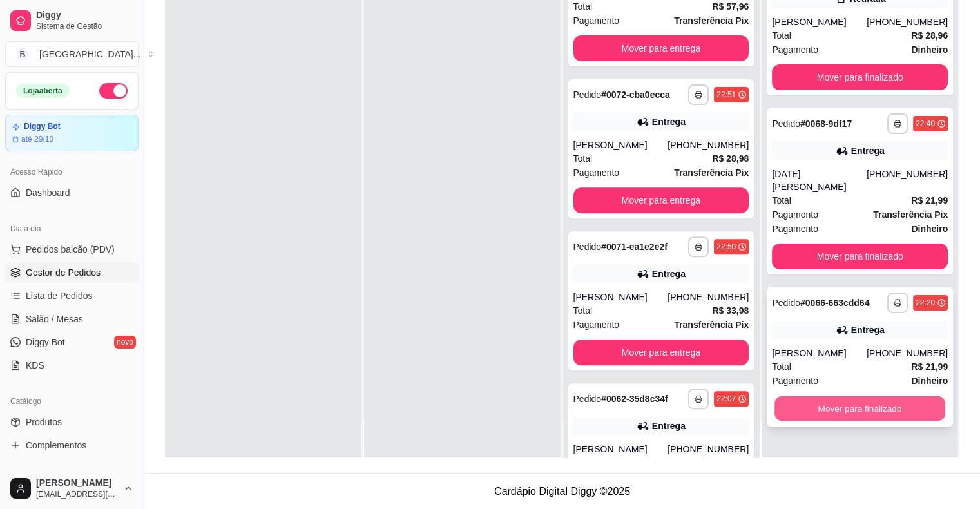
click at [845, 396] on button "Mover para finalizado" at bounding box center [860, 408] width 171 height 25
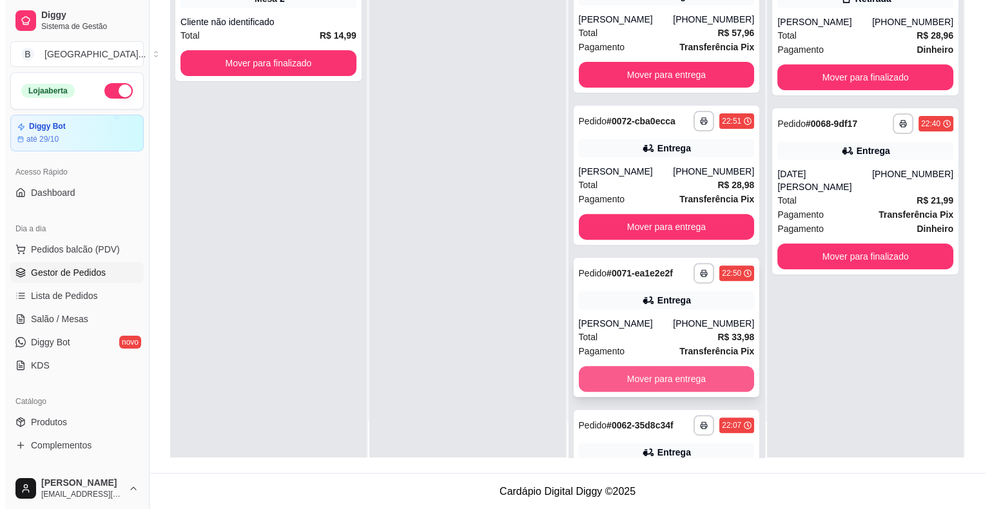
scroll to position [289, 0]
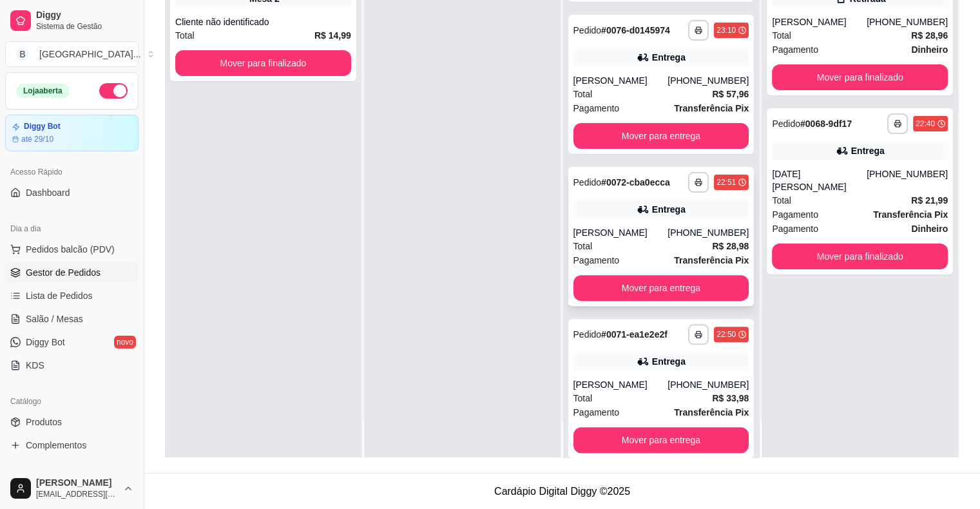
click at [678, 236] on div "[PHONE_NUMBER]" at bounding box center [708, 232] width 81 height 13
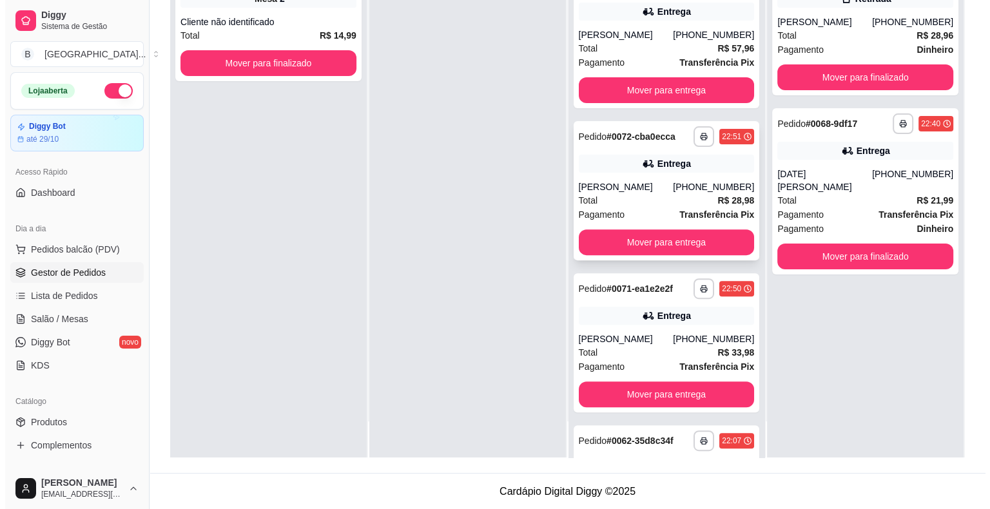
scroll to position [354, 0]
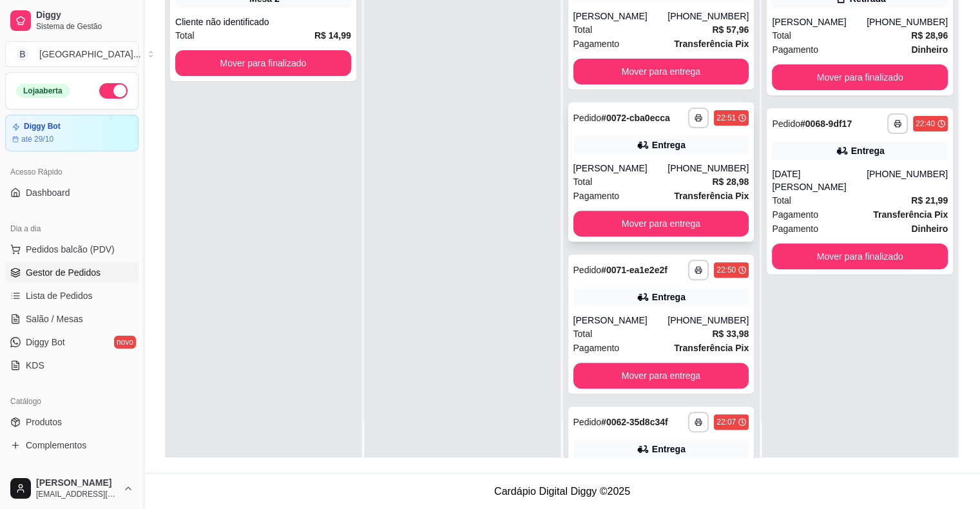
click at [632, 187] on div "Total R$ 28,98" at bounding box center [662, 182] width 176 height 14
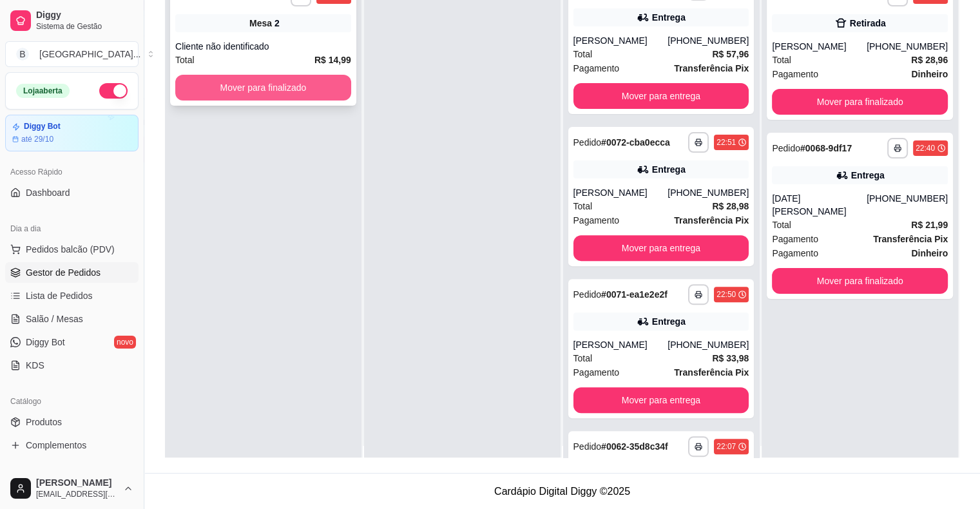
scroll to position [0, 0]
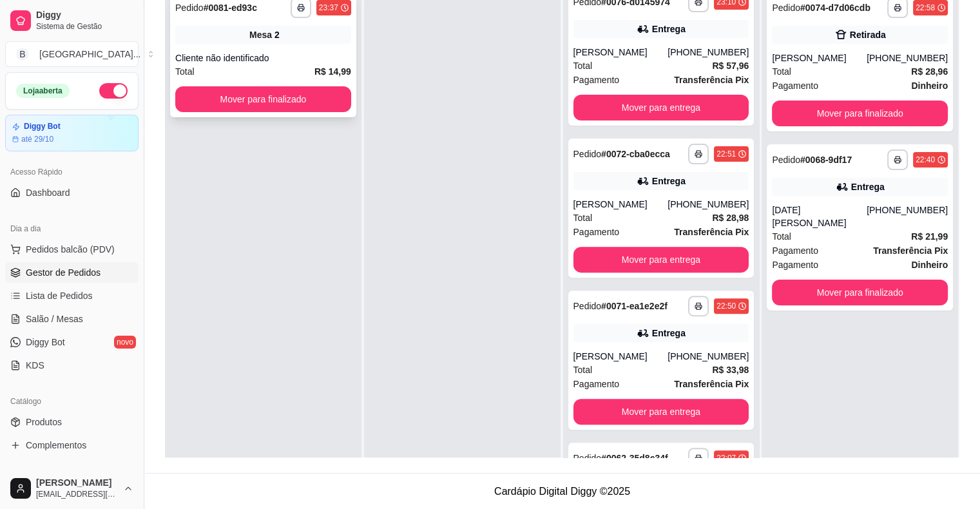
click at [338, 55] on div "Cliente não identificado" at bounding box center [263, 58] width 176 height 13
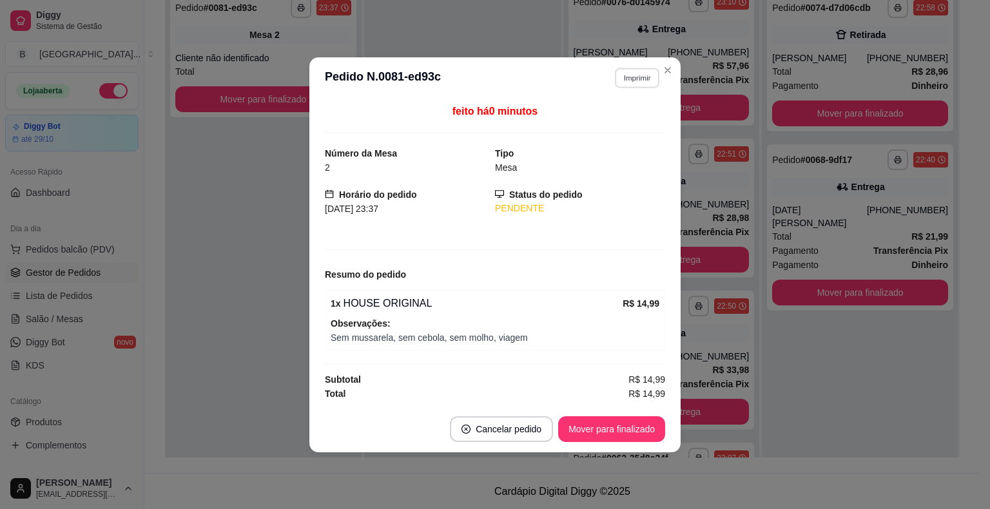
click at [637, 74] on button "Imprimir" at bounding box center [637, 78] width 44 height 20
click at [627, 113] on button "IMPRESSORA" at bounding box center [614, 123] width 90 height 20
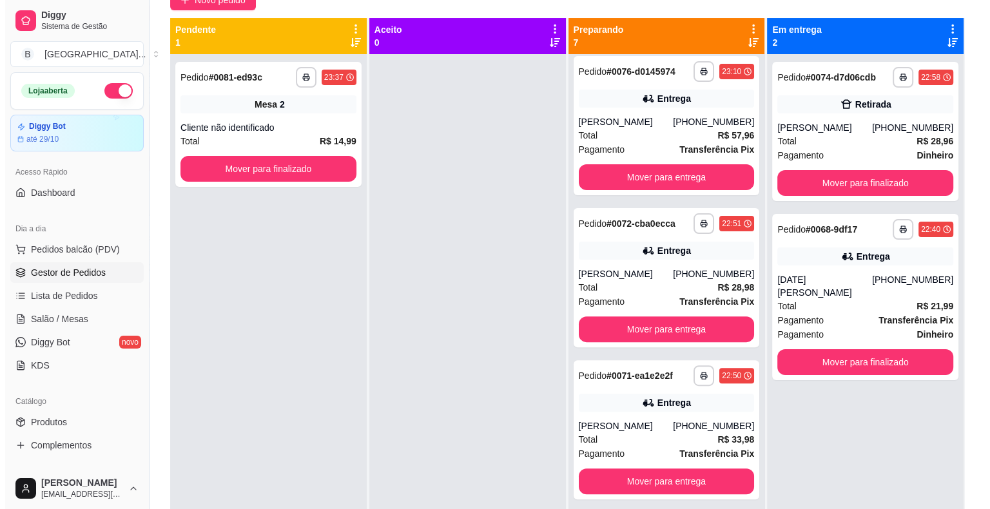
scroll to position [67, 0]
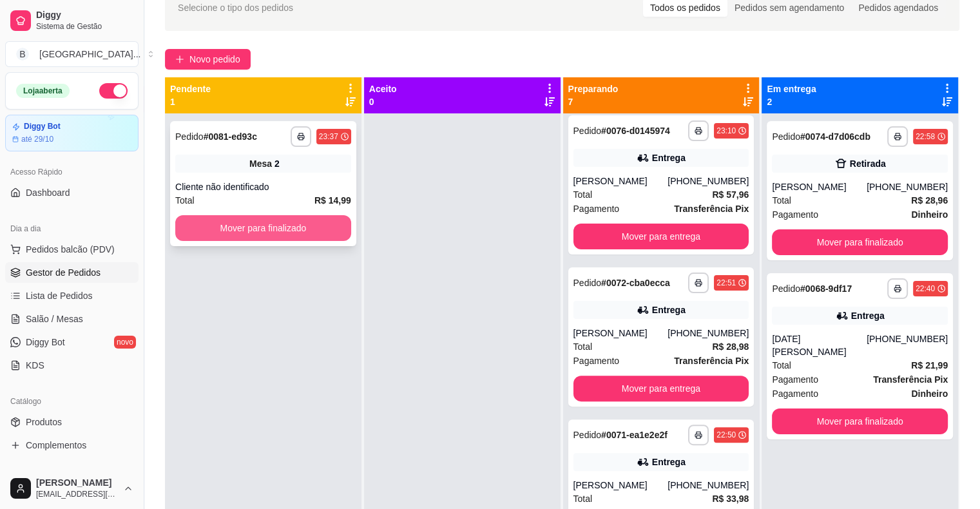
click at [300, 228] on button "Mover para finalizado" at bounding box center [263, 228] width 176 height 26
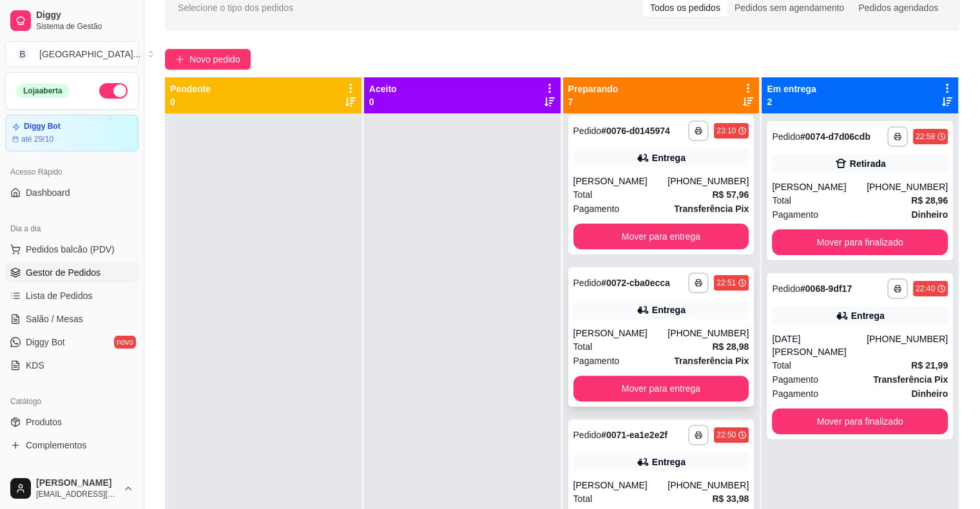
click at [632, 329] on div "[PERSON_NAME]" at bounding box center [621, 333] width 95 height 13
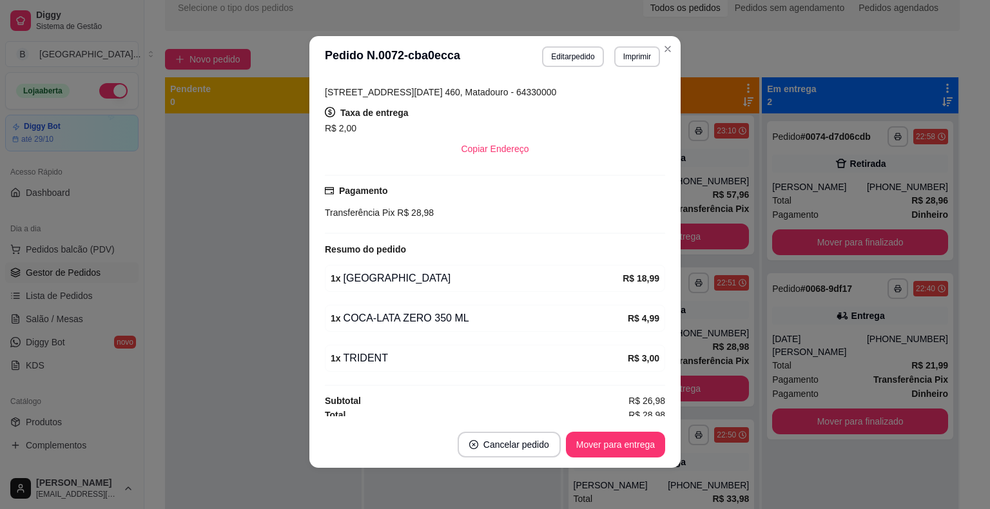
scroll to position [244, 0]
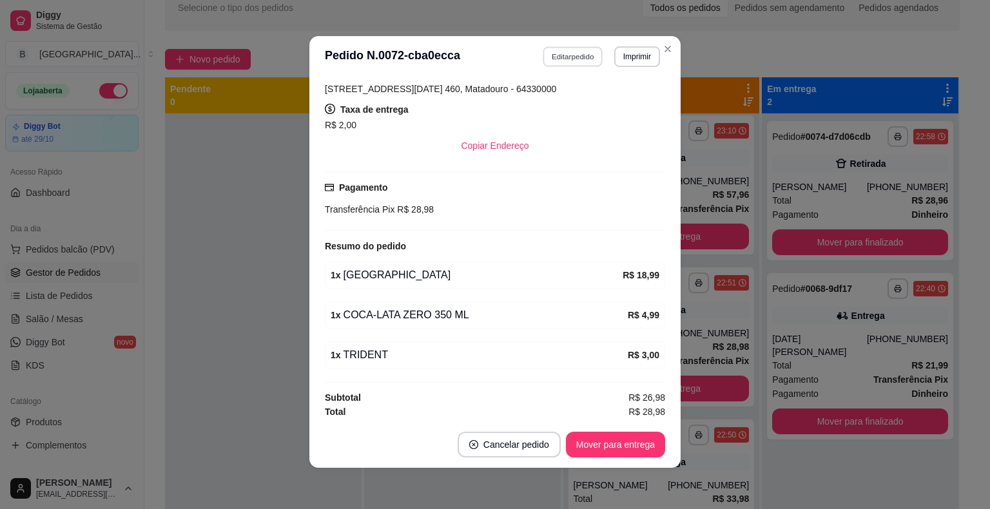
click at [567, 61] on button "Editar pedido" at bounding box center [573, 56] width 60 height 20
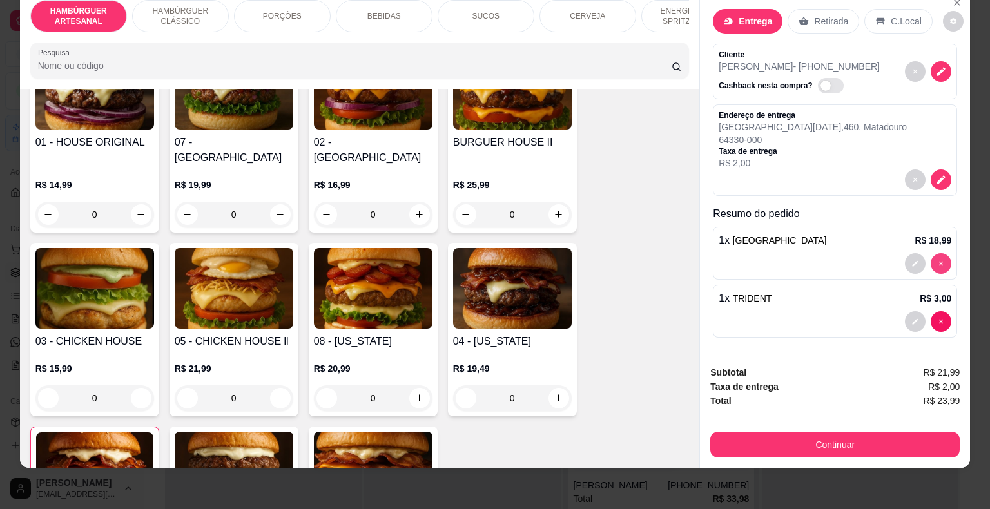
scroll to position [8, 0]
click at [856, 235] on div "1 x LOS ANGELES R$ 18,99" at bounding box center [835, 241] width 233 height 15
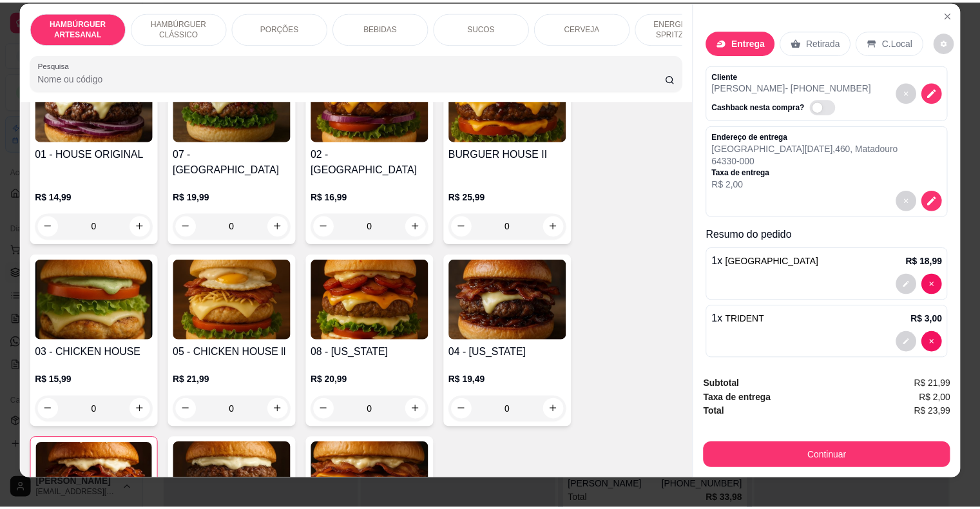
scroll to position [0, 0]
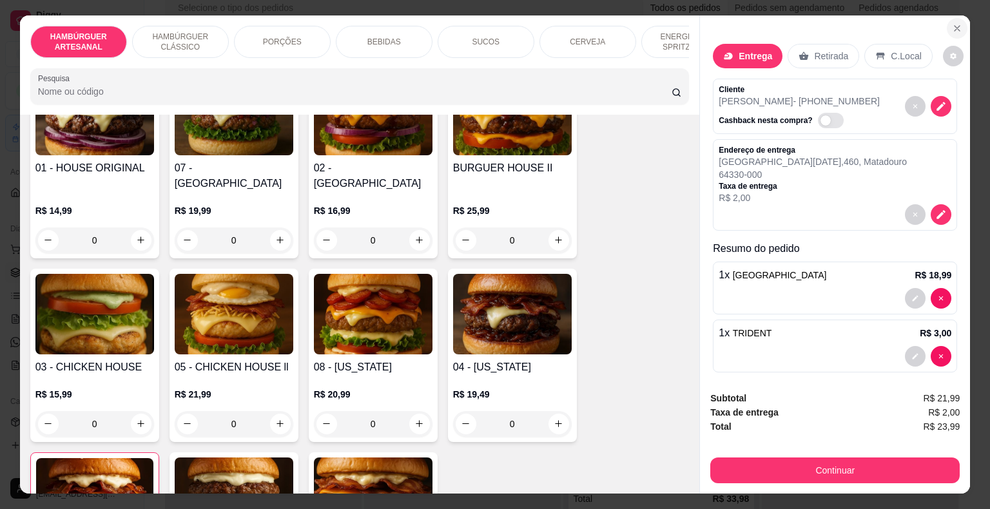
click at [947, 19] on button "Close" at bounding box center [957, 28] width 21 height 21
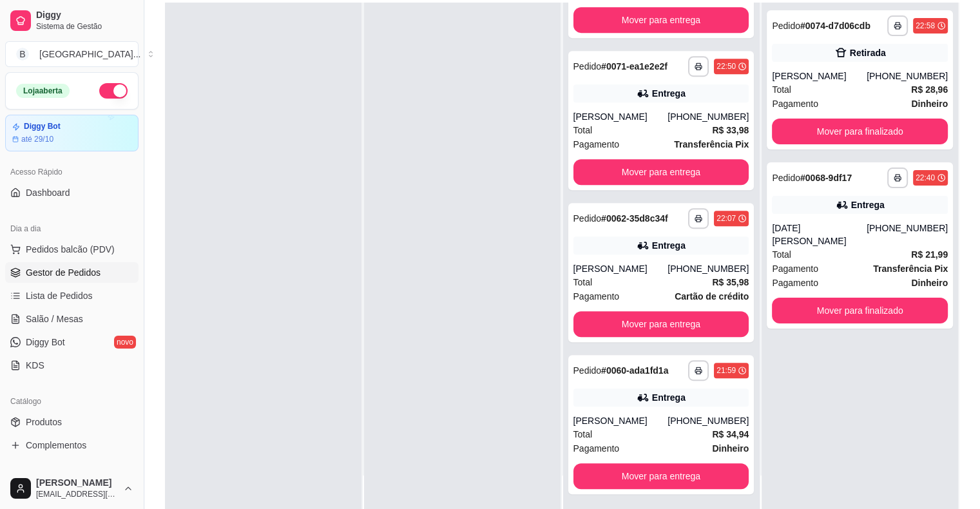
scroll to position [196, 0]
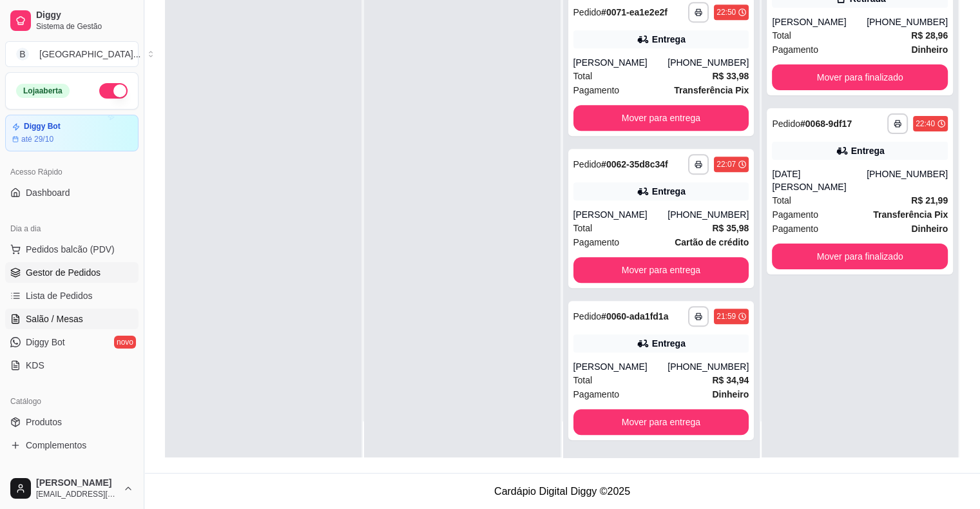
click at [66, 325] on link "Salão / Mesas" at bounding box center [71, 319] width 133 height 21
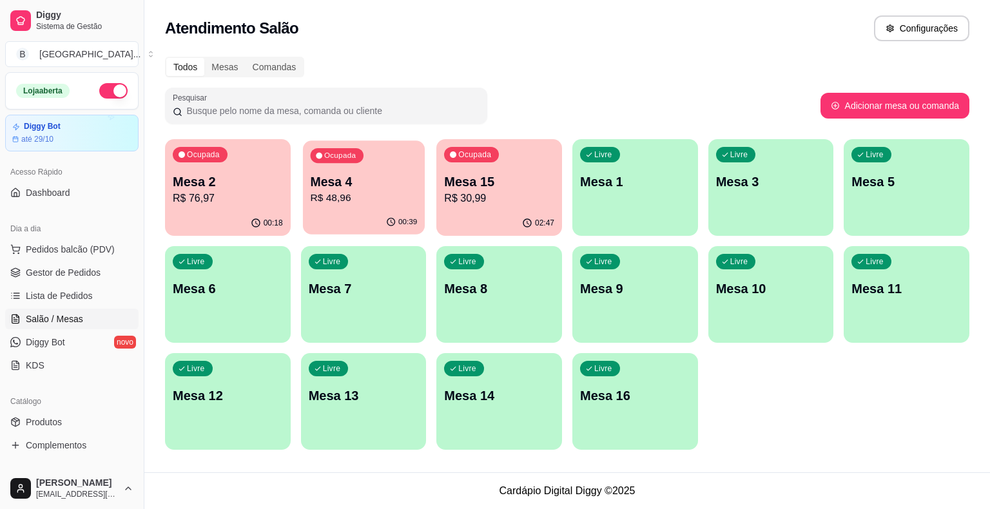
click at [333, 210] on div "Ocupada Mesa 4 R$ 48,96" at bounding box center [364, 176] width 122 height 70
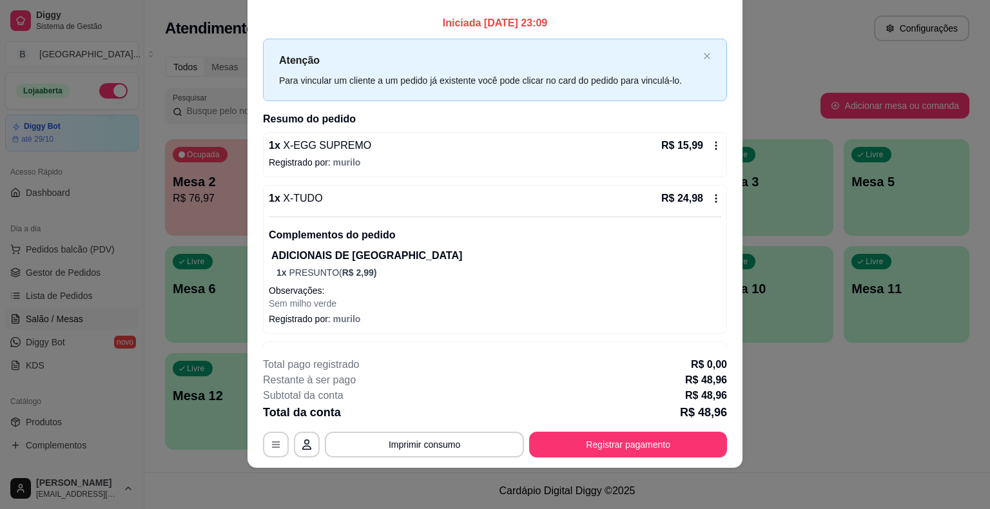
scroll to position [44, 0]
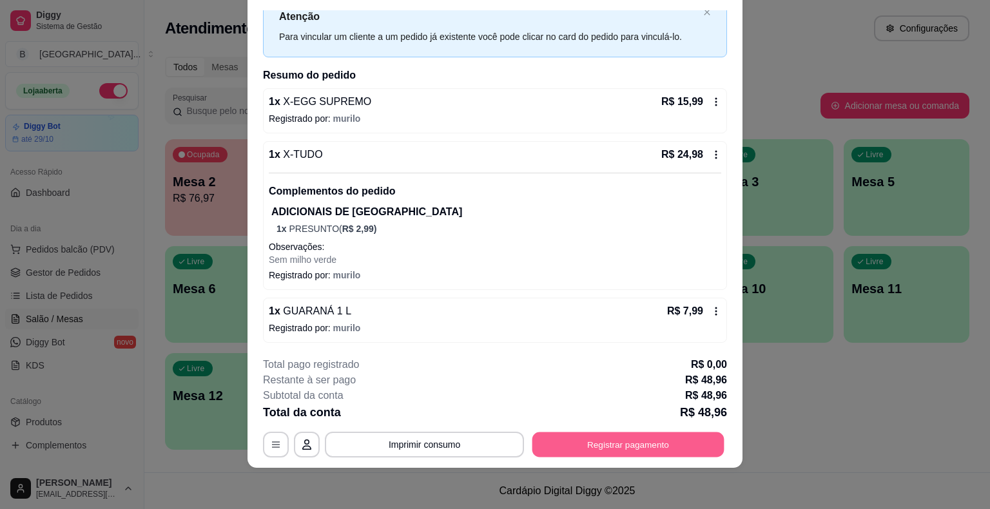
click at [591, 450] on button "Registrar pagamento" at bounding box center [628, 445] width 192 height 25
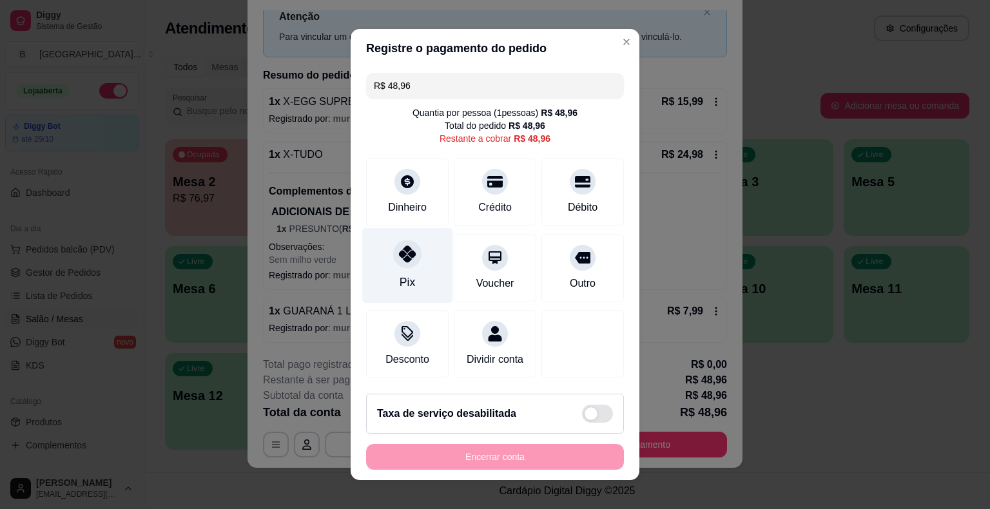
click at [413, 263] on div at bounding box center [407, 254] width 28 height 28
type input "R$ 0,00"
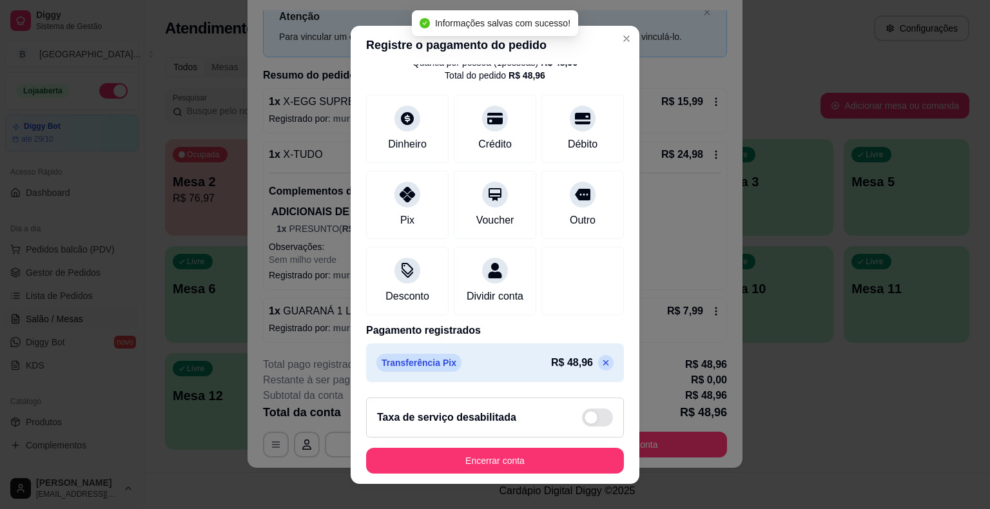
scroll to position [15, 0]
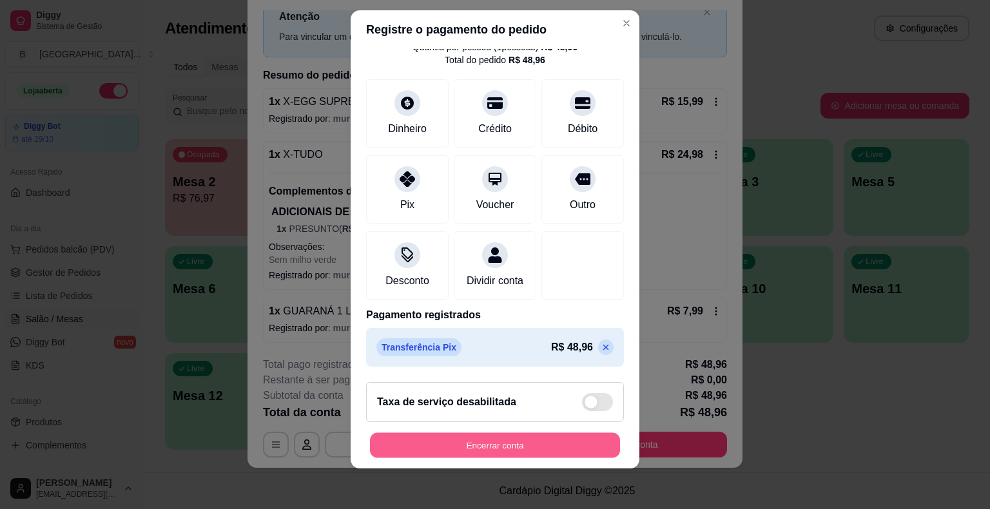
click at [469, 442] on button "Encerrar conta" at bounding box center [495, 445] width 250 height 25
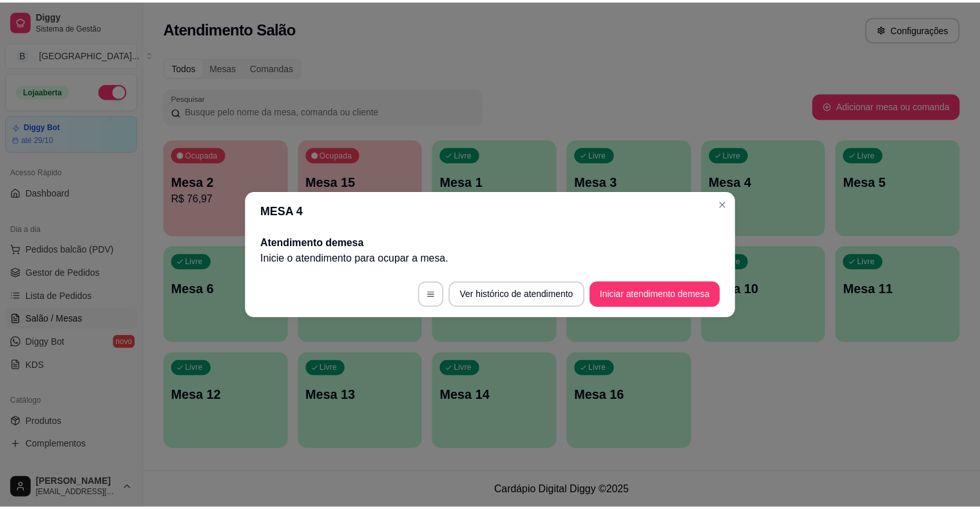
scroll to position [0, 0]
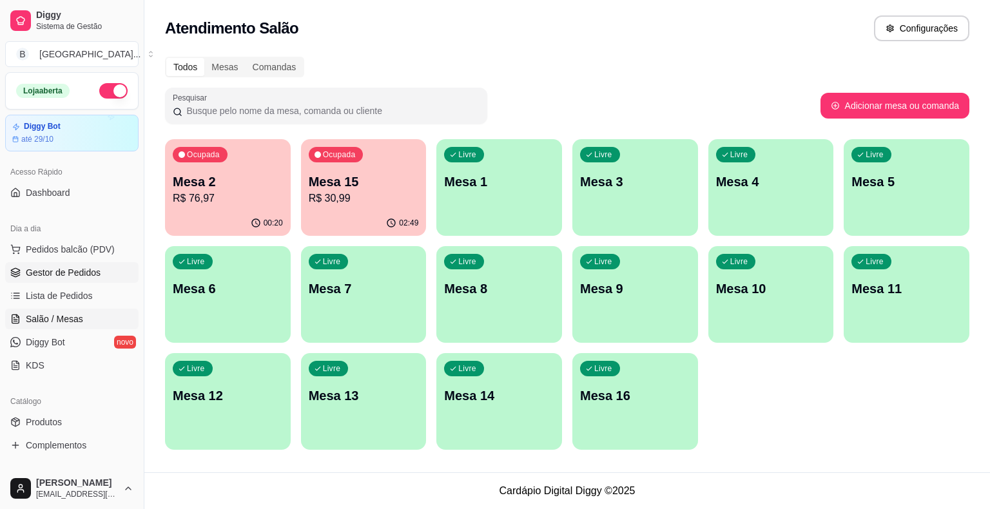
click at [116, 279] on link "Gestor de Pedidos" at bounding box center [71, 272] width 133 height 21
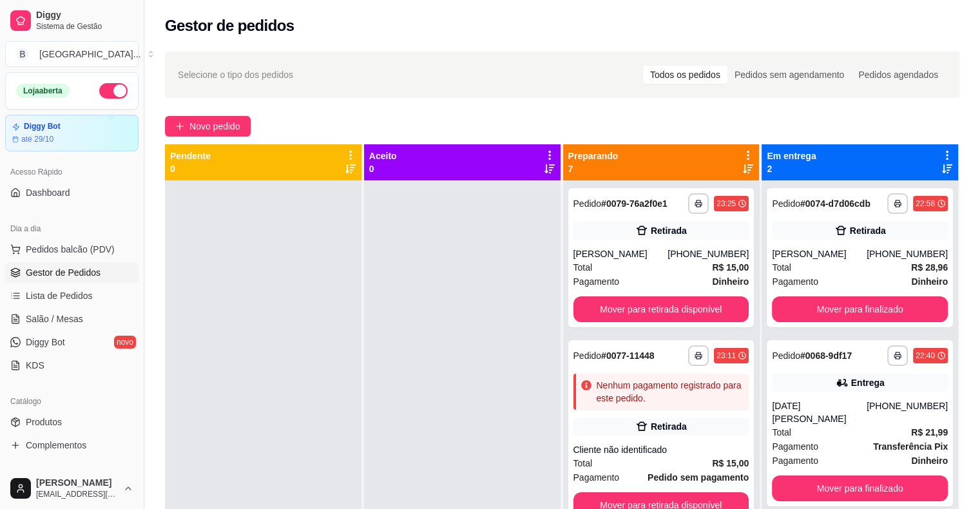
click at [86, 267] on span "Gestor de Pedidos" at bounding box center [63, 272] width 75 height 13
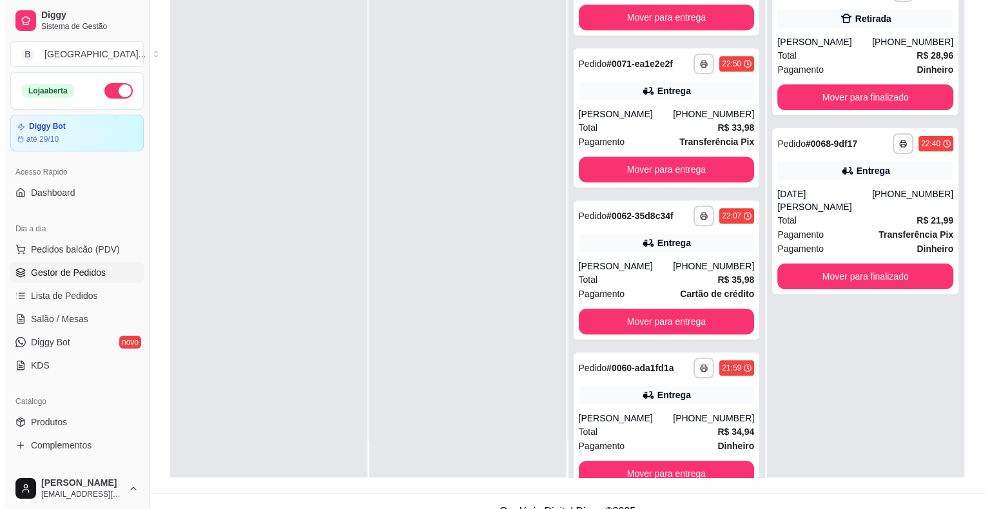
scroll to position [193, 0]
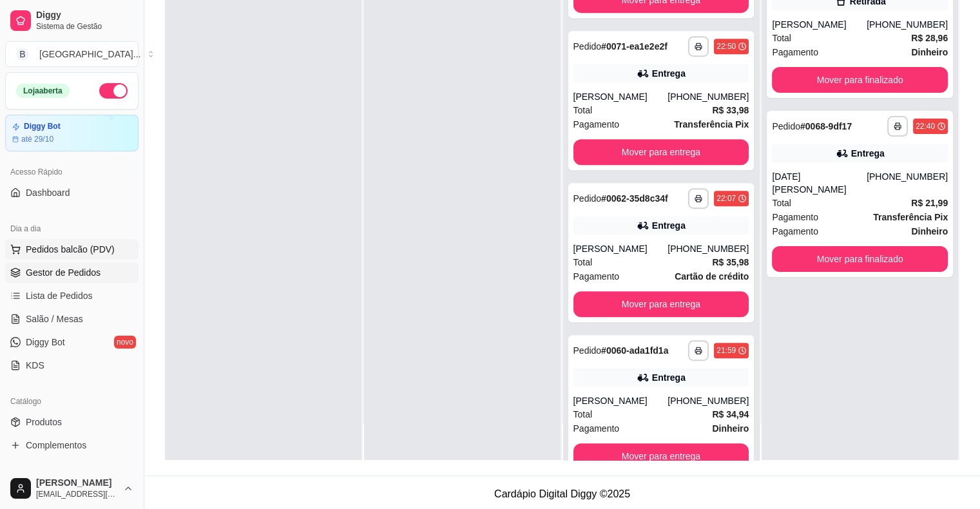
click at [48, 243] on span "Pedidos balcão (PDV)" at bounding box center [70, 249] width 89 height 13
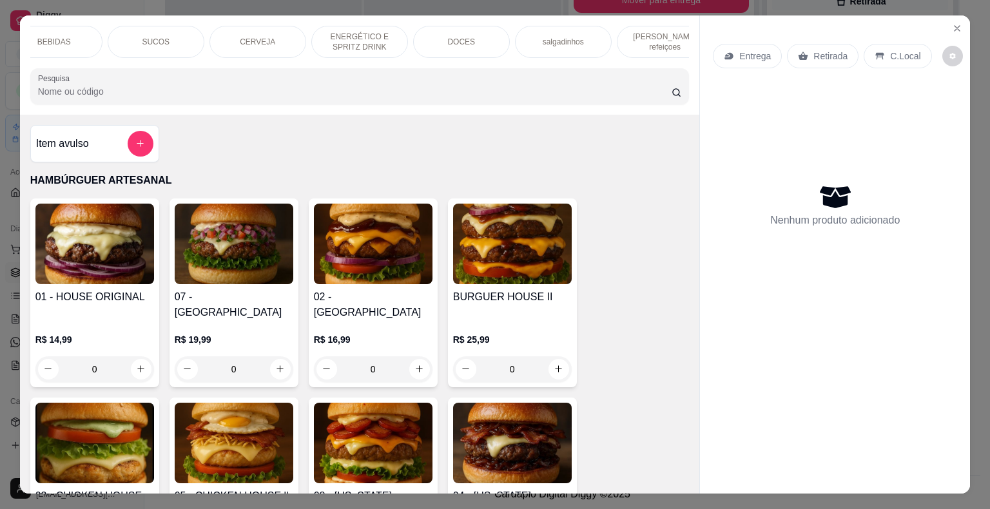
scroll to position [0, 354]
click at [444, 50] on div "DOCES" at bounding box center [437, 42] width 97 height 32
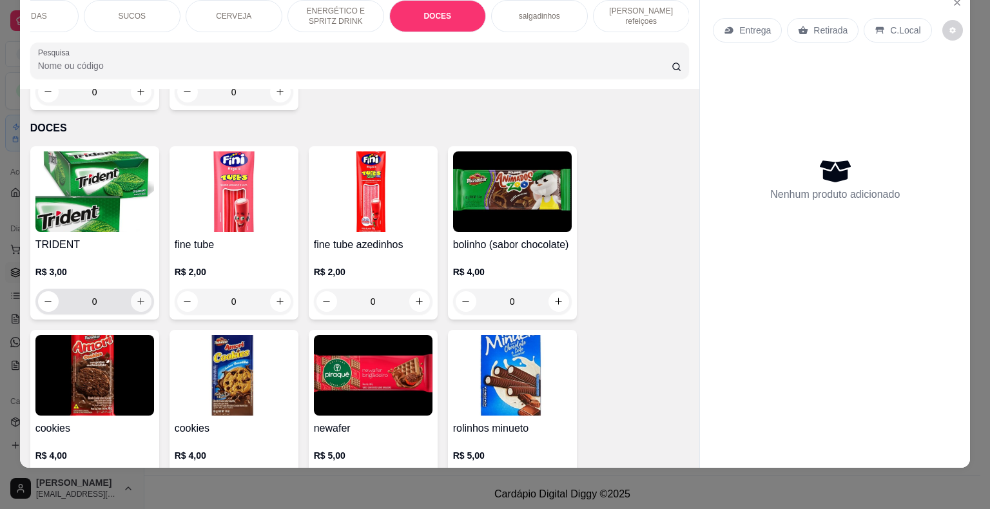
click at [137, 297] on icon "increase-product-quantity" at bounding box center [141, 302] width 10 height 10
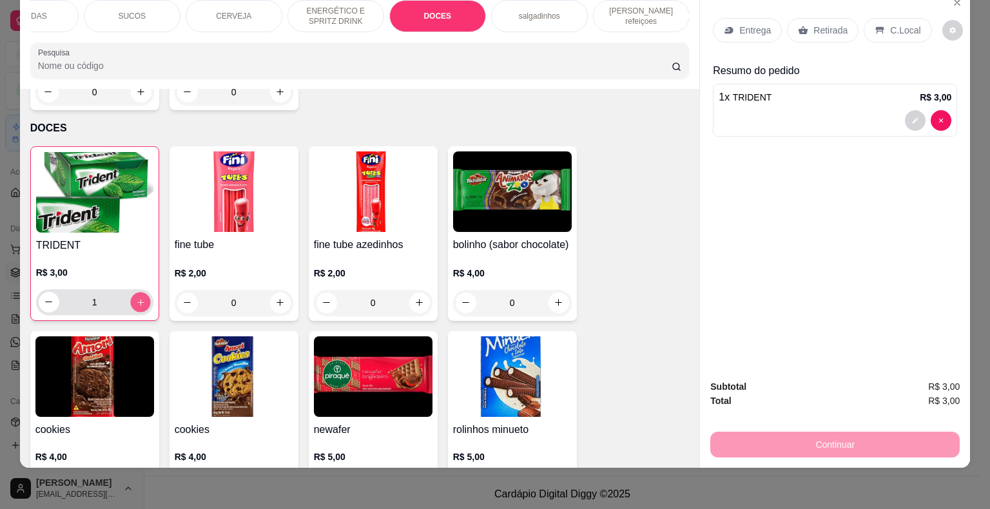
click at [137, 297] on icon "increase-product-quantity" at bounding box center [140, 302] width 10 height 10
type input "2"
click at [839, 24] on p "Retirada" at bounding box center [831, 30] width 34 height 13
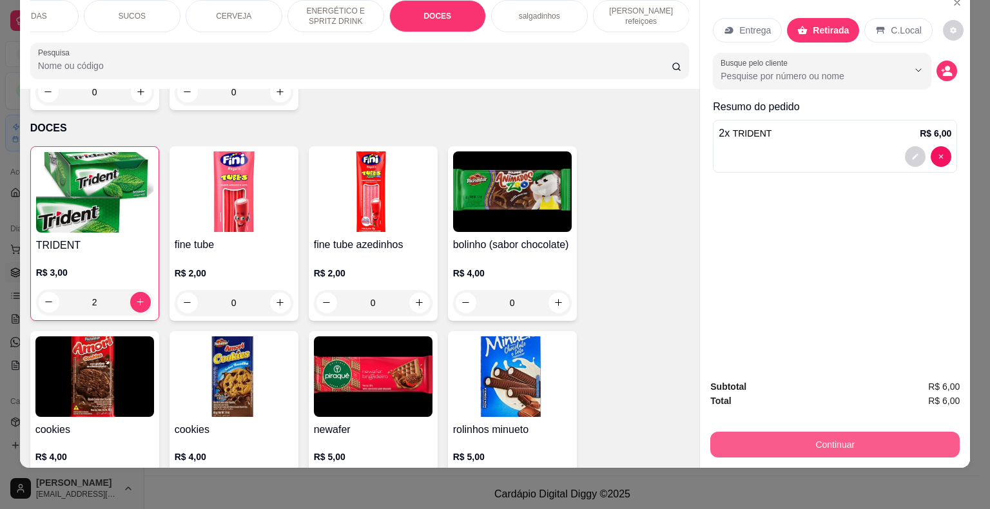
click at [766, 434] on button "Continuar" at bounding box center [834, 445] width 249 height 26
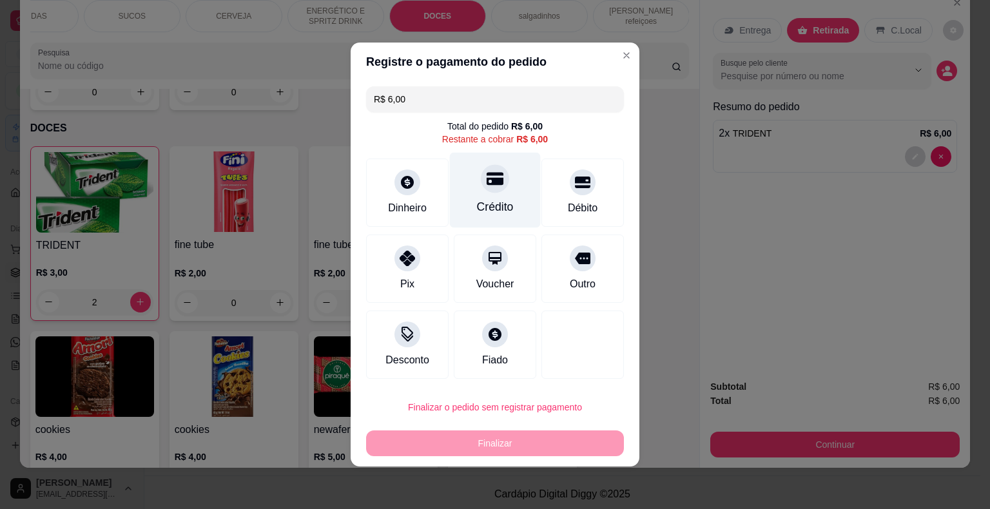
click at [516, 211] on div "Crédito" at bounding box center [495, 190] width 91 height 75
type input "R$ 0,00"
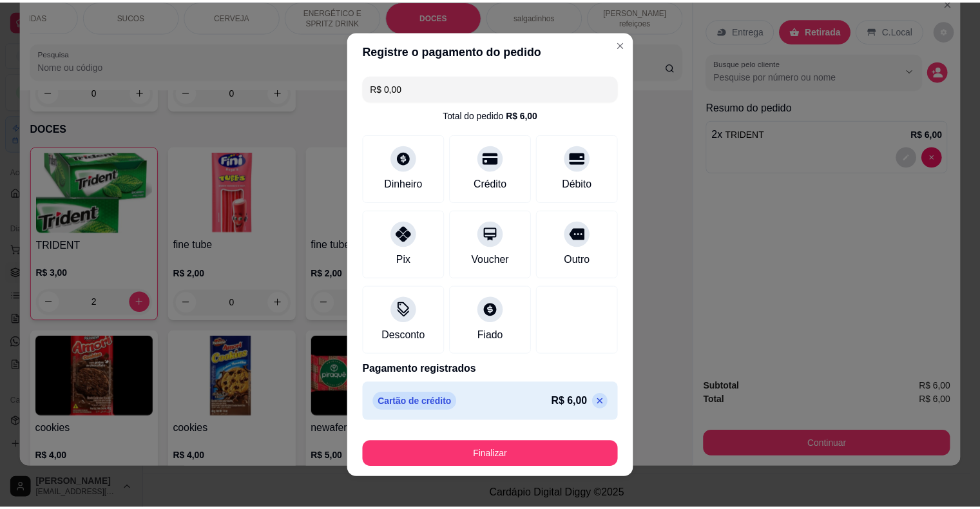
scroll to position [10, 0]
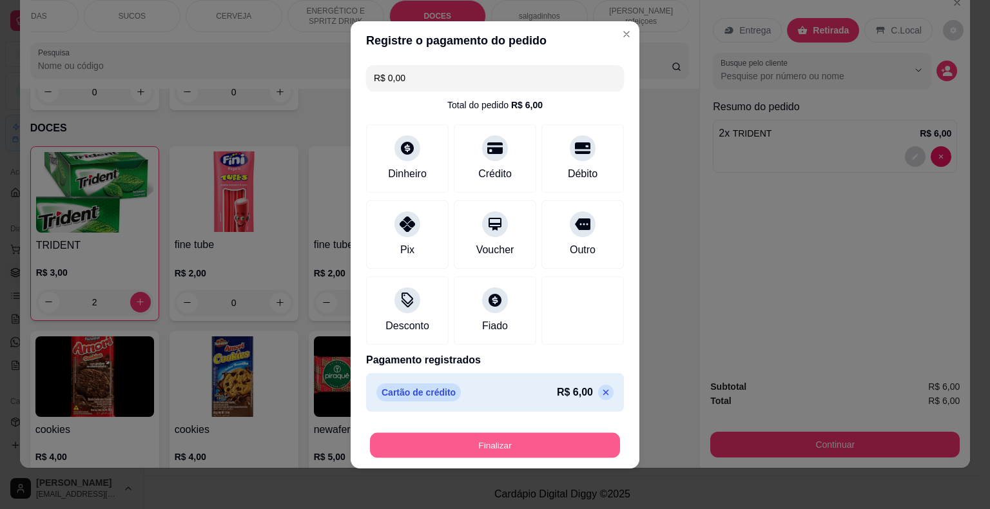
click at [529, 447] on button "Finalizar" at bounding box center [495, 445] width 250 height 25
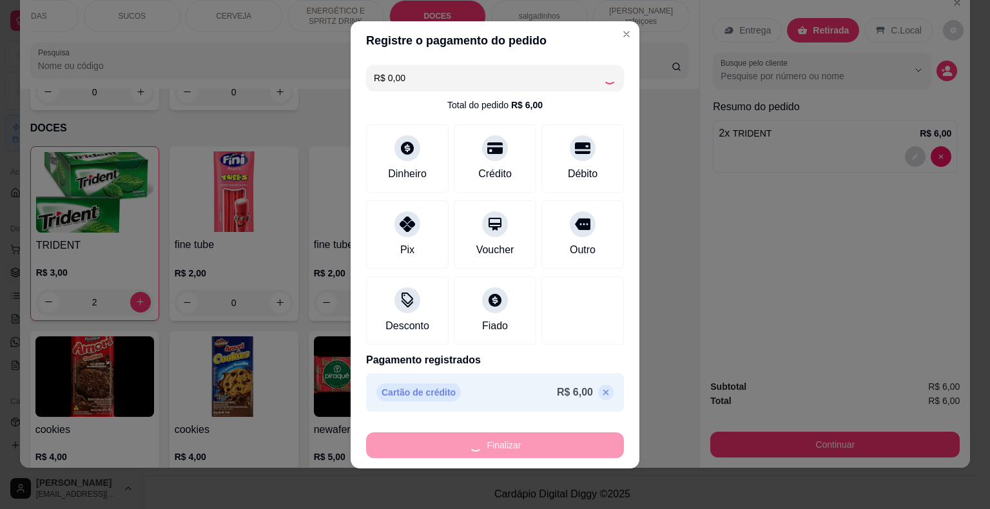
type input "0"
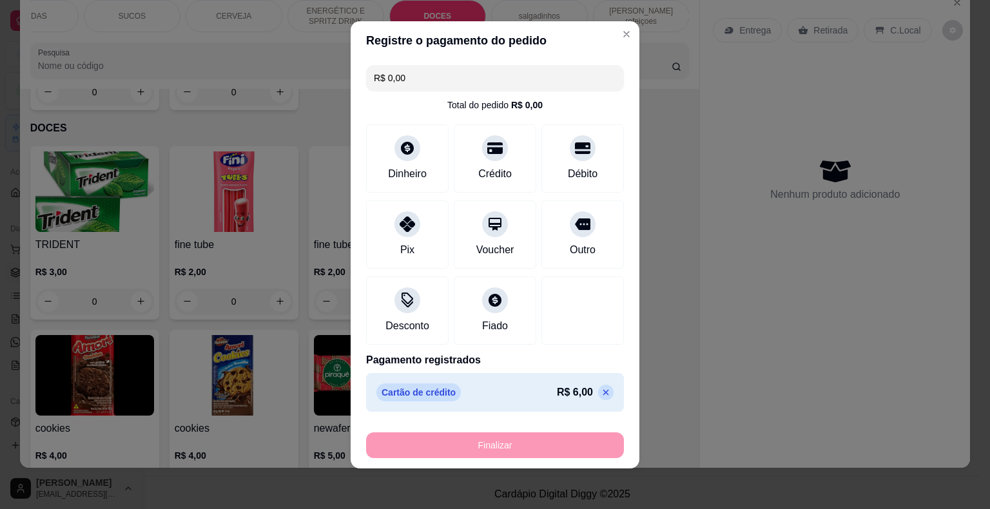
type input "-R$ 6,00"
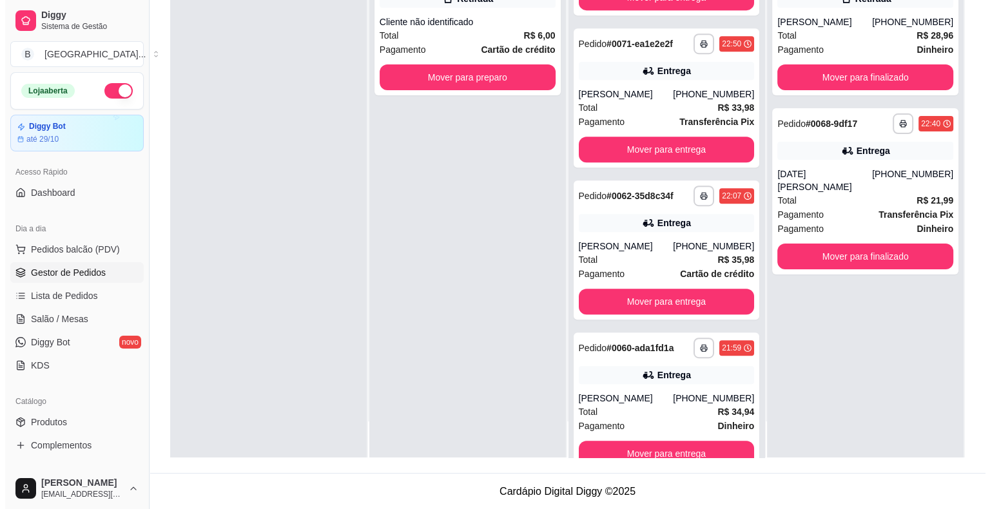
scroll to position [196, 0]
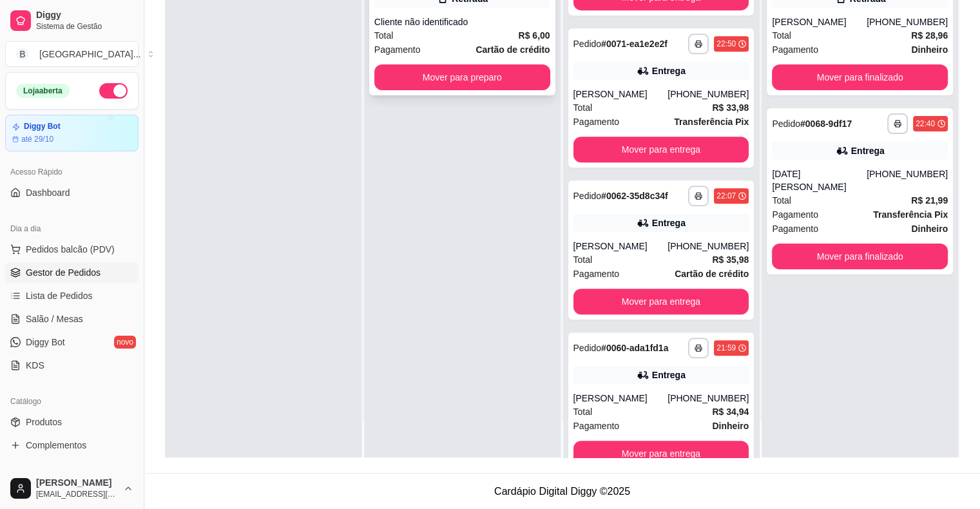
click at [511, 52] on strong "Cartão de crédito" at bounding box center [513, 49] width 74 height 10
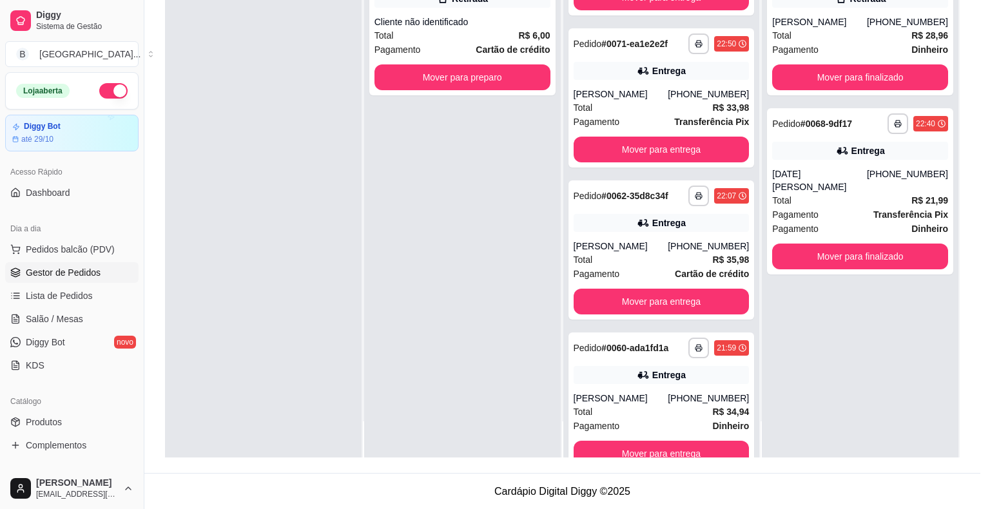
scroll to position [1, 0]
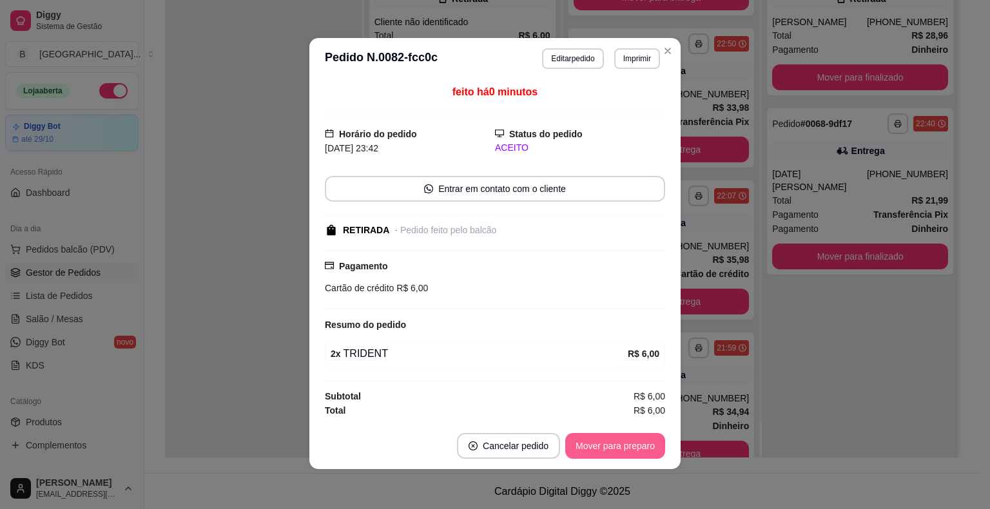
click at [587, 444] on button "Mover para preparo" at bounding box center [615, 446] width 100 height 26
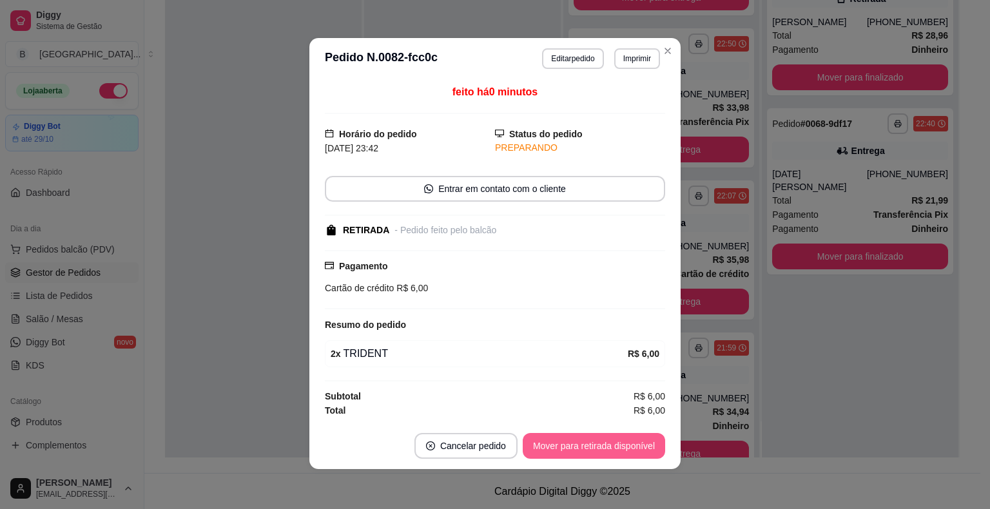
click at [587, 444] on button "Mover para retirada disponível" at bounding box center [594, 446] width 142 height 26
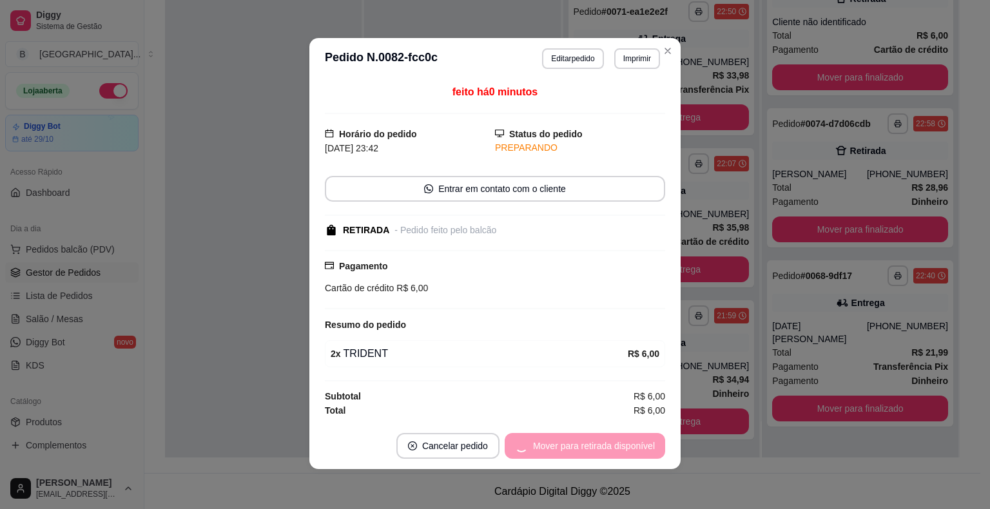
scroll to position [580, 0]
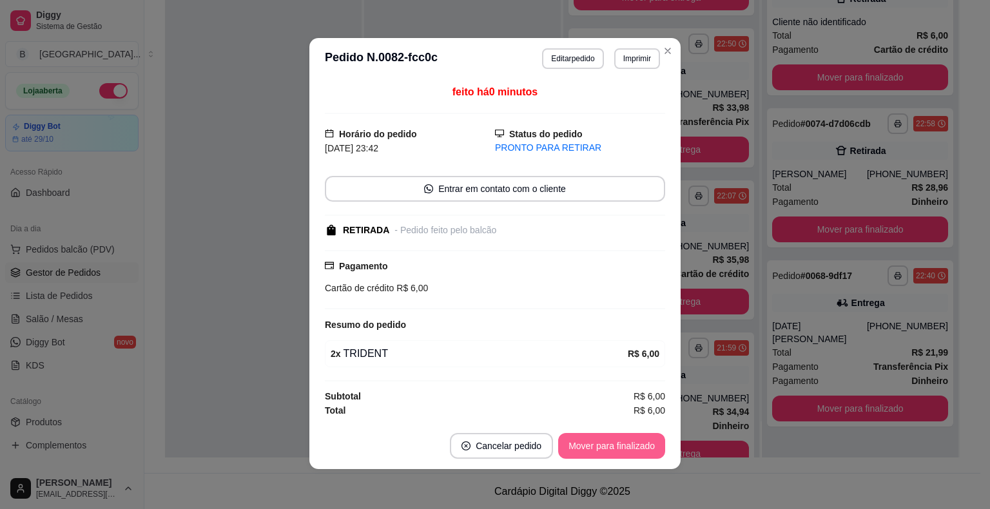
click at [595, 437] on button "Mover para finalizado" at bounding box center [611, 446] width 107 height 26
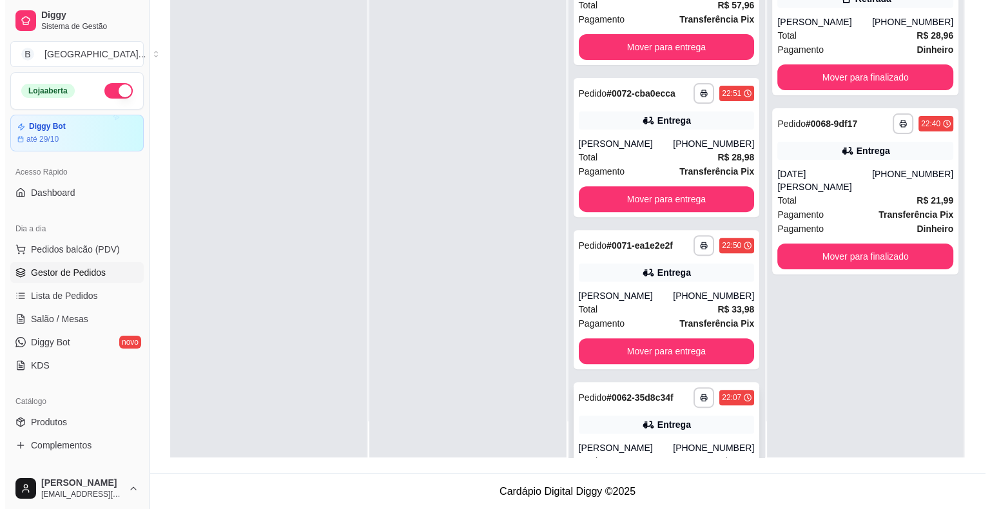
scroll to position [354, 0]
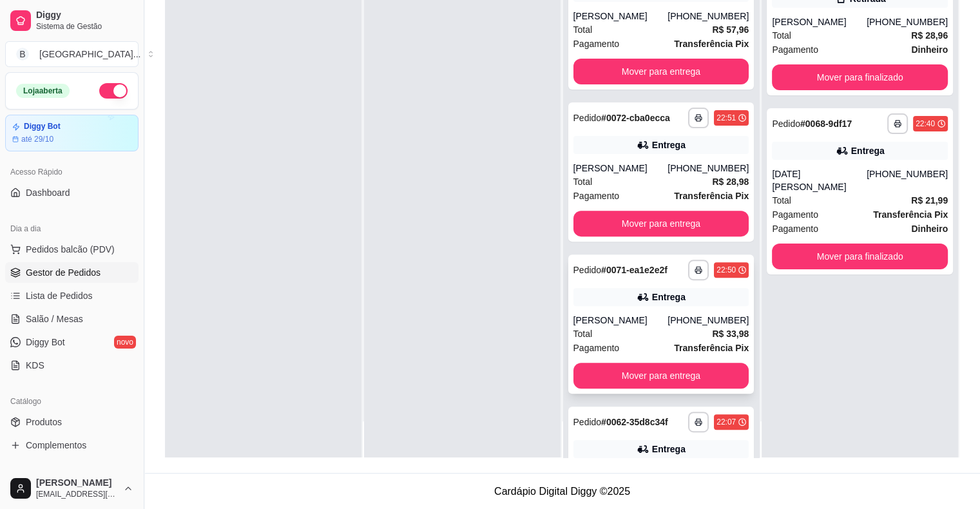
click at [654, 307] on div "**********" at bounding box center [662, 324] width 186 height 139
click at [616, 171] on div "[PERSON_NAME]" at bounding box center [621, 168] width 95 height 13
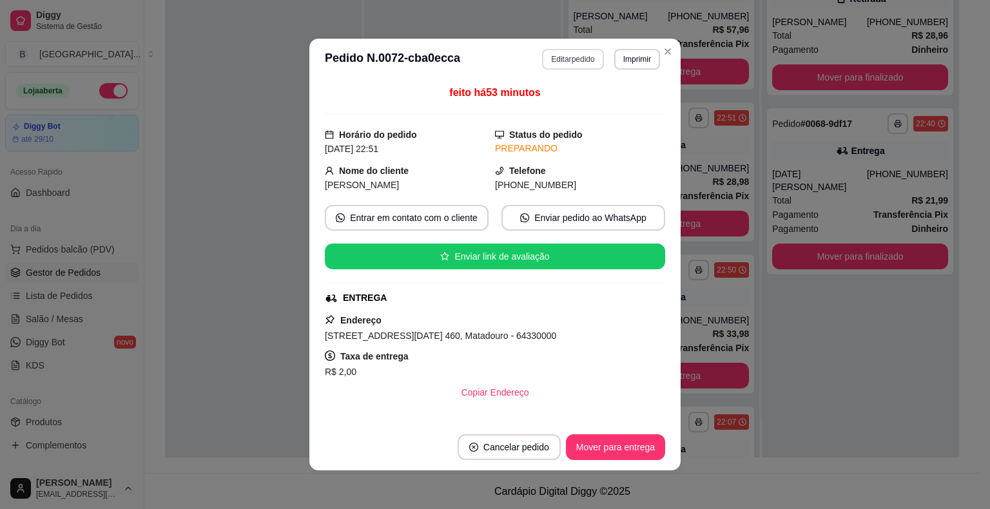
click at [565, 66] on button "Editar pedido" at bounding box center [572, 59] width 61 height 21
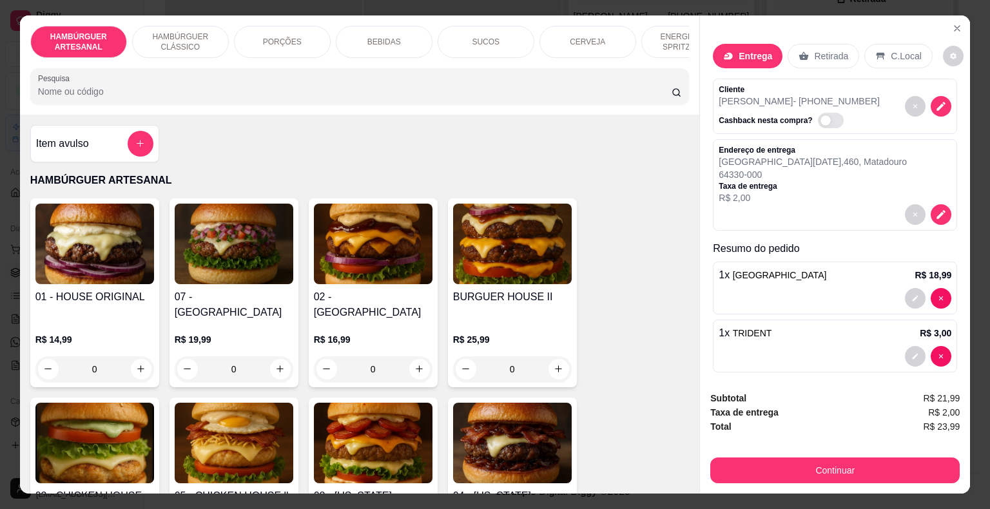
click at [405, 49] on div "BEBIDAS" at bounding box center [384, 42] width 97 height 32
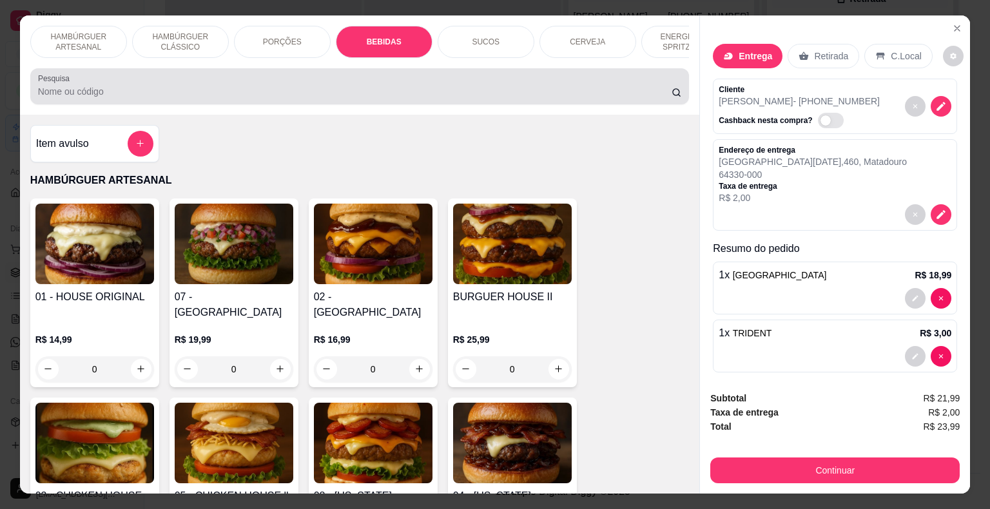
scroll to position [31, 0]
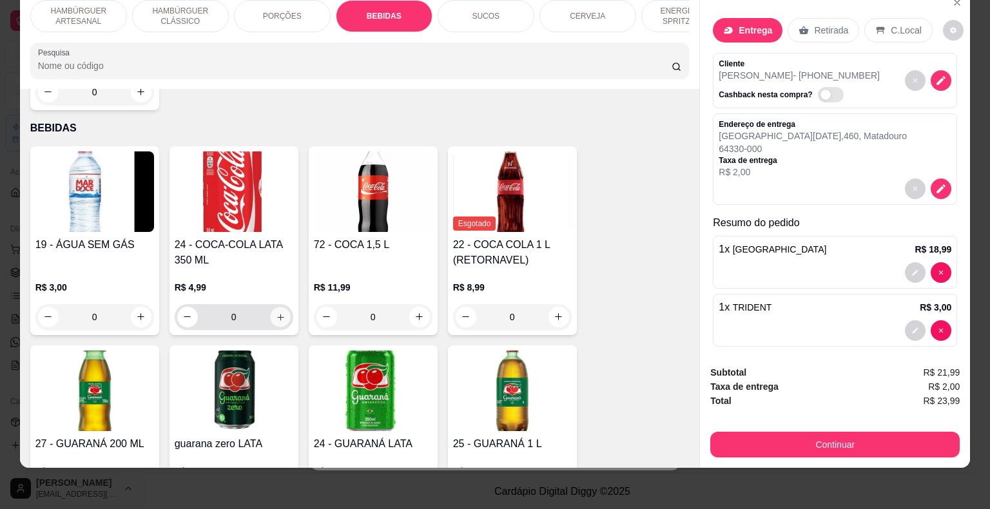
click at [275, 312] on icon "increase-product-quantity" at bounding box center [280, 317] width 10 height 10
type input "1"
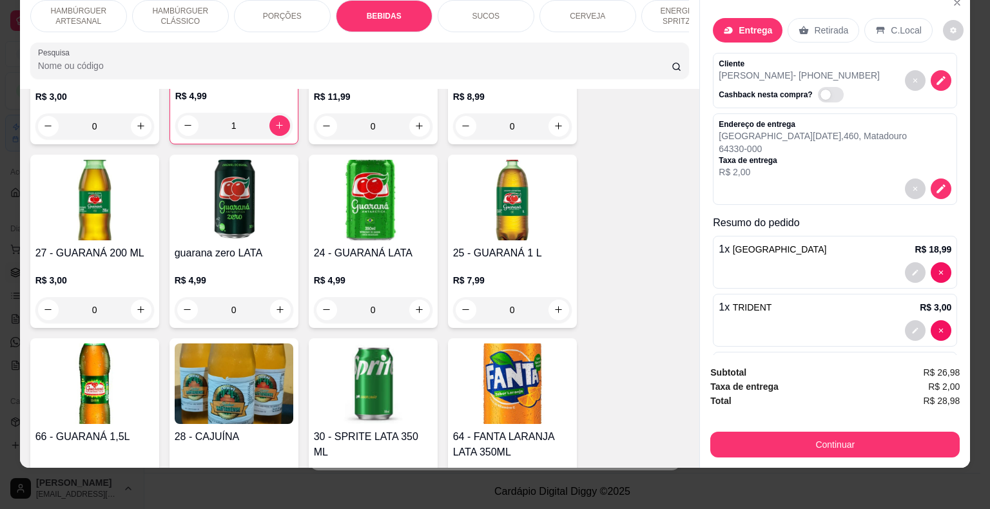
scroll to position [1631, 0]
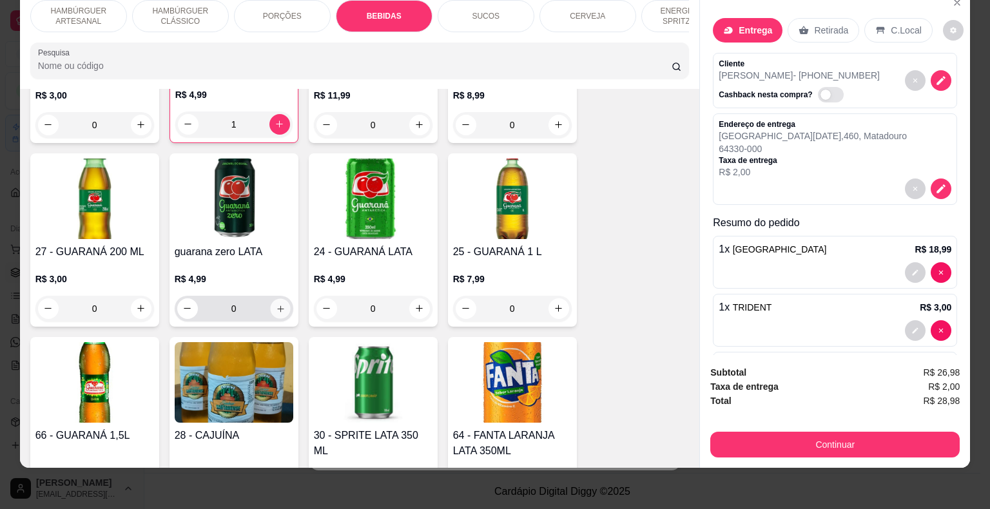
click at [271, 298] on button "increase-product-quantity" at bounding box center [280, 308] width 20 height 20
type input "1"
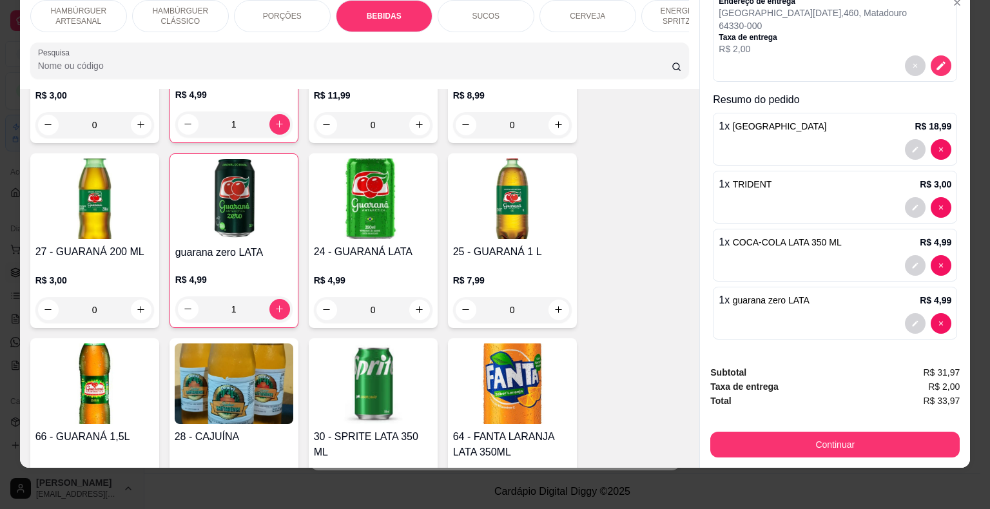
scroll to position [0, 0]
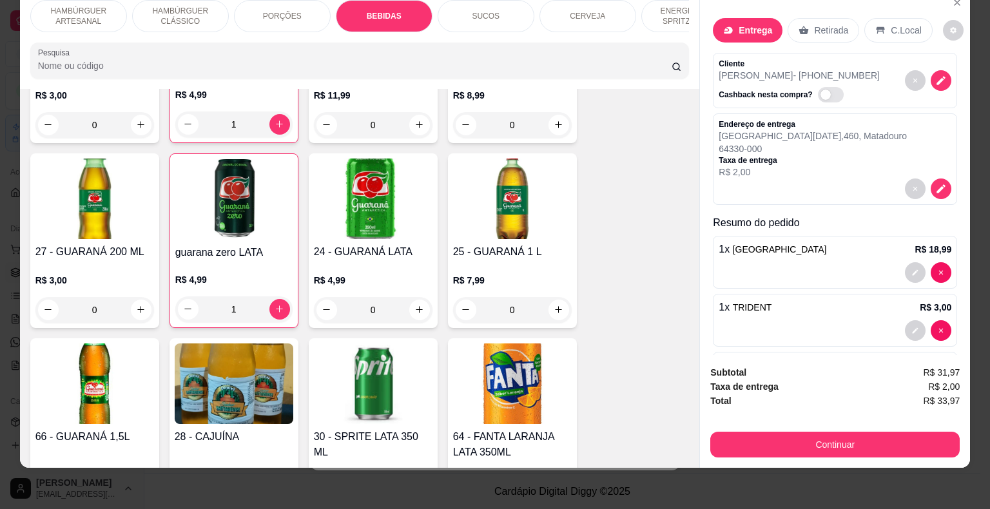
click at [807, 267] on div at bounding box center [835, 272] width 233 height 21
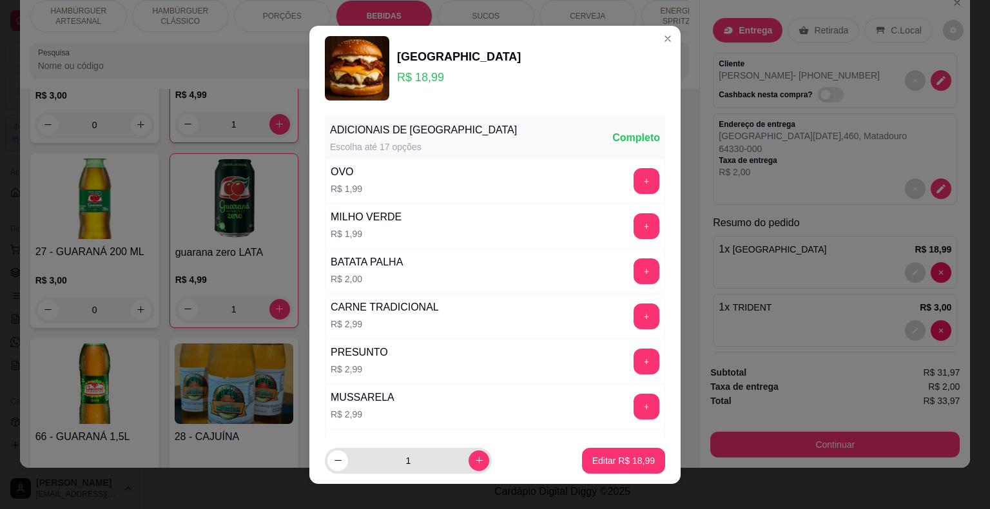
click at [459, 471] on div "1" at bounding box center [408, 461] width 162 height 26
click at [474, 463] on icon "increase-product-quantity" at bounding box center [479, 461] width 10 height 10
type input "2"
click at [595, 458] on p "Editar R$ 37,98" at bounding box center [623, 460] width 61 height 12
type input "2"
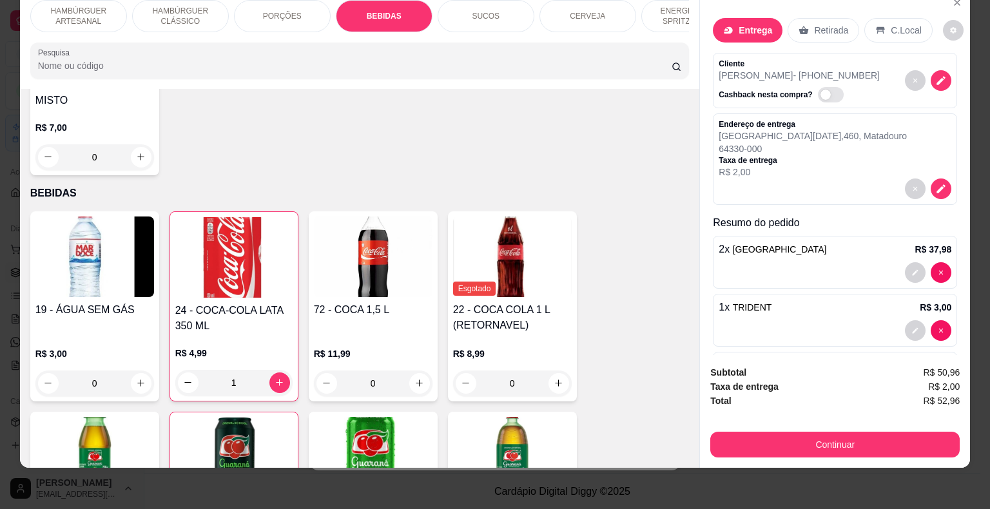
scroll to position [1373, 0]
click at [131, 373] on button "increase-product-quantity" at bounding box center [141, 383] width 21 height 21
type input "1"
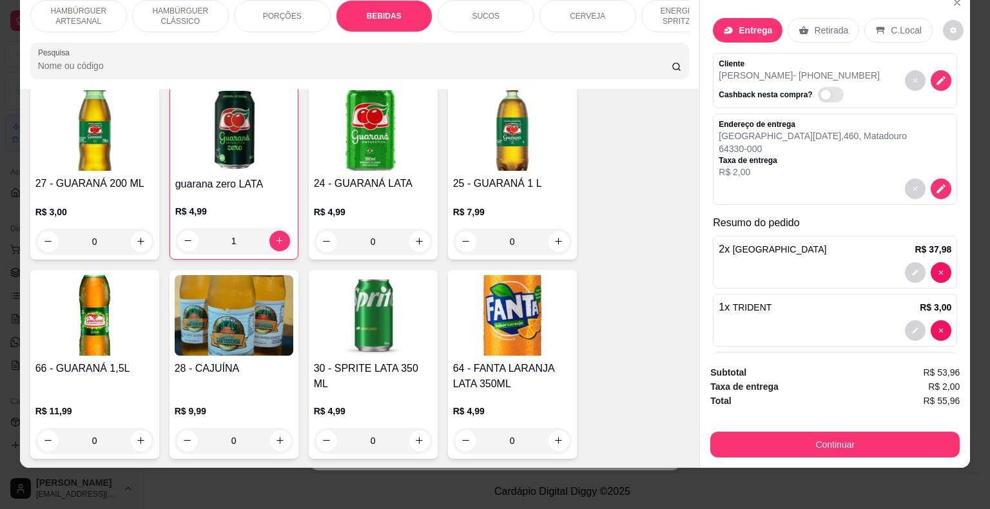
scroll to position [1760, 0]
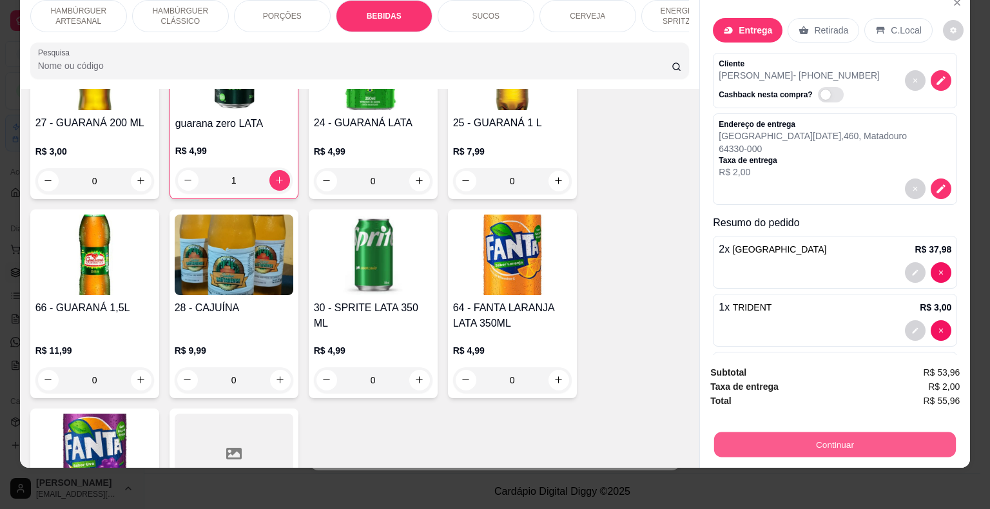
click at [780, 442] on button "Continuar" at bounding box center [835, 445] width 242 height 25
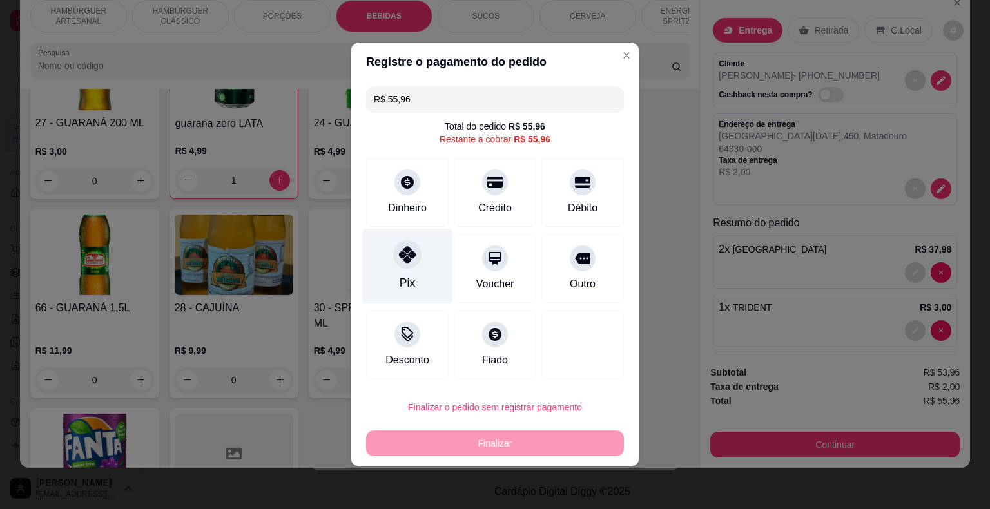
click at [384, 255] on div "Pix" at bounding box center [407, 266] width 91 height 75
type input "R$ 0,00"
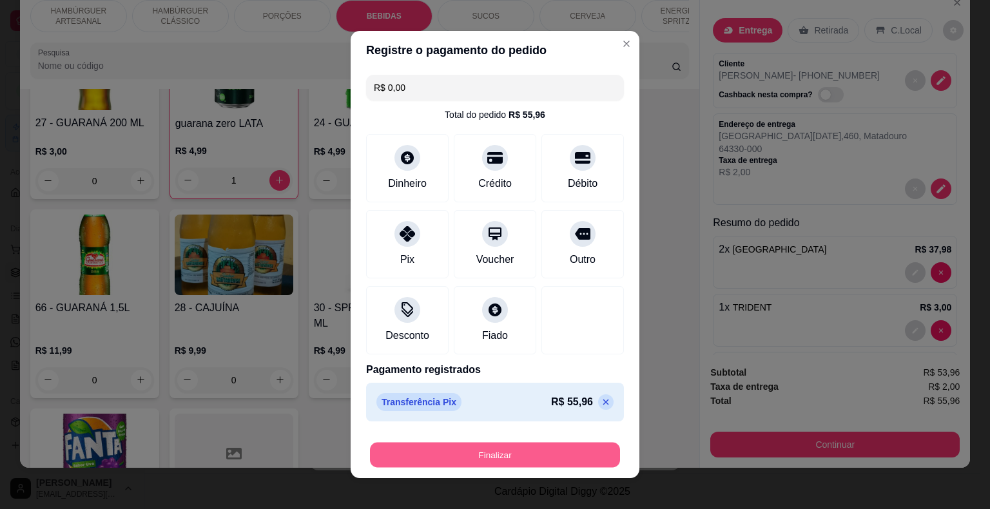
click at [455, 443] on button "Finalizar" at bounding box center [495, 455] width 250 height 25
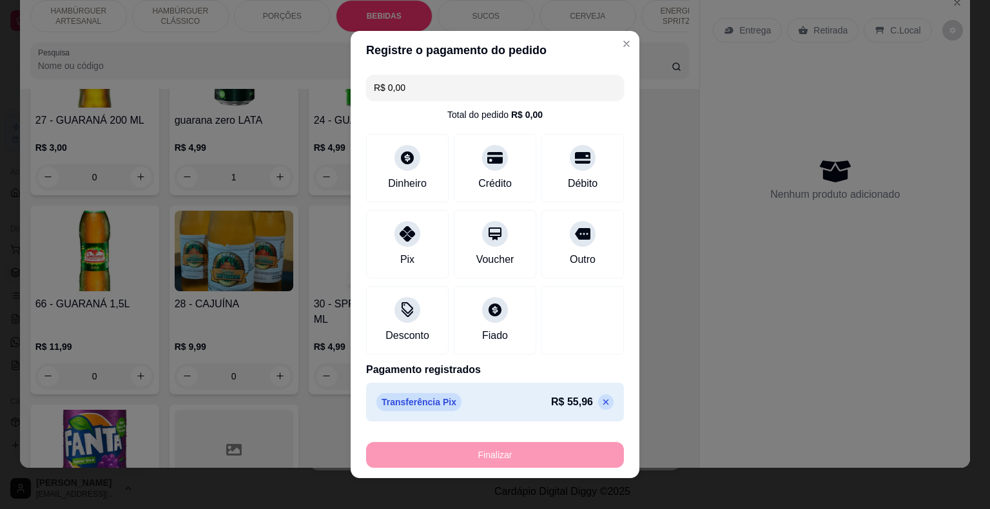
type input "0"
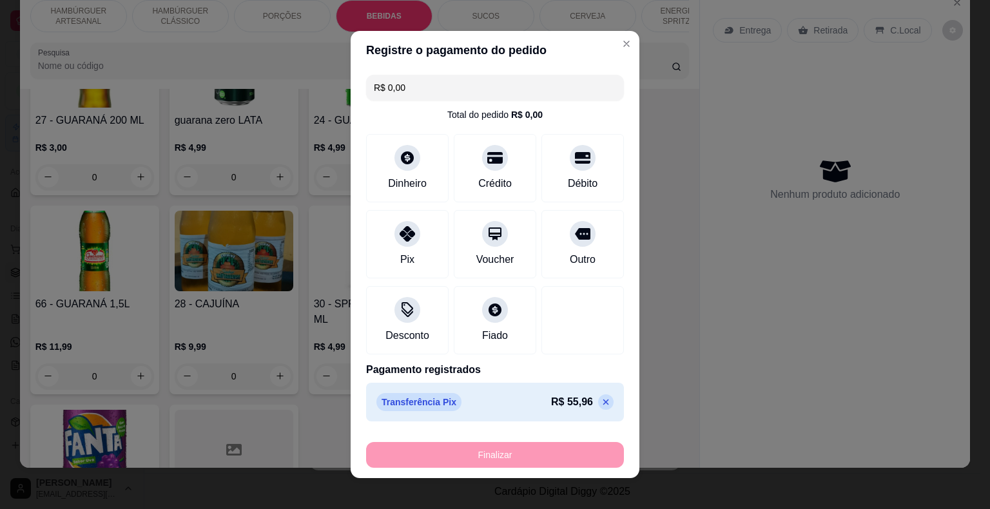
type input "-R$ 55,96"
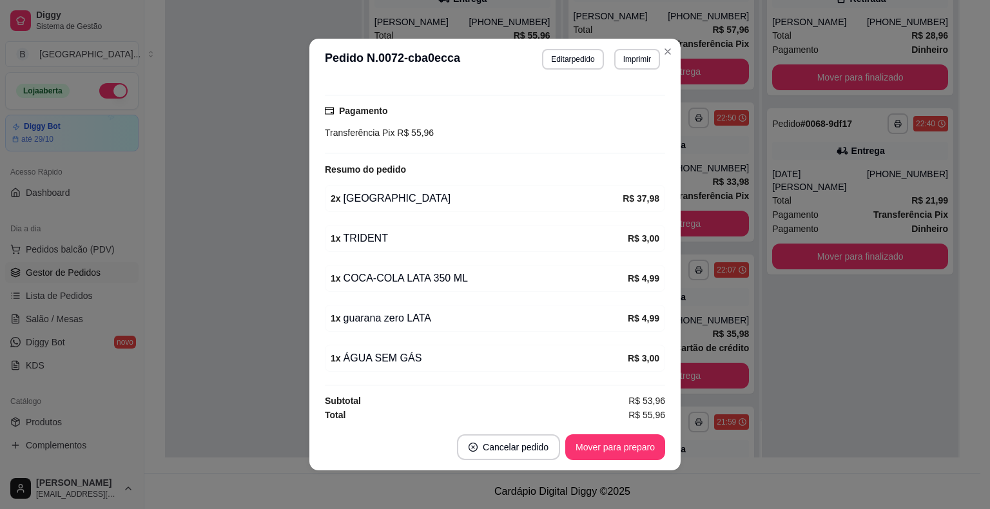
scroll to position [3, 0]
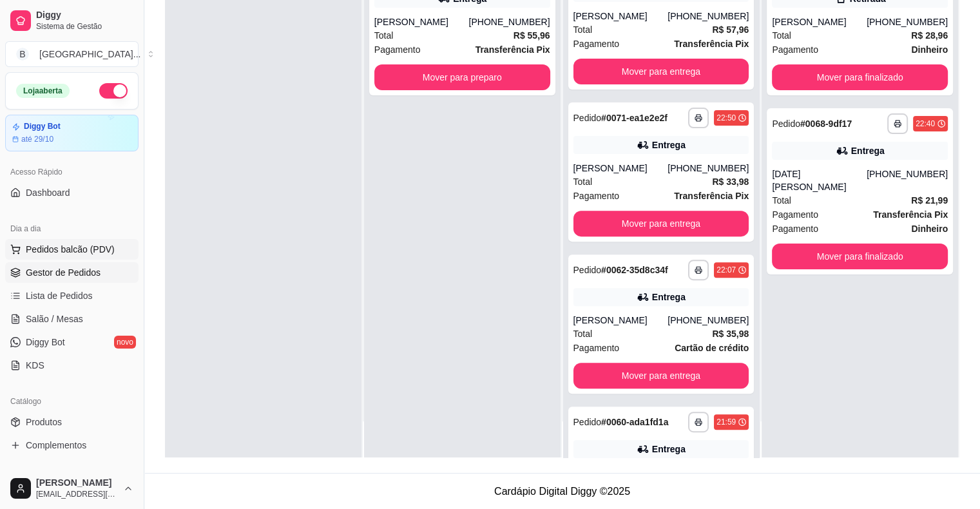
click at [30, 244] on span "Pedidos balcão (PDV)" at bounding box center [70, 249] width 89 height 13
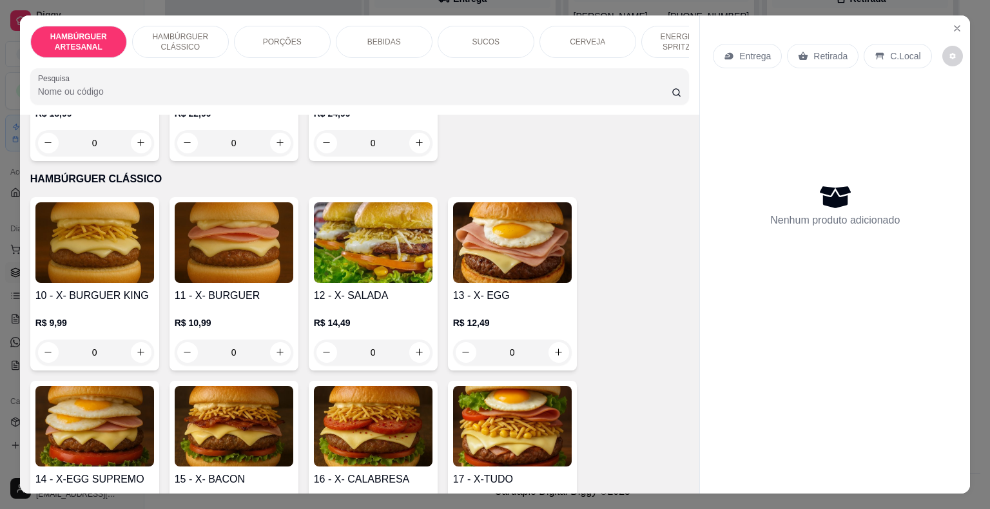
scroll to position [645, 0]
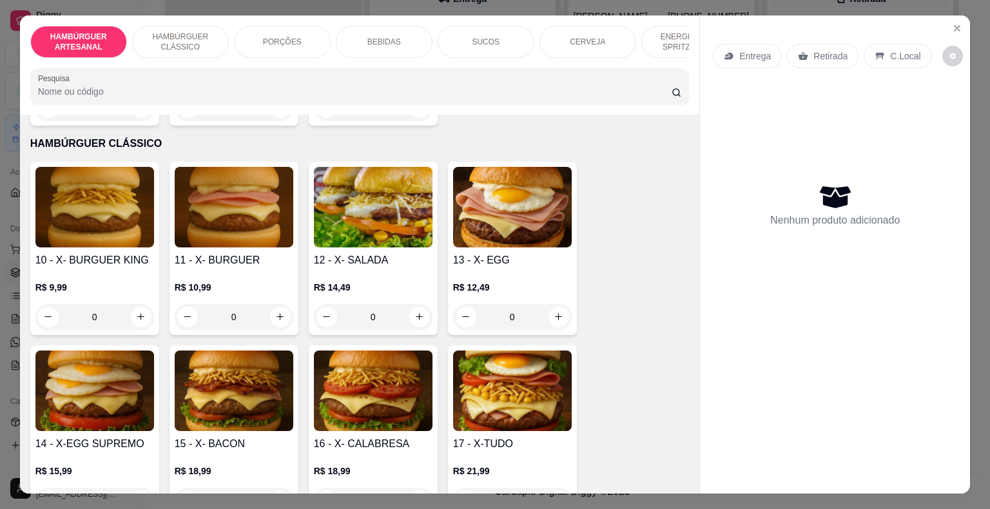
click at [142, 304] on div "0" at bounding box center [94, 317] width 119 height 26
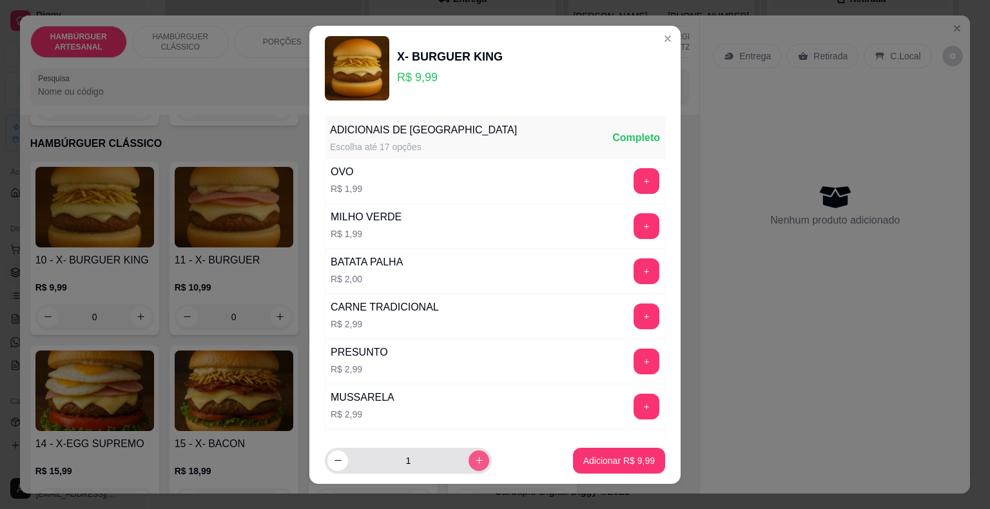
click at [469, 460] on button "increase-product-quantity" at bounding box center [479, 461] width 21 height 21
type input "2"
click at [578, 473] on button "Adicionar R$ 19,98" at bounding box center [616, 460] width 95 height 25
type input "2"
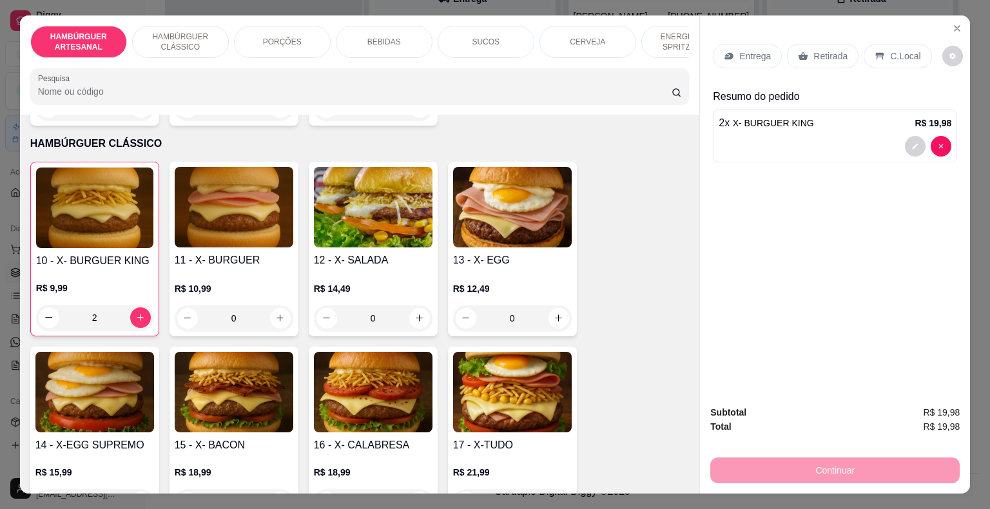
click at [800, 51] on icon at bounding box center [803, 56] width 10 height 10
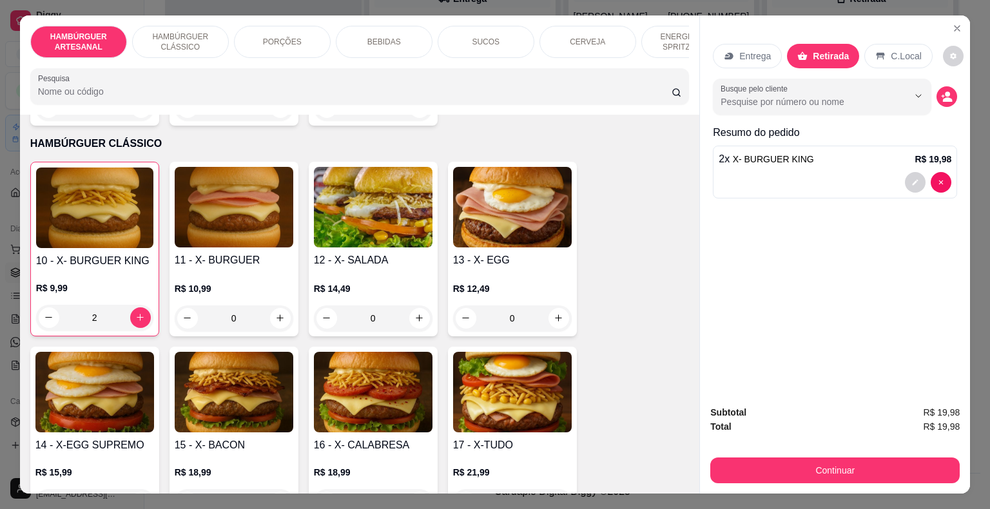
click at [820, 454] on div "Continuar" at bounding box center [834, 468] width 249 height 29
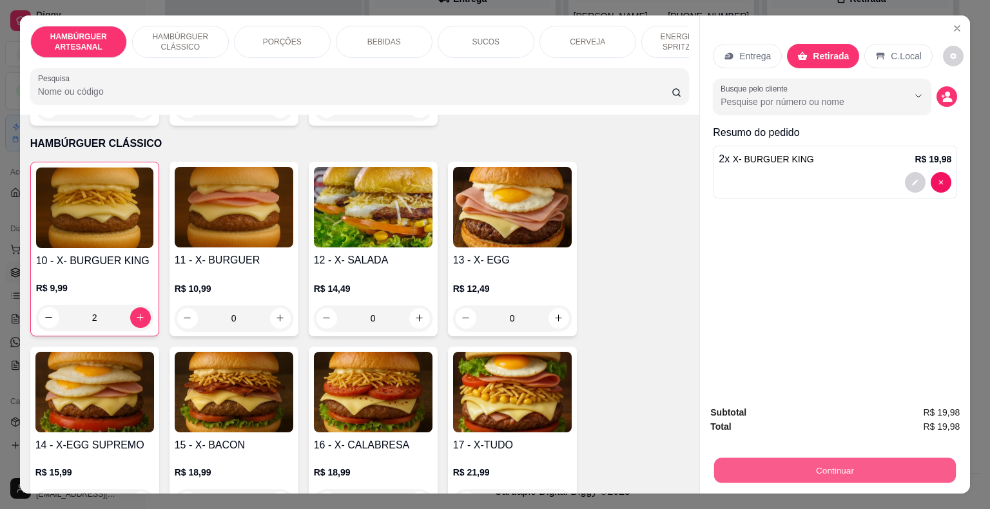
click at [817, 458] on button "Continuar" at bounding box center [835, 470] width 242 height 25
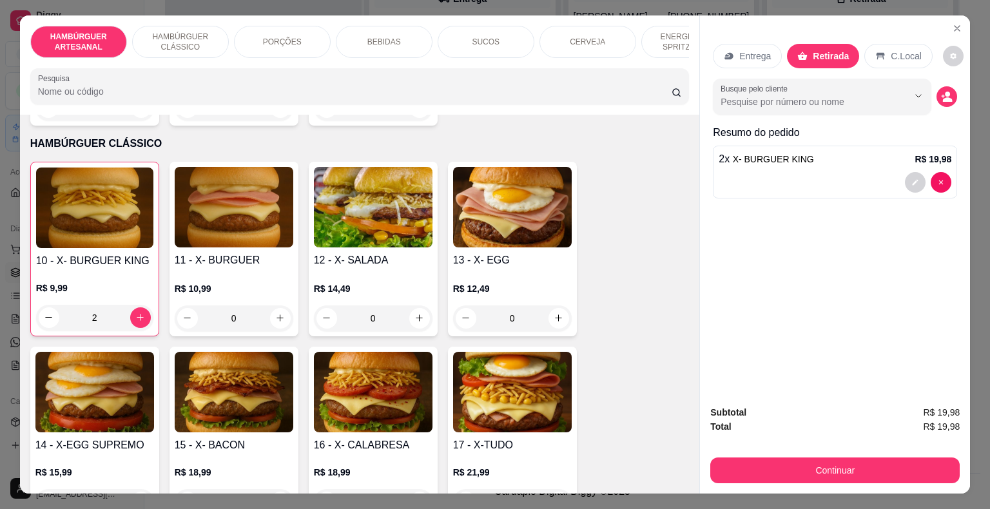
click at [410, 43] on div "BEBIDAS" at bounding box center [384, 42] width 97 height 32
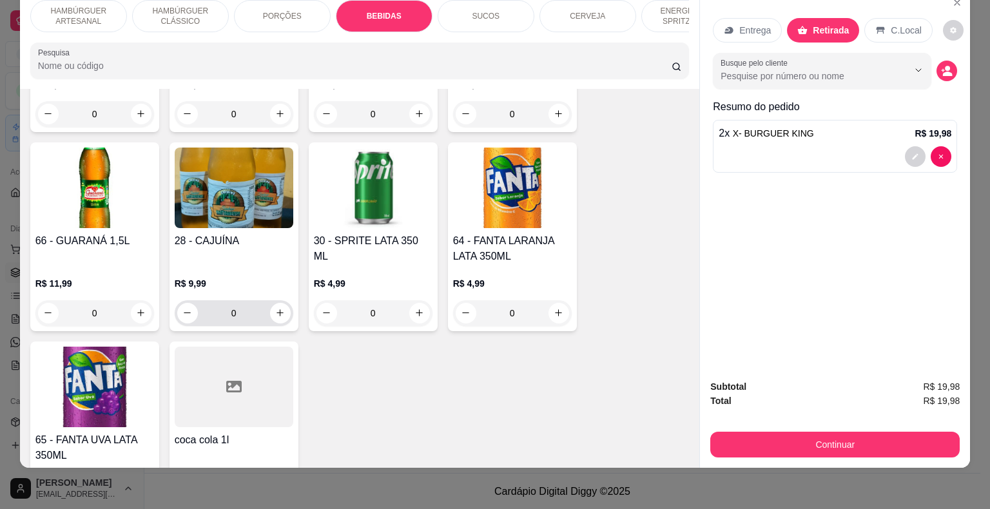
scroll to position [1760, 0]
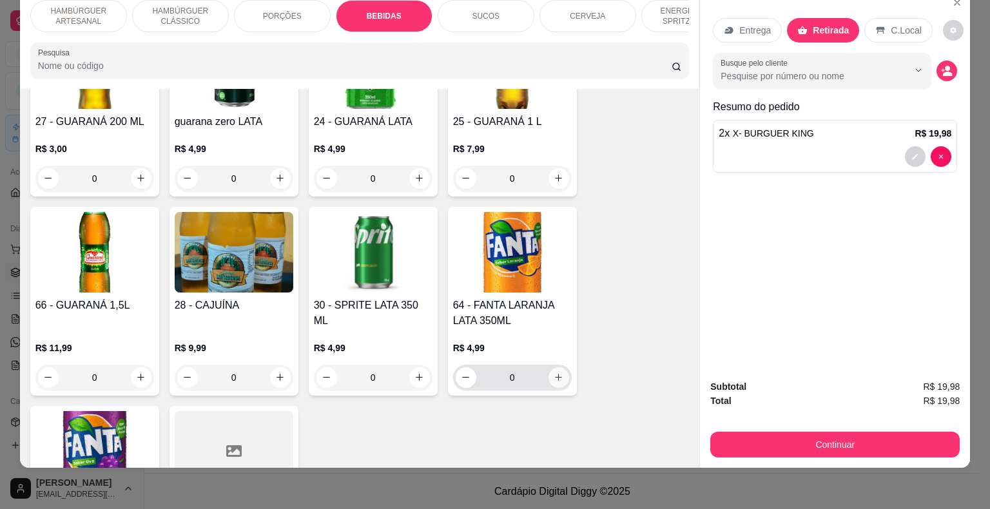
click at [561, 367] on button "increase-product-quantity" at bounding box center [559, 377] width 21 height 21
type input "1"
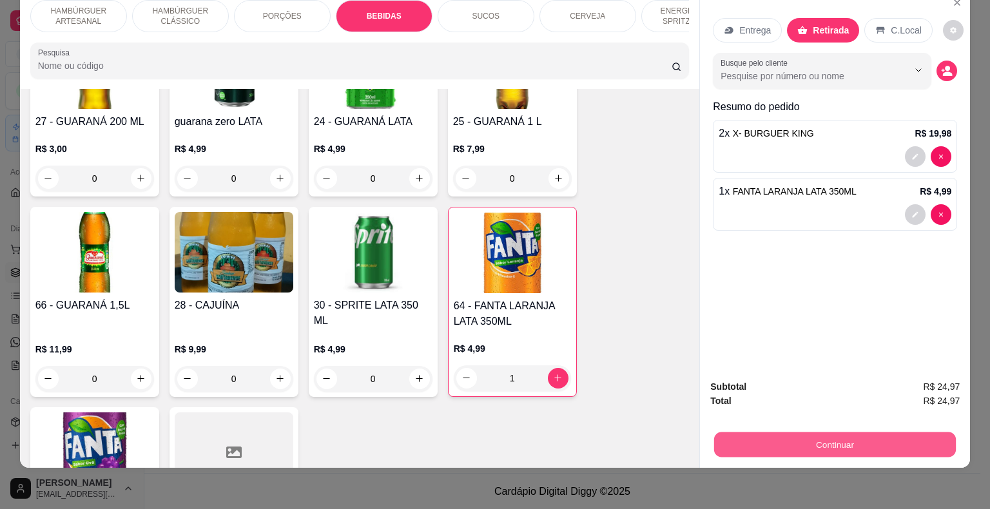
click at [851, 437] on button "Continuar" at bounding box center [835, 445] width 242 height 25
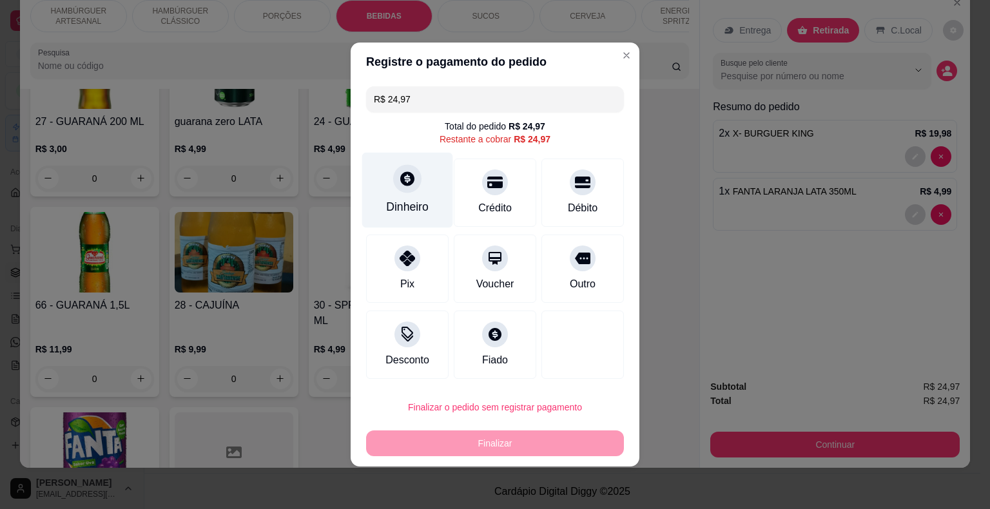
click at [396, 179] on div at bounding box center [407, 178] width 28 height 28
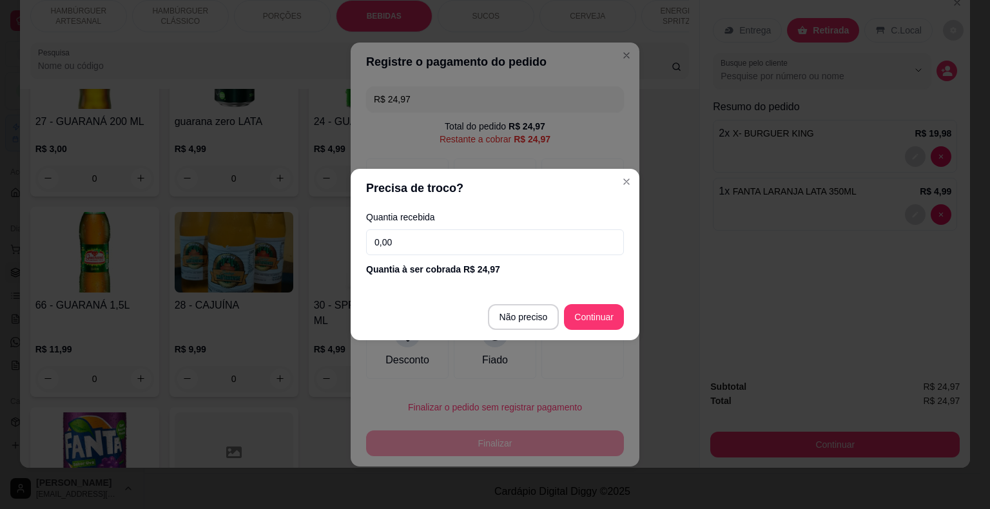
click at [459, 242] on input "0,00" at bounding box center [495, 242] width 258 height 26
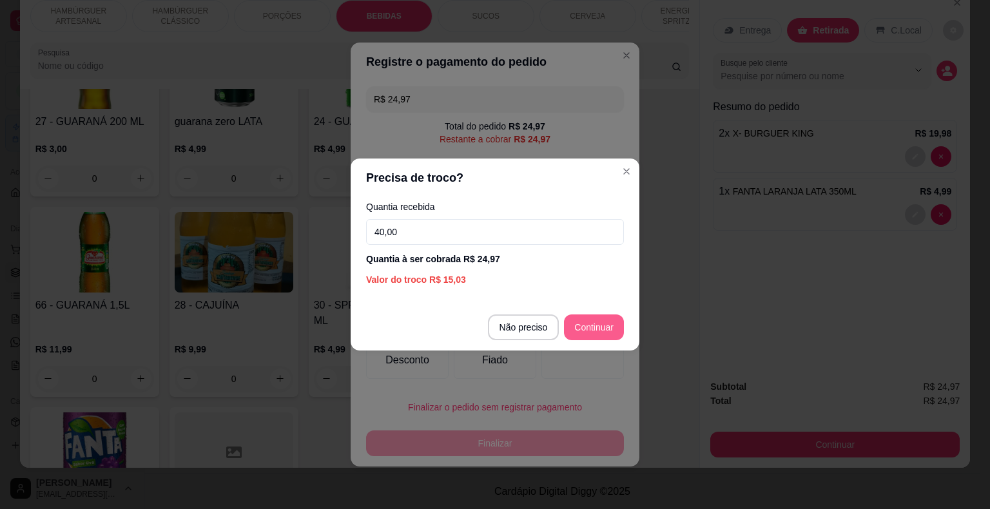
type input "40,00"
type input "R$ 0,00"
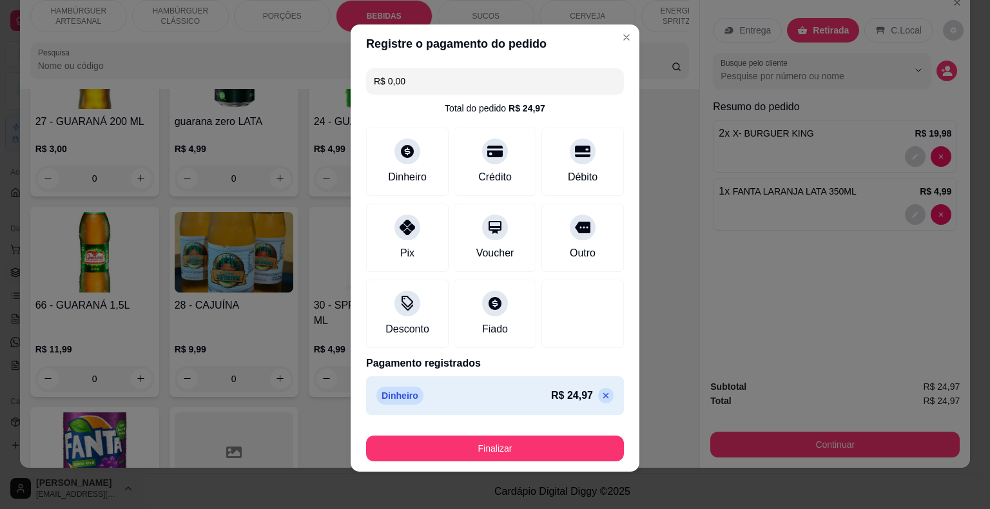
scroll to position [10, 0]
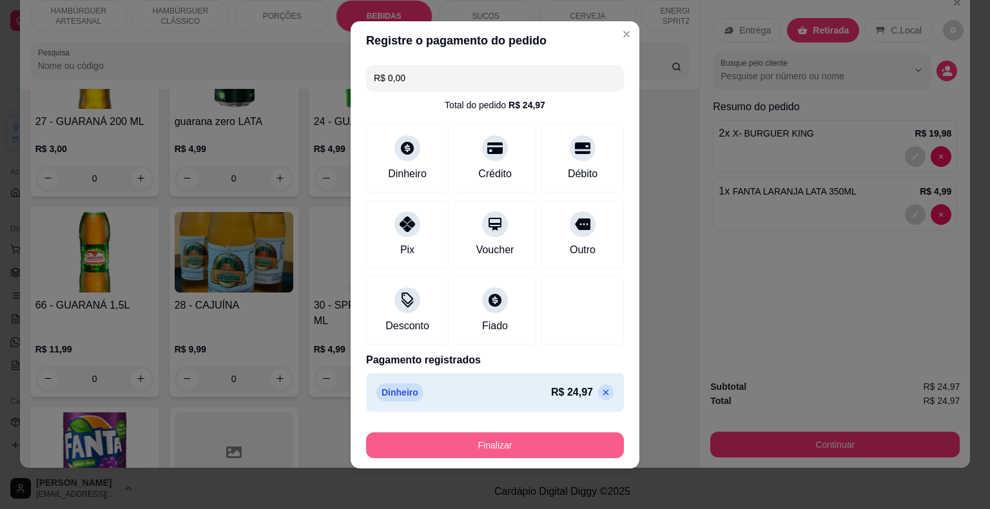
click at [578, 453] on button "Finalizar" at bounding box center [495, 446] width 258 height 26
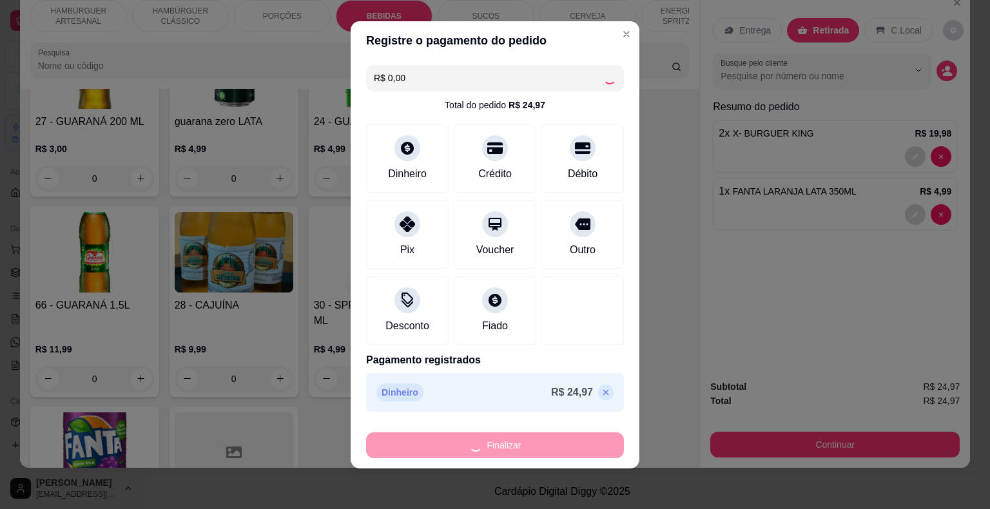
type input "0"
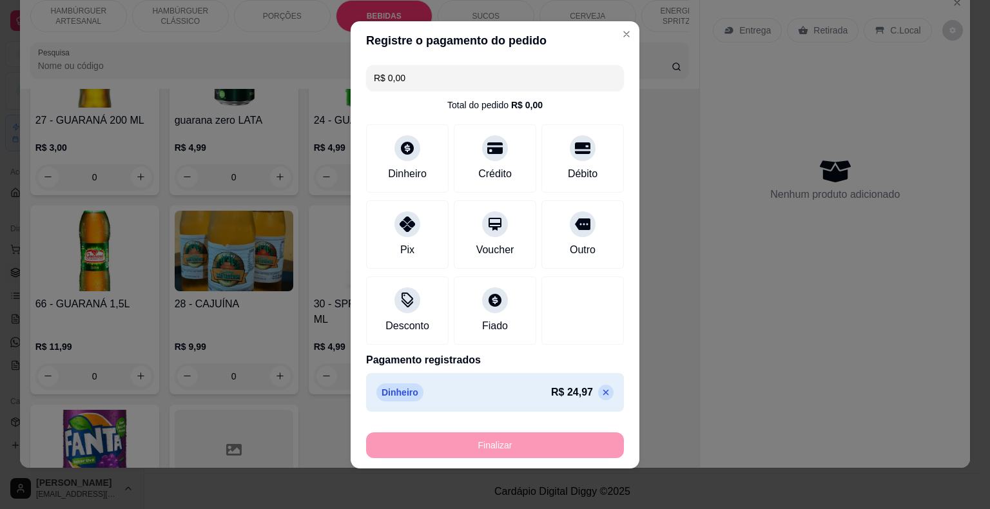
type input "-R$ 24,97"
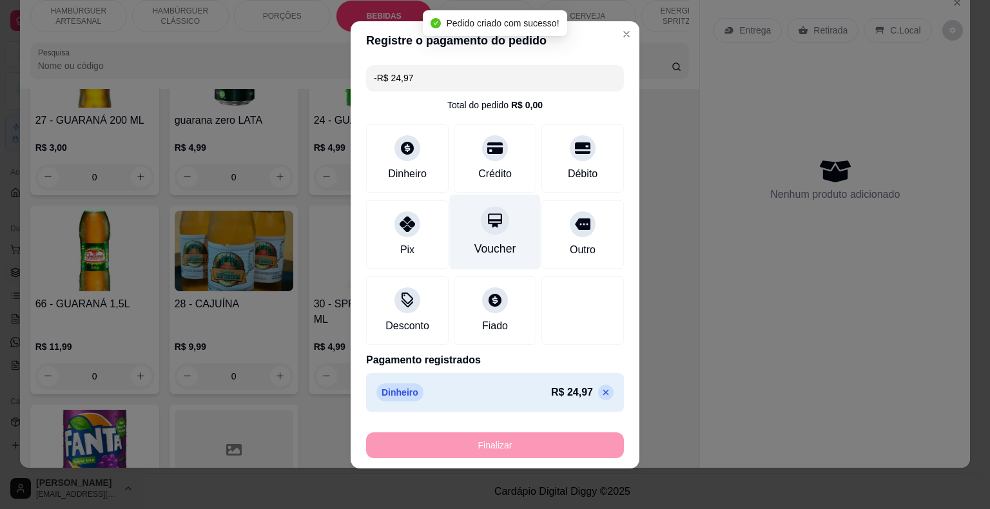
scroll to position [1759, 0]
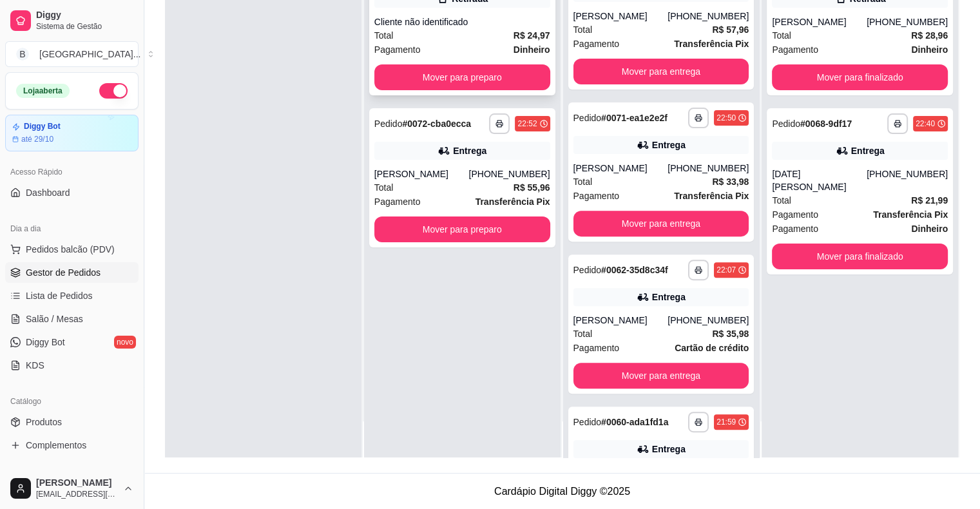
click at [475, 44] on div "Pagamento Dinheiro" at bounding box center [463, 50] width 176 height 14
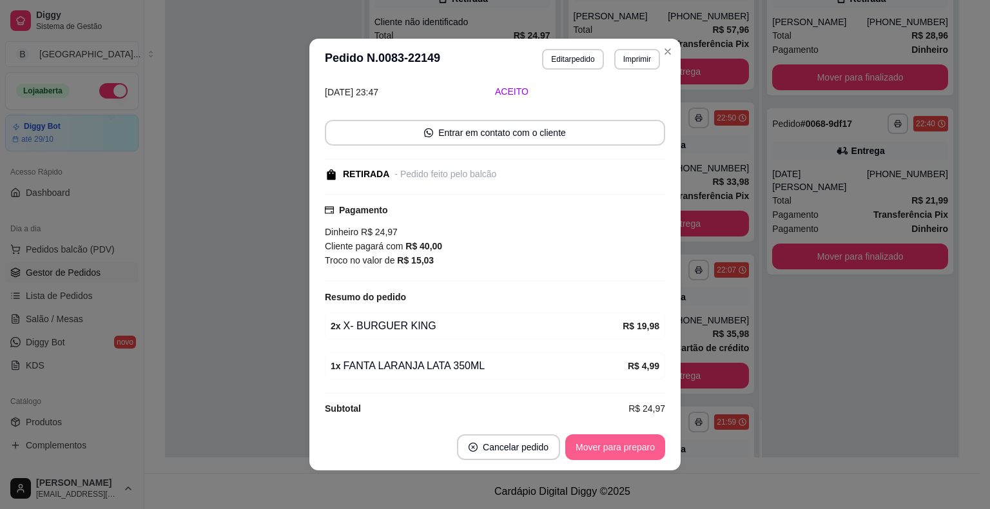
scroll to position [65, 0]
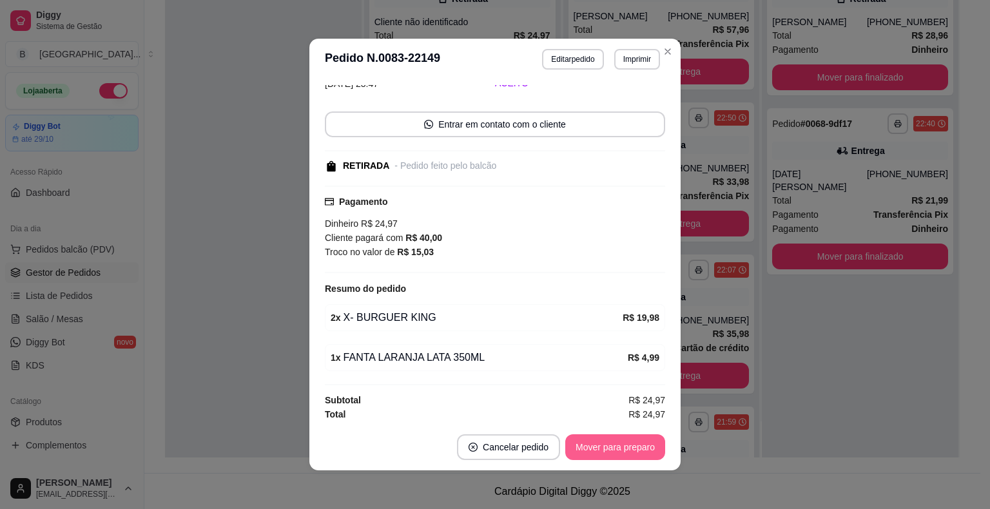
click at [630, 451] on button "Mover para preparo" at bounding box center [615, 447] width 100 height 26
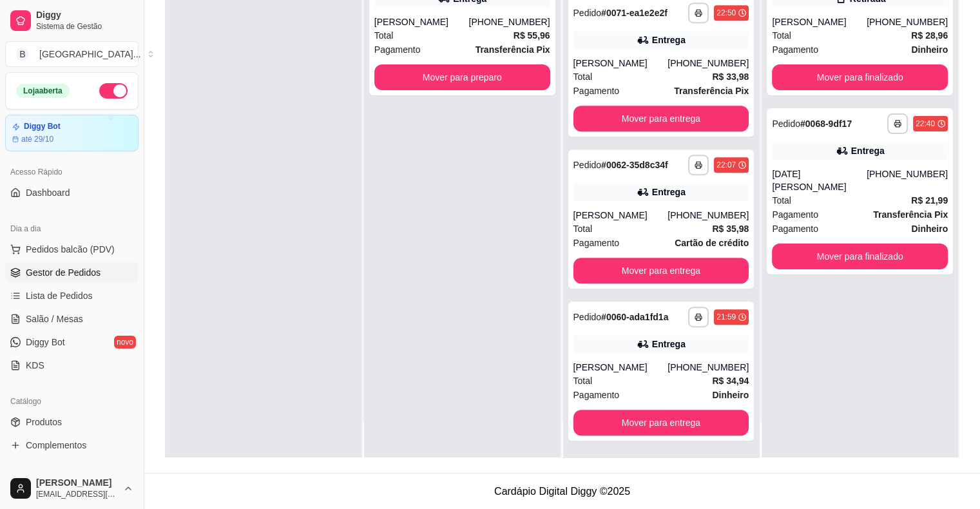
scroll to position [612, 0]
click at [64, 315] on span "Salão / Mesas" at bounding box center [54, 319] width 57 height 13
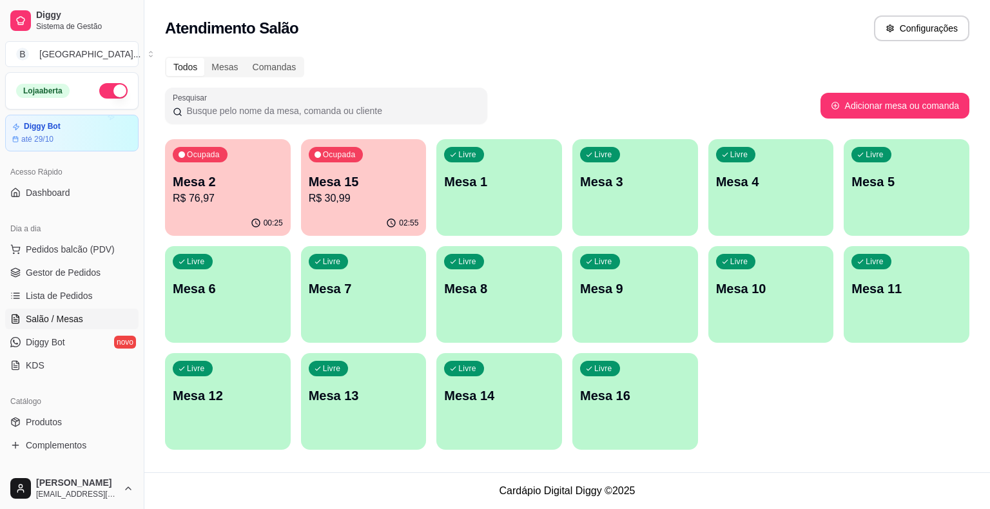
click at [228, 187] on p "Mesa 2" at bounding box center [228, 182] width 110 height 18
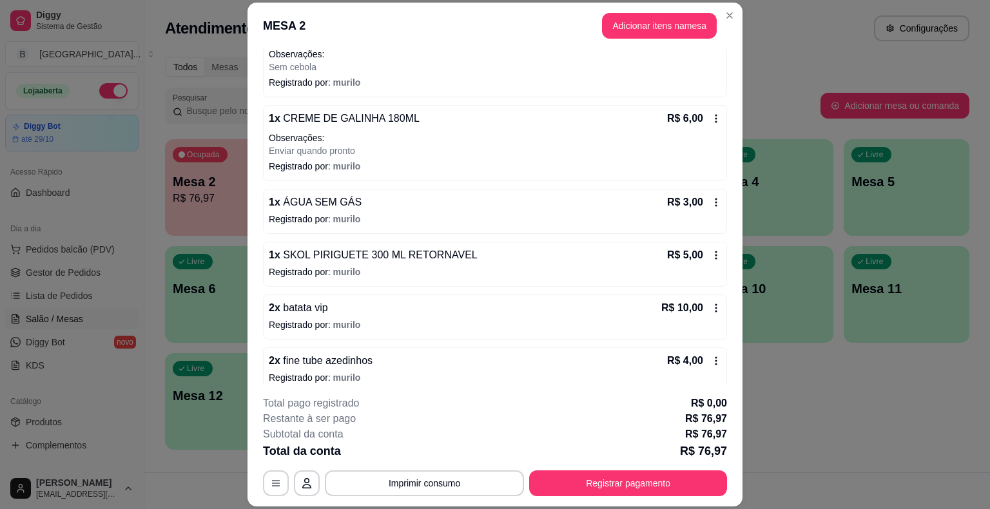
scroll to position [193, 0]
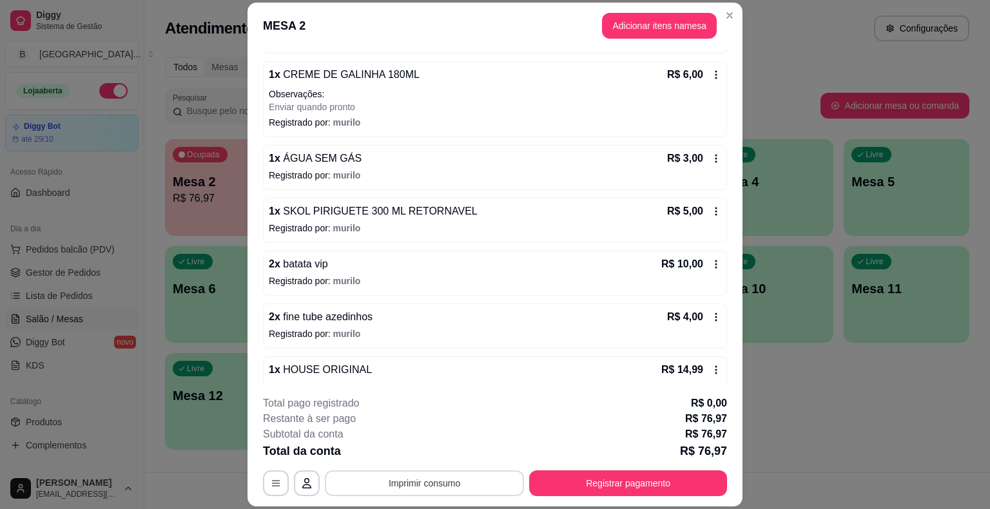
click at [427, 481] on button "Imprimir consumo" at bounding box center [424, 484] width 199 height 26
click at [440, 425] on button "IMPRESSORA" at bounding box center [423, 428] width 90 height 20
click at [645, 478] on button "Registrar pagamento" at bounding box center [628, 483] width 192 height 25
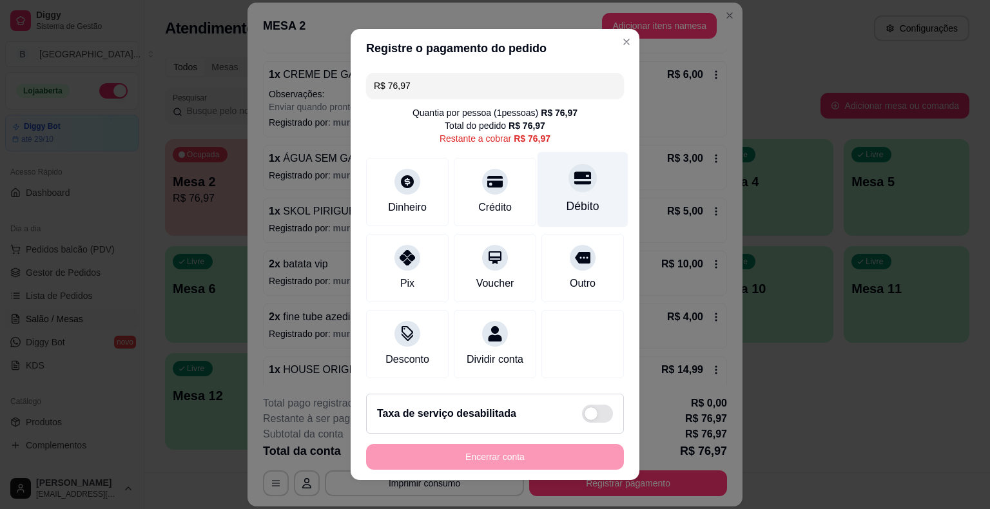
click at [575, 192] on div "Débito" at bounding box center [583, 189] width 91 height 75
type input "R$ 0,00"
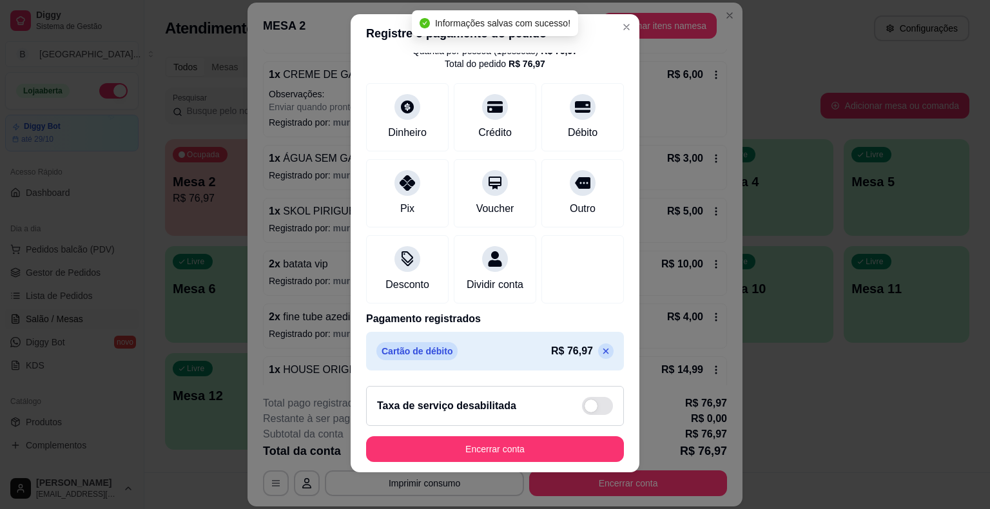
scroll to position [15, 0]
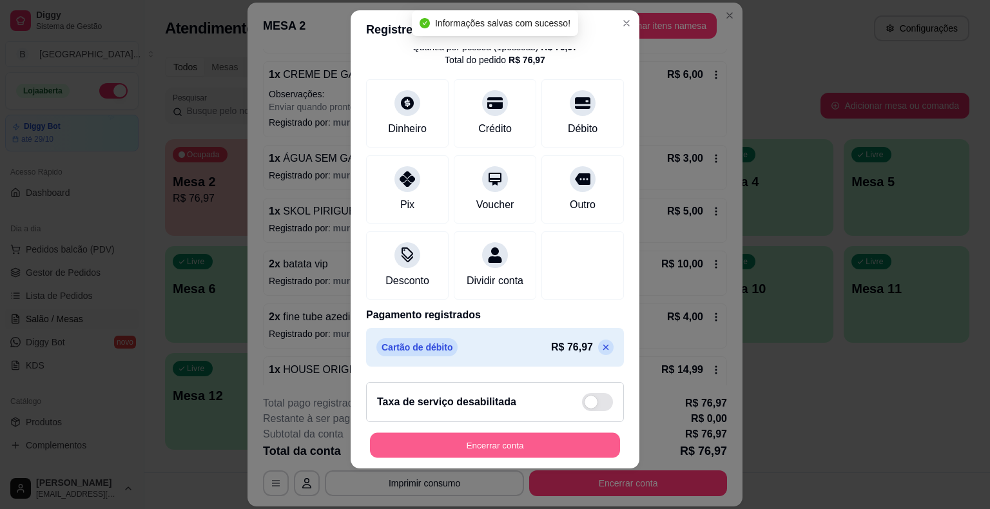
click at [532, 436] on button "Encerrar conta" at bounding box center [495, 445] width 250 height 25
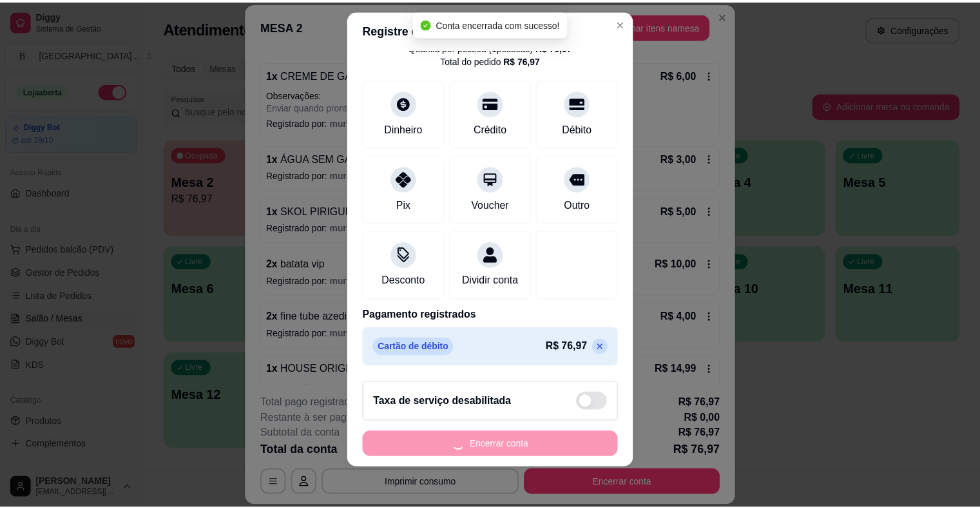
scroll to position [0, 0]
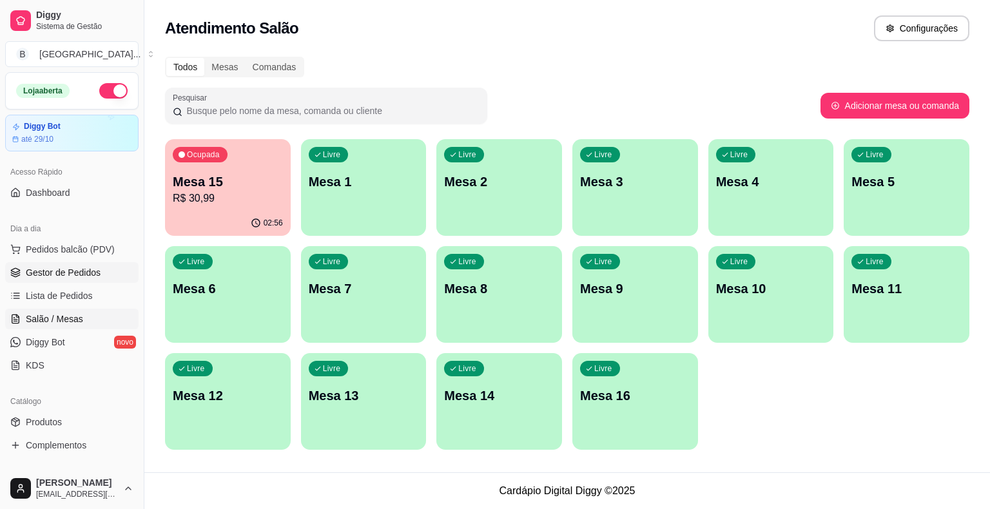
click at [86, 264] on link "Gestor de Pedidos" at bounding box center [71, 272] width 133 height 21
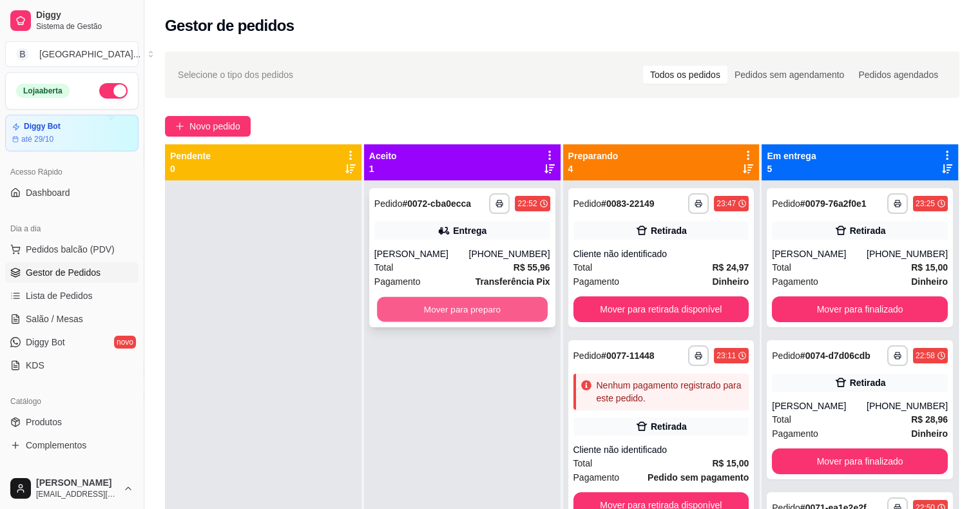
click at [465, 308] on button "Mover para preparo" at bounding box center [462, 309] width 171 height 25
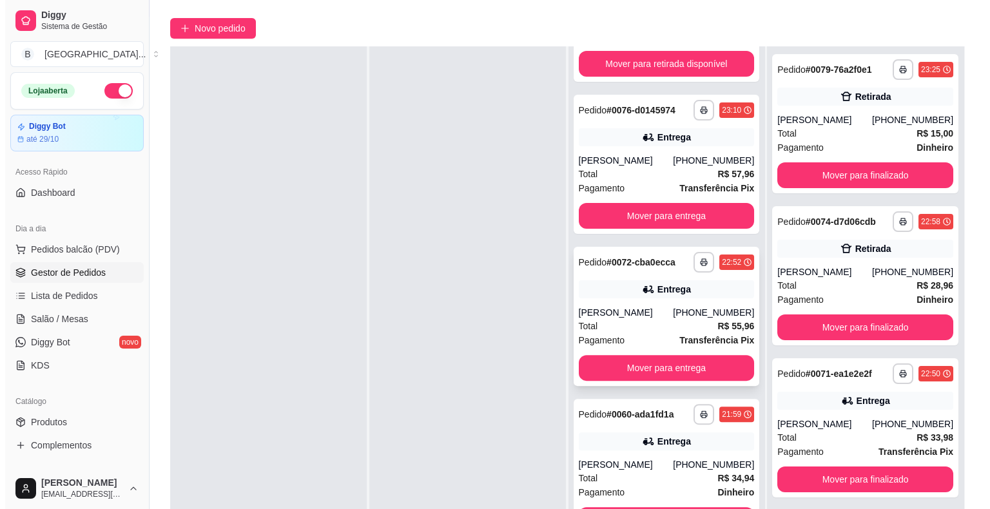
scroll to position [196, 0]
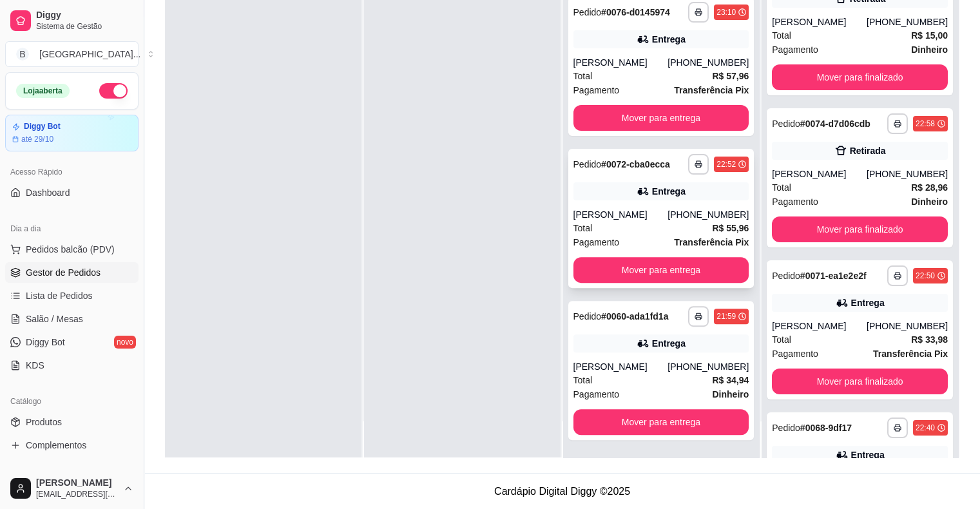
click at [586, 228] on span "Total" at bounding box center [583, 228] width 19 height 14
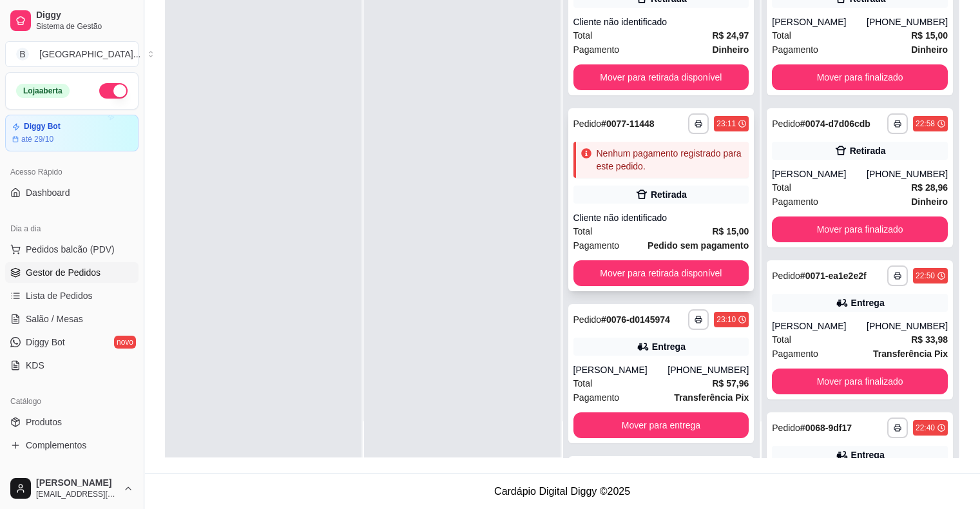
scroll to position [0, 0]
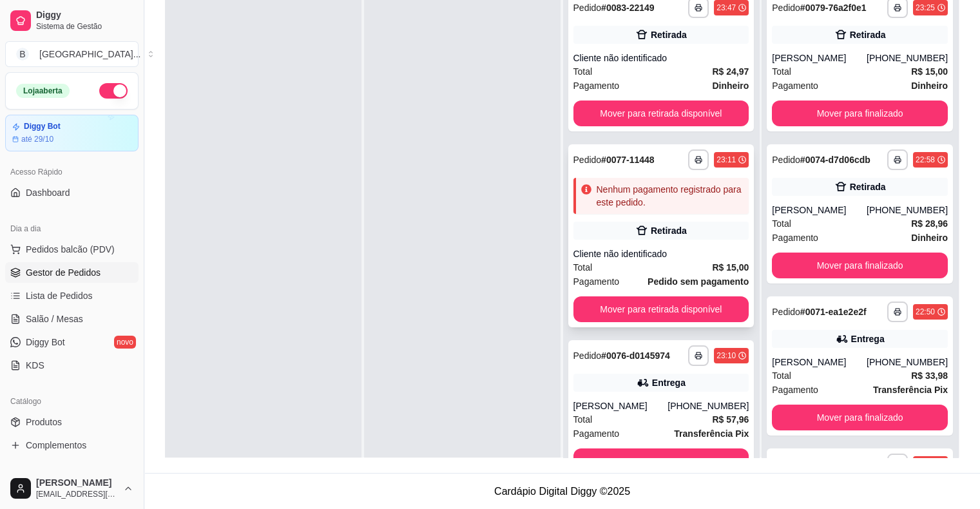
click at [658, 211] on div "Nenhum pagamento registrado para este pedido." at bounding box center [662, 196] width 176 height 36
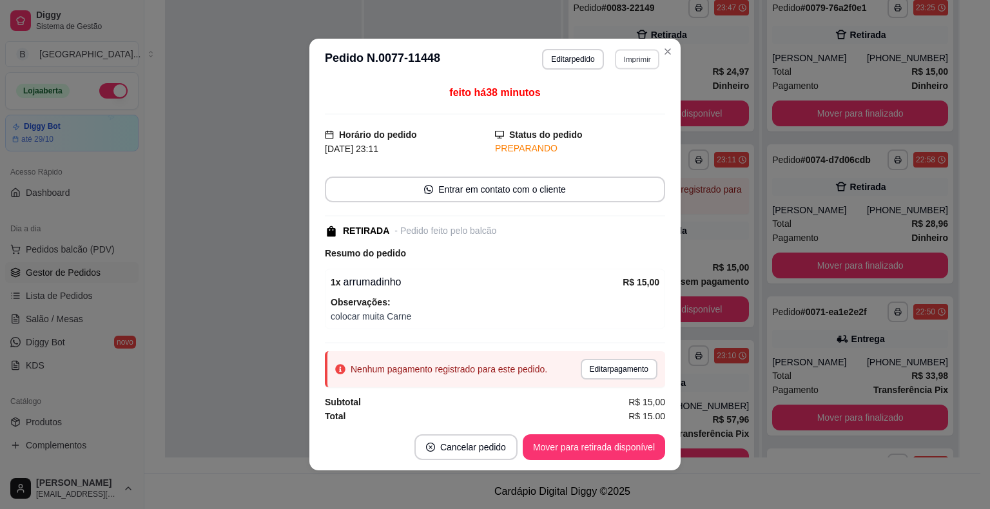
click at [645, 59] on button "Imprimir" at bounding box center [637, 59] width 44 height 20
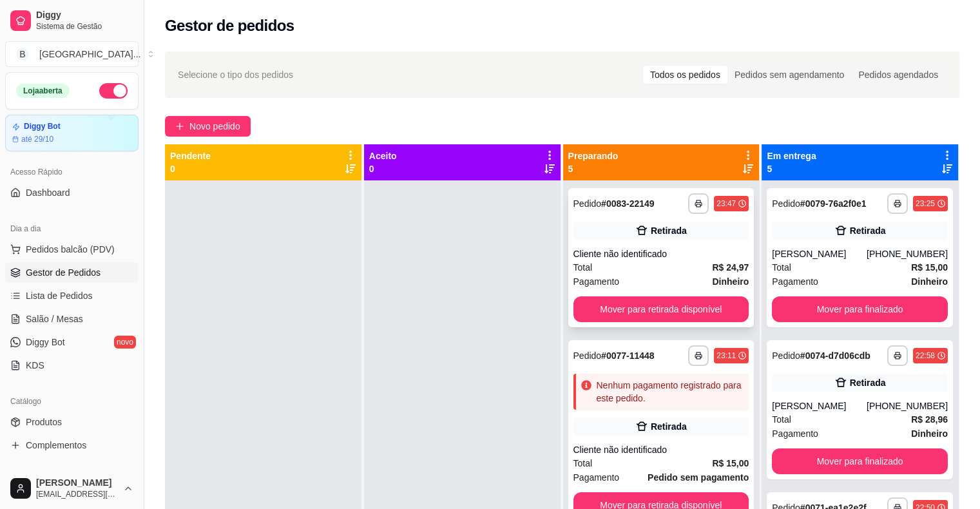
click at [640, 280] on div "Pagamento Dinheiro" at bounding box center [662, 282] width 176 height 14
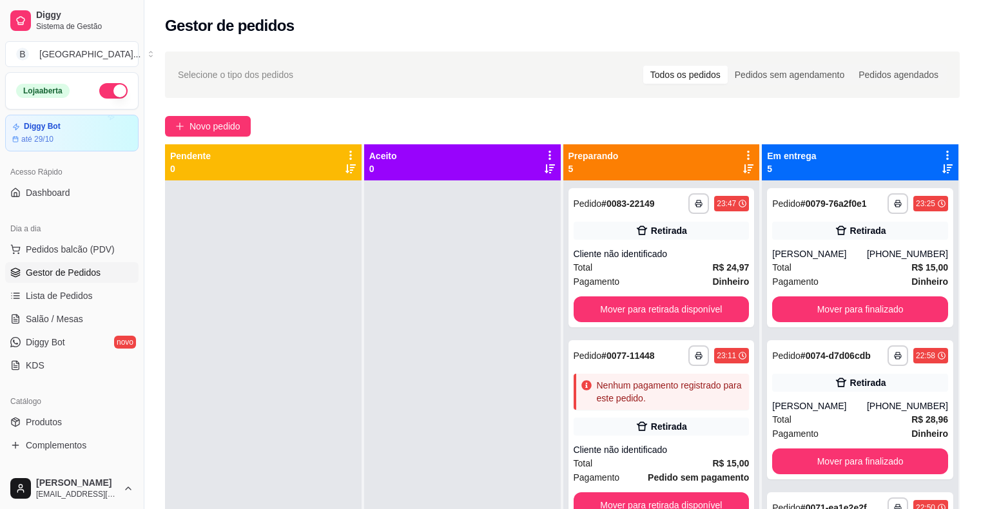
scroll to position [65, 0]
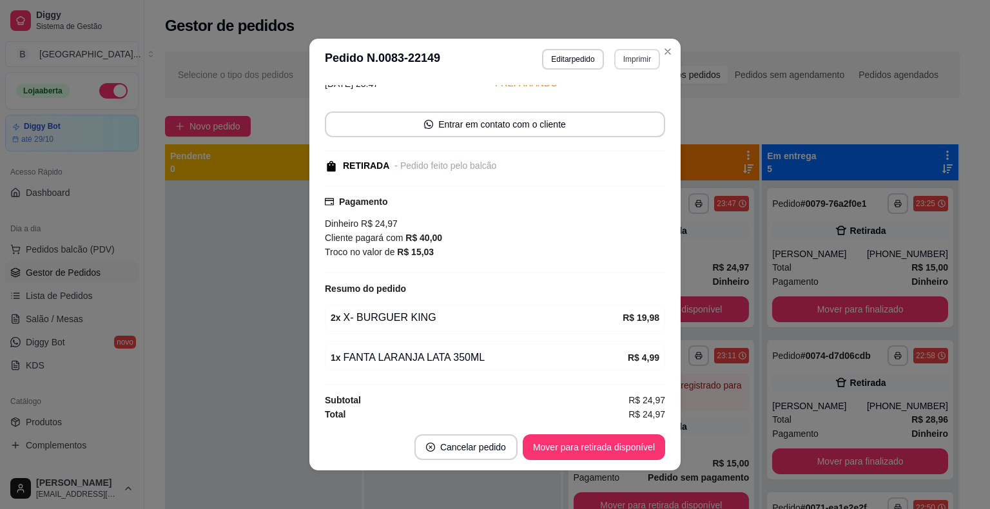
click at [642, 59] on button "Imprimir" at bounding box center [637, 59] width 46 height 21
click at [619, 108] on button "IMPRESSORA" at bounding box center [609, 104] width 90 height 20
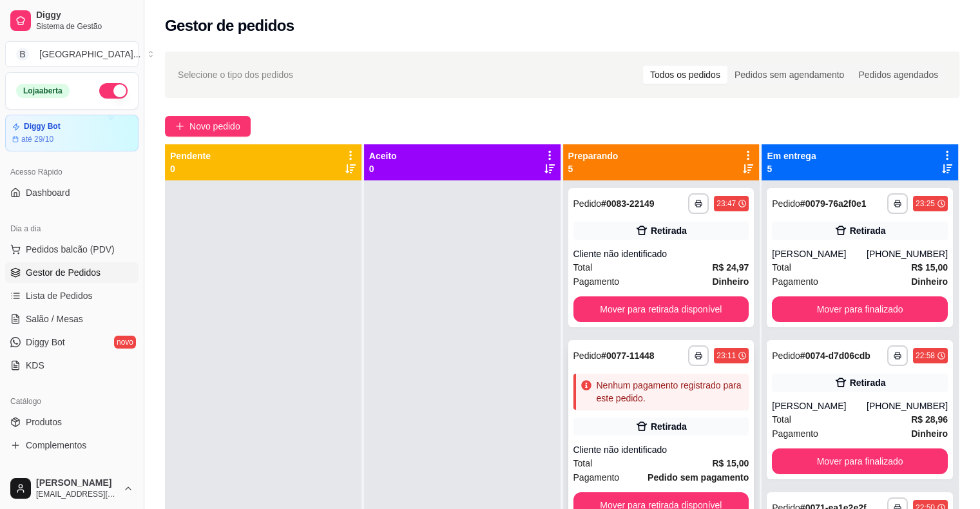
click at [676, 416] on div "**********" at bounding box center [662, 431] width 186 height 183
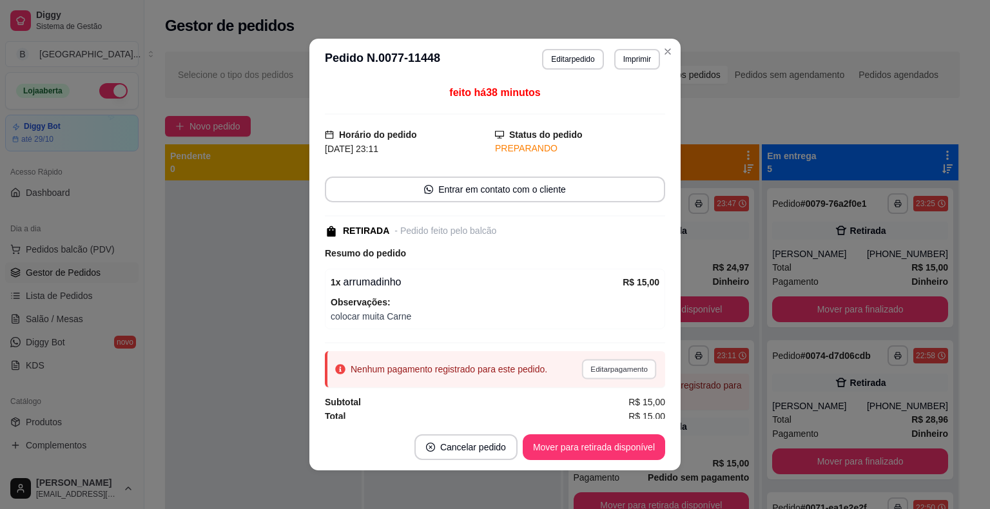
click at [584, 367] on button "Editar pagamento" at bounding box center [618, 369] width 75 height 20
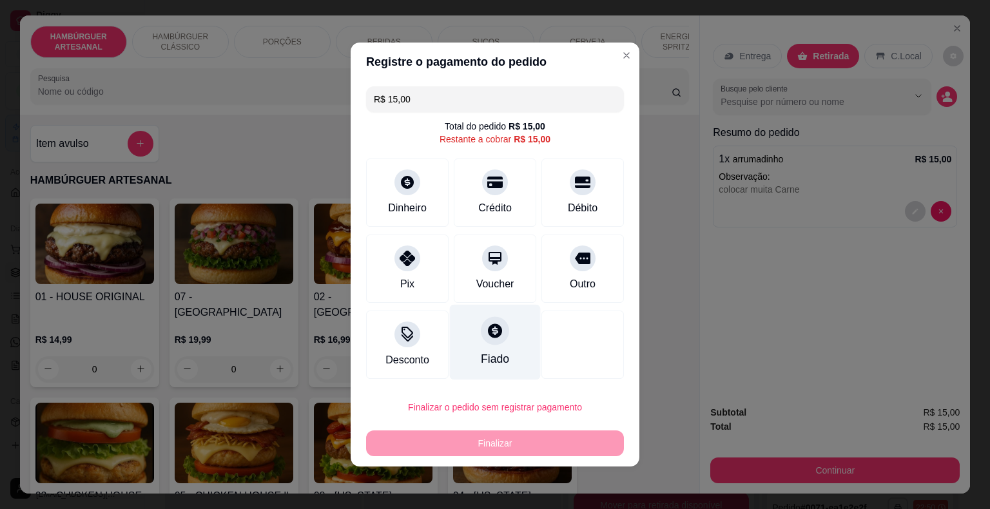
click at [481, 358] on div "Fiado" at bounding box center [495, 359] width 28 height 17
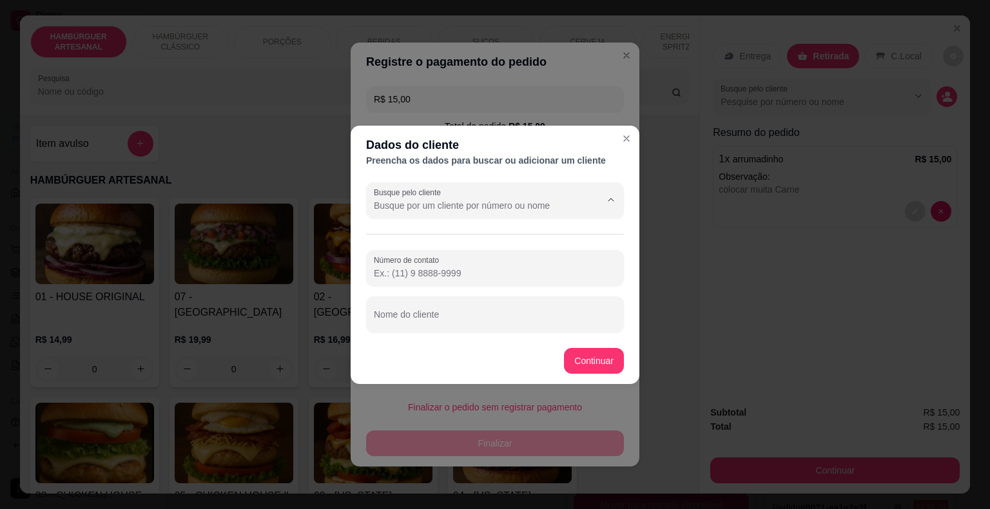
click at [555, 211] on input "Busque pelo cliente" at bounding box center [477, 205] width 206 height 13
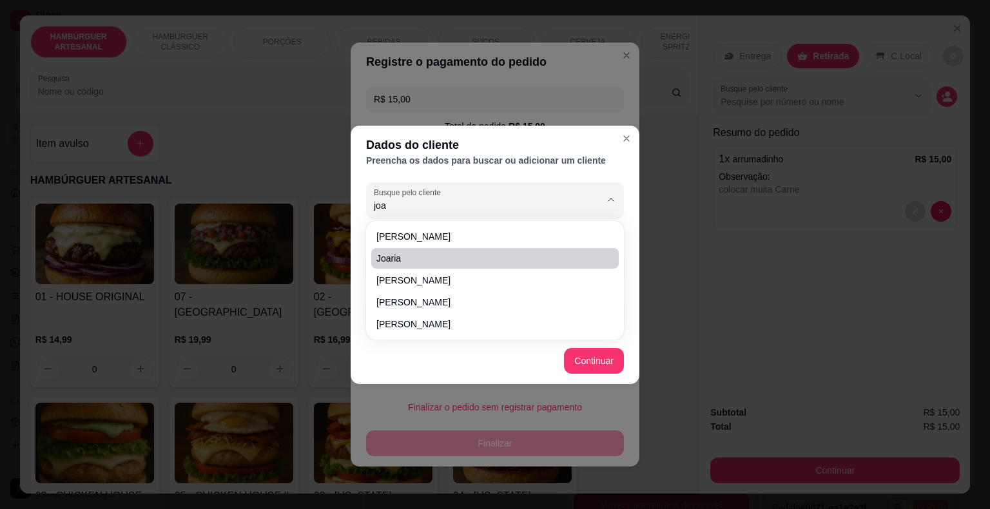
click at [490, 255] on span "joaria" at bounding box center [488, 258] width 224 height 13
type input "joaria"
type input "(86) 8157-3497"
type input "joaria"
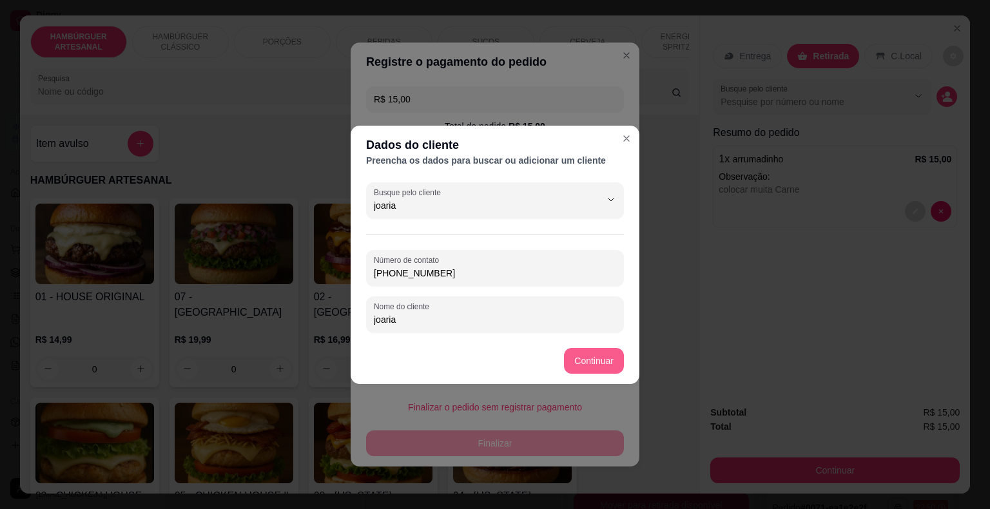
type input "joaria"
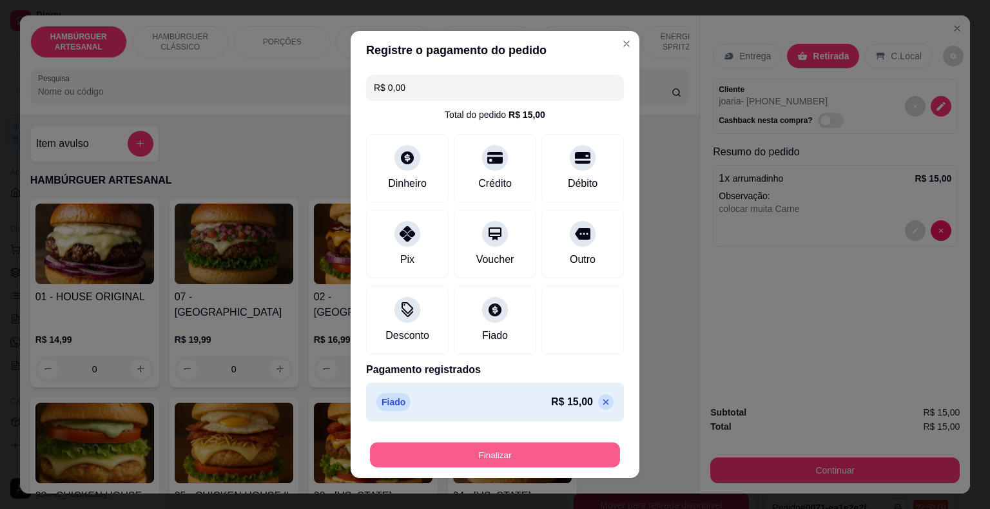
click at [556, 462] on button "Finalizar" at bounding box center [495, 455] width 250 height 25
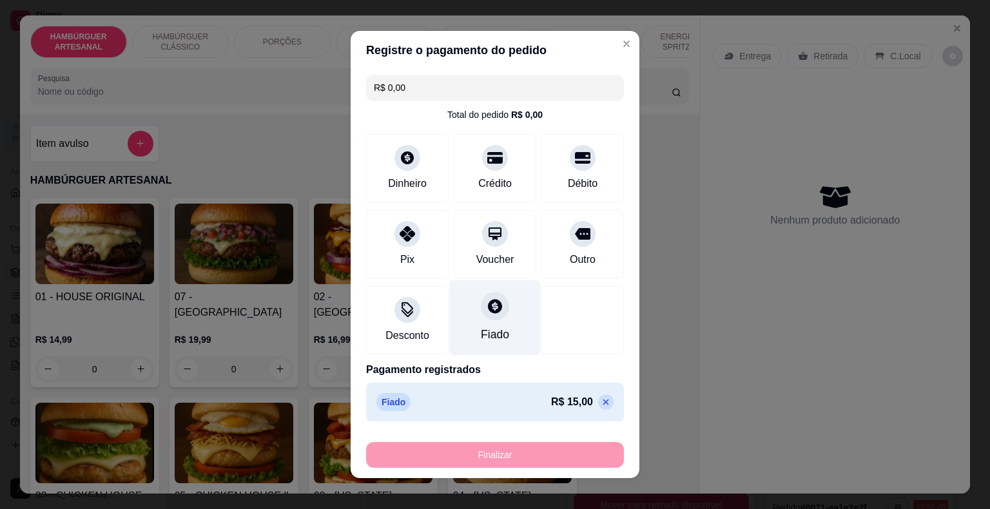
type input "-R$ 15,00"
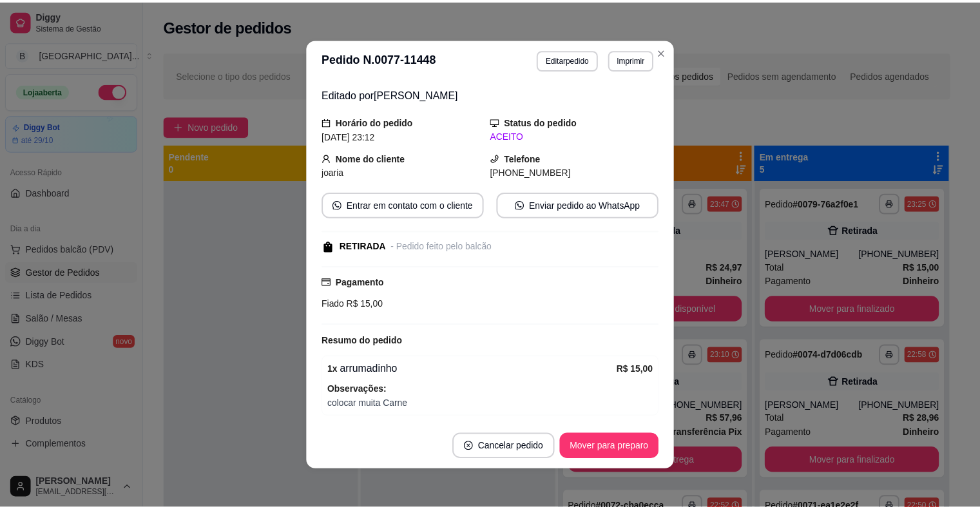
scroll to position [88, 0]
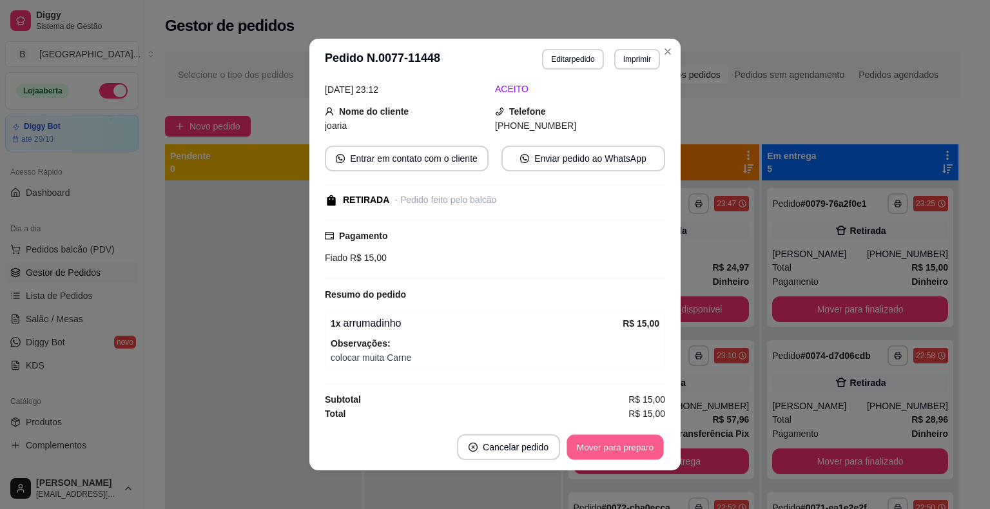
click at [601, 453] on button "Mover para preparo" at bounding box center [615, 447] width 97 height 25
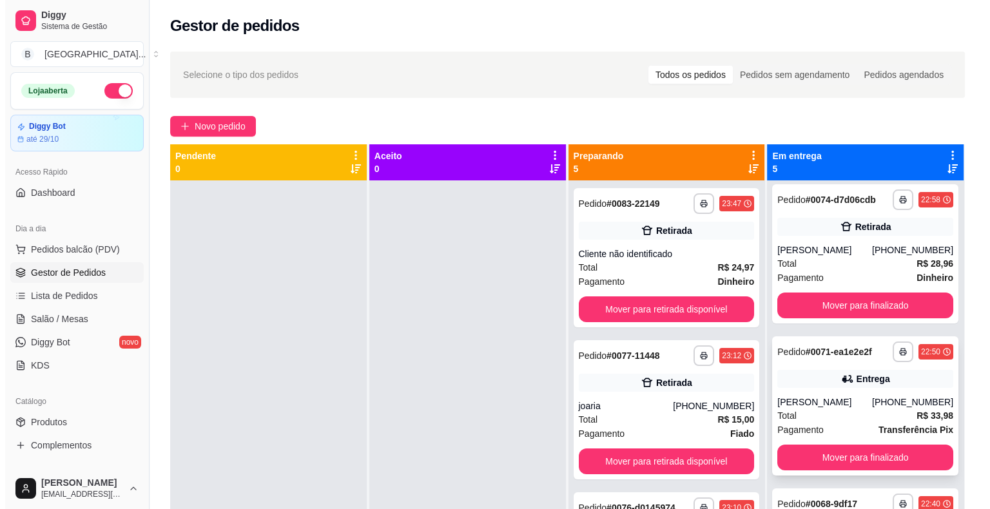
scroll to position [150, 0]
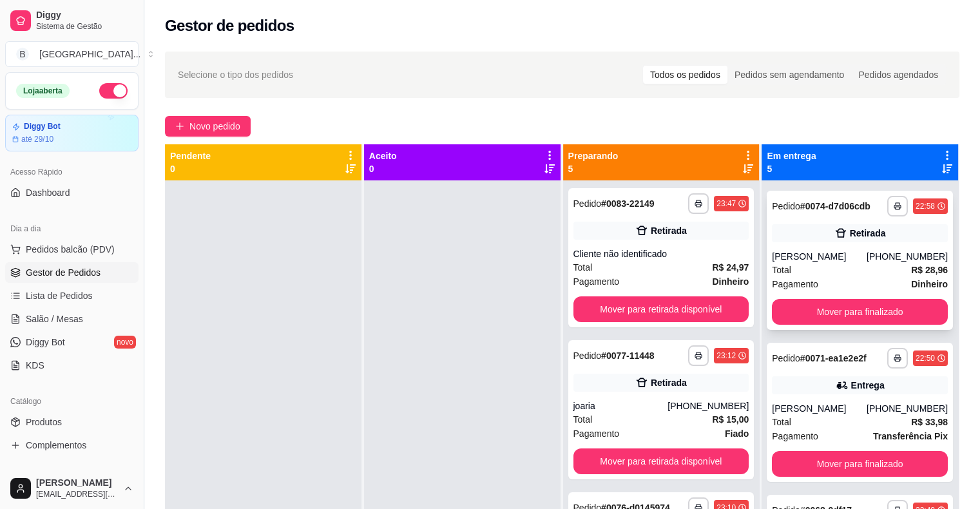
click at [834, 246] on div "**********" at bounding box center [860, 260] width 186 height 139
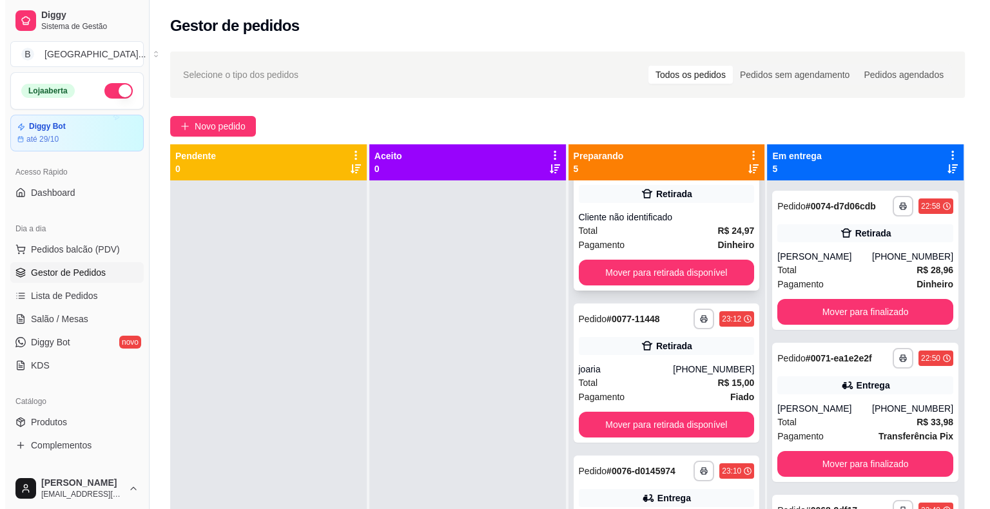
scroll to position [0, 0]
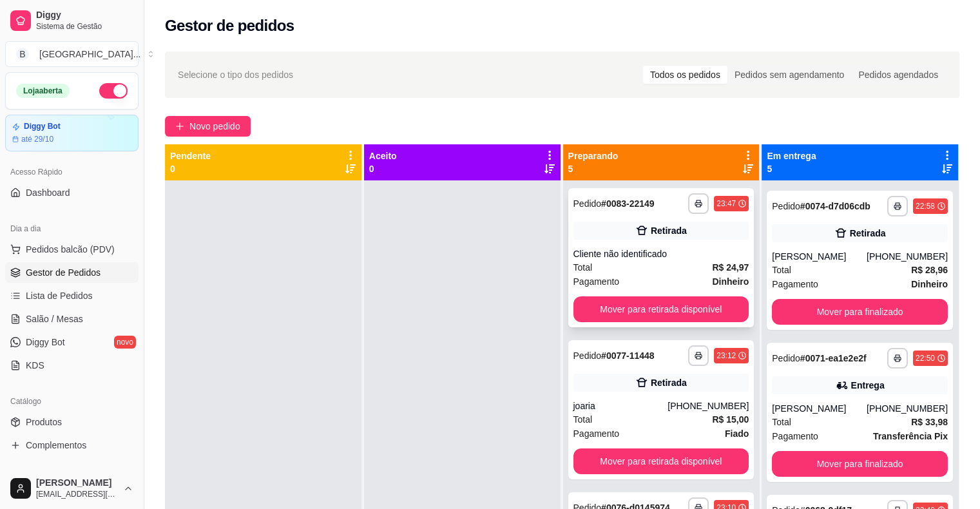
click at [634, 272] on div "Total R$ 24,97" at bounding box center [662, 267] width 176 height 14
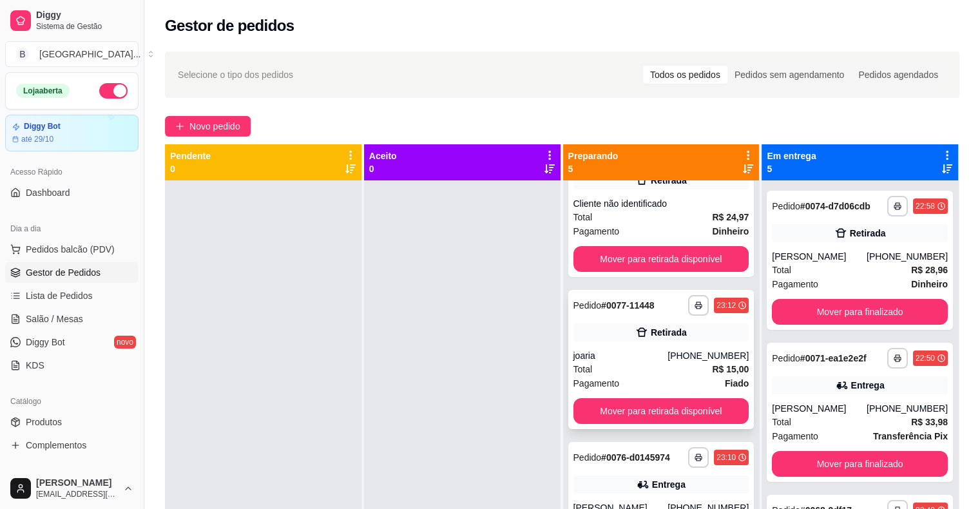
scroll to position [64, 0]
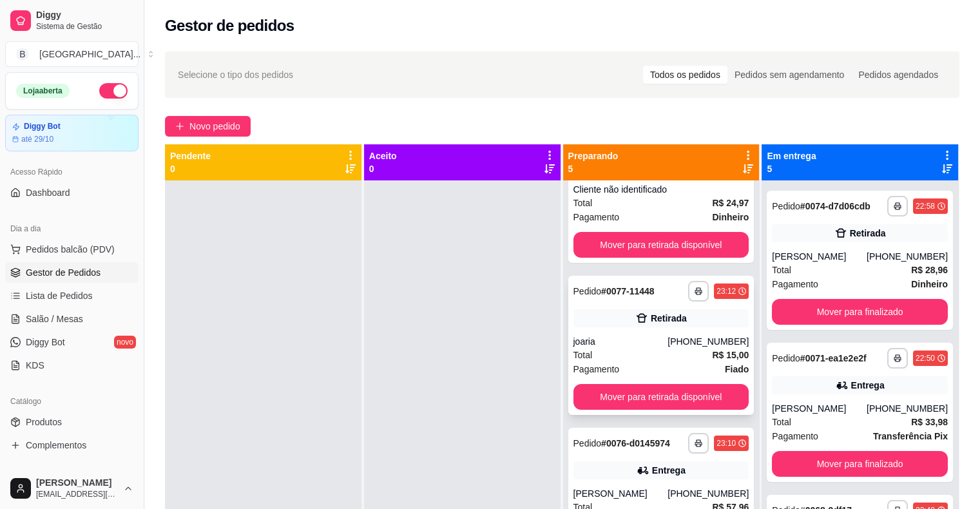
click at [675, 364] on div "Pagamento Fiado" at bounding box center [662, 369] width 176 height 14
click at [335, 260] on div at bounding box center [263, 434] width 197 height 509
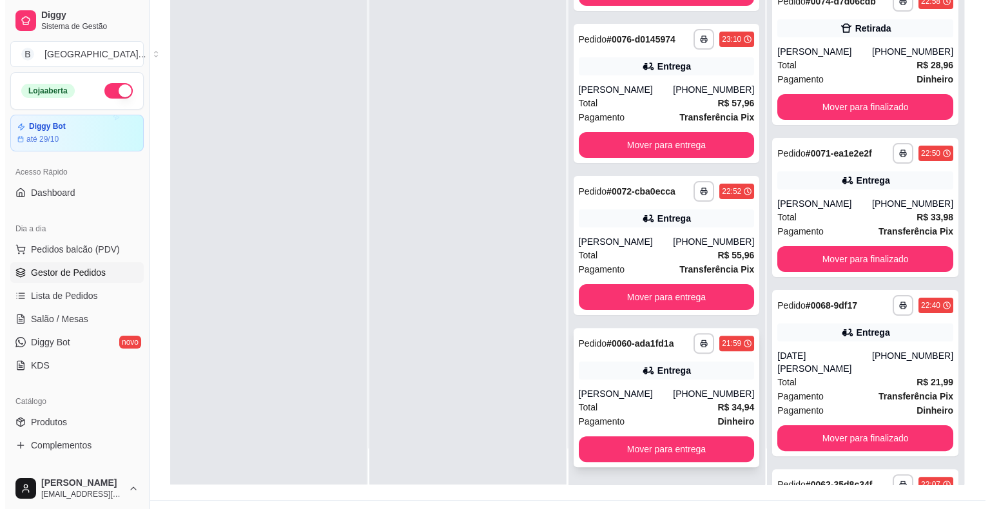
scroll to position [196, 0]
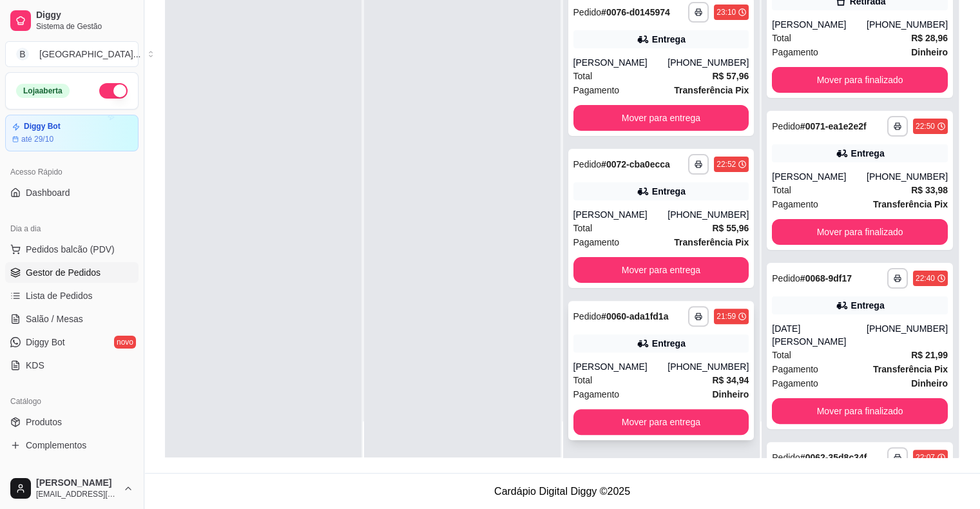
click at [647, 371] on div "[PERSON_NAME]" at bounding box center [621, 366] width 95 height 13
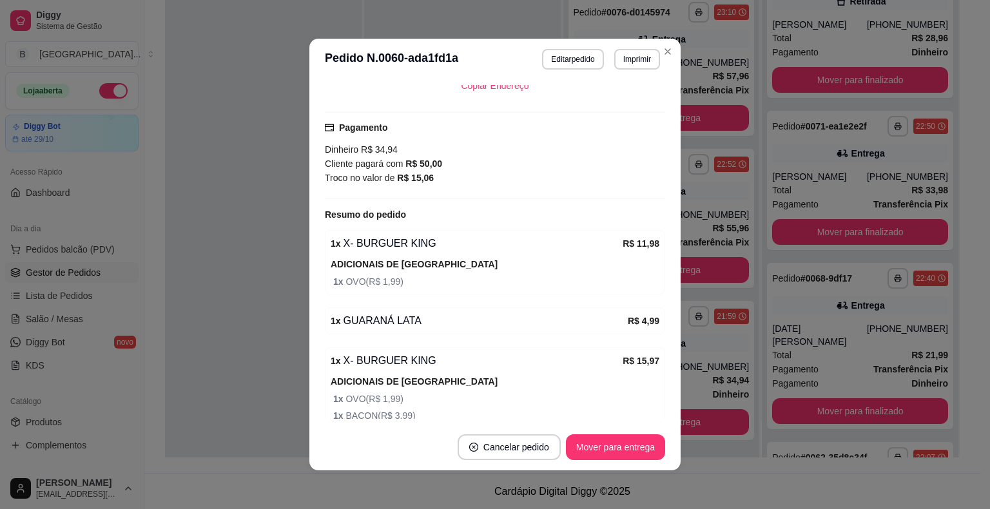
scroll to position [380, 0]
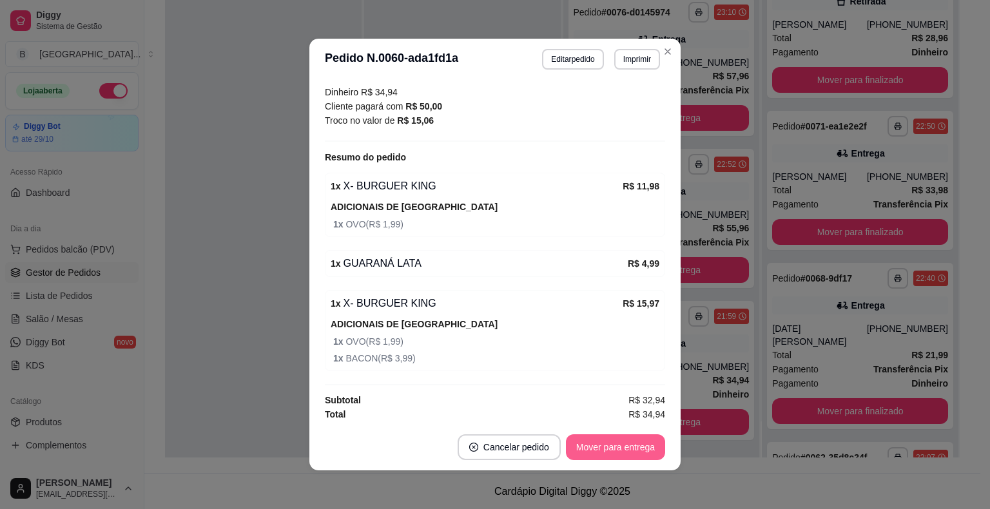
click at [629, 451] on button "Mover para entrega" at bounding box center [615, 447] width 99 height 26
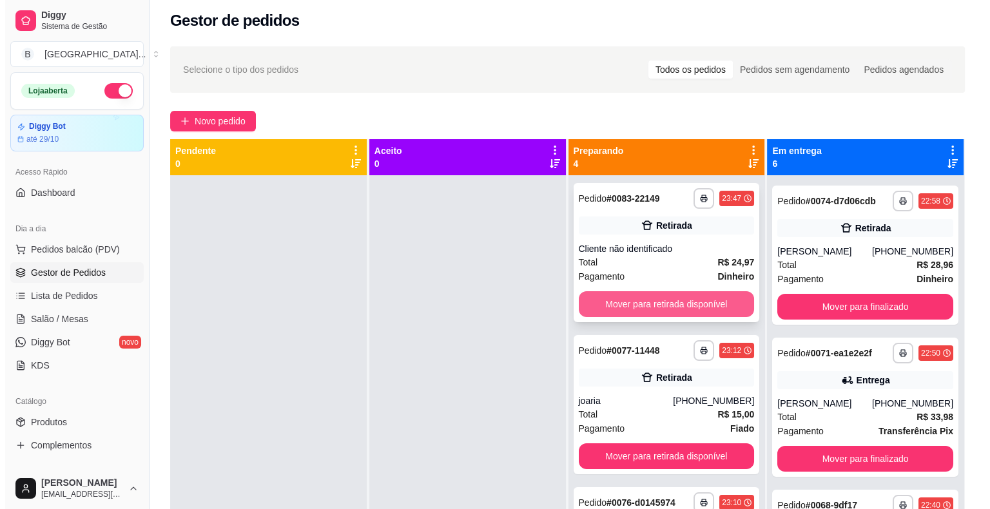
scroll to position [0, 0]
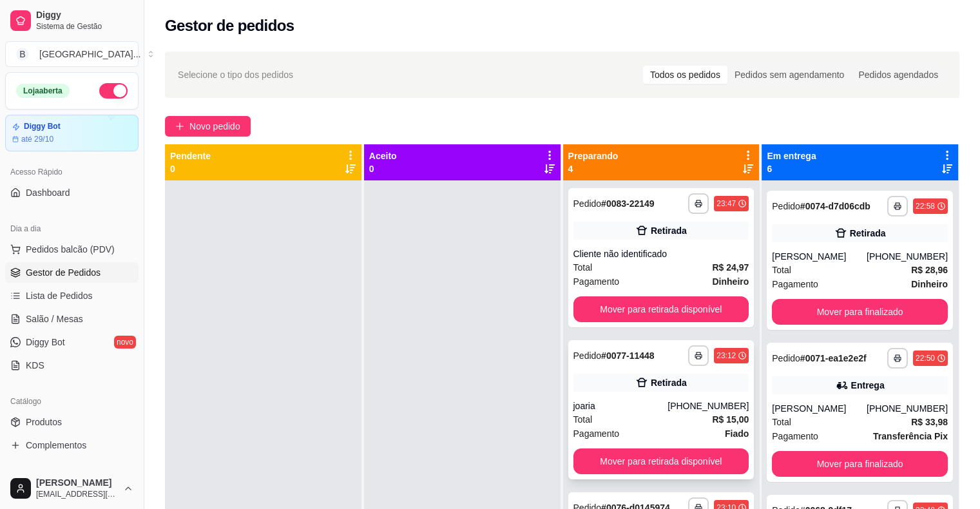
click at [644, 434] on div "Pagamento Fiado" at bounding box center [662, 434] width 176 height 14
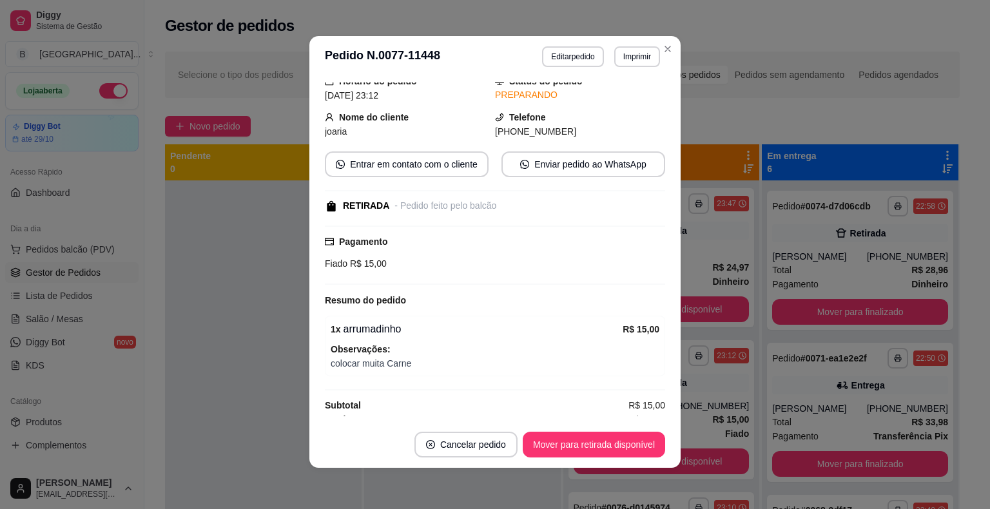
scroll to position [88, 0]
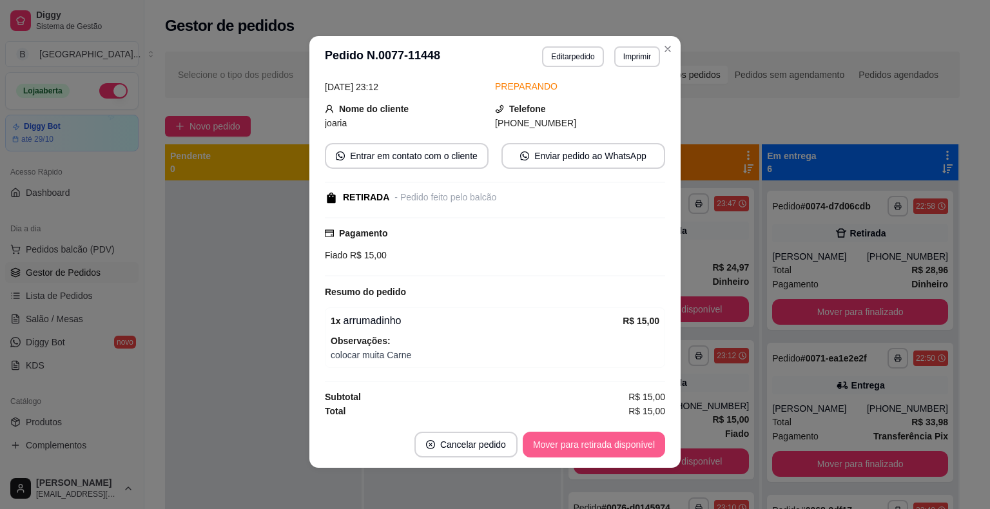
click at [626, 433] on button "Mover para retirada disponível" at bounding box center [594, 445] width 142 height 26
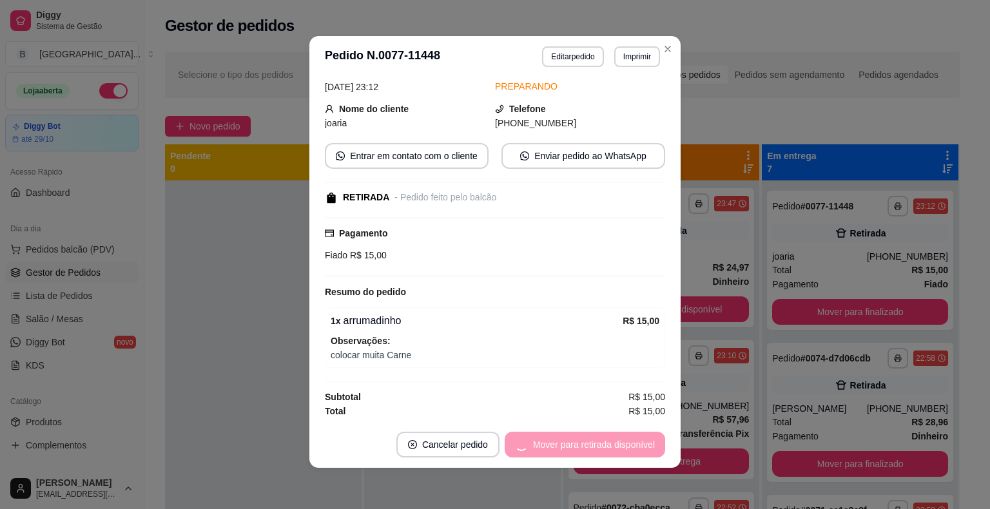
scroll to position [302, 0]
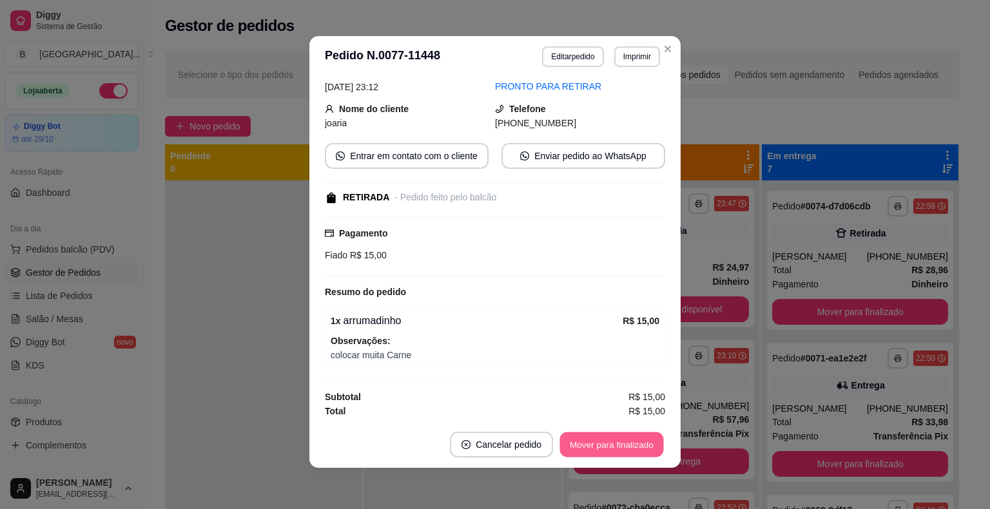
click at [616, 450] on button "Mover para finalizado" at bounding box center [612, 445] width 104 height 25
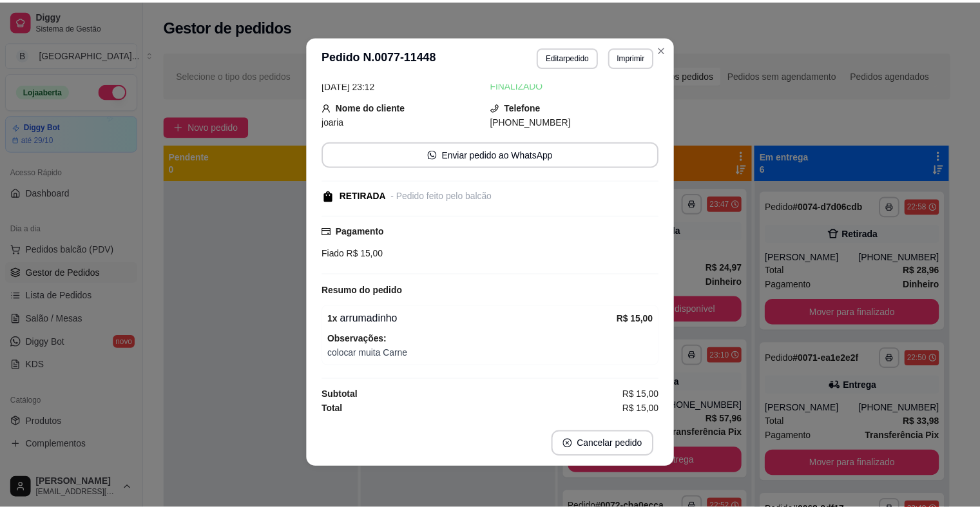
scroll to position [45, 0]
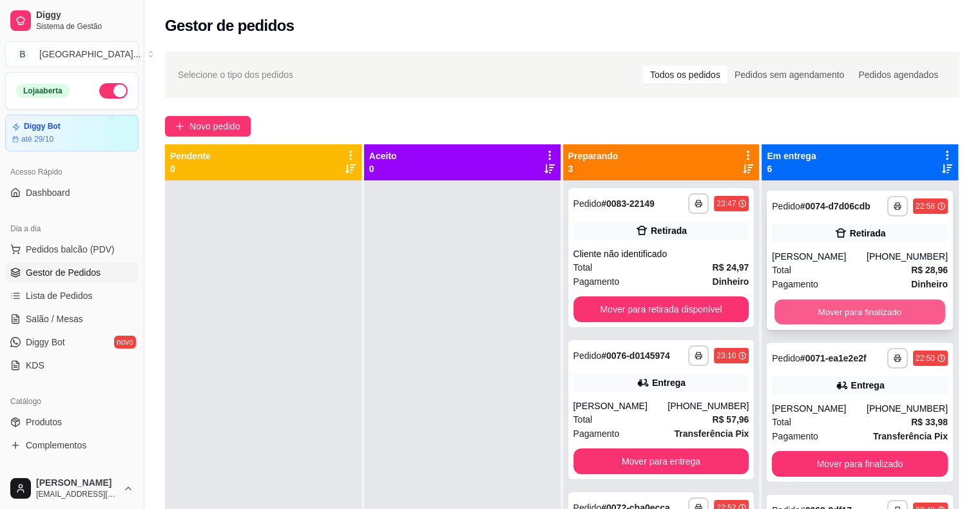
click at [821, 306] on button "Mover para finalizado" at bounding box center [860, 312] width 171 height 25
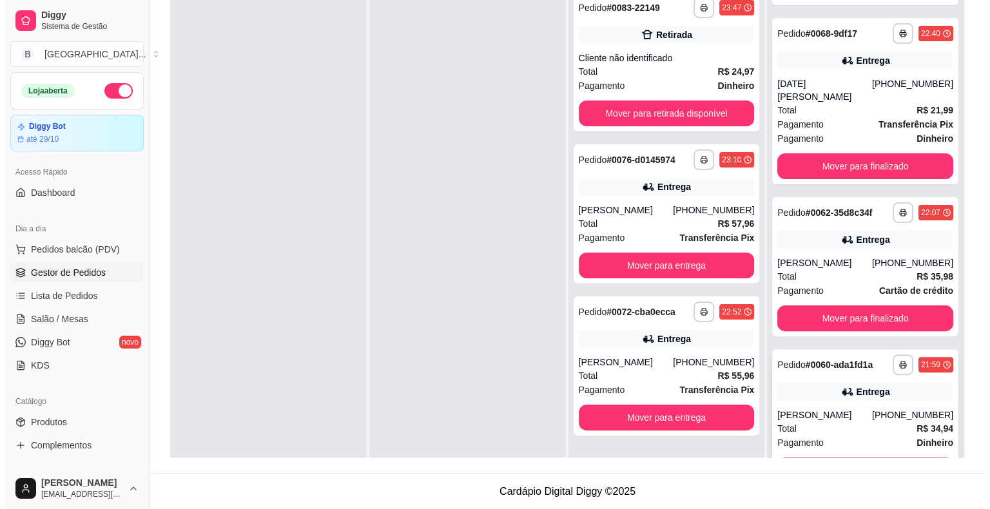
scroll to position [36, 0]
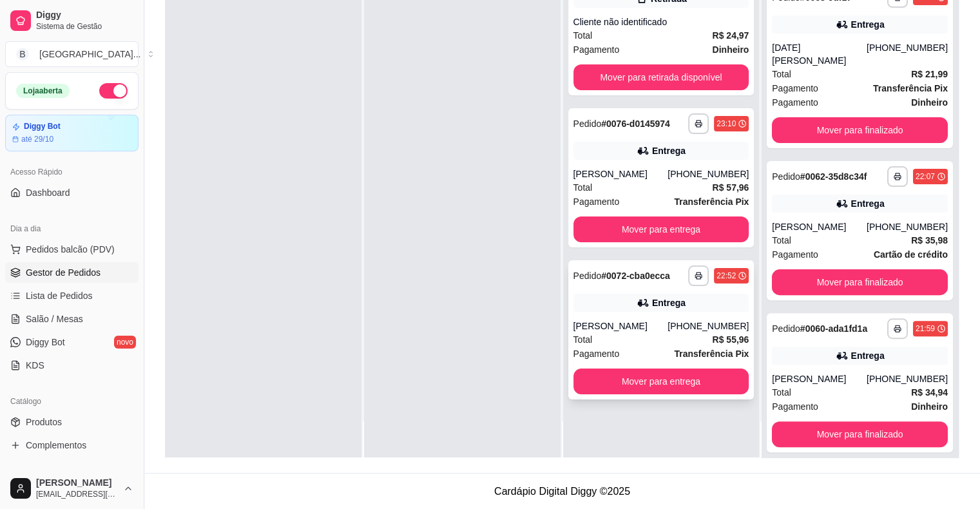
click at [689, 339] on div "Total R$ 55,96" at bounding box center [662, 340] width 176 height 14
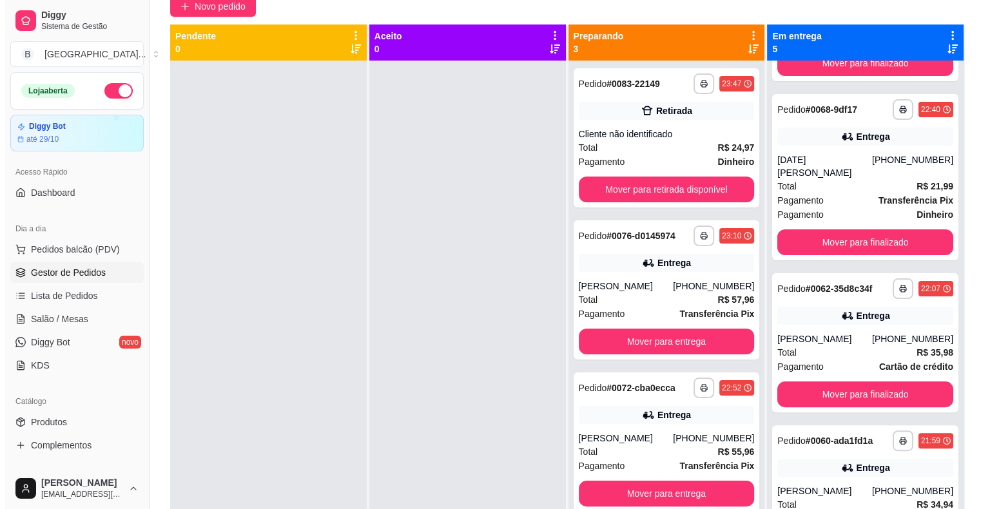
scroll to position [3, 0]
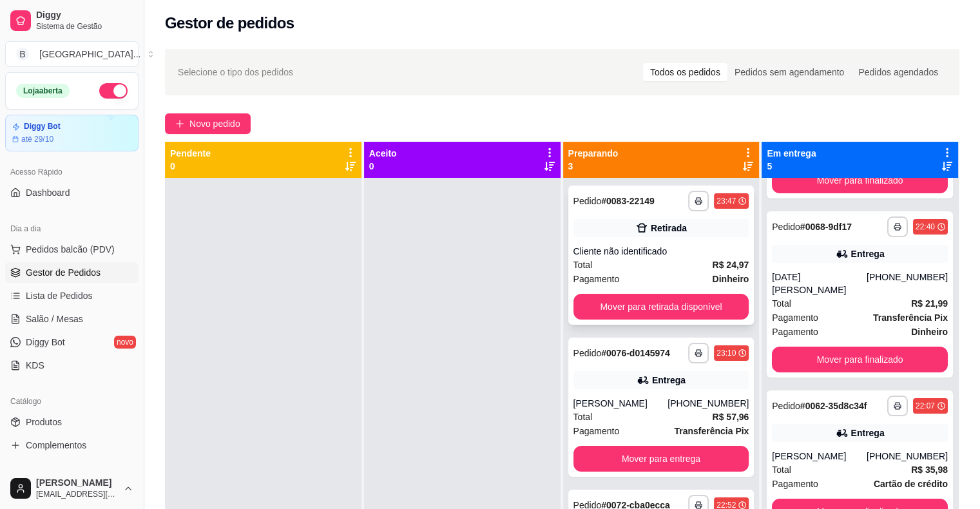
click at [704, 239] on div "**********" at bounding box center [662, 255] width 186 height 139
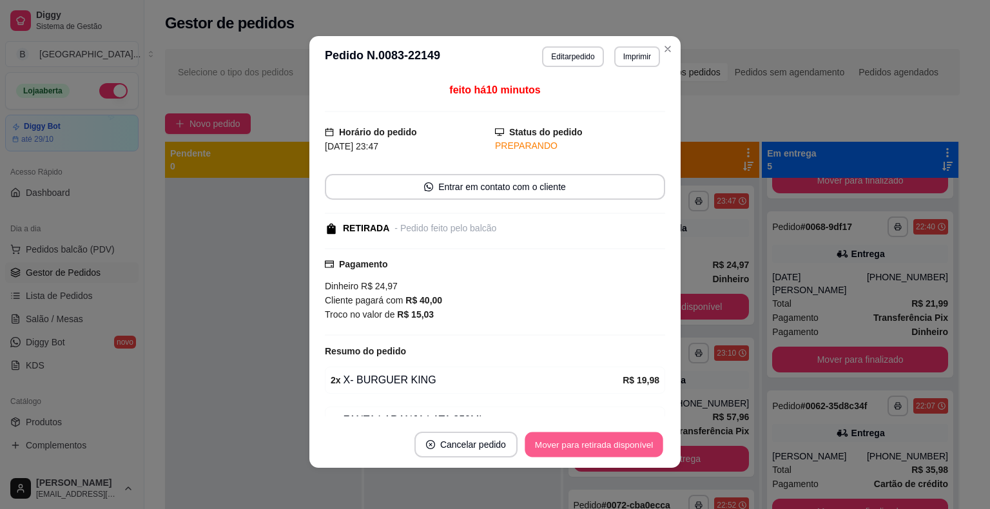
click at [601, 451] on button "Mover para retirada disponível" at bounding box center [594, 445] width 138 height 25
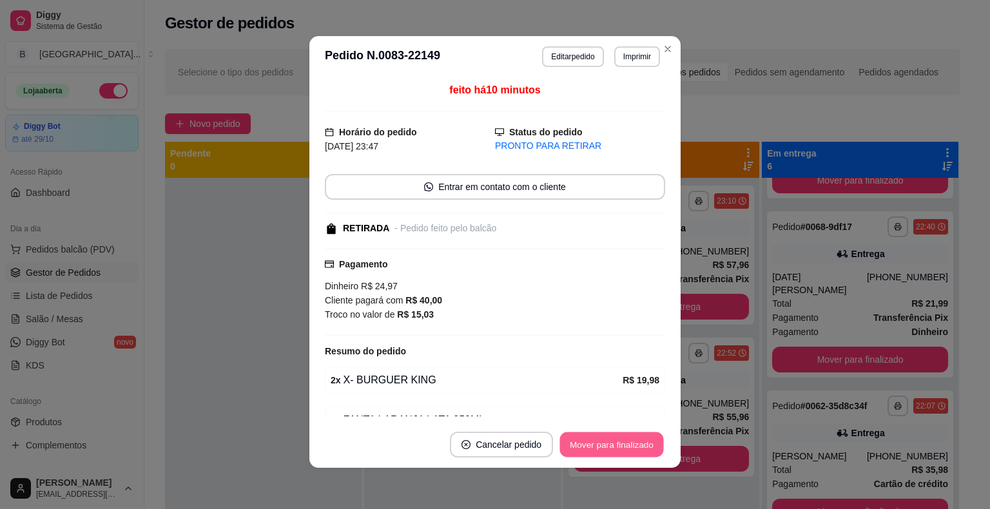
click at [601, 451] on button "Mover para finalizado" at bounding box center [612, 445] width 104 height 25
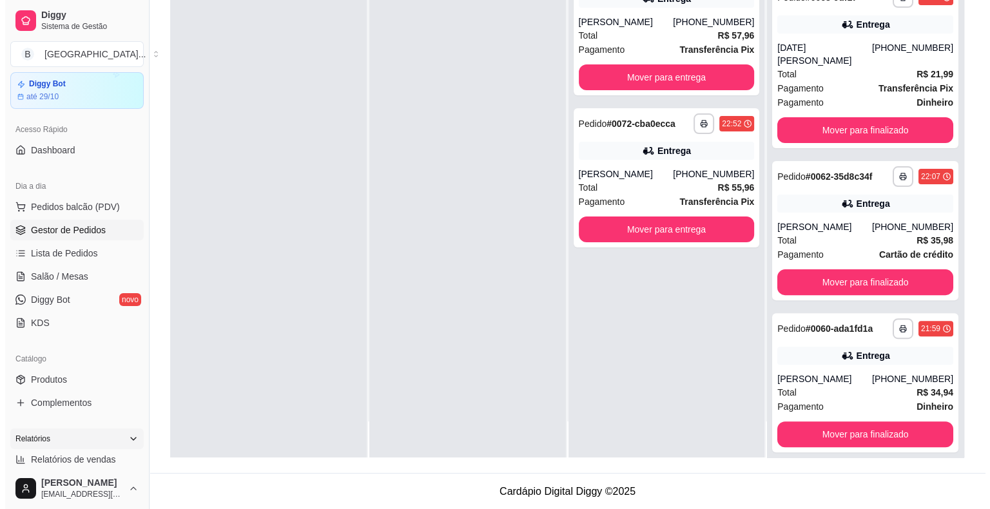
scroll to position [64, 0]
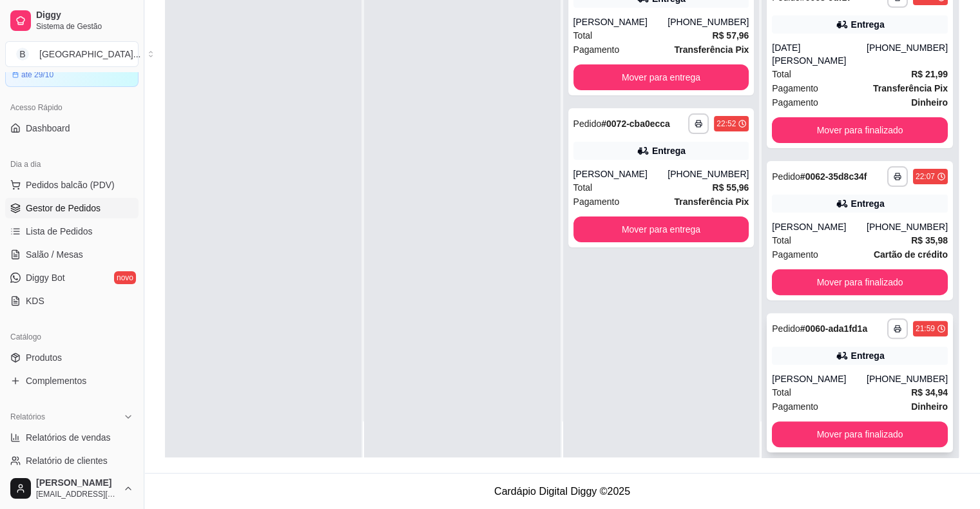
click at [820, 400] on div "Pagamento Dinheiro" at bounding box center [860, 407] width 176 height 14
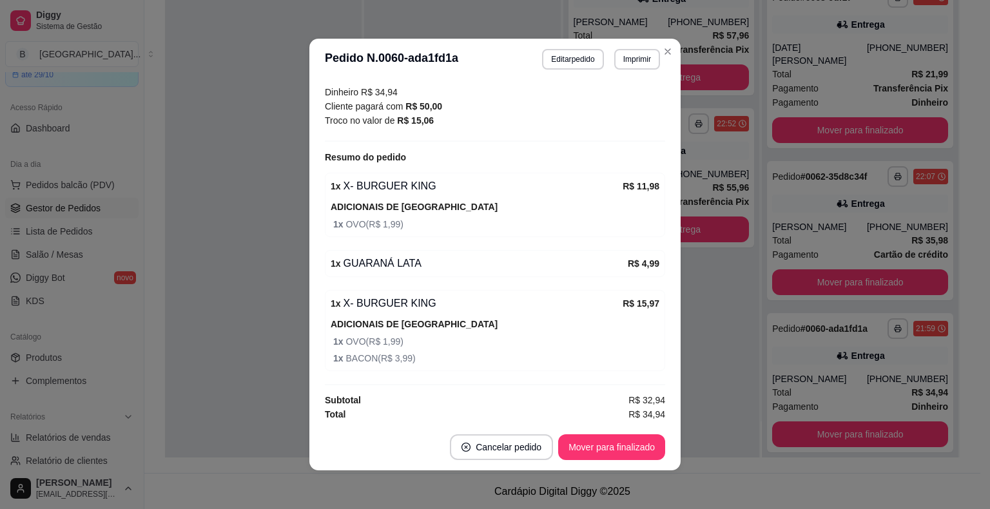
scroll to position [3, 0]
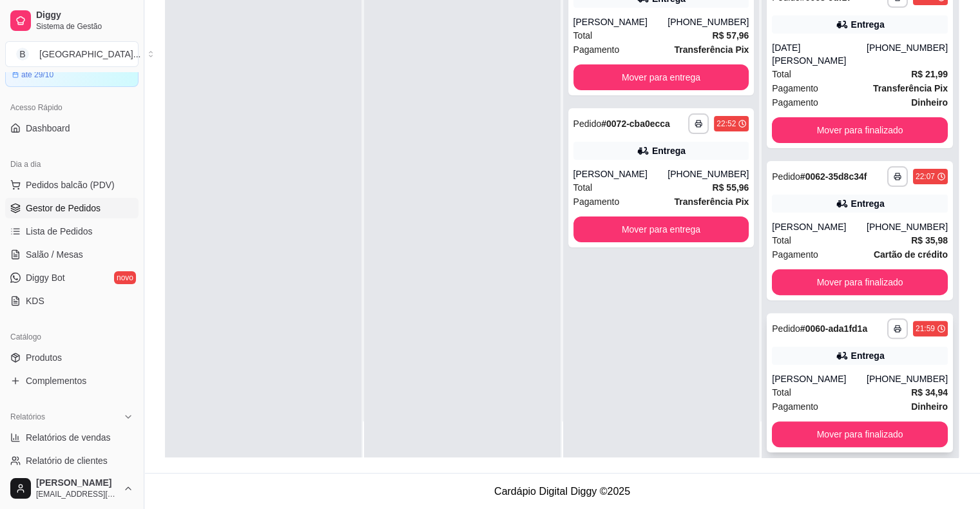
click at [788, 331] on div "**********" at bounding box center [860, 382] width 186 height 139
click at [788, 422] on button "Mover para finalizado" at bounding box center [860, 434] width 171 height 25
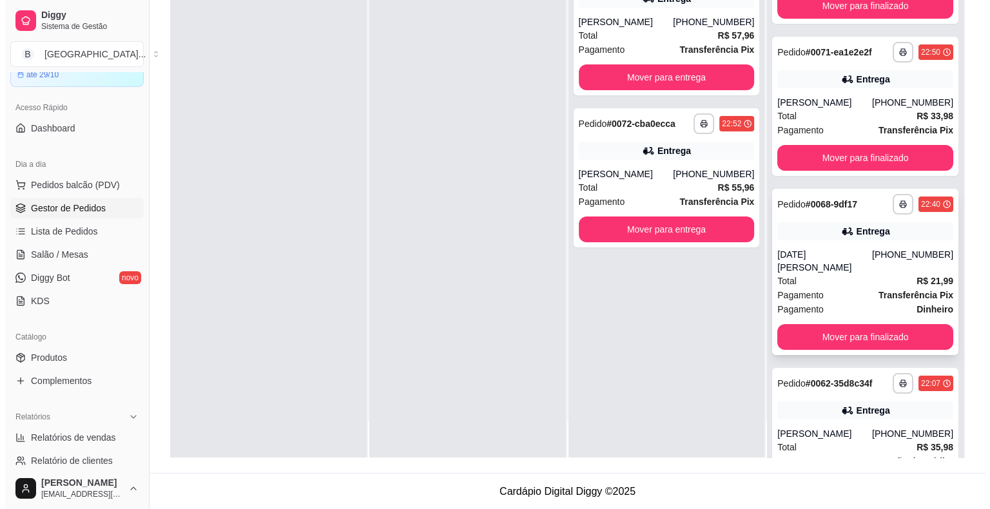
scroll to position [126, 0]
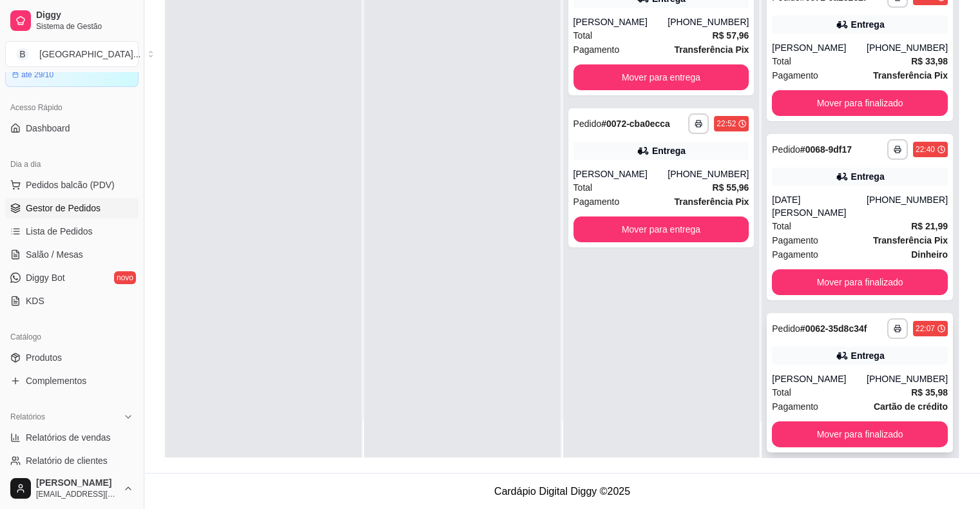
click at [795, 400] on span "Pagamento" at bounding box center [795, 407] width 46 height 14
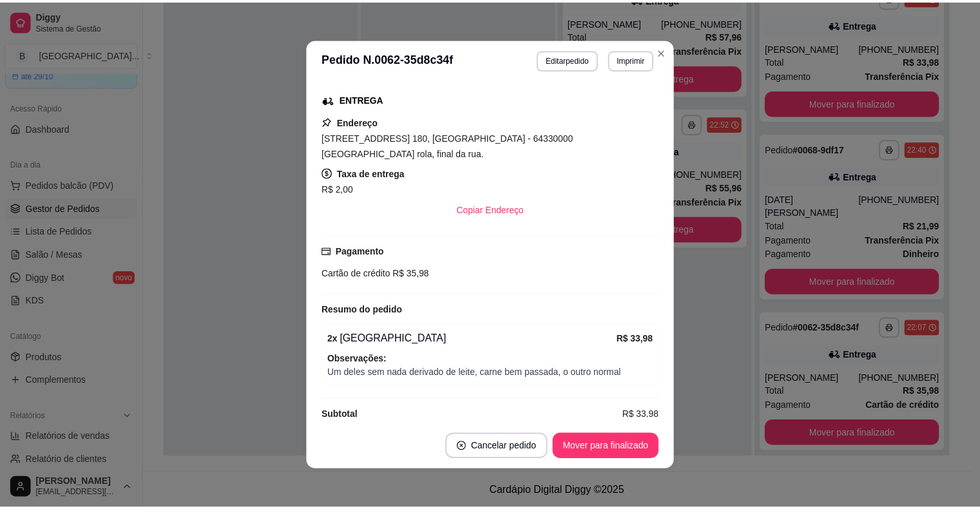
scroll to position [3, 0]
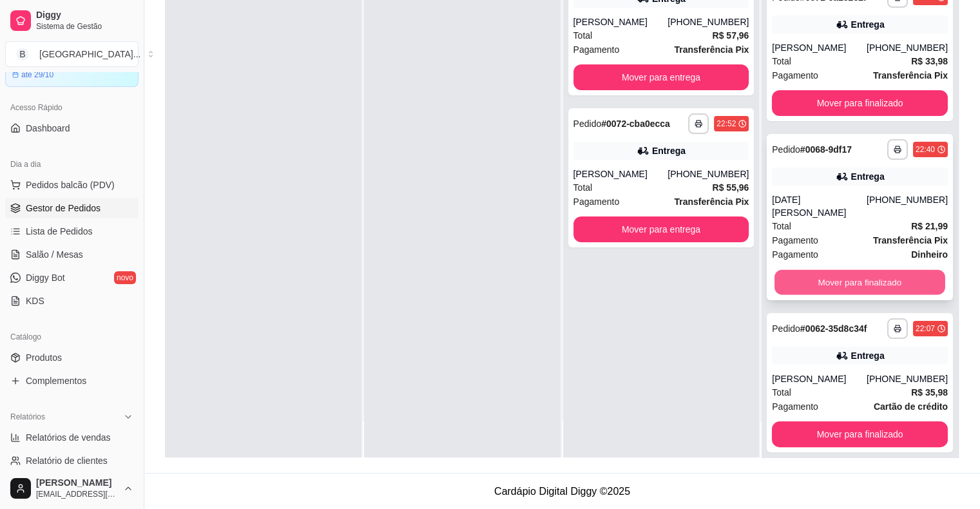
click at [819, 280] on button "Mover para finalizado" at bounding box center [860, 282] width 171 height 25
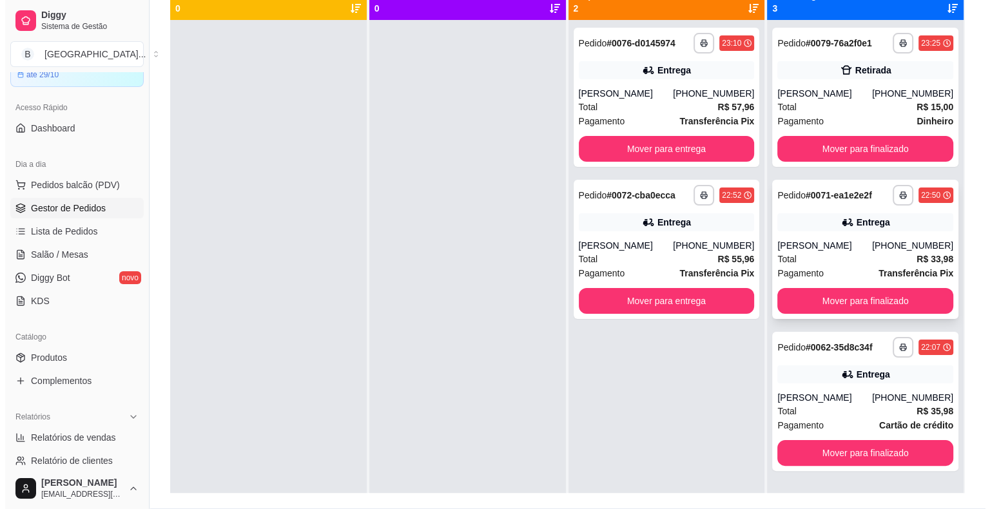
scroll to position [132, 0]
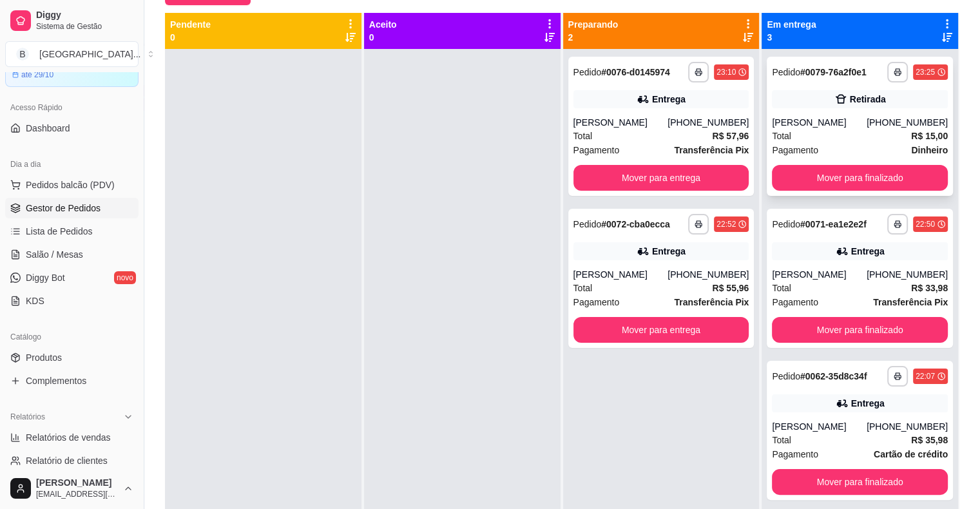
click at [808, 134] on div "Total R$ 15,00" at bounding box center [860, 136] width 176 height 14
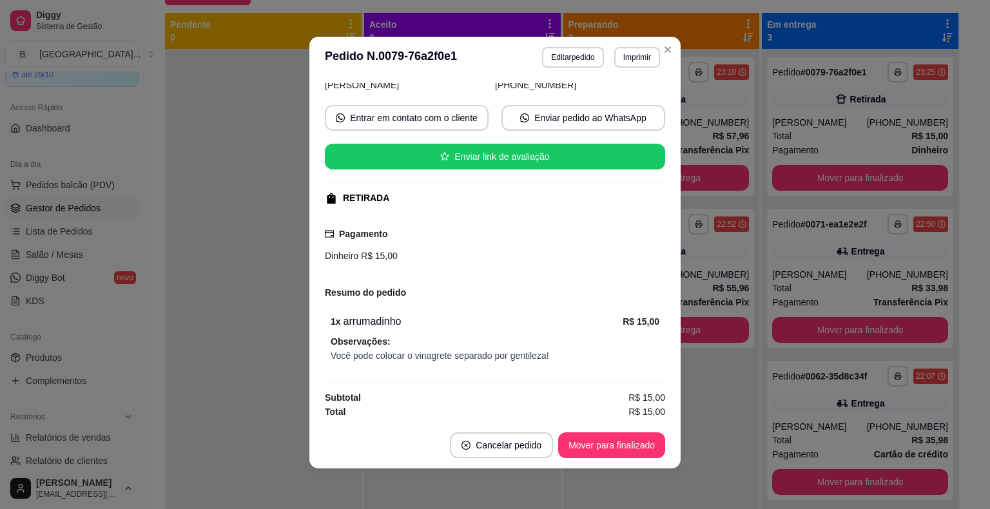
scroll to position [3, 0]
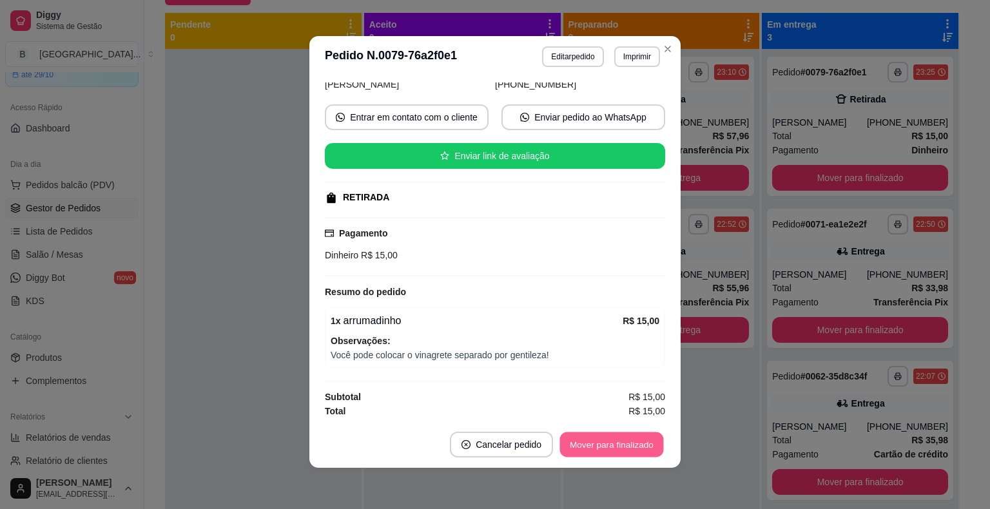
click at [628, 447] on button "Mover para finalizado" at bounding box center [612, 445] width 104 height 25
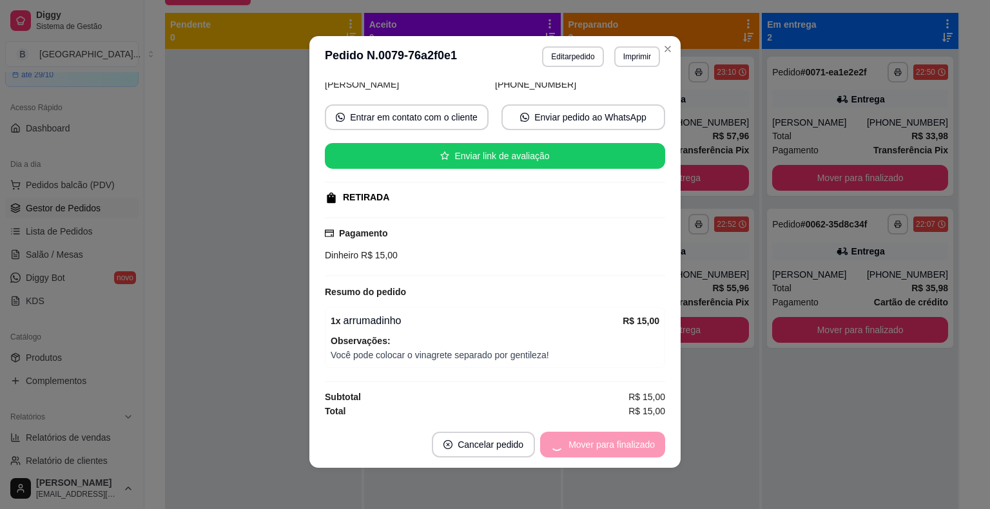
scroll to position [68, 0]
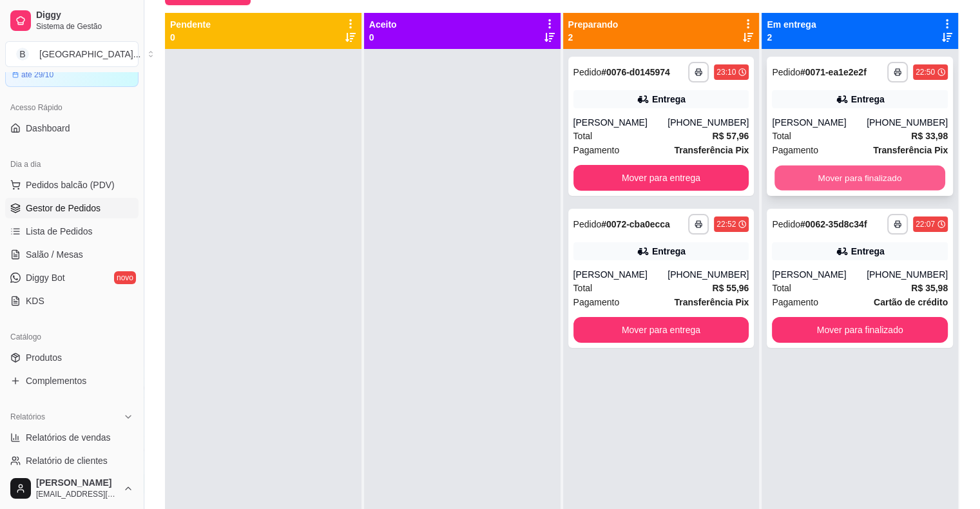
click at [786, 167] on button "Mover para finalizado" at bounding box center [860, 178] width 171 height 25
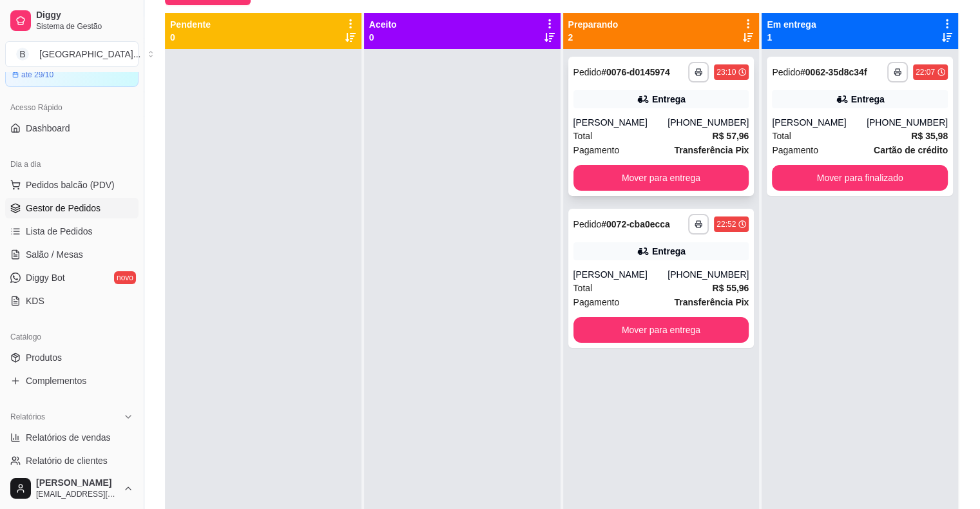
click at [621, 110] on div "**********" at bounding box center [662, 126] width 186 height 139
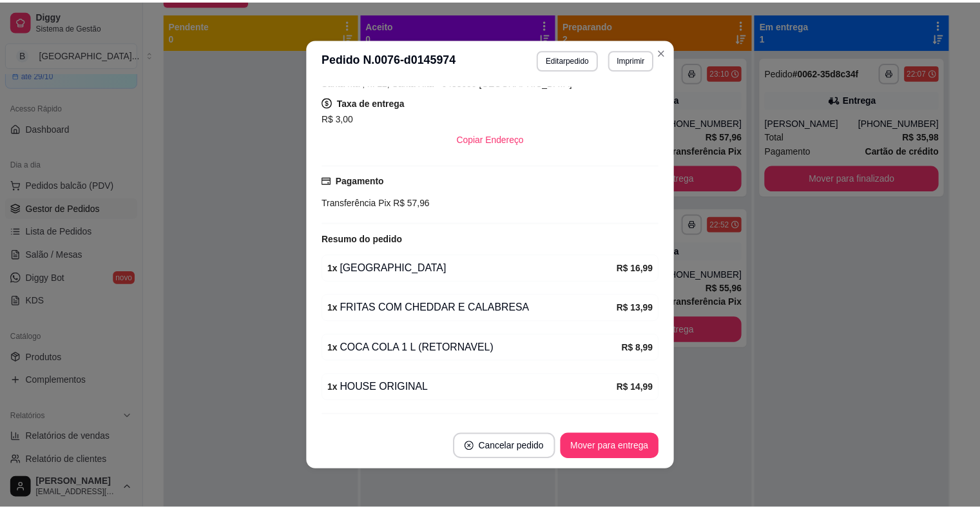
scroll to position [258, 0]
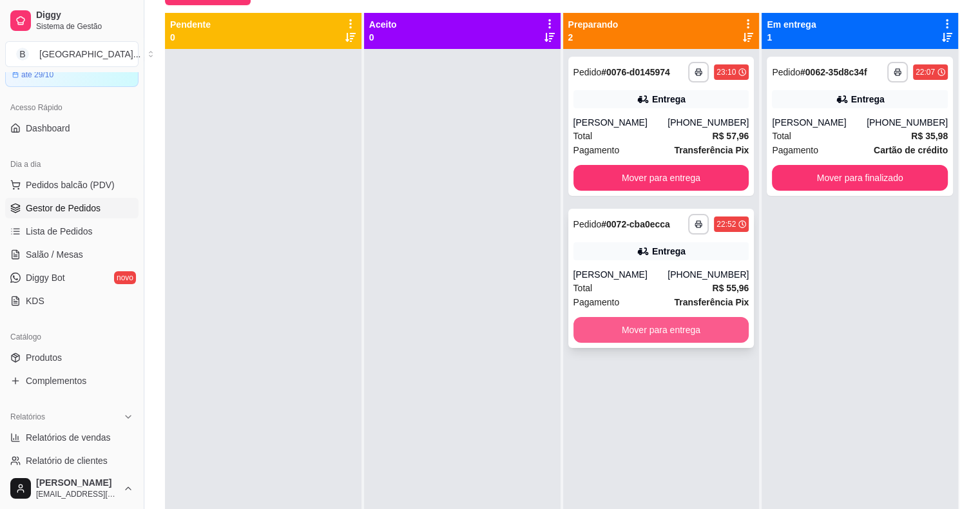
click at [636, 329] on button "Mover para entrega" at bounding box center [662, 330] width 176 height 26
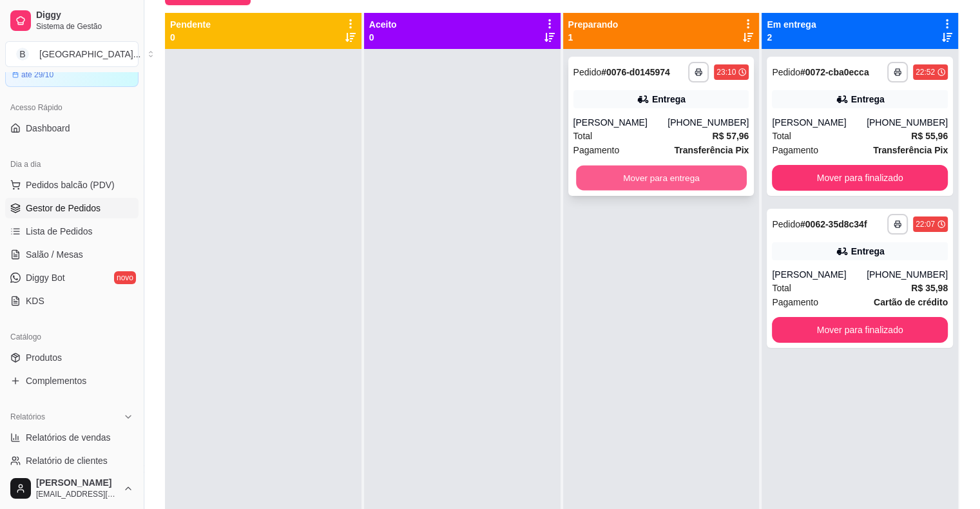
click at [603, 174] on button "Mover para entrega" at bounding box center [661, 178] width 171 height 25
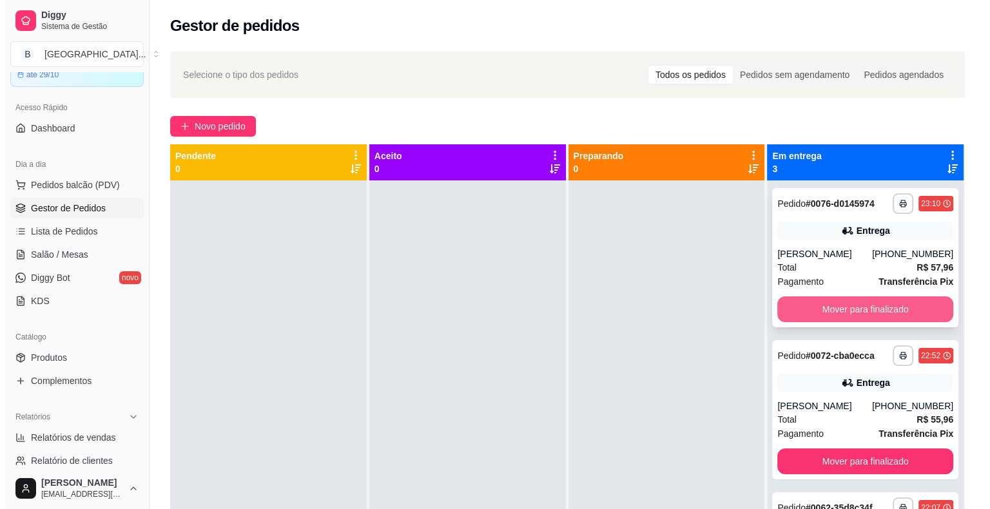
scroll to position [0, 0]
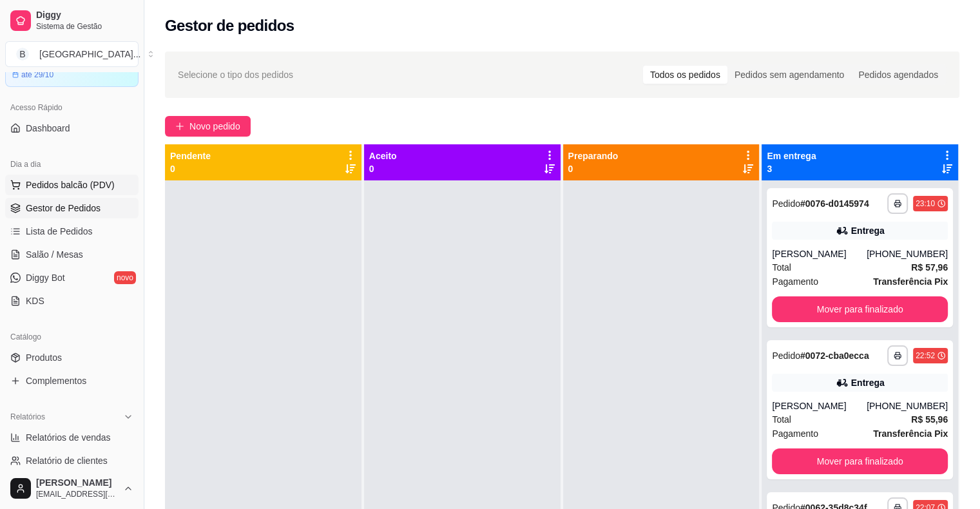
click at [55, 184] on span "Pedidos balcão (PDV)" at bounding box center [70, 185] width 89 height 13
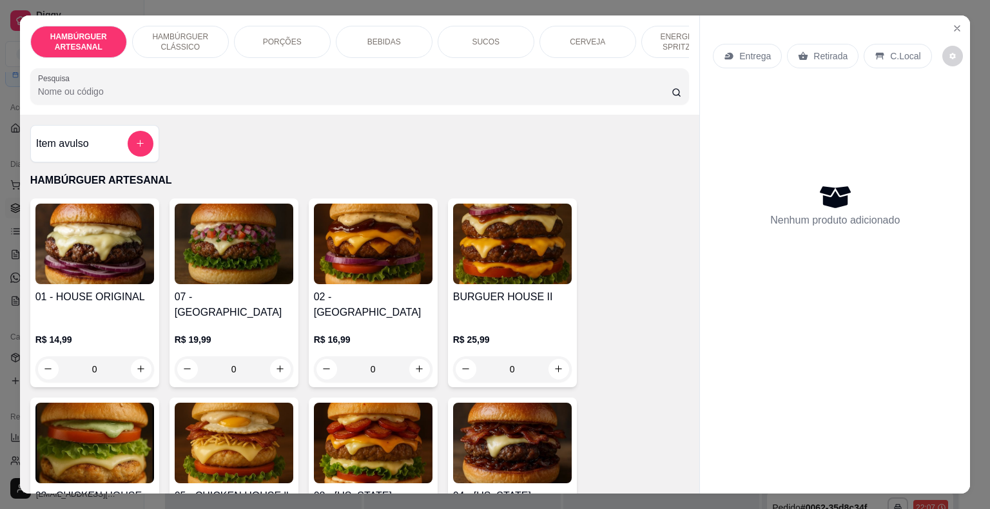
click at [389, 44] on div "BEBIDAS" at bounding box center [384, 42] width 97 height 32
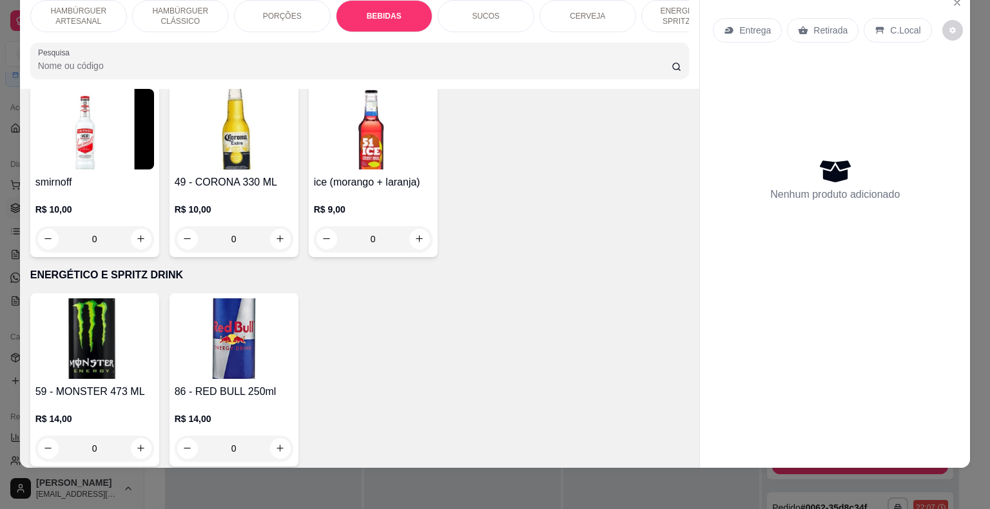
scroll to position [3048, 0]
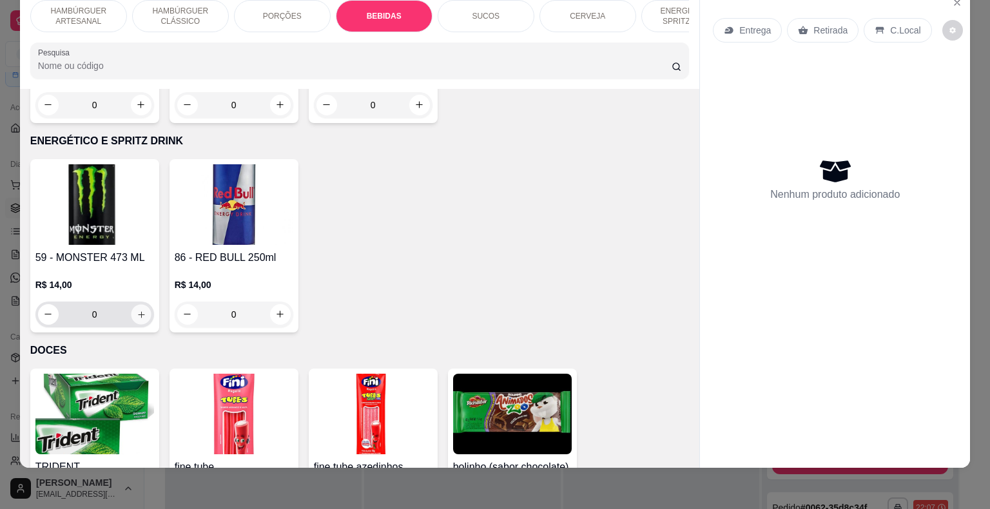
click at [131, 304] on button "increase-product-quantity" at bounding box center [141, 314] width 20 height 20
type input "1"
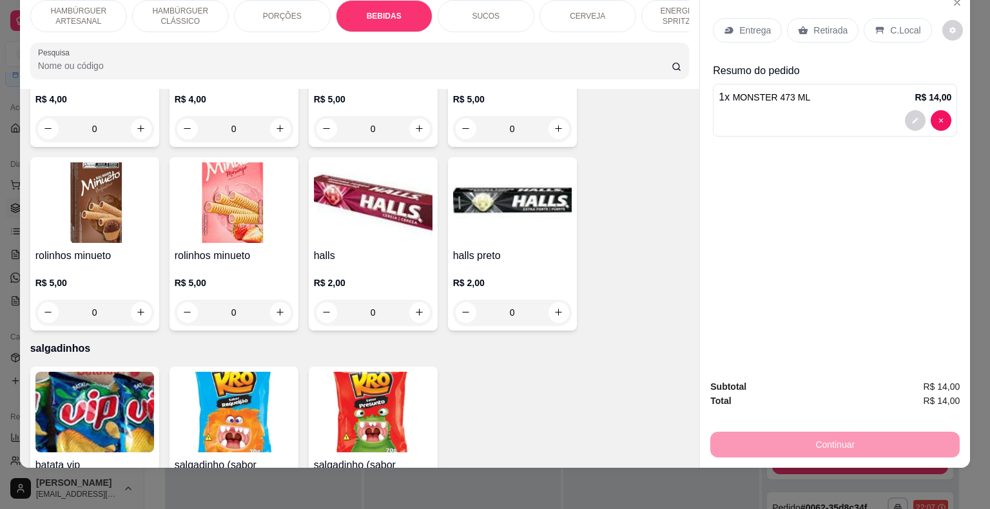
scroll to position [3757, 0]
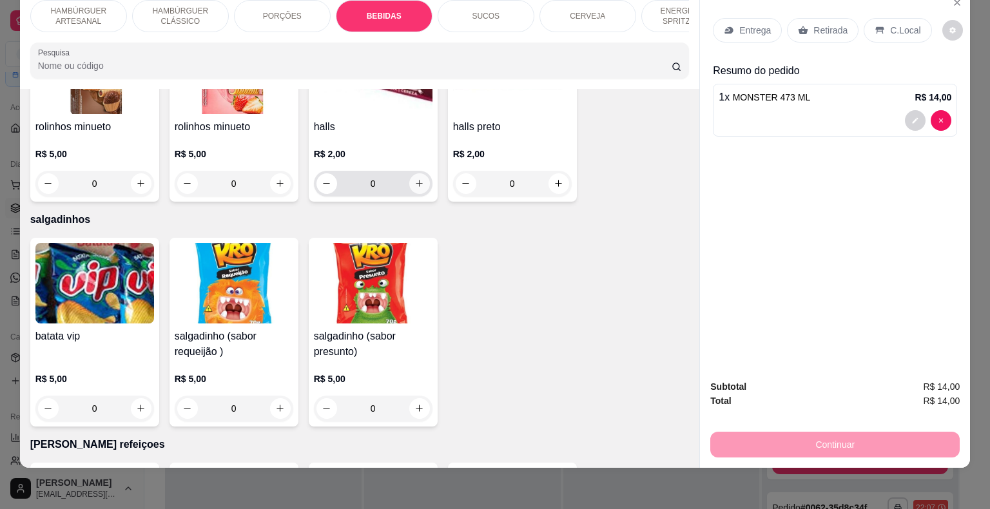
click at [415, 179] on icon "increase-product-quantity" at bounding box center [420, 184] width 10 height 10
type input "1"
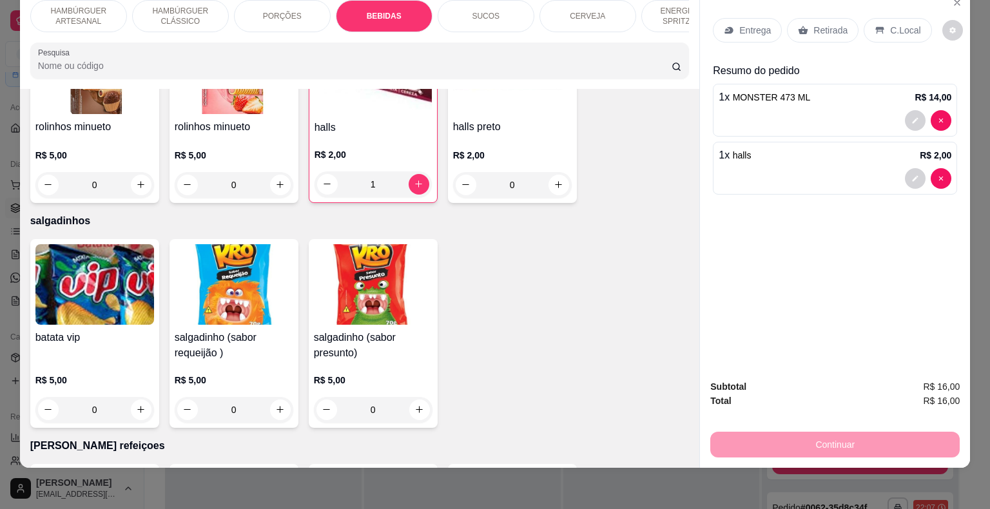
scroll to position [3692, 0]
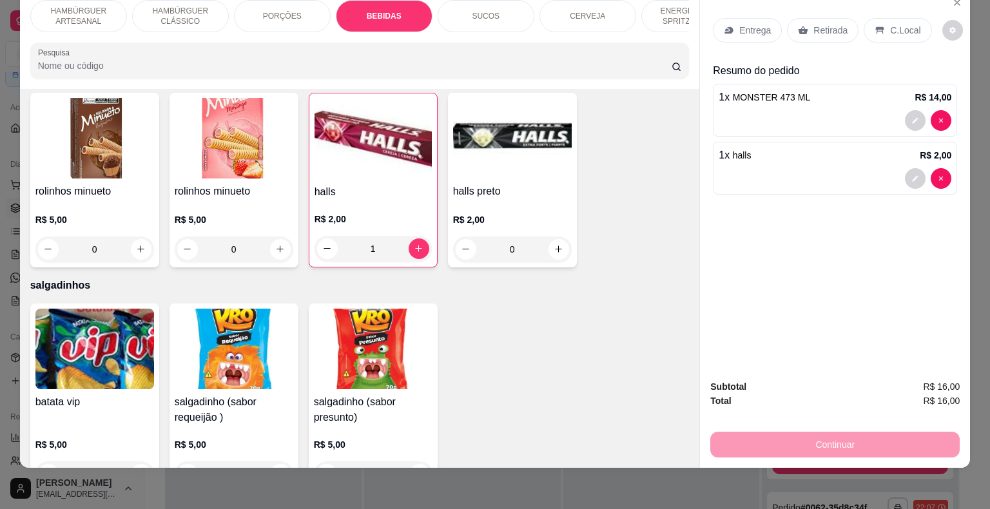
click at [796, 29] on div "Retirada" at bounding box center [823, 30] width 72 height 24
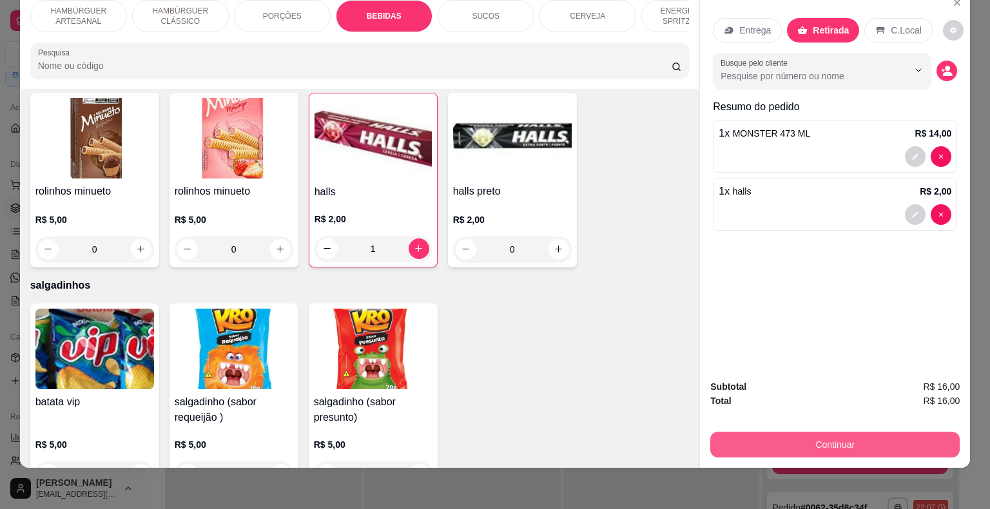
click at [807, 434] on button "Continuar" at bounding box center [834, 445] width 249 height 26
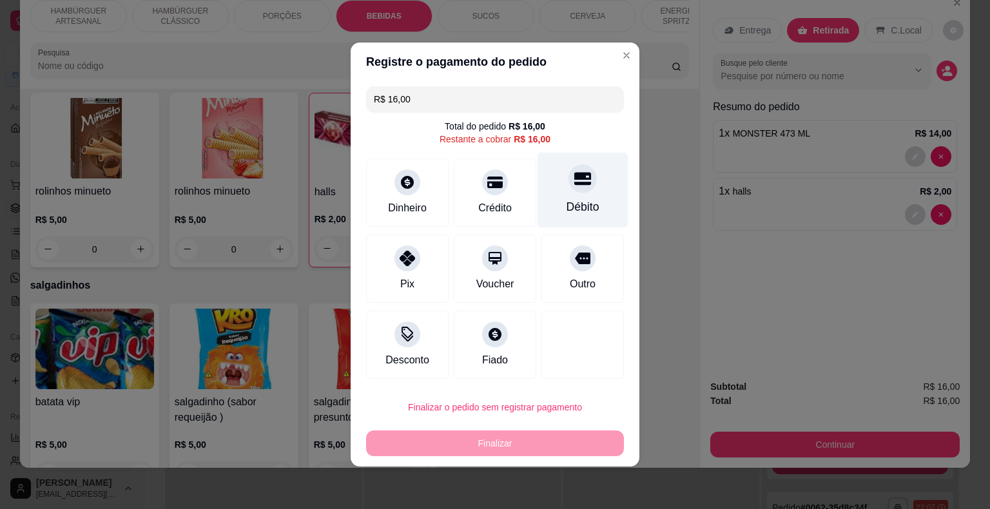
click at [571, 213] on div "Débito" at bounding box center [583, 207] width 33 height 17
type input "R$ 0,00"
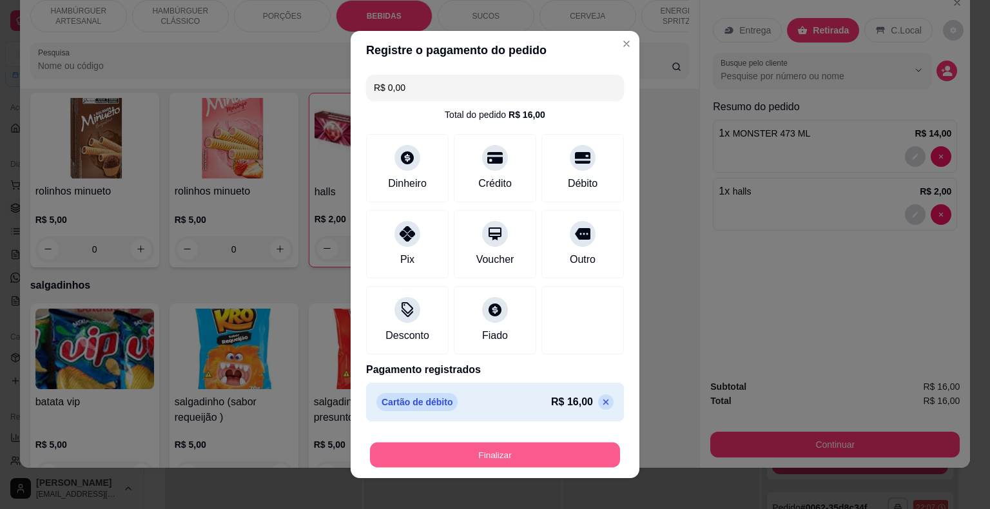
click at [469, 467] on button "Finalizar" at bounding box center [495, 455] width 250 height 25
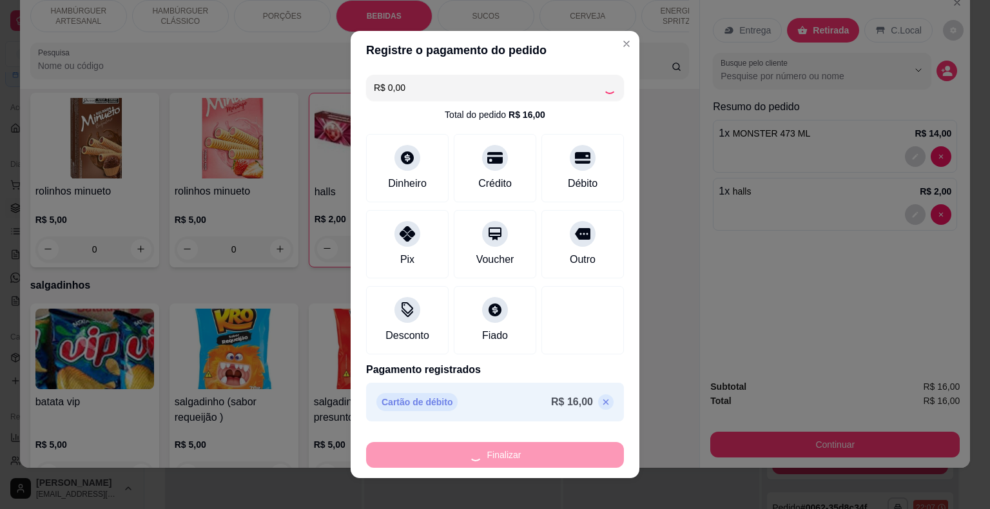
type input "0"
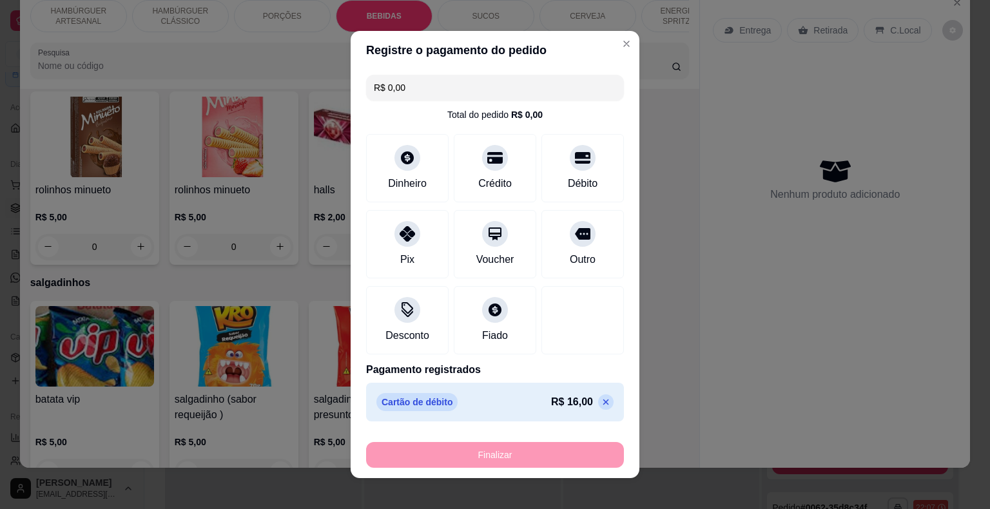
type input "-R$ 16,00"
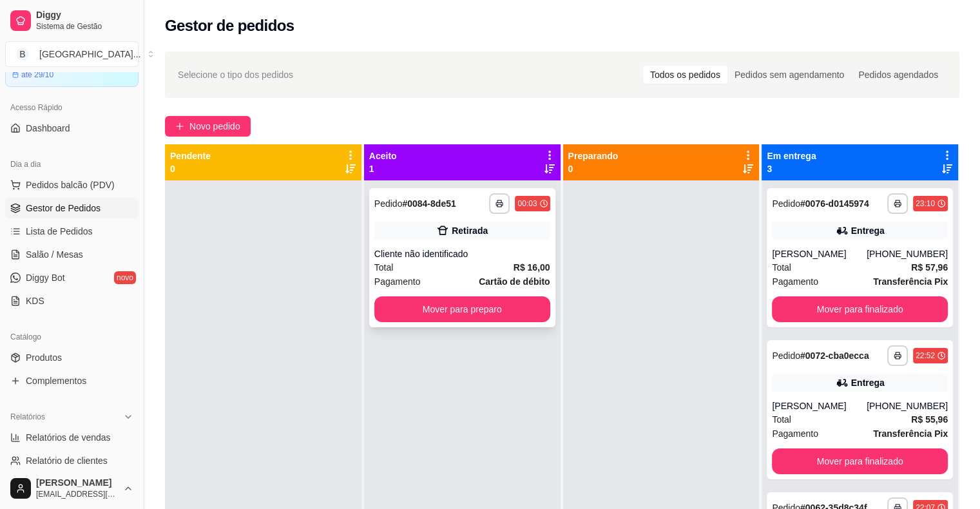
click at [445, 271] on div "Total R$ 16,00" at bounding box center [463, 267] width 176 height 14
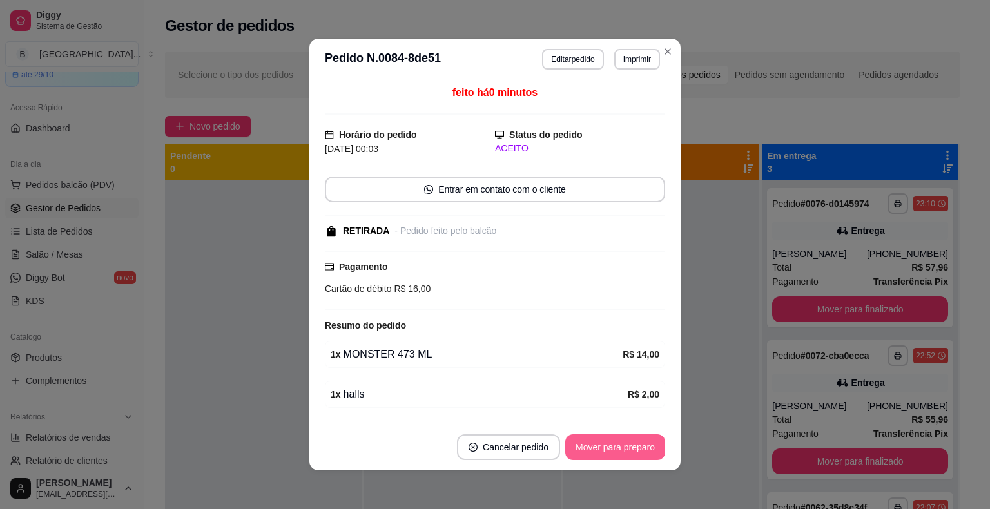
scroll to position [3, 0]
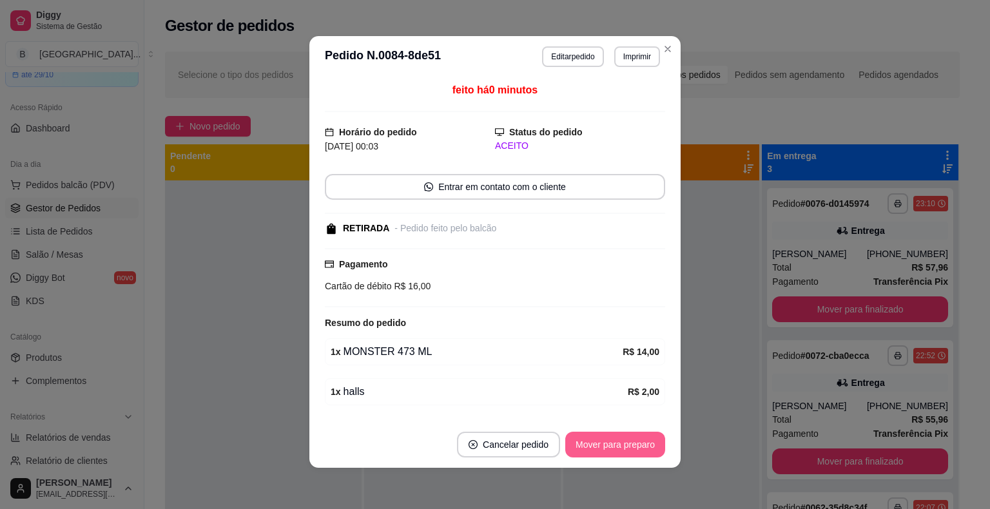
click at [580, 441] on button "Mover para preparo" at bounding box center [615, 445] width 100 height 26
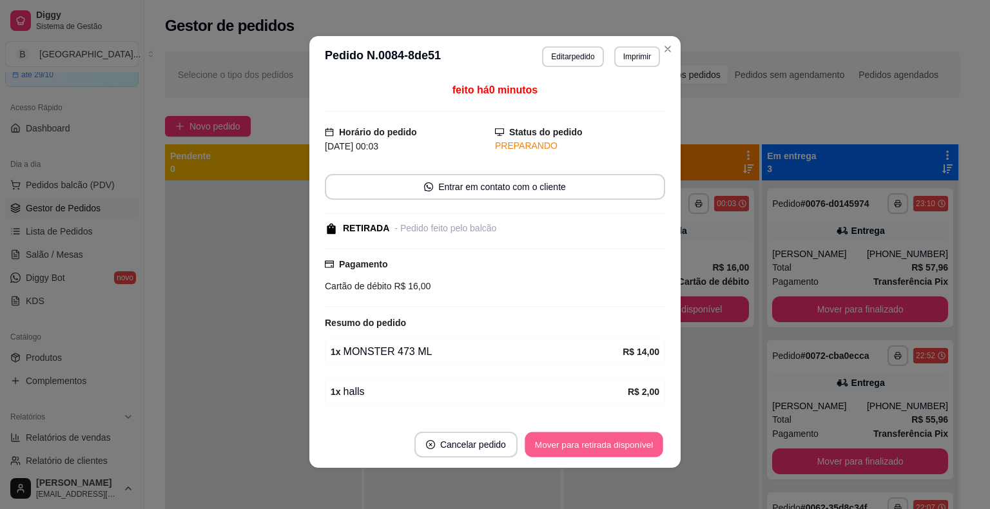
click at [581, 441] on button "Mover para retirada disponível" at bounding box center [594, 445] width 138 height 25
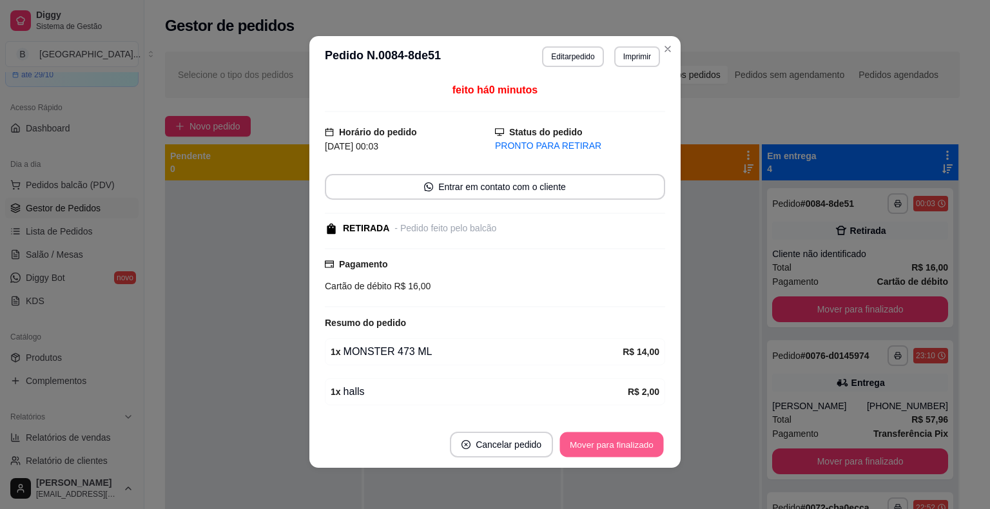
click at [581, 441] on button "Mover para finalizado" at bounding box center [612, 445] width 104 height 25
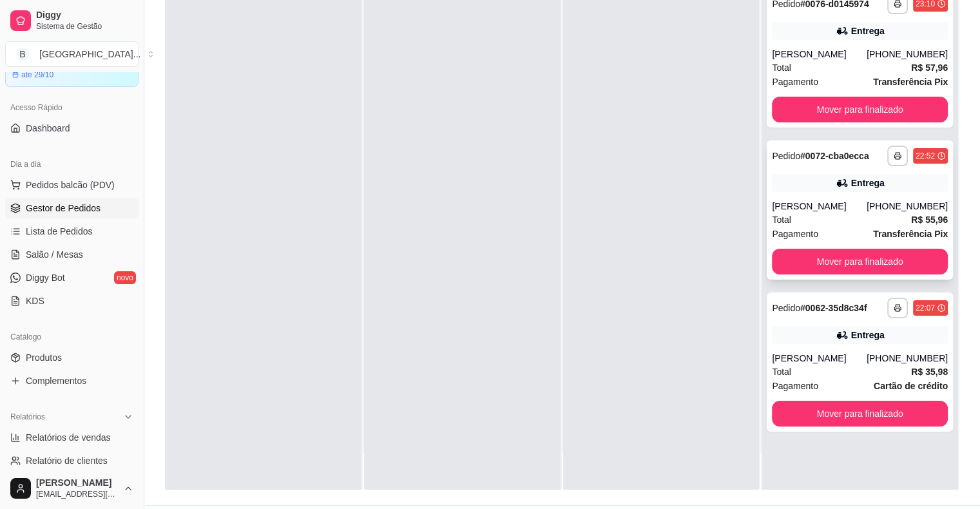
scroll to position [196, 0]
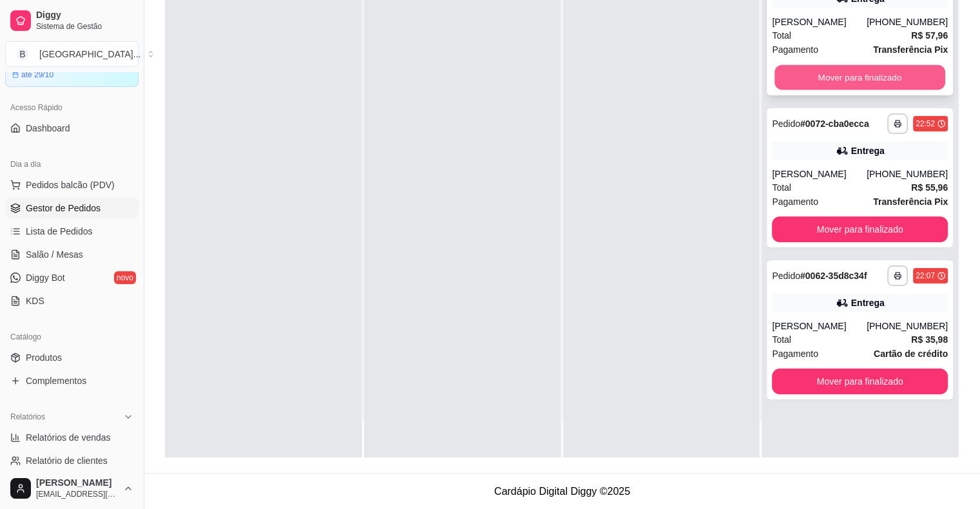
click at [799, 75] on button "Mover para finalizado" at bounding box center [860, 77] width 171 height 25
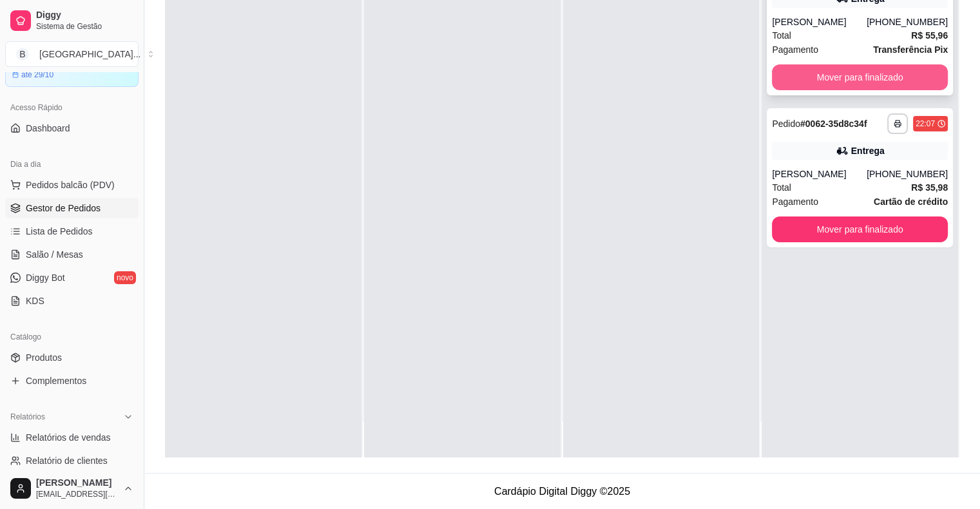
scroll to position [0, 0]
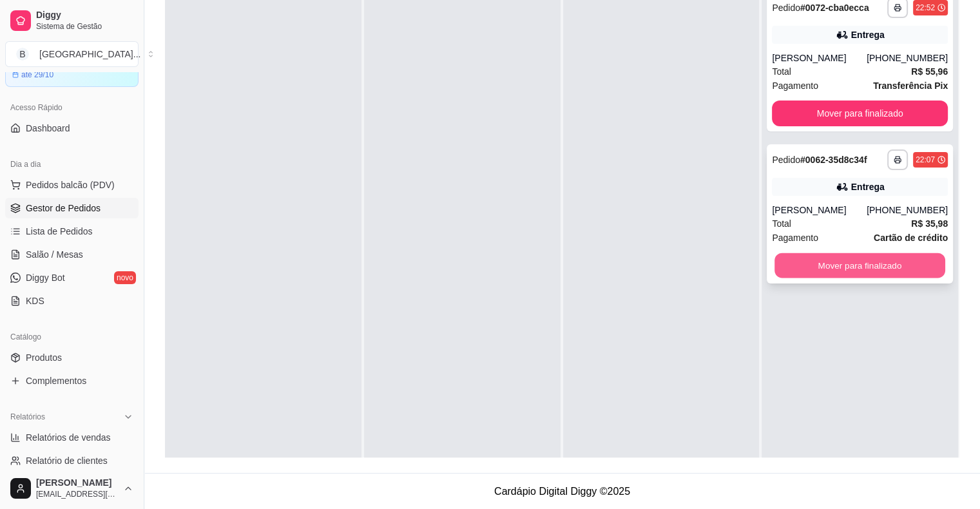
click at [853, 259] on button "Mover para finalizado" at bounding box center [860, 265] width 171 height 25
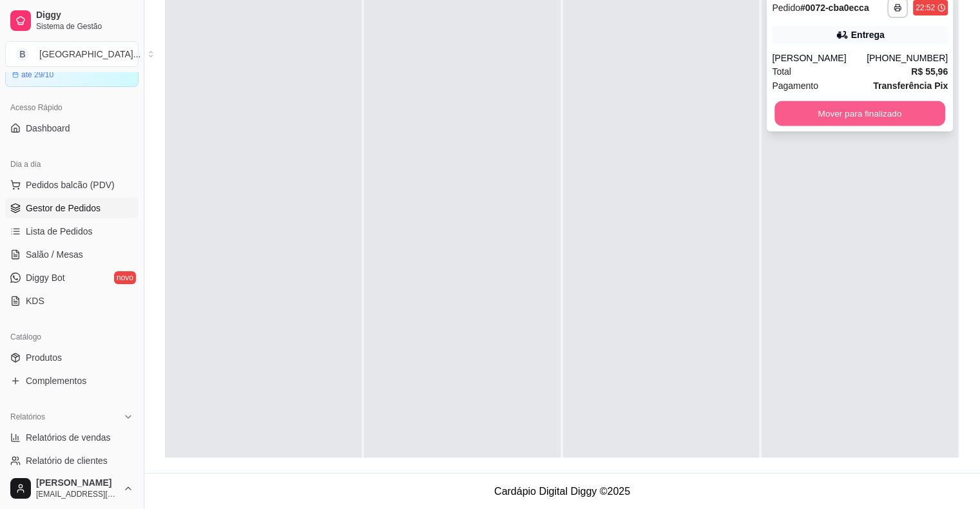
click at [833, 110] on button "Mover para finalizado" at bounding box center [860, 113] width 171 height 25
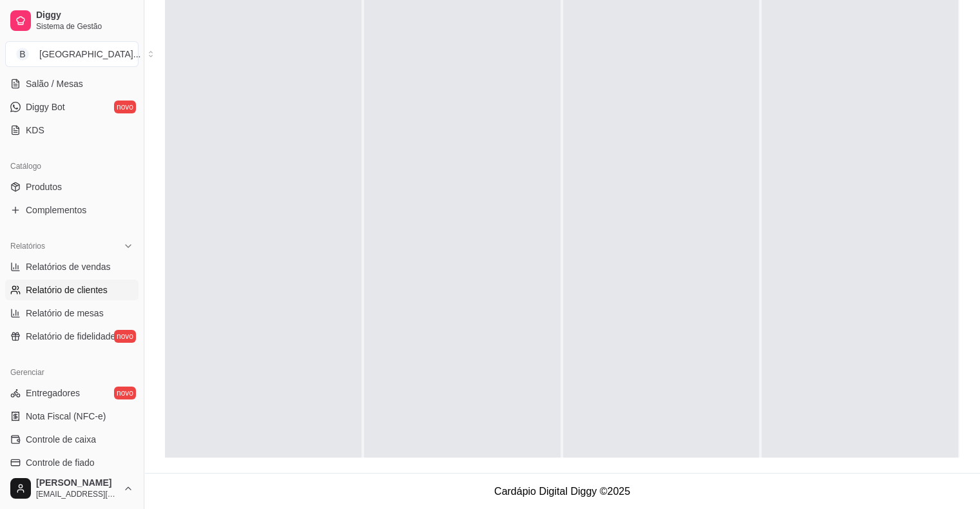
scroll to position [258, 0]
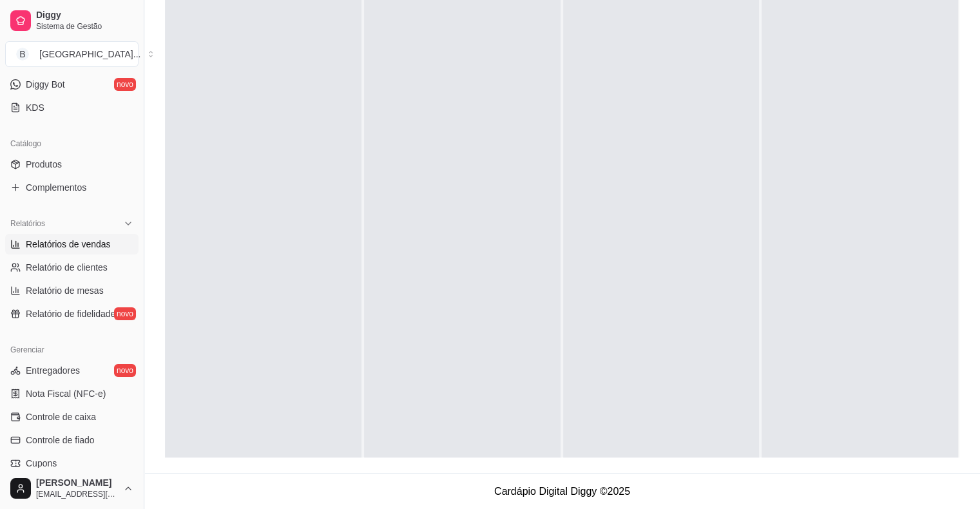
click at [61, 239] on span "Relatórios de vendas" at bounding box center [68, 244] width 85 height 13
select select "ALL"
select select "0"
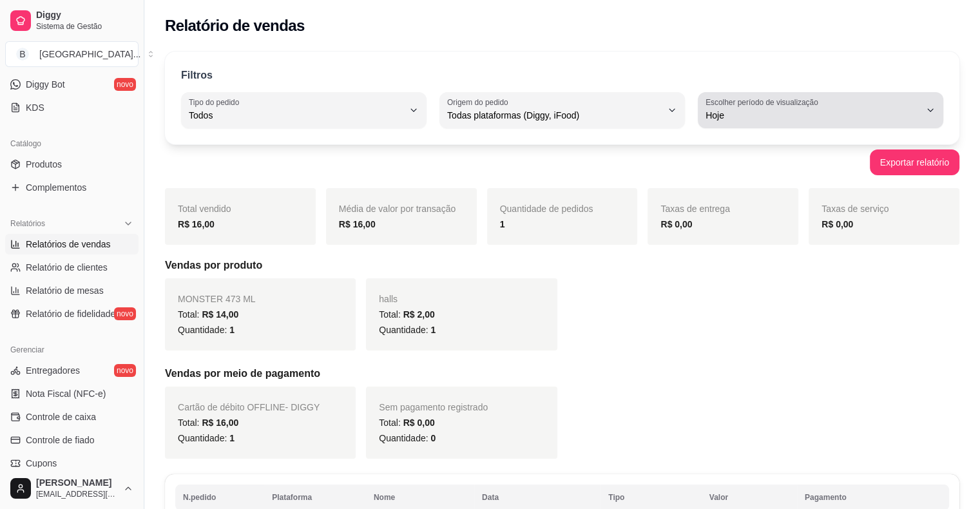
click at [725, 115] on span "Hoje" at bounding box center [813, 115] width 215 height 13
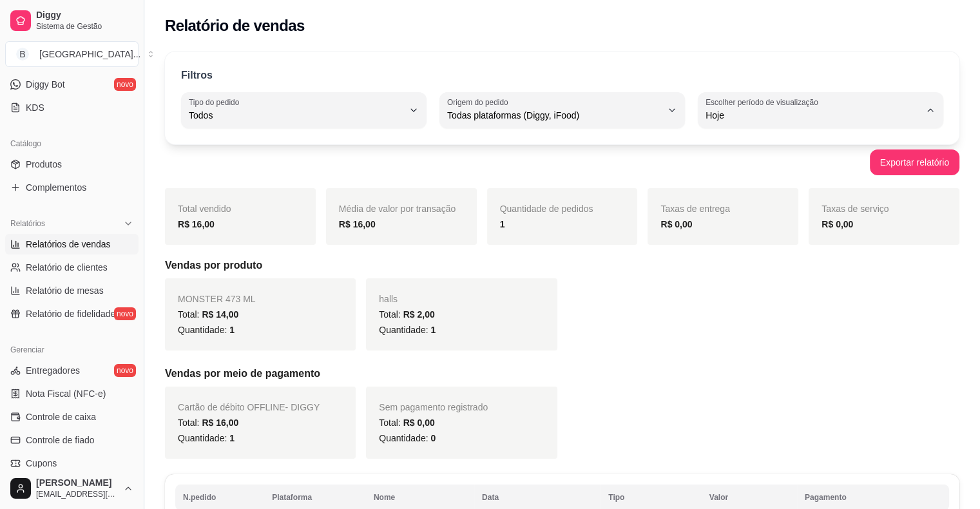
click at [761, 177] on li "Ontem" at bounding box center [821, 167] width 226 height 20
type input "1"
select select "1"
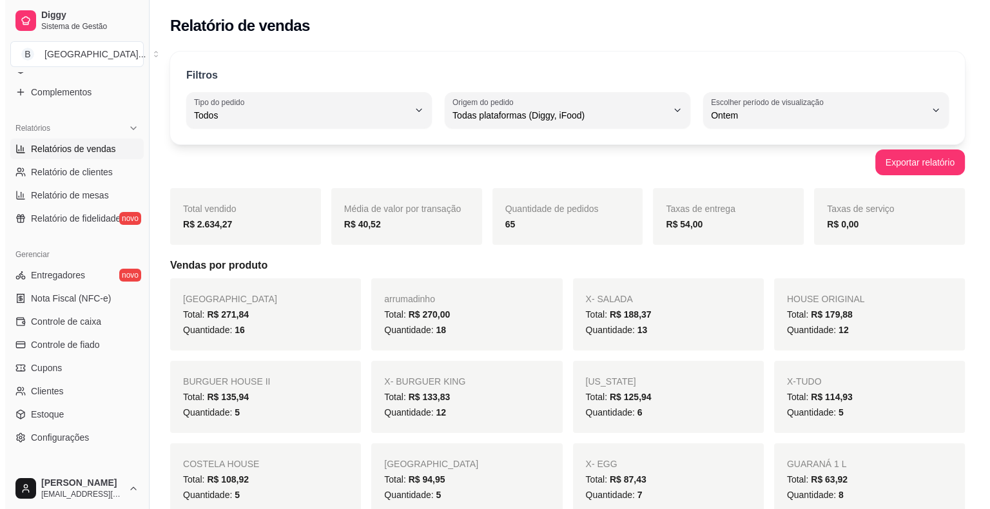
scroll to position [387, 0]
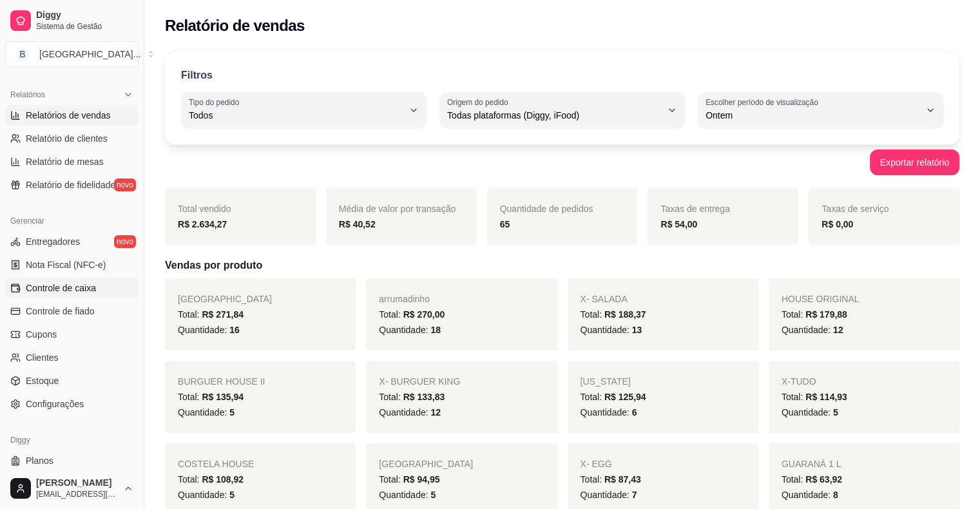
click at [82, 290] on span "Controle de caixa" at bounding box center [61, 288] width 70 height 13
